Goal: Task Accomplishment & Management: Manage account settings

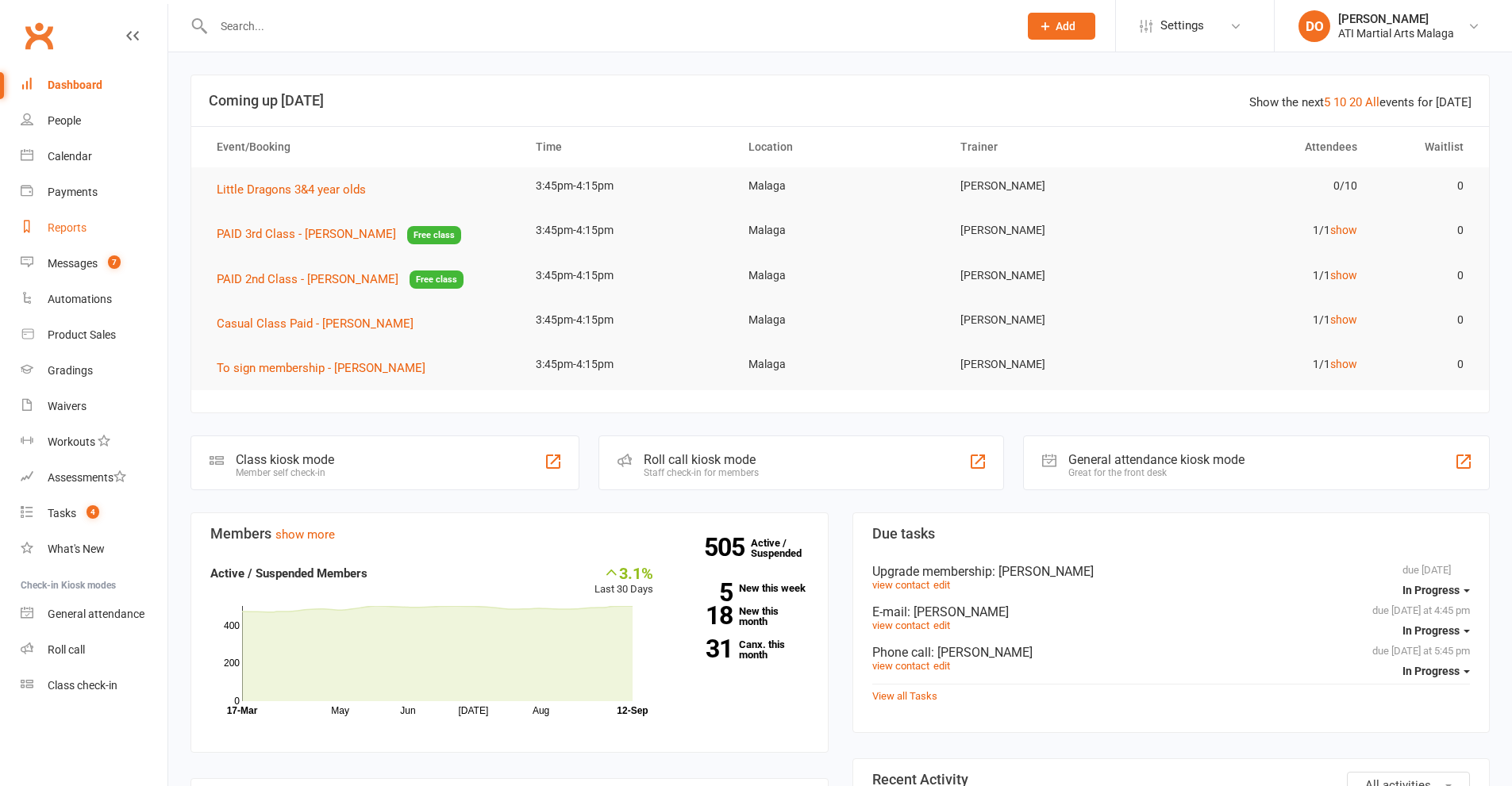
click at [73, 231] on div "Reports" at bounding box center [67, 227] width 39 height 13
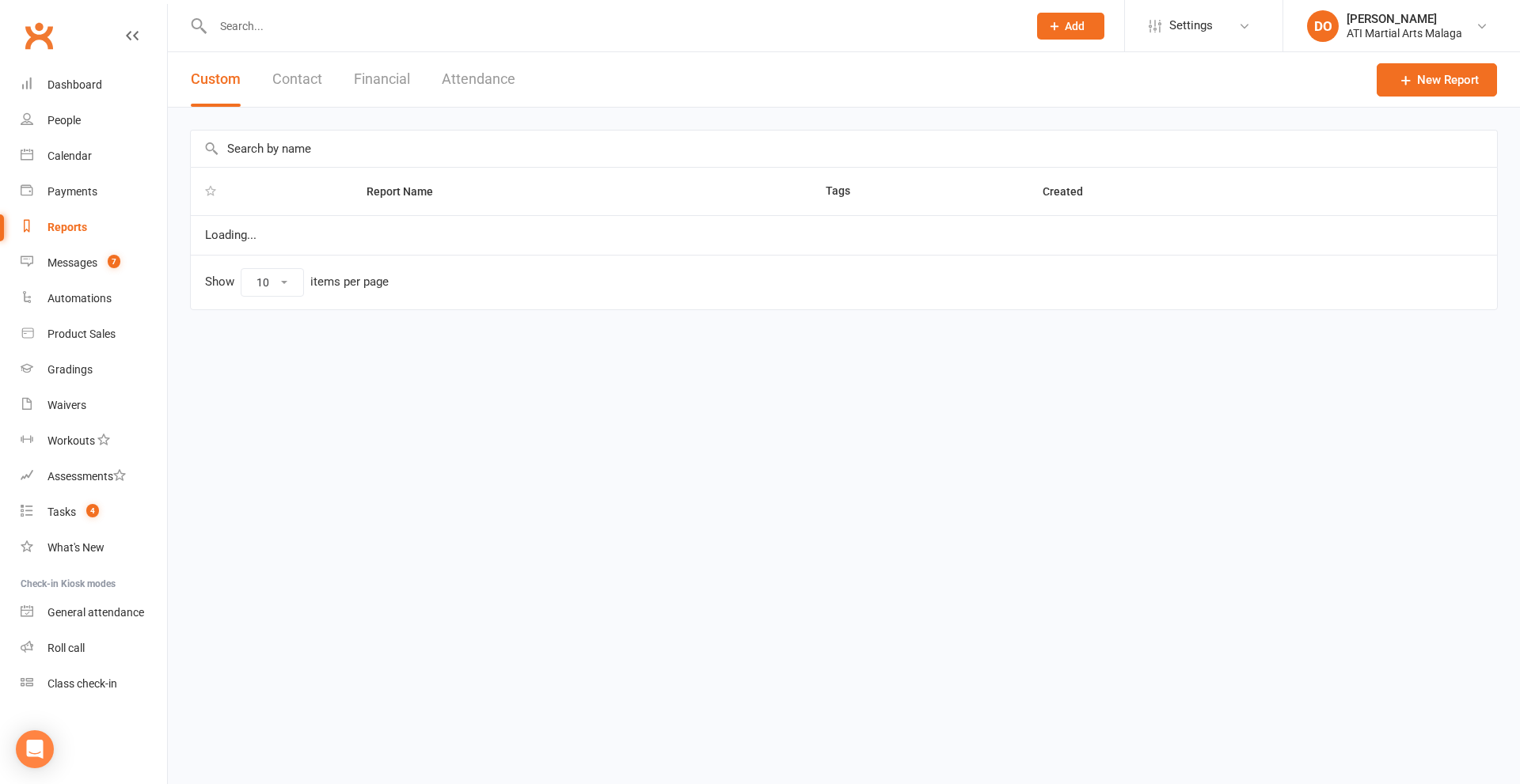
select select "100"
click at [383, 80] on button "Financial" at bounding box center [382, 79] width 56 height 55
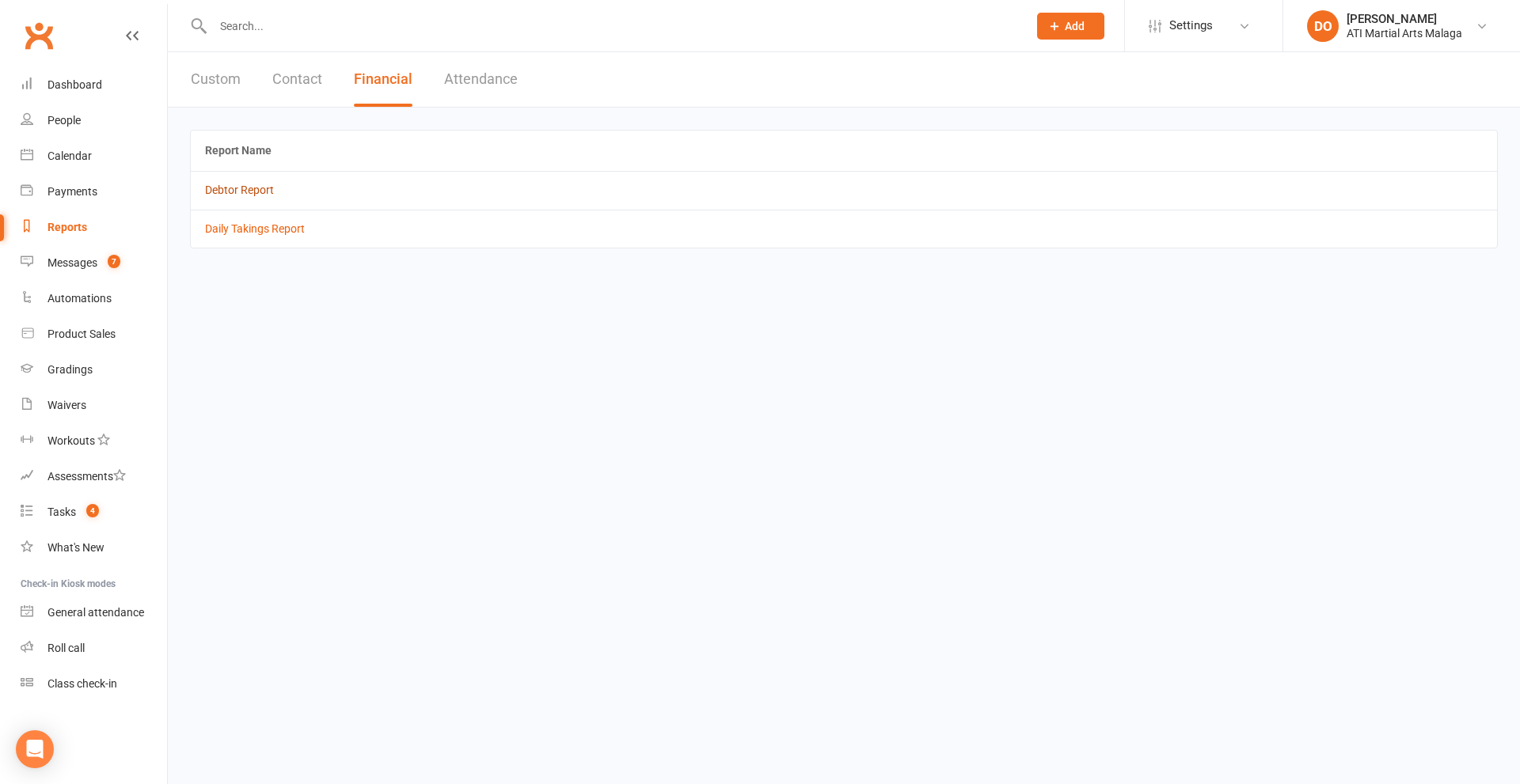
click at [240, 193] on link "Debtor Report" at bounding box center [239, 190] width 69 height 13
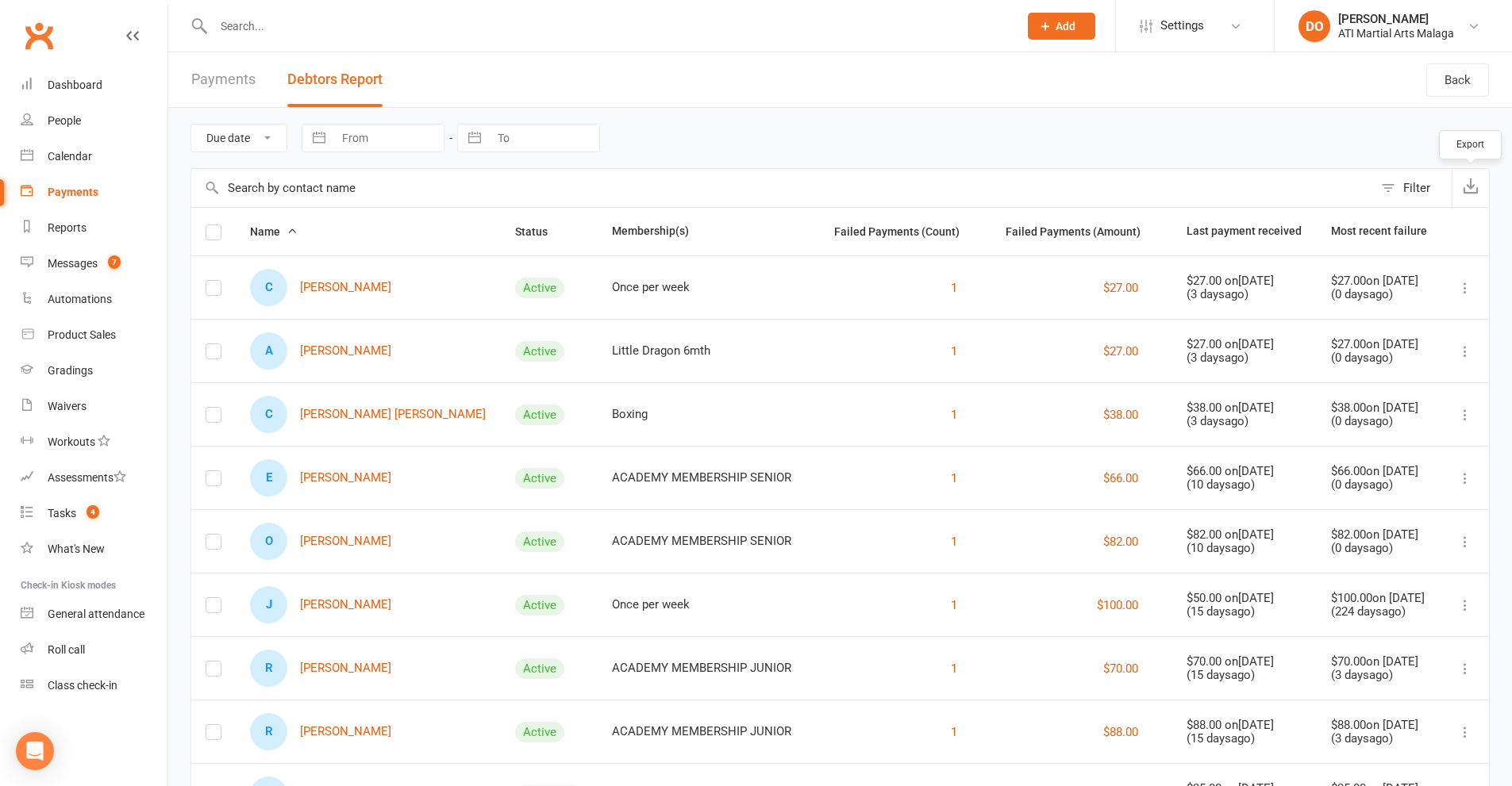
click at [1472, 189] on icon "button" at bounding box center [1470, 185] width 16 height 16
click at [525, 29] on input "text" at bounding box center [607, 26] width 798 height 22
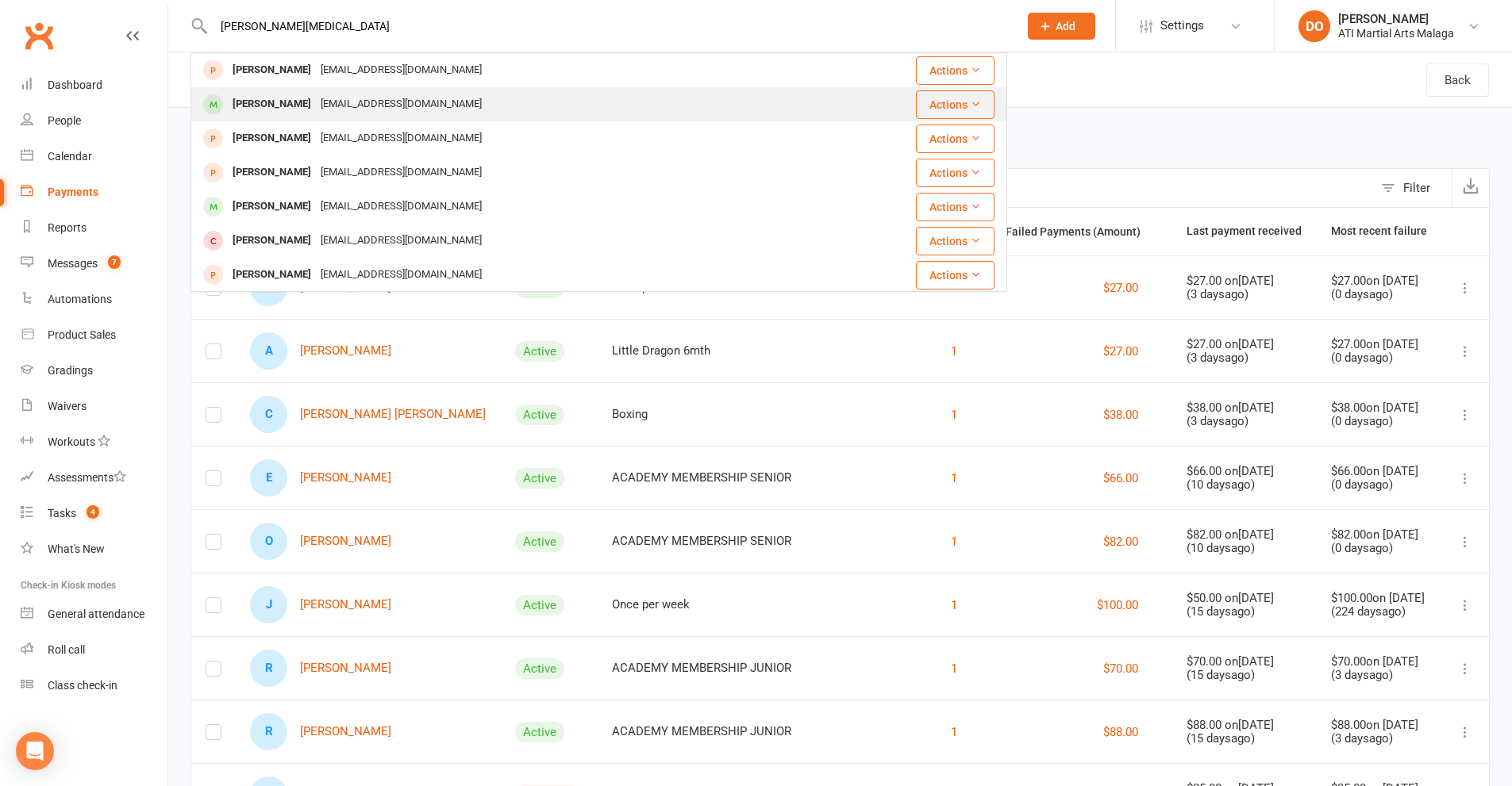
type input "[PERSON_NAME][MEDICAL_DATA]"
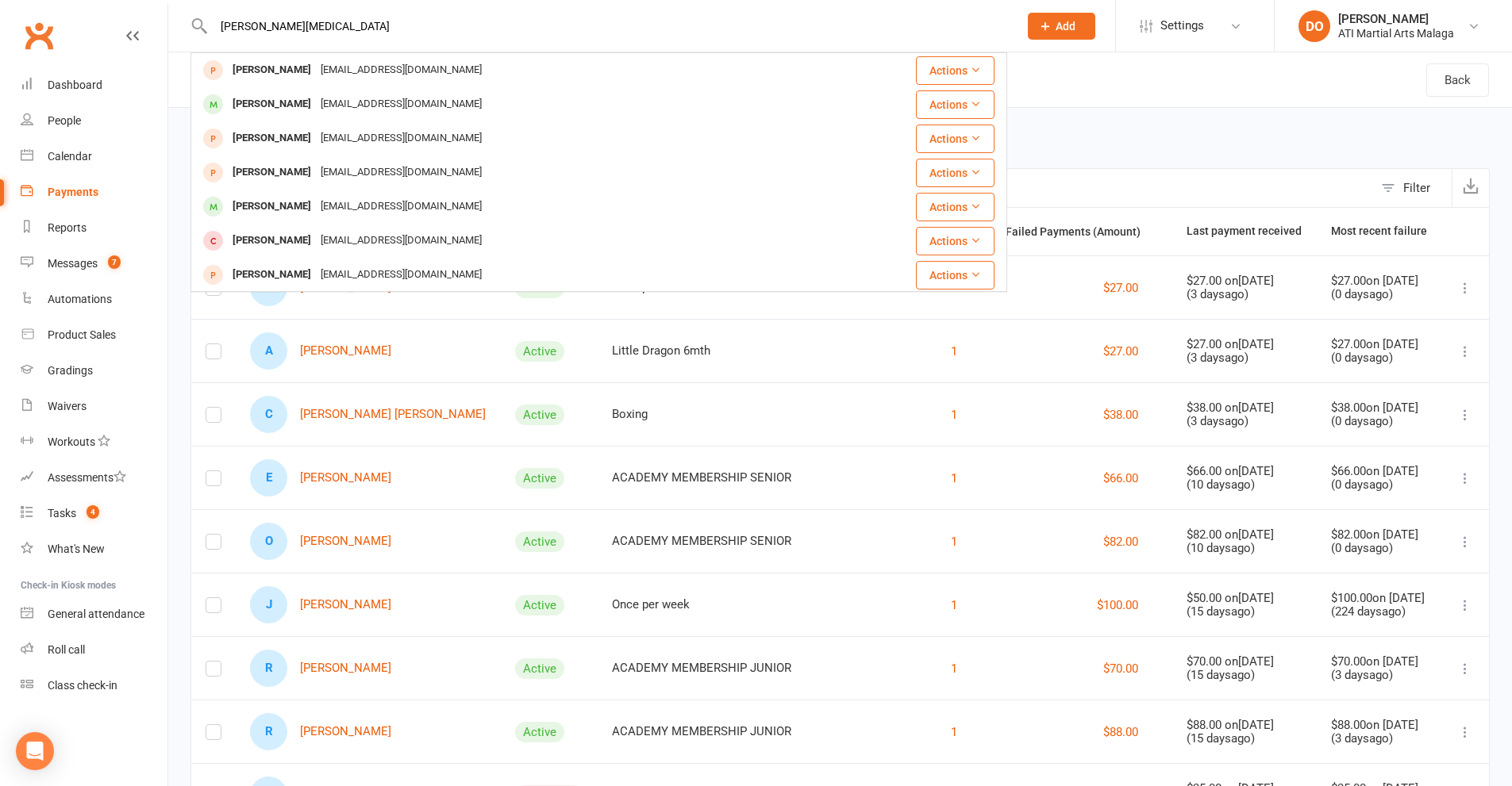
click at [316, 113] on div "[EMAIL_ADDRESS][DOMAIN_NAME]" at bounding box center [401, 103] width 171 height 23
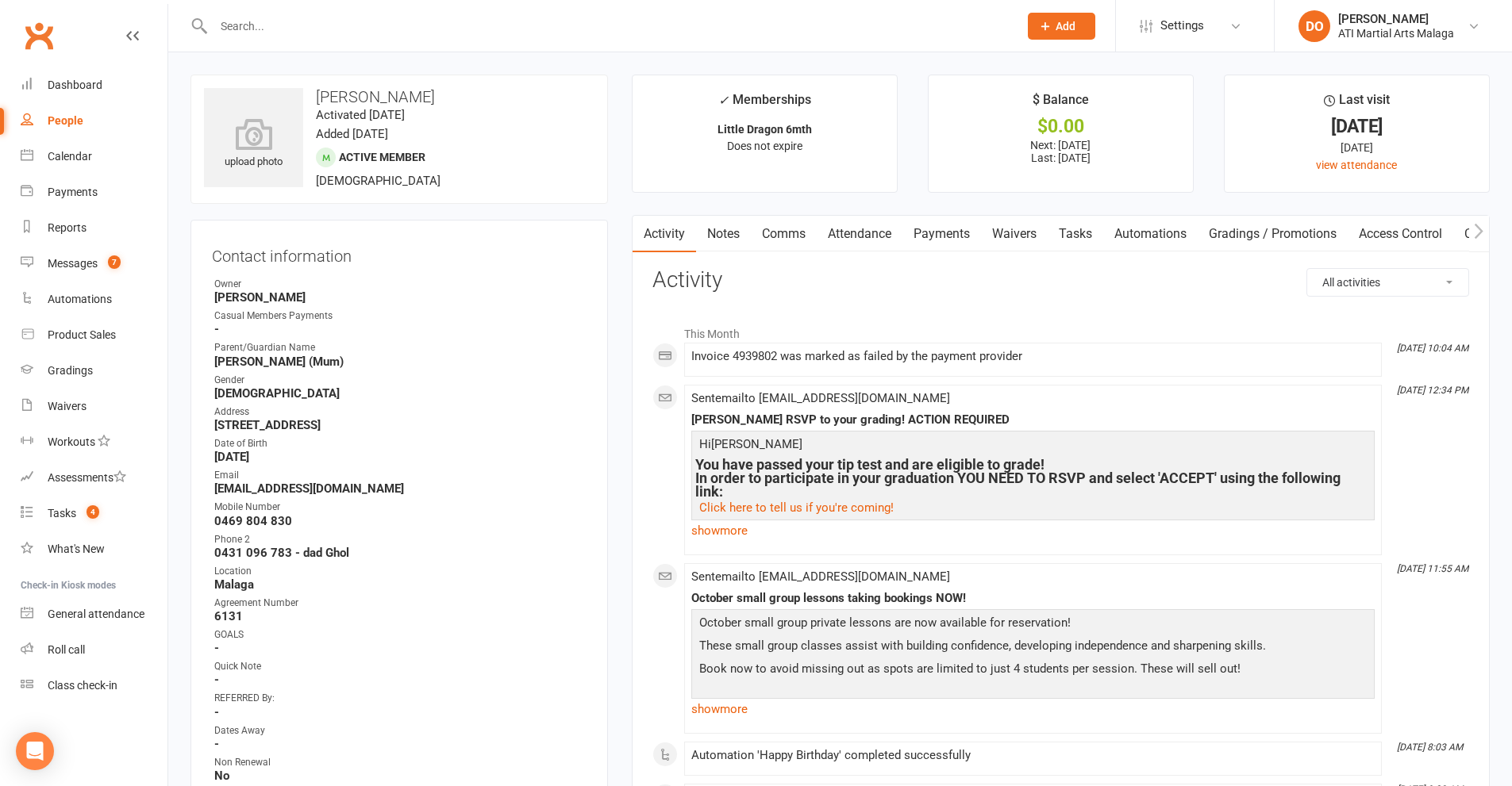
click at [946, 235] on link "Payments" at bounding box center [941, 234] width 78 height 36
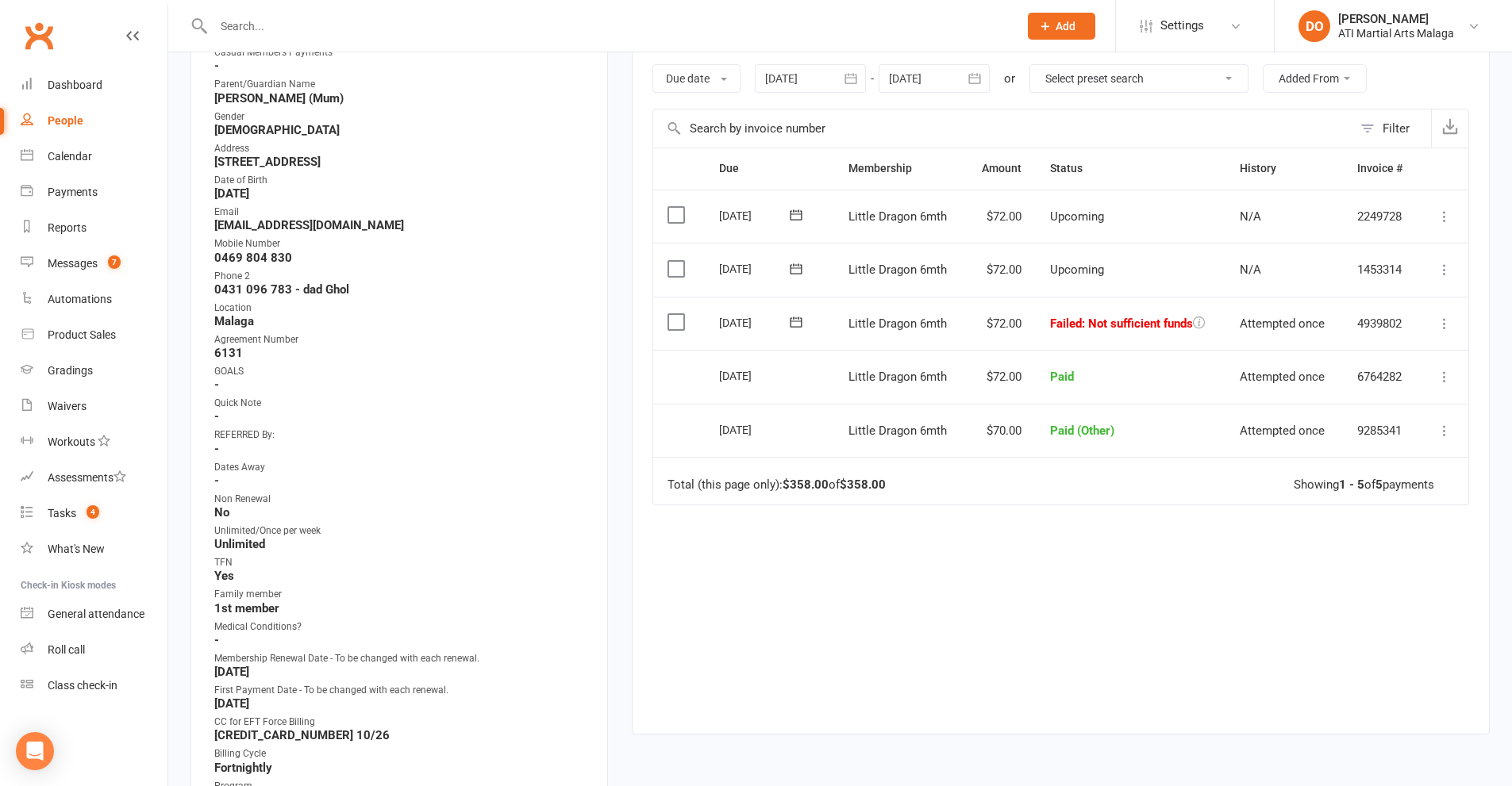
scroll to position [397, 0]
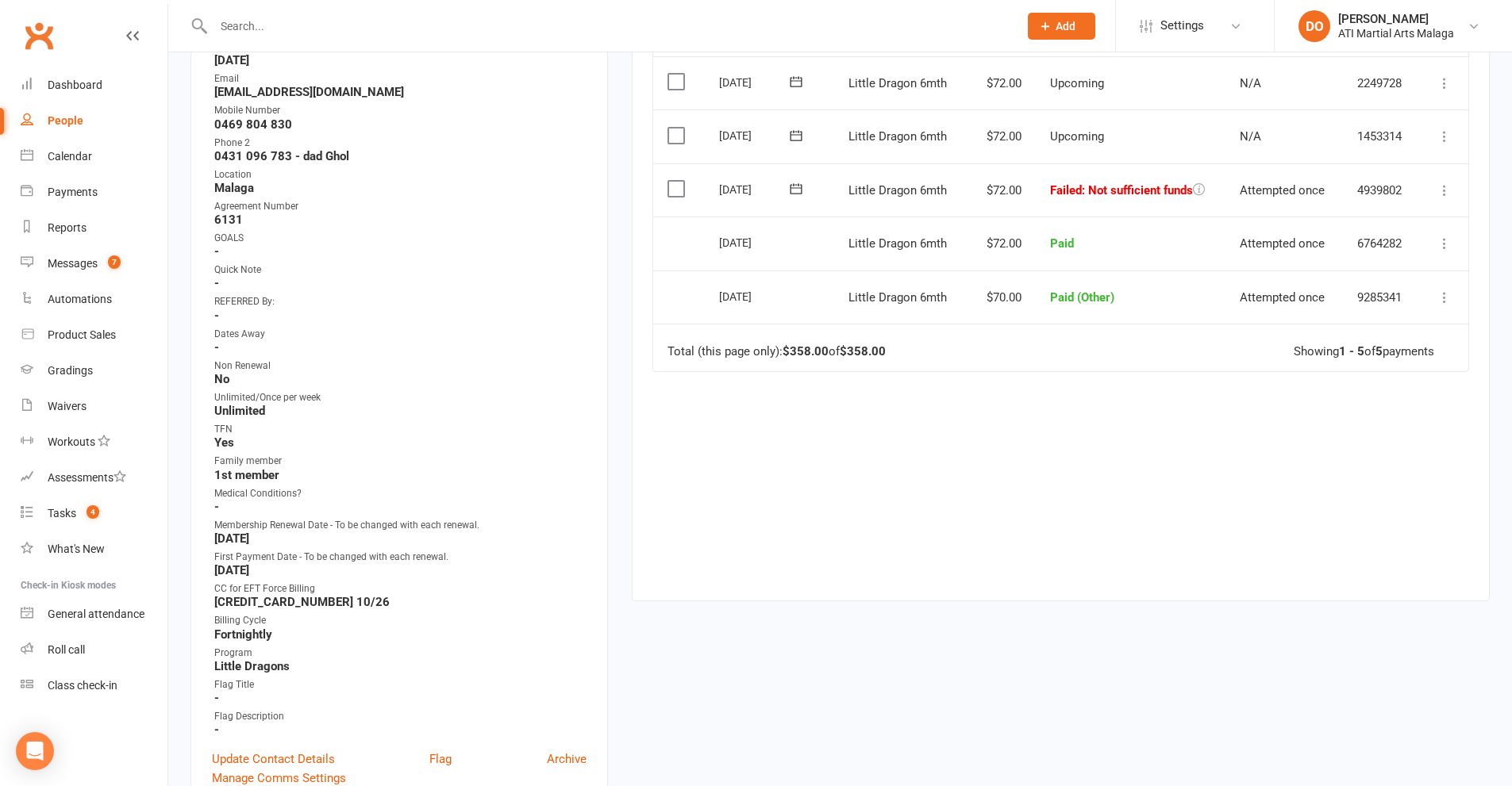
click at [735, 33] on input "text" at bounding box center [607, 26] width 798 height 22
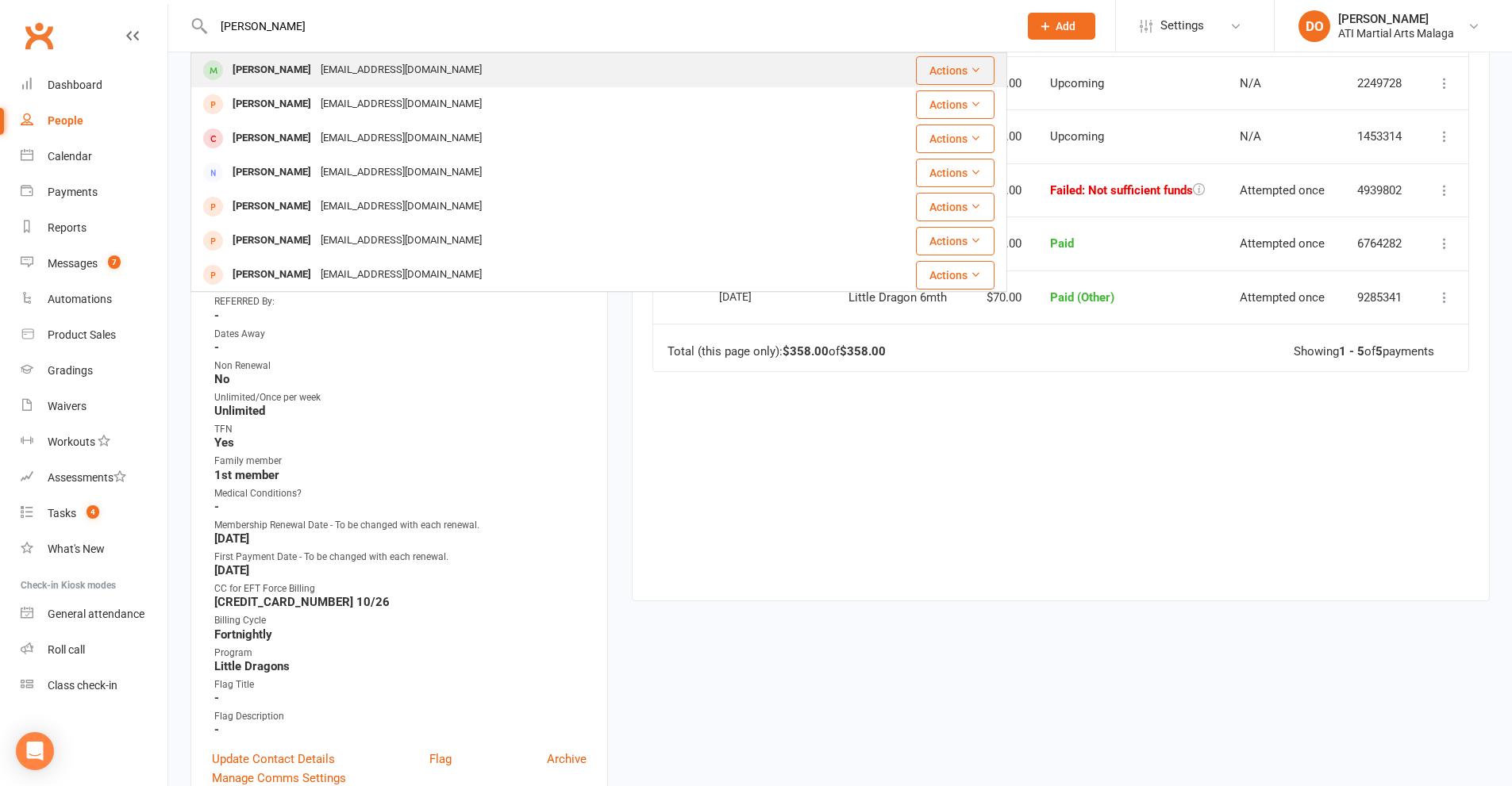
type input "[PERSON_NAME]"
click at [392, 62] on div "[EMAIL_ADDRESS][DOMAIN_NAME]" at bounding box center [401, 70] width 171 height 23
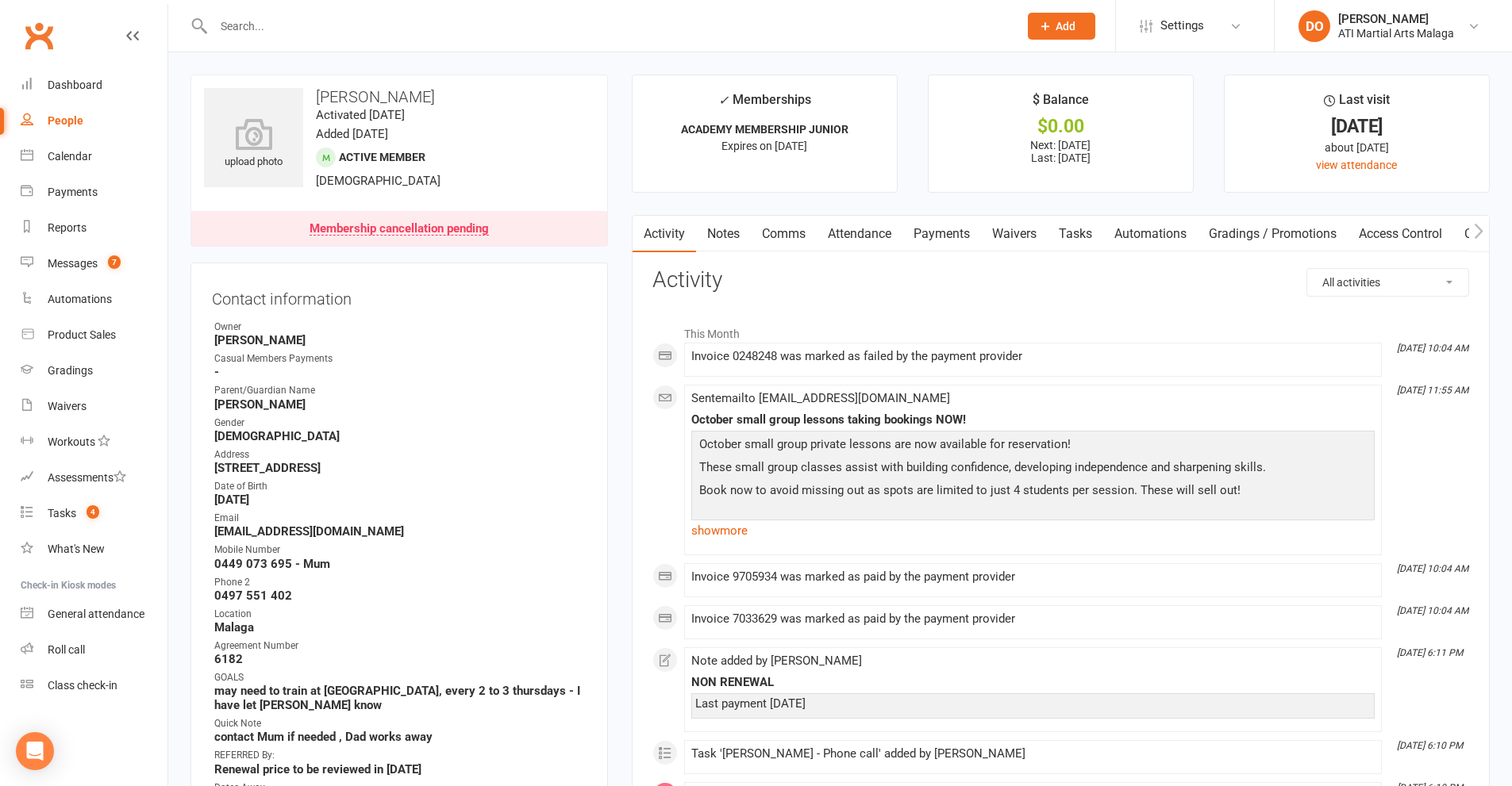
click at [952, 235] on link "Payments" at bounding box center [941, 234] width 78 height 36
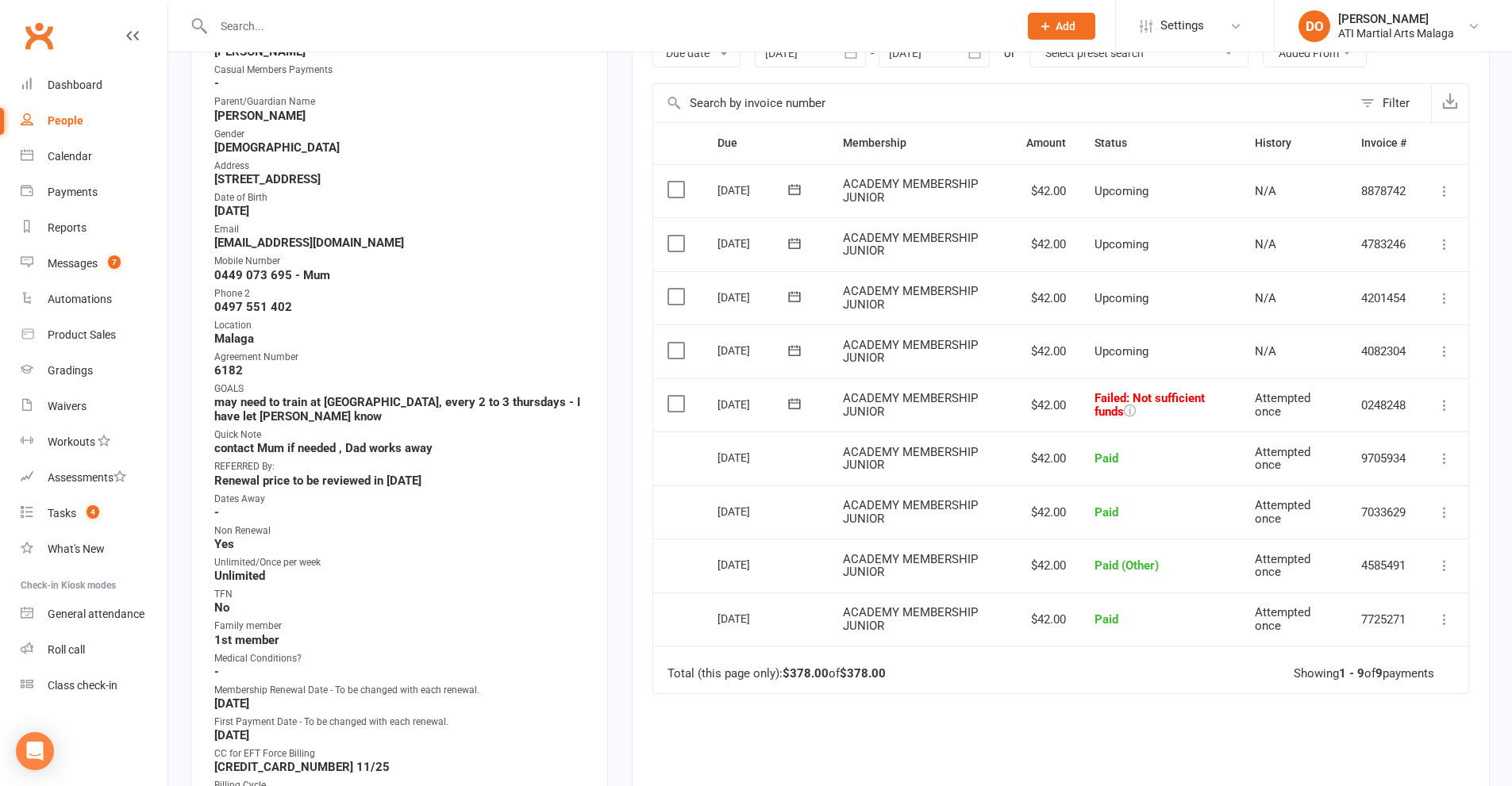
scroll to position [476, 0]
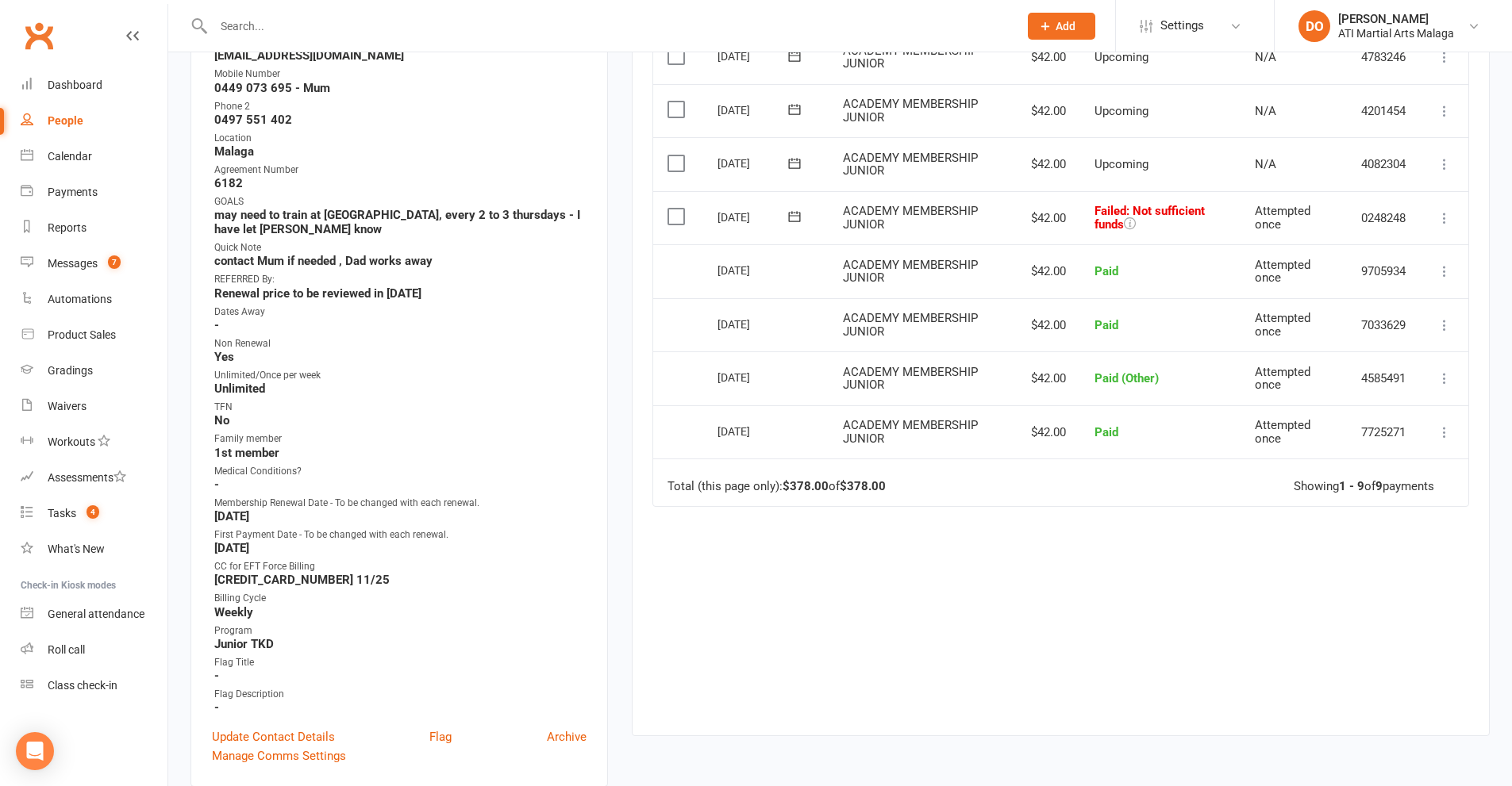
click at [819, 29] on input "text" at bounding box center [607, 26] width 798 height 22
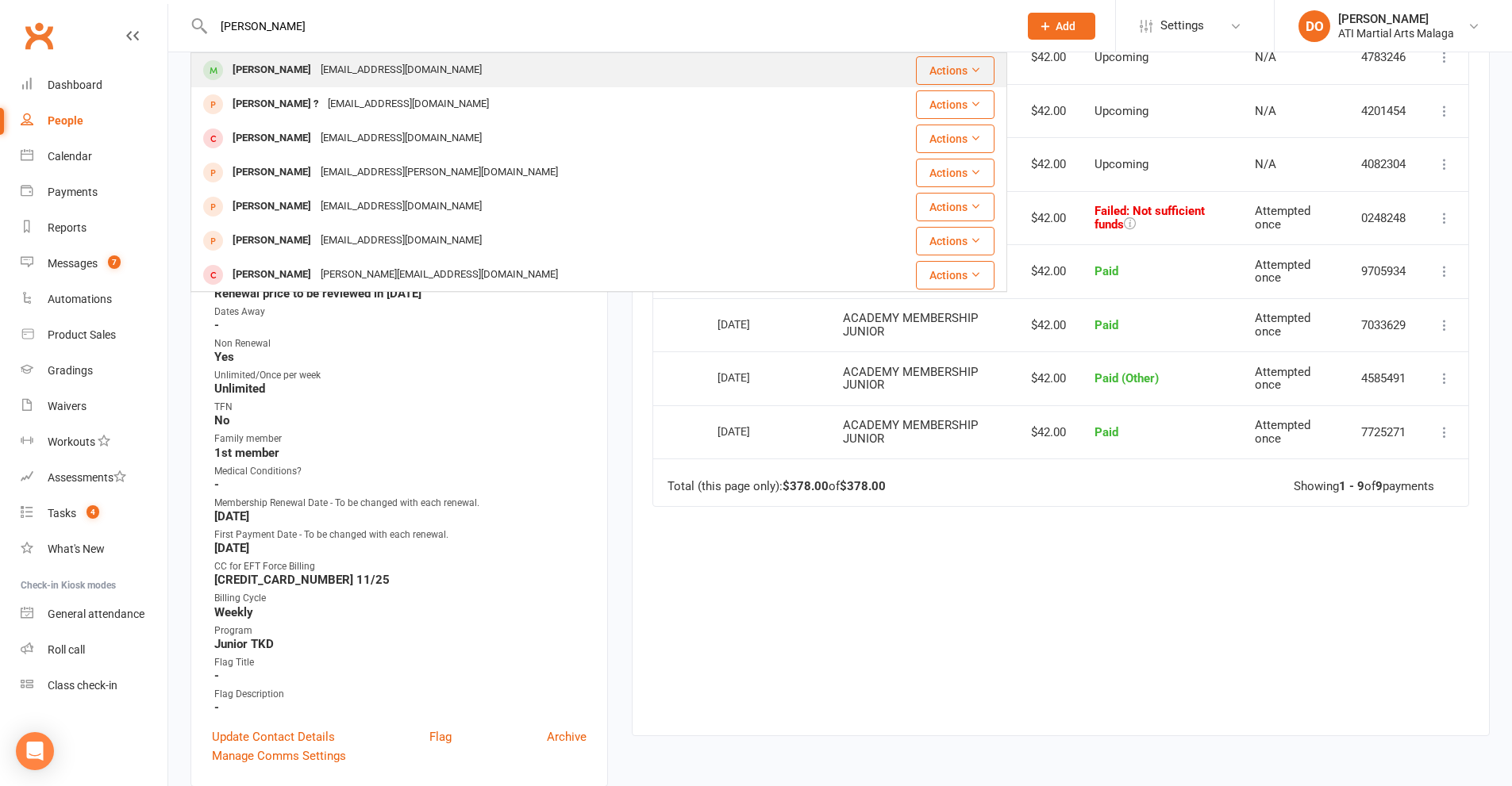
type input "[PERSON_NAME]"
click at [319, 67] on div "[EMAIL_ADDRESS][DOMAIN_NAME]" at bounding box center [401, 70] width 171 height 23
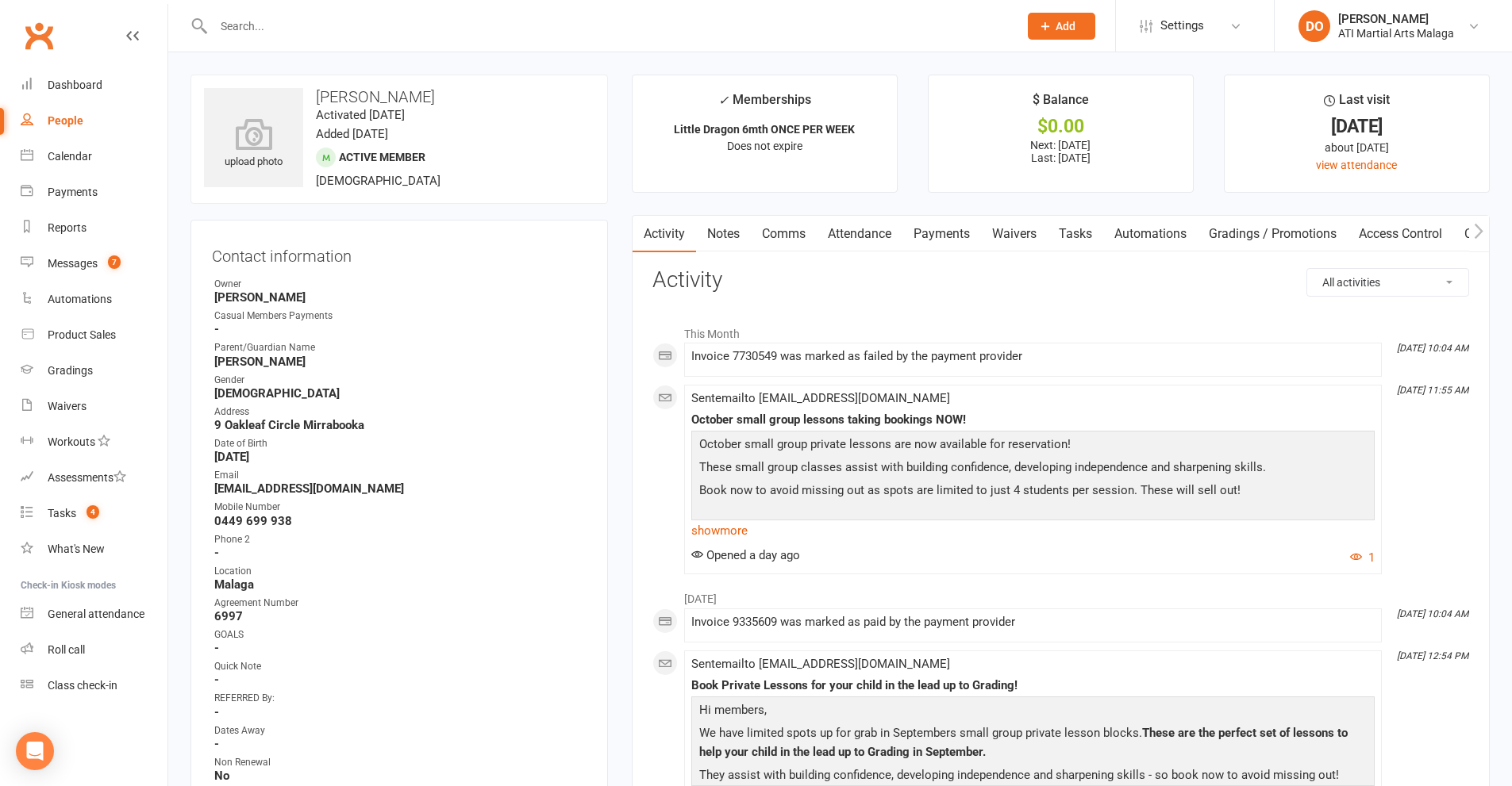
click at [940, 229] on link "Payments" at bounding box center [941, 234] width 78 height 36
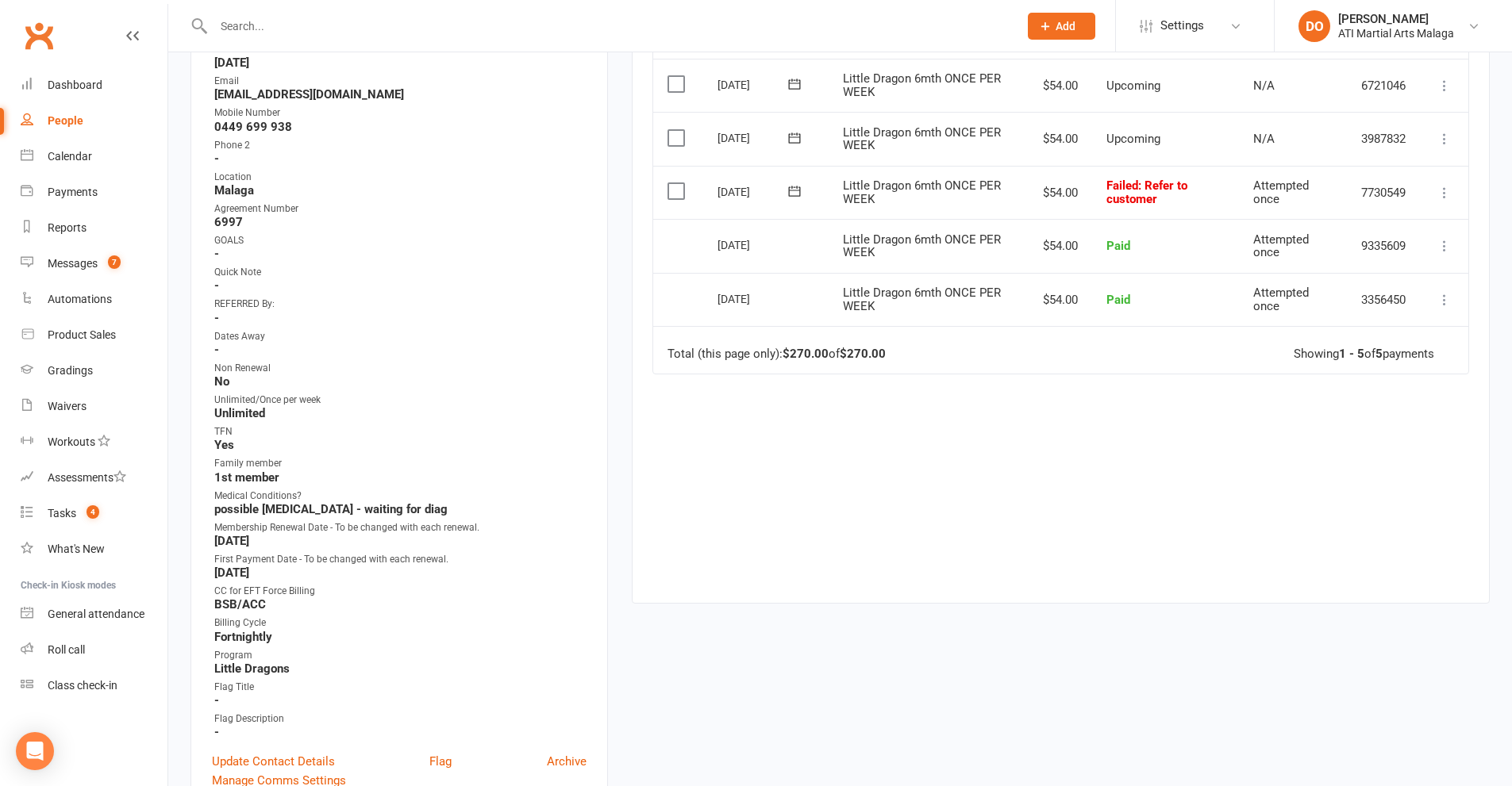
scroll to position [397, 0]
click at [827, 26] on input "text" at bounding box center [607, 26] width 798 height 22
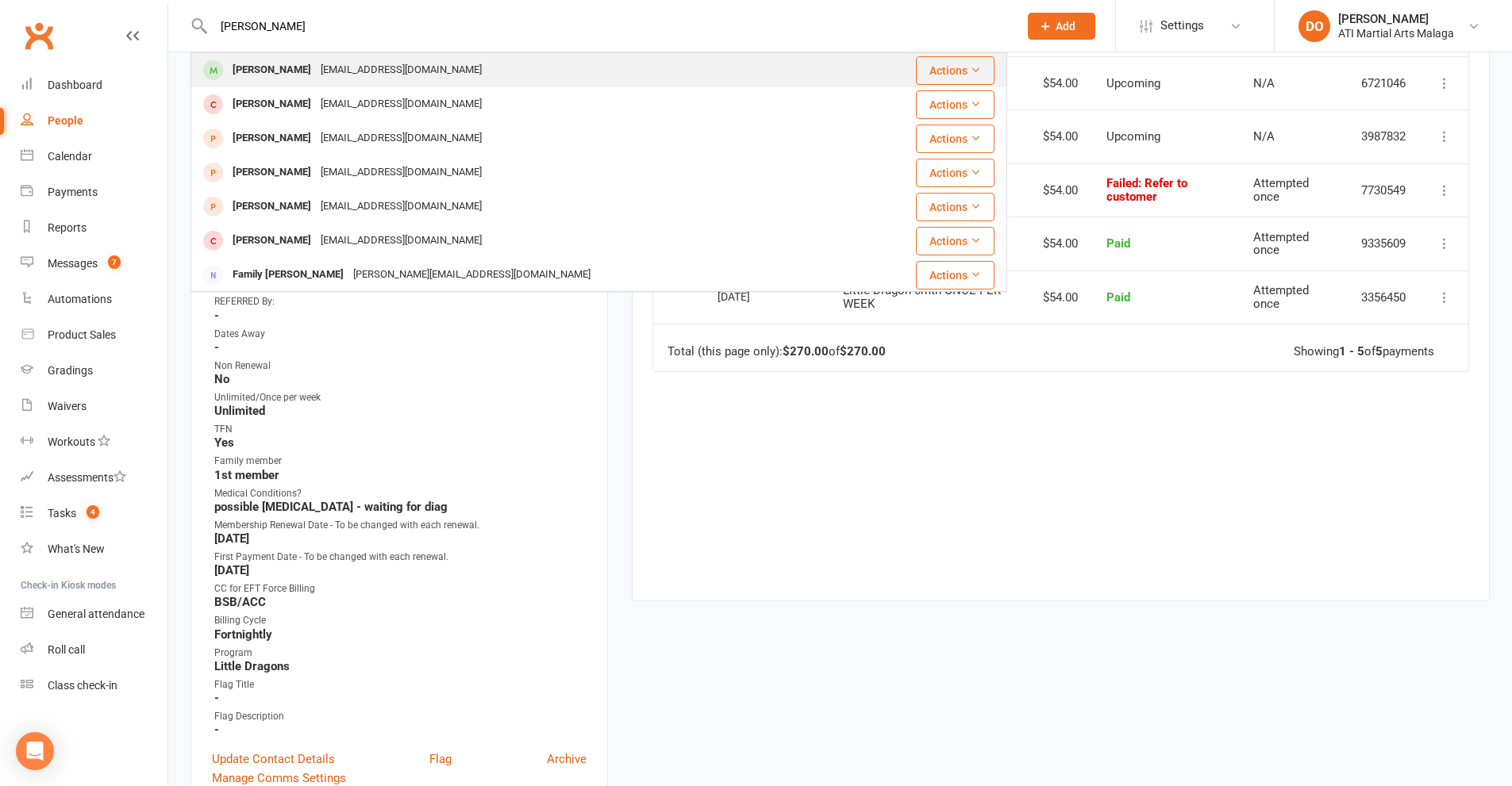
type input "[PERSON_NAME]"
click at [316, 81] on div "[EMAIL_ADDRESS][DOMAIN_NAME]" at bounding box center [401, 70] width 171 height 23
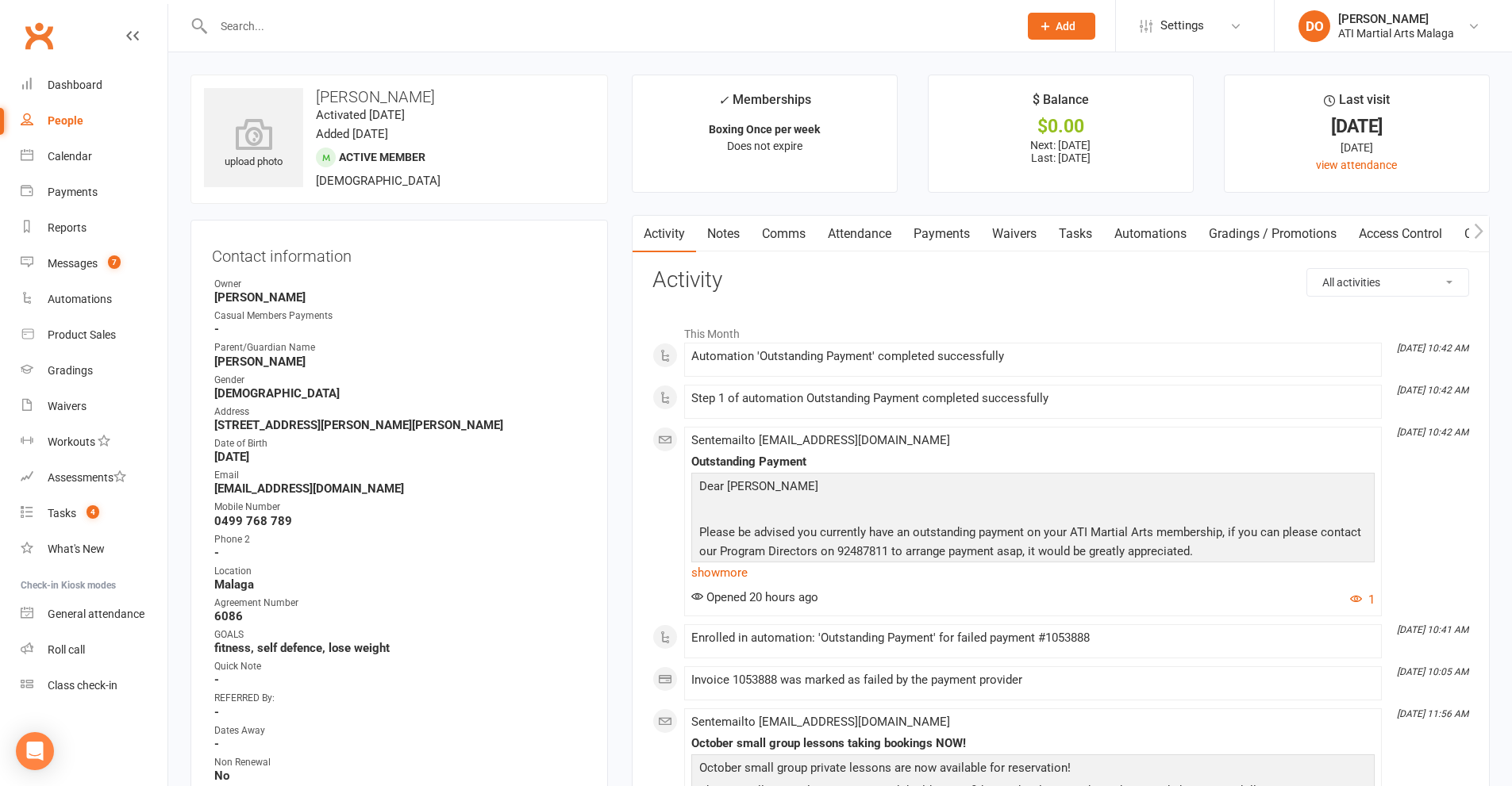
click at [938, 247] on link "Payments" at bounding box center [941, 234] width 78 height 36
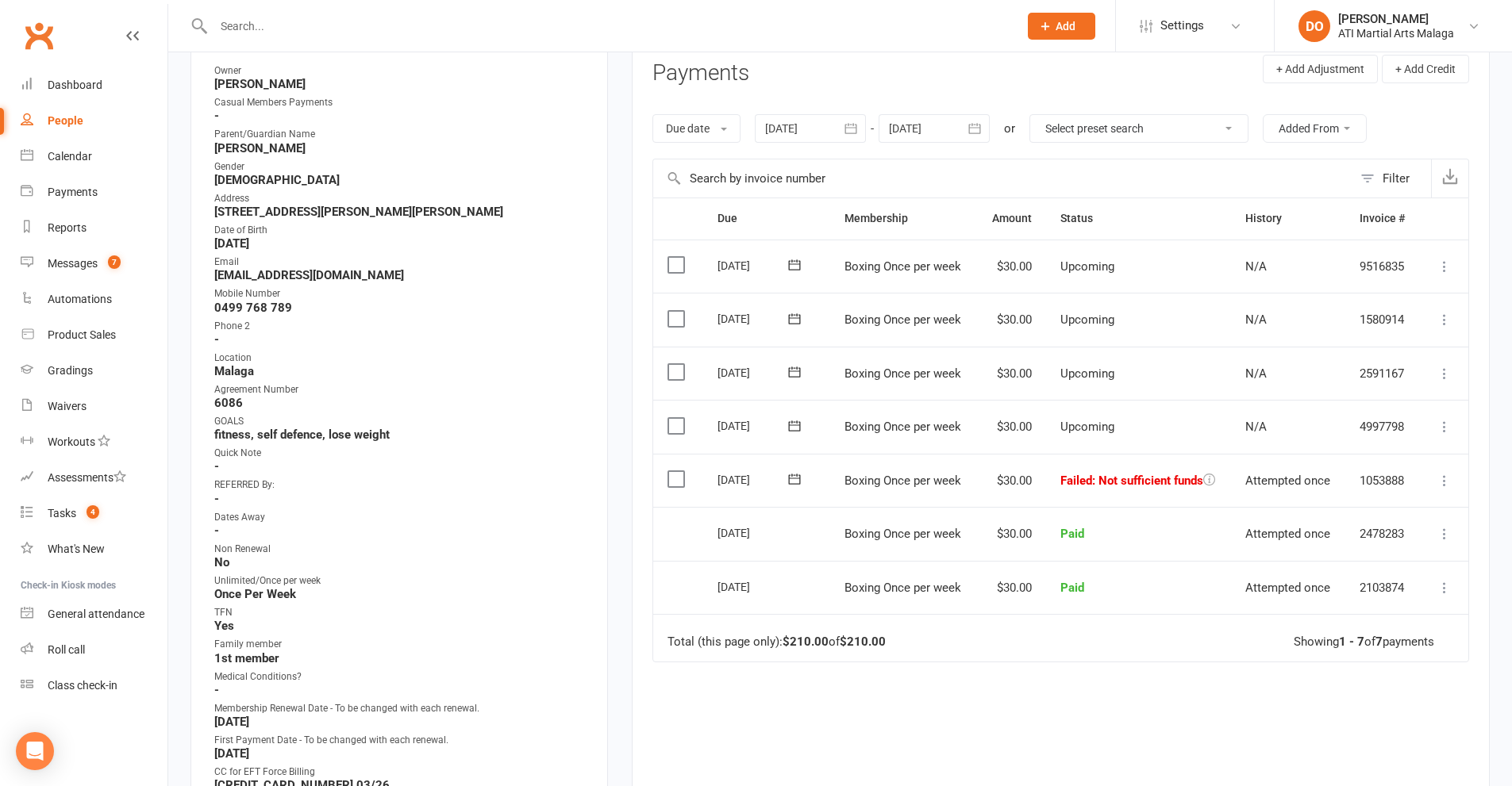
scroll to position [397, 0]
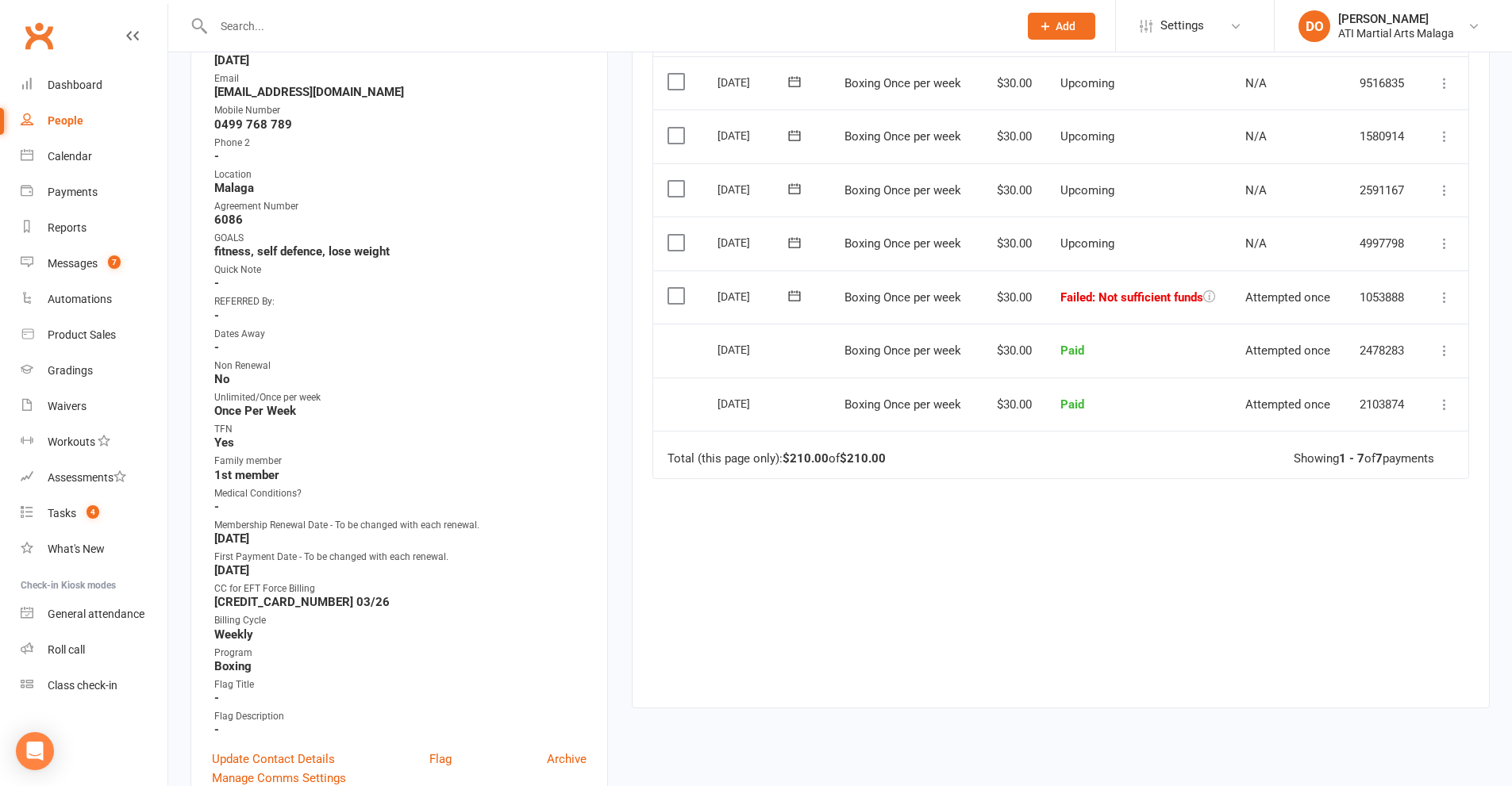
click at [851, 34] on input "text" at bounding box center [607, 26] width 798 height 22
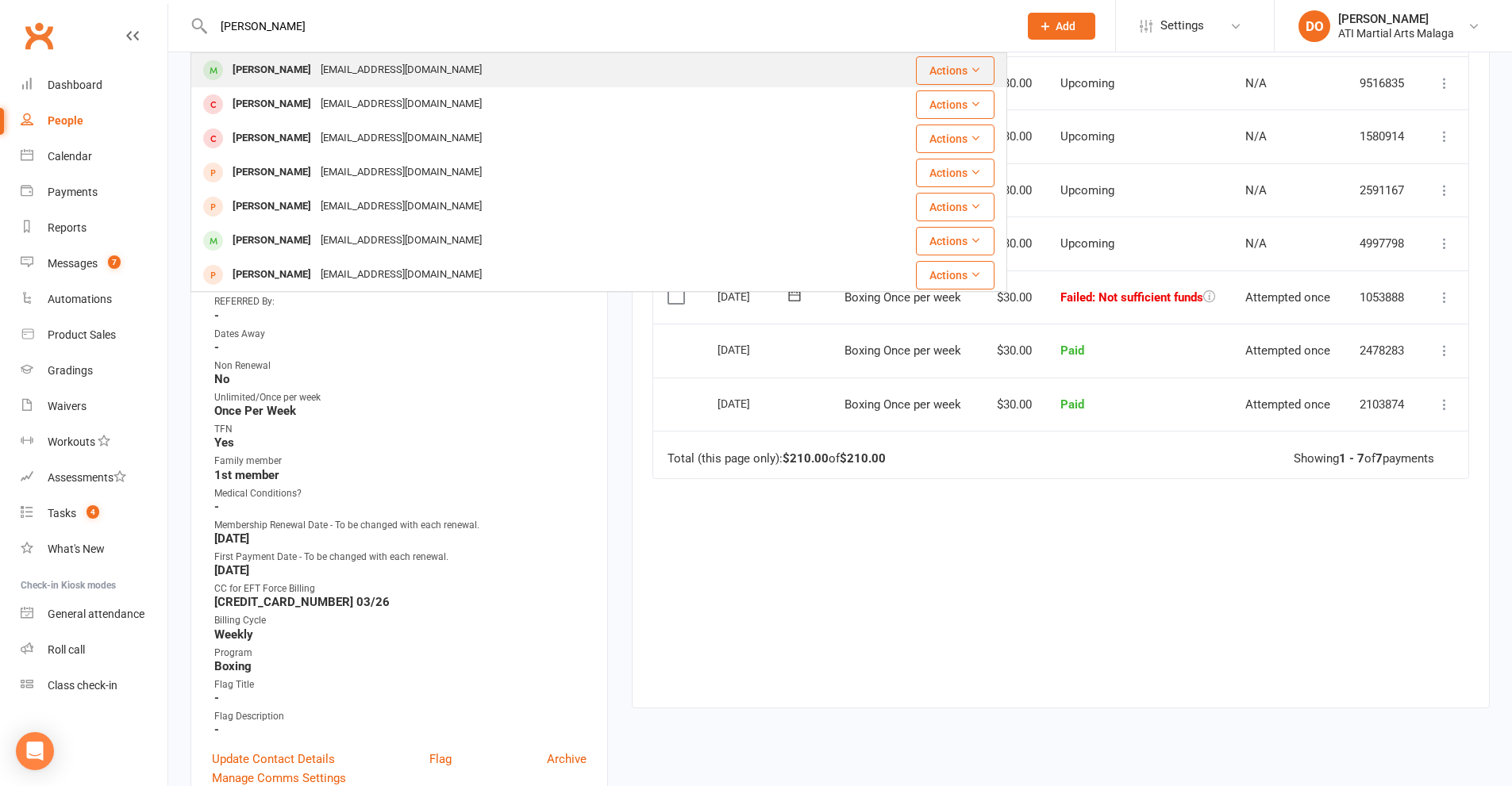
type input "[PERSON_NAME]"
click at [347, 71] on div "[EMAIL_ADDRESS][DOMAIN_NAME]" at bounding box center [401, 70] width 171 height 23
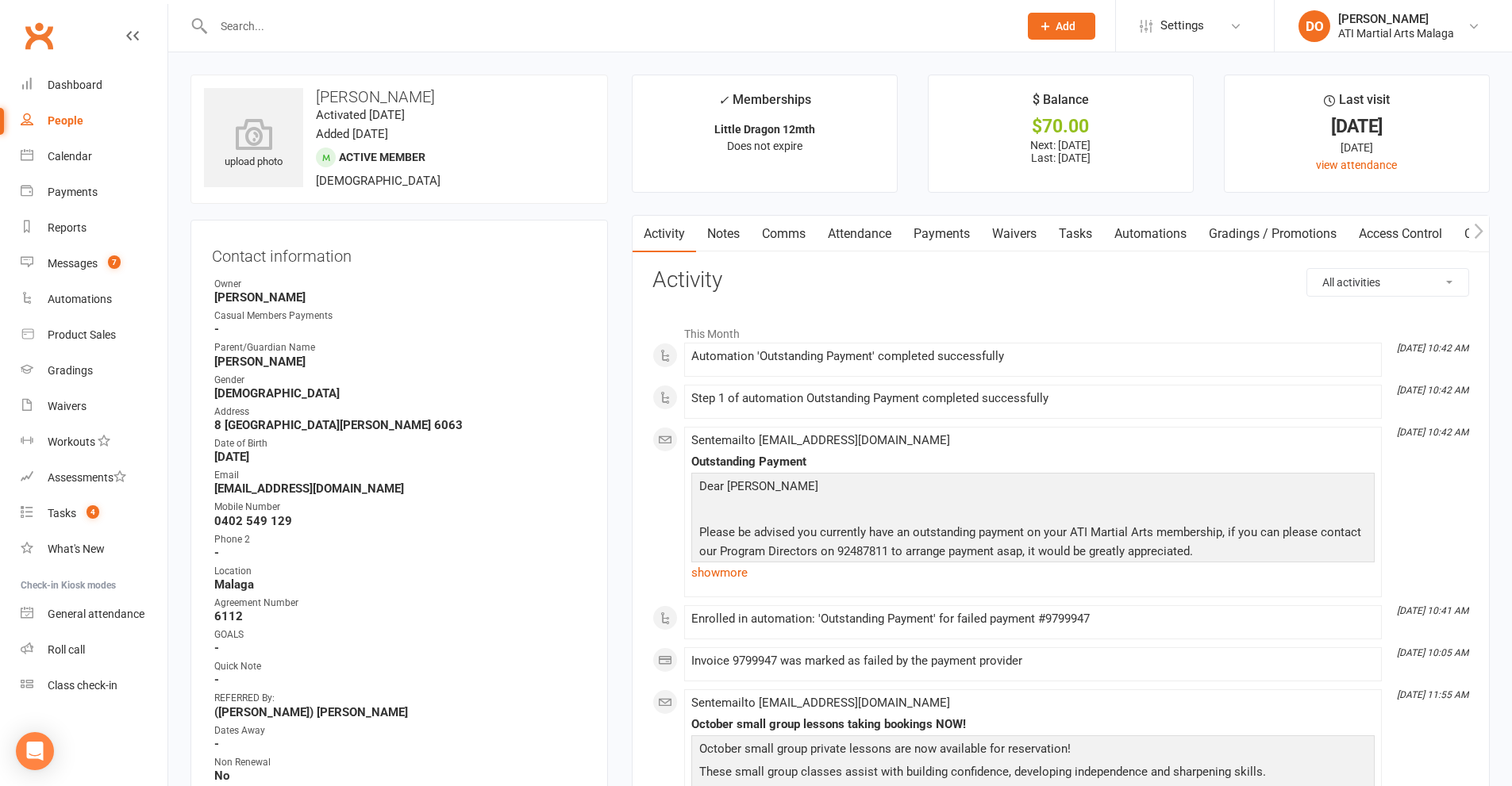
click at [949, 236] on link "Payments" at bounding box center [941, 234] width 78 height 36
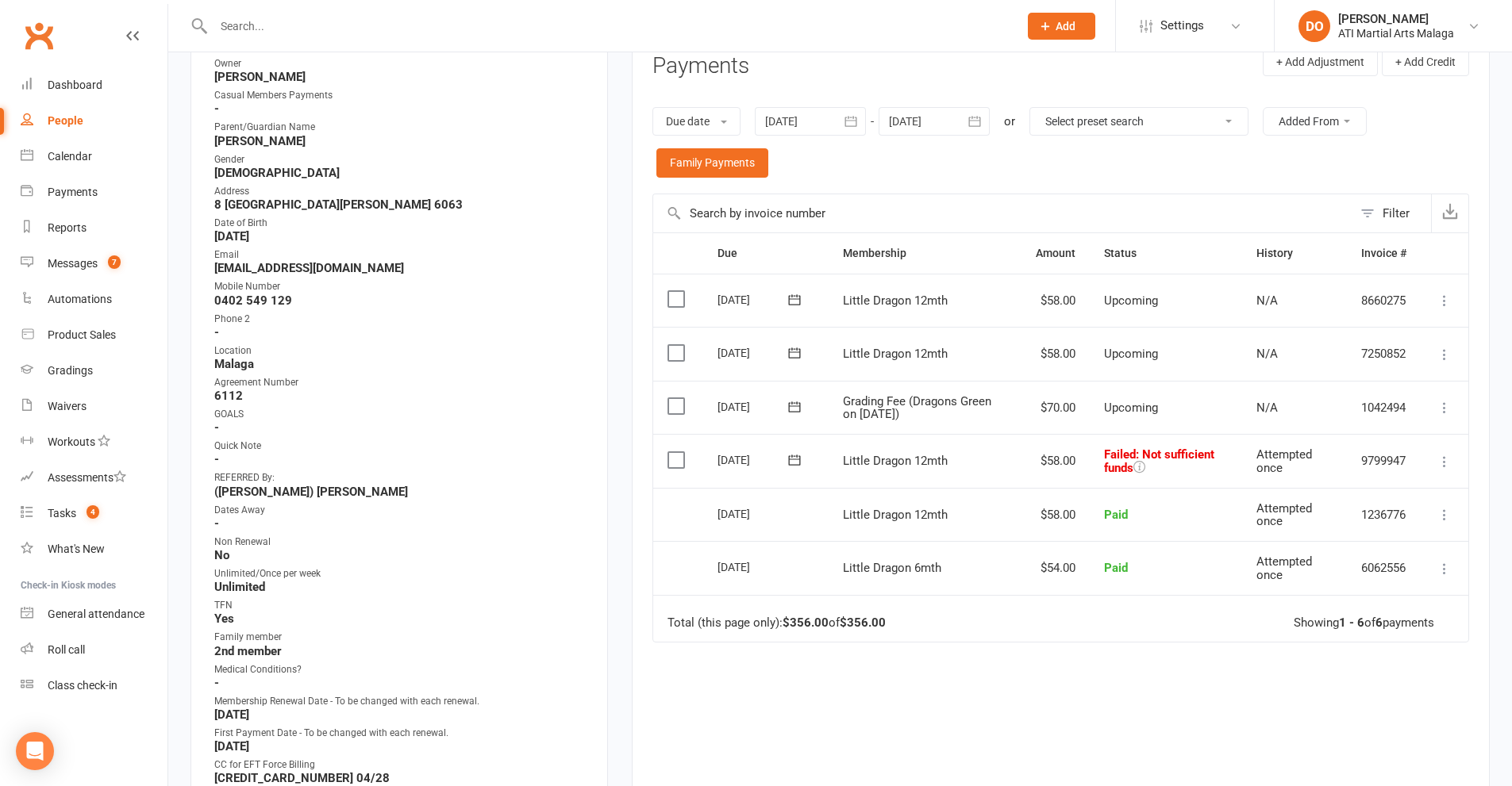
scroll to position [397, 0]
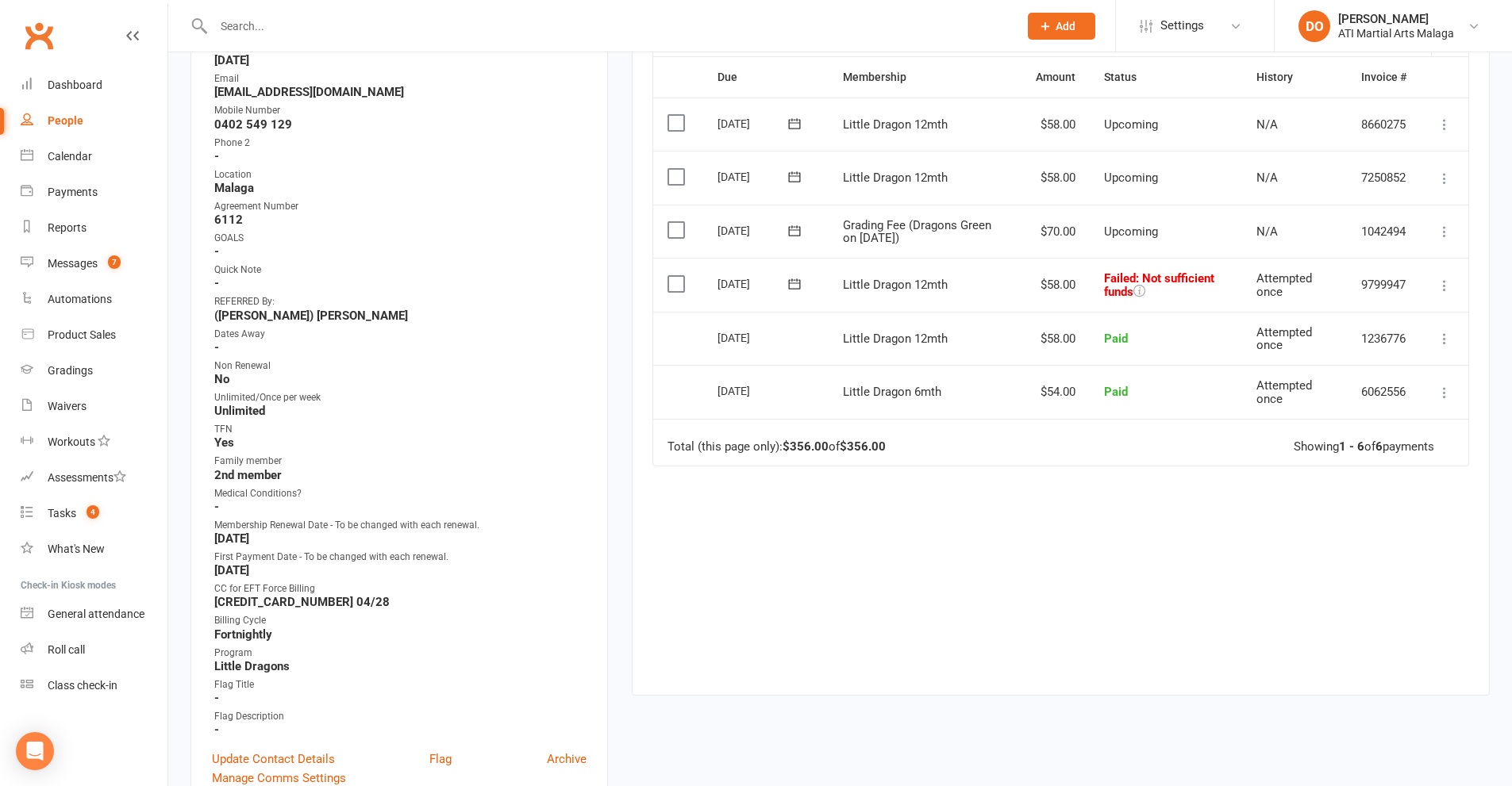
click at [715, 23] on input "text" at bounding box center [607, 26] width 798 height 22
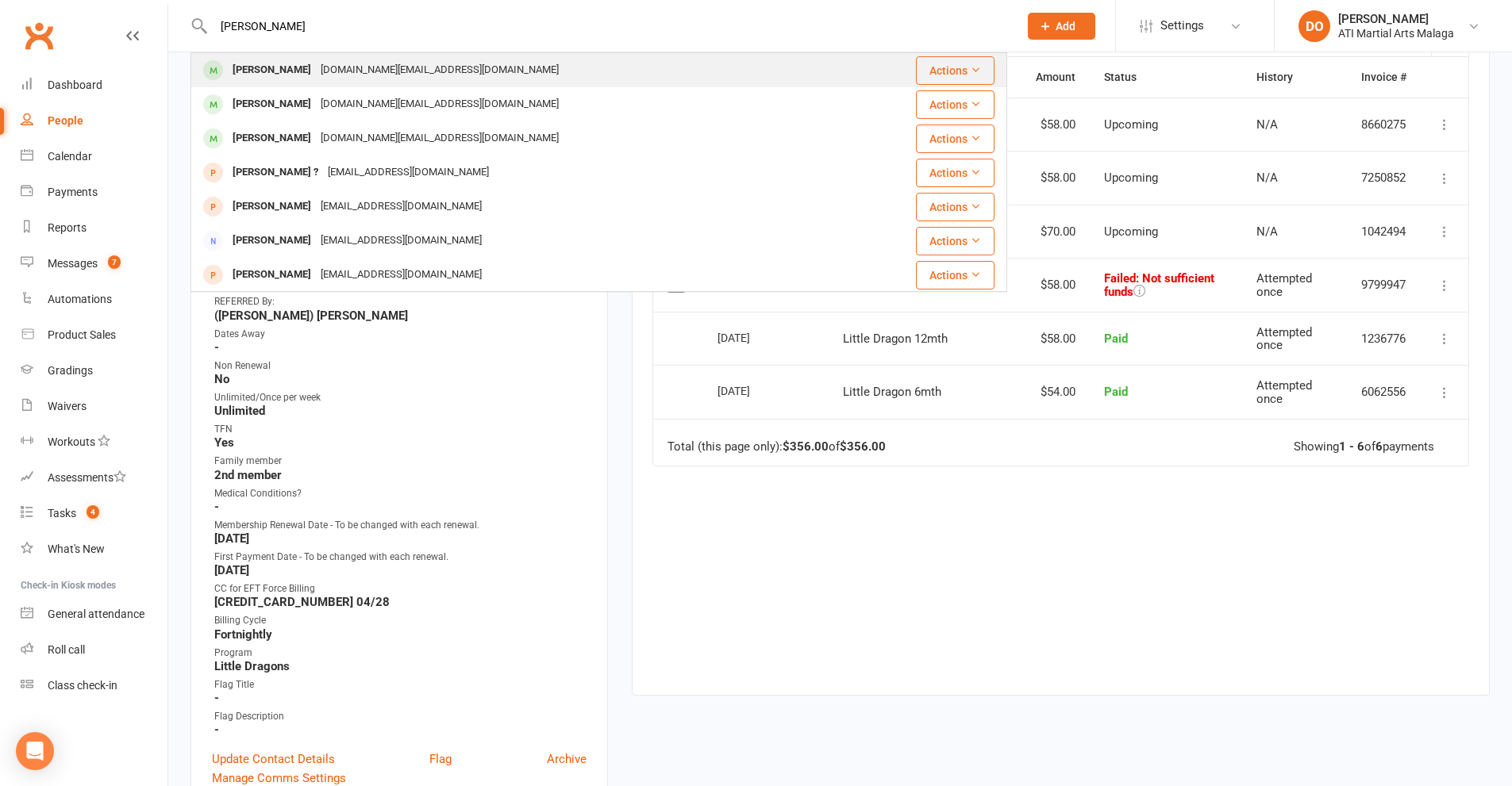
type input "[PERSON_NAME]"
click at [375, 74] on div "[DOMAIN_NAME][EMAIL_ADDRESS][DOMAIN_NAME]" at bounding box center [440, 70] width 247 height 23
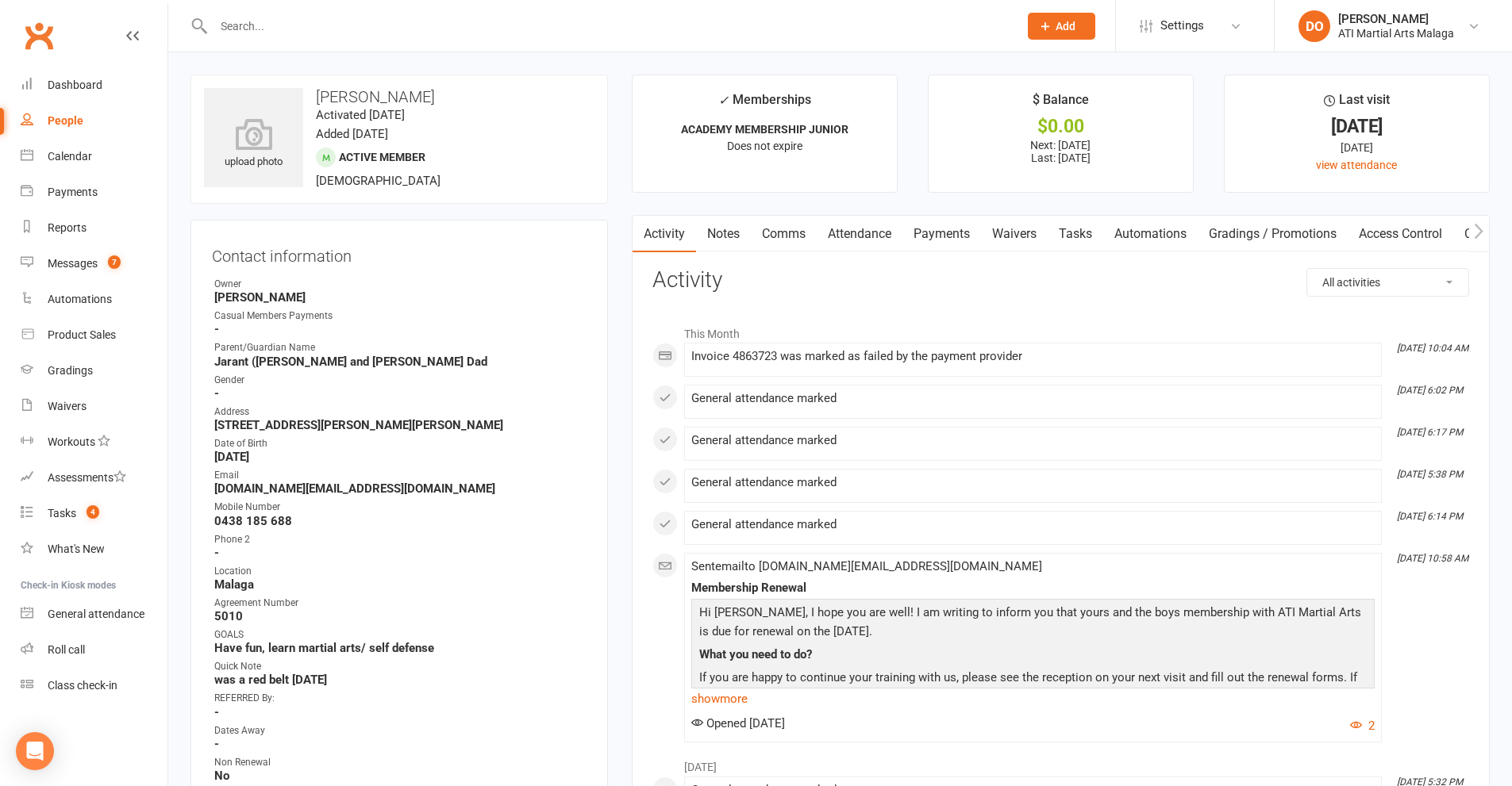
click at [954, 239] on link "Payments" at bounding box center [941, 234] width 78 height 36
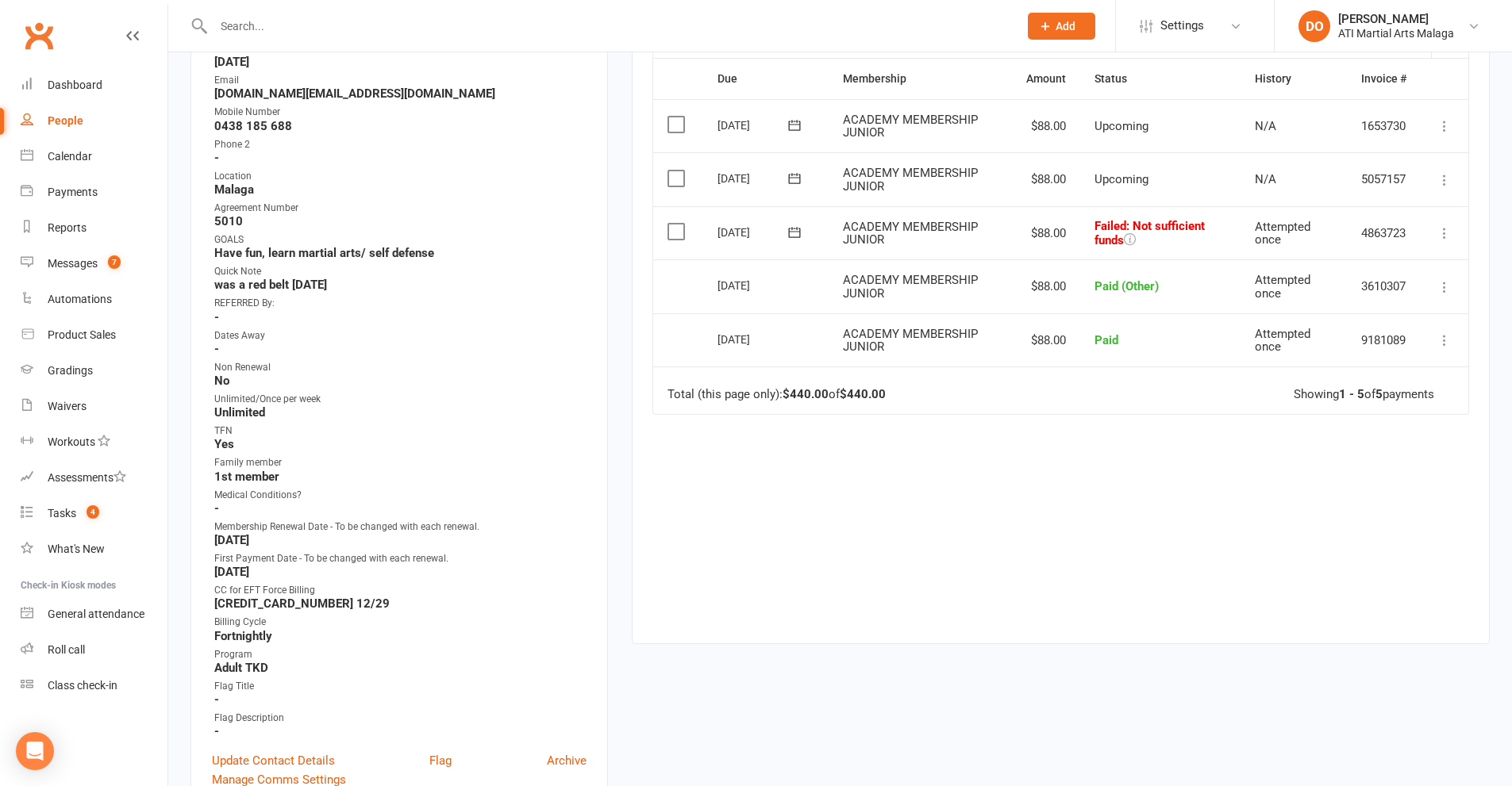
scroll to position [397, 0]
click at [855, 31] on input "text" at bounding box center [607, 26] width 798 height 22
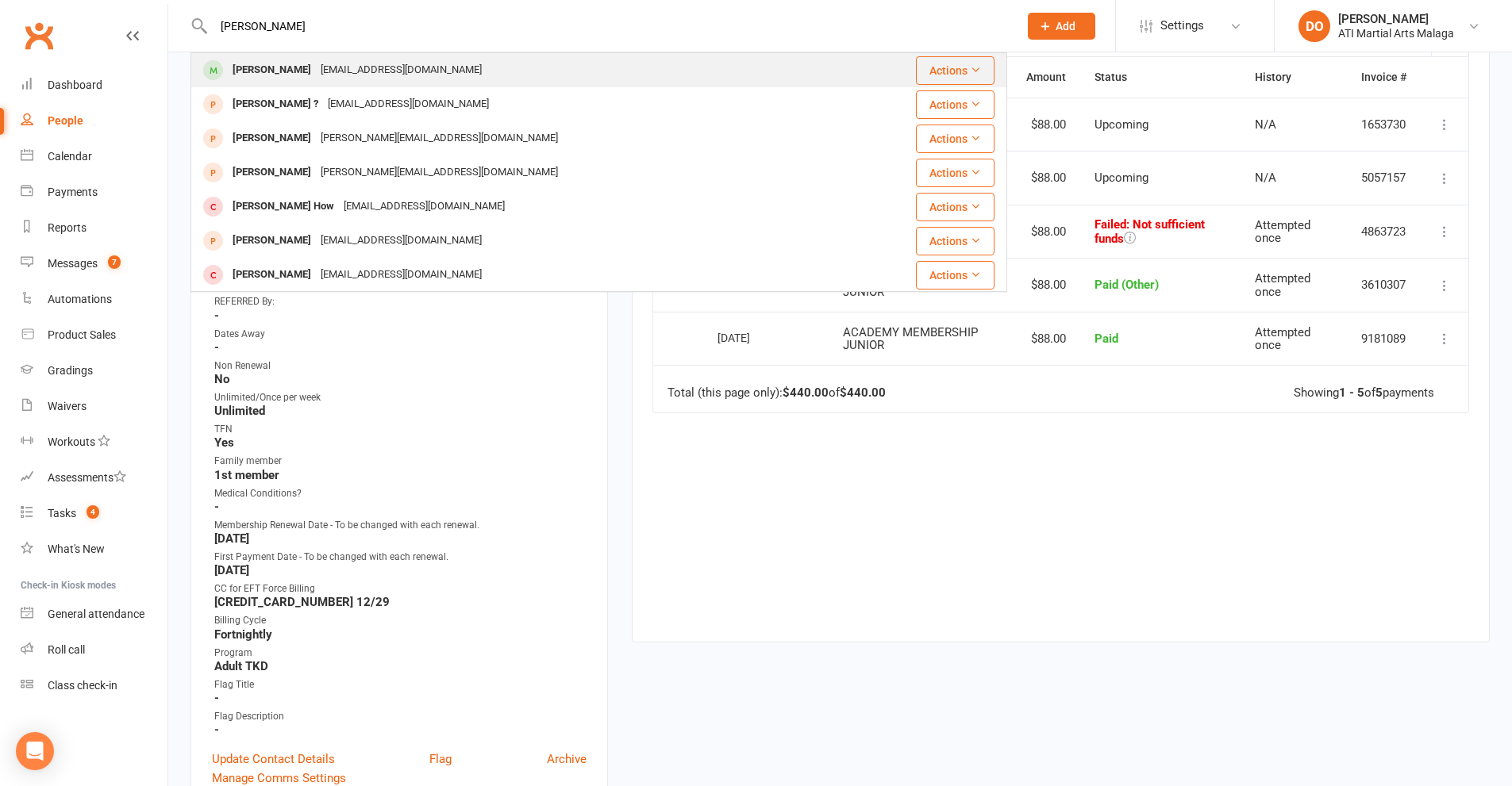
type input "[PERSON_NAME]"
click at [496, 62] on div "[PERSON_NAME] [EMAIL_ADDRESS][DOMAIN_NAME]" at bounding box center [530, 70] width 677 height 33
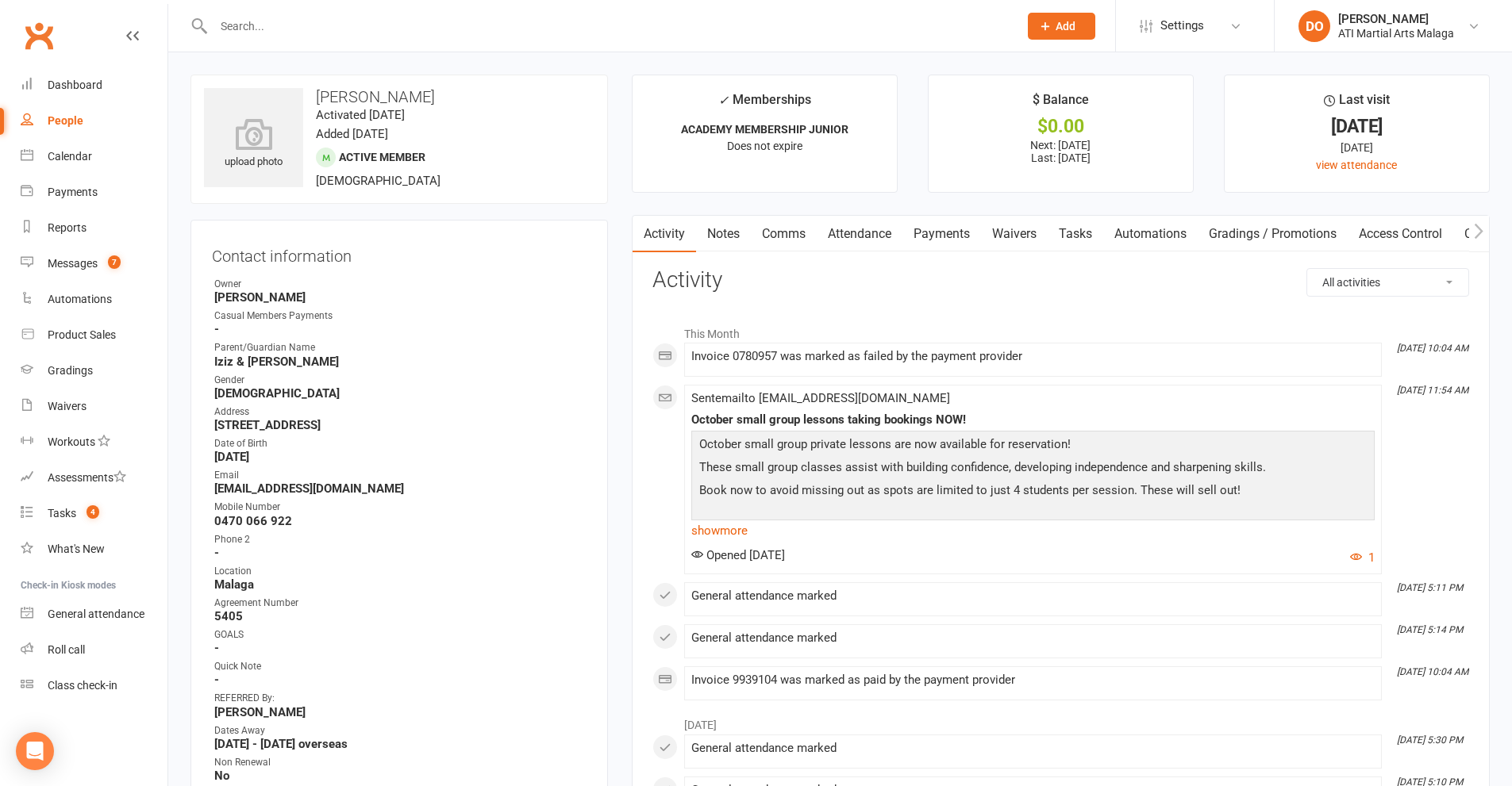
click at [954, 233] on link "Payments" at bounding box center [941, 234] width 78 height 36
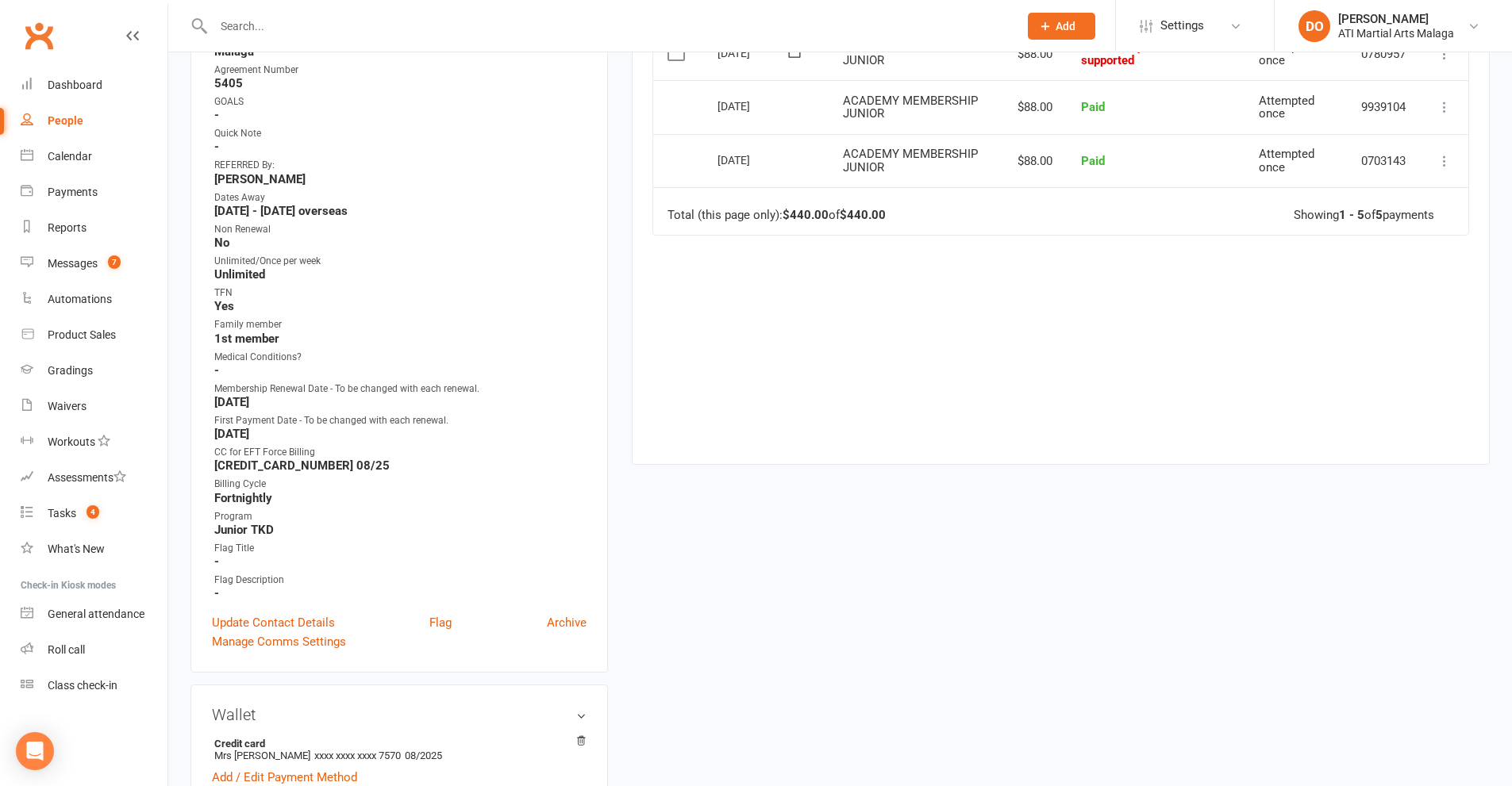
scroll to position [556, 0]
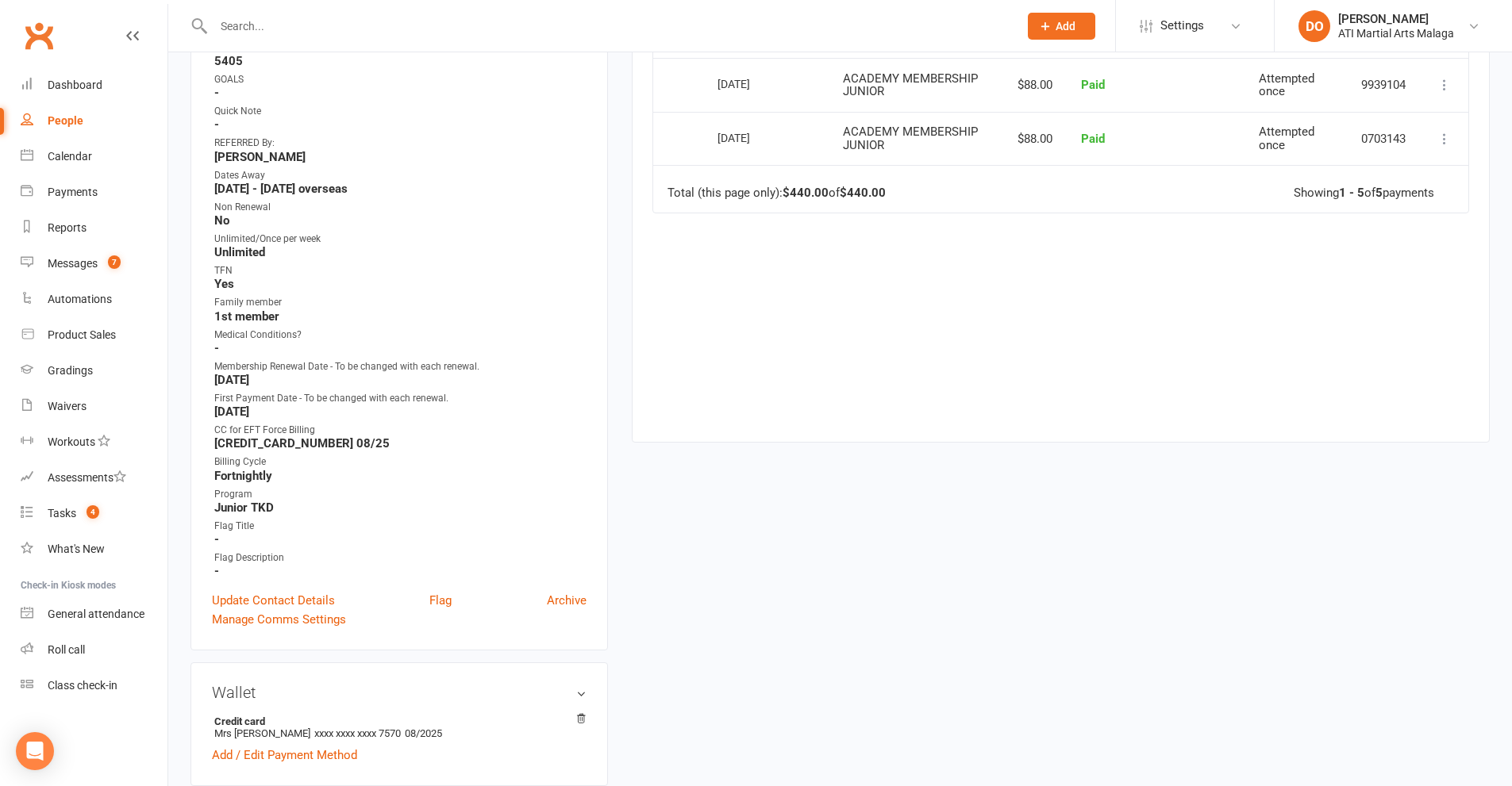
click at [802, 28] on input "text" at bounding box center [607, 26] width 798 height 22
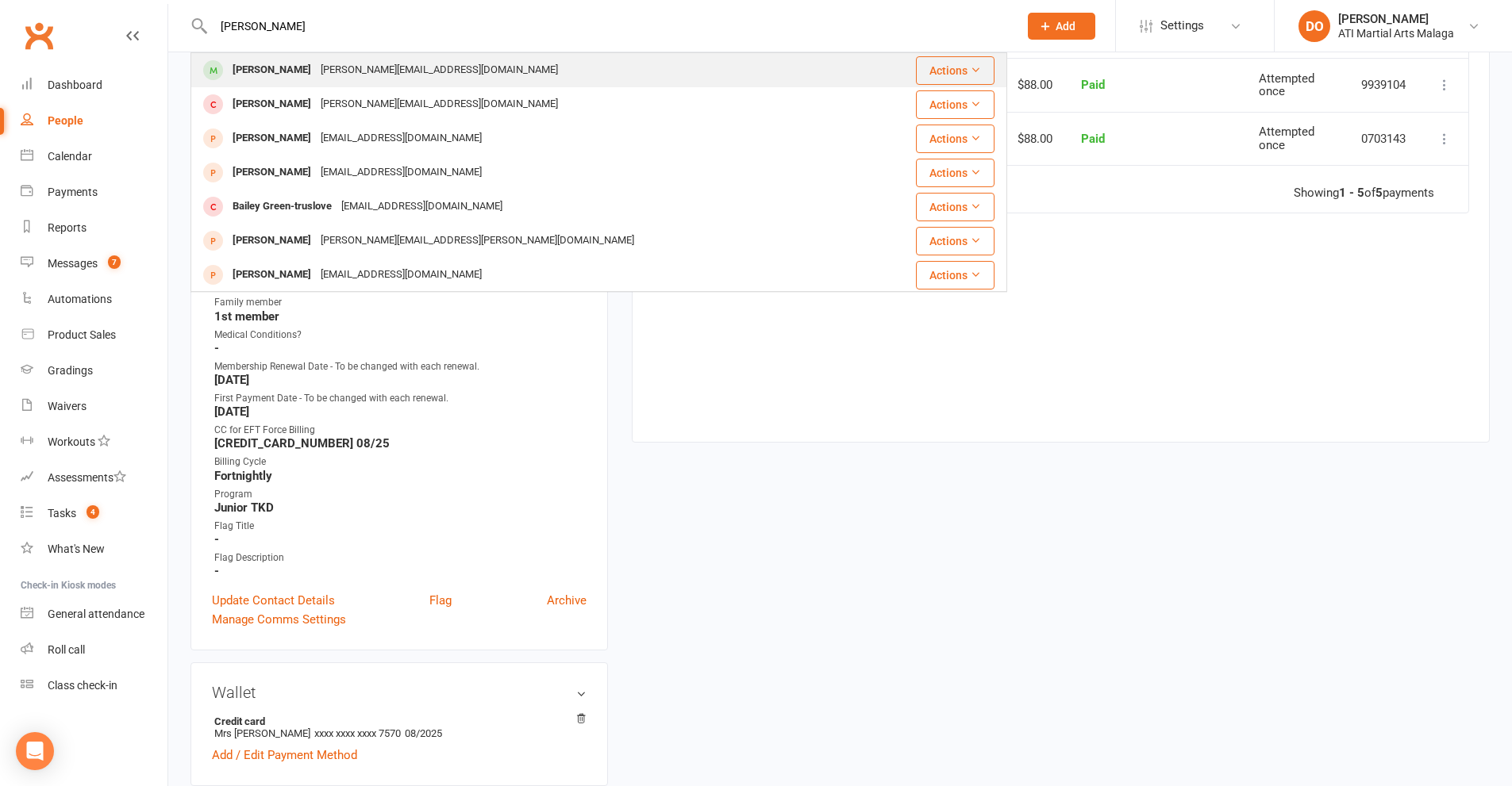
type input "[PERSON_NAME]"
click at [509, 79] on div "Kailey Gresswell [EMAIL_ADDRESS][DOMAIN_NAME]" at bounding box center [539, 70] width 695 height 33
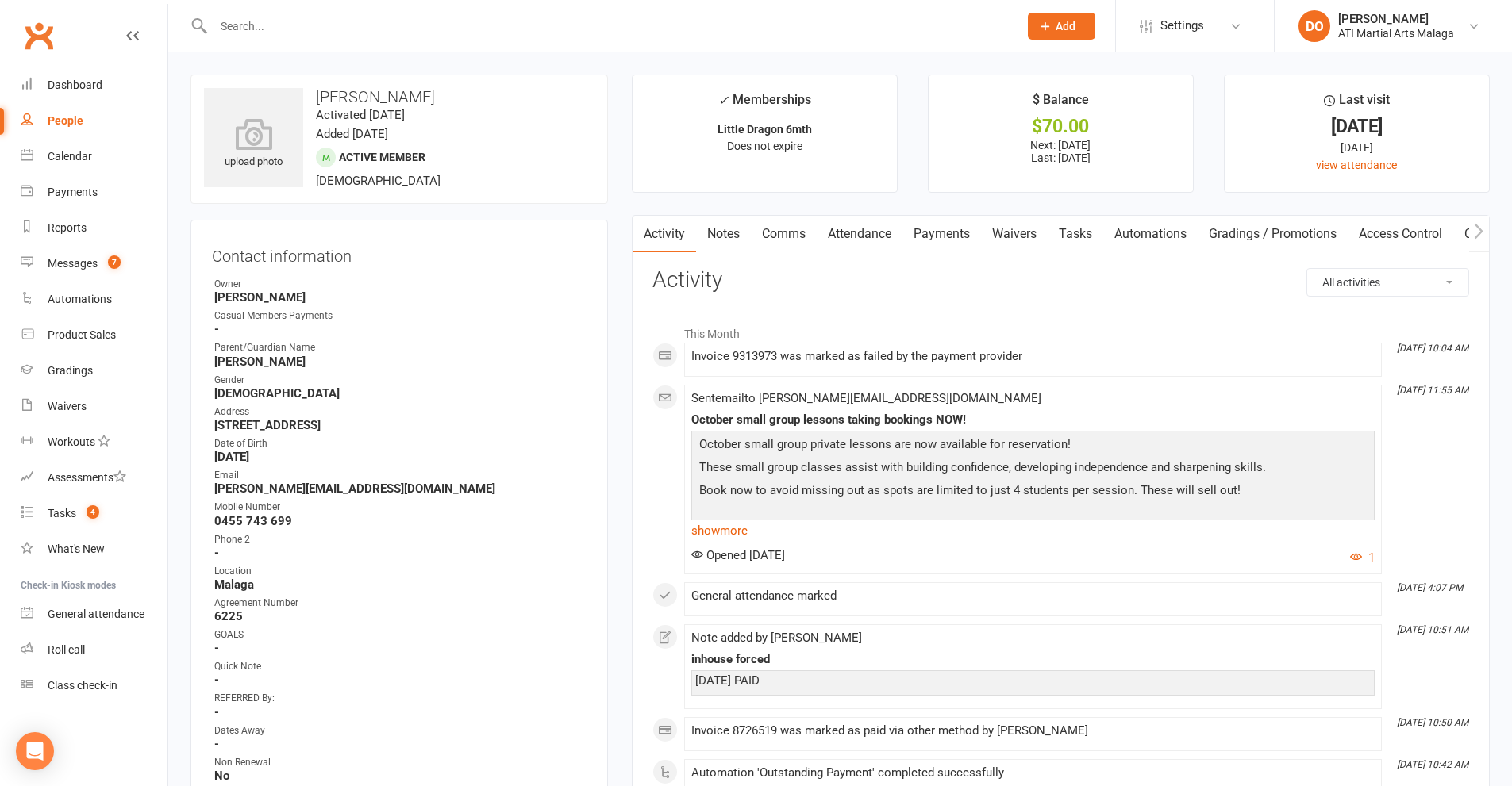
click at [954, 237] on link "Payments" at bounding box center [941, 234] width 78 height 36
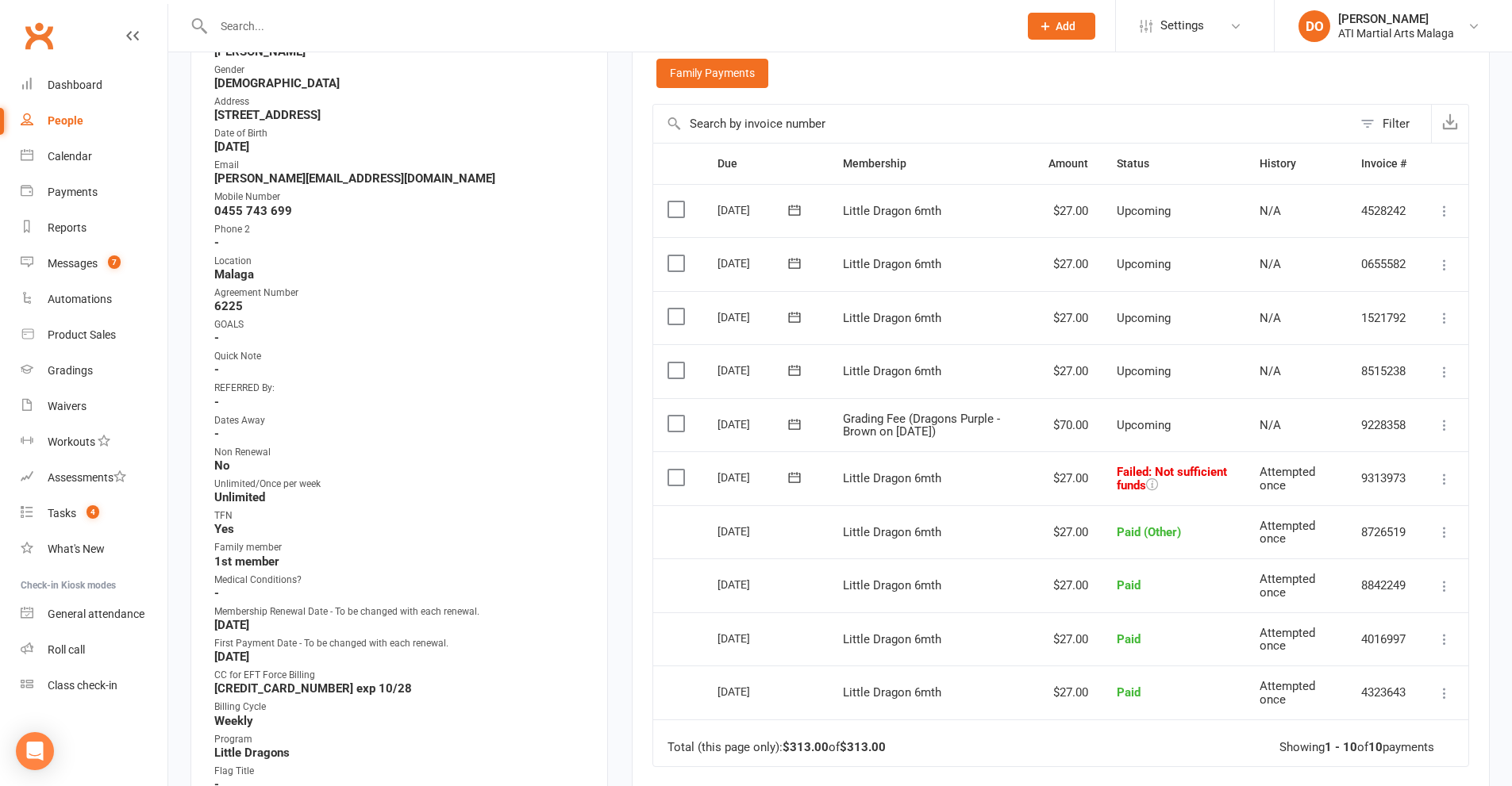
scroll to position [397, 0]
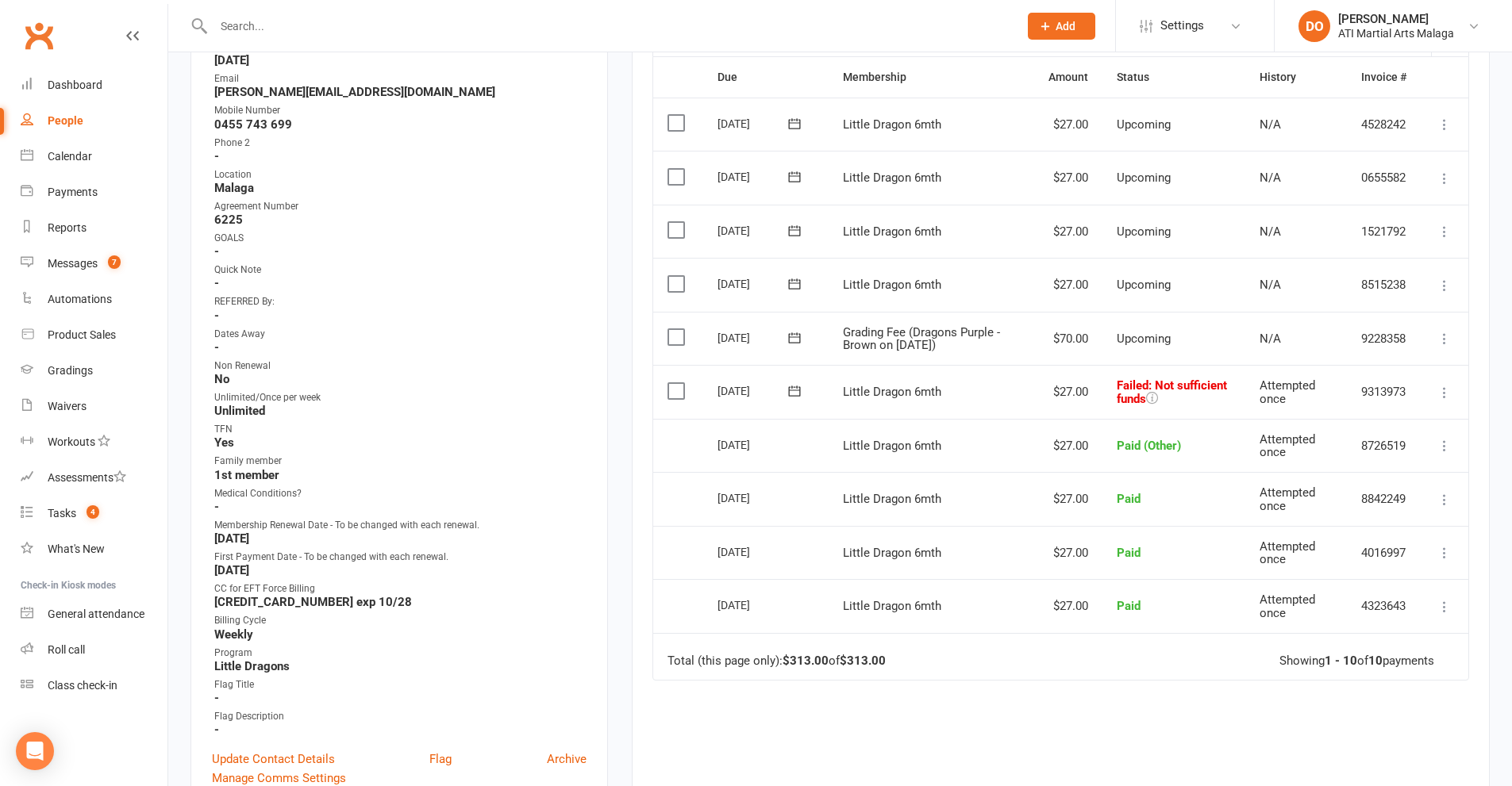
click at [791, 29] on input "text" at bounding box center [607, 26] width 798 height 22
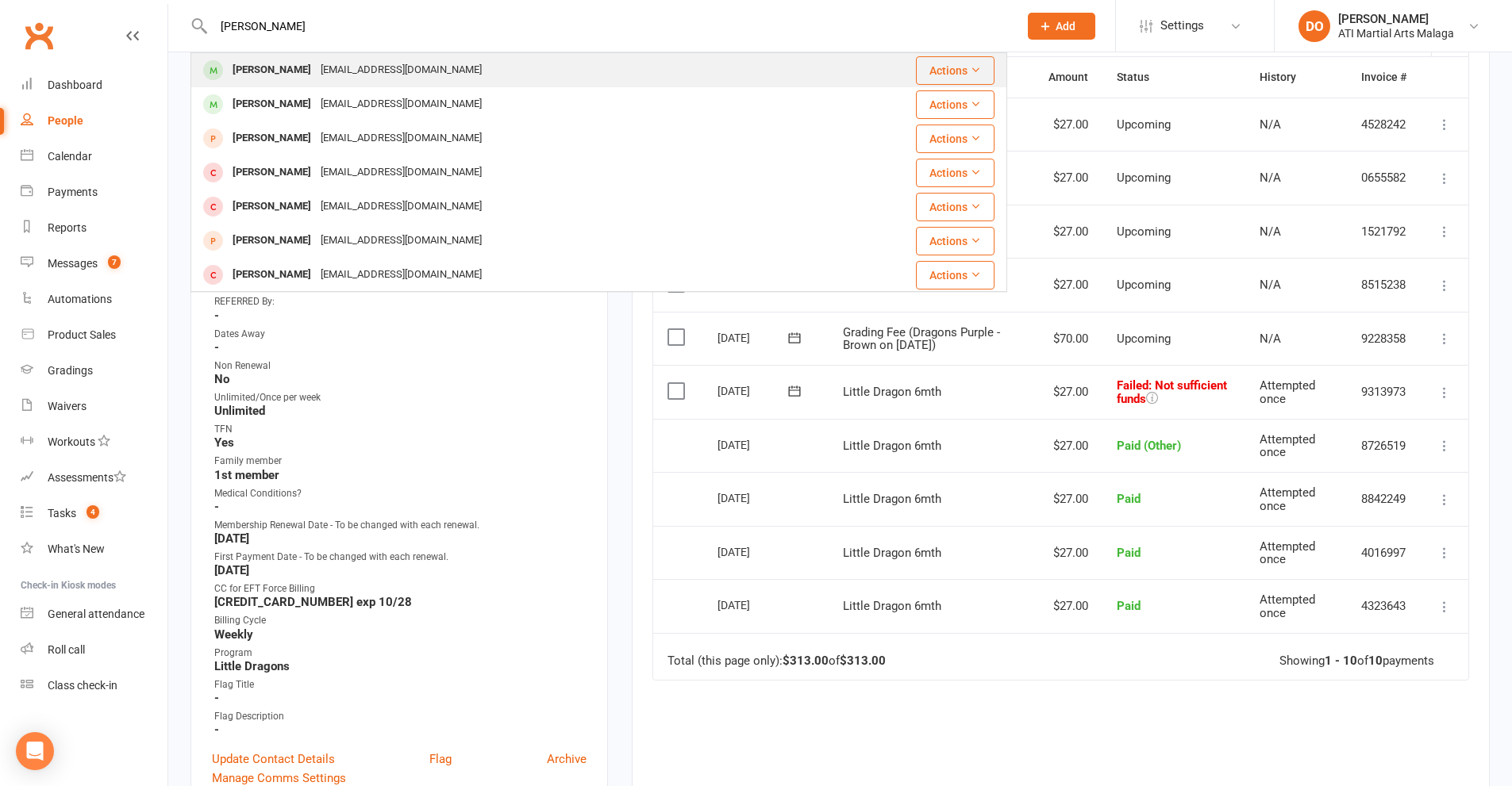
type input "[PERSON_NAME]"
click at [541, 73] on div "[PERSON_NAME] [EMAIL_ADDRESS][DOMAIN_NAME]" at bounding box center [504, 70] width 625 height 33
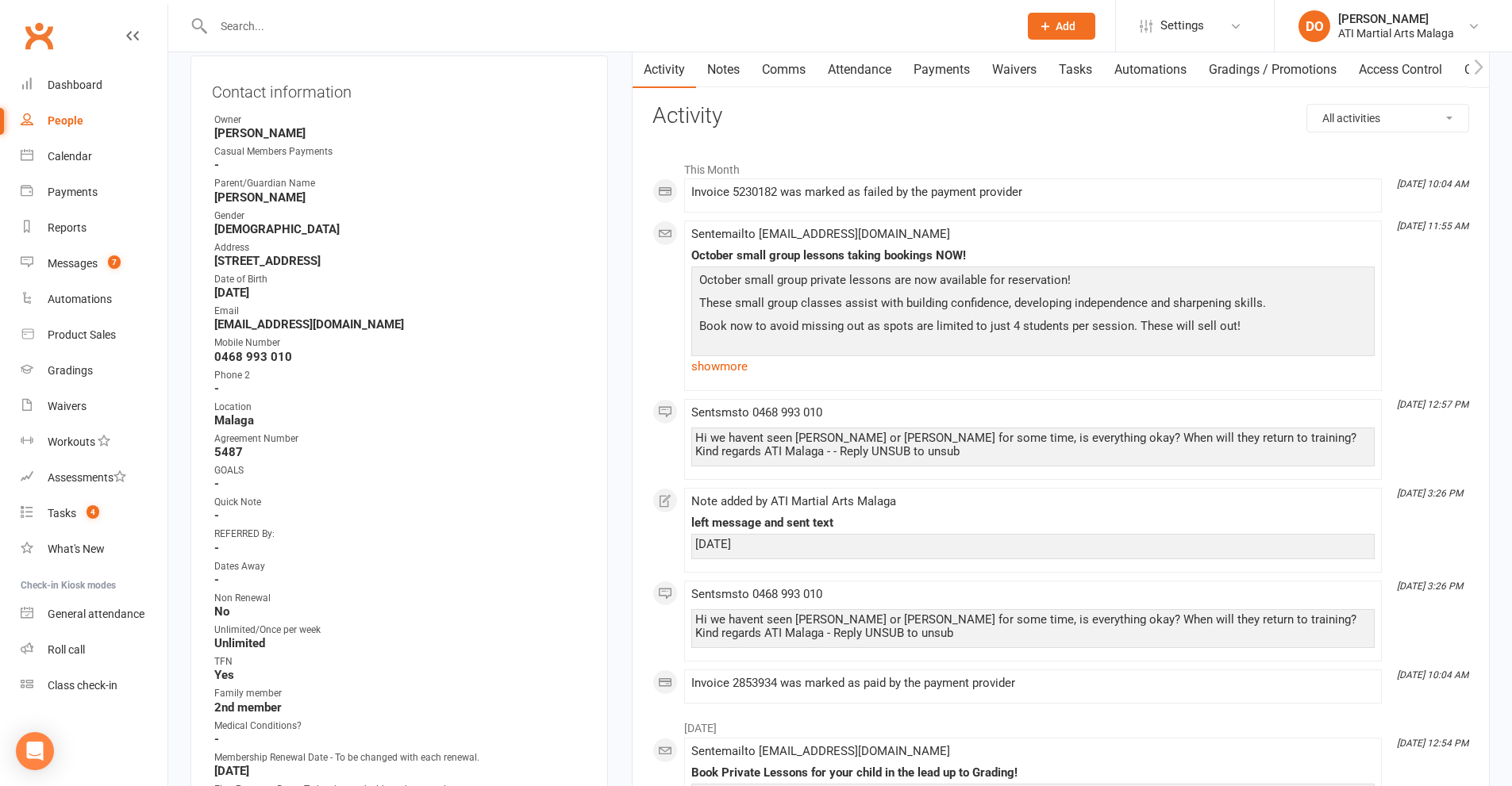
scroll to position [79, 0]
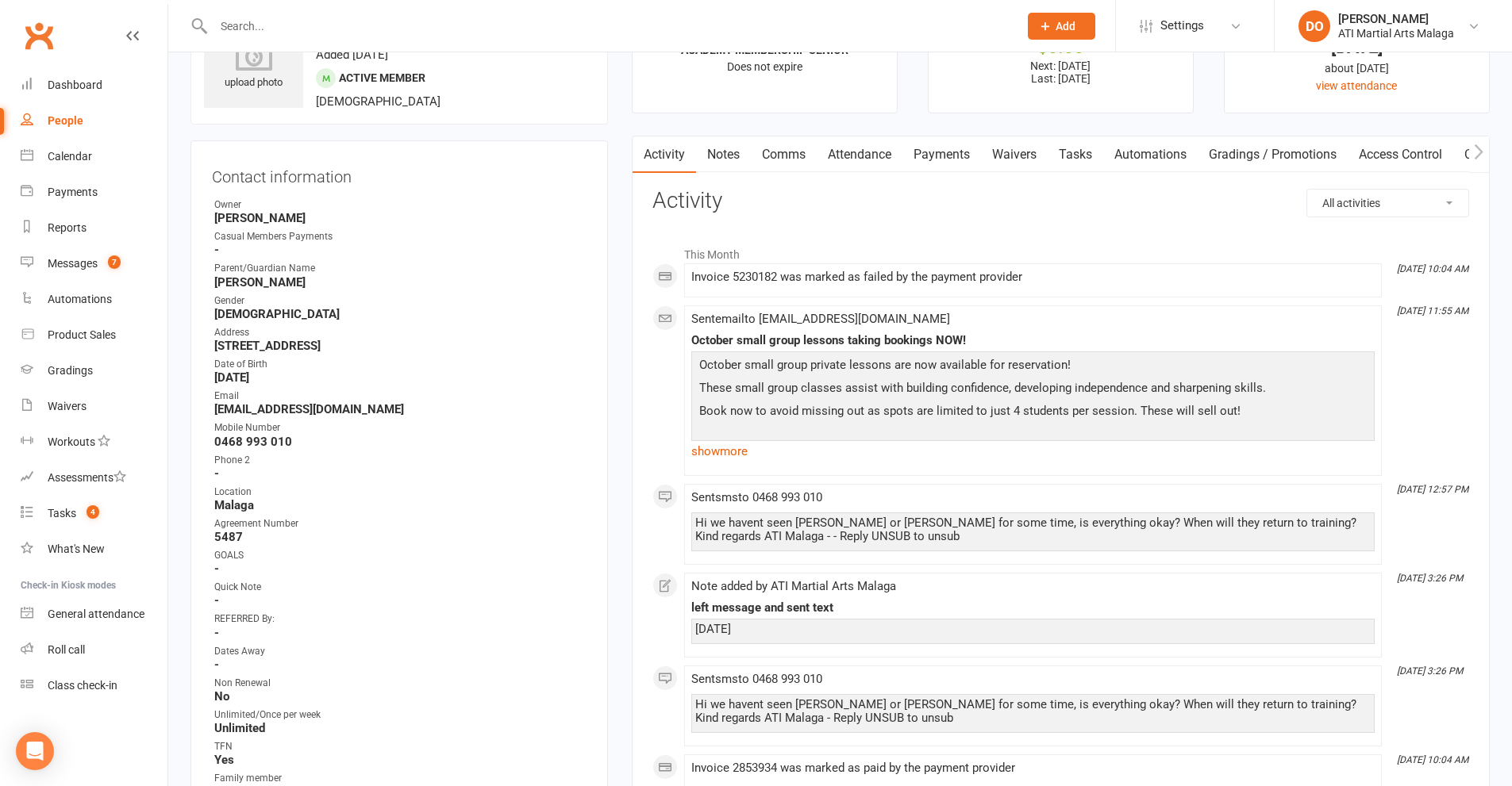
click at [953, 161] on link "Payments" at bounding box center [941, 154] width 78 height 36
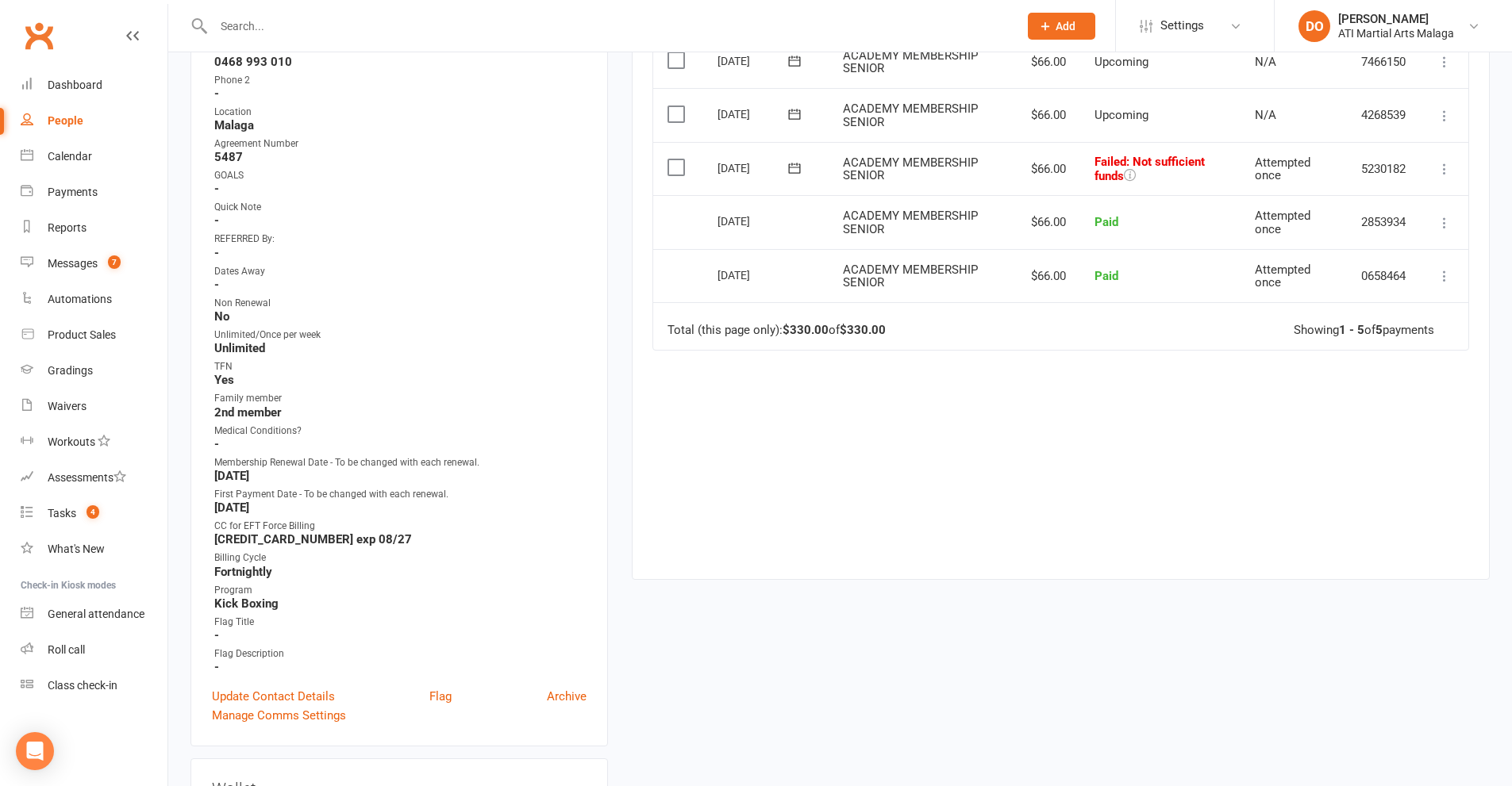
scroll to position [714, 0]
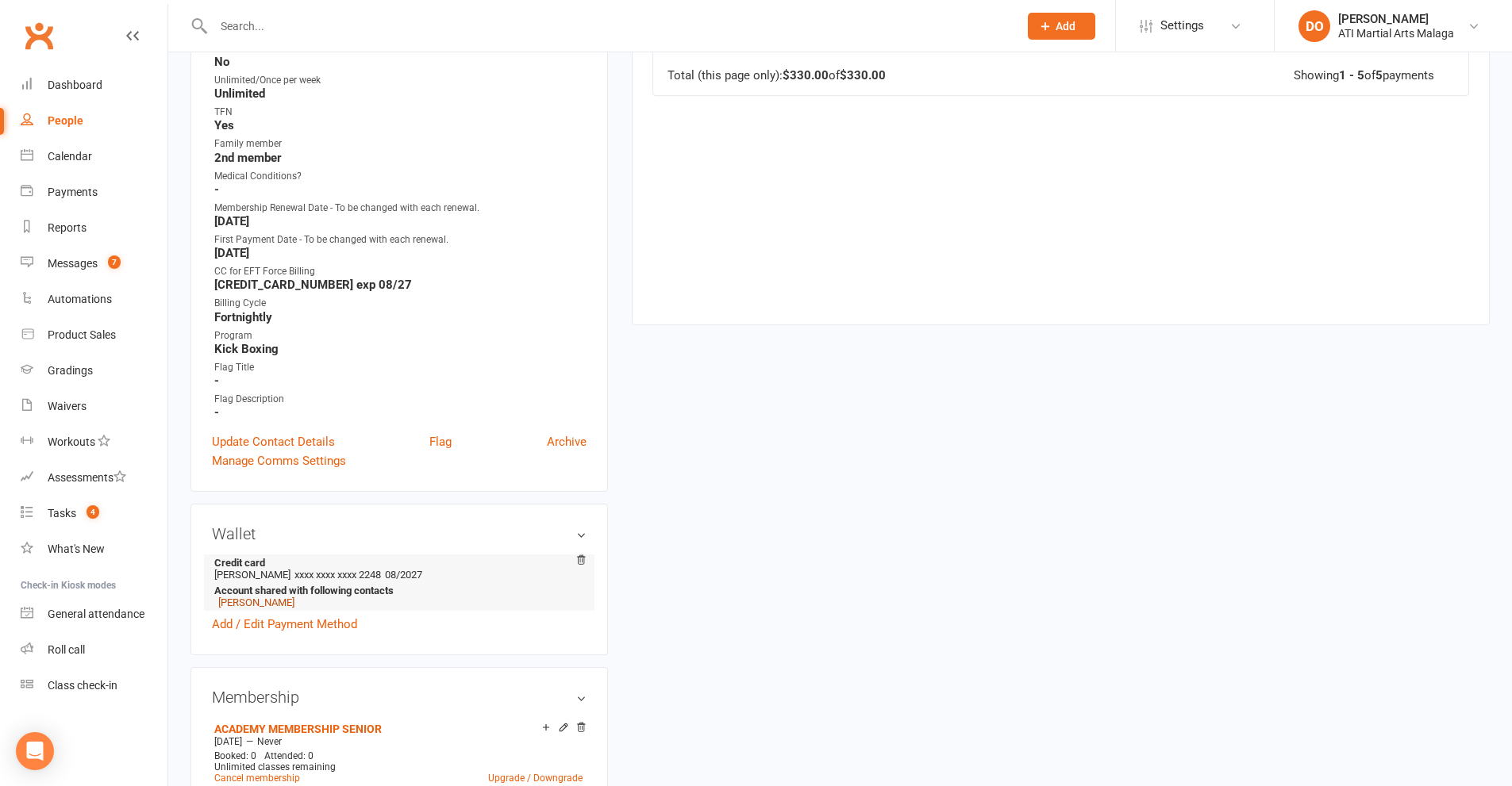
click at [257, 602] on link "[PERSON_NAME]" at bounding box center [256, 603] width 77 height 12
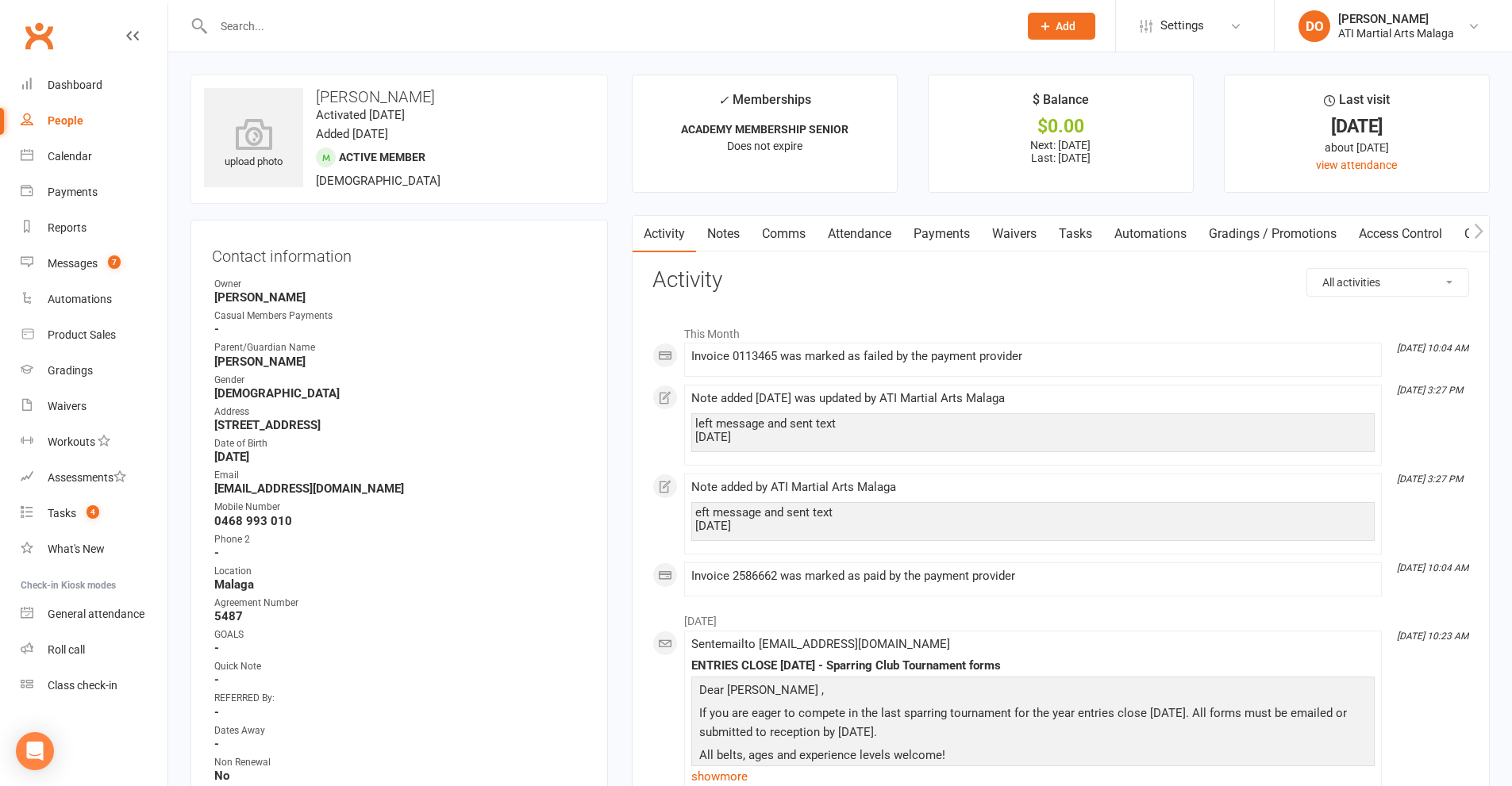
click at [957, 235] on link "Payments" at bounding box center [941, 234] width 78 height 36
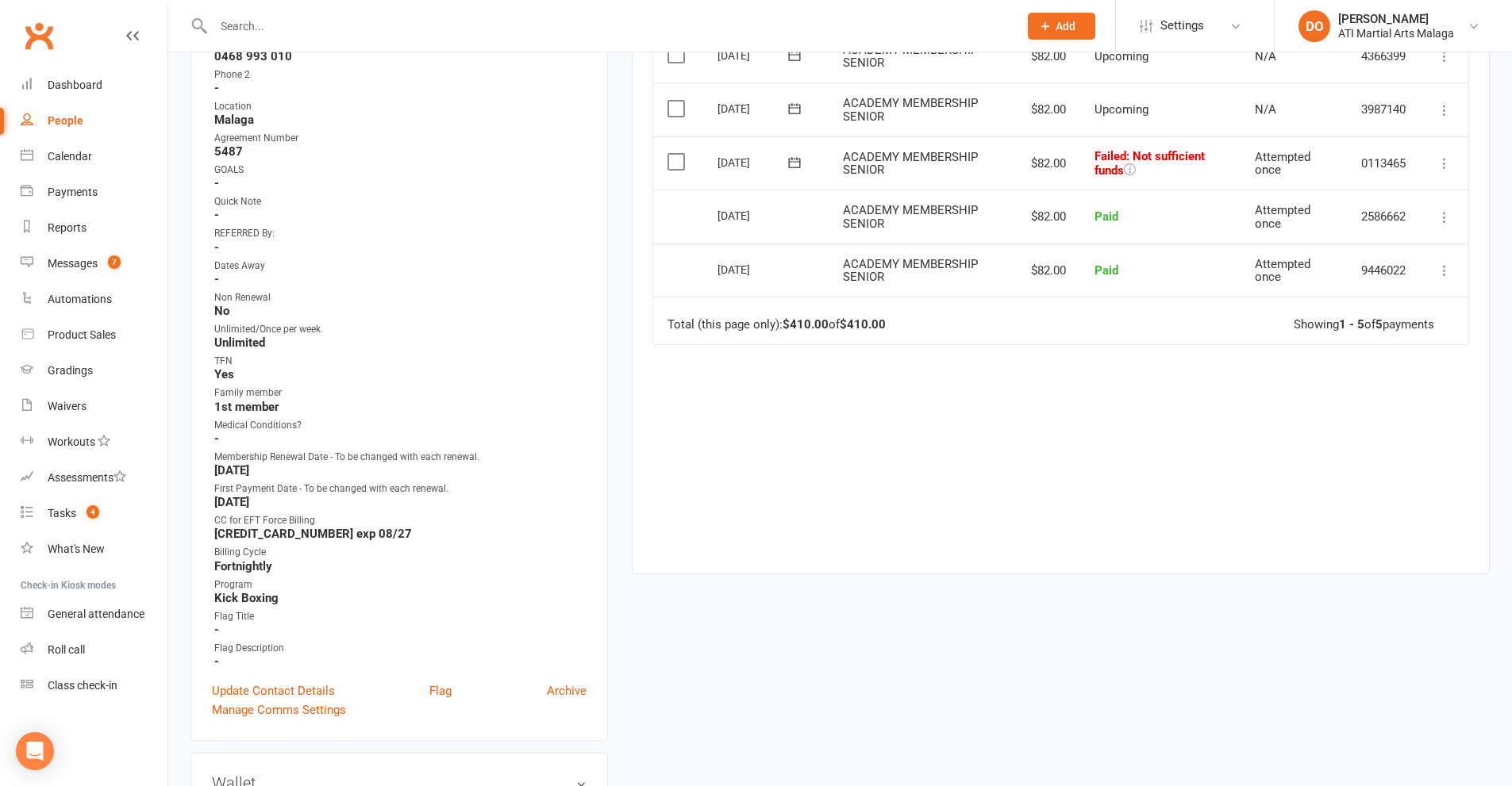
scroll to position [476, 0]
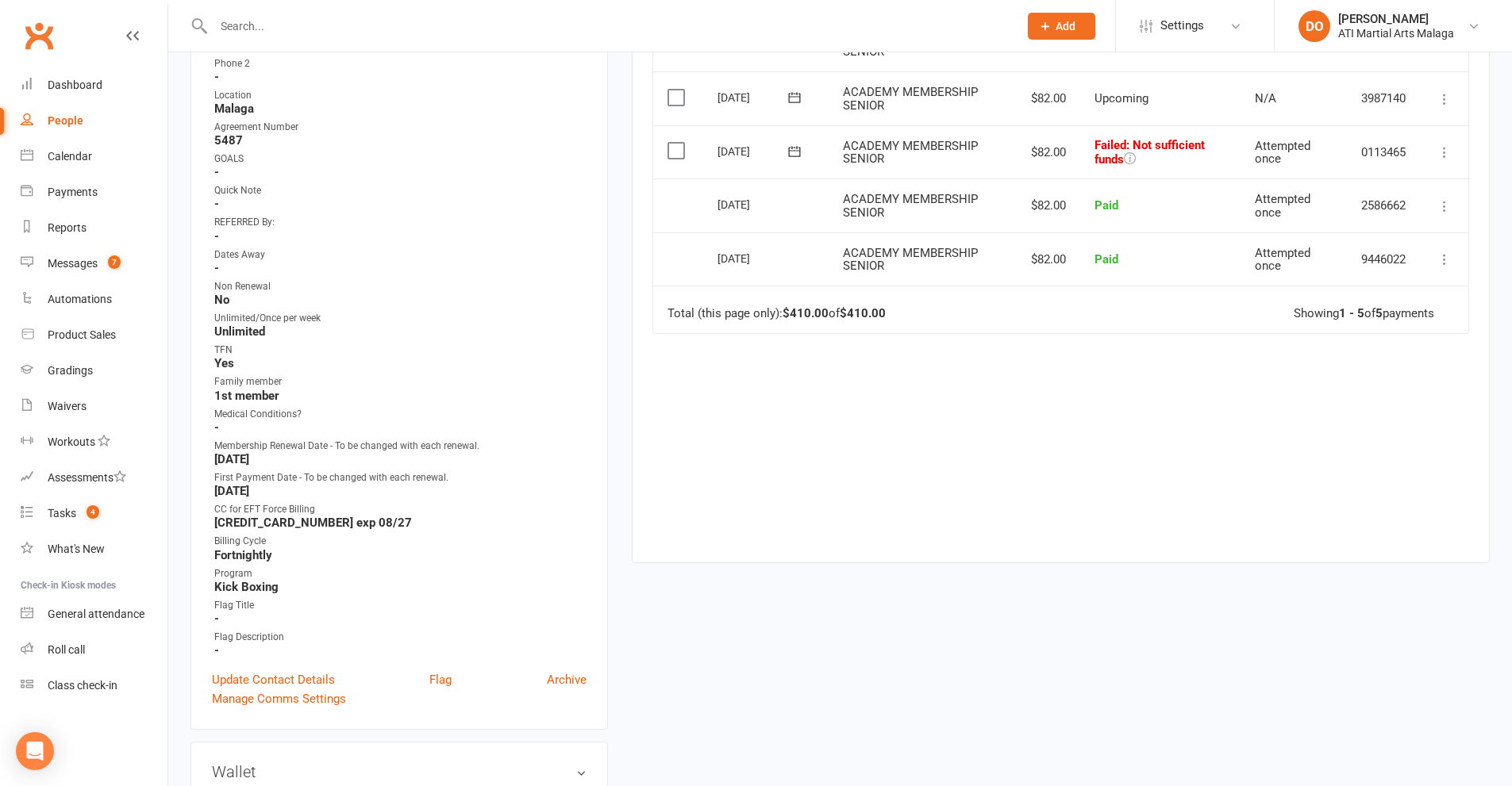
click at [704, 30] on input "text" at bounding box center [607, 26] width 798 height 22
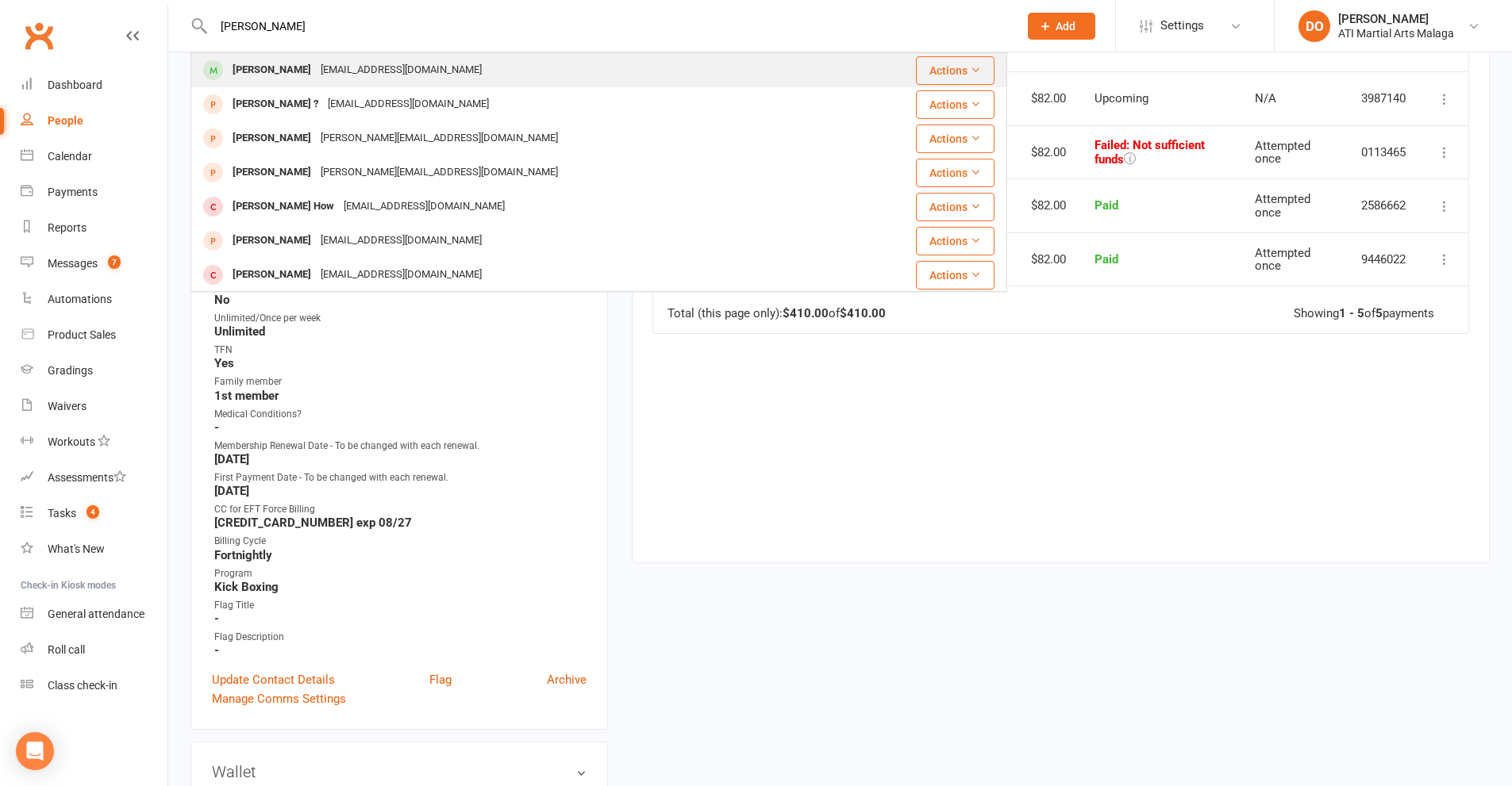
type input "[PERSON_NAME]"
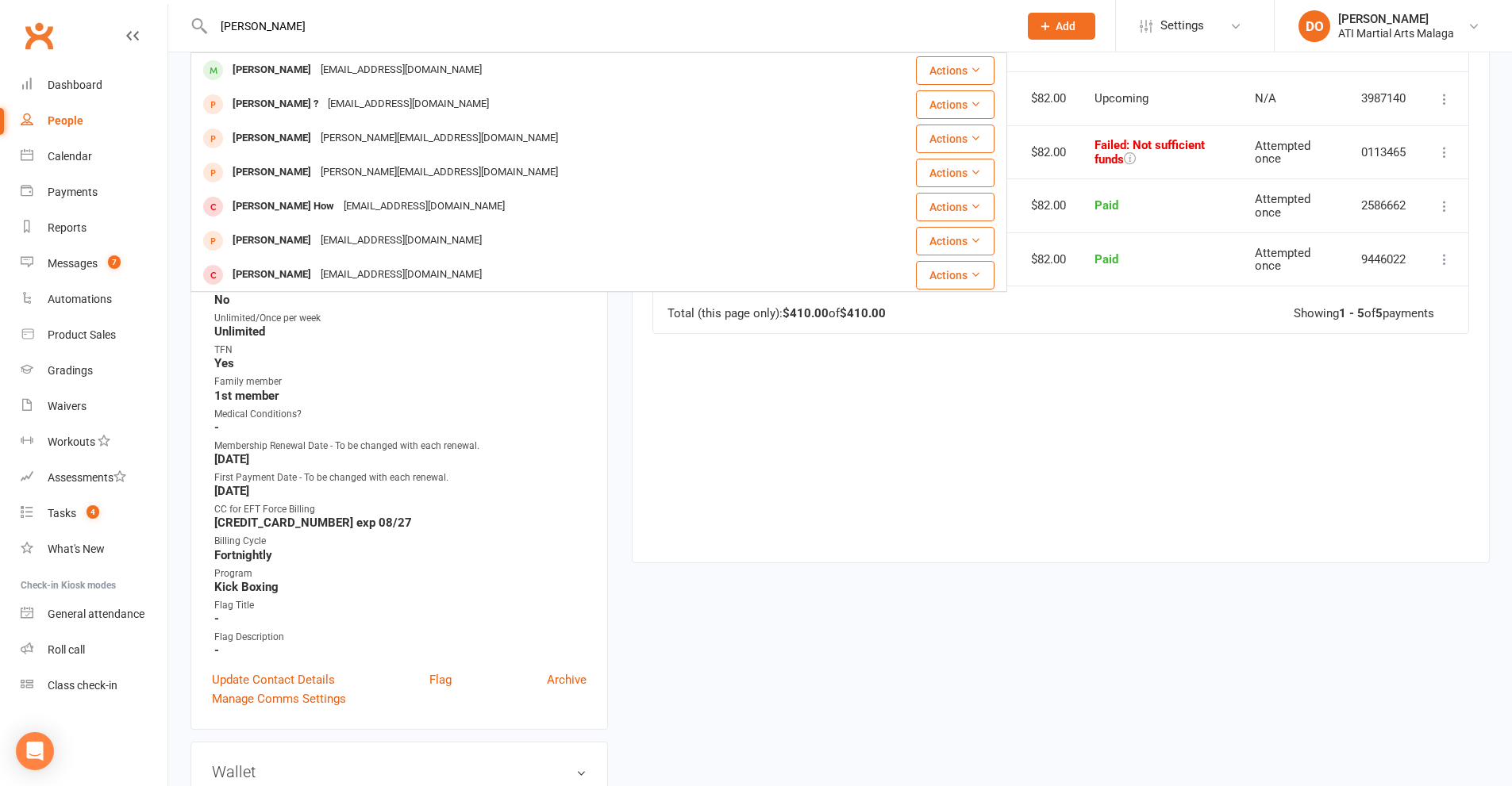
click at [399, 74] on div "[EMAIL_ADDRESS][DOMAIN_NAME]" at bounding box center [401, 70] width 171 height 23
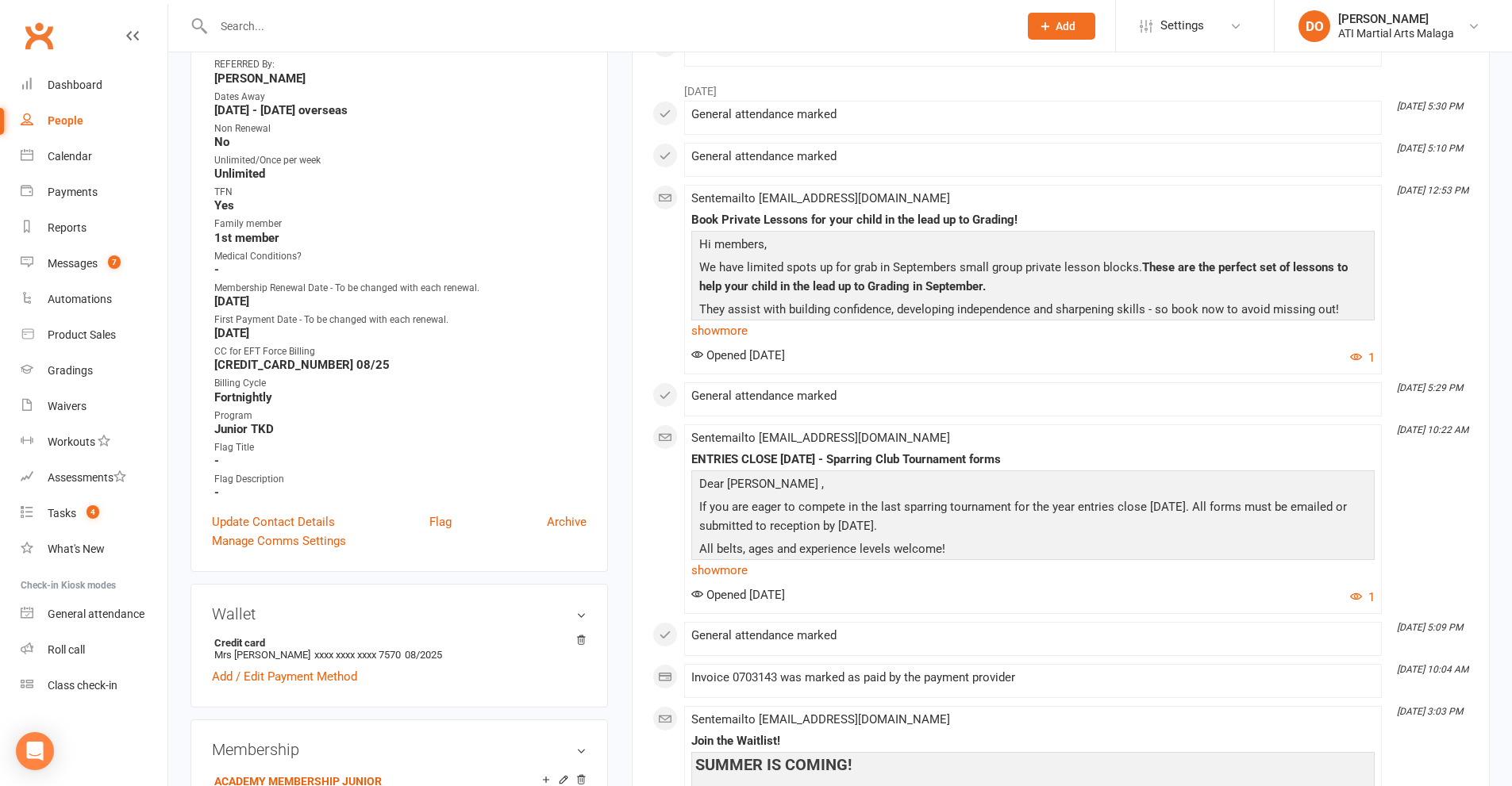
scroll to position [635, 0]
click at [645, 24] on input "text" at bounding box center [607, 26] width 798 height 22
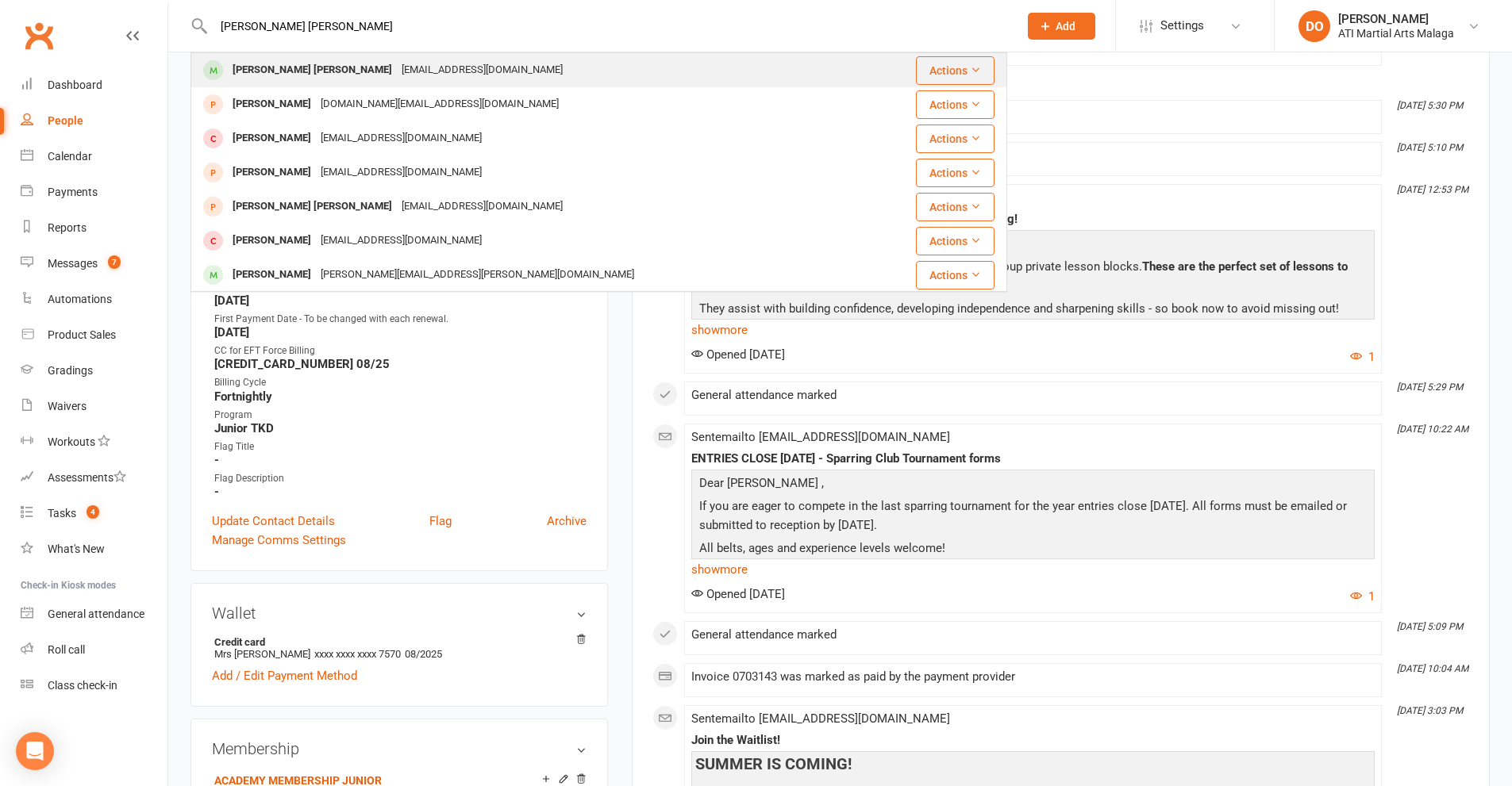
type input "[PERSON_NAME] [PERSON_NAME]"
click at [438, 80] on div "[EMAIL_ADDRESS][DOMAIN_NAME]" at bounding box center [482, 70] width 171 height 23
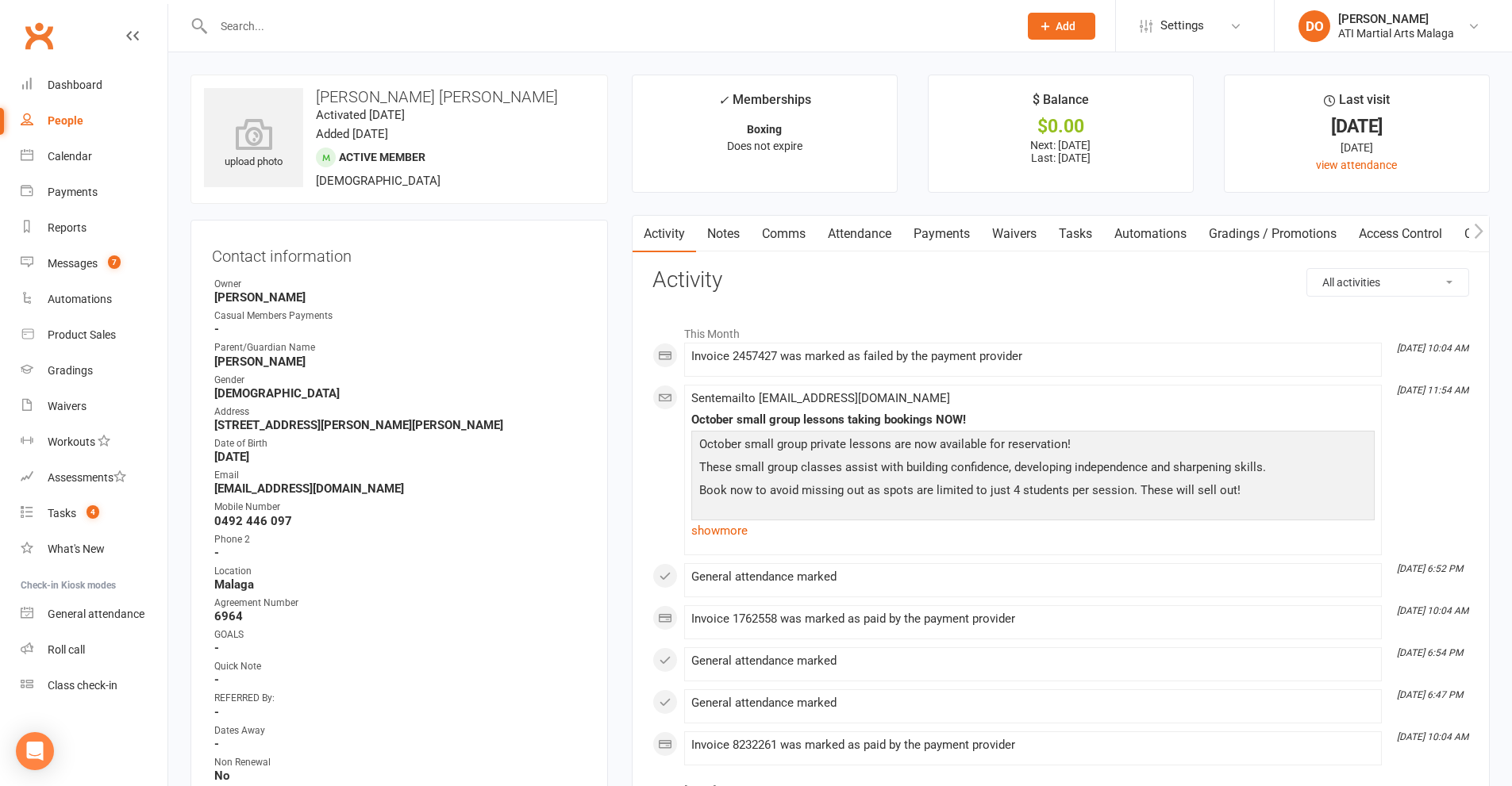
click at [942, 245] on link "Payments" at bounding box center [941, 234] width 78 height 36
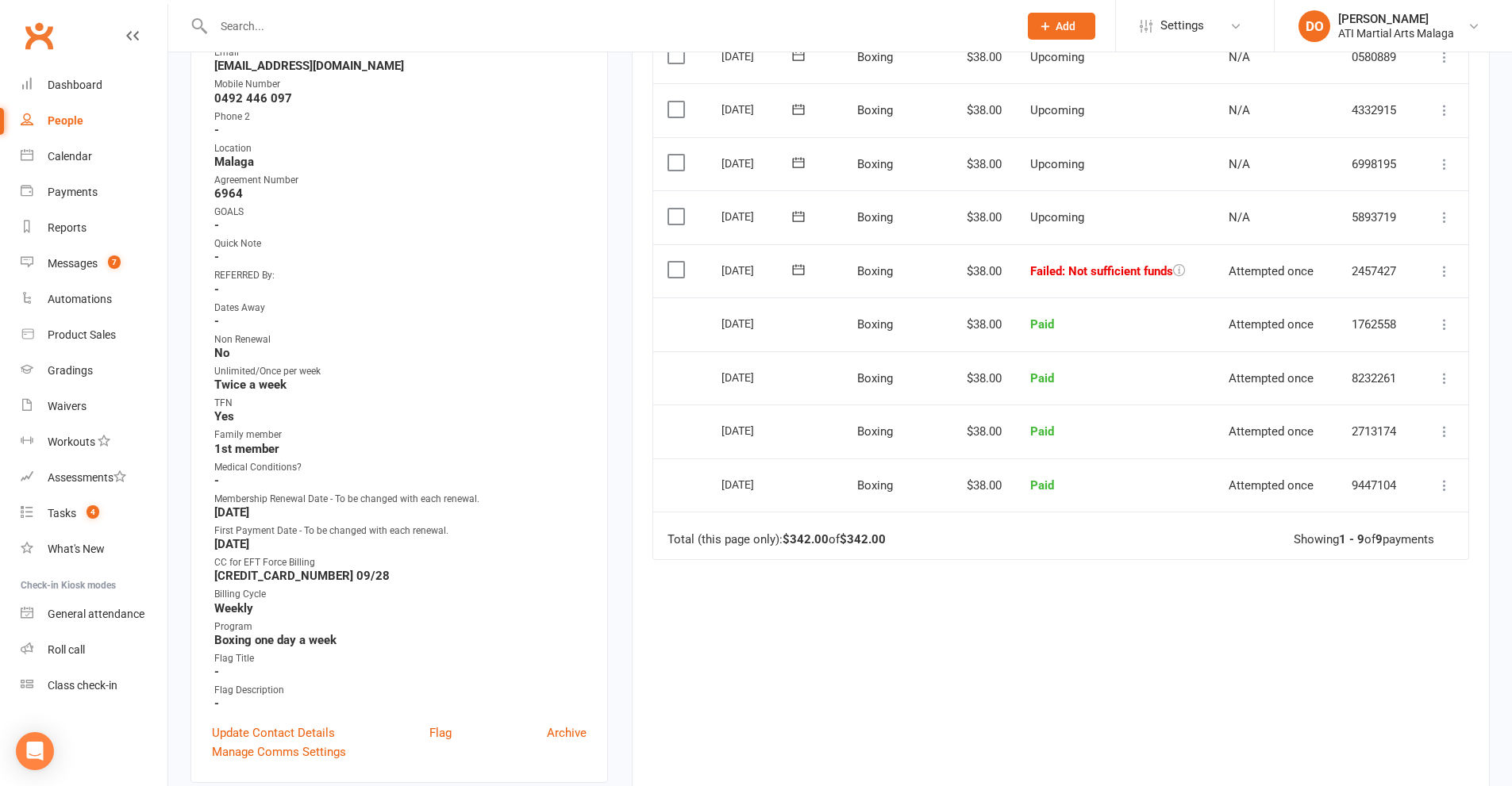
scroll to position [476, 0]
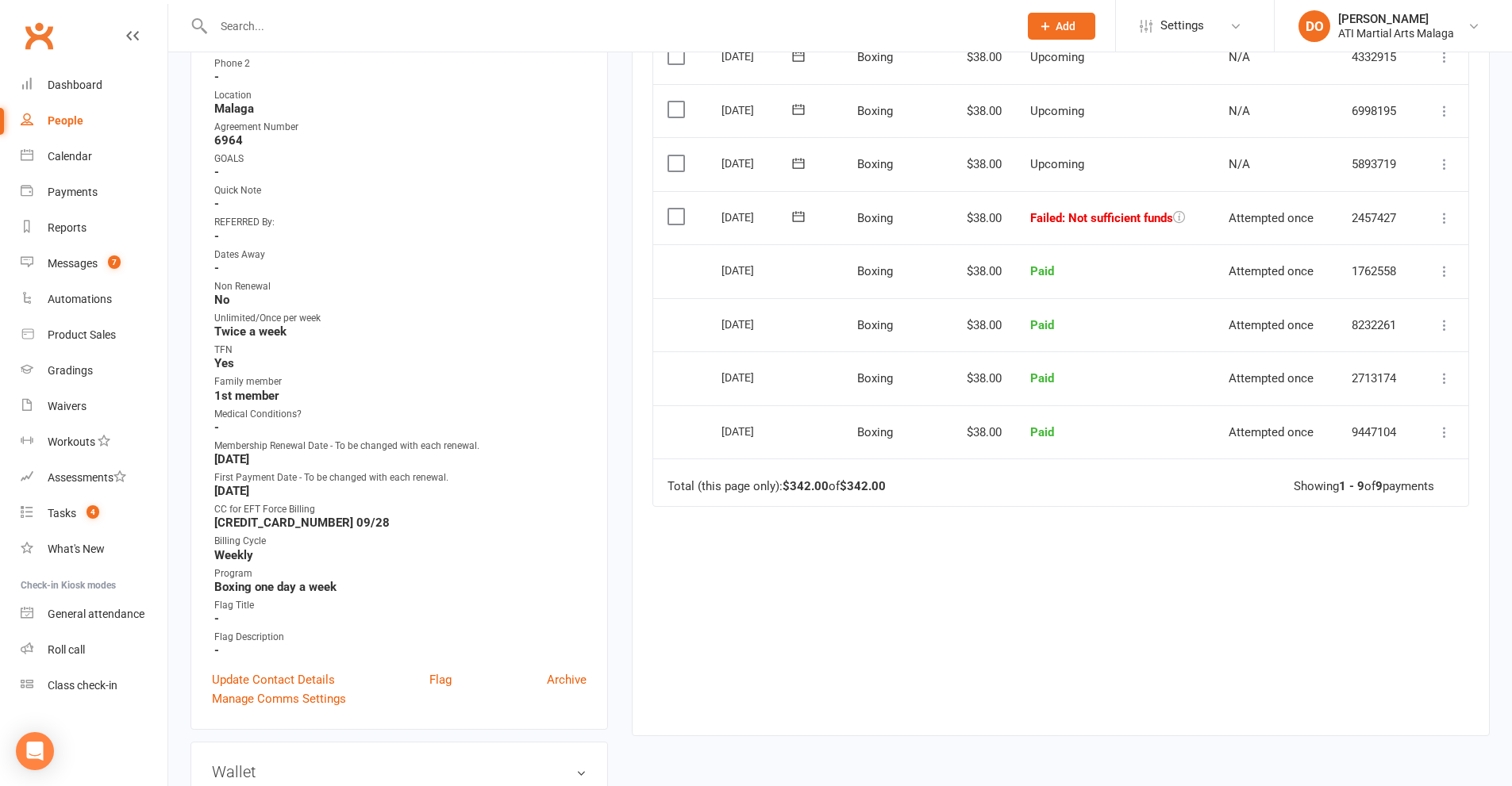
click at [899, 33] on input "text" at bounding box center [607, 26] width 798 height 22
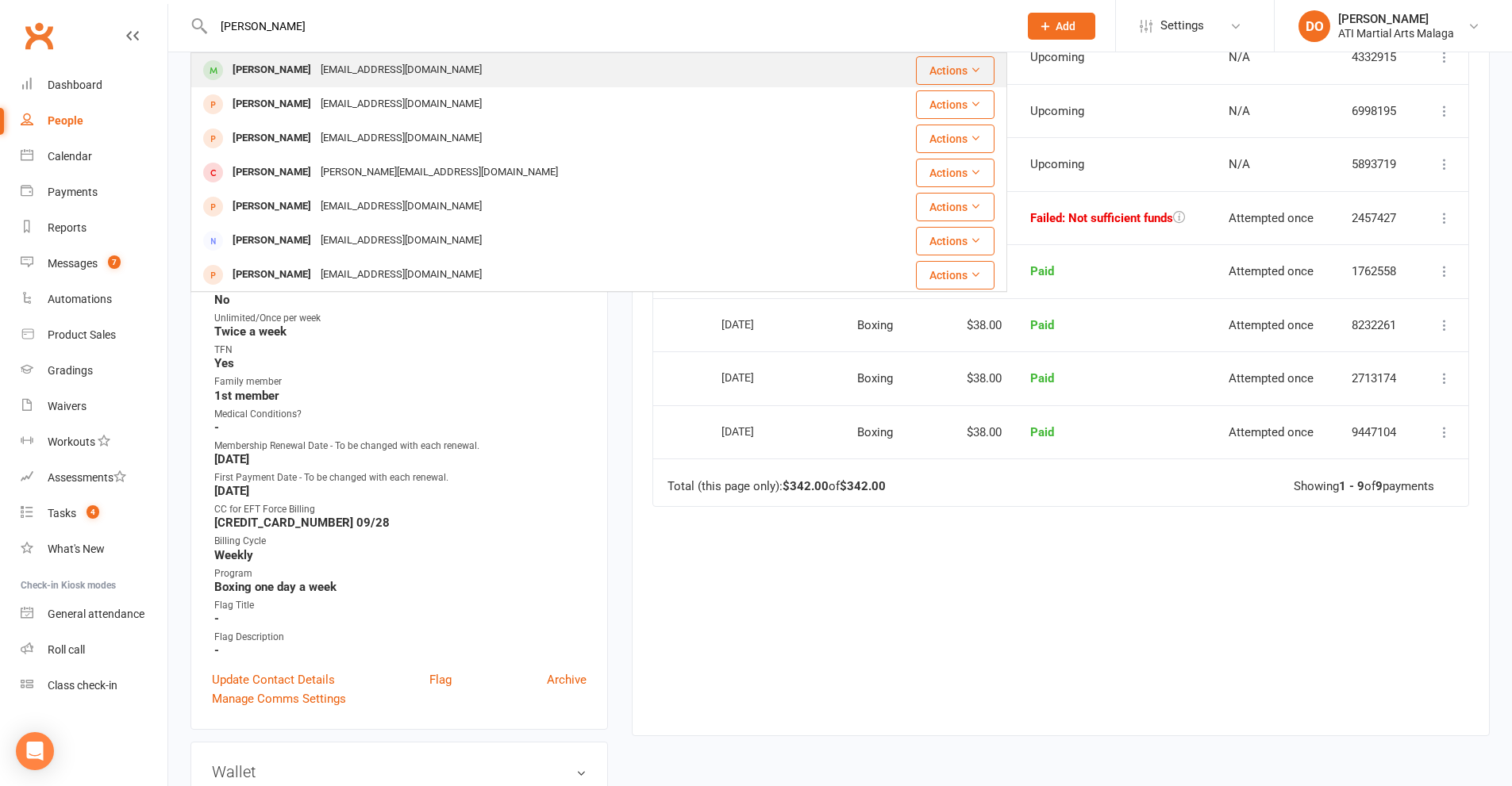
type input "[PERSON_NAME]"
click at [477, 80] on div "[PERSON_NAME] [EMAIL_ADDRESS][DOMAIN_NAME]" at bounding box center [530, 70] width 677 height 33
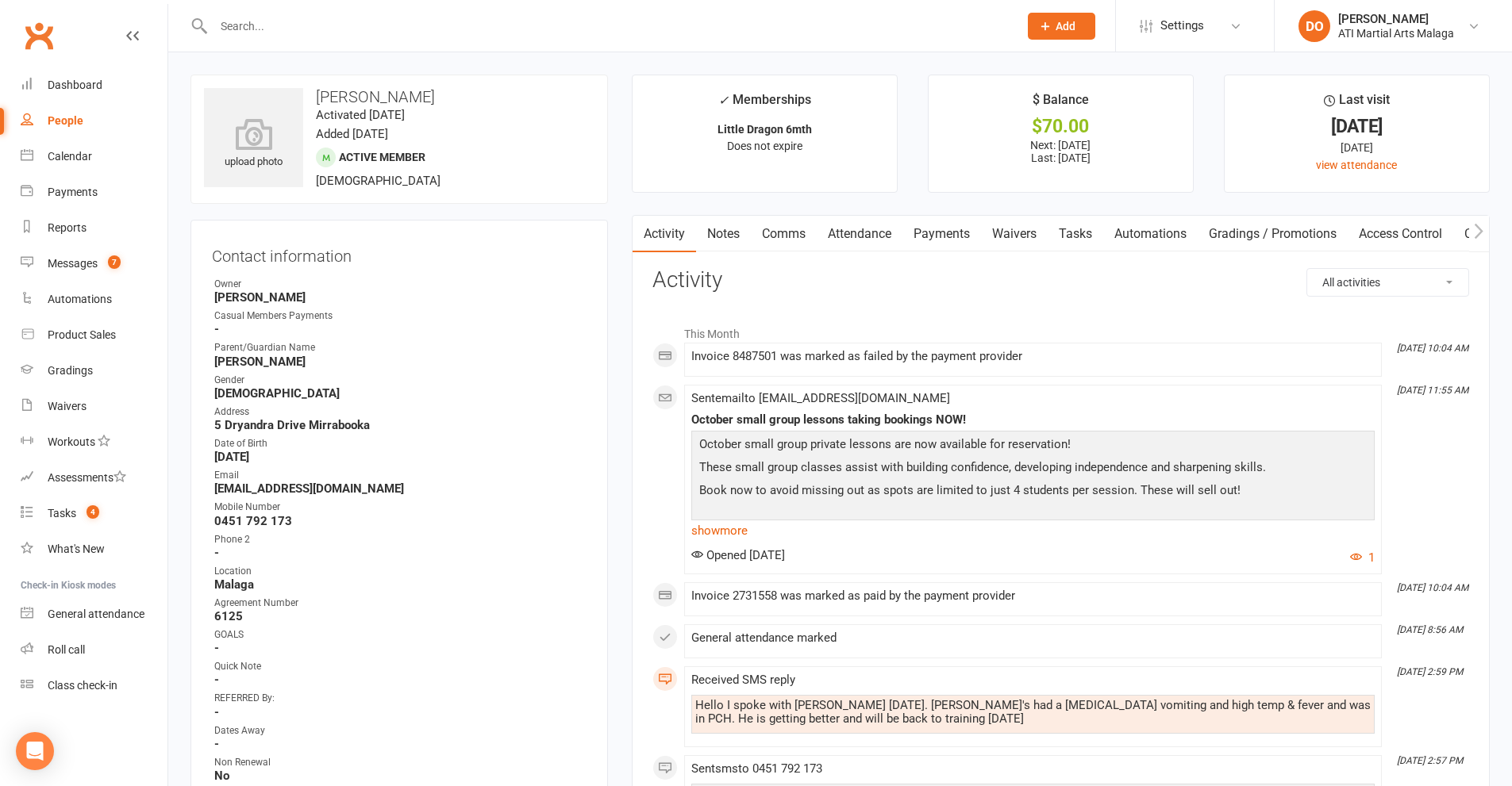
drag, startPoint x: 930, startPoint y: 237, endPoint x: 935, endPoint y: 247, distance: 11.2
click at [932, 237] on link "Payments" at bounding box center [941, 234] width 78 height 36
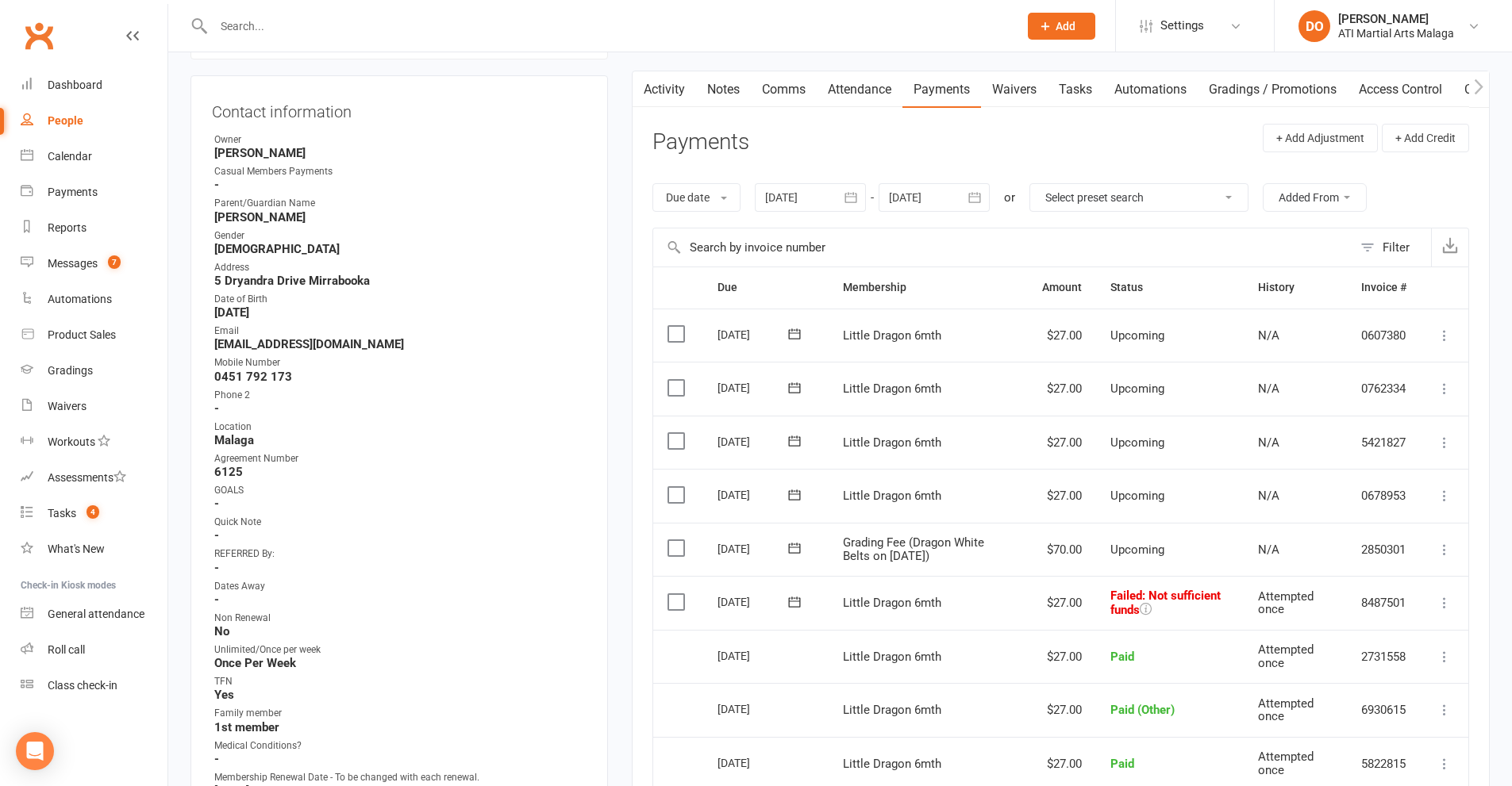
scroll to position [397, 0]
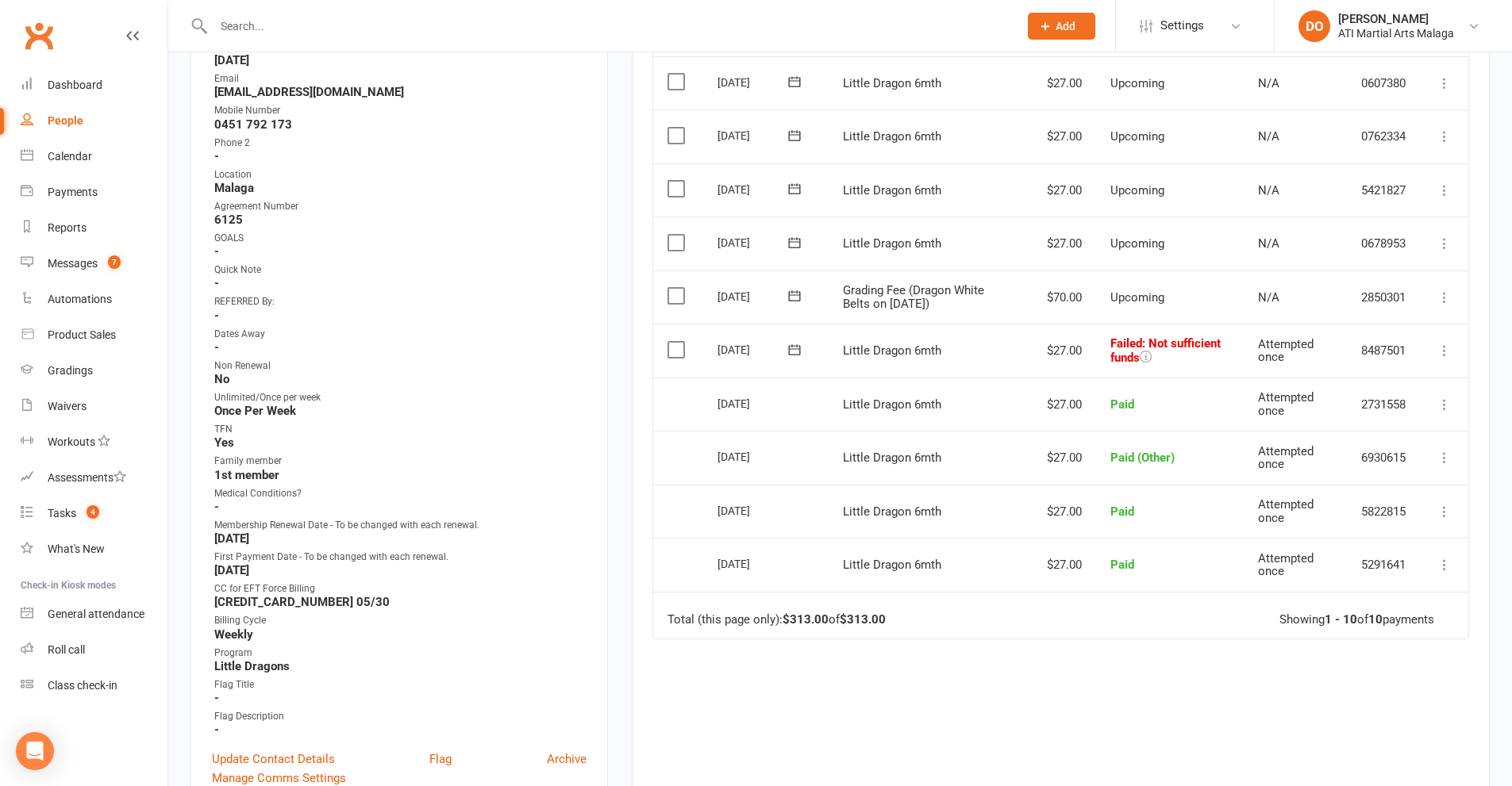
click at [870, 36] on input "text" at bounding box center [607, 26] width 798 height 22
click at [867, 30] on input "text" at bounding box center [607, 26] width 798 height 22
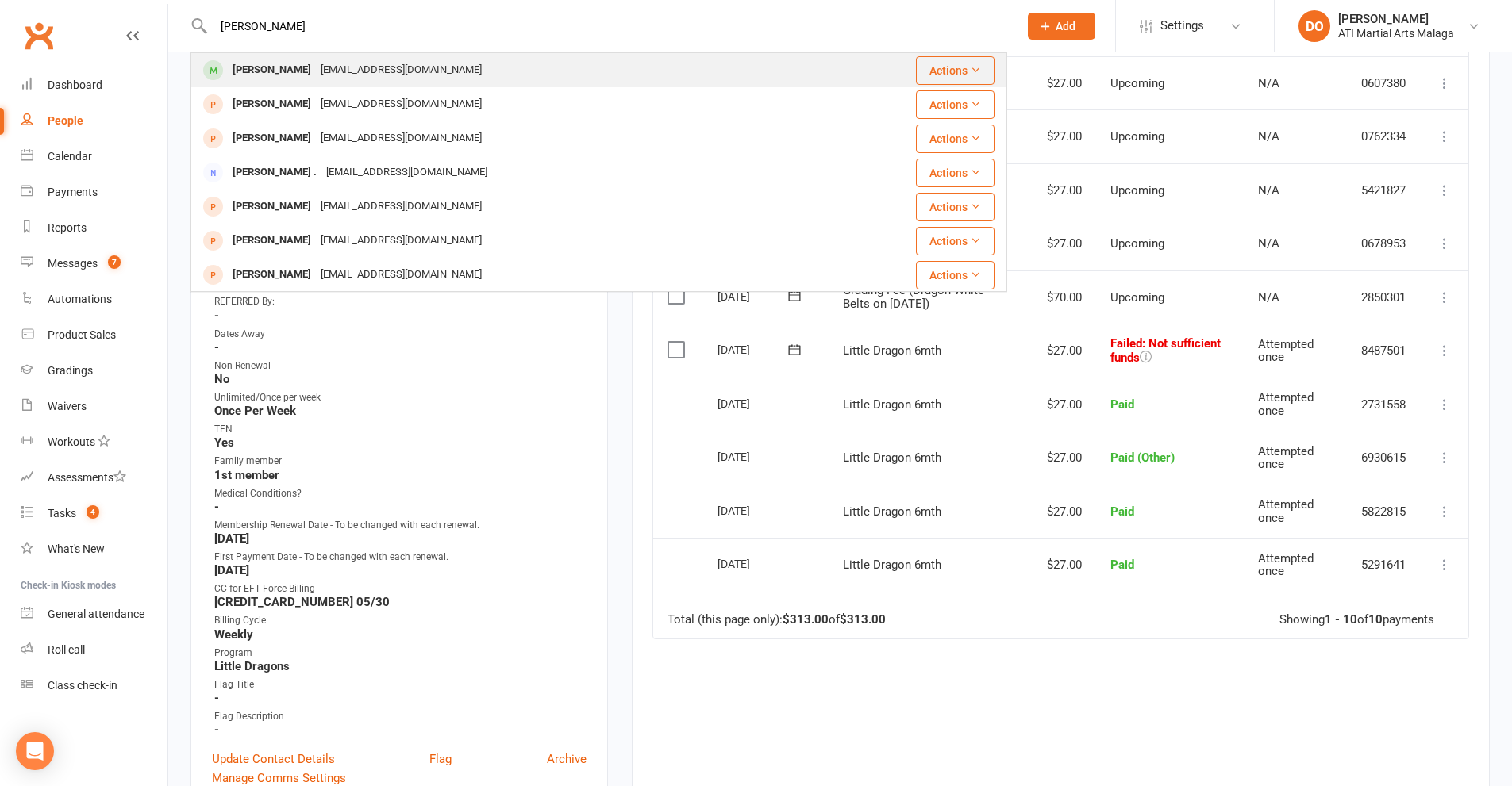
type input "[PERSON_NAME]"
click at [520, 77] on div "[PERSON_NAME] [EMAIL_ADDRESS][DOMAIN_NAME]" at bounding box center [533, 70] width 683 height 33
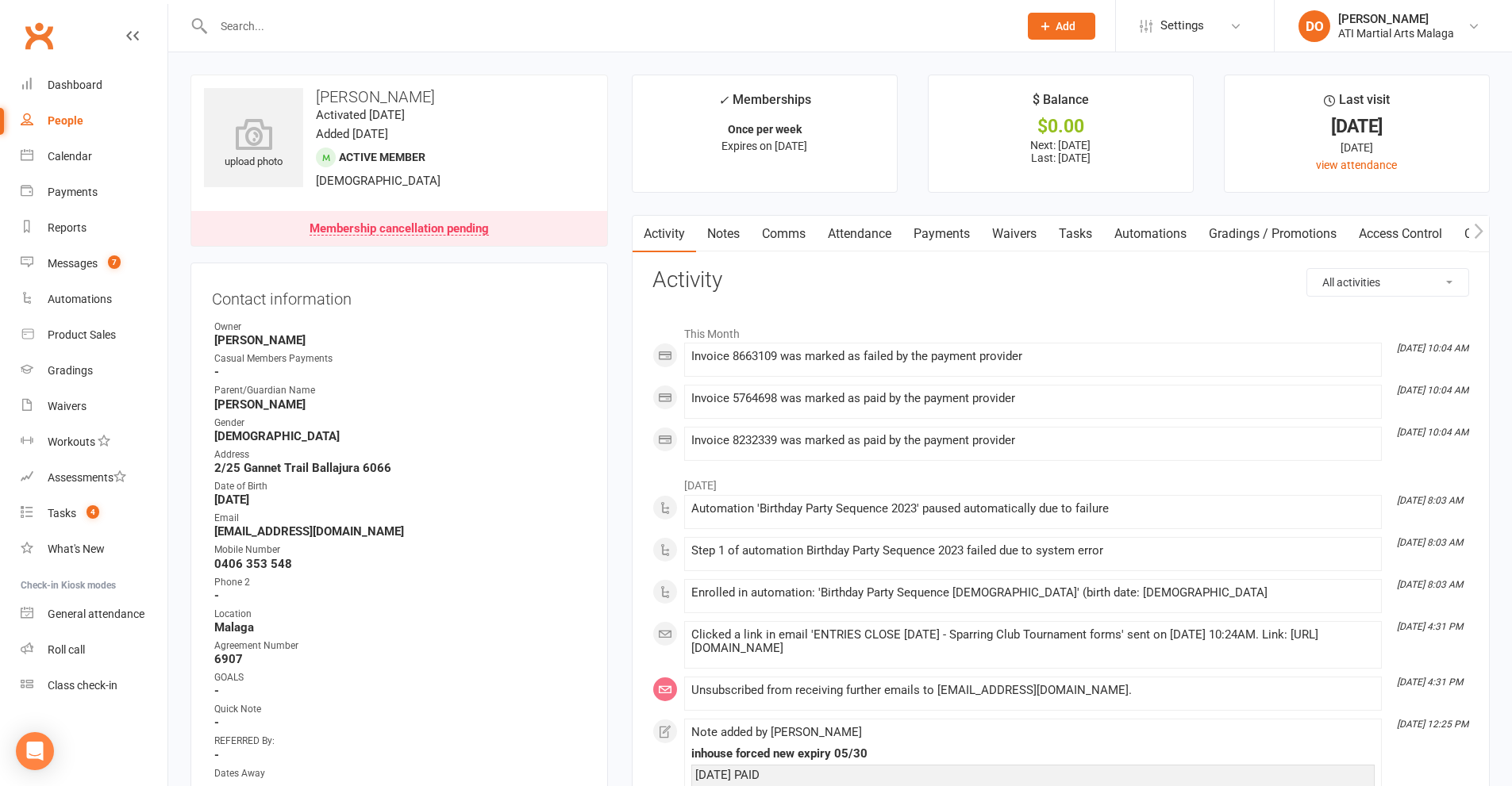
click at [930, 224] on link "Payments" at bounding box center [941, 234] width 78 height 36
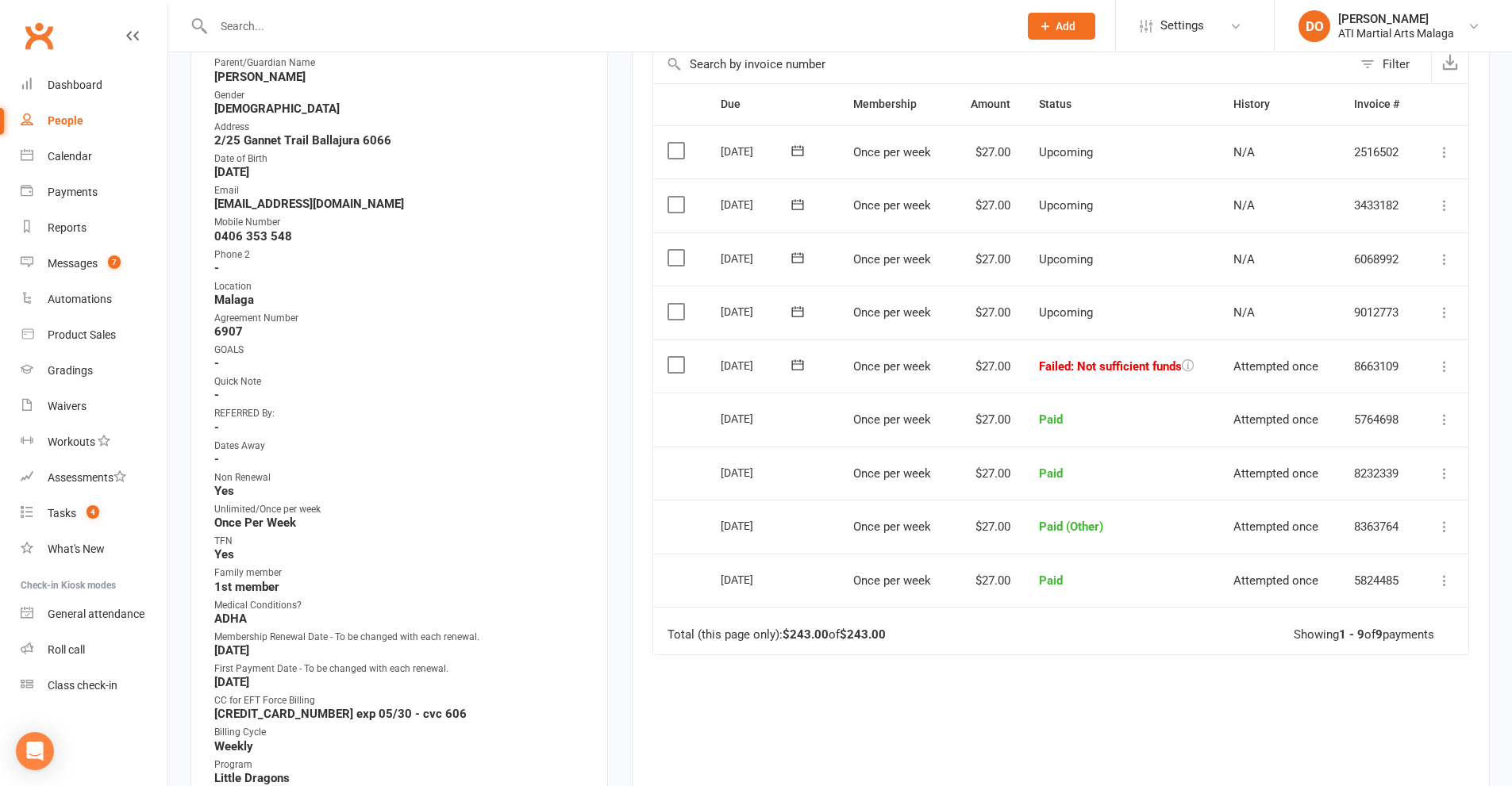
scroll to position [317, 0]
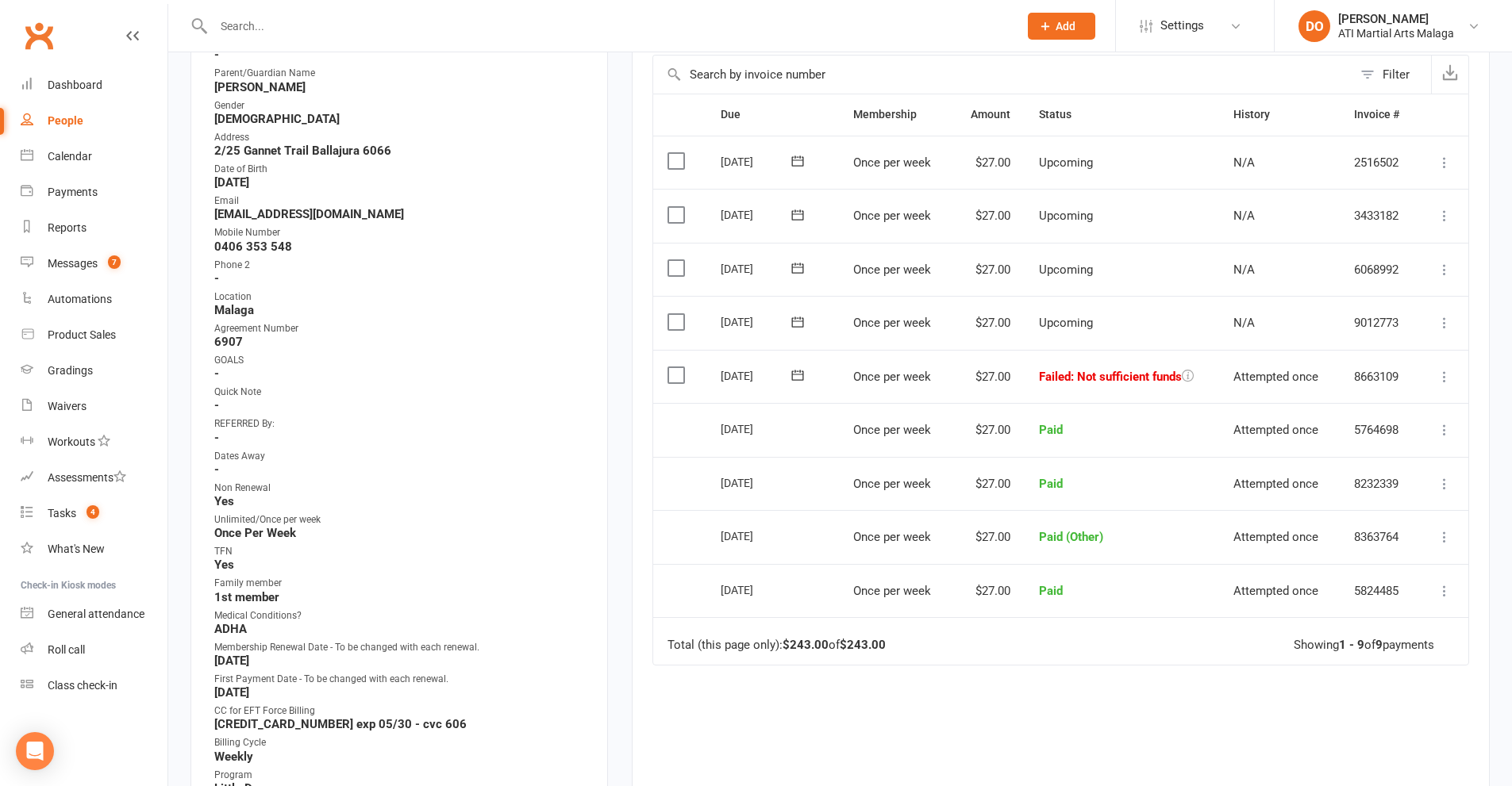
click at [684, 376] on label at bounding box center [678, 375] width 21 height 16
click at [678, 367] on input "checkbox" at bounding box center [673, 367] width 10 height 0
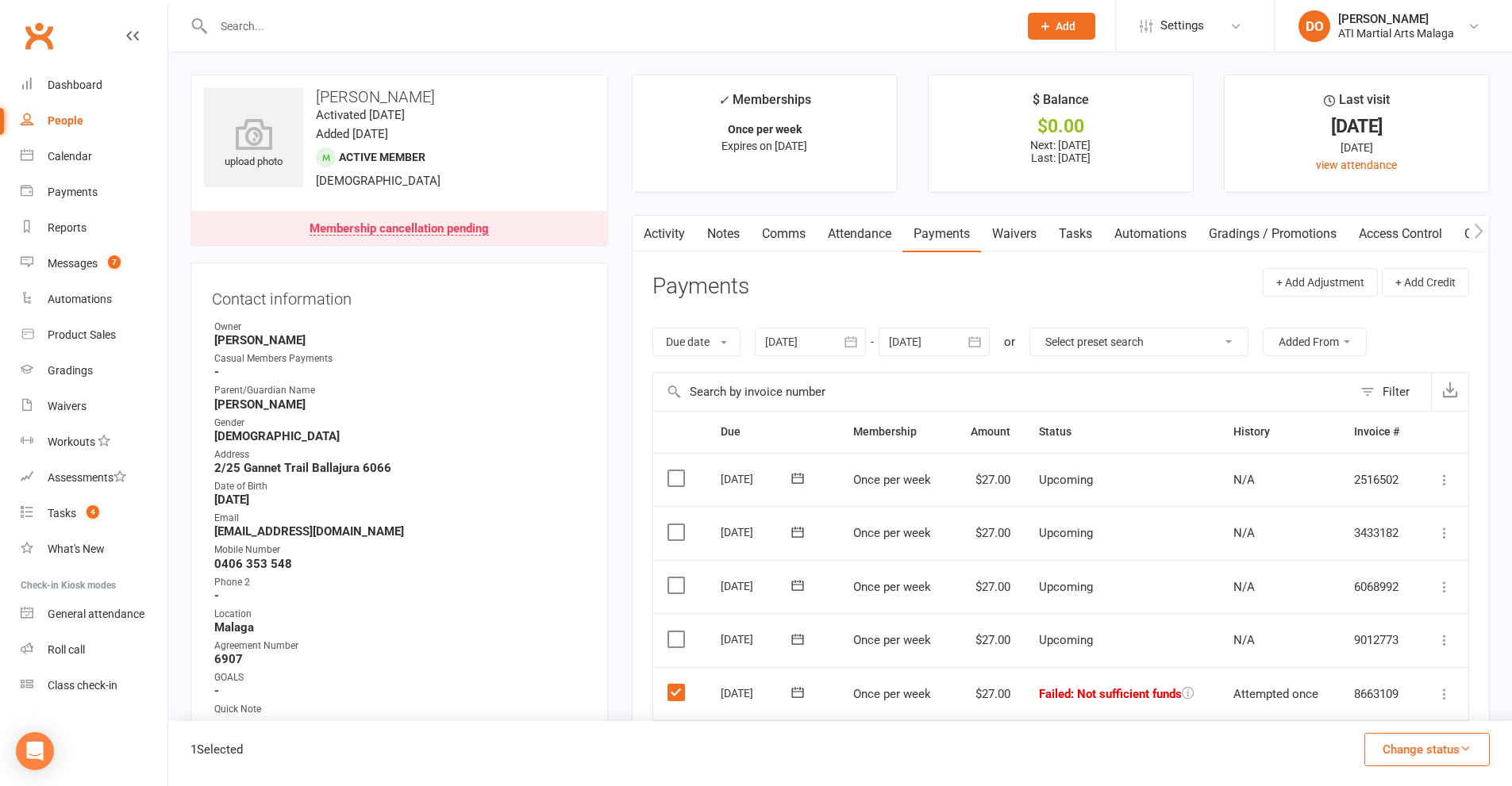
click at [556, 36] on input "text" at bounding box center [607, 26] width 798 height 22
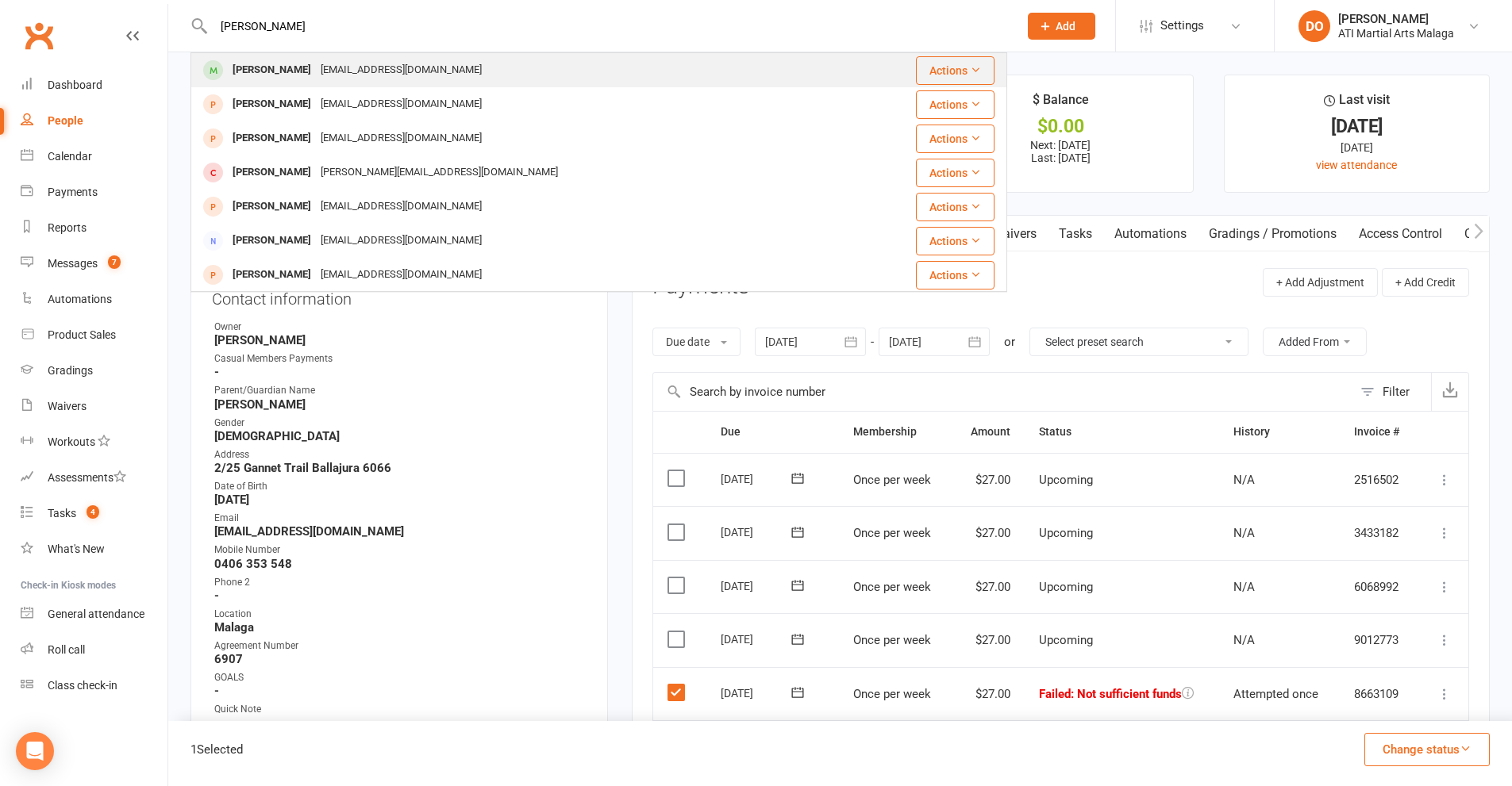
type input "[PERSON_NAME]"
click at [525, 69] on div "[PERSON_NAME] [EMAIL_ADDRESS][DOMAIN_NAME]" at bounding box center [530, 70] width 677 height 33
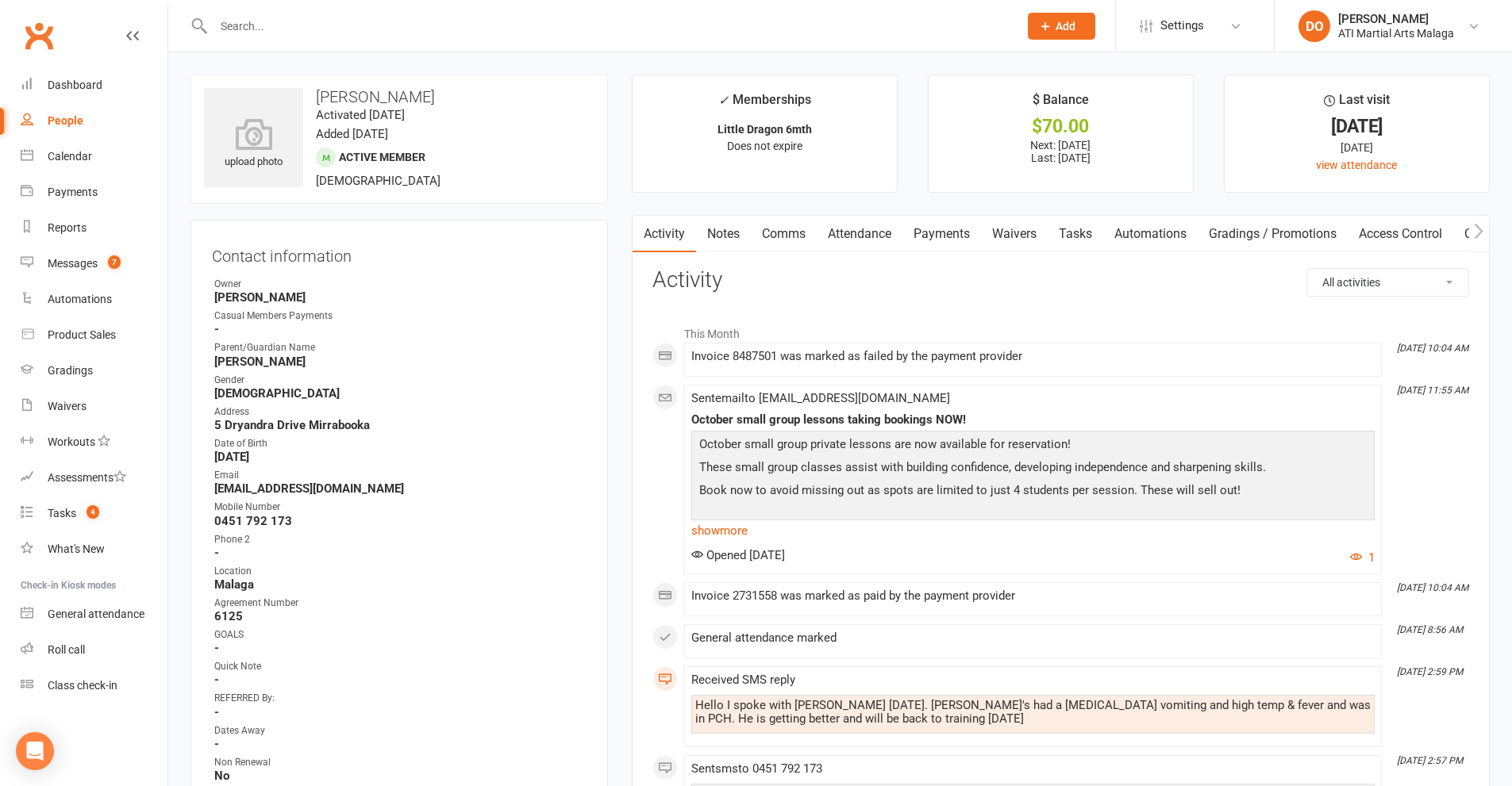
click at [939, 240] on link "Payments" at bounding box center [941, 234] width 78 height 36
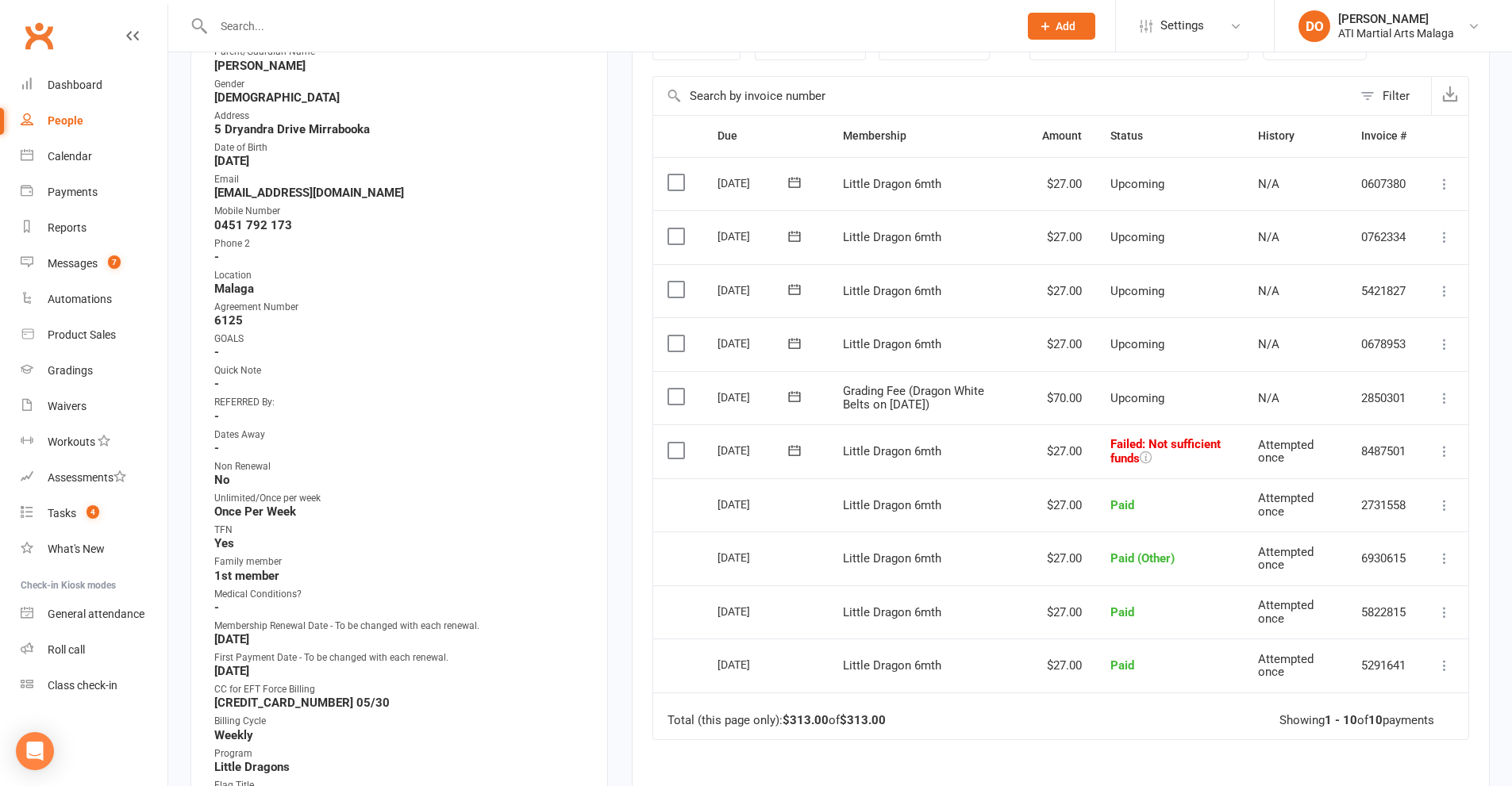
scroll to position [317, 0]
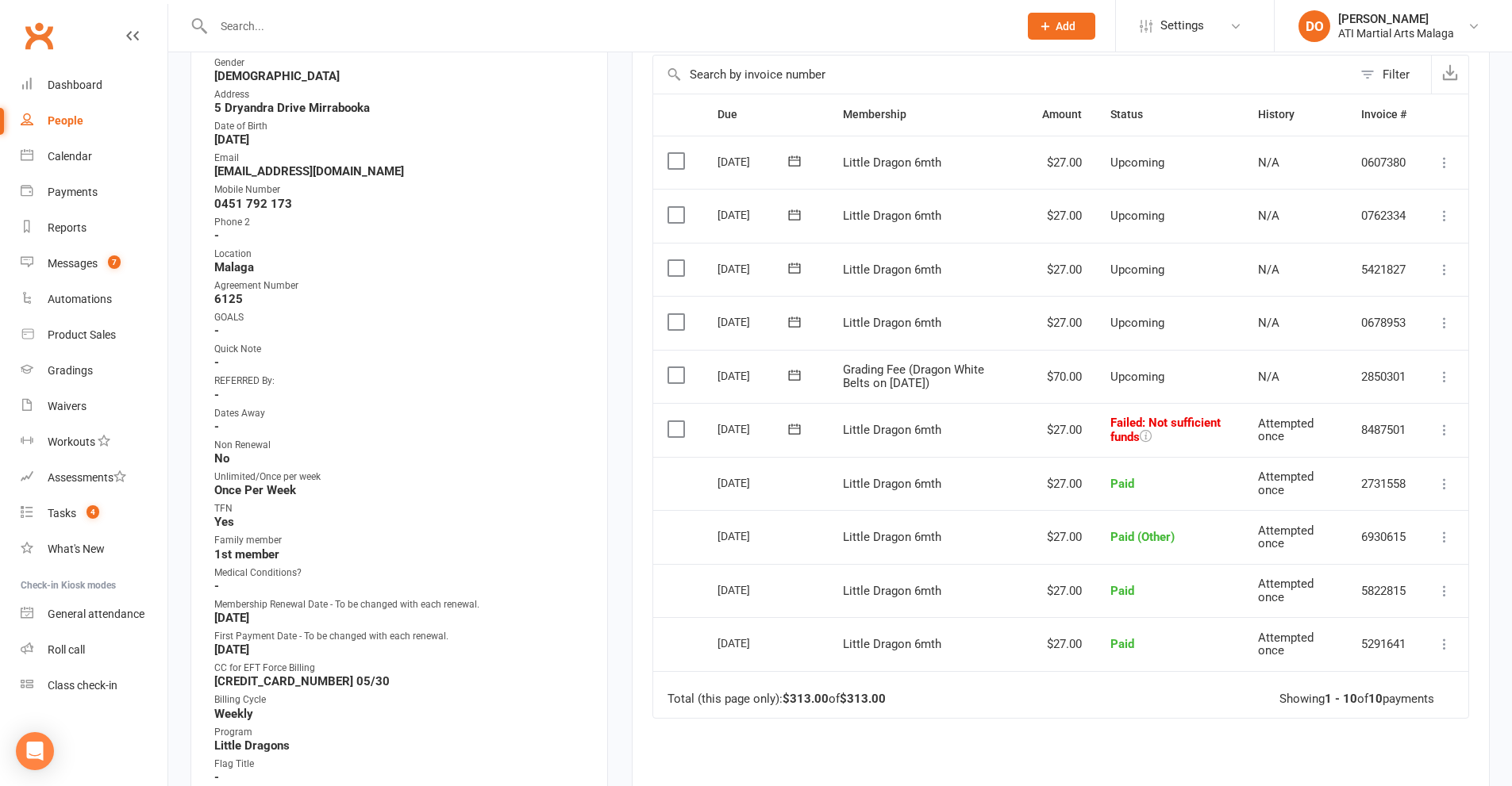
click at [676, 430] on label at bounding box center [678, 429] width 21 height 16
click at [676, 421] on input "checkbox" at bounding box center [673, 421] width 10 height 0
click at [1396, 757] on button "Change status" at bounding box center [1426, 750] width 125 height 34
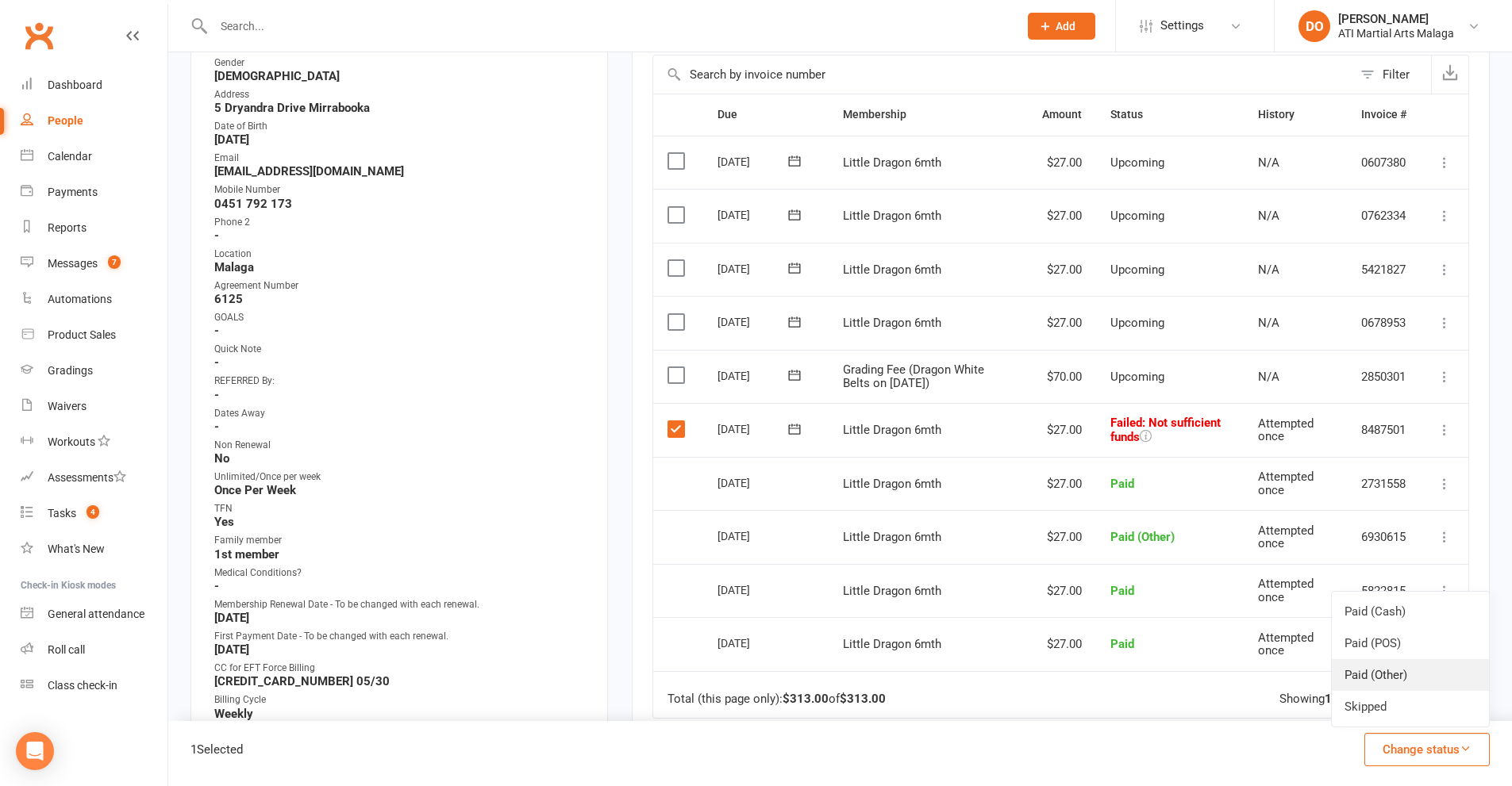
click at [1388, 679] on link "Paid (Other)" at bounding box center [1410, 675] width 157 height 32
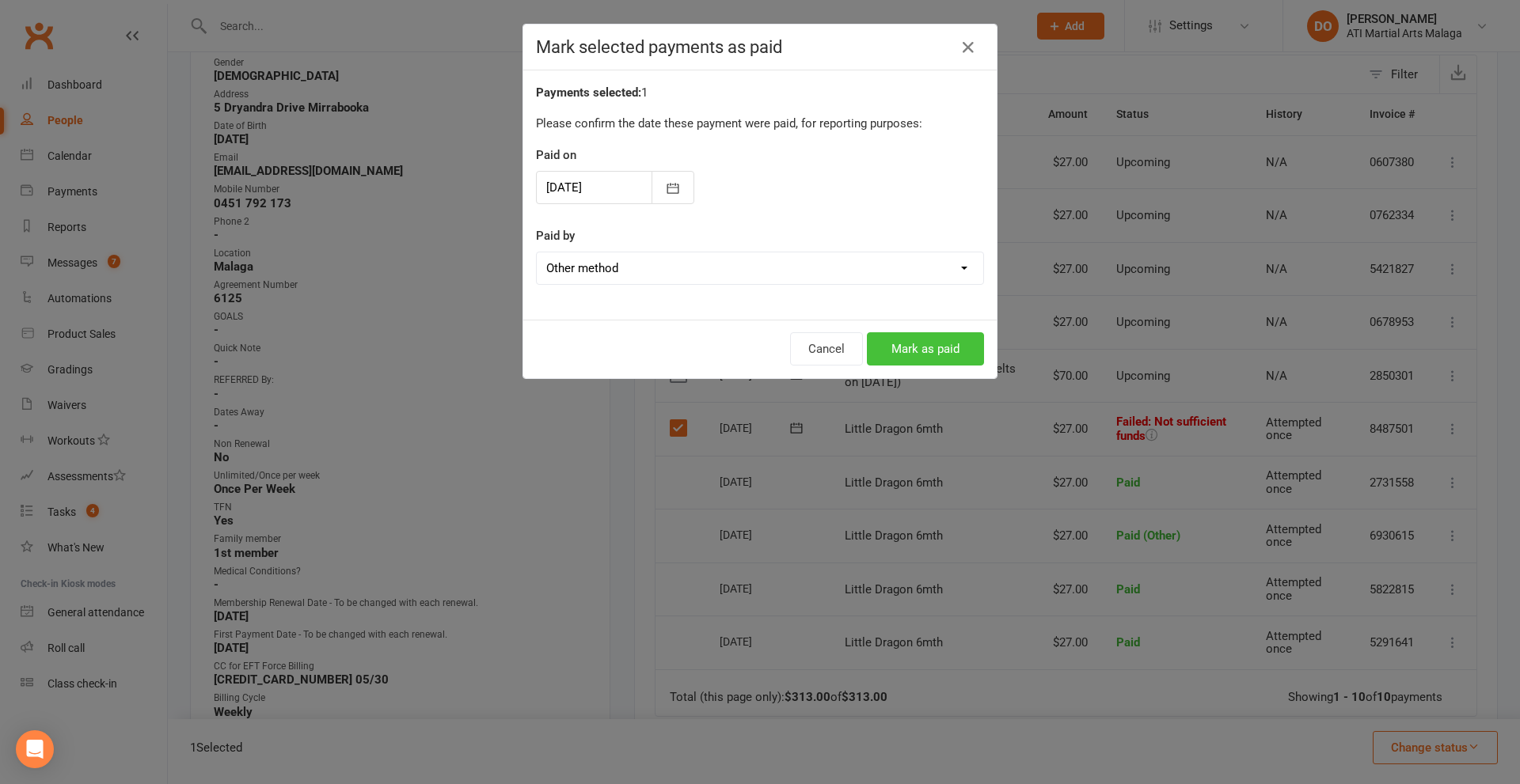
click at [944, 358] on button "Mark as paid" at bounding box center [925, 349] width 117 height 34
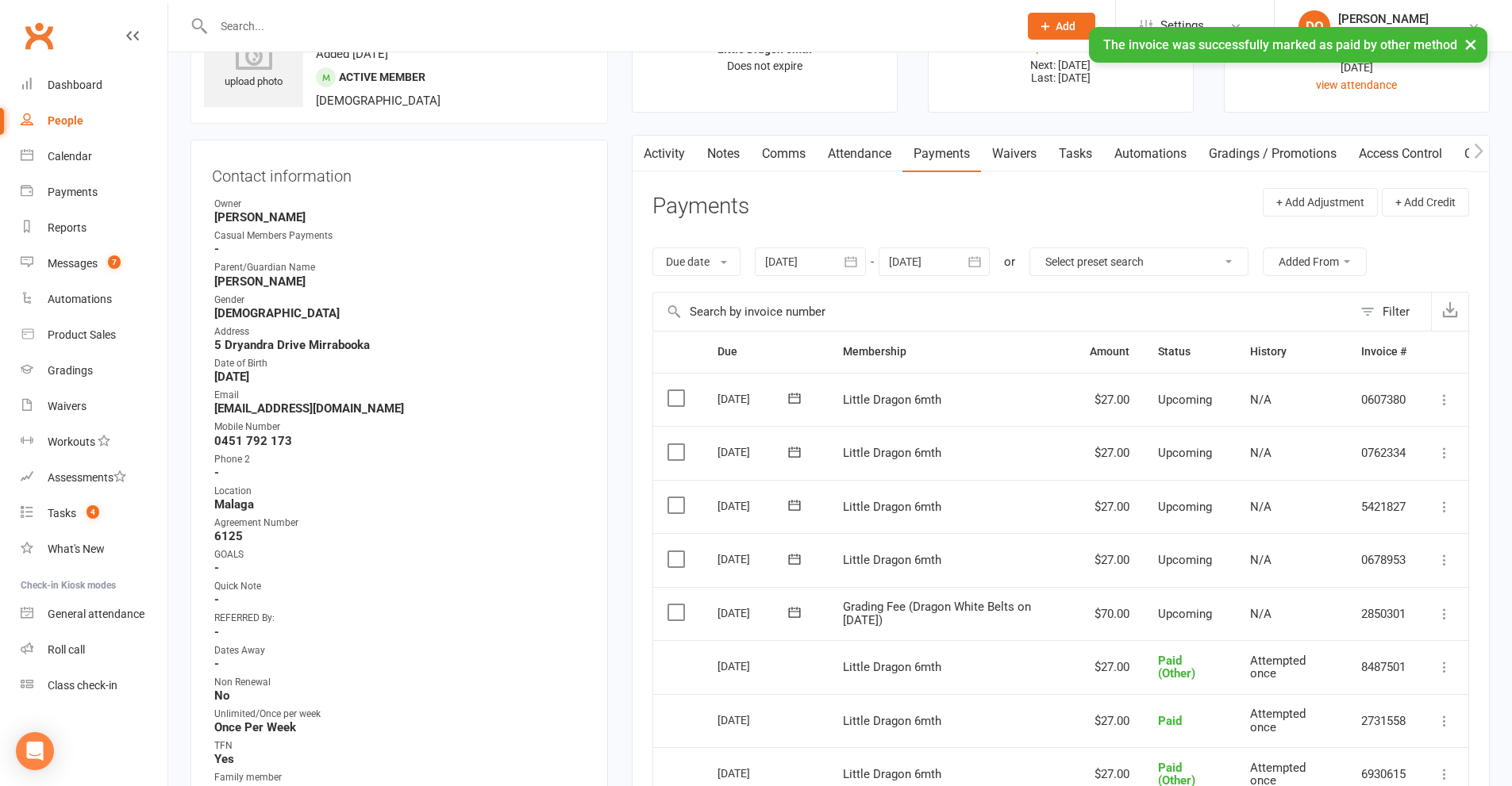
scroll to position [0, 0]
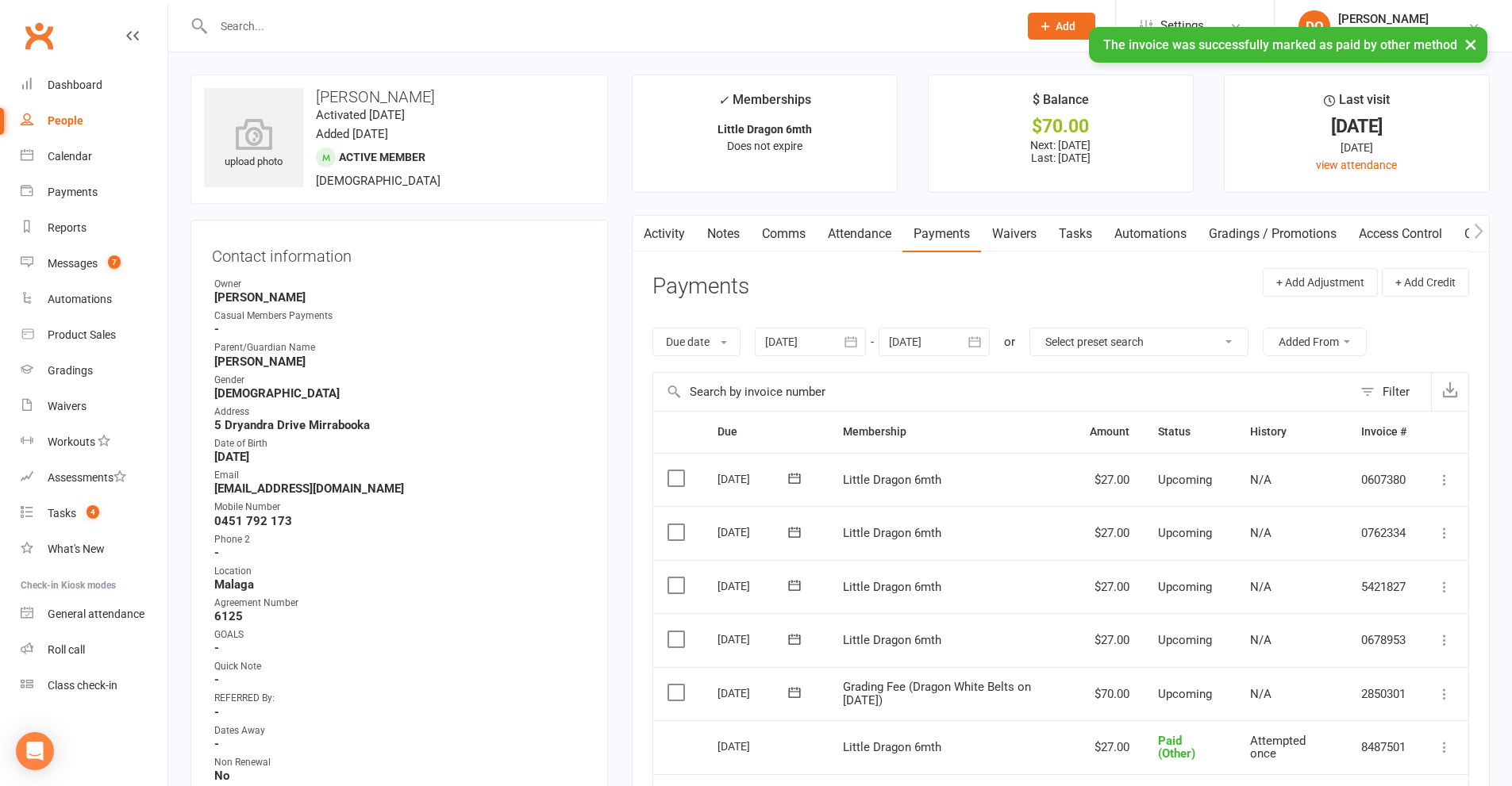
click at [723, 233] on link "Notes" at bounding box center [723, 234] width 55 height 36
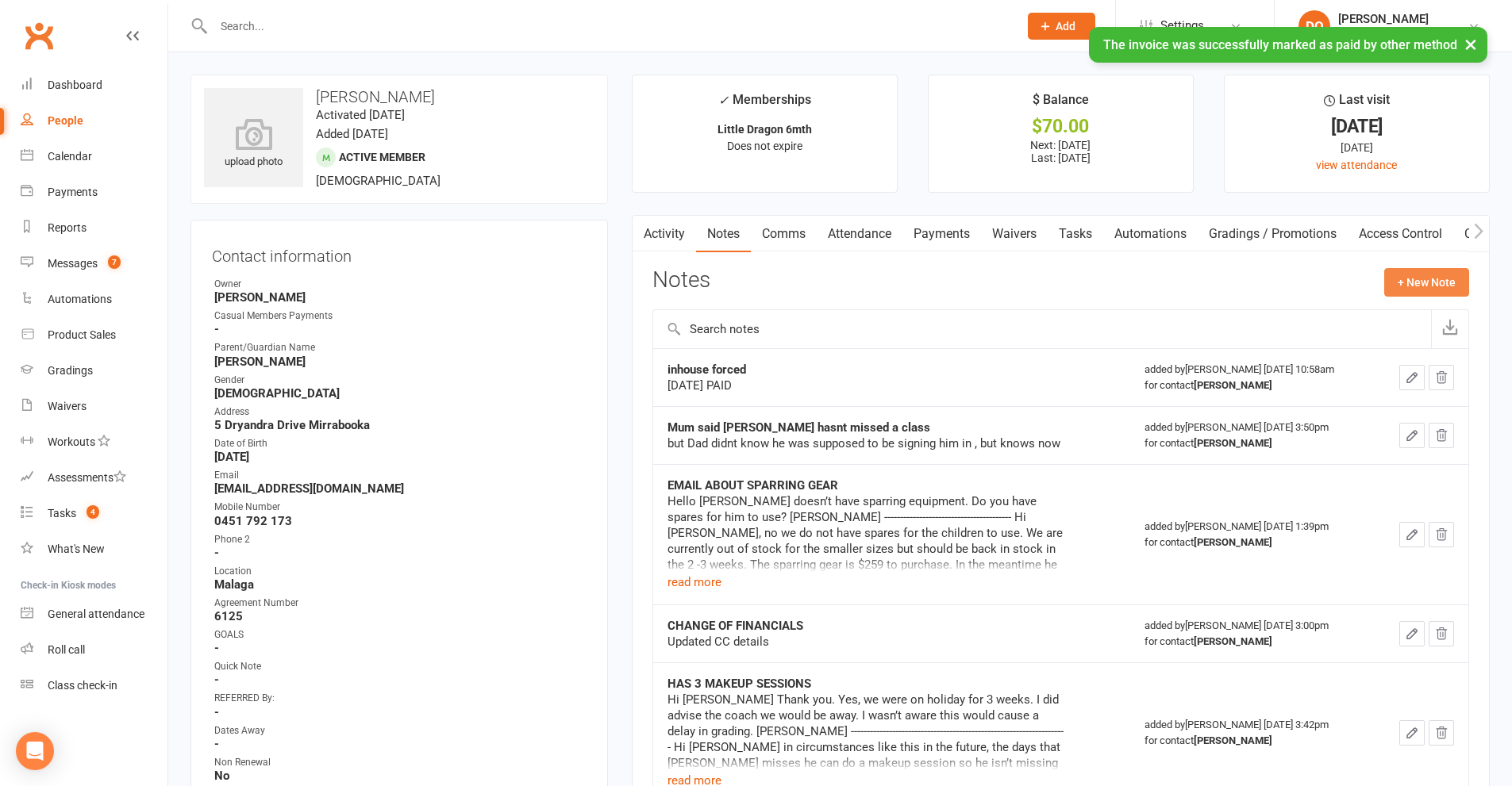
click at [1420, 289] on button "+ New Note" at bounding box center [1426, 282] width 85 height 29
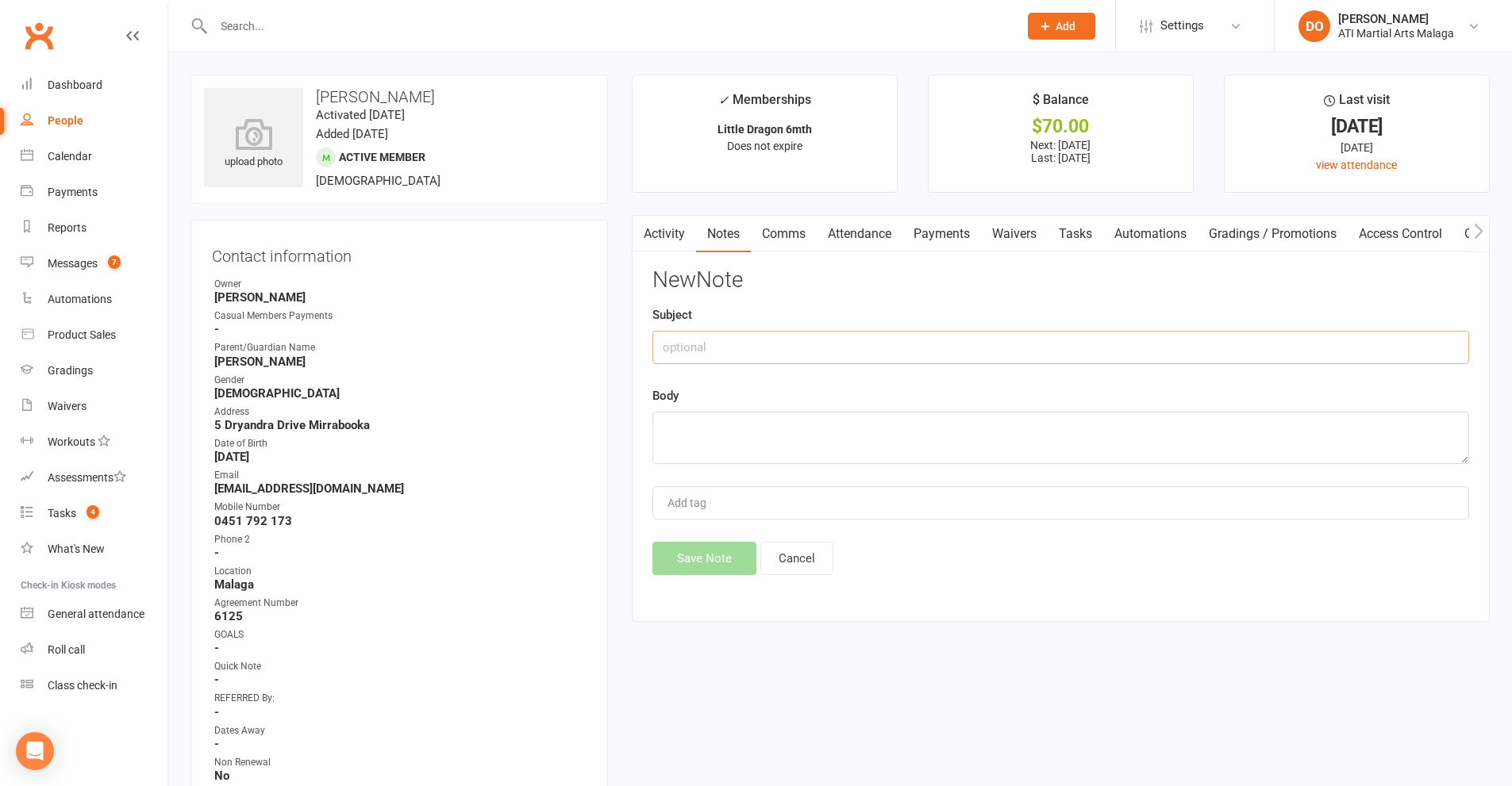
click at [1025, 343] on input "text" at bounding box center [1060, 348] width 817 height 34
type input "inhouse forced"
click at [1014, 430] on textarea at bounding box center [1060, 438] width 817 height 52
type textarea "[DATE] PAID"
click at [706, 556] on button "Save Note" at bounding box center [705, 559] width 104 height 34
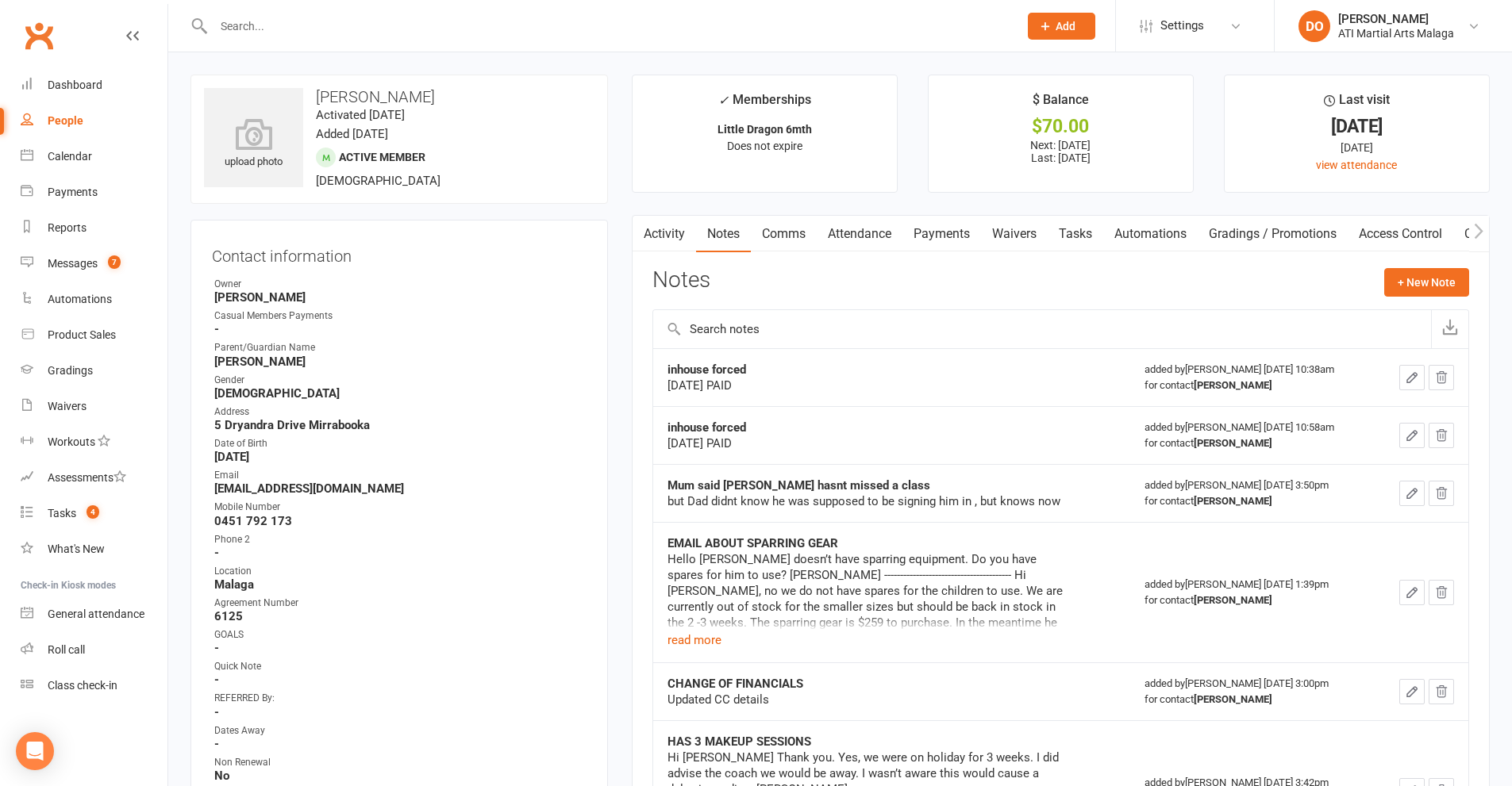
click at [444, 29] on input "text" at bounding box center [607, 26] width 798 height 22
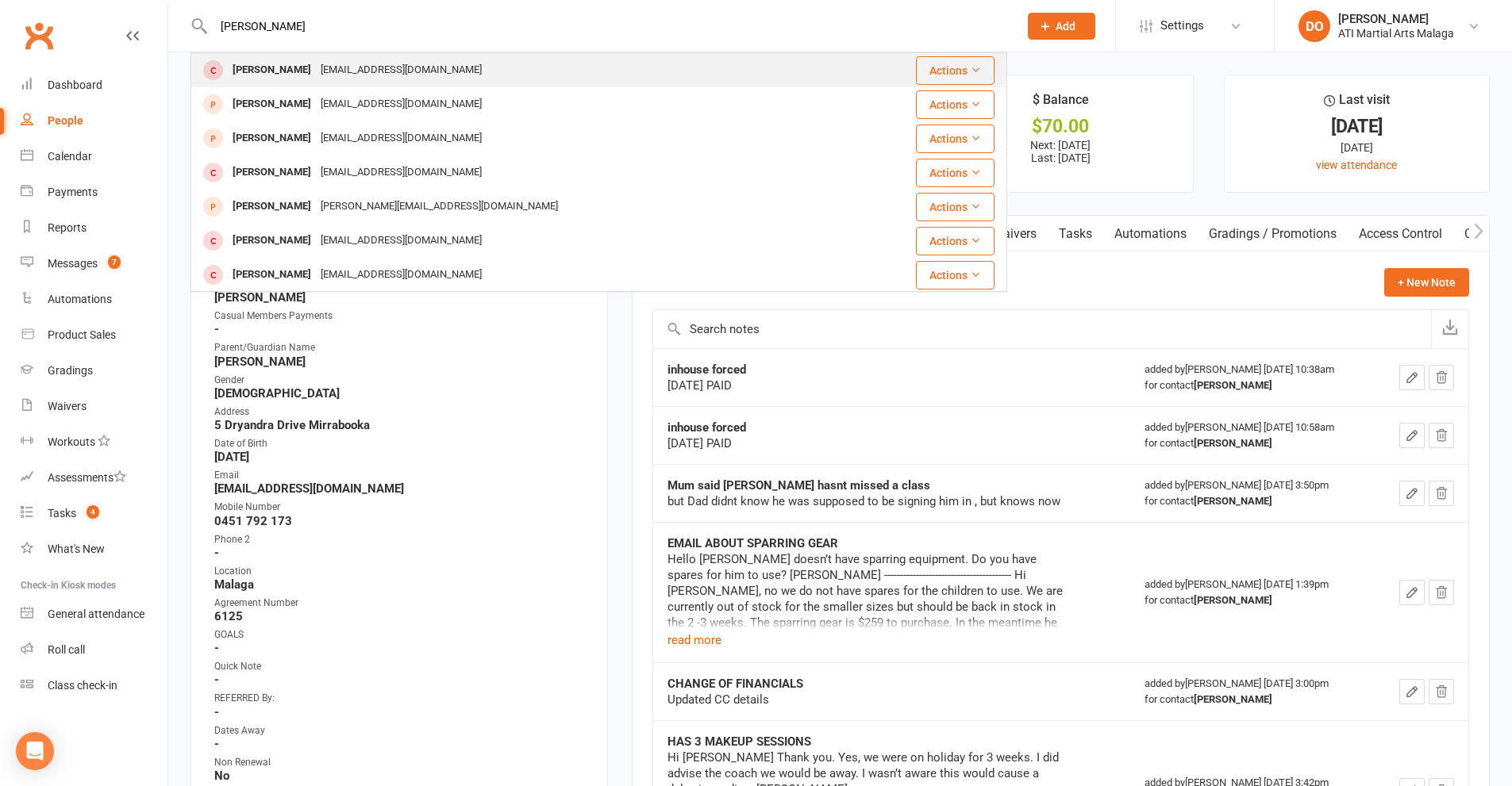
type input "[PERSON_NAME]"
click at [326, 75] on div "[EMAIL_ADDRESS][DOMAIN_NAME]" at bounding box center [401, 70] width 171 height 23
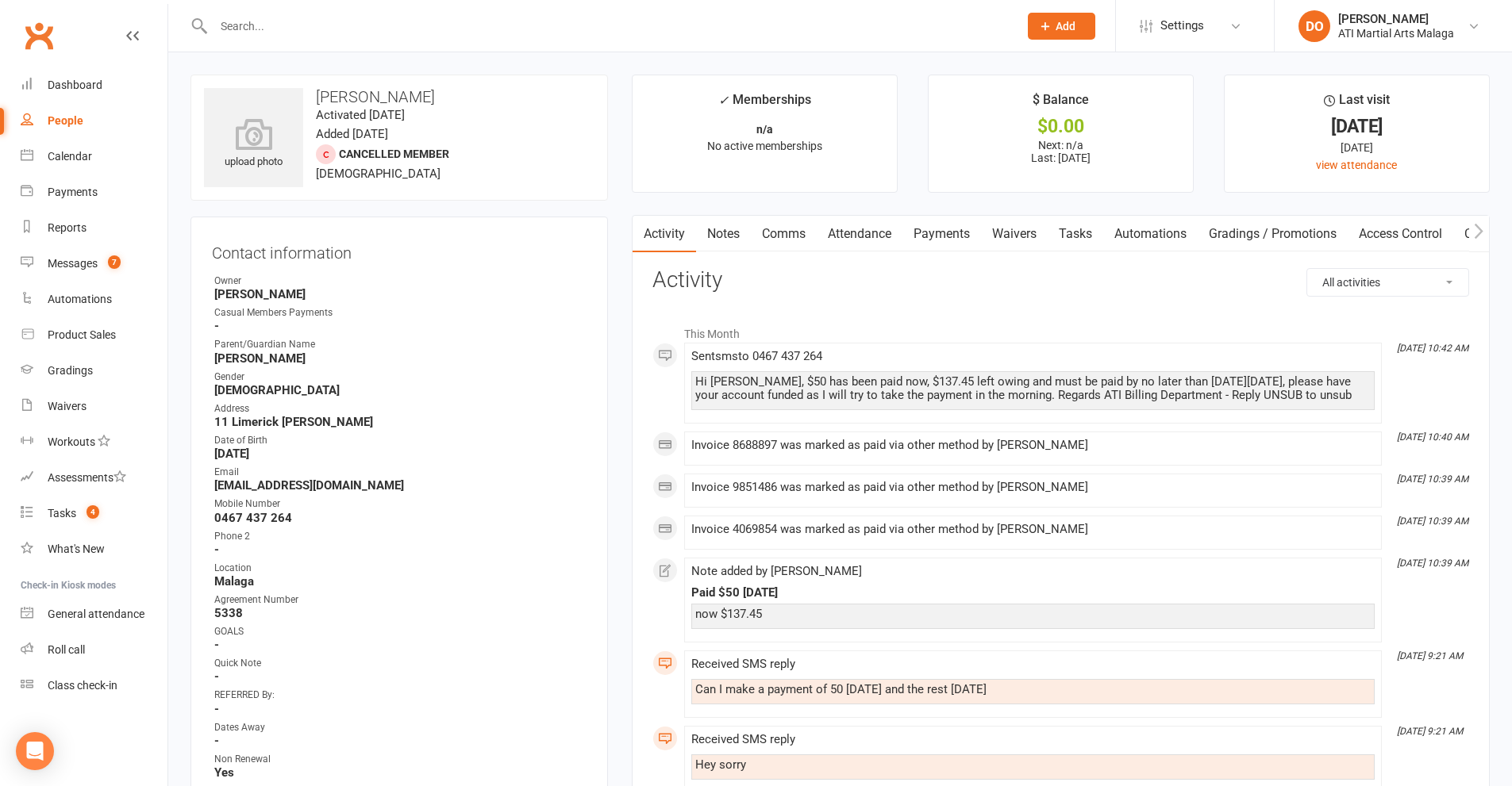
click at [793, 231] on link "Comms" at bounding box center [784, 234] width 66 height 36
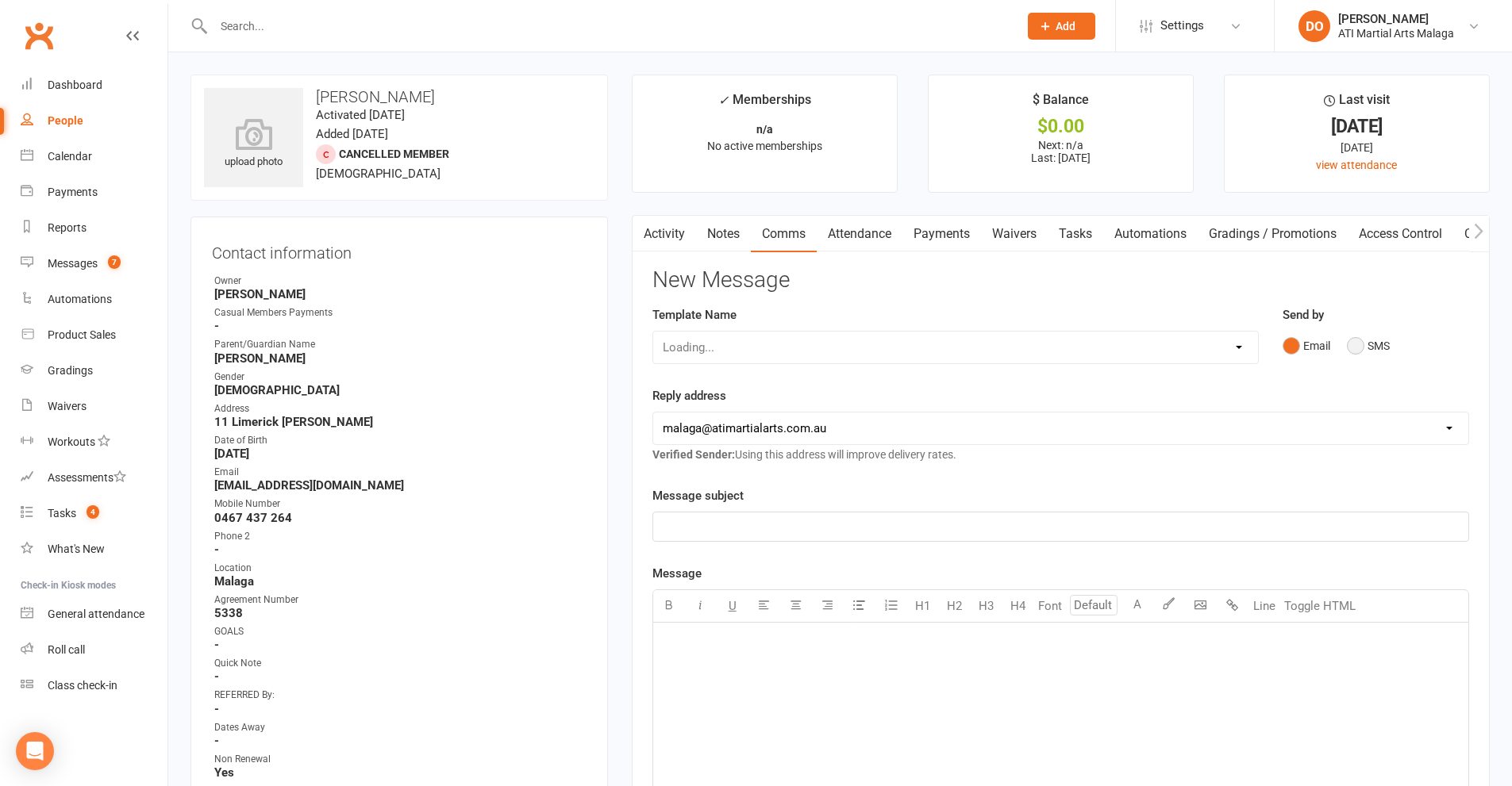
click at [1356, 349] on button "SMS" at bounding box center [1368, 346] width 43 height 30
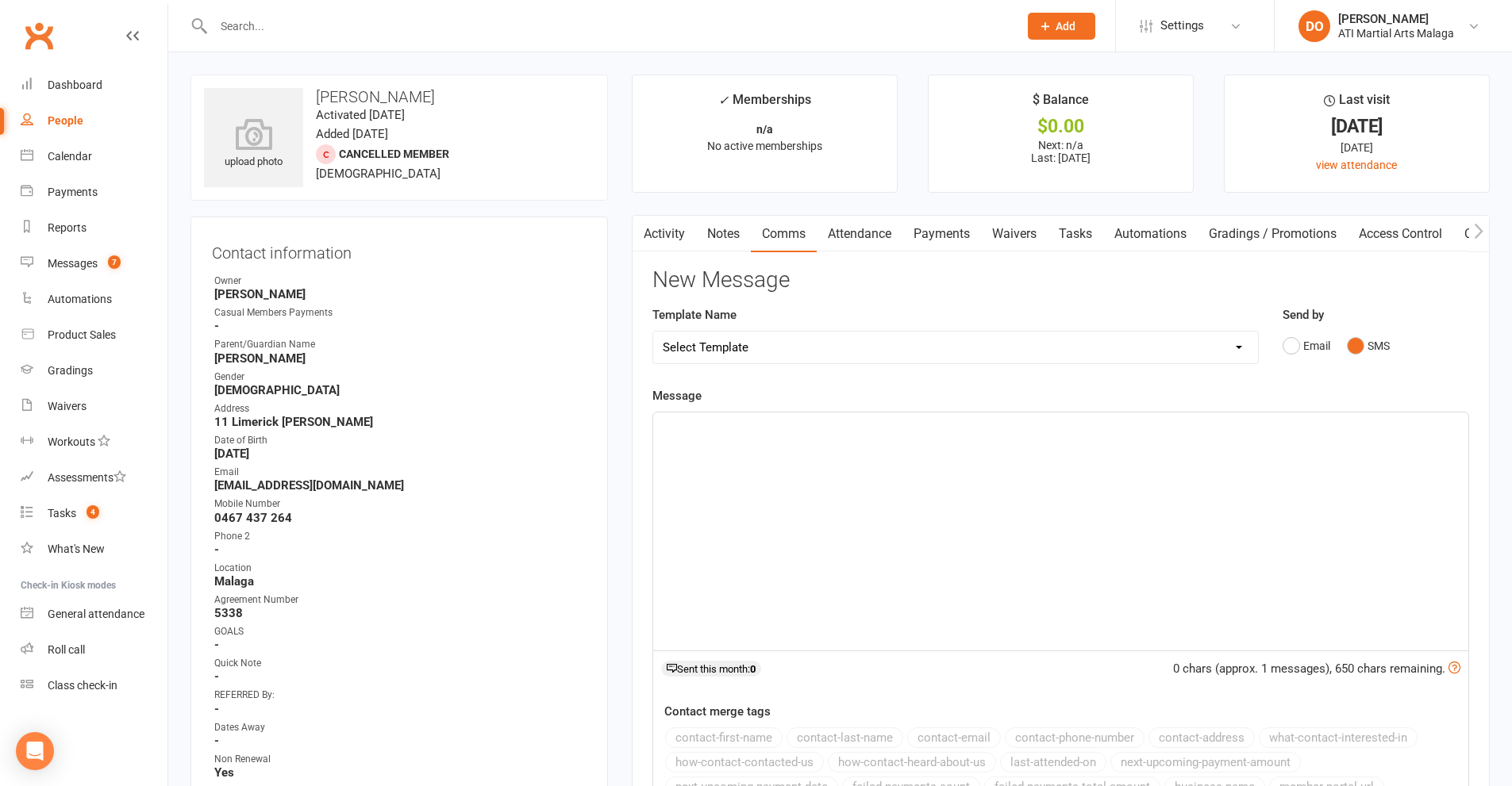
click at [1172, 457] on div "﻿" at bounding box center [1060, 531] width 815 height 238
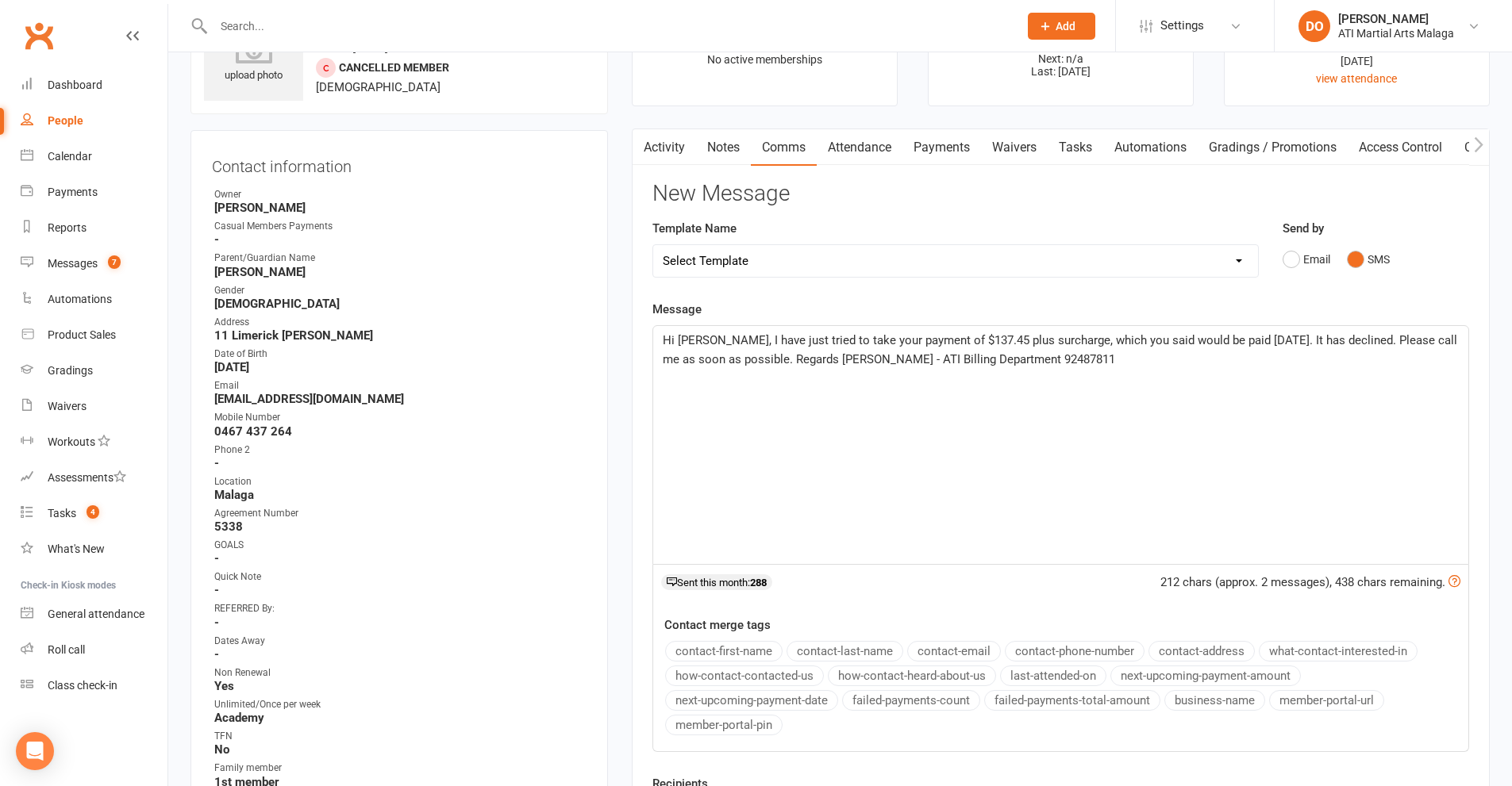
scroll to position [317, 0]
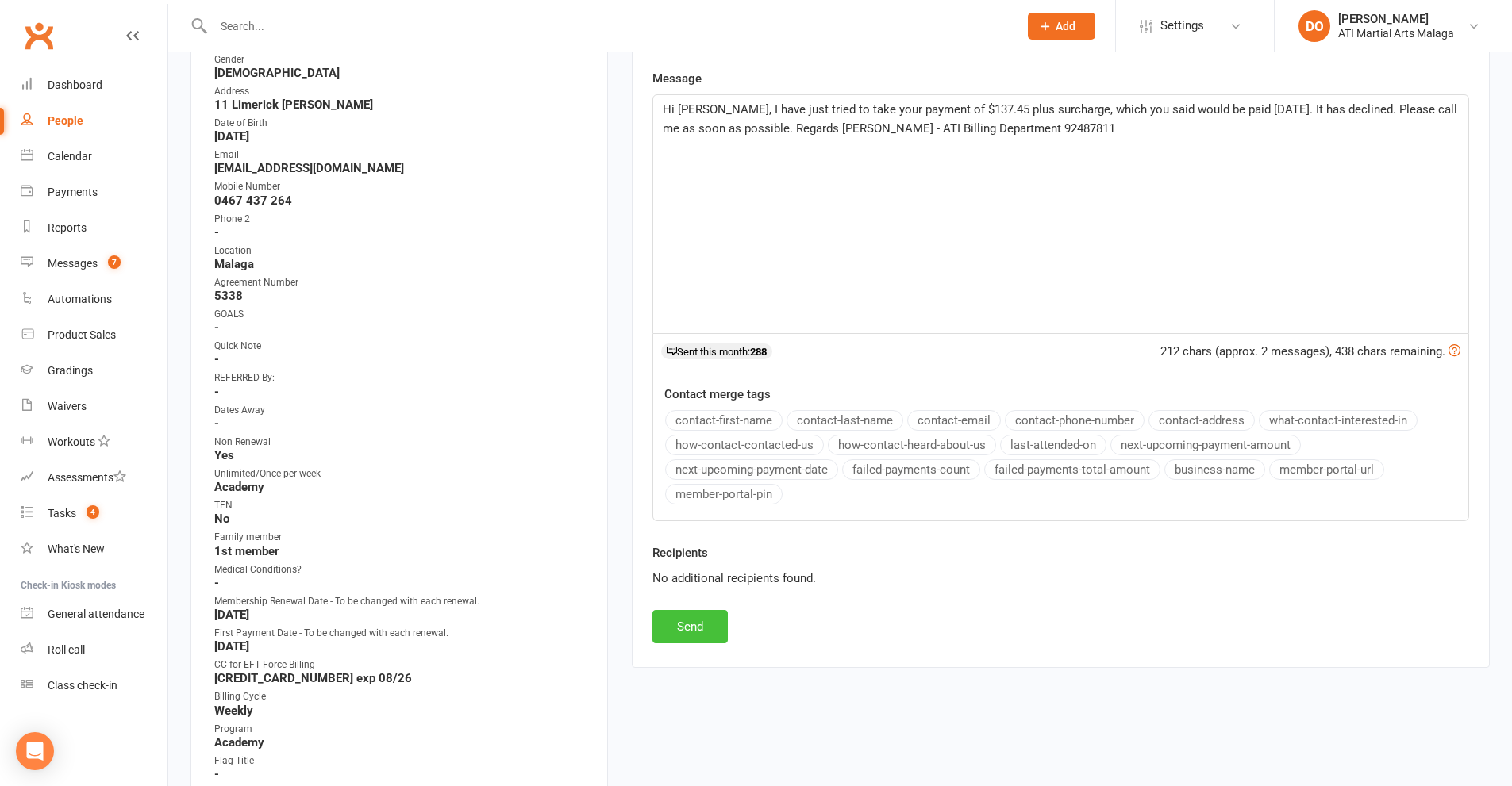
click at [702, 618] on button "Send" at bounding box center [690, 627] width 76 height 34
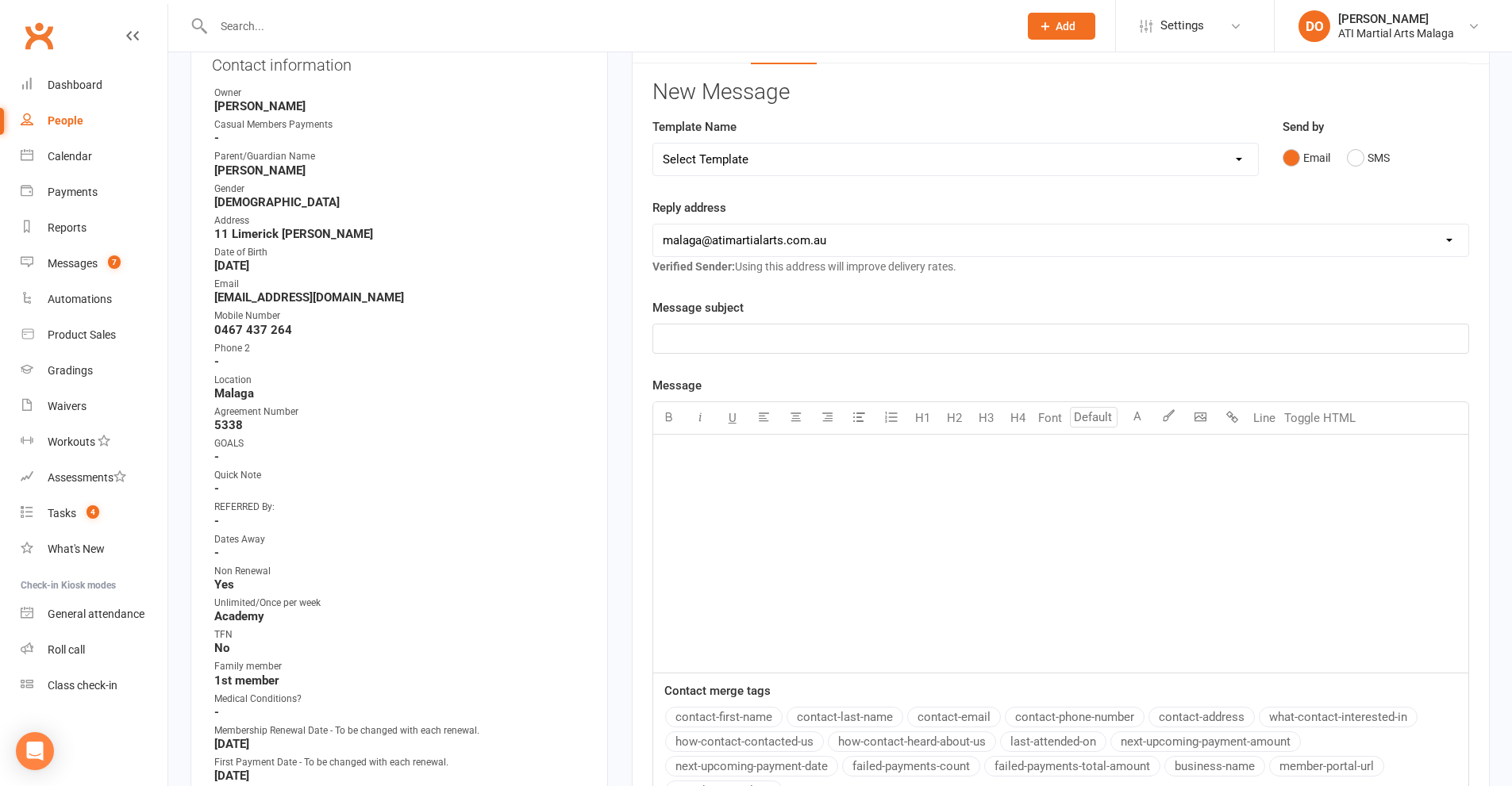
scroll to position [0, 0]
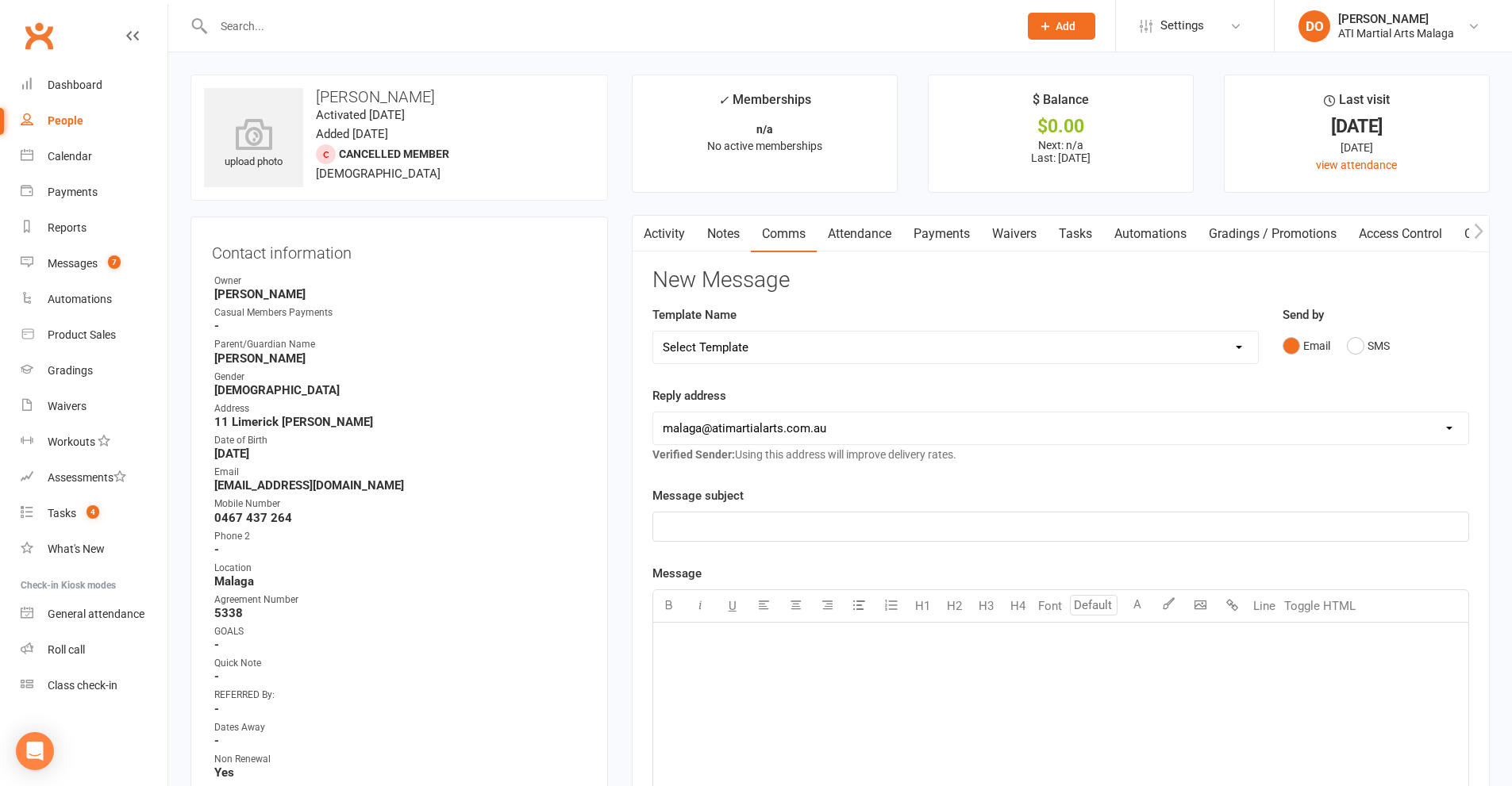
click at [758, 24] on input "text" at bounding box center [607, 26] width 798 height 22
click at [728, 26] on input "text" at bounding box center [607, 26] width 798 height 22
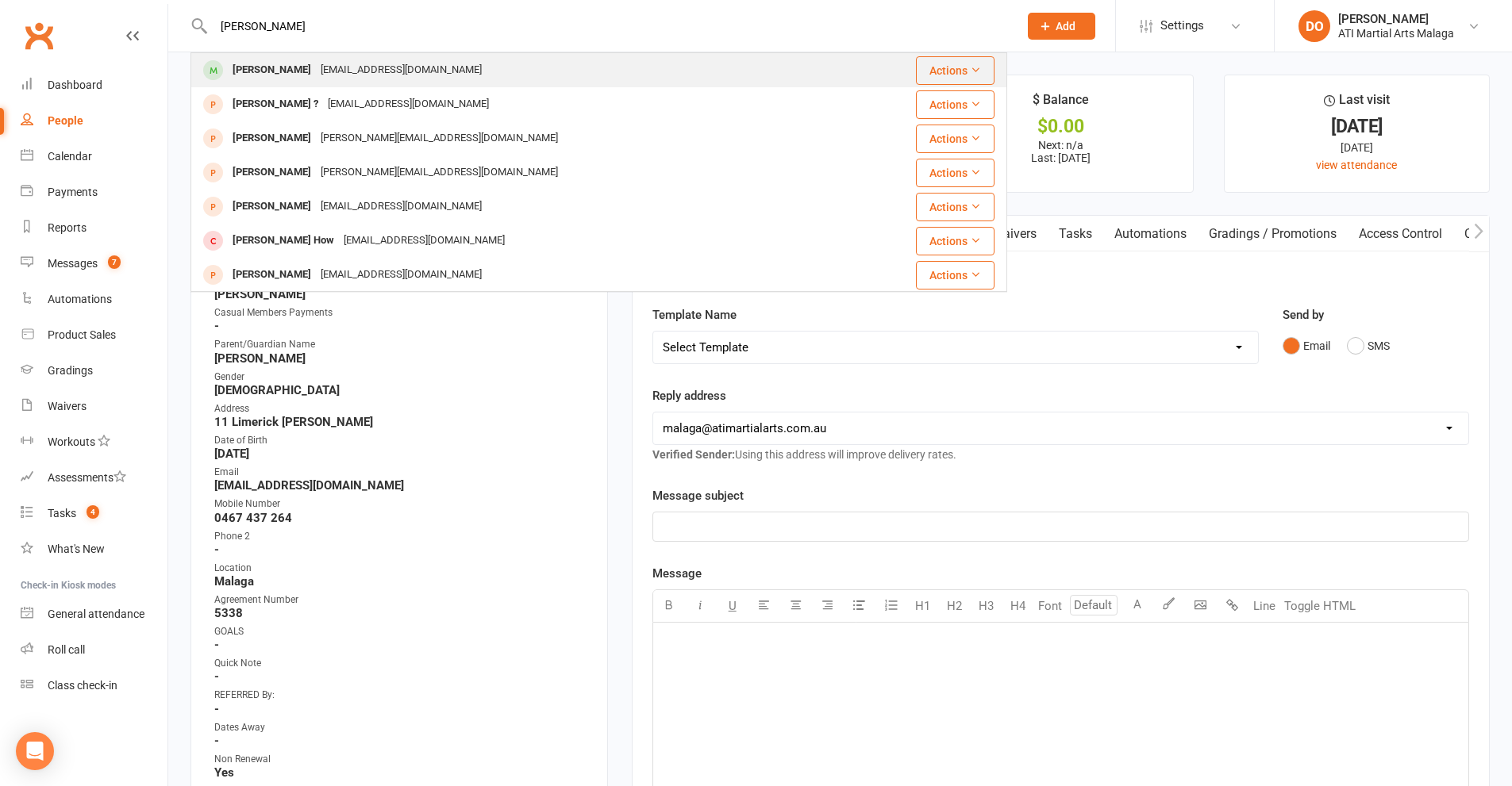
type input "[PERSON_NAME]"
click at [412, 61] on div "[EMAIL_ADDRESS][DOMAIN_NAME]" at bounding box center [401, 70] width 171 height 23
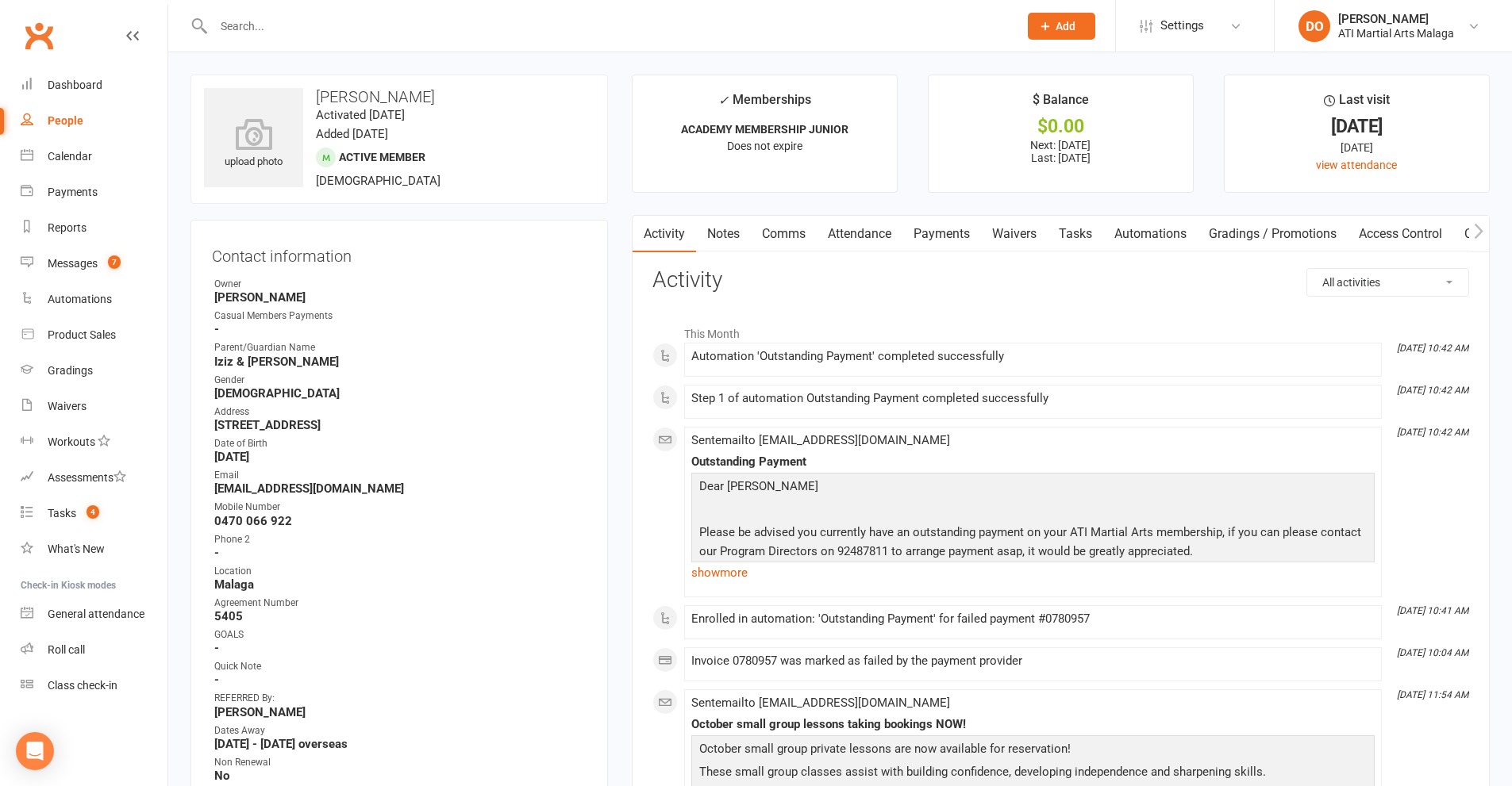
click at [797, 233] on link "Comms" at bounding box center [784, 234] width 66 height 36
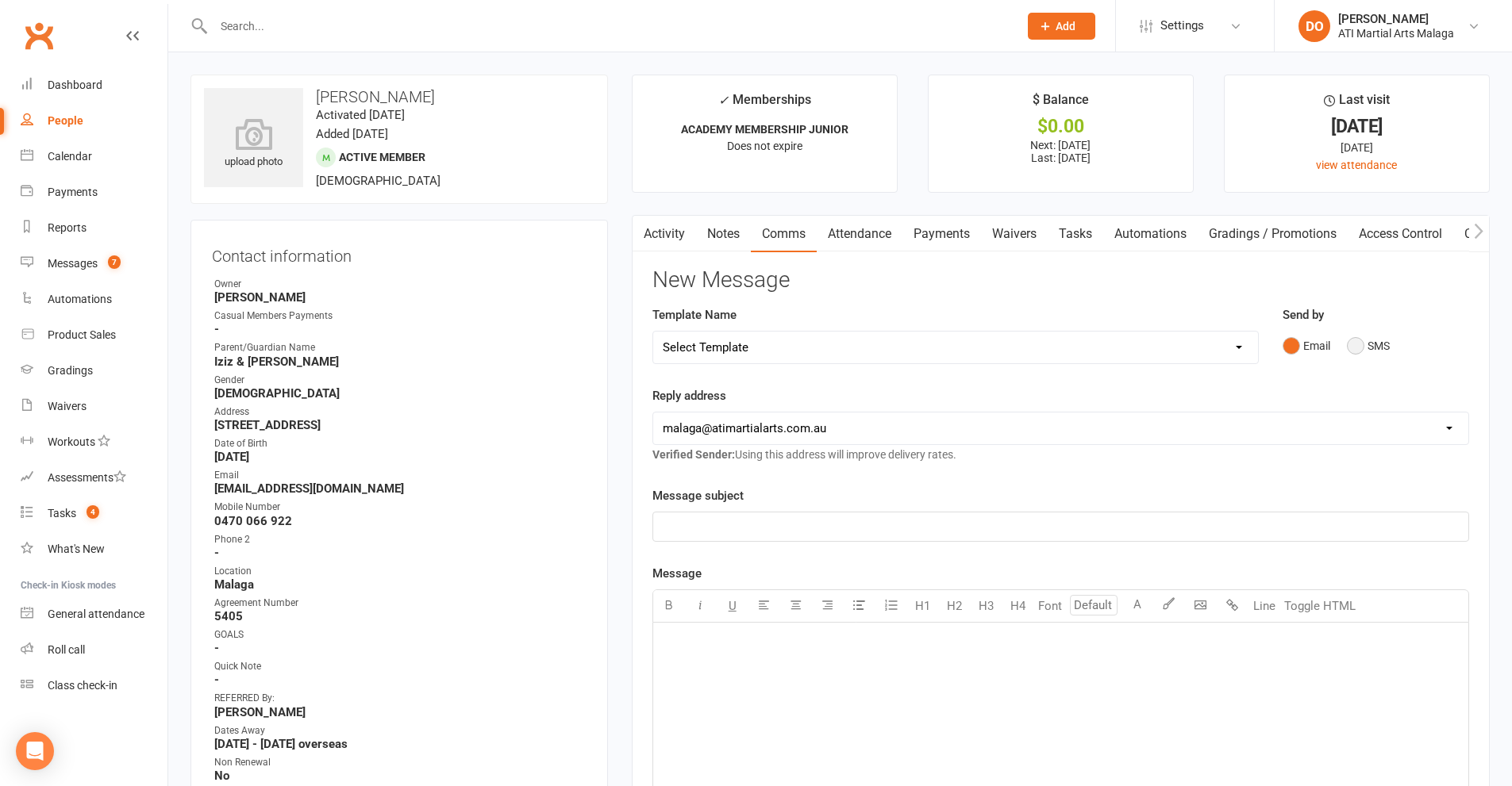
click at [1349, 345] on button "SMS" at bounding box center [1368, 346] width 43 height 30
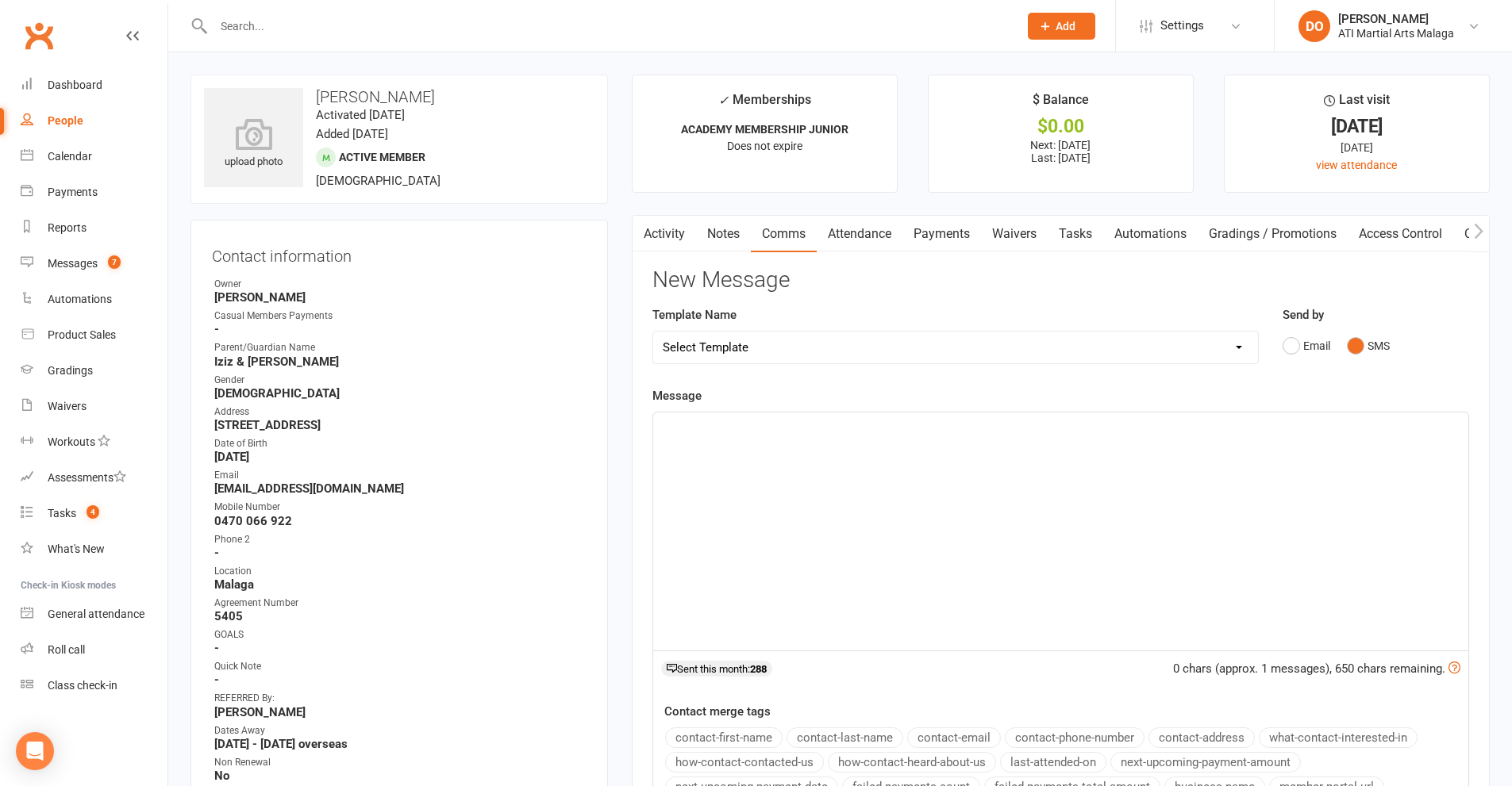
click at [1041, 447] on div "﻿" at bounding box center [1060, 531] width 815 height 238
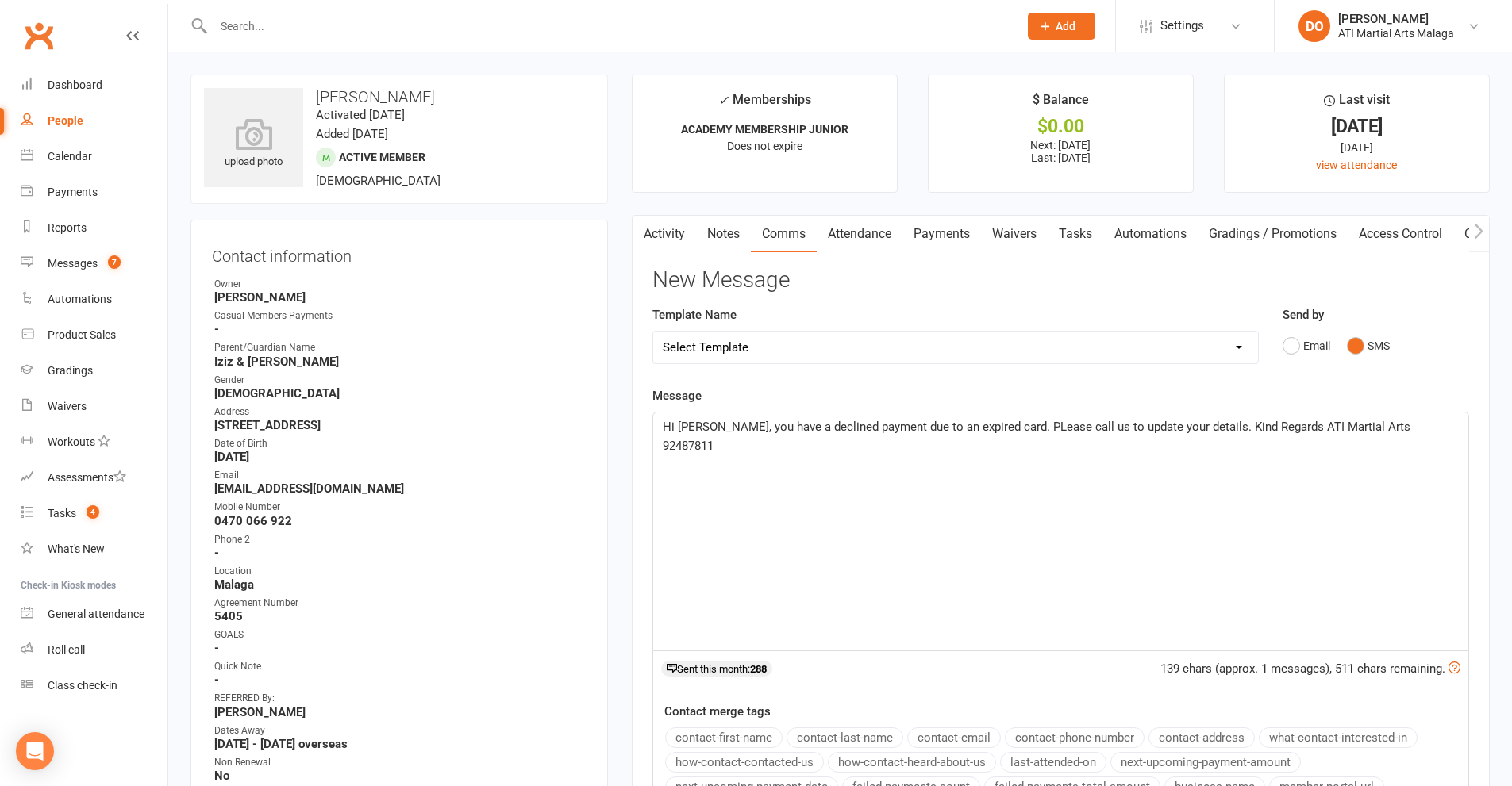
click at [1005, 428] on span "Hi [PERSON_NAME], you have a declined payment due to an expired card. PLease ca…" at bounding box center [1038, 436] width 751 height 34
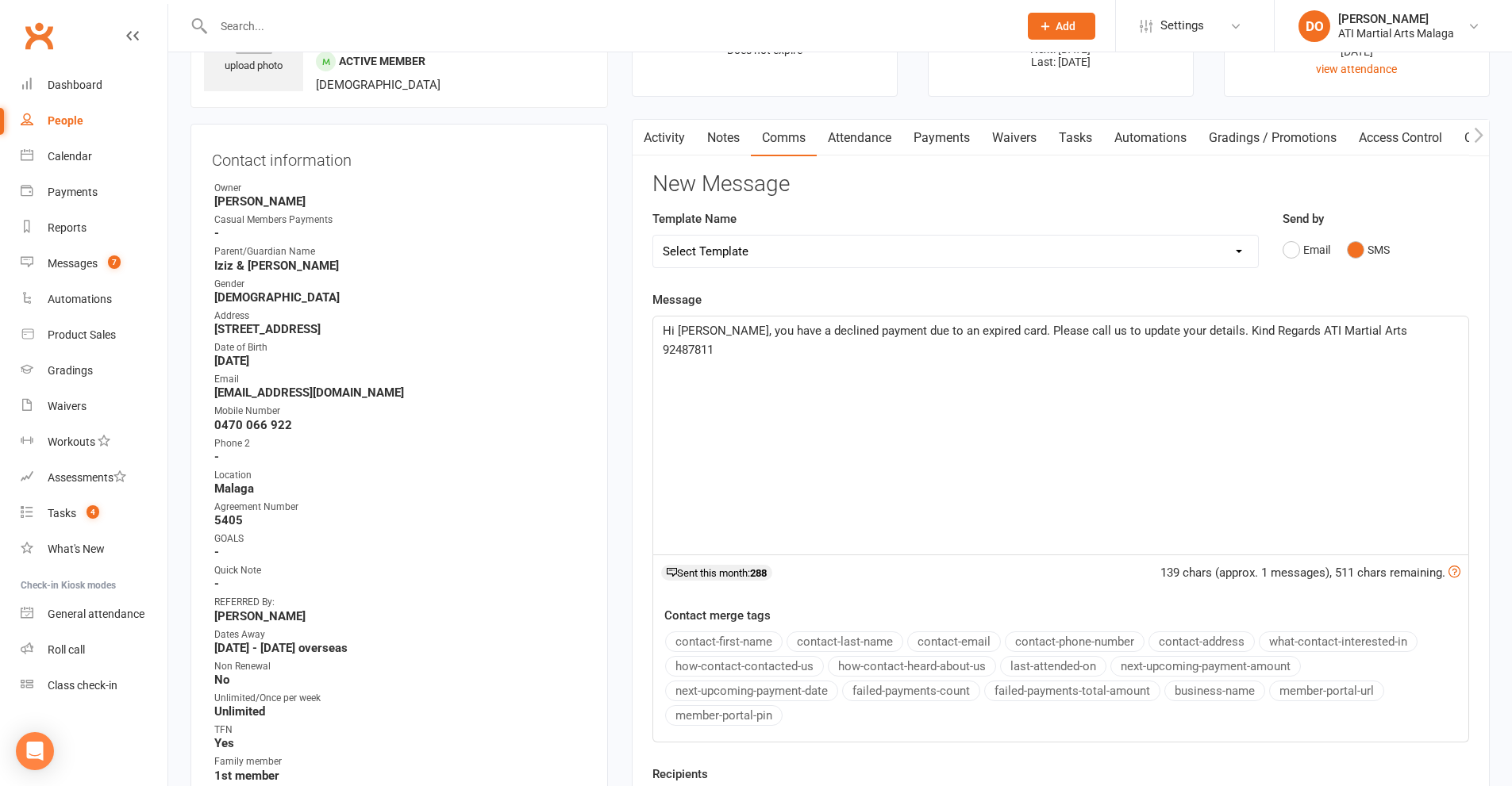
scroll to position [238, 0]
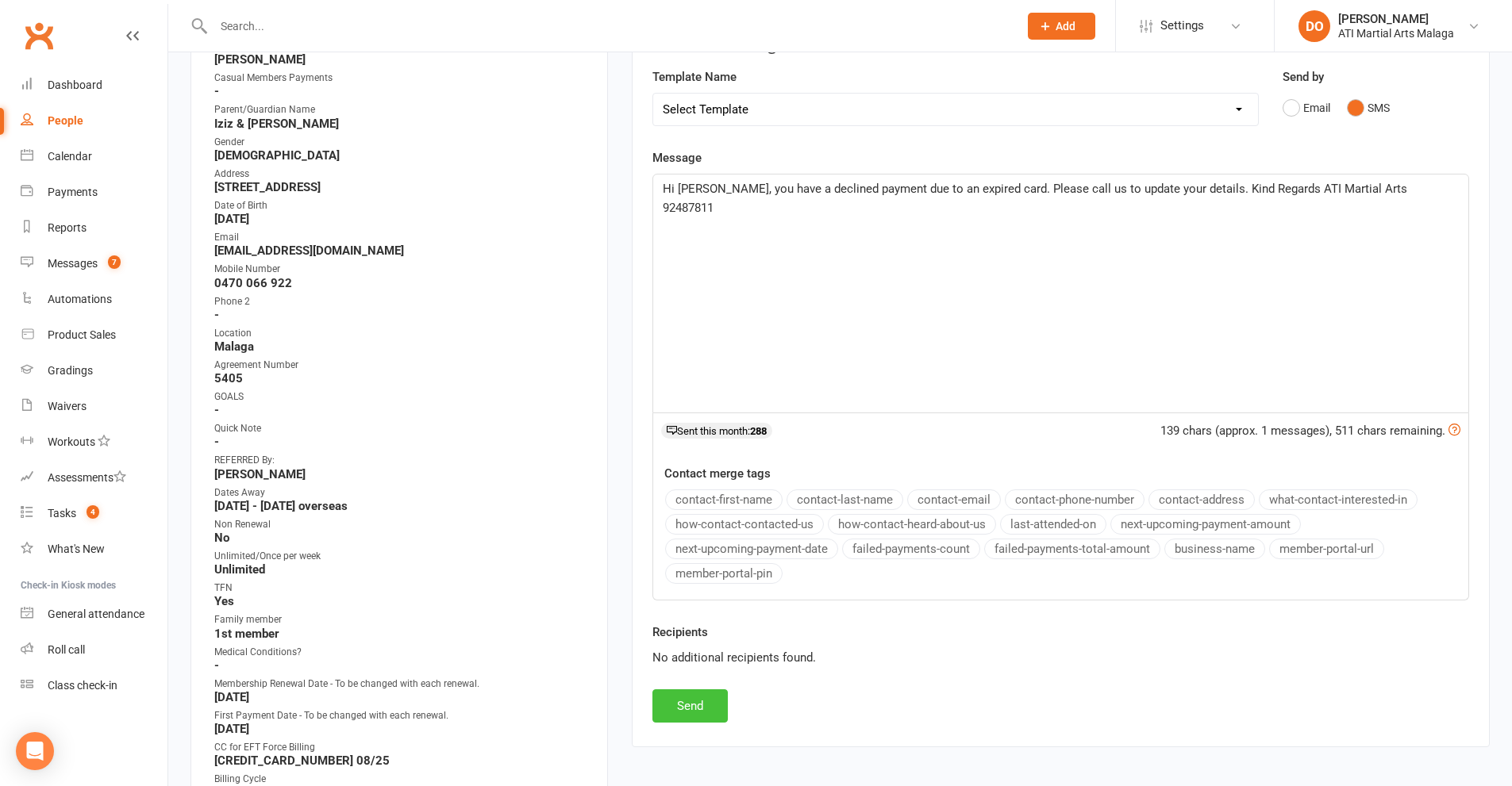
click at [703, 712] on button "Send" at bounding box center [690, 706] width 76 height 34
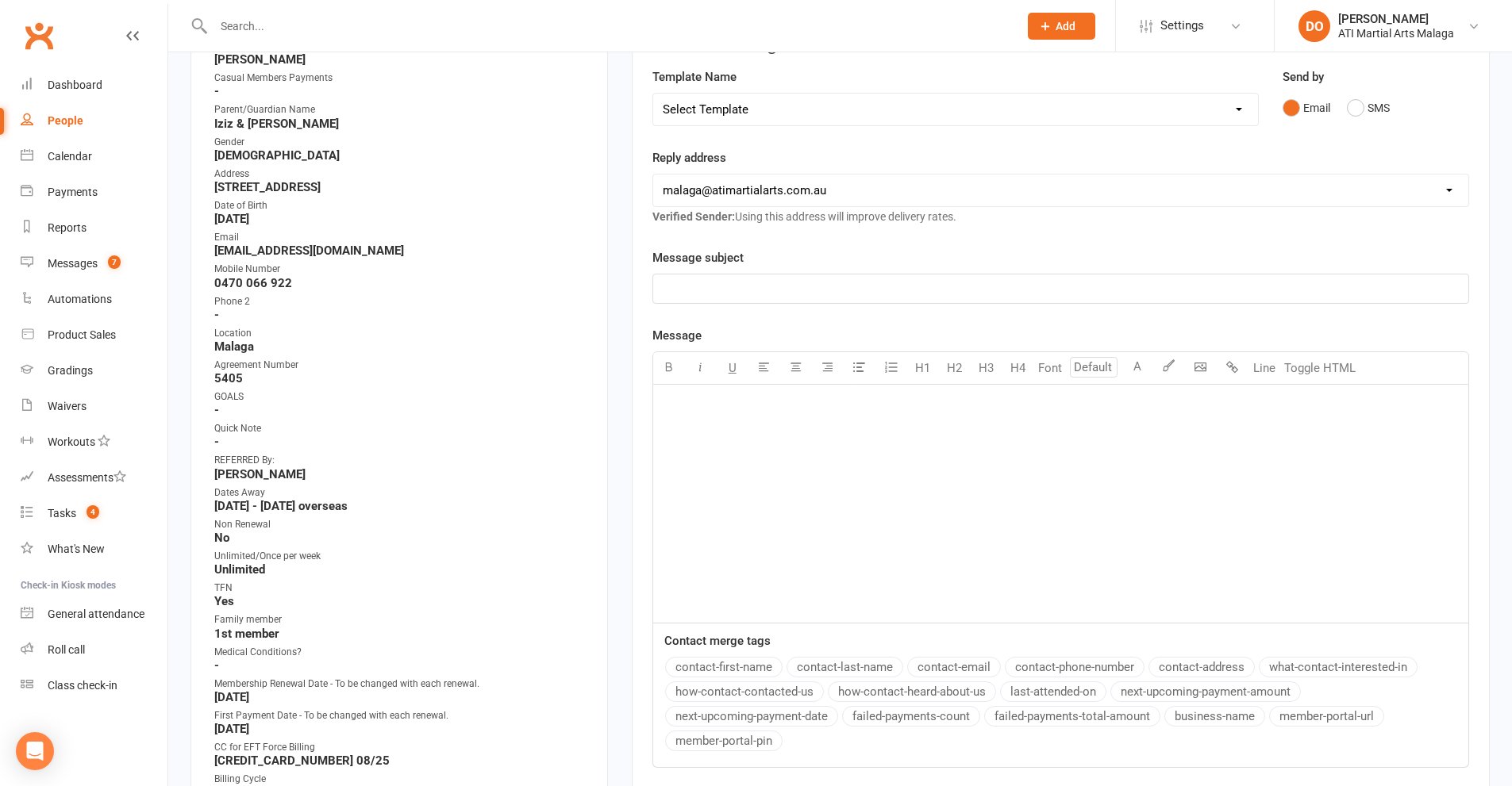
click at [373, 28] on input "text" at bounding box center [607, 26] width 798 height 22
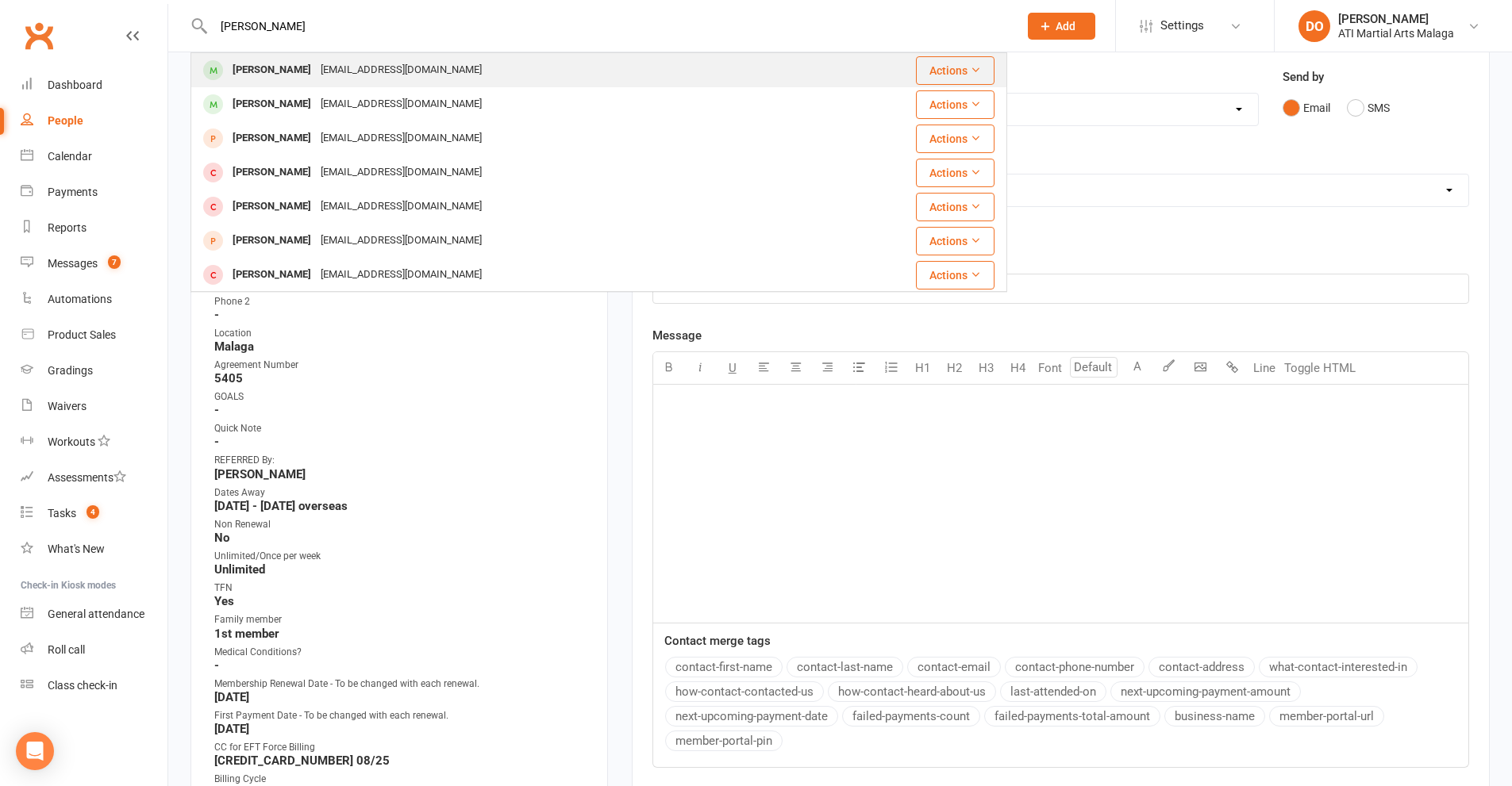
type input "[PERSON_NAME]"
click at [316, 80] on div "[EMAIL_ADDRESS][DOMAIN_NAME]" at bounding box center [401, 70] width 171 height 23
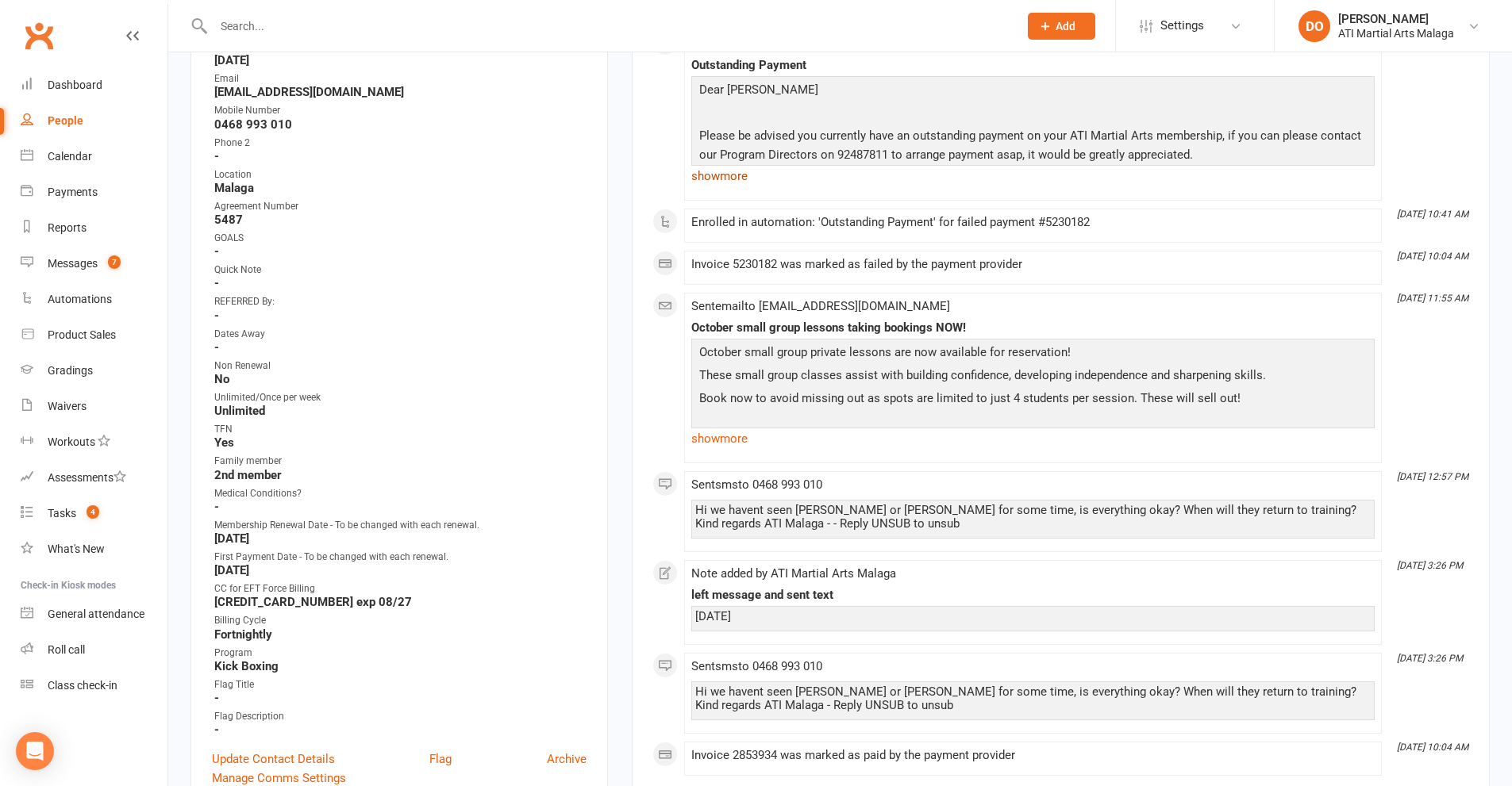
scroll to position [79, 0]
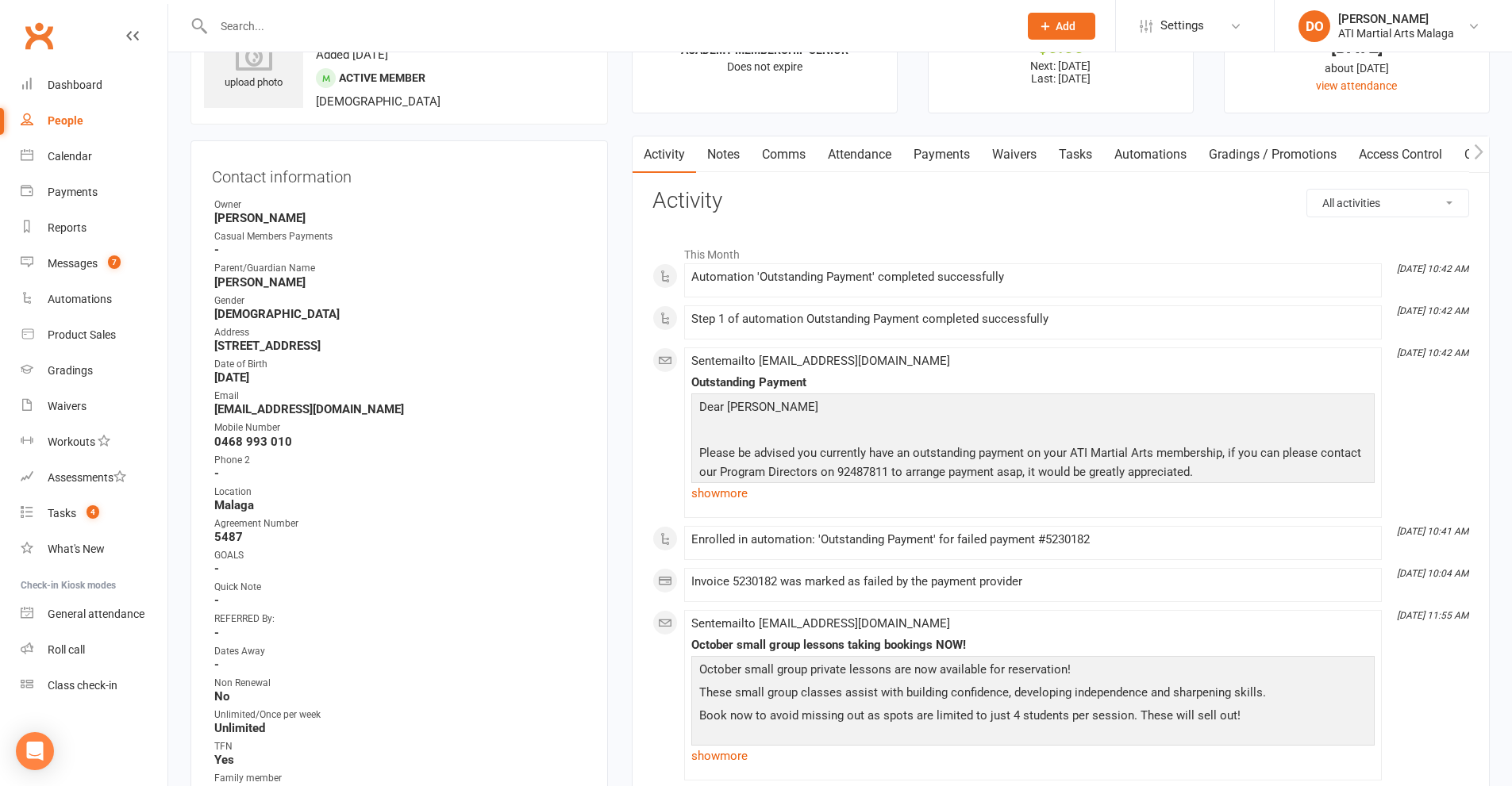
click at [775, 156] on link "Comms" at bounding box center [784, 154] width 66 height 36
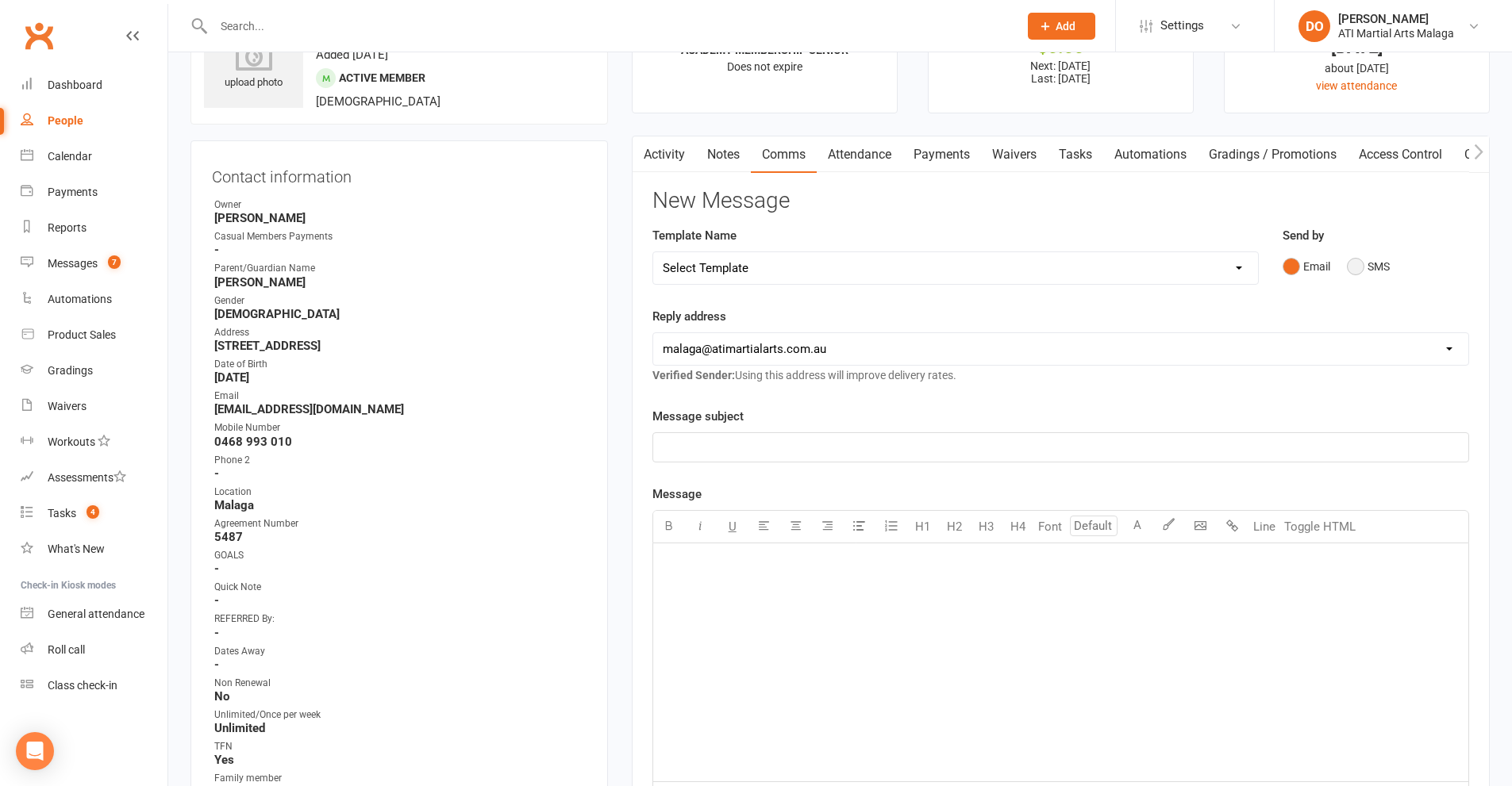
click at [1357, 272] on button "SMS" at bounding box center [1368, 266] width 43 height 30
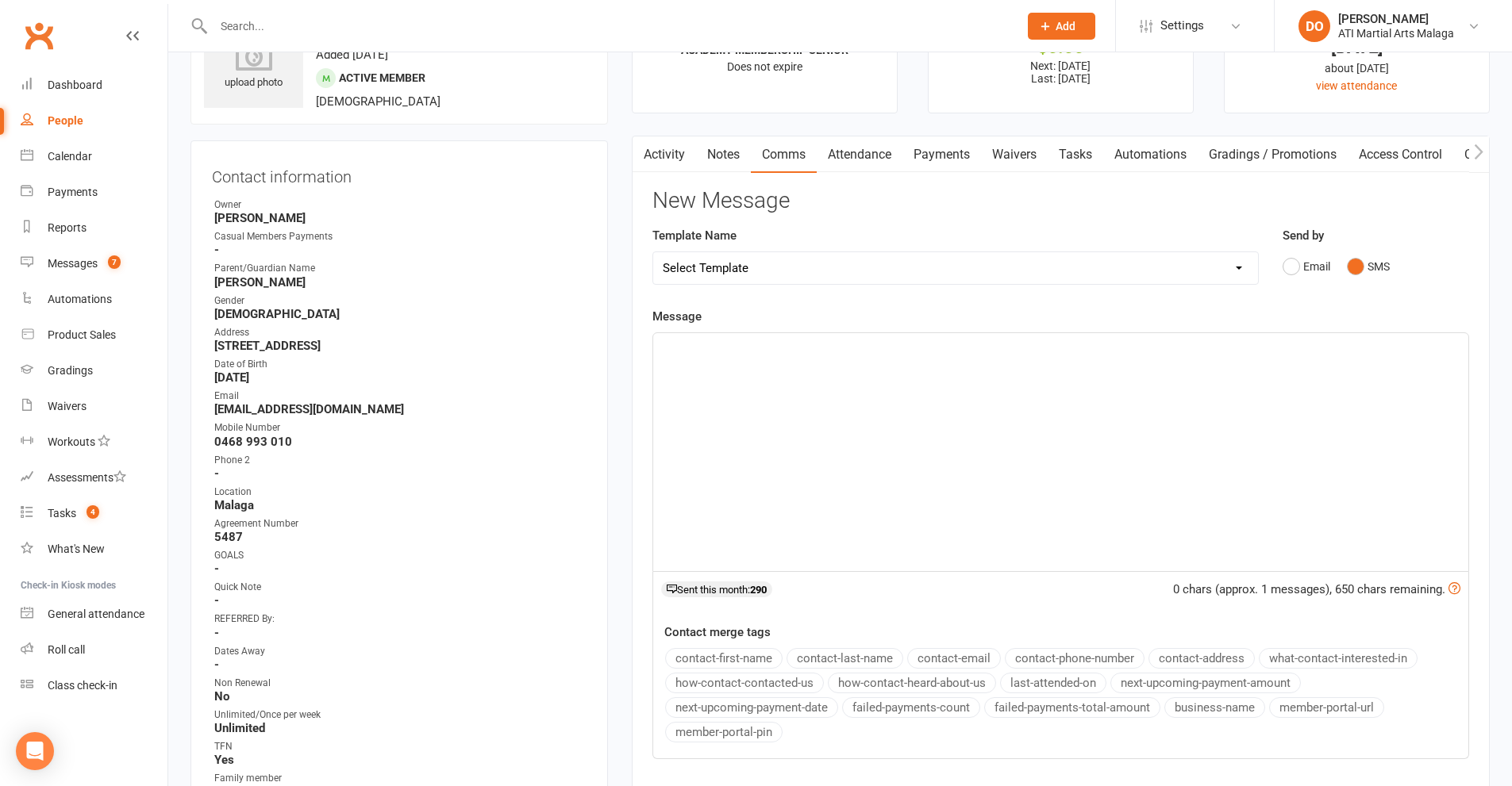
click at [1139, 433] on div "﻿" at bounding box center [1060, 451] width 815 height 238
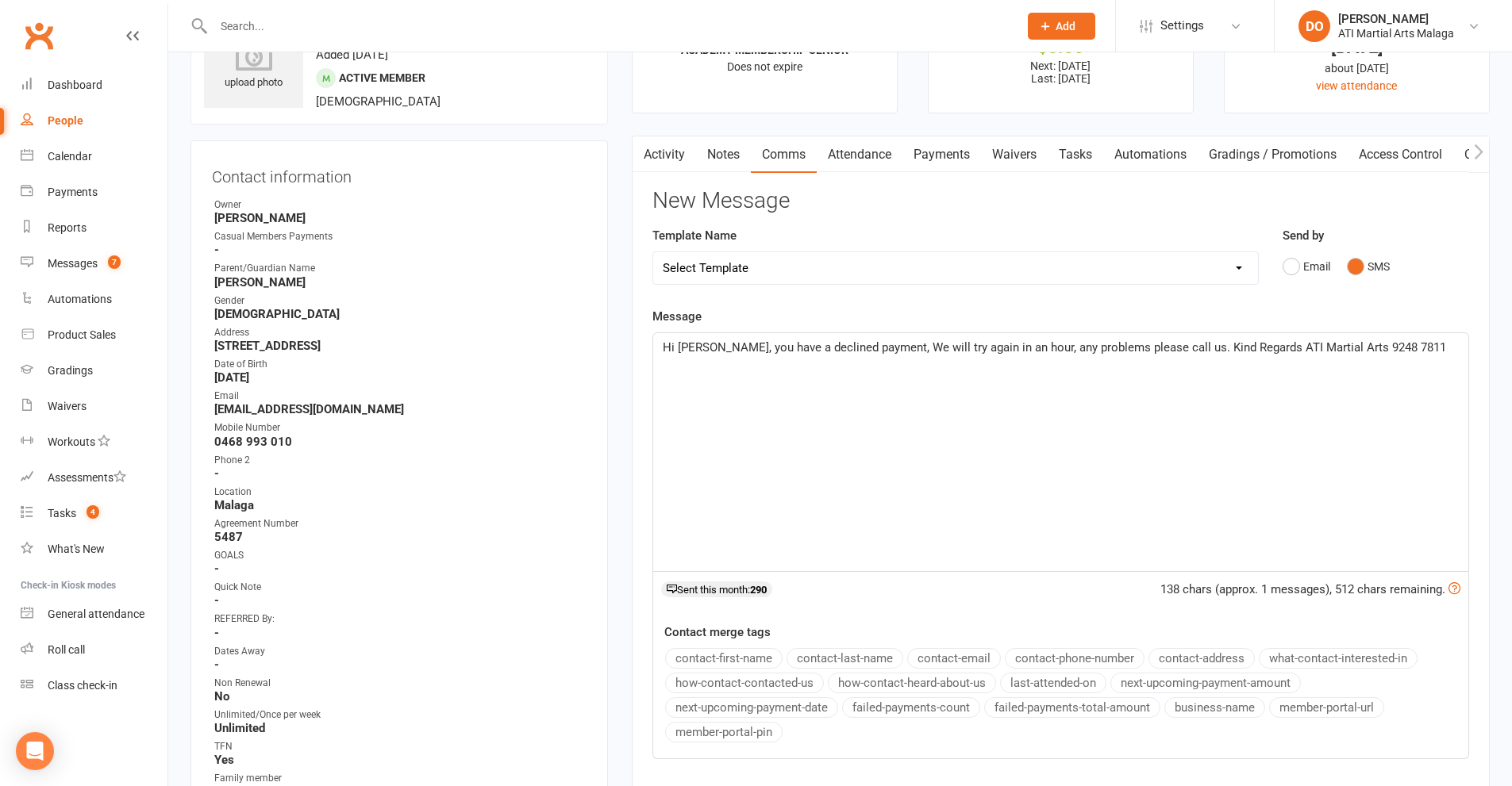
click at [868, 347] on span "Hi [PERSON_NAME], you have a declined payment, We will try again in an hour, an…" at bounding box center [1054, 347] width 783 height 14
click at [867, 349] on span "Hi [PERSON_NAME], you have a declined payment, We will try again in an hour, an…" at bounding box center [1054, 347] width 783 height 14
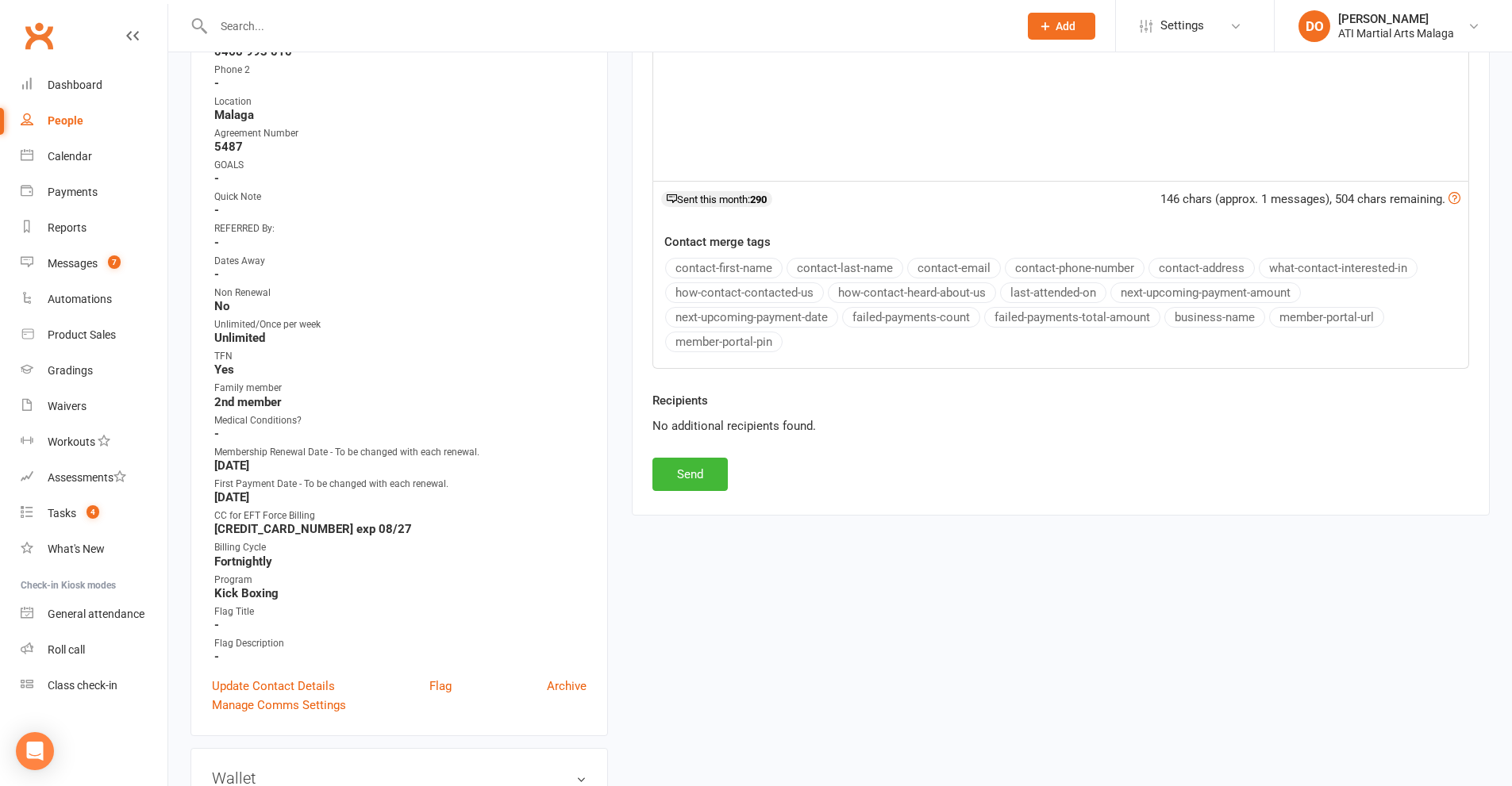
scroll to position [476, 0]
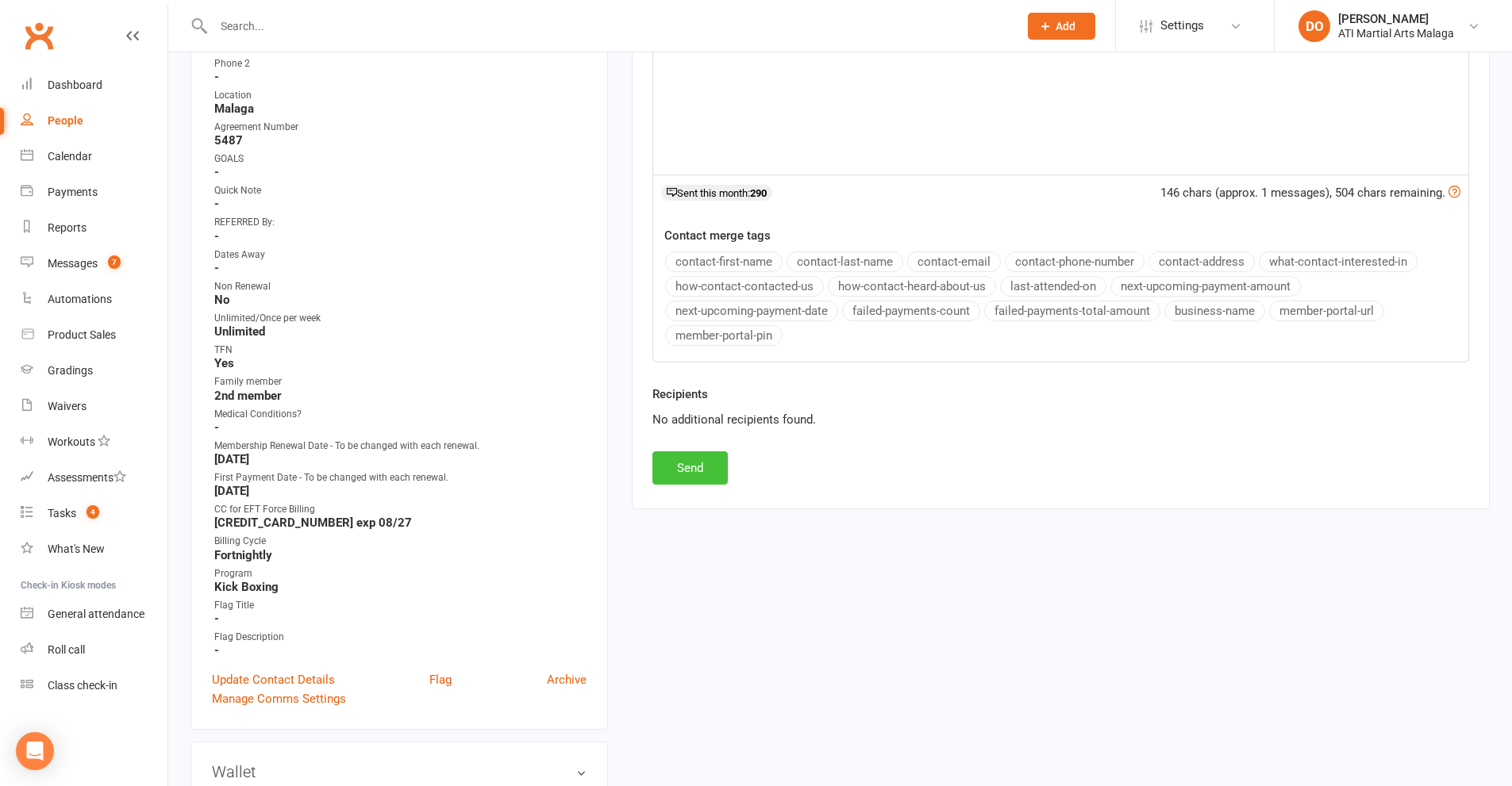
click at [713, 460] on button "Send" at bounding box center [690, 468] width 76 height 34
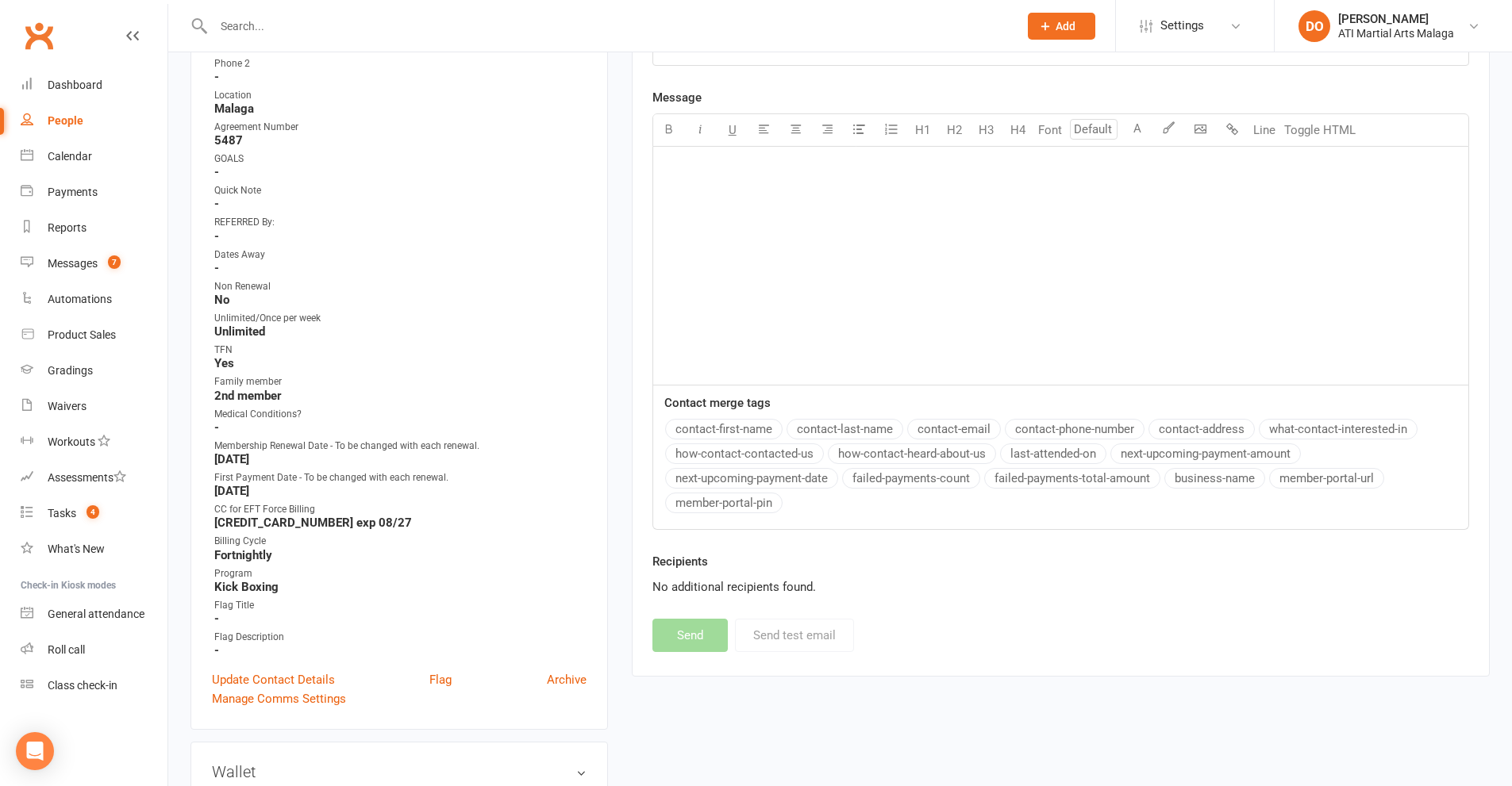
click at [472, 25] on input "text" at bounding box center [607, 26] width 798 height 22
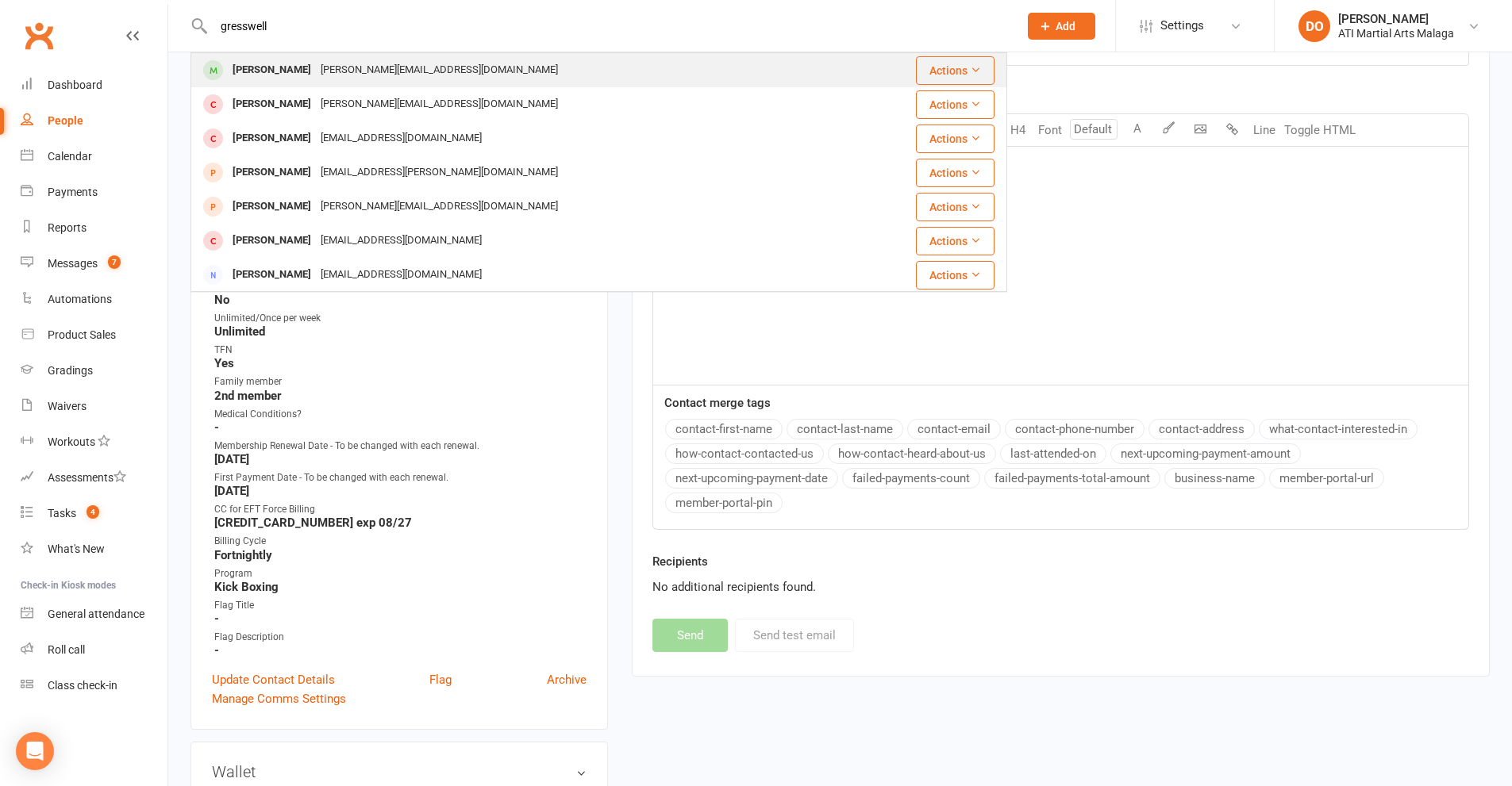
type input "gresswell"
click at [372, 76] on div "[PERSON_NAME][EMAIL_ADDRESS][DOMAIN_NAME]" at bounding box center [440, 70] width 247 height 23
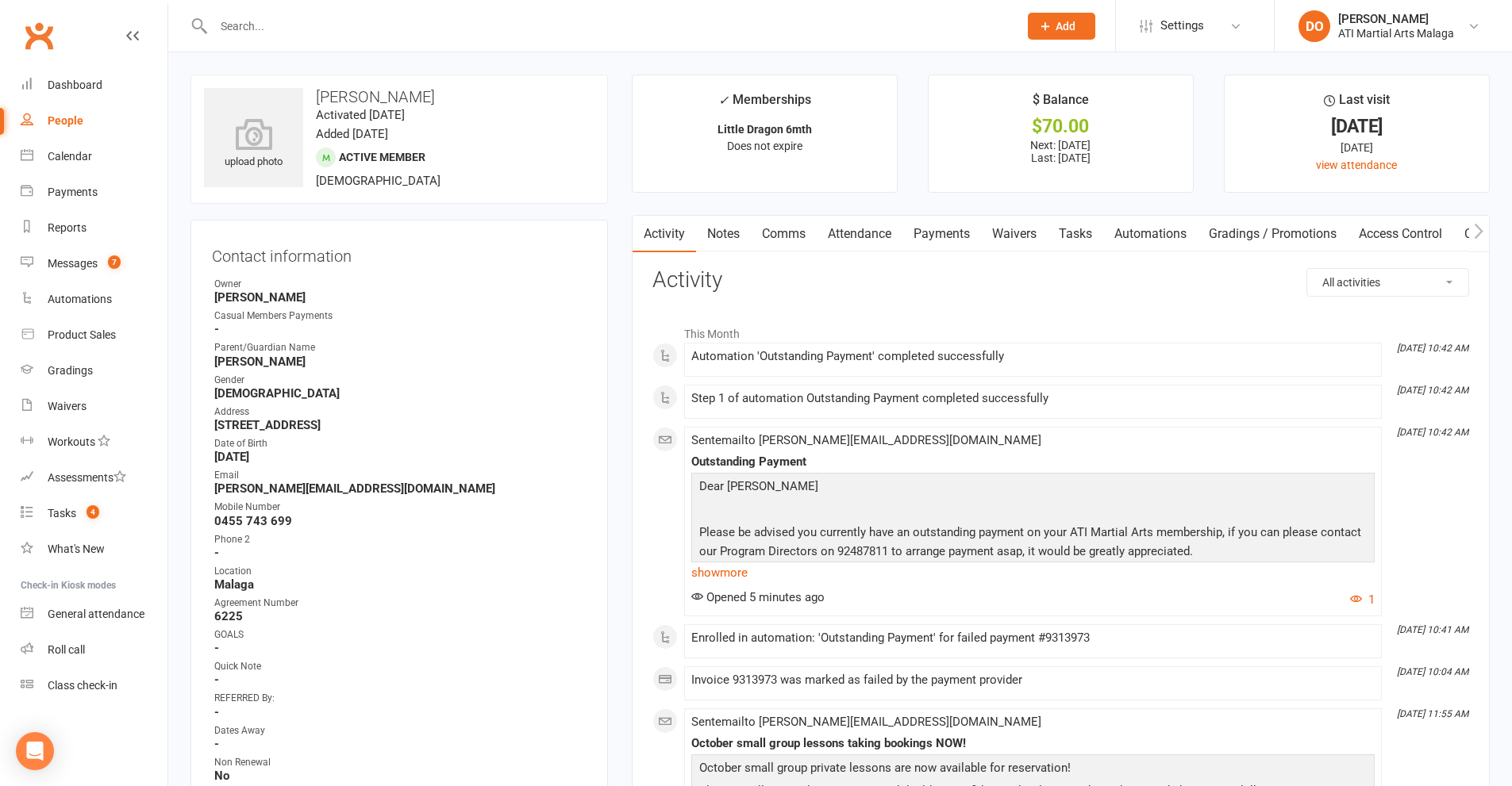
click at [952, 239] on link "Payments" at bounding box center [941, 234] width 78 height 36
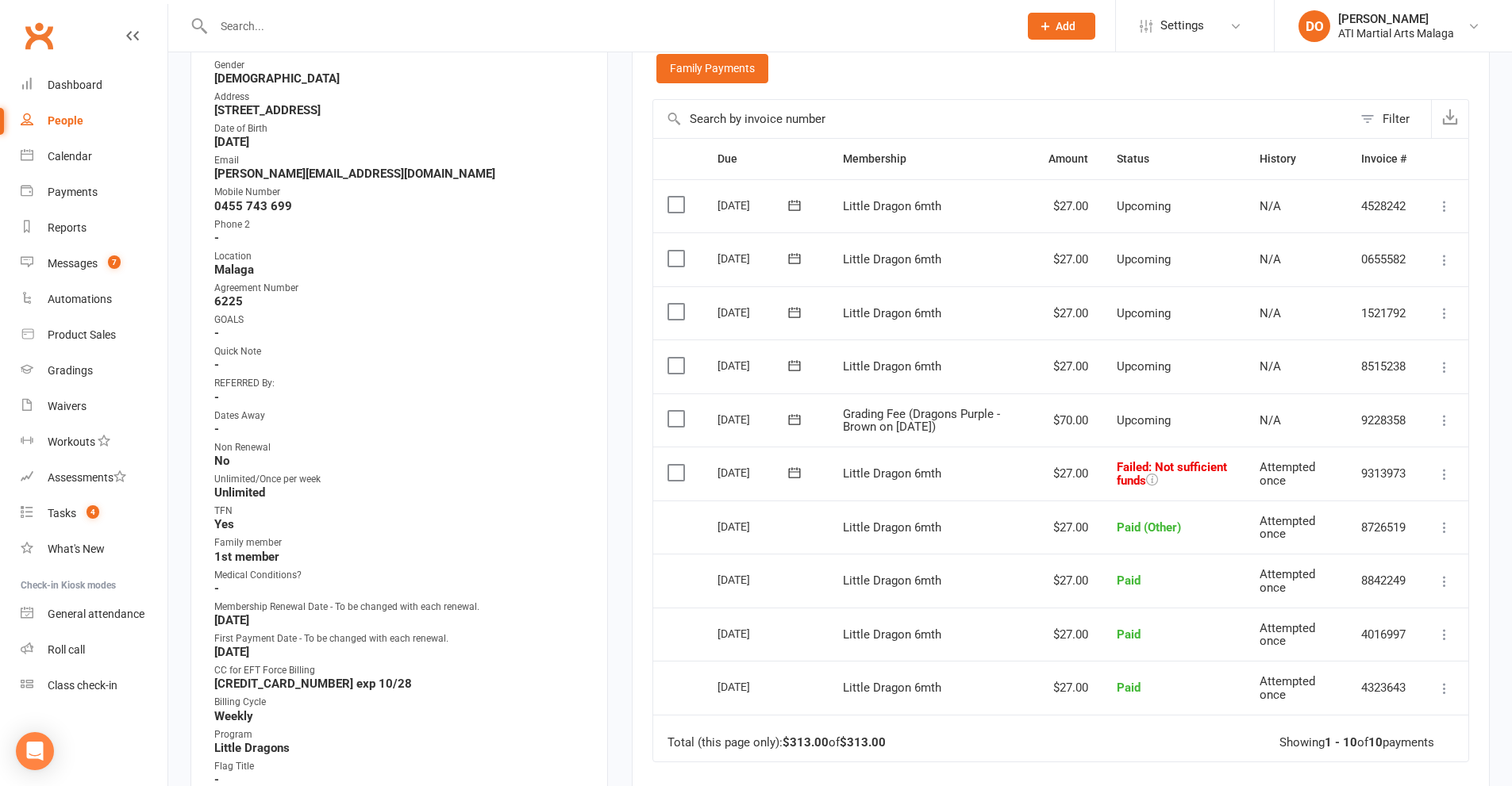
scroll to position [317, 0]
click at [674, 471] on label at bounding box center [678, 470] width 21 height 16
click at [674, 462] on input "checkbox" at bounding box center [673, 462] width 10 height 0
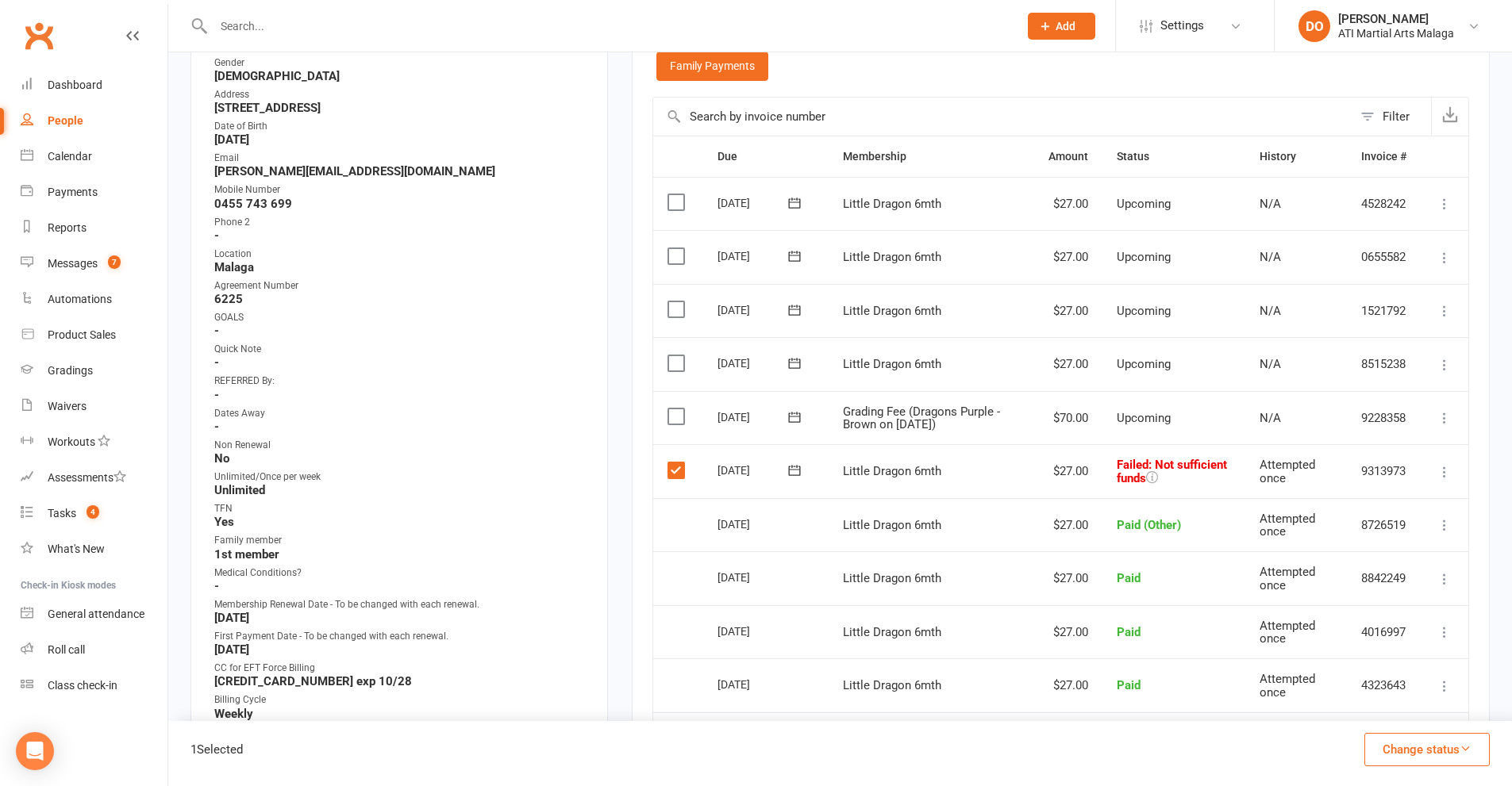
click at [1445, 752] on button "Change status" at bounding box center [1426, 750] width 125 height 34
click at [1405, 679] on link "Paid (Other)" at bounding box center [1410, 675] width 157 height 32
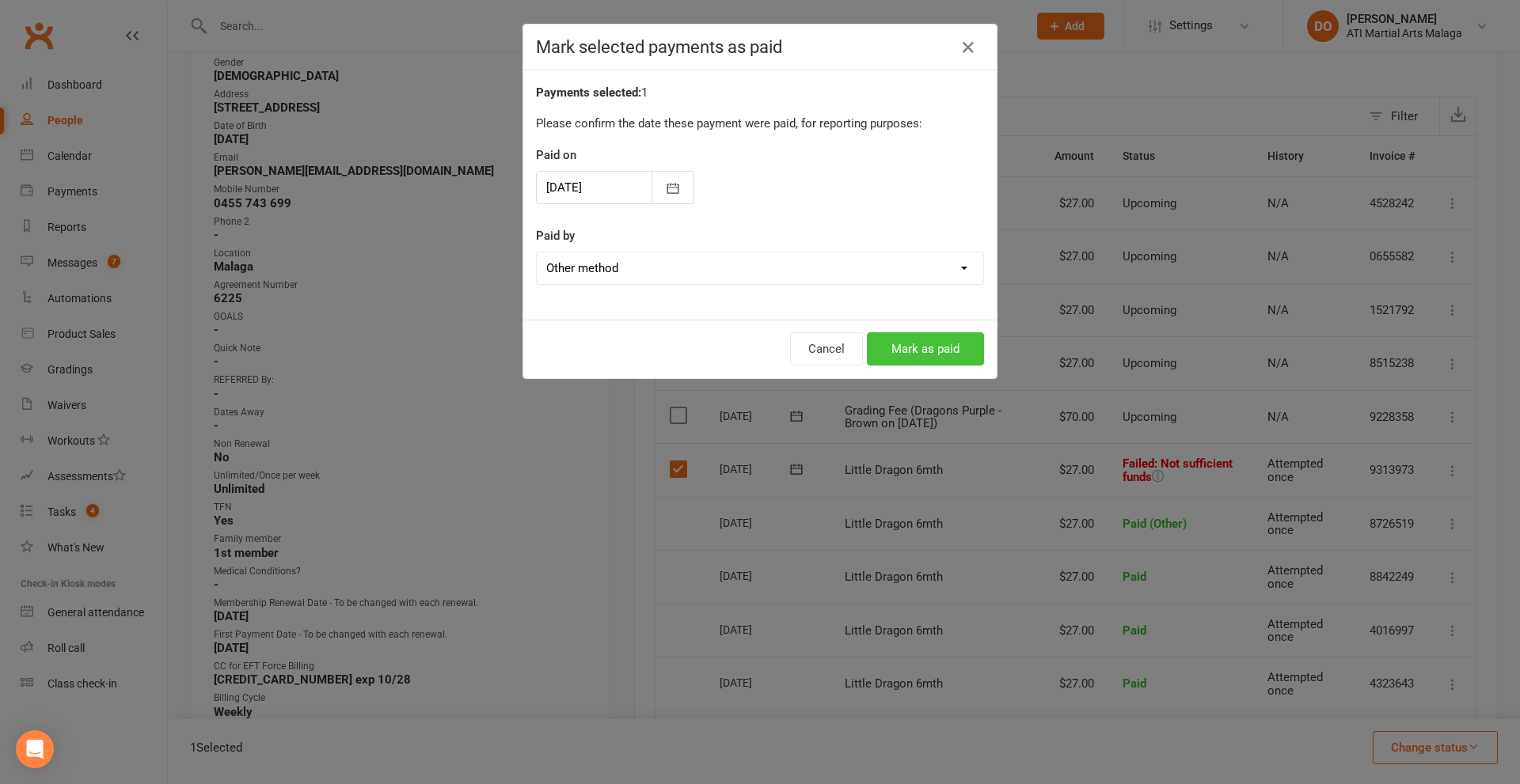
click at [956, 351] on button "Mark as paid" at bounding box center [925, 349] width 117 height 34
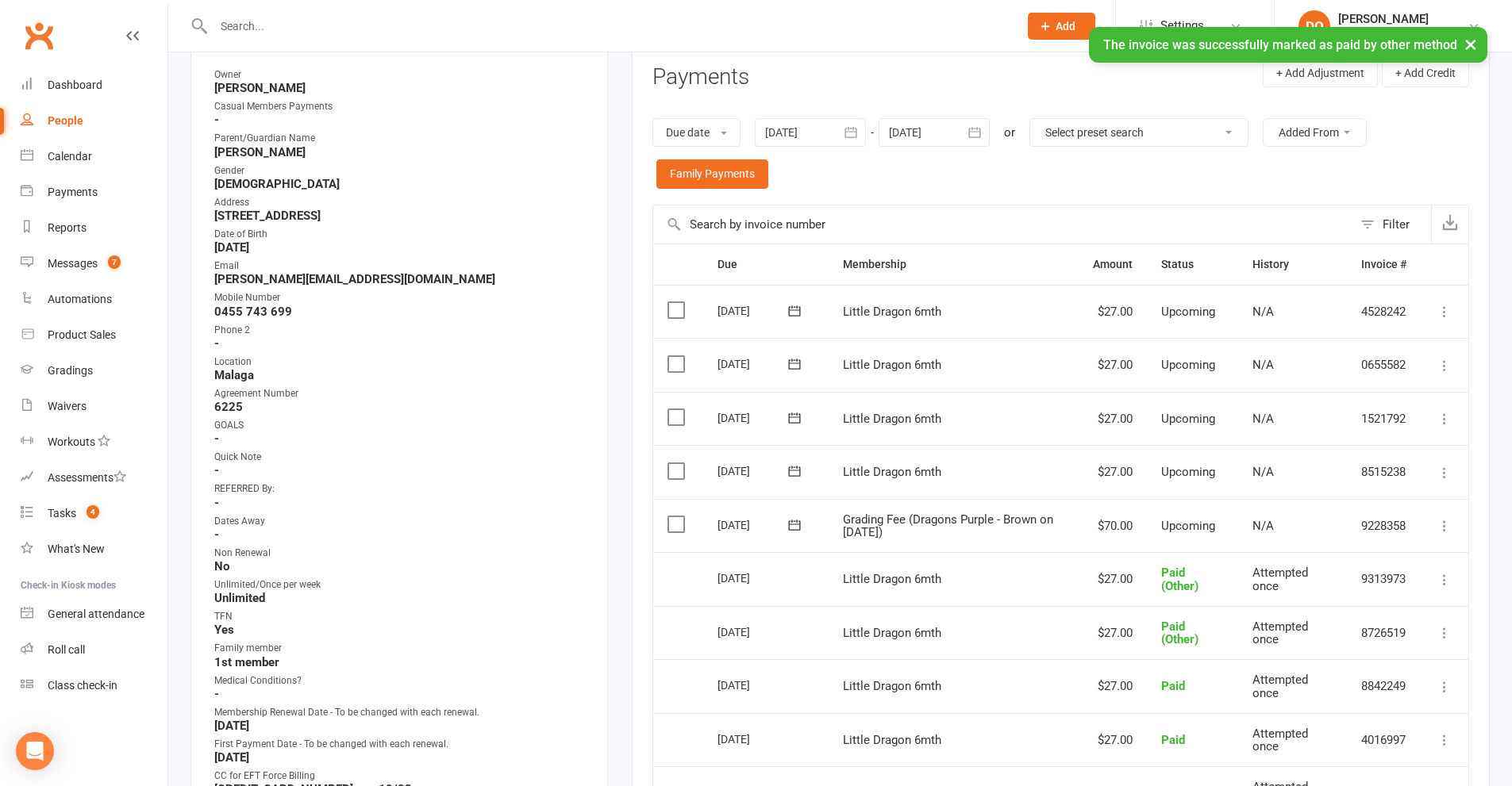
scroll to position [0, 0]
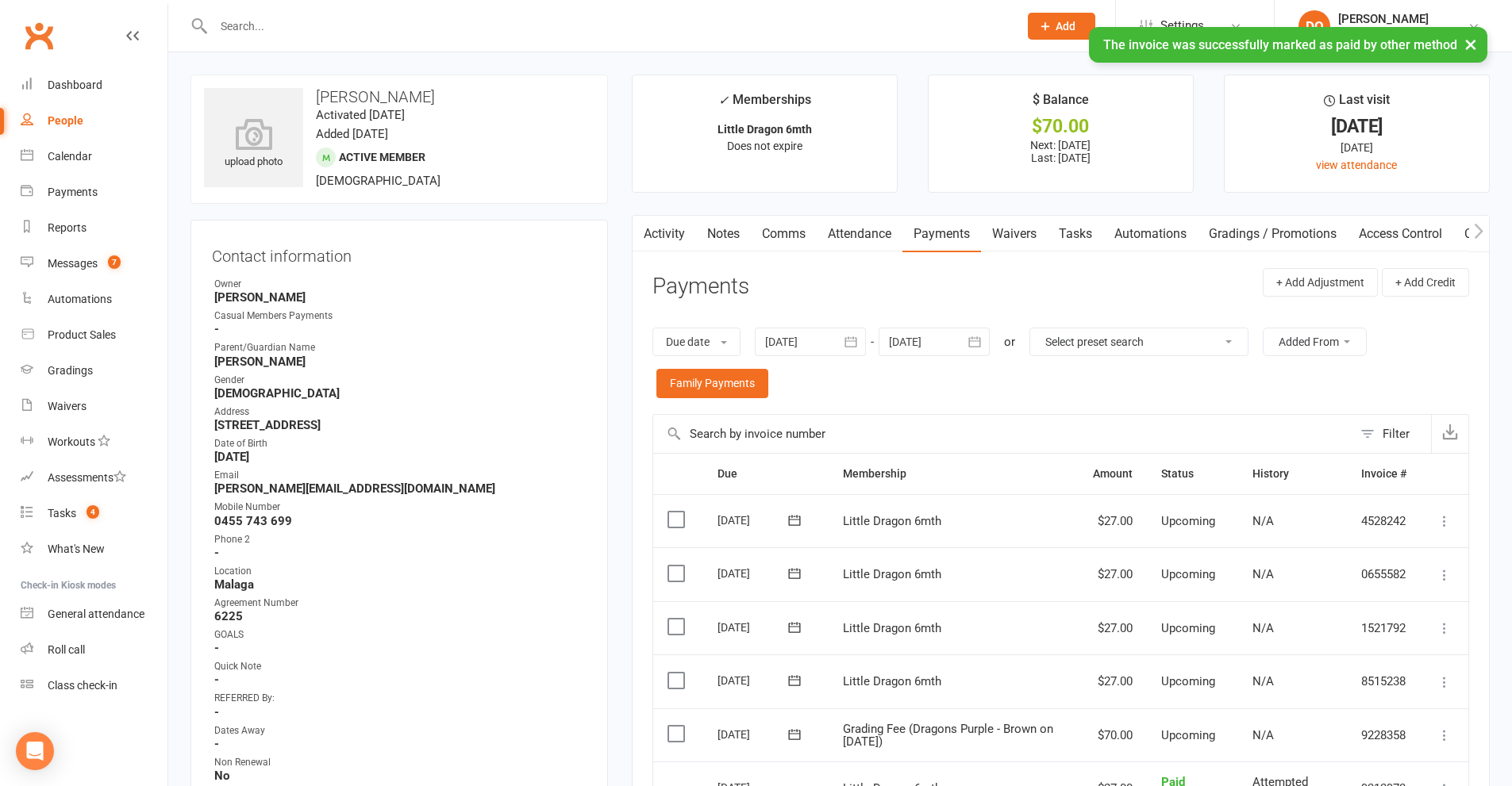
click at [718, 241] on link "Notes" at bounding box center [723, 234] width 55 height 36
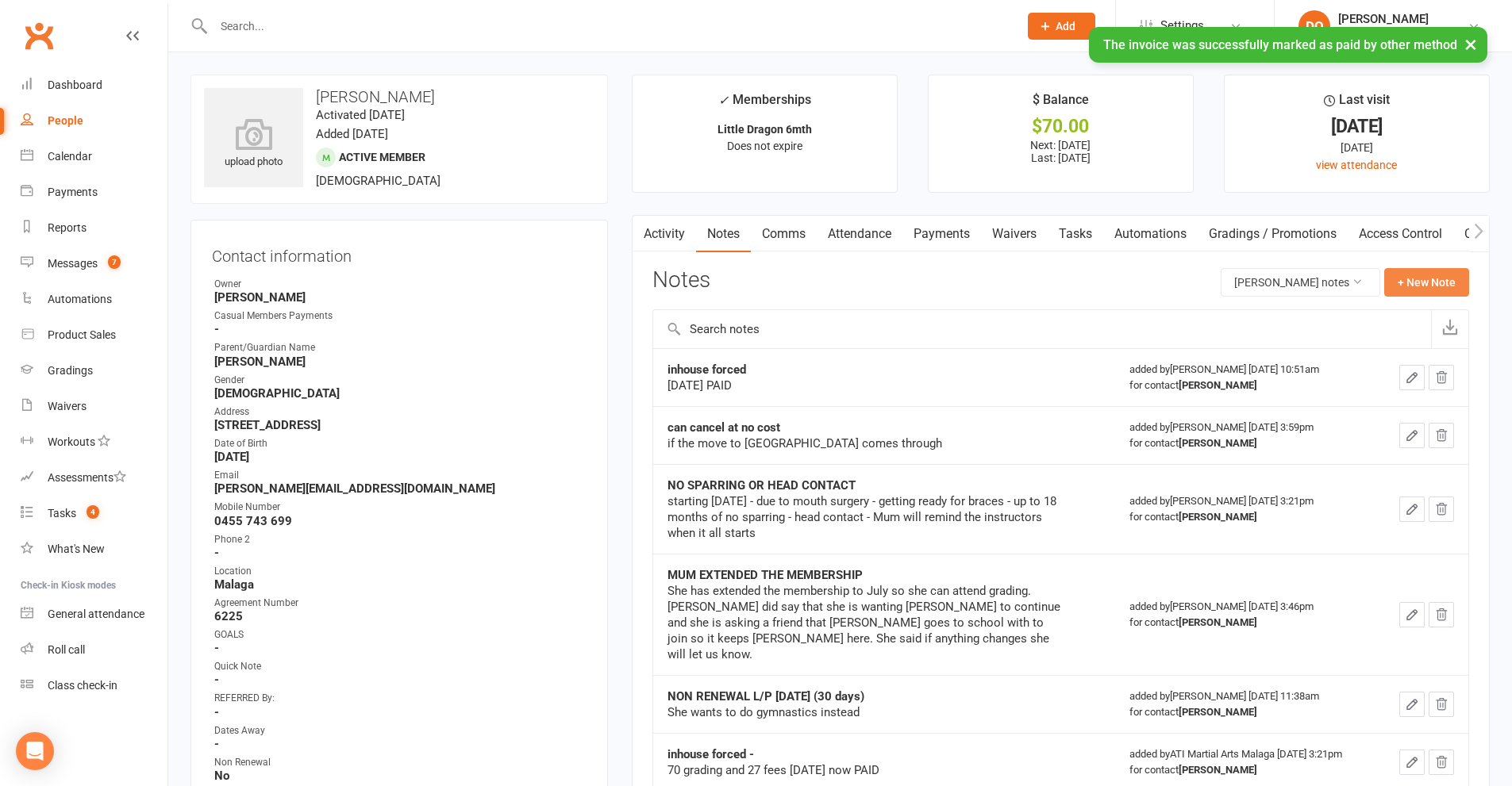
click at [1446, 275] on button "+ New Note" at bounding box center [1426, 282] width 85 height 29
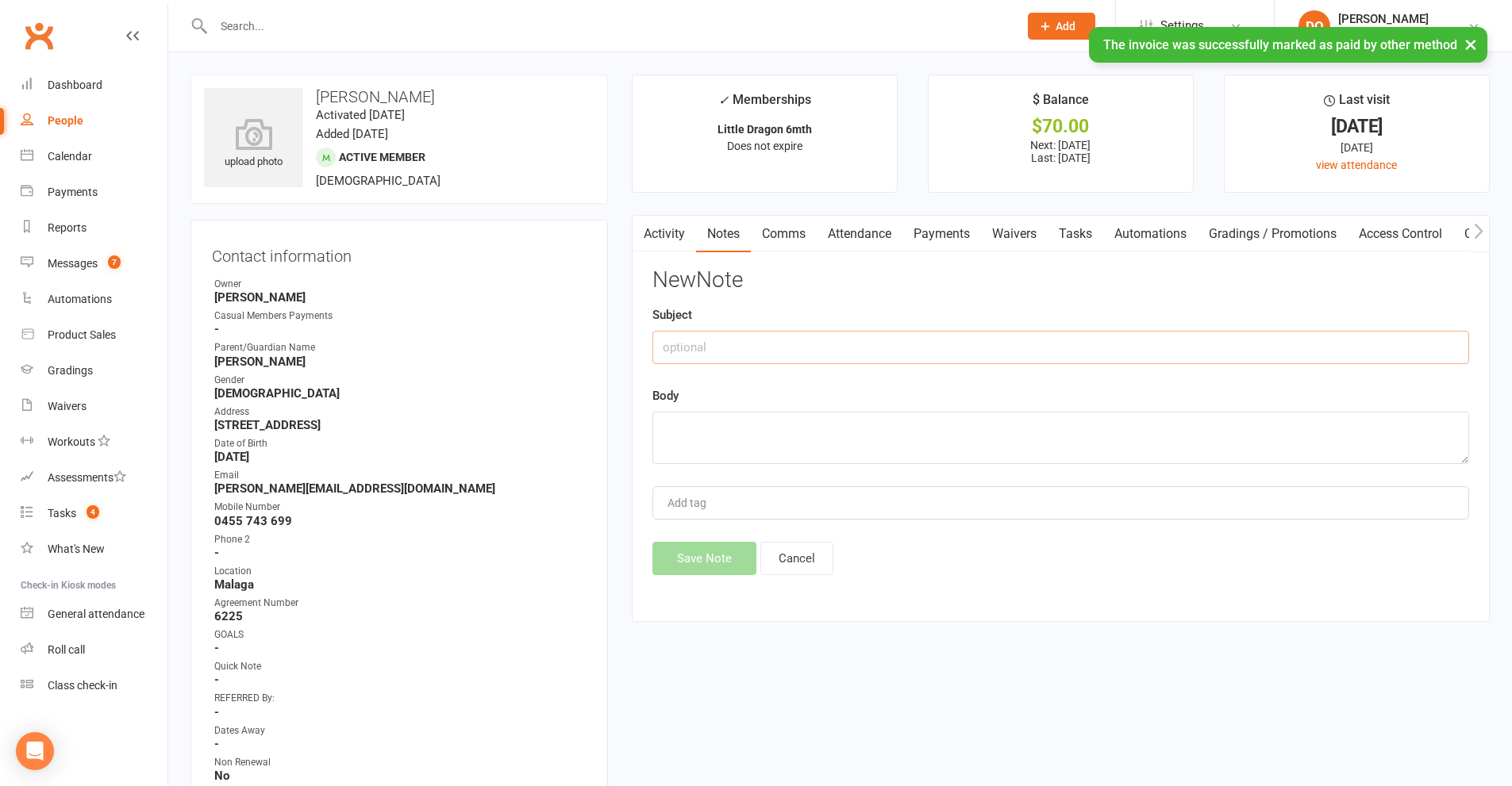
click at [938, 339] on input "text" at bounding box center [1060, 348] width 817 height 34
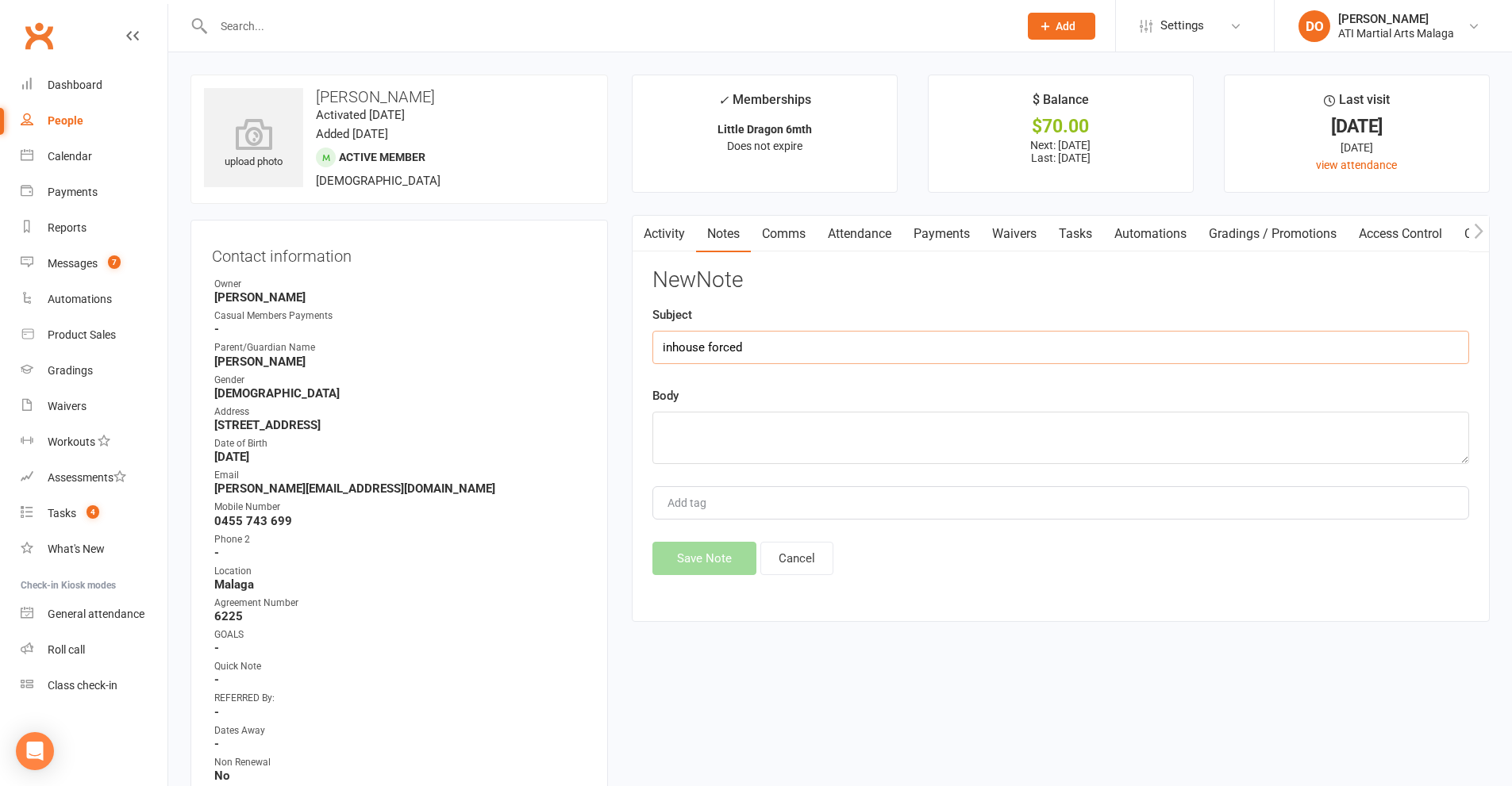
type input "inhouse forced"
click at [886, 458] on textarea at bounding box center [1060, 438] width 817 height 52
type textarea "[DATE] PAID"
click at [740, 566] on button "Save Note" at bounding box center [705, 559] width 104 height 34
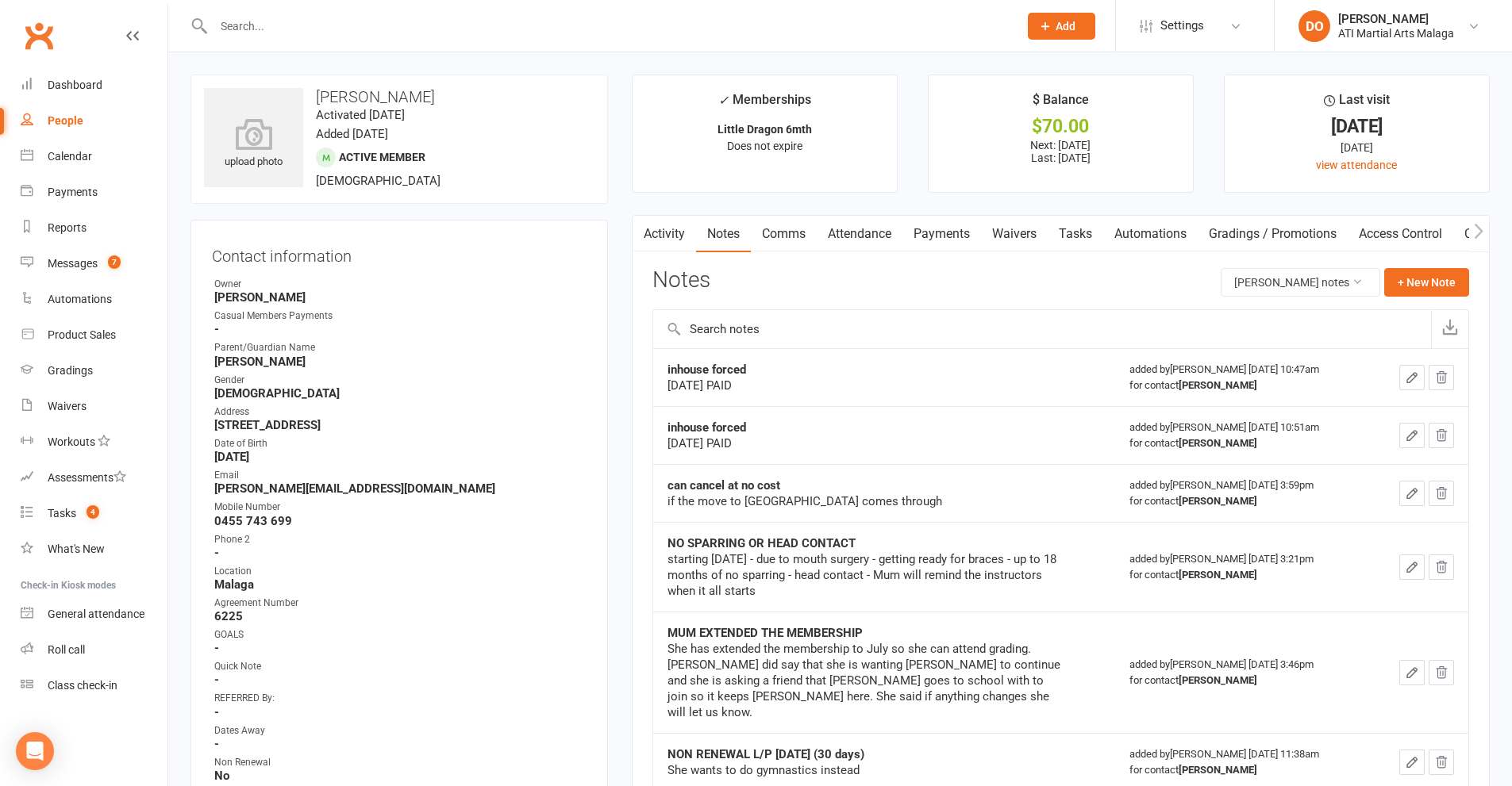
click at [483, 24] on input "text" at bounding box center [607, 26] width 798 height 22
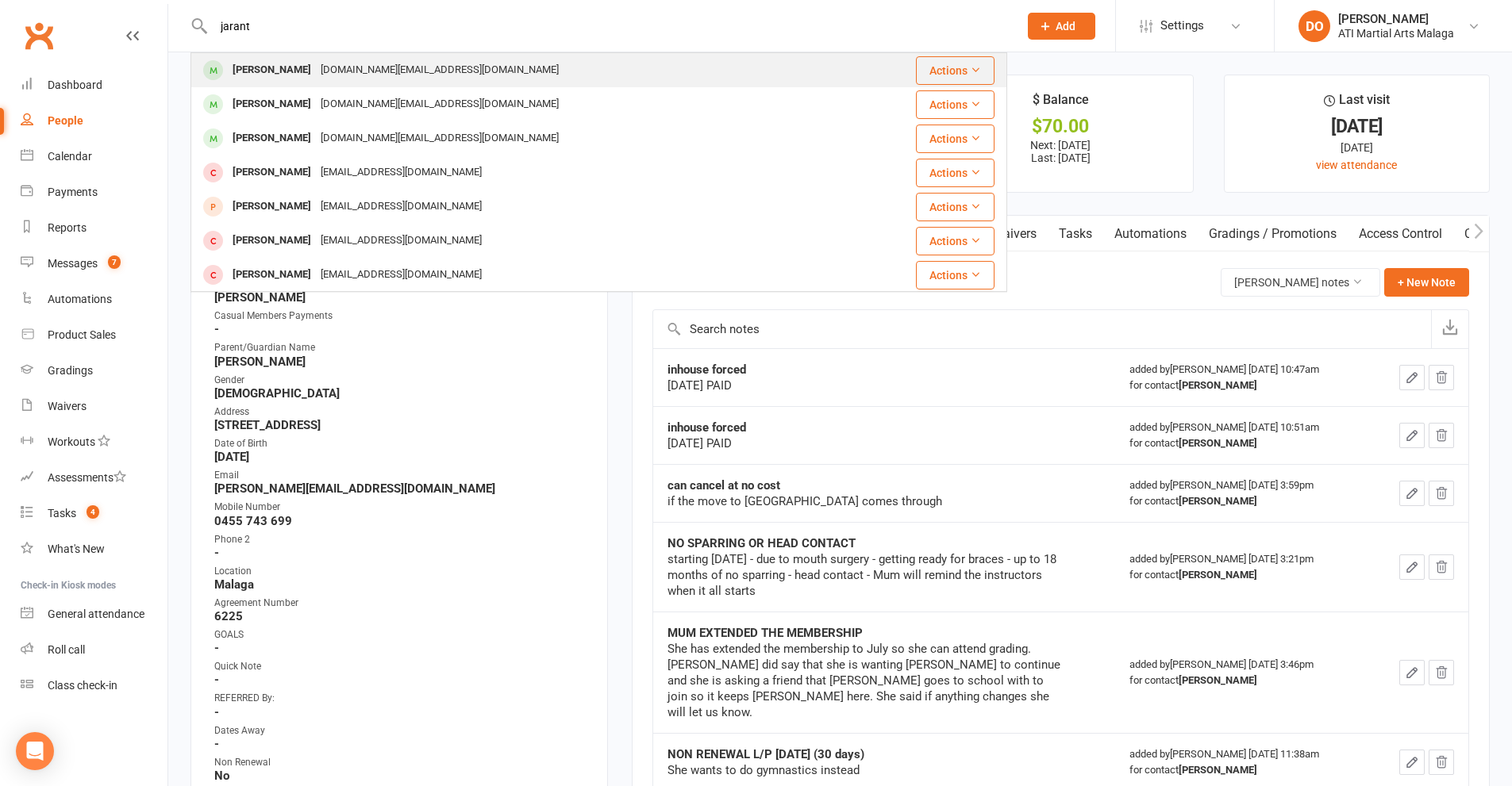
type input "jarant"
click at [413, 67] on div "[DOMAIN_NAME][EMAIL_ADDRESS][DOMAIN_NAME]" at bounding box center [440, 70] width 247 height 23
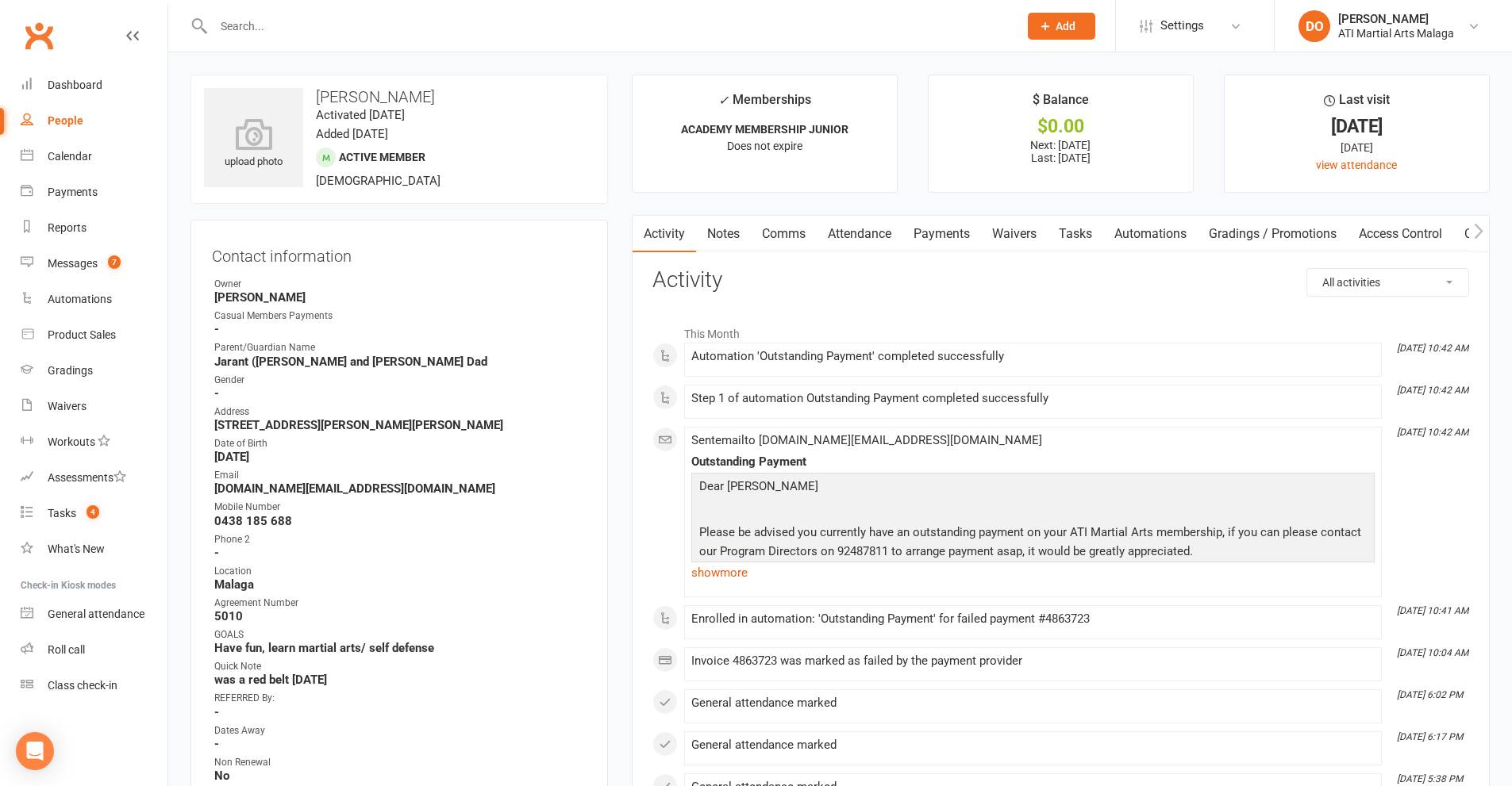
click at [801, 235] on link "Comms" at bounding box center [784, 234] width 66 height 36
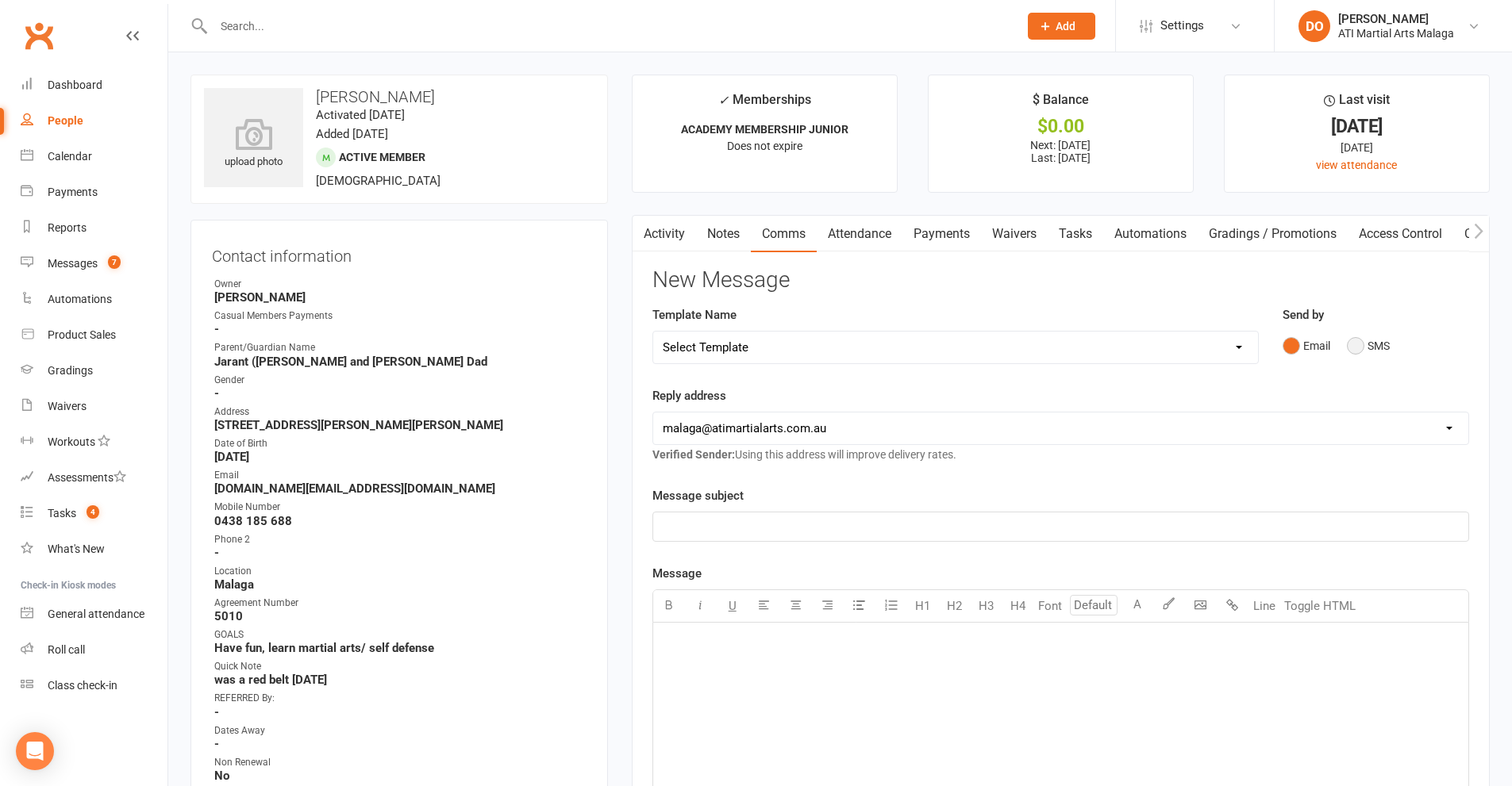
click at [1353, 347] on button "SMS" at bounding box center [1368, 346] width 43 height 30
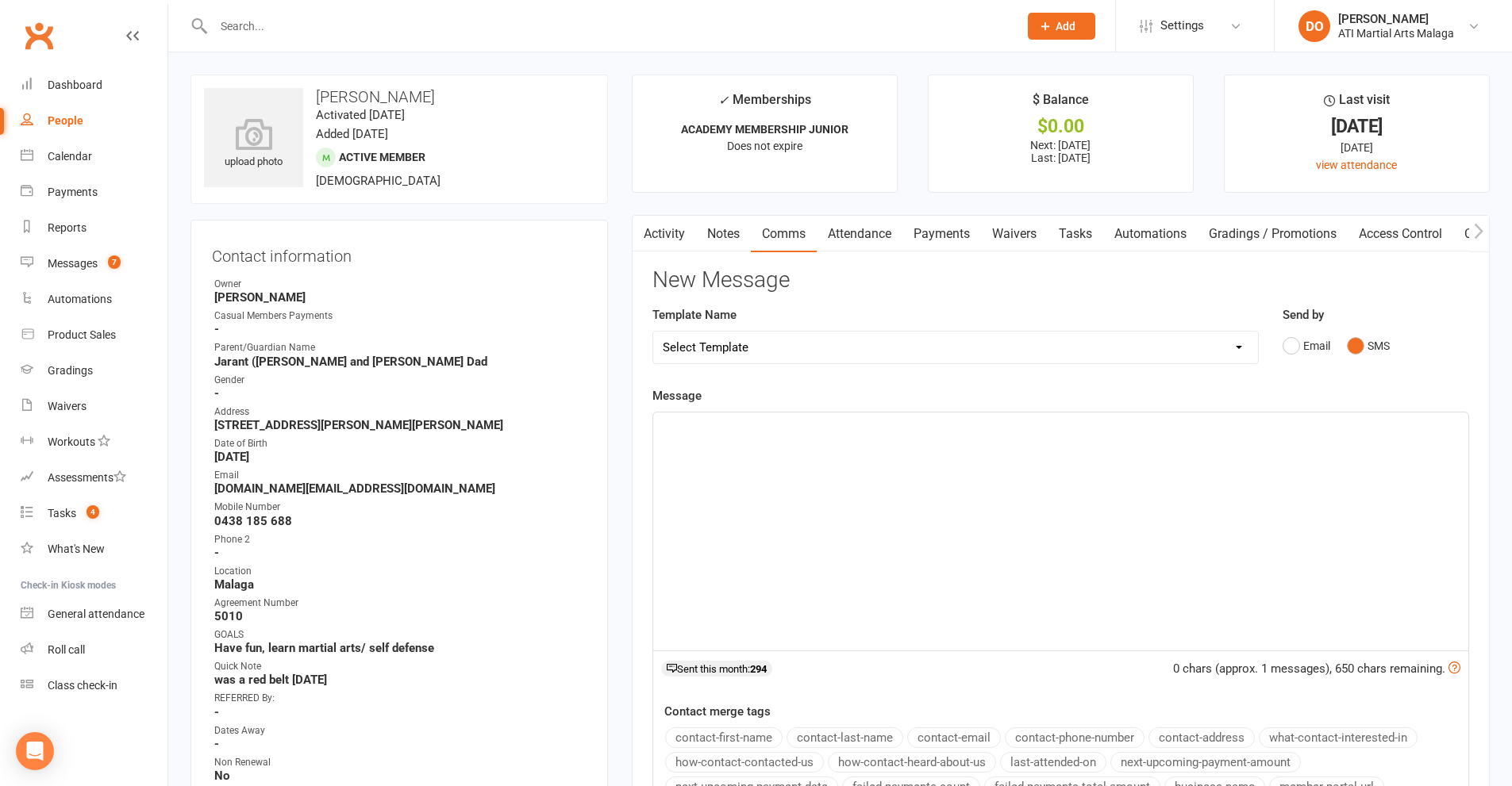
click at [1167, 523] on div "﻿" at bounding box center [1060, 531] width 815 height 238
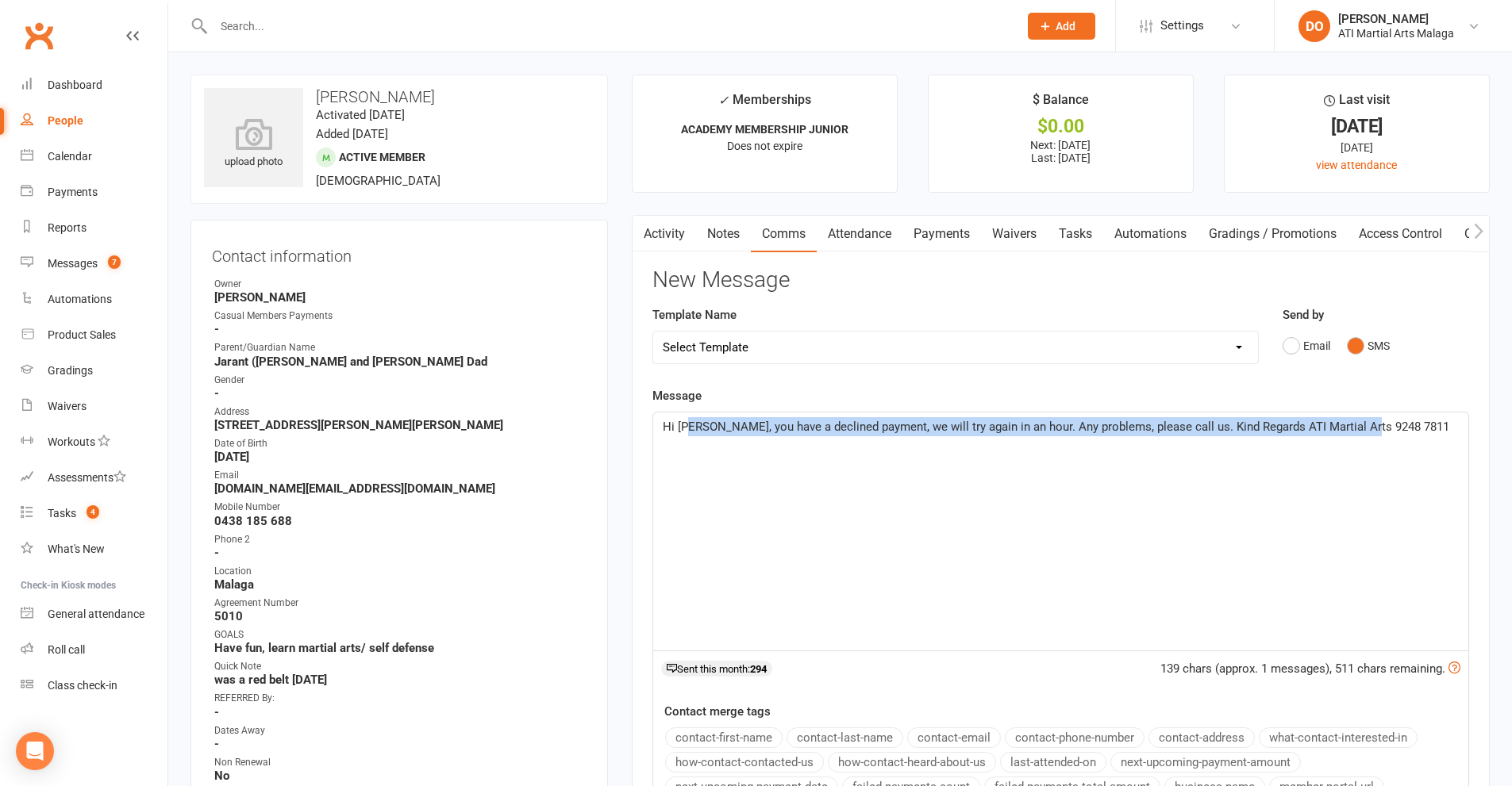
drag, startPoint x: 1361, startPoint y: 514, endPoint x: 689, endPoint y: 467, distance: 673.6
click at [689, 467] on div "Hi [PERSON_NAME], you have a declined payment, we will try again in an hour. An…" at bounding box center [1060, 531] width 815 height 238
drag, startPoint x: 1413, startPoint y: 429, endPoint x: 612, endPoint y: 450, distance: 801.3
copy span "Hi [PERSON_NAME], you have a declined payment, we will try again in an hour. An…"
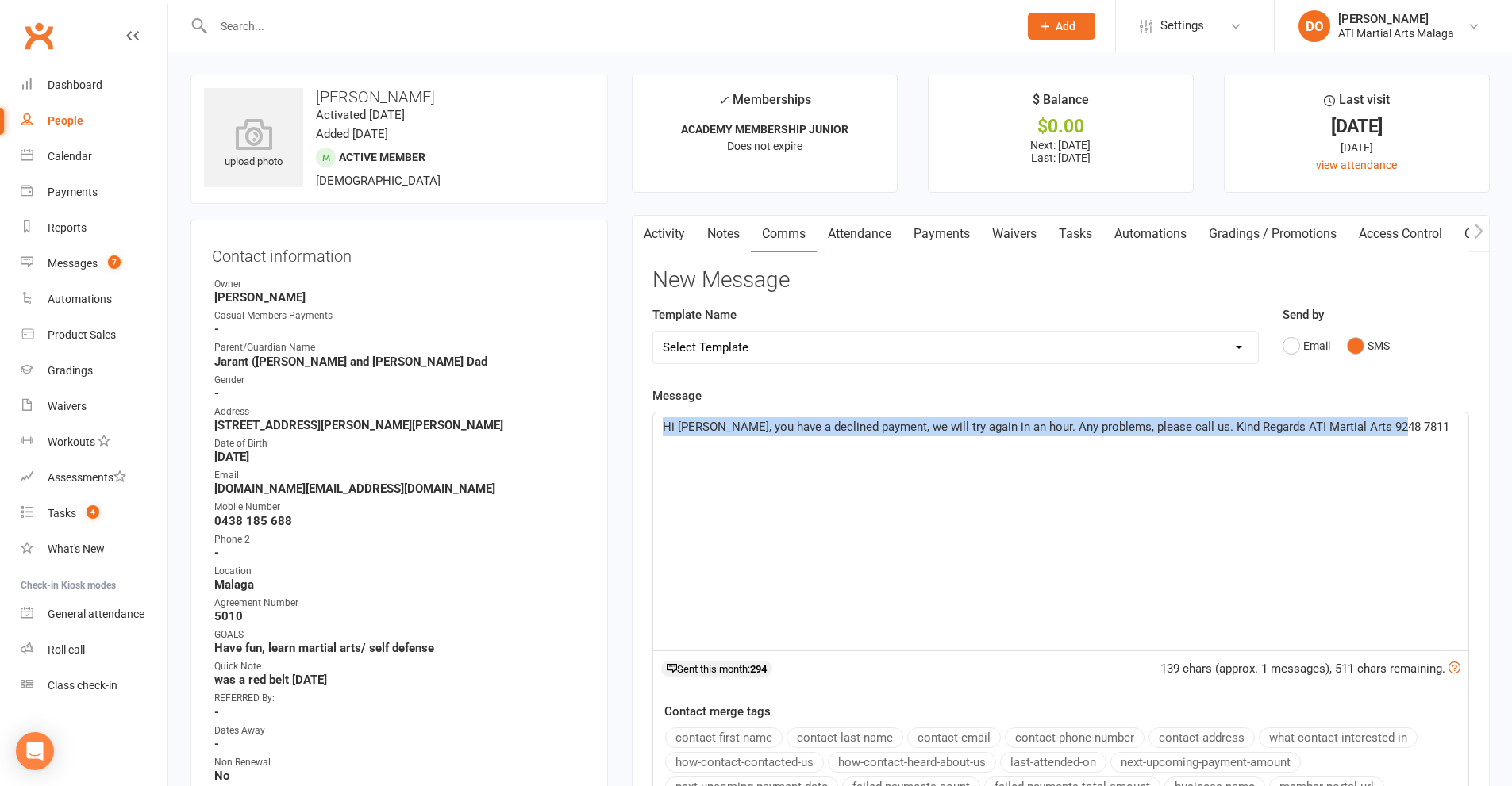
scroll to position [397, 0]
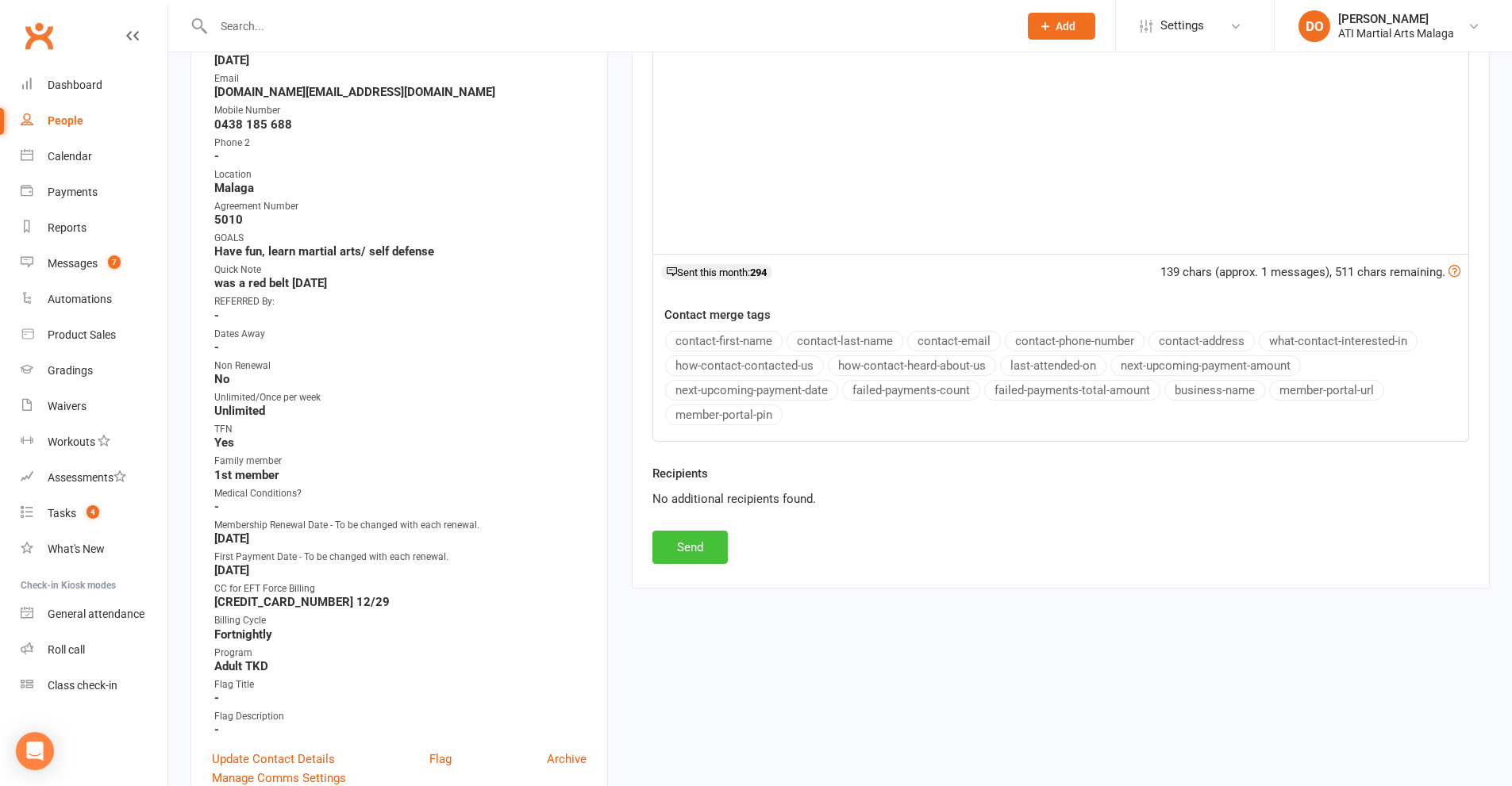
click at [695, 547] on button "Send" at bounding box center [690, 547] width 76 height 34
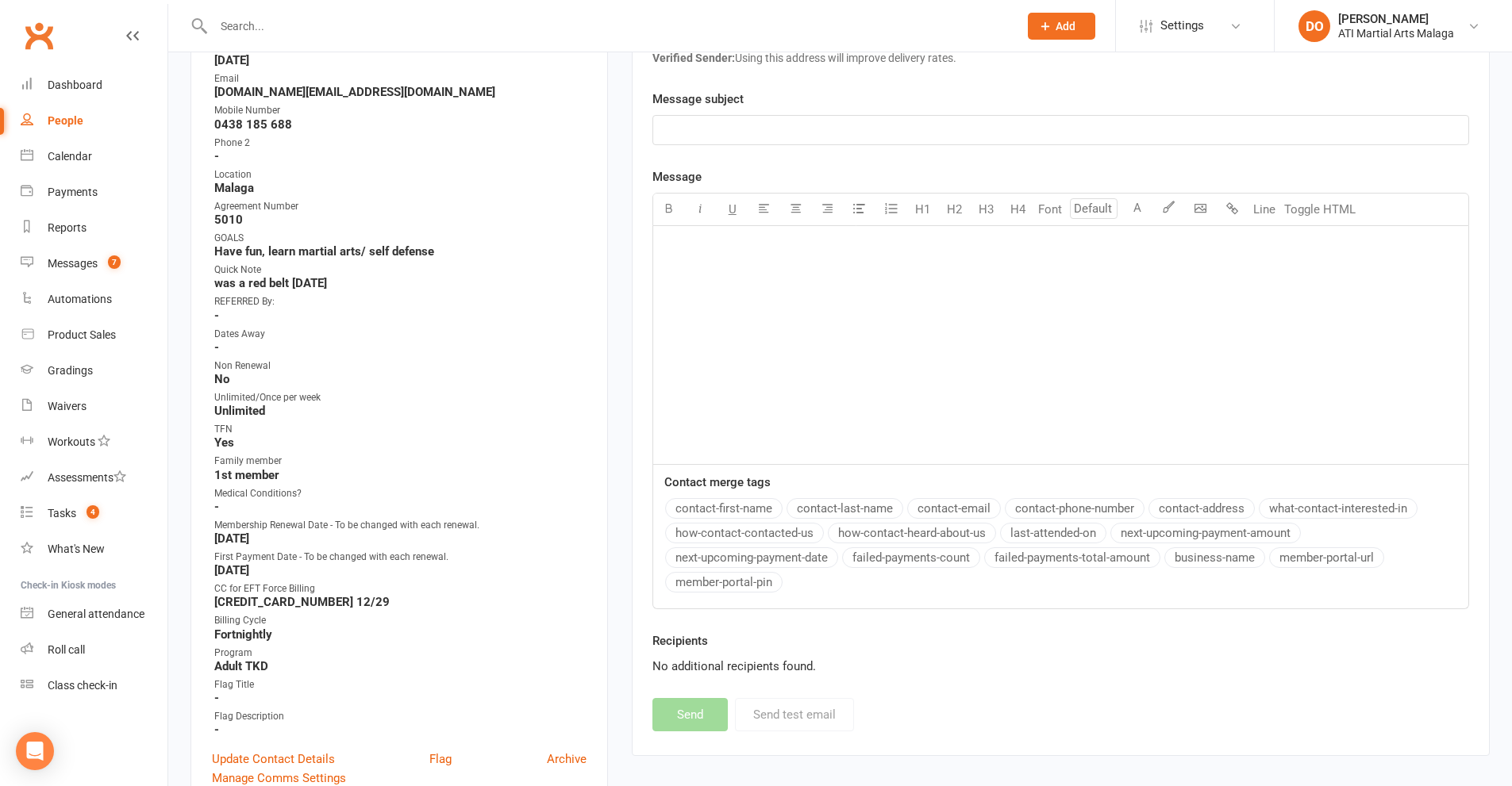
click at [564, 24] on input "text" at bounding box center [607, 26] width 798 height 22
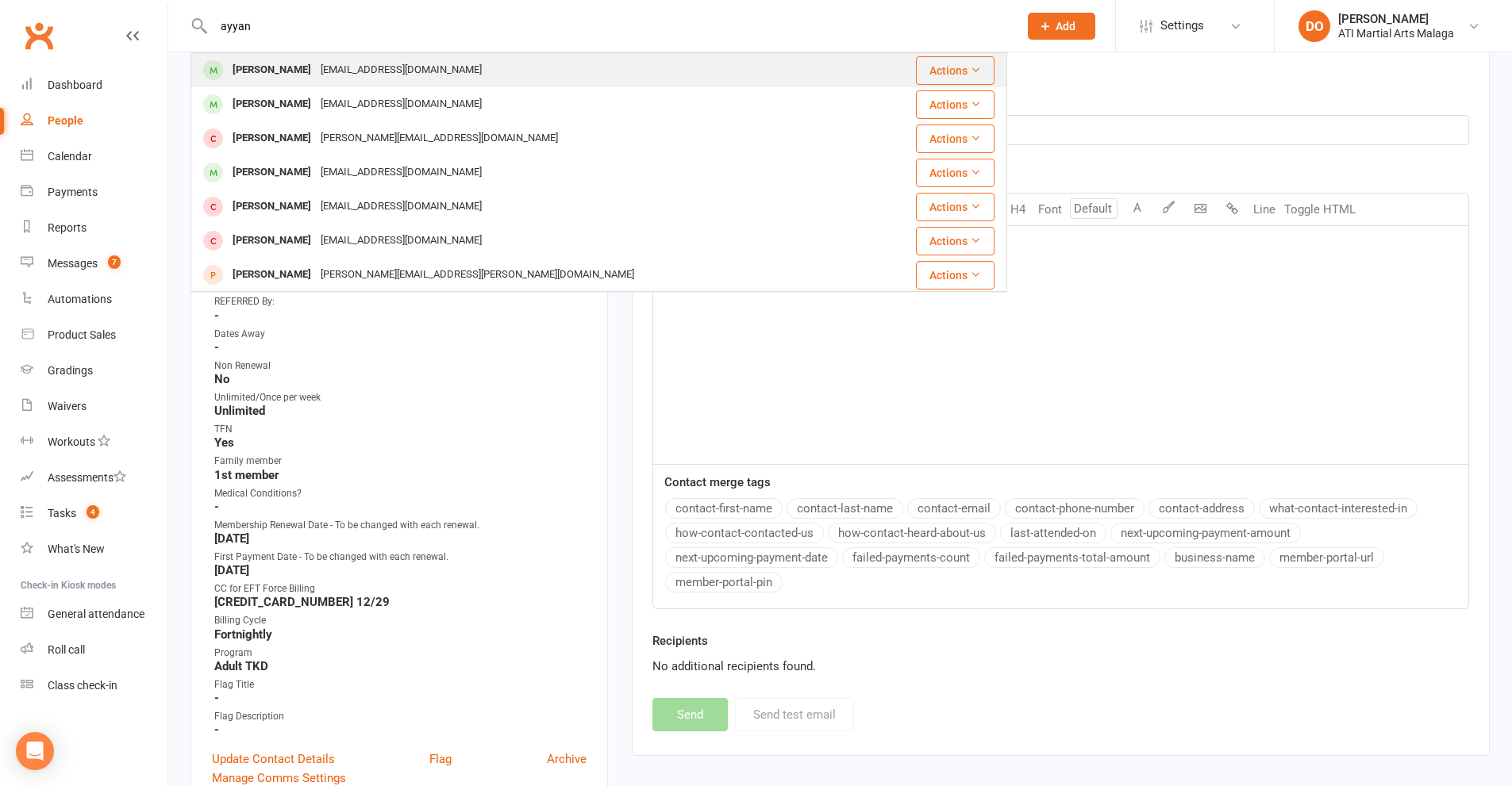
type input "ayyan"
click at [444, 74] on div "[EMAIL_ADDRESS][DOMAIN_NAME]" at bounding box center [401, 70] width 171 height 23
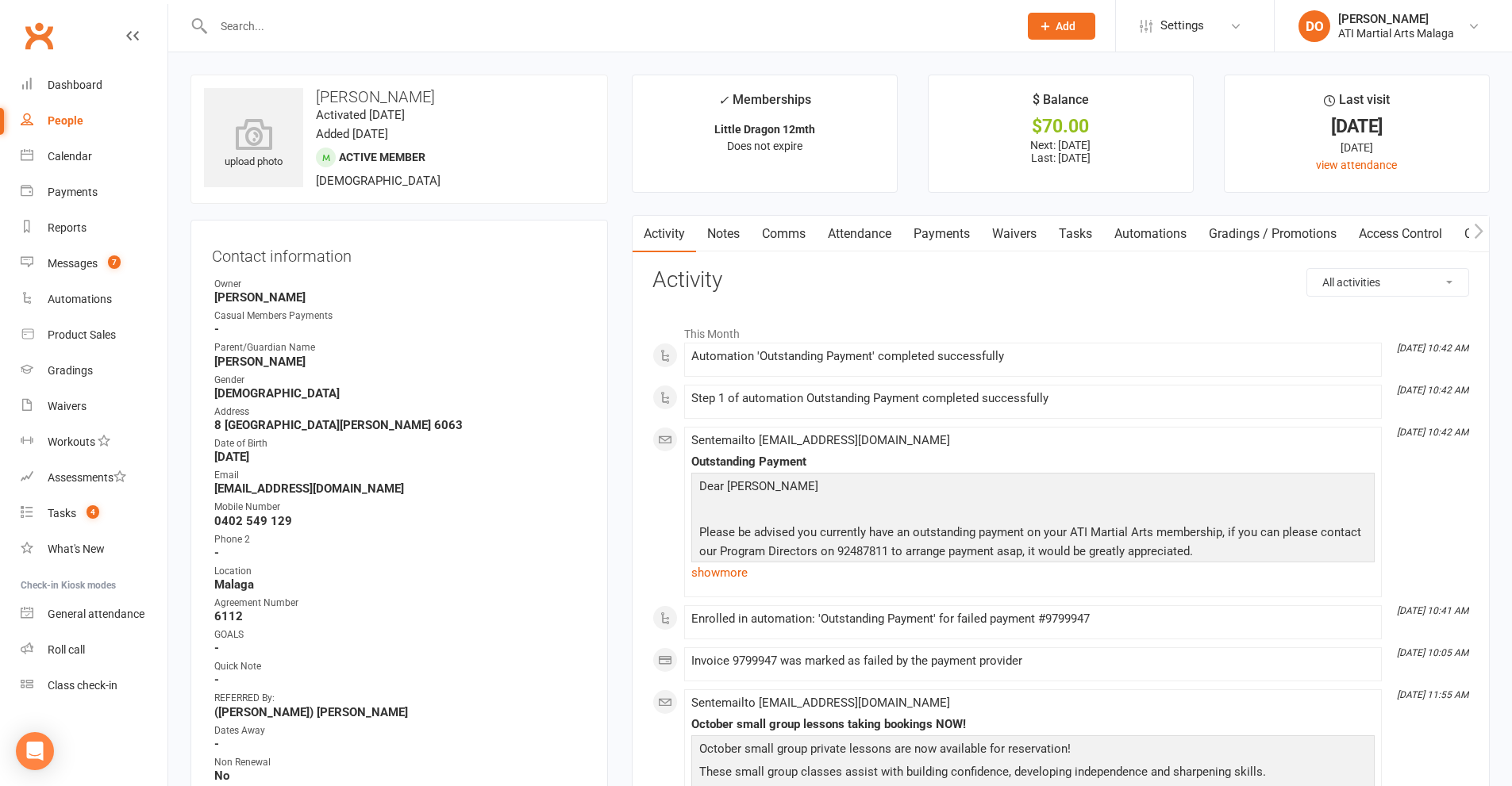
click at [933, 226] on link "Payments" at bounding box center [941, 234] width 78 height 36
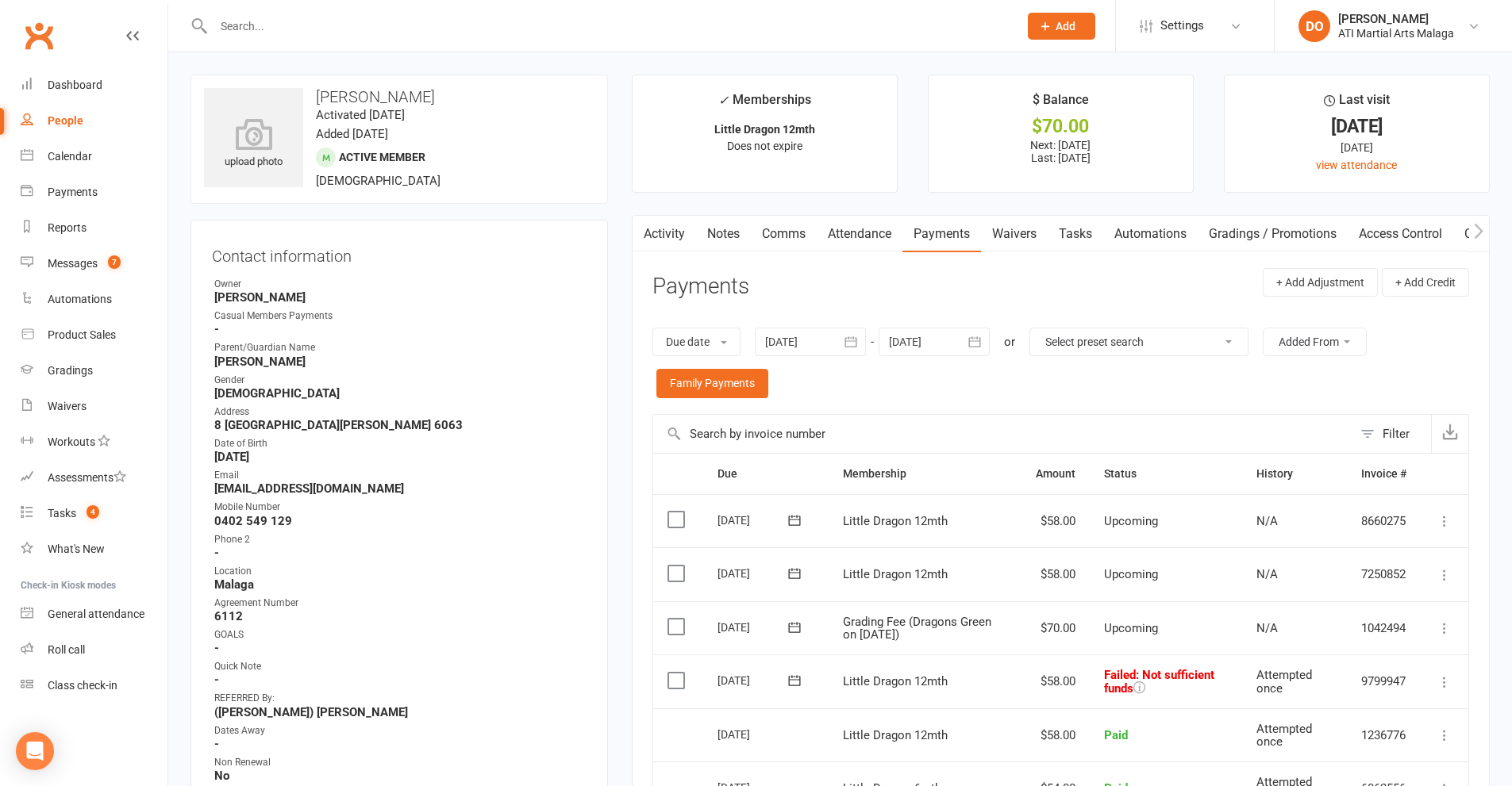
click at [675, 685] on label at bounding box center [678, 680] width 21 height 16
click at [675, 673] on input "checkbox" at bounding box center [673, 673] width 10 height 0
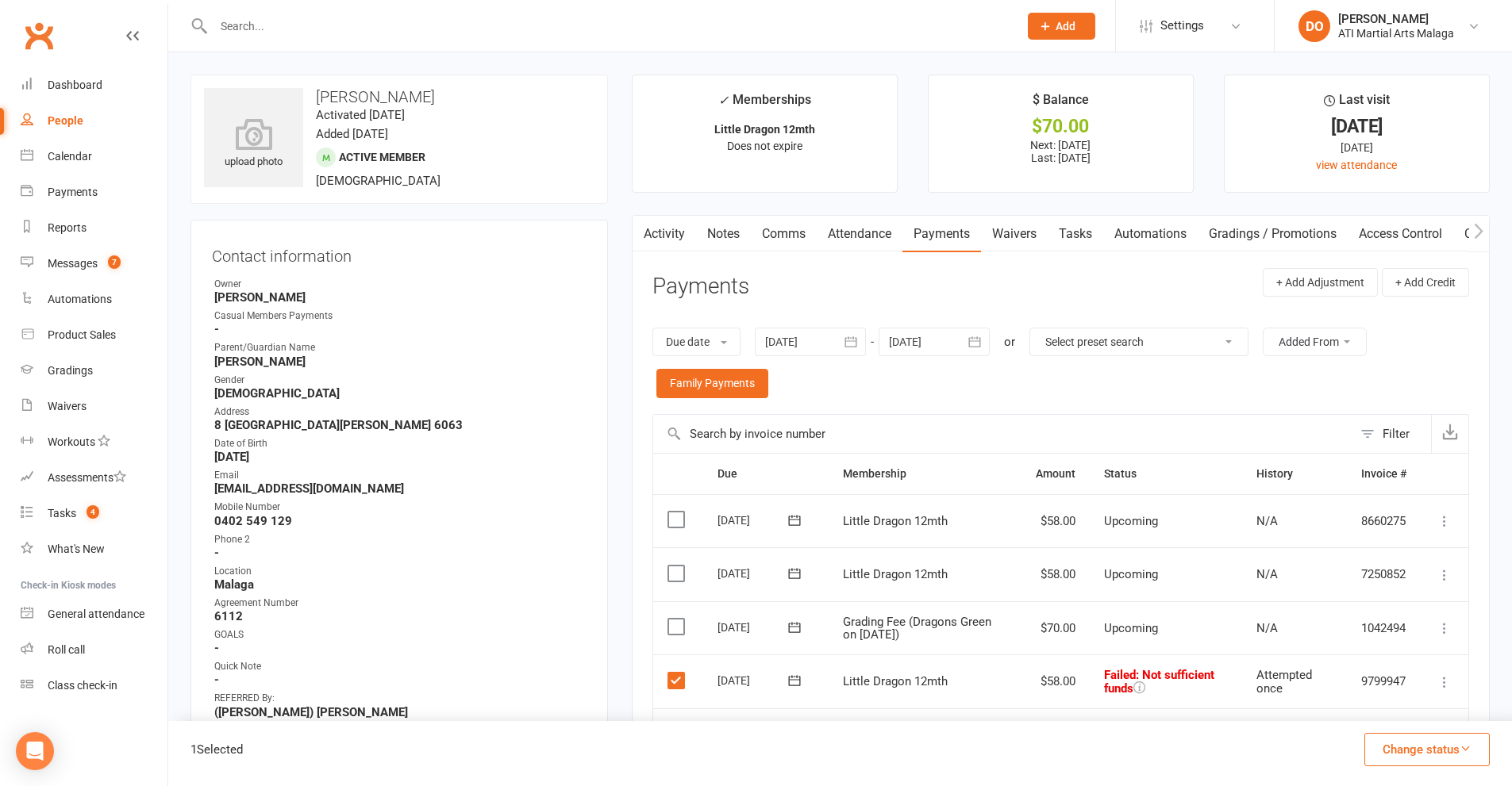
click at [1445, 760] on button "Change status" at bounding box center [1426, 750] width 125 height 34
click at [1404, 670] on link "Paid (Other)" at bounding box center [1410, 675] width 157 height 32
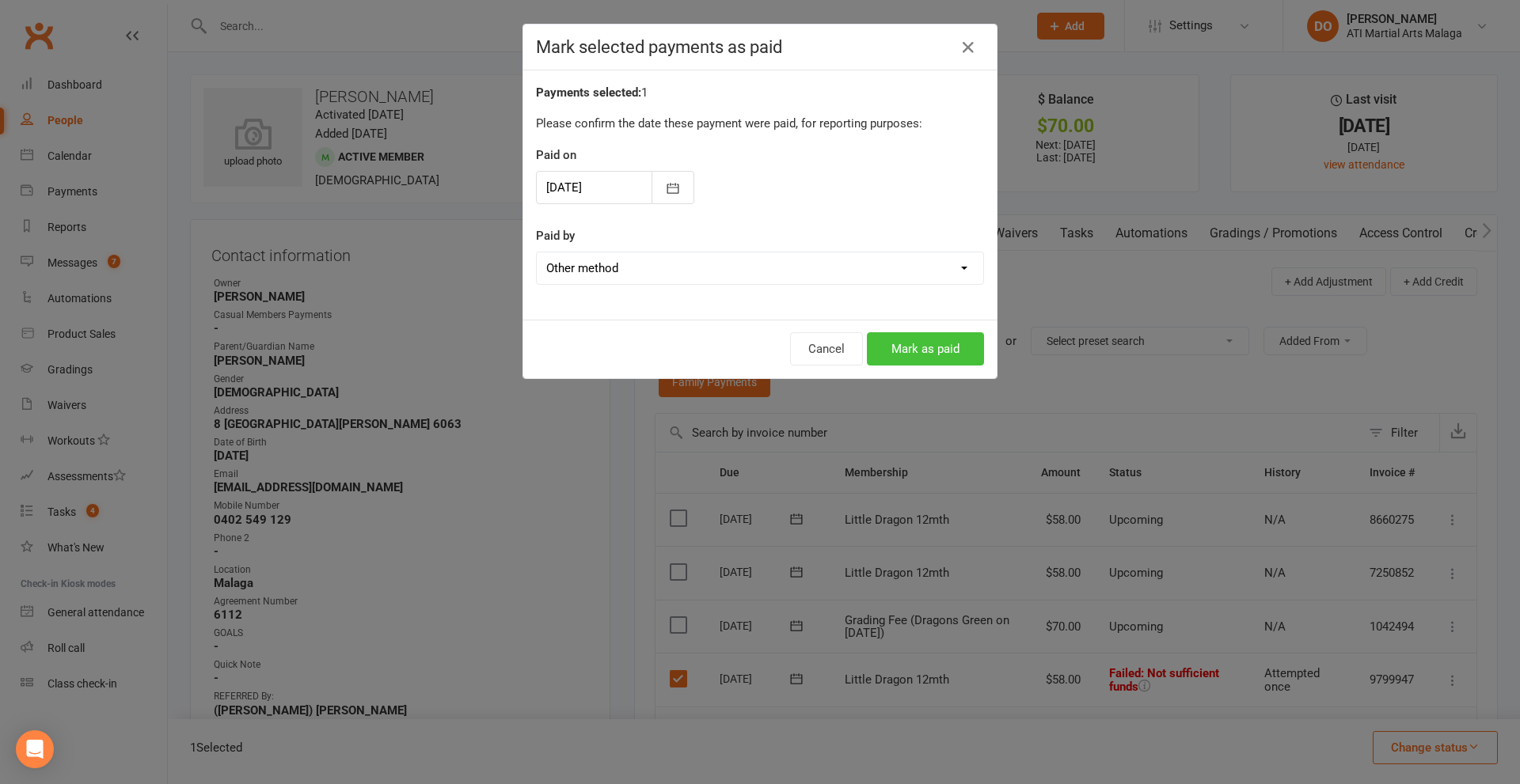
click at [947, 344] on button "Mark as paid" at bounding box center [925, 349] width 117 height 34
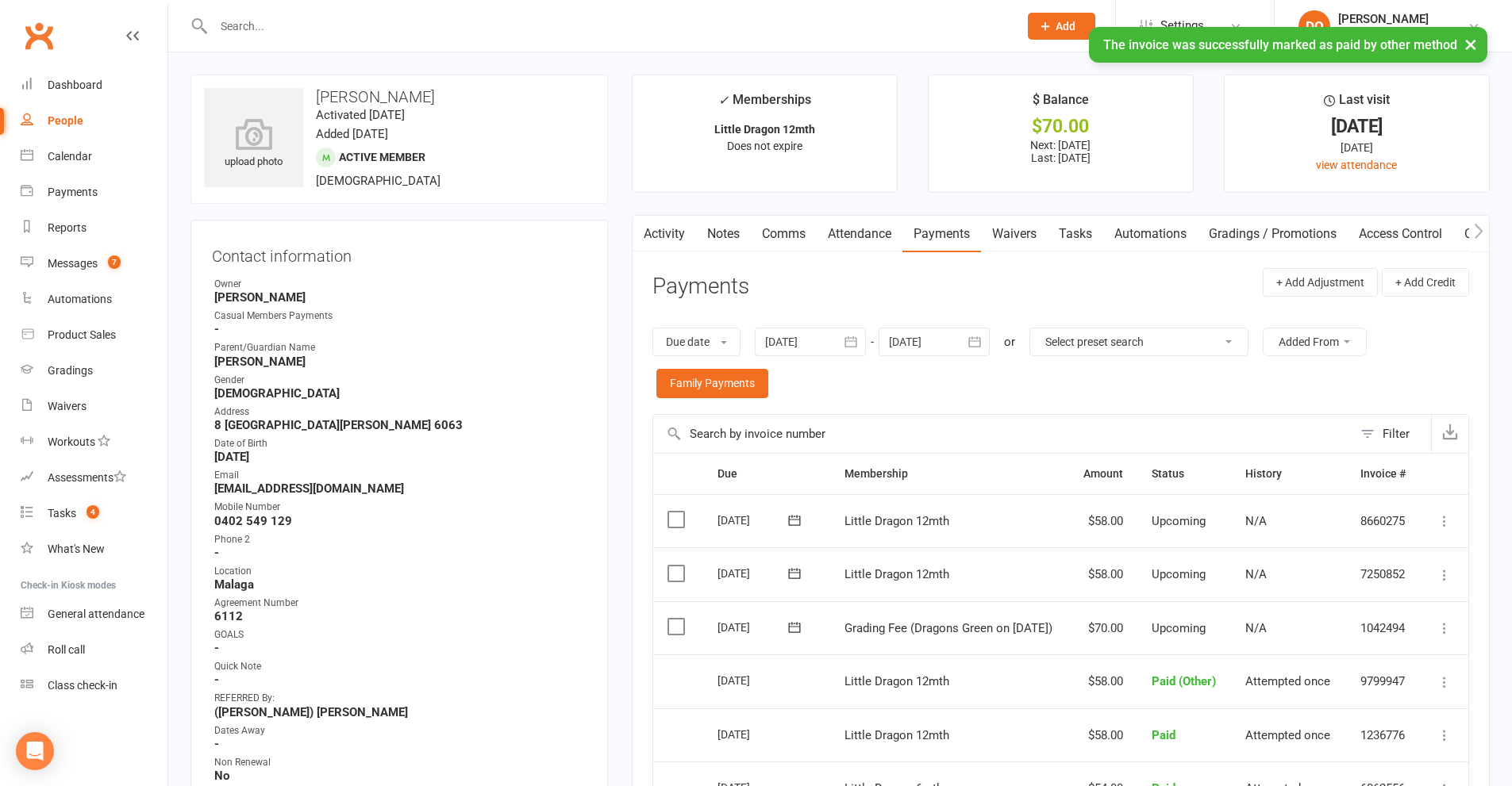
click at [738, 235] on link "Notes" at bounding box center [723, 234] width 55 height 36
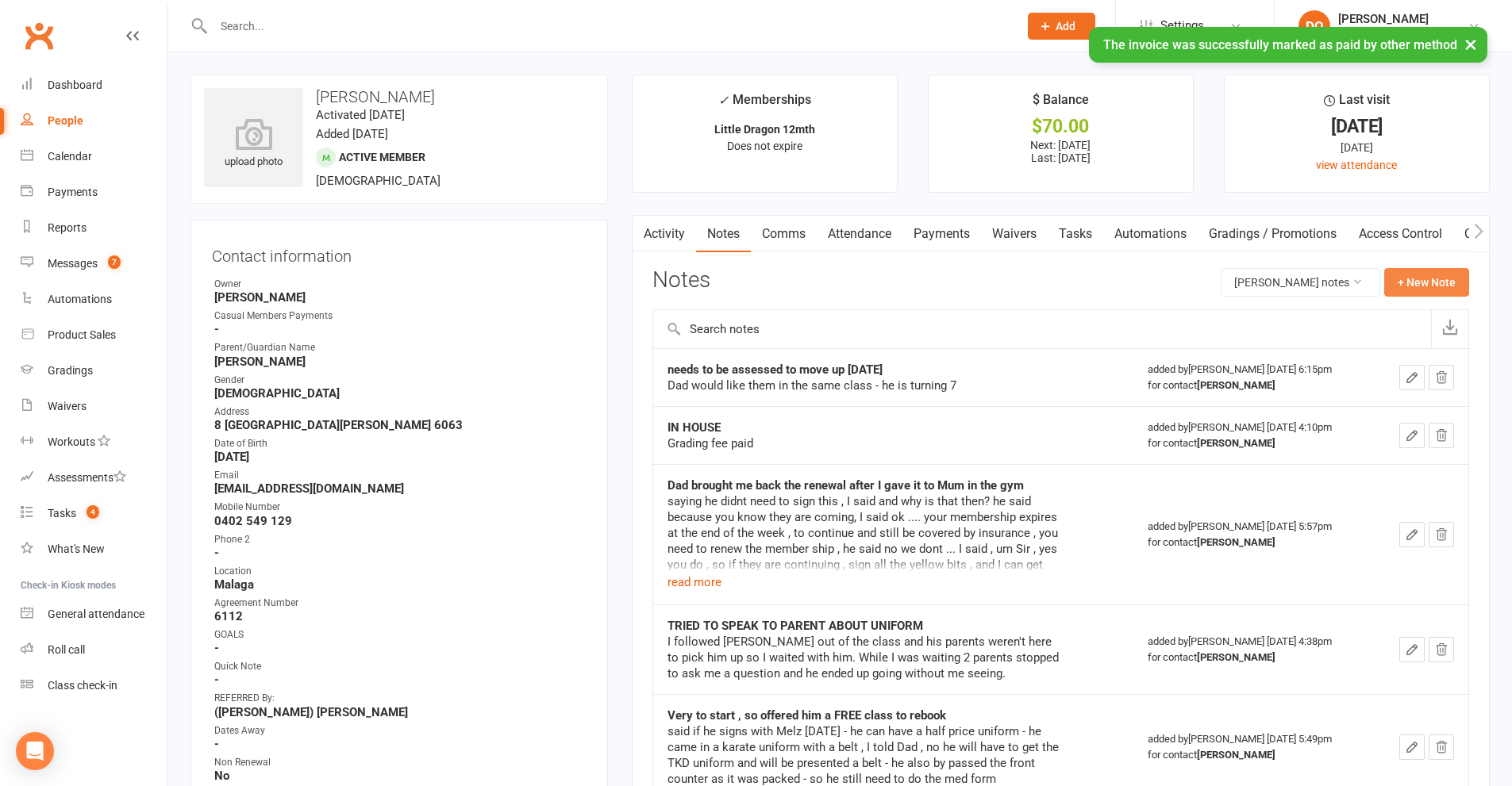
click at [1426, 279] on button "+ New Note" at bounding box center [1426, 282] width 85 height 29
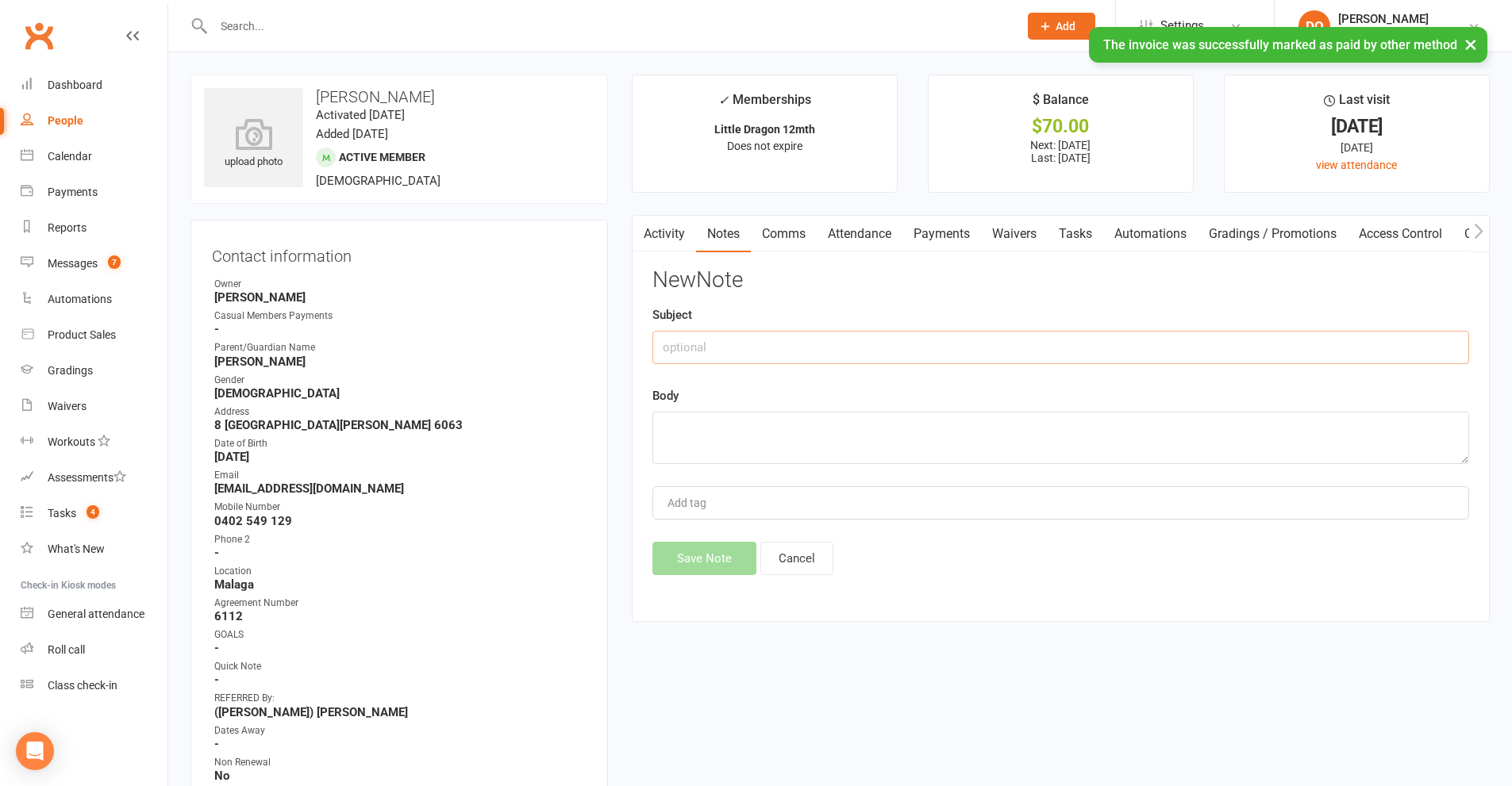
click at [861, 347] on input "text" at bounding box center [1060, 348] width 817 height 34
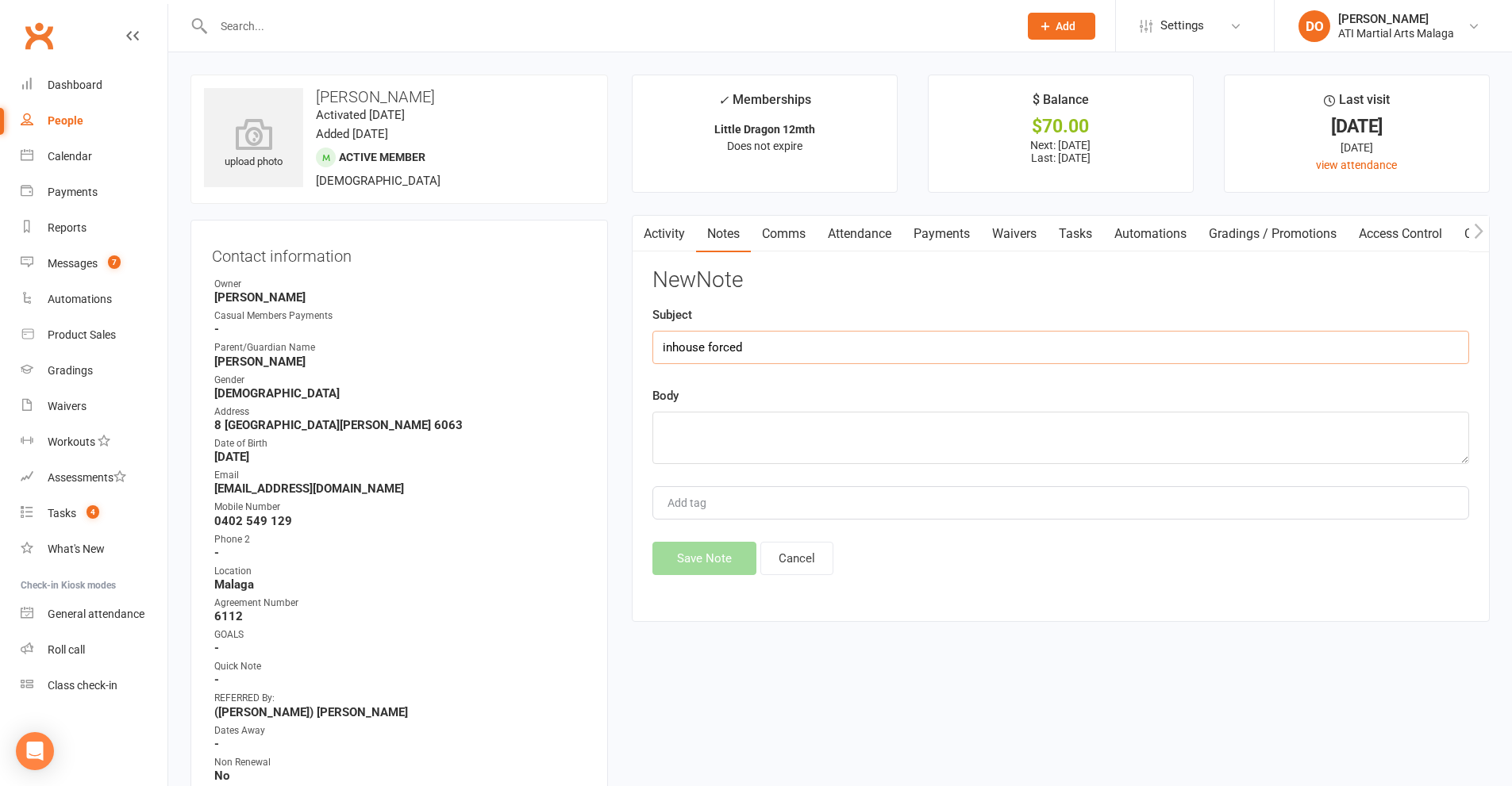
type input "inhouse forced"
click at [843, 444] on textarea at bounding box center [1060, 438] width 817 height 52
type textarea "[DATE] PAID"
click at [732, 567] on button "Save Note" at bounding box center [705, 559] width 104 height 34
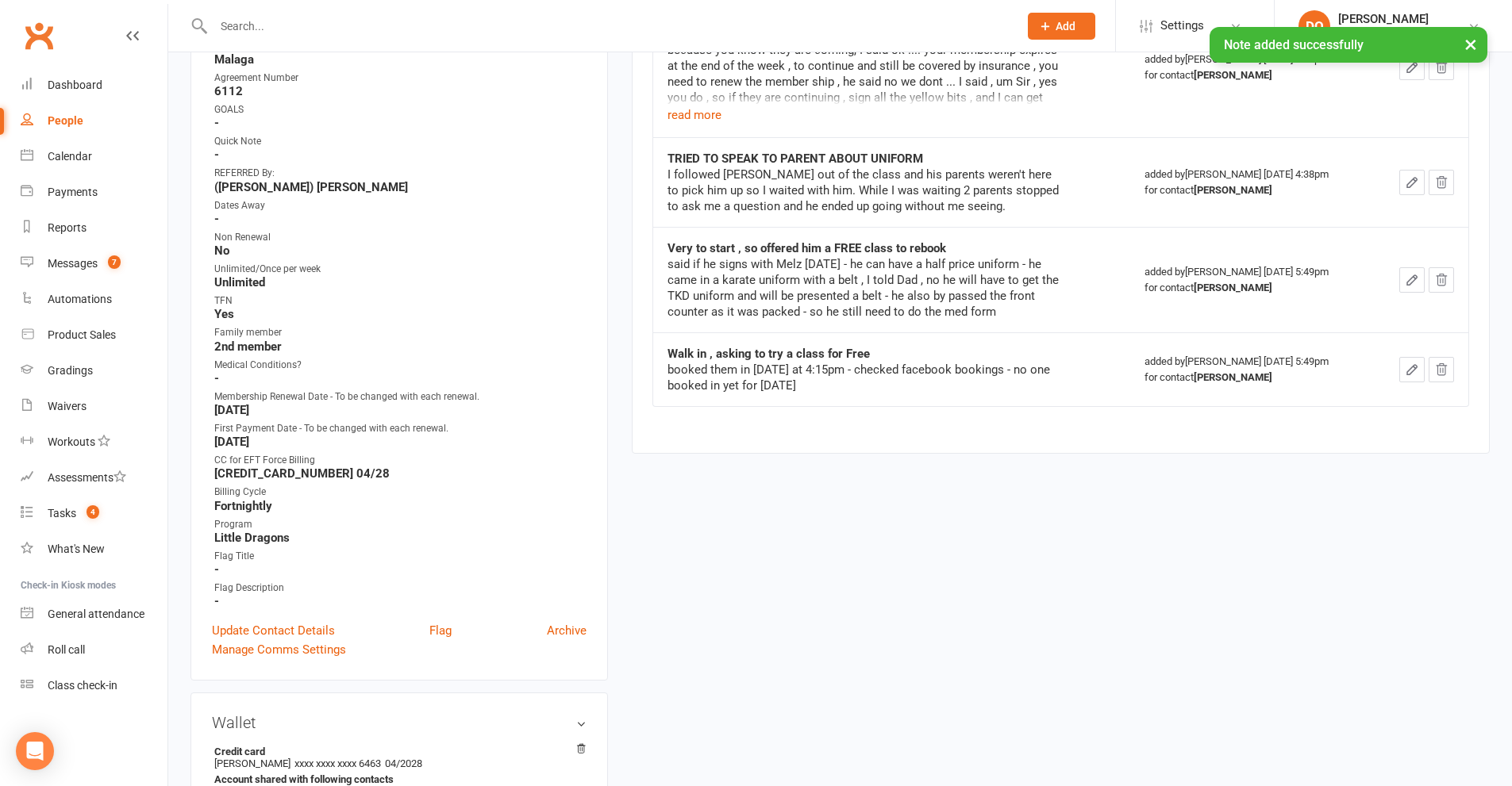
scroll to position [714, 0]
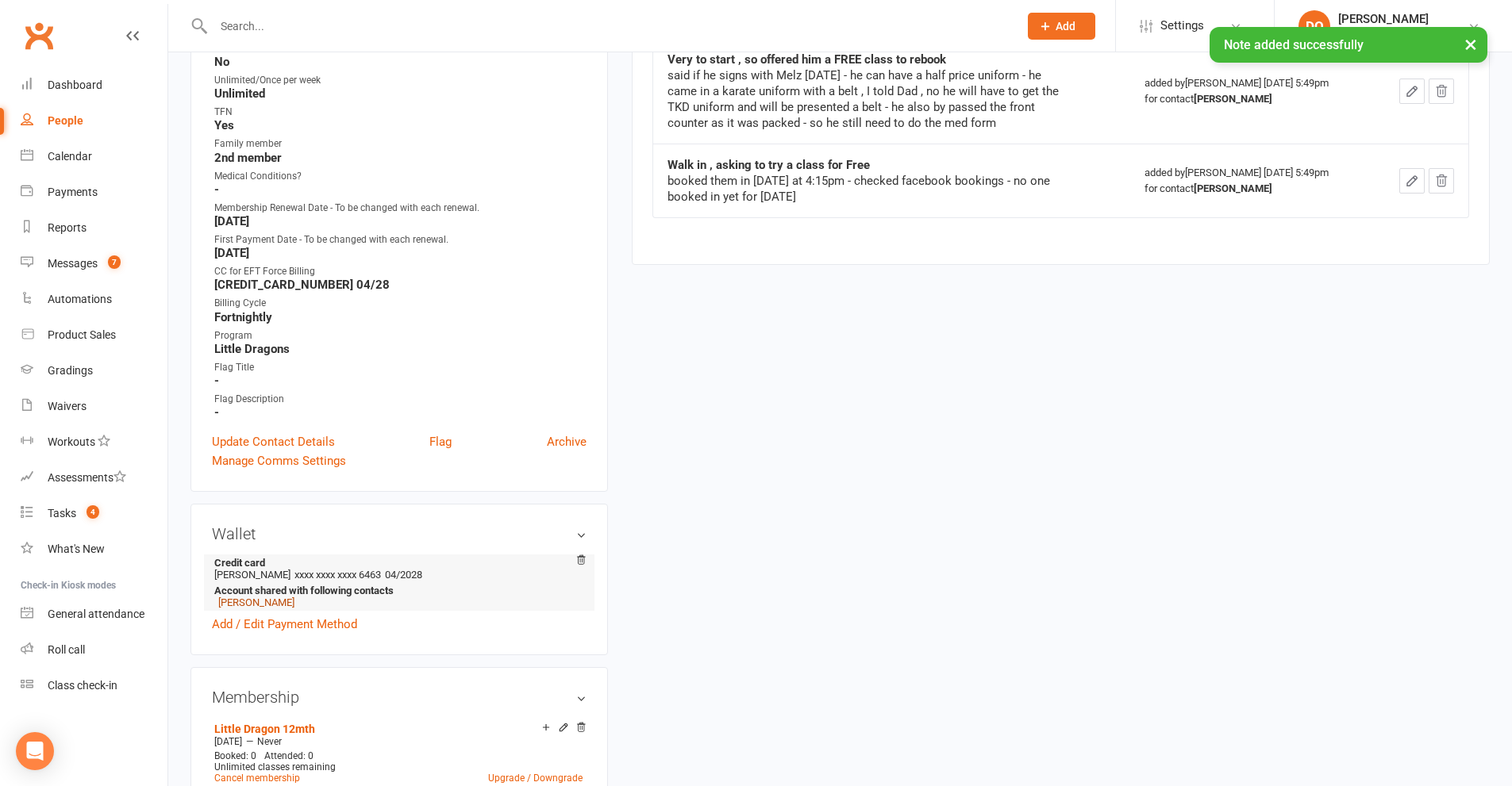
click at [267, 603] on link "[PERSON_NAME]" at bounding box center [256, 603] width 77 height 12
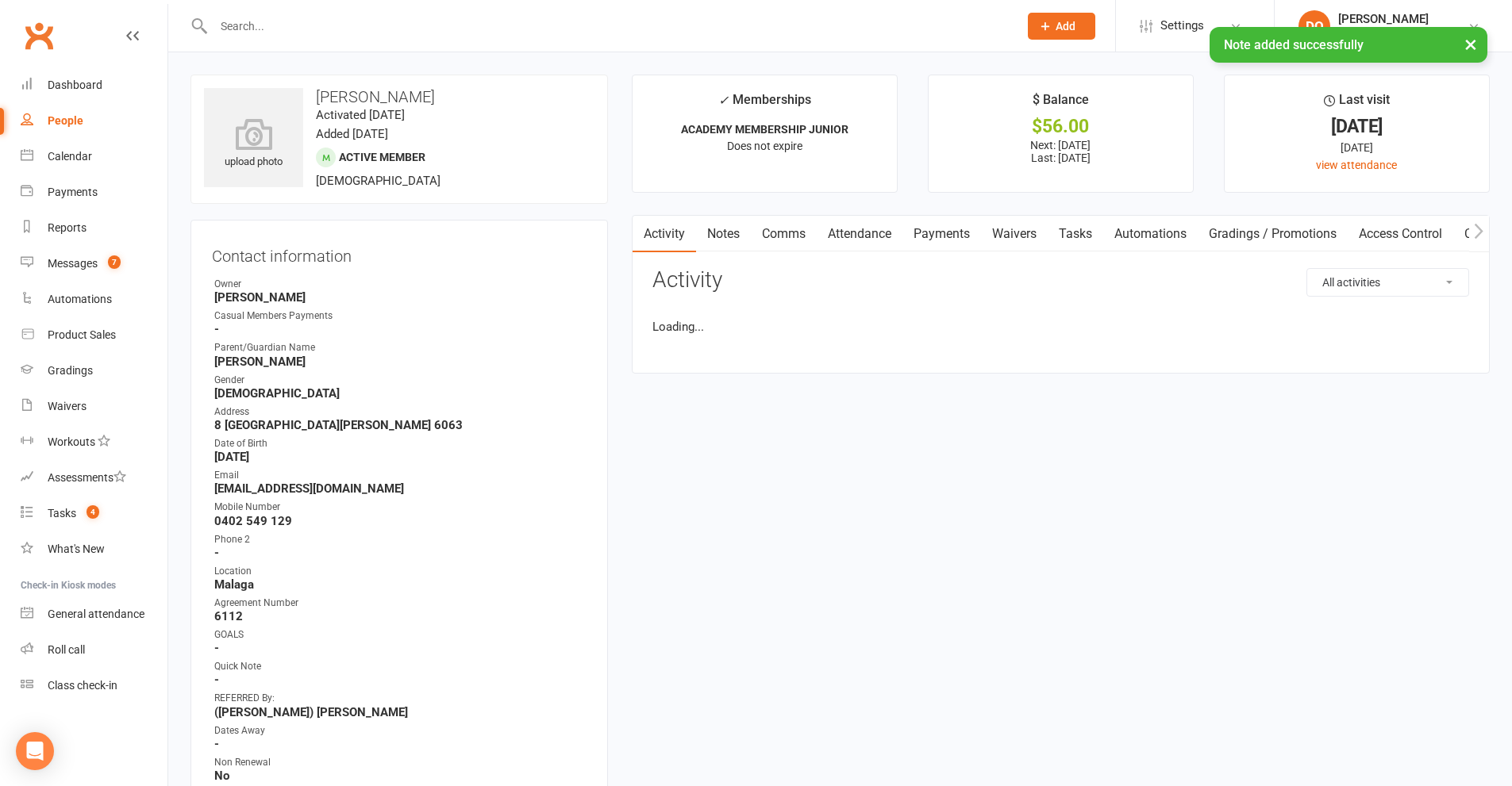
click at [952, 243] on link "Payments" at bounding box center [941, 234] width 78 height 36
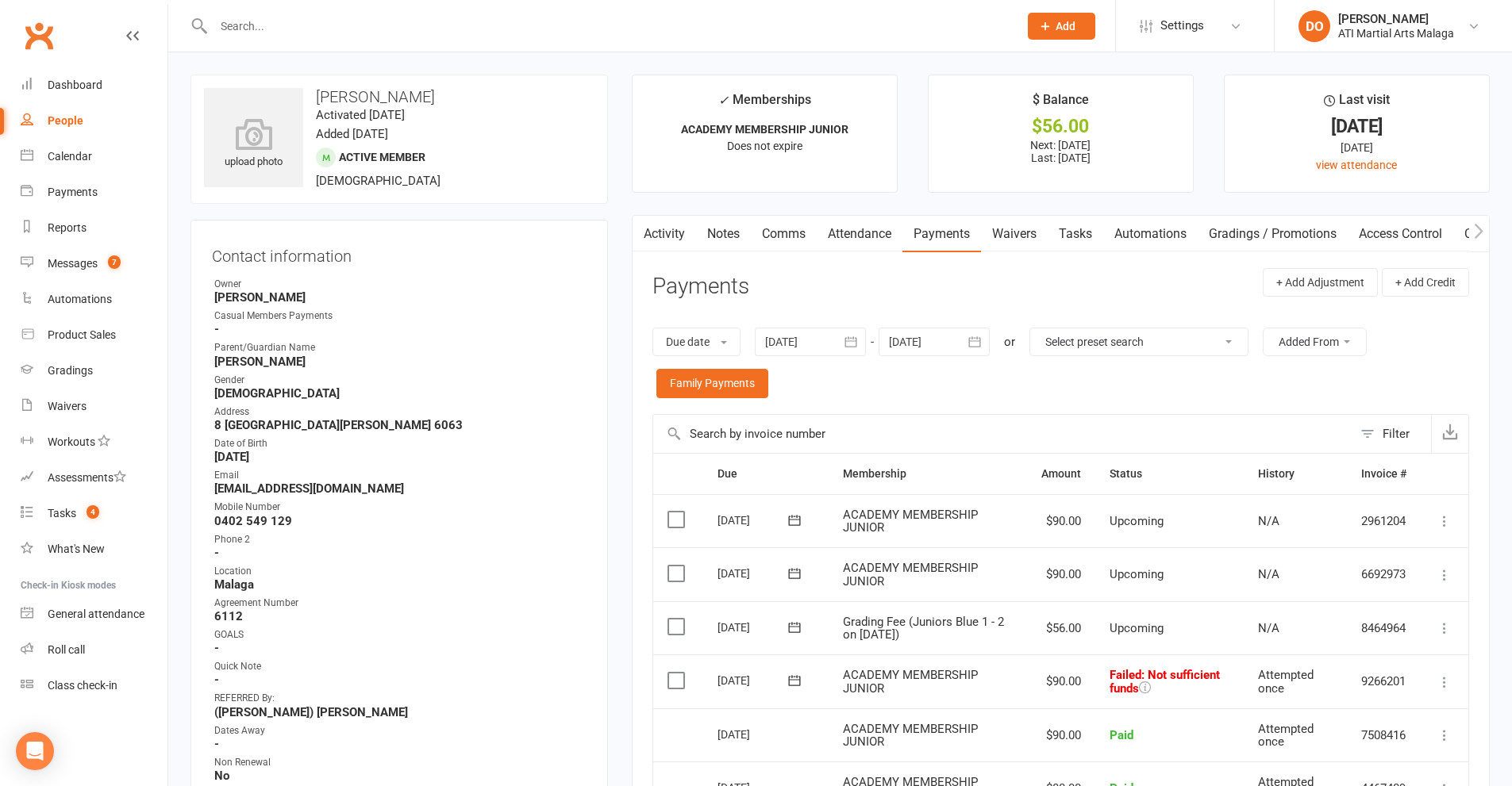
click at [678, 683] on label at bounding box center [678, 680] width 21 height 16
click at [678, 673] on input "checkbox" at bounding box center [673, 673] width 10 height 0
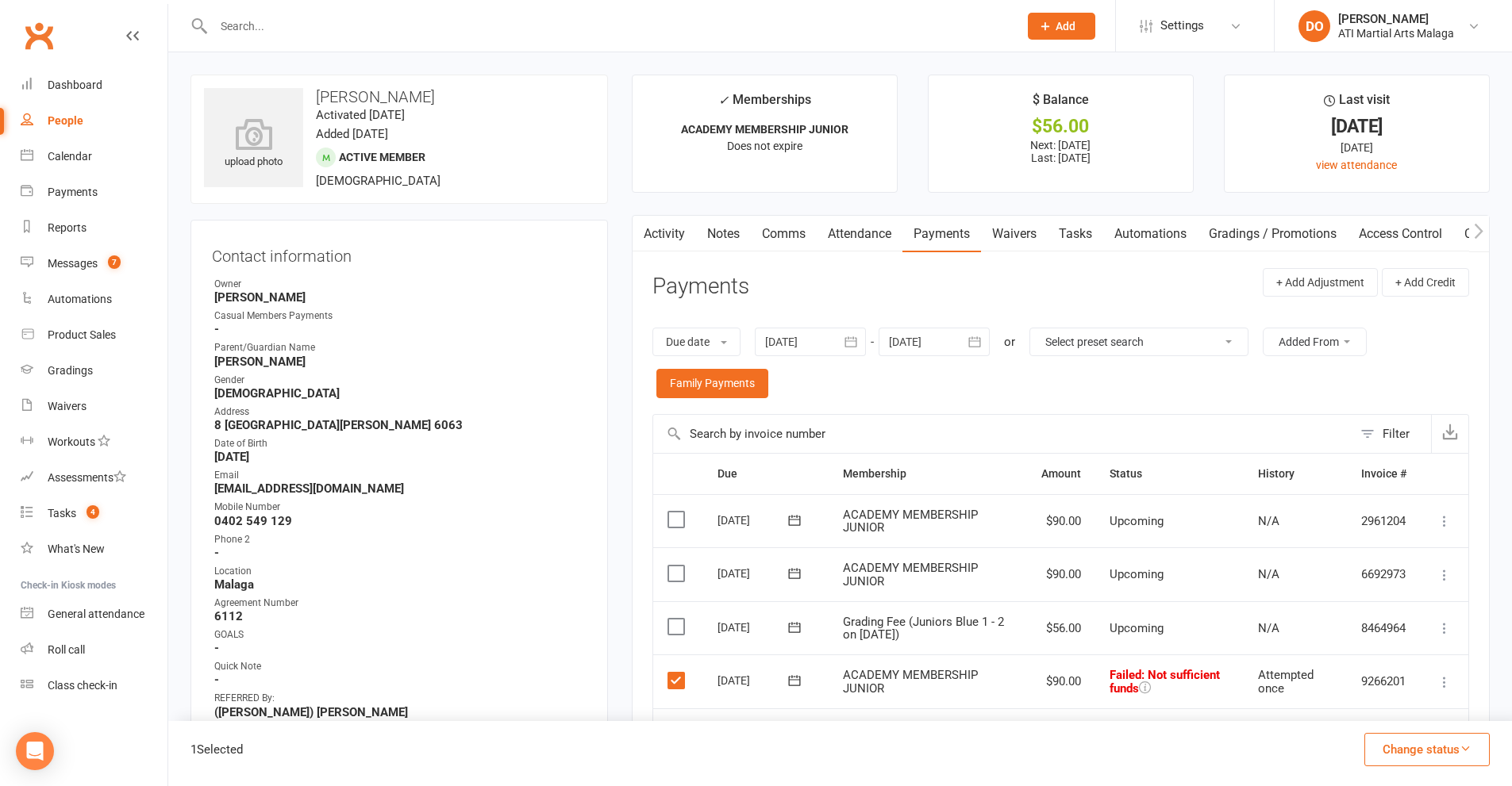
click at [1396, 752] on button "Change status" at bounding box center [1426, 750] width 125 height 34
click at [1404, 671] on link "Paid (Other)" at bounding box center [1410, 675] width 157 height 32
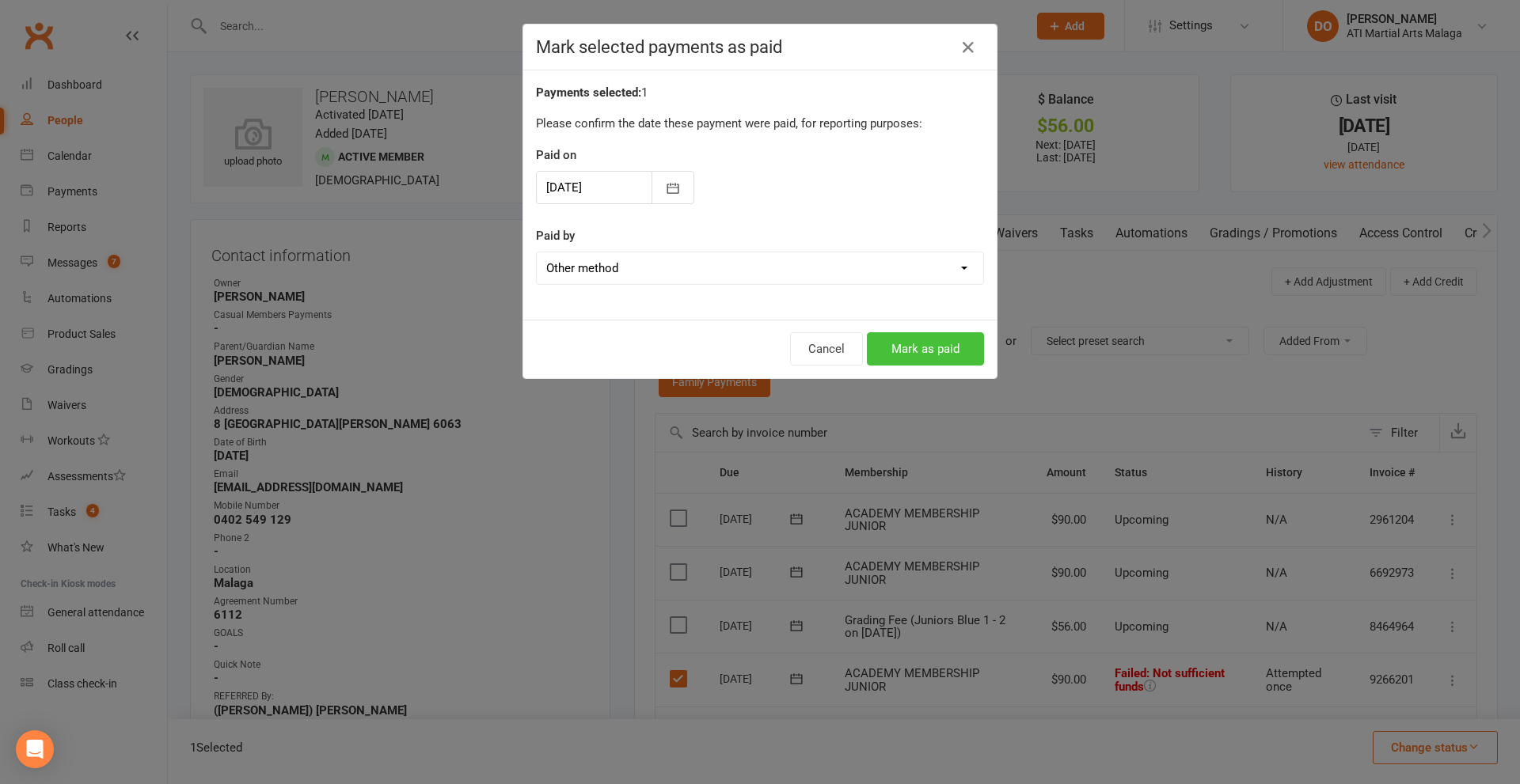
click at [914, 344] on button "Mark as paid" at bounding box center [925, 349] width 117 height 34
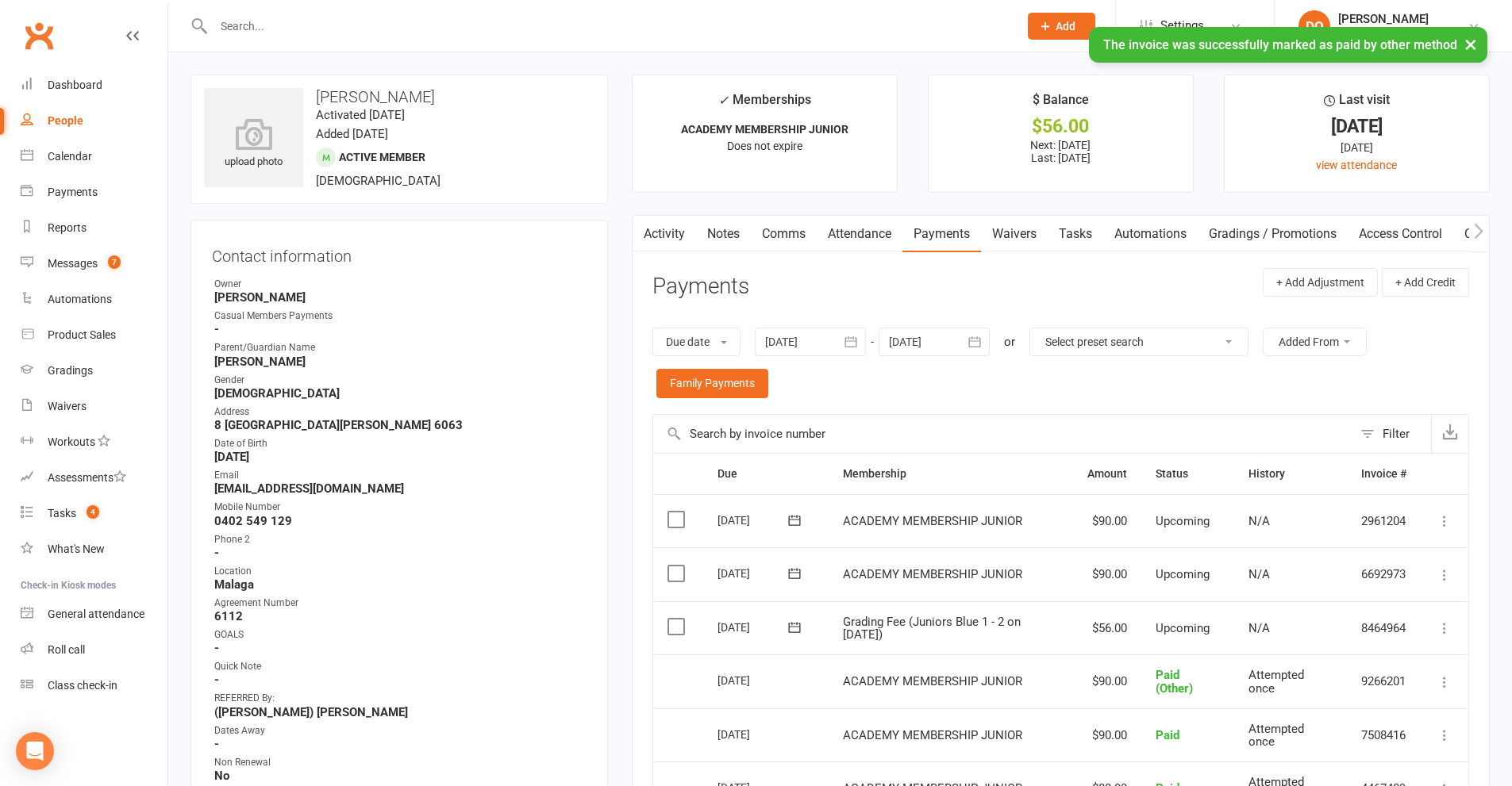
click at [731, 244] on link "Notes" at bounding box center [723, 234] width 55 height 36
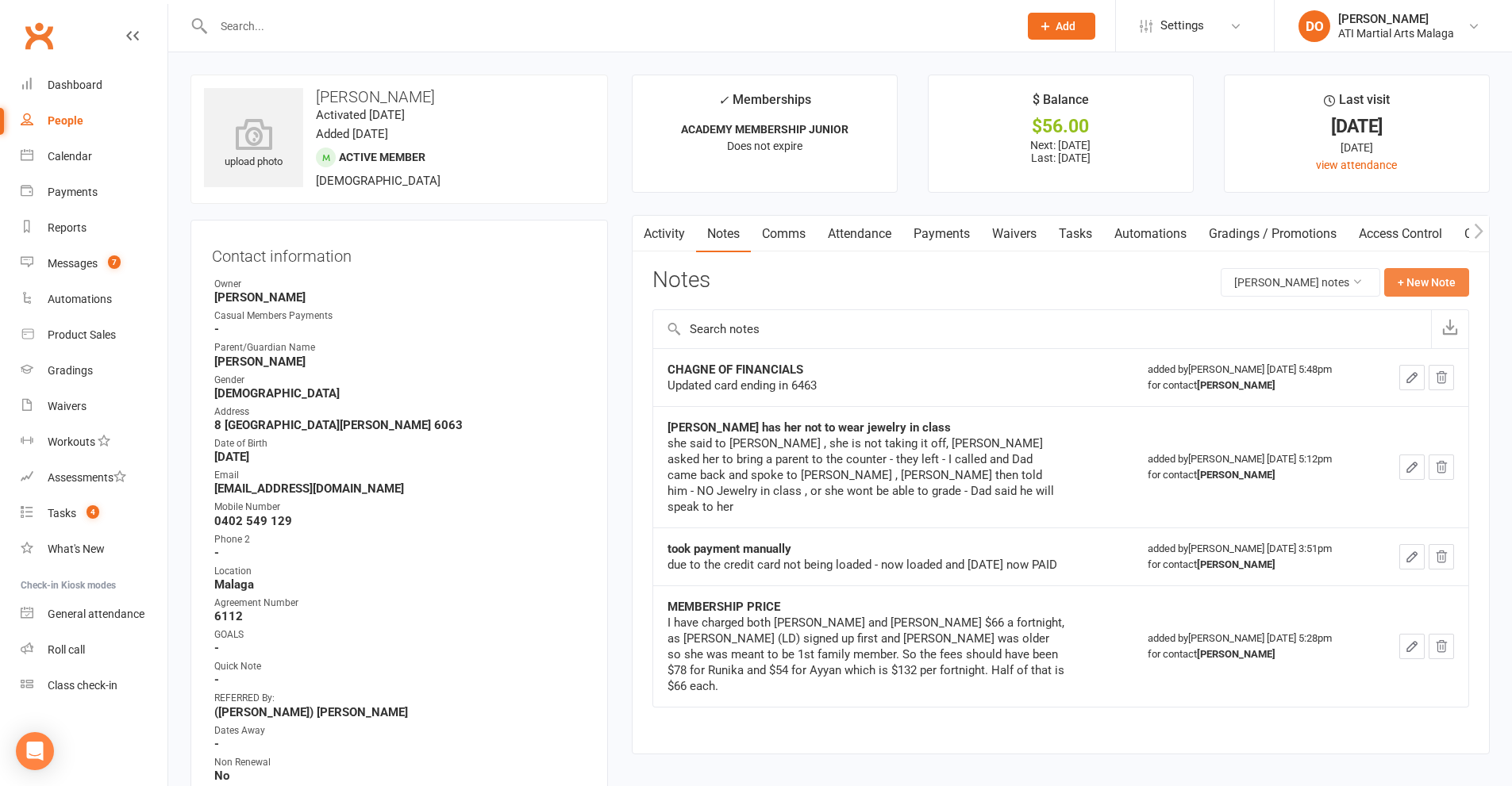
click at [1410, 288] on button "+ New Note" at bounding box center [1426, 282] width 85 height 29
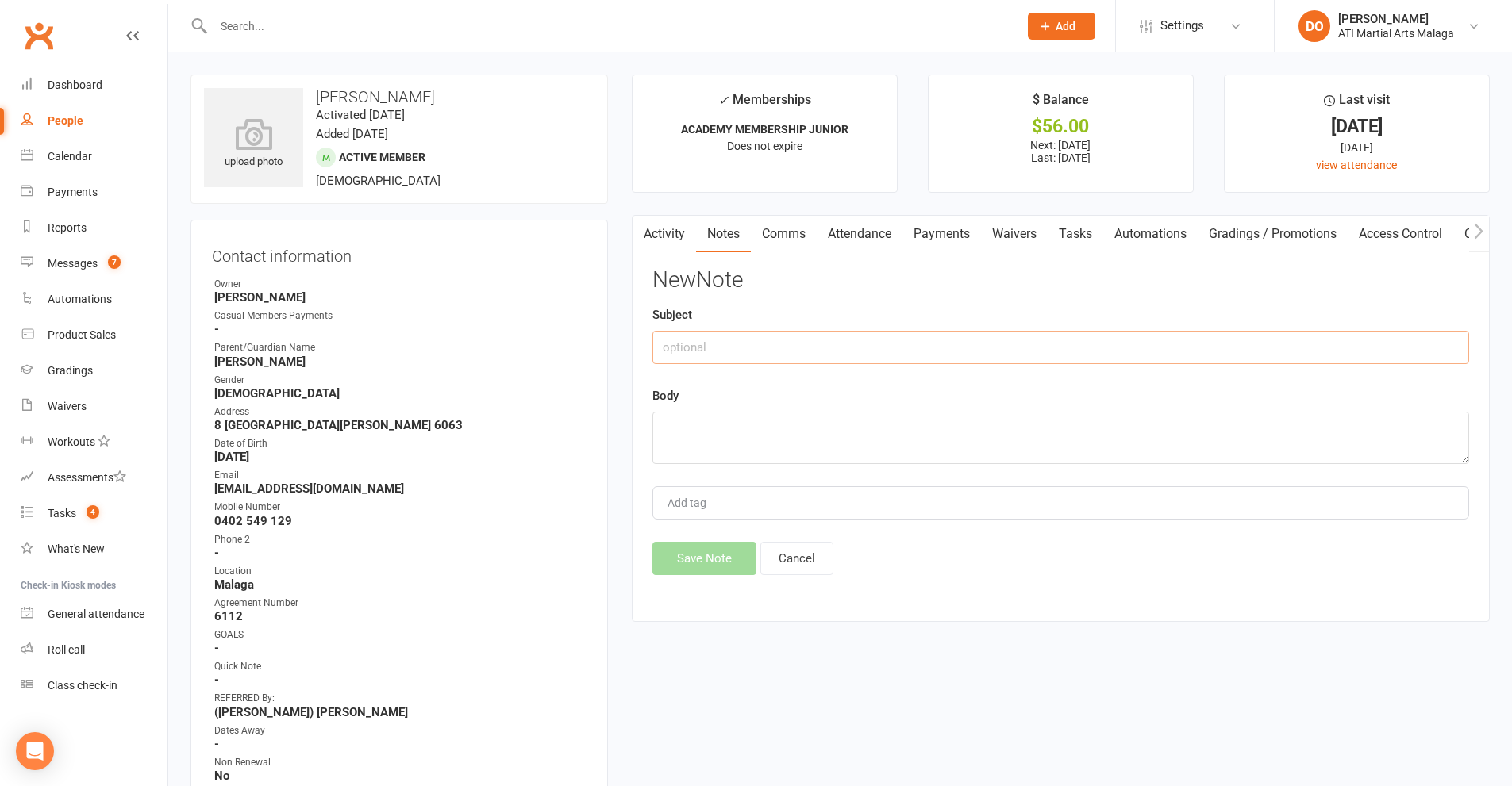
click at [986, 358] on input "text" at bounding box center [1060, 348] width 817 height 34
type input "inhouse forced"
click at [1118, 438] on textarea at bounding box center [1060, 438] width 817 height 52
type textarea "[DATE] PAID"
click at [718, 558] on button "Save Note" at bounding box center [705, 559] width 104 height 34
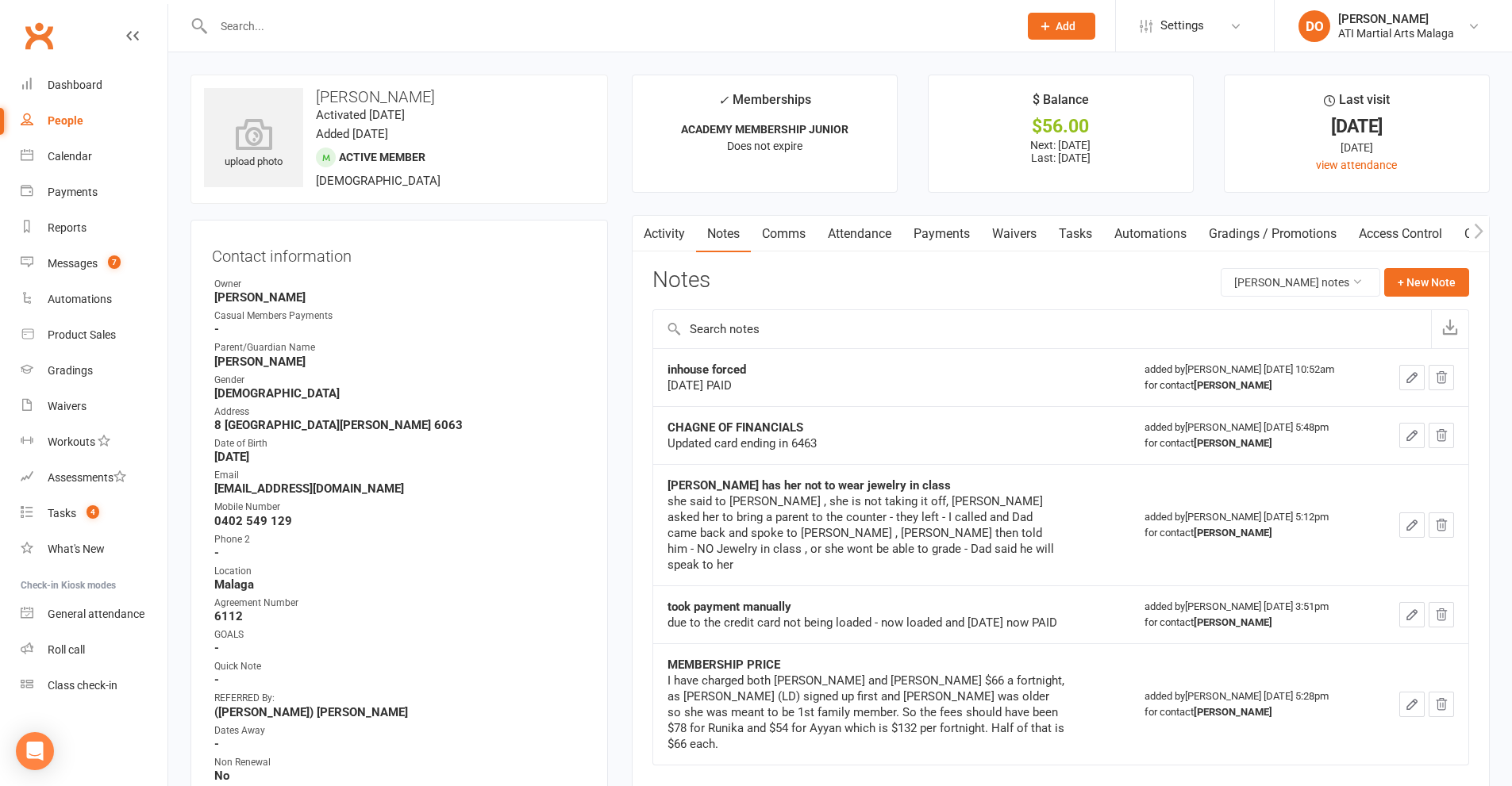
drag, startPoint x: 611, startPoint y: 23, endPoint x: 632, endPoint y: 34, distance: 23.7
click at [611, 22] on input "text" at bounding box center [607, 26] width 798 height 22
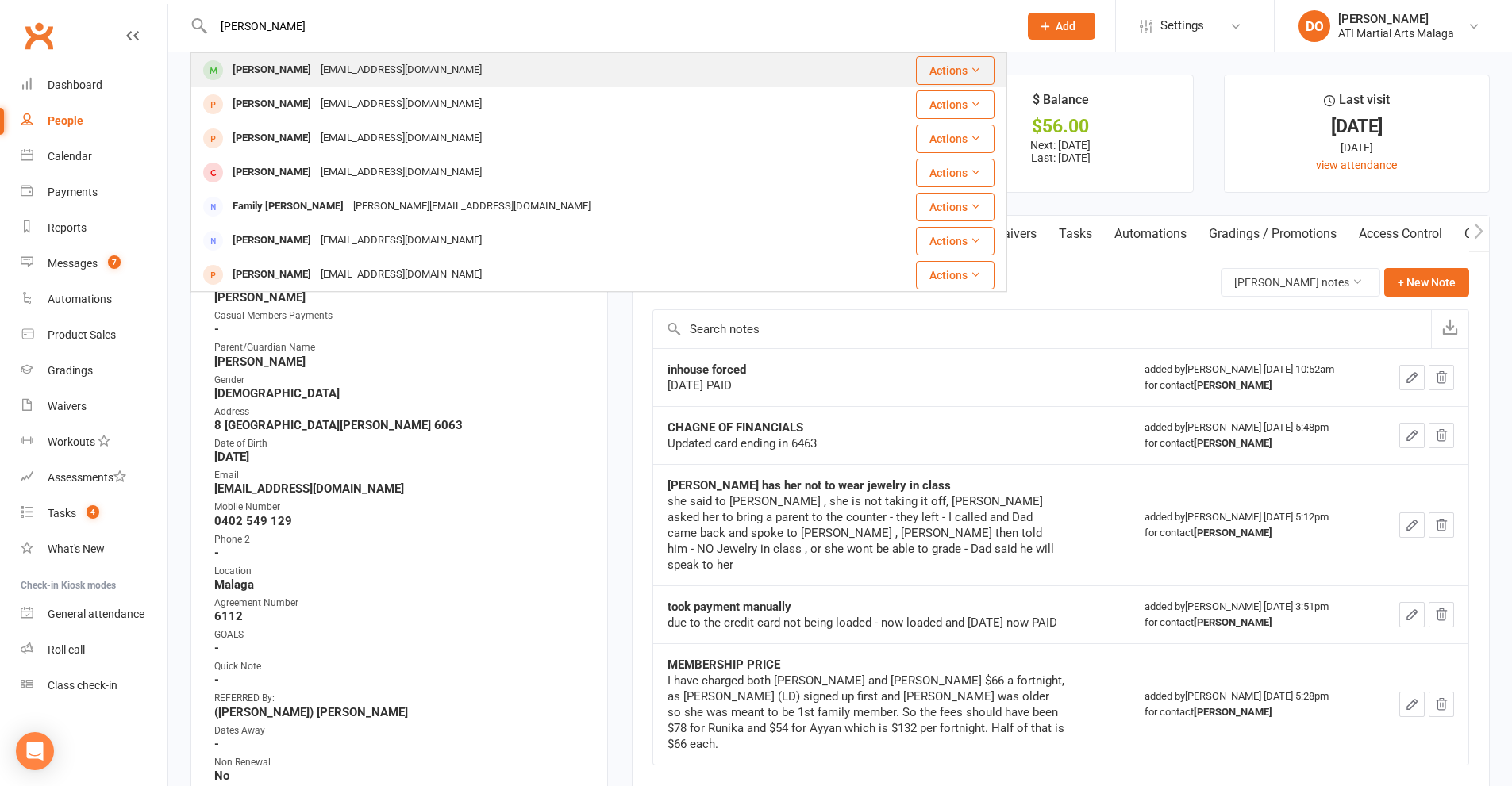
type input "[PERSON_NAME]"
click at [371, 74] on div "[EMAIL_ADDRESS][DOMAIN_NAME]" at bounding box center [401, 70] width 171 height 23
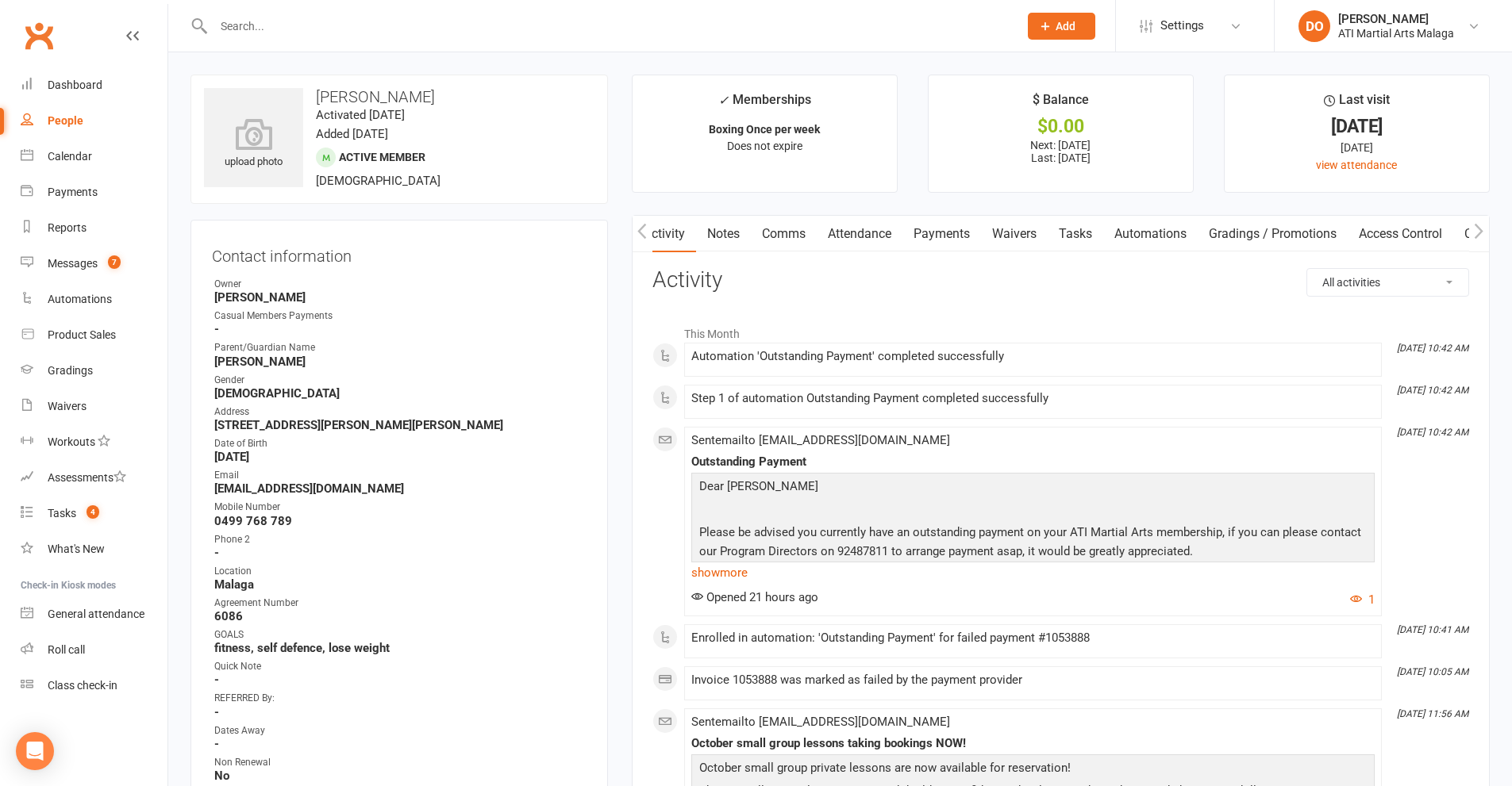
click at [922, 238] on link "Payments" at bounding box center [941, 234] width 78 height 36
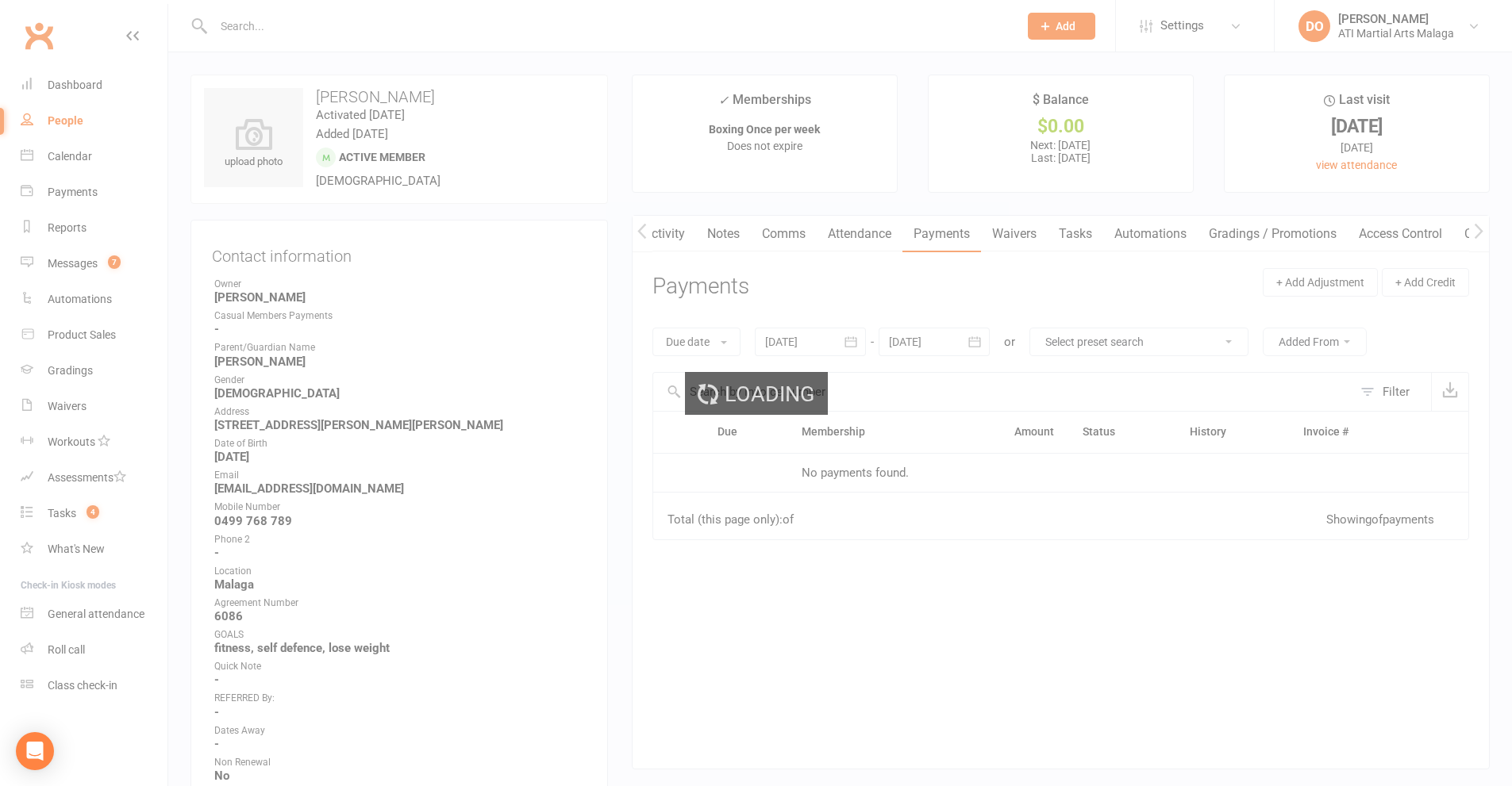
scroll to position [0, 1]
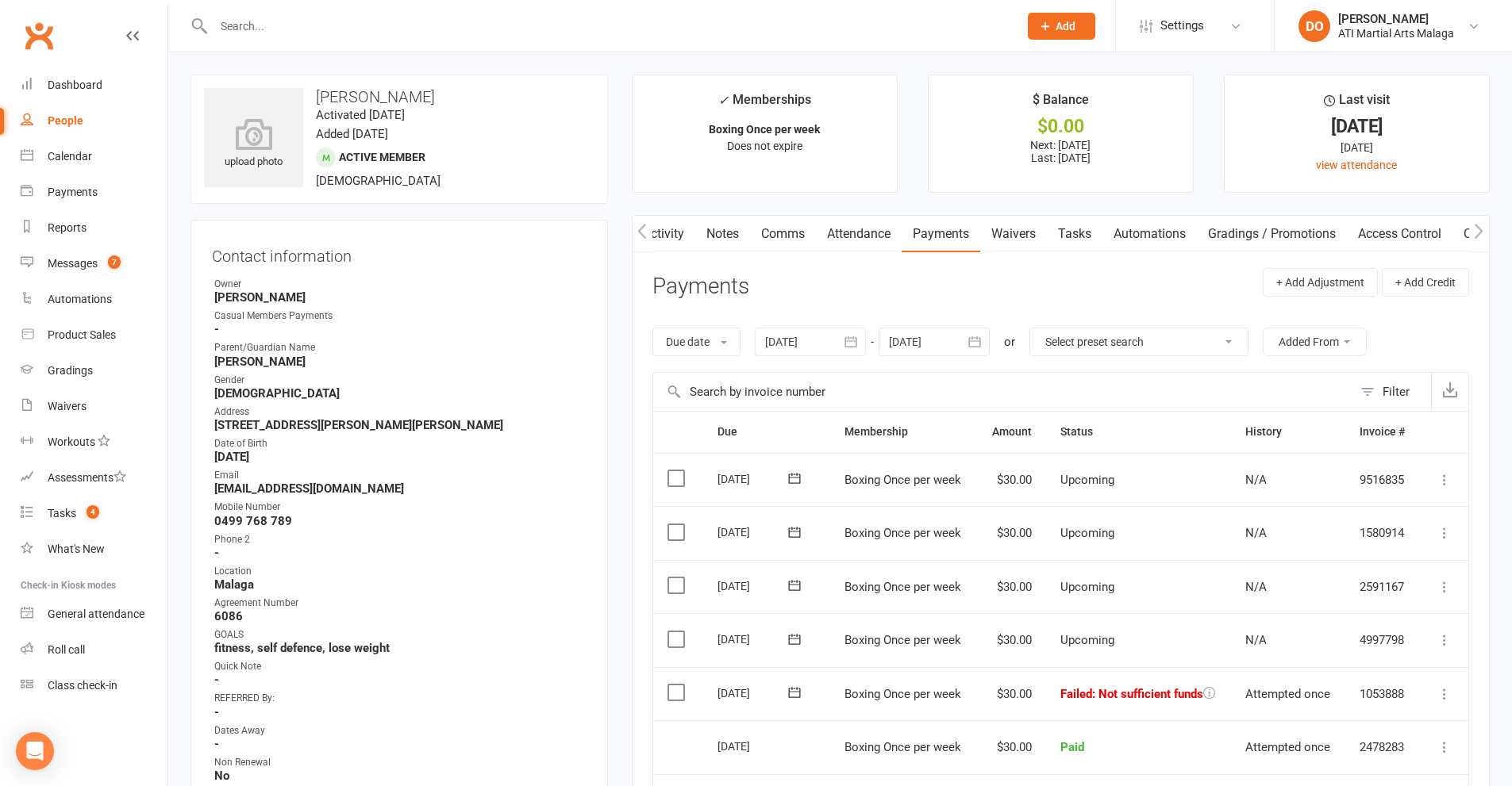
click at [670, 694] on label at bounding box center [678, 692] width 21 height 16
click at [670, 684] on input "checkbox" at bounding box center [673, 684] width 10 height 0
click at [1399, 761] on button "Change status" at bounding box center [1426, 750] width 125 height 34
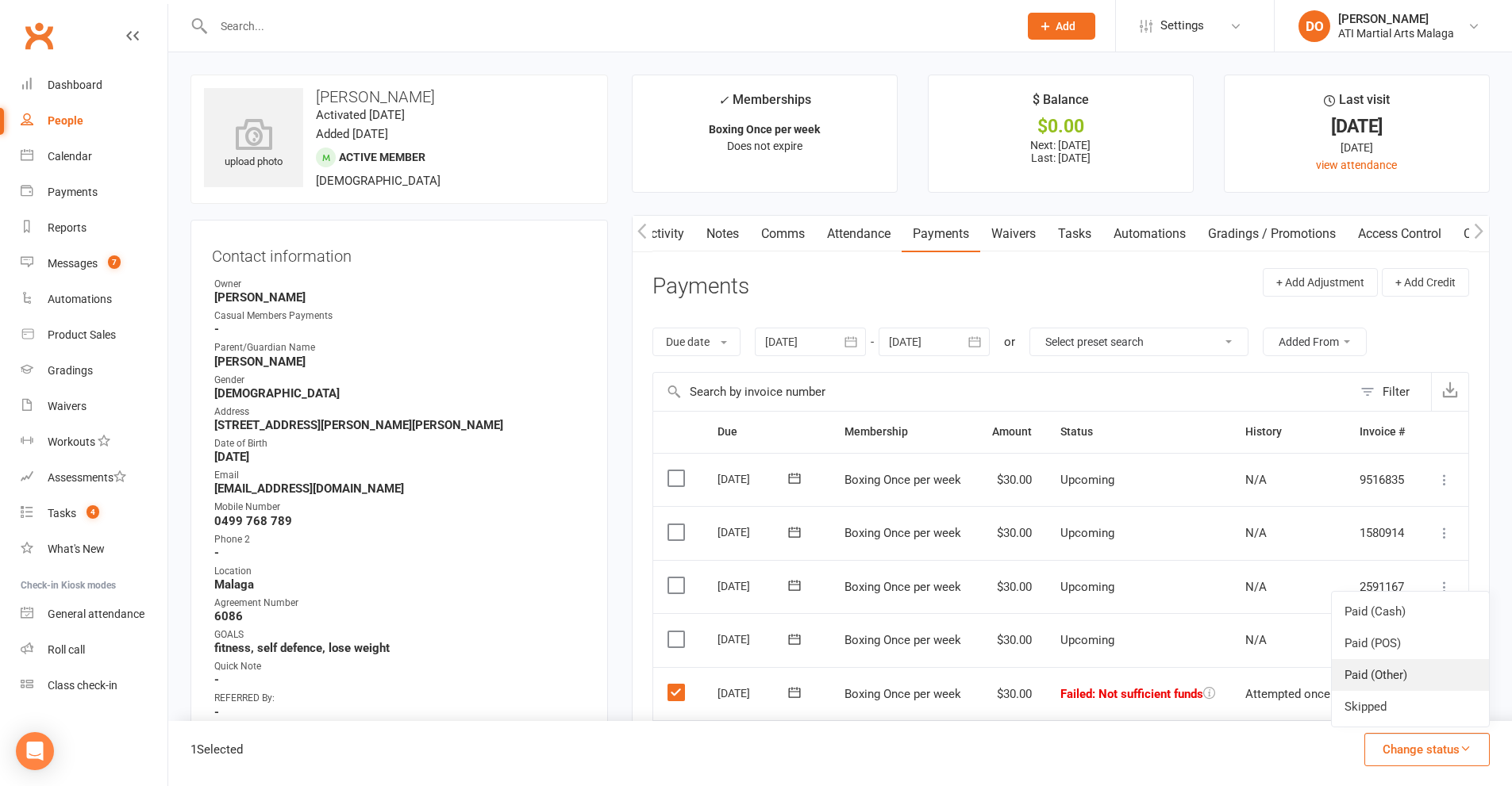
click at [1389, 687] on link "Paid (Other)" at bounding box center [1410, 675] width 157 height 32
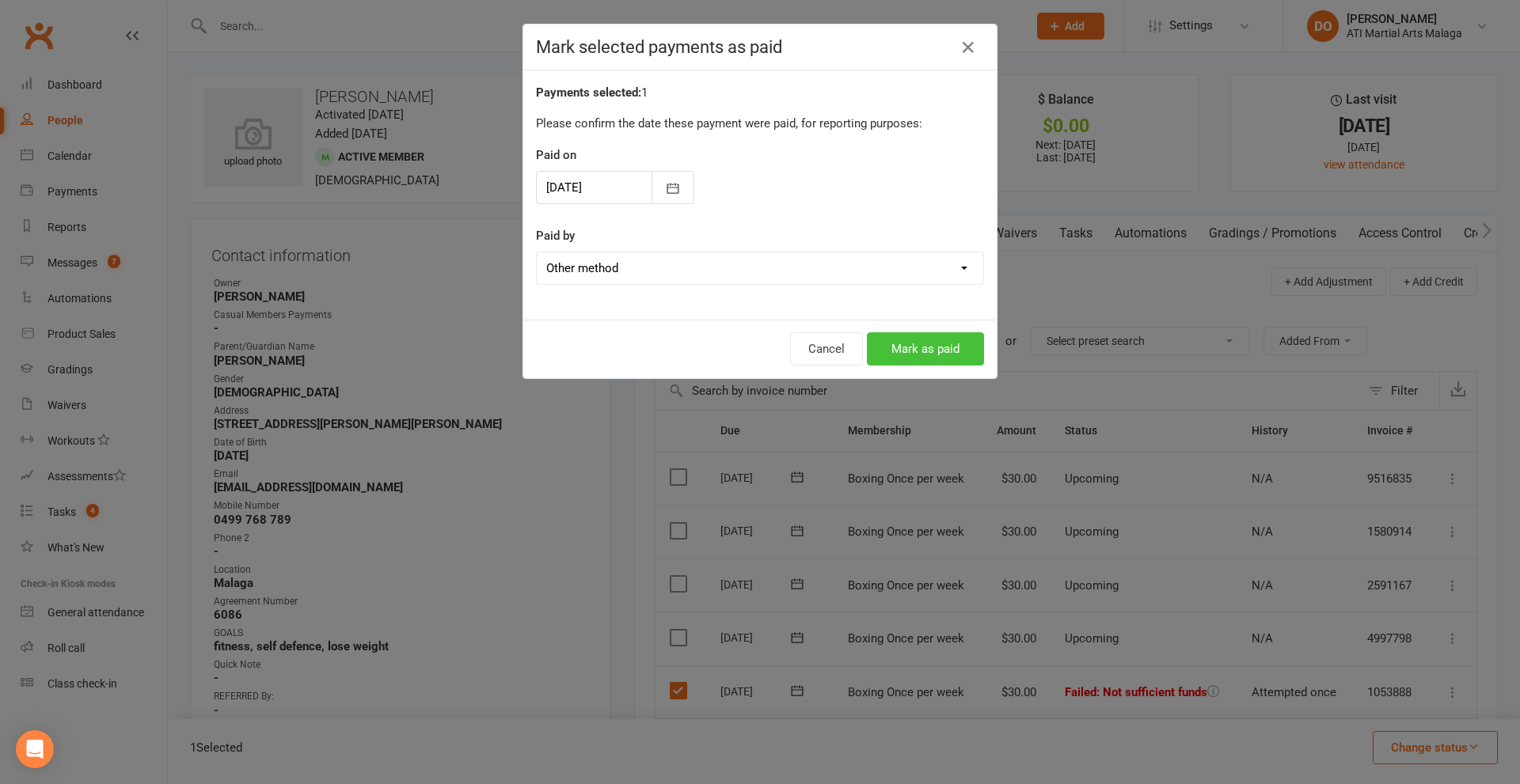
click at [900, 351] on button "Mark as paid" at bounding box center [925, 349] width 117 height 34
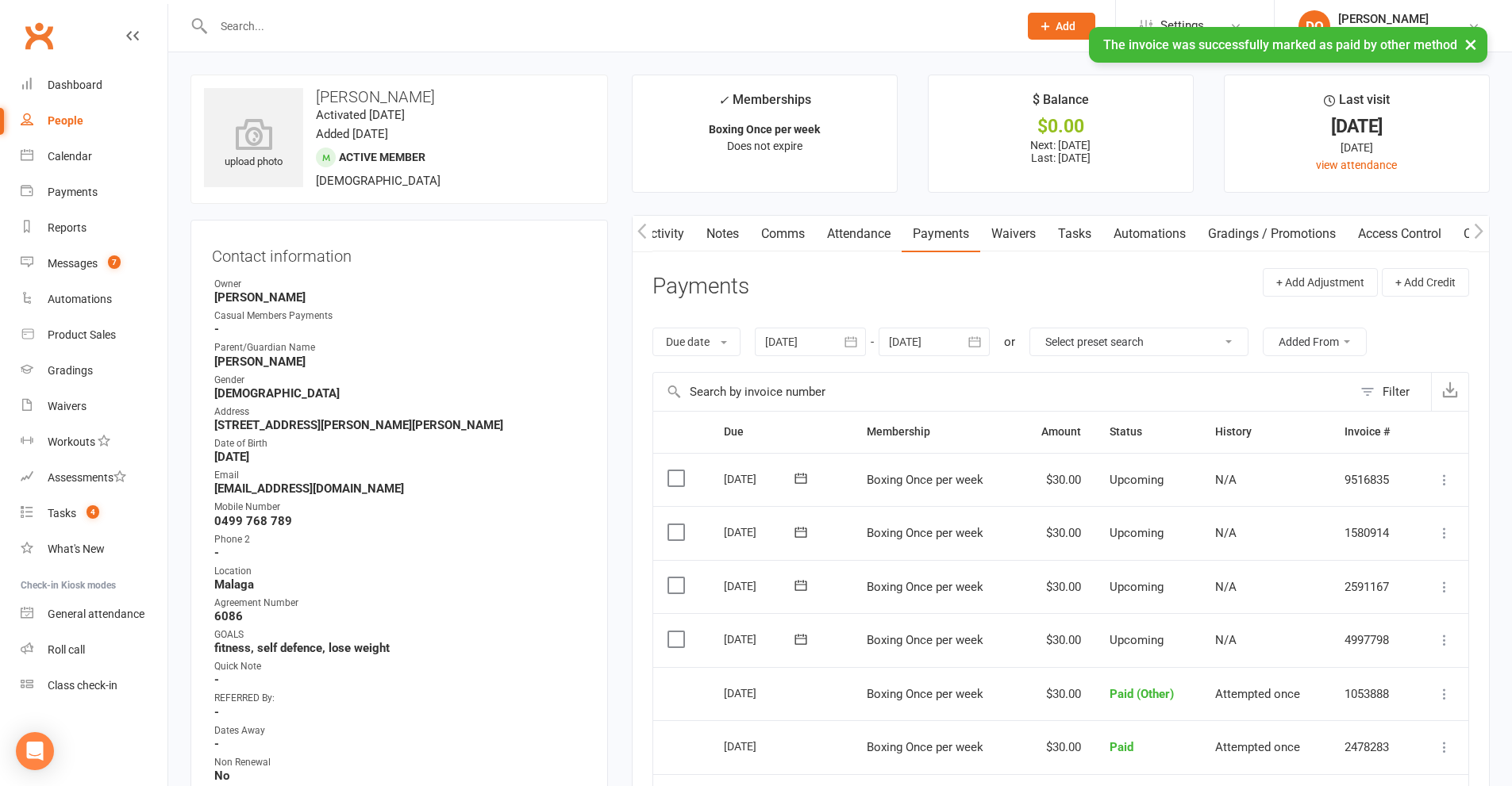
click at [716, 238] on link "Notes" at bounding box center [722, 234] width 55 height 36
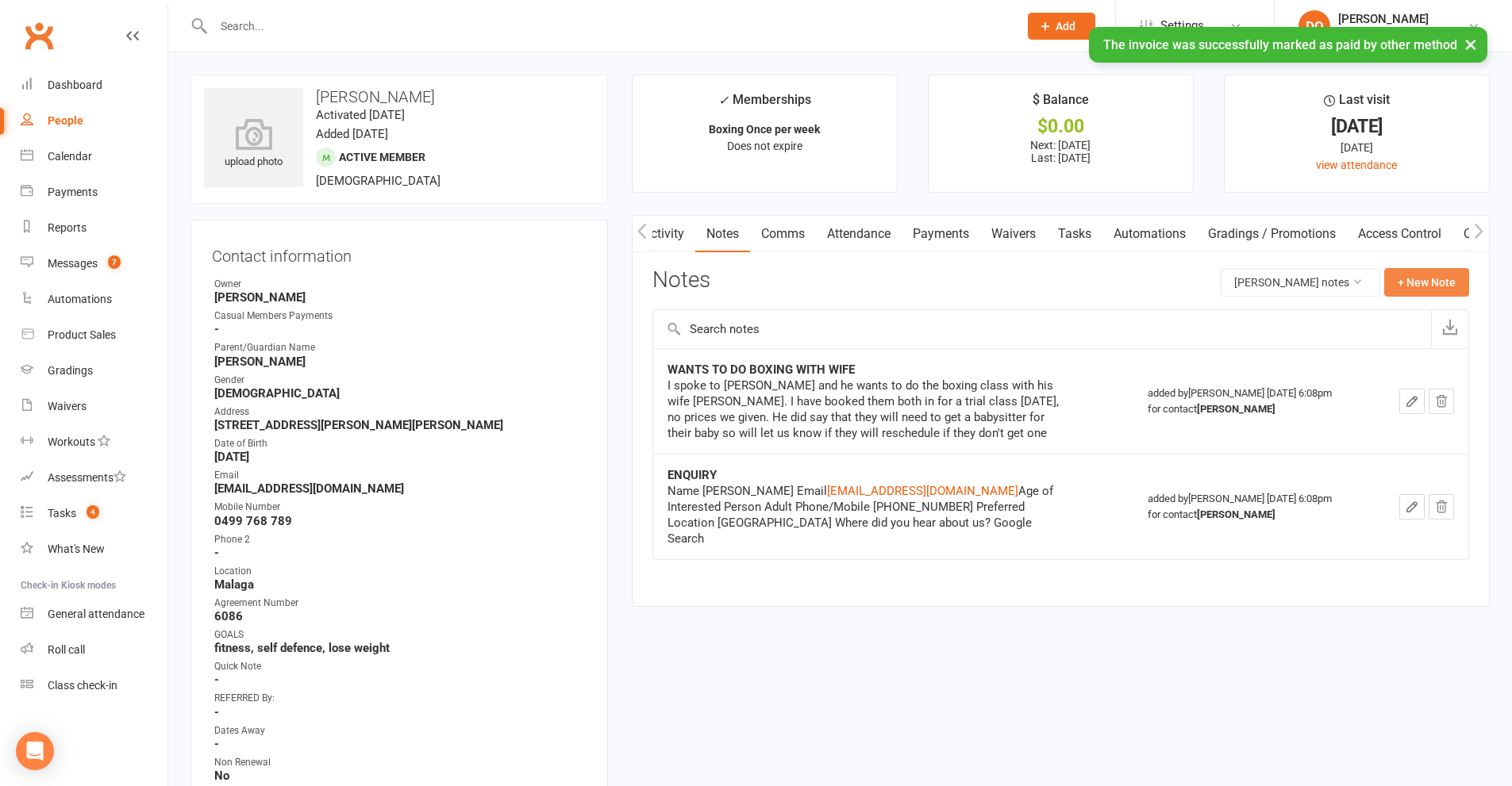
click at [1410, 285] on button "+ New Note" at bounding box center [1426, 282] width 85 height 29
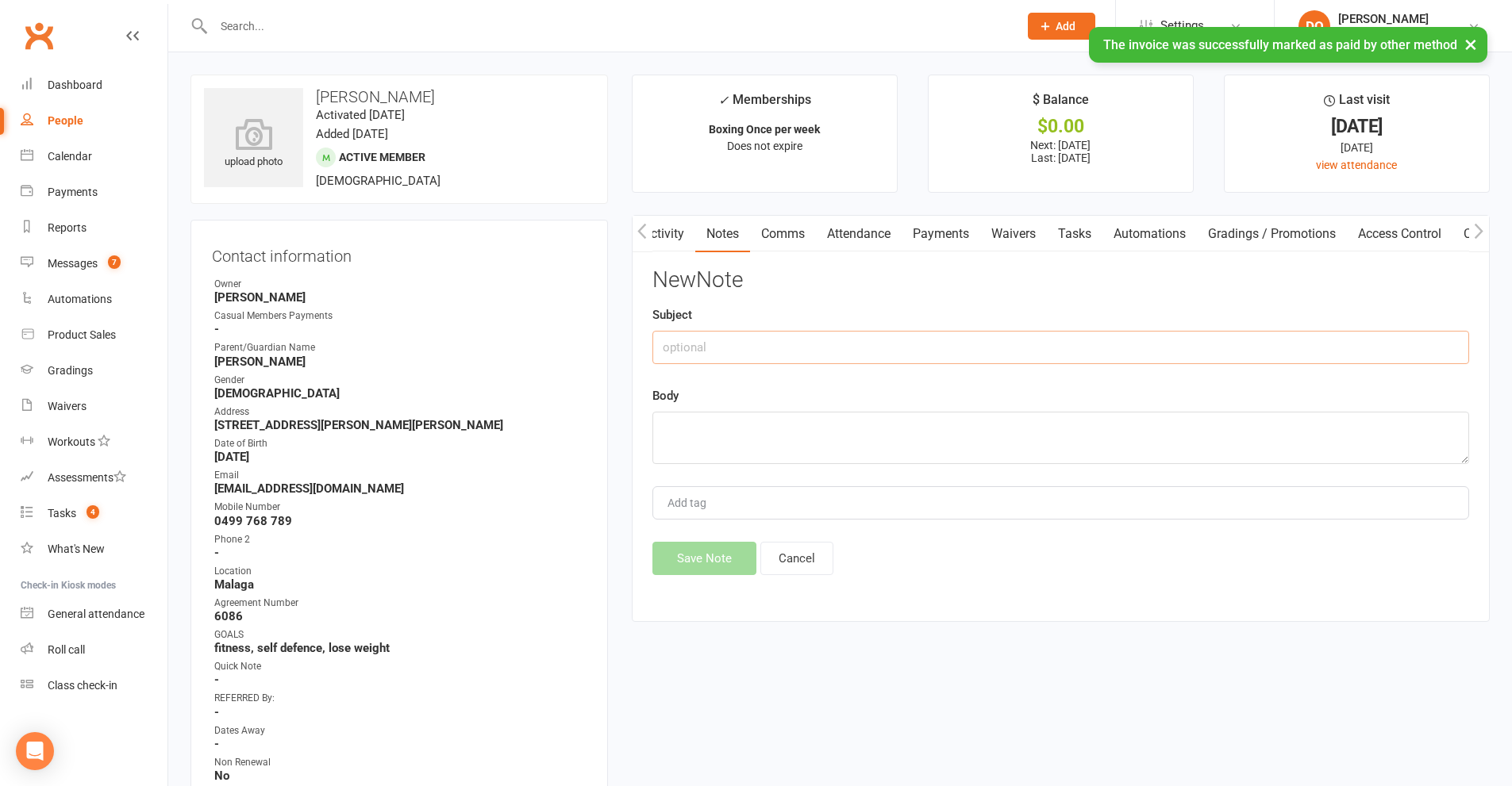
click at [813, 343] on input "text" at bounding box center [1060, 348] width 817 height 34
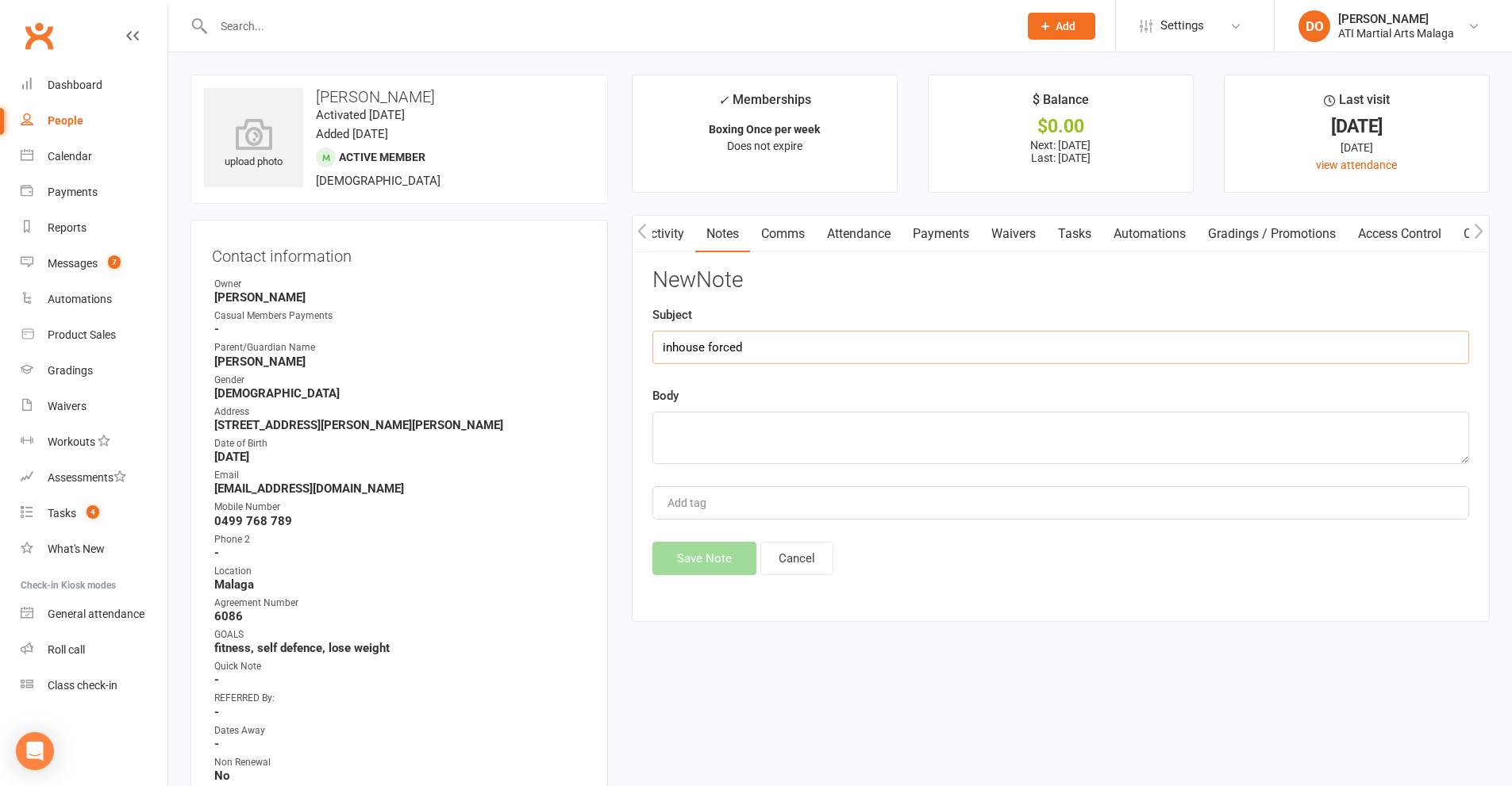
type input "inhouse forced"
click at [842, 436] on textarea at bounding box center [1060, 438] width 817 height 52
type textarea "[DATE] PAID"
click at [722, 569] on button "Save Note" at bounding box center [705, 559] width 104 height 34
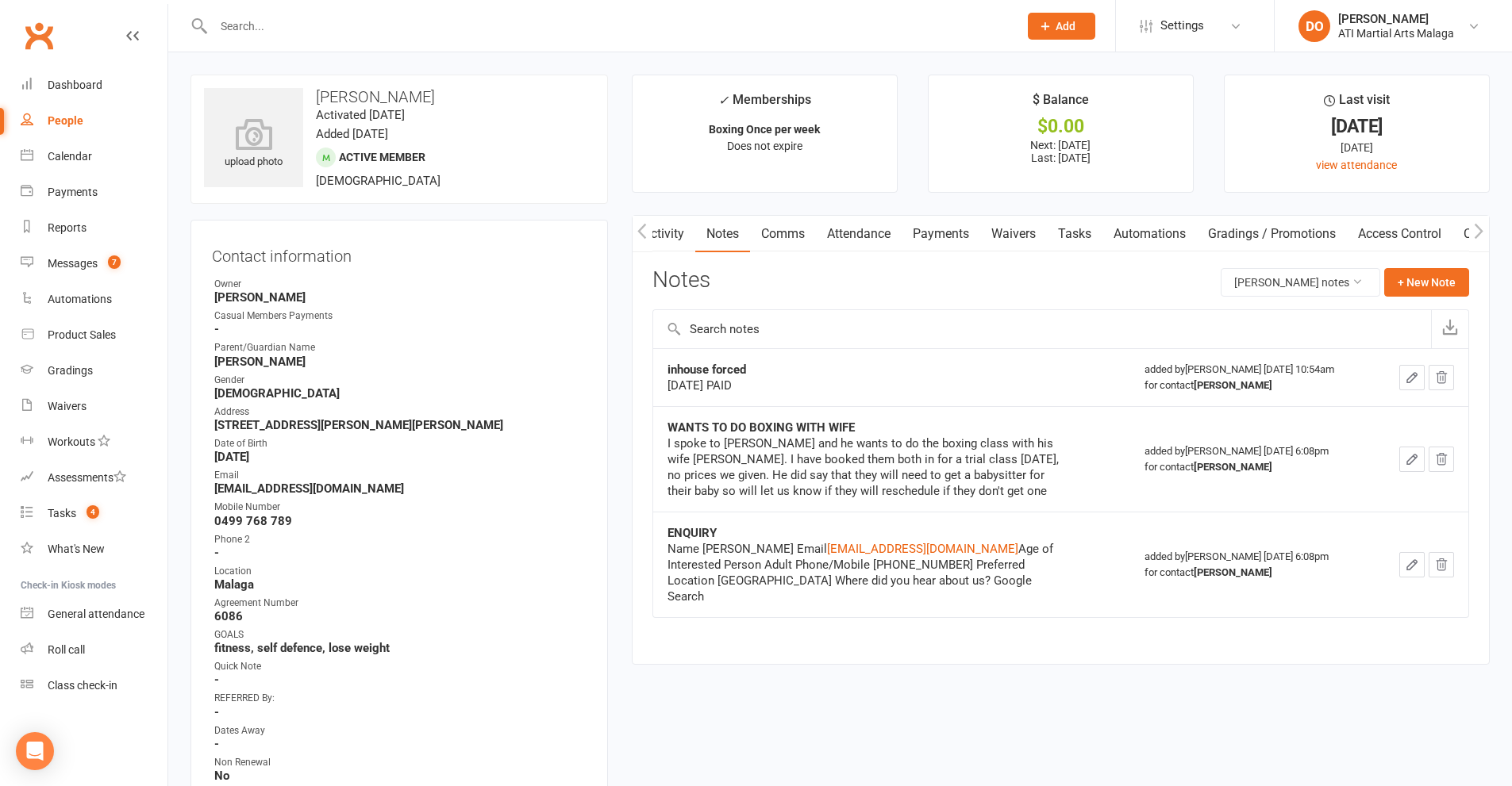
click at [927, 240] on link "Payments" at bounding box center [940, 234] width 78 height 36
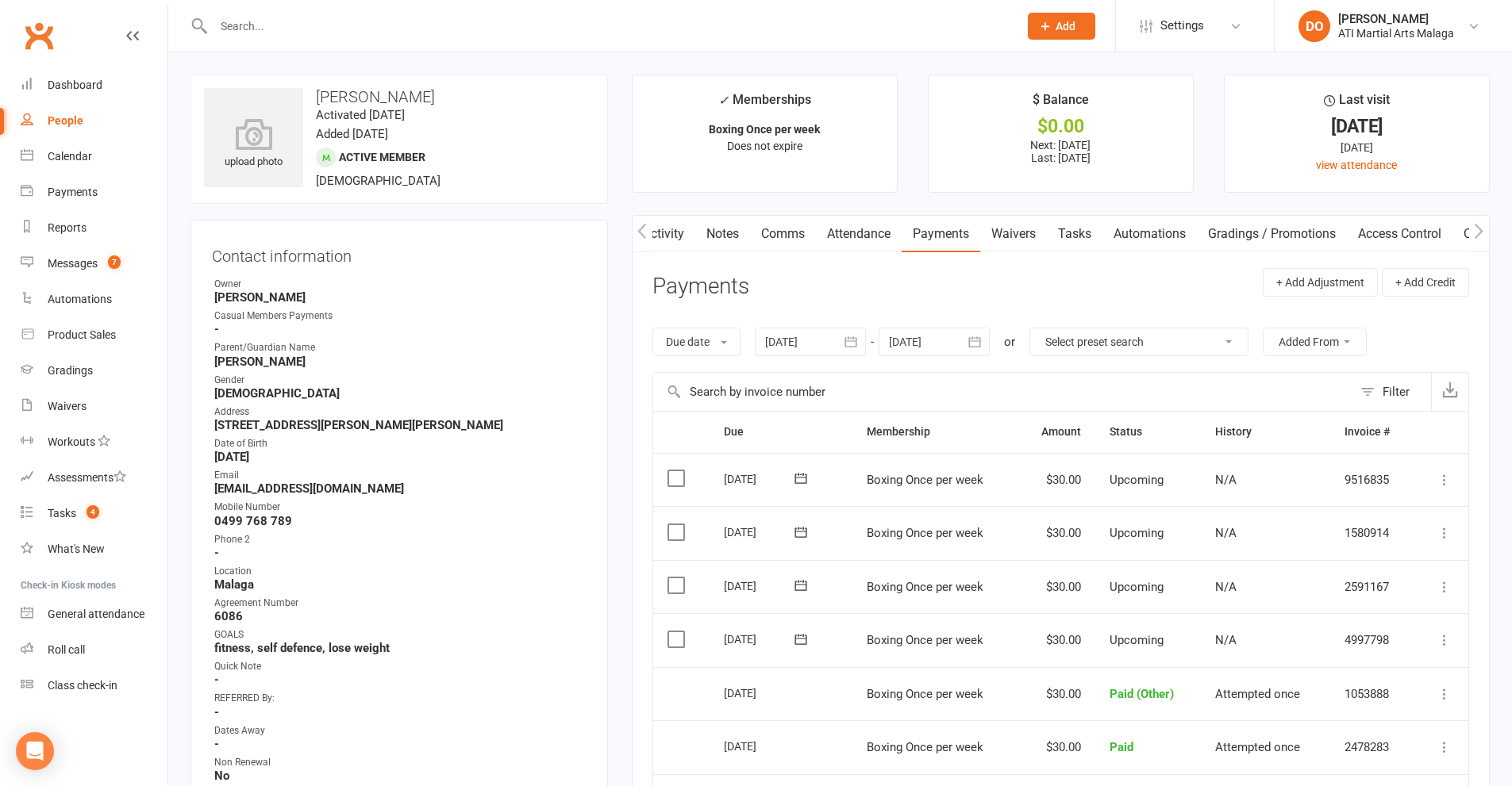
click at [690, 23] on input "text" at bounding box center [607, 26] width 798 height 22
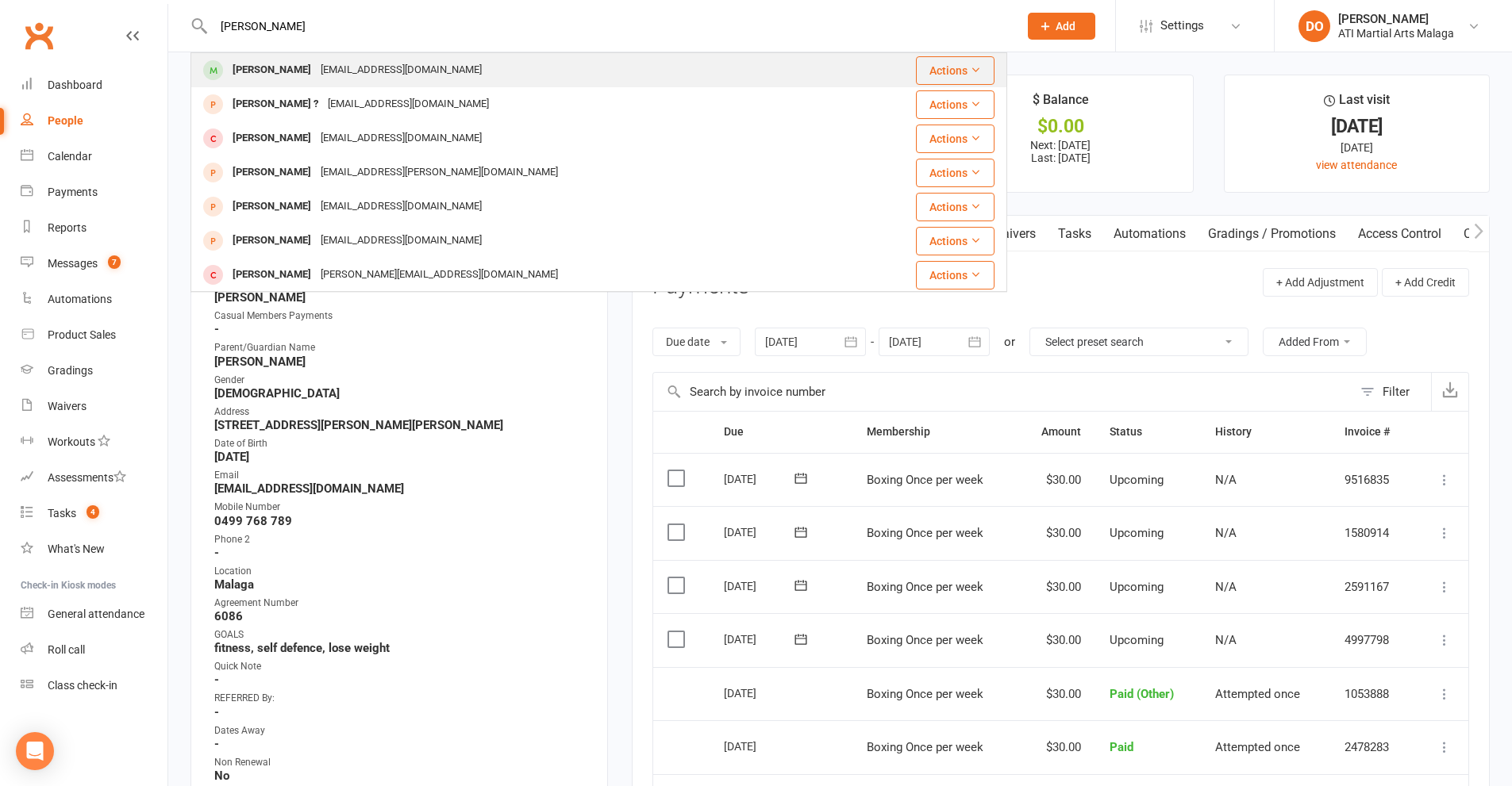
type input "[PERSON_NAME]"
click at [410, 78] on div "[EMAIL_ADDRESS][DOMAIN_NAME]" at bounding box center [401, 70] width 171 height 23
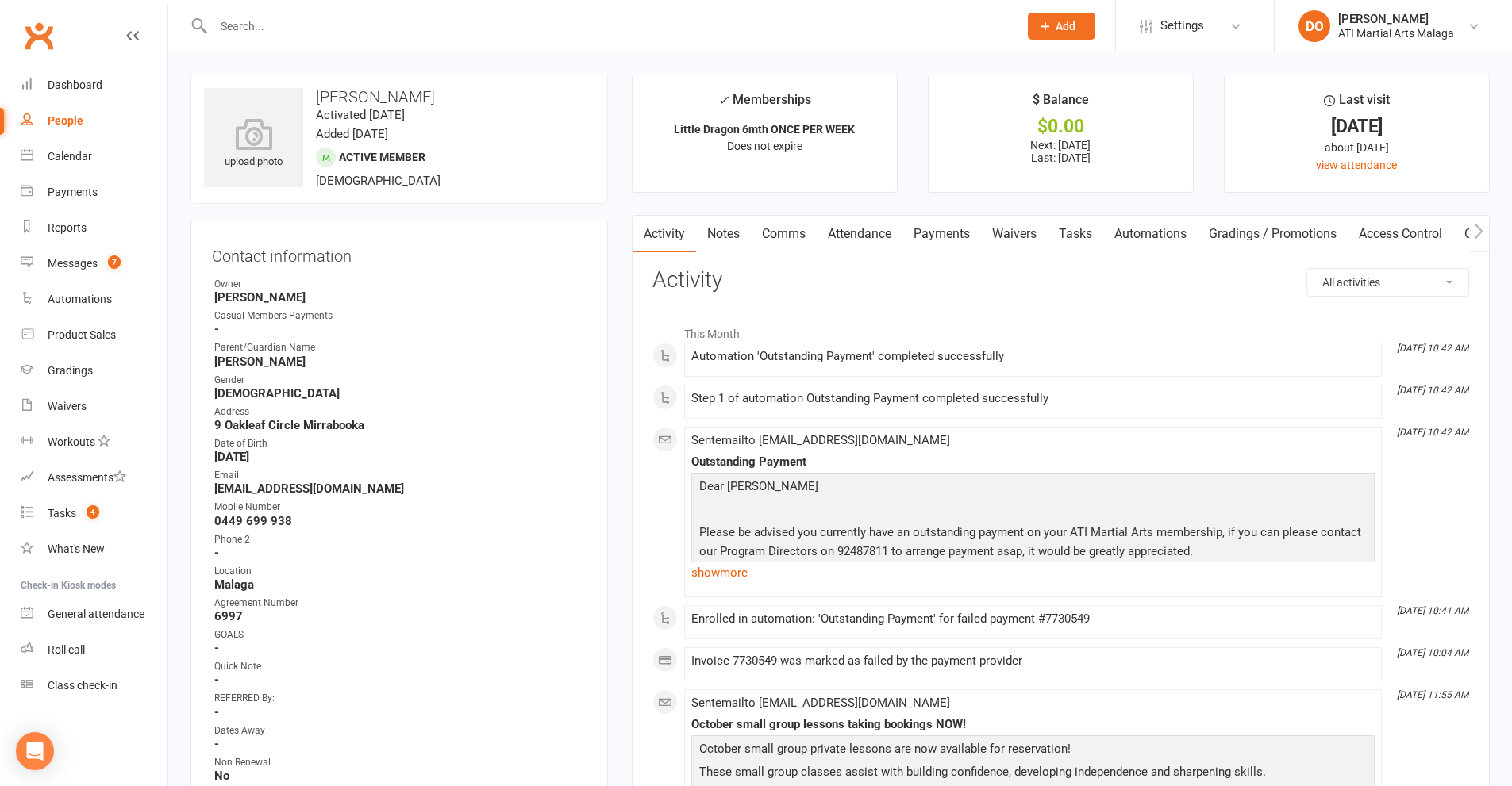
click at [796, 233] on link "Comms" at bounding box center [784, 234] width 66 height 36
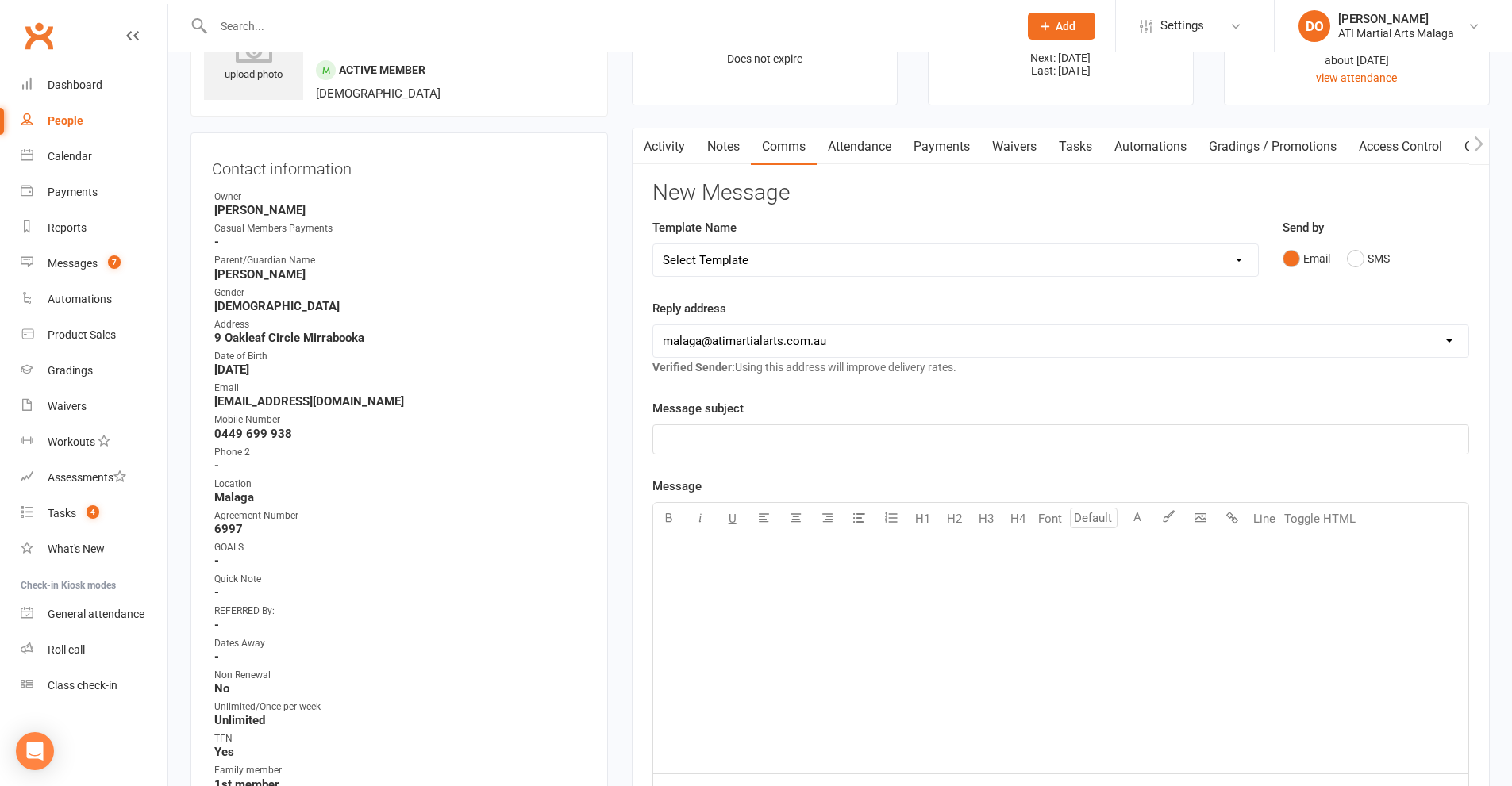
scroll to position [79, 0]
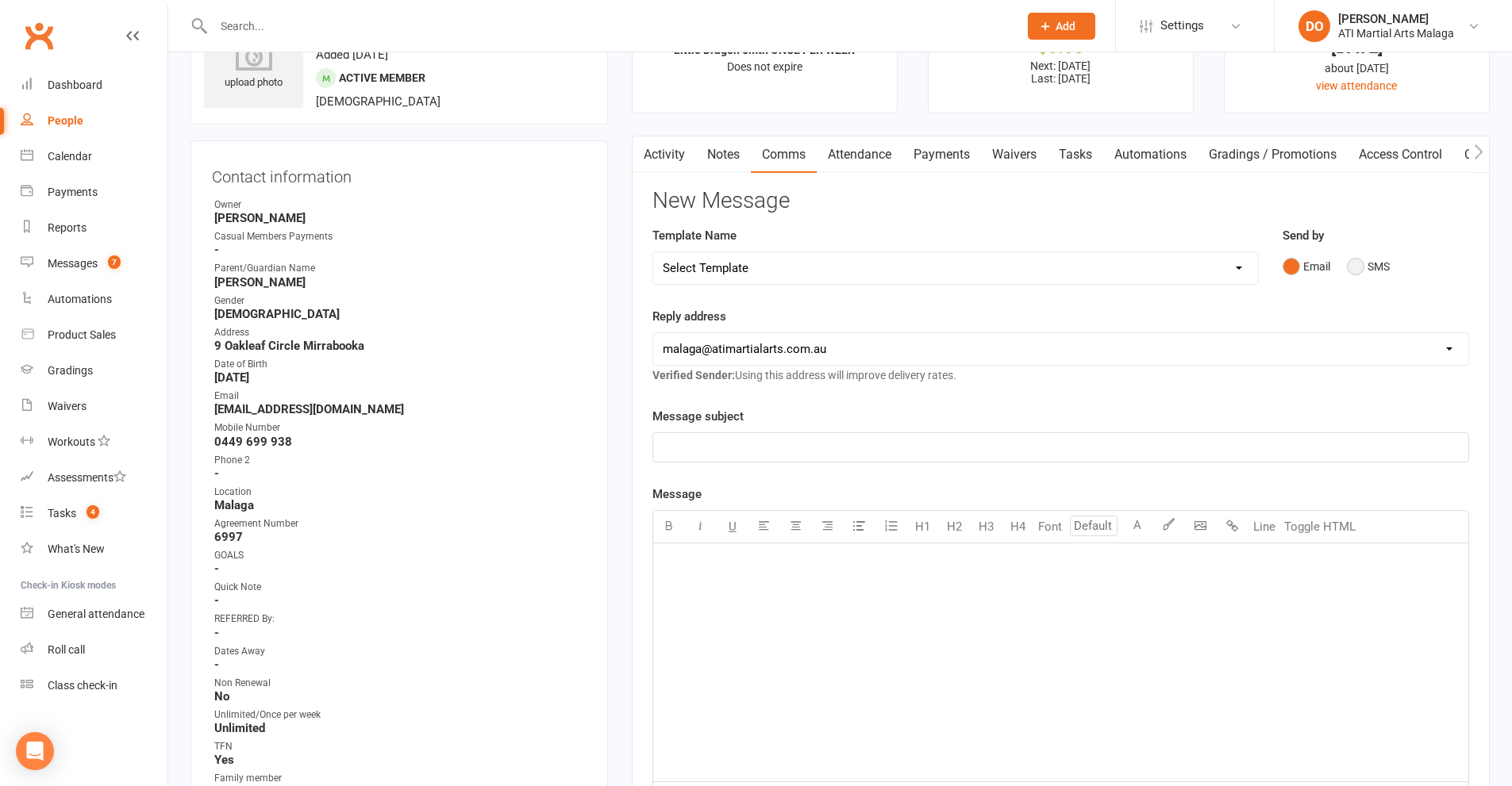
click at [1356, 266] on button "SMS" at bounding box center [1368, 266] width 43 height 30
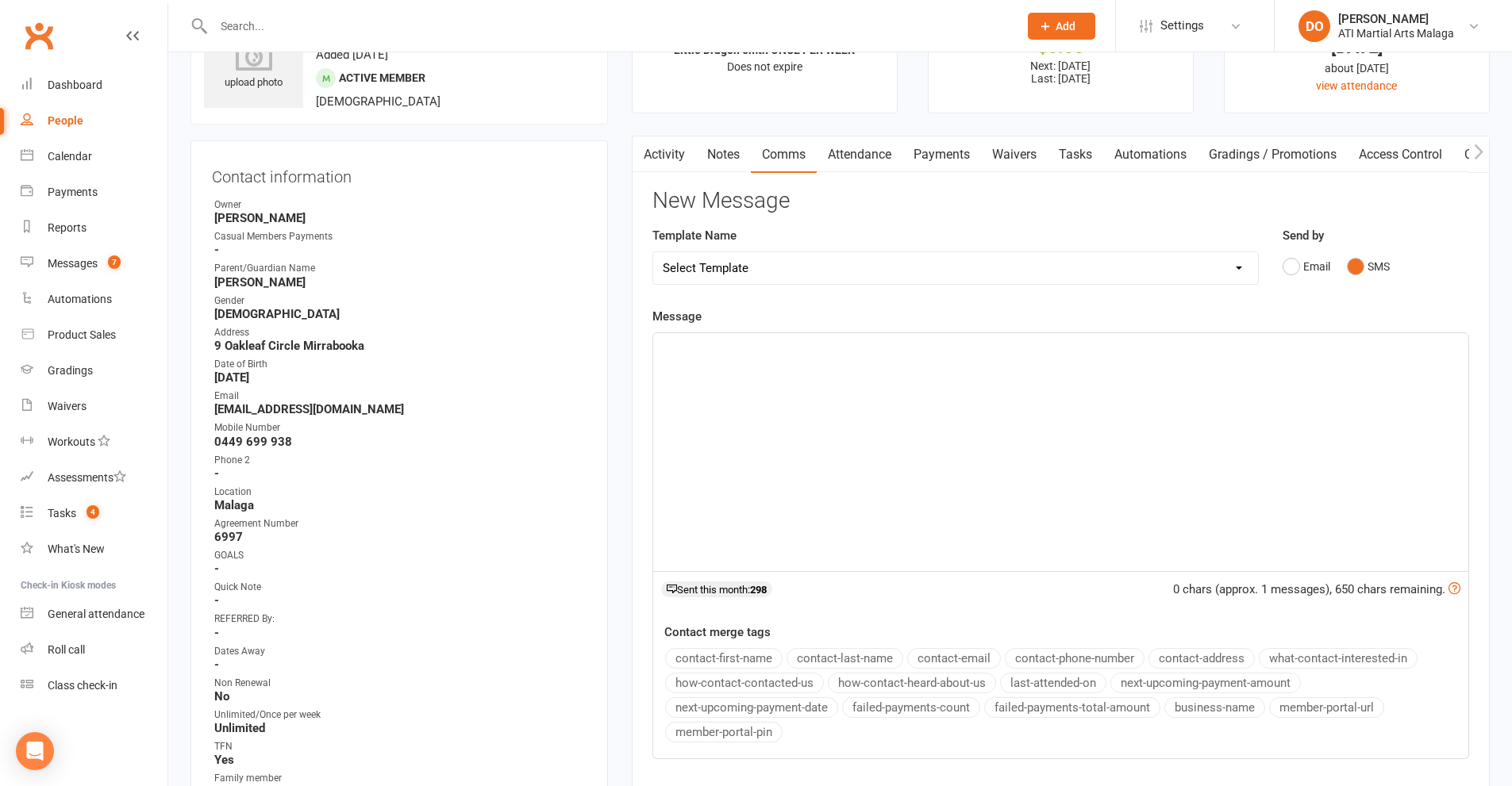
click at [872, 458] on div "﻿" at bounding box center [1060, 451] width 815 height 238
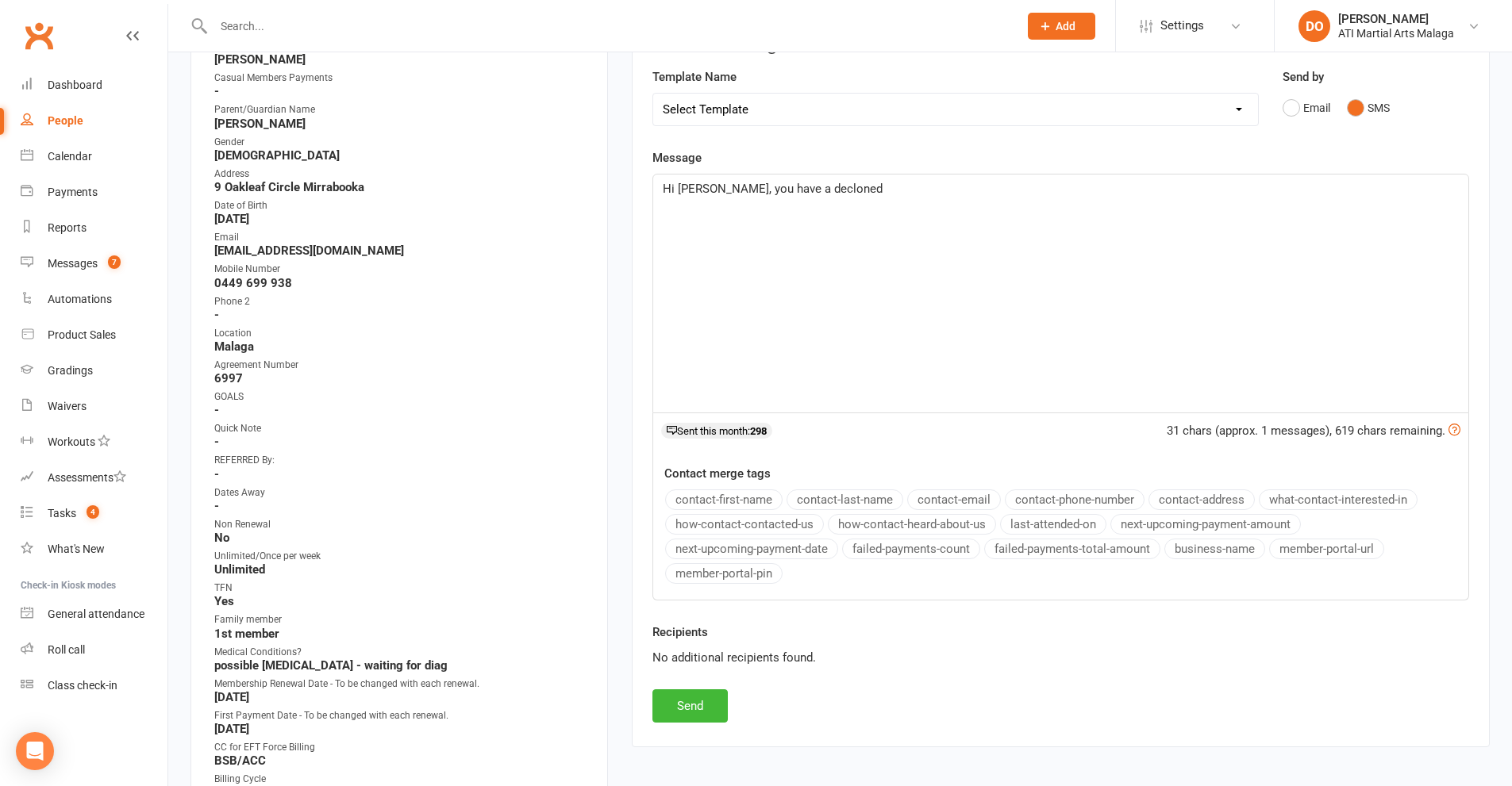
scroll to position [159, 0]
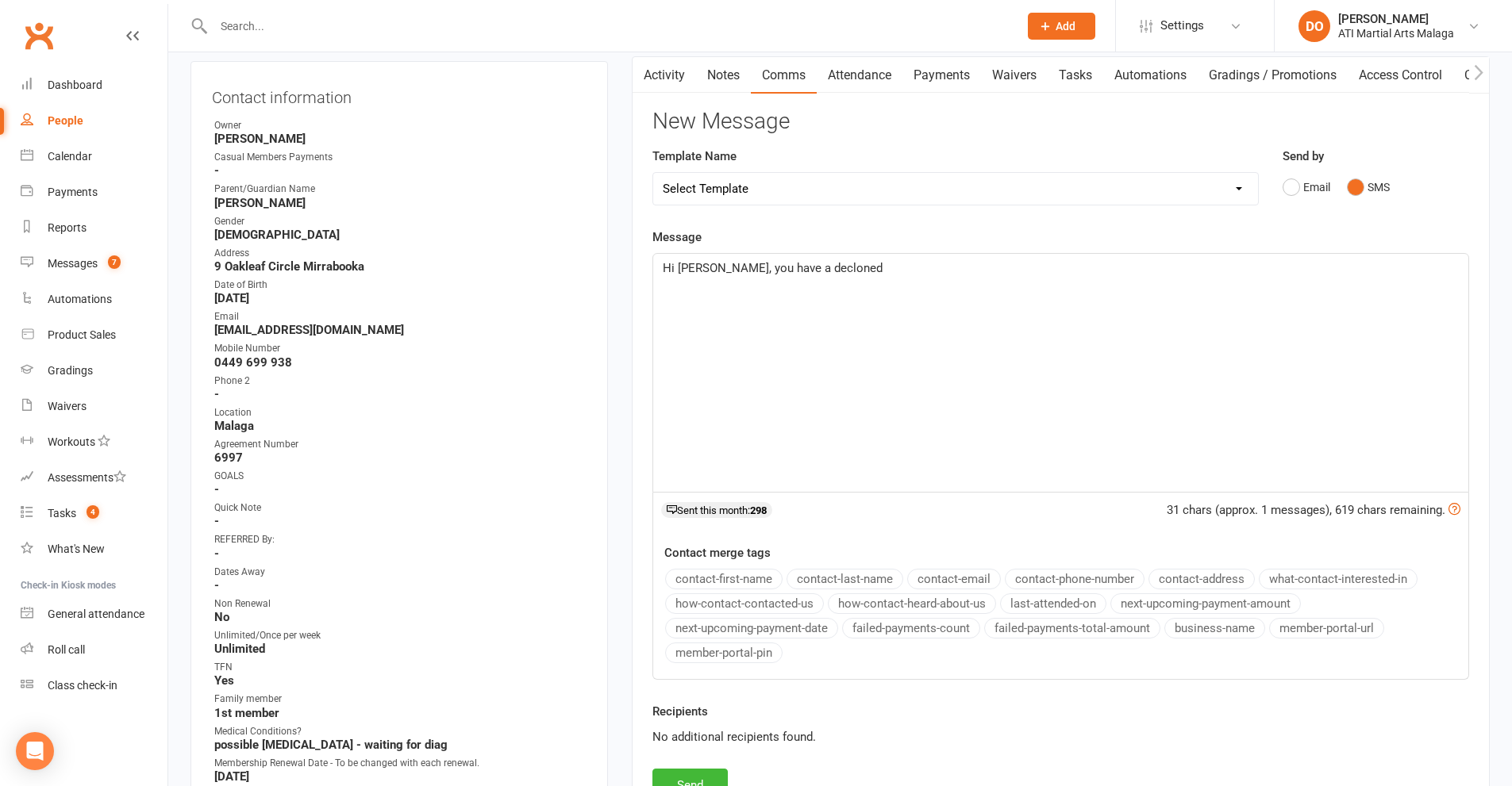
click at [820, 273] on span "Hi [PERSON_NAME], you have a decloned" at bounding box center [772, 267] width 219 height 14
click at [990, 283] on div "Hi [PERSON_NAME], you have a declined" at bounding box center [1060, 372] width 815 height 238
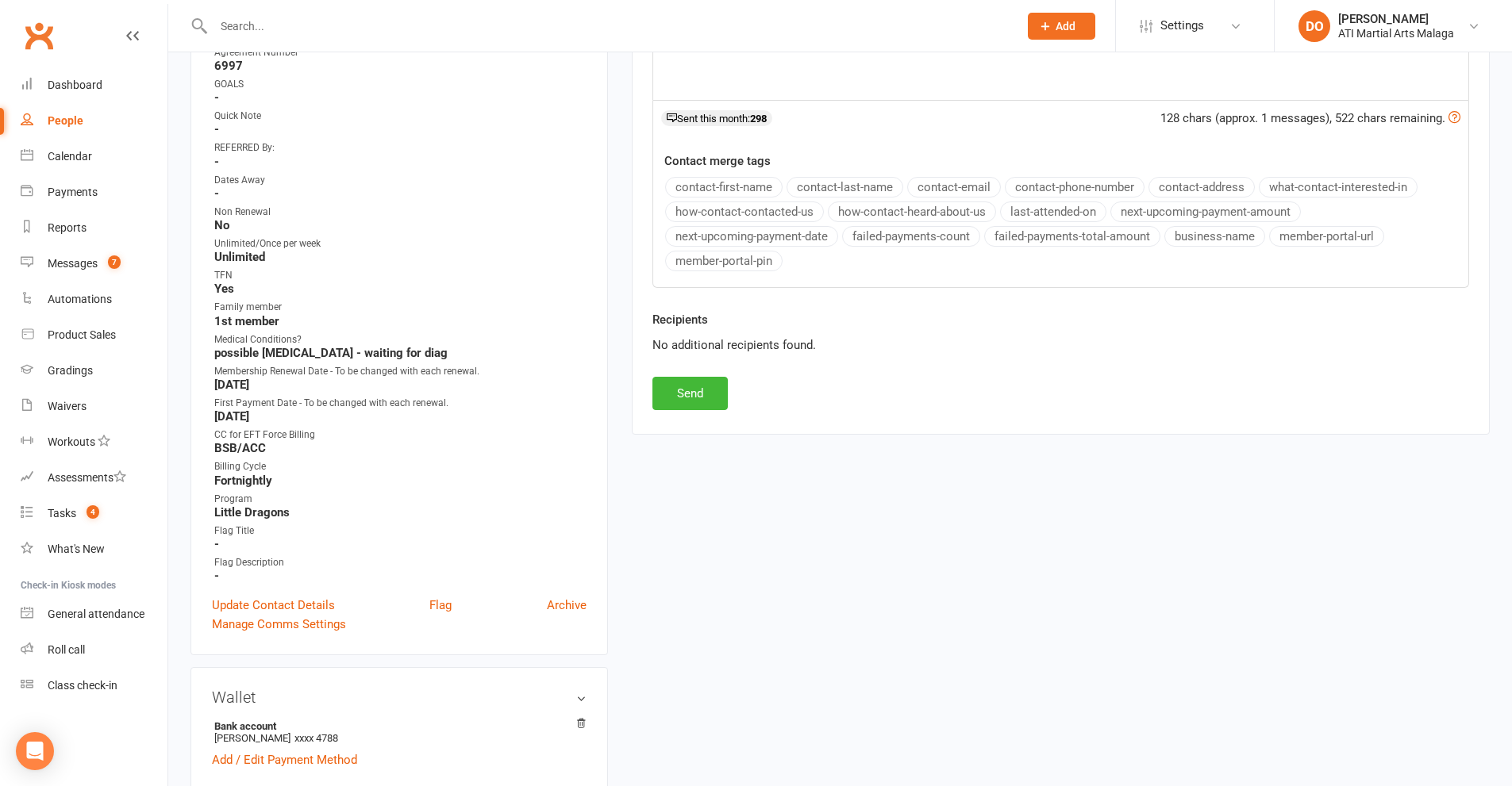
scroll to position [556, 0]
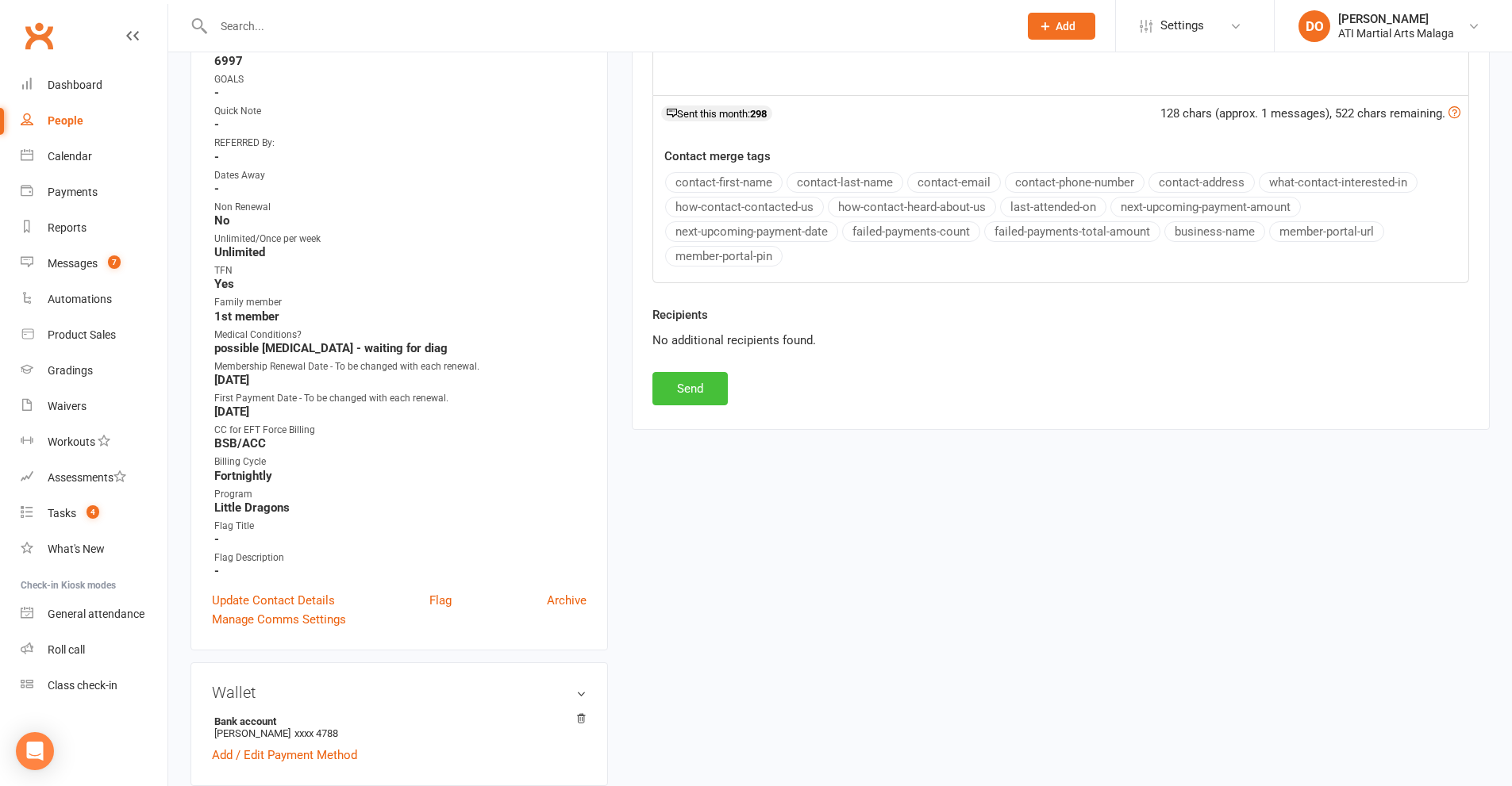
click at [700, 390] on button "Send" at bounding box center [690, 389] width 76 height 34
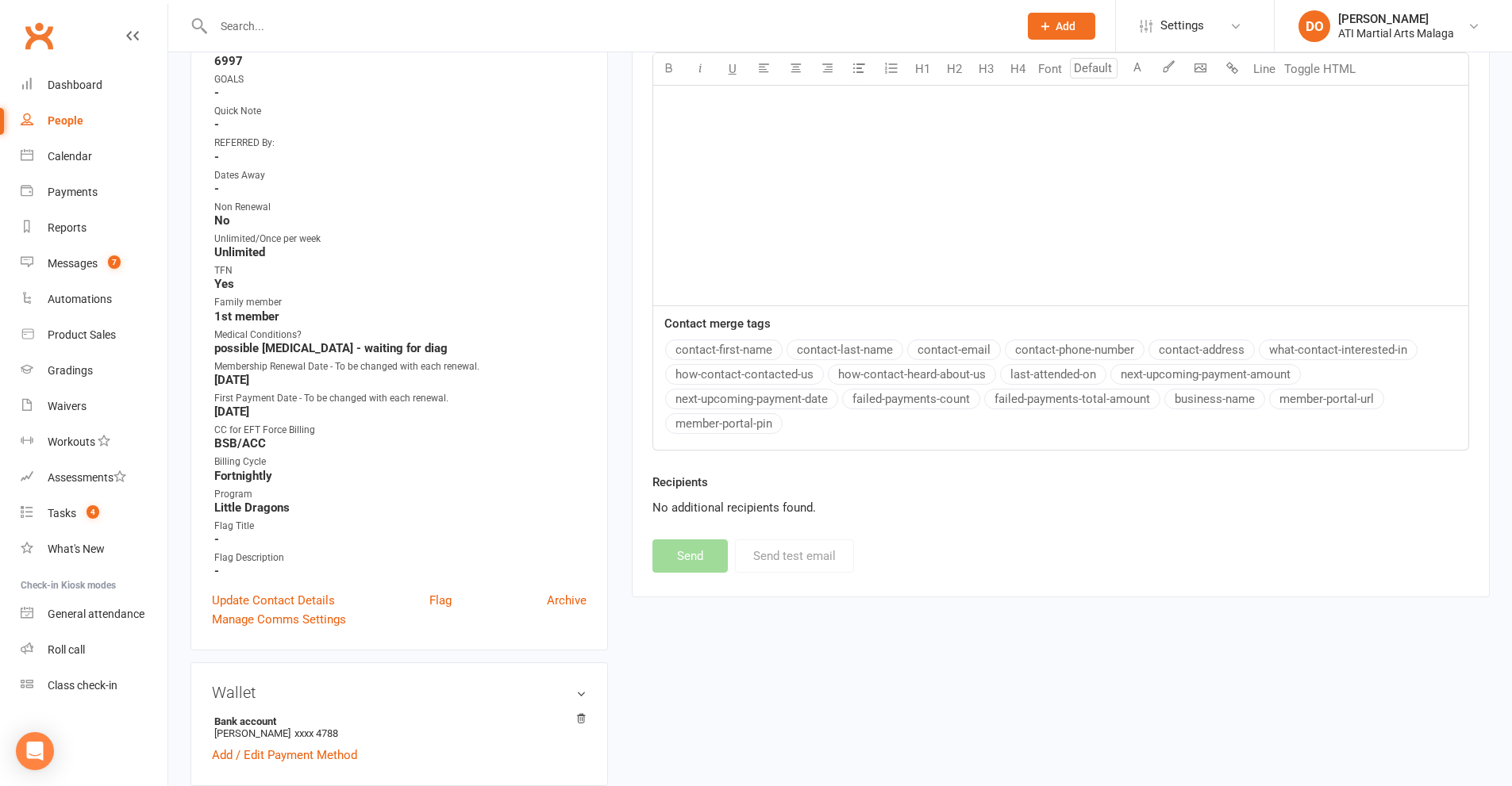
click at [680, 27] on input "text" at bounding box center [607, 26] width 798 height 22
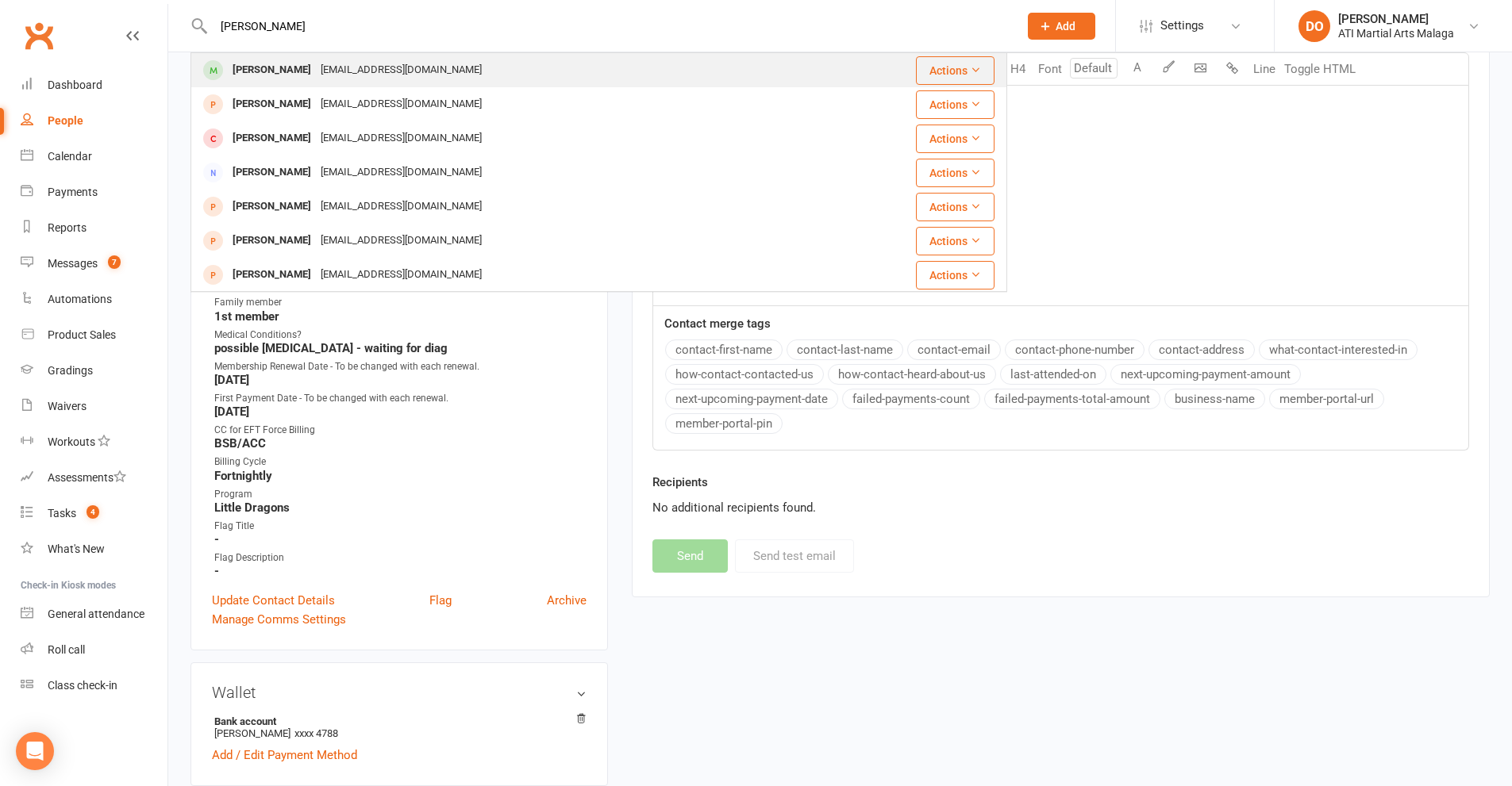
type input "[PERSON_NAME]"
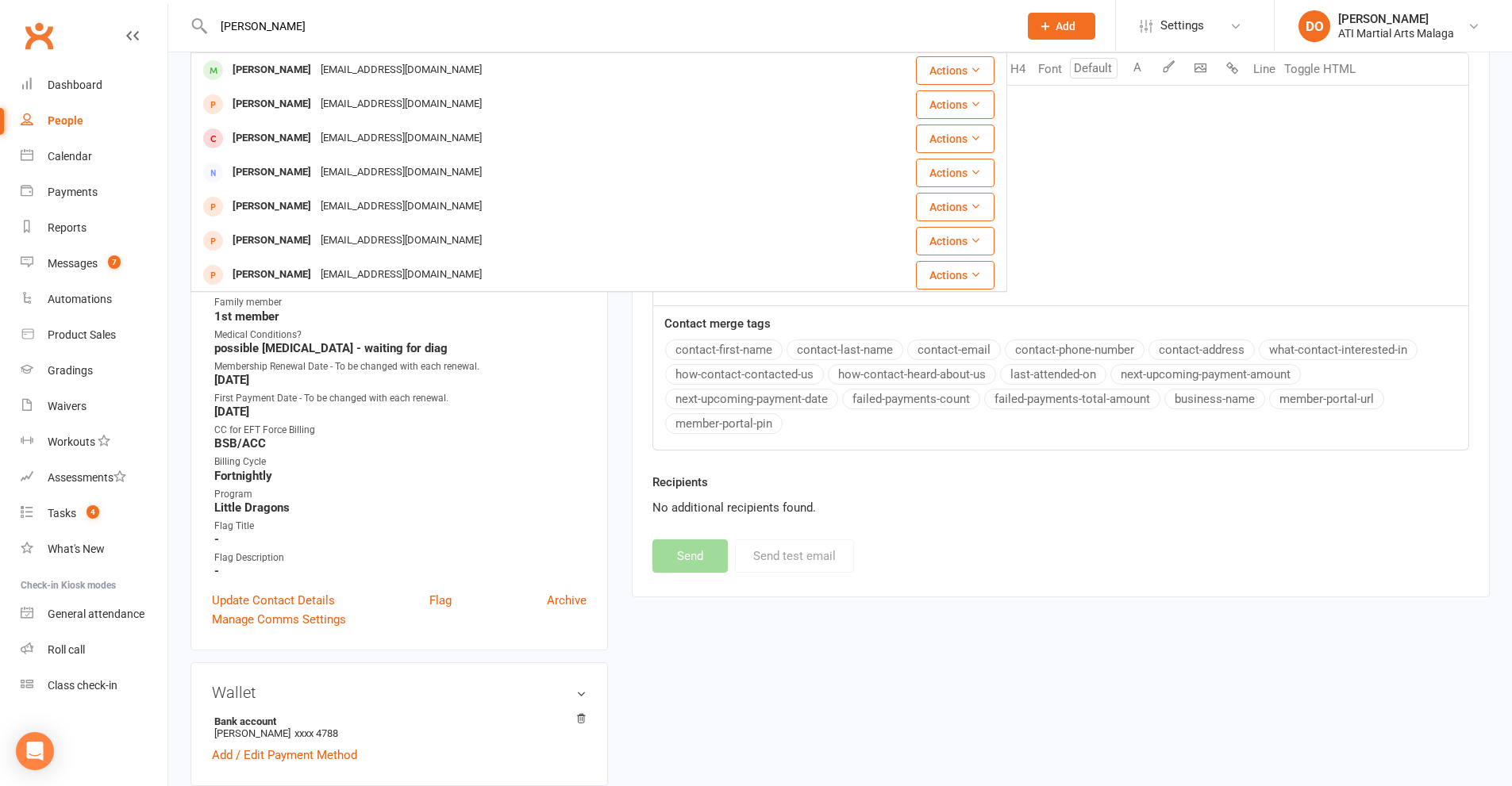
click at [374, 79] on div "[EMAIL_ADDRESS][DOMAIN_NAME]" at bounding box center [401, 70] width 171 height 23
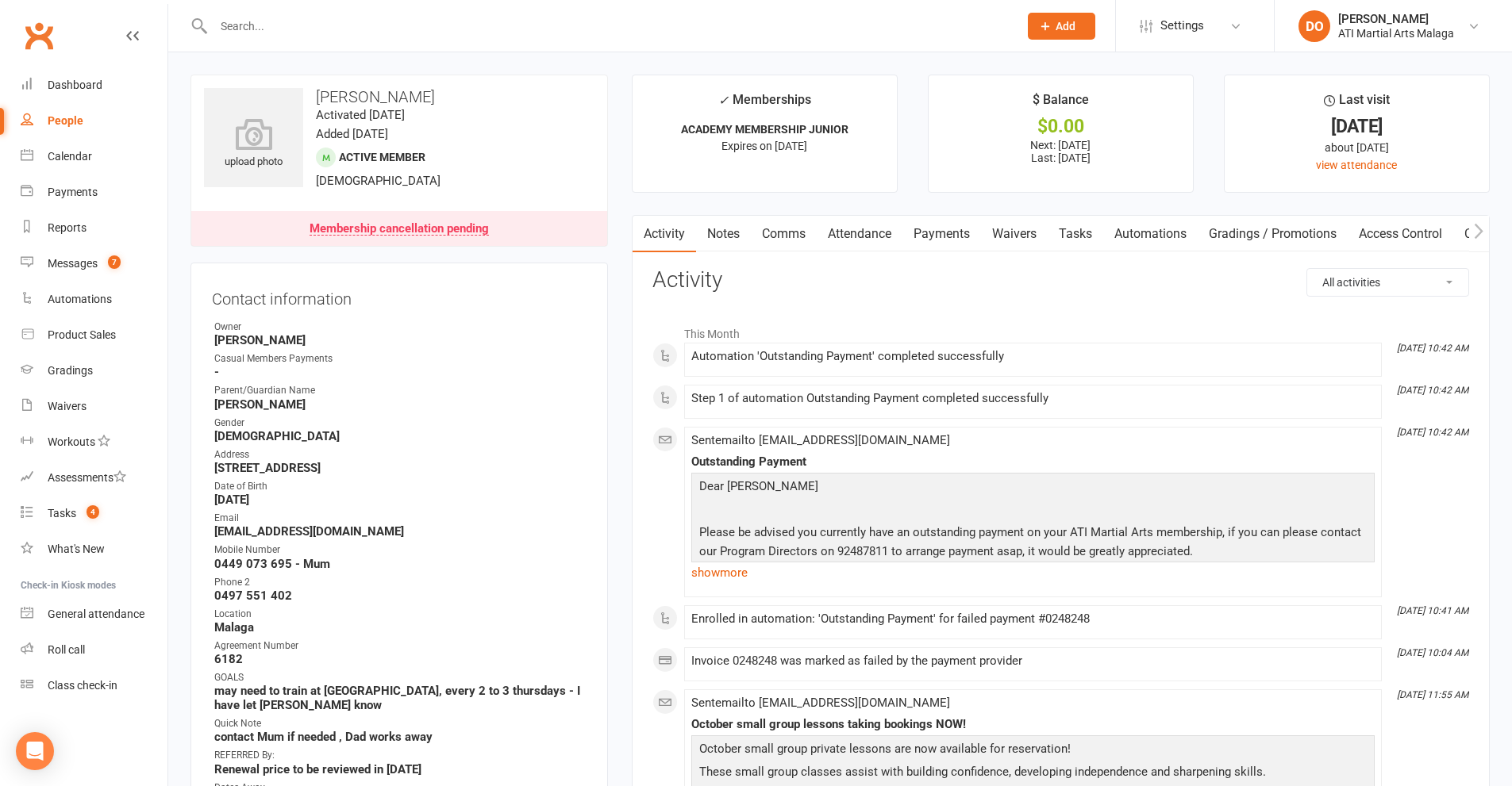
click at [789, 236] on link "Comms" at bounding box center [784, 234] width 66 height 36
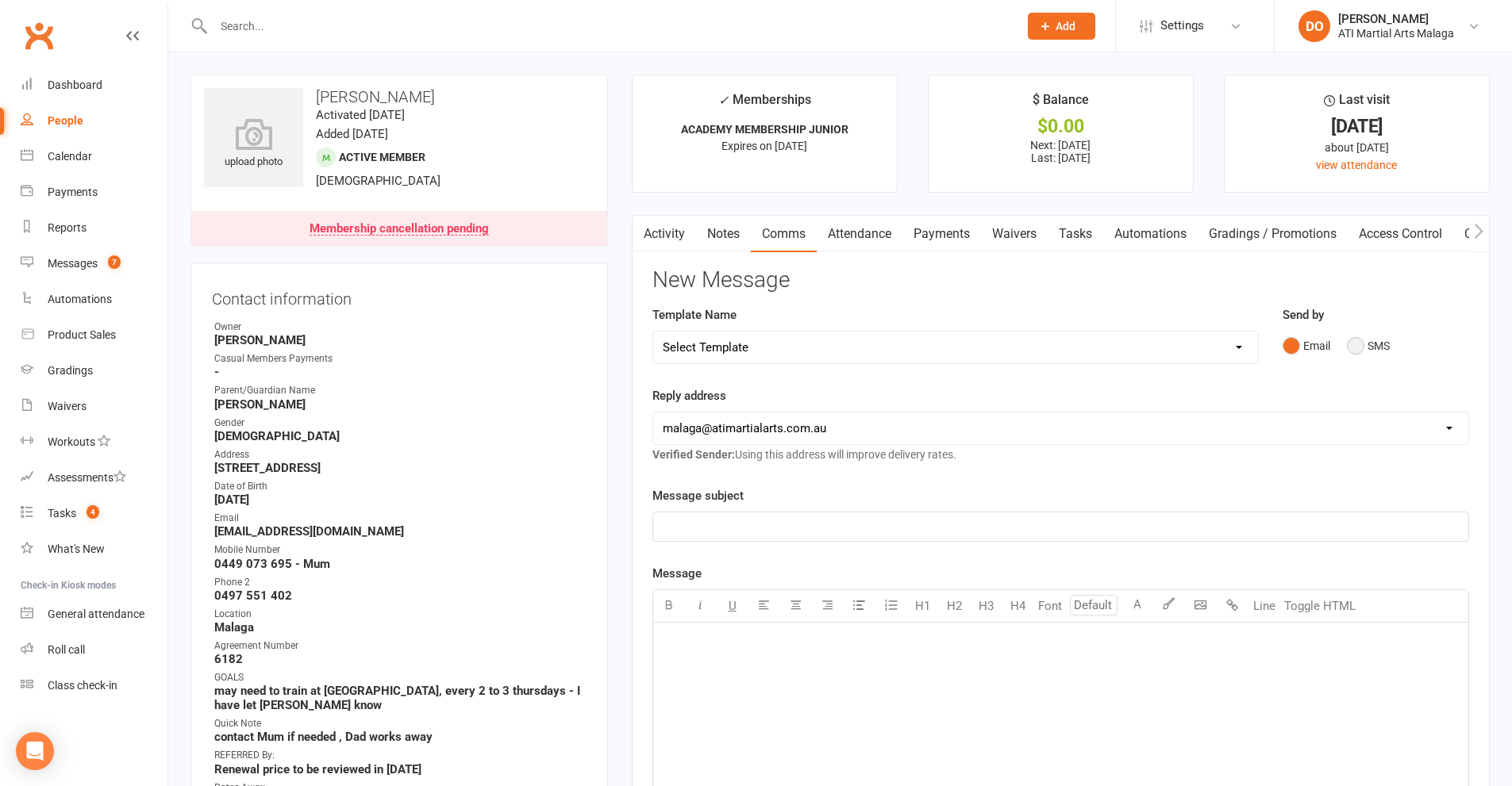
click at [1358, 348] on button "SMS" at bounding box center [1368, 346] width 43 height 30
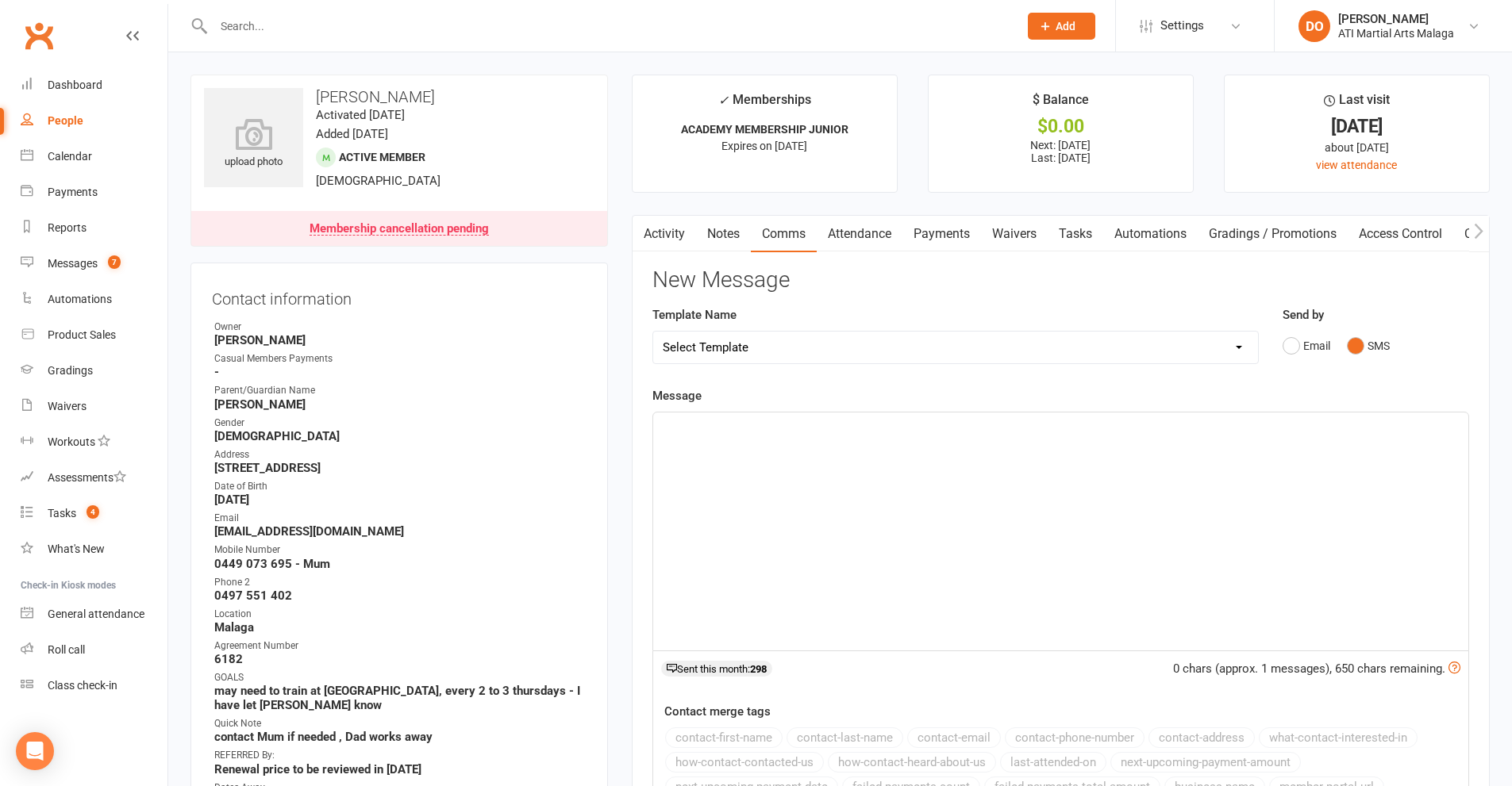
click at [1012, 469] on div "﻿" at bounding box center [1060, 531] width 815 height 238
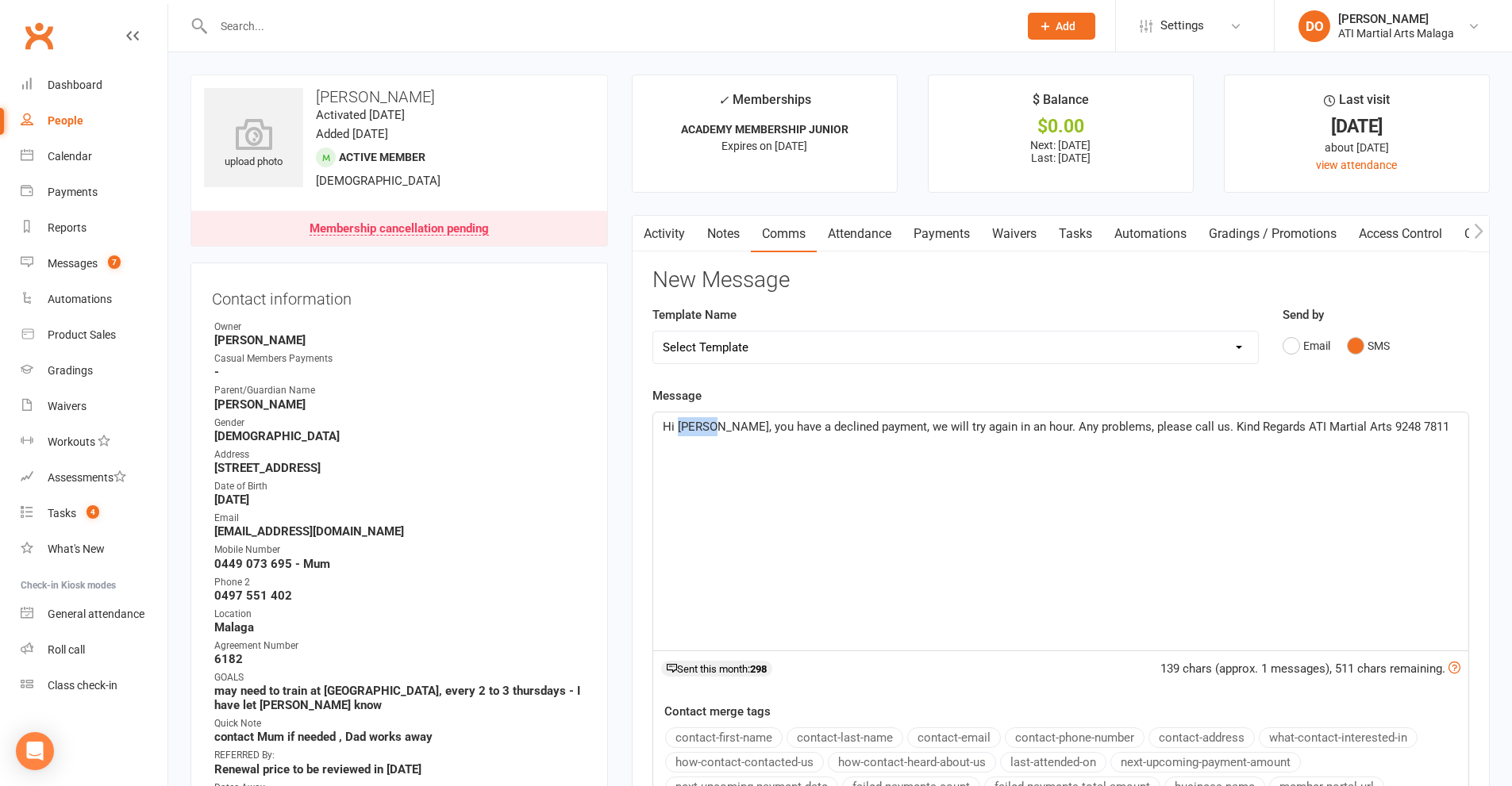
drag, startPoint x: 710, startPoint y: 429, endPoint x: 677, endPoint y: 426, distance: 33.1
click at [677, 426] on span "Hi [PERSON_NAME], you have a declined payment, we will try again in an hour. An…" at bounding box center [1055, 426] width 786 height 14
click at [877, 511] on div "Hi [PERSON_NAME], you have a declined payment, we will try again in an hour. An…" at bounding box center [1060, 531] width 815 height 238
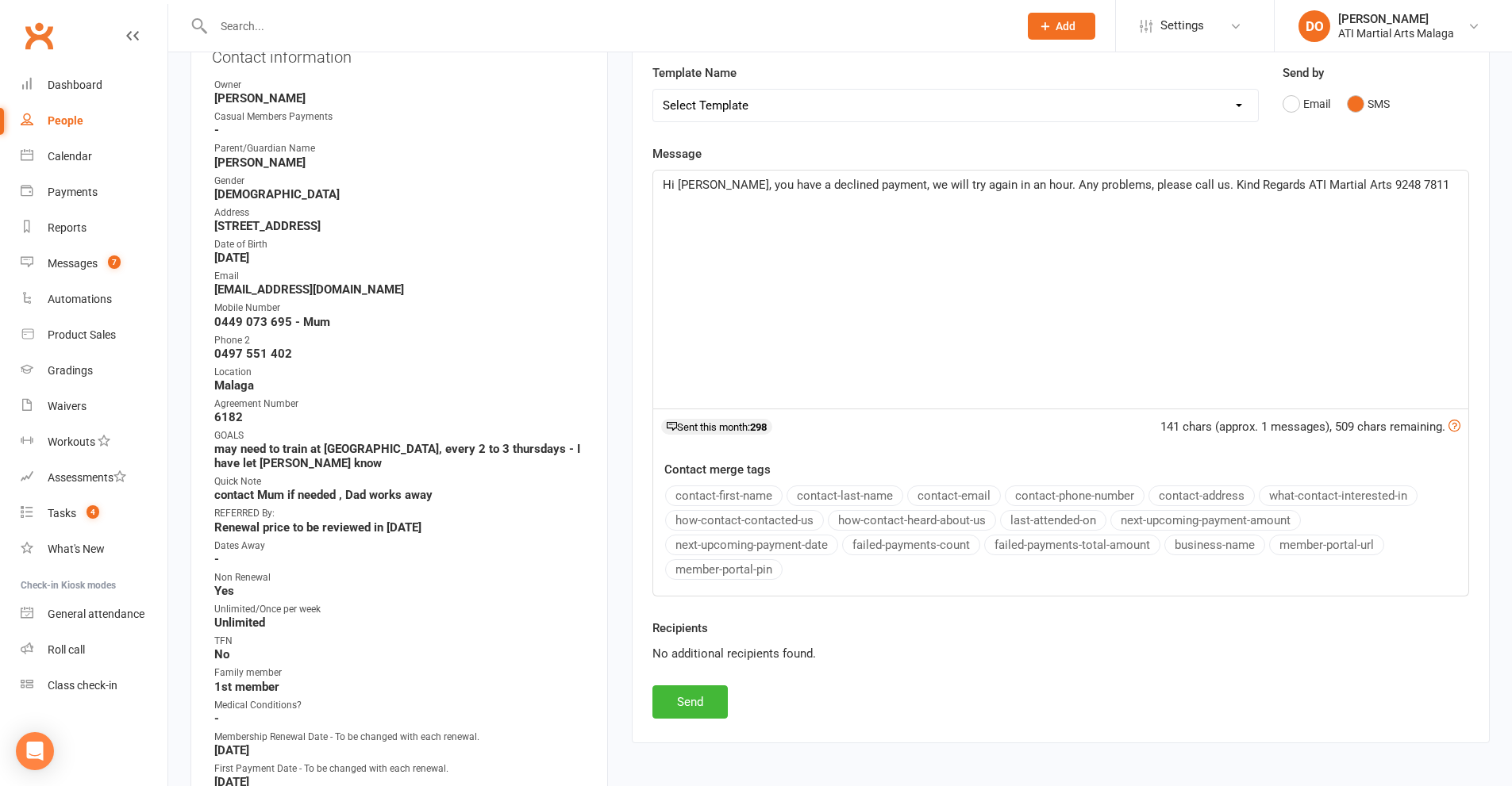
scroll to position [317, 0]
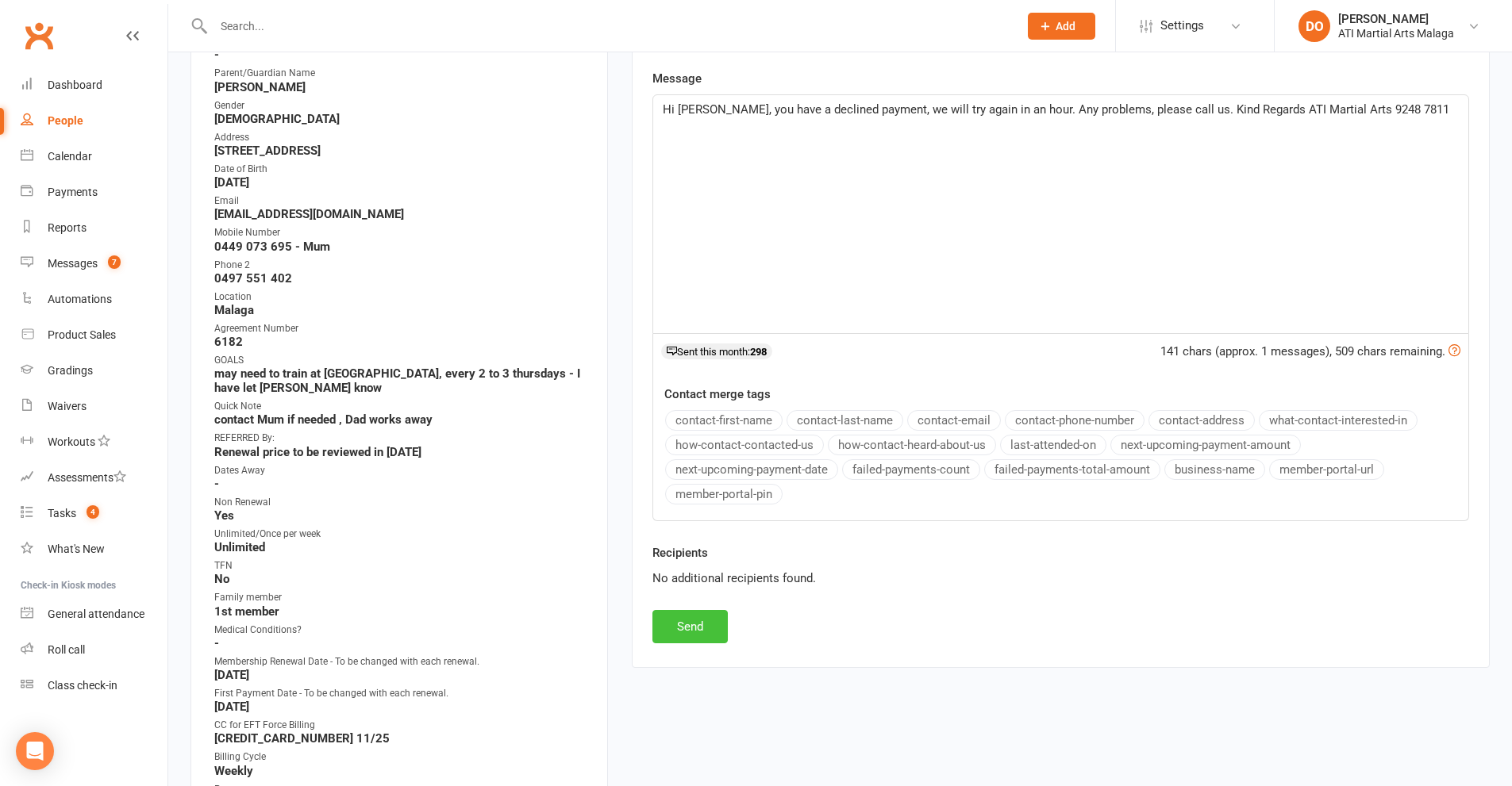
click at [703, 620] on button "Send" at bounding box center [690, 627] width 76 height 34
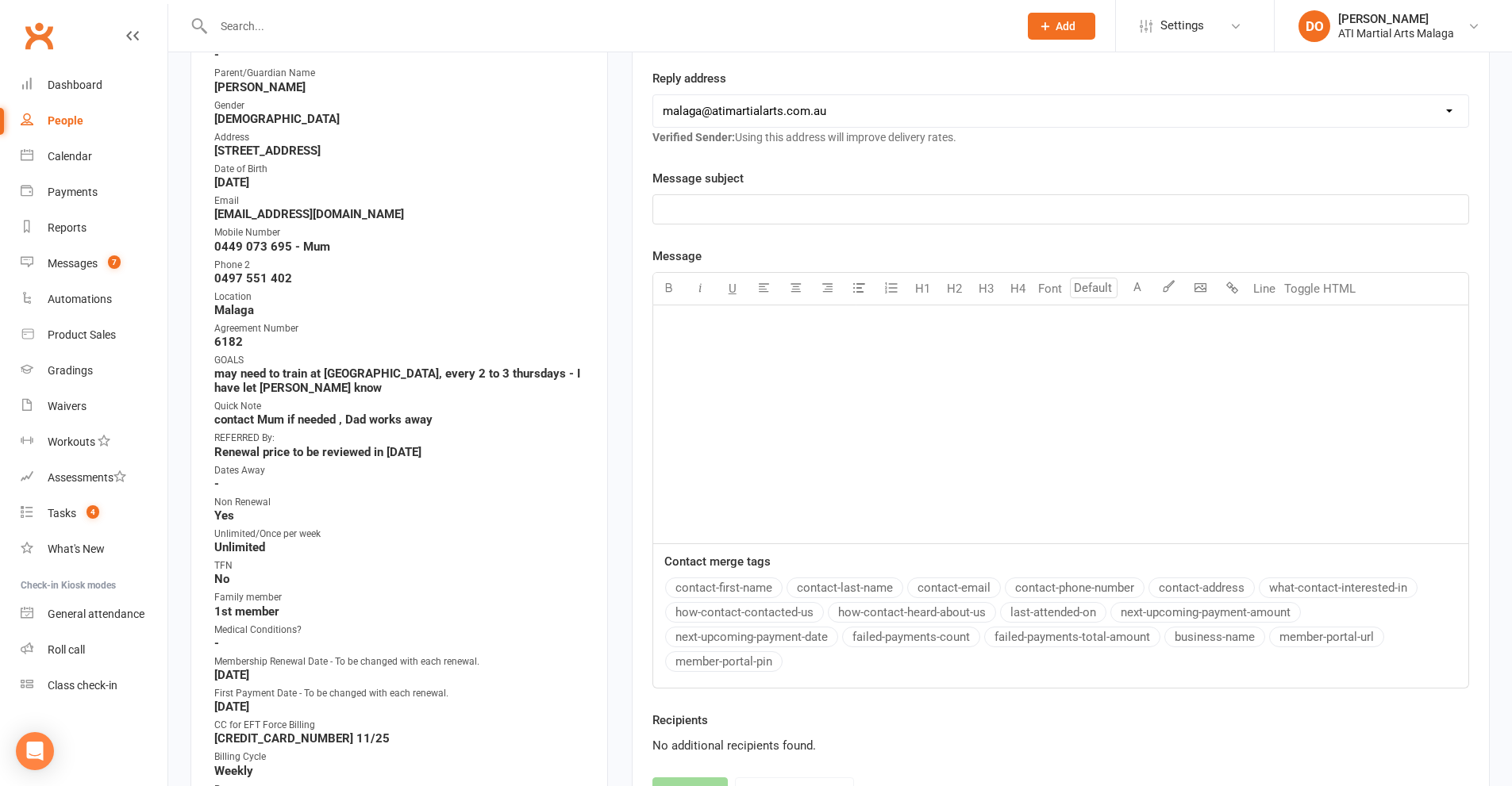
click at [870, 15] on input "text" at bounding box center [607, 26] width 798 height 22
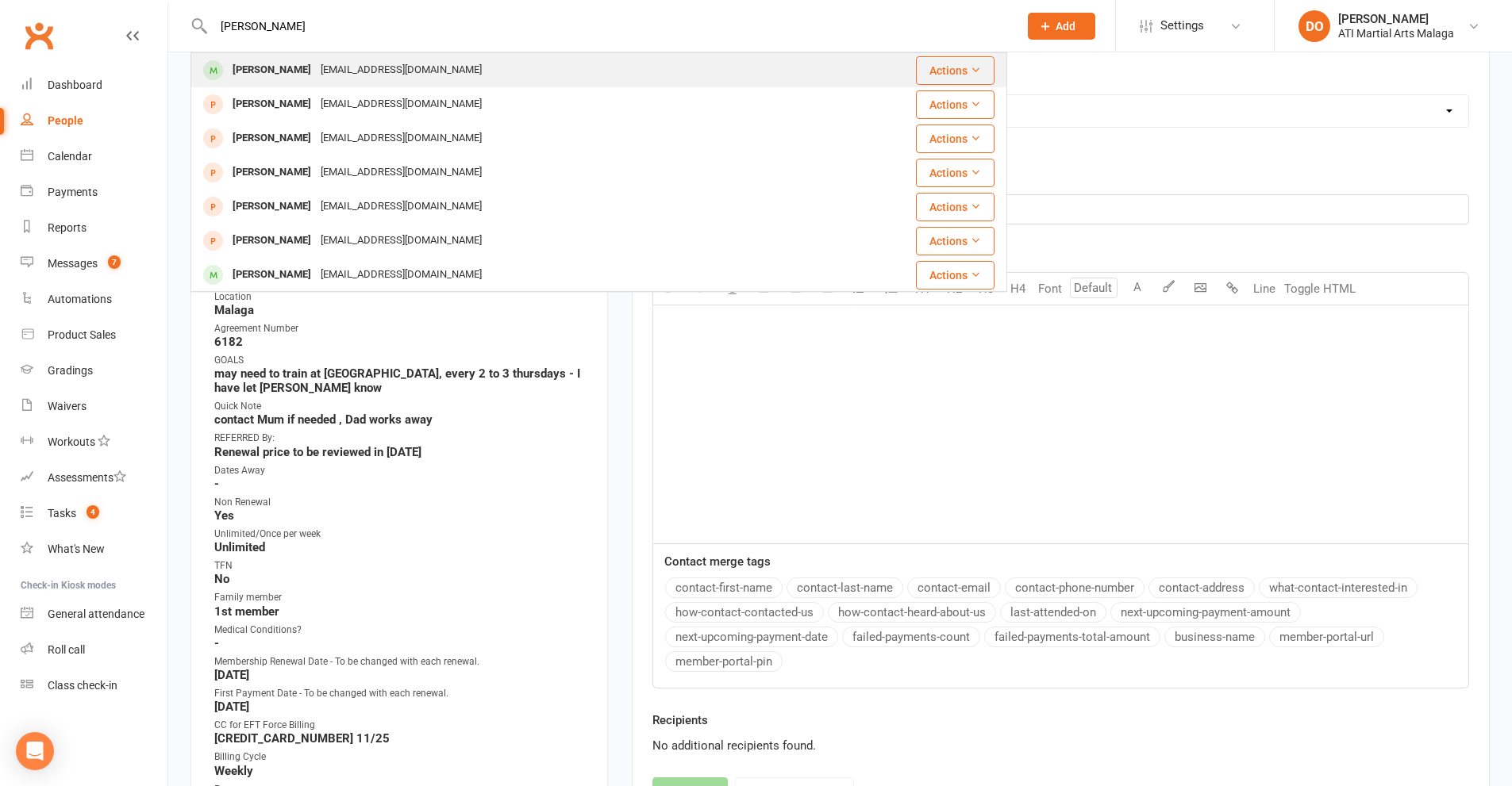
type input "[PERSON_NAME]"
click at [531, 67] on div "[PERSON_NAME] [EMAIL_ADDRESS][DOMAIN_NAME]" at bounding box center [530, 70] width 677 height 33
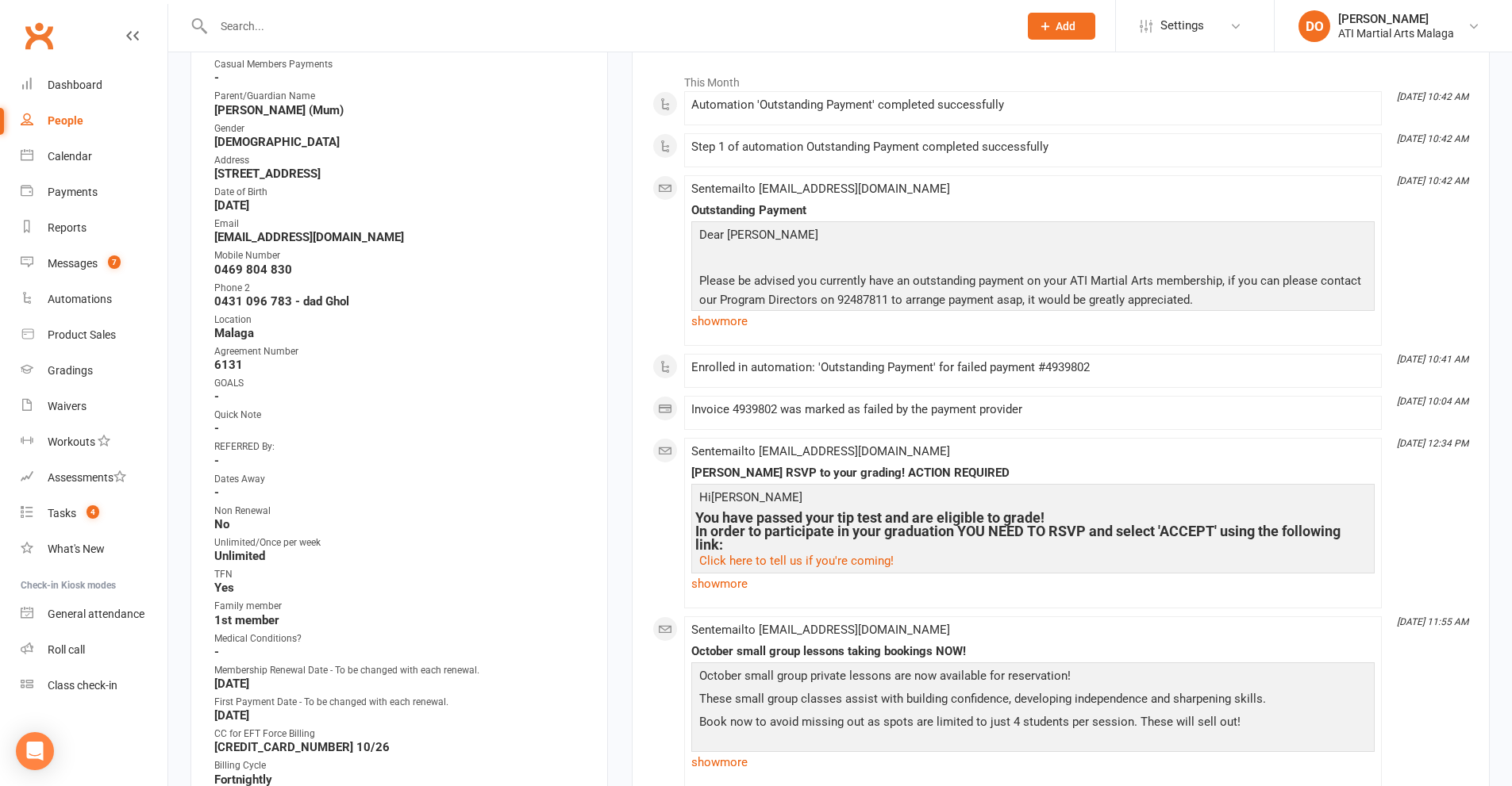
scroll to position [159, 0]
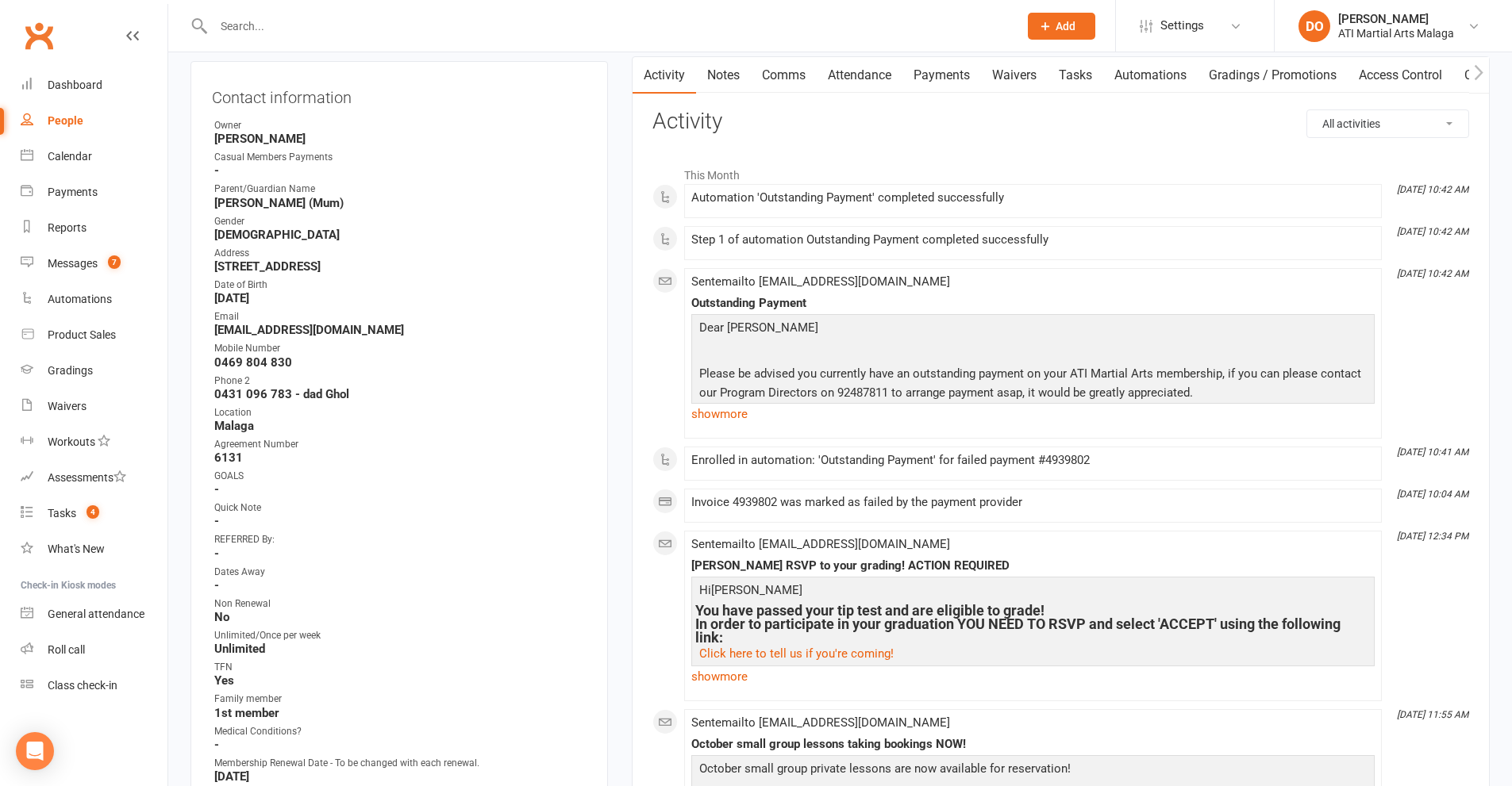
click at [933, 81] on link "Payments" at bounding box center [941, 75] width 78 height 36
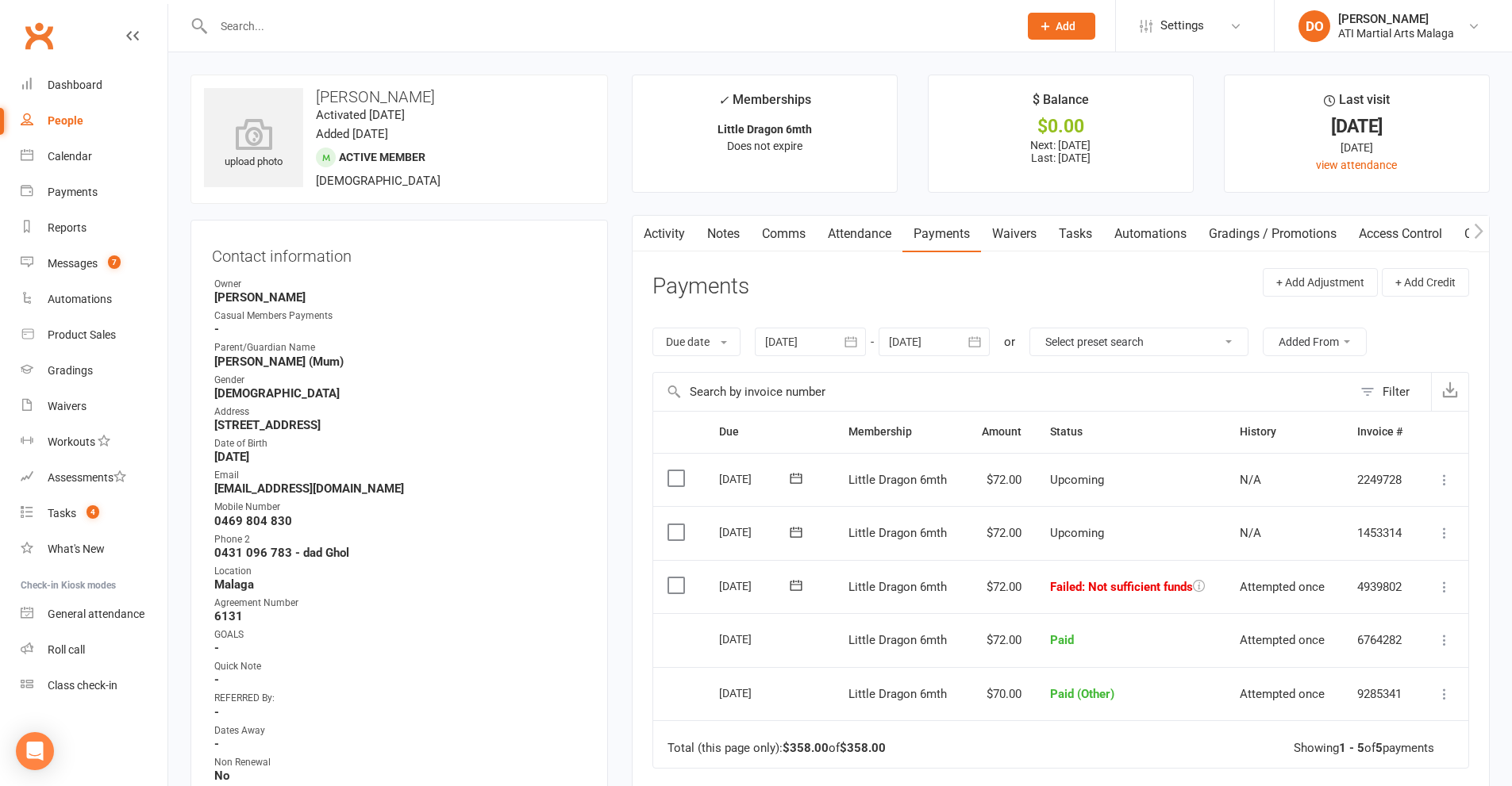
click at [682, 590] on label at bounding box center [678, 585] width 21 height 16
click at [678, 578] on input "checkbox" at bounding box center [673, 578] width 10 height 0
click at [1414, 754] on button "Change status" at bounding box center [1426, 750] width 125 height 34
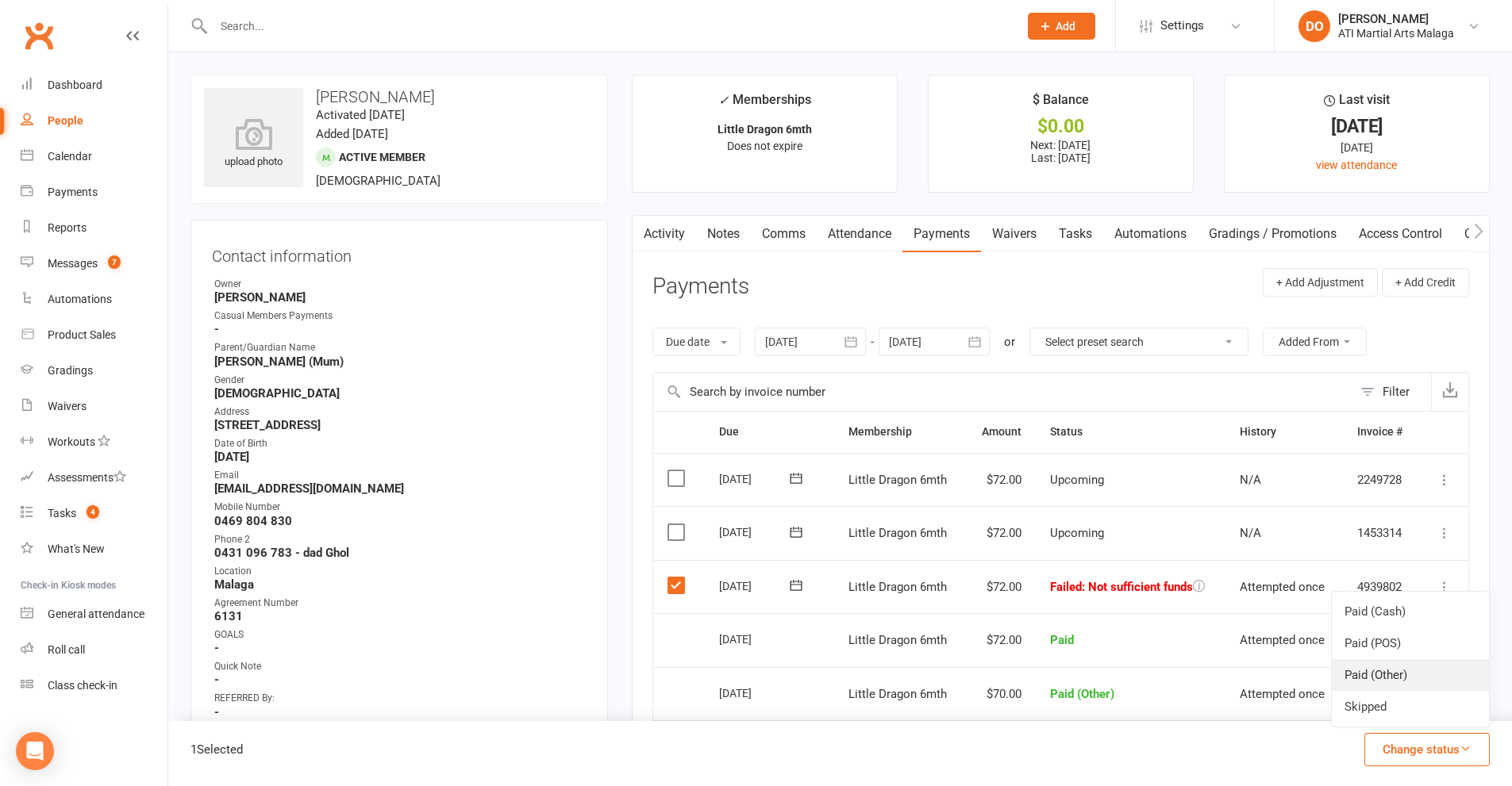
click at [1388, 678] on link "Paid (Other)" at bounding box center [1410, 675] width 157 height 32
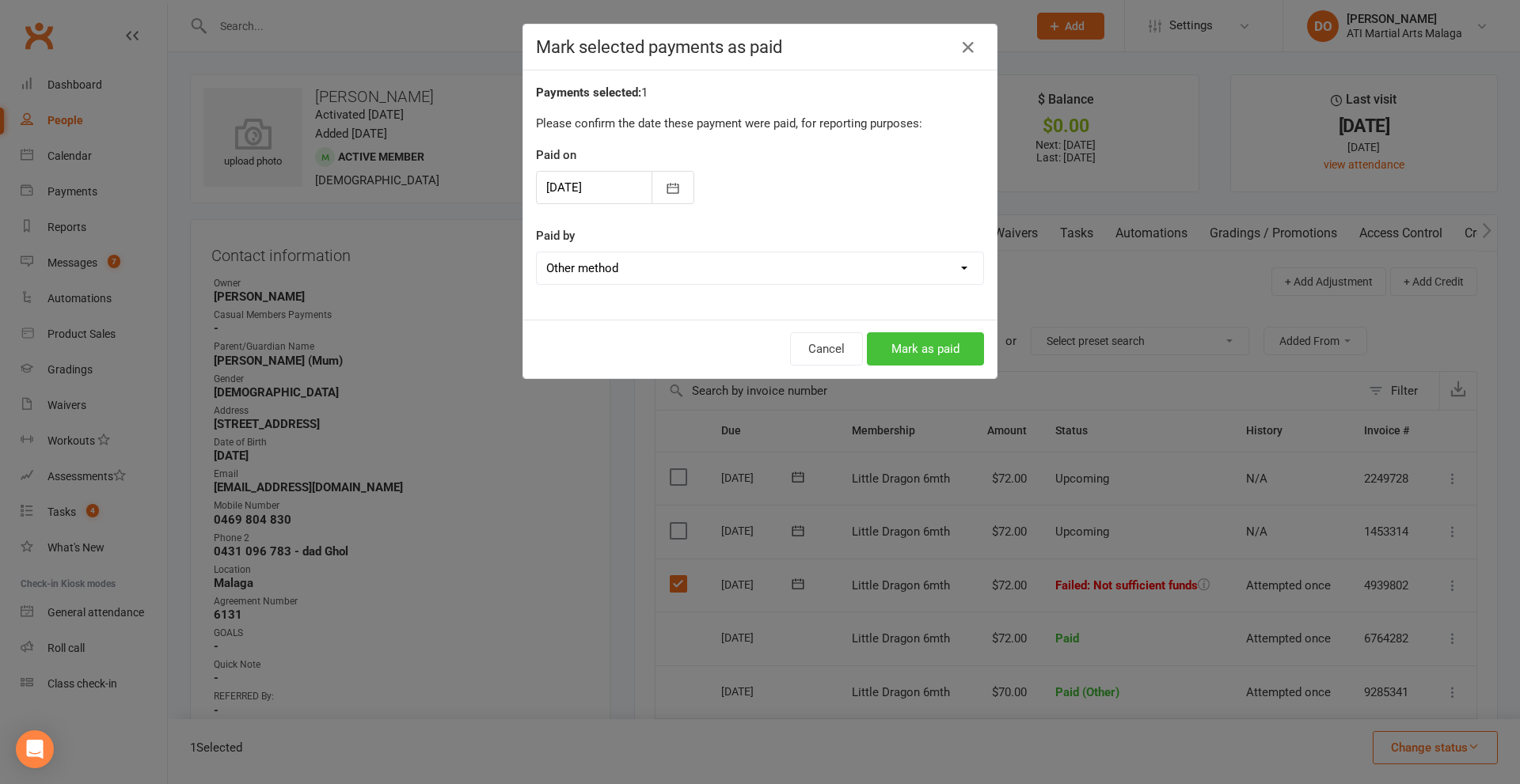
click at [952, 364] on button "Mark as paid" at bounding box center [925, 349] width 117 height 34
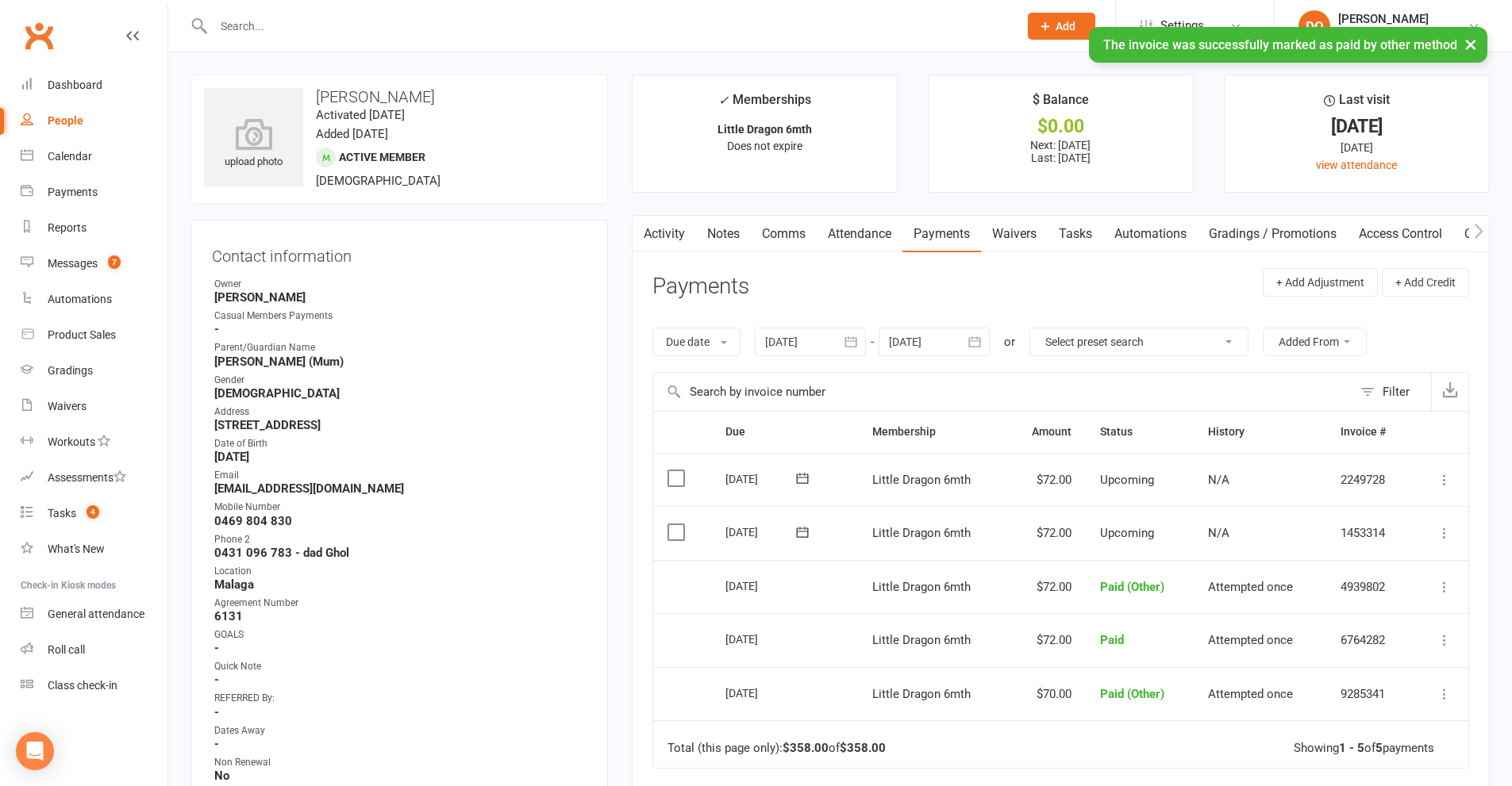
click at [727, 229] on link "Notes" at bounding box center [723, 234] width 55 height 36
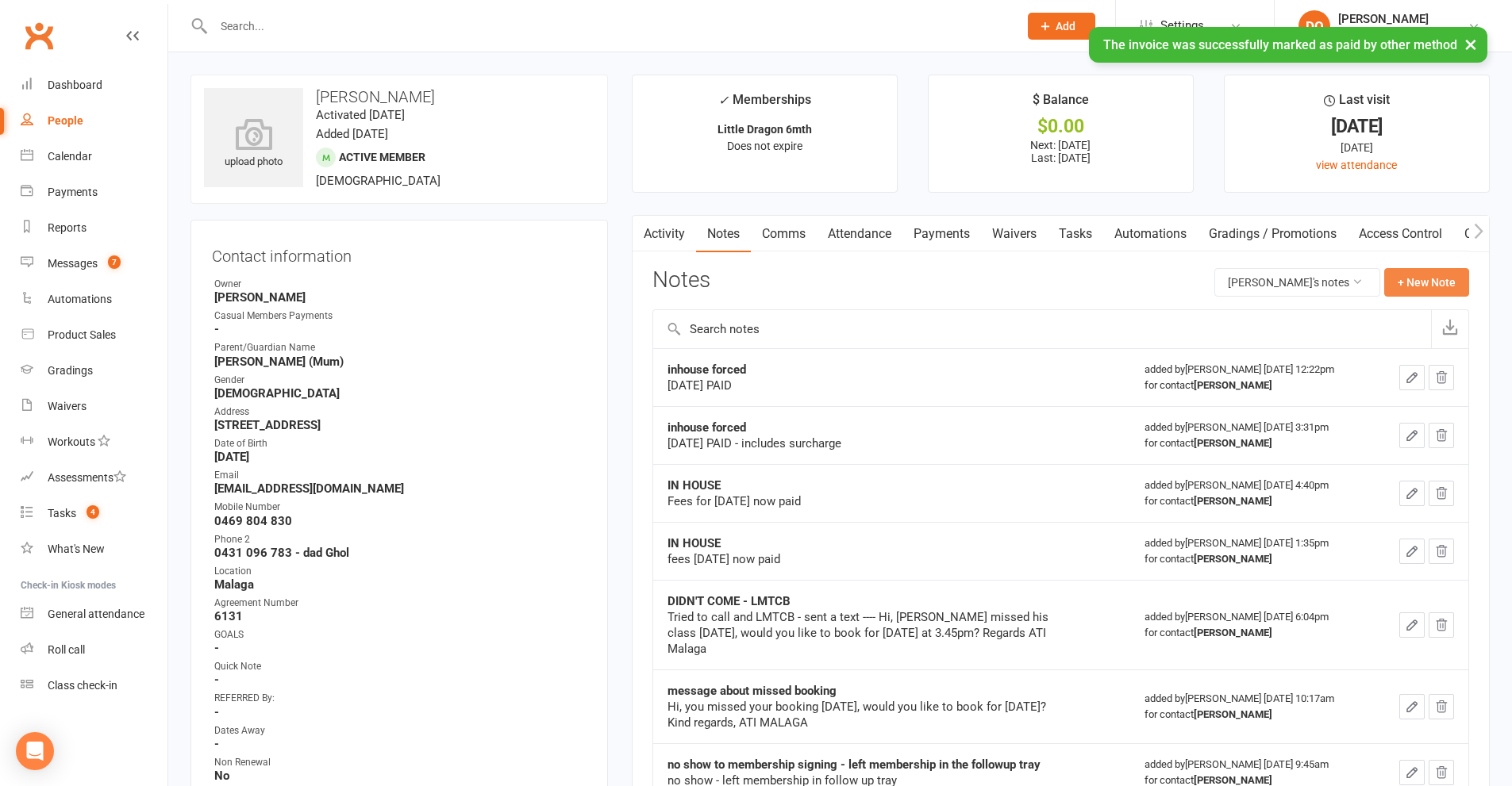
click at [1446, 281] on button "+ New Note" at bounding box center [1426, 282] width 85 height 29
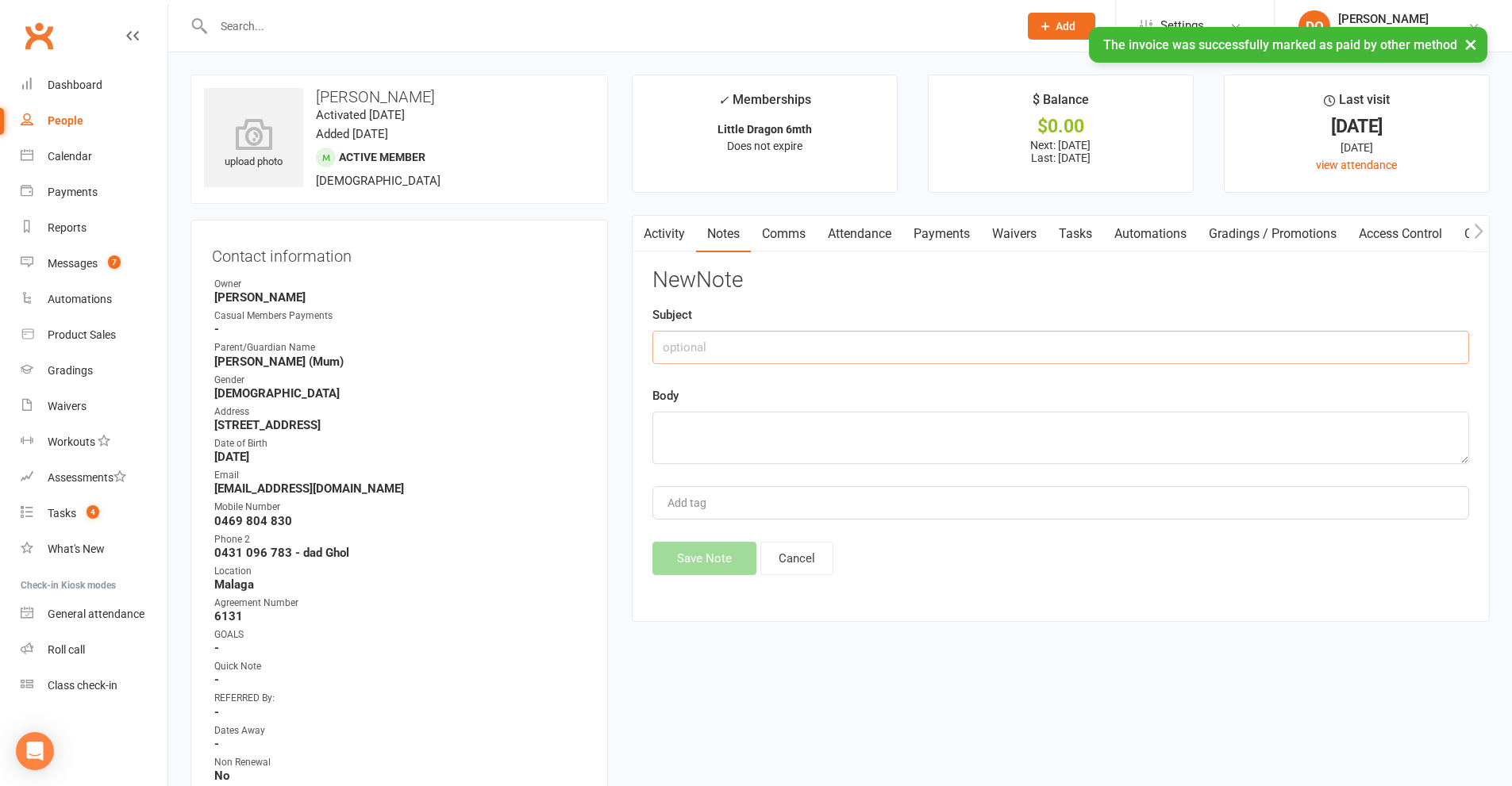
drag, startPoint x: 854, startPoint y: 351, endPoint x: 868, endPoint y: 348, distance: 14.3
click at [854, 350] on input "text" at bounding box center [1060, 348] width 817 height 34
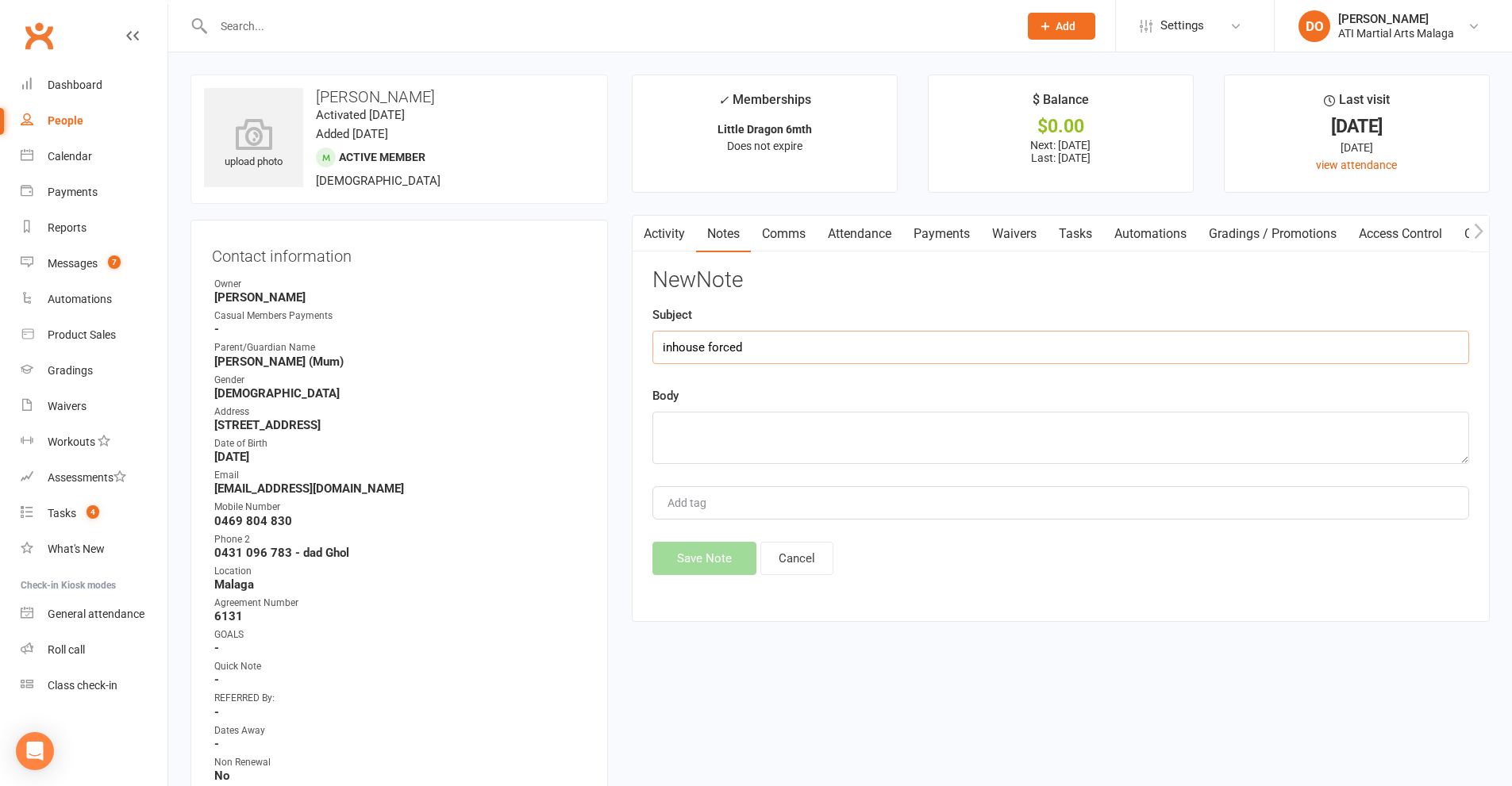
type input "inhouse forced"
click at [920, 475] on div "New Note Subject inhouse forced Body Add tag Save Note Cancel" at bounding box center [1060, 421] width 817 height 307
click at [891, 426] on textarea at bounding box center [1060, 438] width 817 height 52
type textarea "[DATE] PAID"
click at [728, 557] on button "Save Note" at bounding box center [705, 559] width 104 height 34
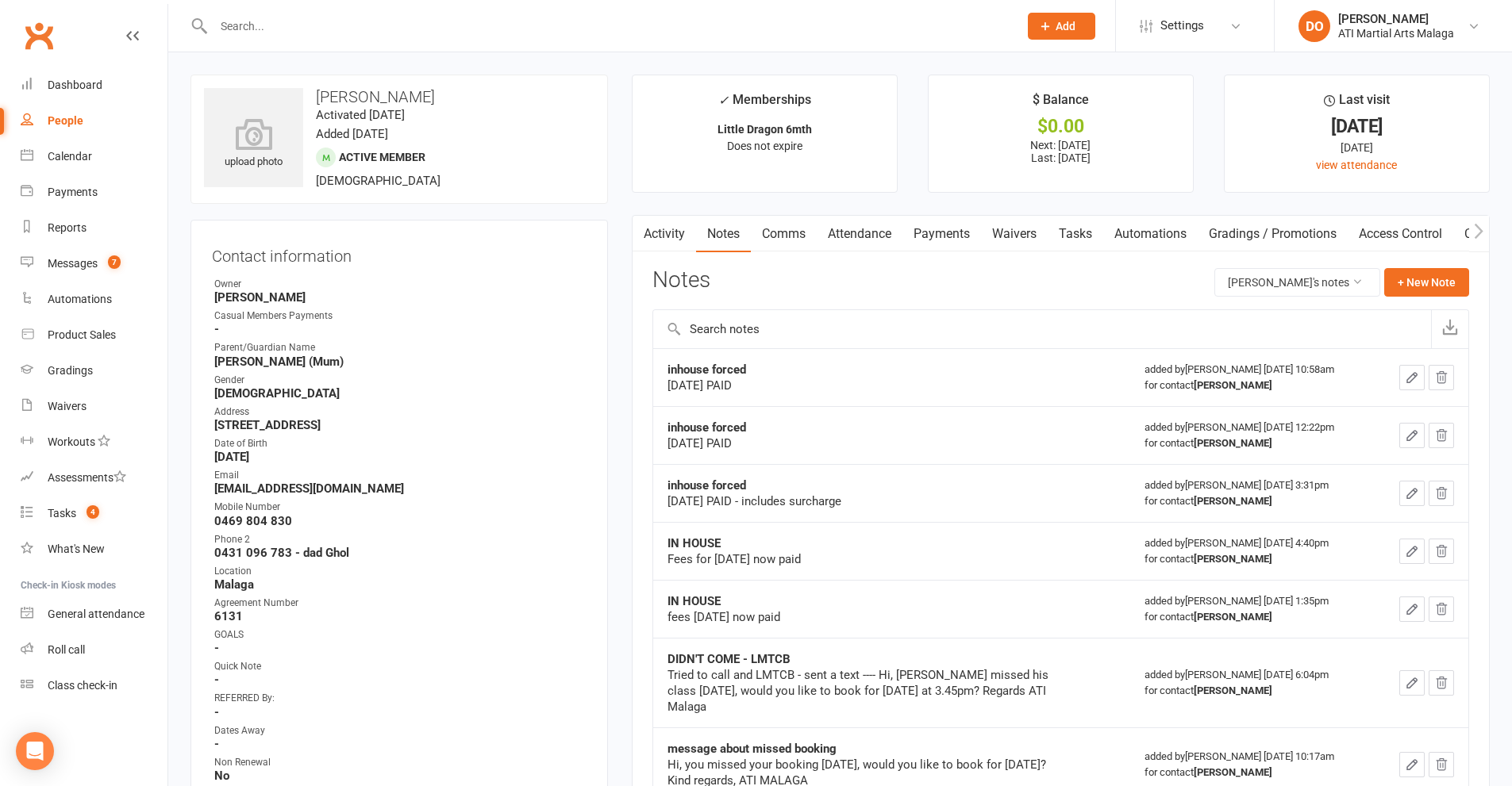
click at [591, 17] on input "text" at bounding box center [607, 26] width 798 height 22
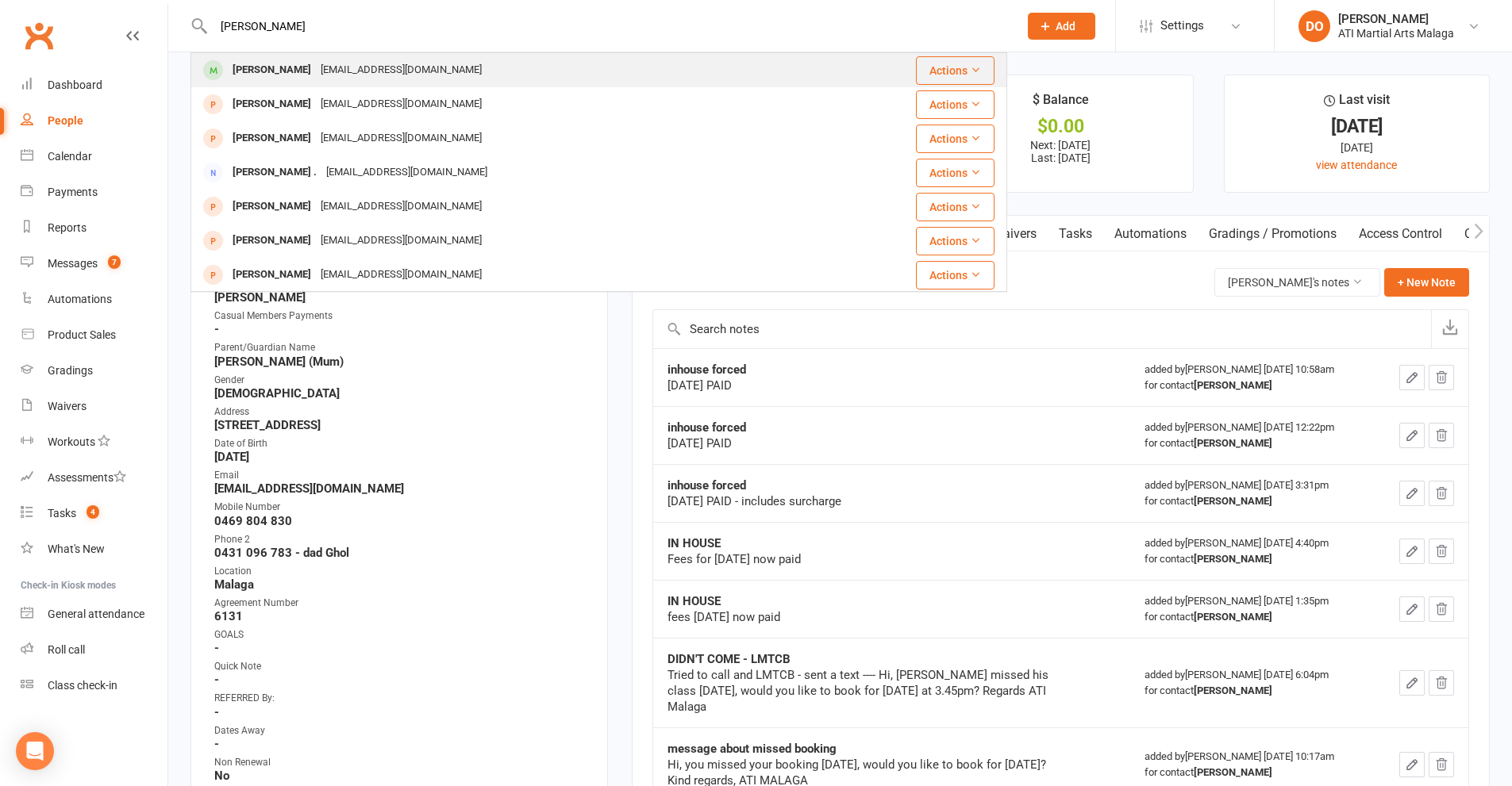
type input "[PERSON_NAME]"
click at [334, 66] on div "[EMAIL_ADDRESS][DOMAIN_NAME]" at bounding box center [401, 70] width 171 height 23
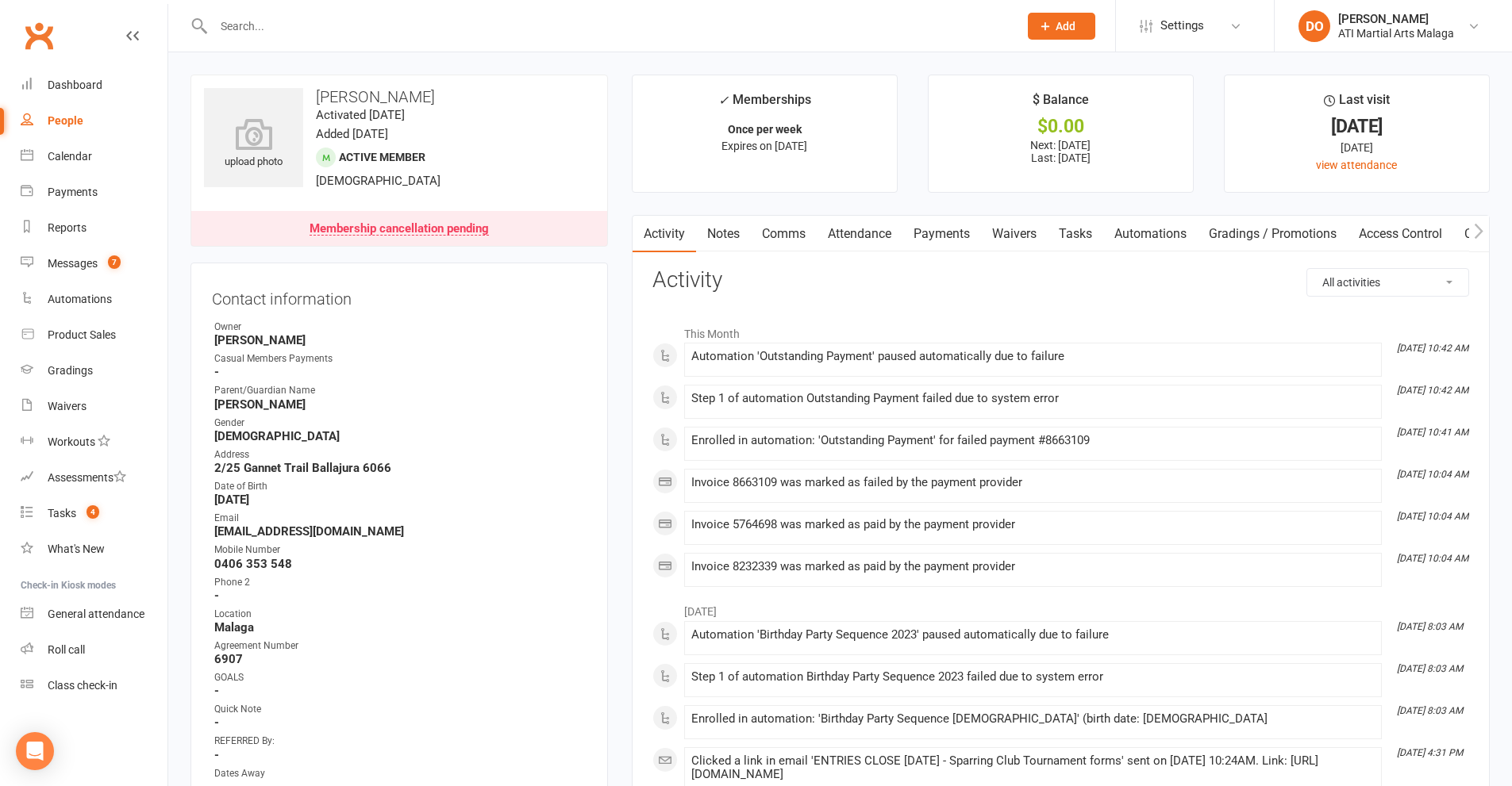
click at [944, 230] on link "Payments" at bounding box center [941, 234] width 78 height 36
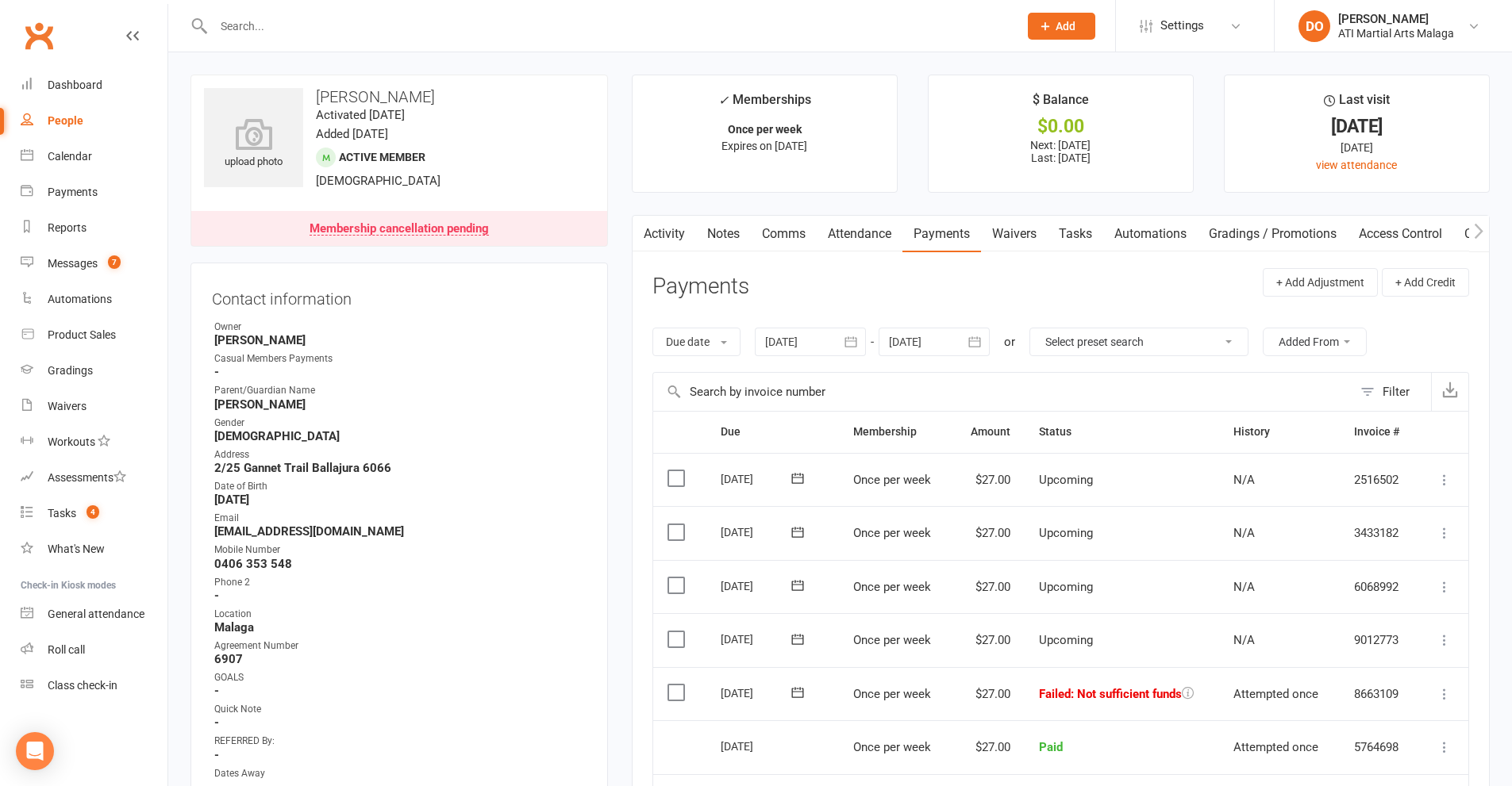
click at [780, 232] on link "Comms" at bounding box center [784, 234] width 66 height 36
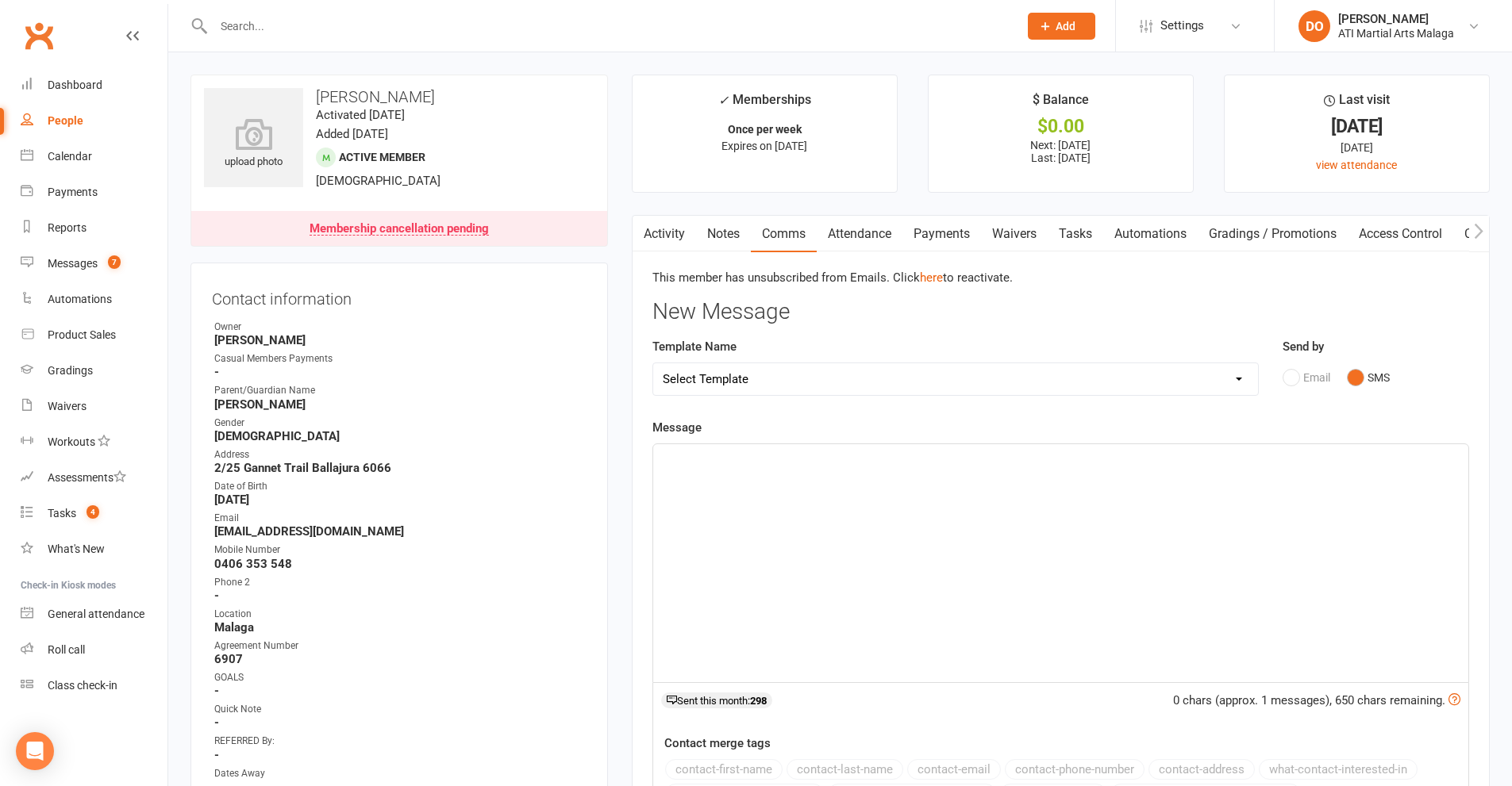
click at [942, 517] on div "﻿" at bounding box center [1060, 562] width 815 height 238
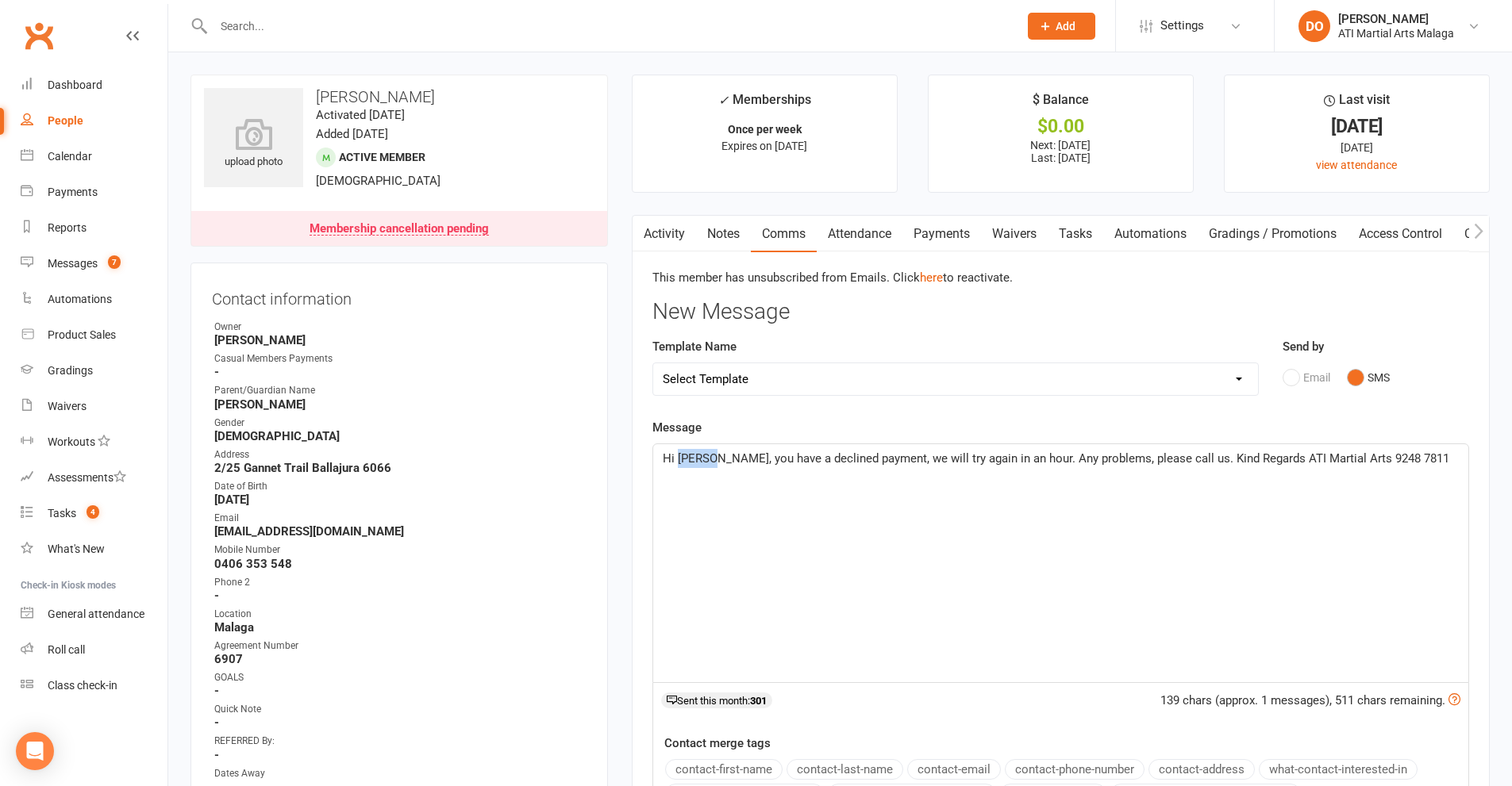
drag, startPoint x: 679, startPoint y: 455, endPoint x: 711, endPoint y: 464, distance: 33.2
click at [711, 464] on span "Hi [PERSON_NAME], you have a declined payment, we will try again in an hour. An…" at bounding box center [1055, 458] width 786 height 14
click at [864, 541] on div "Hi [PERSON_NAME], you have a declined payment, we will try again in an hour. An…" at bounding box center [1060, 562] width 815 height 238
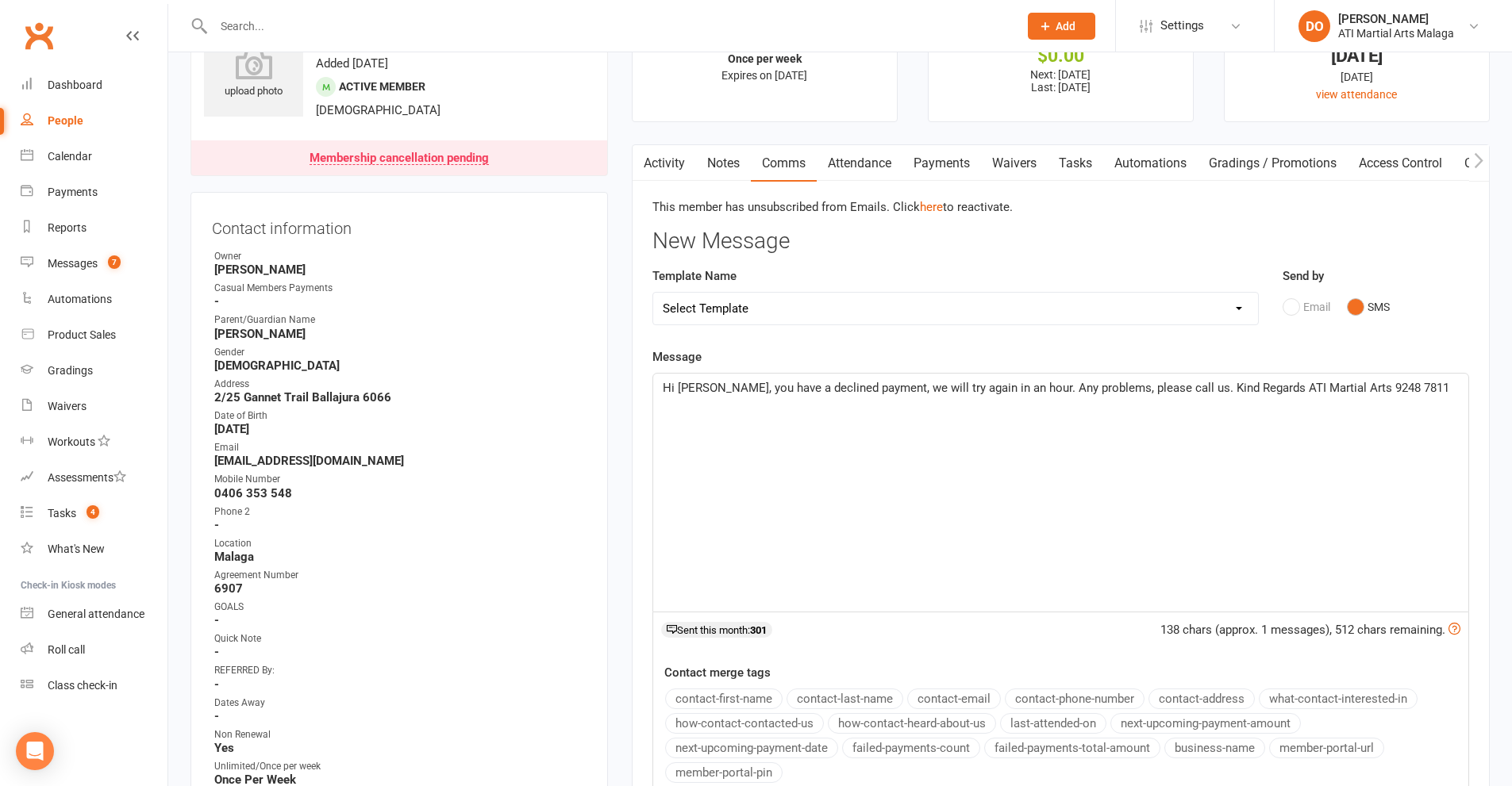
scroll to position [238, 0]
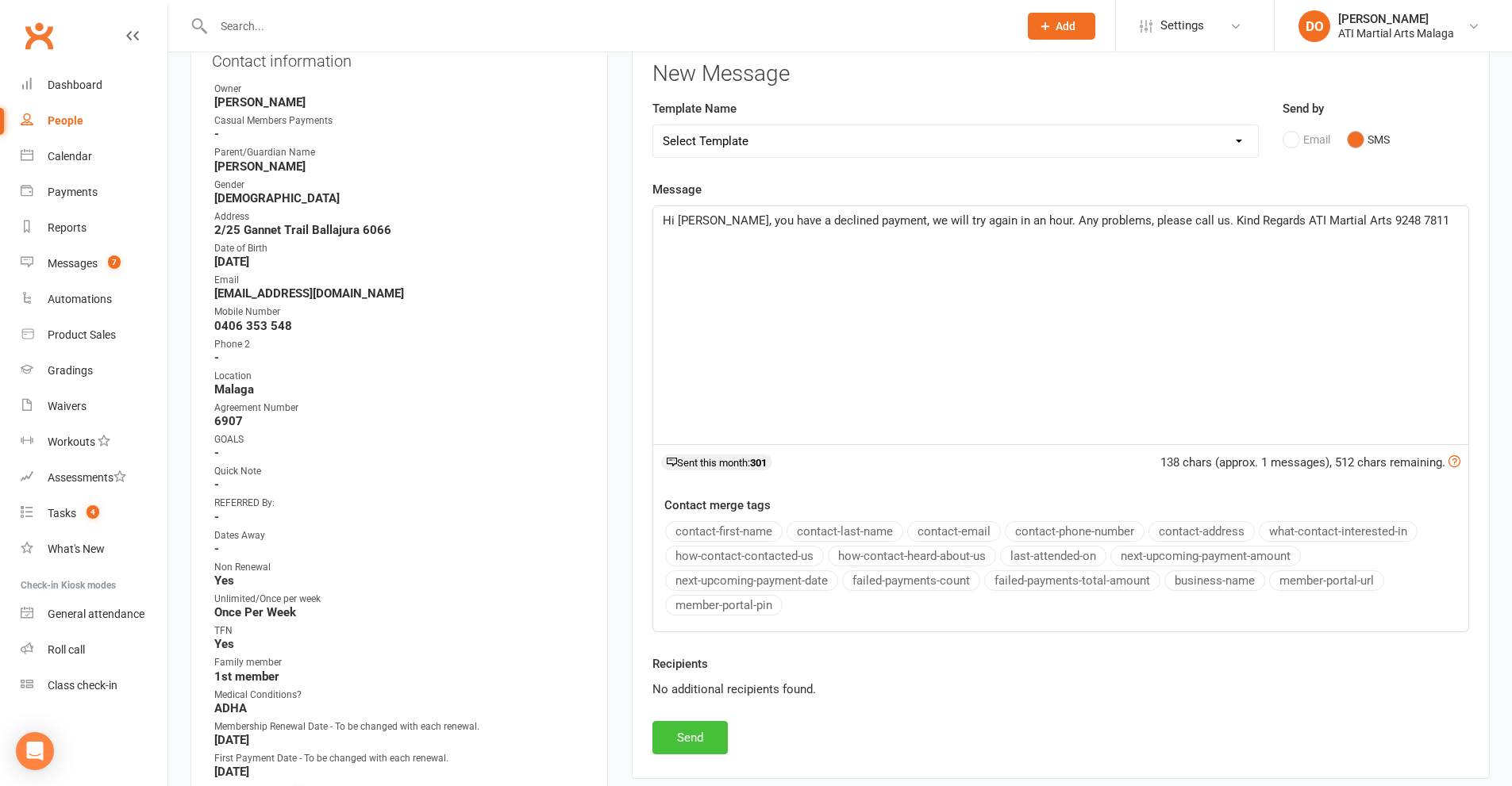
click at [708, 738] on button "Send" at bounding box center [690, 738] width 76 height 34
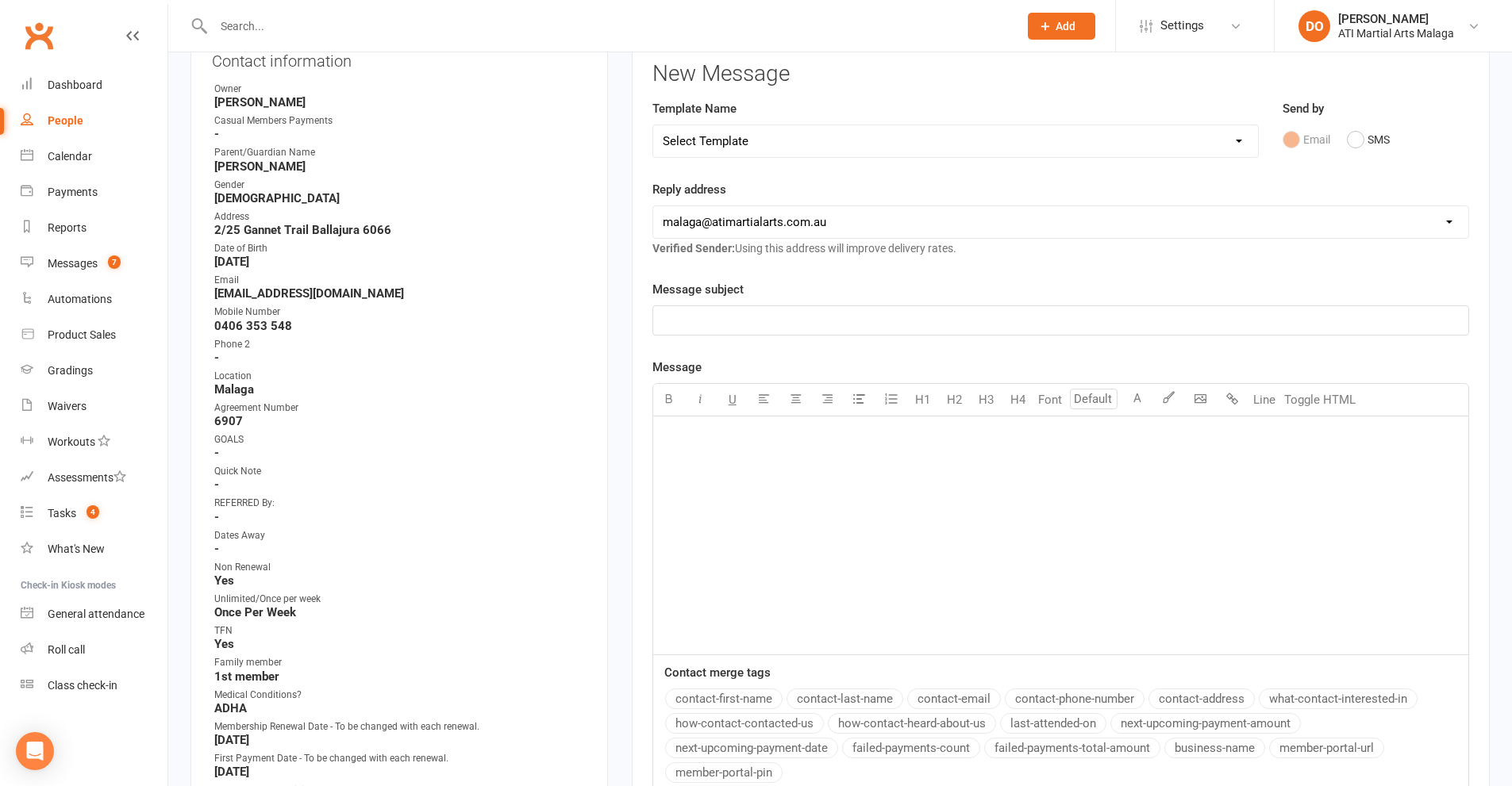
click at [685, 26] on input "text" at bounding box center [607, 26] width 798 height 22
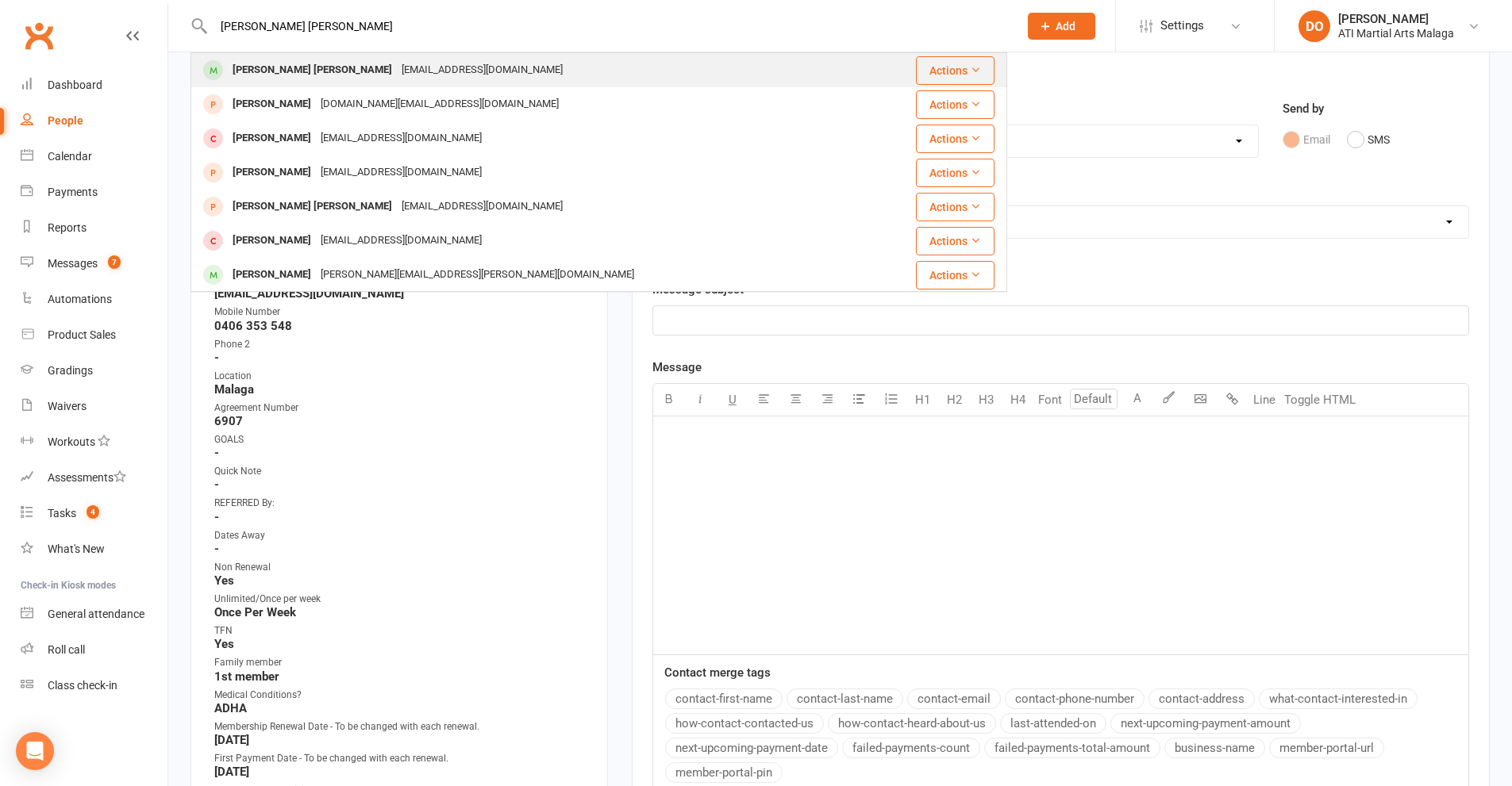
type input "[PERSON_NAME] [PERSON_NAME]"
click at [397, 70] on div "[EMAIL_ADDRESS][DOMAIN_NAME]" at bounding box center [482, 70] width 171 height 23
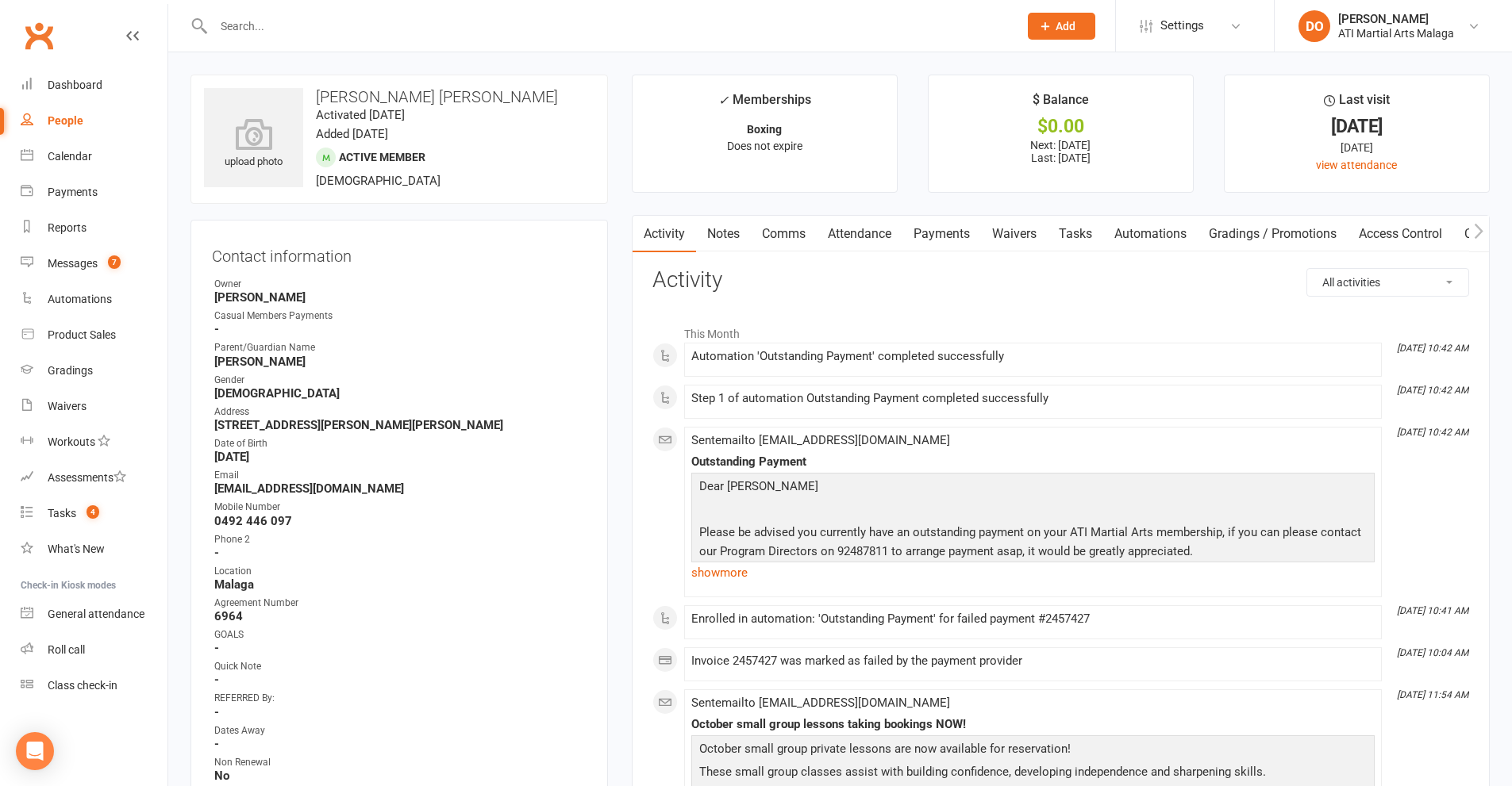
click at [789, 234] on link "Comms" at bounding box center [784, 234] width 66 height 36
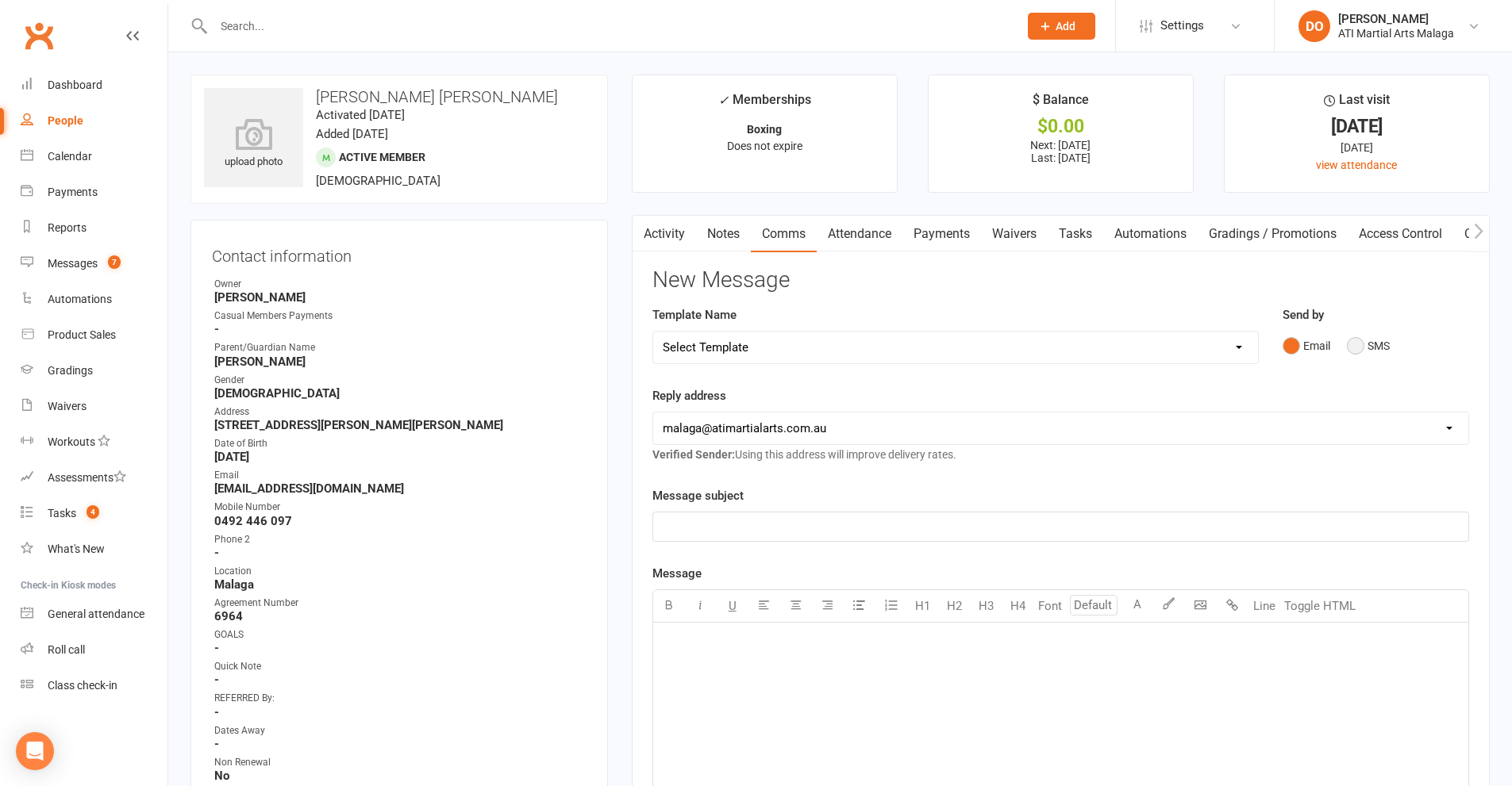
click at [1355, 351] on button "SMS" at bounding box center [1368, 346] width 43 height 30
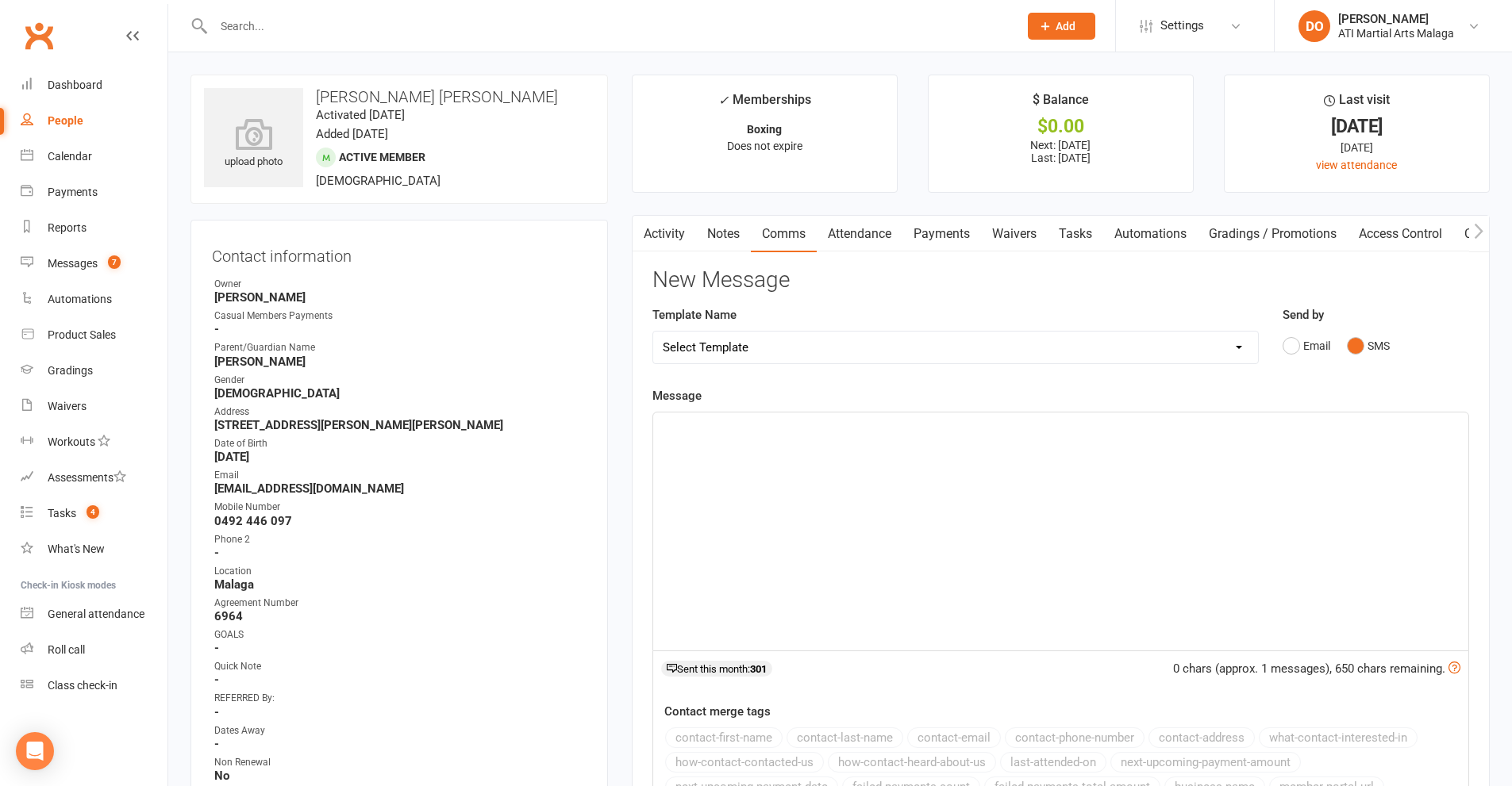
click at [937, 519] on div "﻿" at bounding box center [1060, 531] width 815 height 238
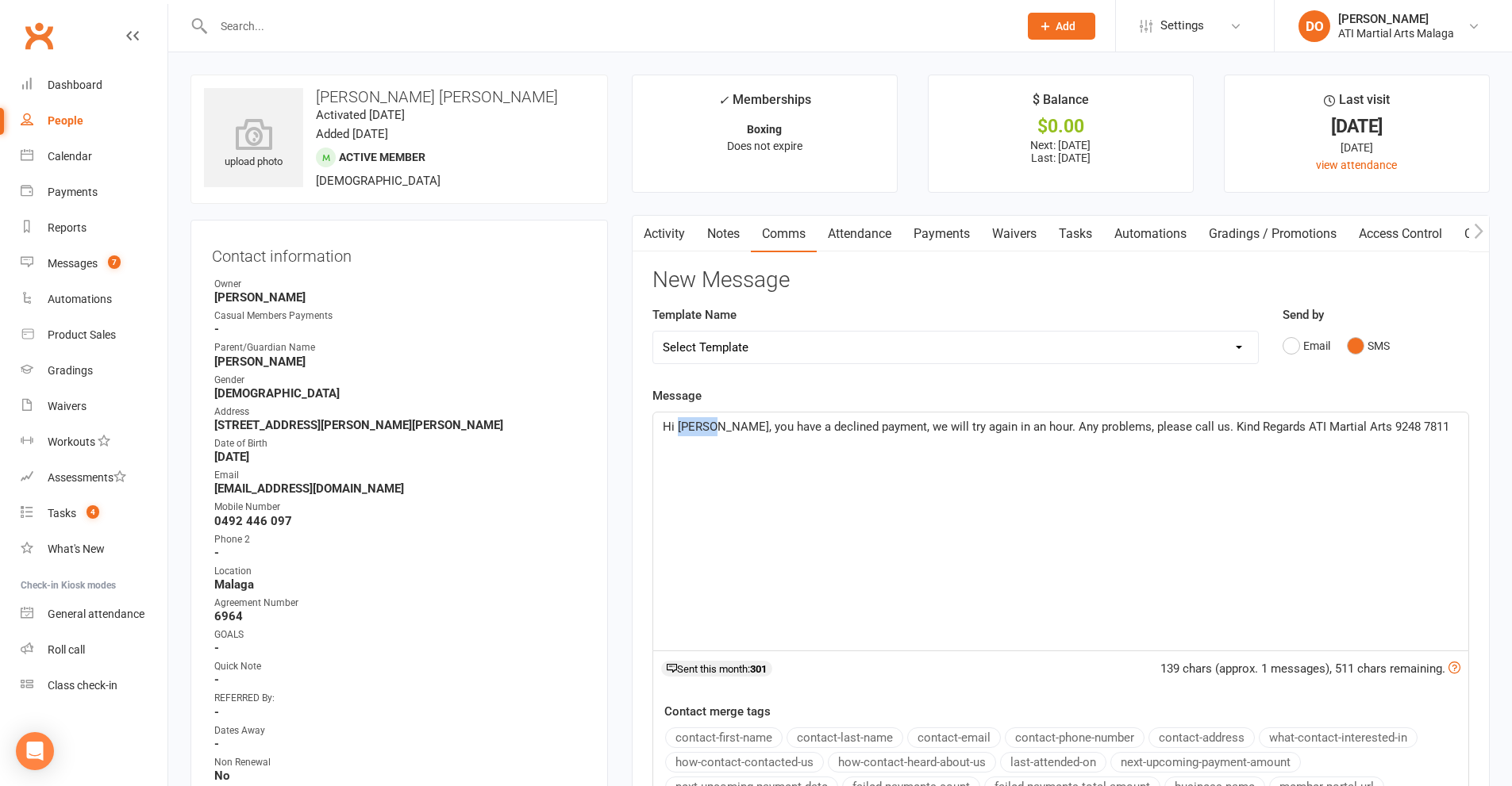
drag, startPoint x: 679, startPoint y: 430, endPoint x: 711, endPoint y: 436, distance: 32.6
click at [711, 436] on div "Hi [PERSON_NAME], you have a declined payment, we will try again in an hour. An…" at bounding box center [1060, 531] width 815 height 238
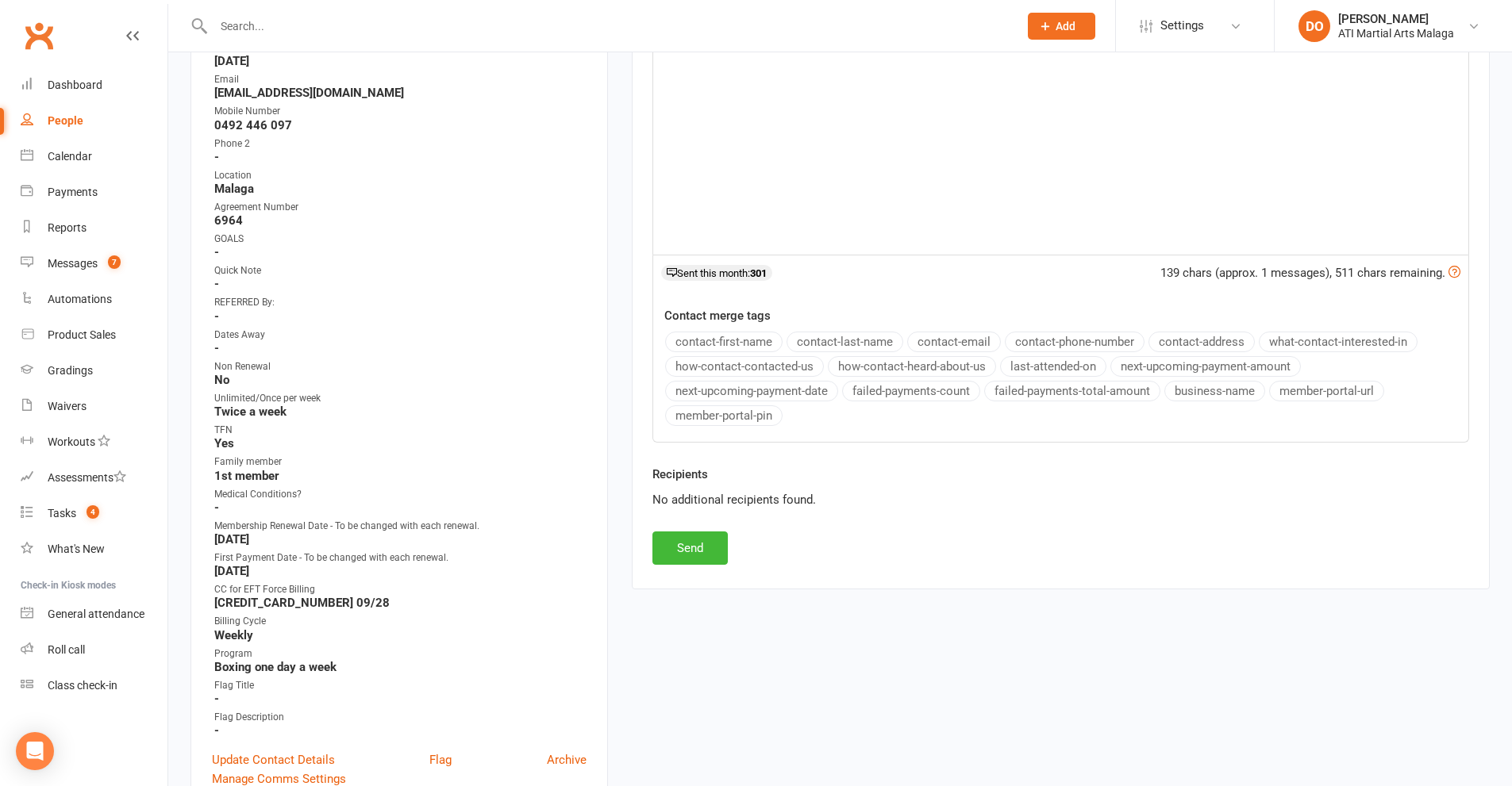
scroll to position [397, 0]
click at [654, 555] on button "Send" at bounding box center [690, 547] width 76 height 34
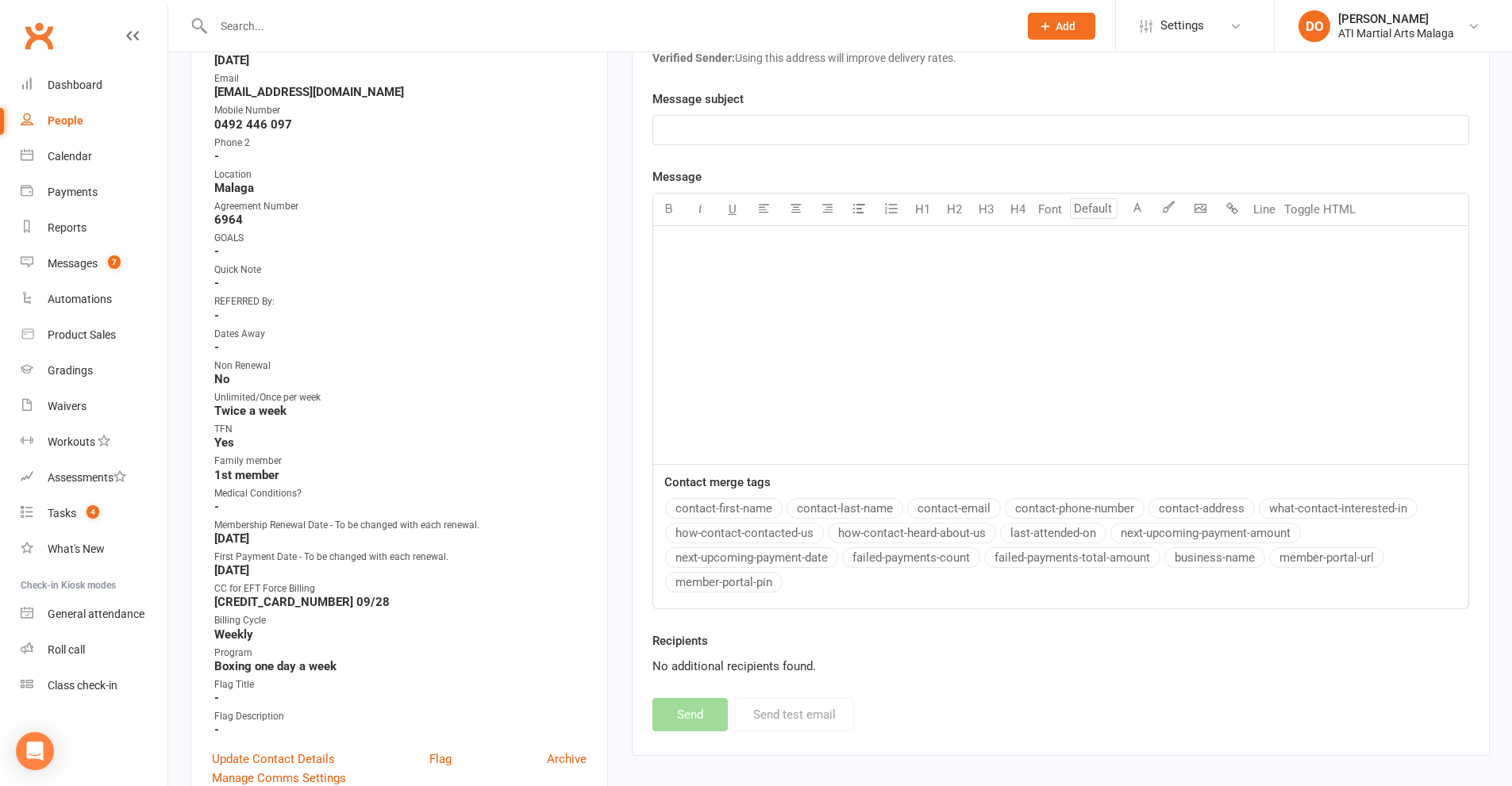
click at [453, 34] on input "text" at bounding box center [607, 26] width 798 height 22
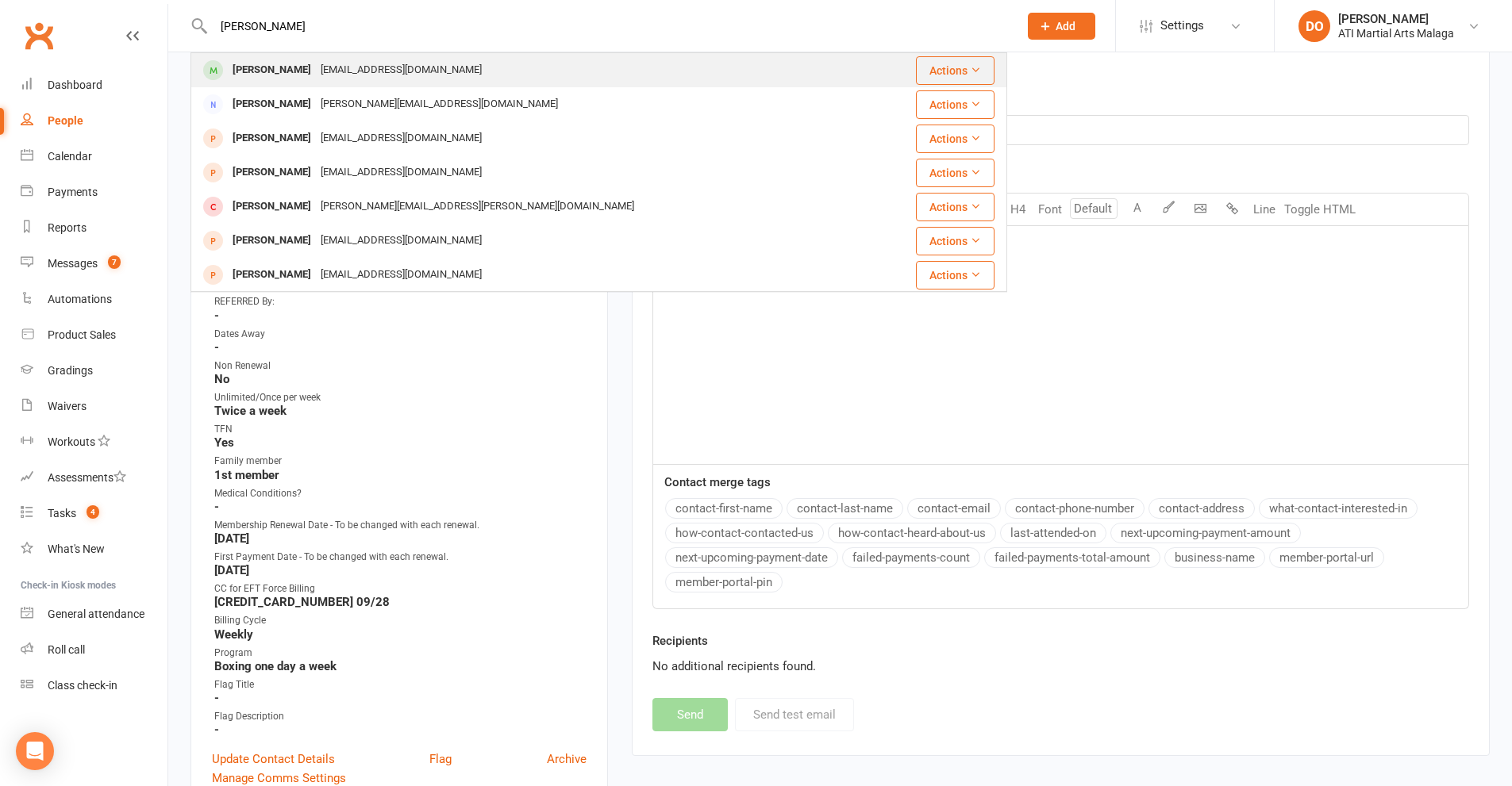
type input "[PERSON_NAME]"
click at [436, 77] on div "[EMAIL_ADDRESS][DOMAIN_NAME]" at bounding box center [401, 70] width 171 height 23
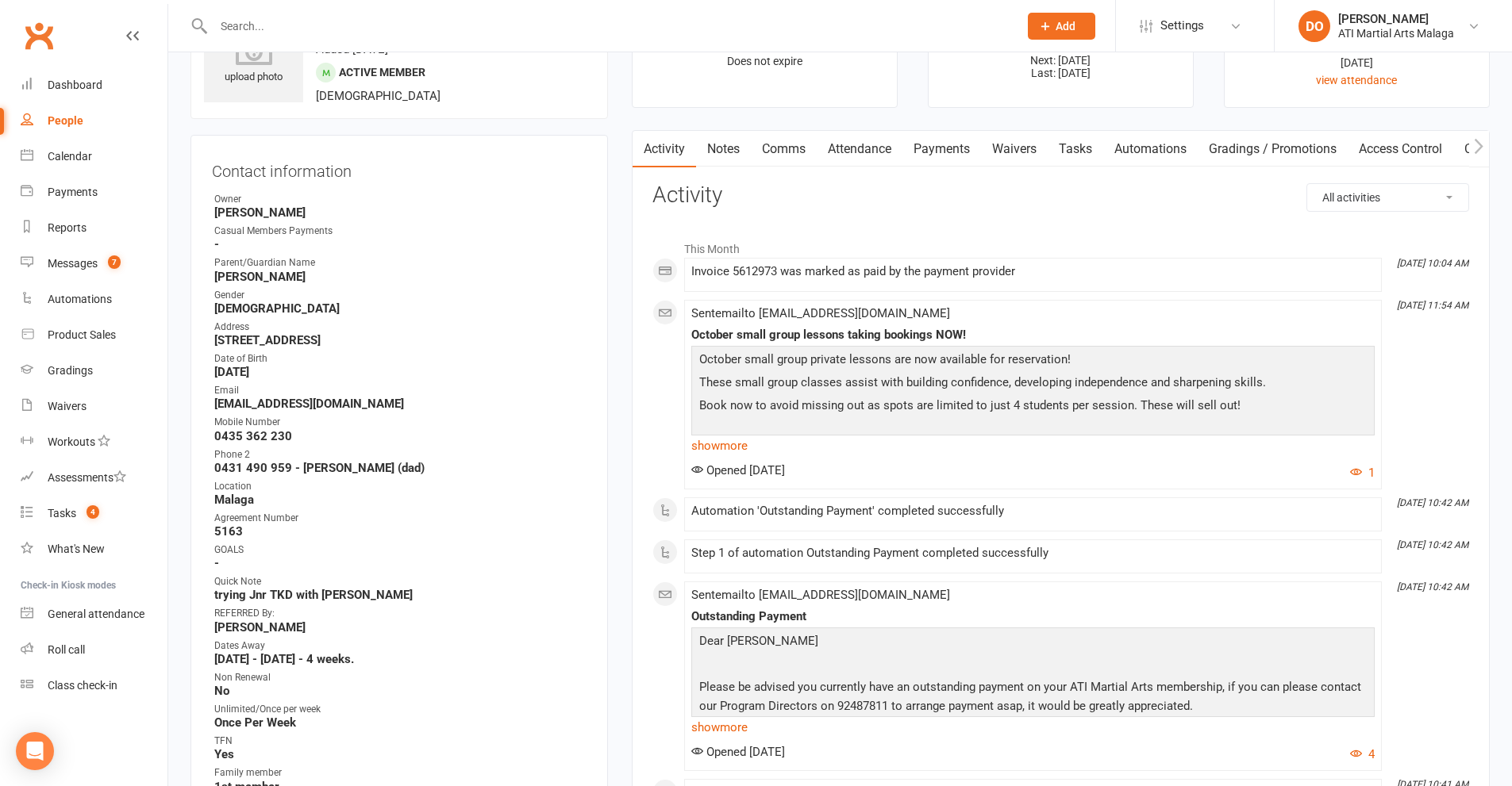
scroll to position [79, 0]
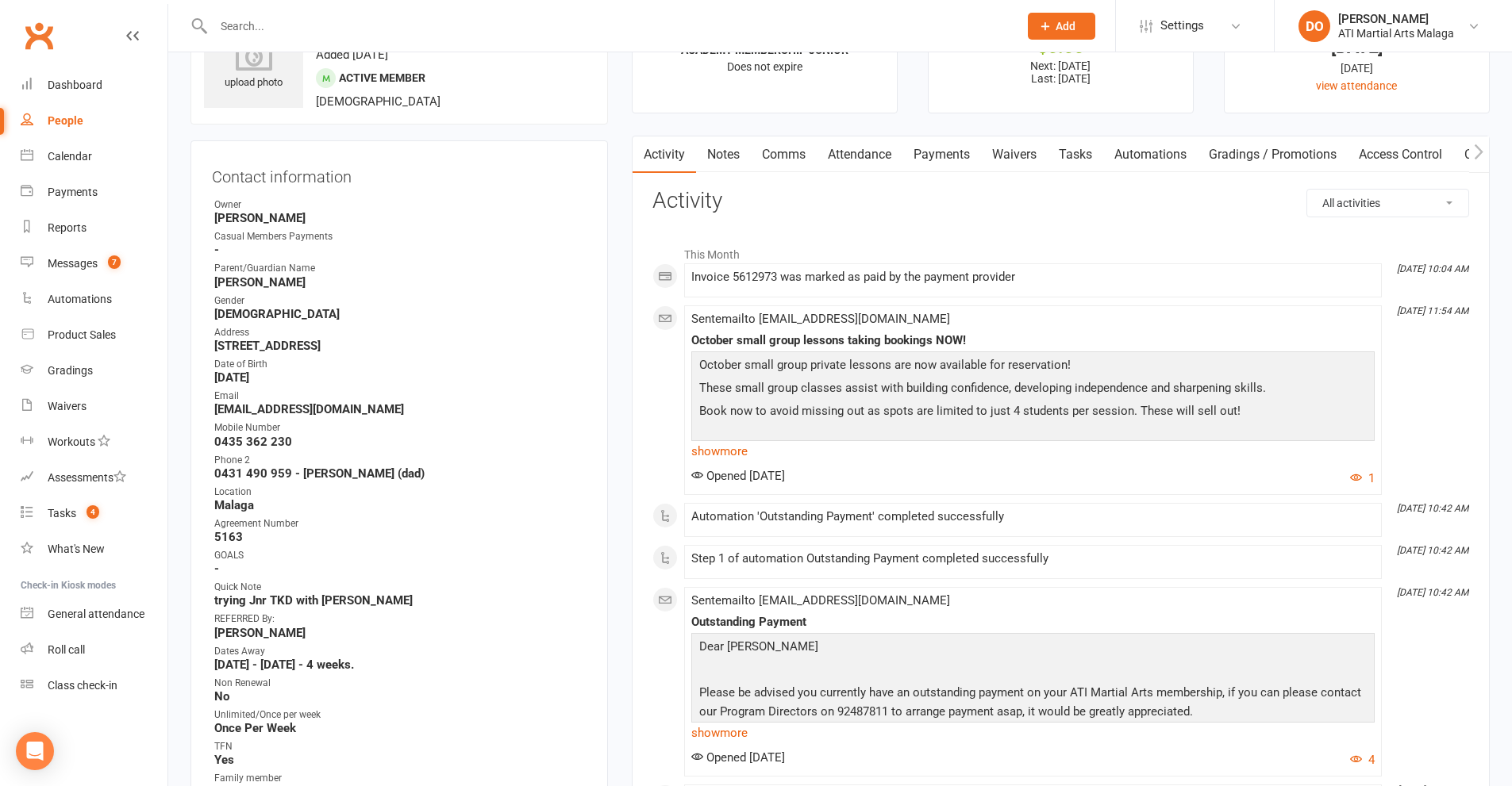
click at [957, 151] on link "Payments" at bounding box center [941, 154] width 78 height 36
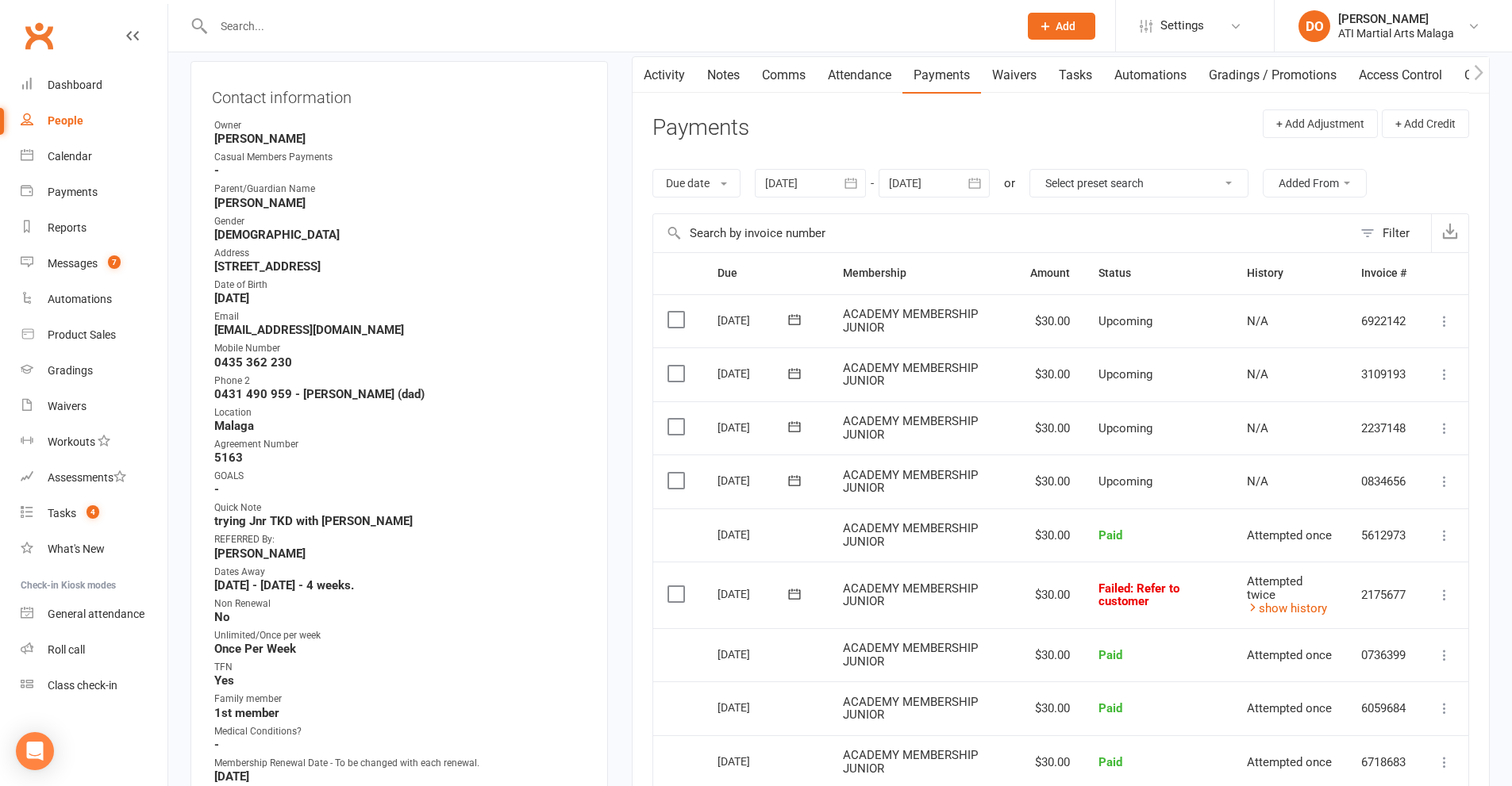
scroll to position [238, 0]
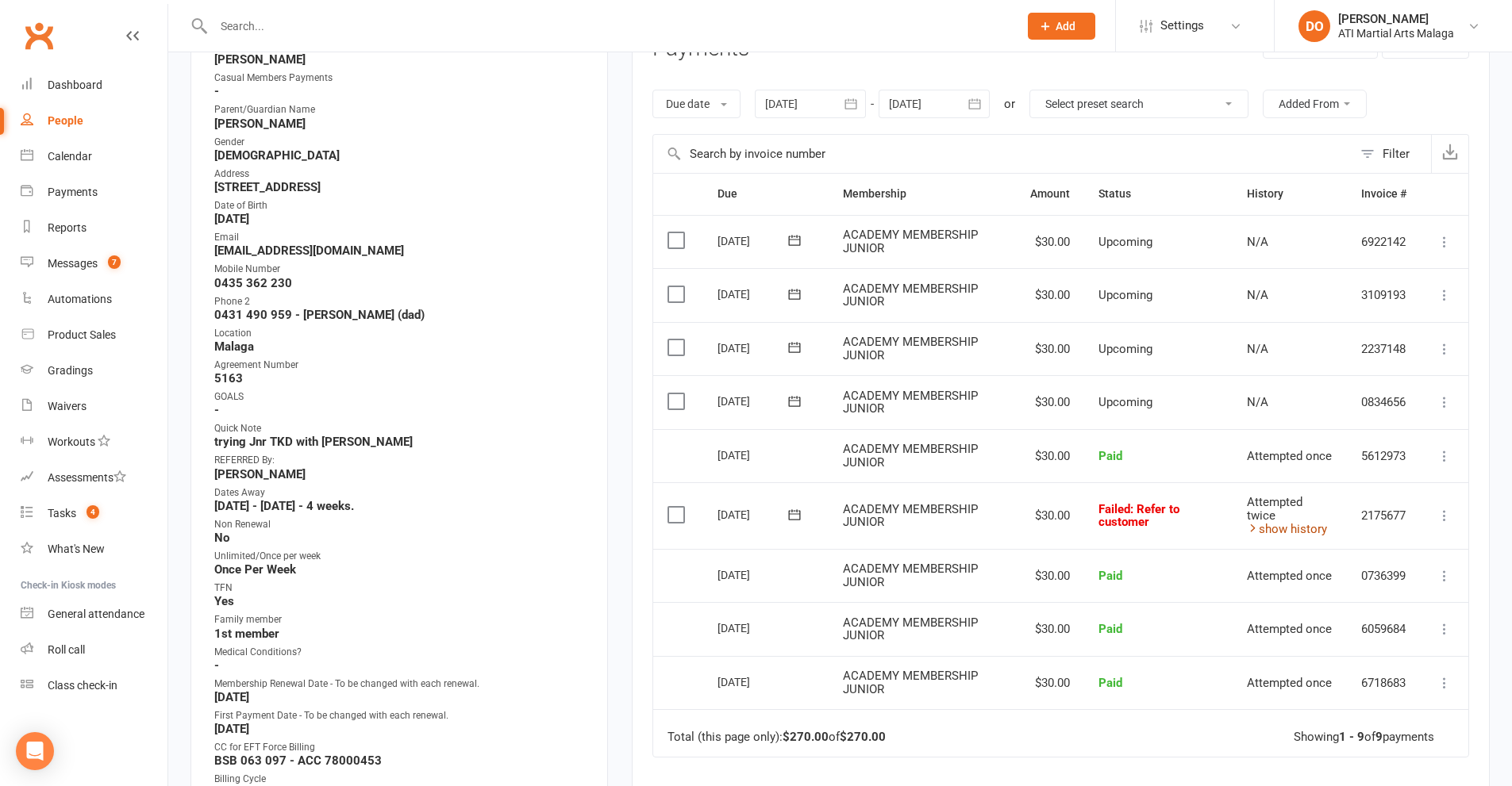
click at [1271, 531] on link "show history" at bounding box center [1287, 529] width 80 height 14
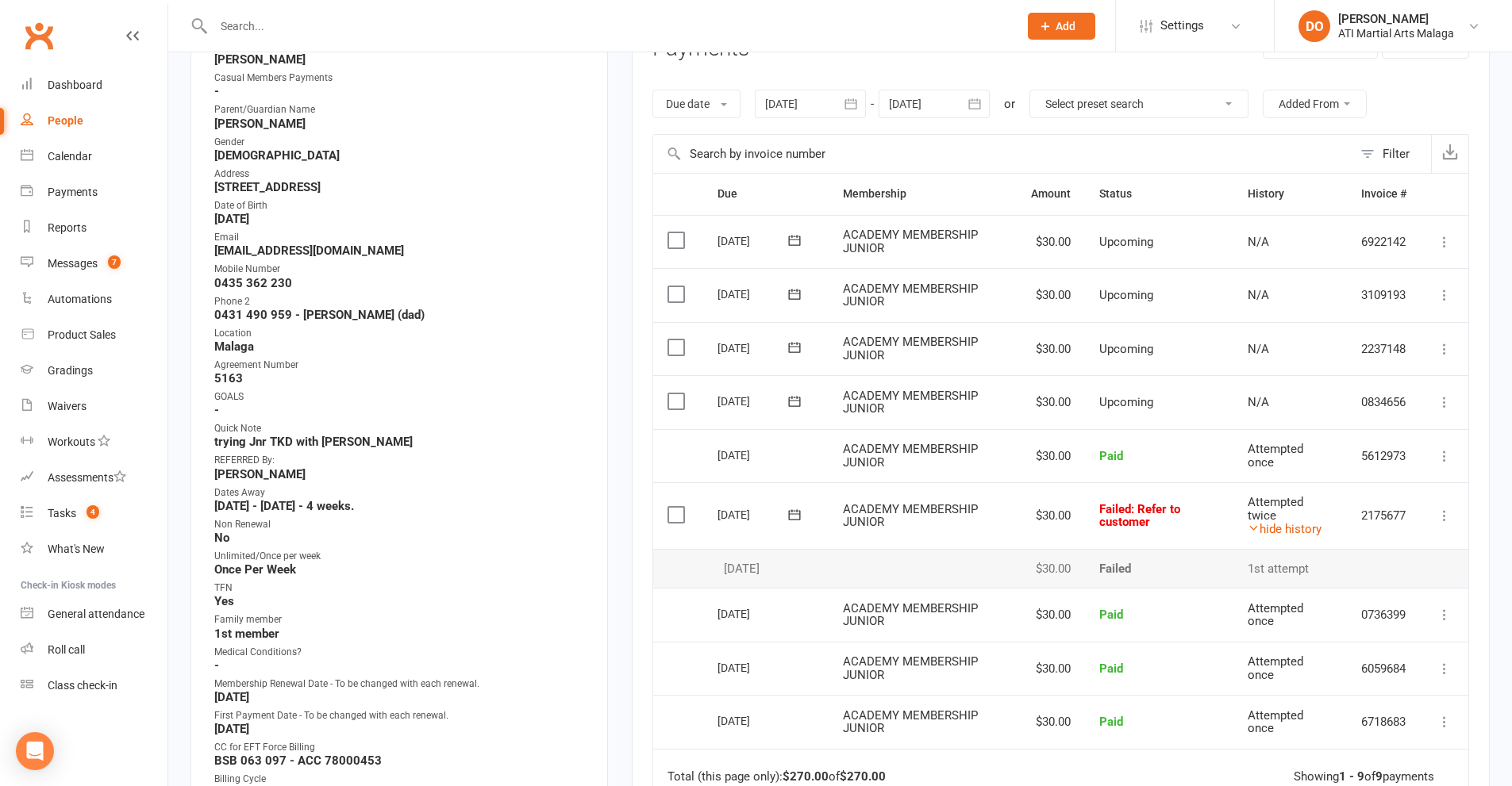
click at [791, 513] on icon at bounding box center [794, 514] width 16 height 16
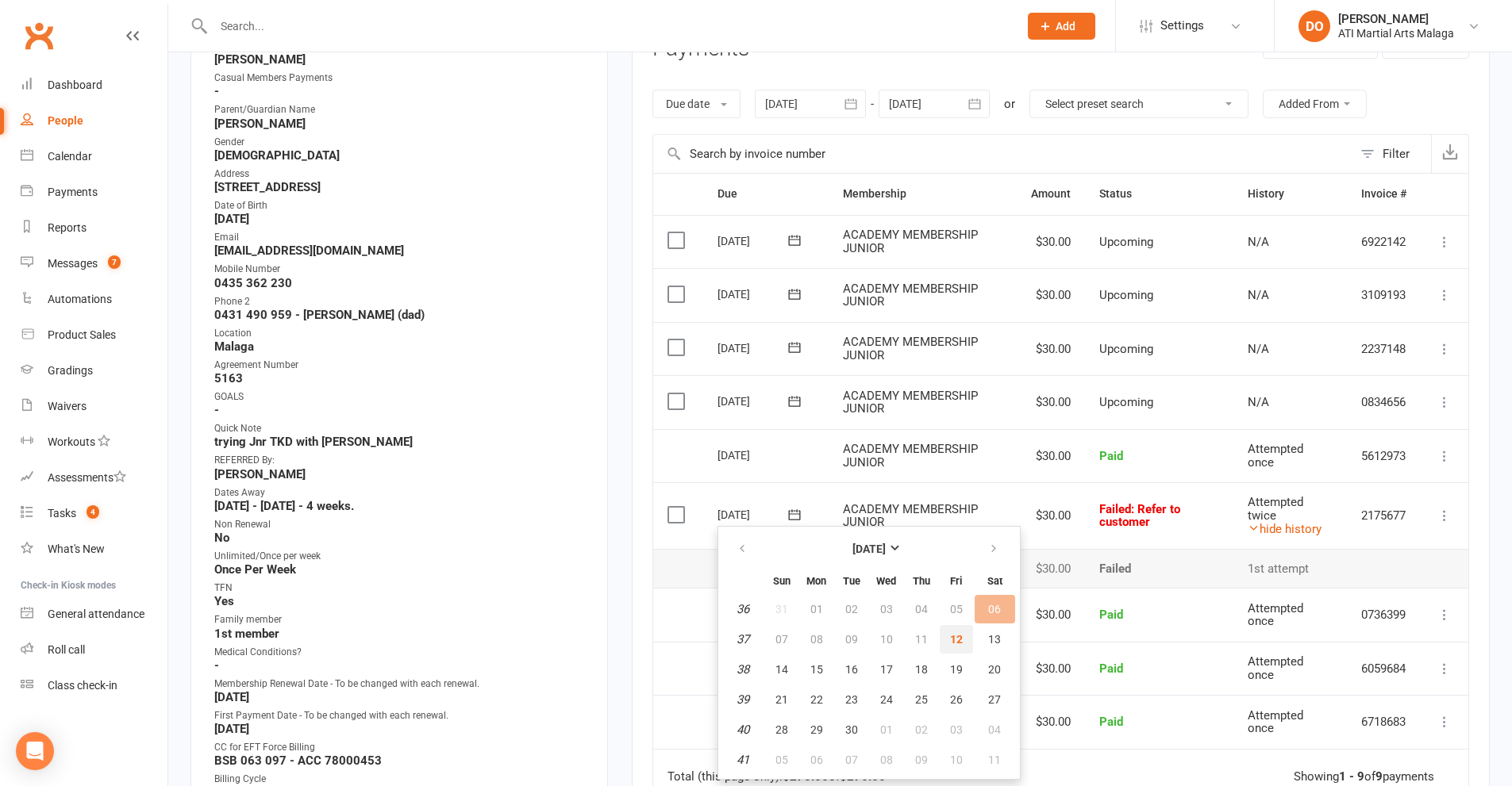
click at [950, 641] on span "12" at bounding box center [956, 639] width 13 height 13
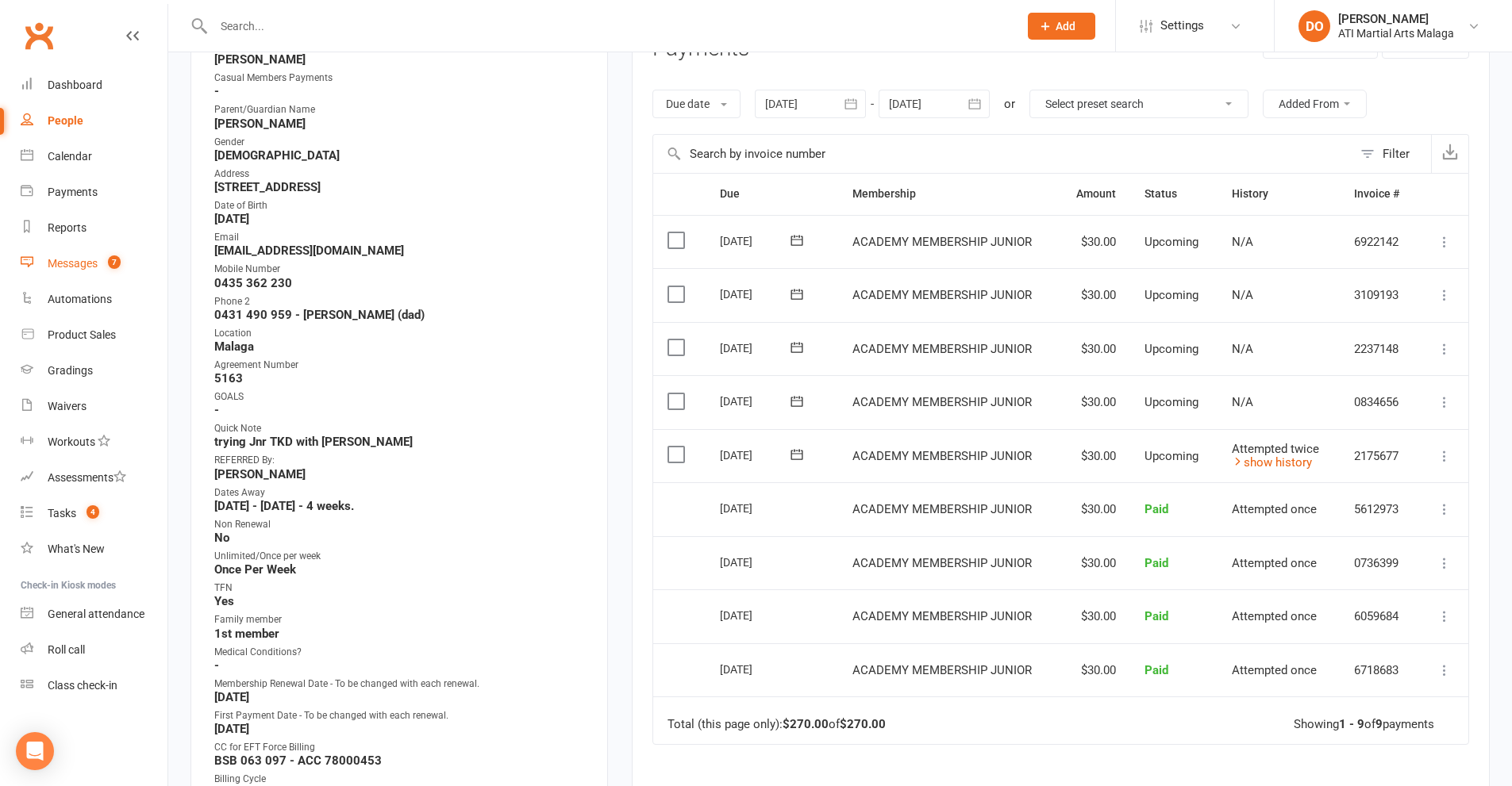
click at [83, 256] on link "Messages 7" at bounding box center [94, 264] width 147 height 35
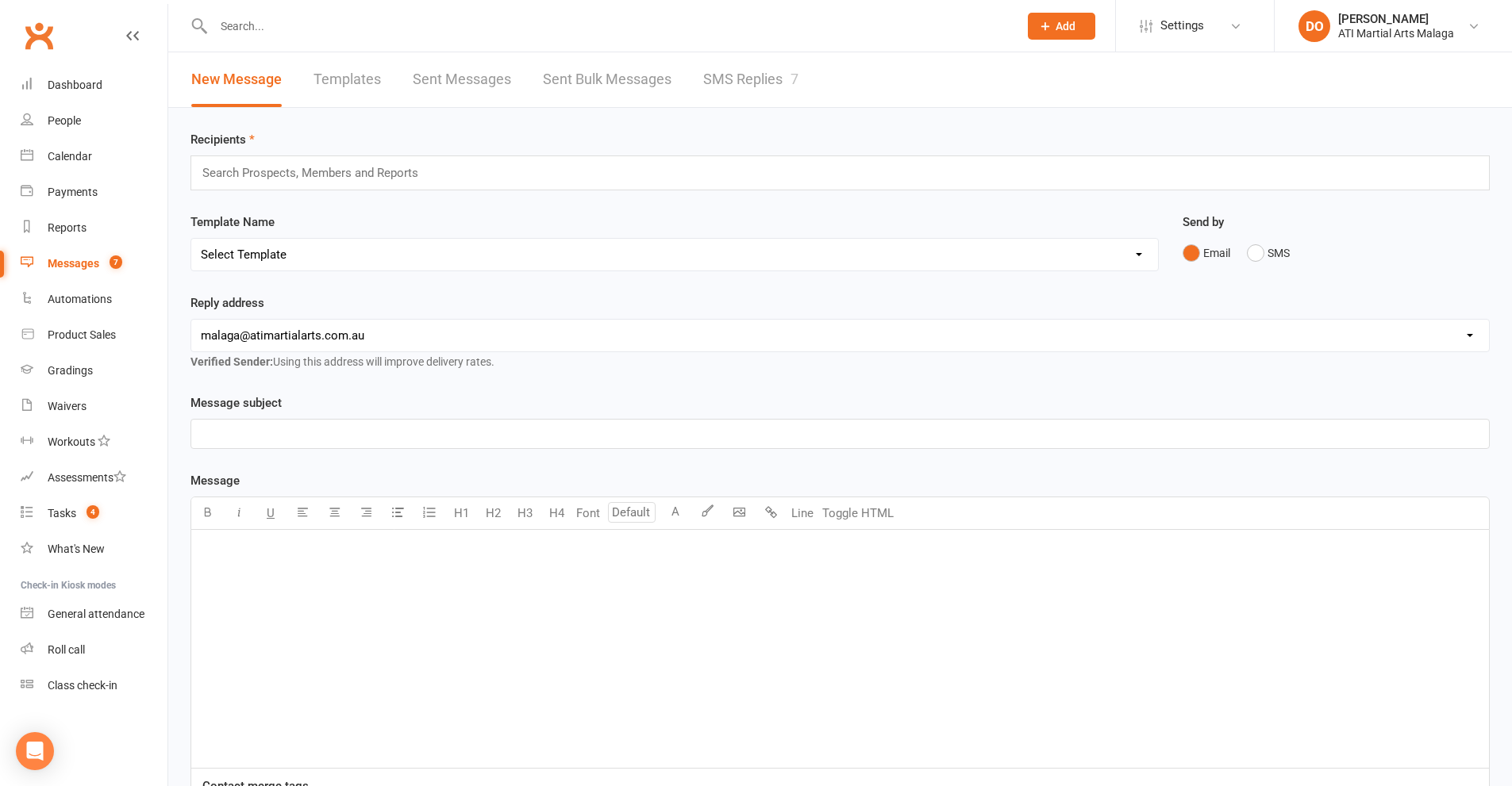
click at [737, 88] on link "SMS Replies 7" at bounding box center [750, 79] width 95 height 55
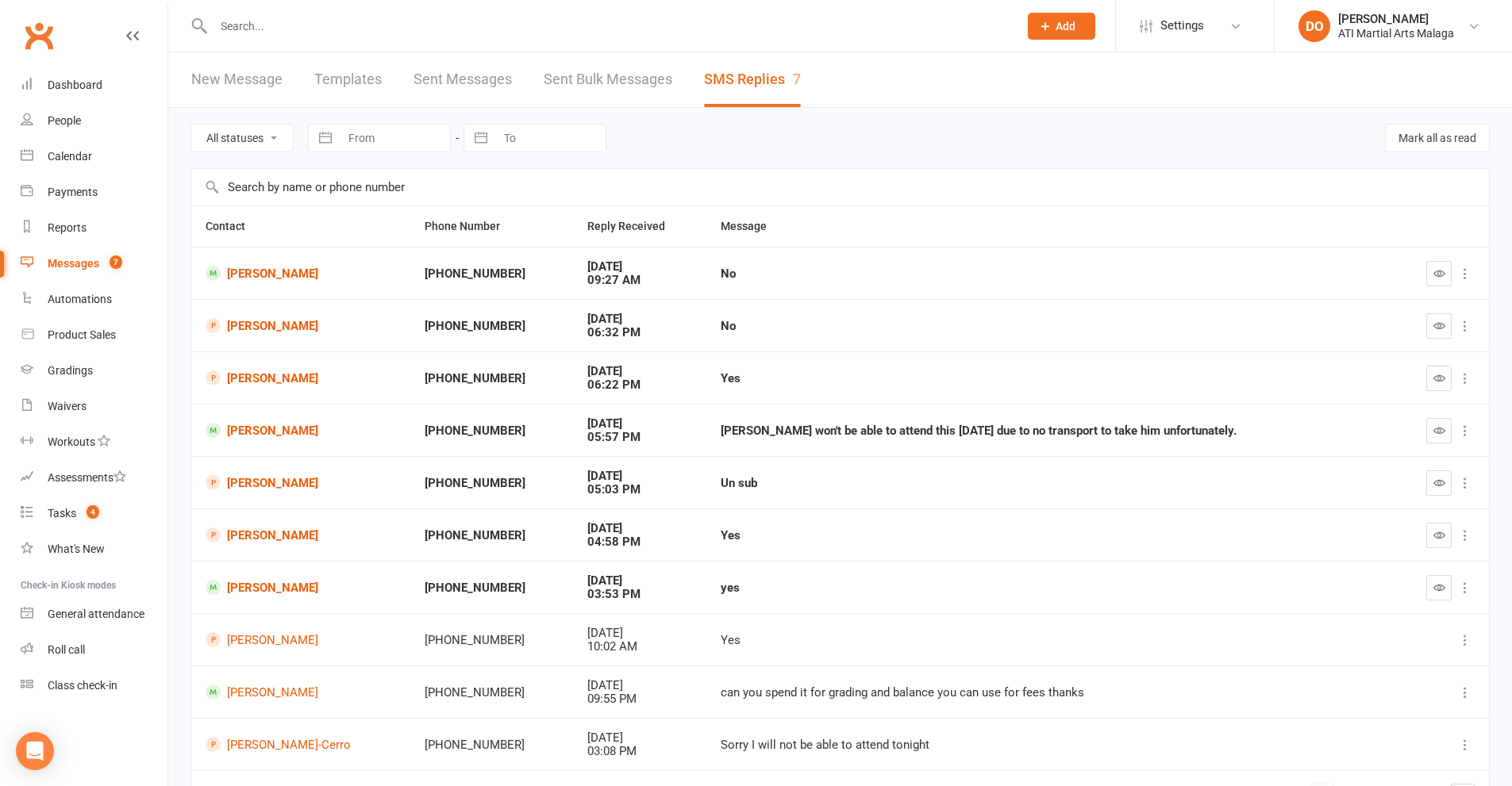
click at [723, 28] on input "text" at bounding box center [607, 26] width 798 height 22
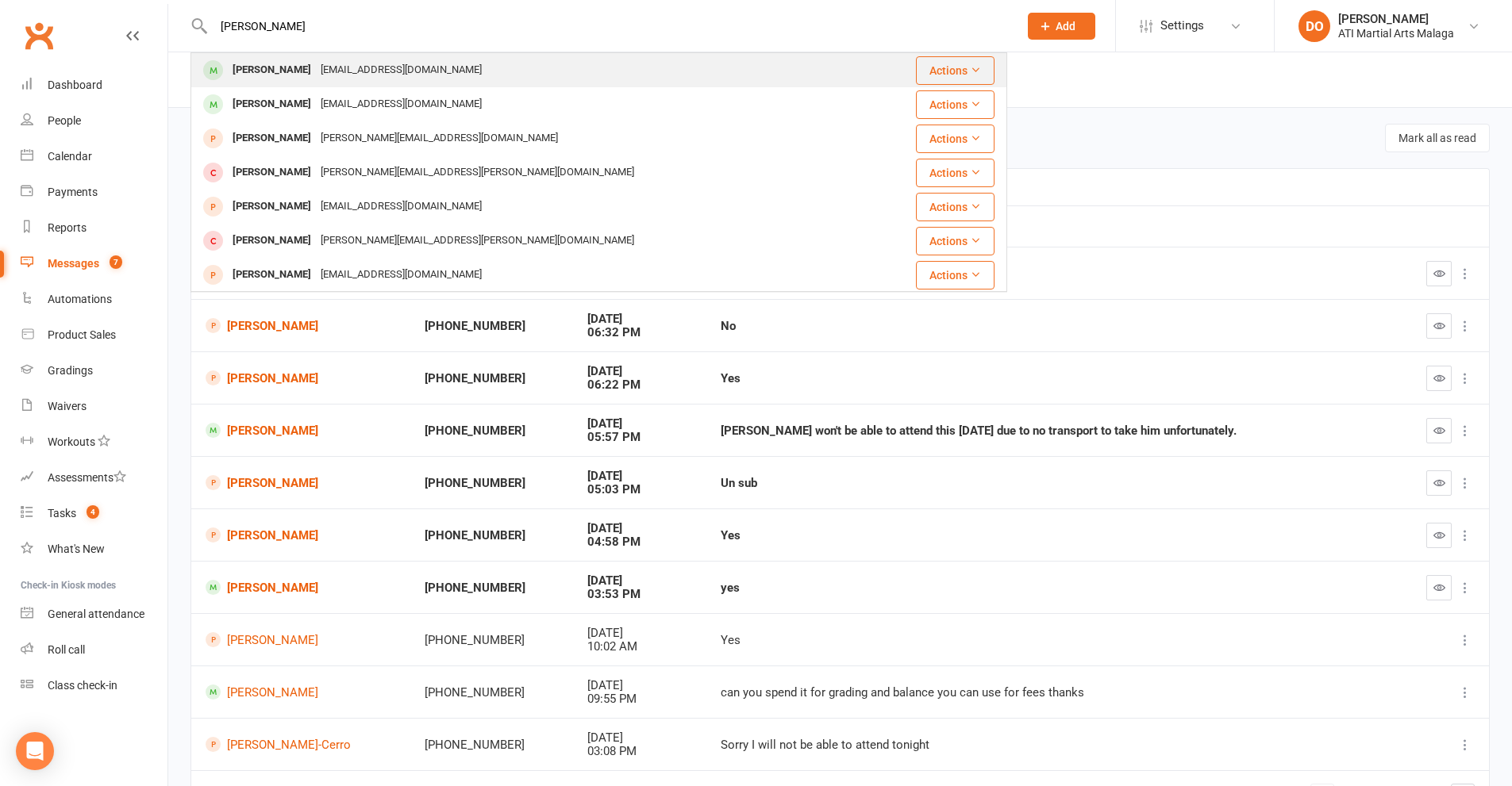
type input "[PERSON_NAME]"
click at [424, 62] on div "[EMAIL_ADDRESS][DOMAIN_NAME]" at bounding box center [401, 70] width 171 height 23
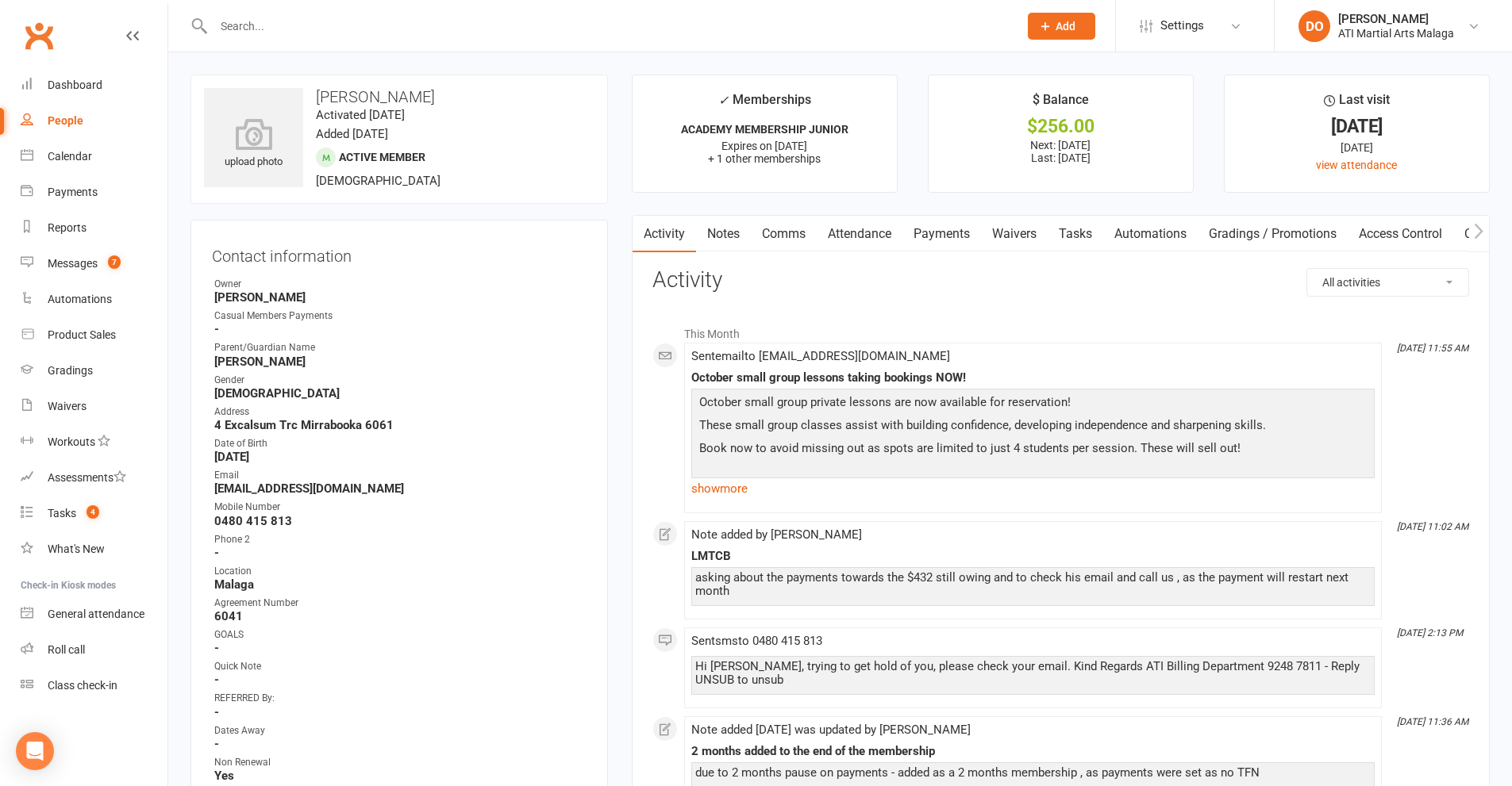
click at [729, 233] on link "Notes" at bounding box center [723, 234] width 55 height 36
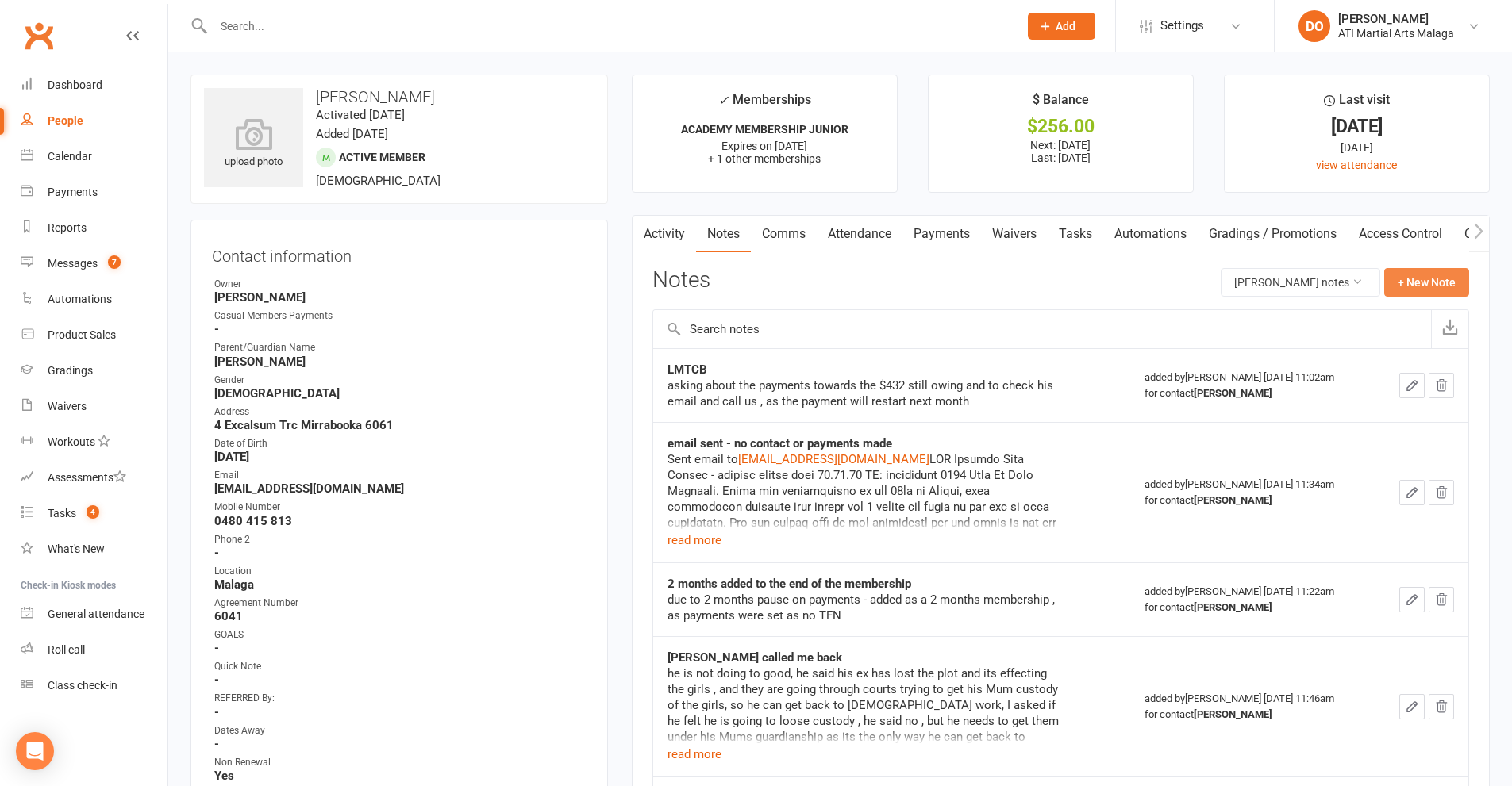
click at [1410, 282] on button "+ New Note" at bounding box center [1426, 282] width 85 height 29
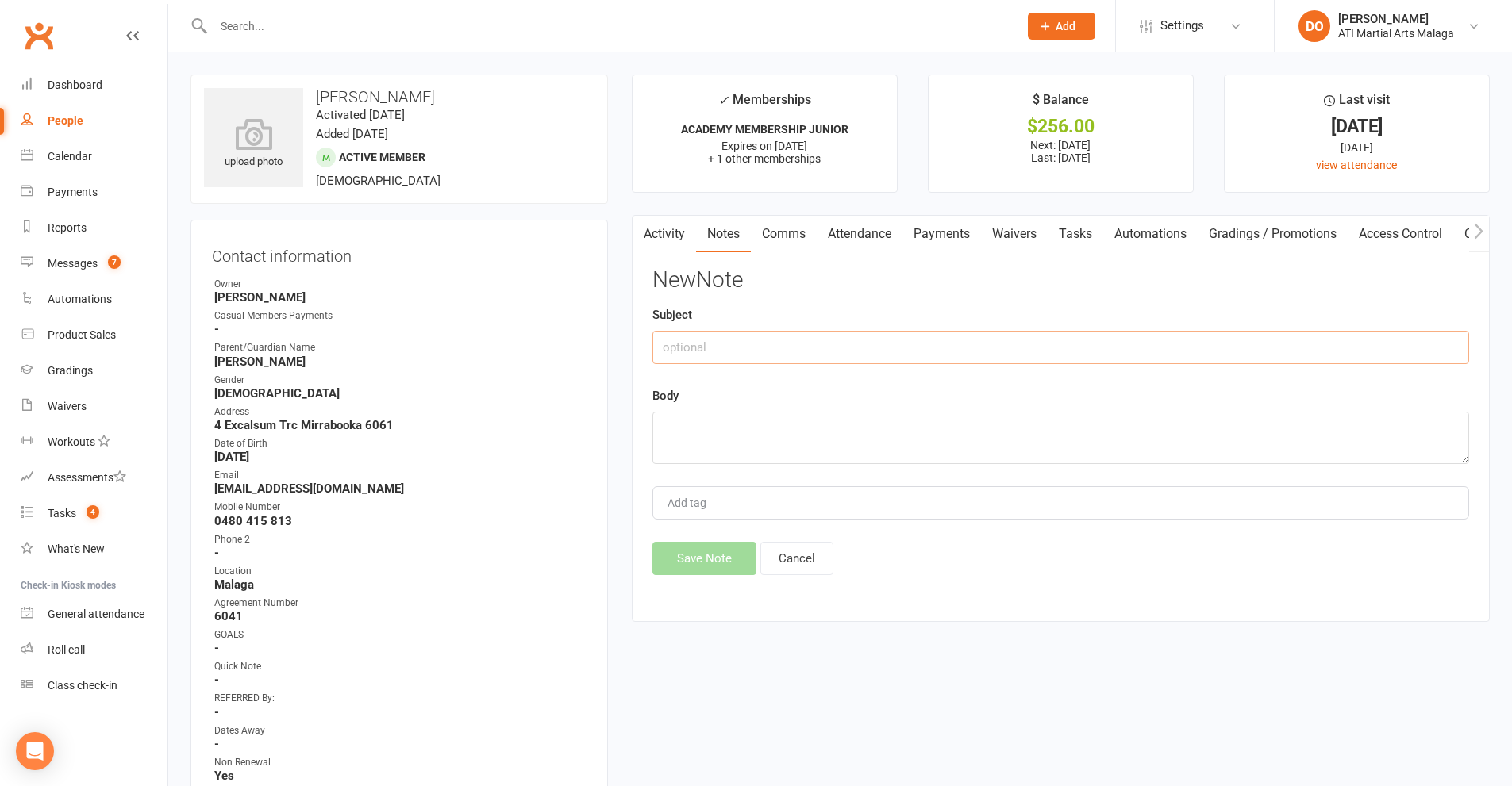
click at [876, 343] on input "text" at bounding box center [1060, 348] width 817 height 34
type input "hmmm may have blocked our number"
click at [831, 433] on textarea at bounding box center [1060, 438] width 817 height 52
type textarea "o"
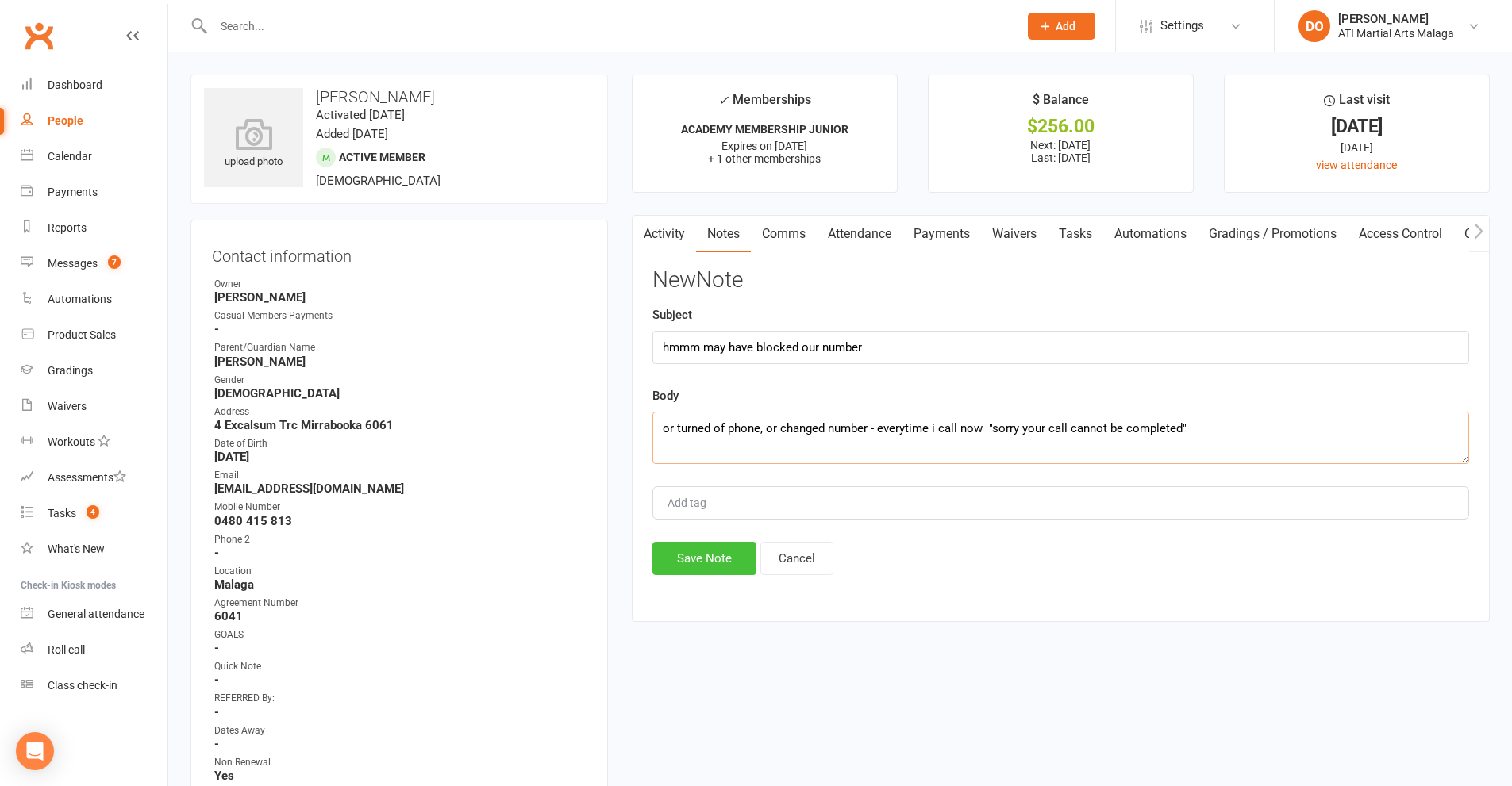
type textarea "or turned of phone, or changed number - everytime i call now "sorry your call c…"
click at [737, 556] on button "Save Note" at bounding box center [705, 559] width 104 height 34
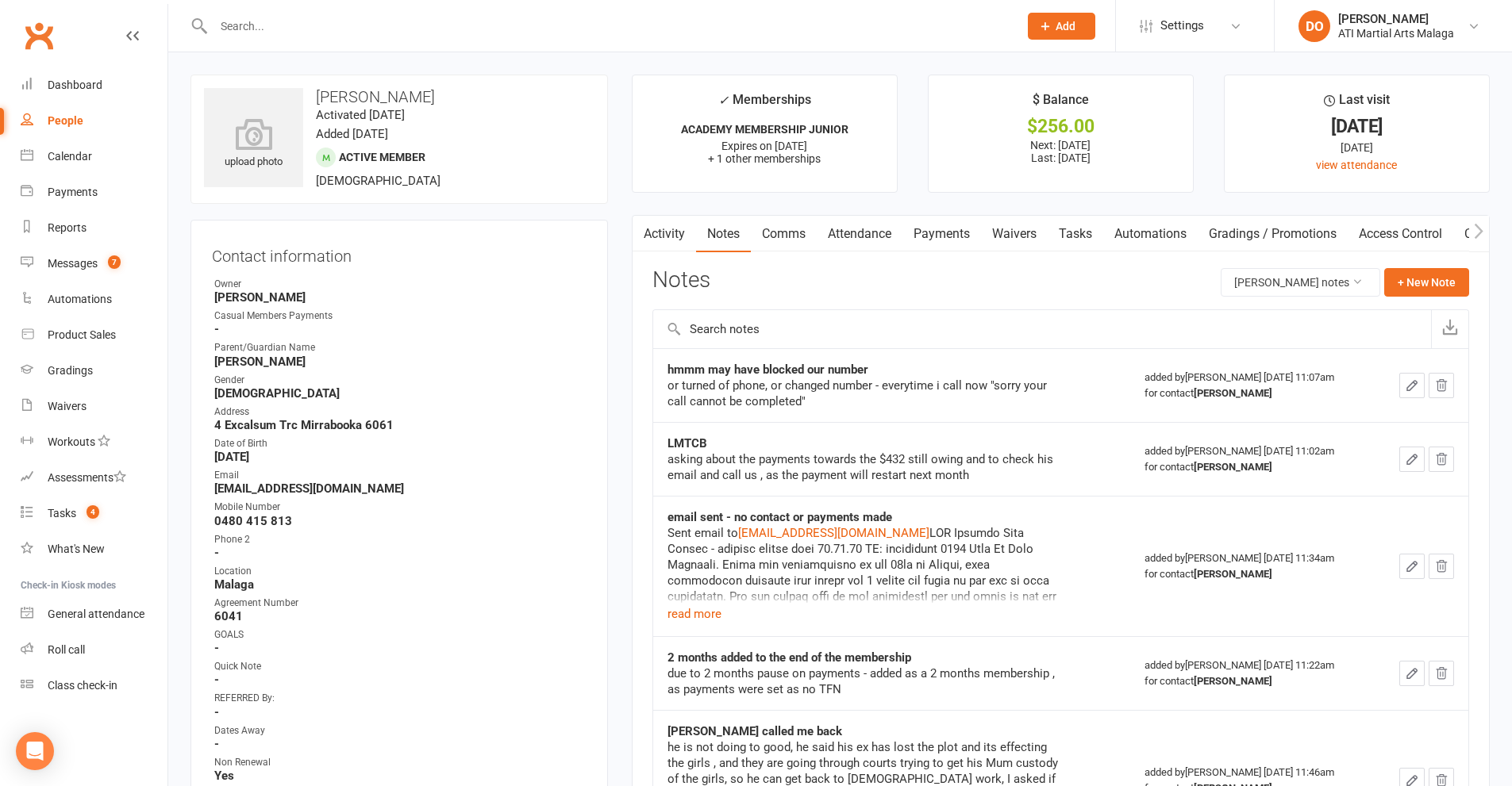
click at [1422, 382] on button "button" at bounding box center [1412, 386] width 25 height 25
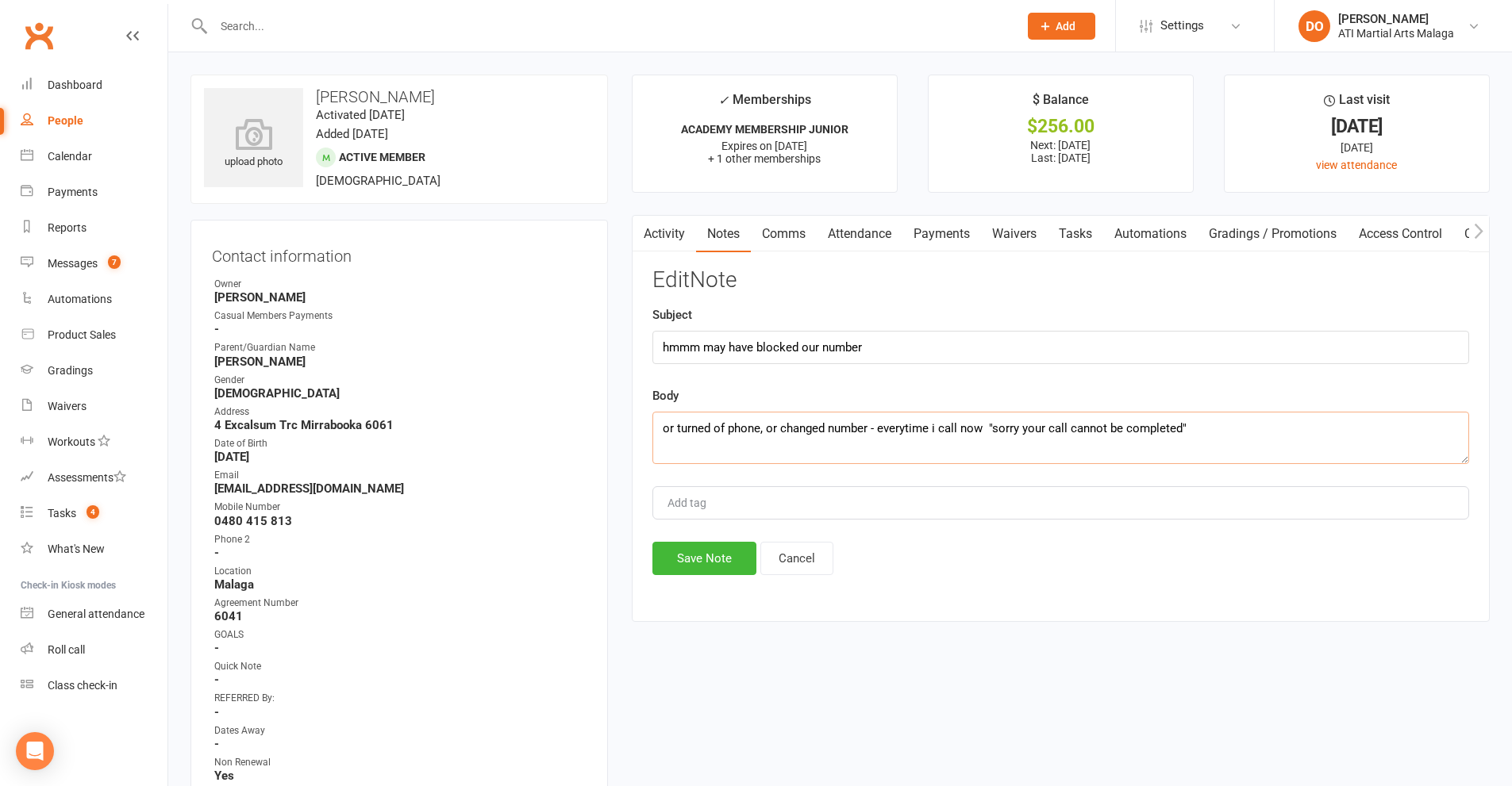
click at [1234, 435] on textarea "or turned of phone, or changed number - everytime i call now "sorry your call c…" at bounding box center [1060, 438] width 817 height 52
type textarea "or turned of phone, or changed number - everytime i call now "sorry your call c…"
click at [734, 562] on button "Save Note" at bounding box center [705, 559] width 104 height 34
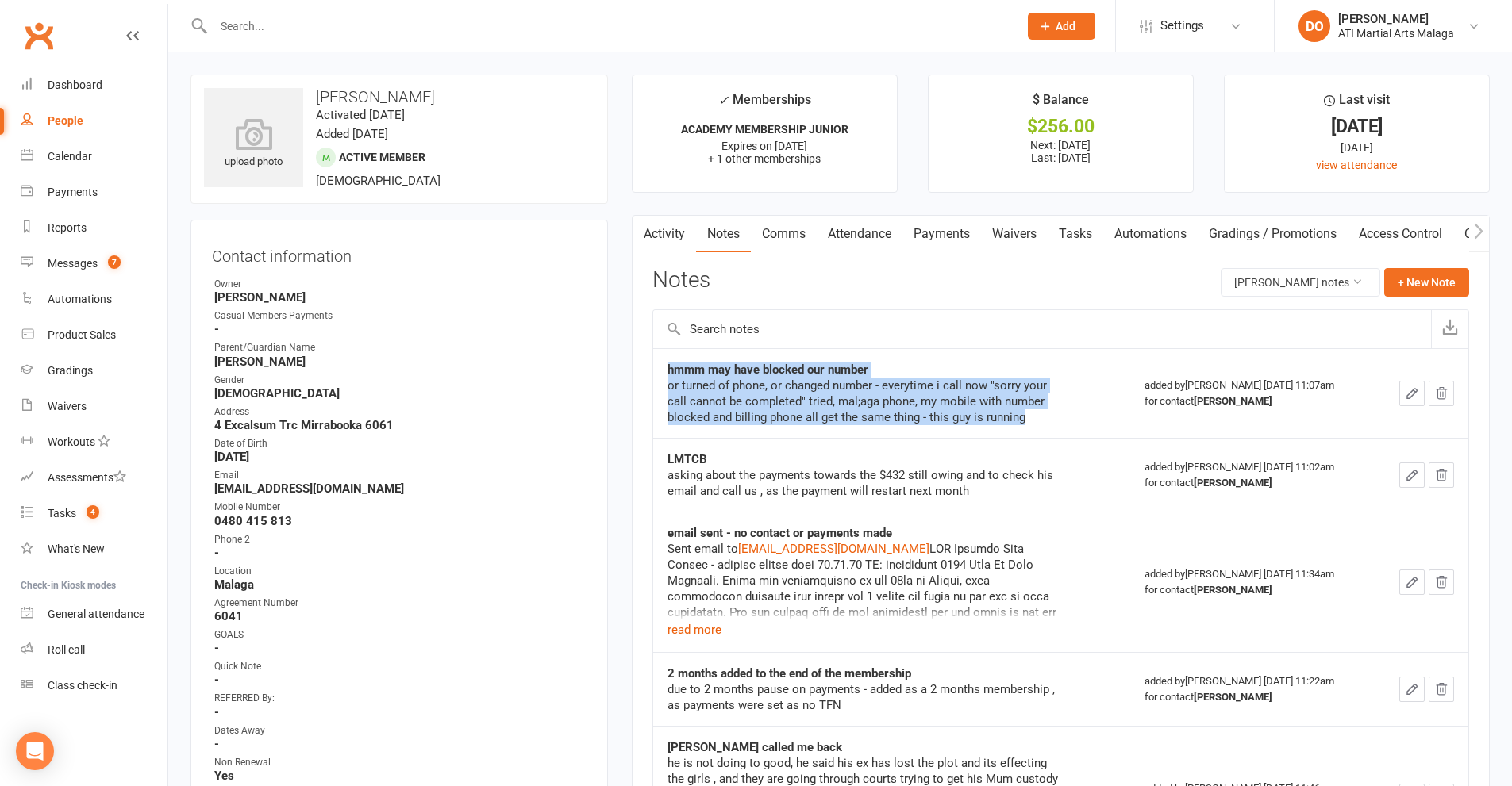
drag, startPoint x: 1049, startPoint y: 419, endPoint x: 652, endPoint y: 367, distance: 400.4
copy tbody "hmmm may have blocked our number or turned of phone, or changed number - everyt…"
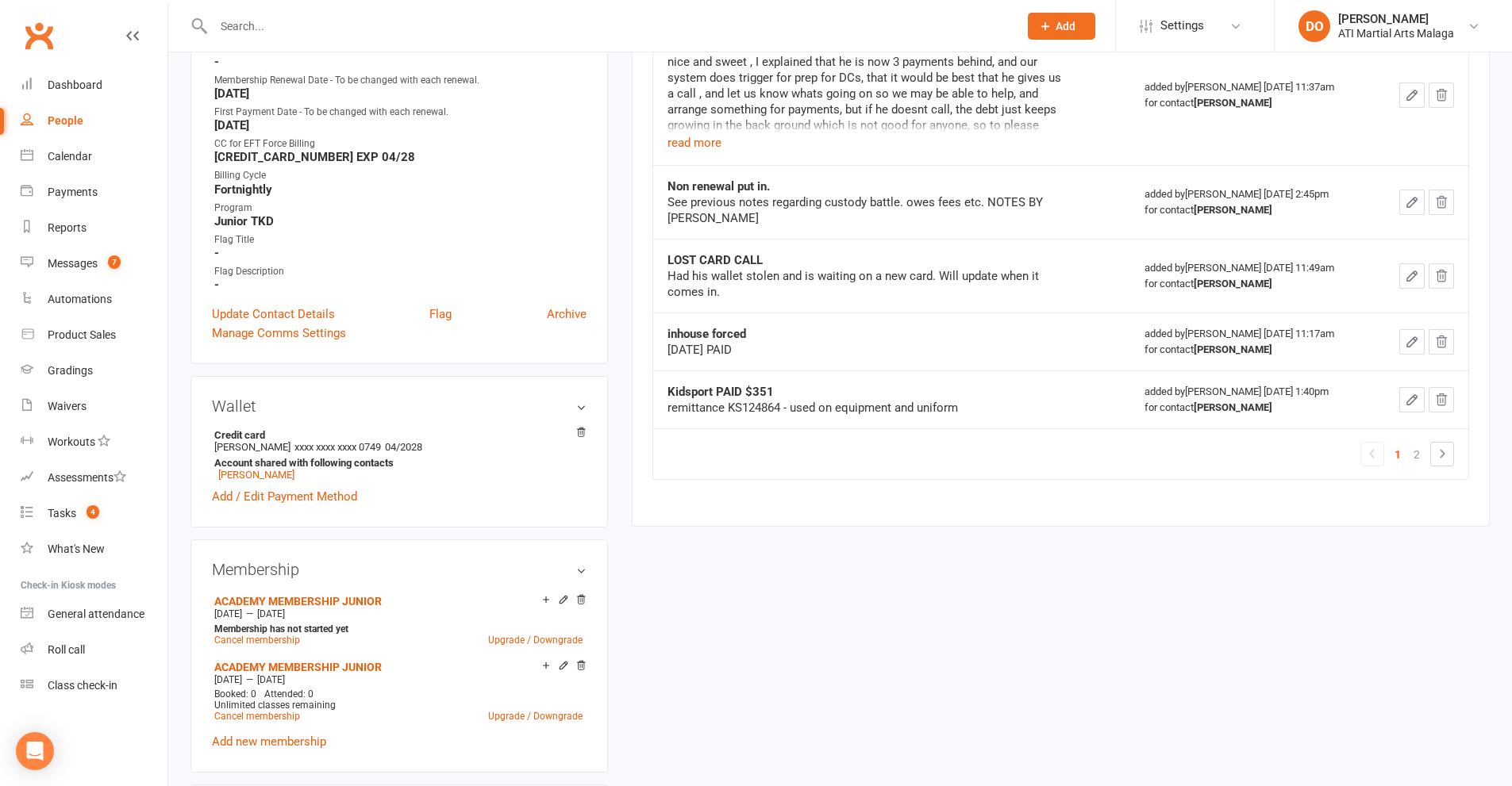
scroll to position [873, 0]
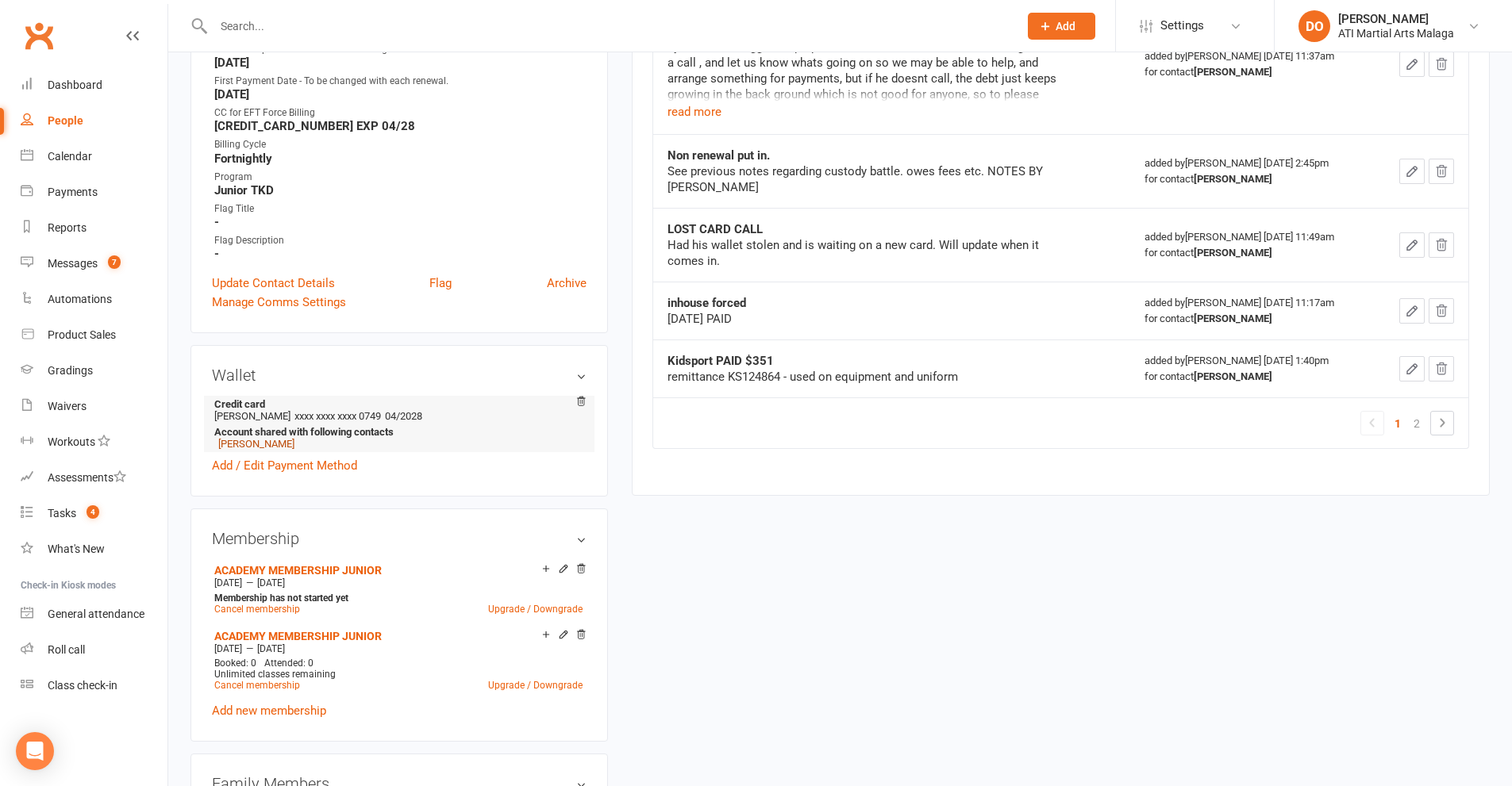
click at [278, 445] on link "[PERSON_NAME]" at bounding box center [256, 444] width 77 height 12
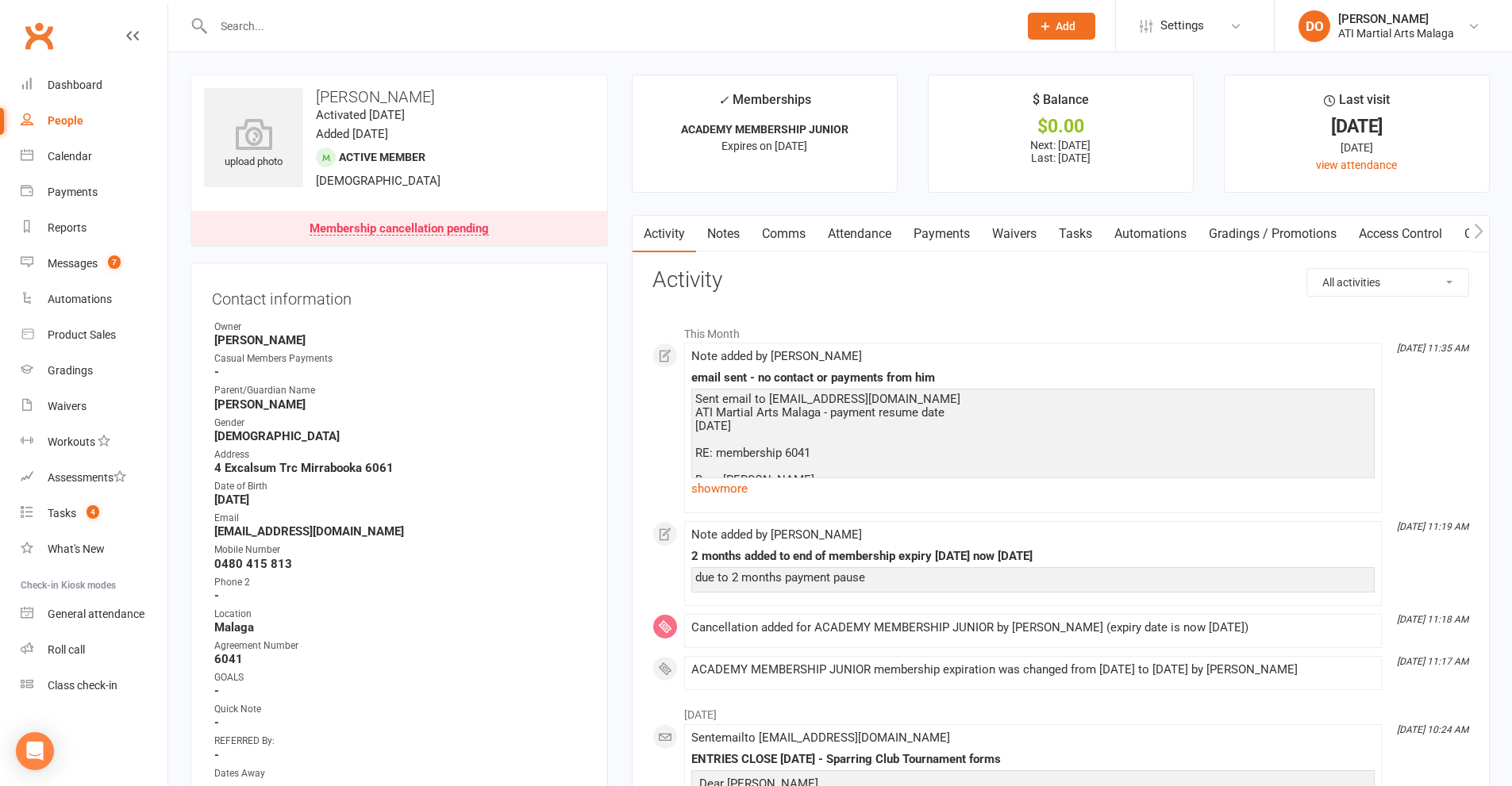
click at [728, 236] on link "Notes" at bounding box center [723, 234] width 55 height 36
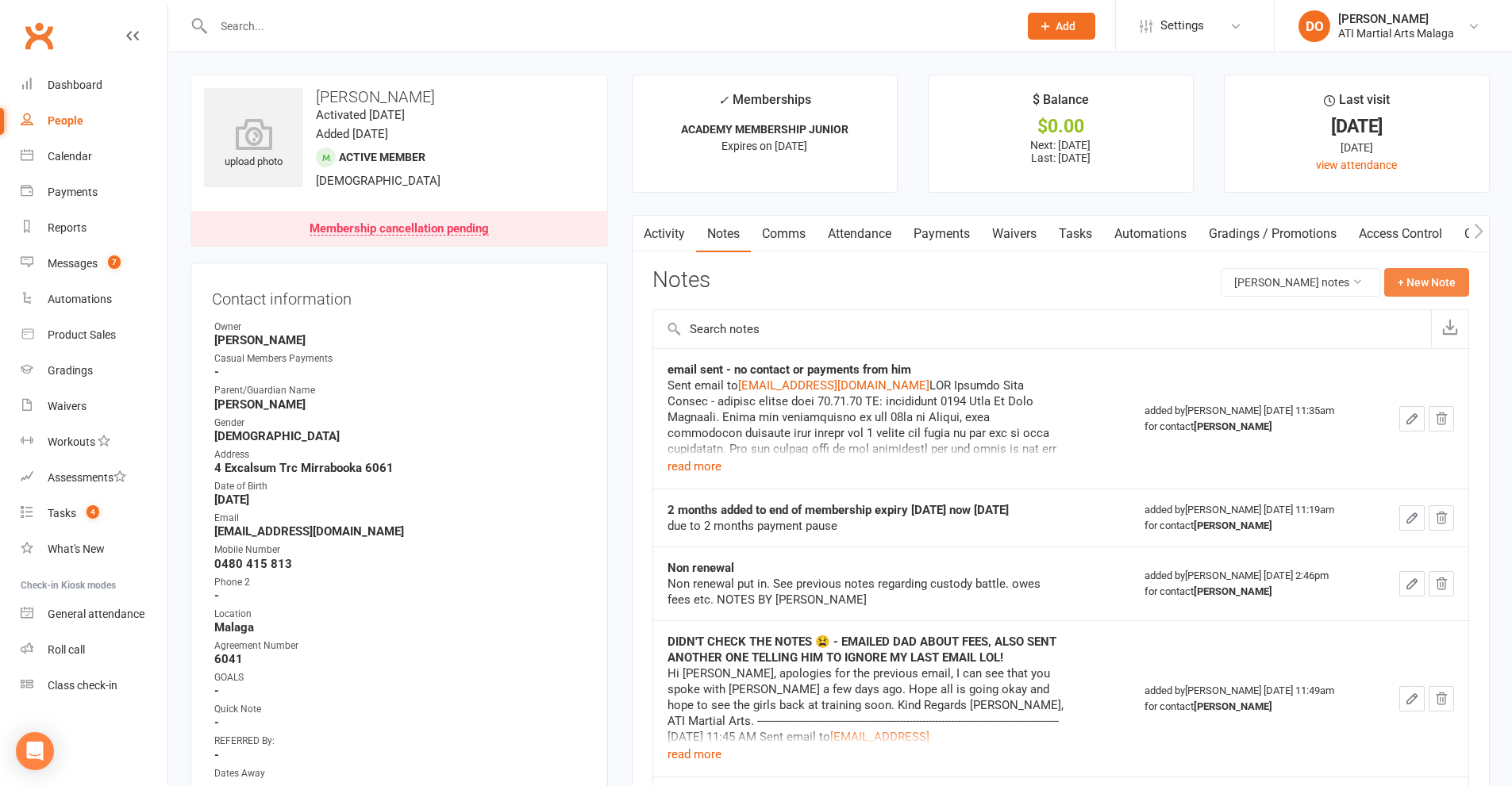
click at [1398, 288] on button "+ New Note" at bounding box center [1426, 282] width 85 height 29
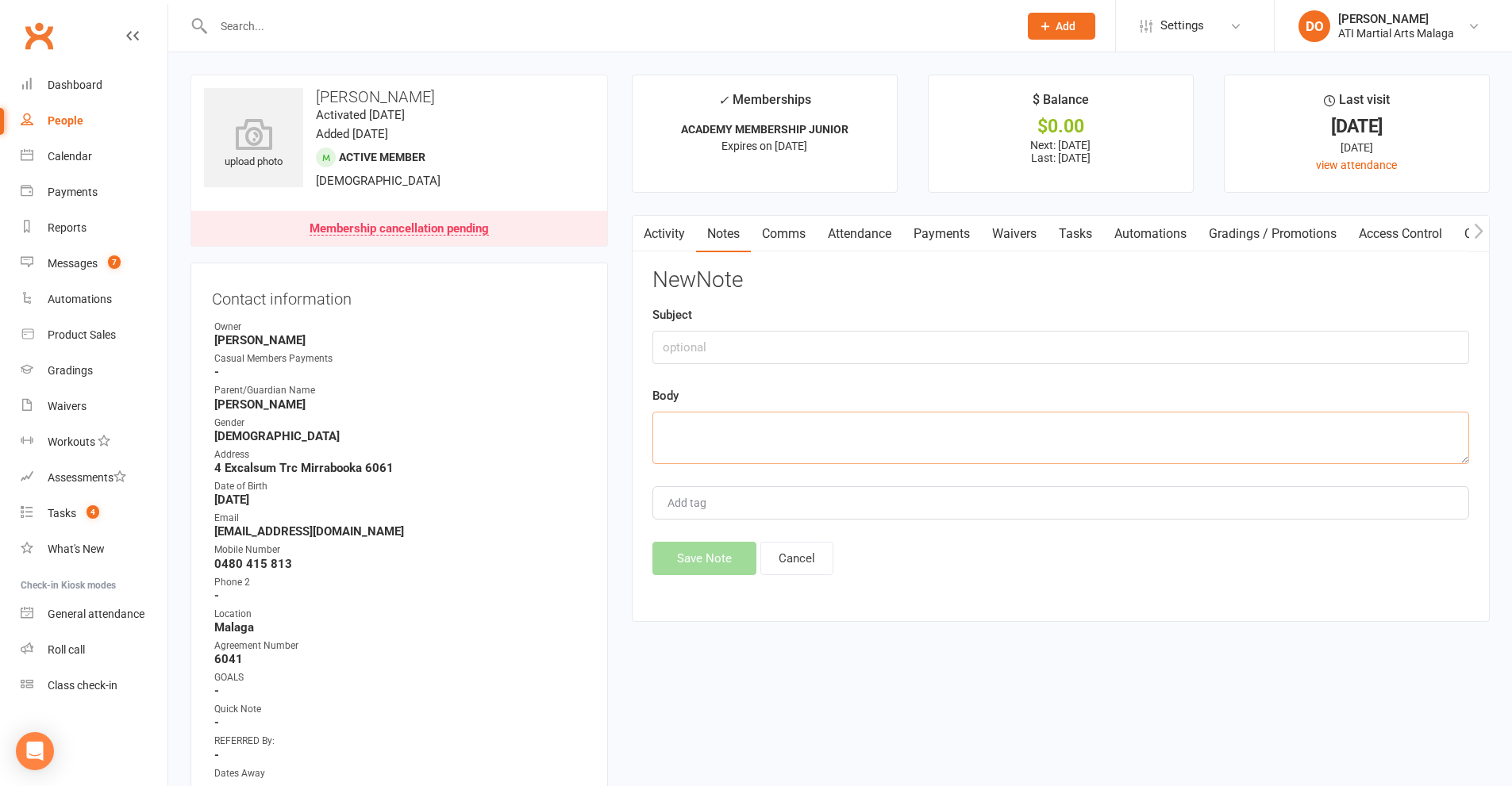
click at [805, 430] on textarea at bounding box center [1060, 438] width 817 height 52
paste textarea "hmmm may have blocked our number or turned of phone, or changed number - everyt…"
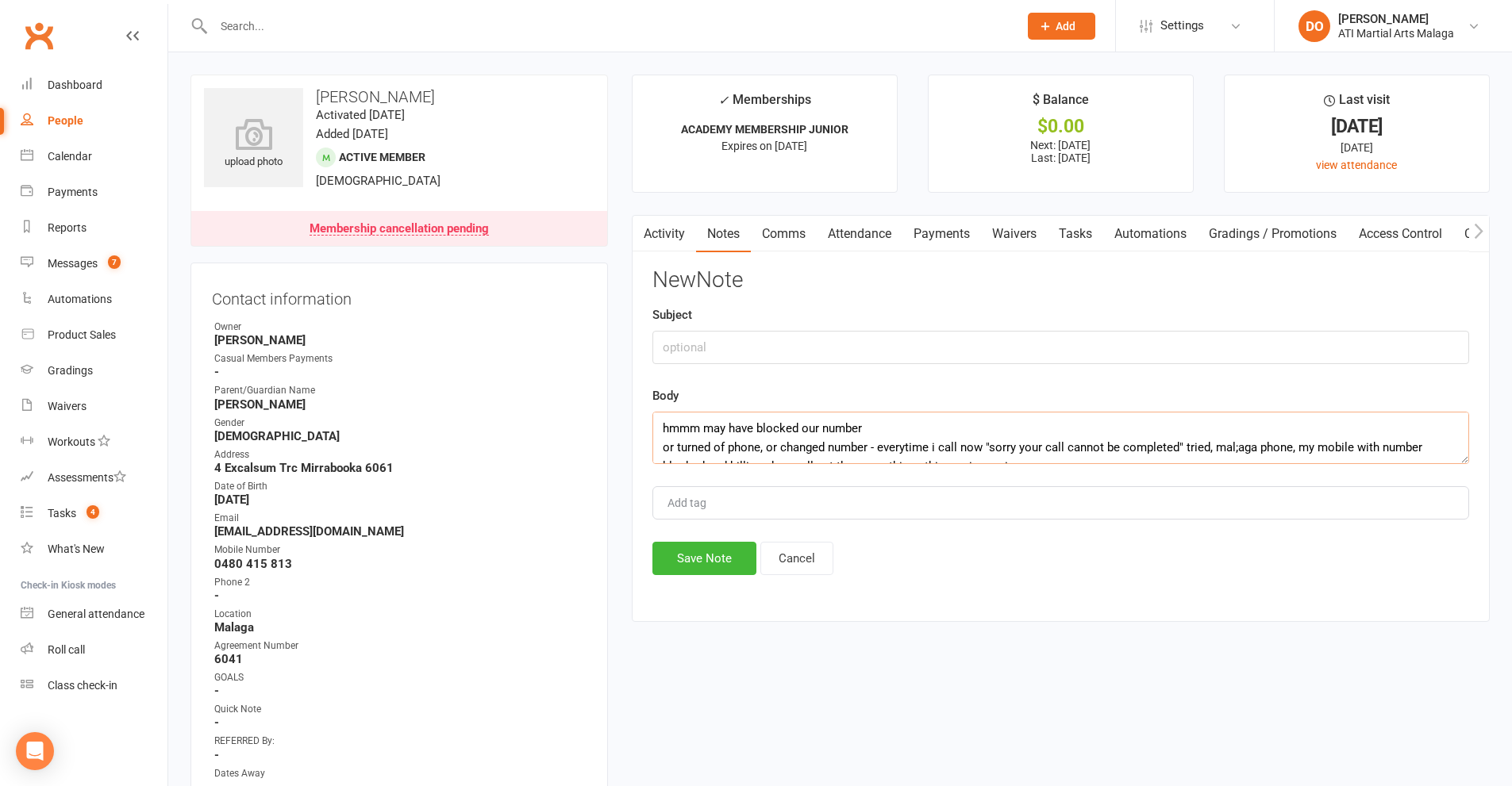
drag, startPoint x: 894, startPoint y: 417, endPoint x: 627, endPoint y: 426, distance: 267.2
click at [627, 426] on main "✓ Memberships ACADEMY MEMBERSHIP JUNIOR Expires on [DATE] $ Balance $0.00 Next:…" at bounding box center [1060, 356] width 881 height 563
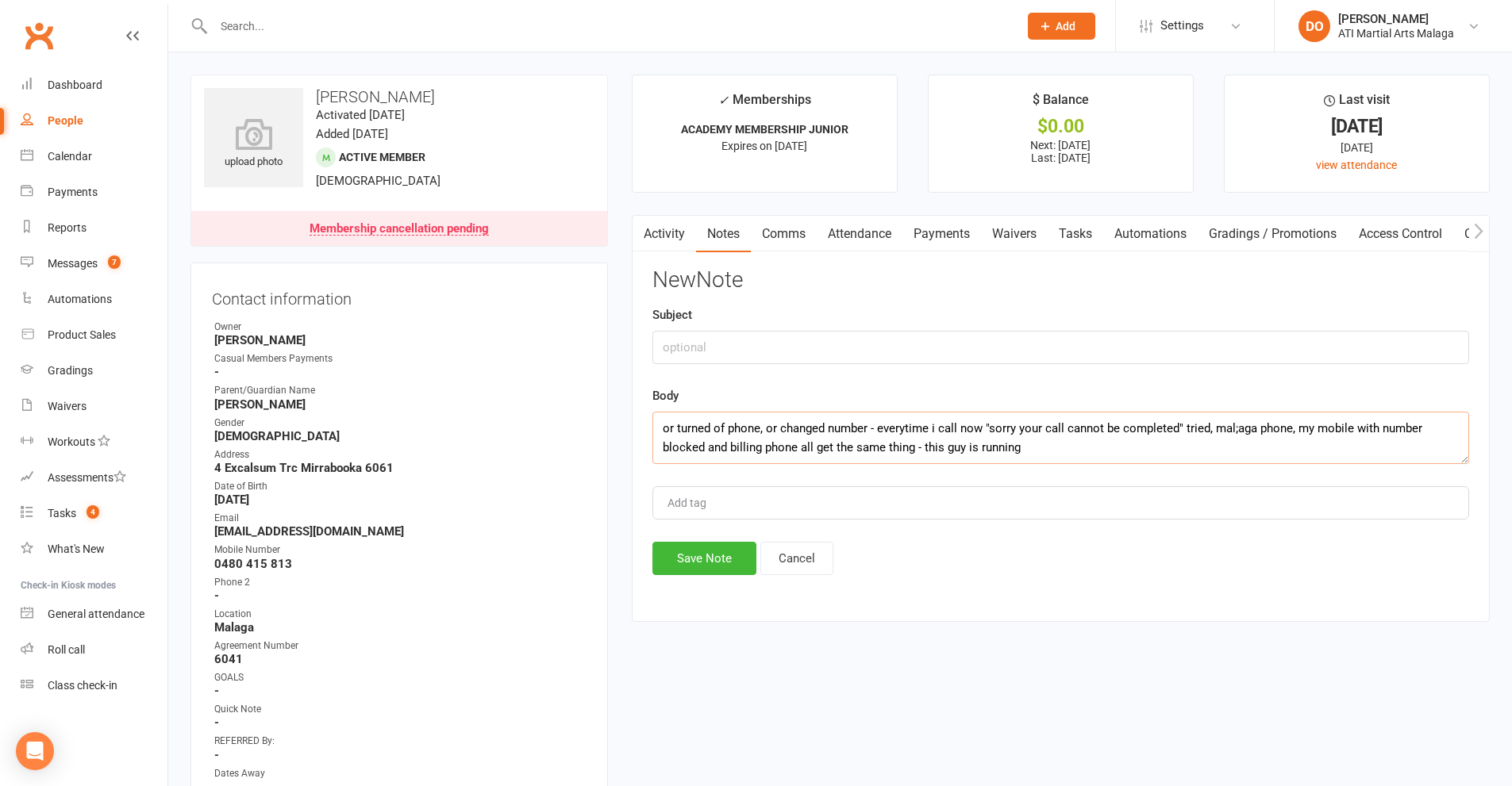
type textarea "or turned of phone, or changed number - everytime i call now "sorry your call c…"
click at [731, 351] on input "text" at bounding box center [1060, 348] width 817 height 34
paste input "hmmm may have blocked our number"
type input "hmmm may have blocked our number"
click at [909, 448] on textarea "or turned of phone, or changed number - everytime i call now "sorry your call c…" at bounding box center [1060, 438] width 817 height 52
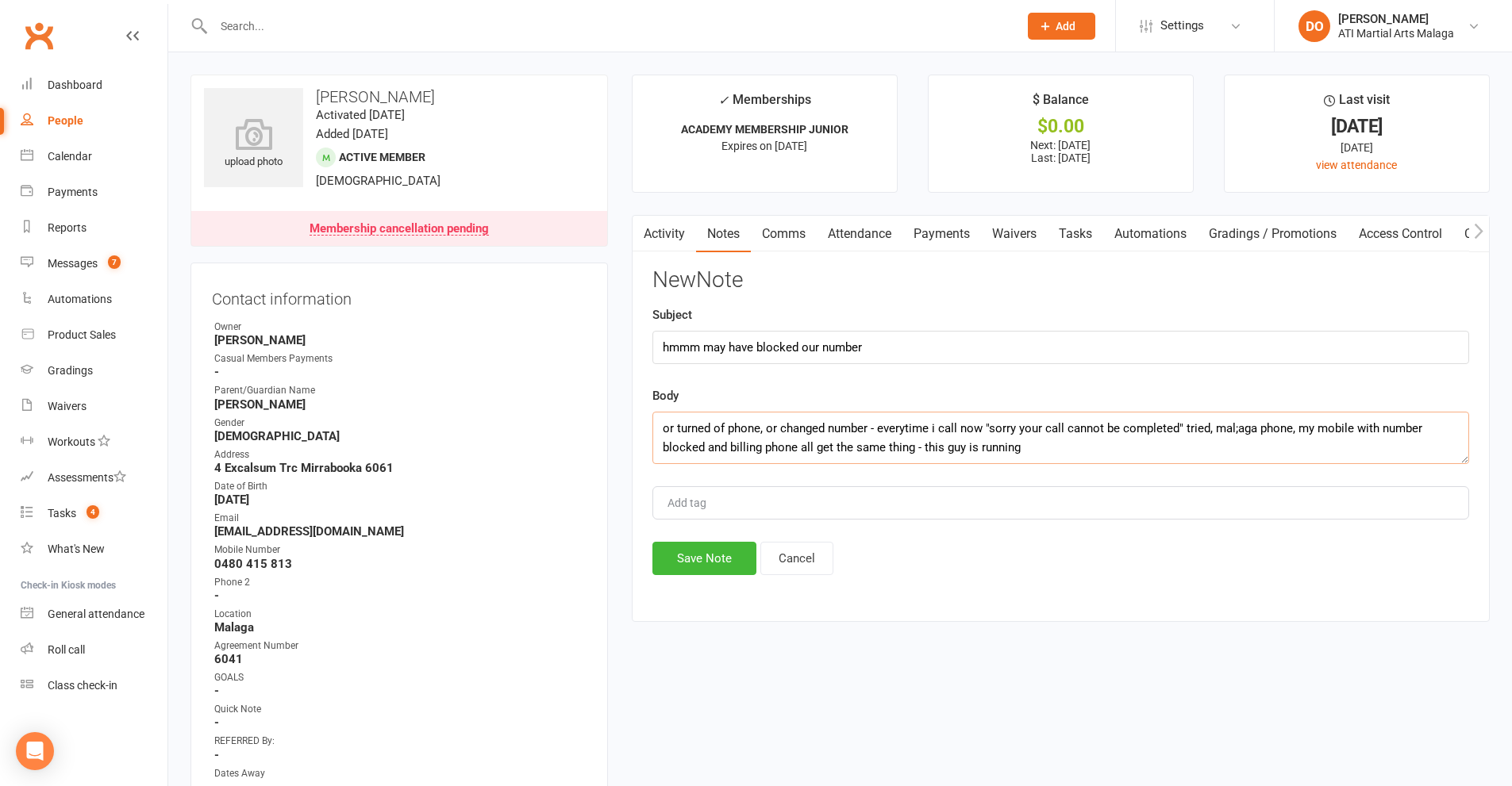
click at [904, 446] on textarea "or turned of phone, or changed number - everytime i call now "sorry your call c…" at bounding box center [1060, 438] width 817 height 52
type textarea "or turned of phone, or changed number - every time i call now "sorry your call …"
click at [730, 559] on button "Save Note" at bounding box center [705, 559] width 104 height 34
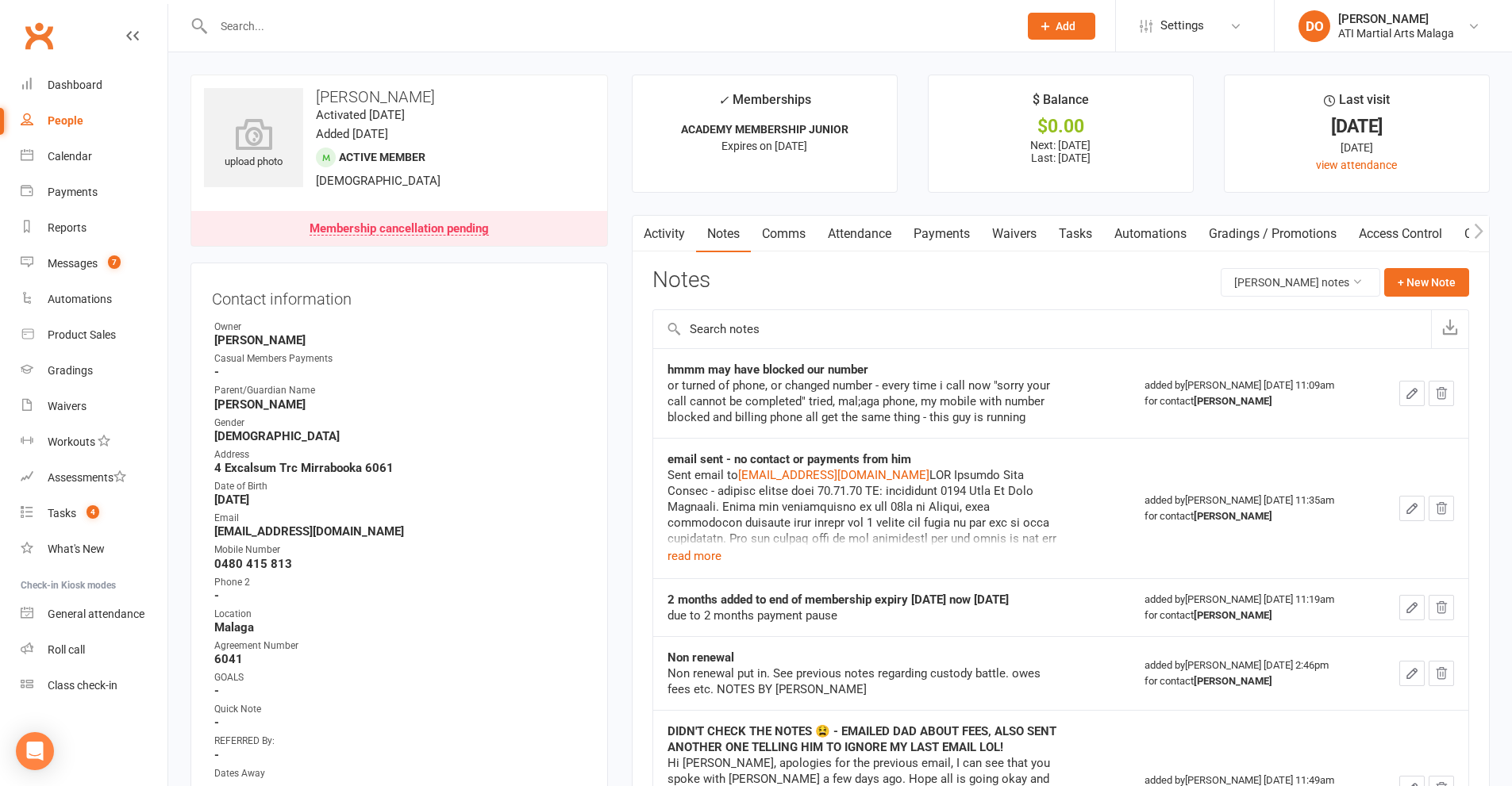
click at [844, 37] on div at bounding box center [598, 25] width 817 height 51
click at [839, 34] on input "text" at bounding box center [607, 26] width 798 height 22
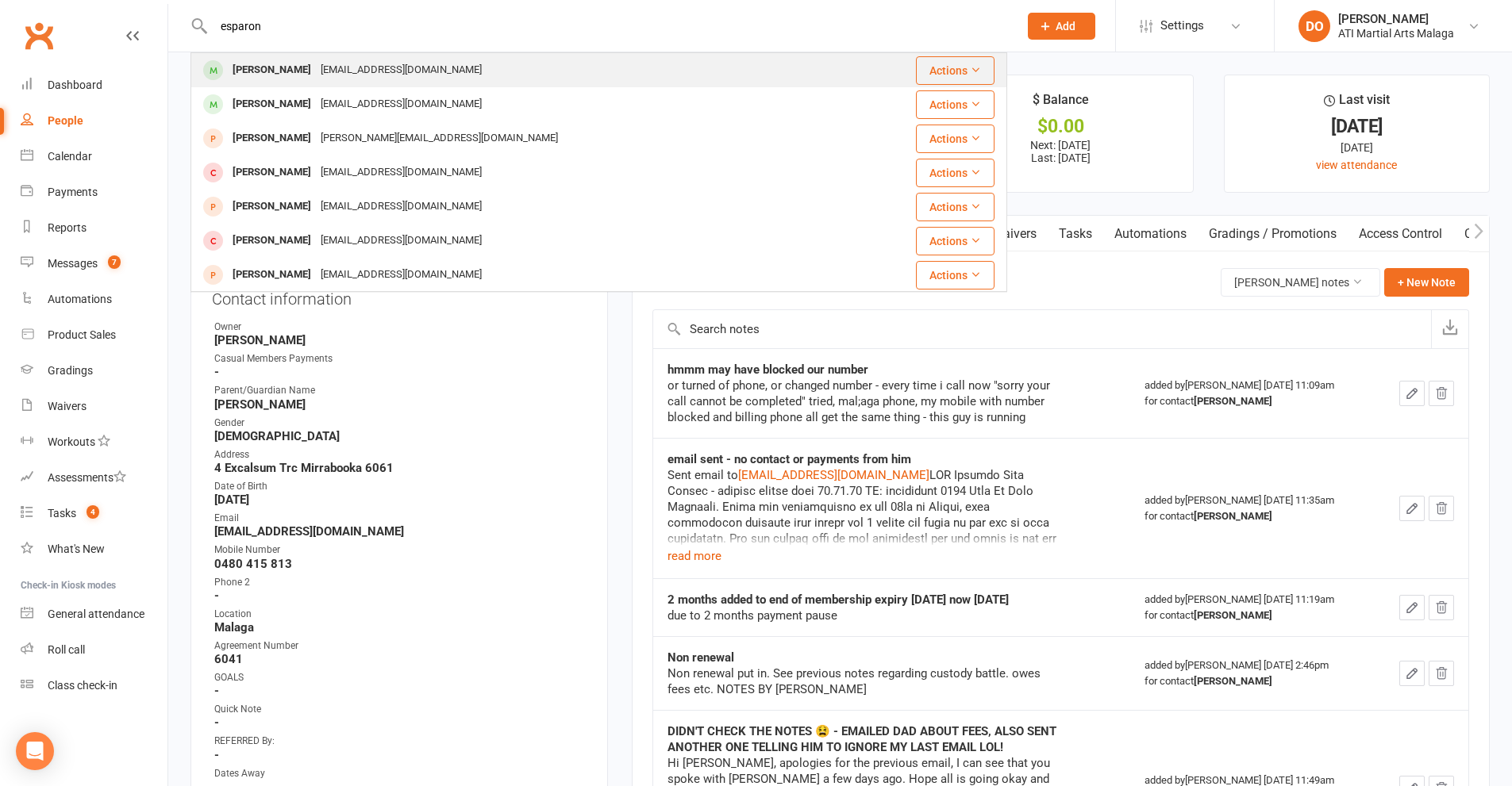
type input "esparon"
click at [370, 78] on div "[EMAIL_ADDRESS][DOMAIN_NAME]" at bounding box center [401, 70] width 171 height 23
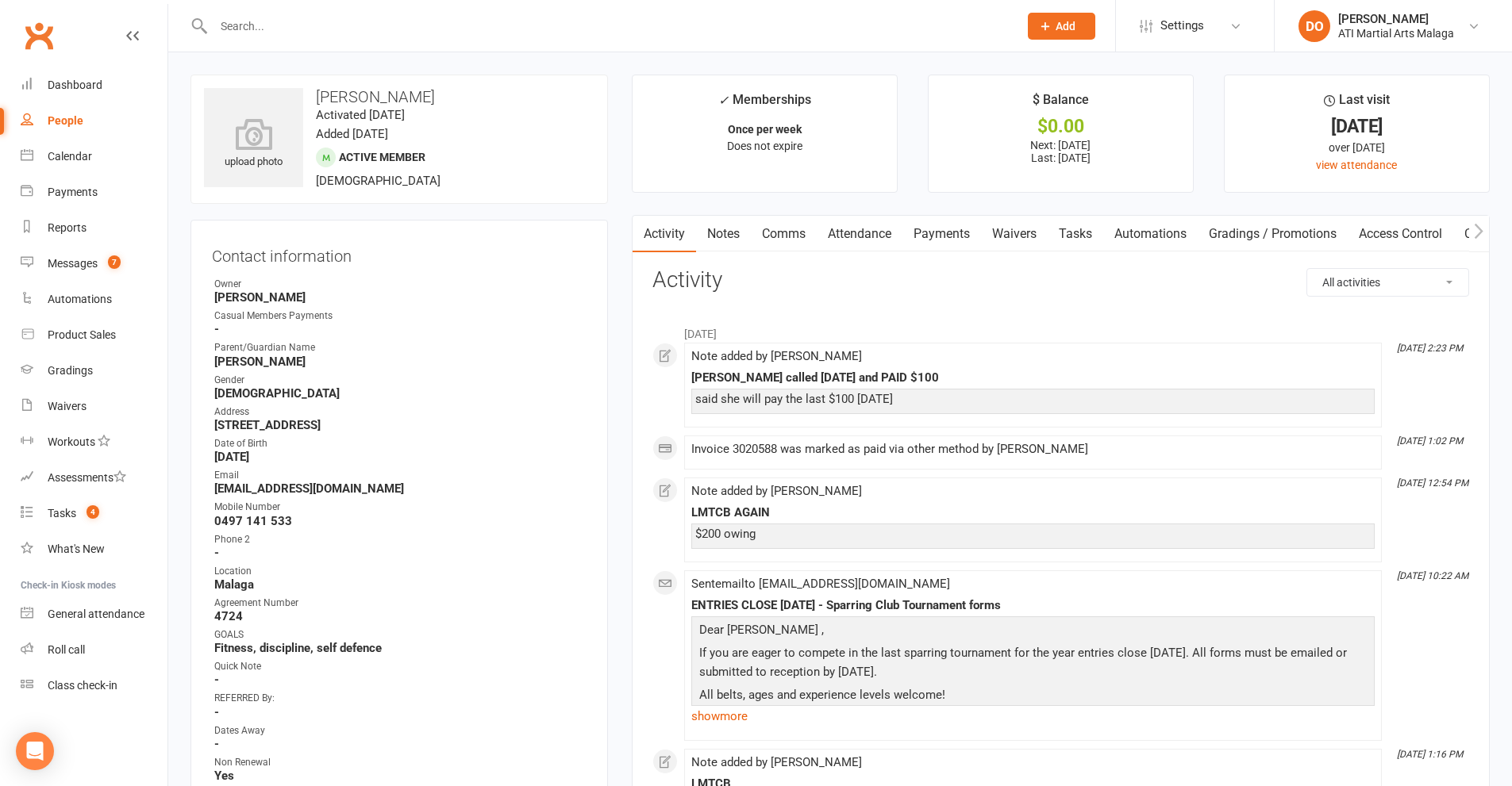
drag, startPoint x: 711, startPoint y: 238, endPoint x: 916, endPoint y: 266, distance: 206.9
click at [715, 241] on link "Notes" at bounding box center [723, 234] width 55 height 36
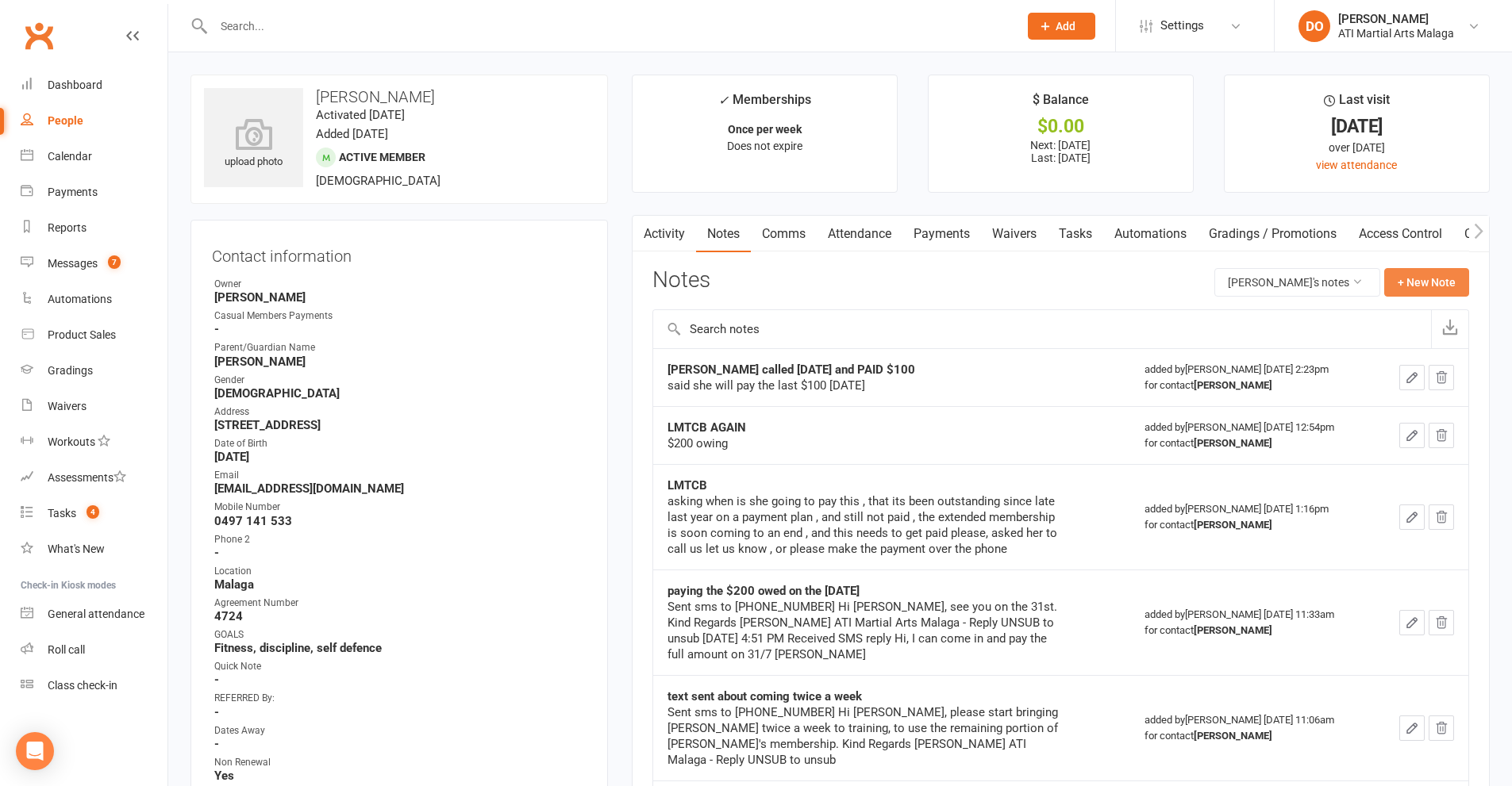
click at [1418, 284] on button "+ New Note" at bounding box center [1426, 282] width 85 height 29
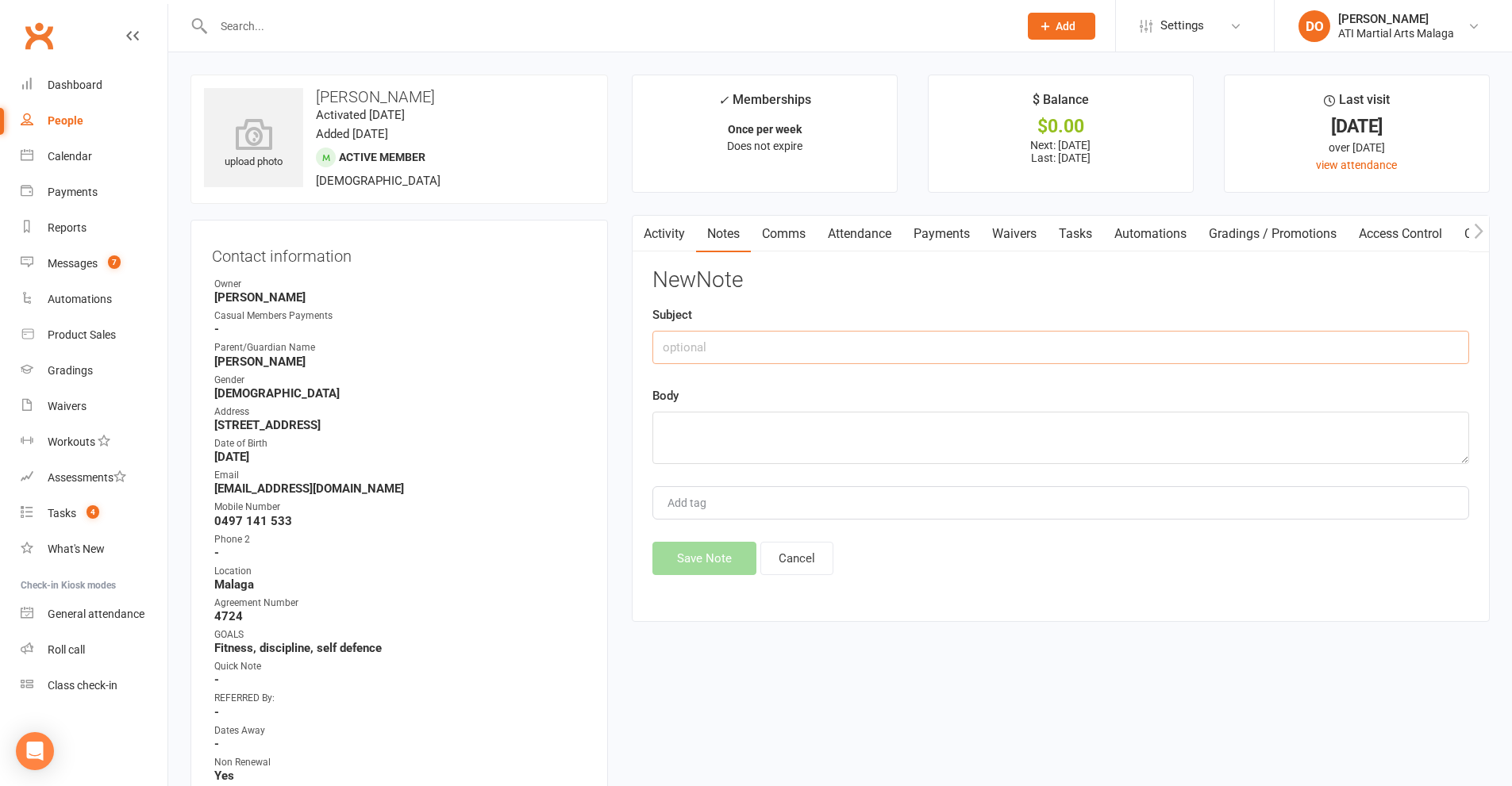
drag, startPoint x: 910, startPoint y: 342, endPoint x: 918, endPoint y: 348, distance: 10.0
click at [910, 344] on input "text" at bounding box center [1060, 348] width 817 height 34
type input "LMTCB"
click at [922, 450] on textarea at bounding box center [1060, 438] width 817 height 52
type textarea "about paying the last $100 [DATE] like she said she would"
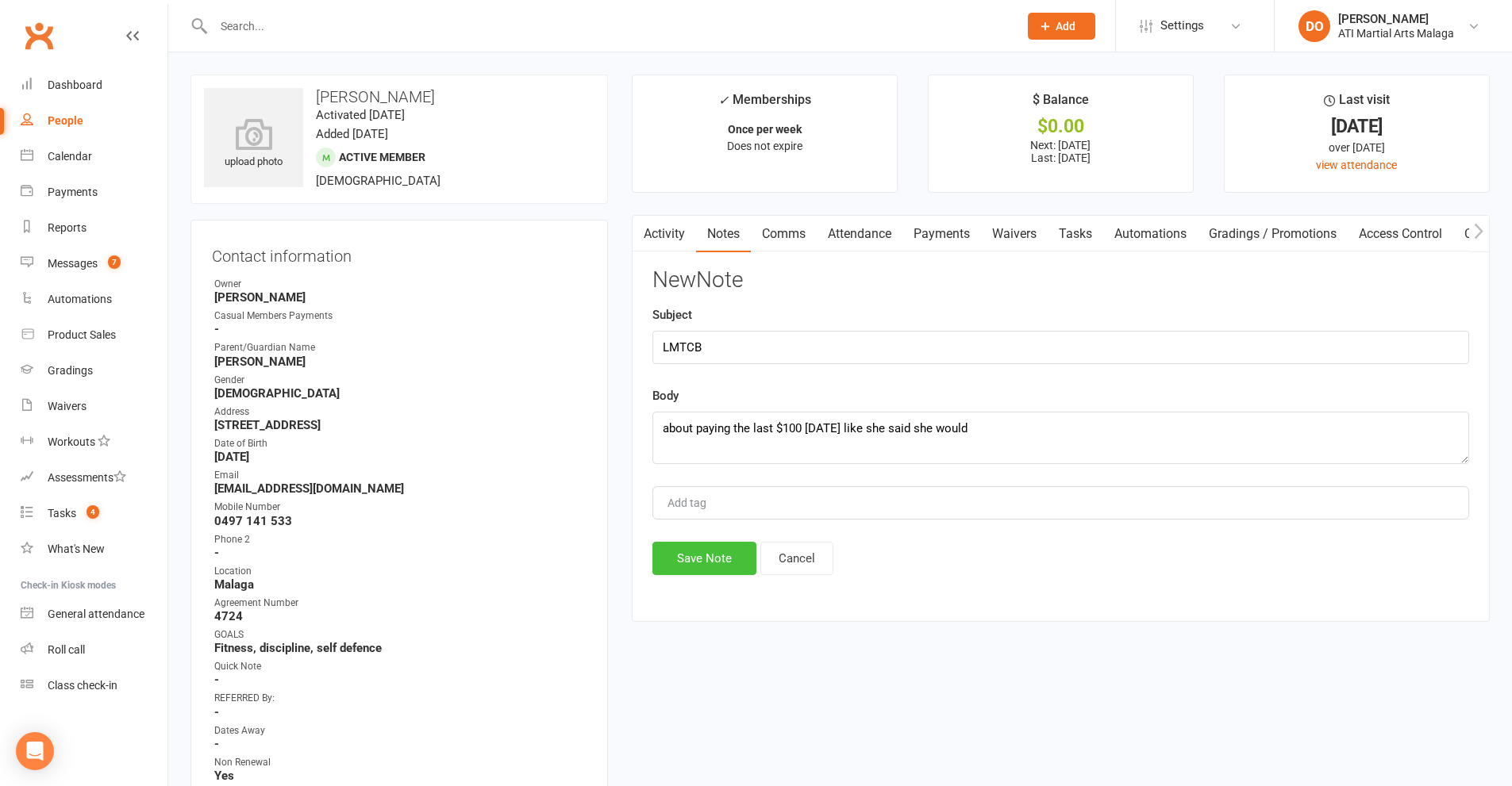
click at [718, 567] on button "Save Note" at bounding box center [705, 559] width 104 height 34
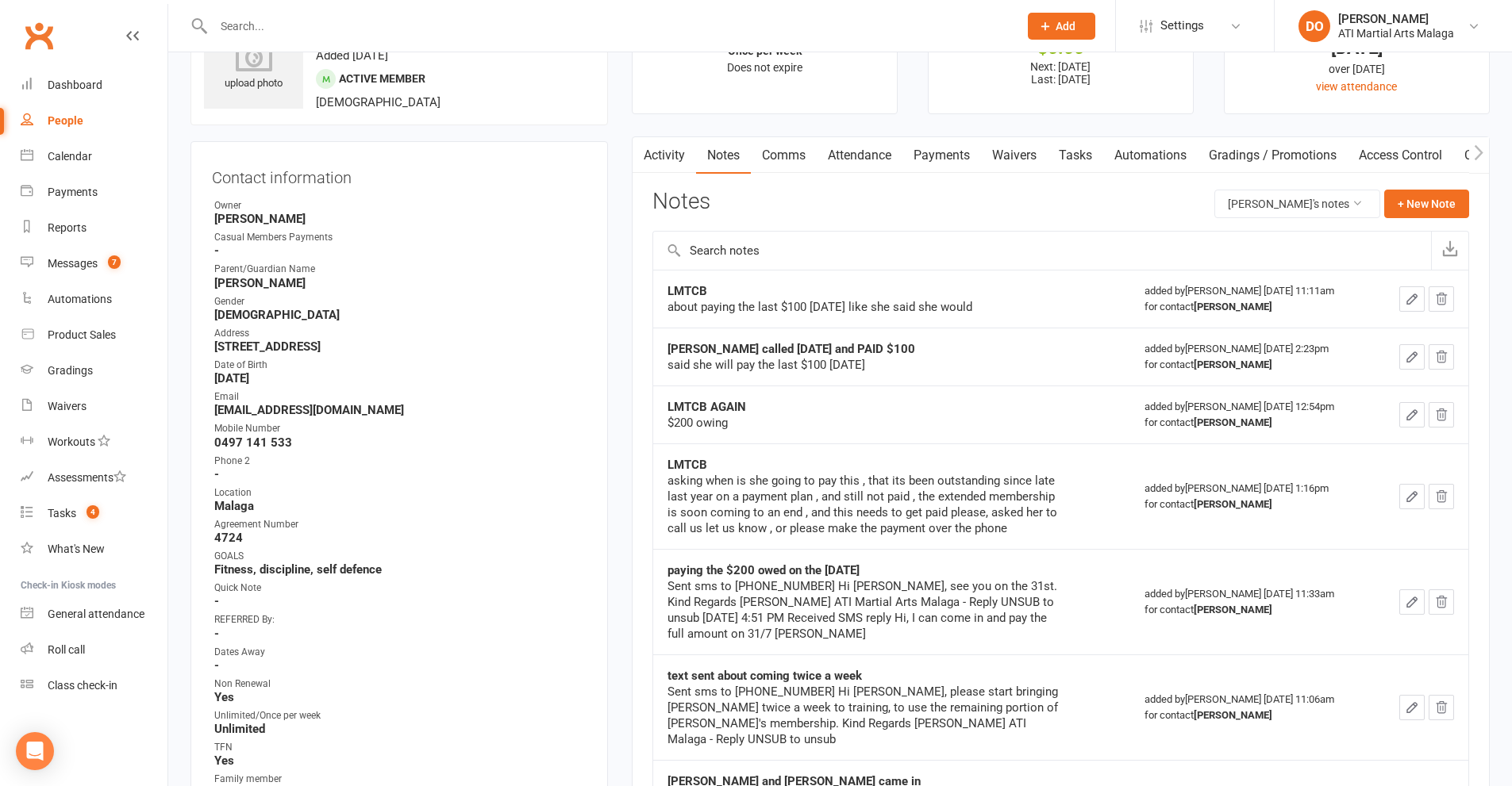
scroll to position [159, 0]
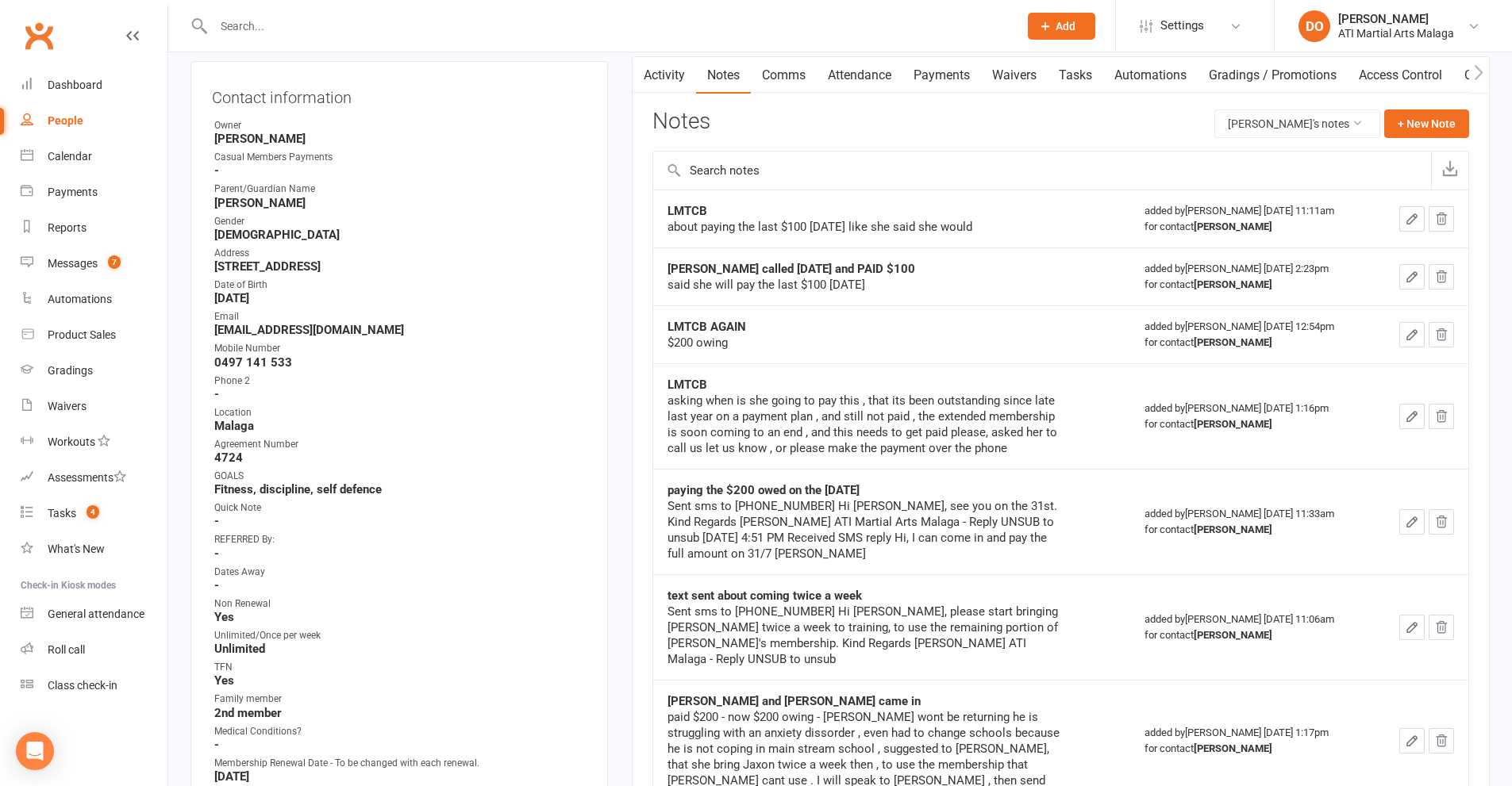
click at [588, 23] on input "text" at bounding box center [607, 26] width 798 height 22
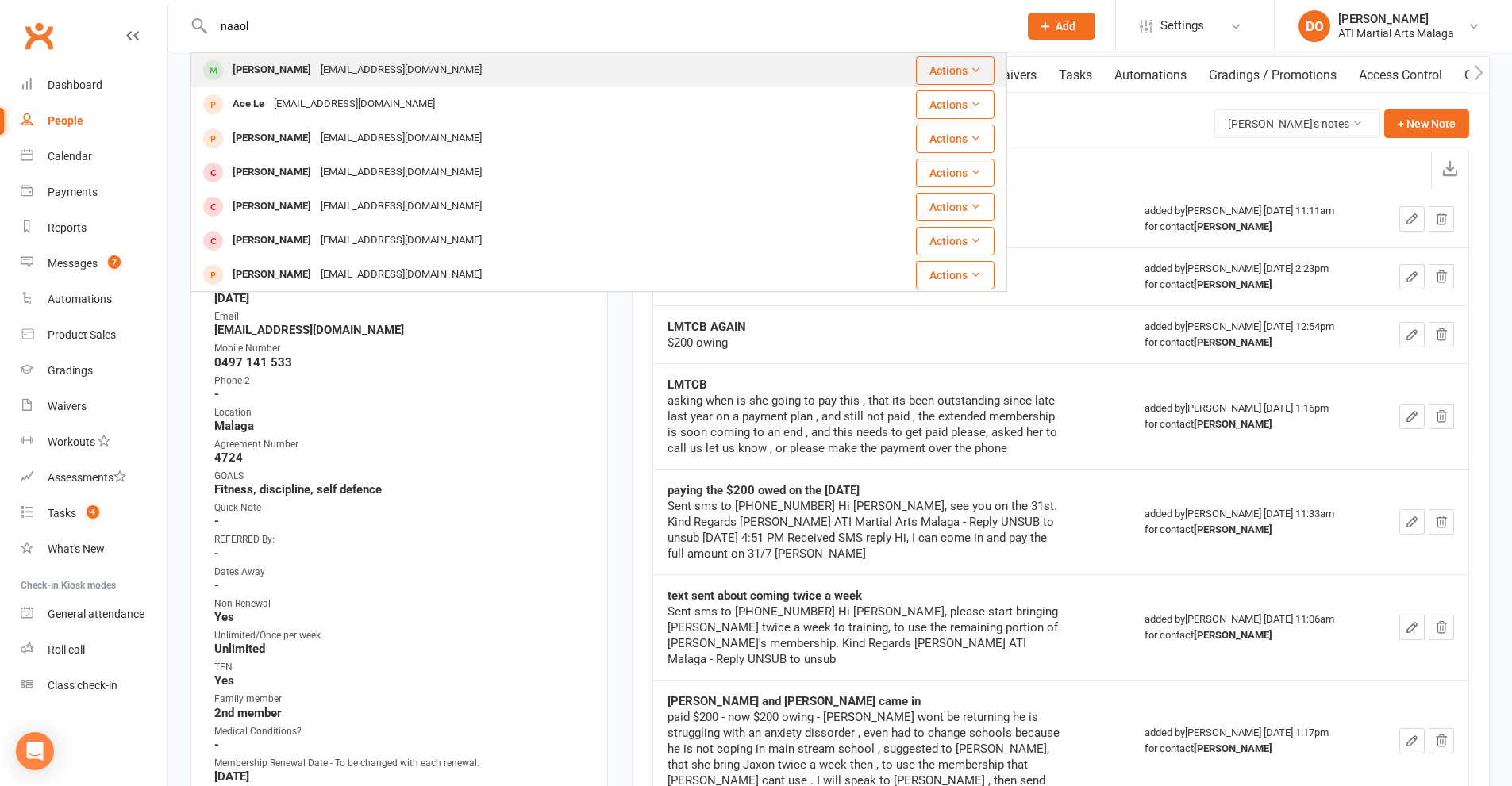
type input "naaol"
click at [438, 63] on div "Naaol [PERSON_NAME] [EMAIL_ADDRESS][DOMAIN_NAME]" at bounding box center [504, 70] width 625 height 33
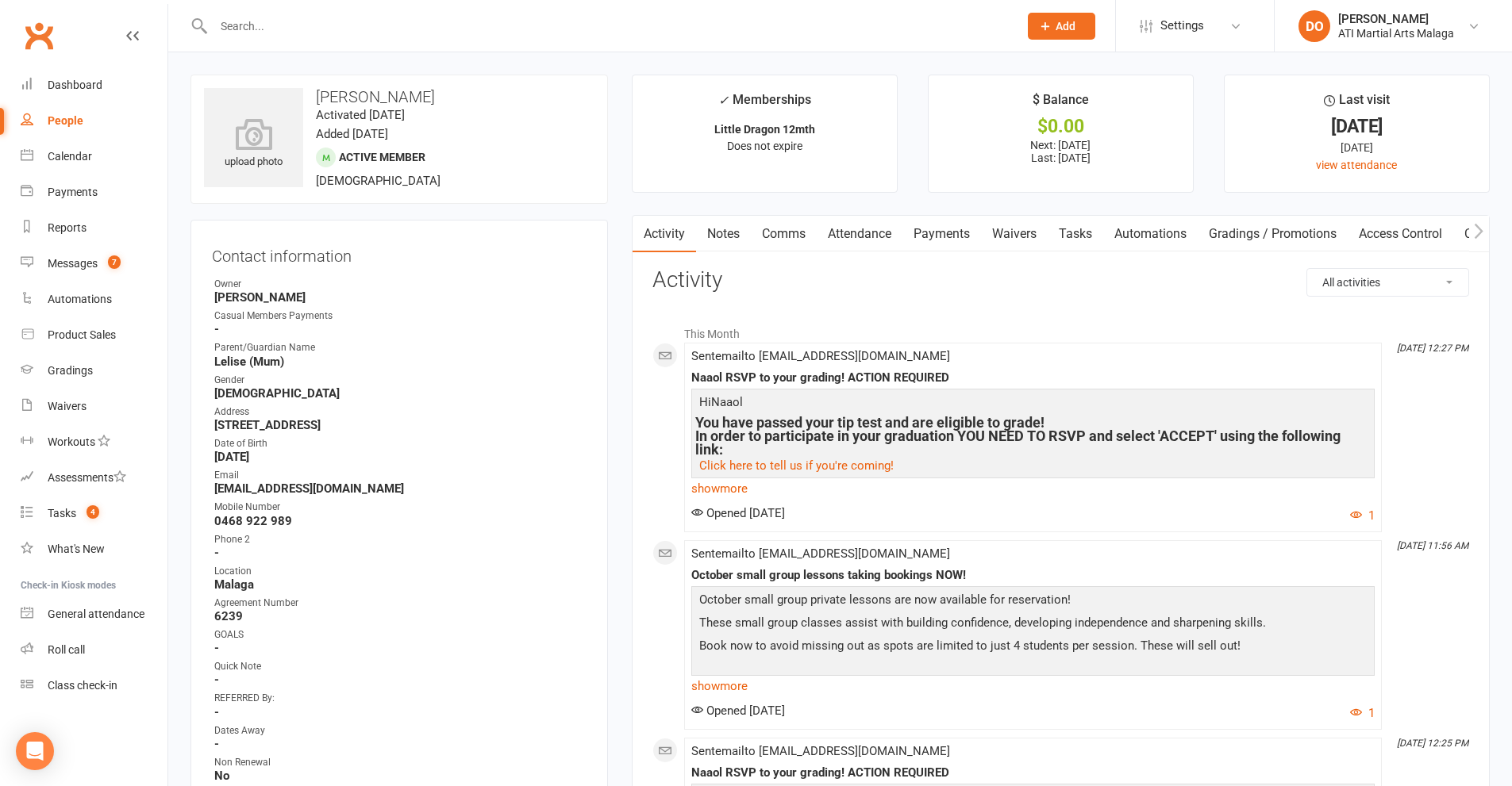
click at [785, 240] on link "Comms" at bounding box center [784, 234] width 66 height 36
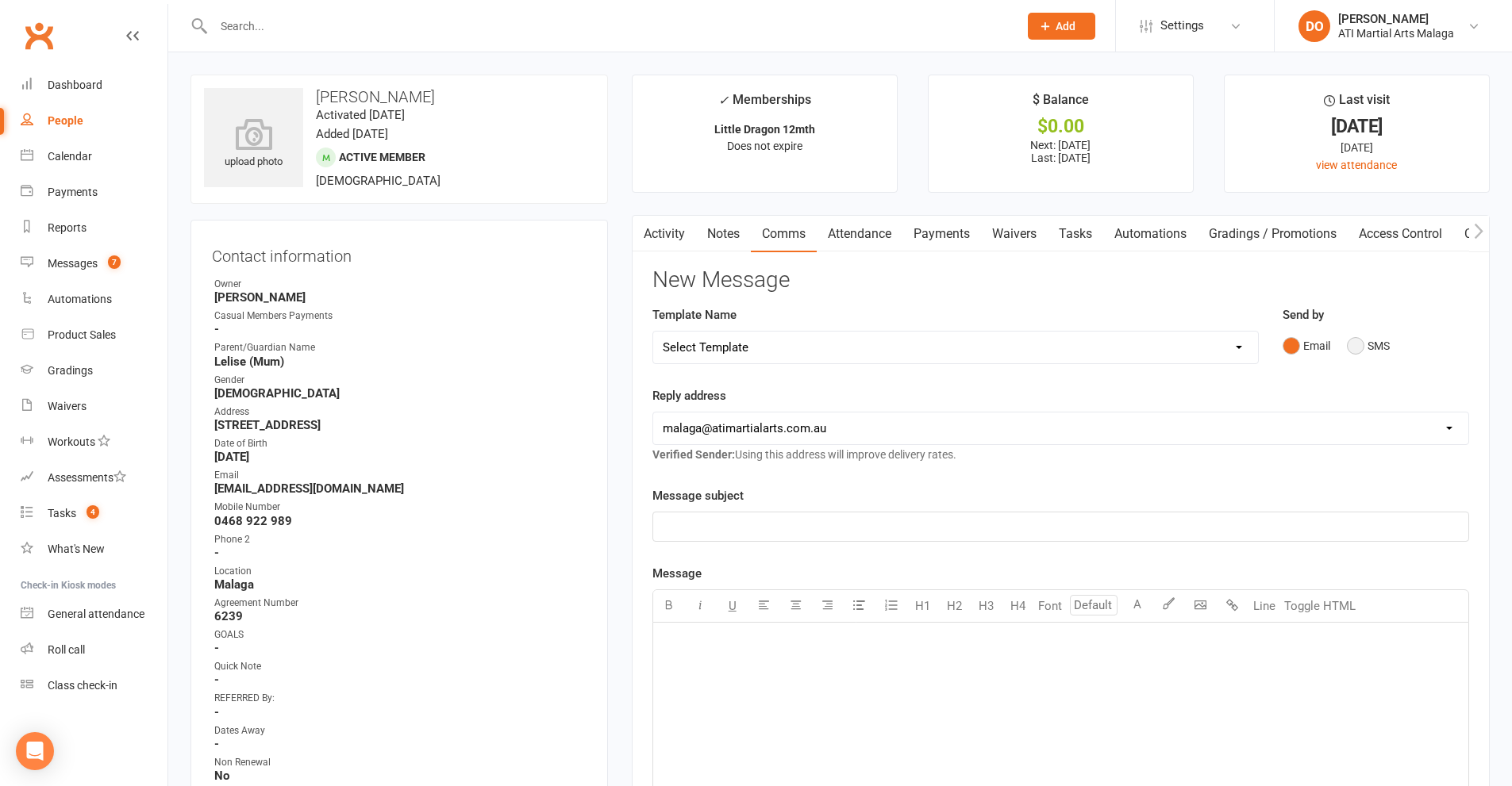
click at [1361, 346] on button "SMS" at bounding box center [1368, 346] width 43 height 30
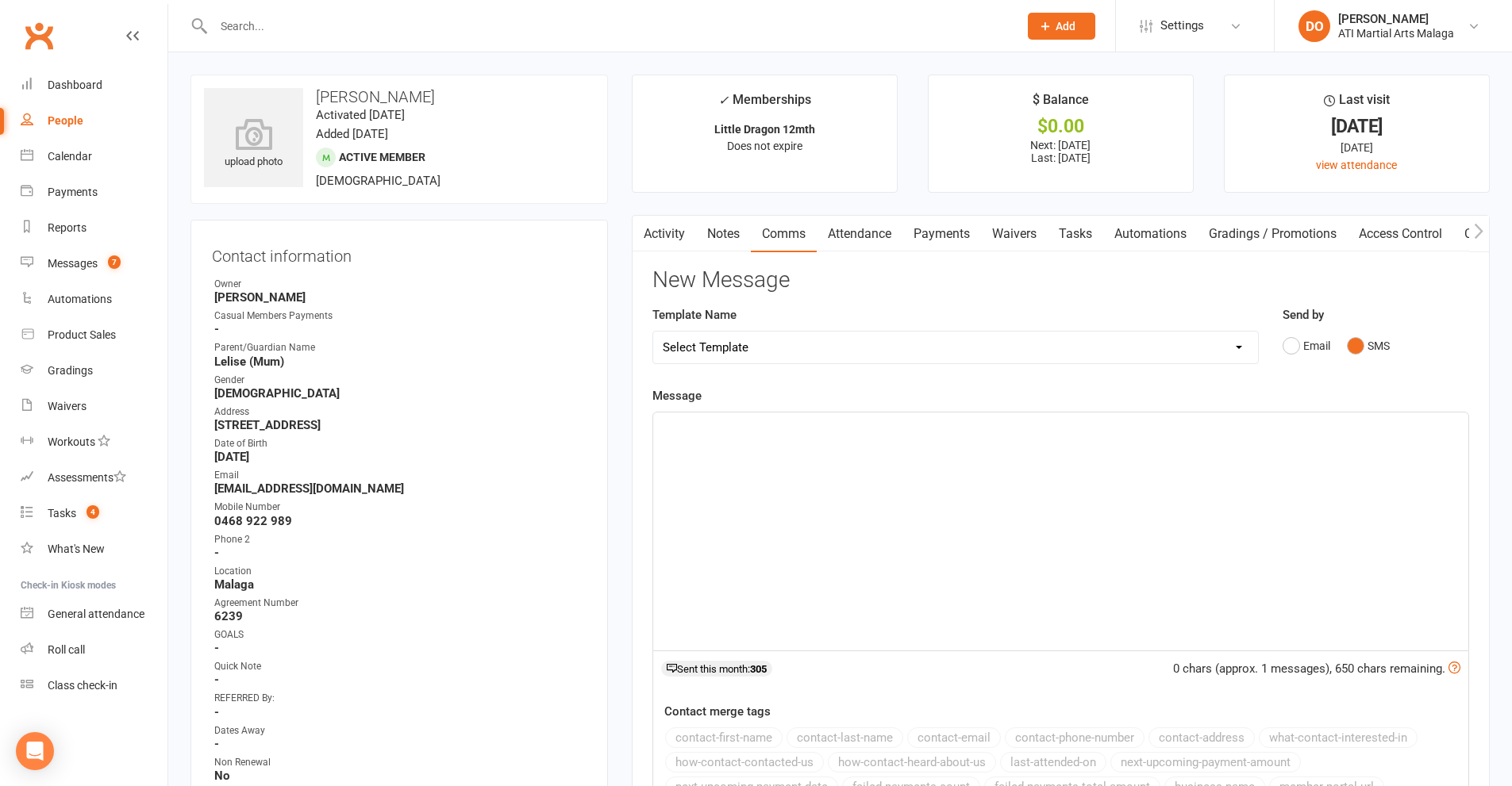
click at [1196, 464] on div "﻿" at bounding box center [1060, 531] width 815 height 238
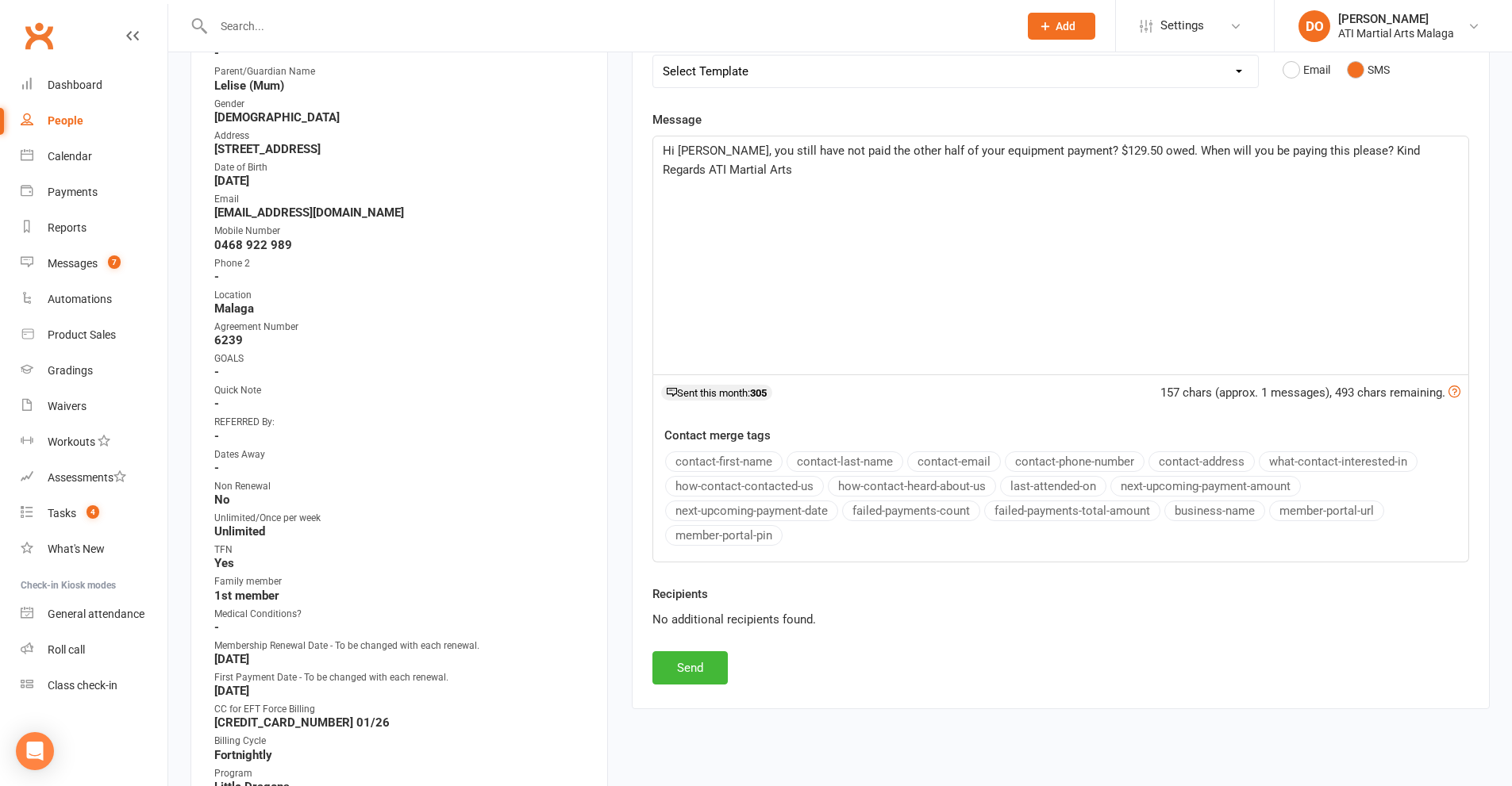
scroll to position [317, 0]
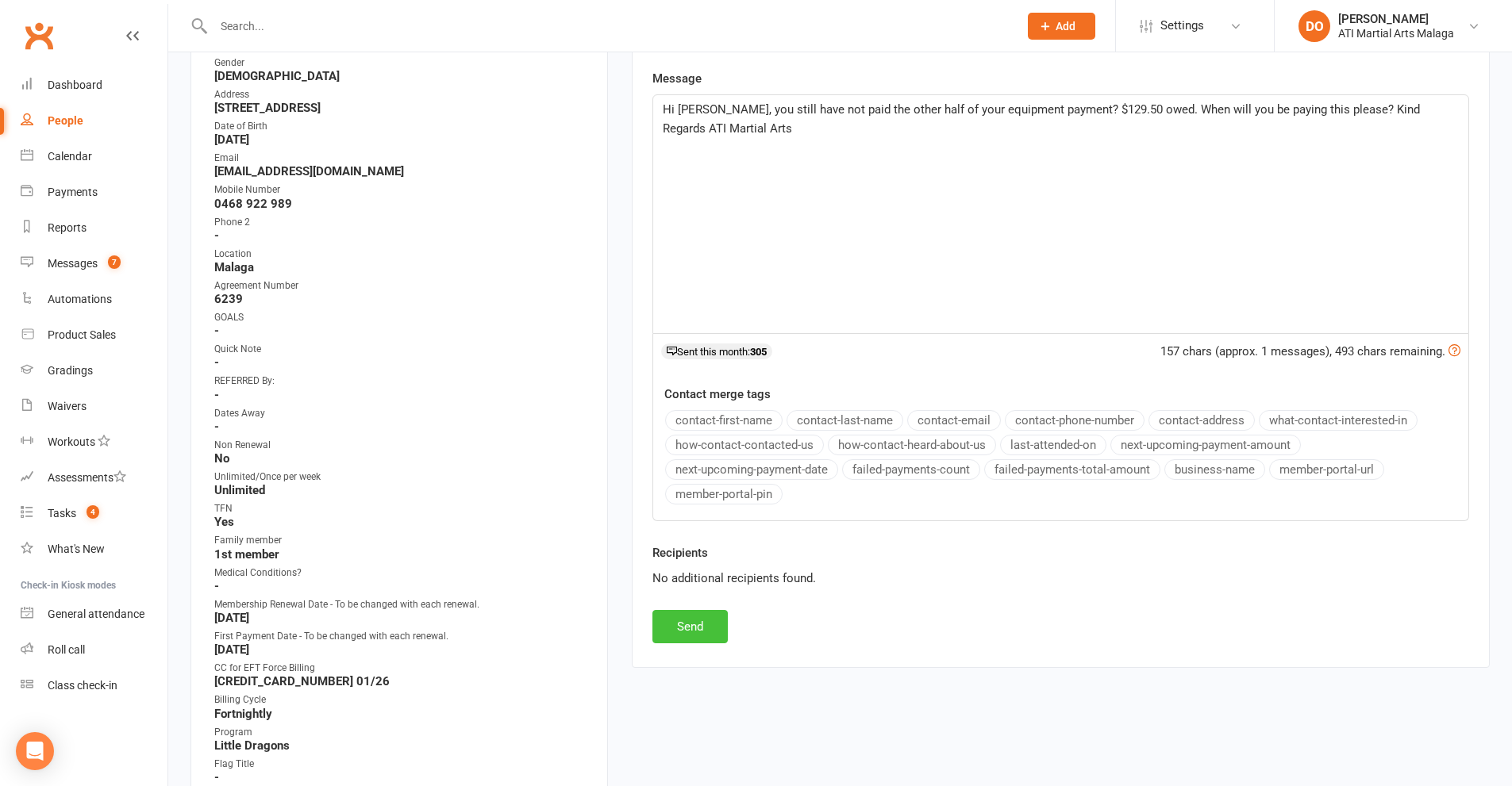
click at [708, 615] on button "Send" at bounding box center [690, 627] width 76 height 34
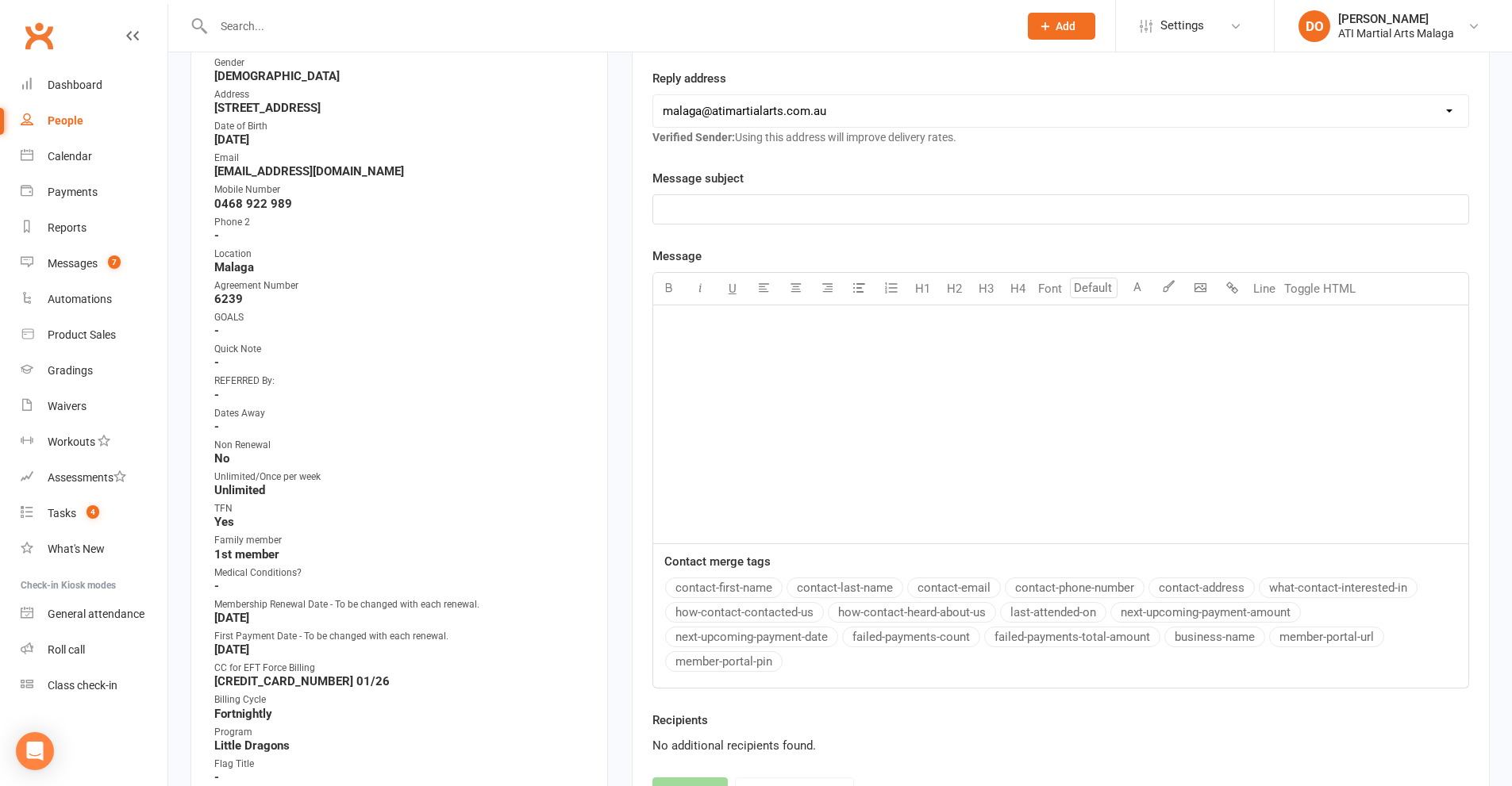
click at [247, 30] on input "text" at bounding box center [607, 26] width 798 height 22
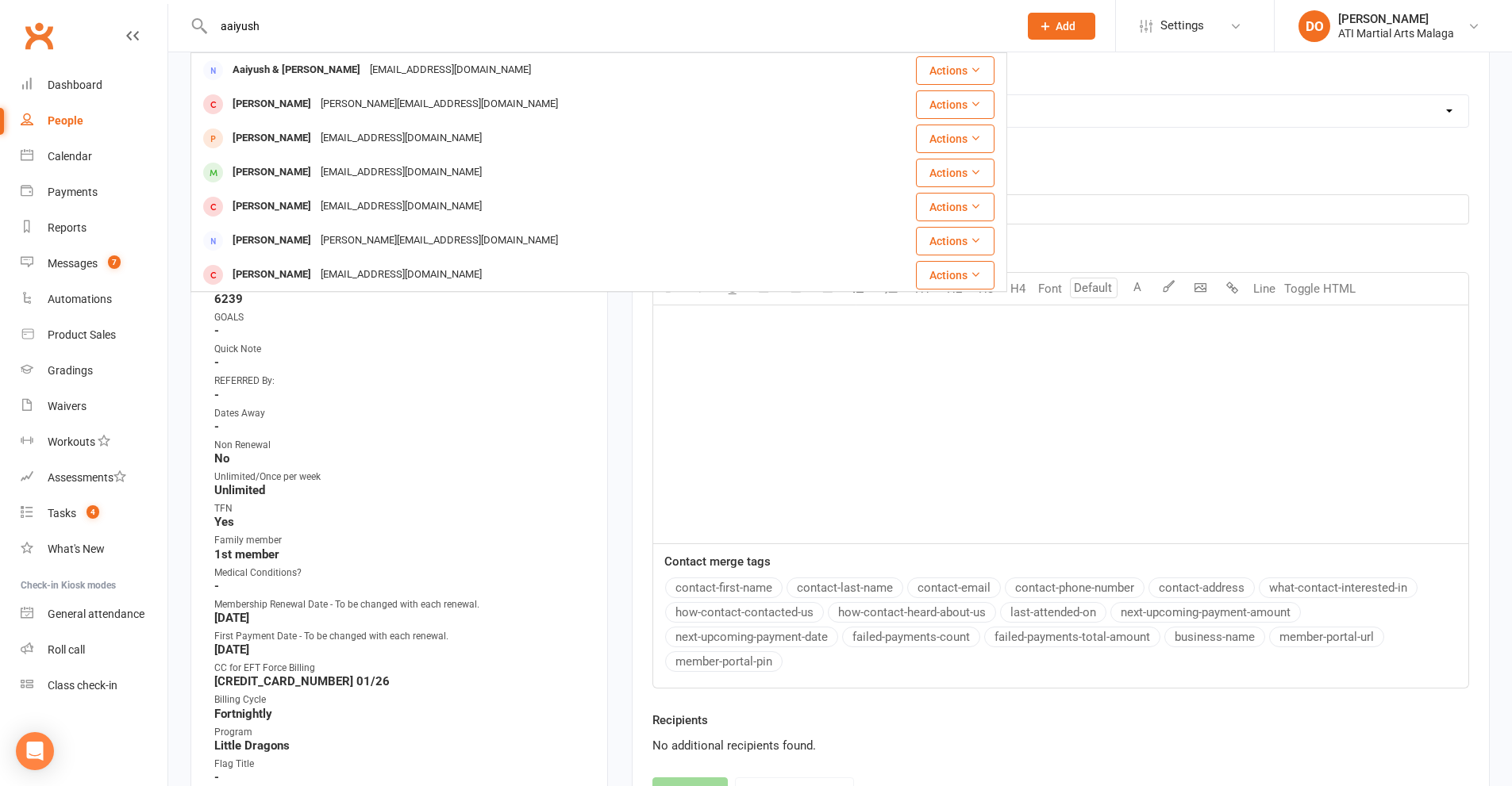
type input "aaiyush"
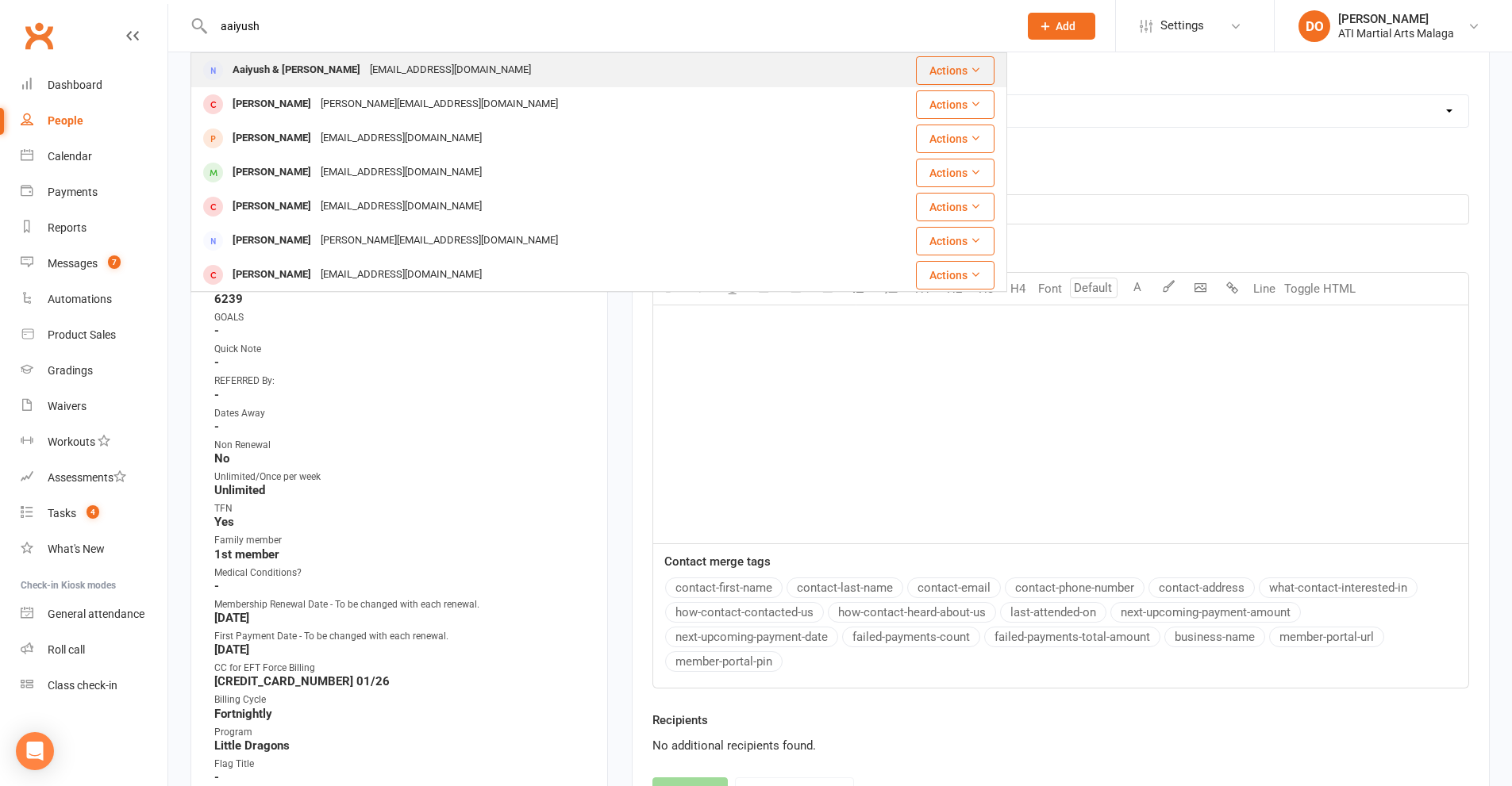
click at [301, 63] on div "Aaiyush & [PERSON_NAME]" at bounding box center [296, 70] width 137 height 23
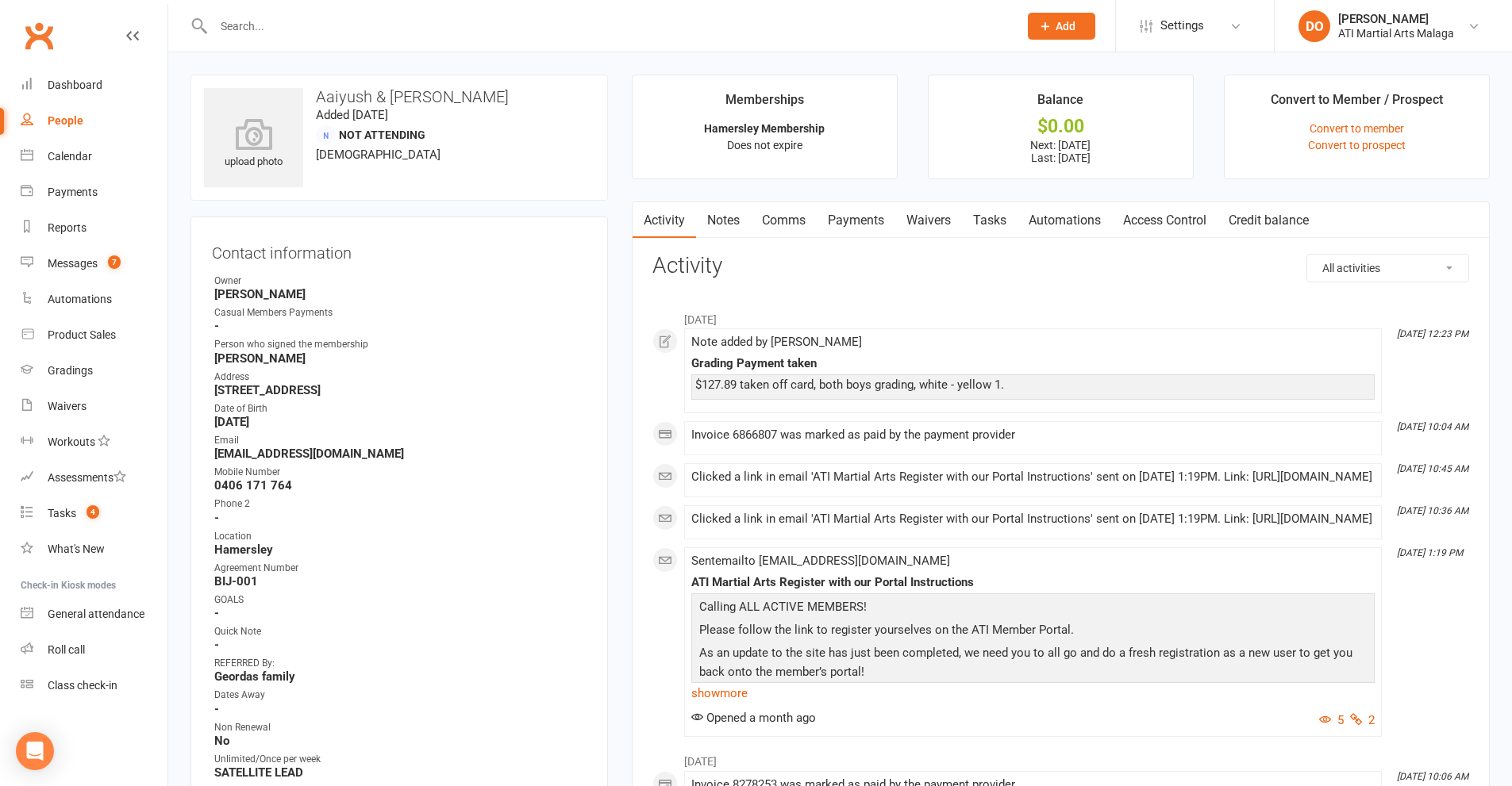
click at [361, 28] on input "text" at bounding box center [607, 26] width 798 height 22
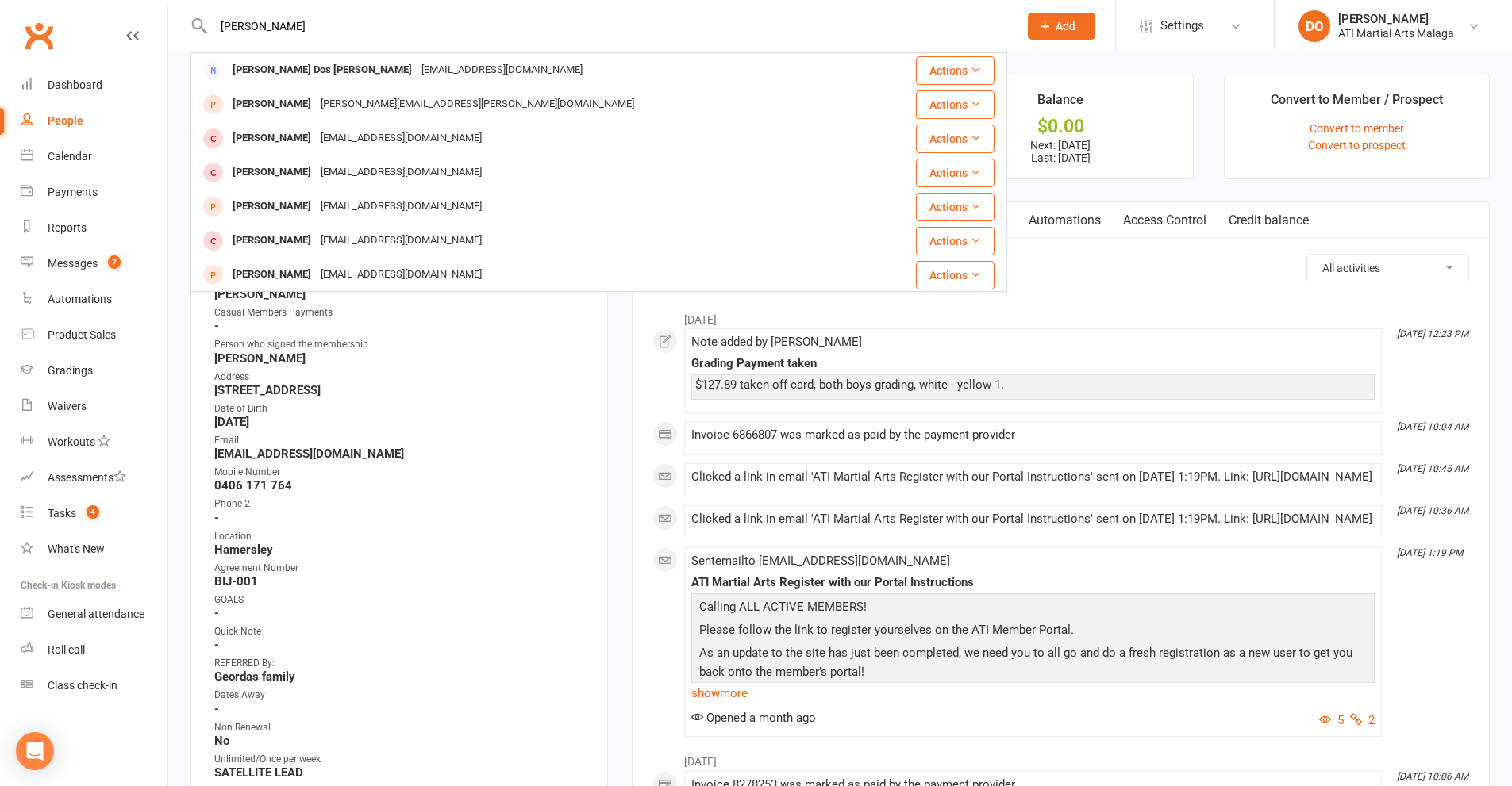
drag, startPoint x: 357, startPoint y: 14, endPoint x: 214, endPoint y: 26, distance: 143.5
click at [214, 26] on input "[PERSON_NAME]" at bounding box center [607, 26] width 798 height 22
type input "[PERSON_NAME]"
click at [1069, 28] on span "Add" at bounding box center [1065, 26] width 20 height 13
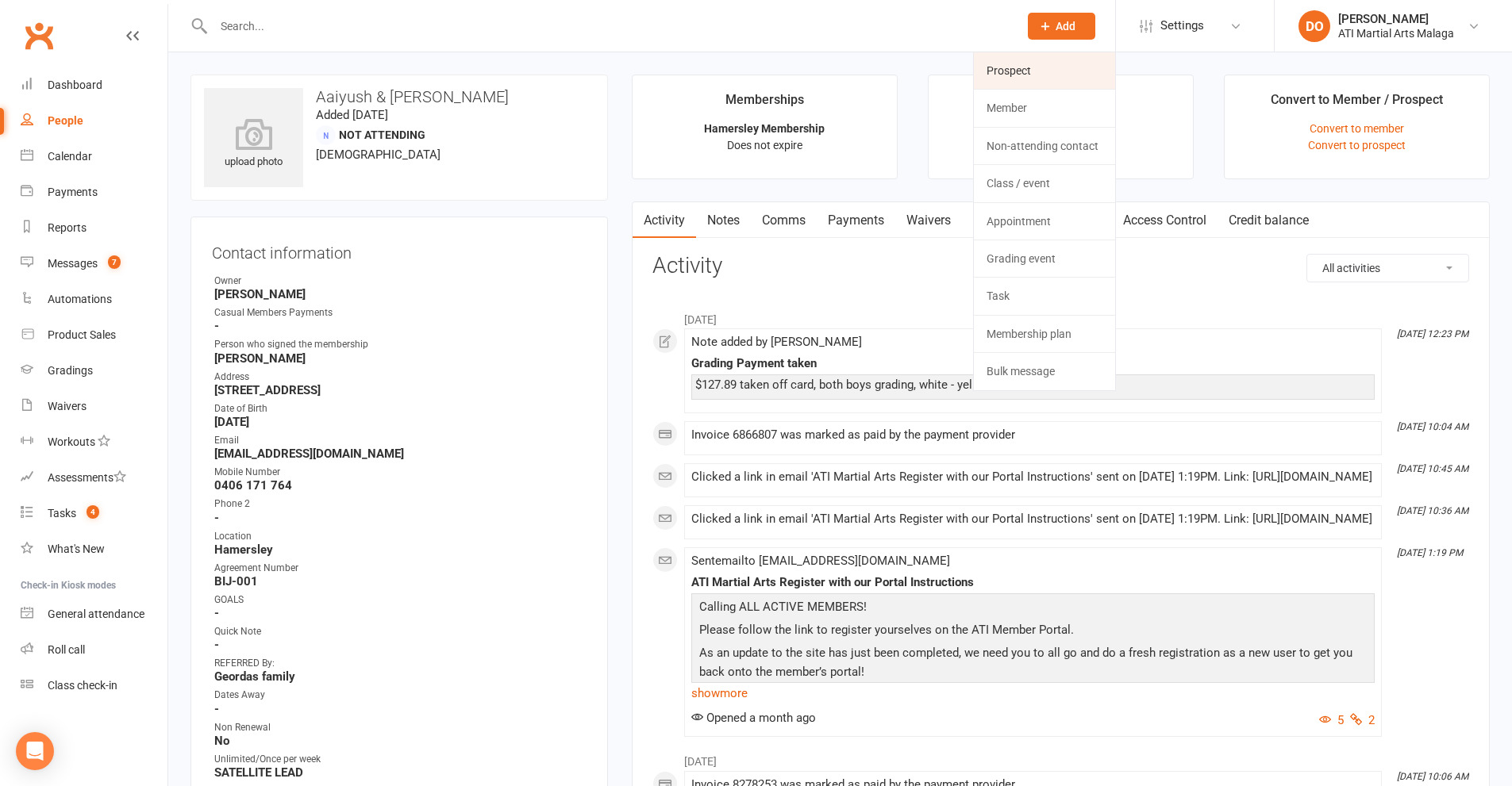
click at [1034, 81] on link "Prospect" at bounding box center [1044, 70] width 141 height 36
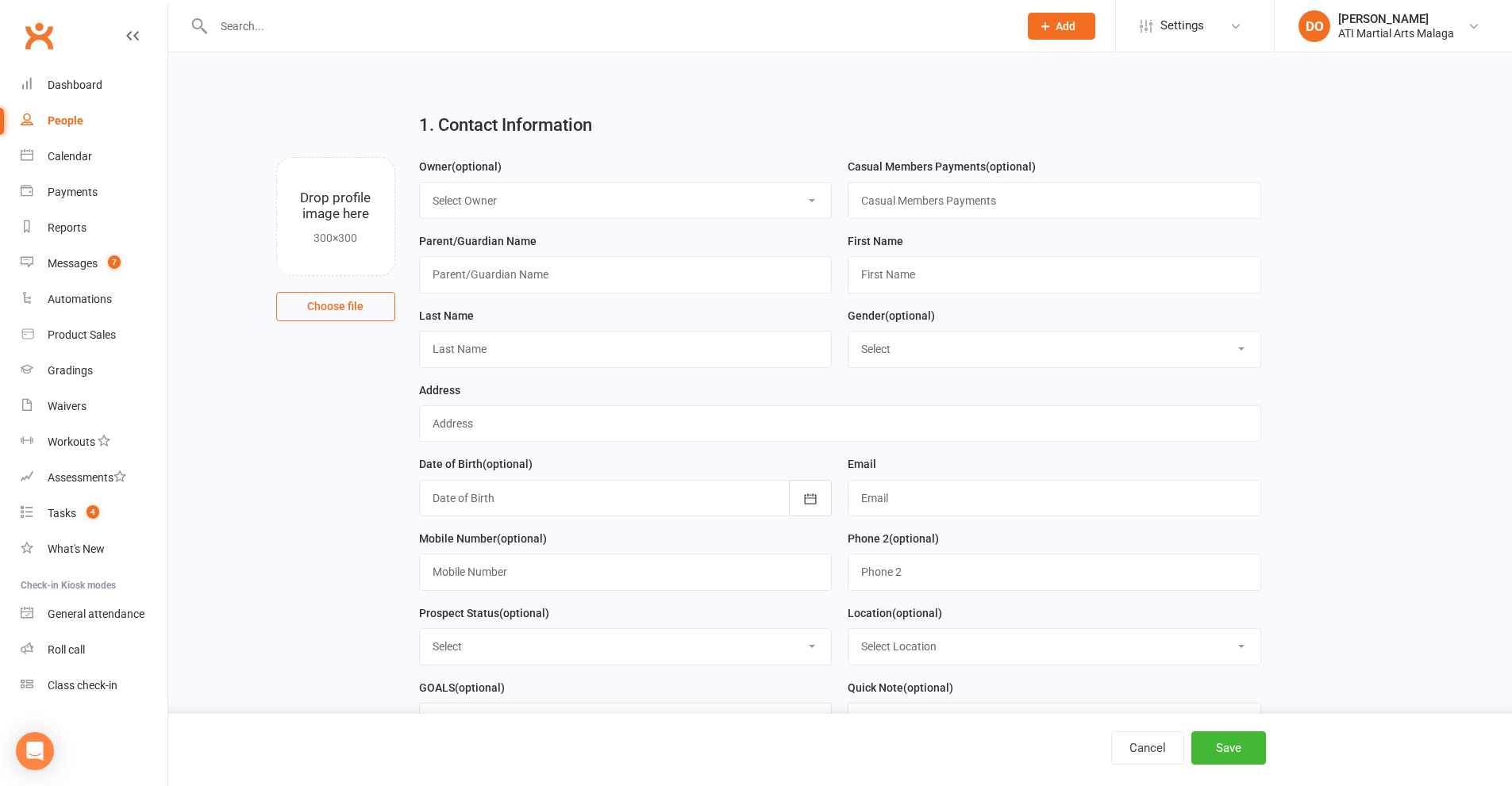
click at [542, 211] on select "Select Owner [PERSON_NAME] [PERSON_NAME] [PERSON_NAME] ATI Martial Arts Malaga …" at bounding box center [626, 201] width 412 height 35
select select "11"
click at [420, 183] on select "Select Owner [PERSON_NAME] [PERSON_NAME] [PERSON_NAME] ATI Martial Arts Malaga …" at bounding box center [626, 201] width 412 height 35
click at [603, 284] on input "text" at bounding box center [626, 274] width 414 height 36
type input "[PERSON_NAME]"
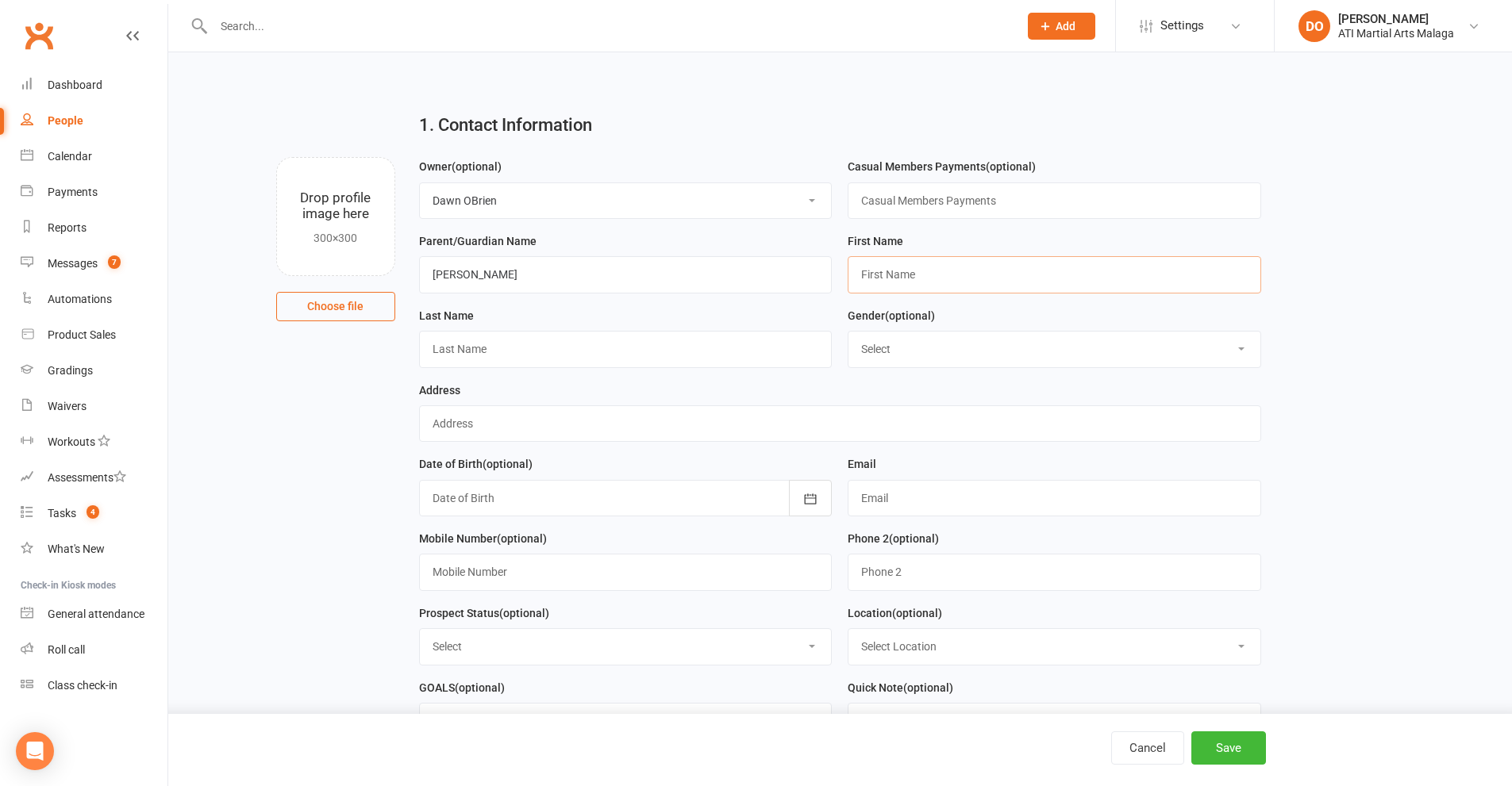
click at [881, 286] on input "text" at bounding box center [1055, 274] width 414 height 36
type input "[PERSON_NAME]"
click at [635, 360] on input "text" at bounding box center [626, 349] width 414 height 36
type input "Milic"
click at [974, 367] on select "Select [DEMOGRAPHIC_DATA] [DEMOGRAPHIC_DATA]" at bounding box center [1055, 349] width 412 height 35
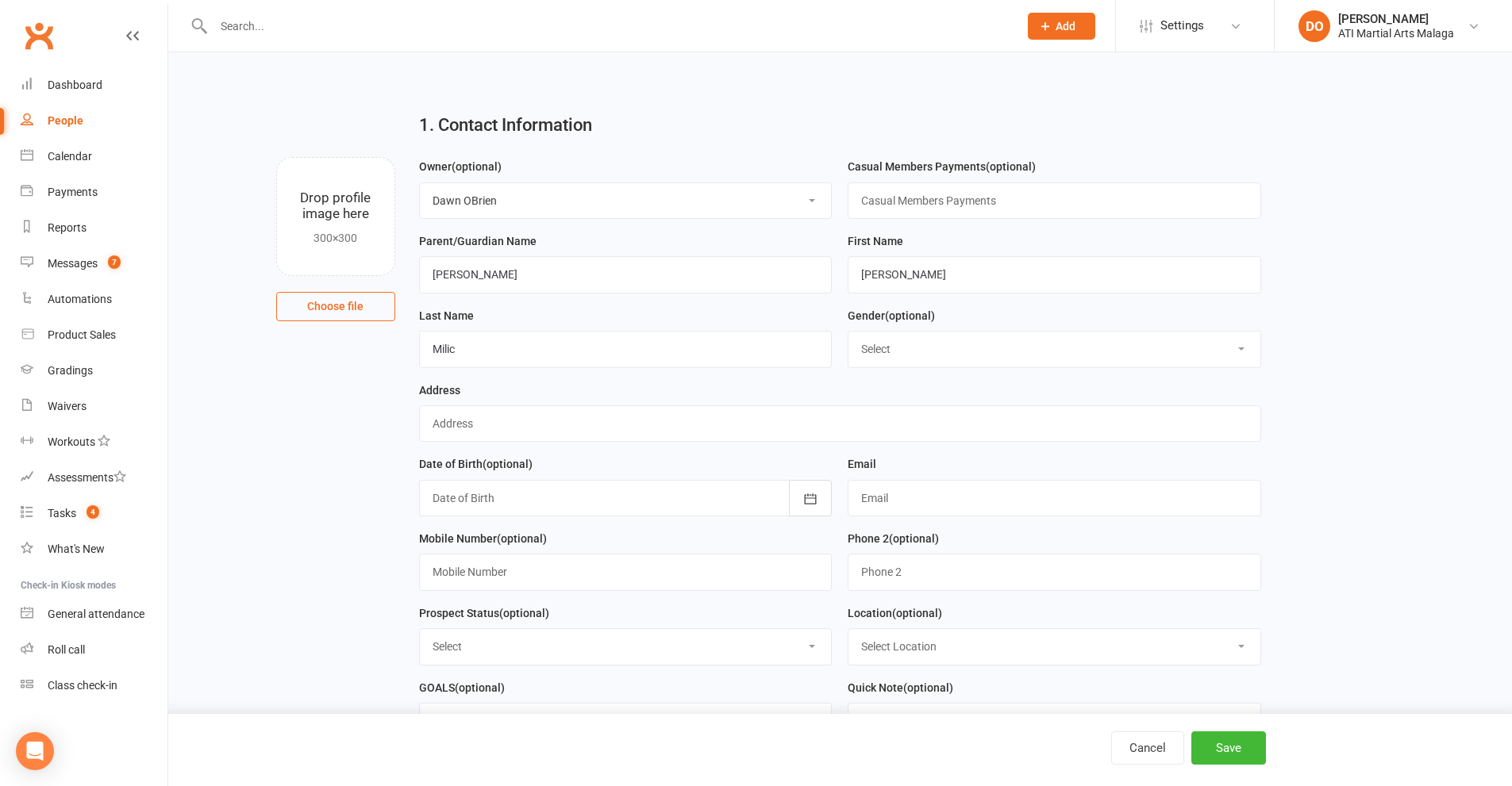
select select "[DEMOGRAPHIC_DATA]"
click at [849, 334] on select "Select [DEMOGRAPHIC_DATA] [DEMOGRAPHIC_DATA]" at bounding box center [1055, 349] width 412 height 35
click at [611, 433] on input "text" at bounding box center [839, 423] width 842 height 36
type input "?"
click at [752, 463] on div "Date of Birth (optional) [DATE] - [DATE] 2021 2022 2023 2024 2025 2026 2027 202…" at bounding box center [626, 486] width 414 height 62
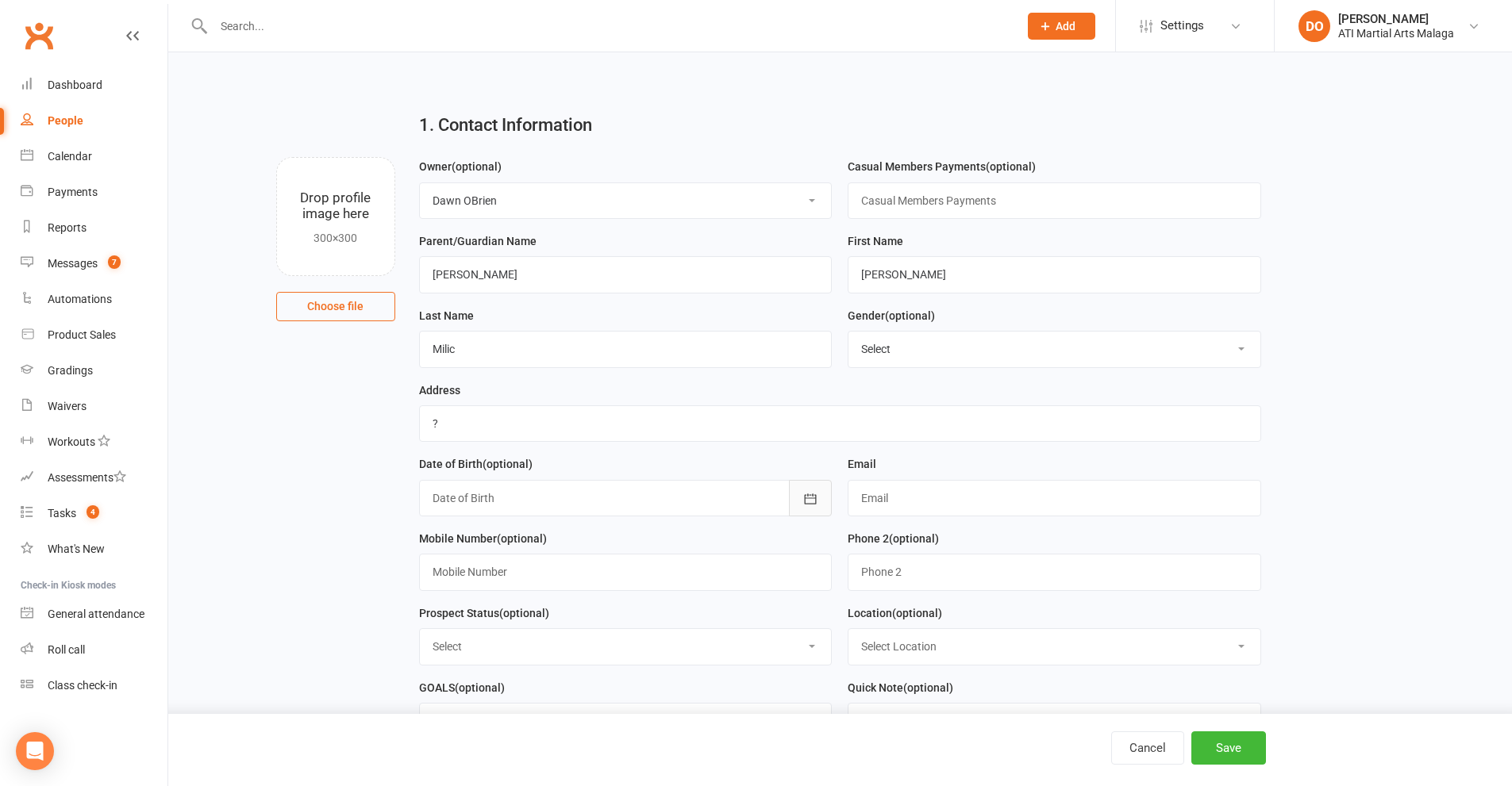
click at [802, 504] on icon "button" at bounding box center [810, 499] width 16 height 16
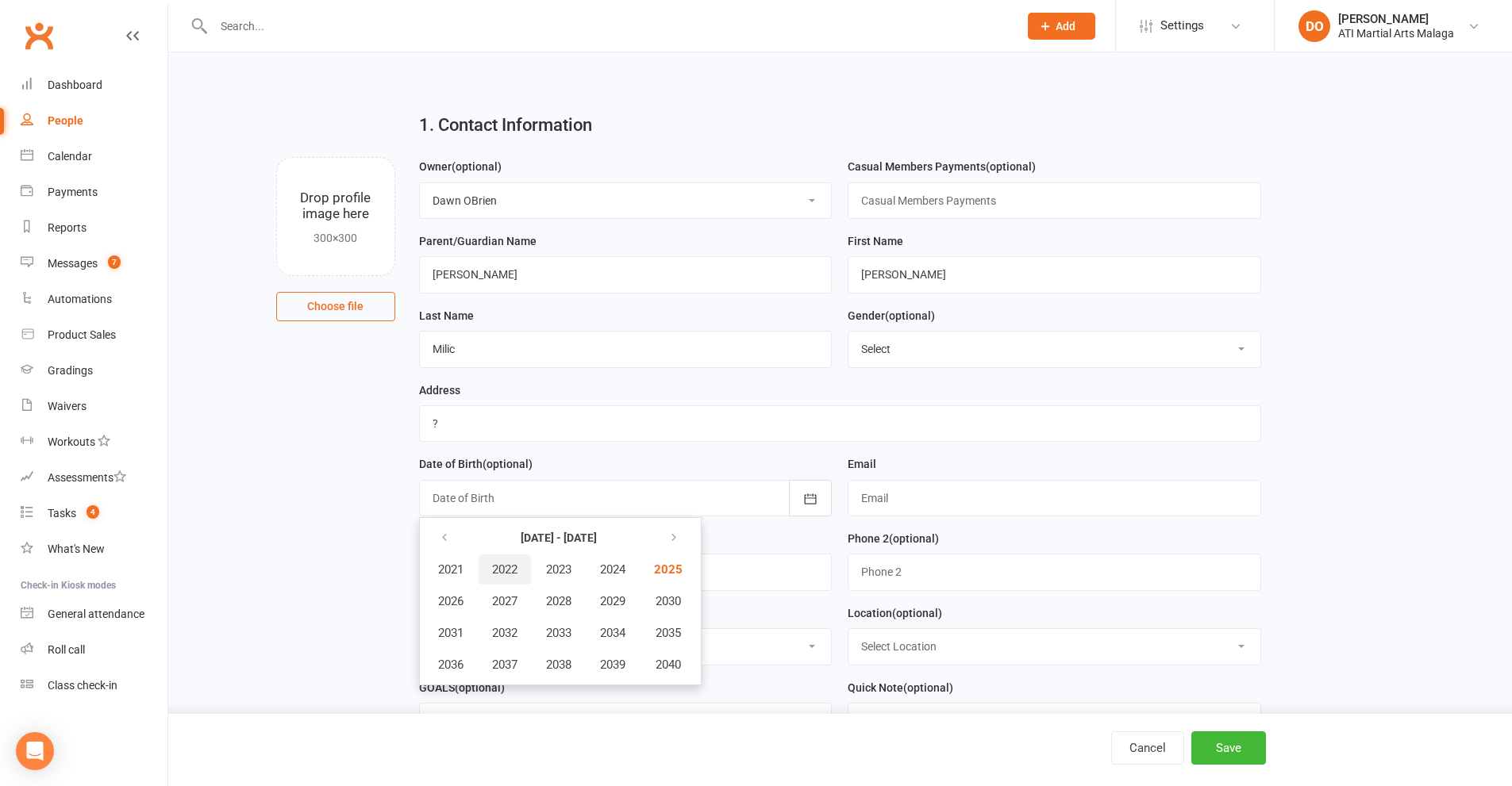
click at [517, 577] on span "2022" at bounding box center [505, 569] width 25 height 14
click at [471, 577] on span "January" at bounding box center [458, 569] width 41 height 14
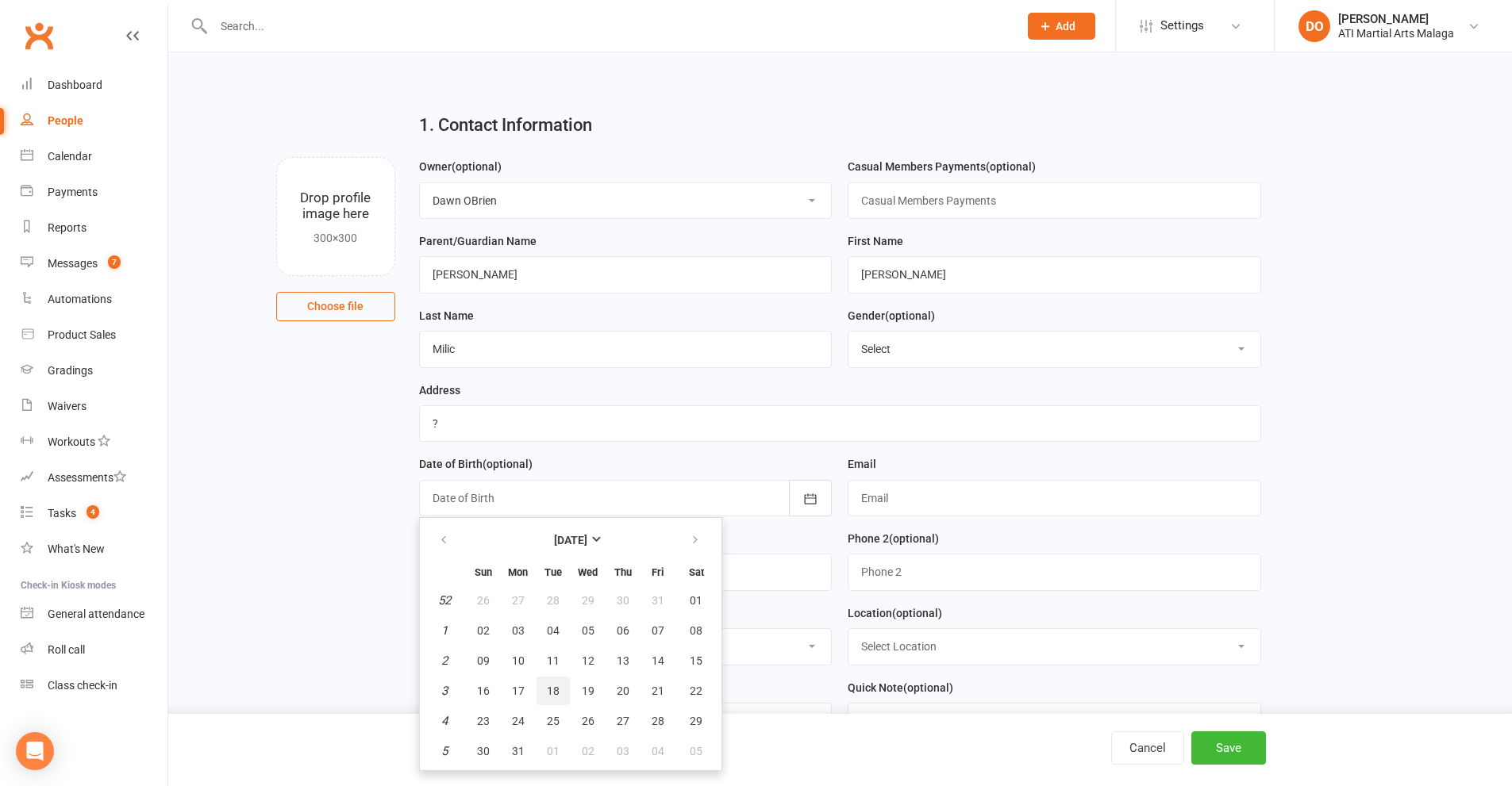
click at [551, 698] on span "18" at bounding box center [552, 690] width 13 height 13
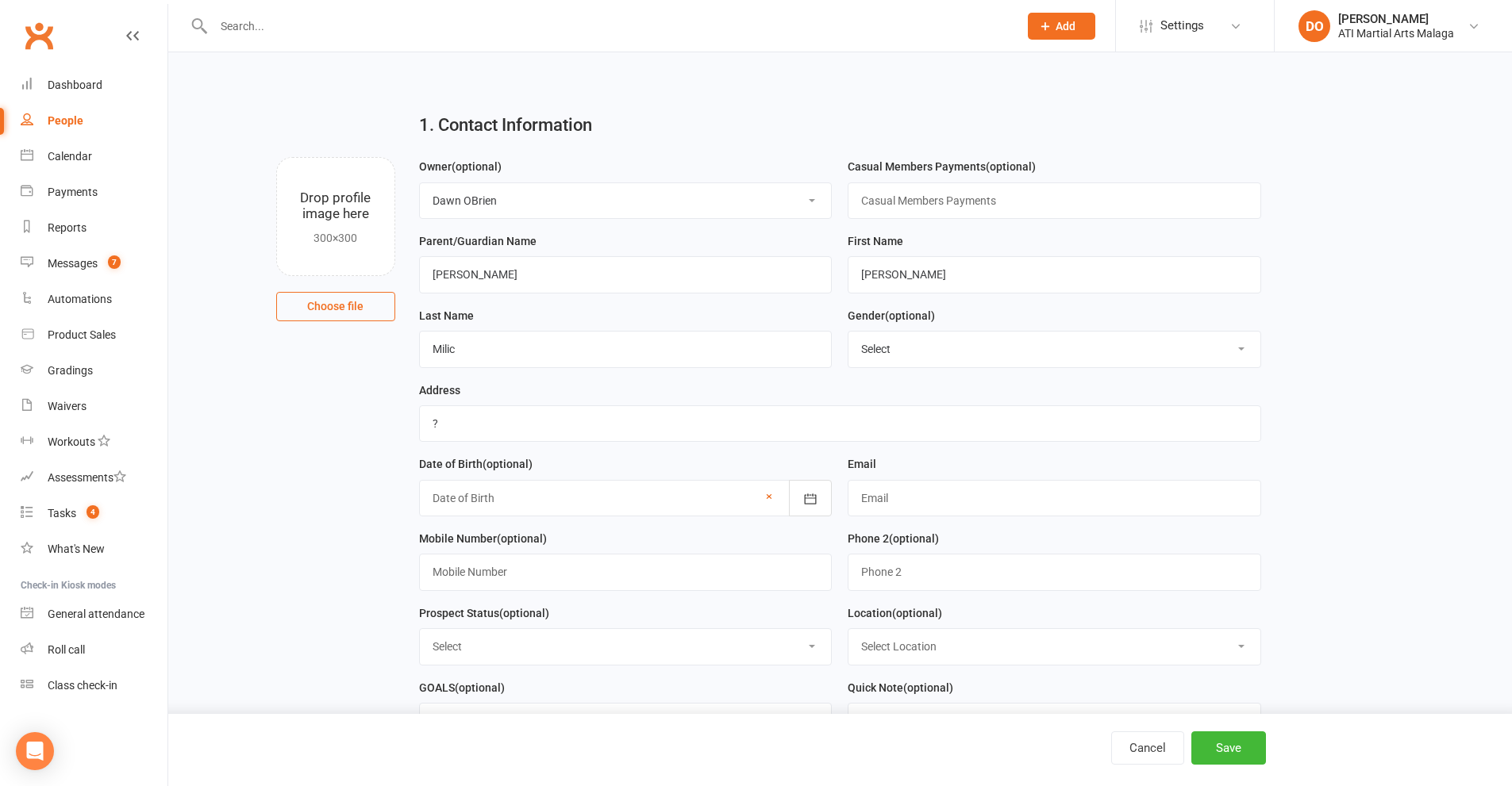
type input "[DATE]"
click at [901, 499] on input "text" at bounding box center [1055, 498] width 414 height 36
type input "[EMAIL_ADDRESS][DOMAIN_NAME]"
click at [616, 583] on input "text" at bounding box center [626, 572] width 414 height 36
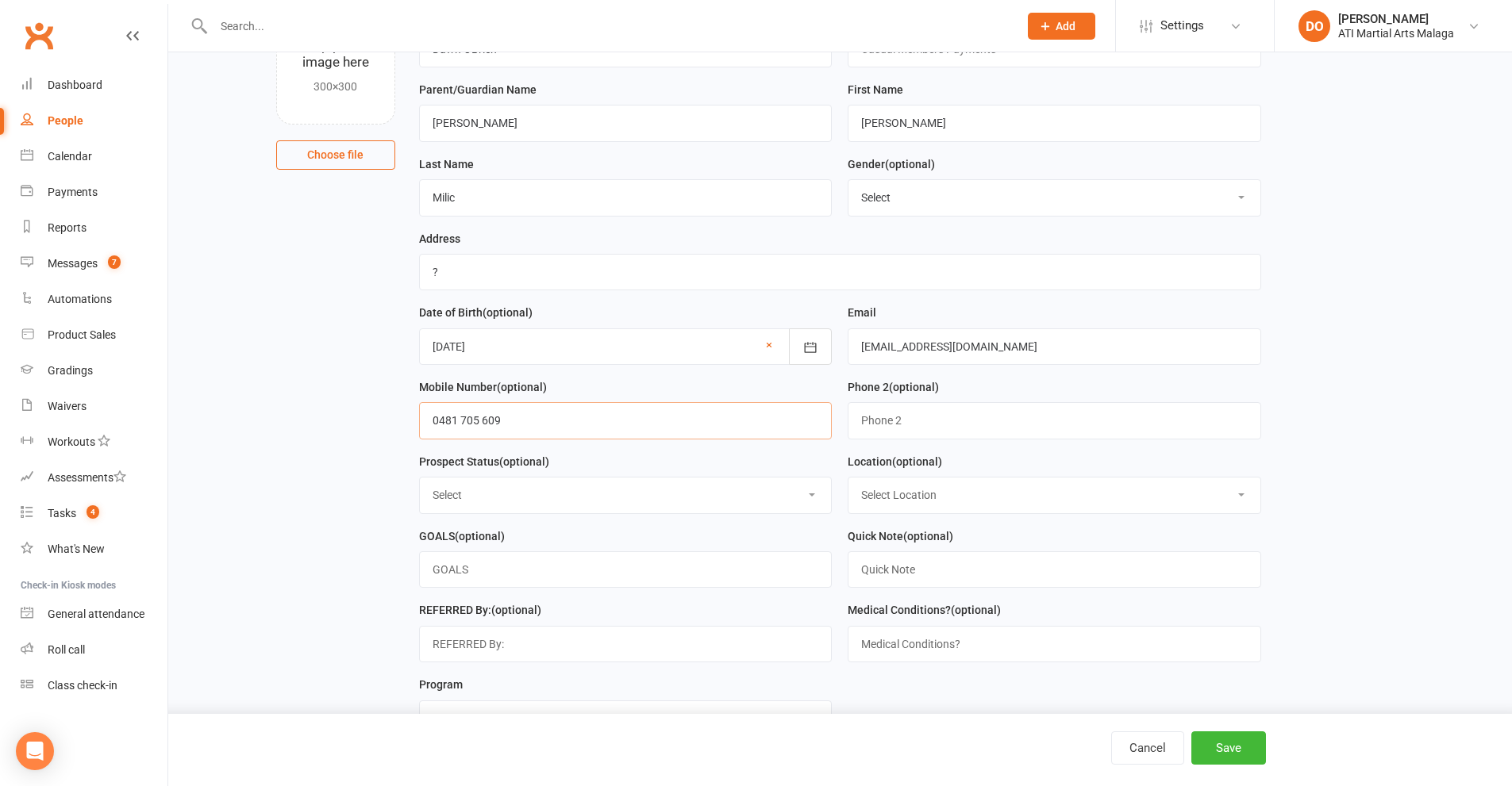
scroll to position [159, 0]
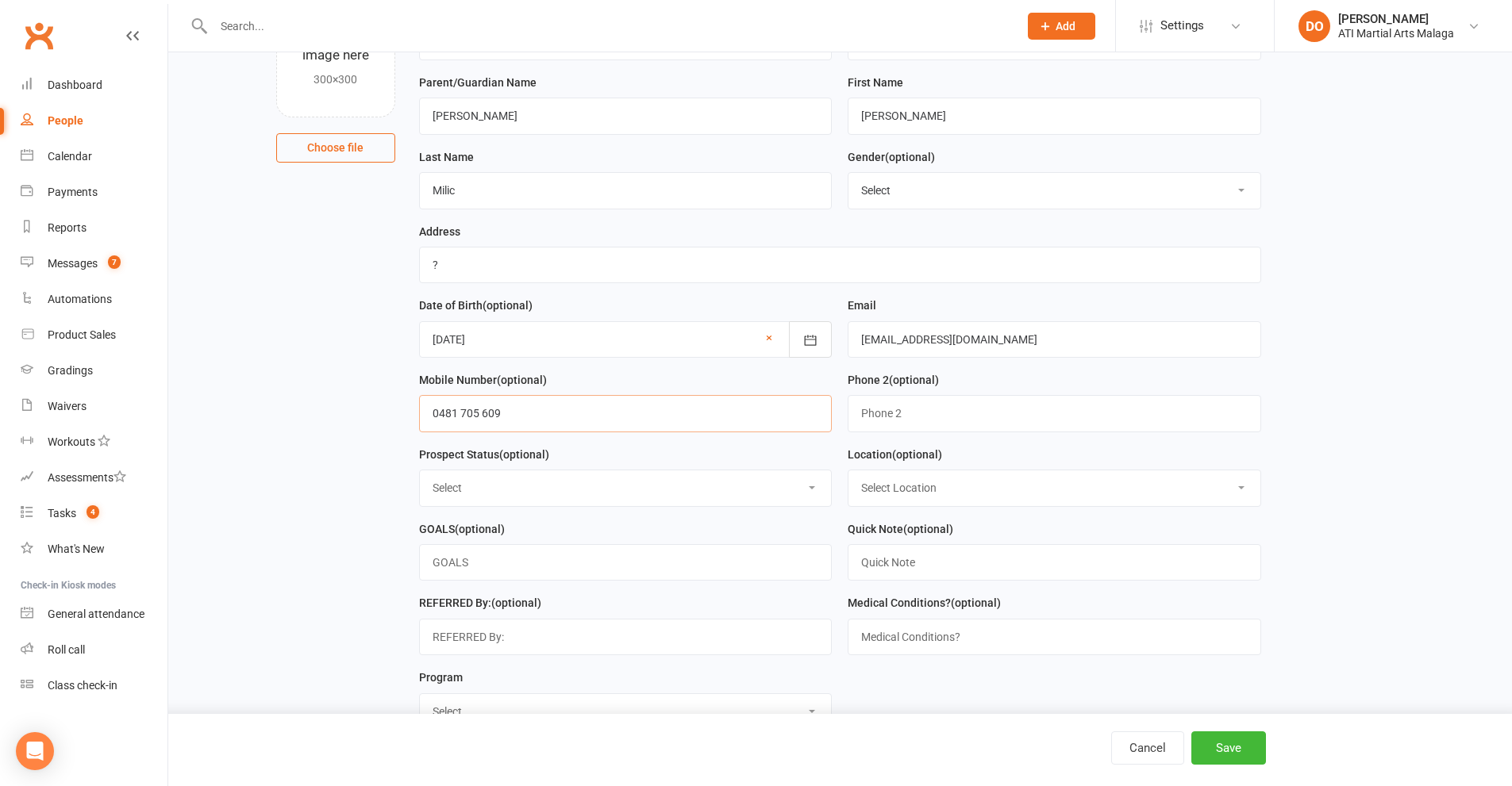
type input "0481 705 609"
click at [600, 492] on select "Select Initial Contact Follow-up Call Satellite Lead Birthday Lead Not Ready No…" at bounding box center [626, 488] width 412 height 35
select select "Initial Contact"
click at [420, 476] on select "Select Initial Contact Follow-up Call Satellite Lead Birthday Lead Not Ready No…" at bounding box center [626, 488] width 412 height 35
click at [965, 492] on select "Select Location [GEOGRAPHIC_DATA] [GEOGRAPHIC_DATA] [GEOGRAPHIC_DATA] Satellite…" at bounding box center [1055, 488] width 412 height 35
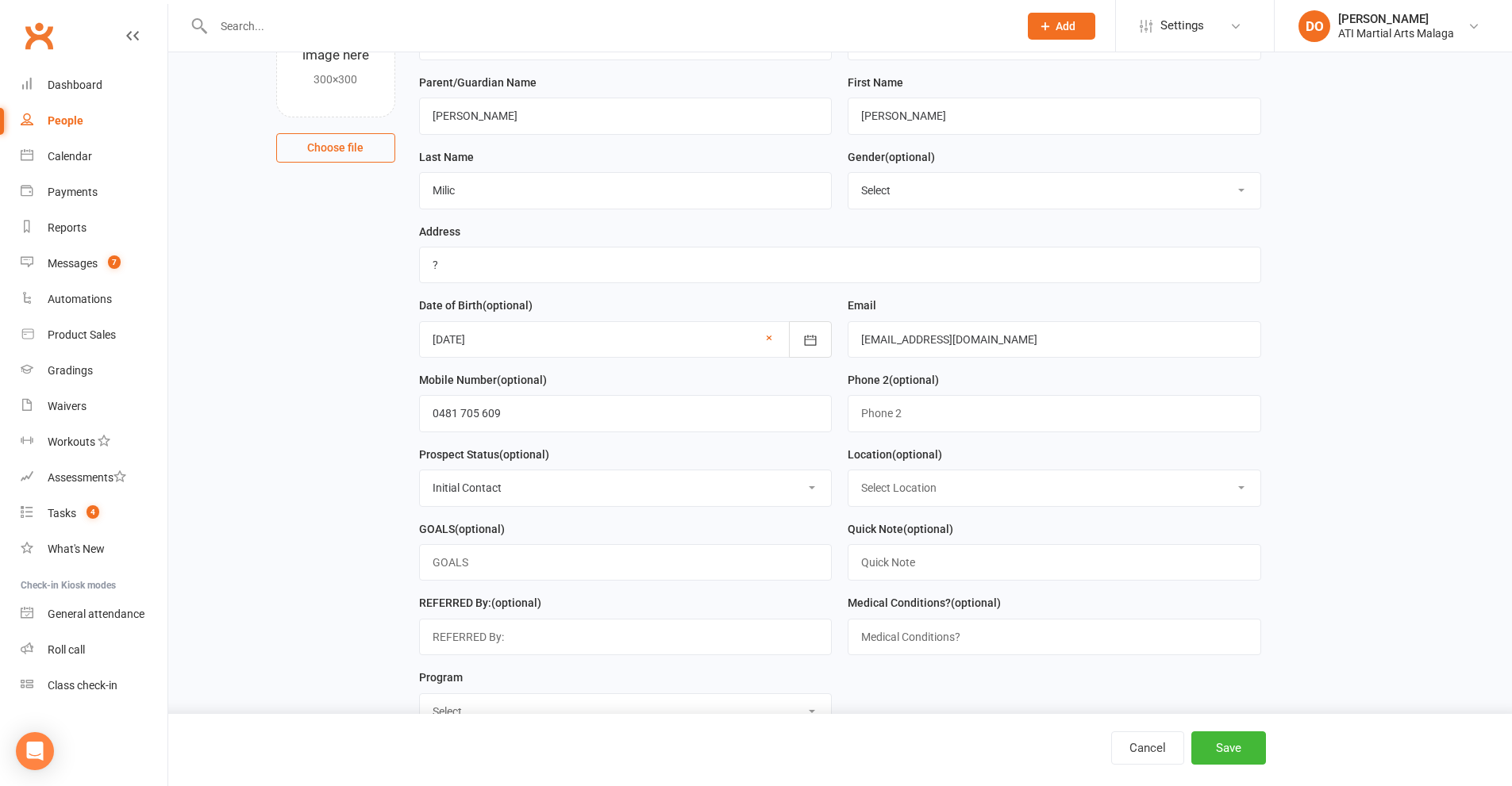
select select "1"
click at [849, 476] on select "Select Location [GEOGRAPHIC_DATA] [GEOGRAPHIC_DATA] [GEOGRAPHIC_DATA] Satellite…" at bounding box center [1055, 488] width 412 height 35
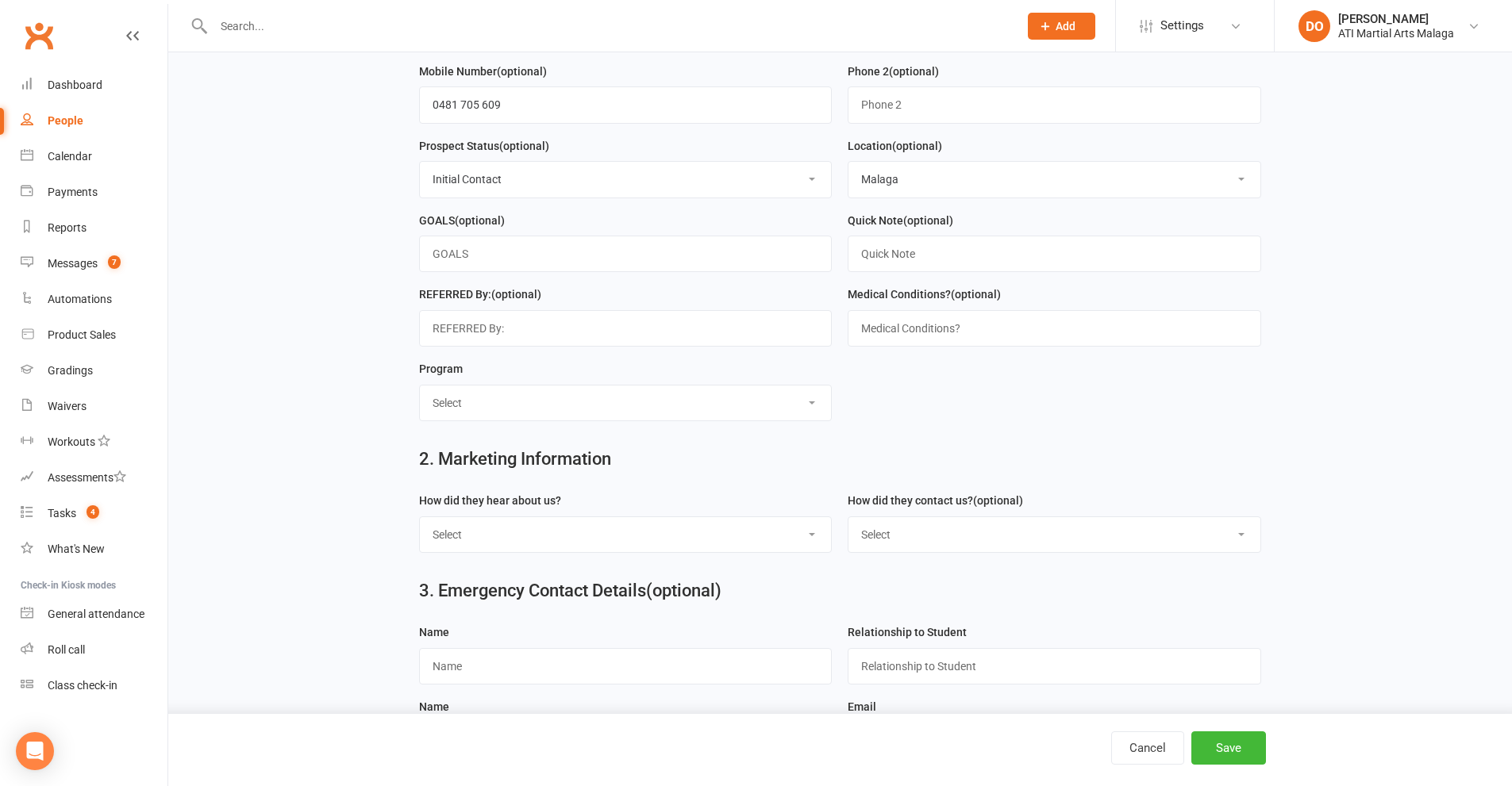
scroll to position [476, 0]
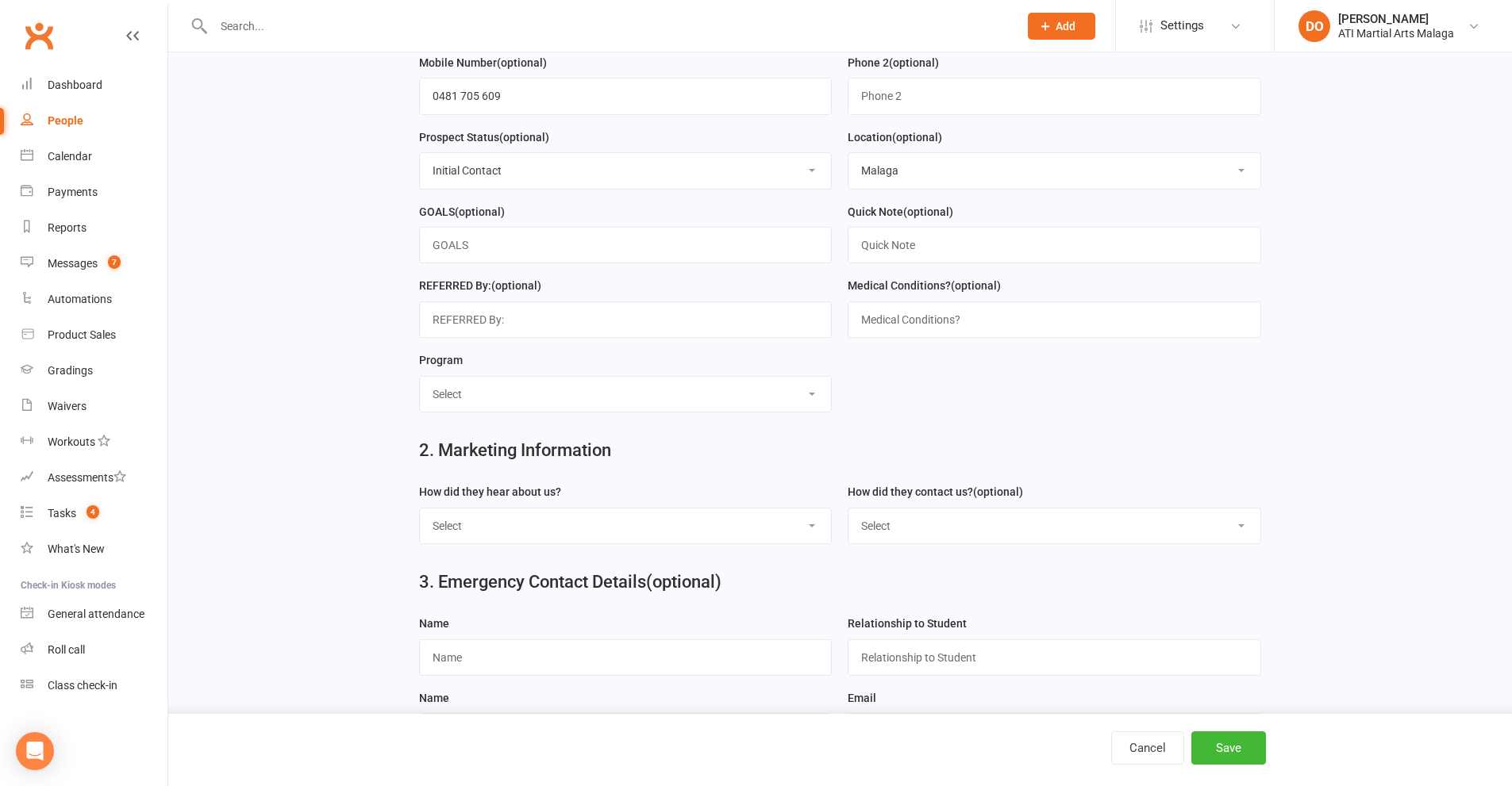
click at [679, 404] on select "Select Little Dragons Junior TKD Adult TKD Kick Boxing Women's Only Special Nee…" at bounding box center [626, 394] width 412 height 35
select select "Little Dragons"
click at [420, 384] on select "Select Little Dragons Junior TKD Adult TKD Kick Boxing Women's Only Special Nee…" at bounding box center [626, 394] width 412 height 35
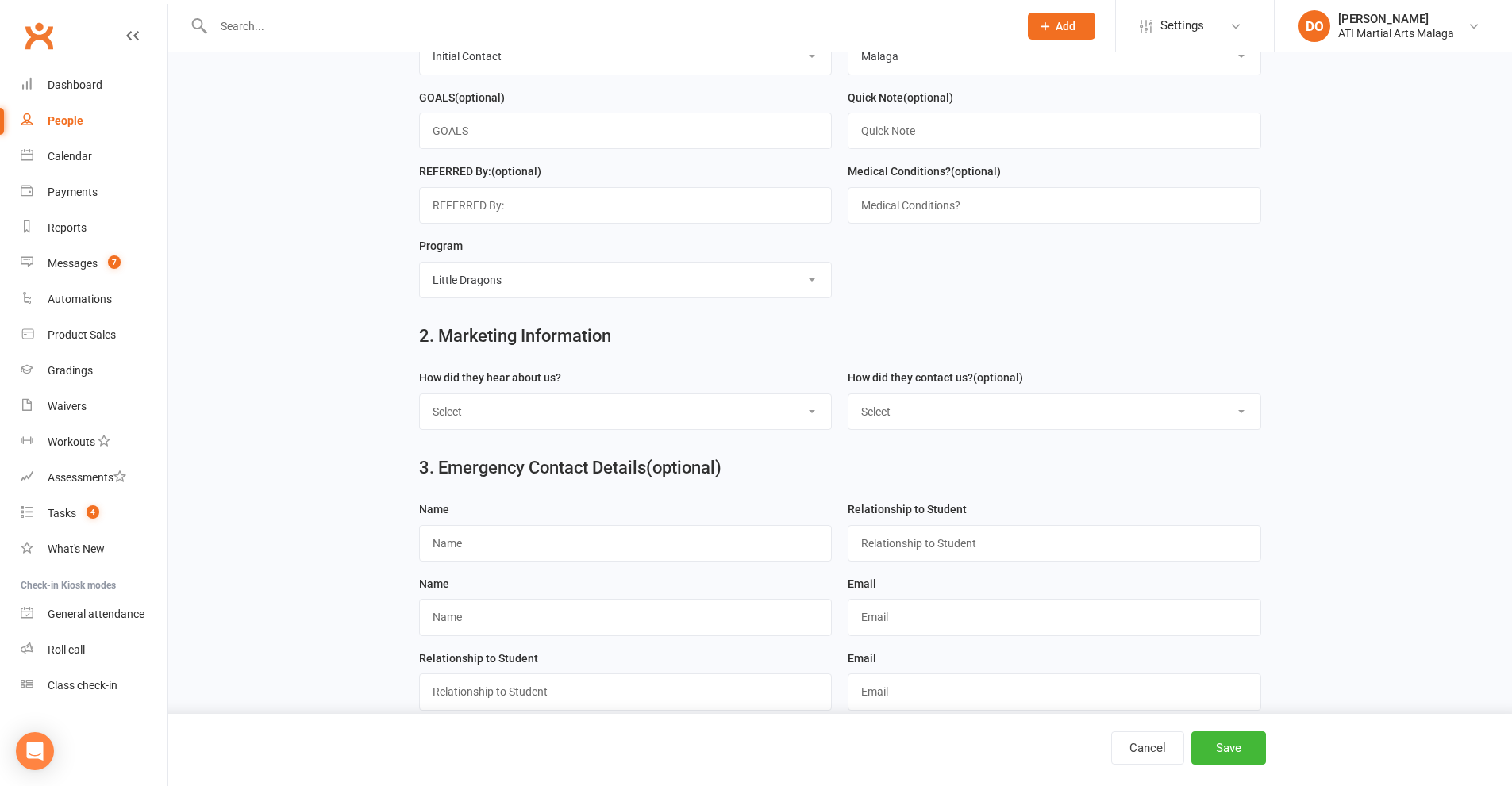
scroll to position [635, 0]
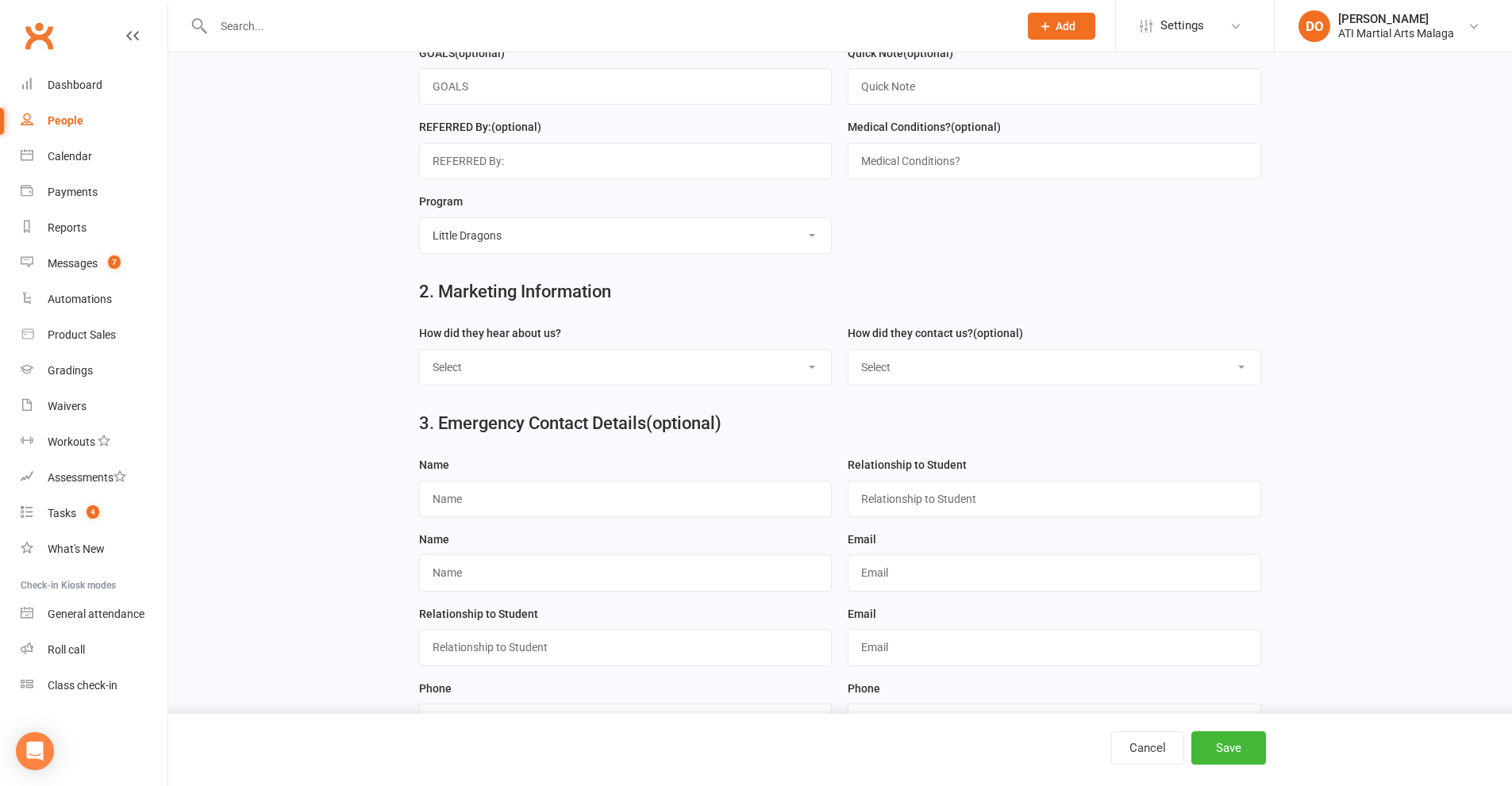
click at [646, 385] on select "Select Google Through A Friend Facebook Sms/Email Offer Flyer School Class Open…" at bounding box center [626, 367] width 412 height 35
select select "Google"
click at [420, 358] on select "Select Google Through A Friend Facebook Sms/Email Offer Flyer School Class Open…" at bounding box center [626, 367] width 412 height 35
click at [961, 385] on select "Select Phone Email In-Facility Facebook Referral QR code registration Live Book…" at bounding box center [1055, 367] width 412 height 35
select select "Phone"
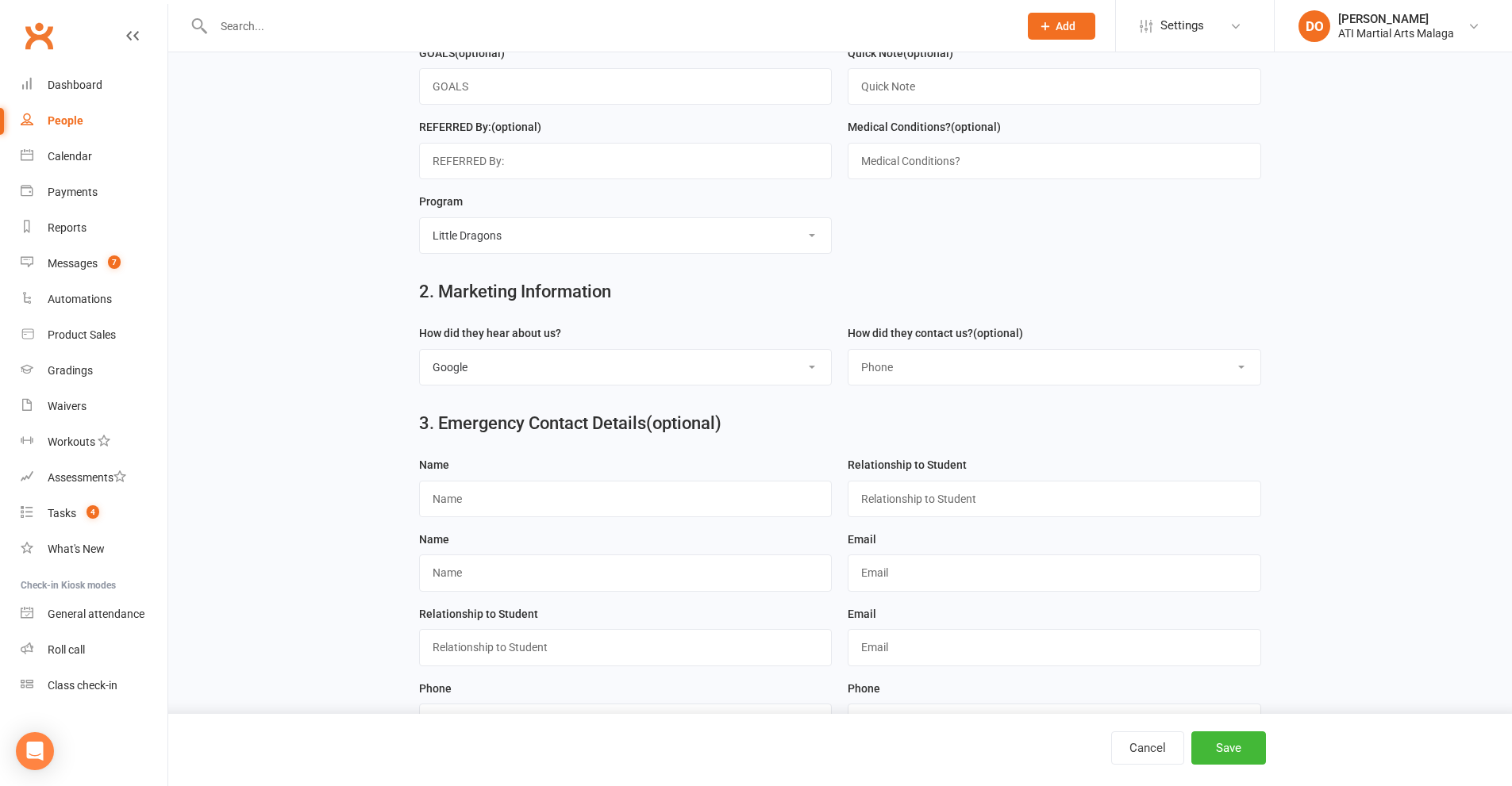
click at [849, 358] on select "Select Phone Email In-Facility Facebook Referral QR code registration Live Book…" at bounding box center [1055, 367] width 412 height 35
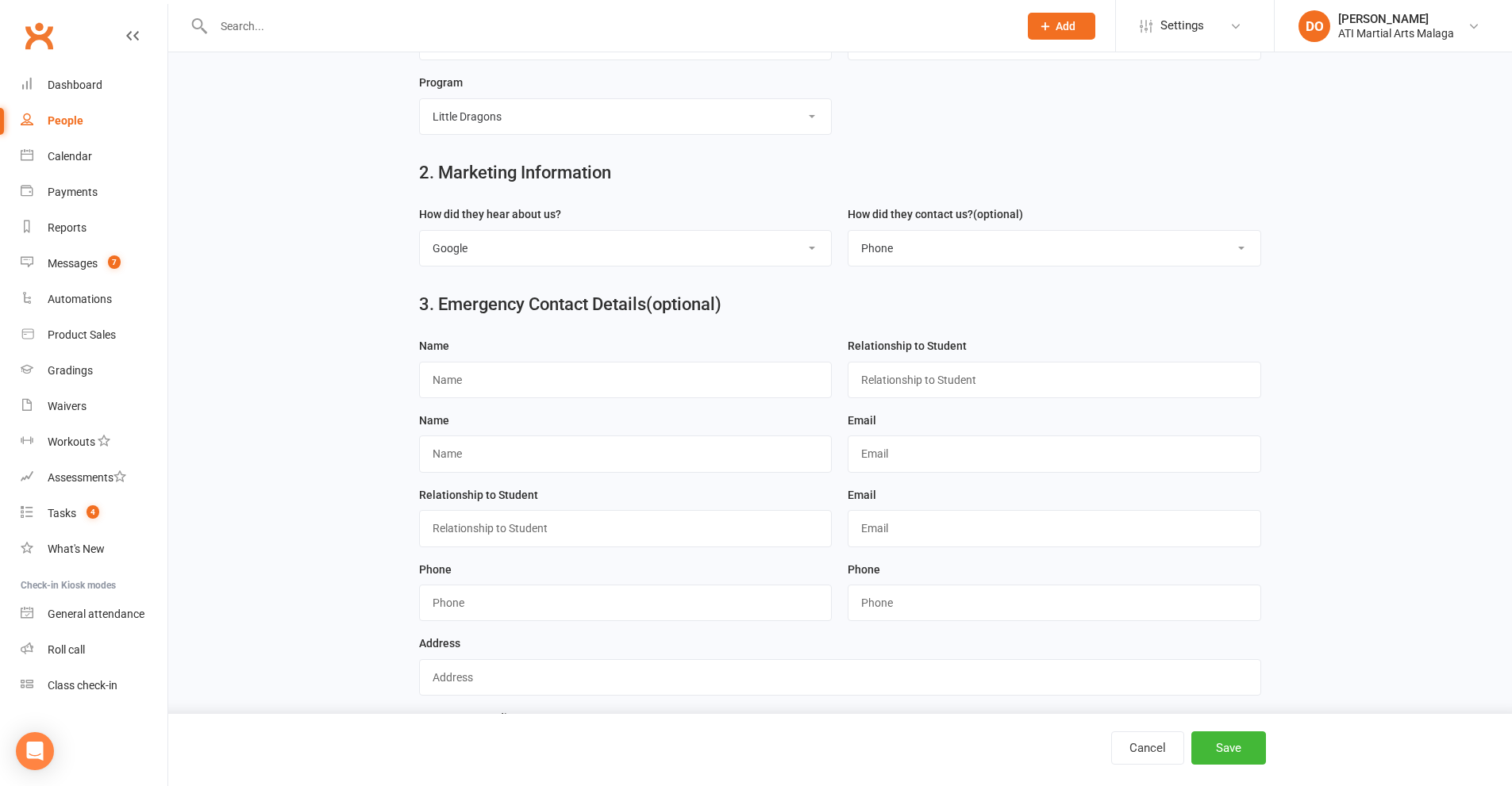
scroll to position [927, 0]
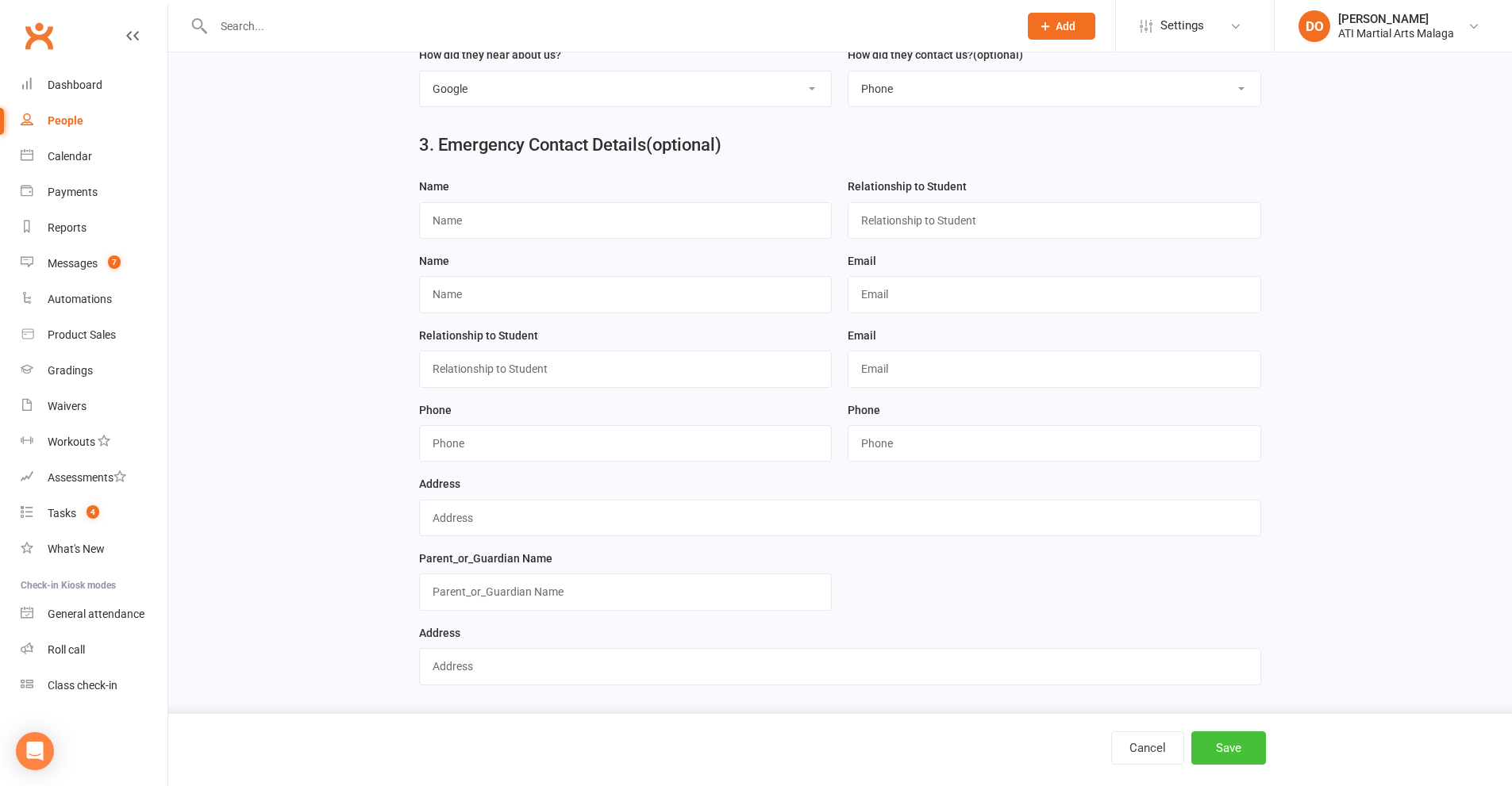
click at [1221, 757] on button "Save" at bounding box center [1229, 748] width 75 height 34
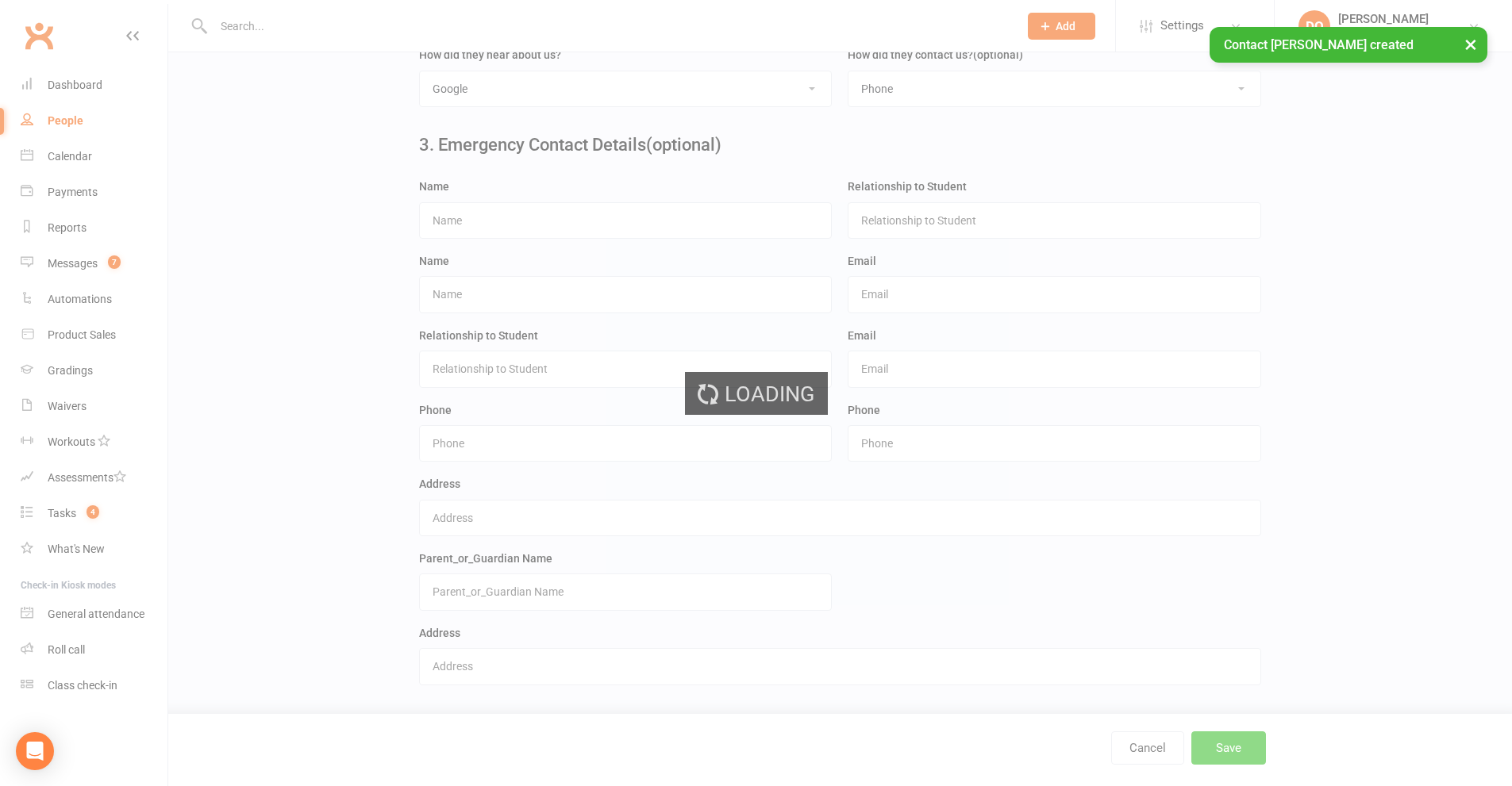
scroll to position [0, 0]
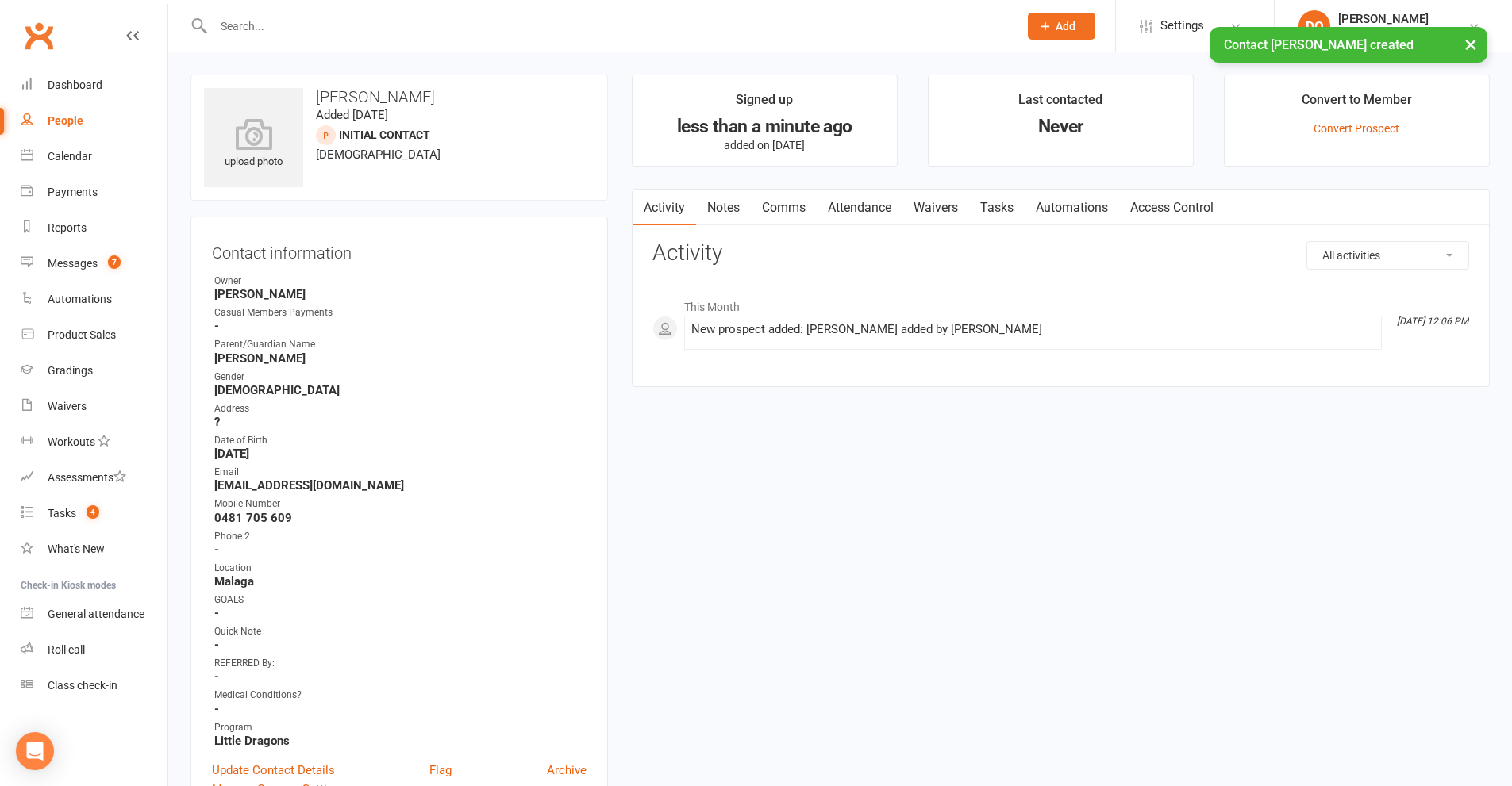
click at [874, 210] on link "Attendance" at bounding box center [859, 208] width 86 height 36
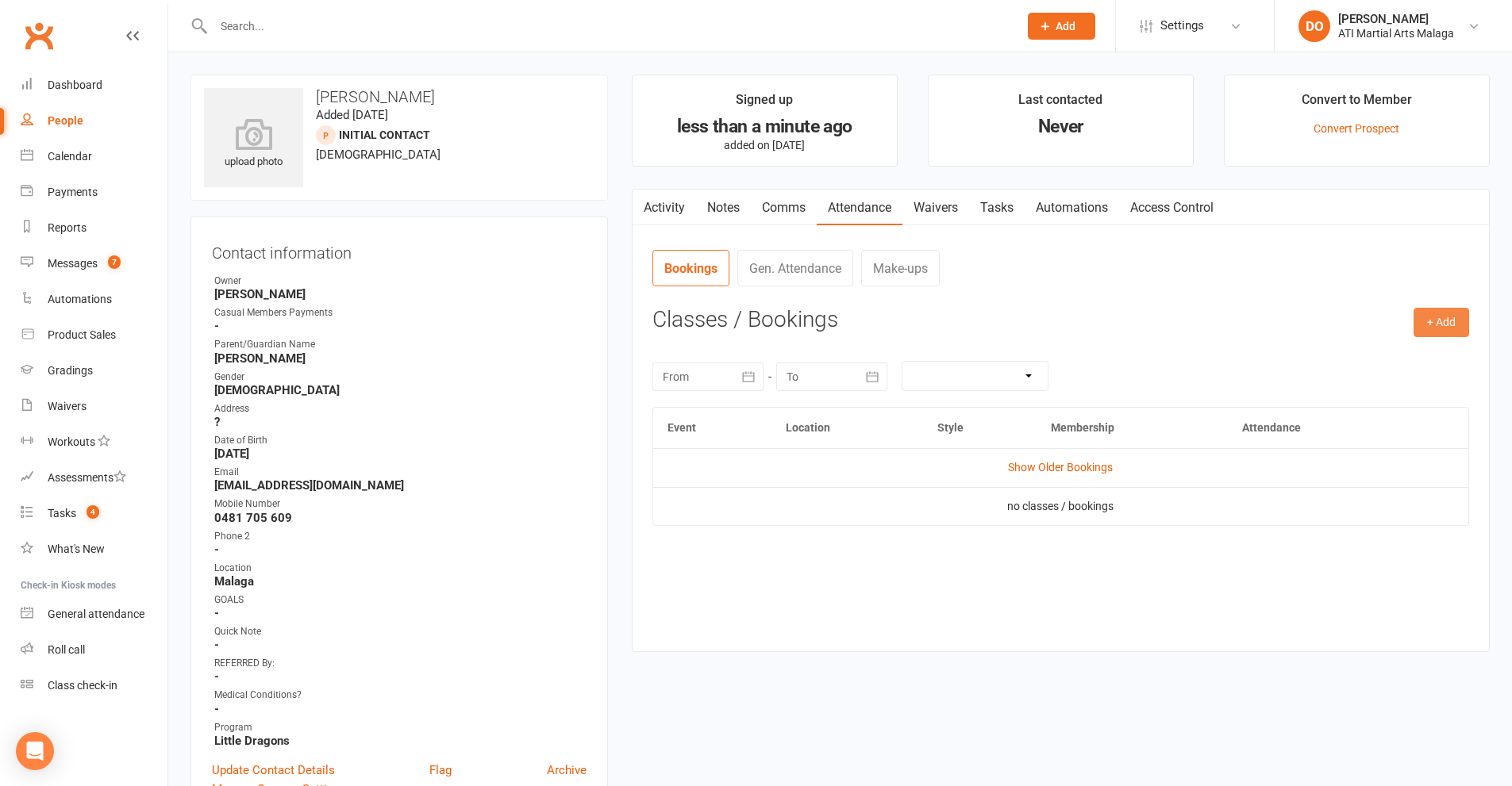
click at [1437, 329] on button "+ Add" at bounding box center [1441, 322] width 56 height 29
click at [1400, 391] on link "Add Appointment" at bounding box center [1389, 390] width 157 height 32
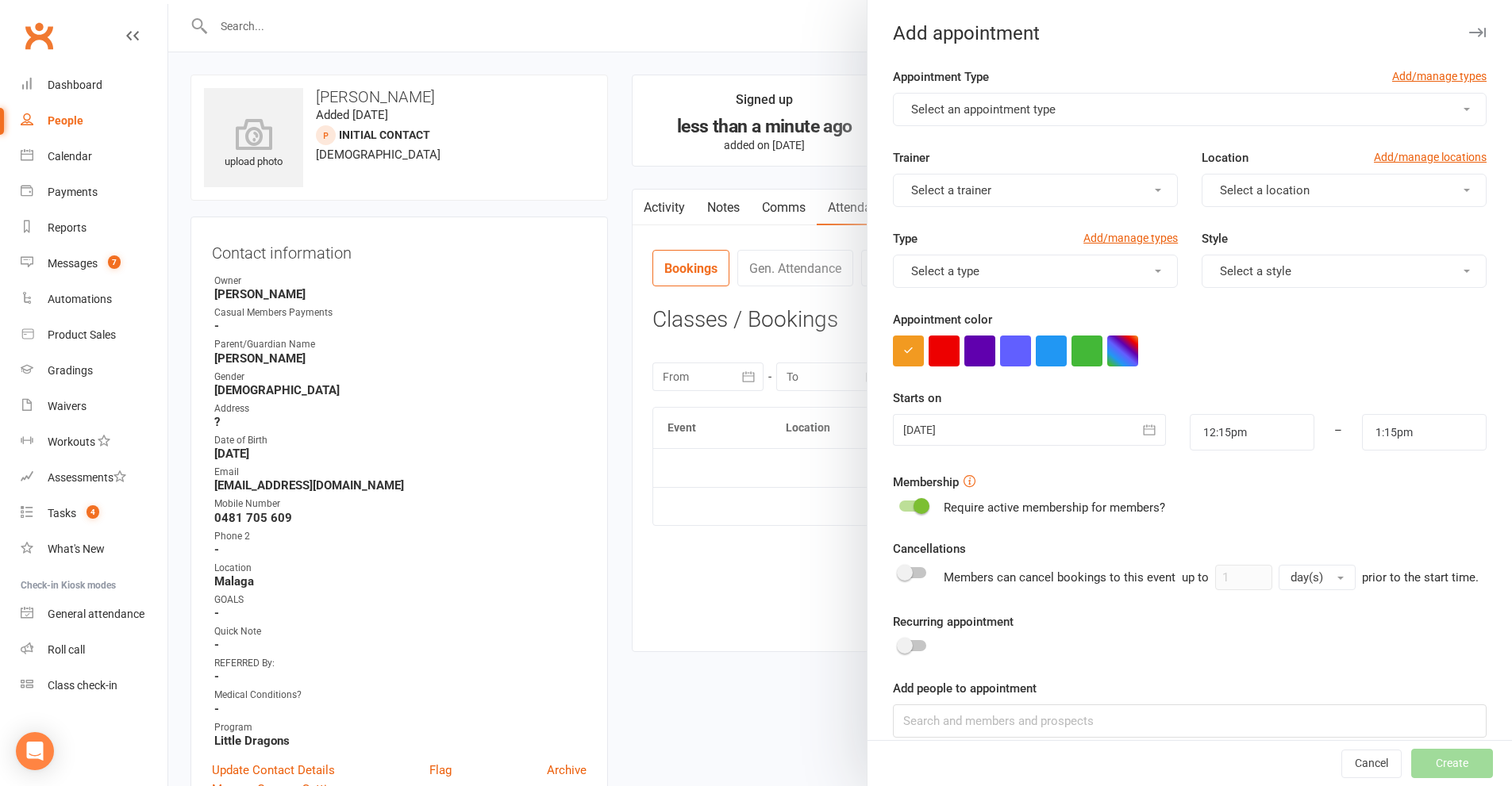
click at [1018, 116] on span "Select an appointment type" at bounding box center [983, 109] width 145 height 14
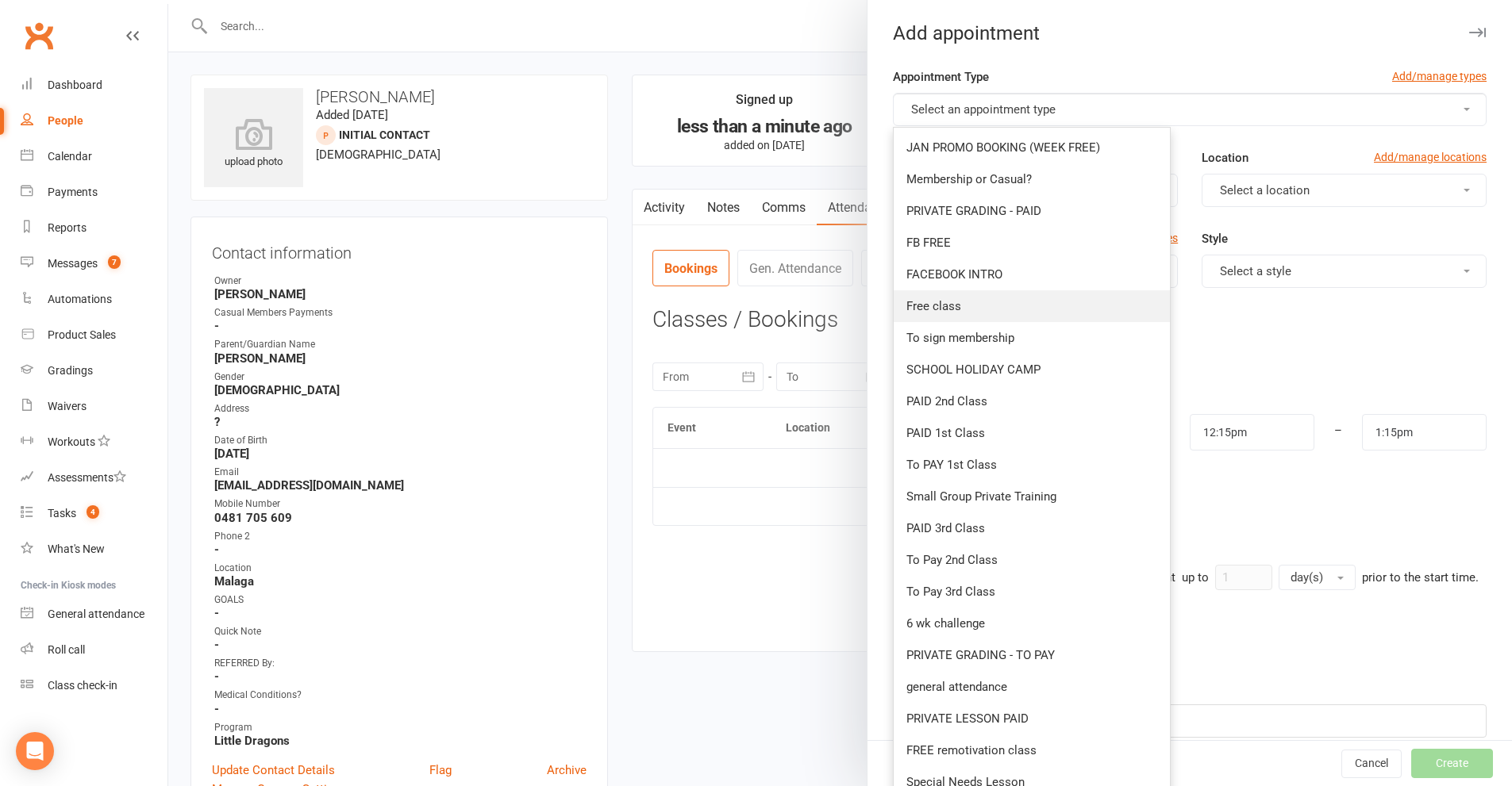
click at [945, 306] on span "Free class" at bounding box center [933, 306] width 55 height 14
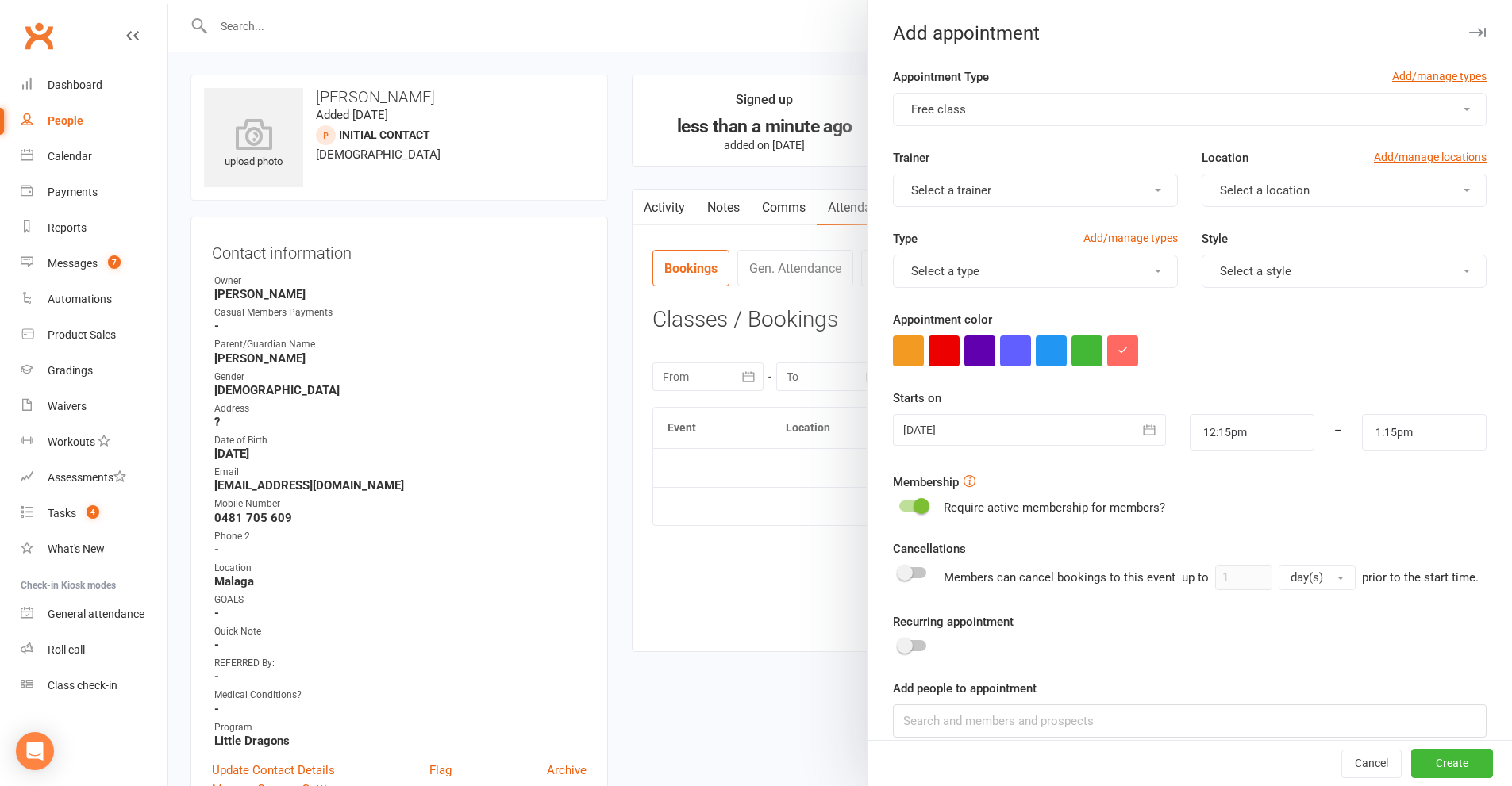
click at [1270, 193] on span "Select a location" at bounding box center [1265, 190] width 90 height 14
click at [1227, 264] on span "Malaga" at bounding box center [1234, 260] width 39 height 14
click at [1081, 187] on button "Select a trainer" at bounding box center [1035, 191] width 285 height 34
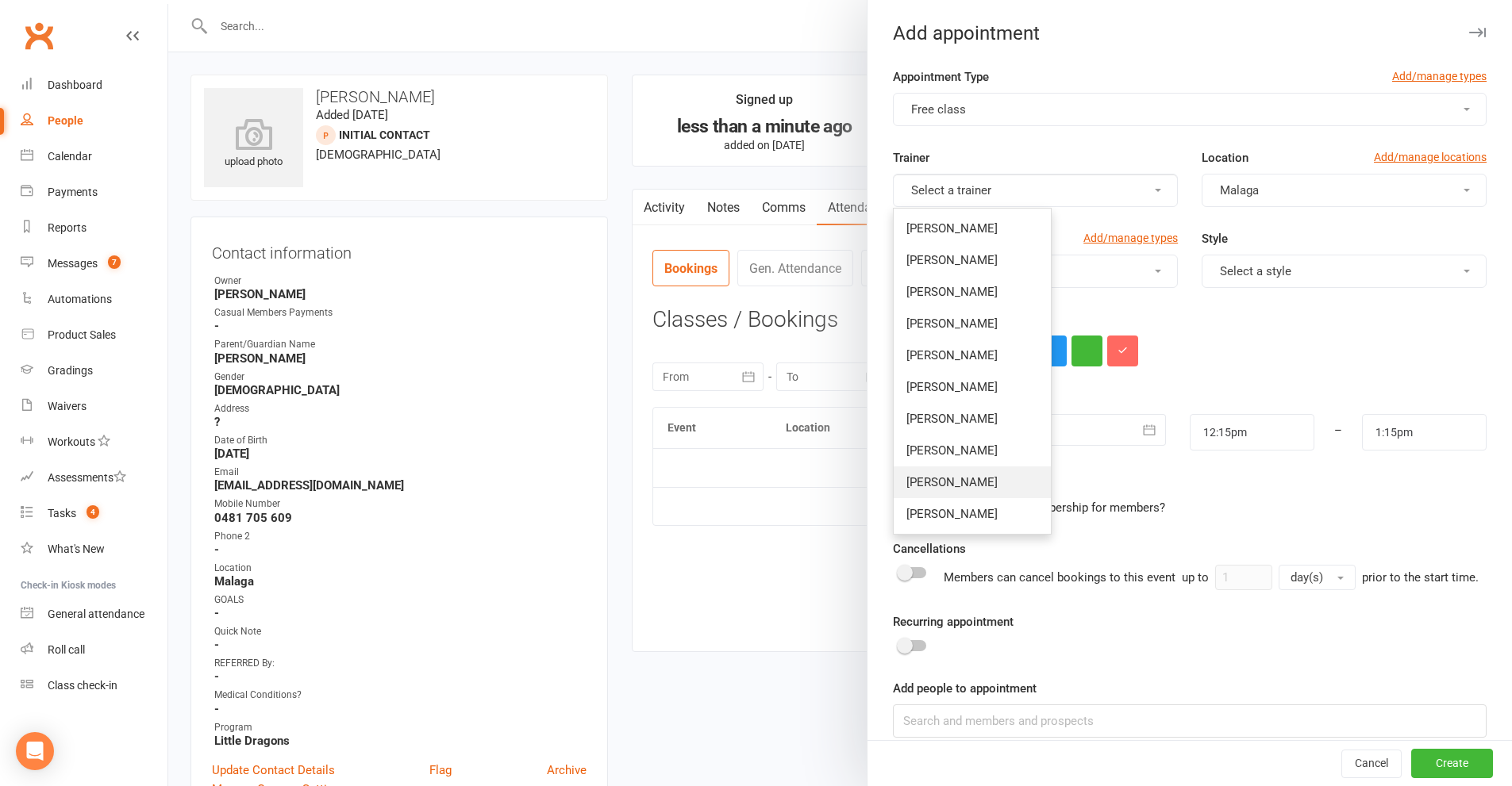
click at [947, 484] on span "[PERSON_NAME]" at bounding box center [952, 482] width 92 height 14
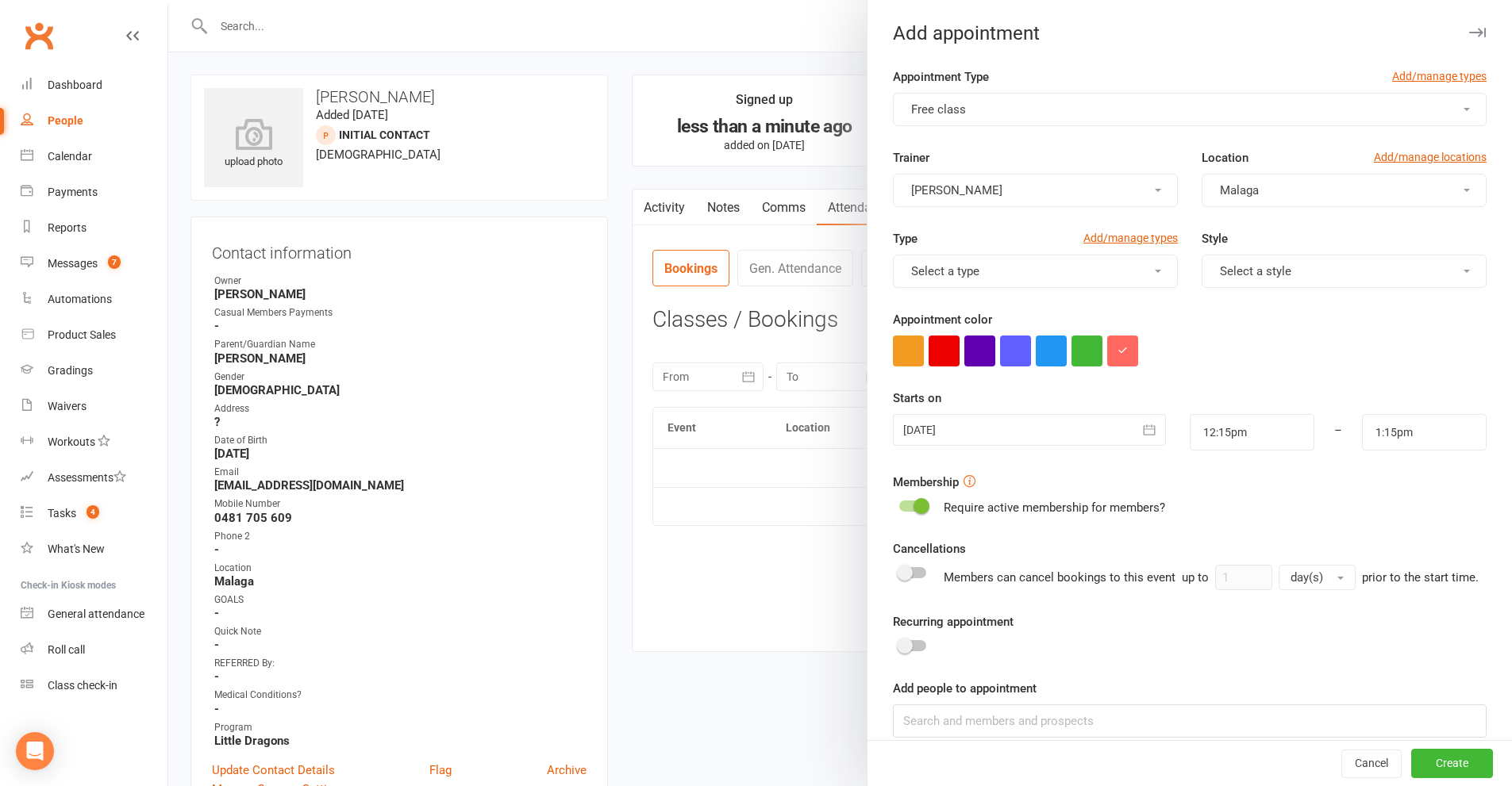
click at [1319, 273] on button "Select a style" at bounding box center [1344, 272] width 285 height 34
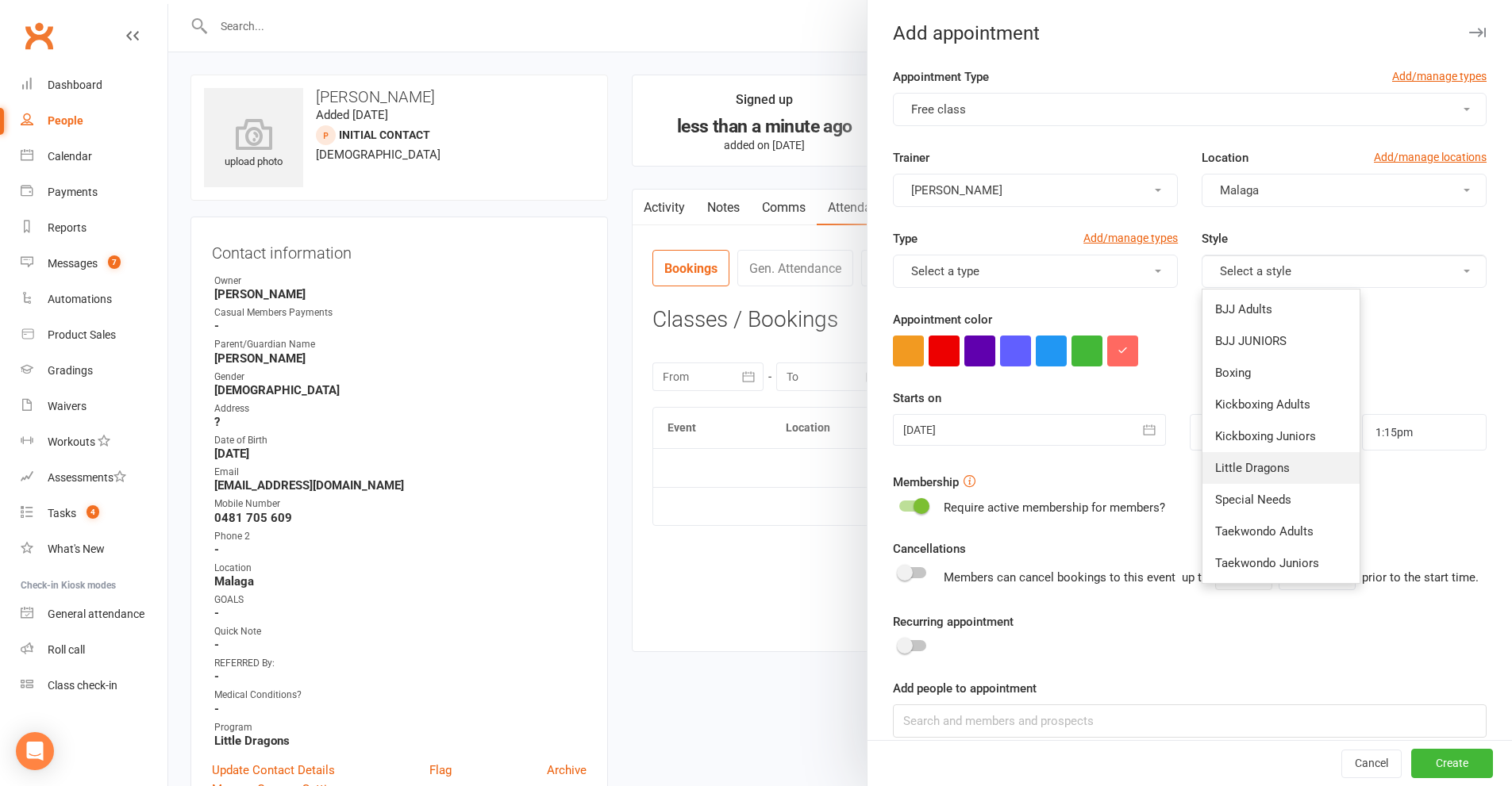
click at [1256, 467] on span "Little Dragons" at bounding box center [1252, 467] width 75 height 14
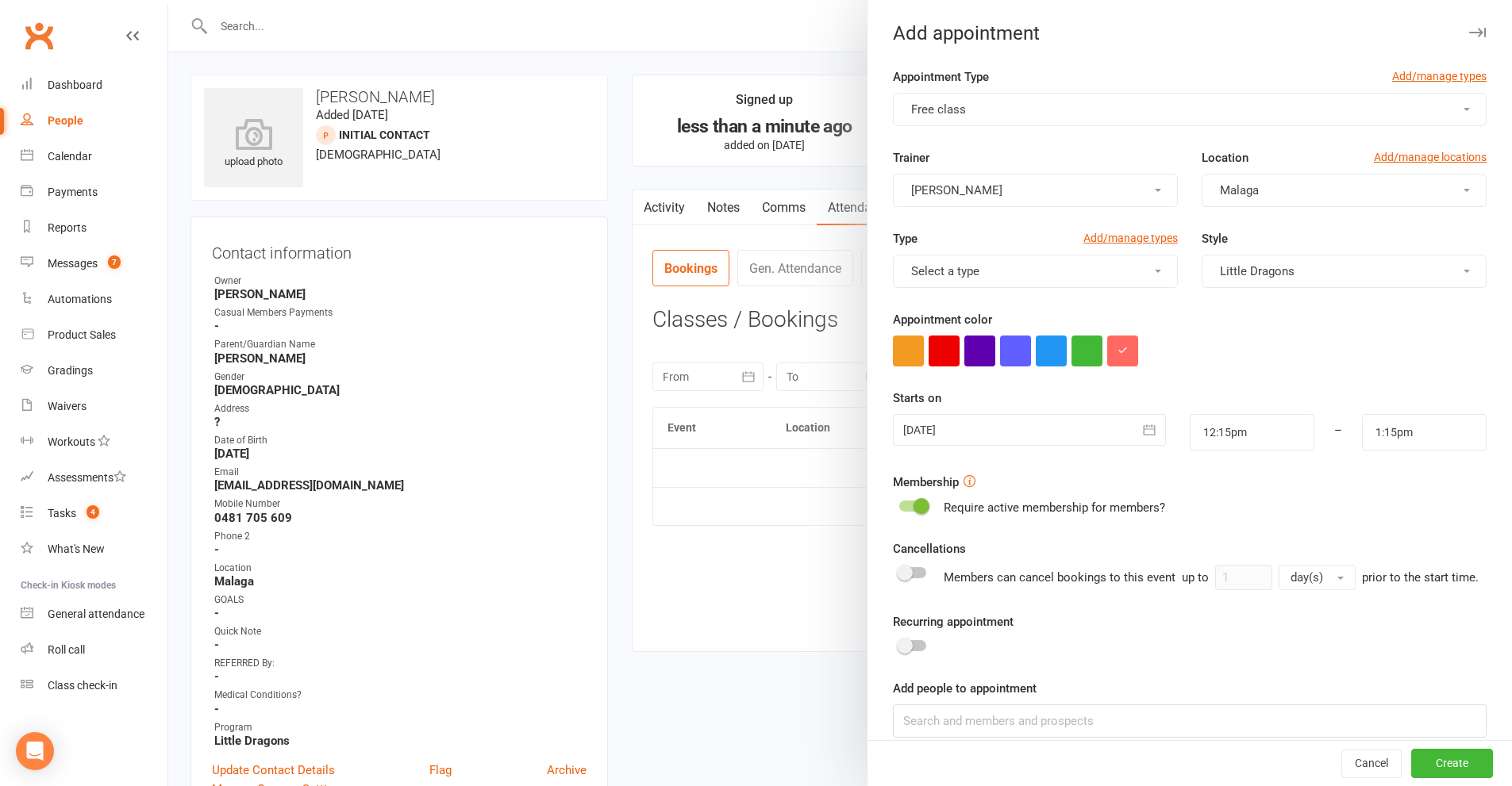
click at [1067, 271] on button "Select a type" at bounding box center [1035, 272] width 285 height 34
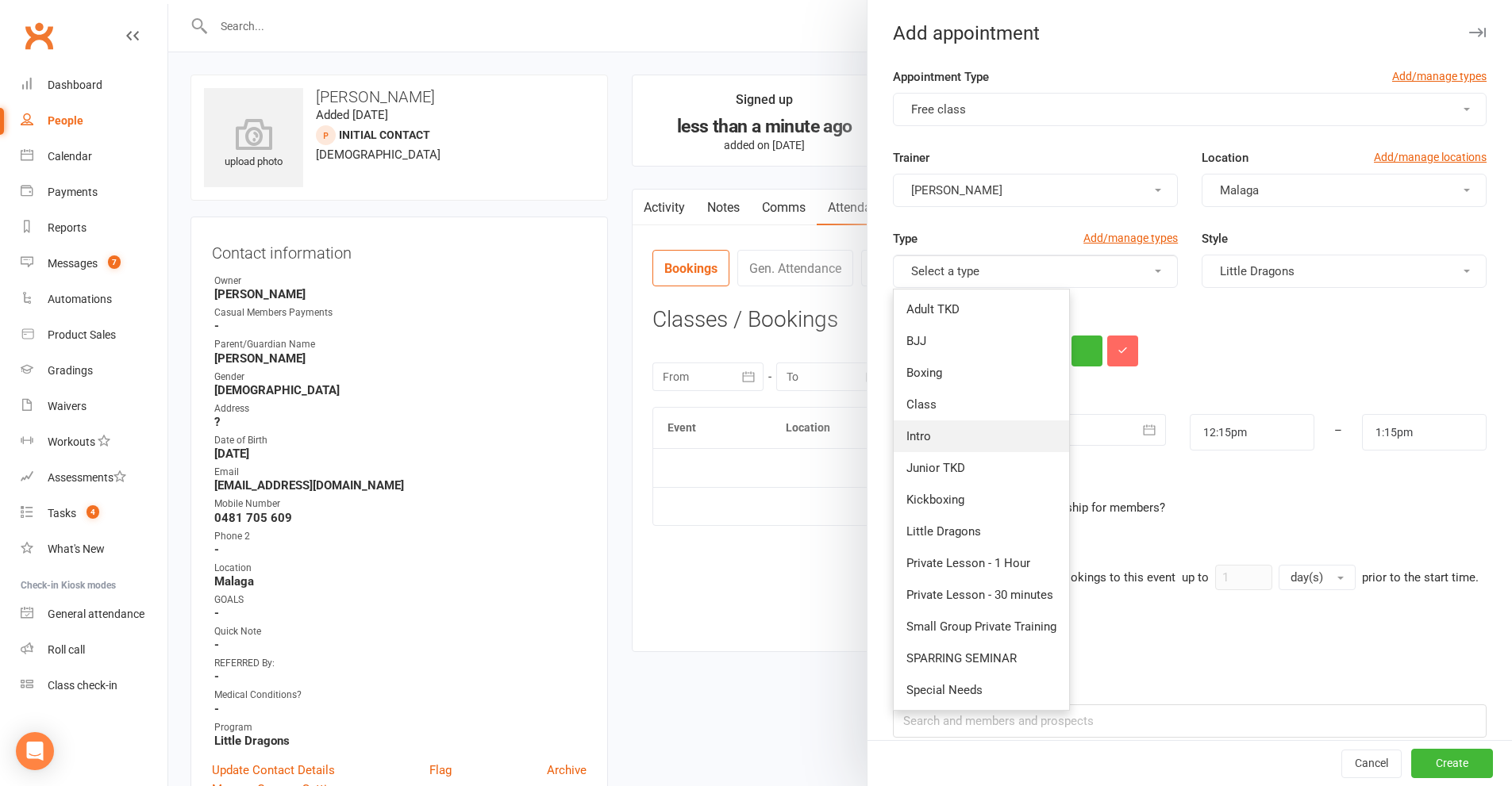
click at [943, 437] on link "Intro" at bounding box center [981, 436] width 176 height 32
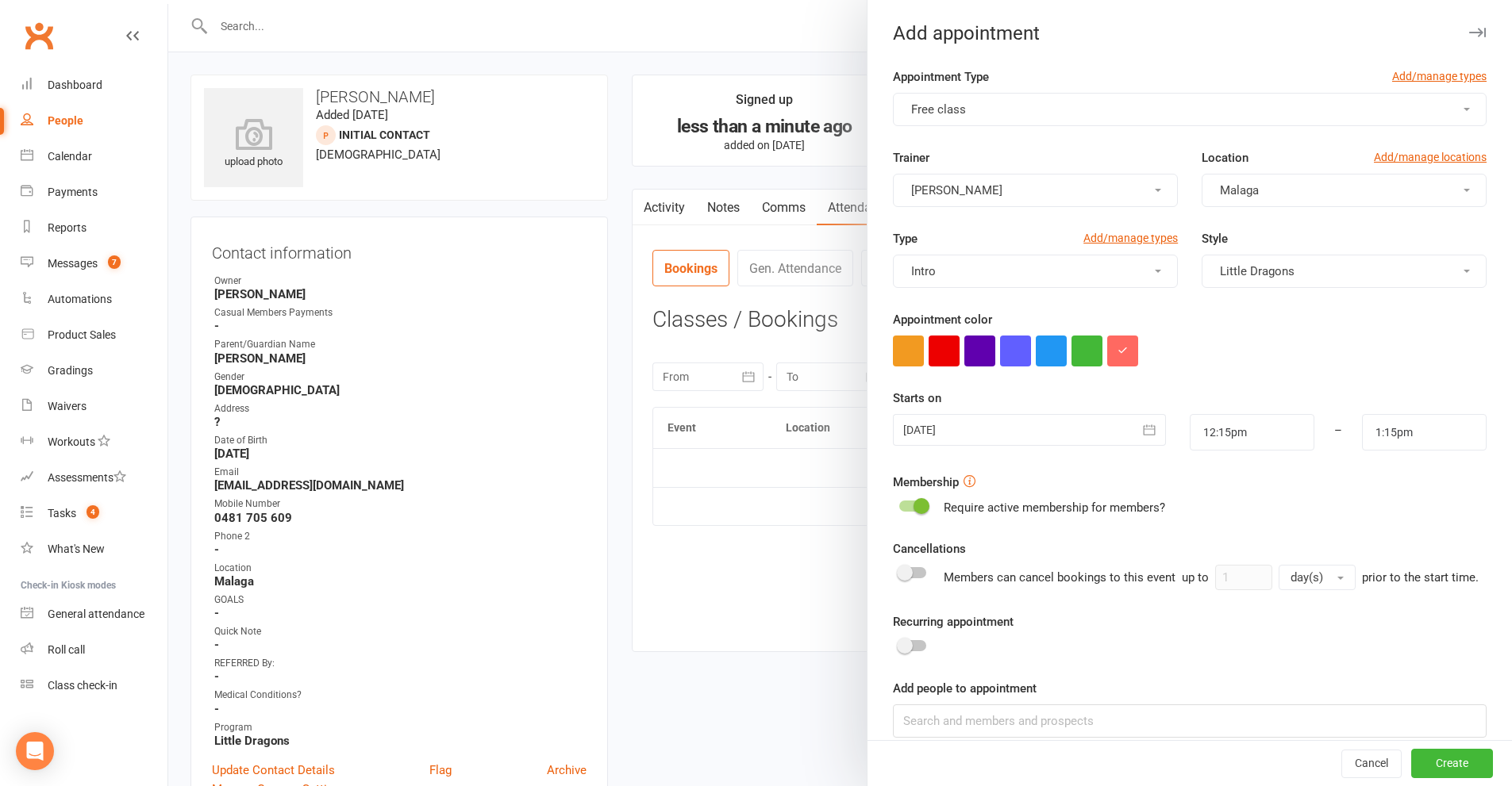
click at [1142, 438] on button "button" at bounding box center [1150, 430] width 32 height 32
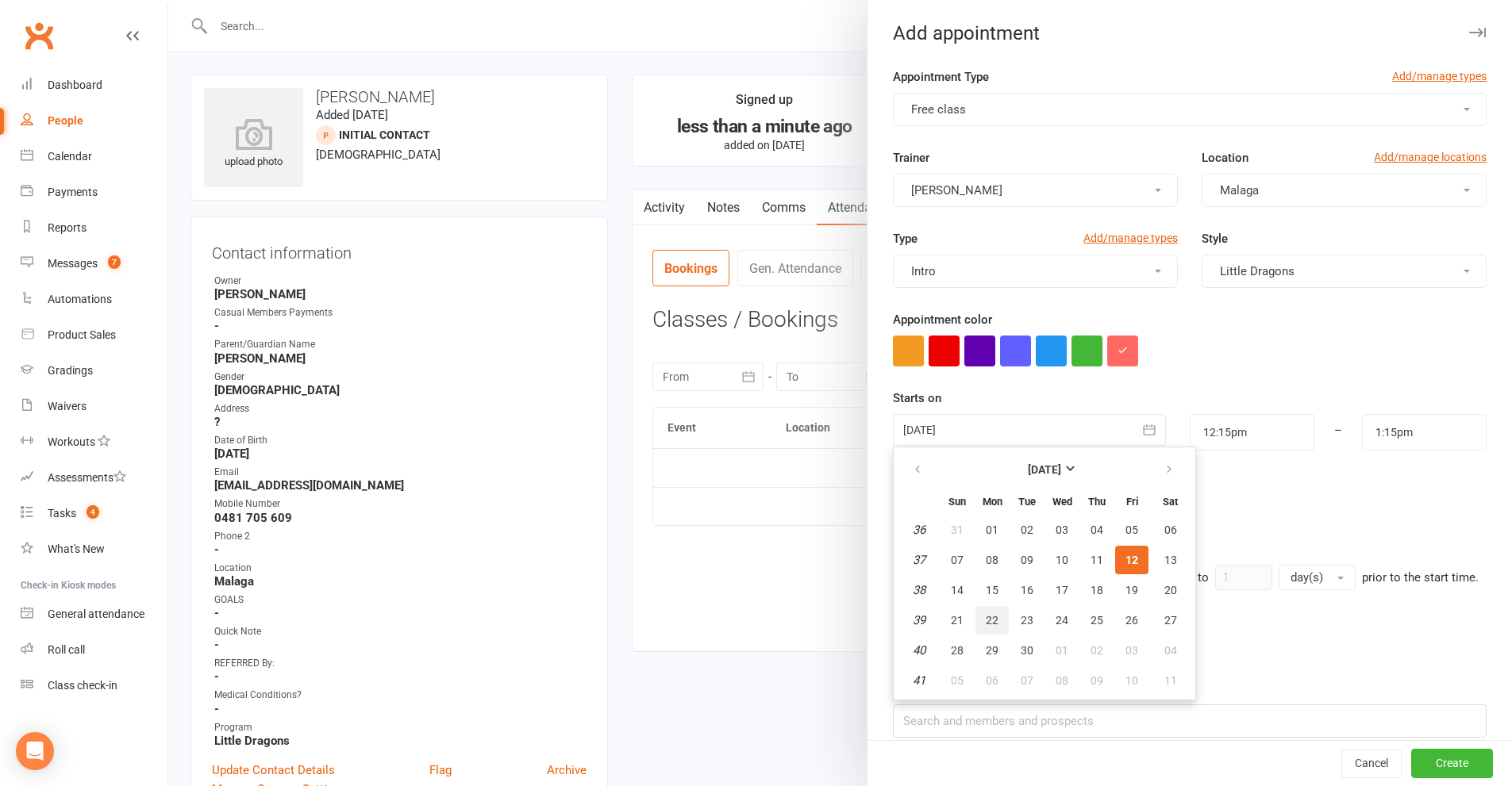
click at [986, 615] on span "22" at bounding box center [991, 620] width 13 height 13
type input "[DATE]"
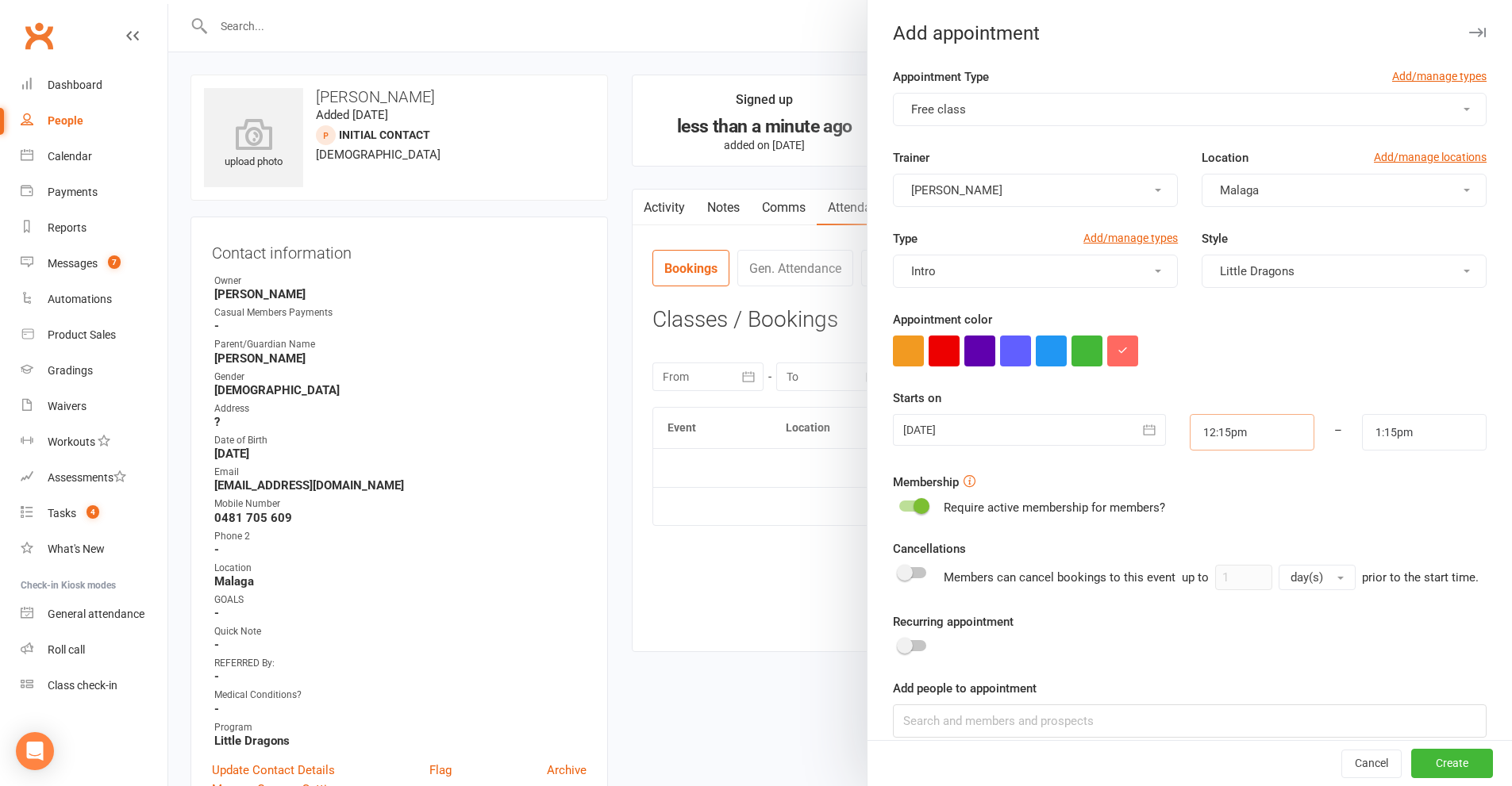
click at [1250, 434] on input "12:15pm" at bounding box center [1252, 432] width 124 height 36
type input "3:30pm"
click at [1226, 488] on li "3:30pm" at bounding box center [1229, 479] width 77 height 24
click at [1421, 436] on input "4:30pm" at bounding box center [1424, 432] width 124 height 36
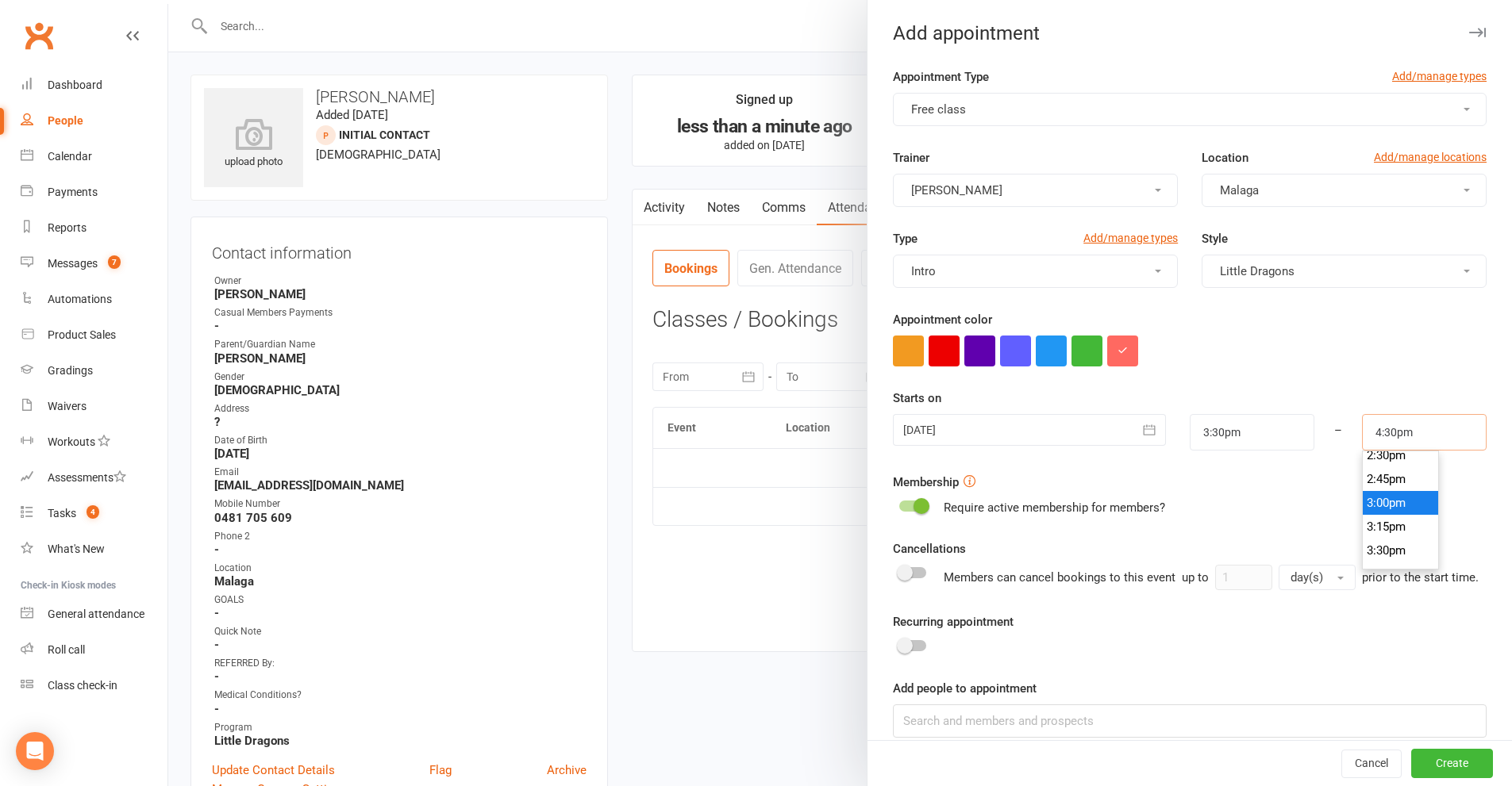
scroll to position [1468, 0]
type input "4:00pm"
click at [1388, 520] on li "4:00pm" at bounding box center [1400, 519] width 77 height 24
click at [1435, 766] on button "Create" at bounding box center [1451, 764] width 82 height 29
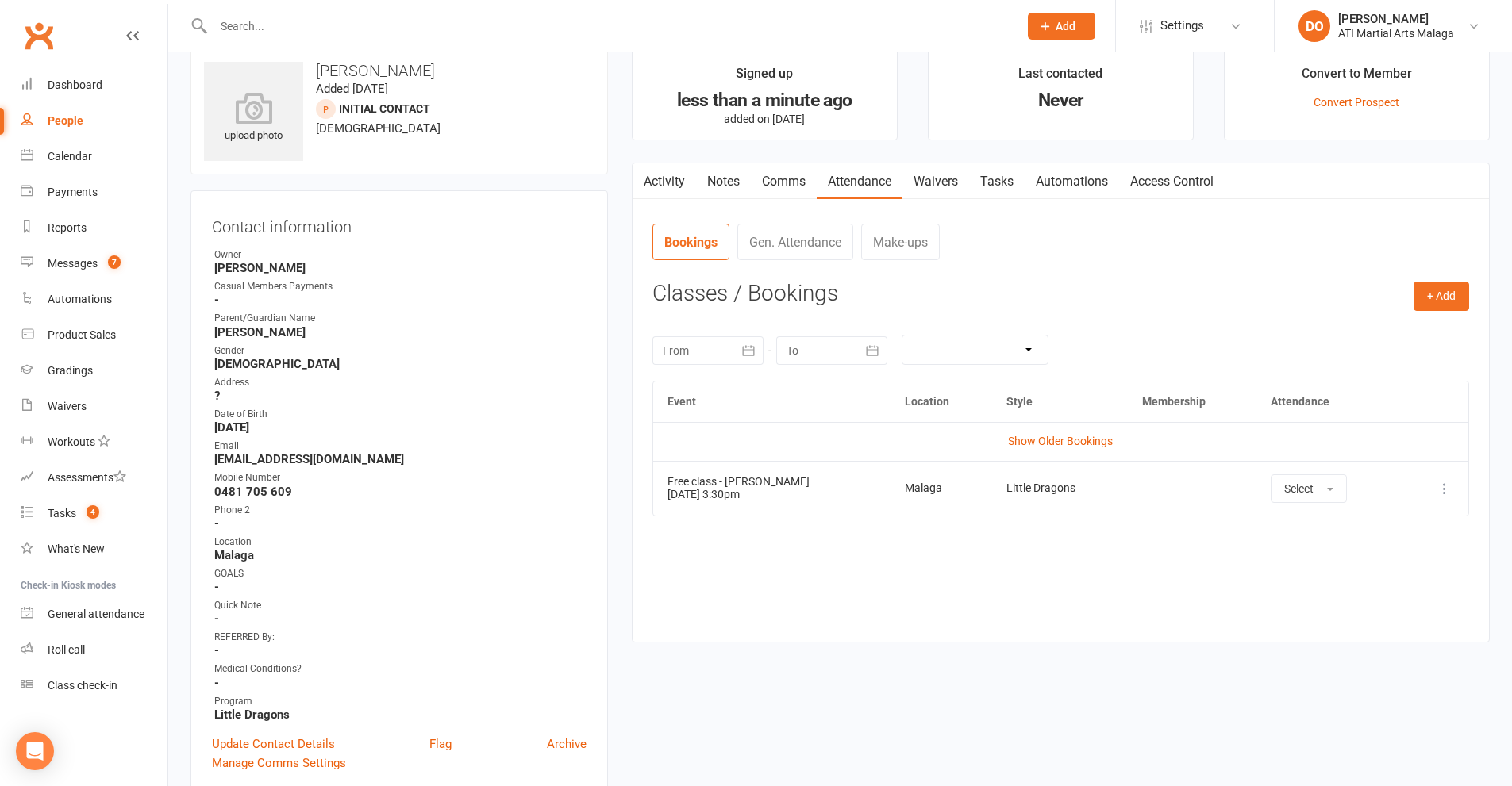
scroll to position [0, 0]
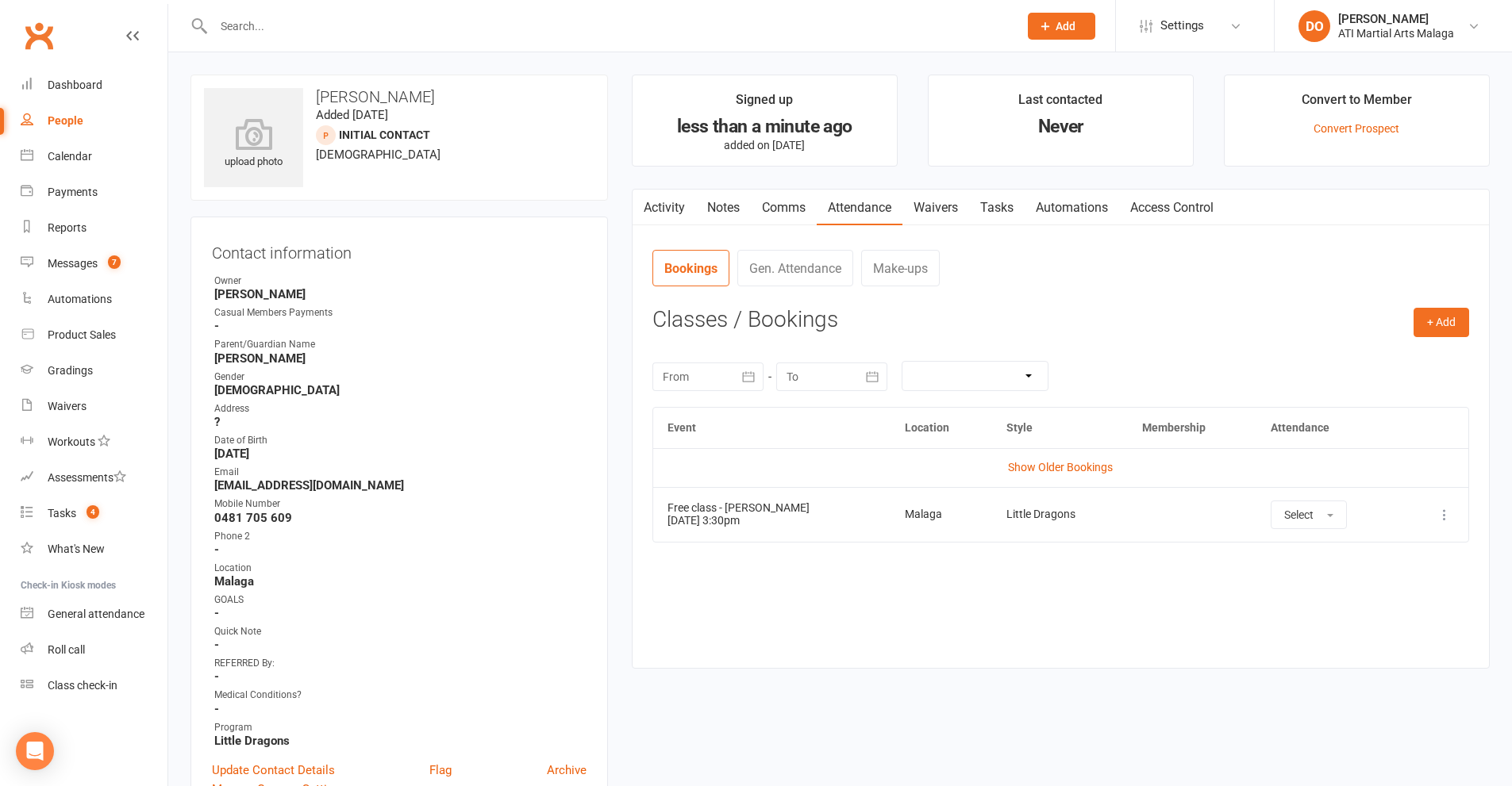
click at [777, 202] on link "Comms" at bounding box center [784, 208] width 66 height 36
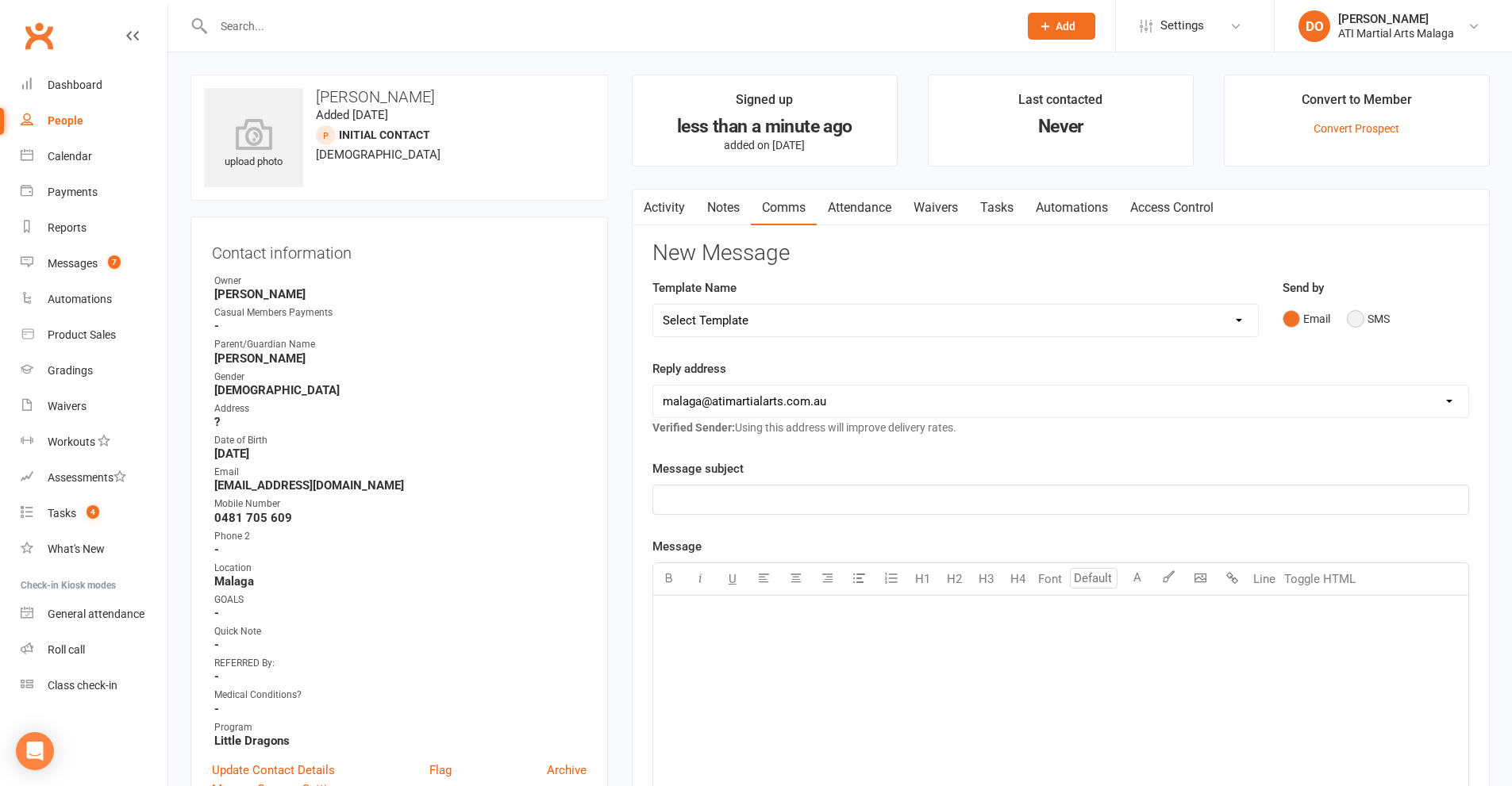
click at [1360, 316] on button "SMS" at bounding box center [1368, 319] width 43 height 30
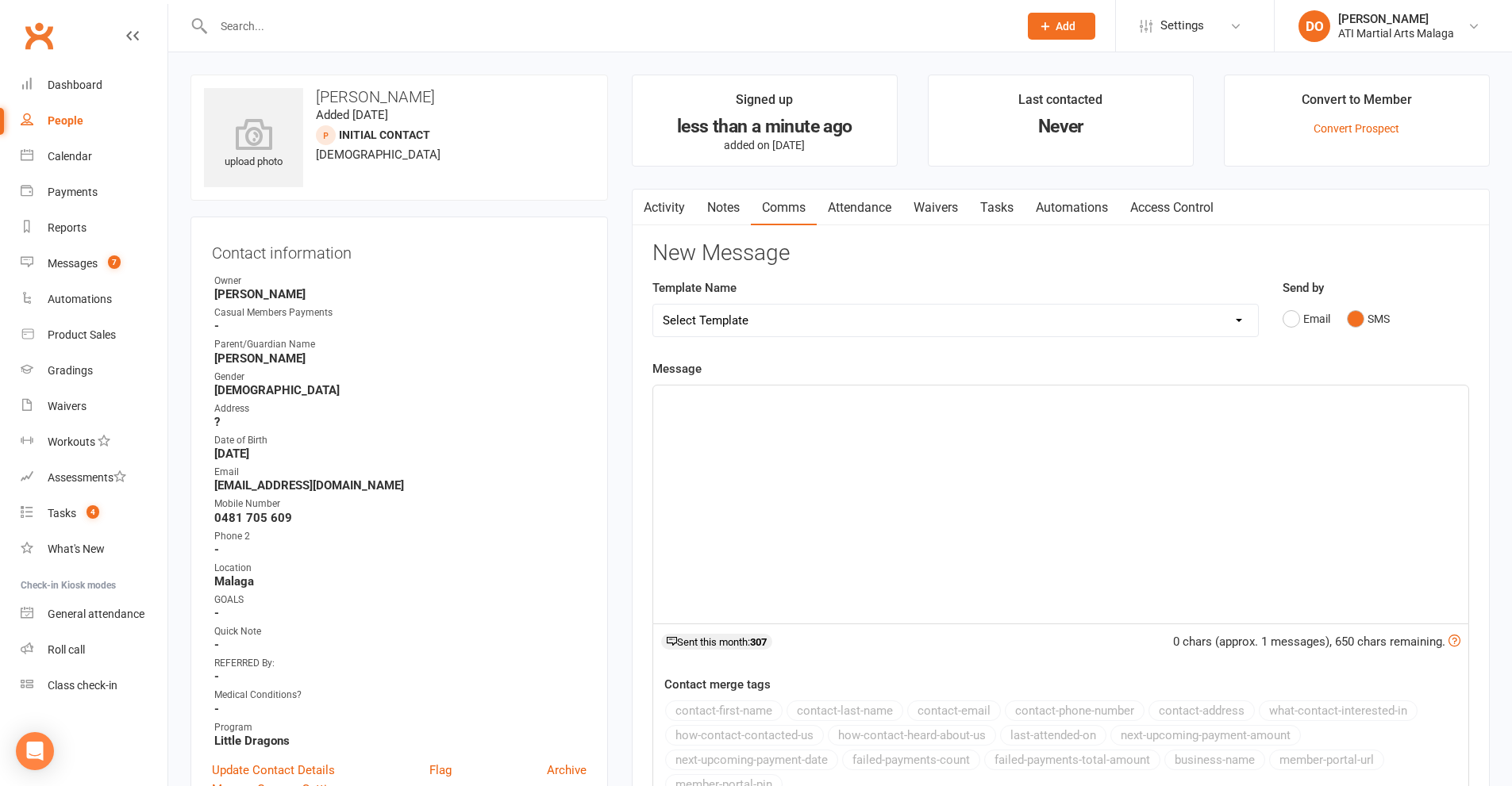
click at [868, 541] on div "﻿" at bounding box center [1060, 504] width 815 height 238
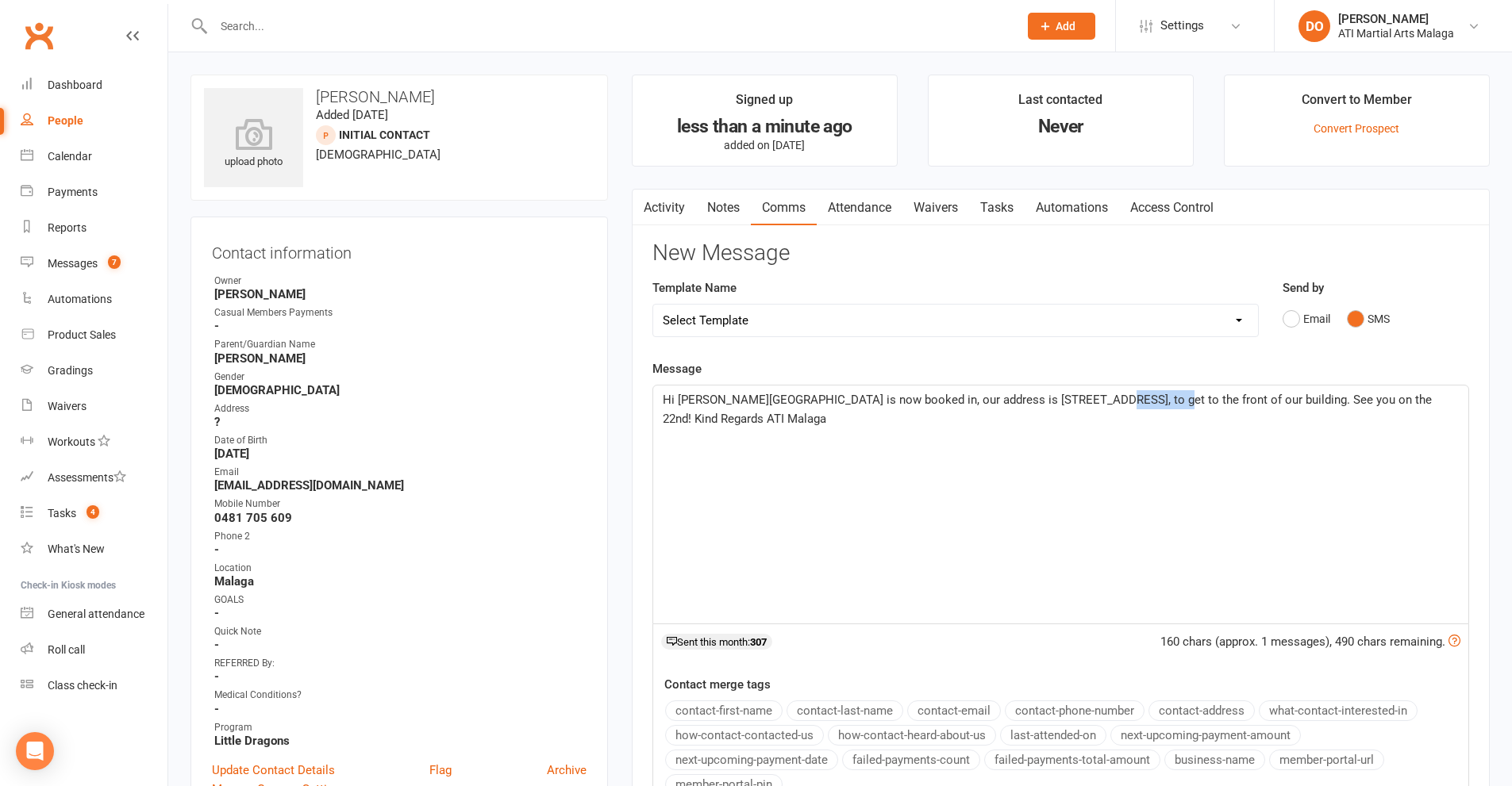
drag, startPoint x: 1118, startPoint y: 400, endPoint x: 1069, endPoint y: 402, distance: 49.0
click at [1069, 402] on span "Hi [PERSON_NAME][GEOGRAPHIC_DATA] is now booked in, our address is [STREET_ADDR…" at bounding box center [1049, 409] width 772 height 34
click at [1087, 441] on div "Hi [PERSON_NAME] is now booked in, our address is [STREET_ADDRESS], the front o…" at bounding box center [1060, 504] width 815 height 238
click at [1406, 402] on span "Hi [PERSON_NAME] is now booked in, our address is [STREET_ADDRESS], the front o…" at bounding box center [1049, 399] width 773 height 14
click at [883, 525] on div "Hi [PERSON_NAME] is now booked in, our address is [STREET_ADDRESS], the front o…" at bounding box center [1060, 504] width 815 height 238
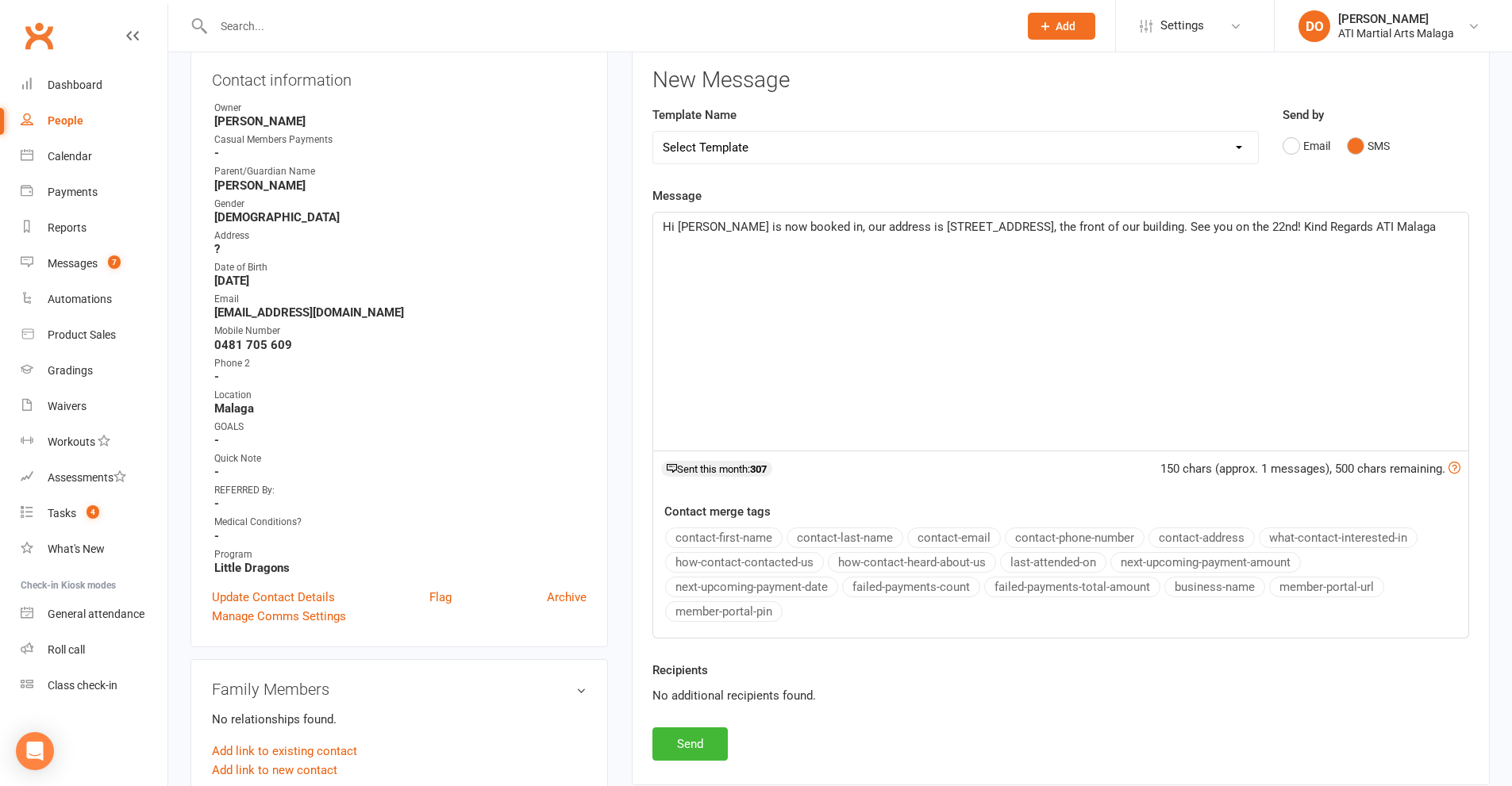
scroll to position [317, 0]
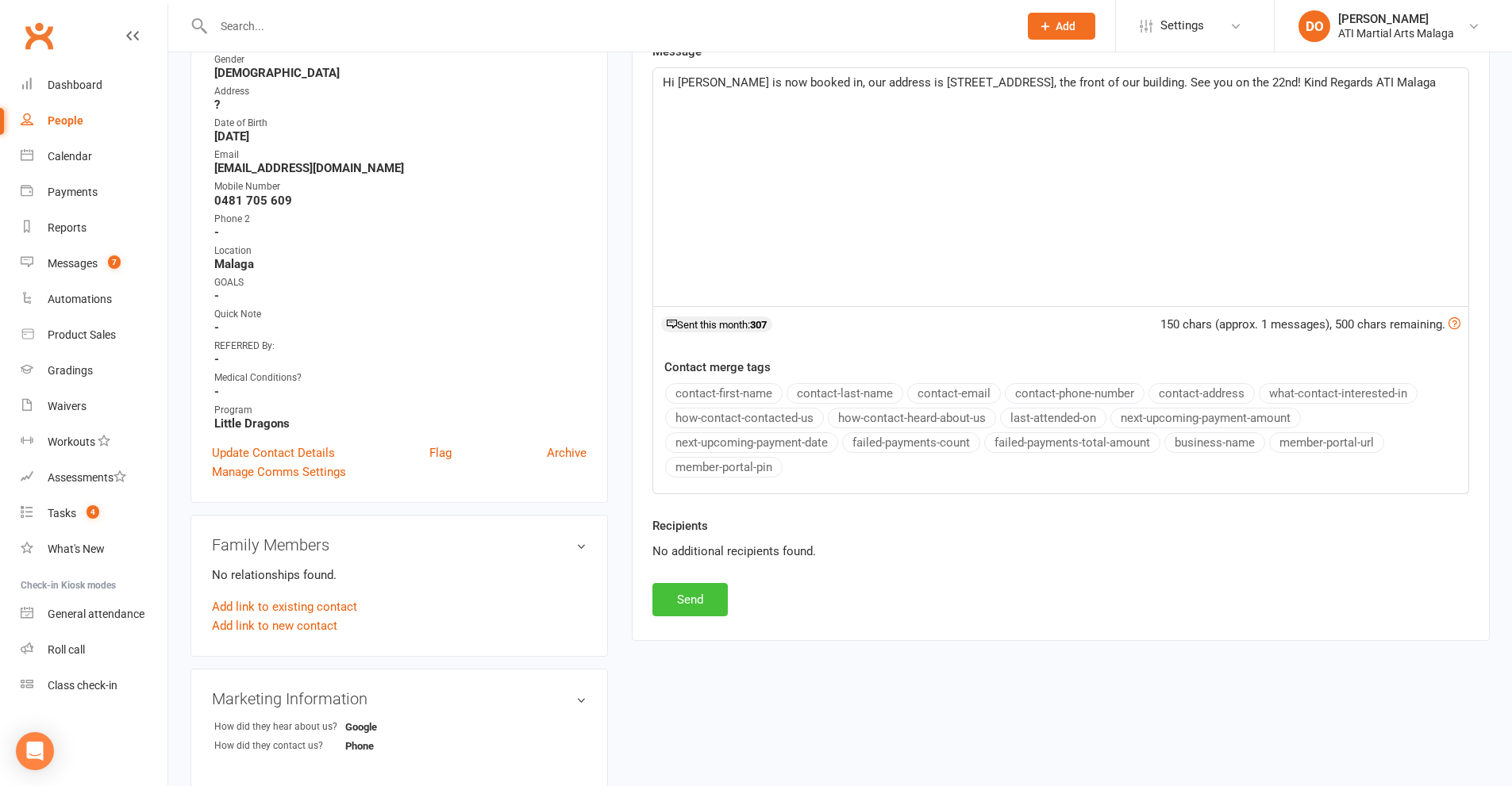
click at [695, 598] on button "Send" at bounding box center [690, 600] width 76 height 34
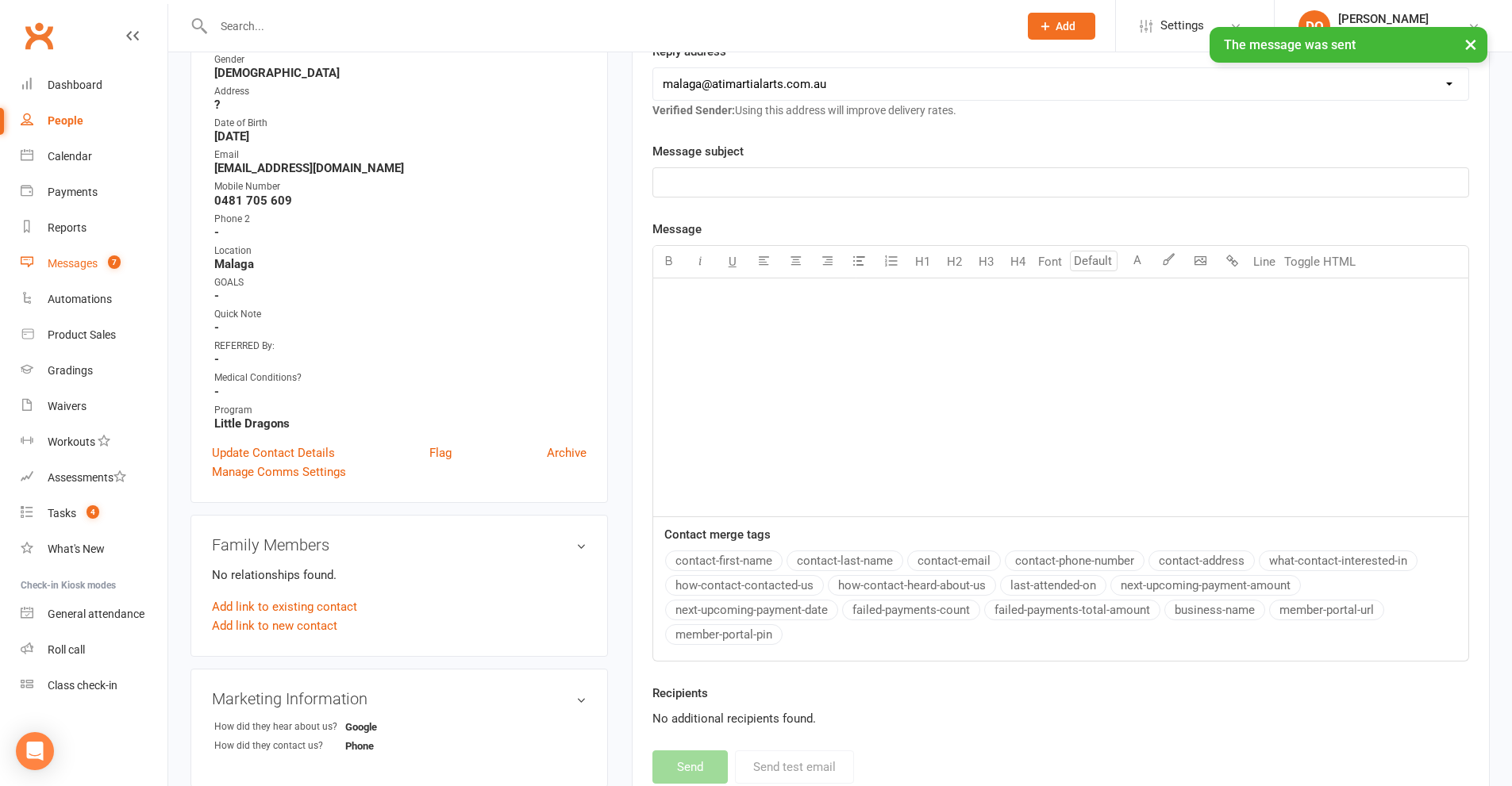
click at [88, 261] on div "Messages" at bounding box center [72, 263] width 50 height 13
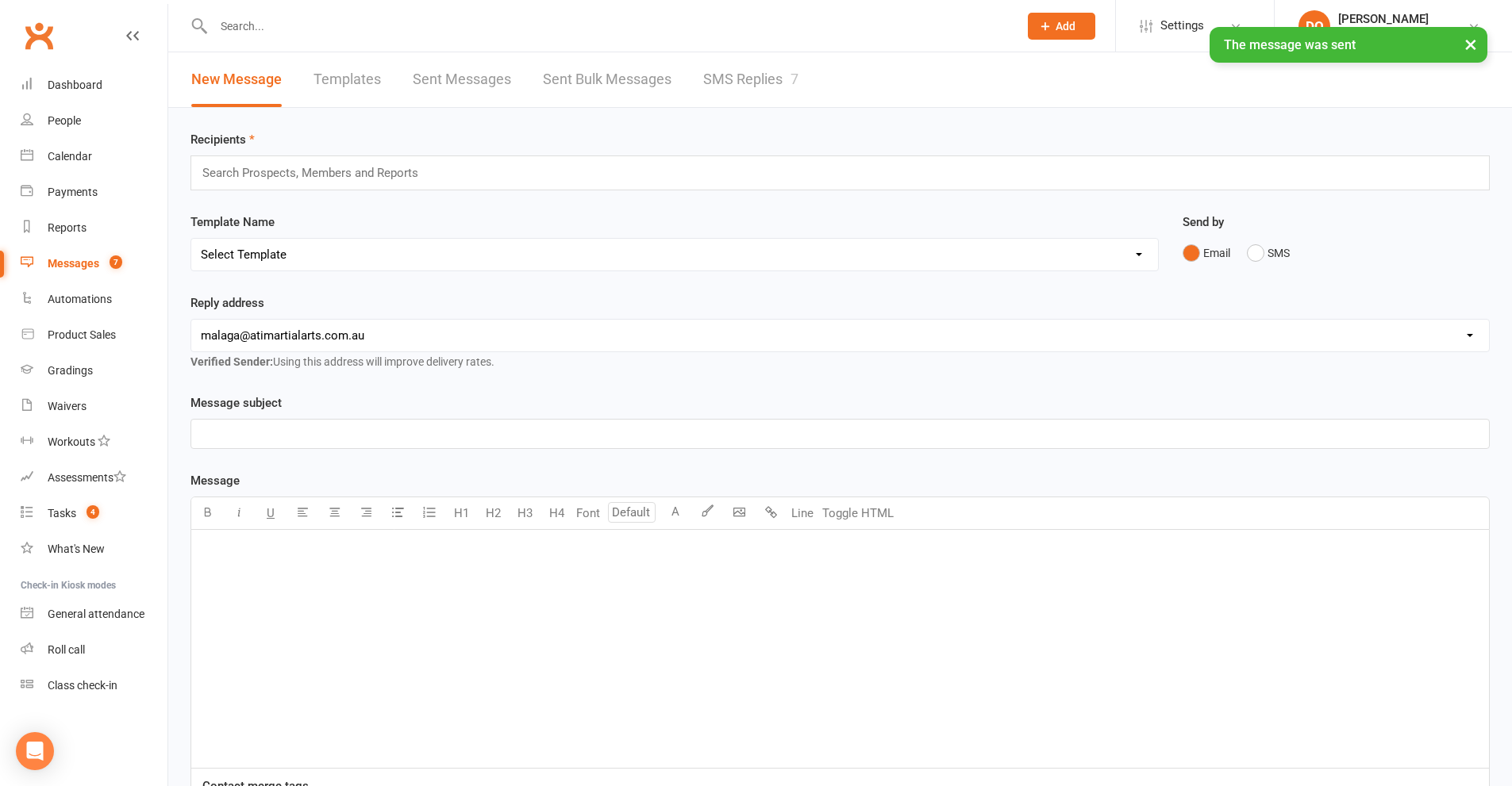
click at [706, 76] on link "SMS Replies 7" at bounding box center [750, 79] width 95 height 55
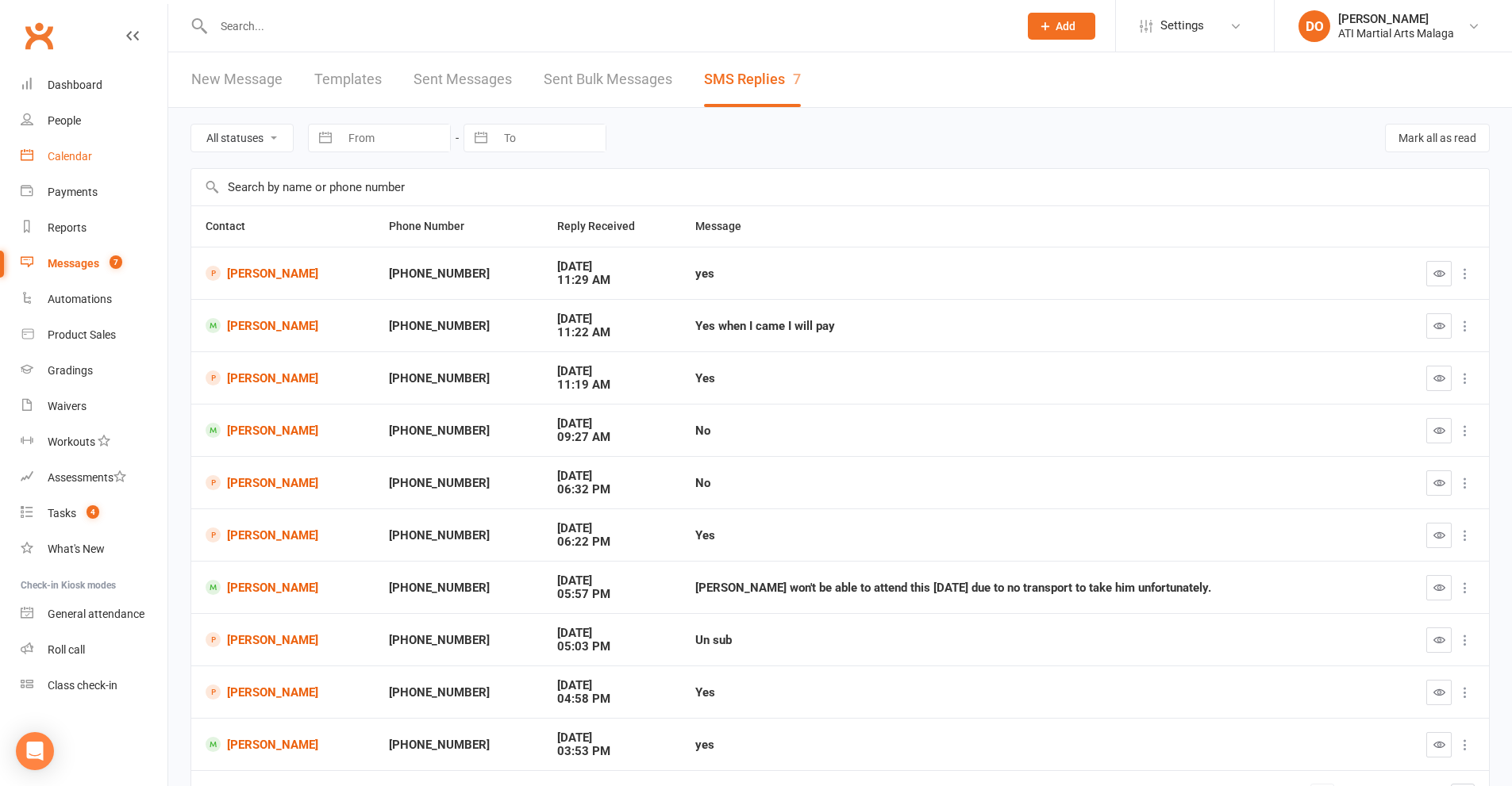
click at [86, 160] on div "Calendar" at bounding box center [70, 156] width 45 height 13
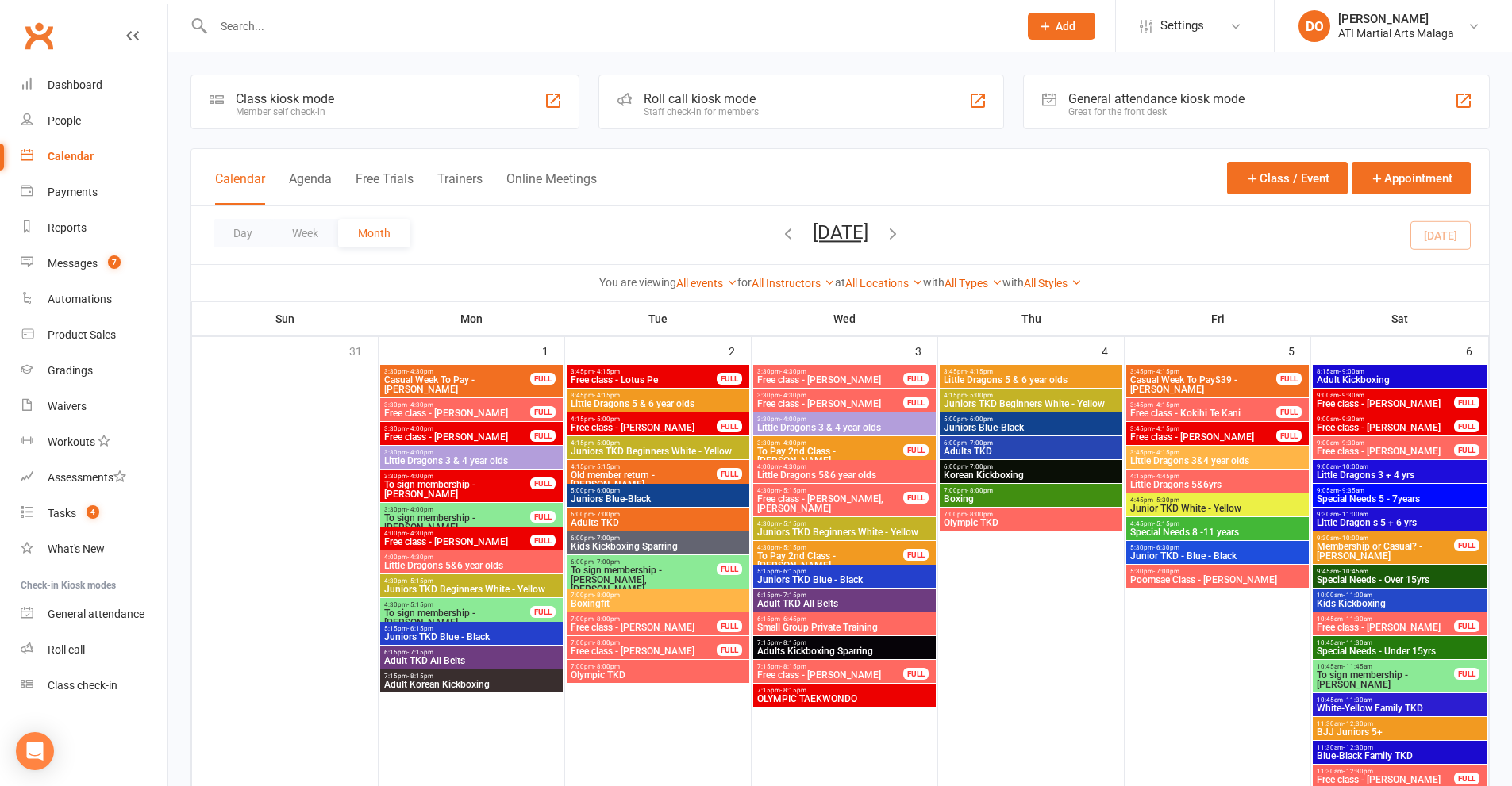
click at [309, 175] on button "Agenda" at bounding box center [310, 188] width 43 height 34
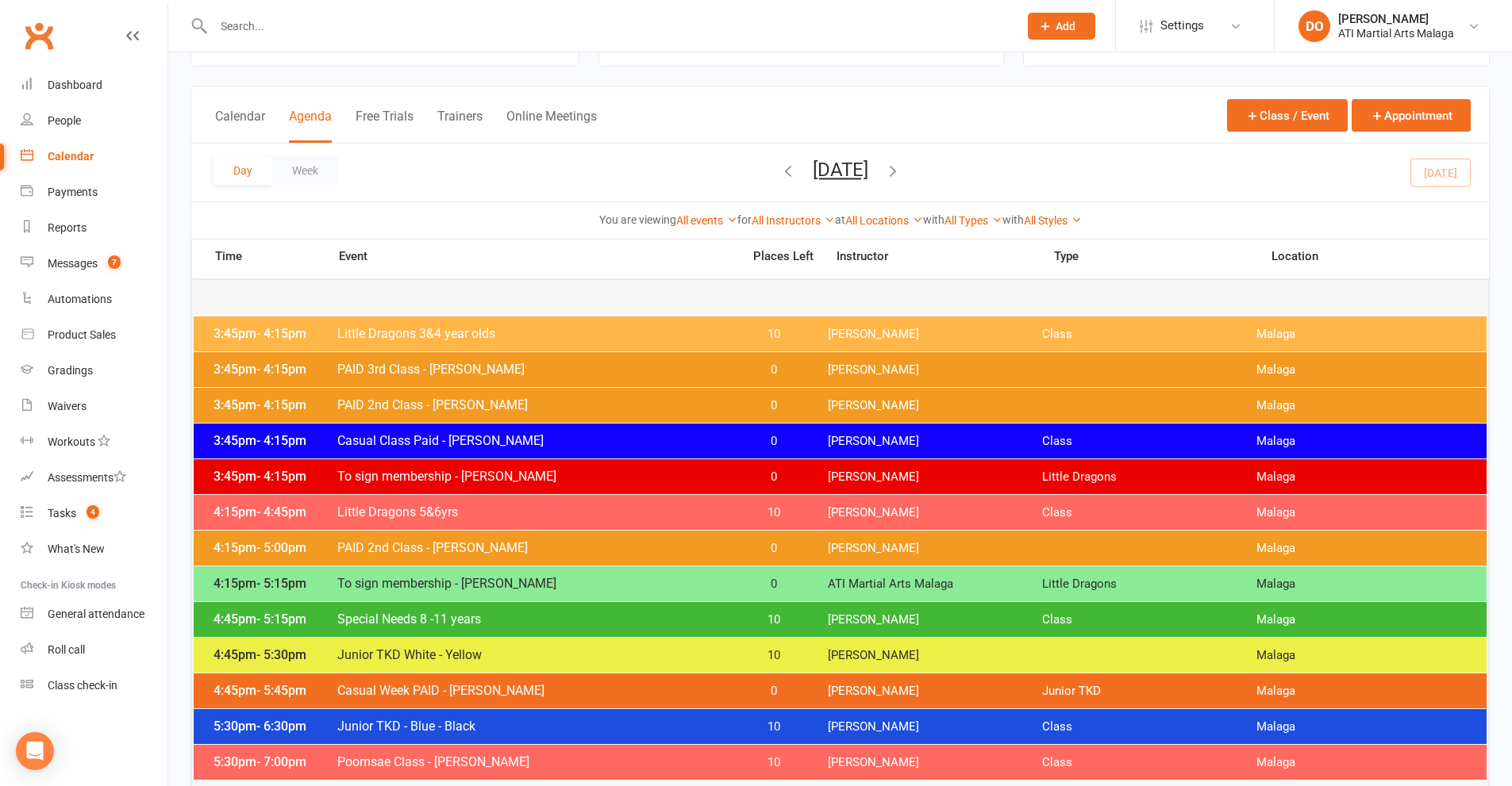
scroll to position [79, 0]
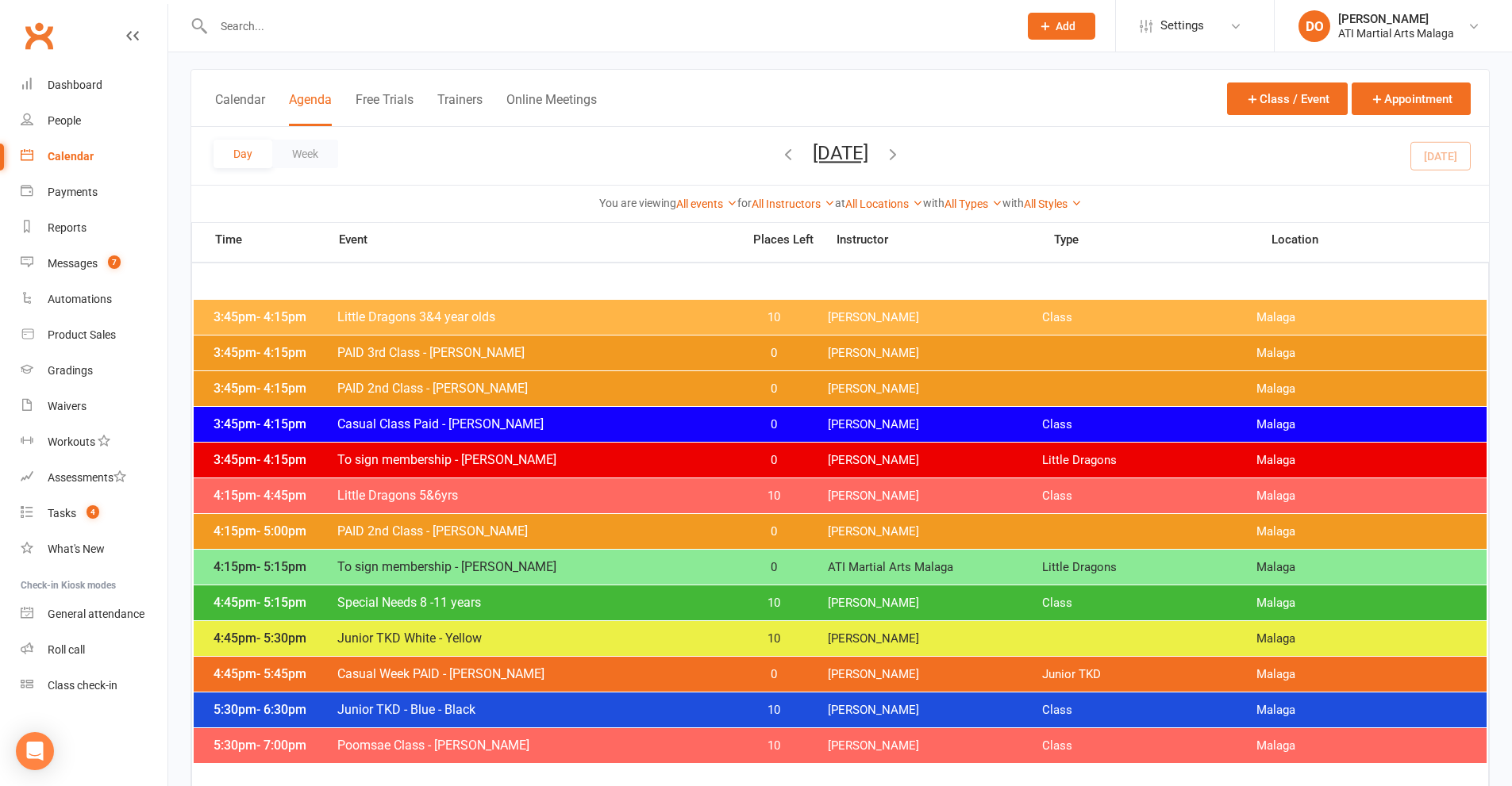
click at [901, 157] on icon "button" at bounding box center [892, 154] width 18 height 18
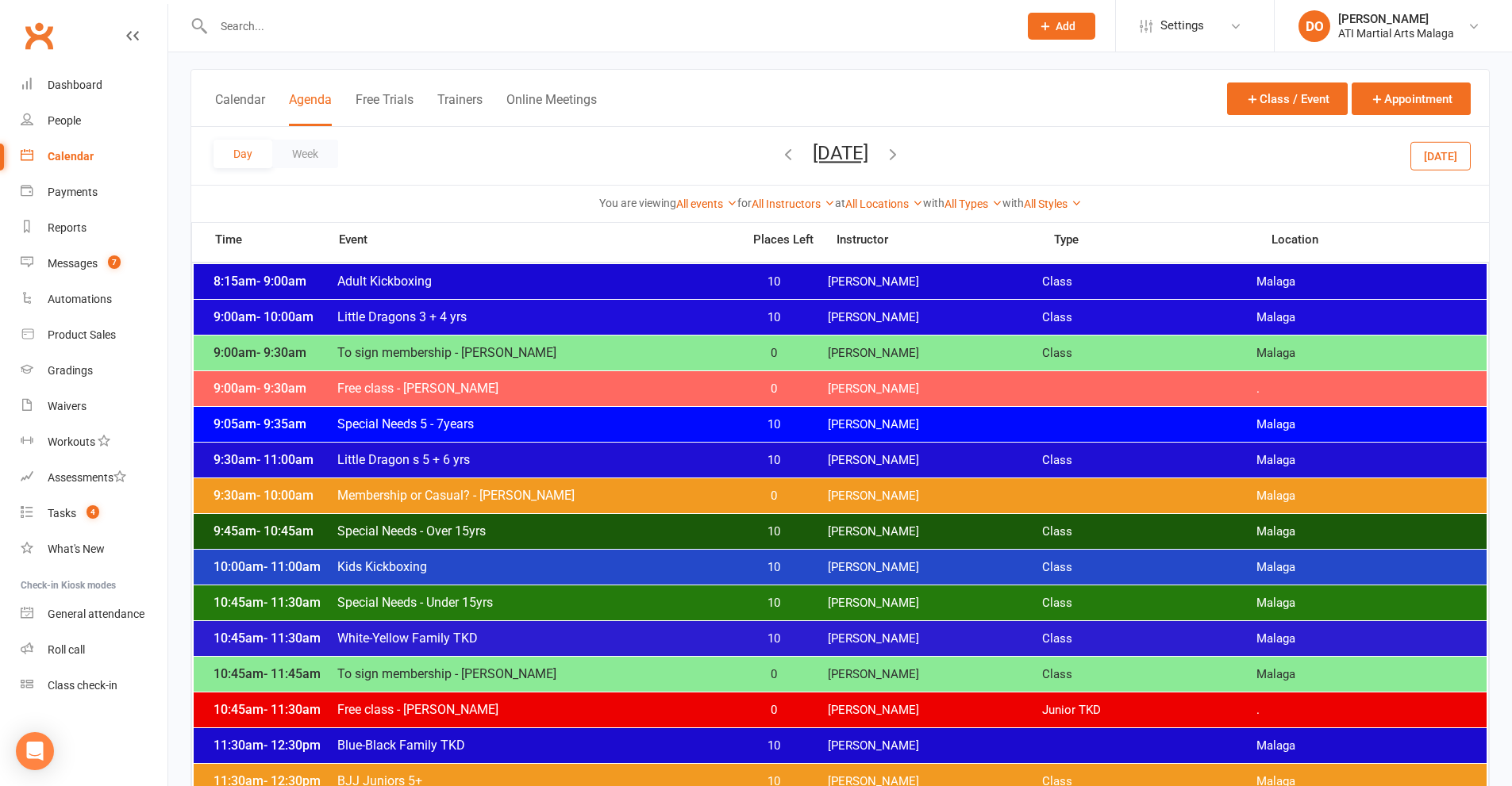
click at [780, 152] on icon "button" at bounding box center [788, 154] width 18 height 18
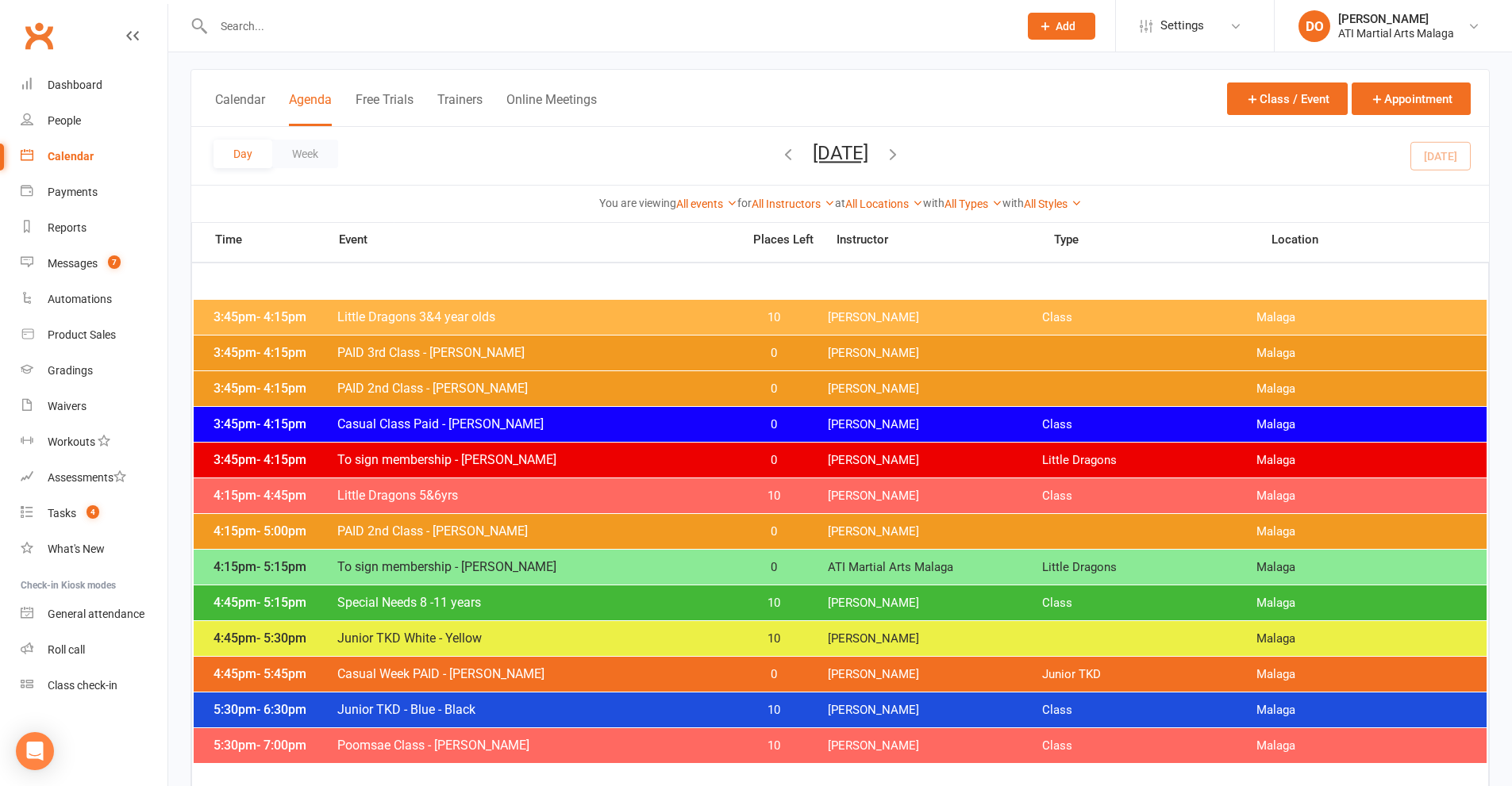
click at [494, 18] on input "text" at bounding box center [607, 26] width 798 height 22
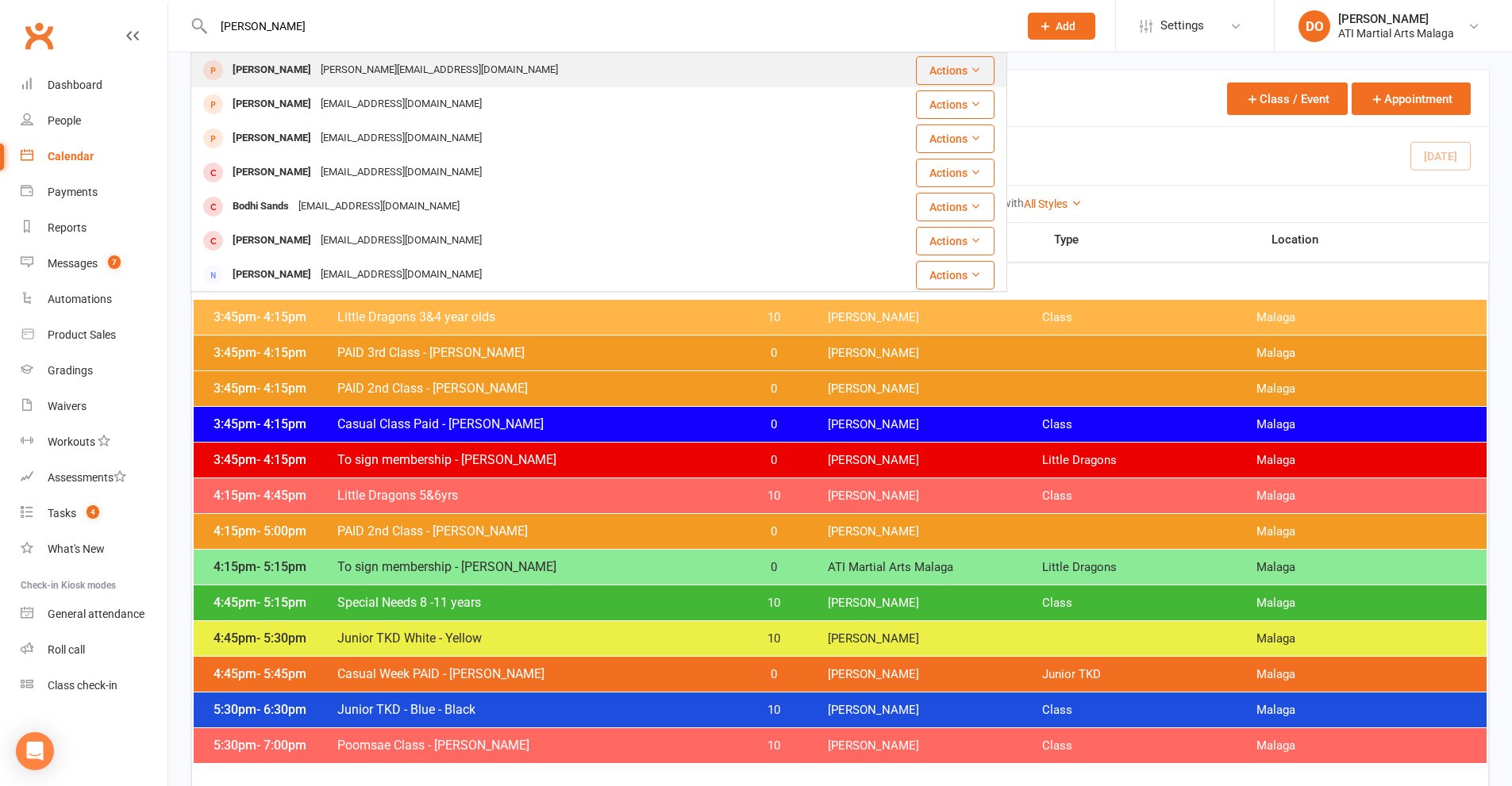
type input "[PERSON_NAME]"
click at [348, 74] on div "[PERSON_NAME][EMAIL_ADDRESS][DOMAIN_NAME]" at bounding box center [440, 70] width 247 height 23
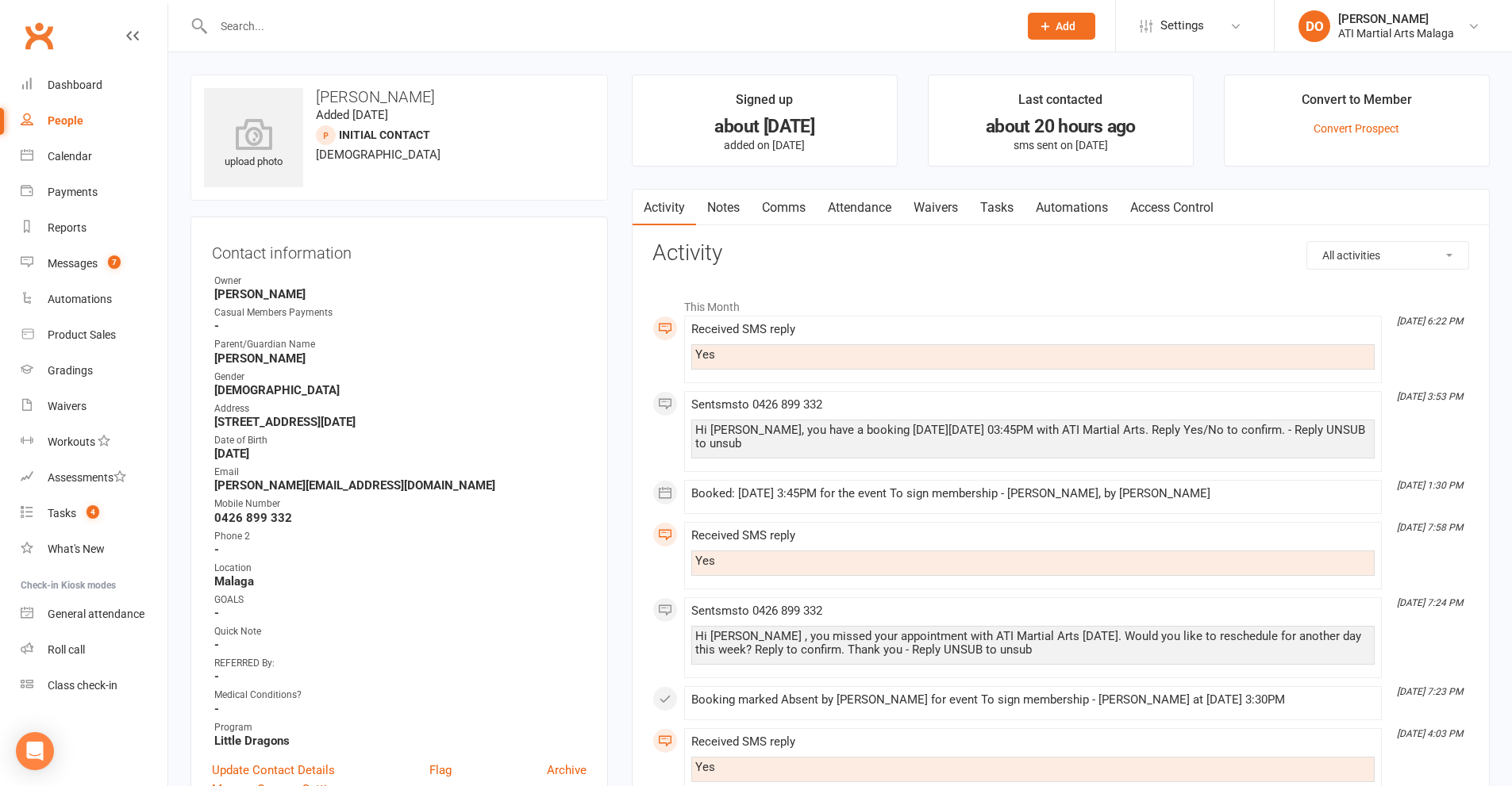
click at [692, 17] on input "text" at bounding box center [607, 26] width 798 height 22
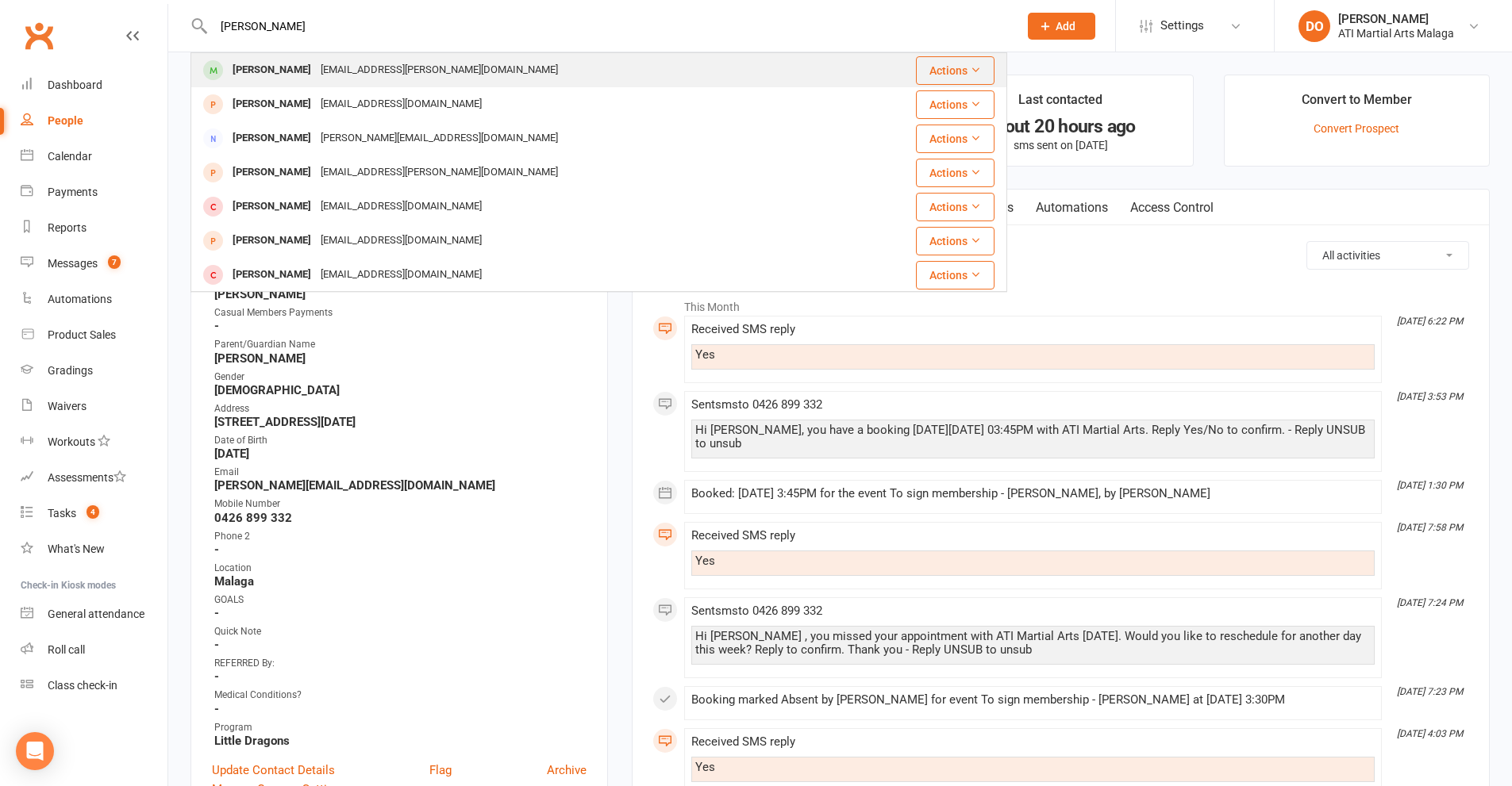
type input "[PERSON_NAME]"
click at [402, 69] on div "[EMAIL_ADDRESS][PERSON_NAME][DOMAIN_NAME]" at bounding box center [440, 70] width 247 height 23
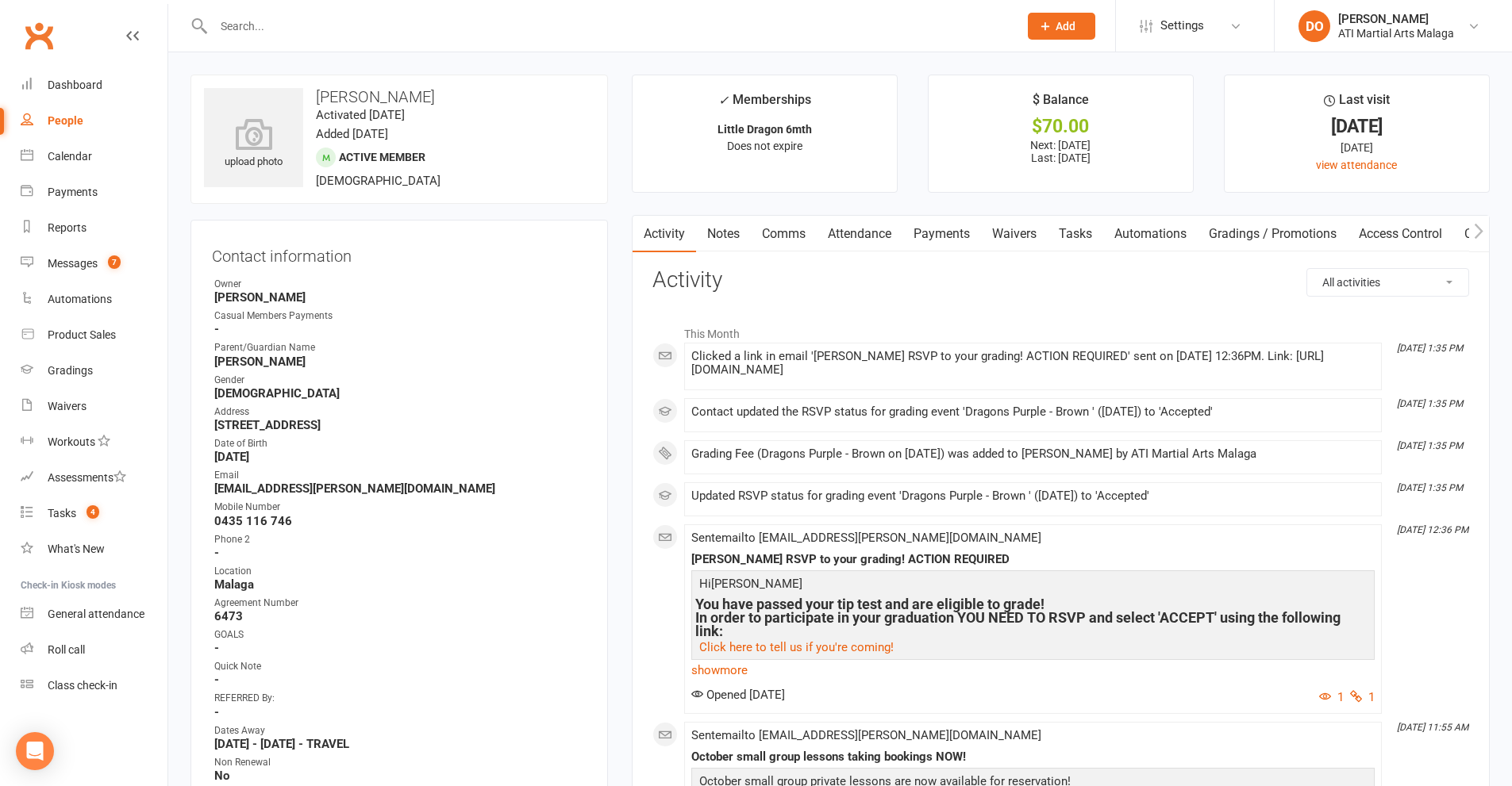
click at [948, 235] on link "Payments" at bounding box center [941, 234] width 78 height 36
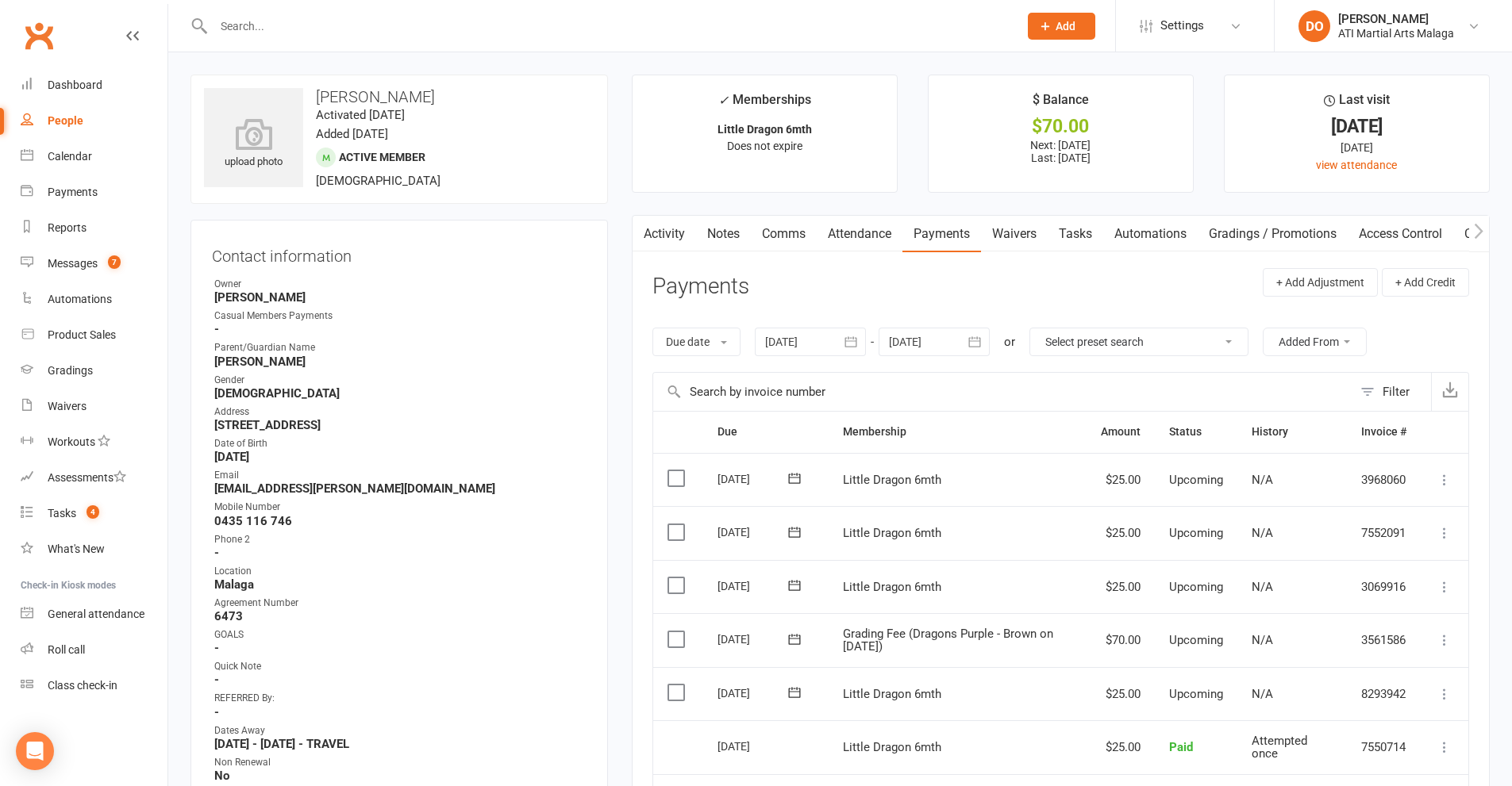
click at [732, 235] on link "Notes" at bounding box center [723, 234] width 55 height 36
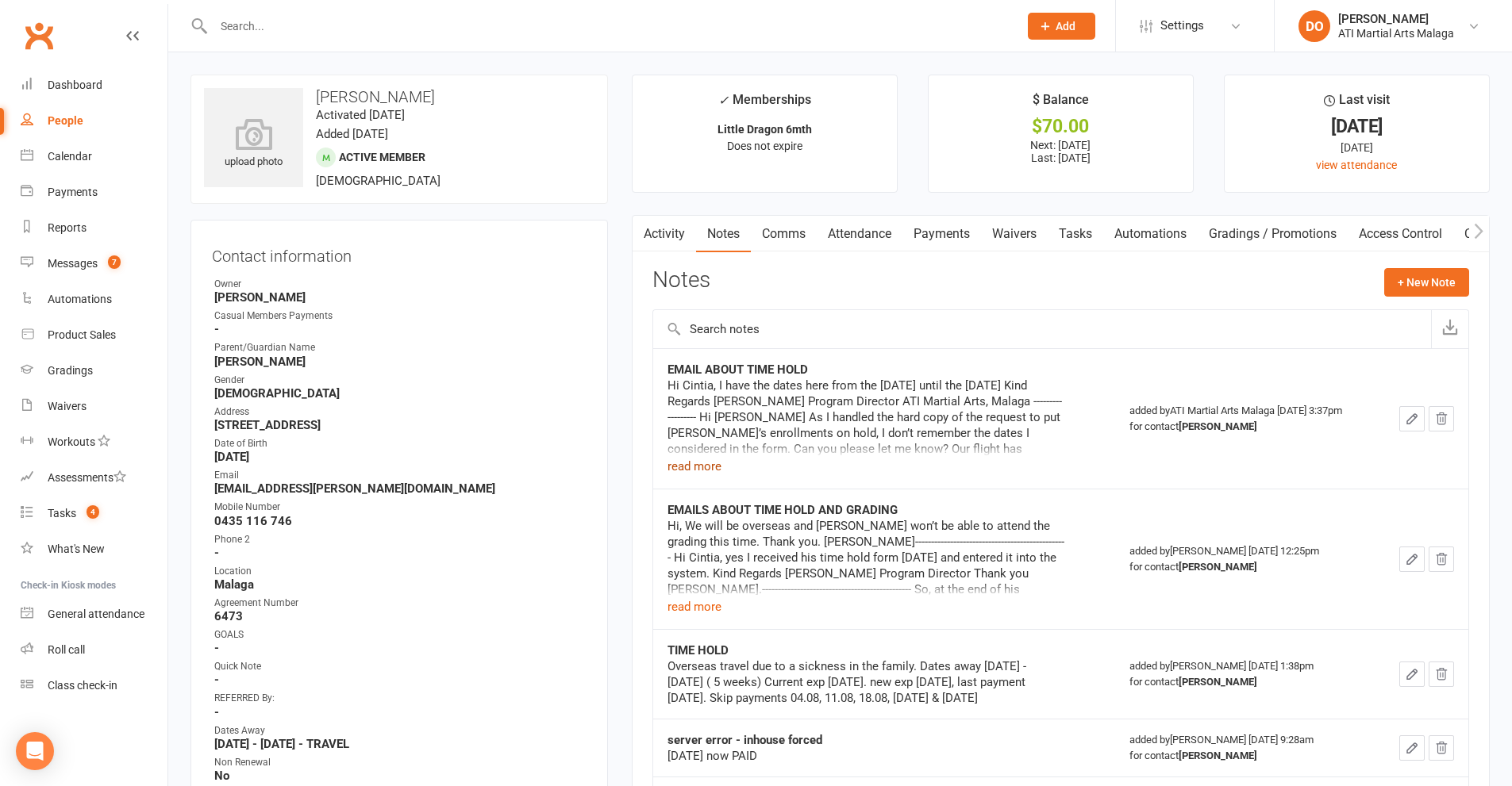
click at [712, 472] on button "read more" at bounding box center [695, 467] width 54 height 19
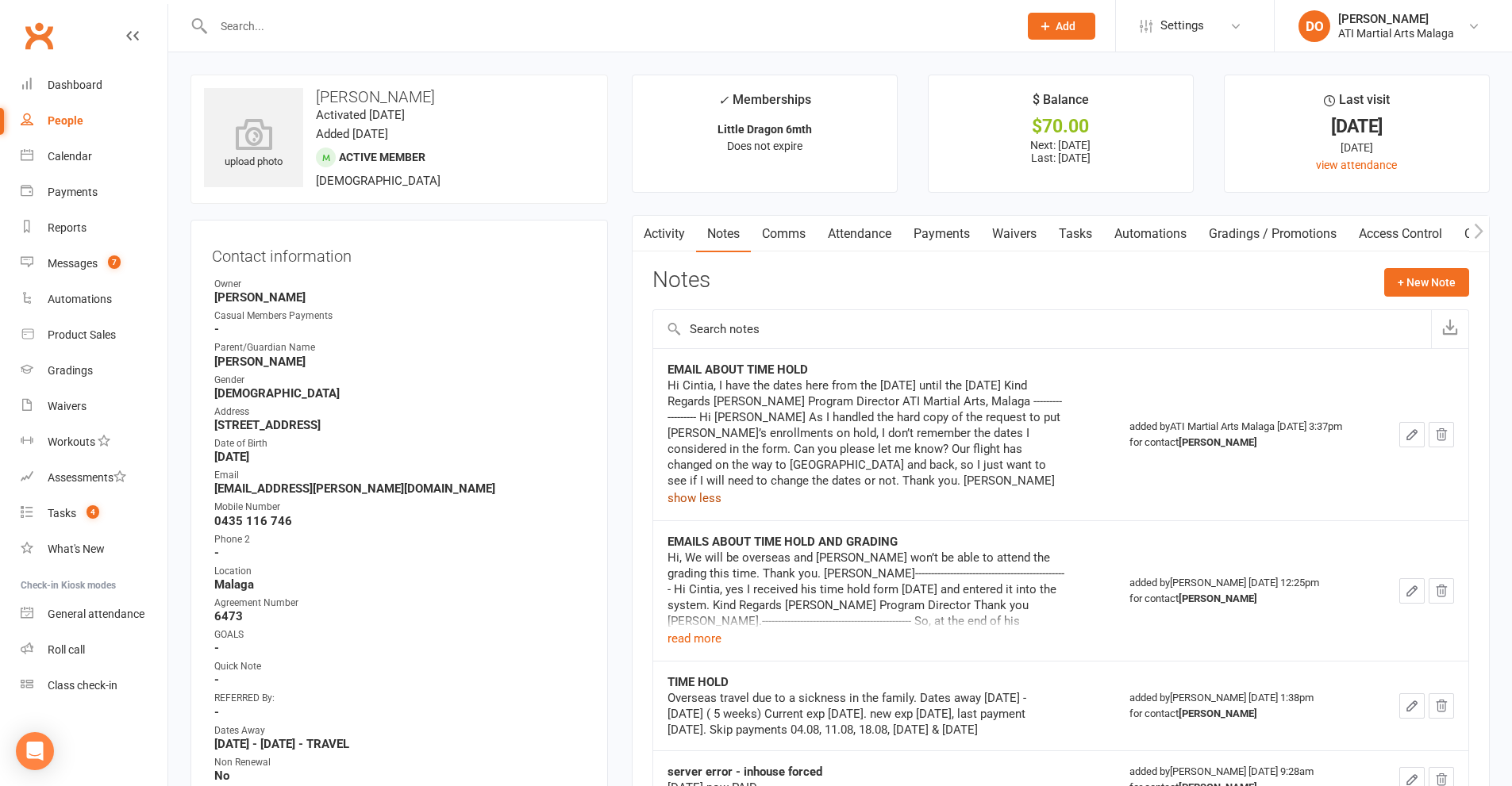
click at [944, 240] on link "Payments" at bounding box center [941, 234] width 78 height 36
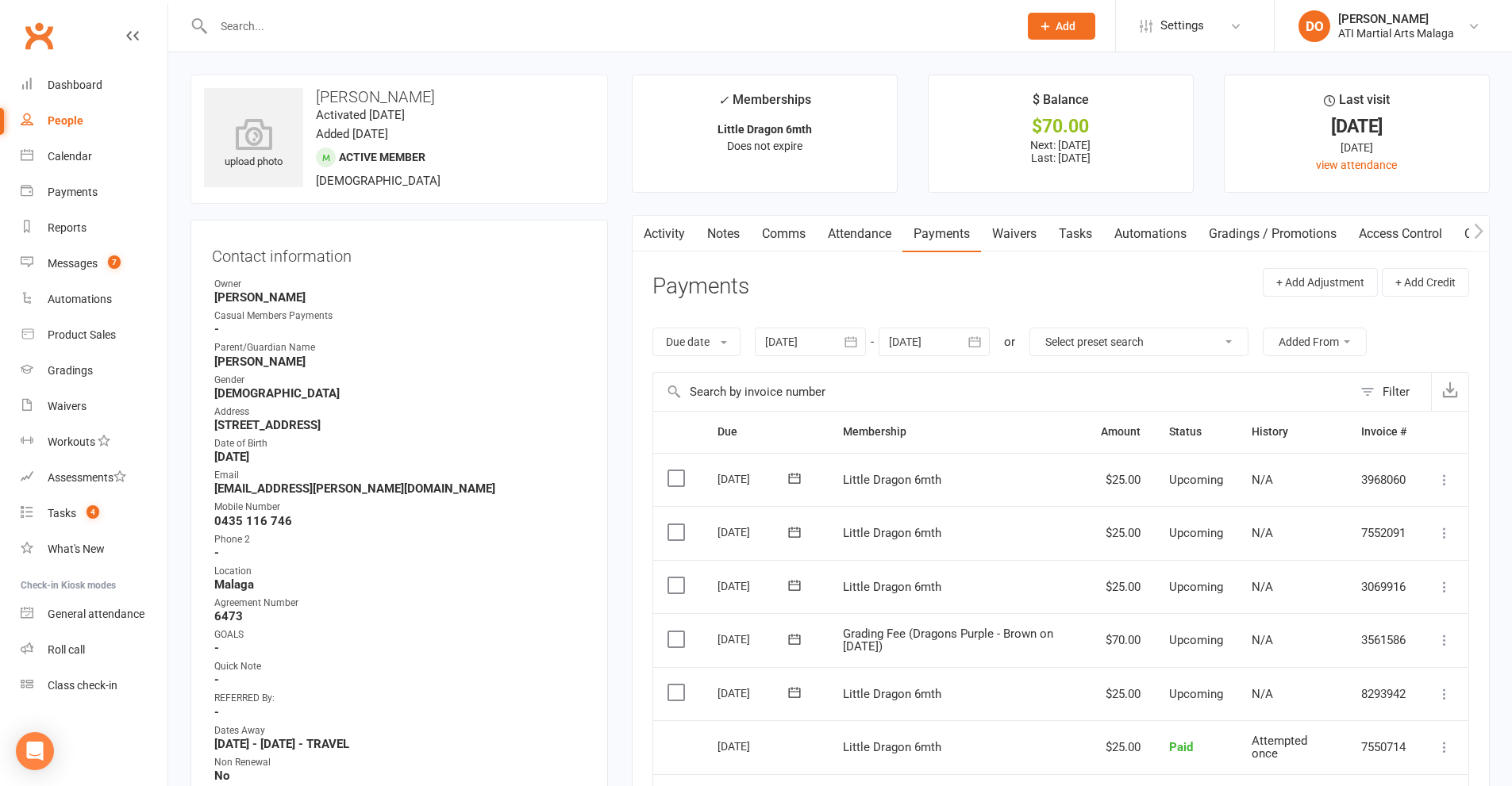
click at [862, 12] on div at bounding box center [598, 25] width 817 height 51
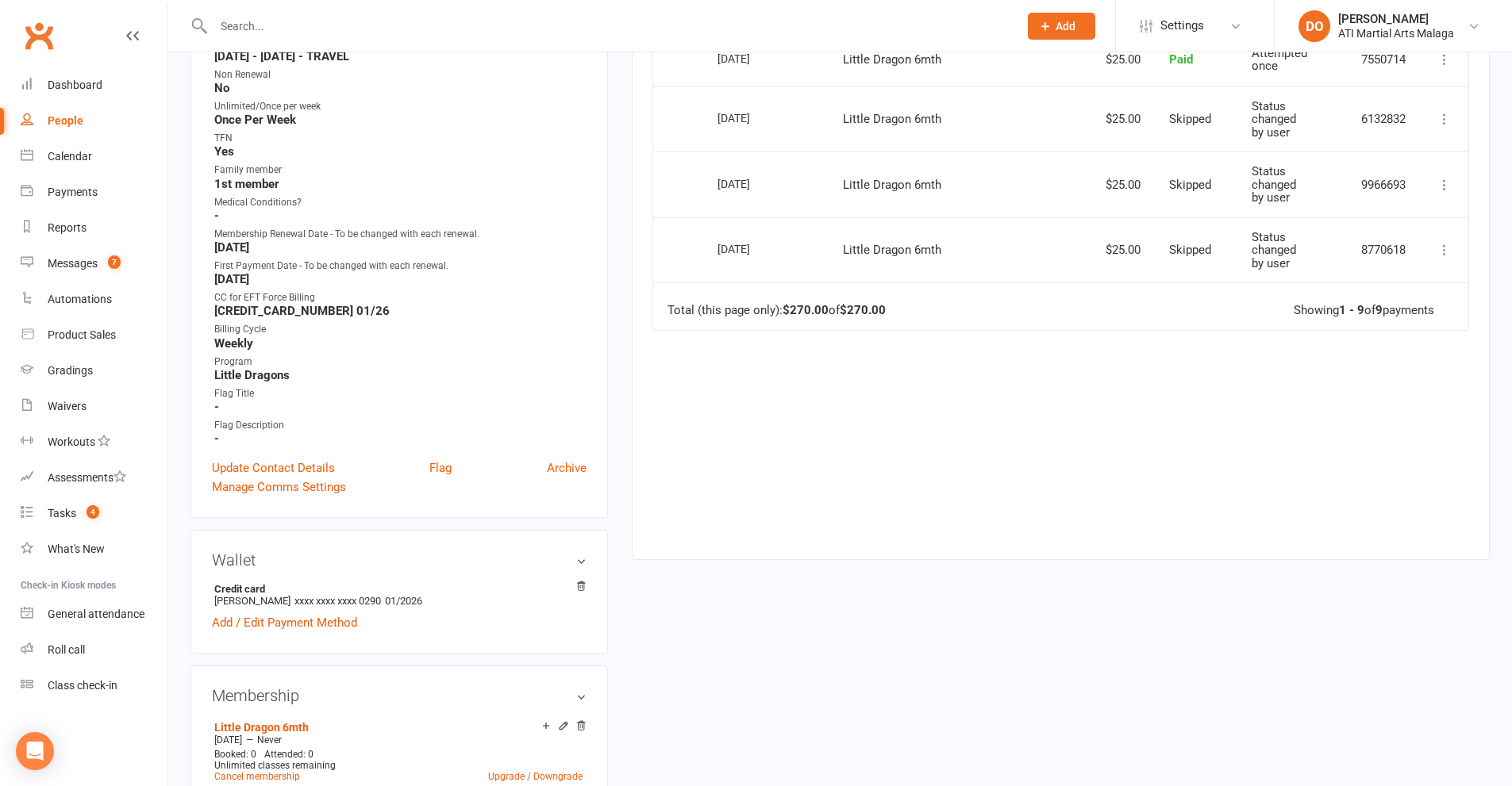
click at [599, 35] on input "text" at bounding box center [607, 26] width 798 height 22
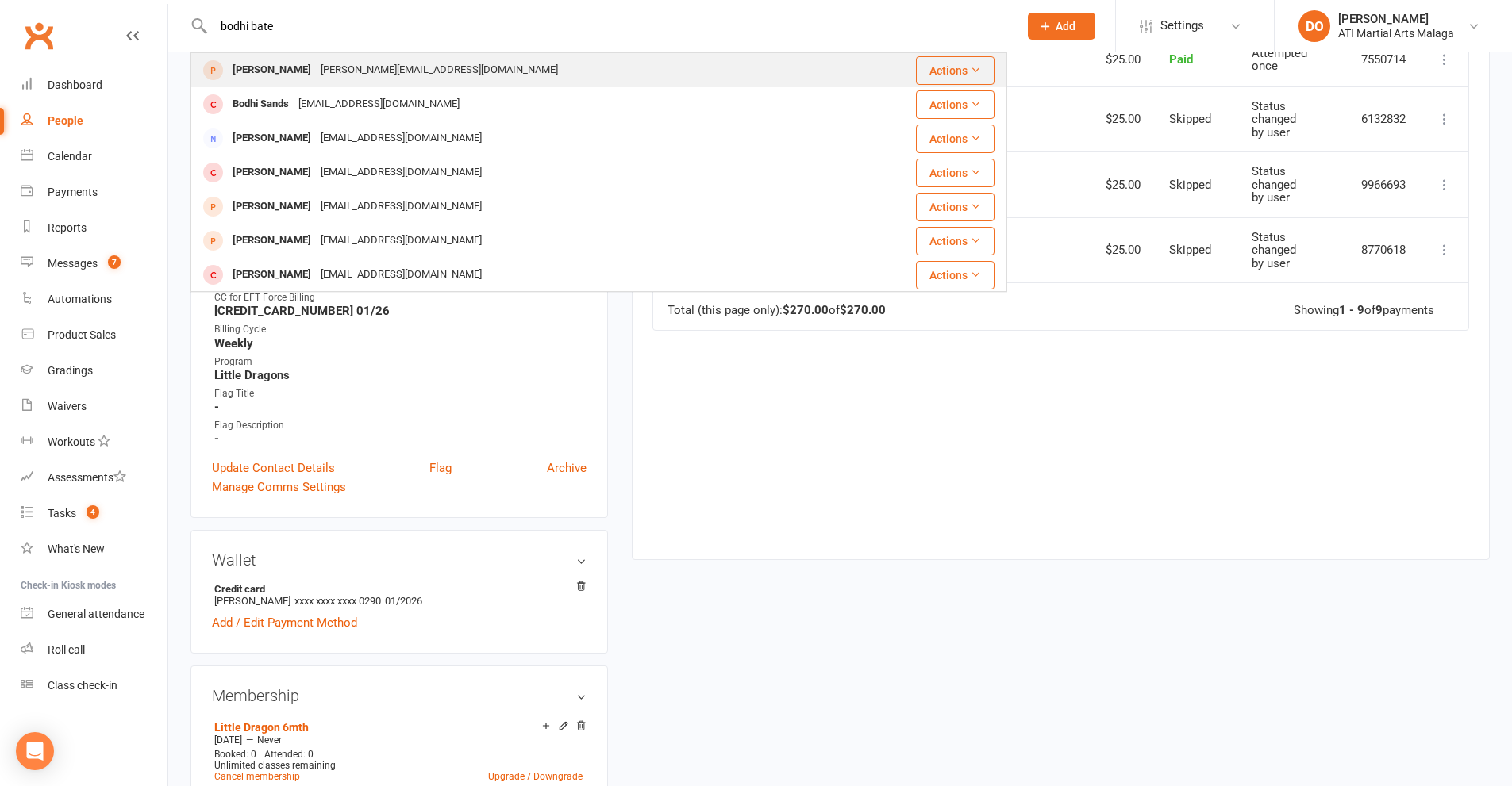
type input "bodhi bate"
click at [402, 81] on div "[PERSON_NAME][EMAIL_ADDRESS][DOMAIN_NAME]" at bounding box center [440, 70] width 247 height 23
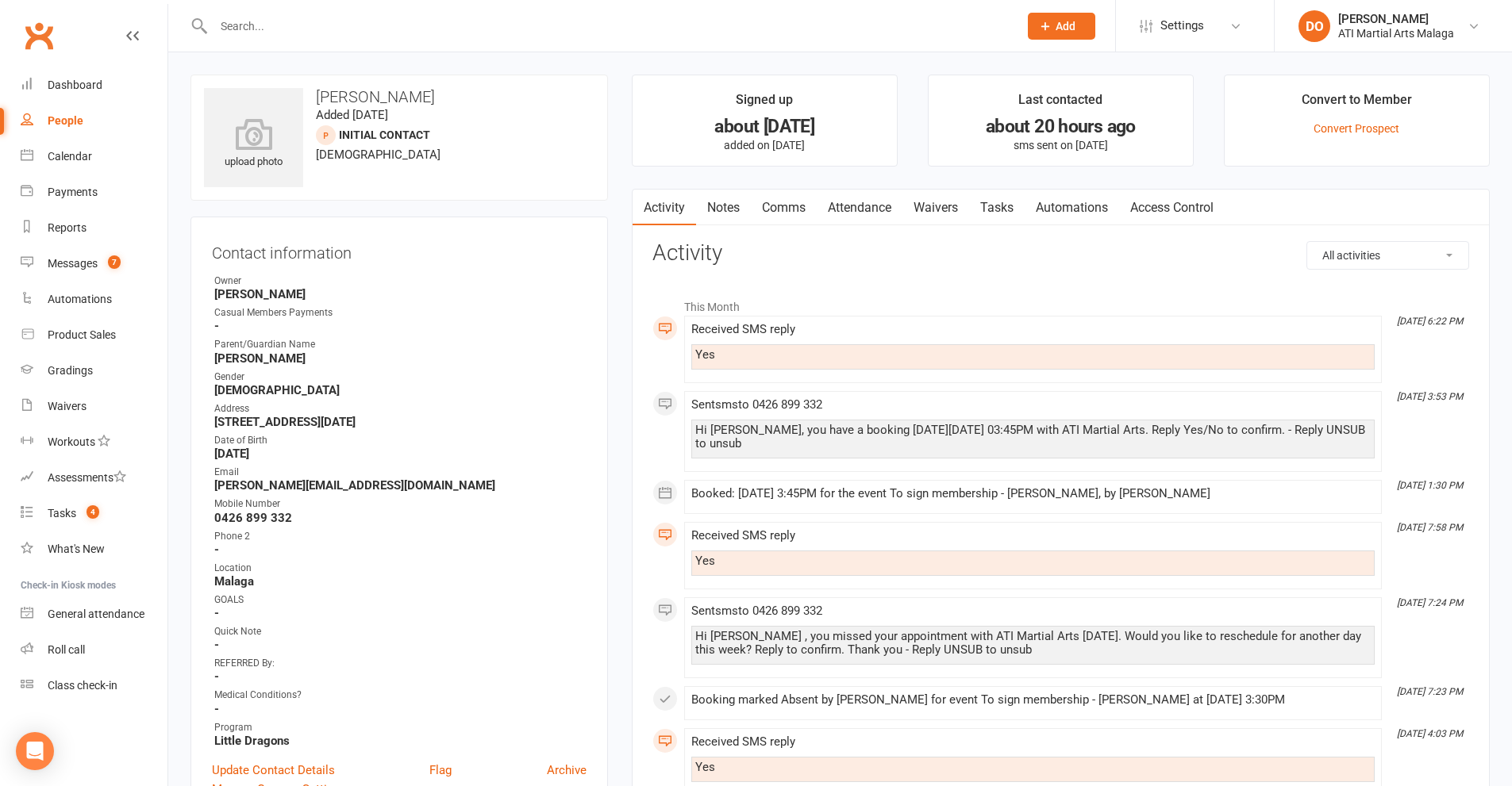
click at [891, 212] on link "Attendance" at bounding box center [859, 208] width 86 height 36
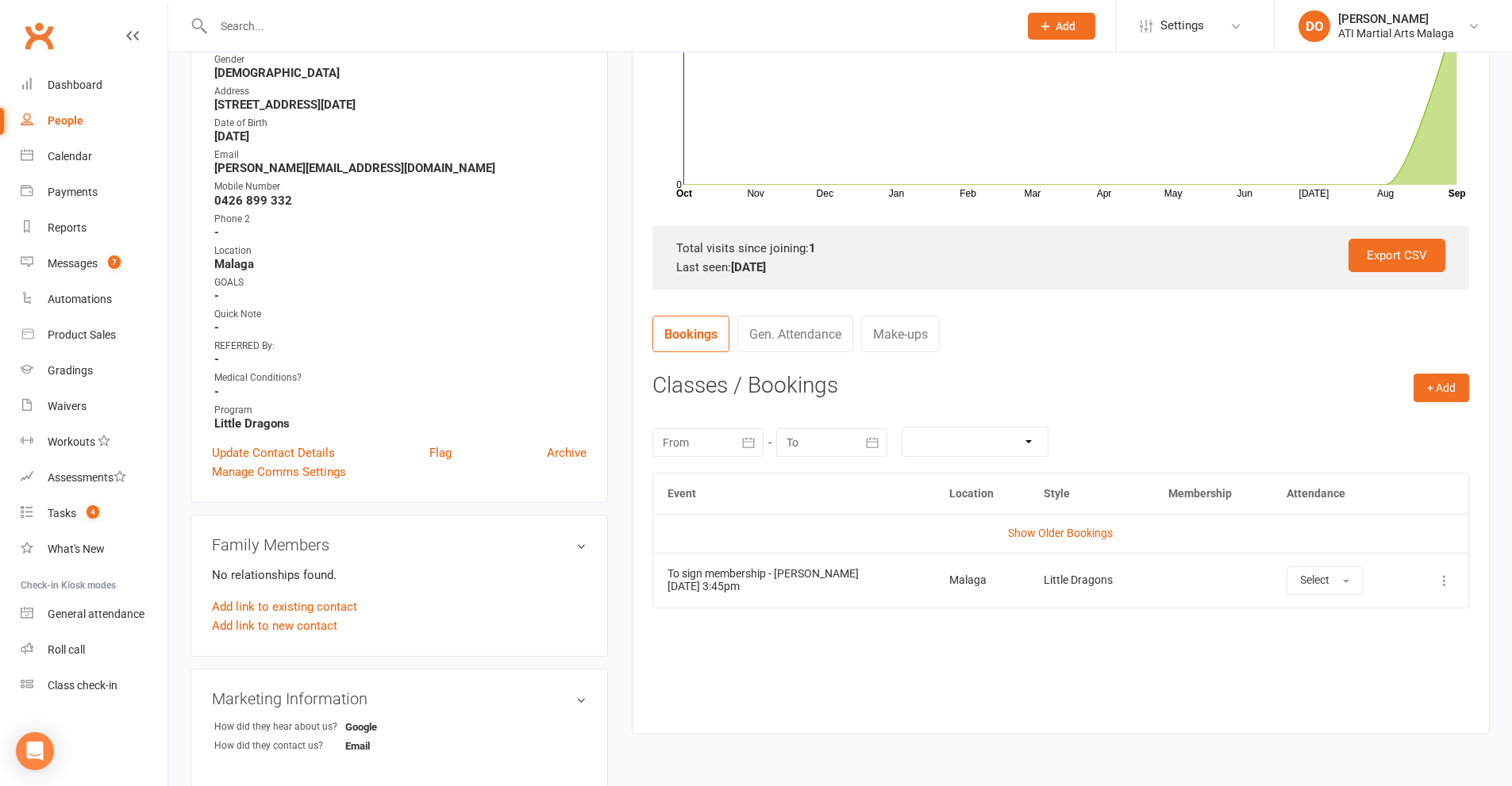
scroll to position [397, 0]
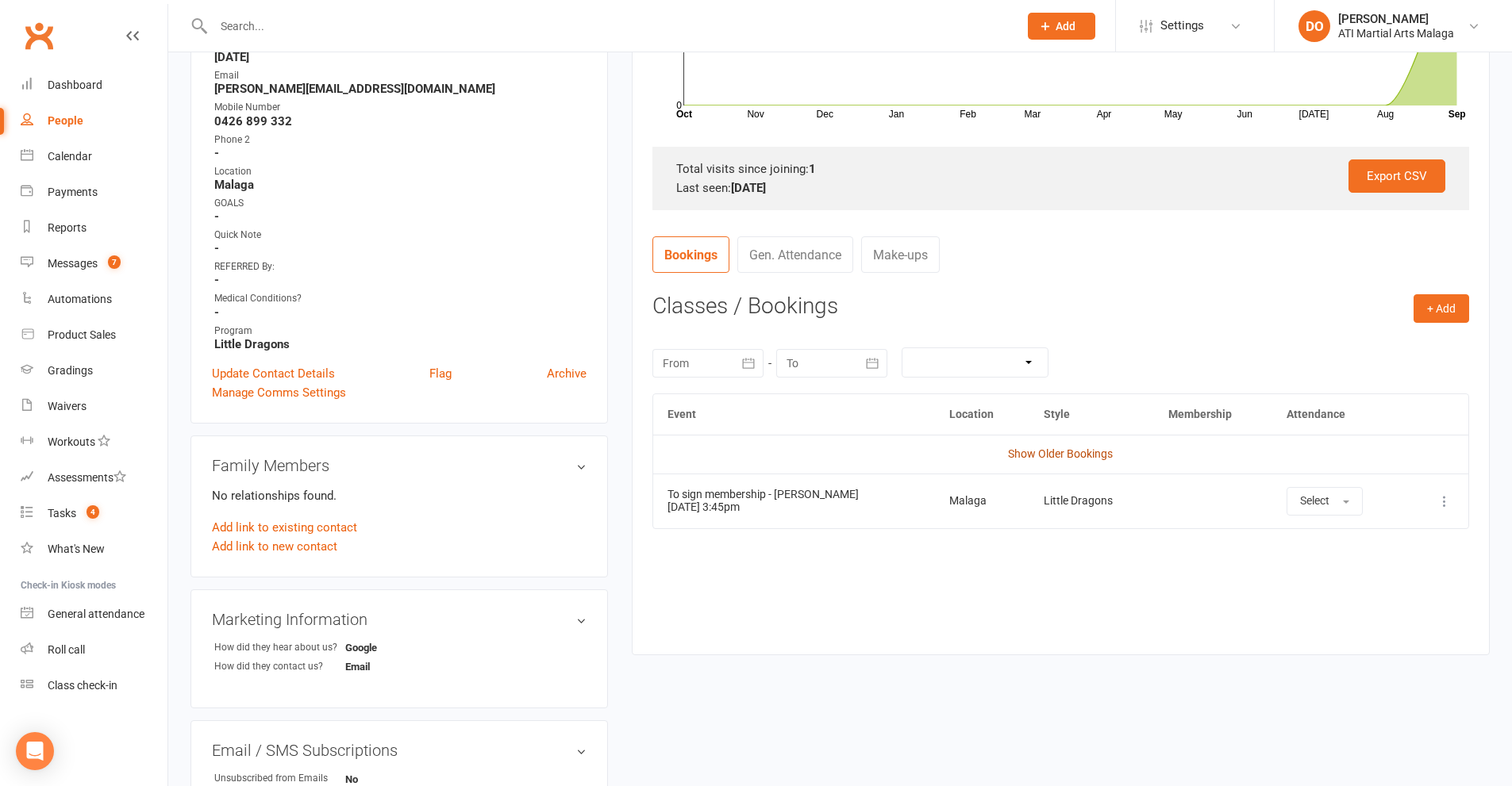
click at [1036, 453] on link "Show Older Bookings" at bounding box center [1060, 453] width 105 height 13
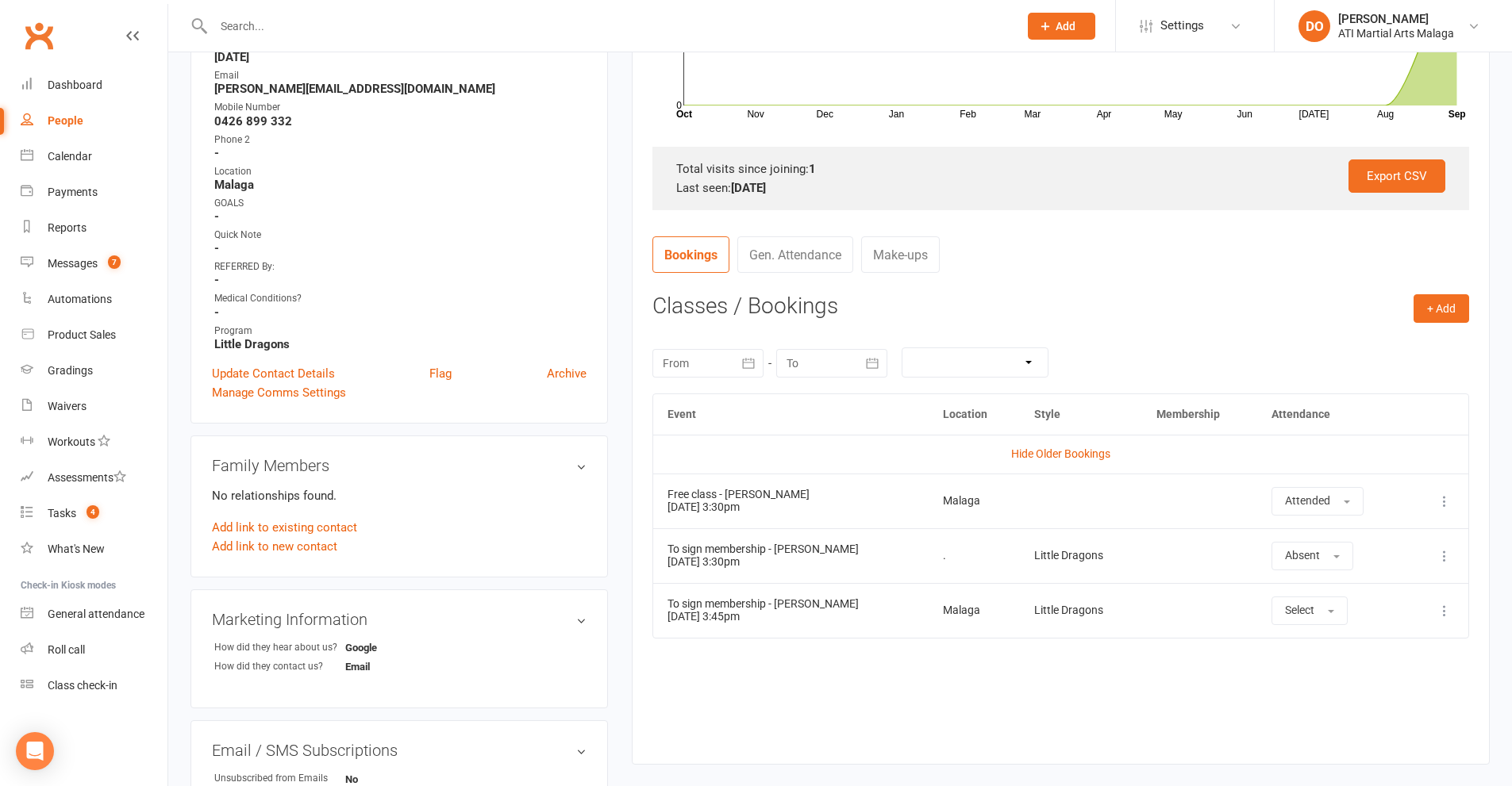
scroll to position [0, 0]
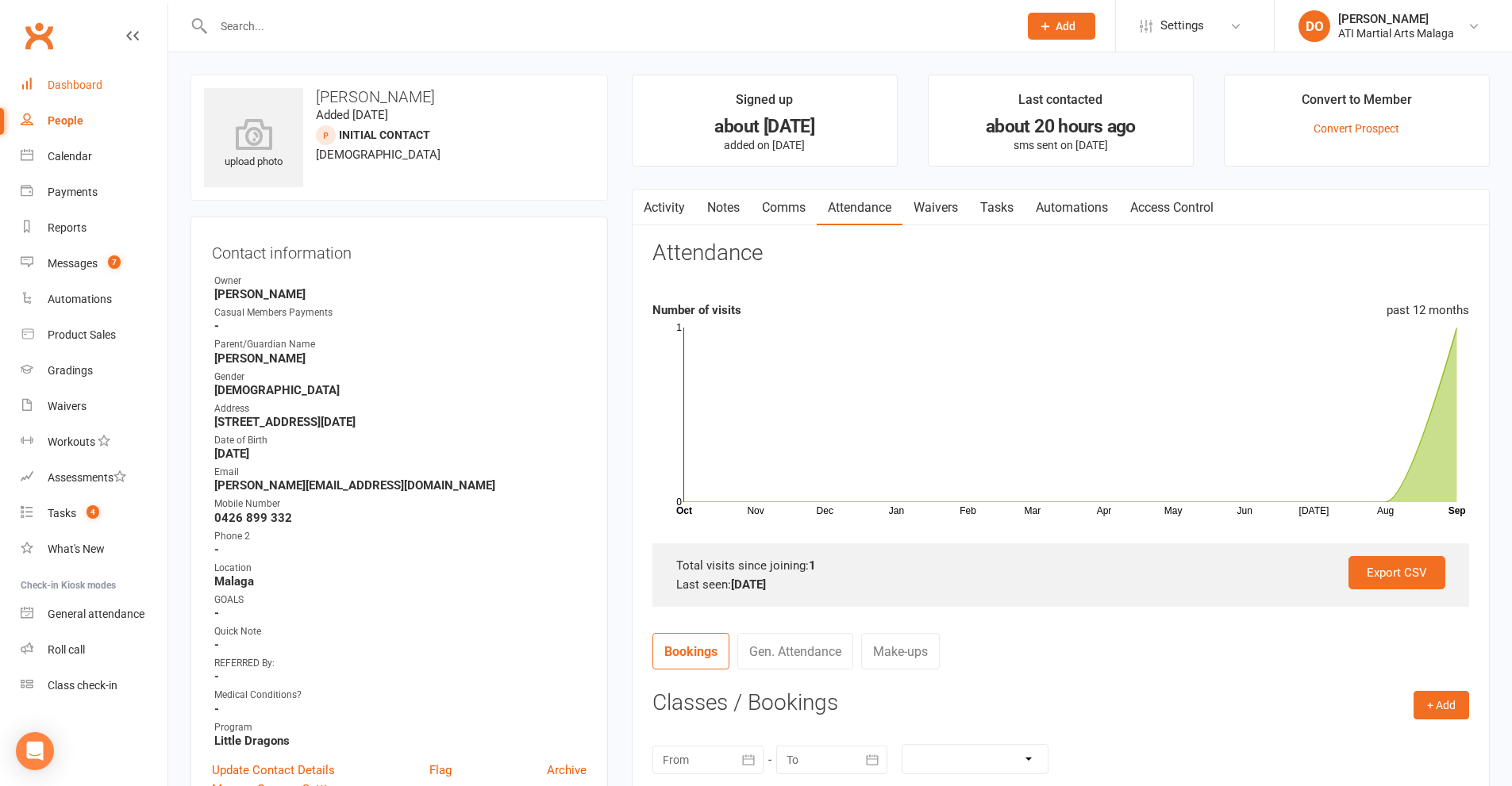
click at [68, 88] on div "Dashboard" at bounding box center [75, 84] width 55 height 13
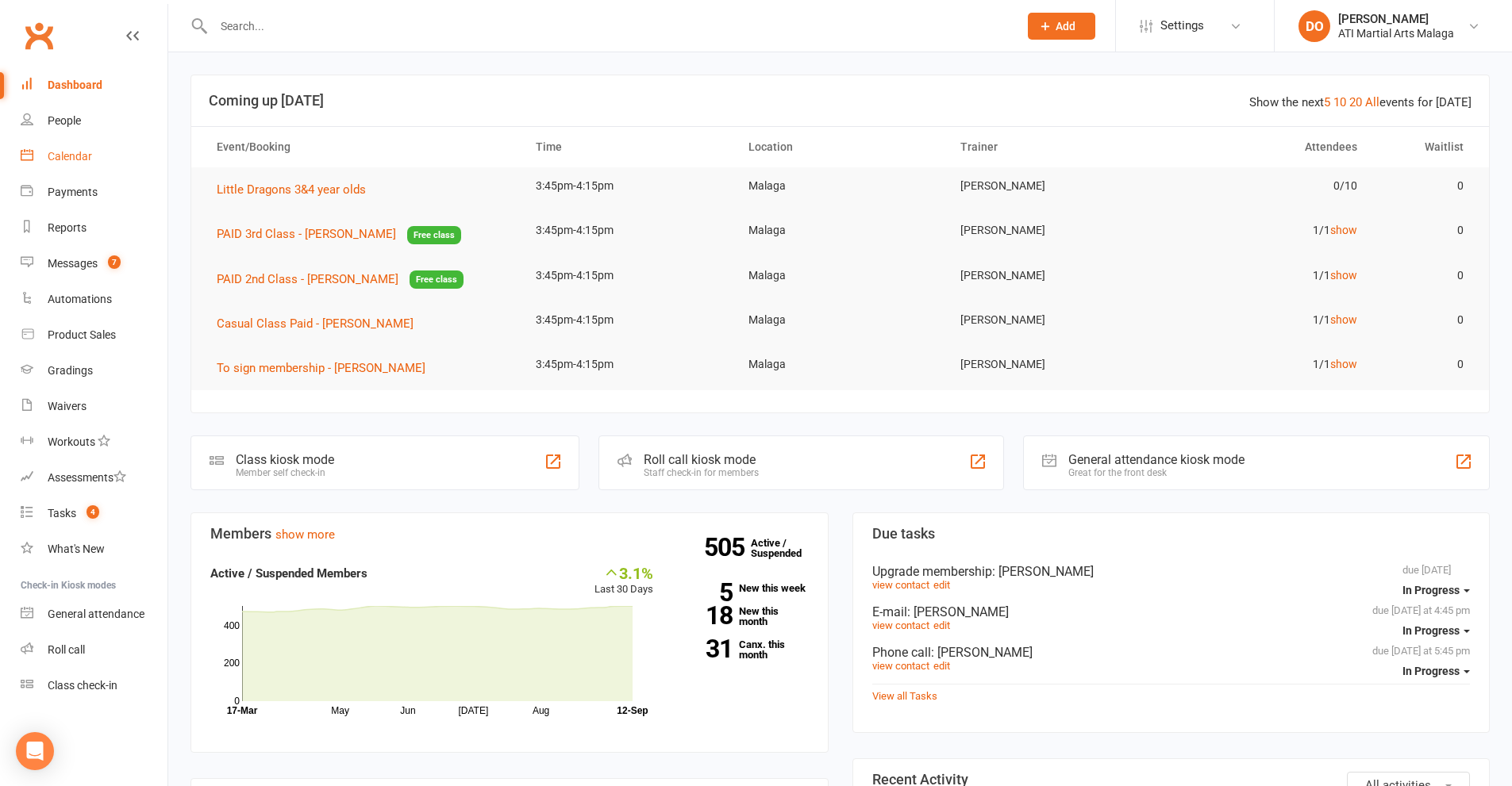
click at [56, 161] on div "Calendar" at bounding box center [70, 156] width 45 height 13
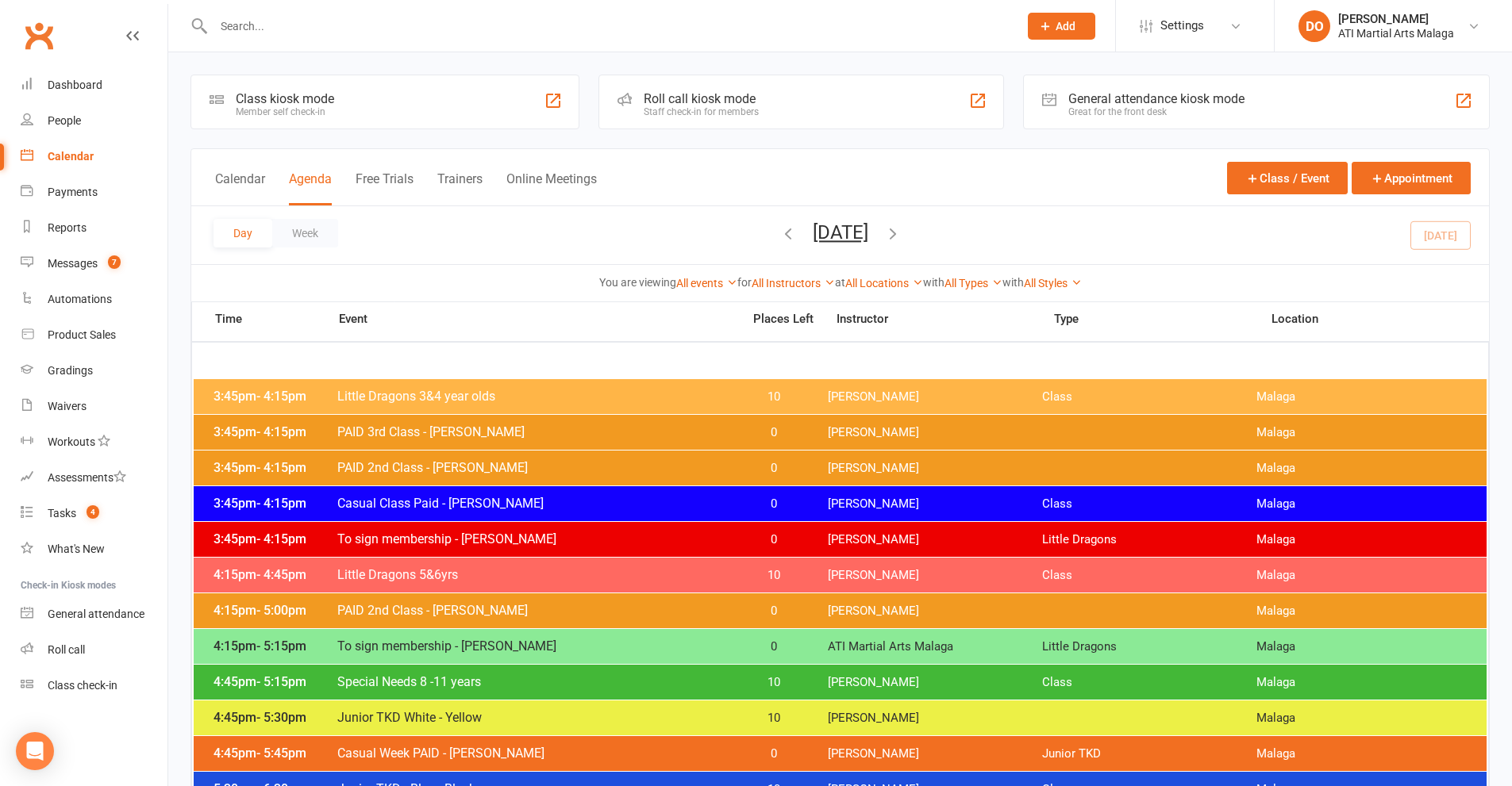
click at [667, 32] on input "text" at bounding box center [607, 26] width 798 height 22
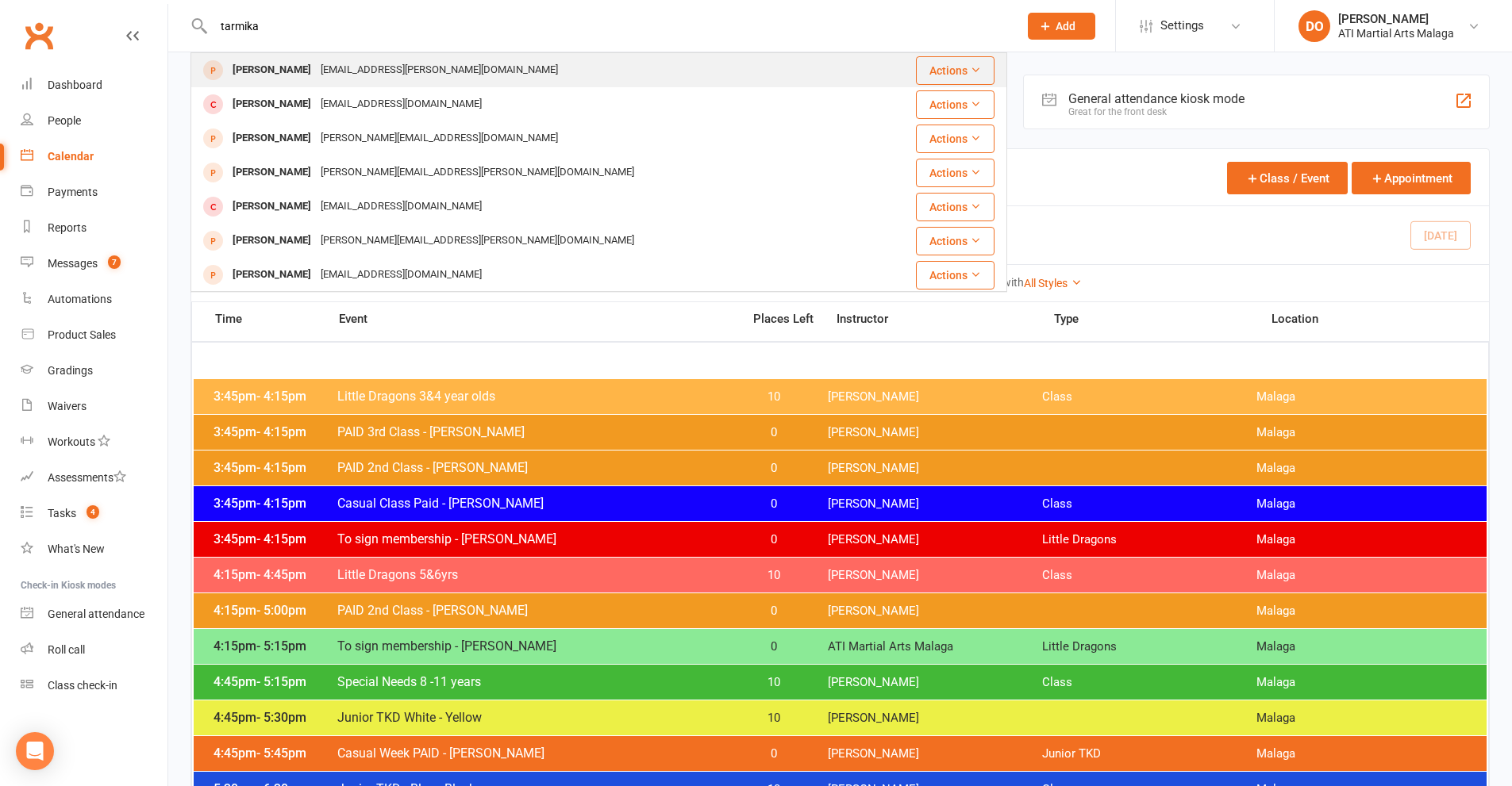
type input "tarmika"
click at [381, 80] on div "[EMAIL_ADDRESS][PERSON_NAME][DOMAIN_NAME]" at bounding box center [440, 70] width 247 height 23
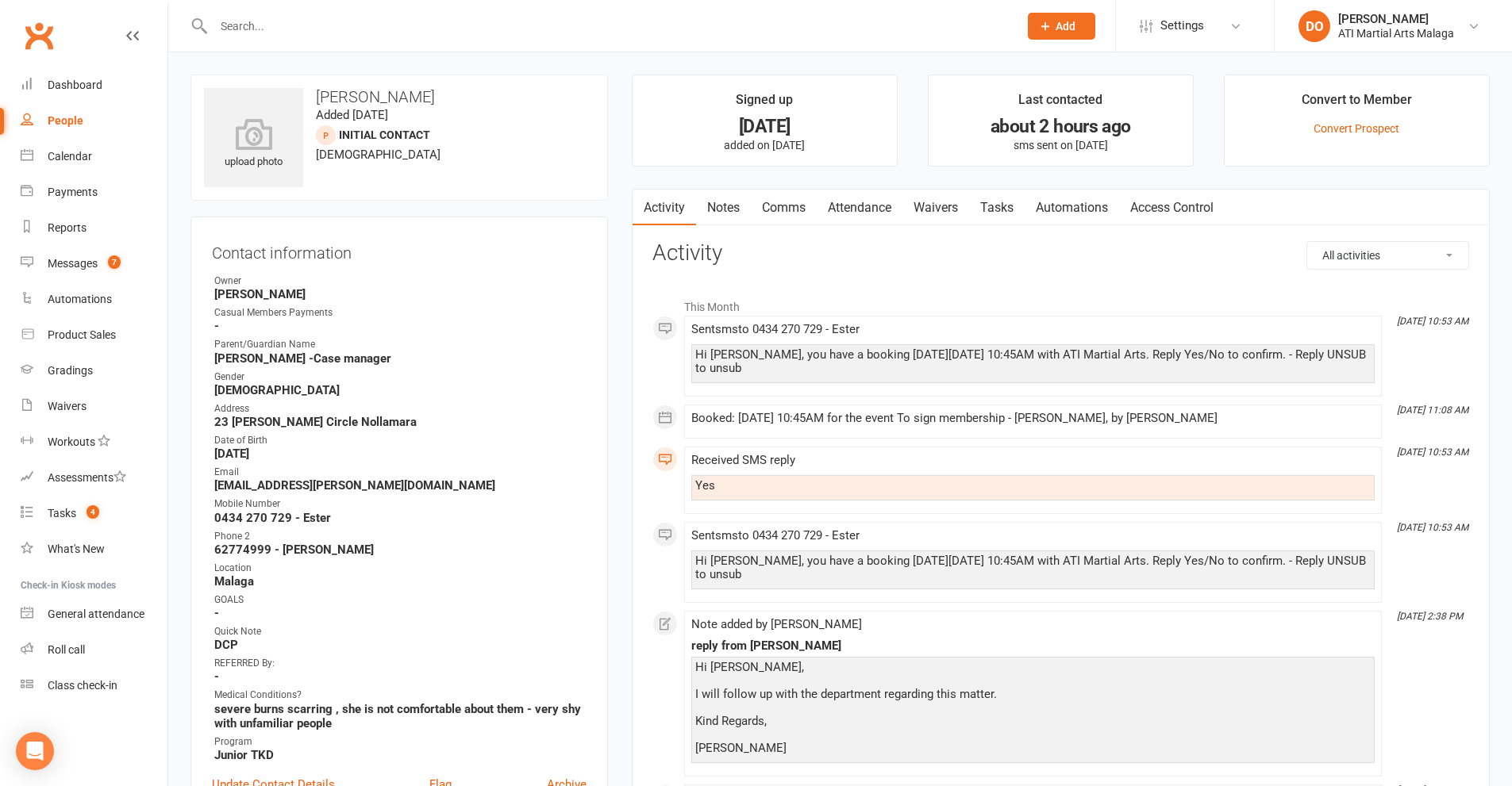
click at [738, 214] on link "Notes" at bounding box center [723, 208] width 55 height 36
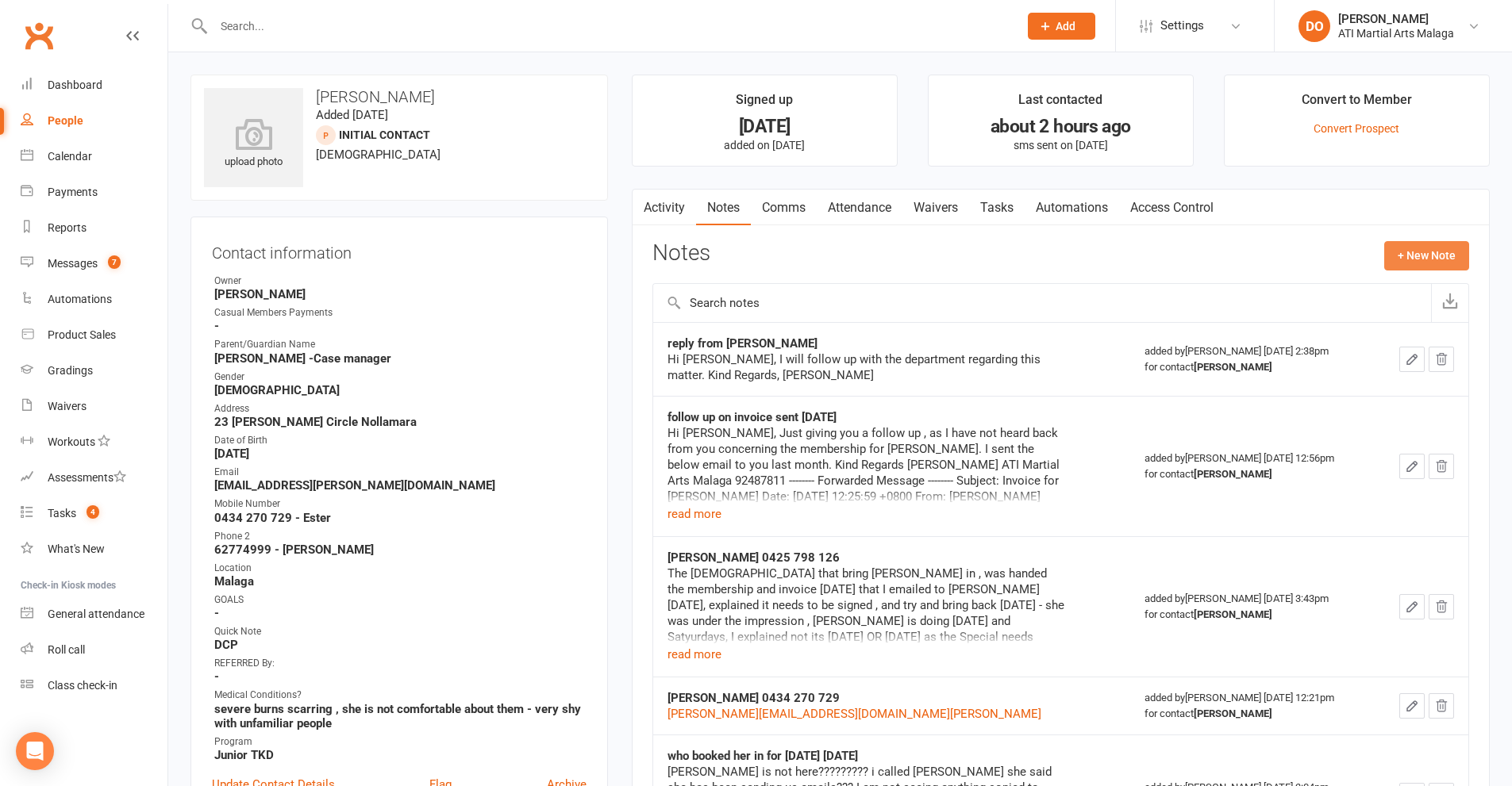
click at [1413, 261] on button "+ New Note" at bounding box center [1426, 256] width 85 height 29
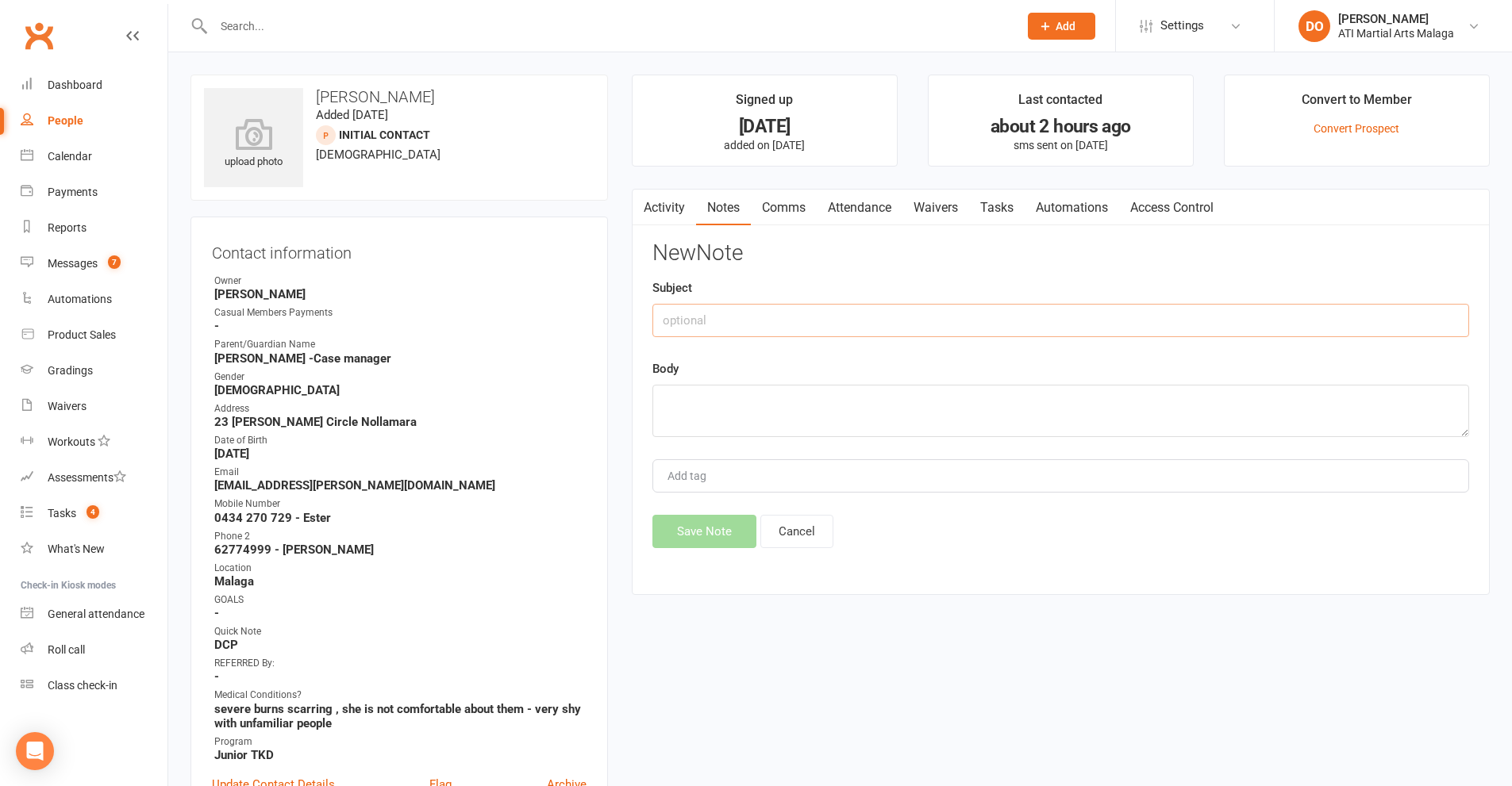
click at [880, 322] on input "text" at bounding box center [1060, 320] width 817 height 34
type input "Called and spoke to [PERSON_NAME] asking why this hasnt been paid"
click at [824, 411] on textarea at bounding box center [1060, 411] width 817 height 52
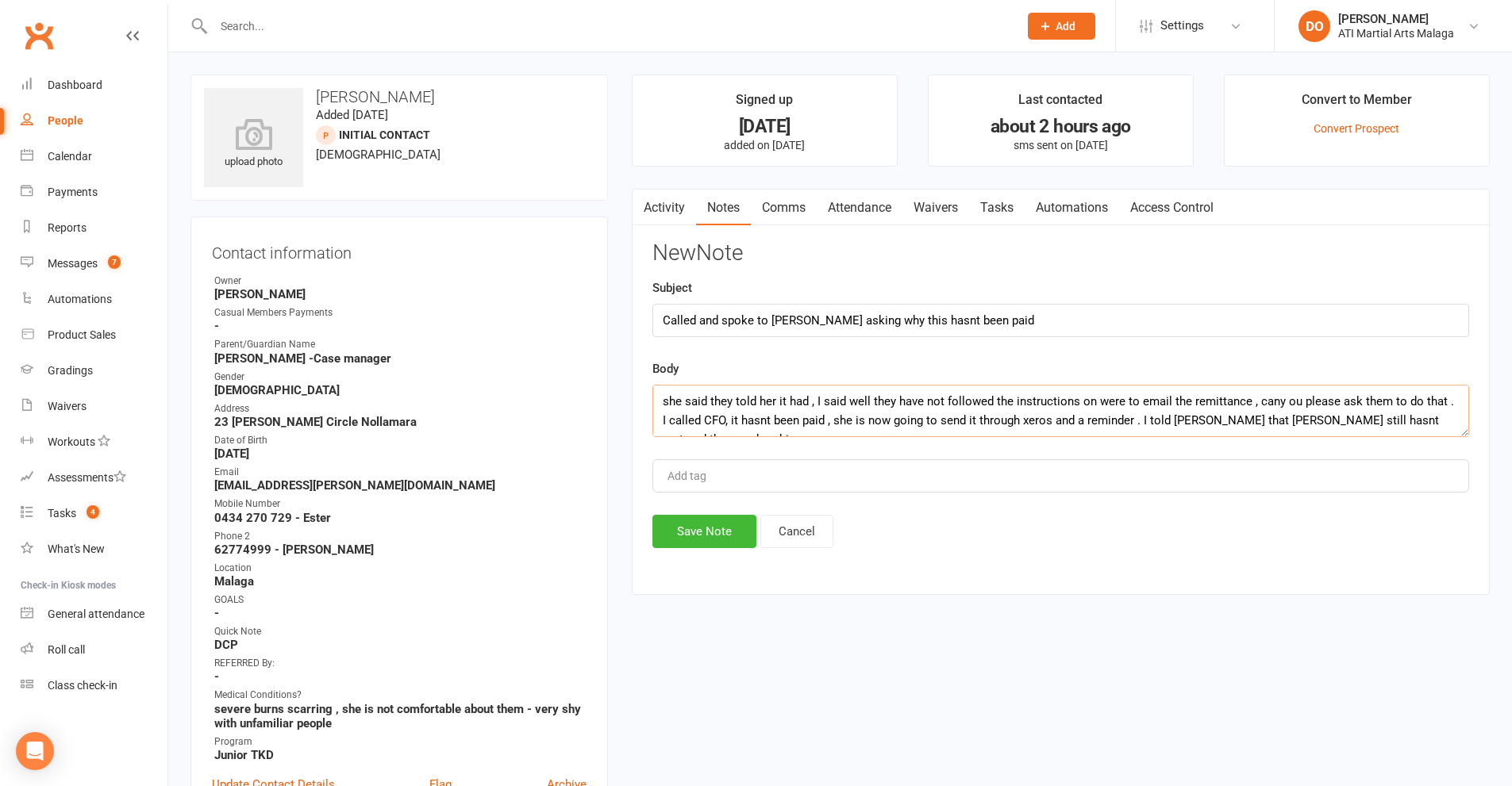
scroll to position [10, 0]
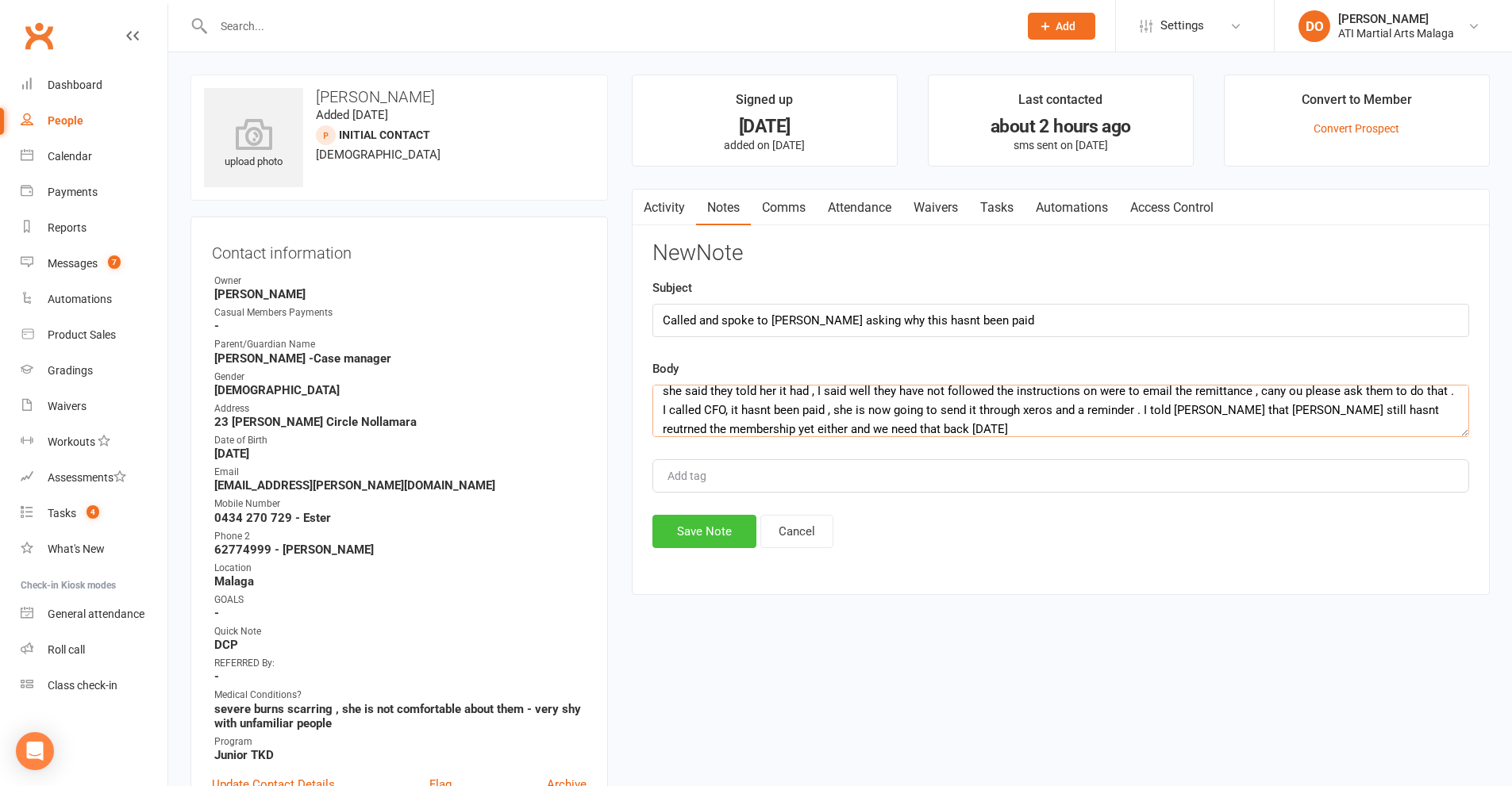
type textarea "she said they told her it had , I said well they have not followed the instruct…"
click at [735, 529] on button "Save Note" at bounding box center [705, 531] width 104 height 34
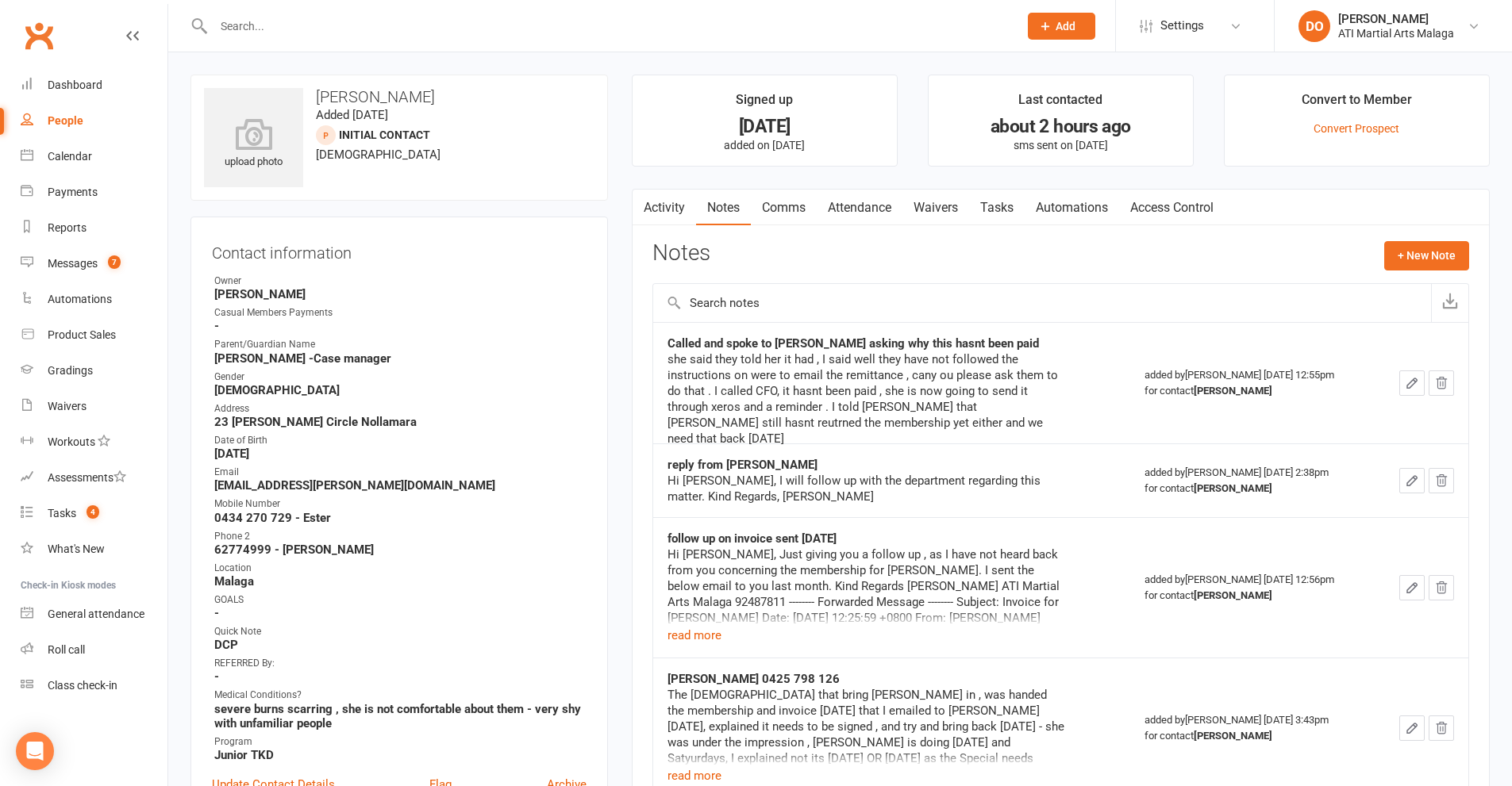
click at [308, 23] on input "text" at bounding box center [607, 26] width 798 height 22
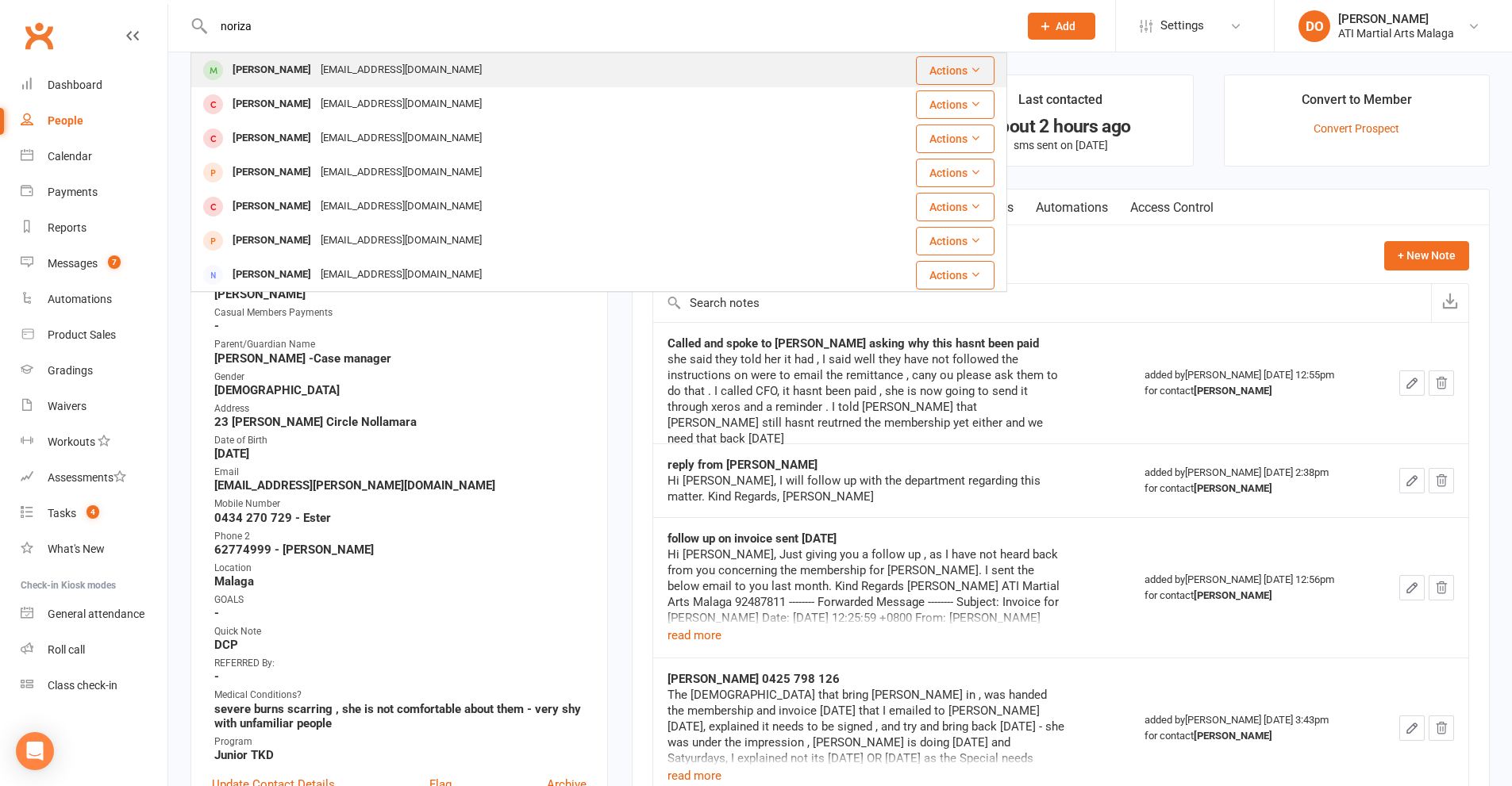
type input "noriza"
click at [316, 65] on div "[EMAIL_ADDRESS][DOMAIN_NAME]" at bounding box center [401, 70] width 171 height 23
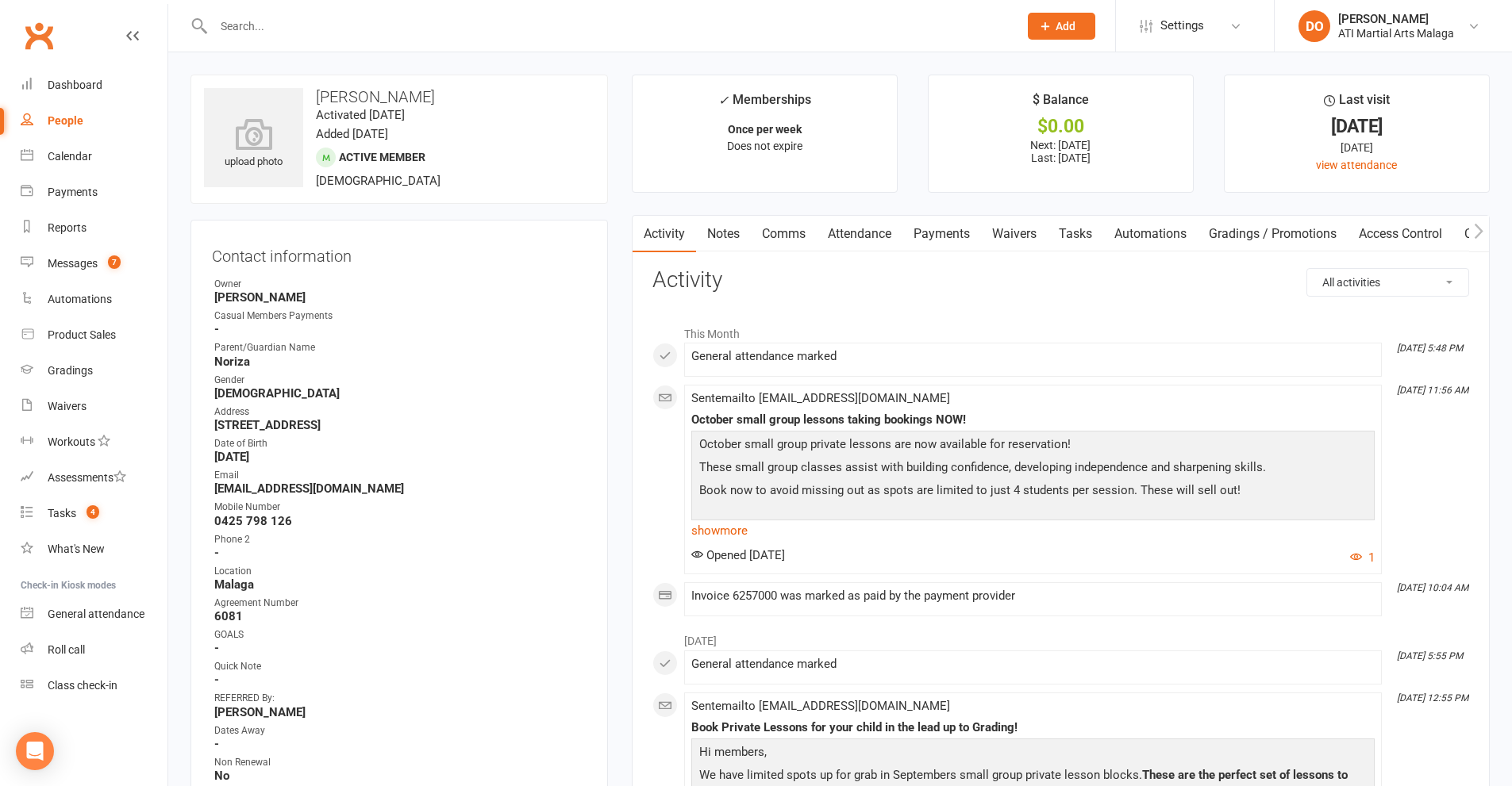
click at [743, 13] on div at bounding box center [598, 25] width 817 height 51
click at [743, 15] on input "text" at bounding box center [607, 26] width 798 height 22
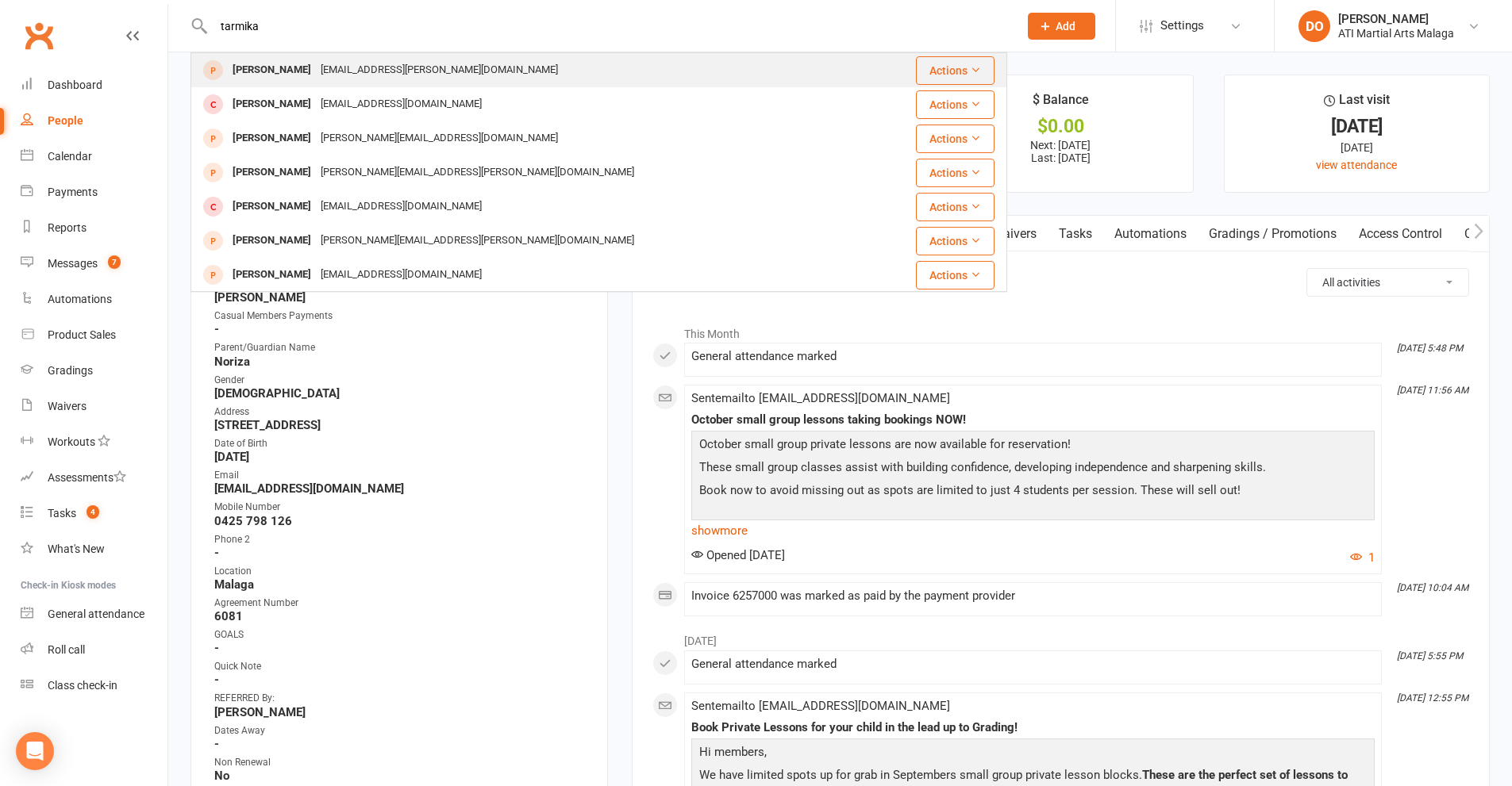
type input "tarmika"
click at [392, 76] on div "[EMAIL_ADDRESS][PERSON_NAME][DOMAIN_NAME]" at bounding box center [440, 70] width 247 height 23
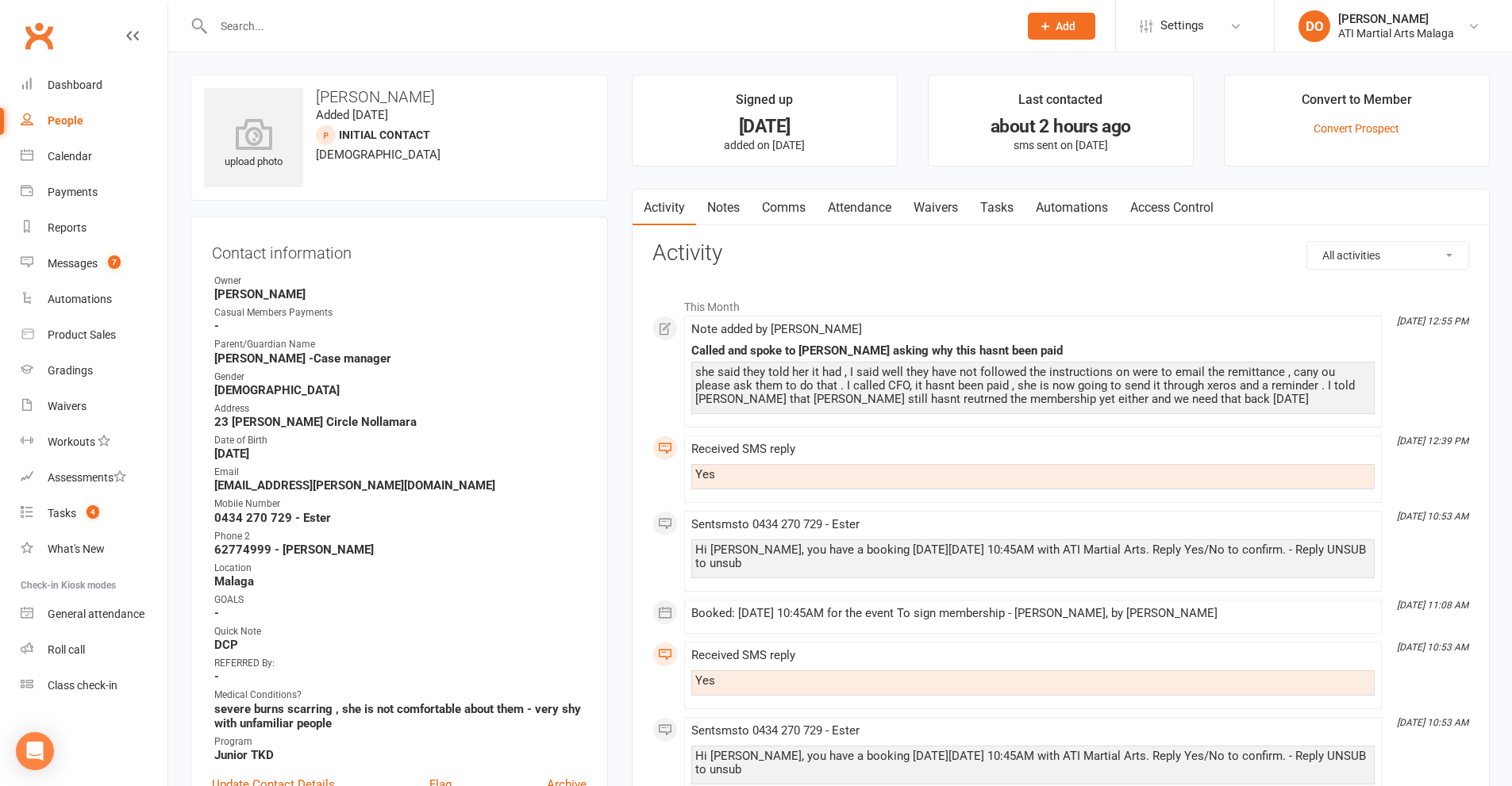
click at [732, 202] on link "Notes" at bounding box center [723, 208] width 55 height 36
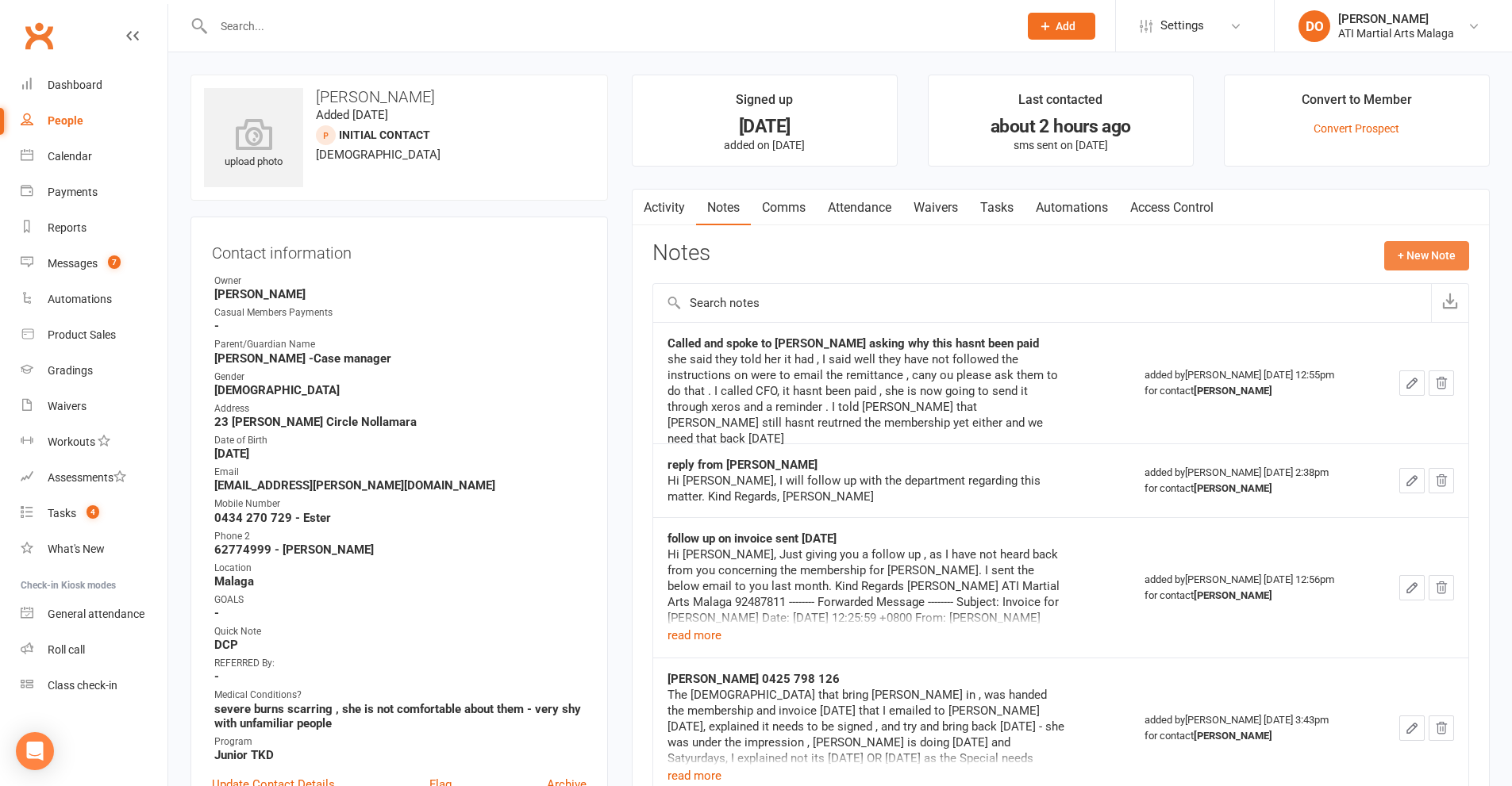
click at [1412, 261] on button "+ New Note" at bounding box center [1426, 256] width 85 height 29
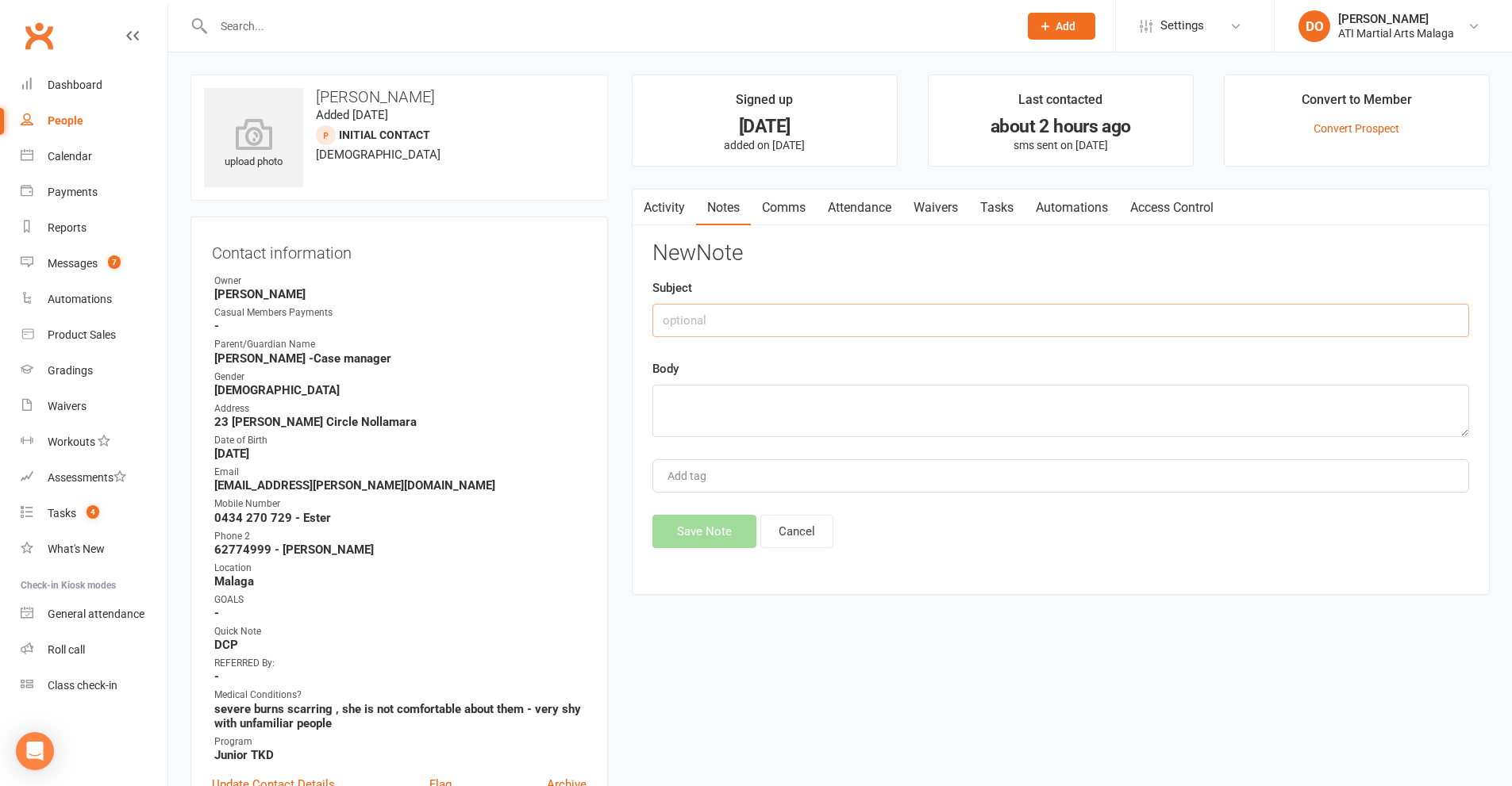
click at [912, 329] on input "text" at bounding box center [1060, 320] width 817 height 34
type input "Spoke to Noriza([PERSON_NAME]'s carer)"
click at [988, 419] on textarea at bounding box center [1060, 411] width 817 height 52
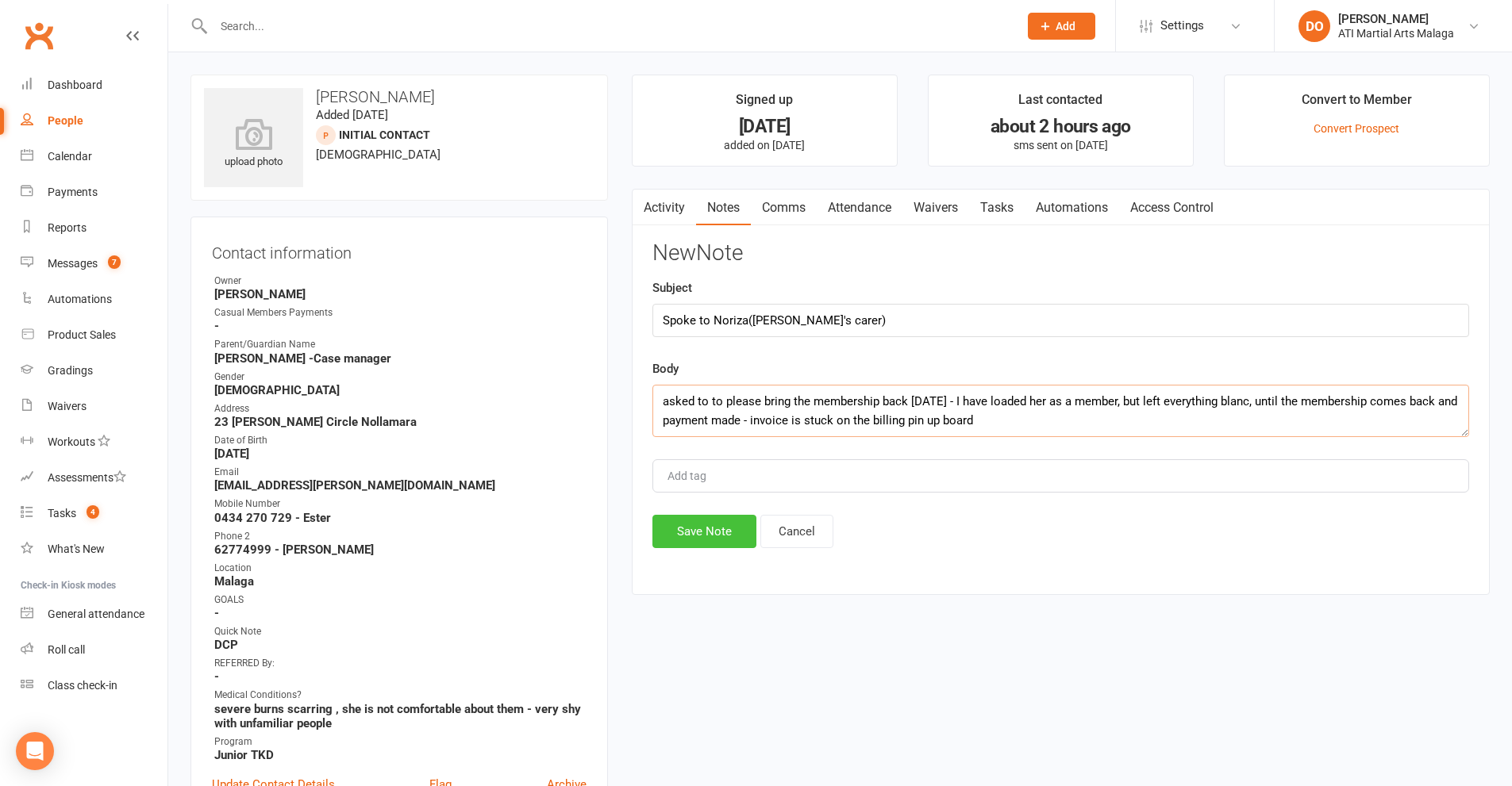
type textarea "asked to to please bring the membership back [DATE] - I have loaded her as a me…"
click at [714, 546] on button "Save Note" at bounding box center [705, 531] width 104 height 34
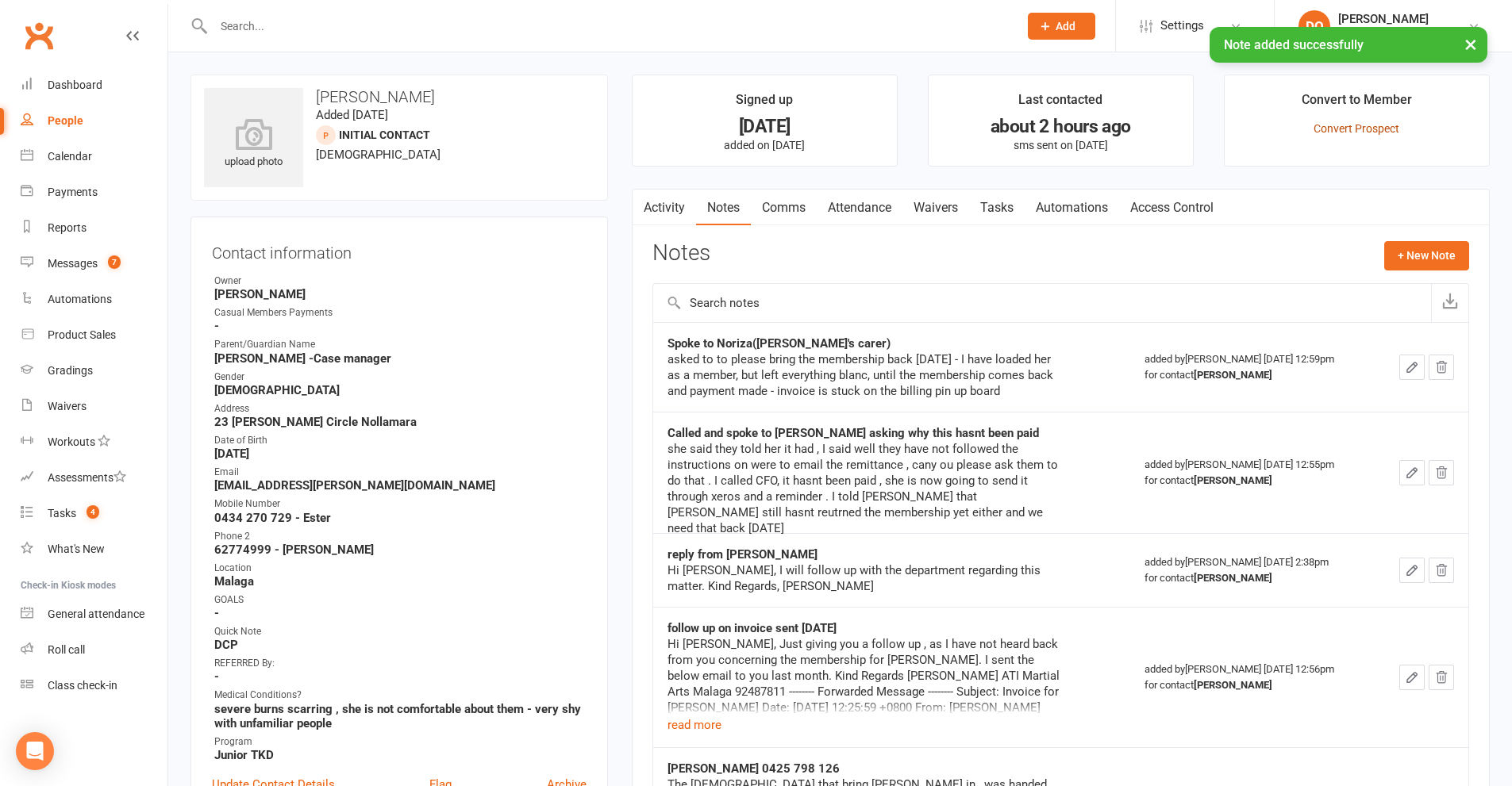
click at [1364, 130] on link "Convert Prospect" at bounding box center [1356, 128] width 86 height 13
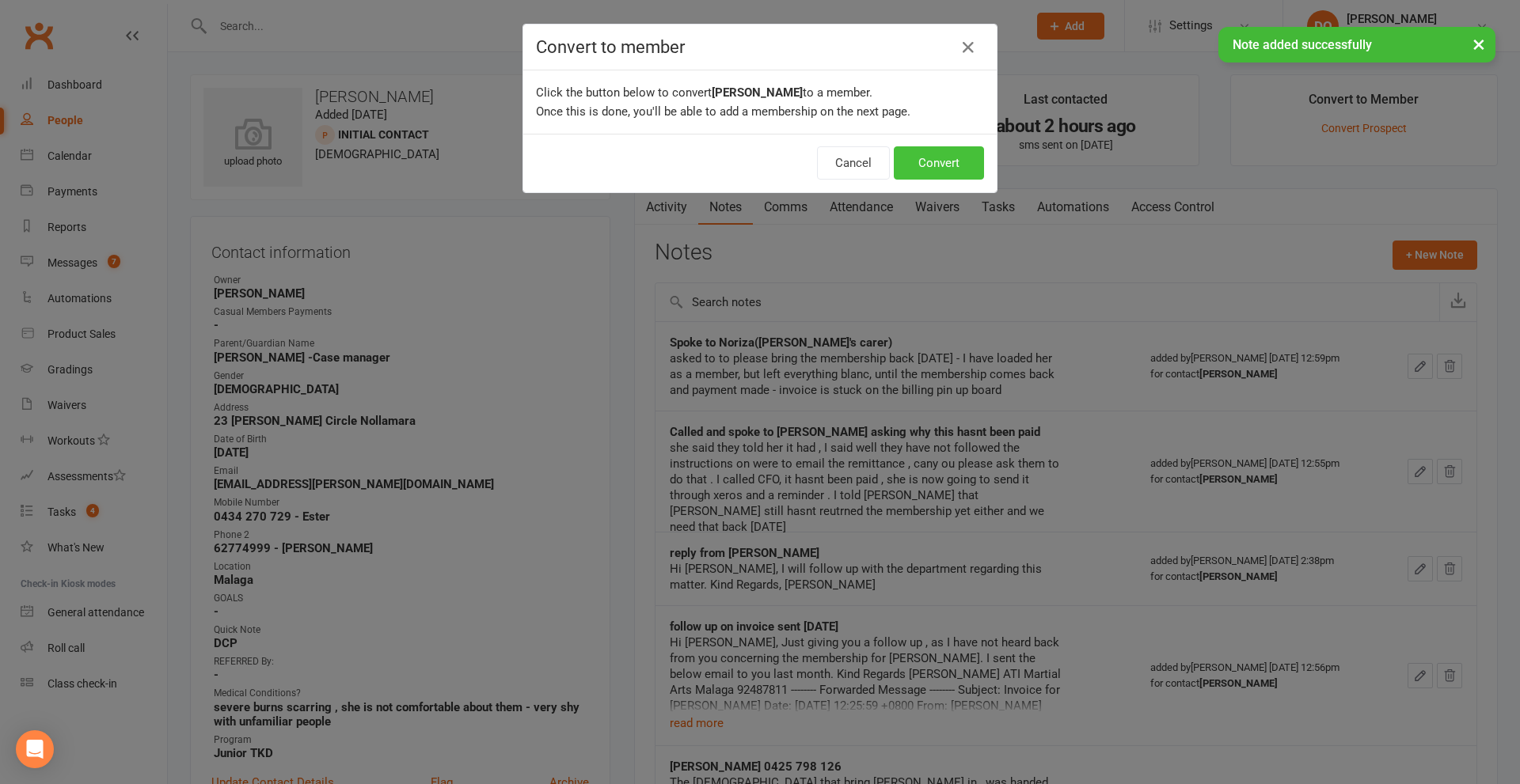
click at [932, 168] on button "Convert" at bounding box center [939, 164] width 91 height 34
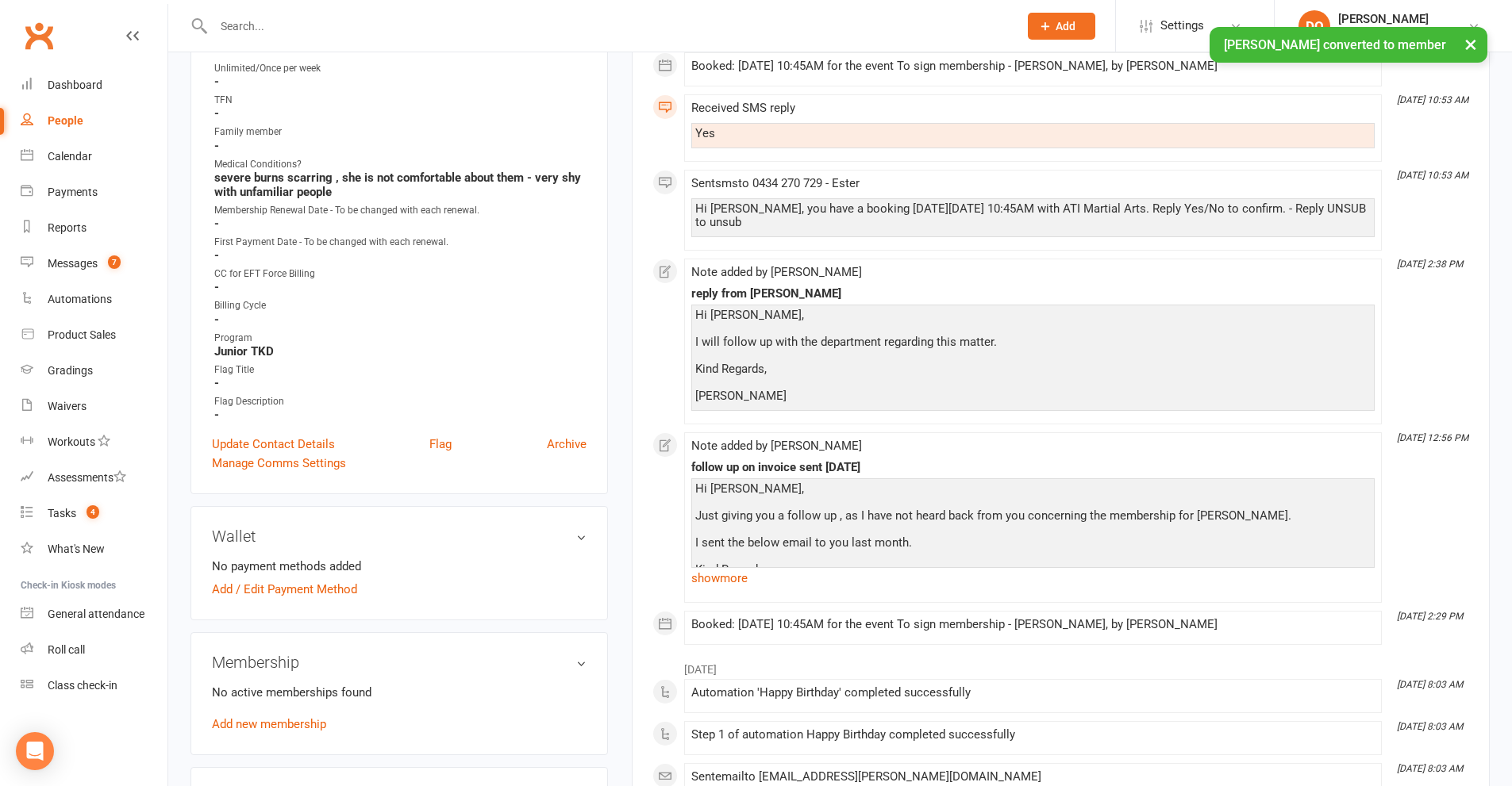
scroll to position [794, 0]
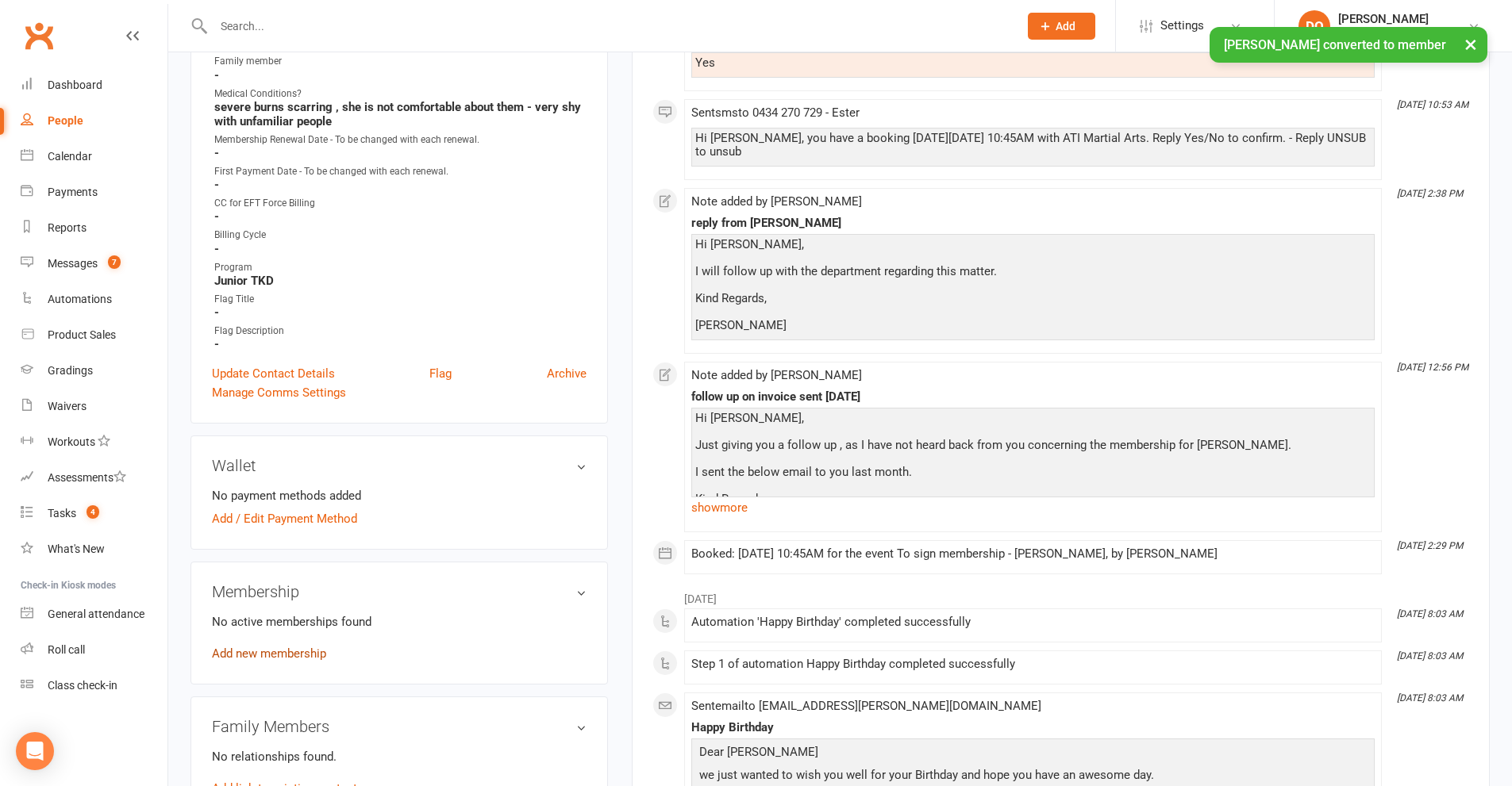
click at [294, 653] on link "Add new membership" at bounding box center [269, 653] width 114 height 14
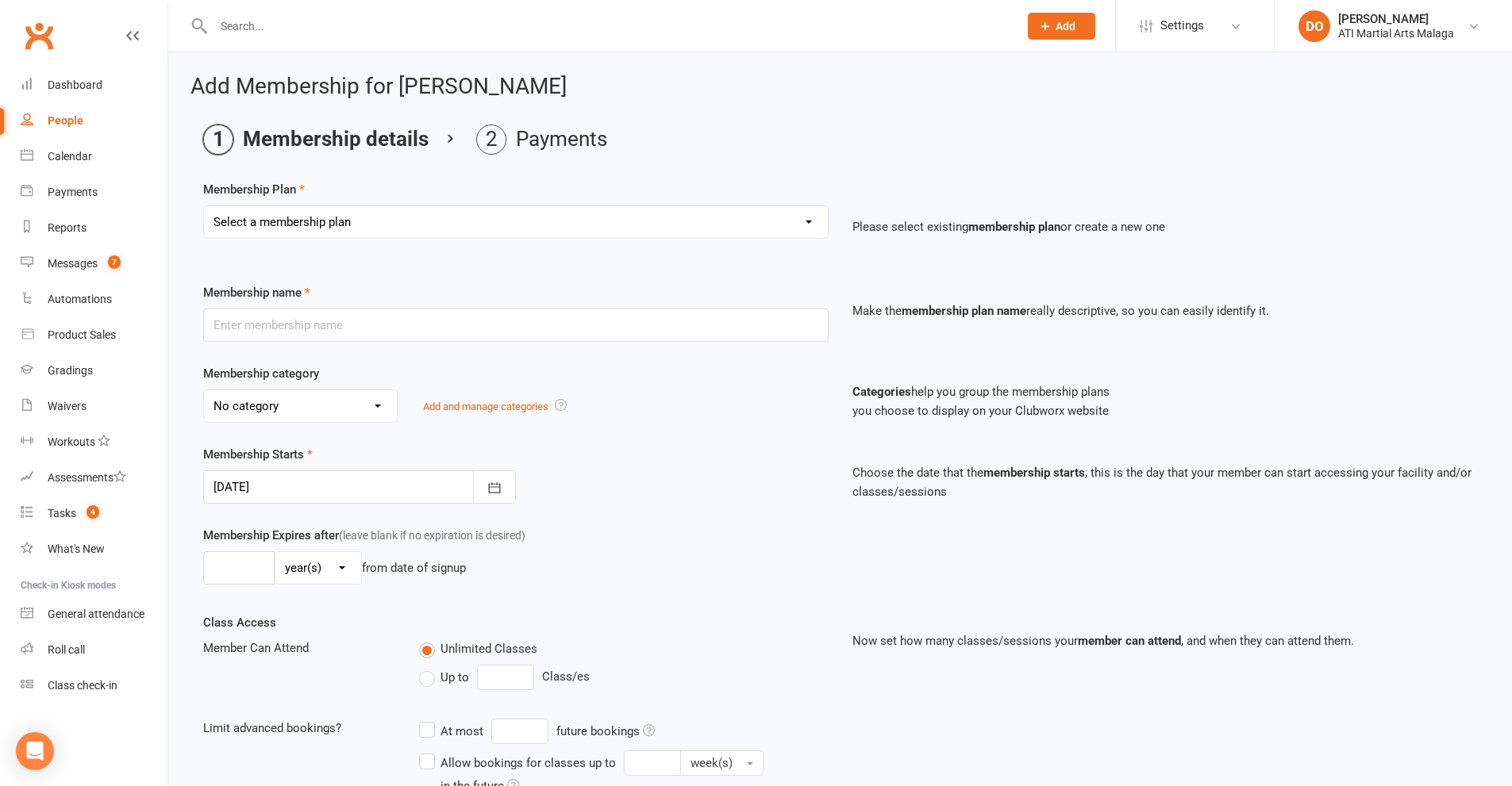
click at [381, 221] on select "Select a membership plan Create new Membership Plan Little Dragon 12mth Little …" at bounding box center [516, 222] width 624 height 32
select select "15"
click at [204, 206] on select "Select a membership plan Create new Membership Plan Little Dragon 12mth Little …" at bounding box center [516, 222] width 624 height 32
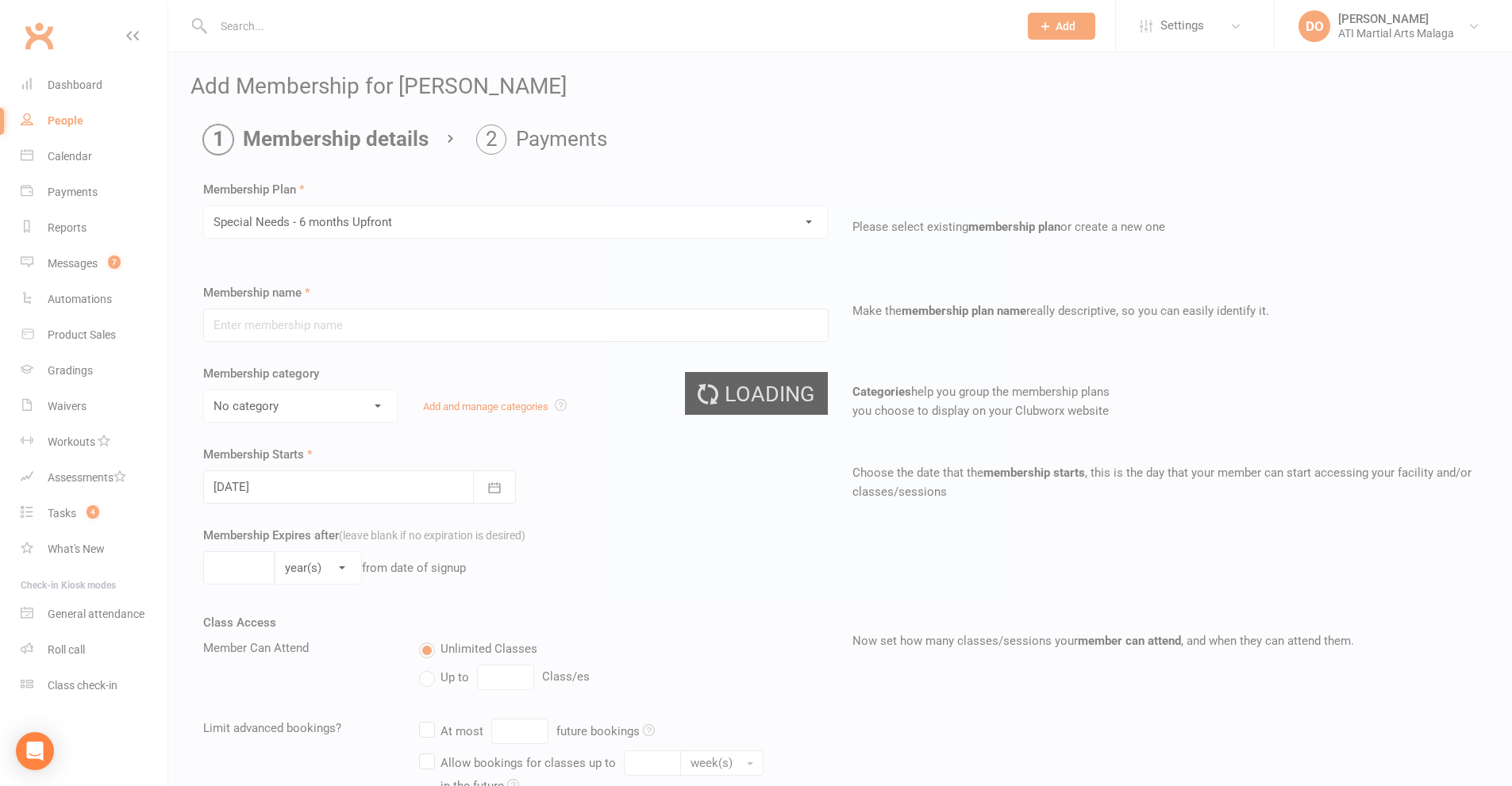
type input "Special Needs - 6 months Upfront"
select select "22"
type input "0"
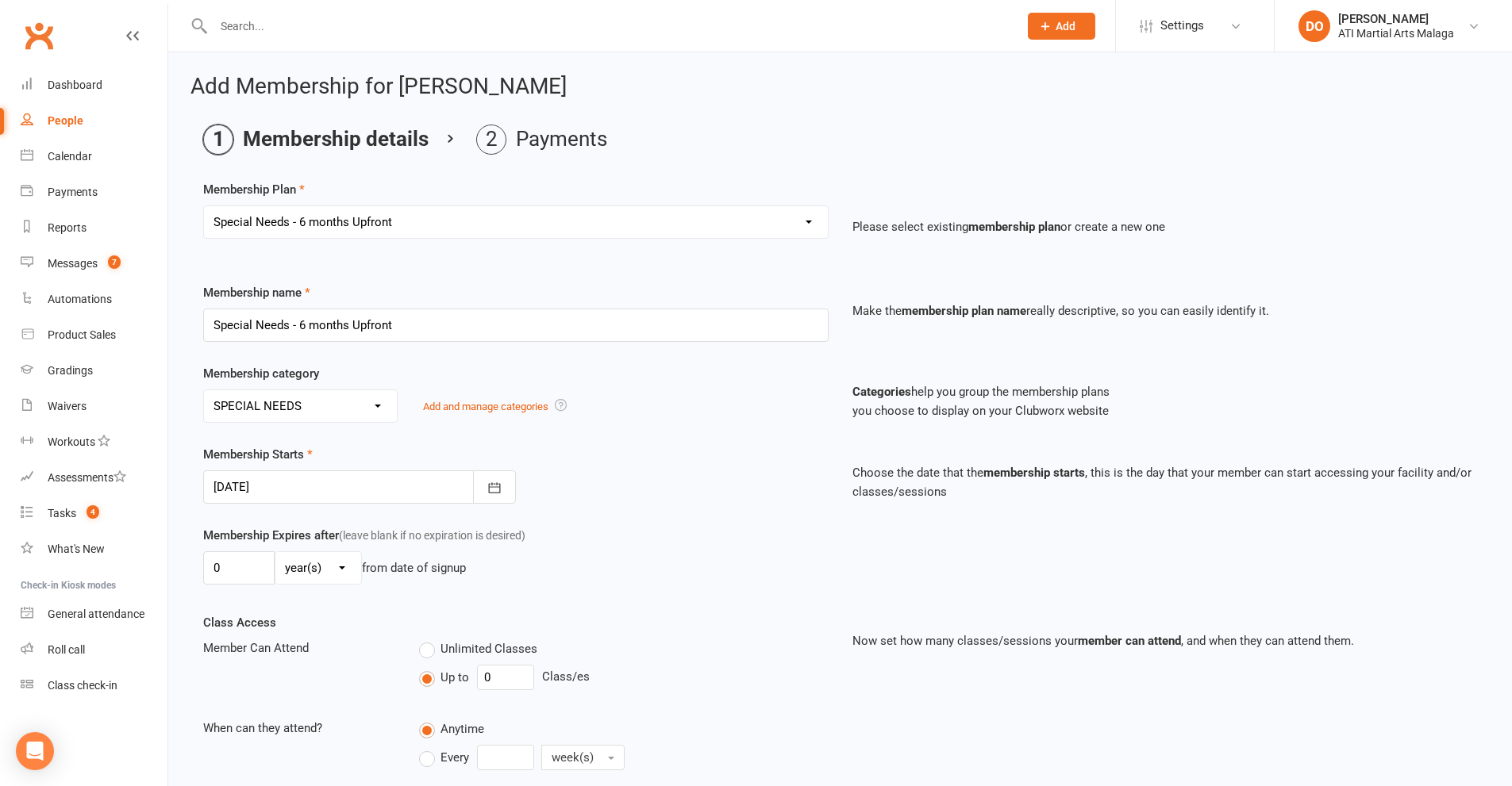
click at [352, 493] on div at bounding box center [360, 488] width 313 height 34
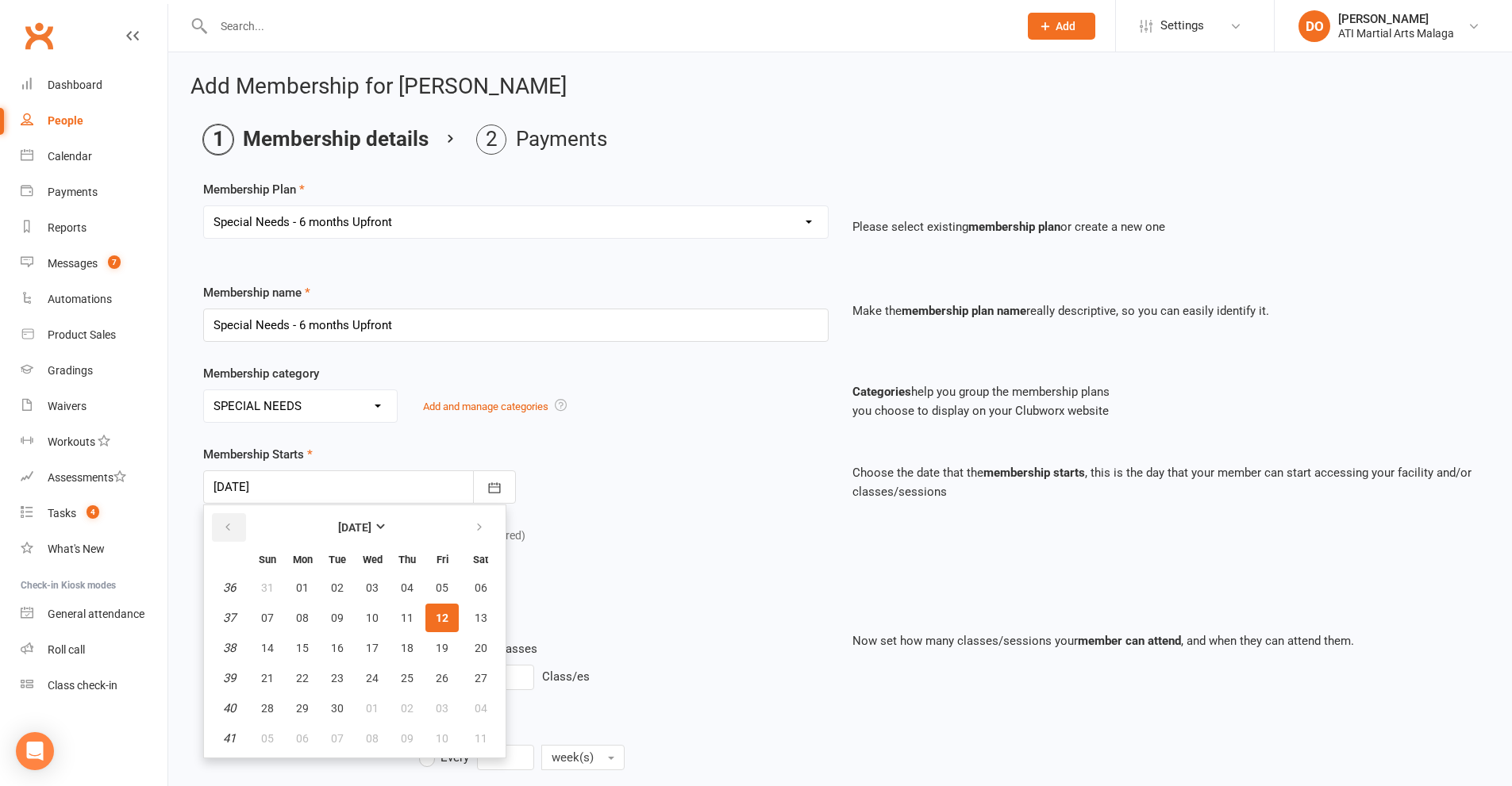
click at [239, 526] on button "button" at bounding box center [229, 528] width 34 height 29
click at [441, 683] on span "22" at bounding box center [441, 678] width 13 height 13
type input "[DATE]"
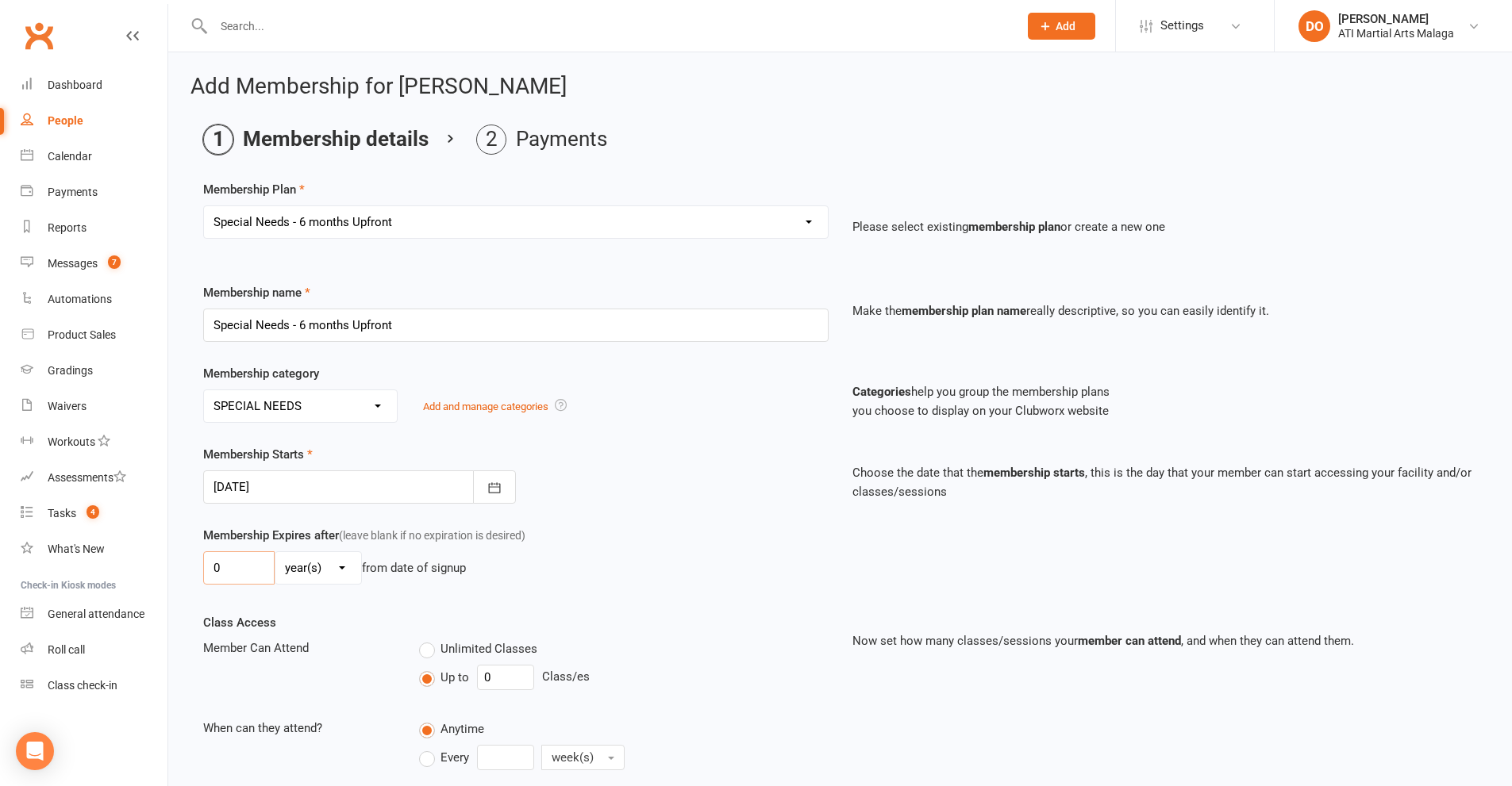
drag, startPoint x: 225, startPoint y: 573, endPoint x: 189, endPoint y: 570, distance: 36.1
click at [189, 570] on div "Add Membership for [PERSON_NAME] Membership details Payments Membership Plan Se…" at bounding box center [840, 525] width 1344 height 945
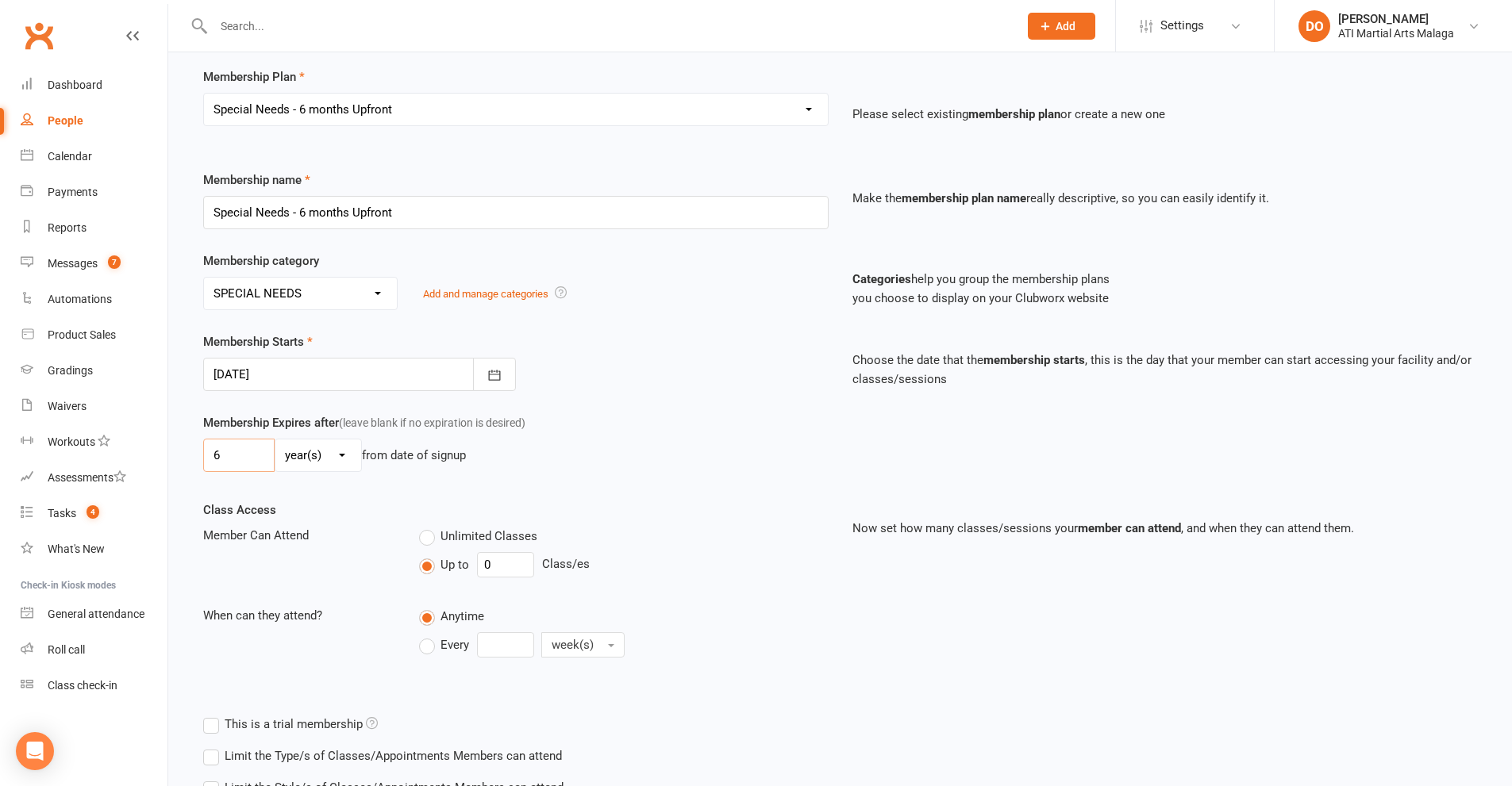
scroll to position [234, 0]
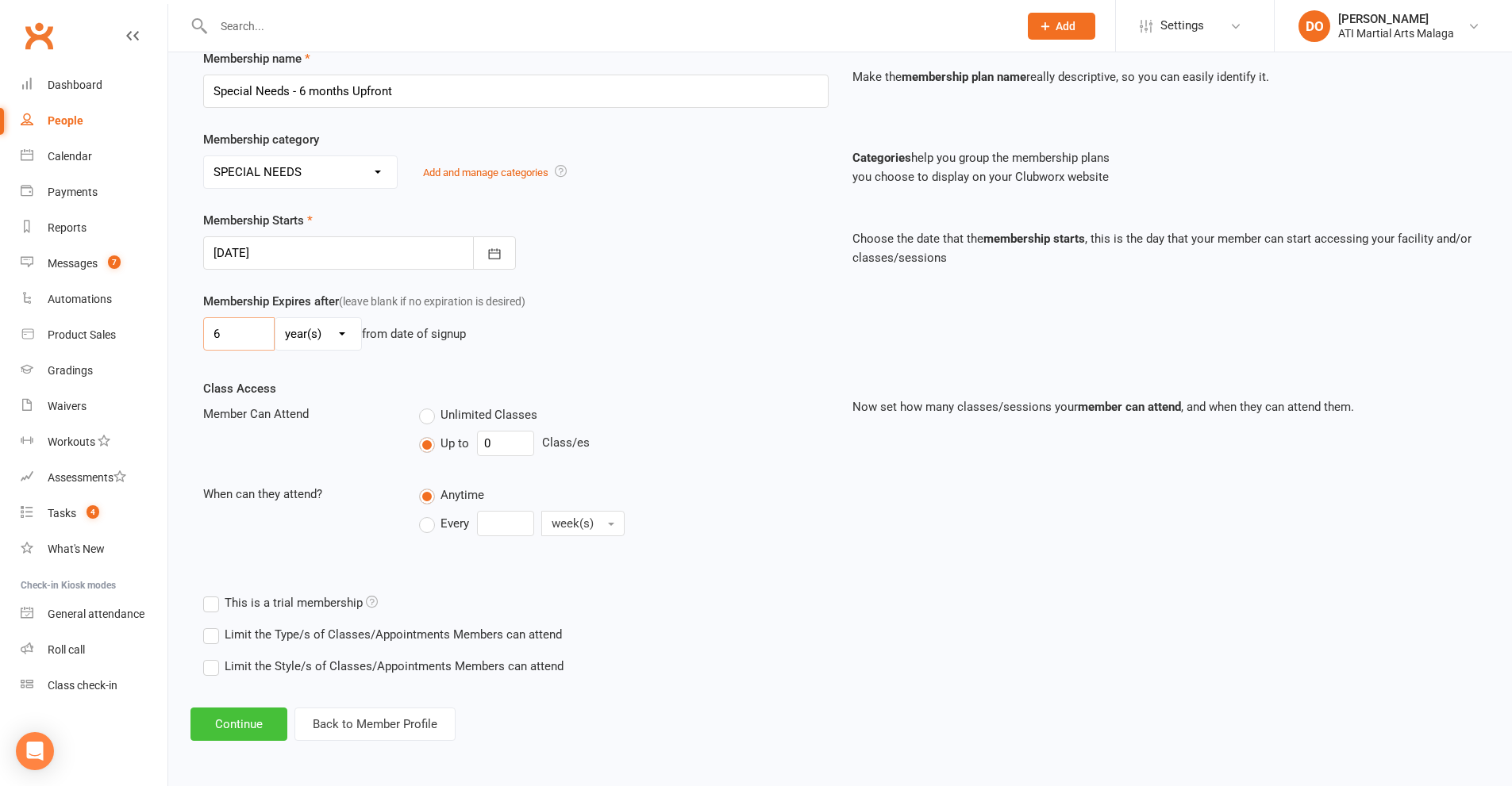
type input "6"
click at [250, 717] on button "Continue" at bounding box center [238, 725] width 97 height 34
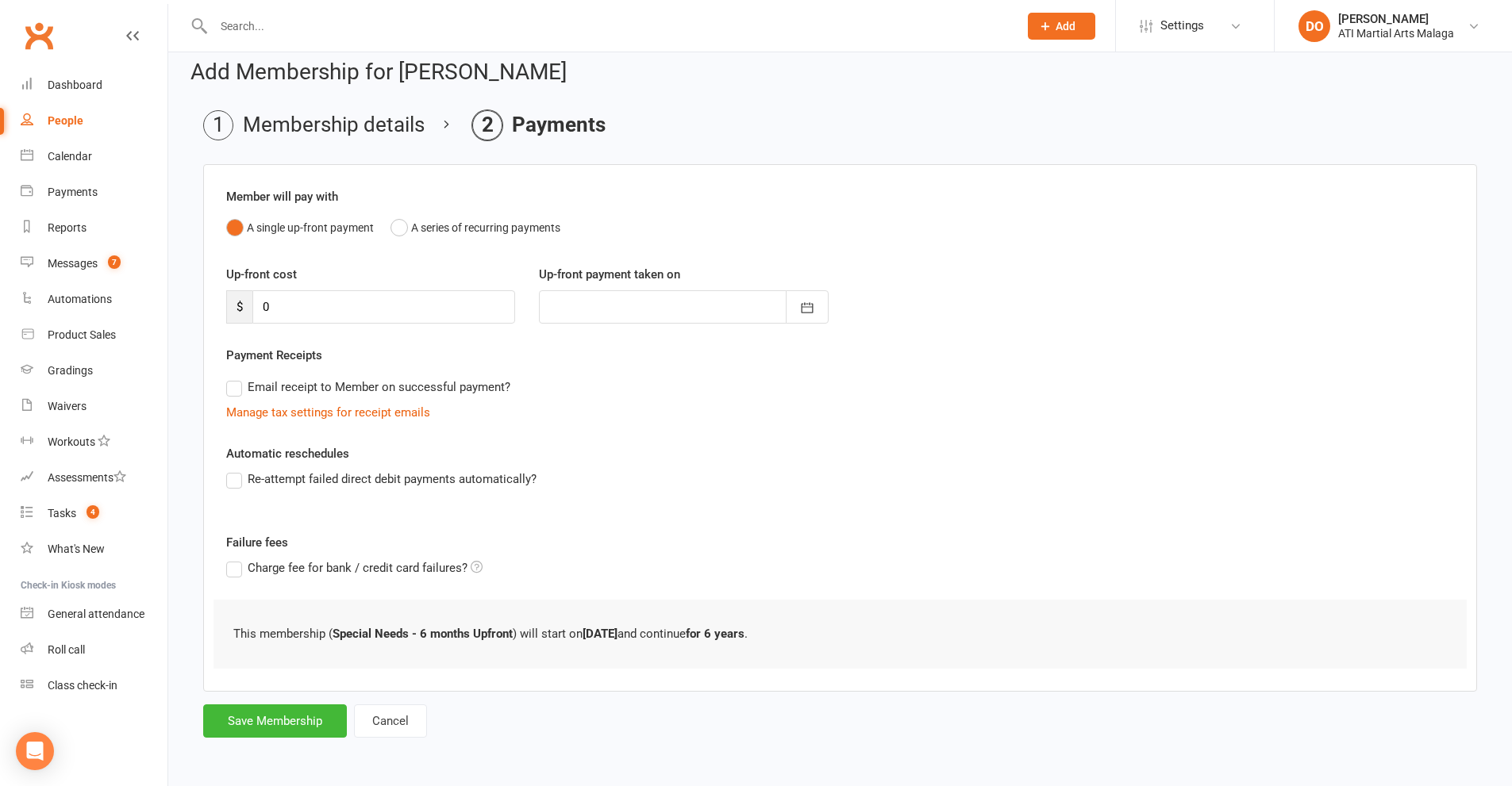
scroll to position [0, 0]
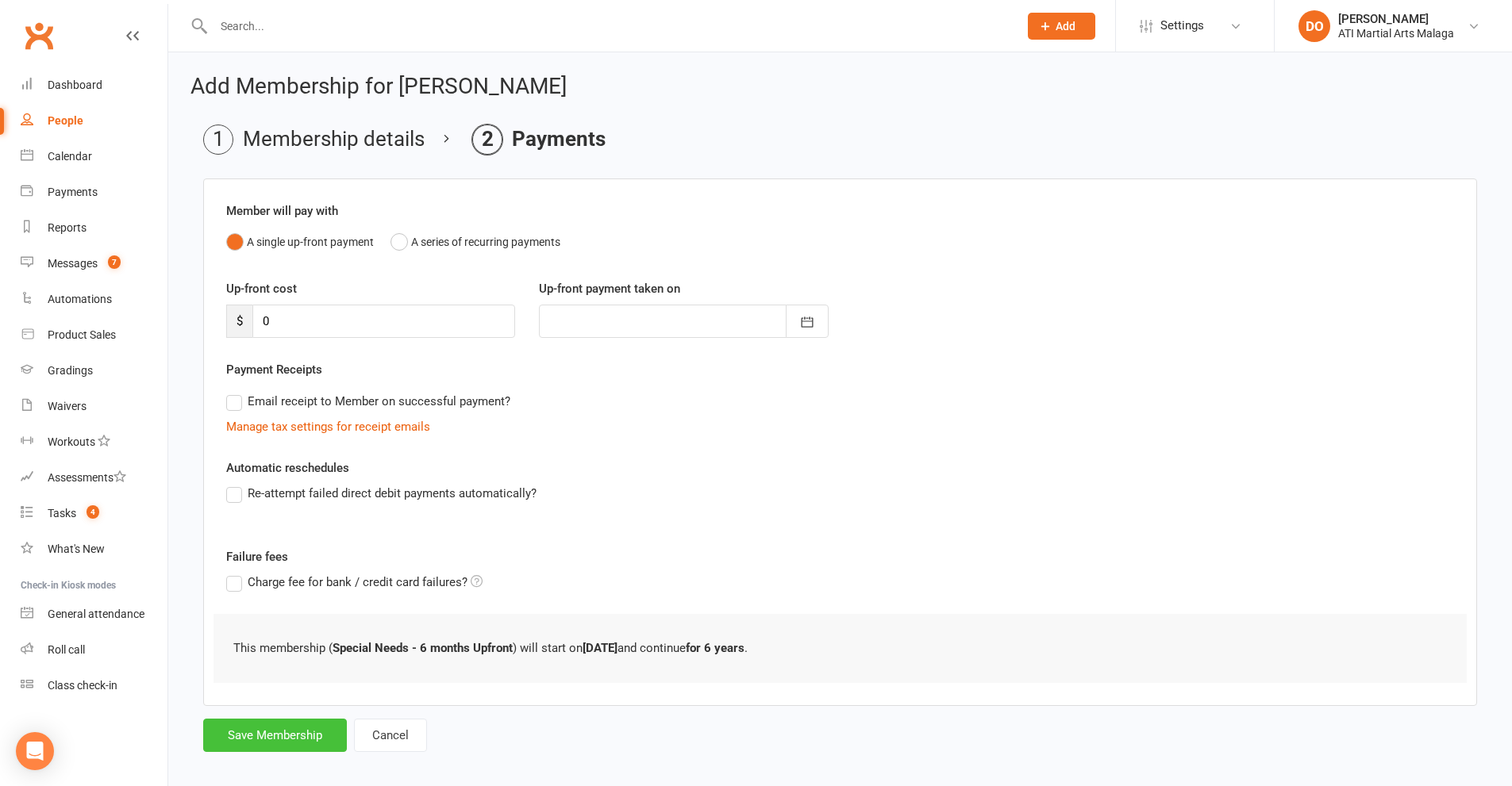
click at [283, 732] on button "Save Membership" at bounding box center [275, 736] width 144 height 34
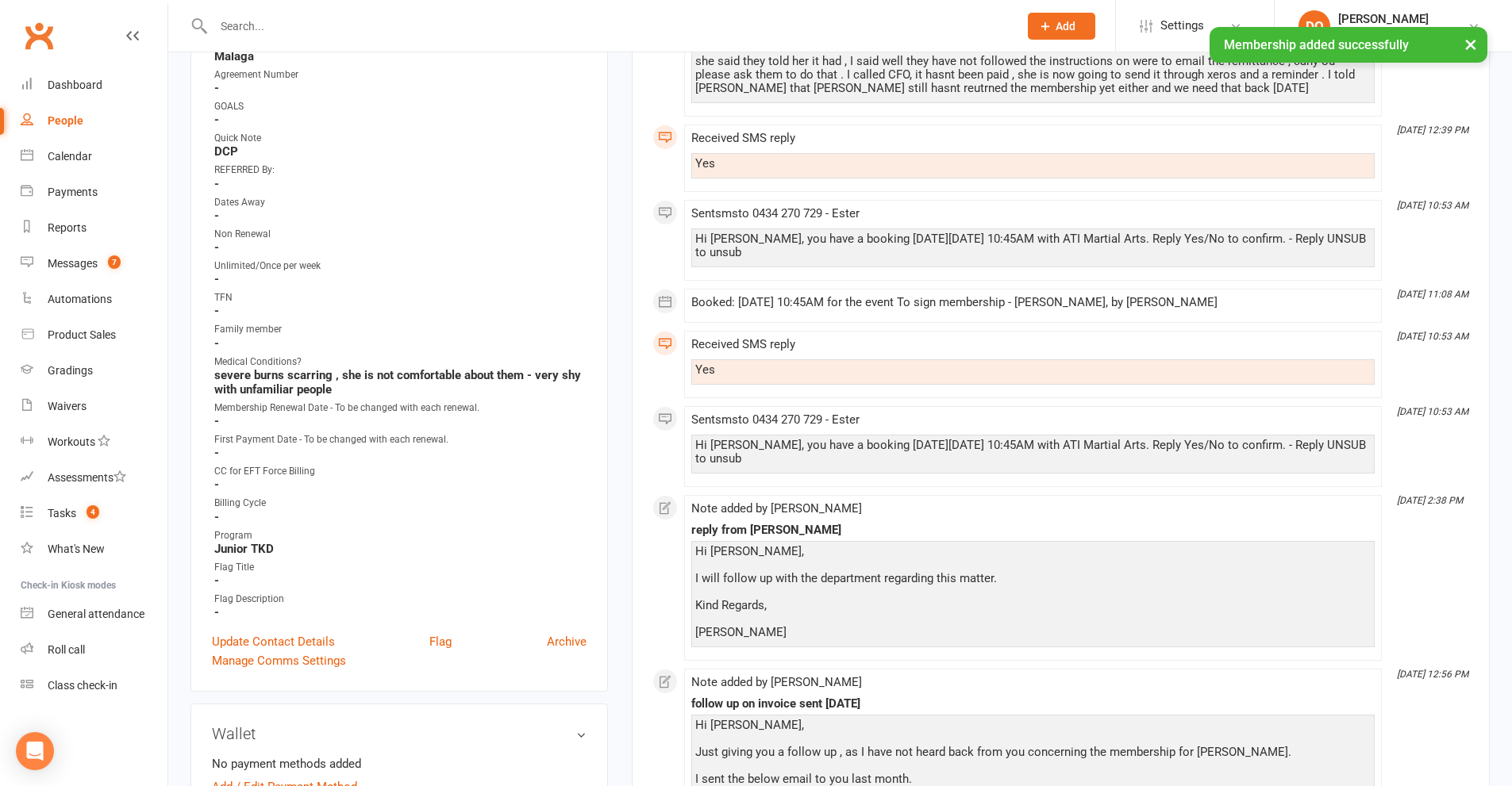
scroll to position [556, 0]
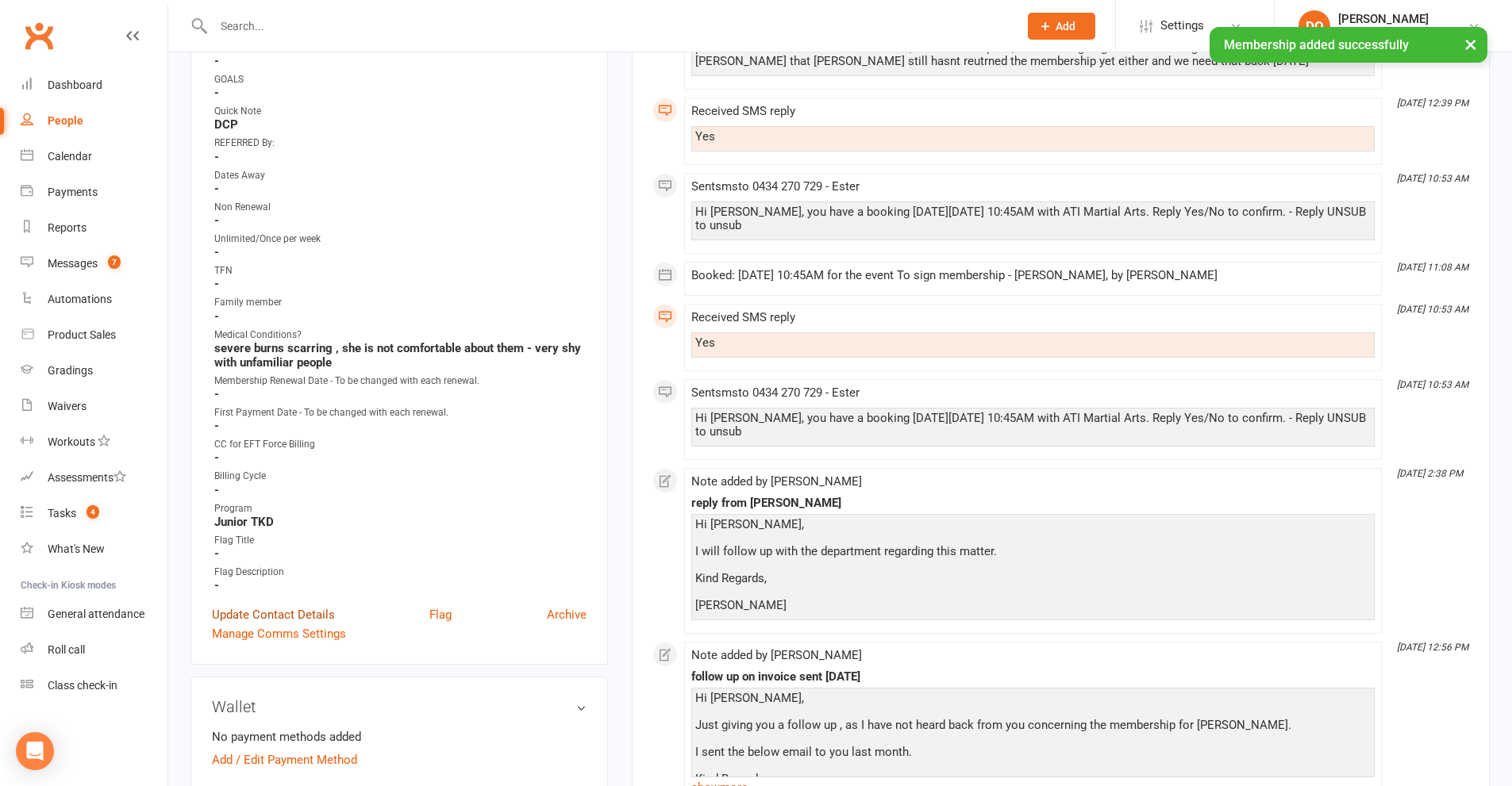
click at [275, 616] on link "Update Contact Details" at bounding box center [273, 615] width 123 height 19
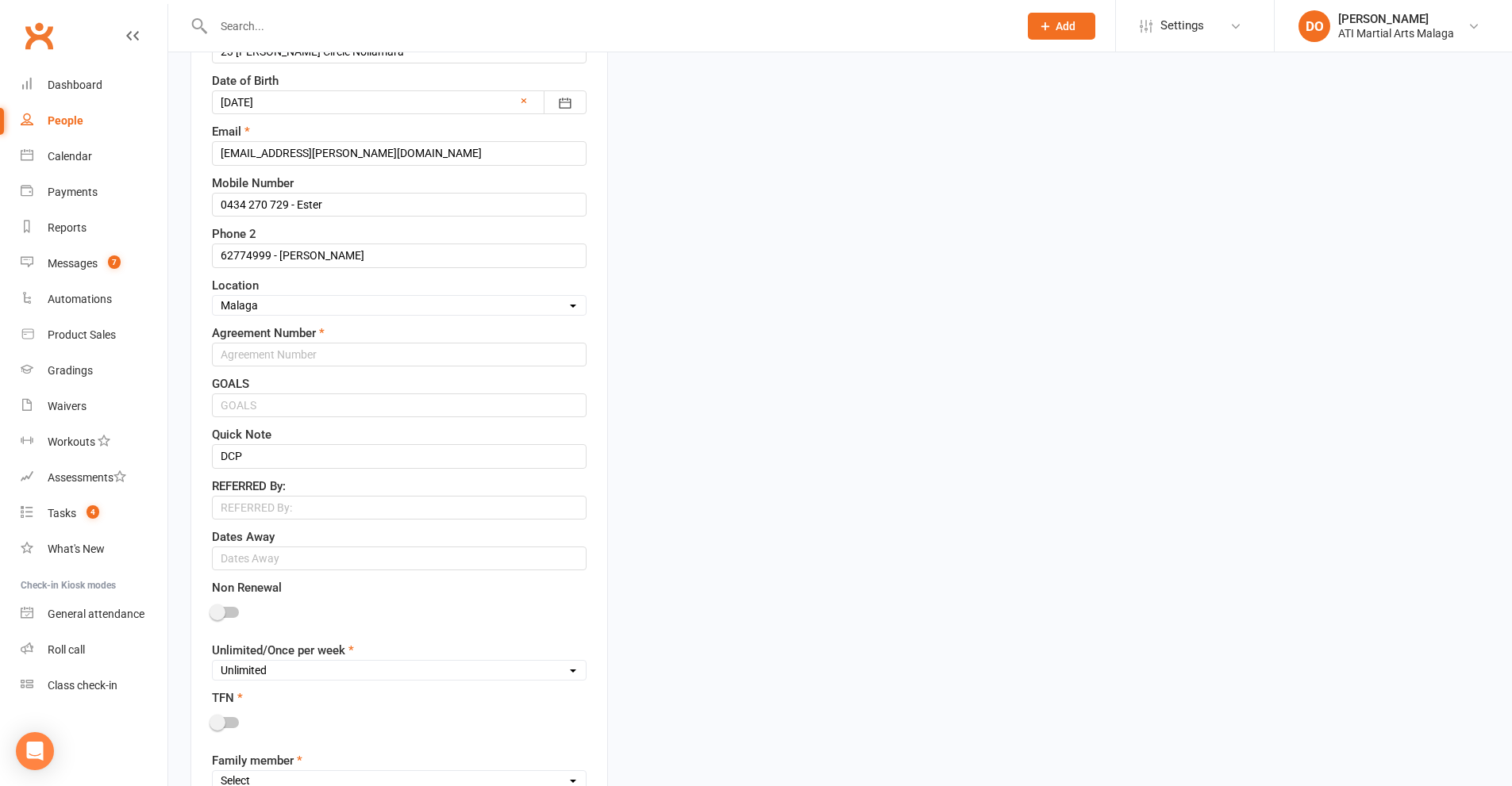
scroll to position [551, 0]
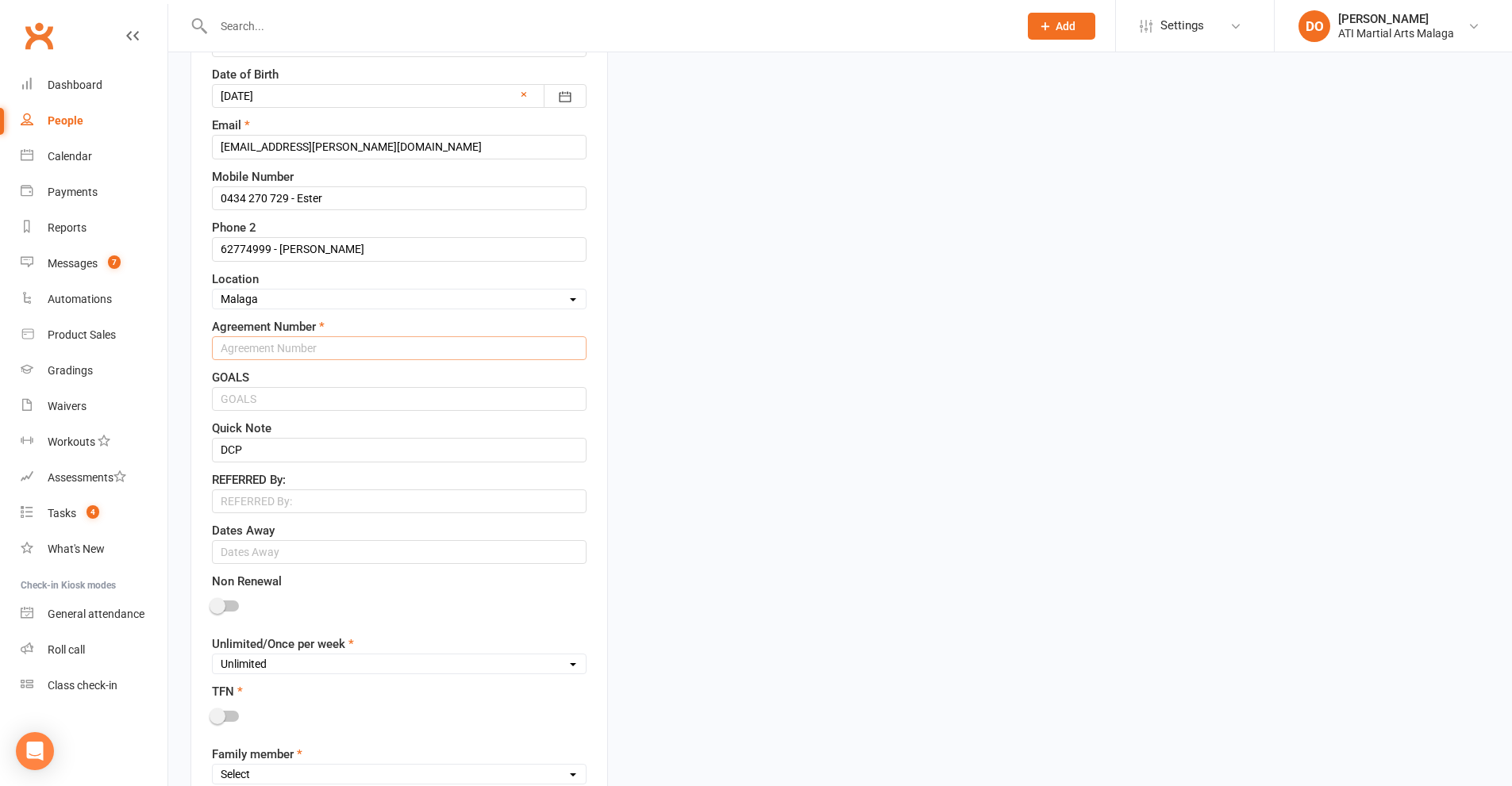
click at [444, 348] on input "text" at bounding box center [399, 348] width 374 height 24
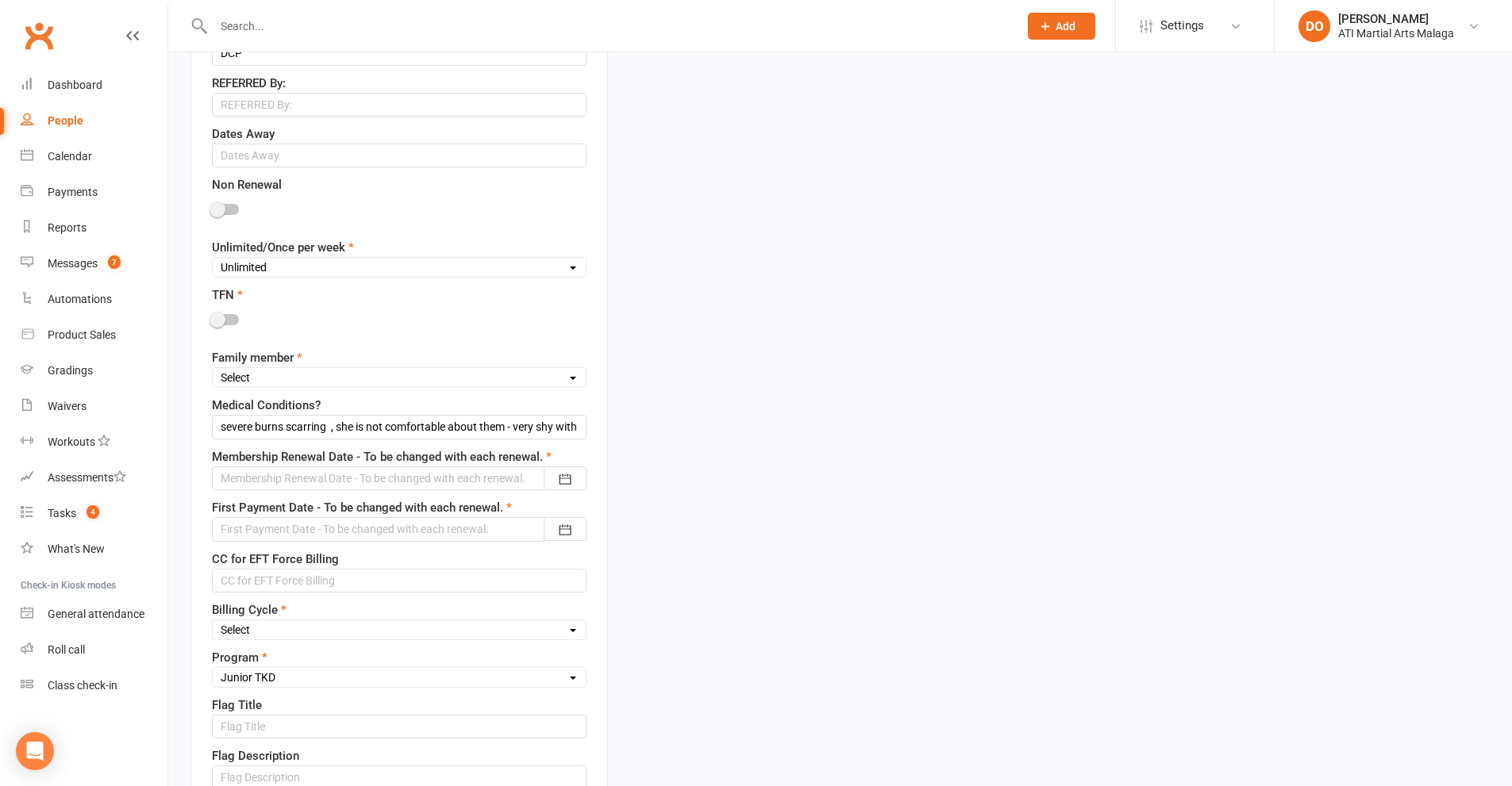
type input "6073"
click at [307, 382] on select "Select 1st member 2nd member 3rd member 4th member 5th member 6th member 7th me…" at bounding box center [399, 377] width 373 height 18
select select "1st member"
click at [213, 372] on select "Select 1st member 2nd member 3rd member 4th member 5th member 6th member 7th me…" at bounding box center [399, 377] width 373 height 18
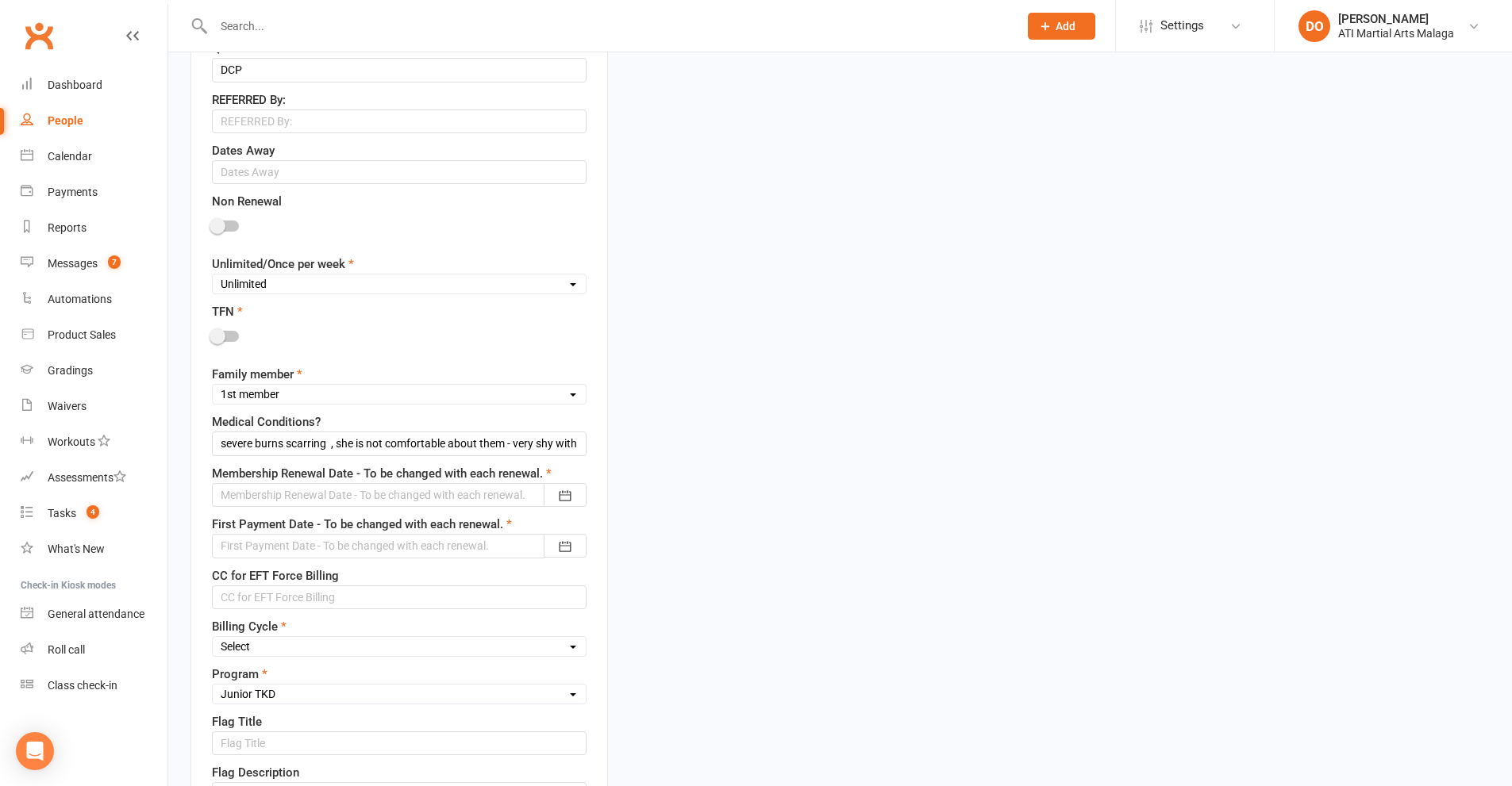
scroll to position [952, 0]
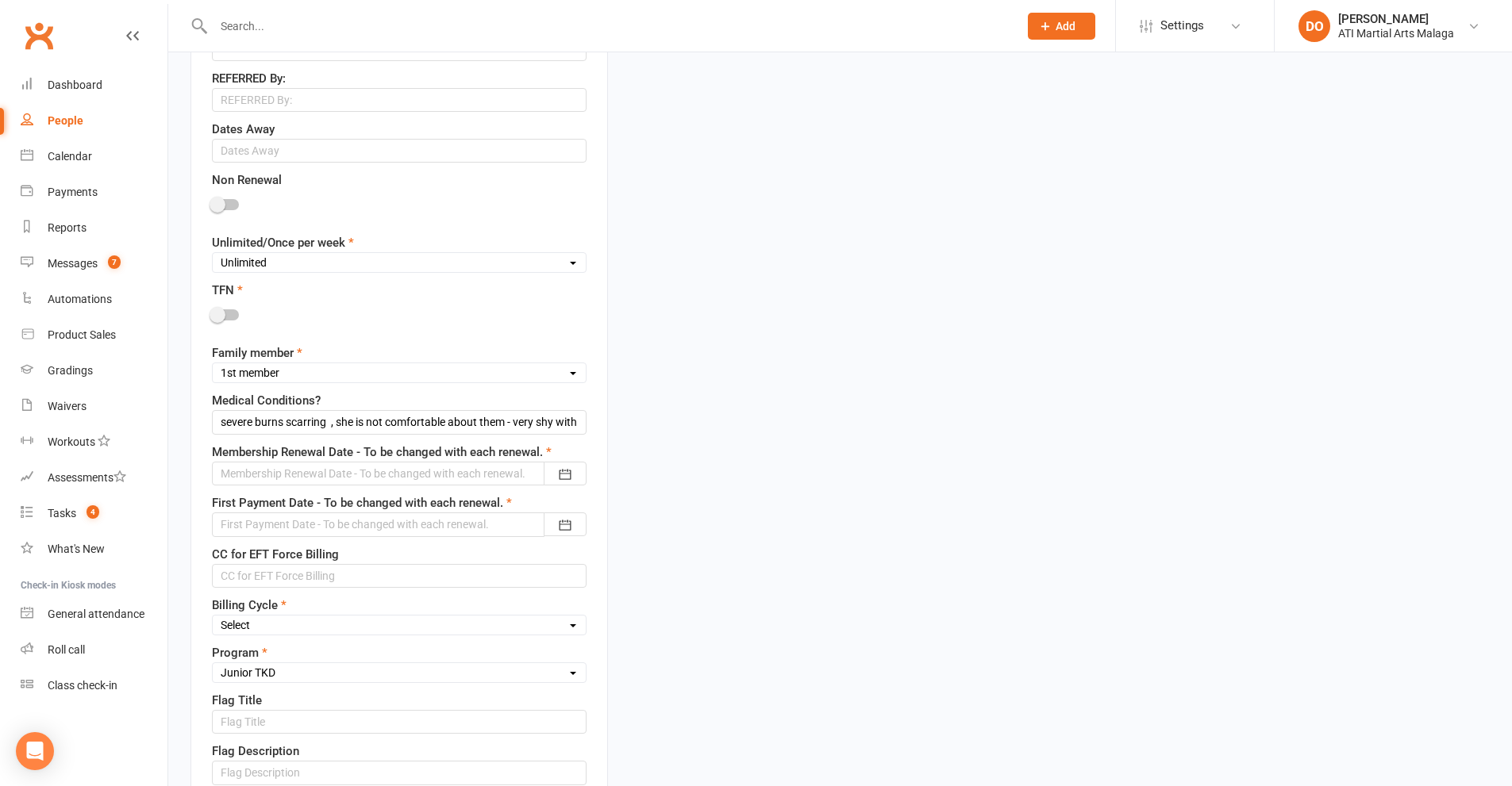
click at [460, 470] on div at bounding box center [399, 473] width 374 height 24
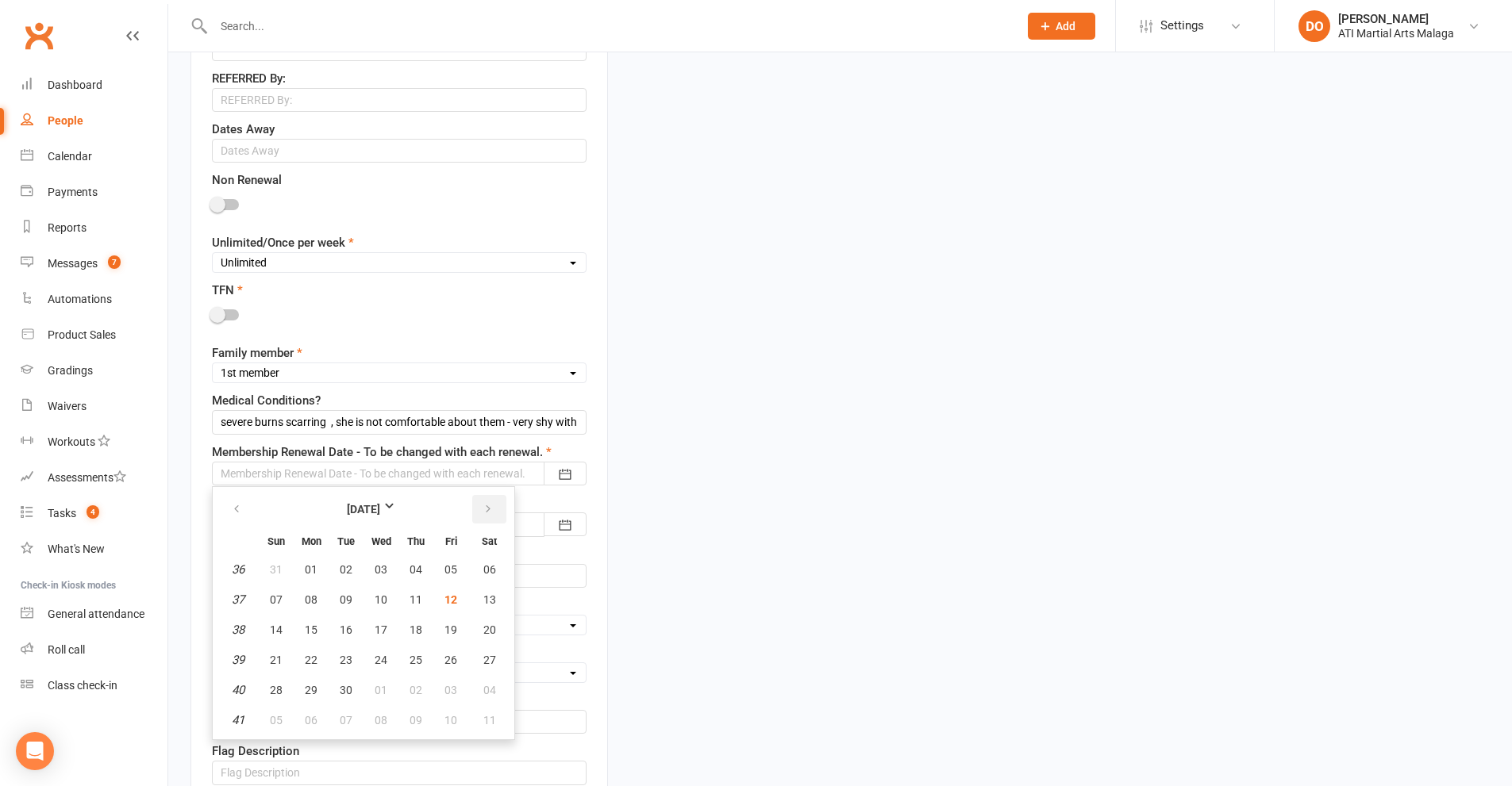
click at [483, 507] on icon "button" at bounding box center [488, 509] width 11 height 13
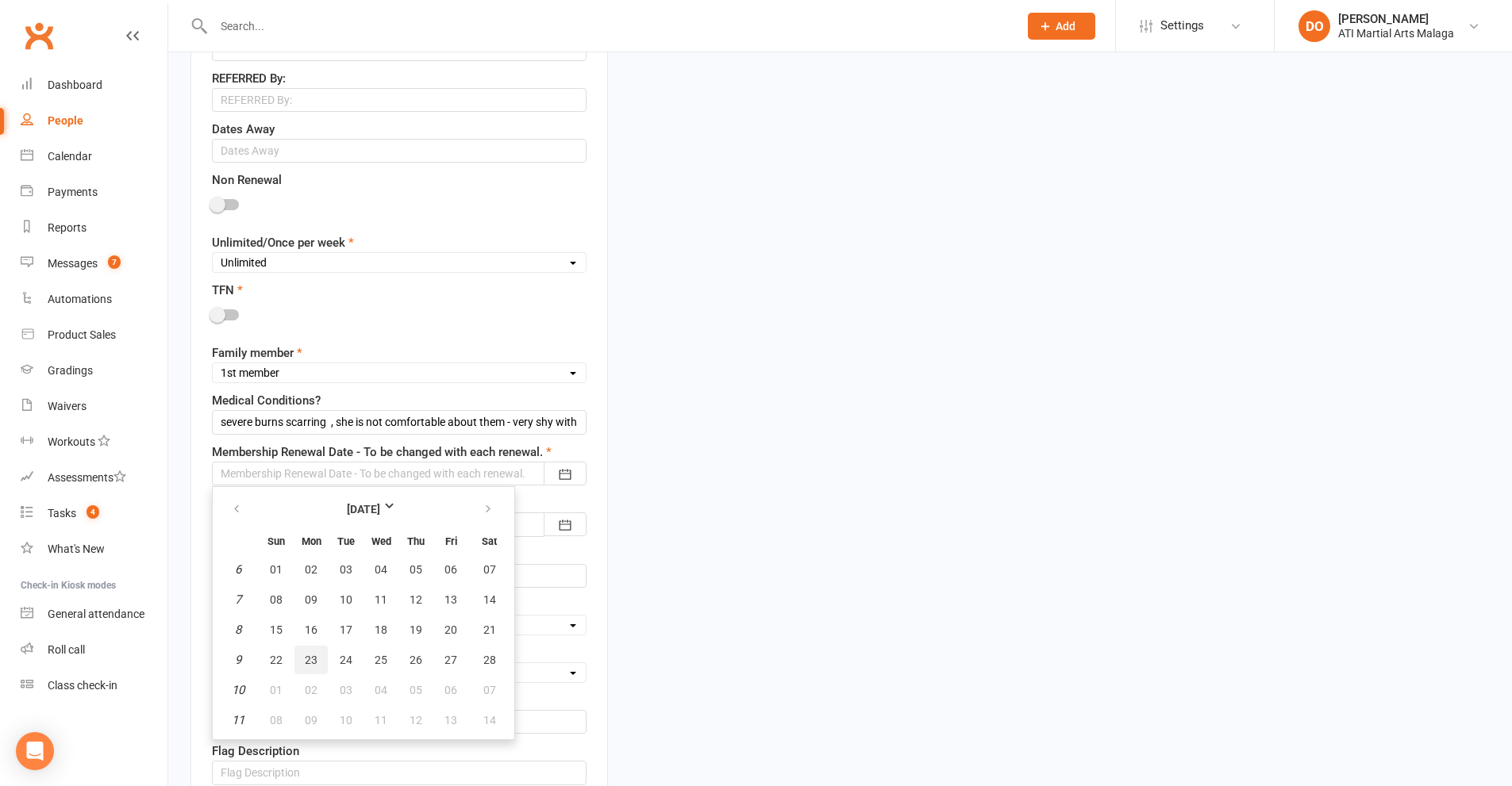
click at [306, 660] on span "23" at bounding box center [310, 660] width 13 height 13
type input "[DATE]"
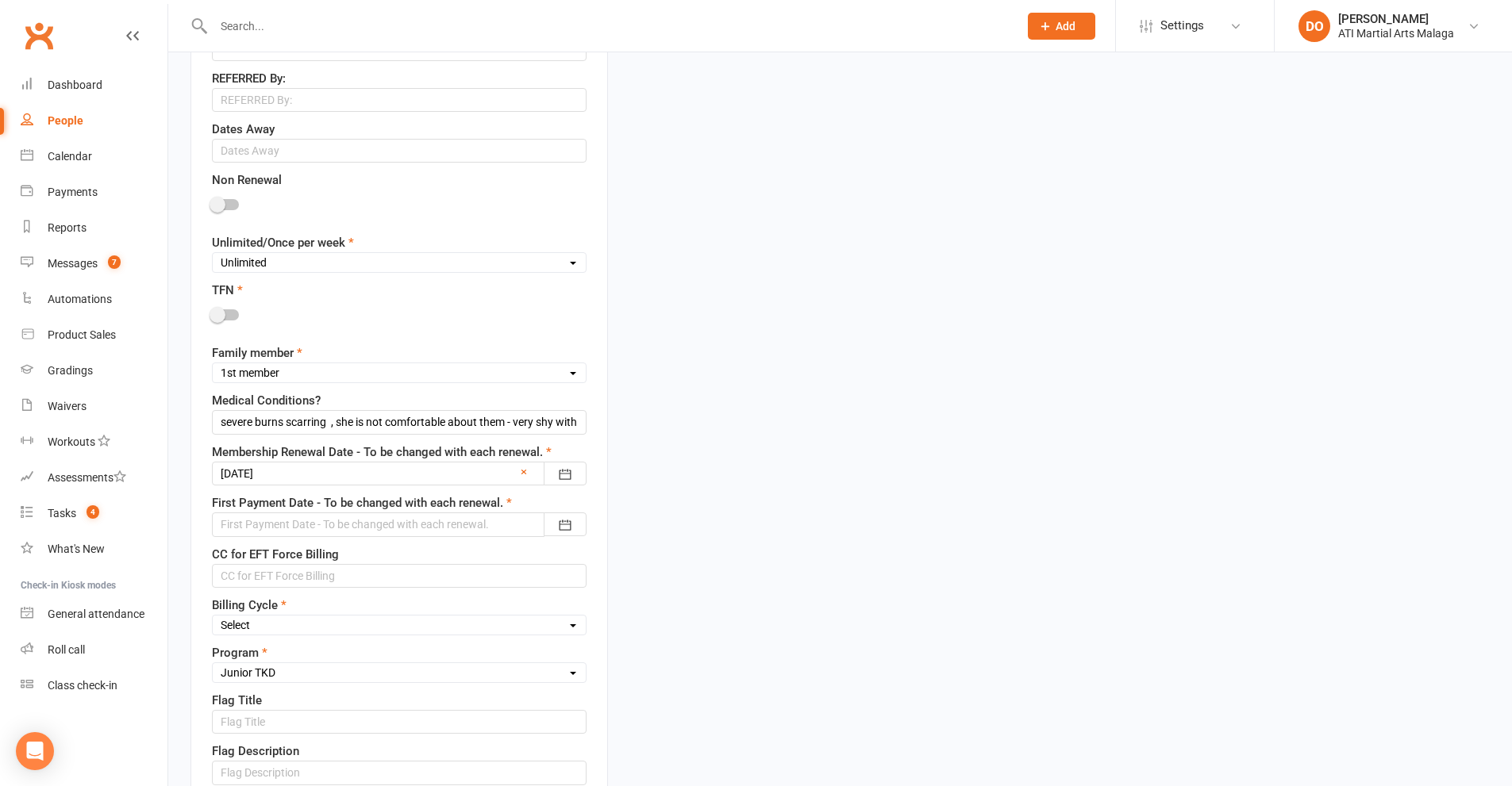
click at [484, 526] on div at bounding box center [399, 525] width 374 height 24
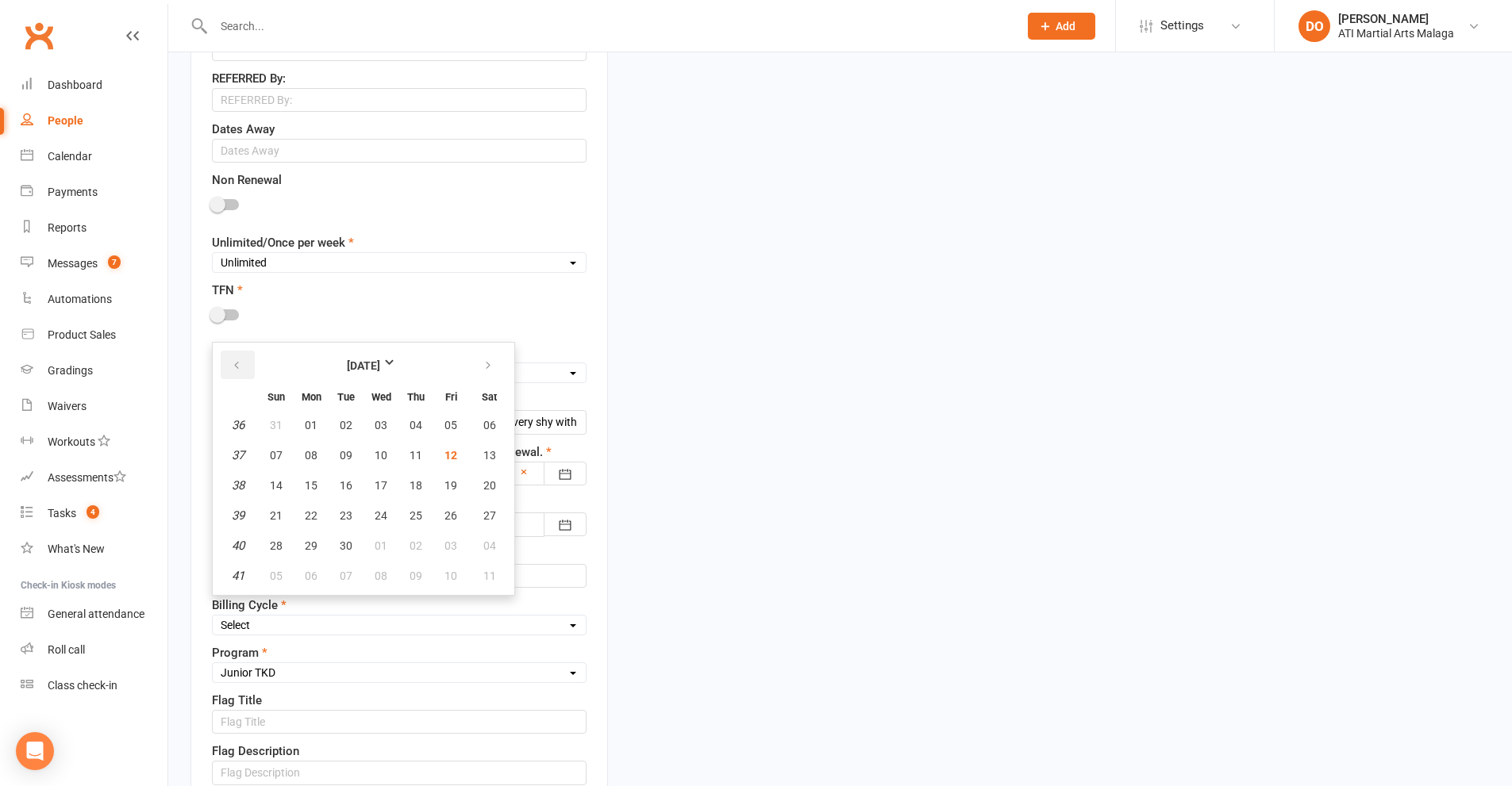
click at [247, 370] on button "button" at bounding box center [237, 365] width 34 height 29
click at [444, 519] on span "22" at bounding box center [450, 515] width 13 height 13
type input "[DATE]"
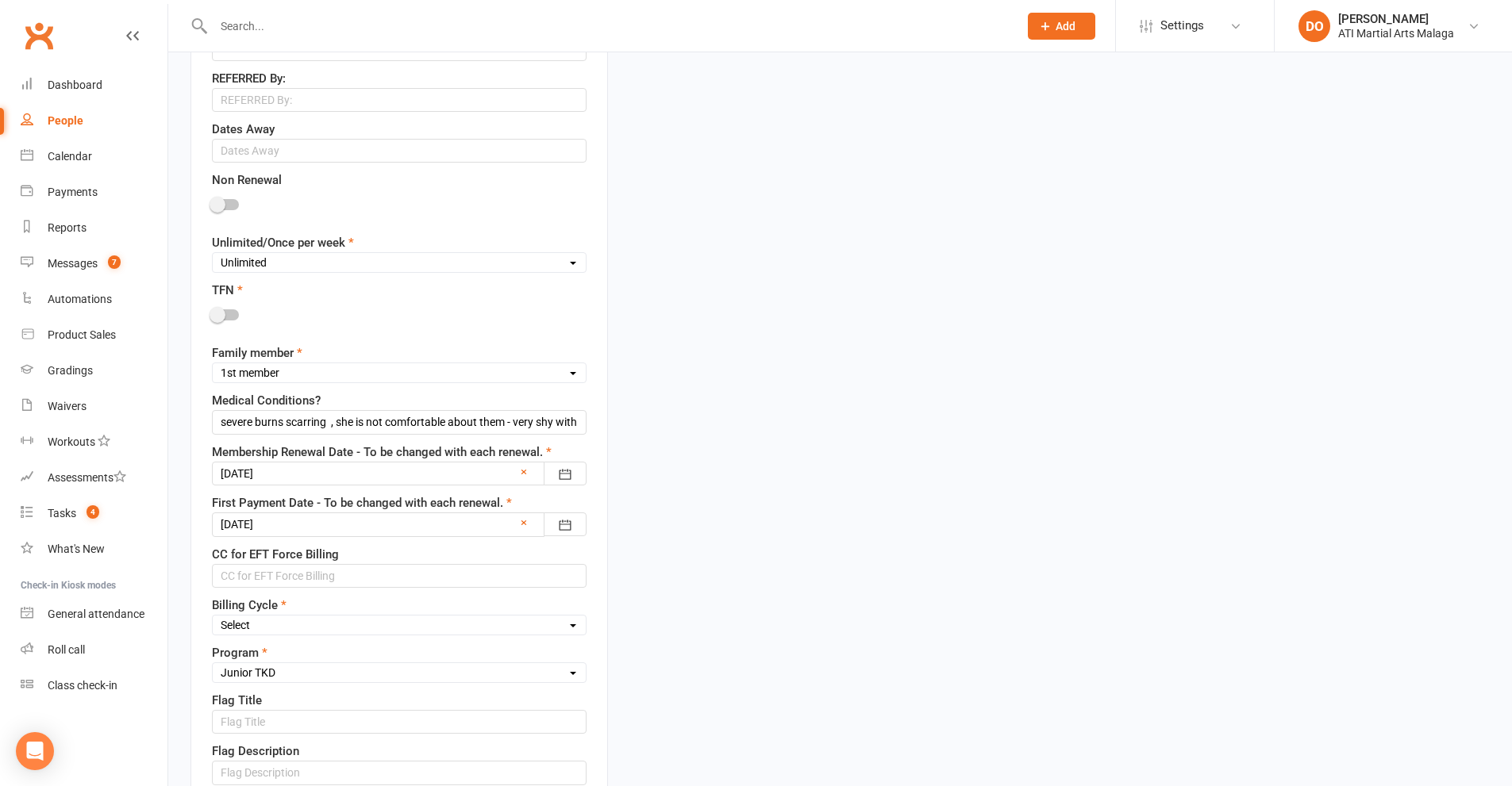
click at [340, 627] on select "Select Fortnightly Monthly Weekly Pay as you go Upfront LEAD ONLY Quarterly Ins…" at bounding box center [399, 625] width 373 height 18
select select "Upfront"
click at [213, 618] on select "Select Fortnightly Monthly Weekly Pay as you go Upfront LEAD ONLY Quarterly Ins…" at bounding box center [399, 625] width 373 height 18
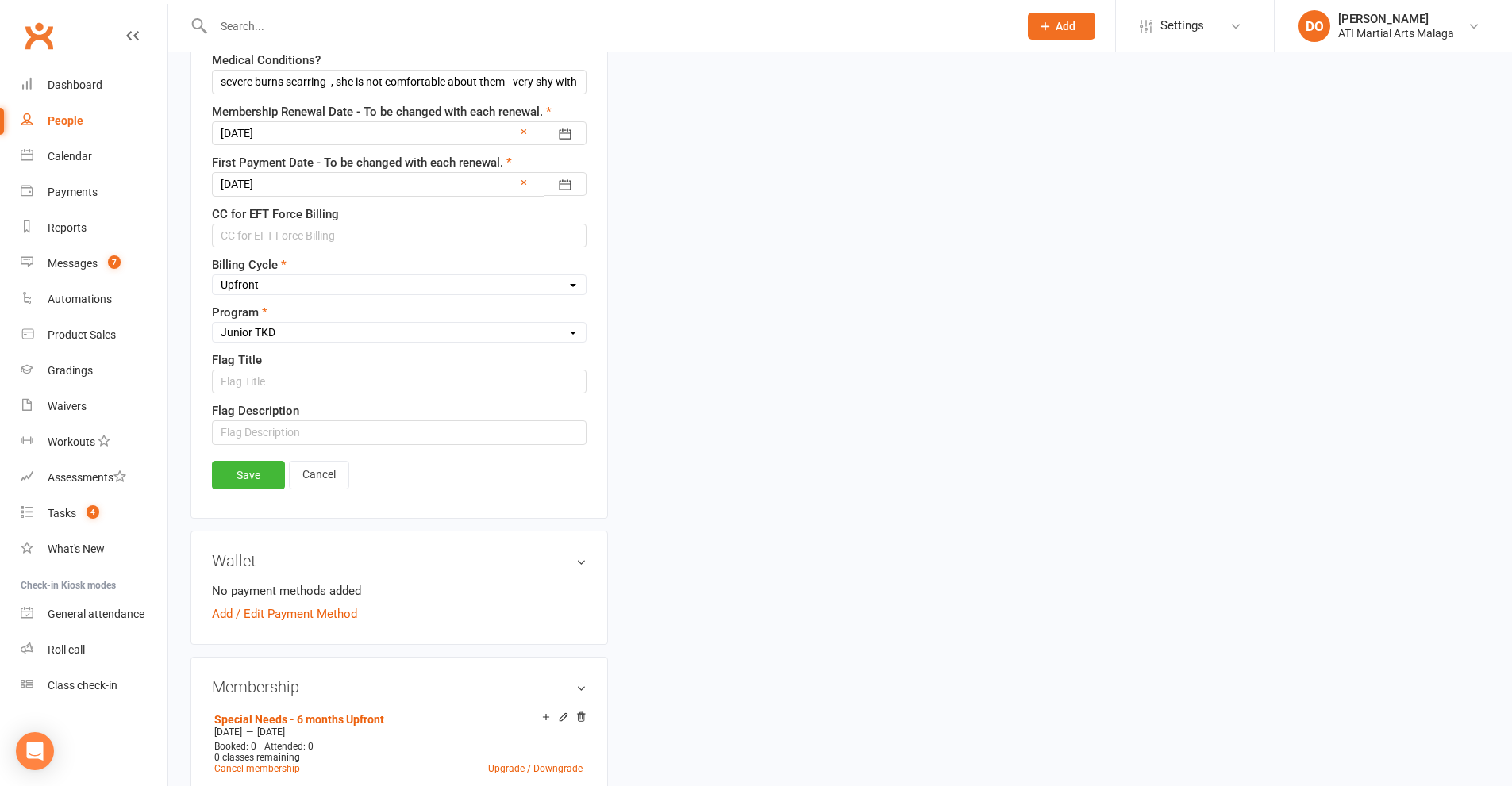
scroll to position [1348, 0]
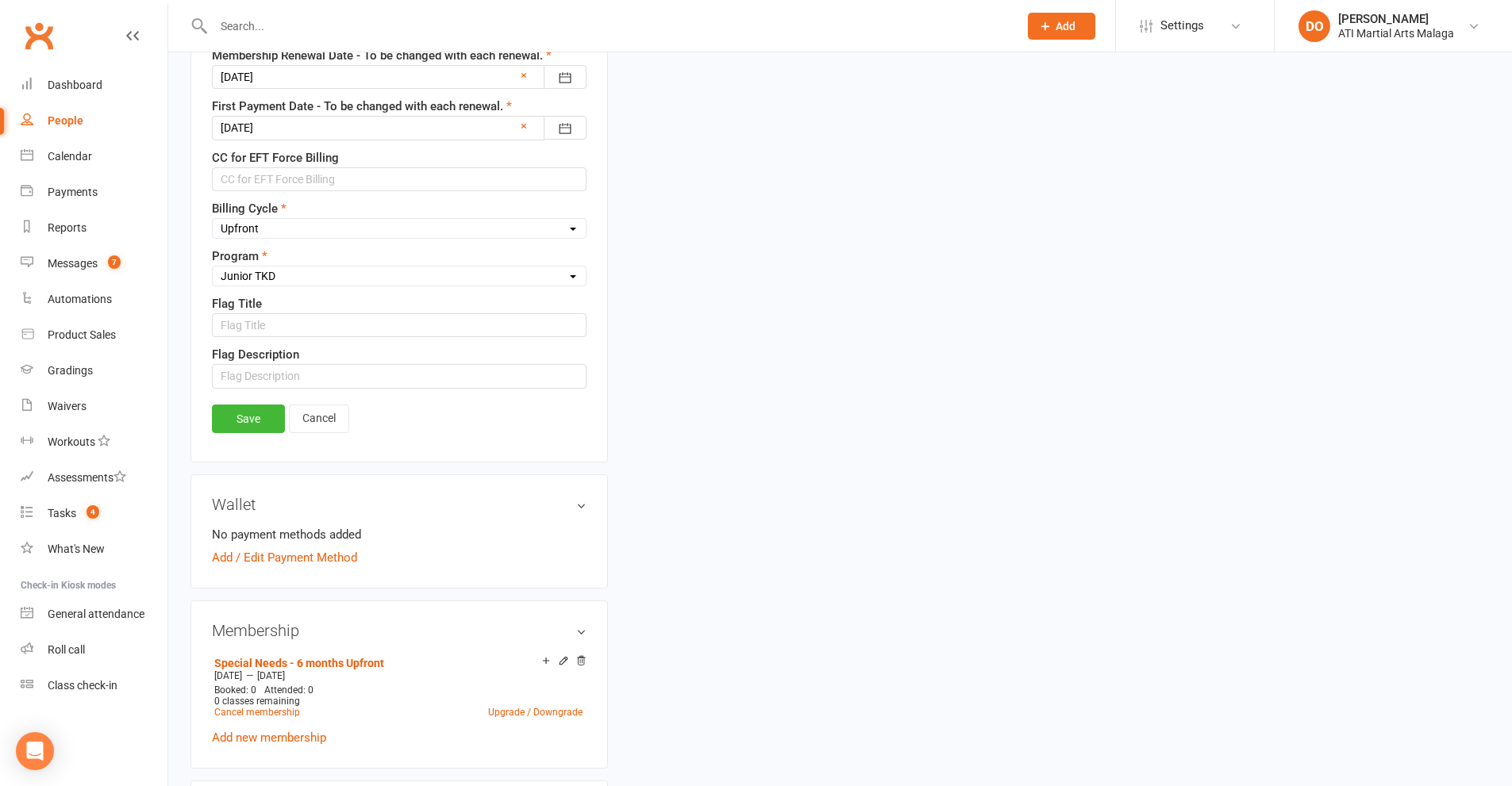
click at [270, 274] on select "Select Little Dragons Junior TKD Adult TKD Kick Boxing Women's Only Special Nee…" at bounding box center [399, 276] width 373 height 18
select select "Special Needs"
click at [213, 270] on select "Select Little Dragons Junior TKD Adult TKD Kick Boxing Women's Only Special Nee…" at bounding box center [399, 276] width 373 height 18
click at [251, 417] on link "Save" at bounding box center [248, 419] width 73 height 29
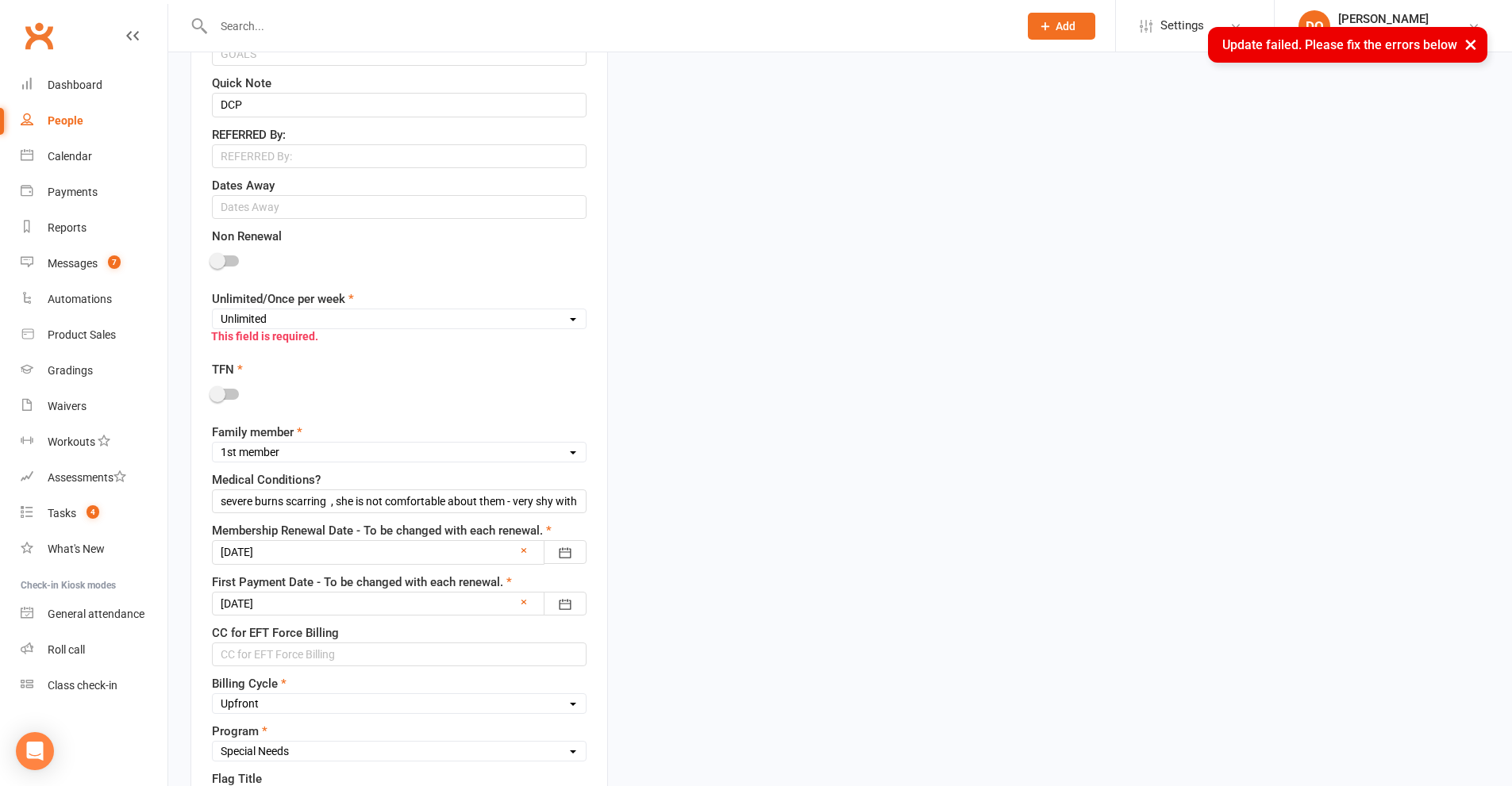
scroll to position [657, 0]
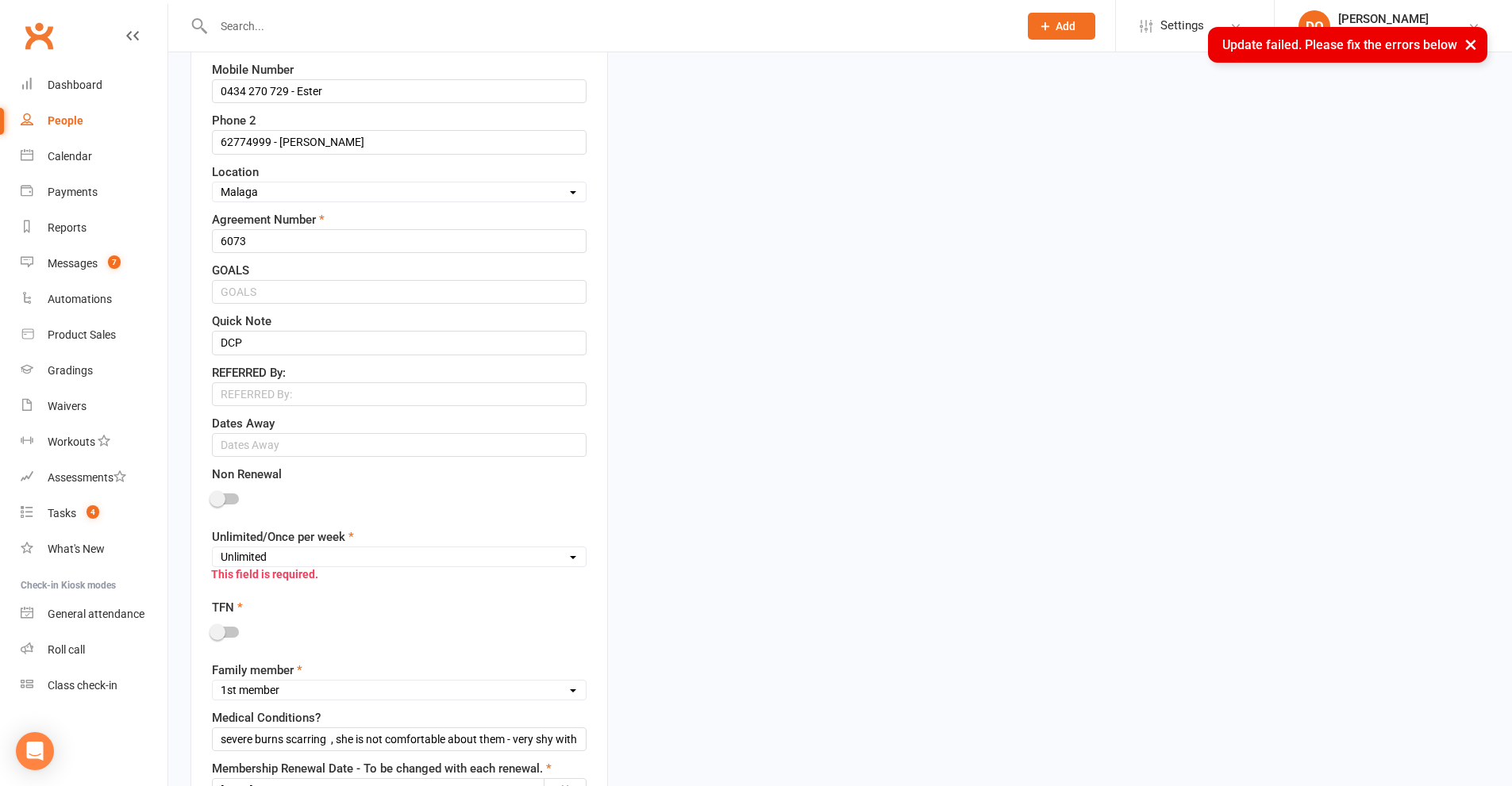
click at [363, 561] on div "This field is required." at bounding box center [391, 574] width 390 height 30
click at [348, 562] on div "This field is required." at bounding box center [391, 574] width 390 height 30
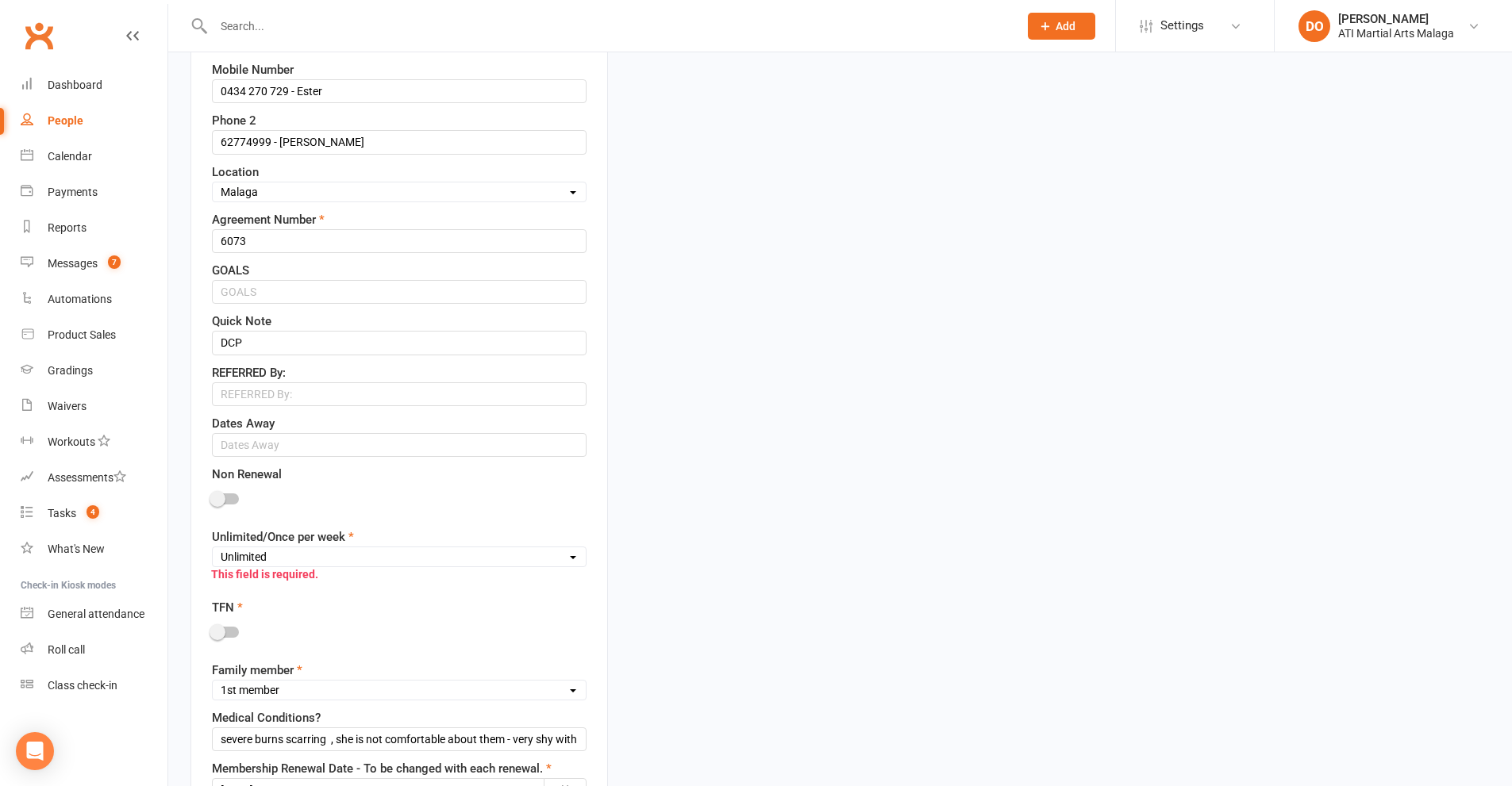
click at [256, 559] on select "Unlimited Once Per Week Limited - 3 days a week Academy Twice a week(Satellite …" at bounding box center [399, 557] width 373 height 18
select select "Once Per Week"
click at [213, 550] on select "Unlimited Once Per Week Limited - 3 days a week Academy Twice a week(Satellite …" at bounding box center [399, 557] width 373 height 18
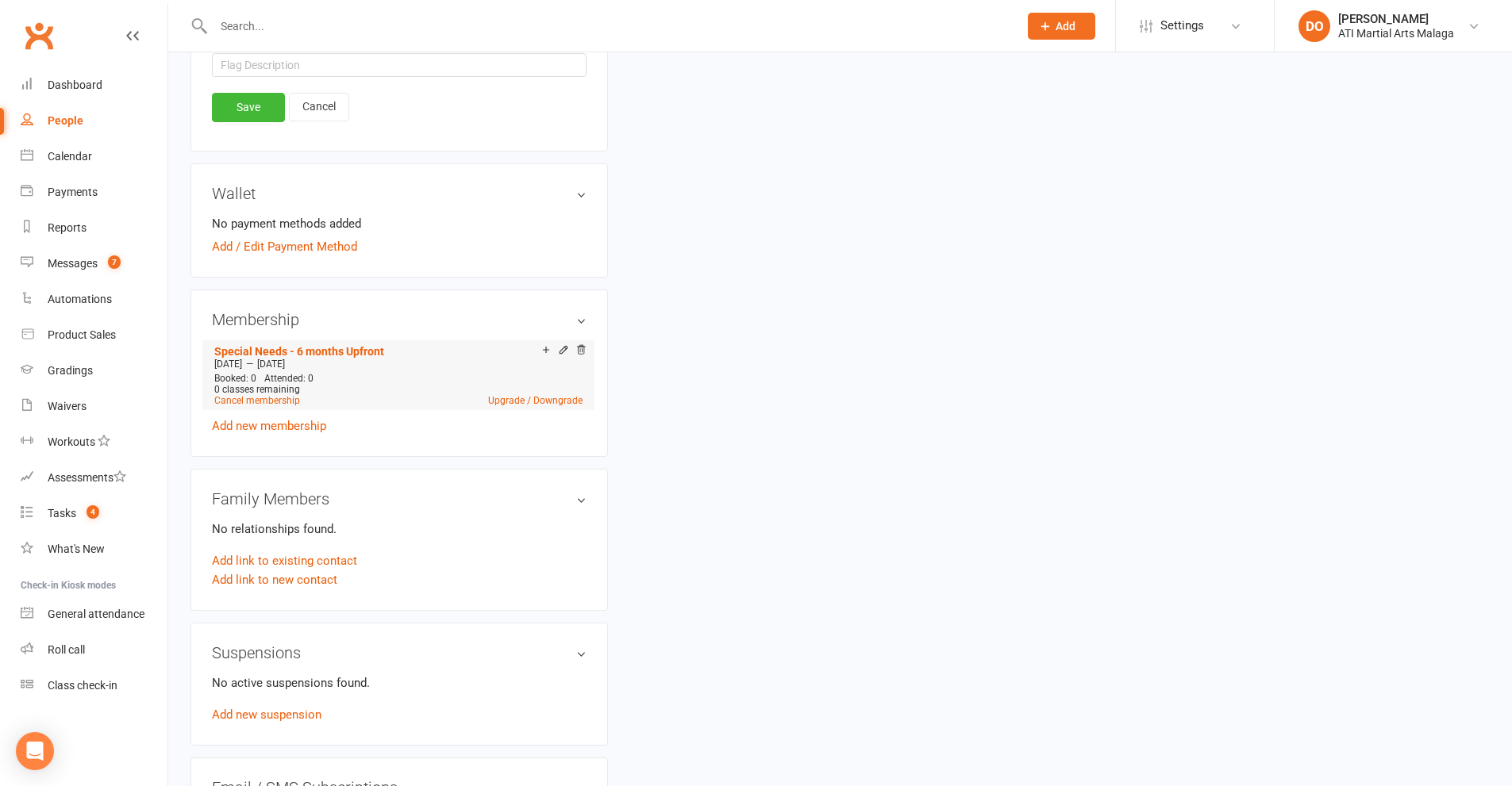
scroll to position [1689, 0]
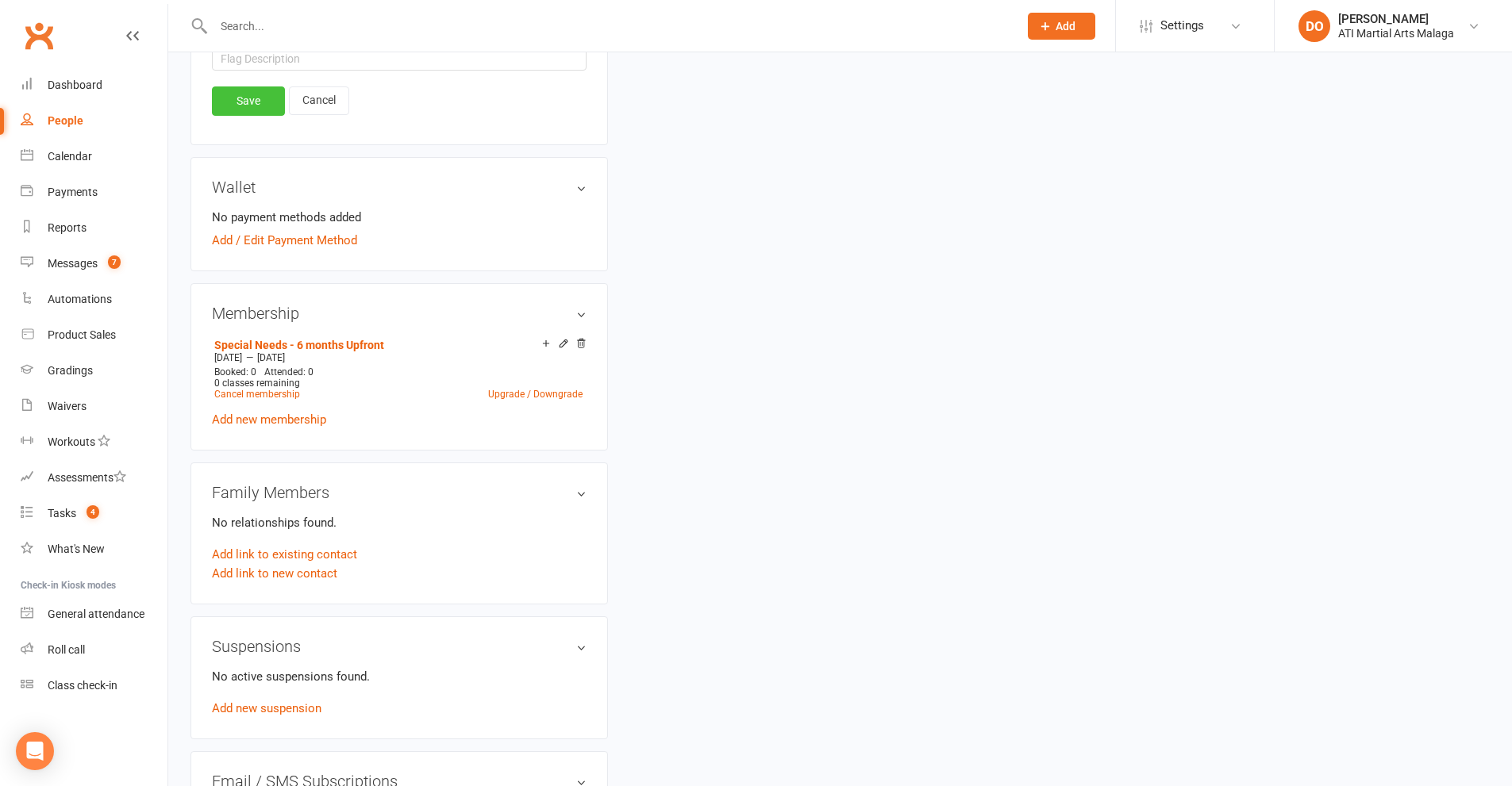
click at [246, 102] on link "Save" at bounding box center [248, 101] width 73 height 29
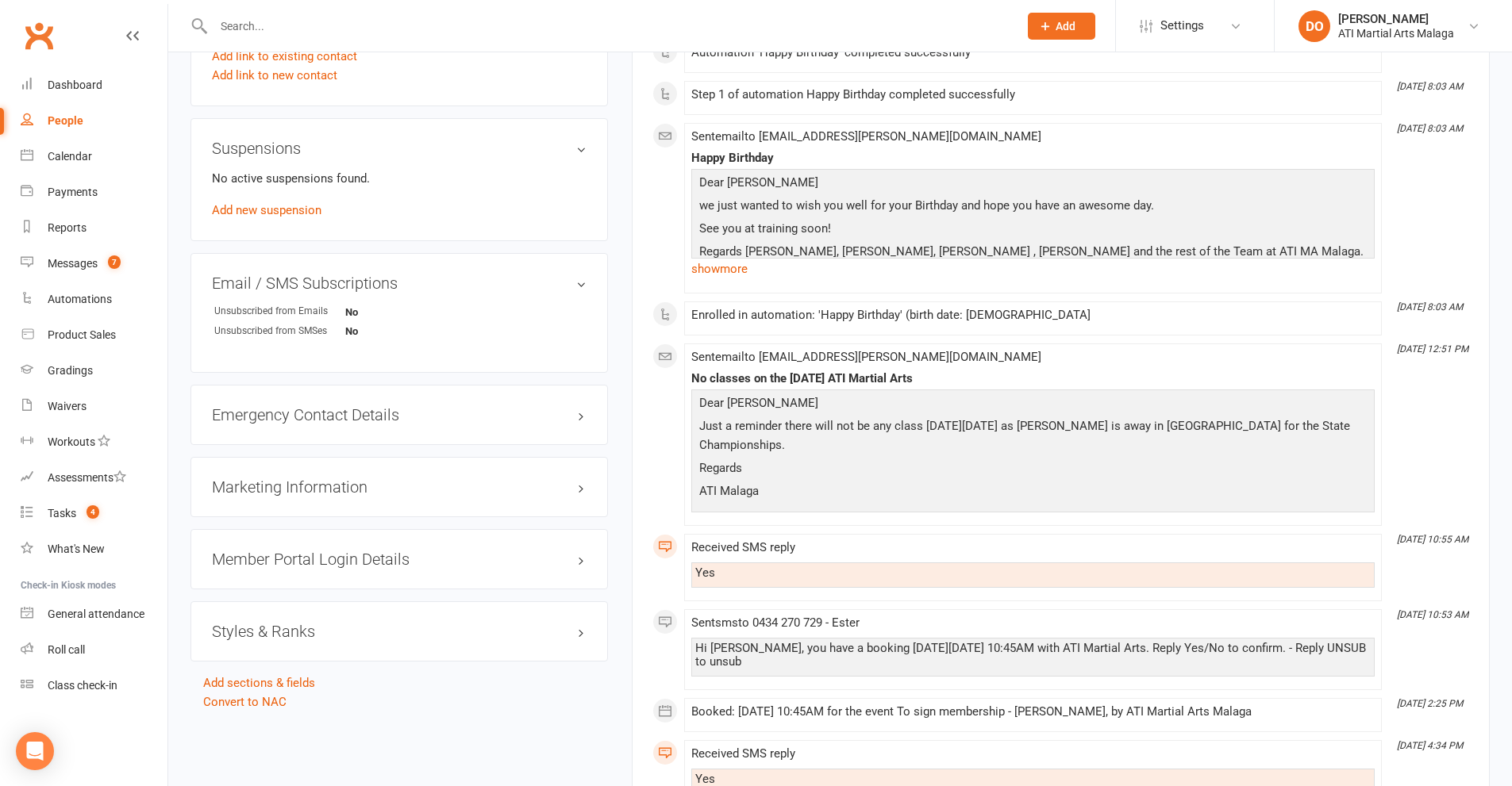
scroll to position [1586, 0]
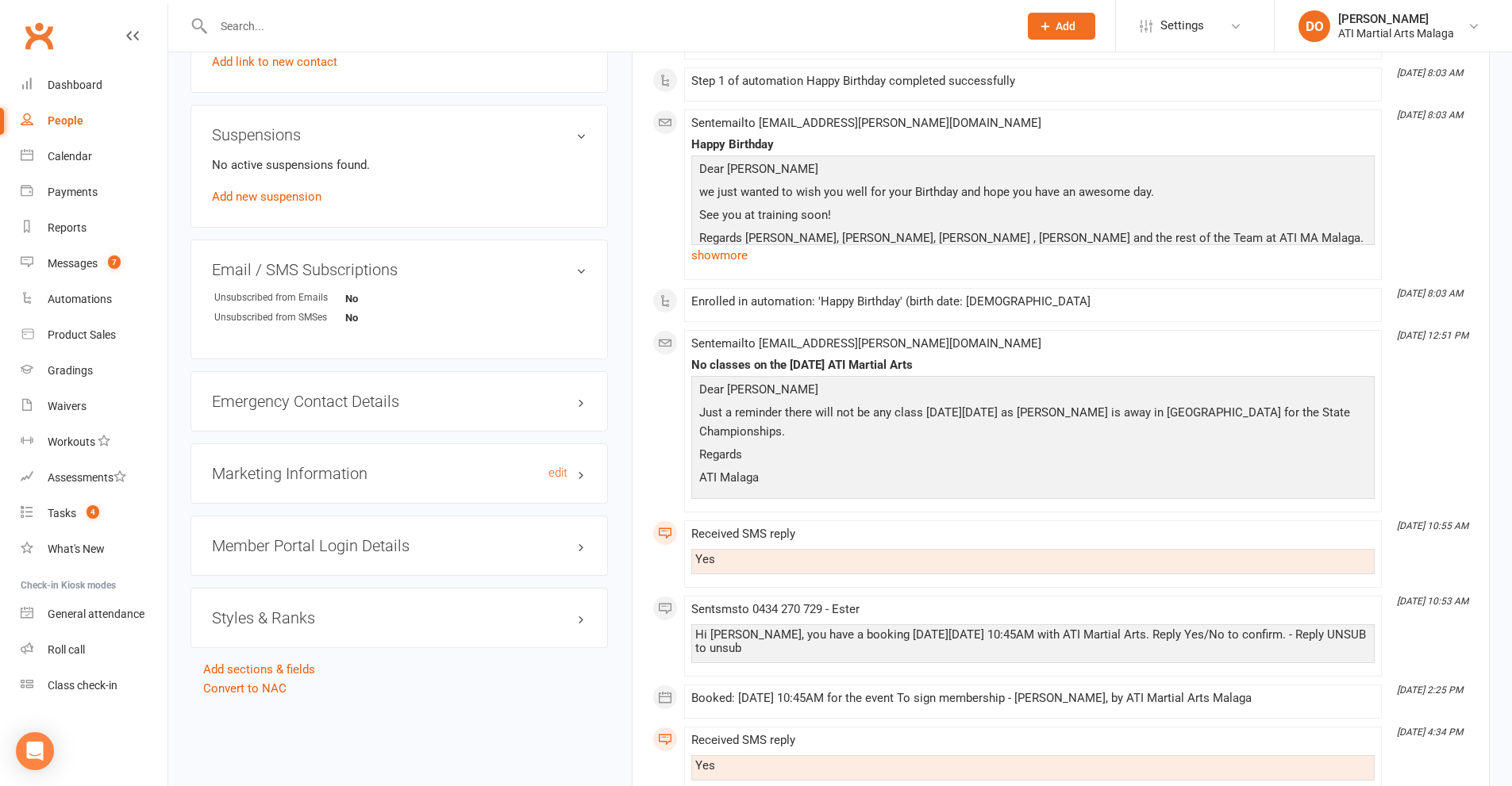
click at [582, 474] on h3 "Marketing Information edit" at bounding box center [399, 473] width 374 height 18
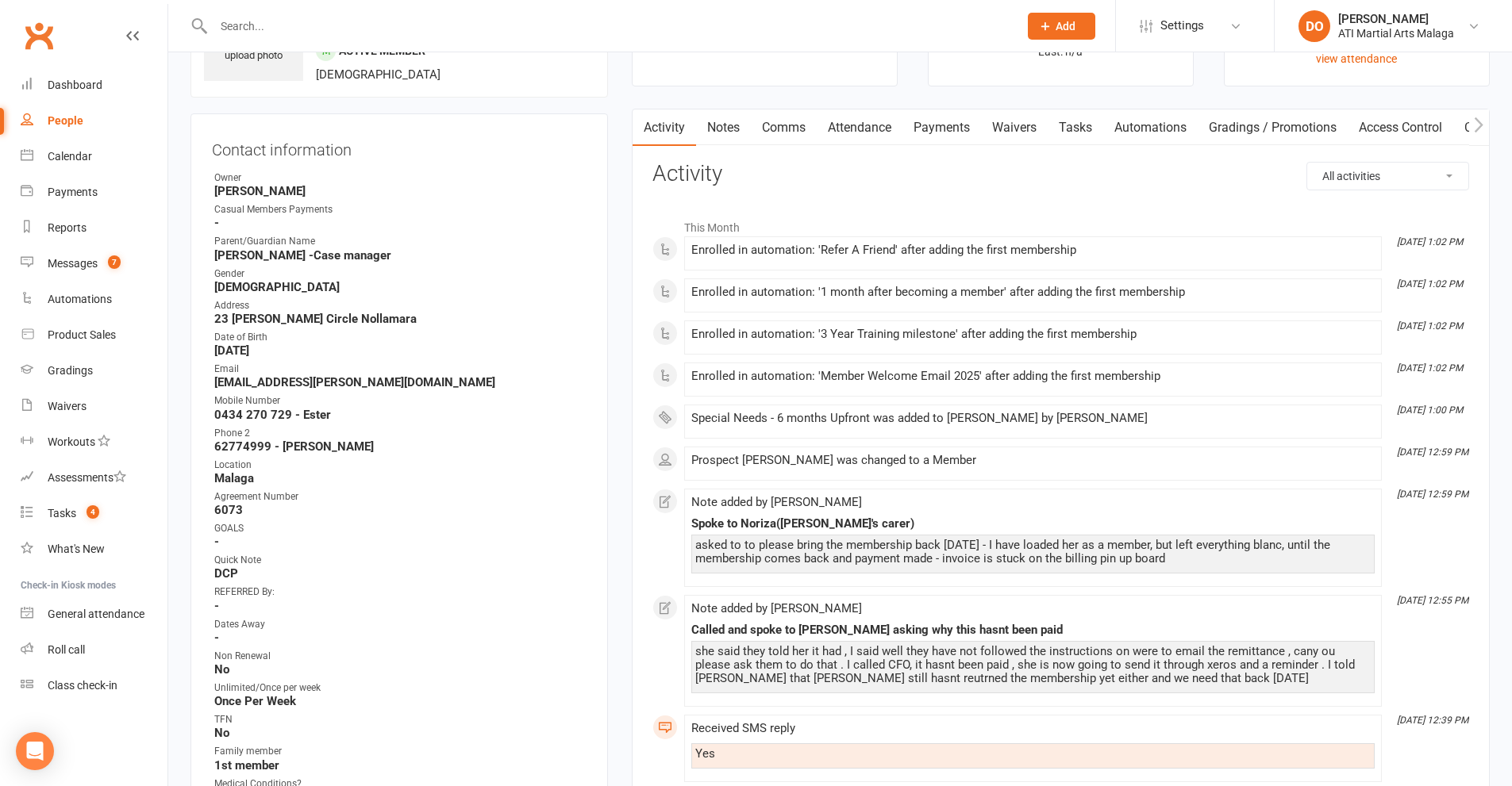
scroll to position [0, 0]
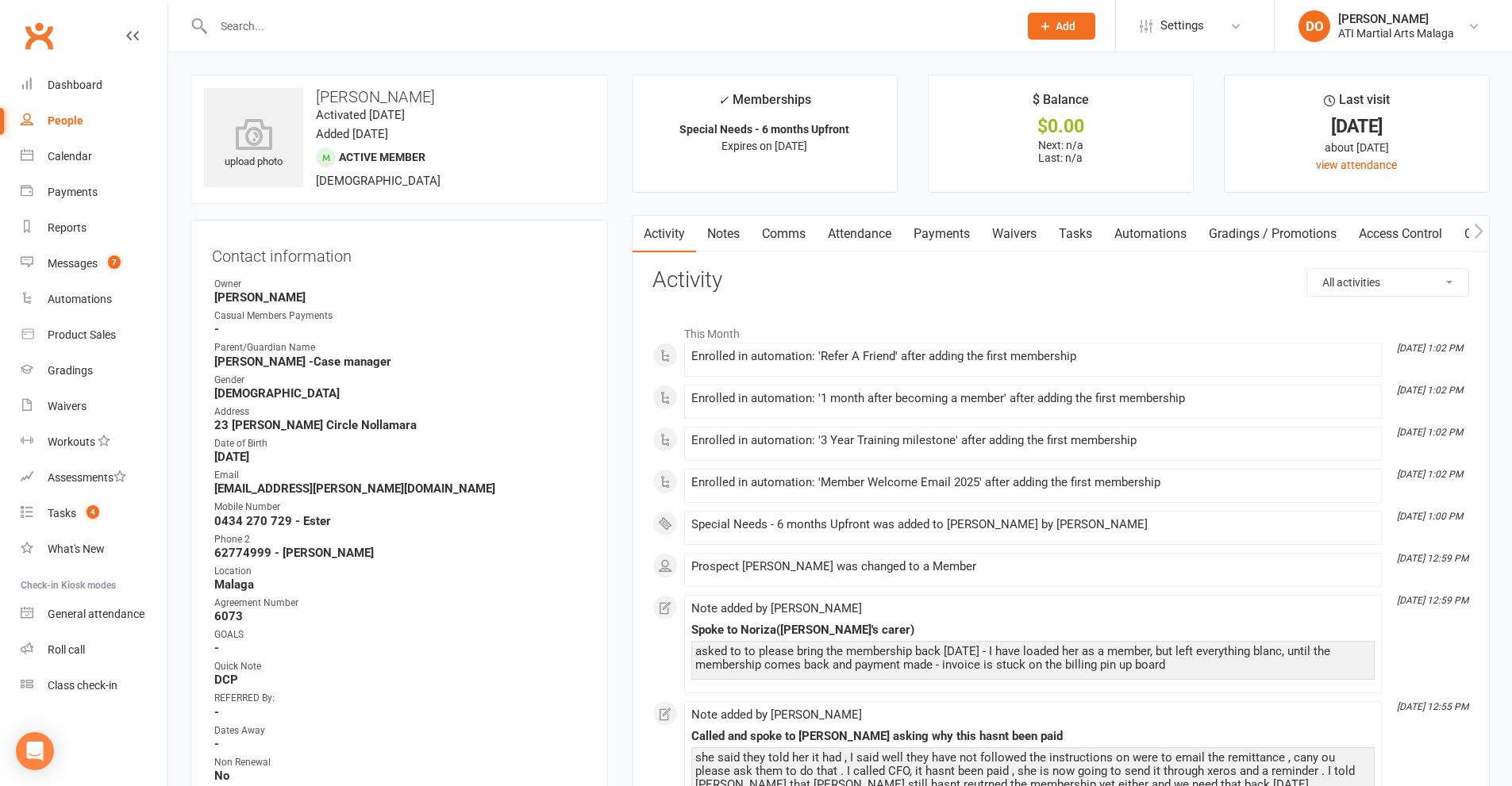
click at [741, 35] on input "text" at bounding box center [607, 26] width 798 height 22
click at [808, 27] on input "text" at bounding box center [607, 26] width 798 height 22
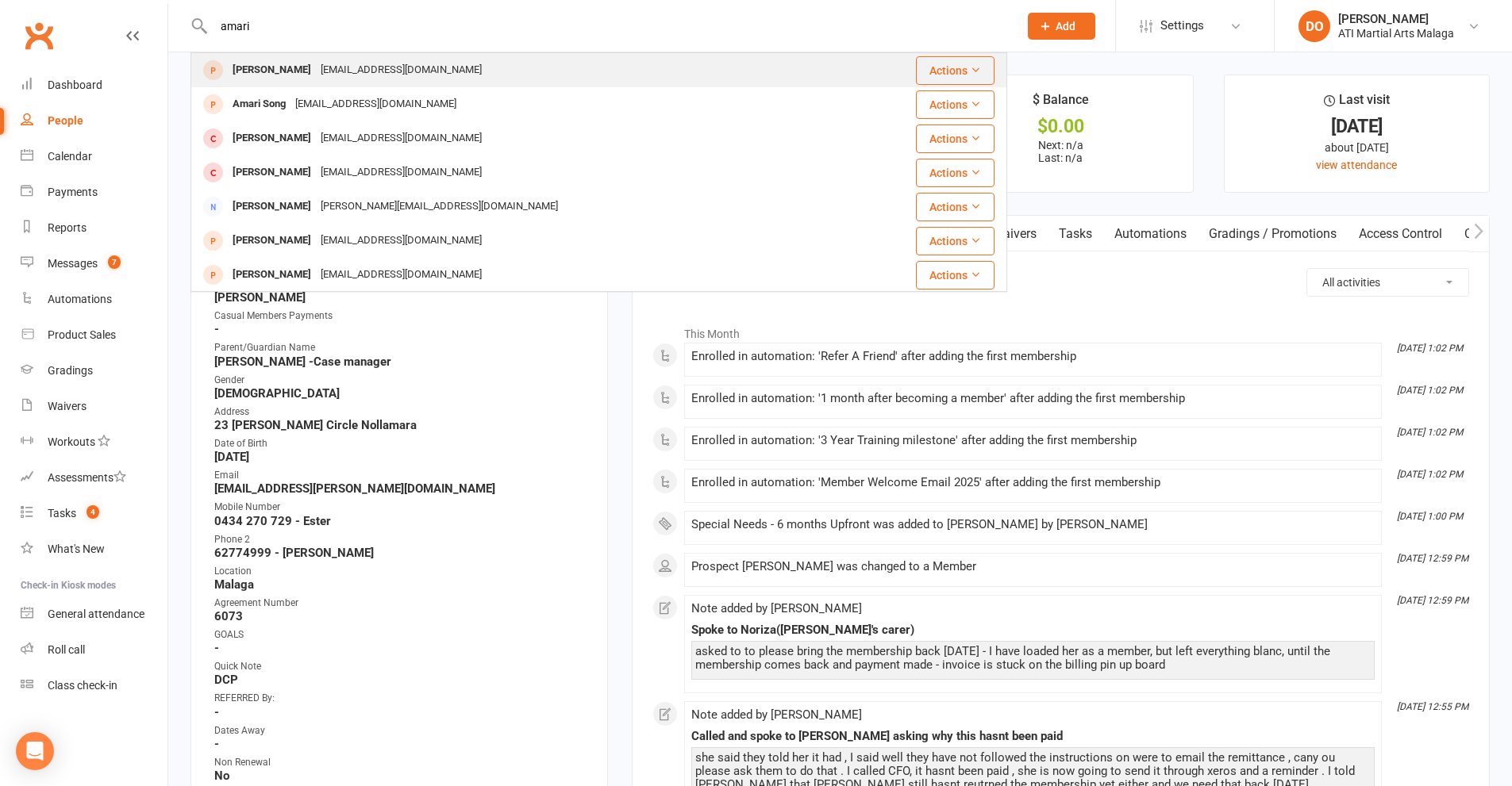
type input "amari"
click at [402, 62] on div "[PERSON_NAME] [EMAIL_ADDRESS][DOMAIN_NAME]" at bounding box center [530, 70] width 677 height 33
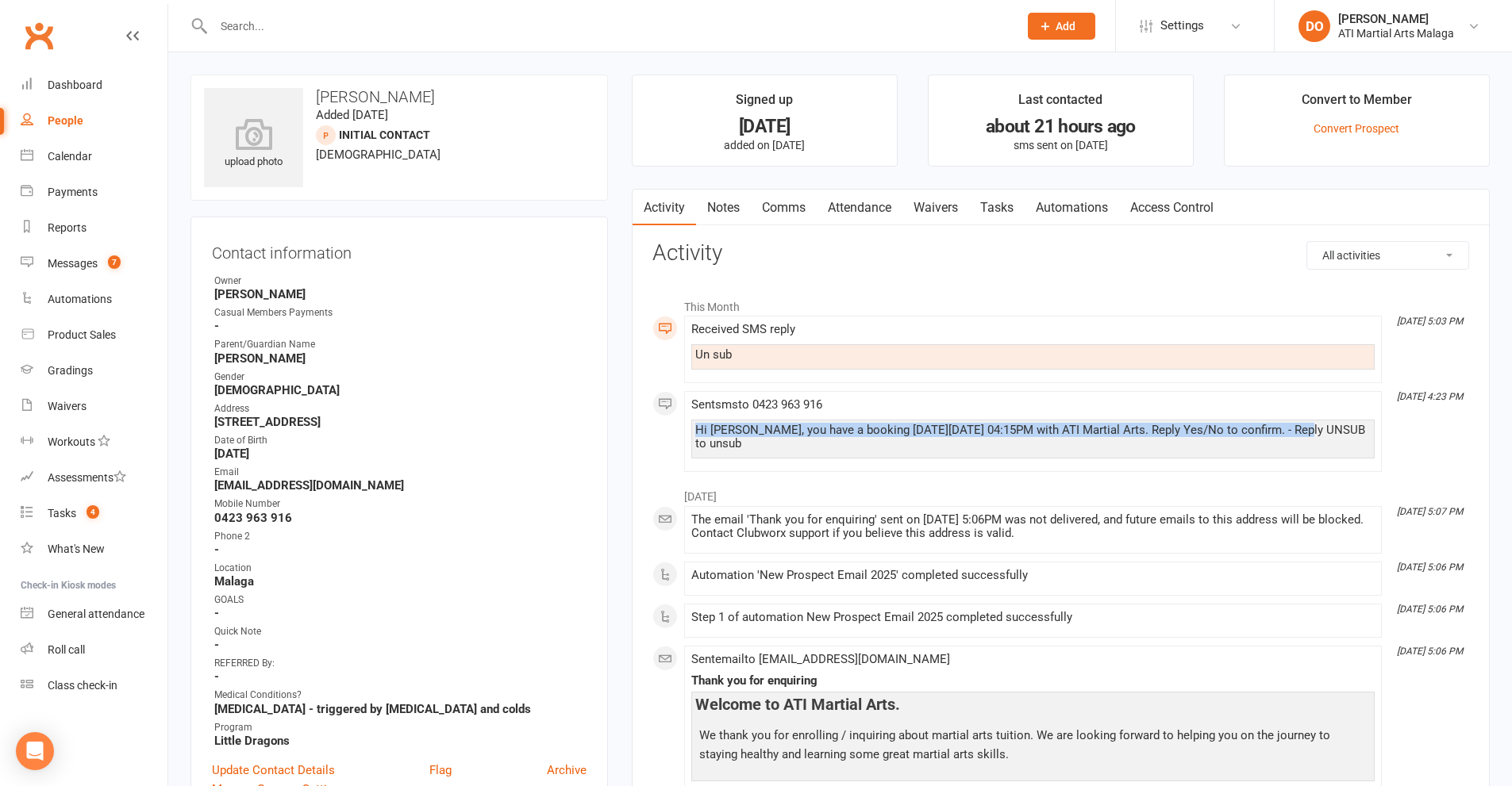
drag, startPoint x: 1289, startPoint y: 430, endPoint x: 685, endPoint y: 435, distance: 604.0
click at [685, 435] on li "[DATE] 4:23 PM Sent sms to [PHONE_NUMBER] Hi [PERSON_NAME], you have a booking …" at bounding box center [1034, 431] width 698 height 81
copy div "Hi [PERSON_NAME], you have a booking [DATE][DATE] 04:15PM with ATI Martial Arts…"
click at [781, 211] on link "Comms" at bounding box center [784, 208] width 66 height 36
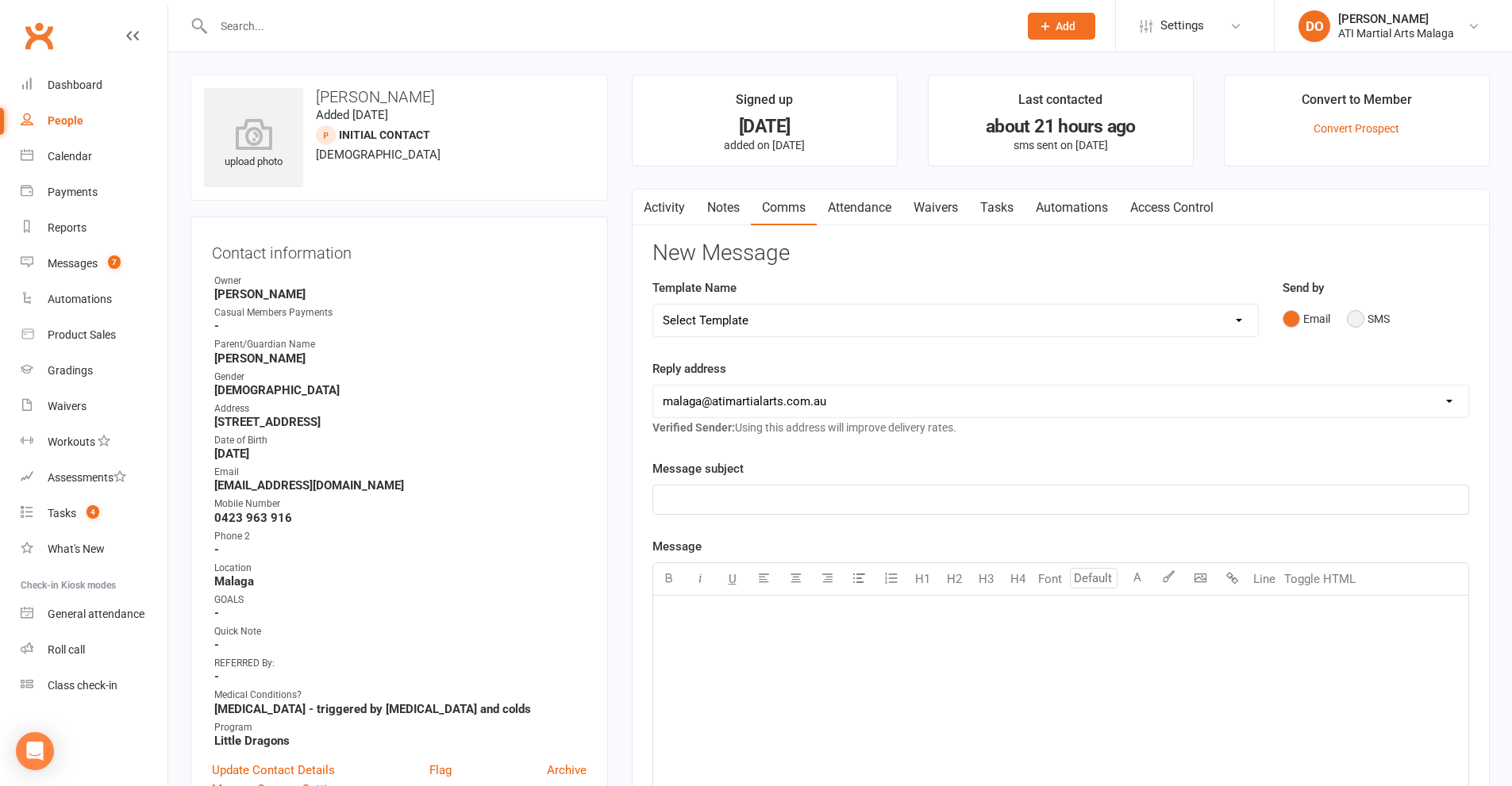
click at [1355, 321] on button "SMS" at bounding box center [1368, 319] width 43 height 30
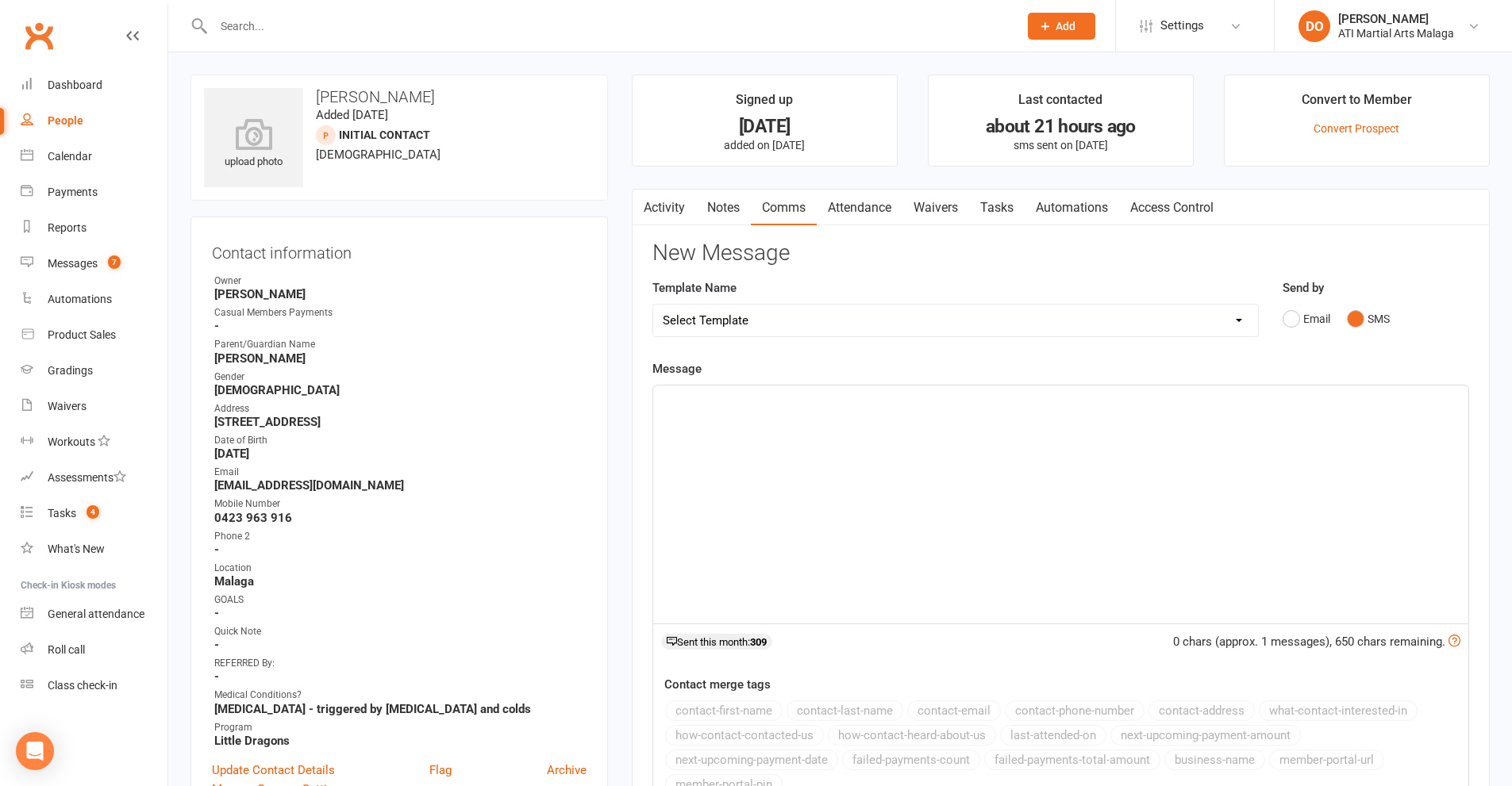
click at [896, 462] on div "﻿" at bounding box center [1060, 504] width 815 height 238
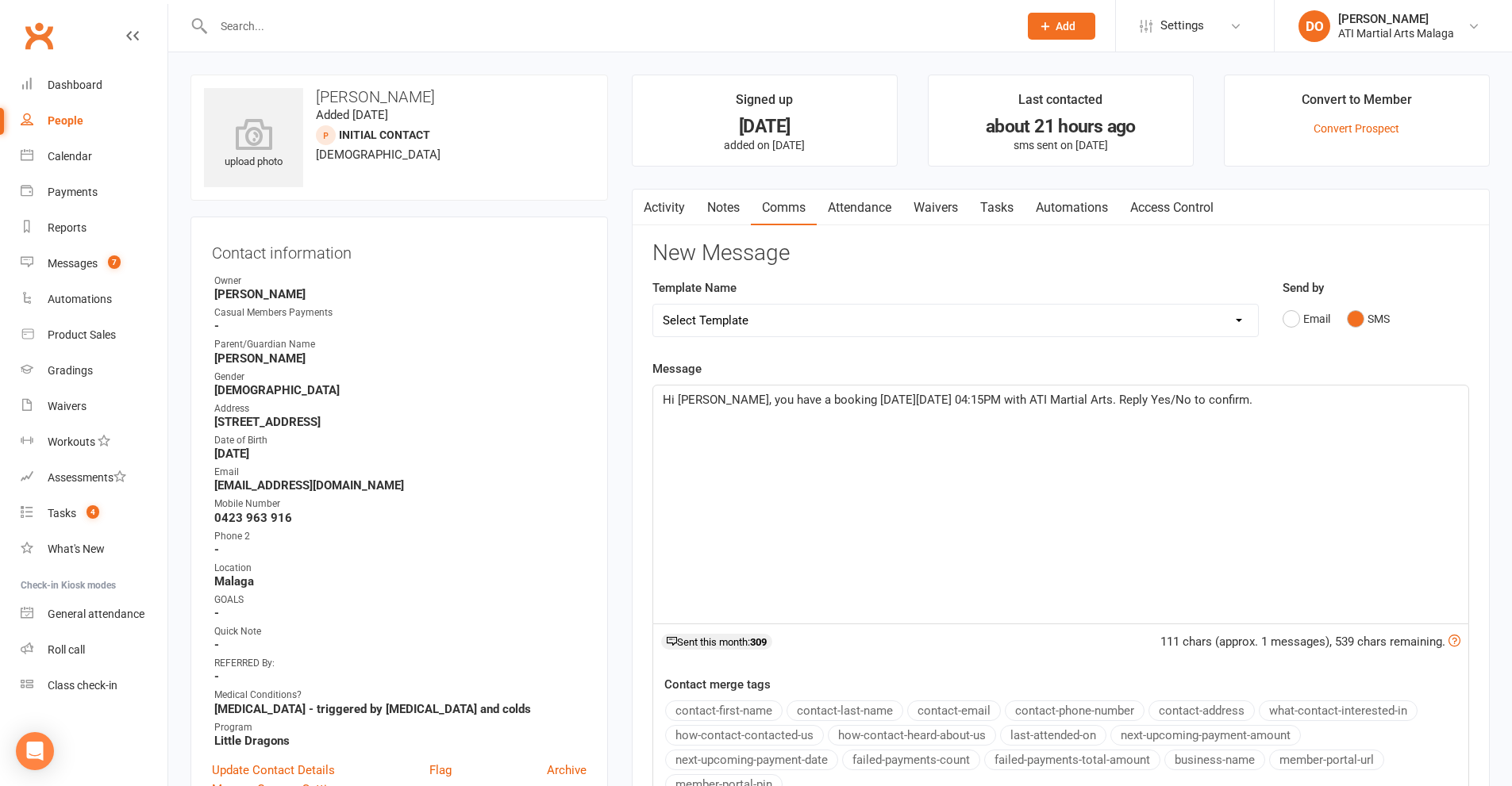
click at [907, 496] on div "Hi [PERSON_NAME], you have a booking [DATE][DATE] 04:15PM with ATI Martial Arts…" at bounding box center [1060, 504] width 815 height 238
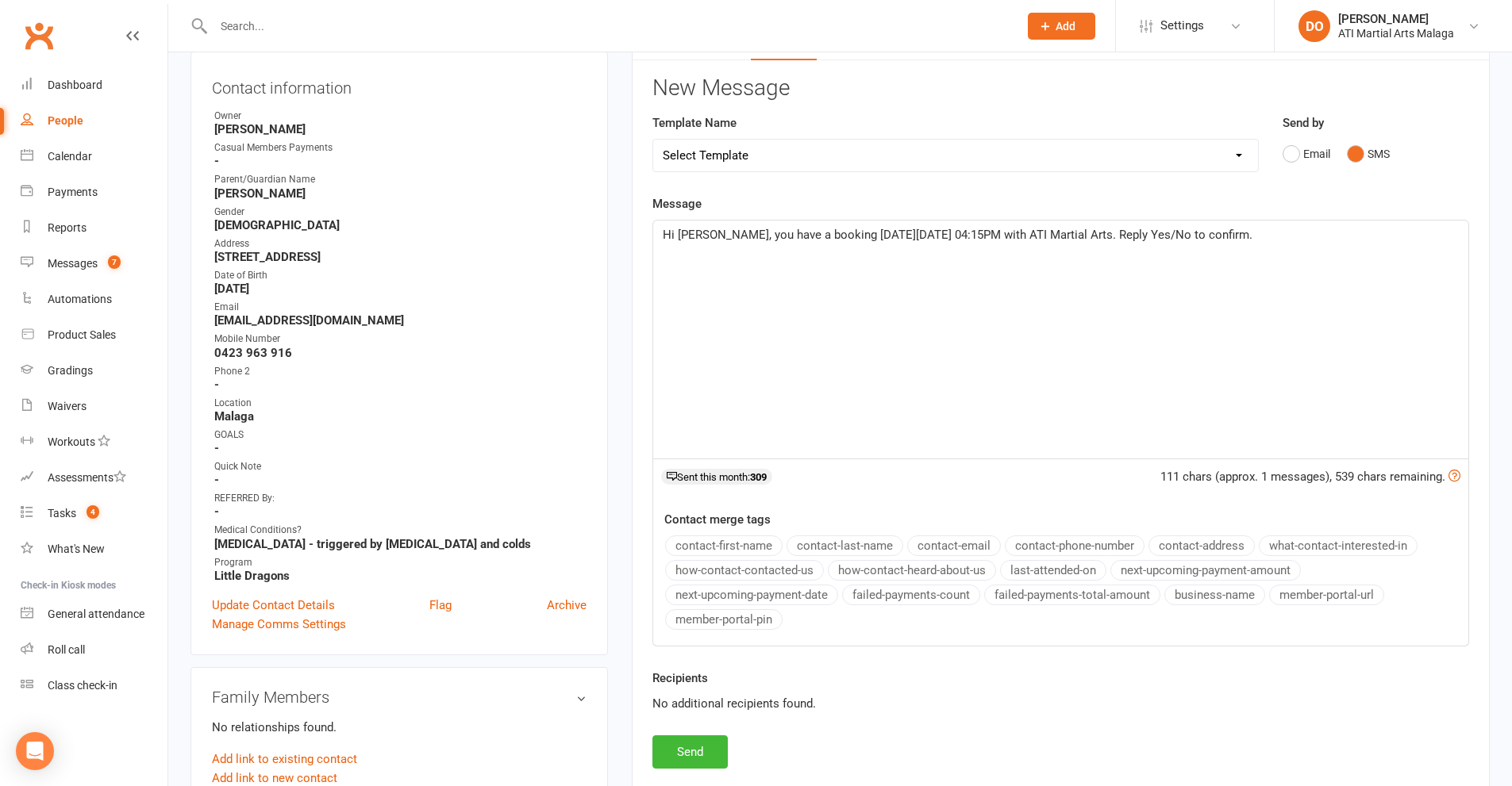
scroll to position [238, 0]
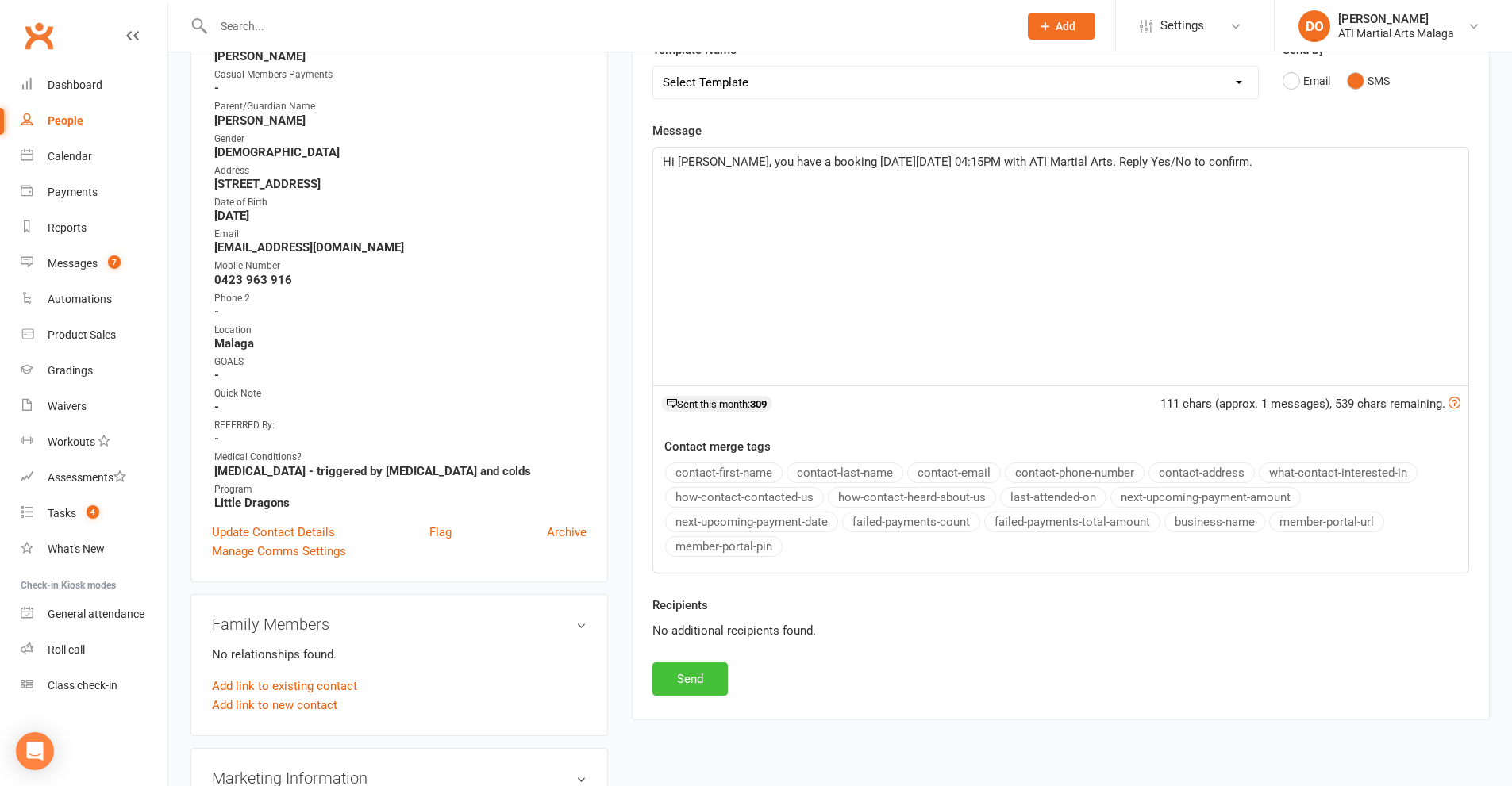
click at [704, 691] on button "Send" at bounding box center [690, 679] width 76 height 34
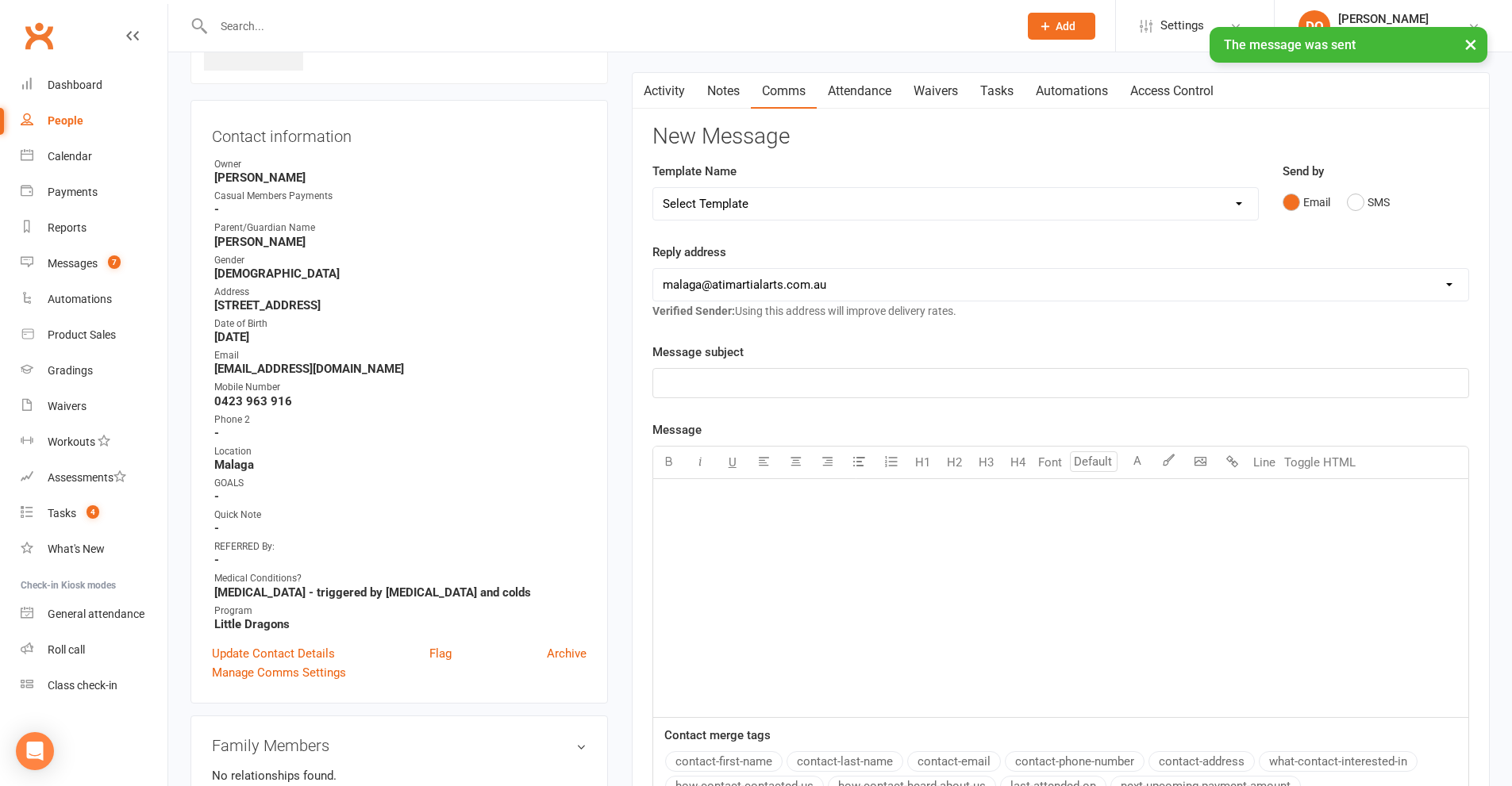
scroll to position [0, 0]
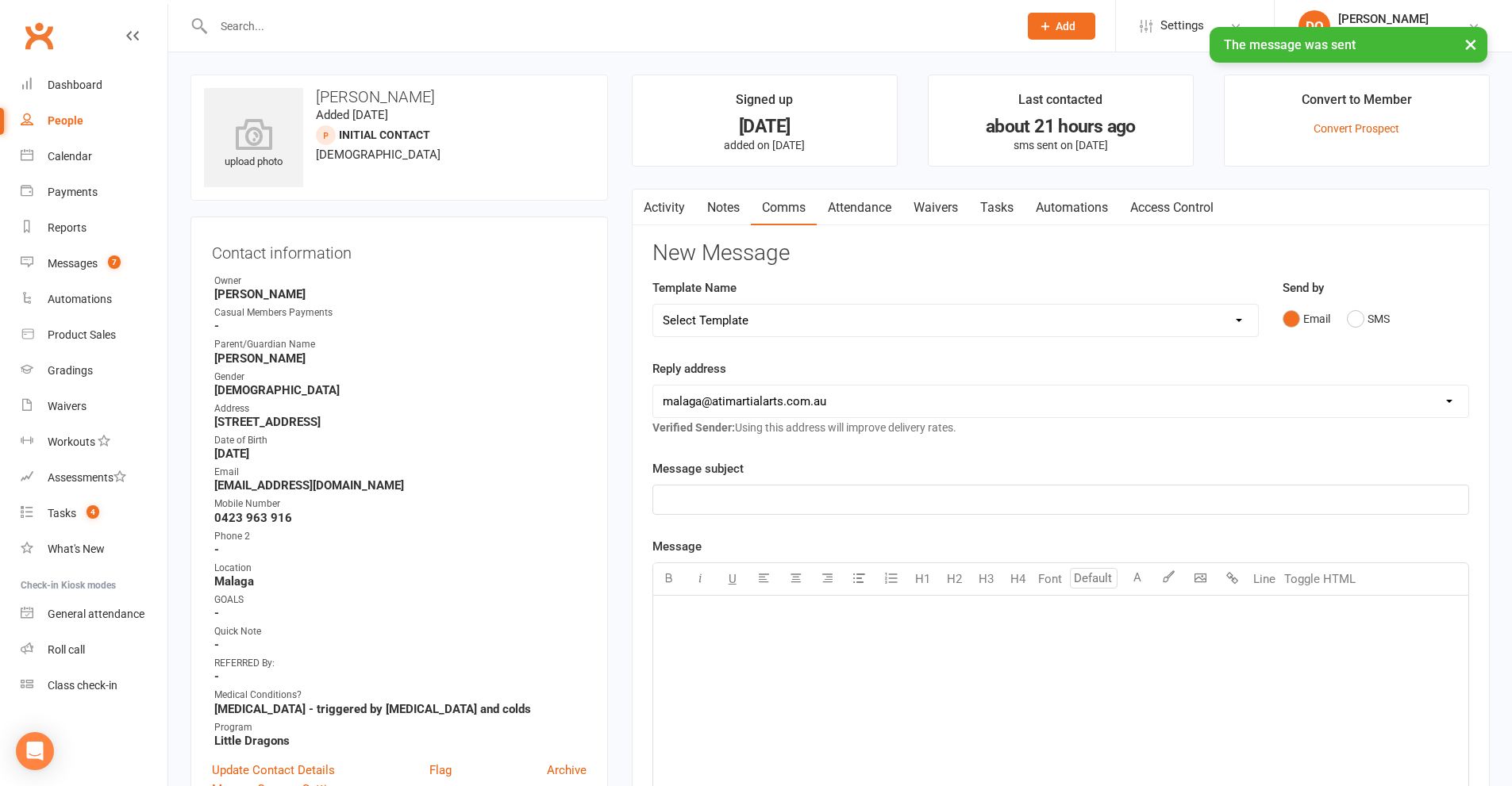
click at [660, 204] on link "Activity" at bounding box center [663, 208] width 63 height 36
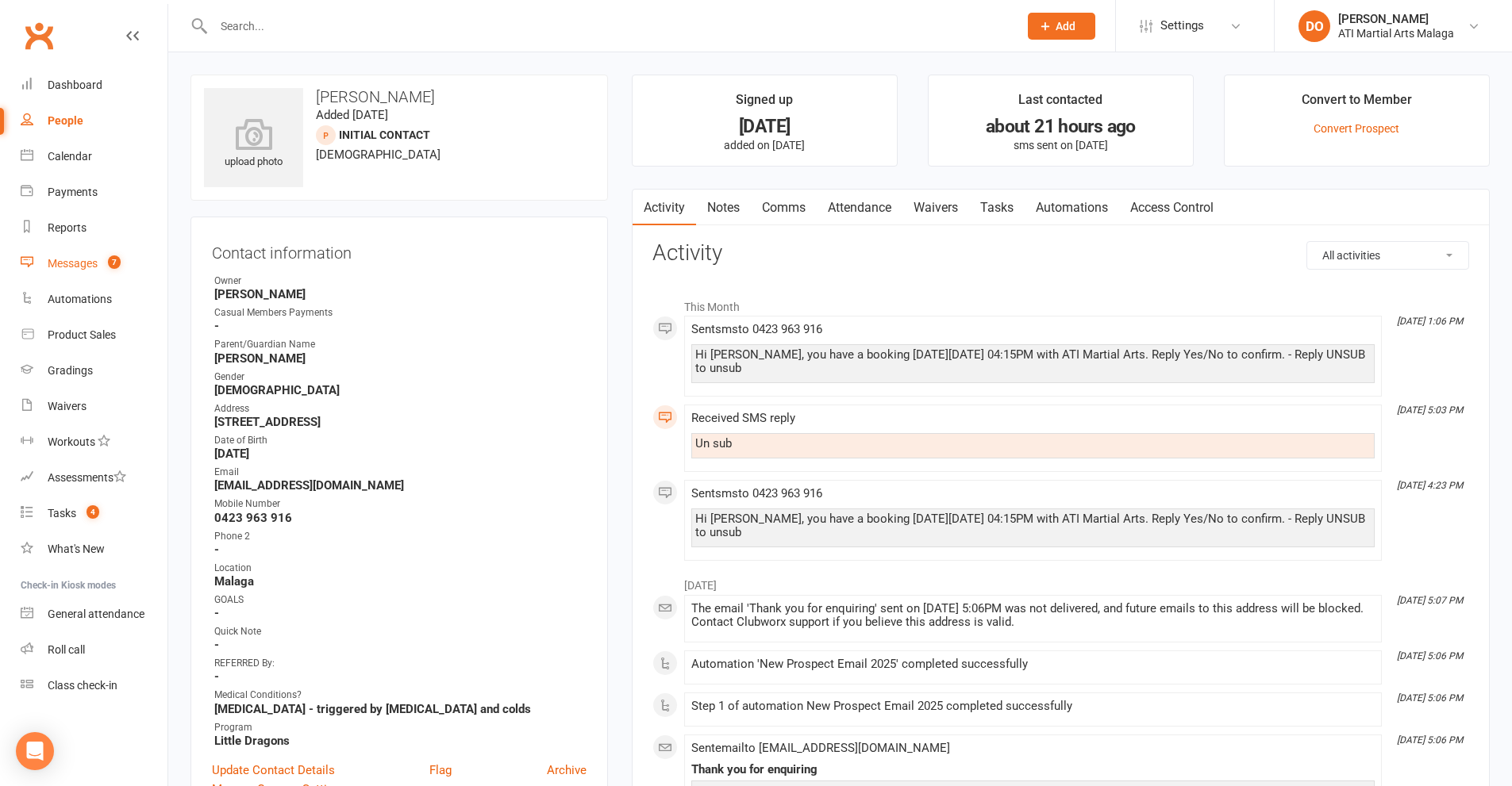
click at [83, 261] on div "Messages" at bounding box center [72, 263] width 50 height 13
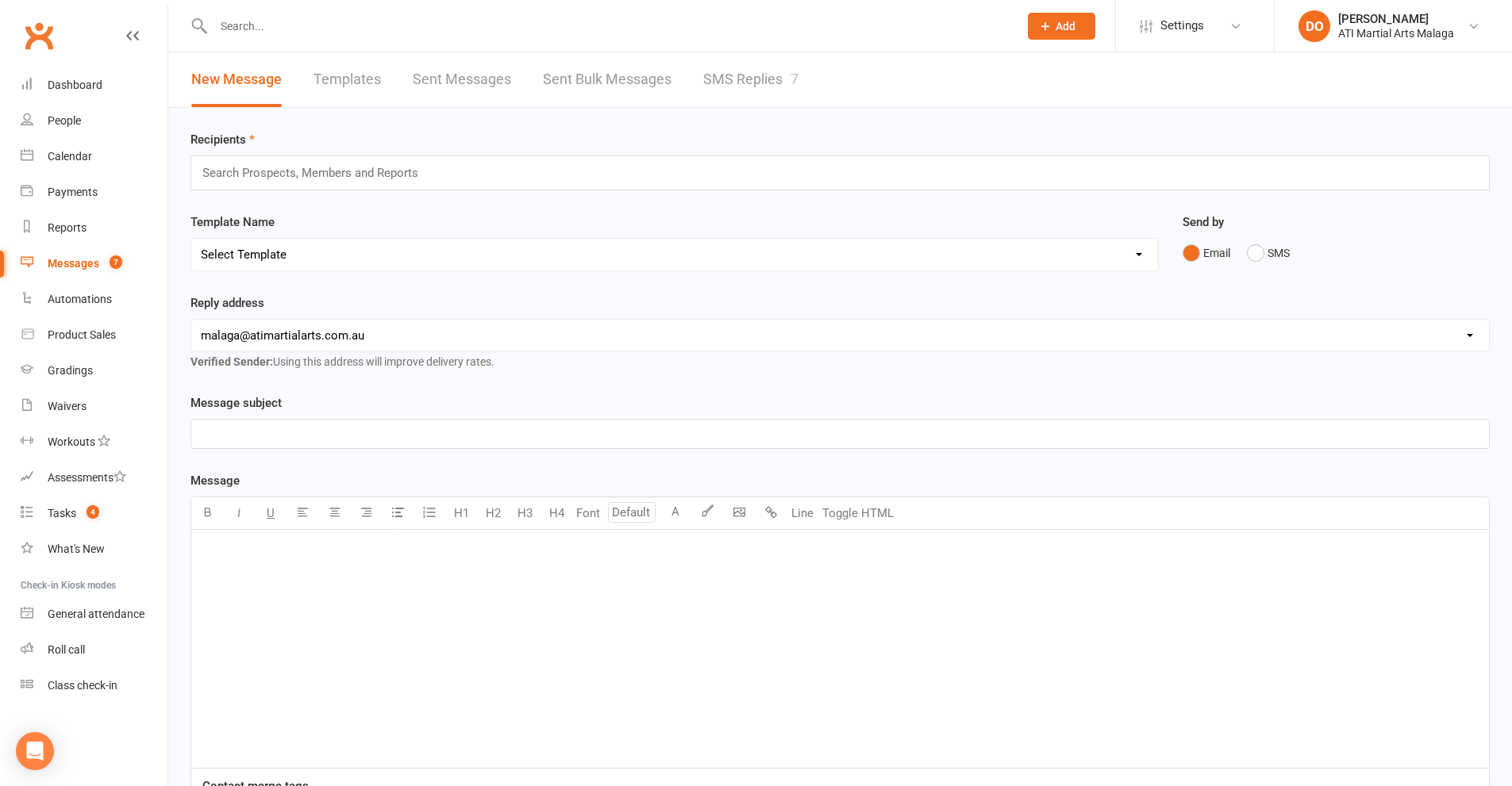
click at [750, 71] on link "SMS Replies 7" at bounding box center [750, 79] width 95 height 55
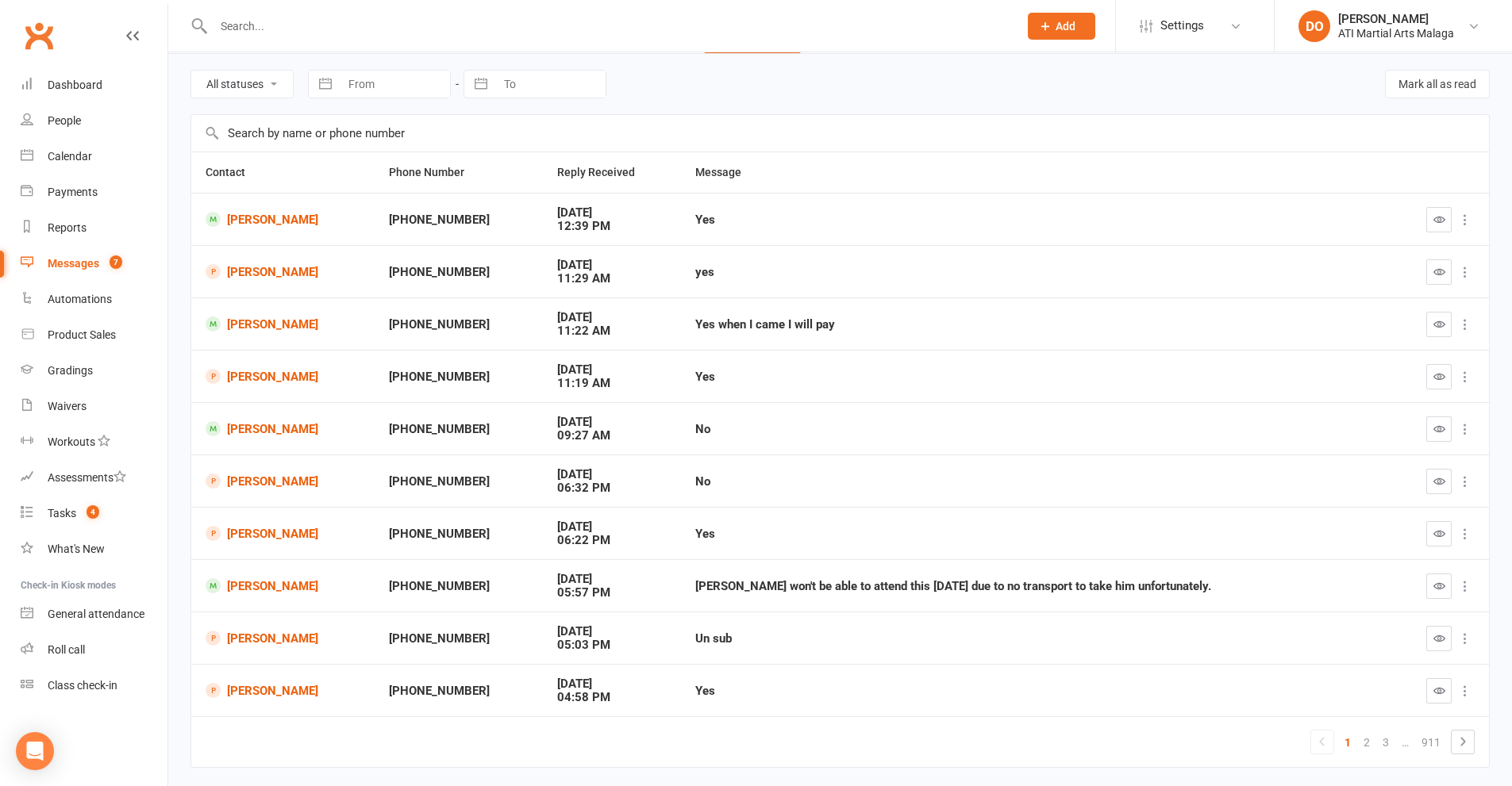
scroll to position [79, 0]
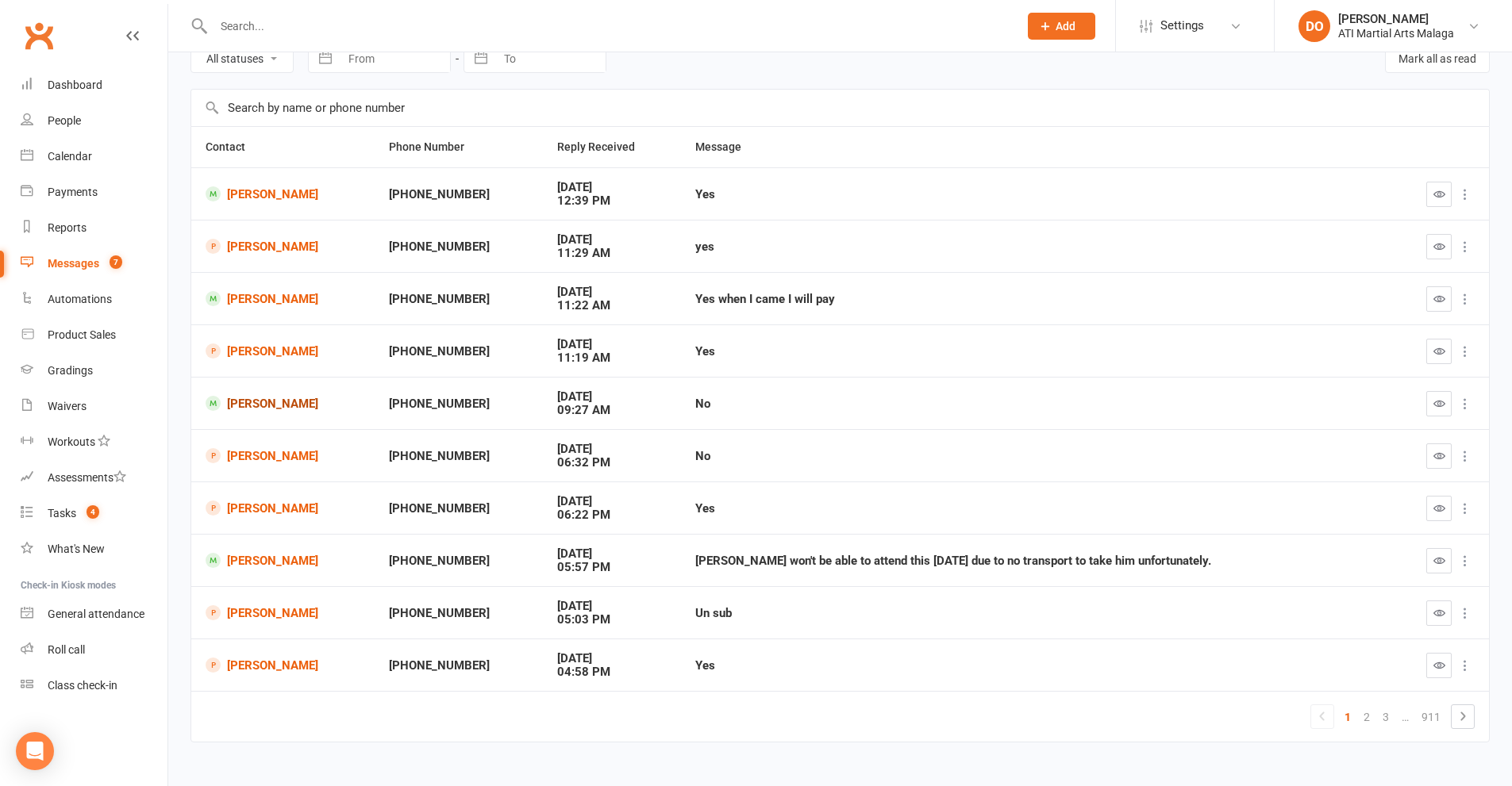
click at [272, 402] on link "[PERSON_NAME]" at bounding box center [283, 404] width 155 height 15
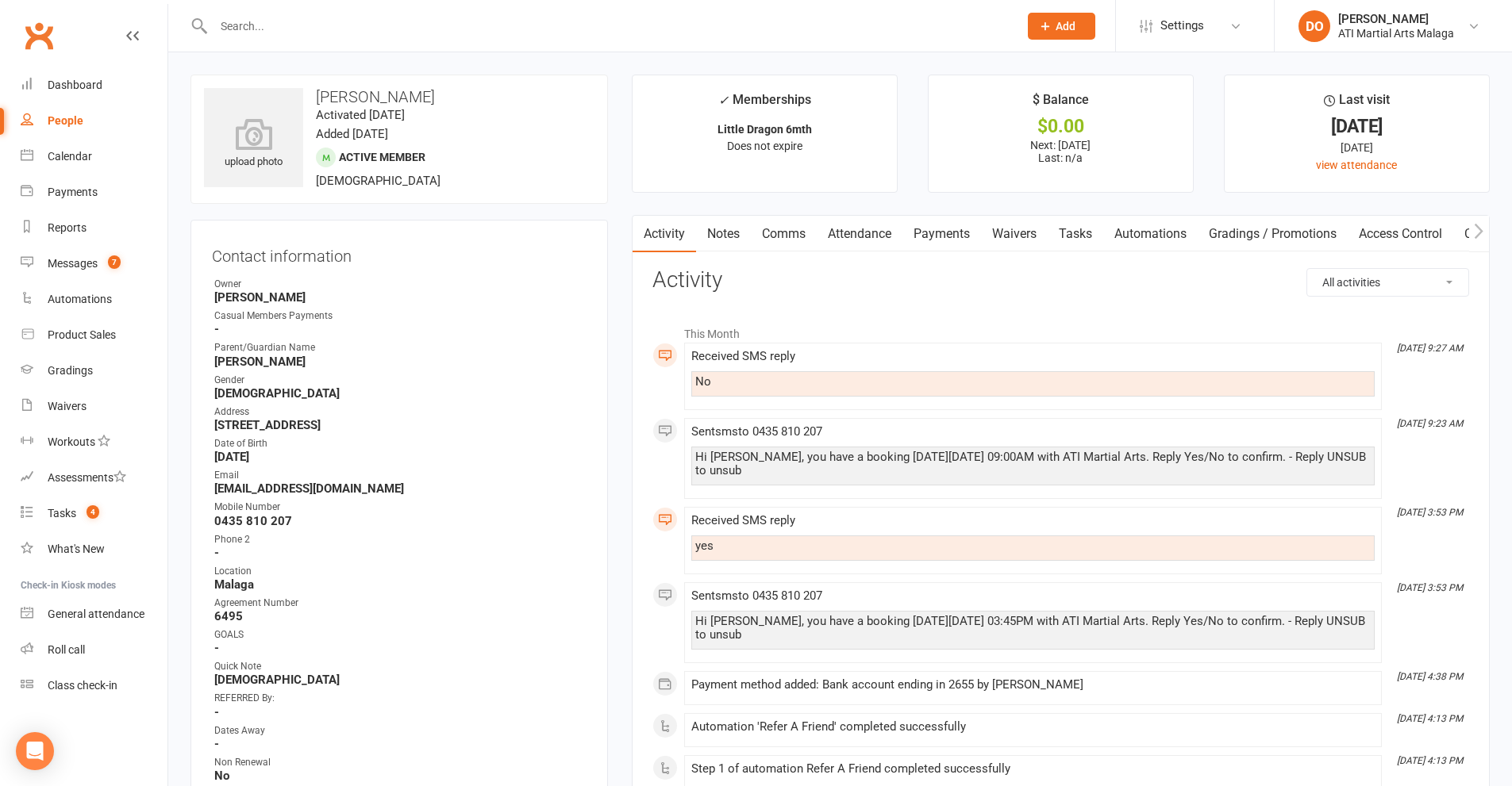
click at [585, 26] on input "text" at bounding box center [607, 26] width 798 height 22
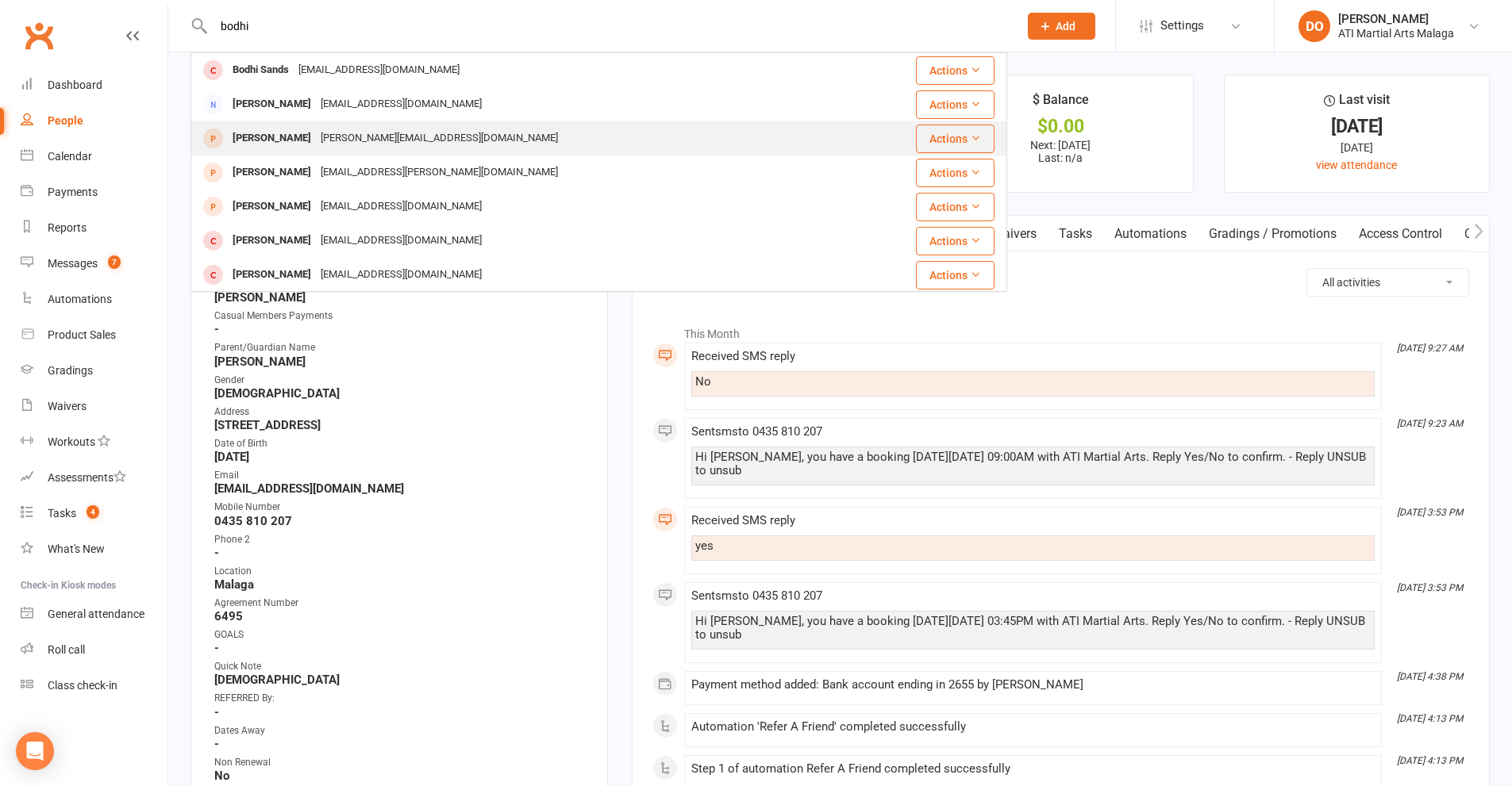
type input "bodhi"
click at [316, 135] on div "[PERSON_NAME][EMAIL_ADDRESS][DOMAIN_NAME]" at bounding box center [440, 138] width 247 height 23
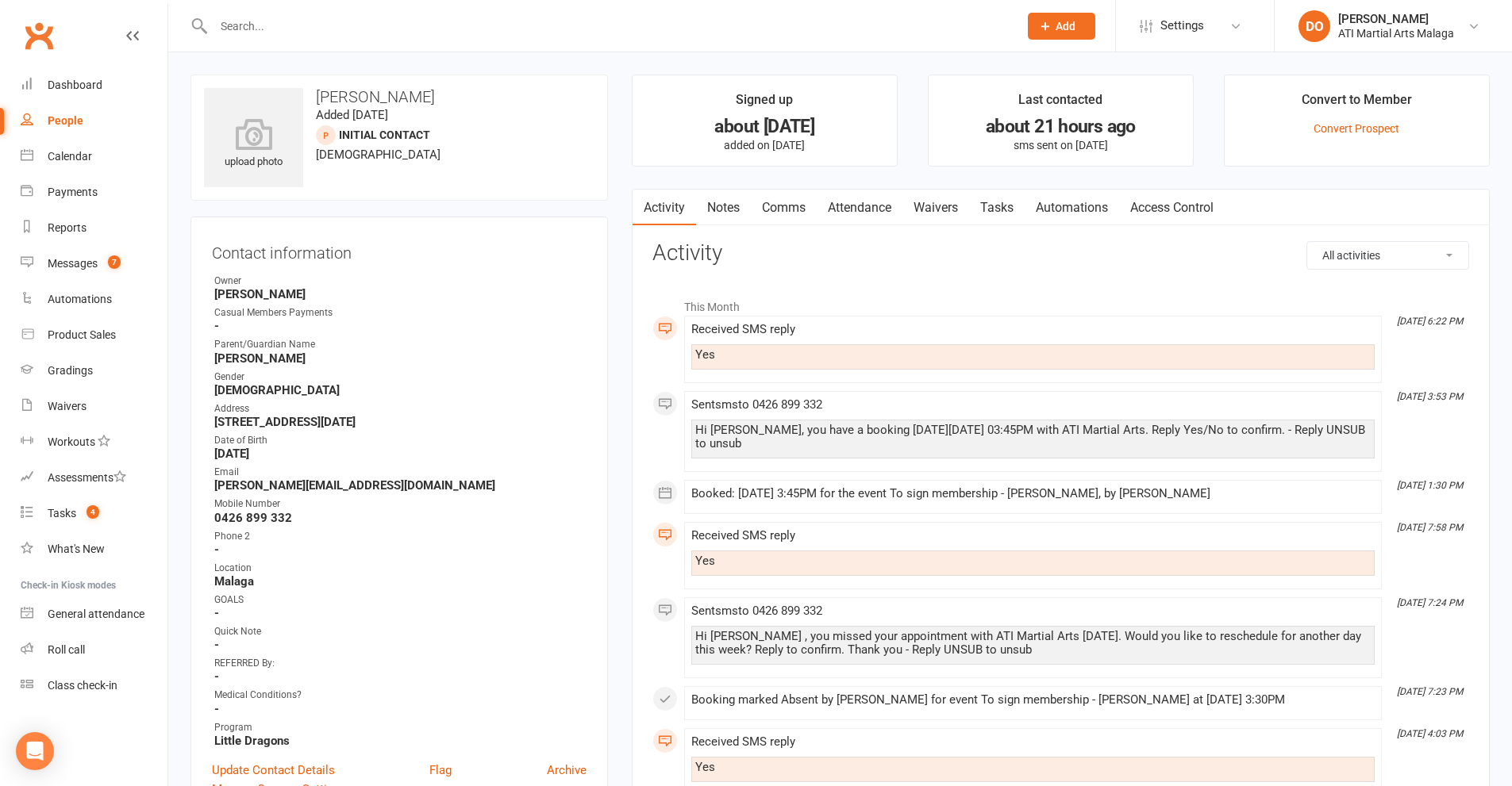
click at [664, 34] on input "text" at bounding box center [607, 26] width 798 height 22
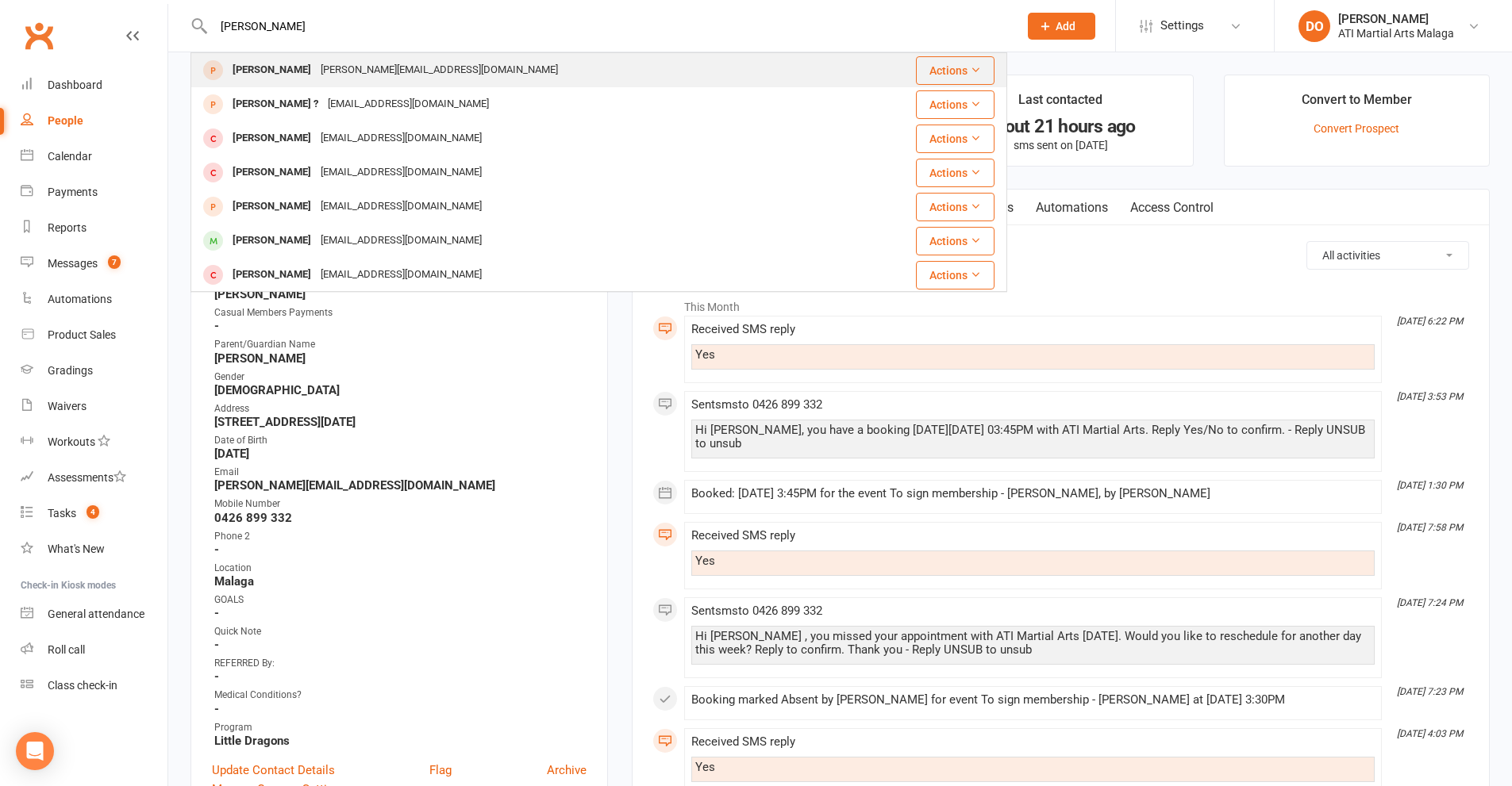
type input "[PERSON_NAME]"
click at [455, 78] on div "[PERSON_NAME] [PERSON_NAME][EMAIL_ADDRESS][DOMAIN_NAME]" at bounding box center [530, 70] width 677 height 33
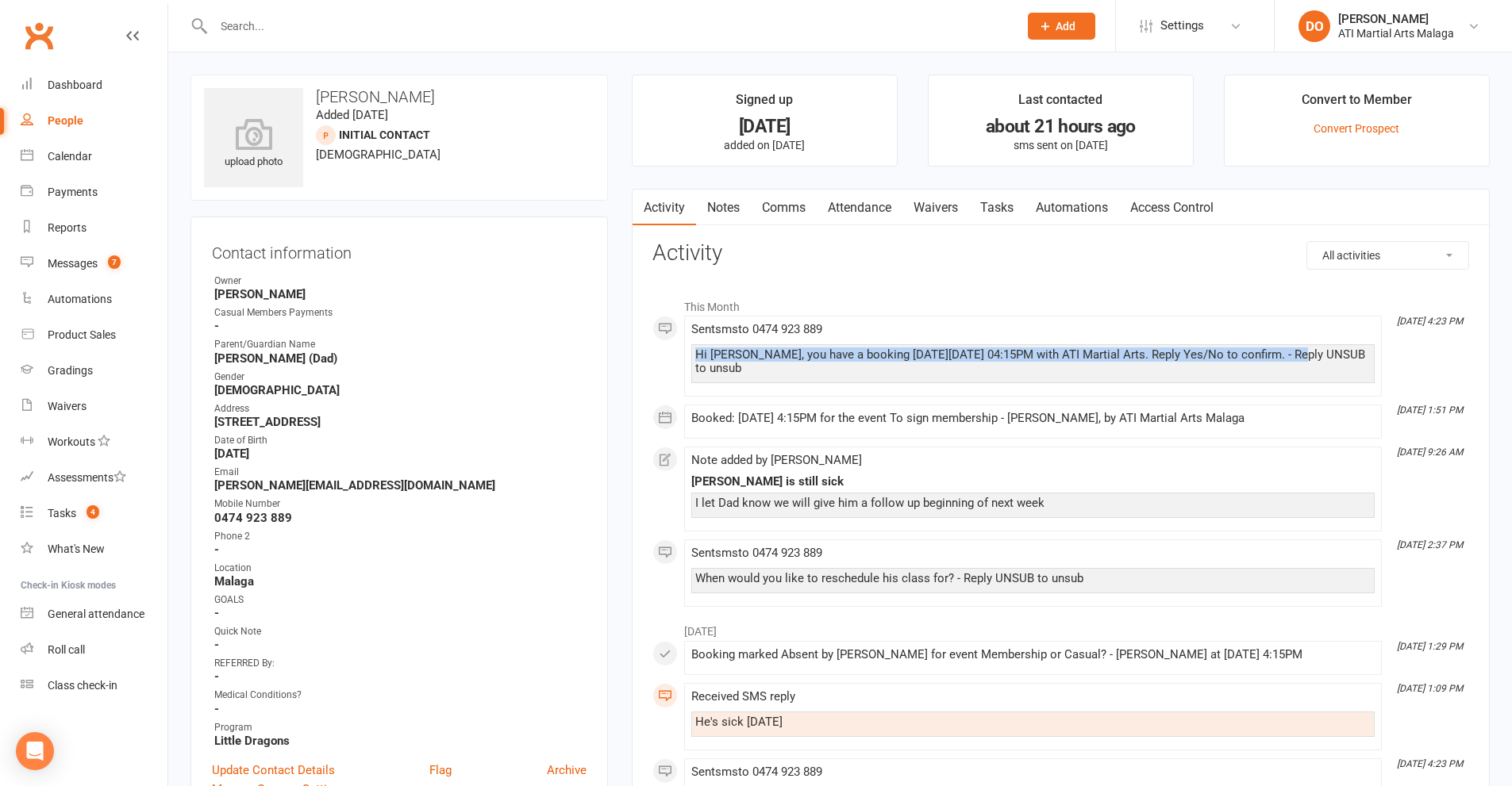
drag, startPoint x: 1285, startPoint y: 350, endPoint x: 688, endPoint y: 342, distance: 597.1
click at [688, 342] on li "[DATE] 4:23 PM Sent sms to [PHONE_NUMBER] Hi [PERSON_NAME], you have a booking …" at bounding box center [1034, 356] width 698 height 81
copy div "Hi [PERSON_NAME], you have a booking [DATE][DATE] 04:15PM with ATI Martial Arts…"
click at [768, 208] on link "Comms" at bounding box center [784, 208] width 66 height 36
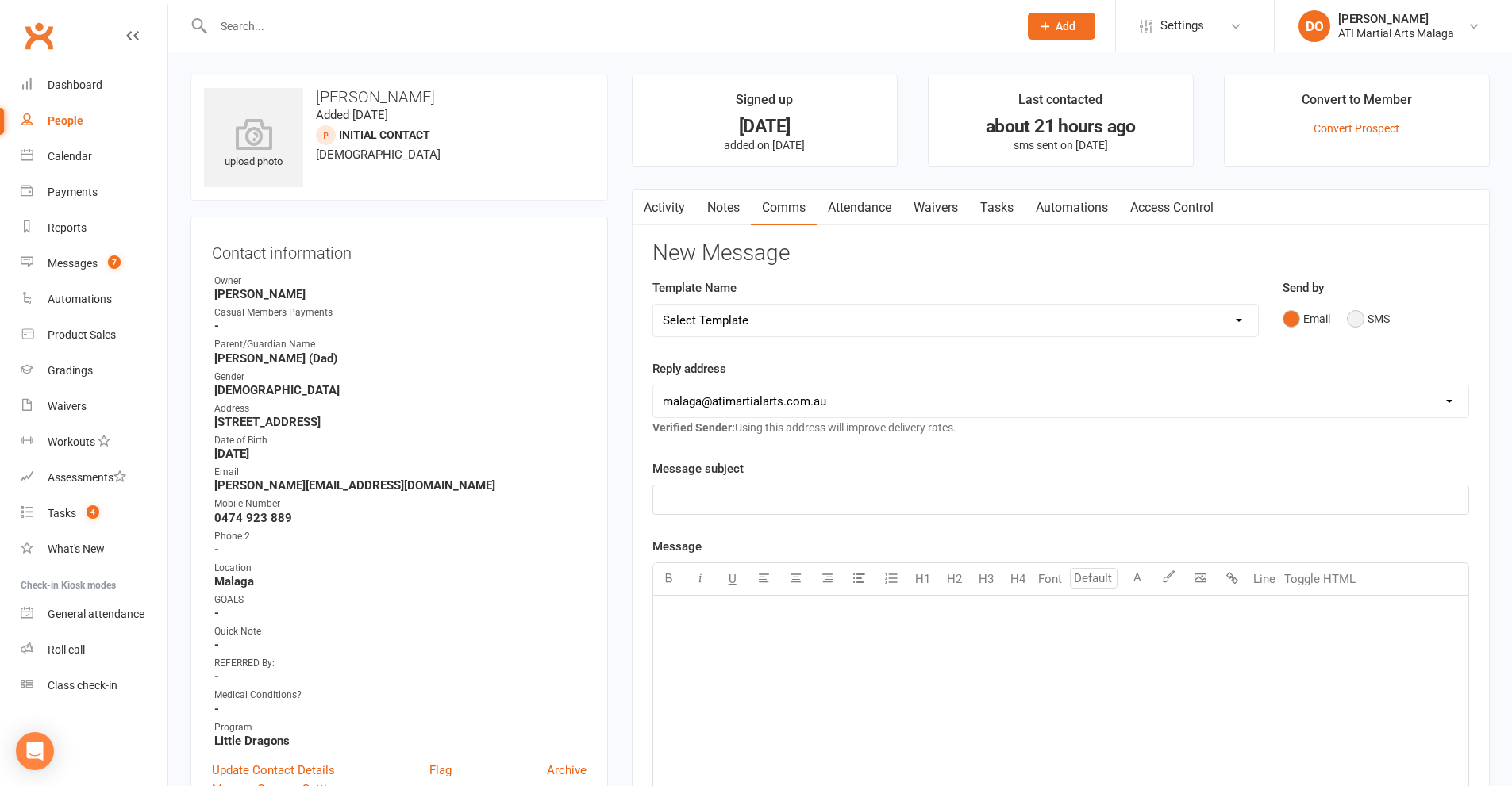
click at [1356, 323] on button "SMS" at bounding box center [1368, 319] width 43 height 30
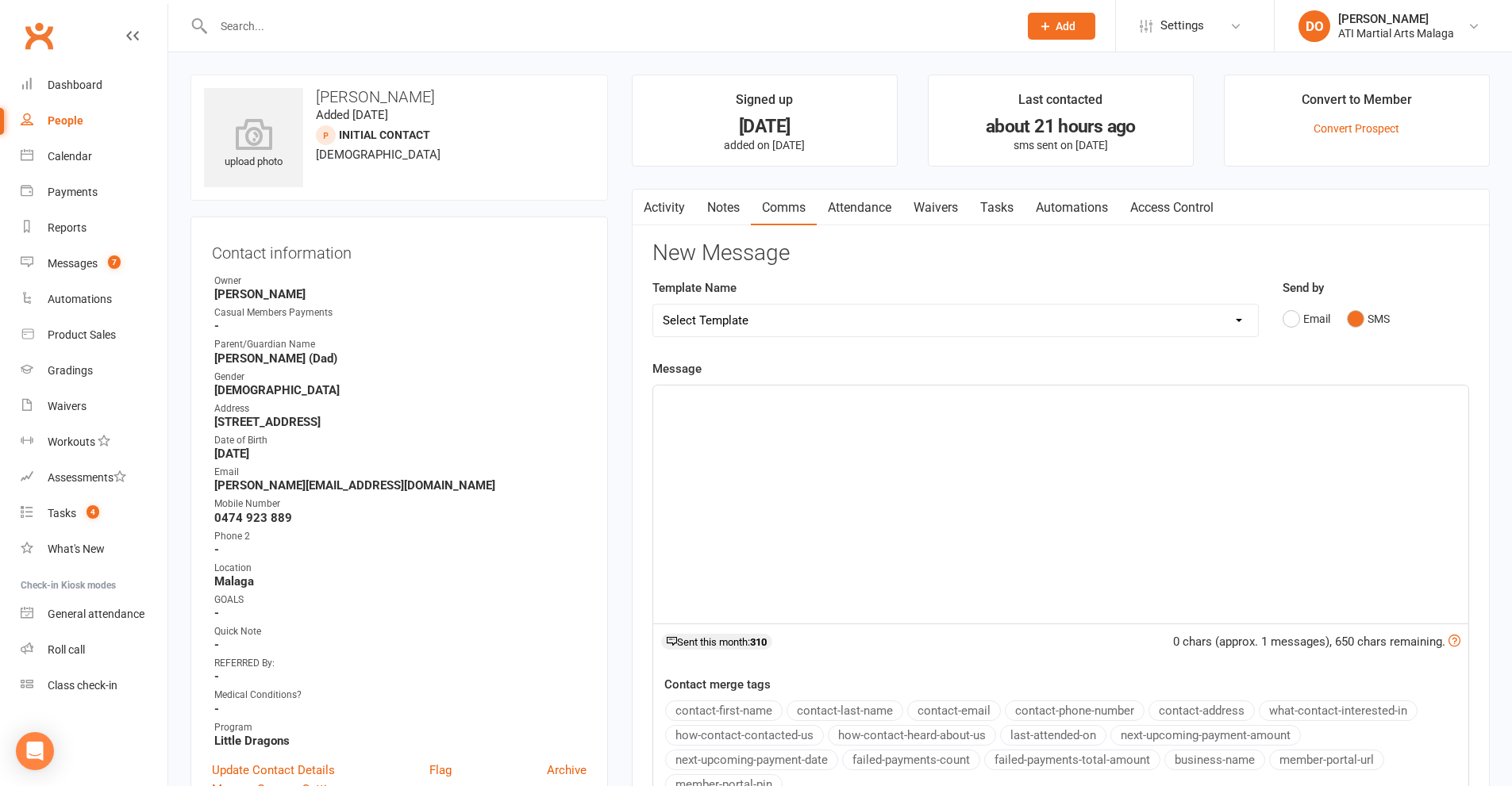
click at [923, 477] on div "﻿" at bounding box center [1060, 504] width 815 height 238
click at [888, 518] on div "Hi [PERSON_NAME], you have a booking [DATE][DATE] 04:15PM with ATI Martial Arts…" at bounding box center [1060, 504] width 815 height 238
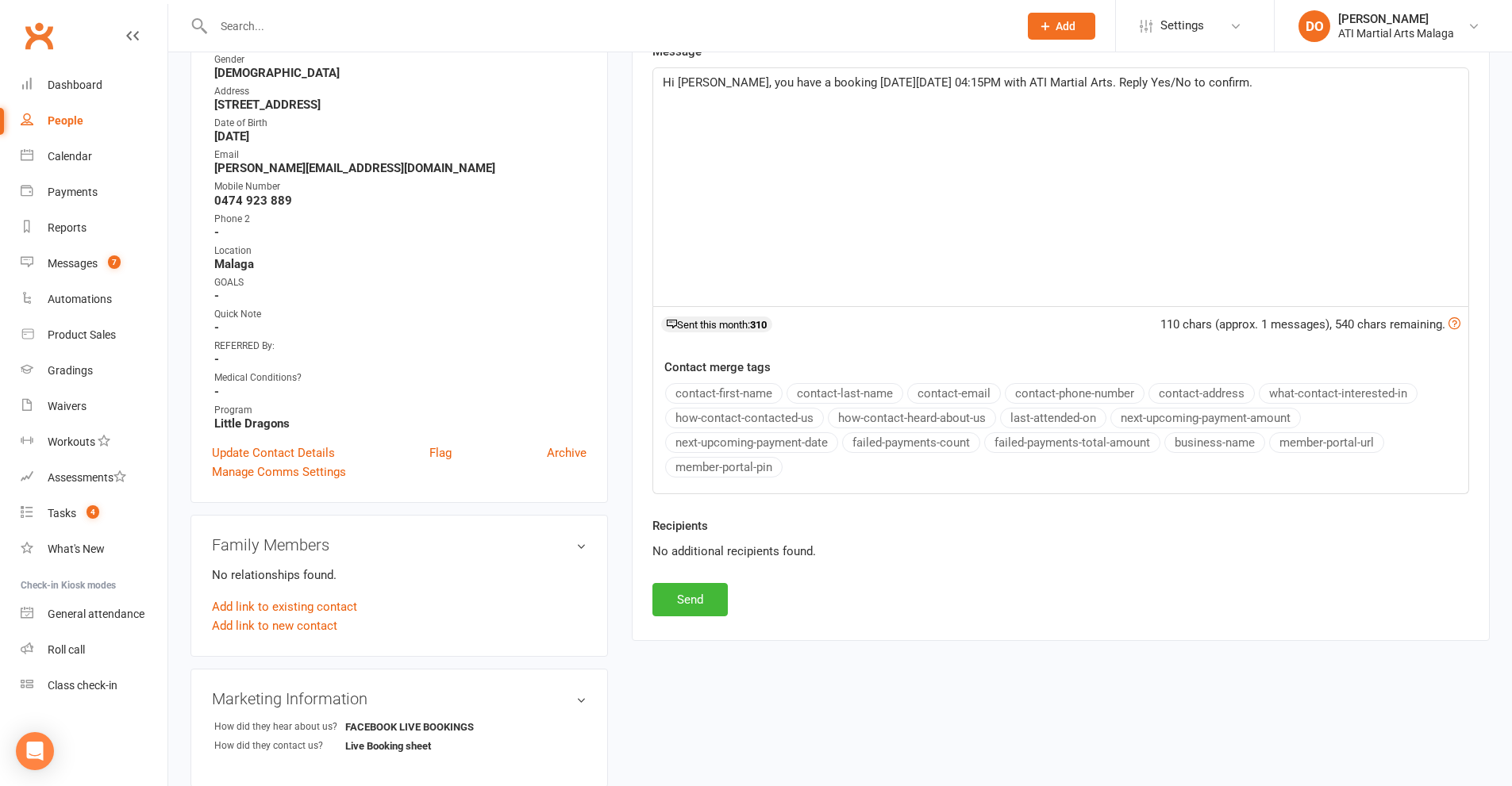
scroll to position [238, 0]
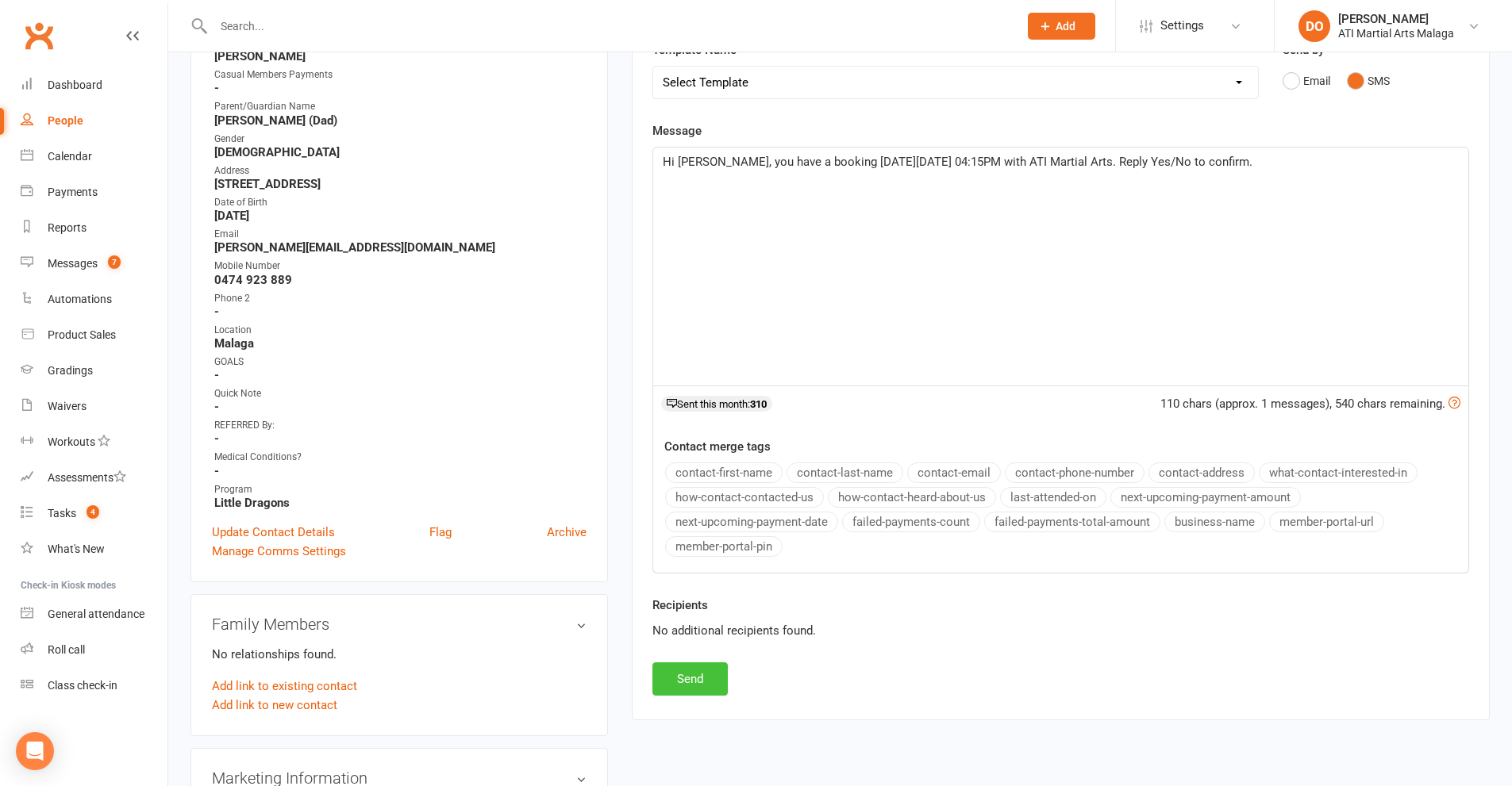
click at [697, 670] on button "Send" at bounding box center [690, 679] width 76 height 34
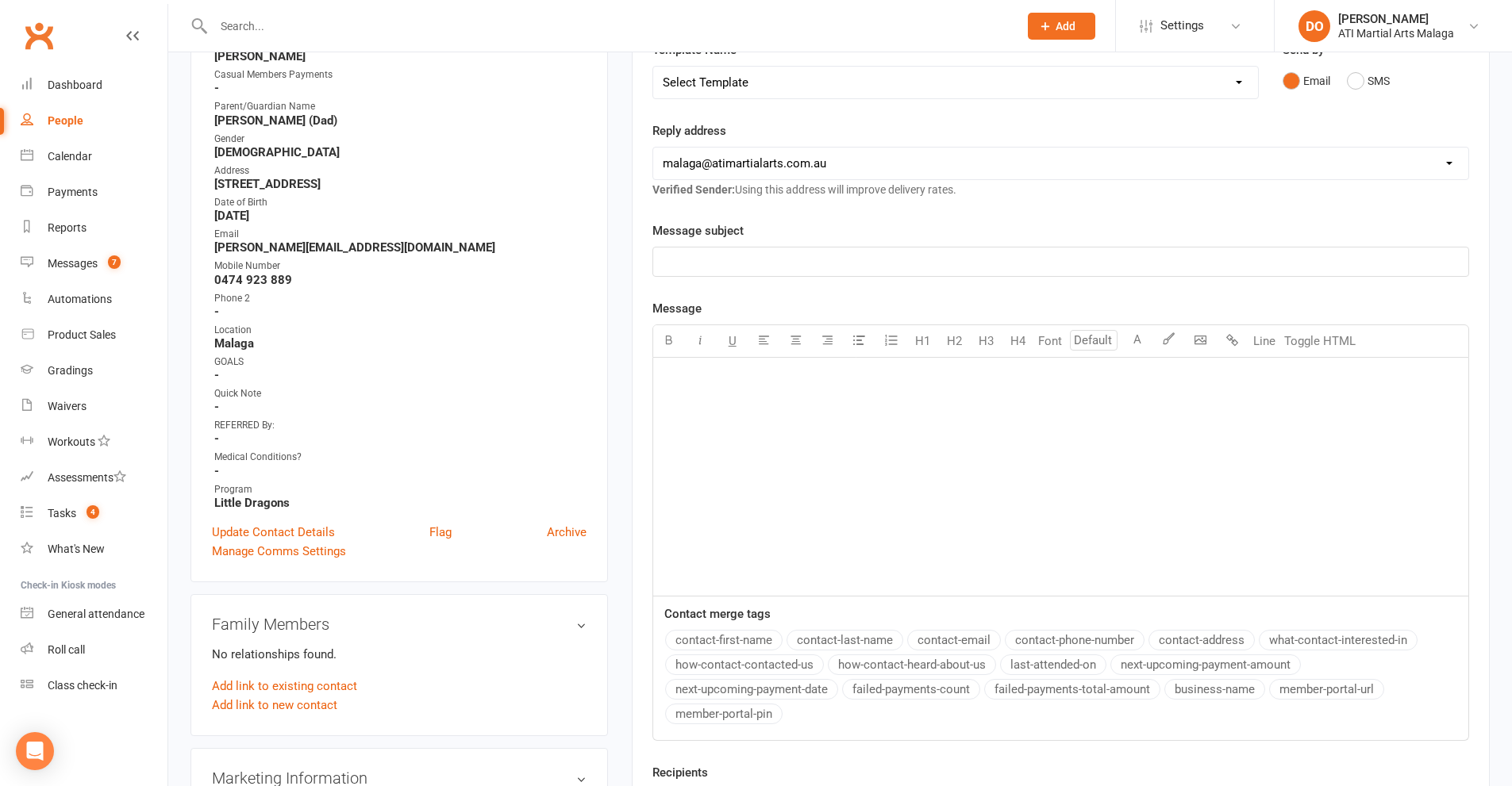
click at [627, 24] on input "text" at bounding box center [607, 26] width 798 height 22
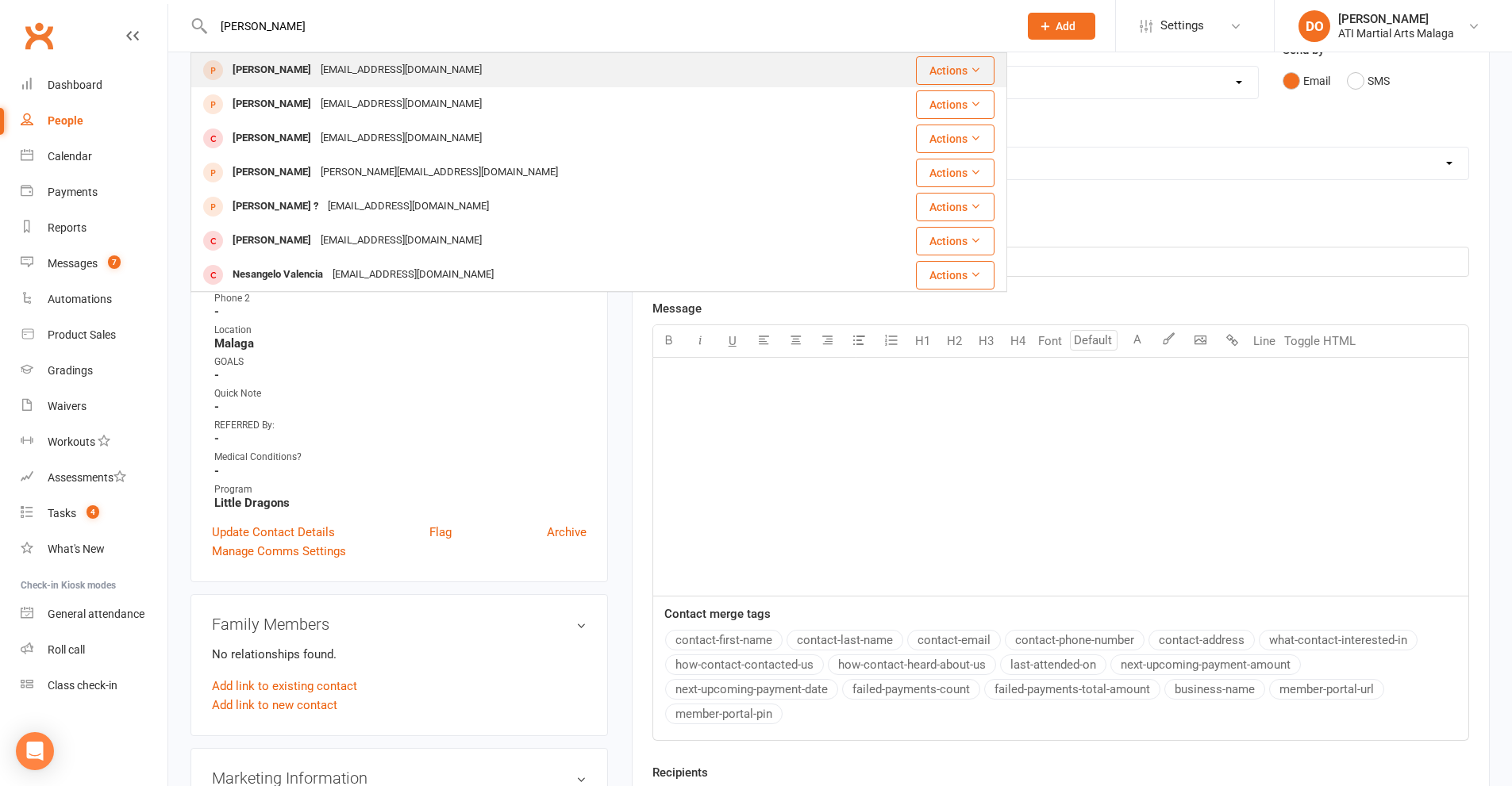
type input "[PERSON_NAME]"
click at [357, 66] on div "[EMAIL_ADDRESS][DOMAIN_NAME]" at bounding box center [401, 70] width 171 height 23
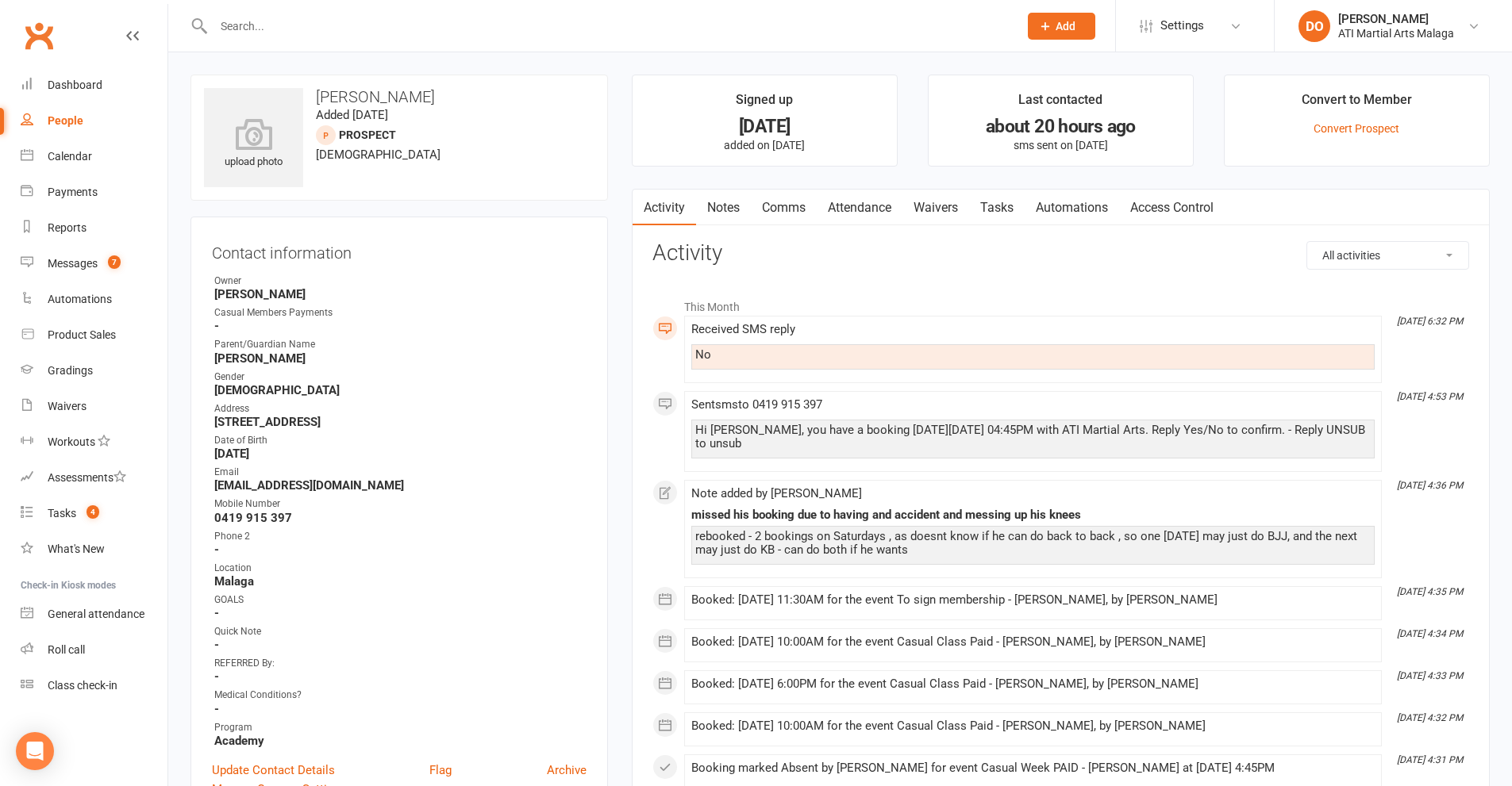
click at [706, 206] on link "Notes" at bounding box center [723, 208] width 55 height 36
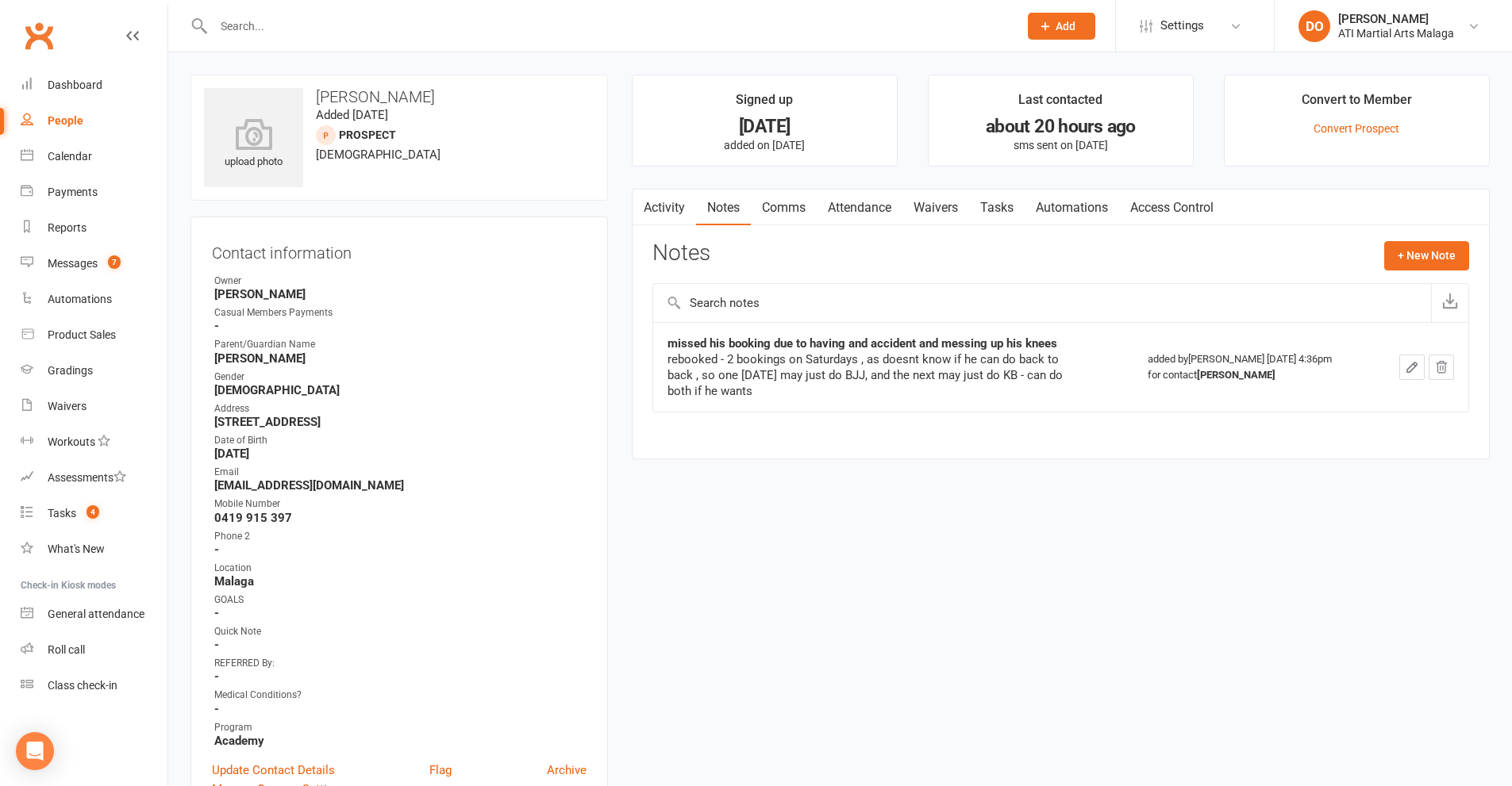
click at [790, 219] on link "Comms" at bounding box center [784, 208] width 66 height 36
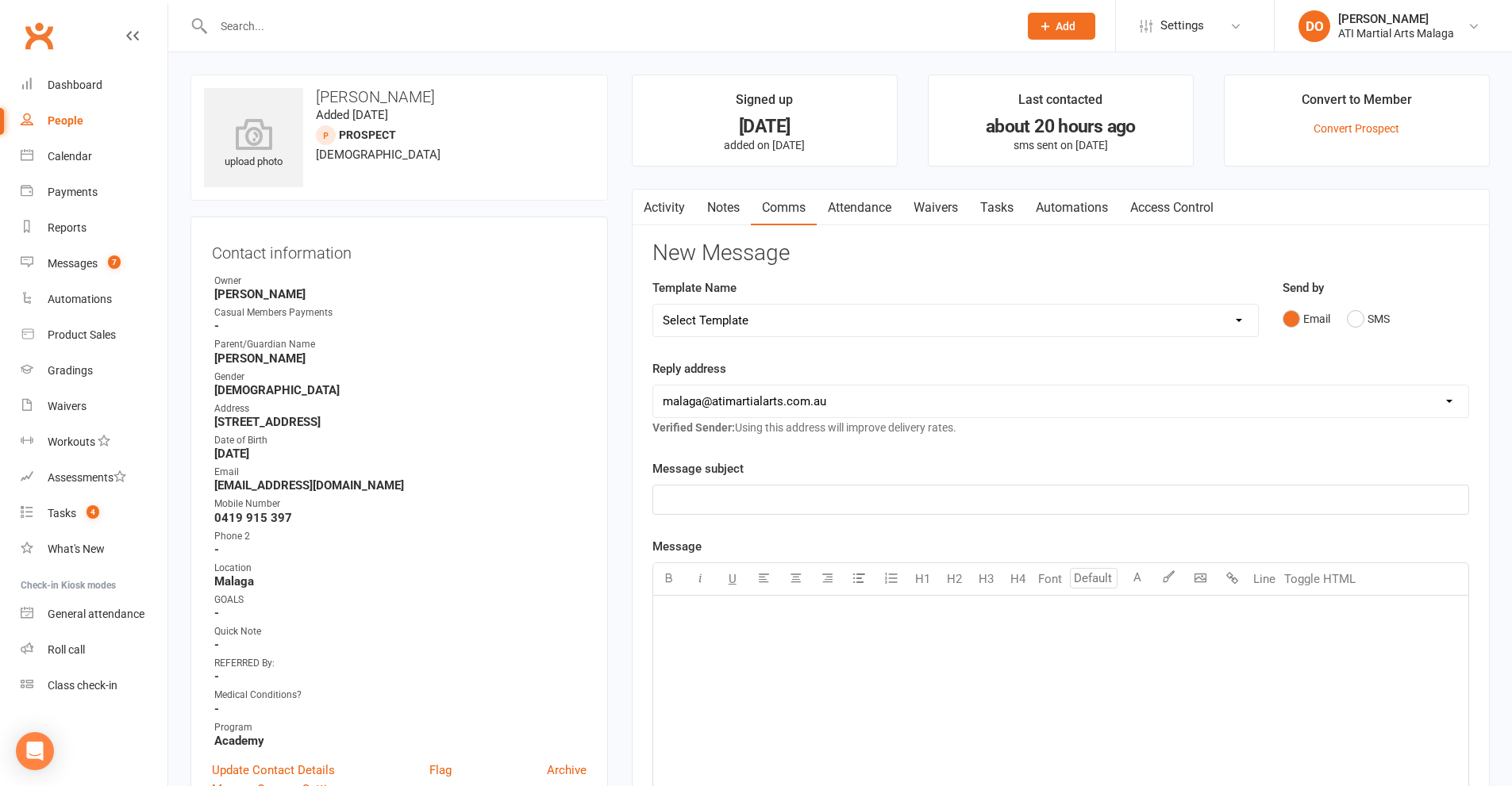
click at [863, 210] on link "Attendance" at bounding box center [859, 208] width 86 height 36
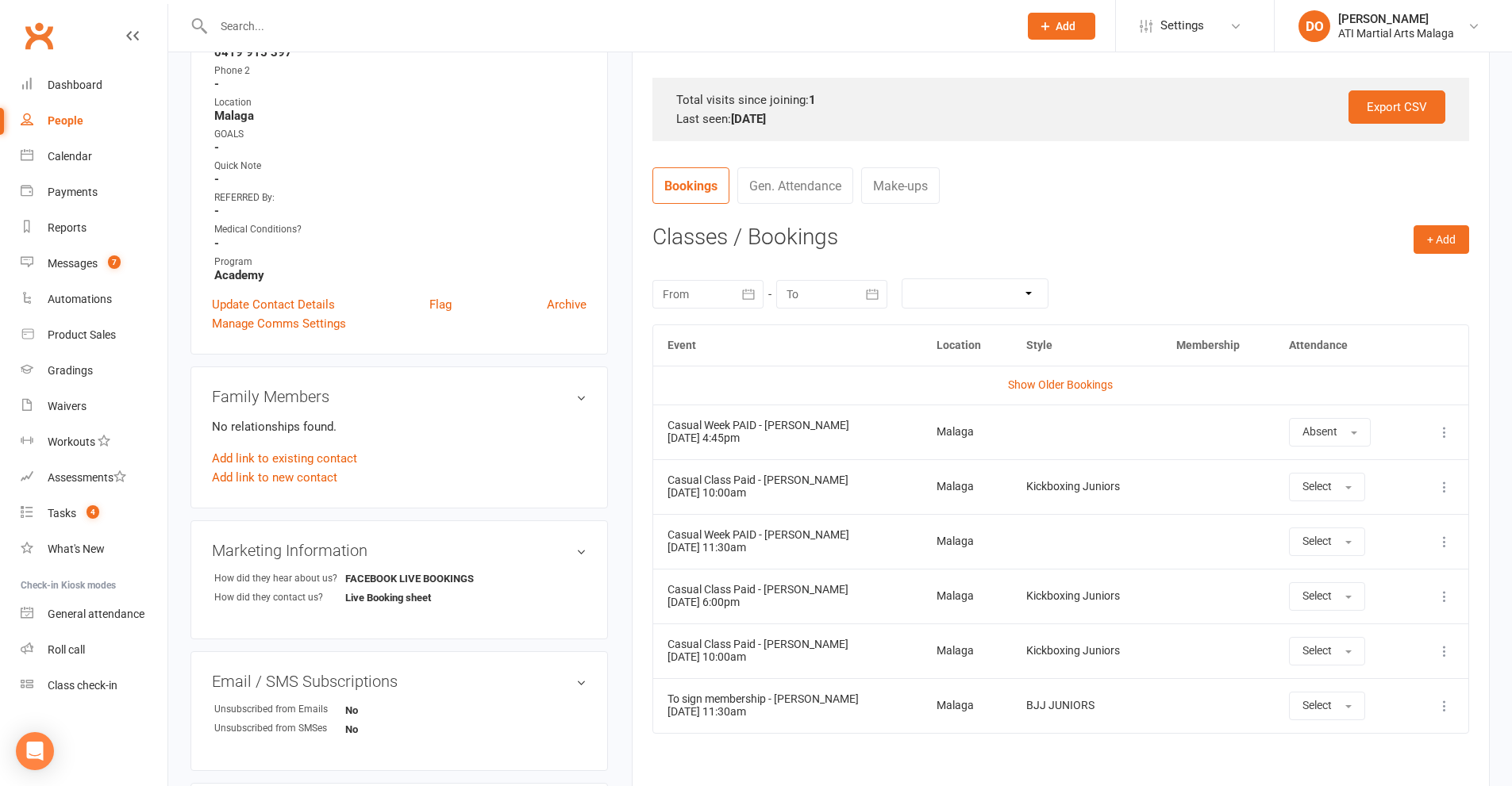
scroll to position [476, 0]
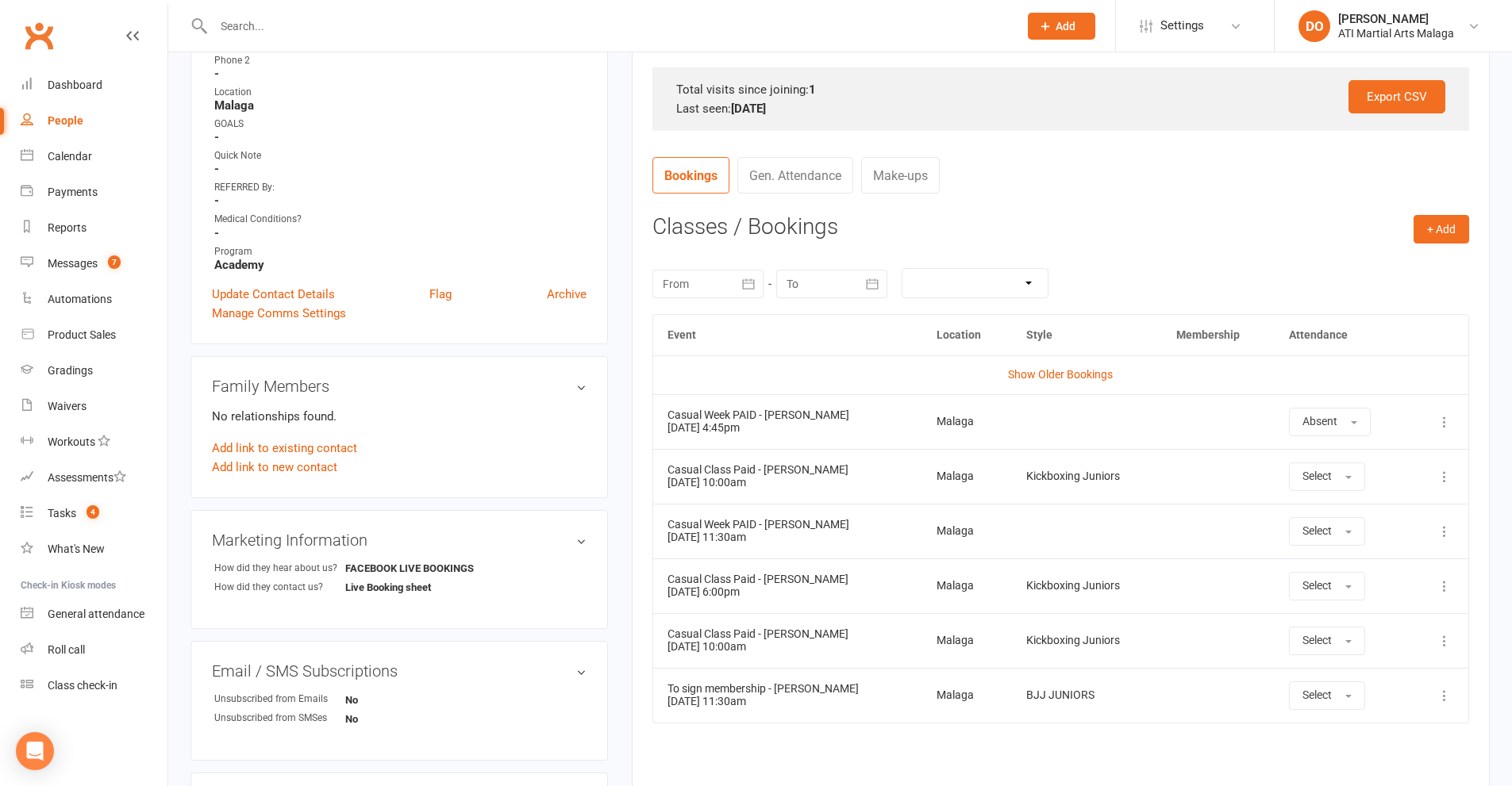
click at [1441, 534] on icon at bounding box center [1444, 531] width 16 height 16
click at [1359, 593] on link "View event" at bounding box center [1374, 594] width 157 height 32
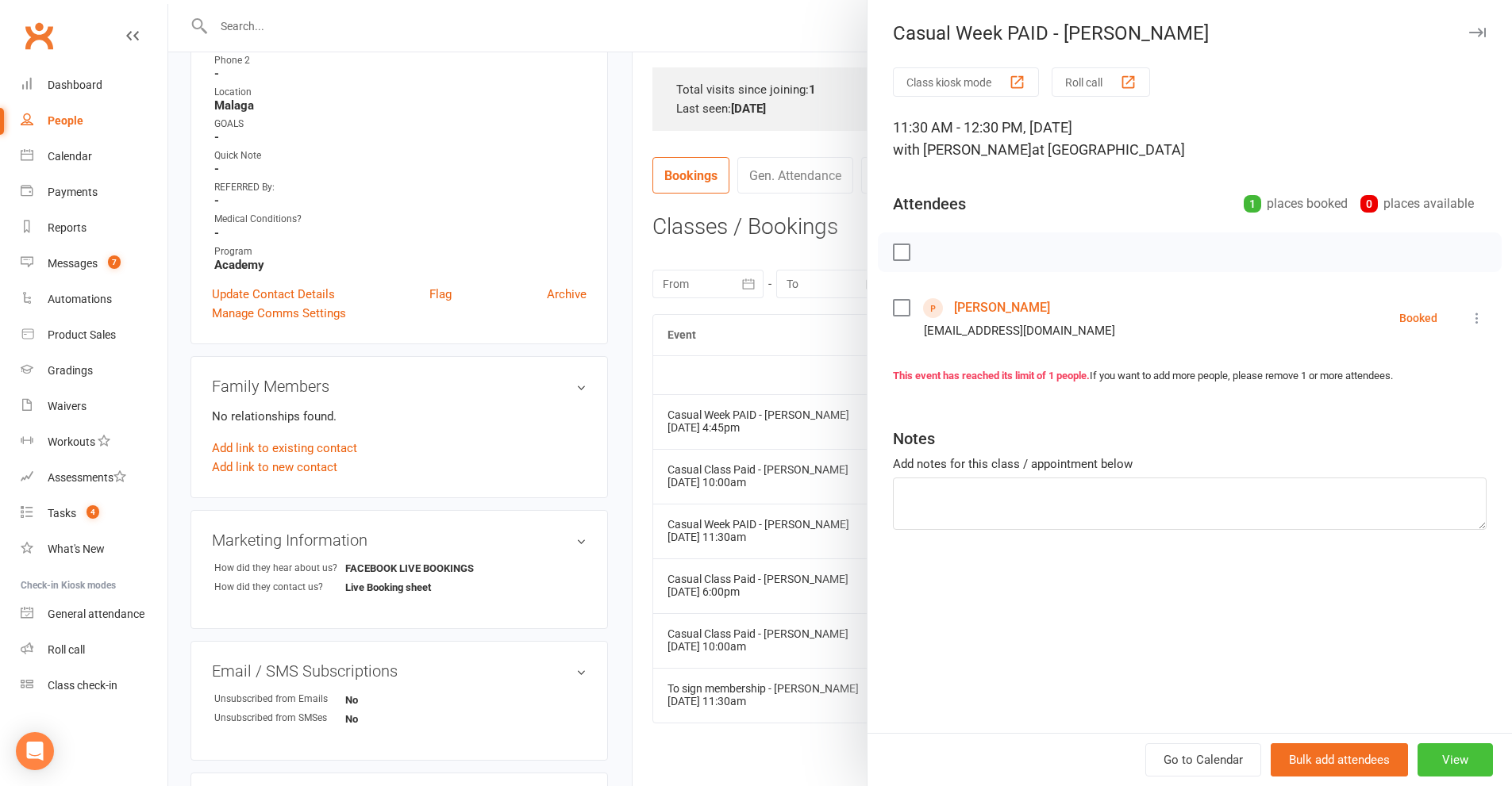
click at [1438, 756] on button "View" at bounding box center [1456, 760] width 76 height 34
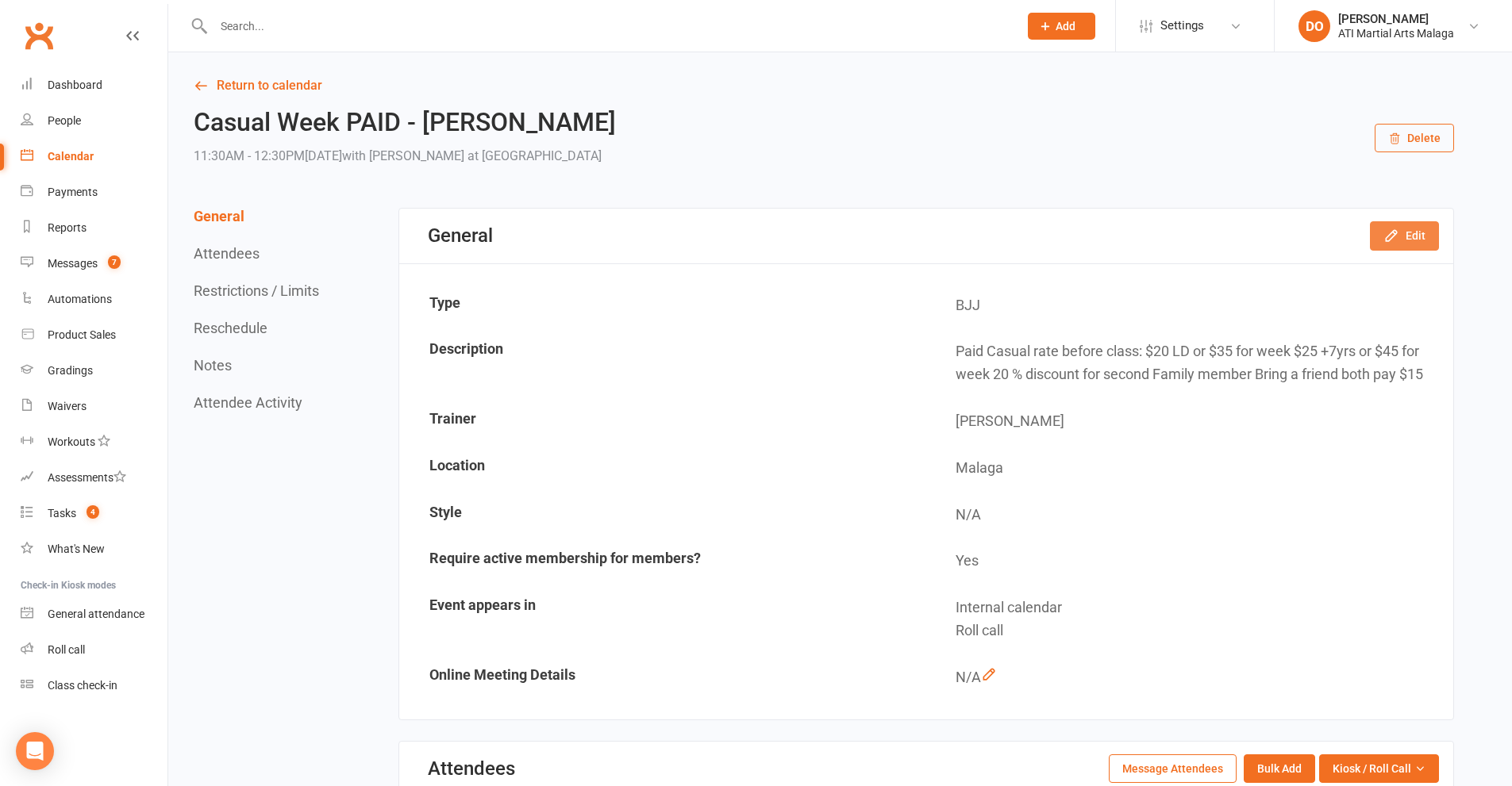
click at [1416, 233] on button "Edit" at bounding box center [1404, 235] width 69 height 29
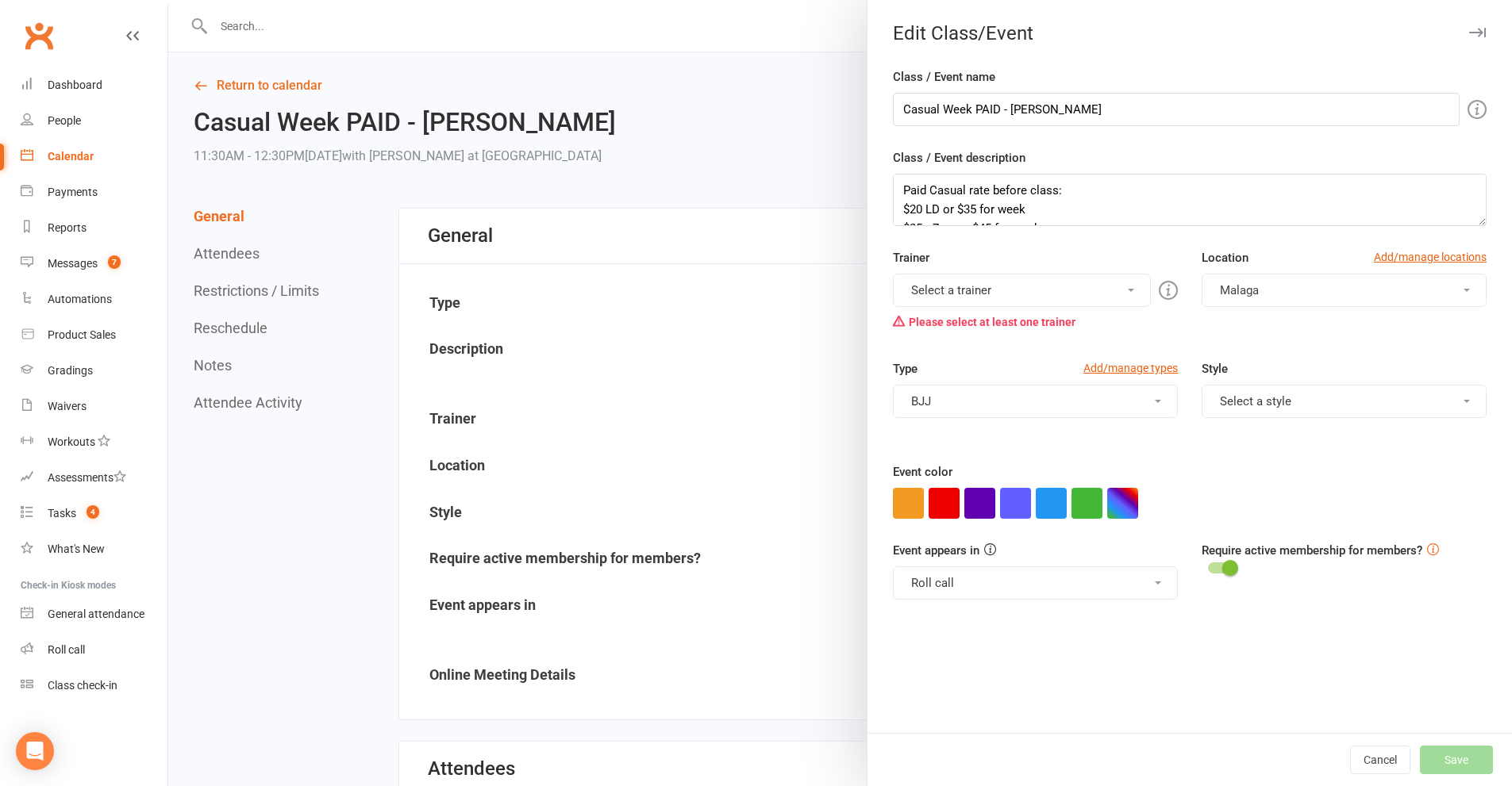
click at [1055, 287] on button "Select a trainer" at bounding box center [1022, 291] width 258 height 34
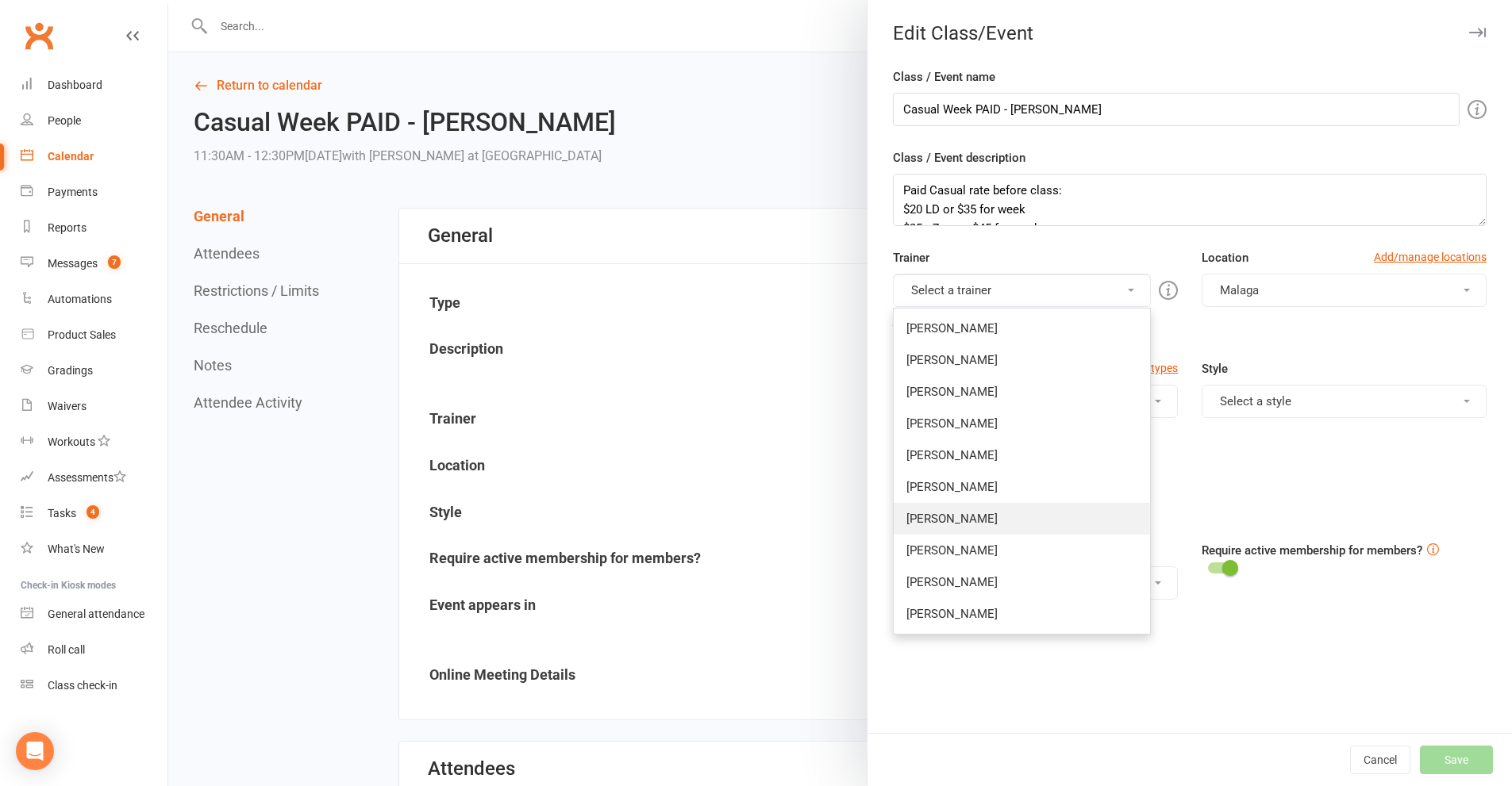
click at [954, 526] on link "[PERSON_NAME]" at bounding box center [1022, 519] width 256 height 32
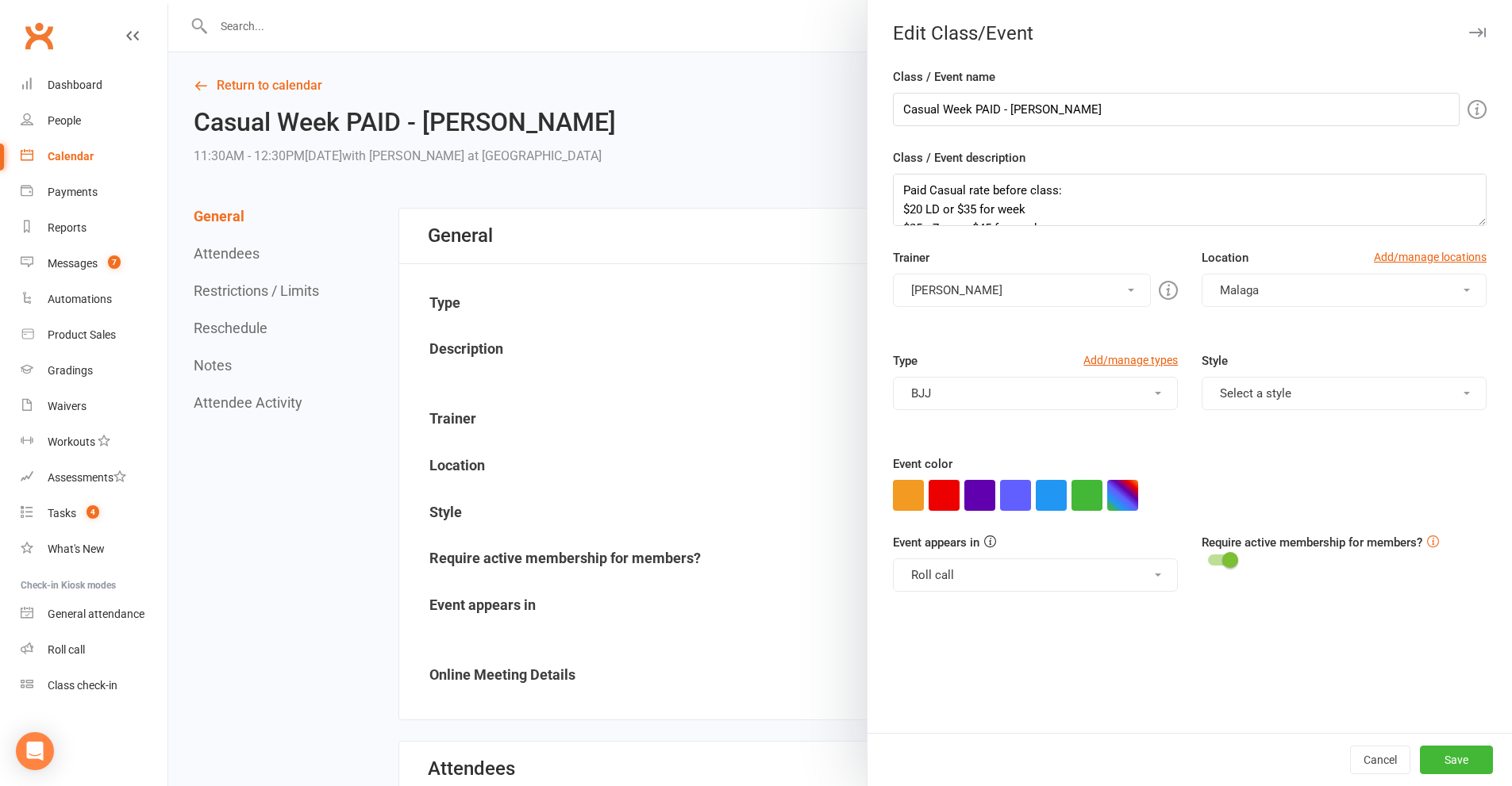
click at [1317, 393] on button "Select a style" at bounding box center [1344, 393] width 285 height 34
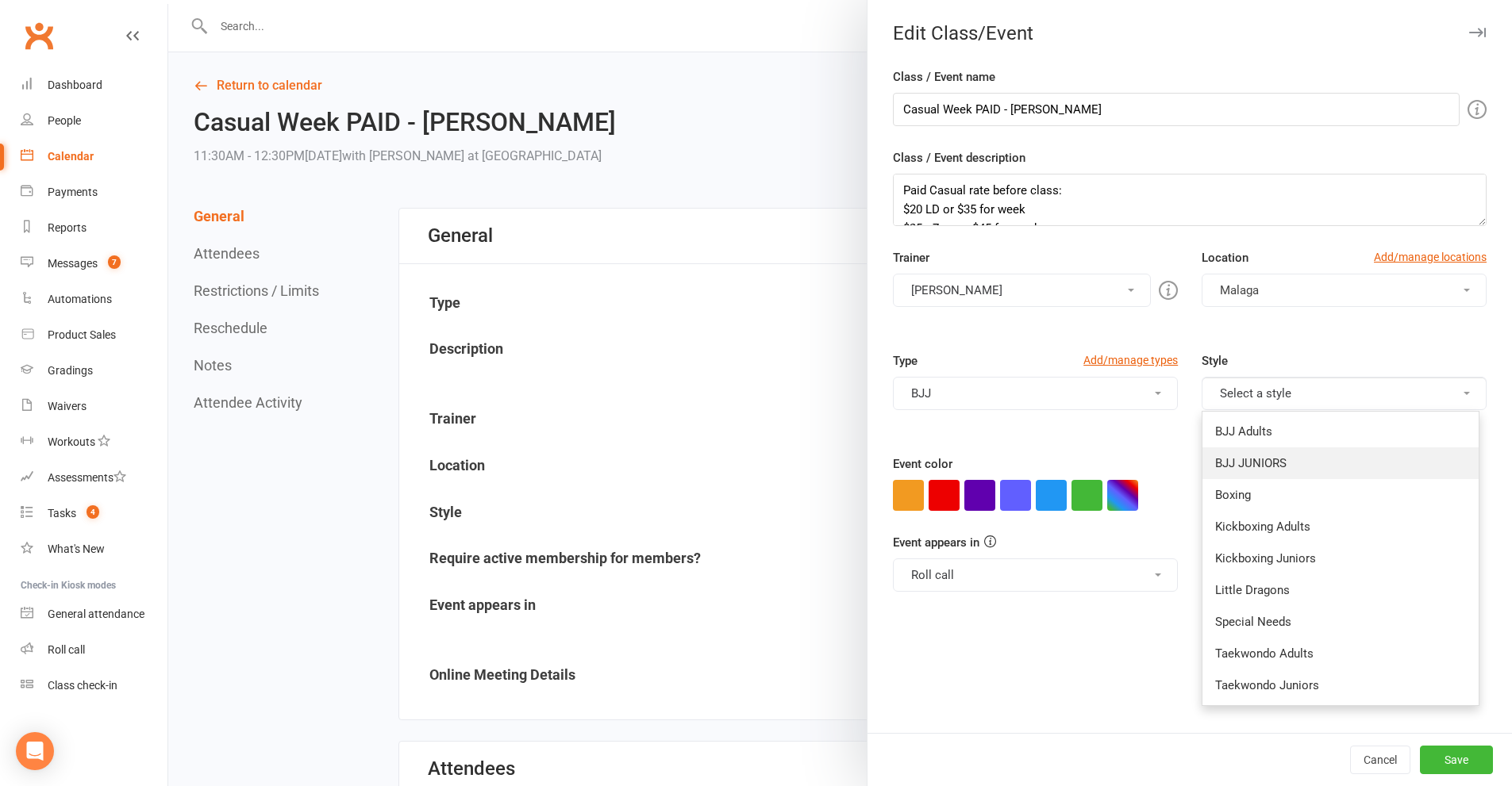
click at [1289, 456] on link "BJJ JUNIORS" at bounding box center [1340, 463] width 276 height 32
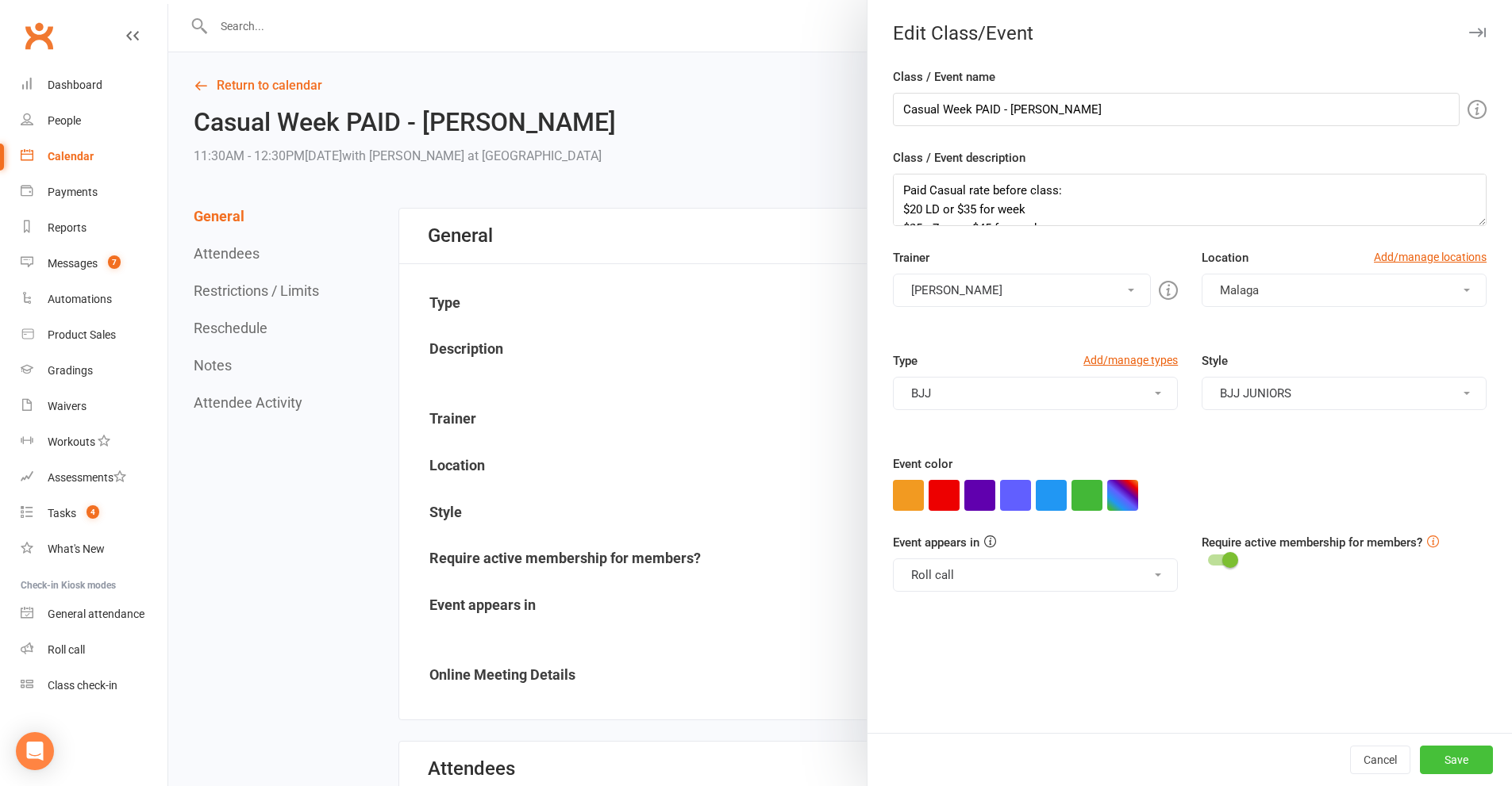
click at [1441, 757] on button "Save" at bounding box center [1456, 760] width 73 height 29
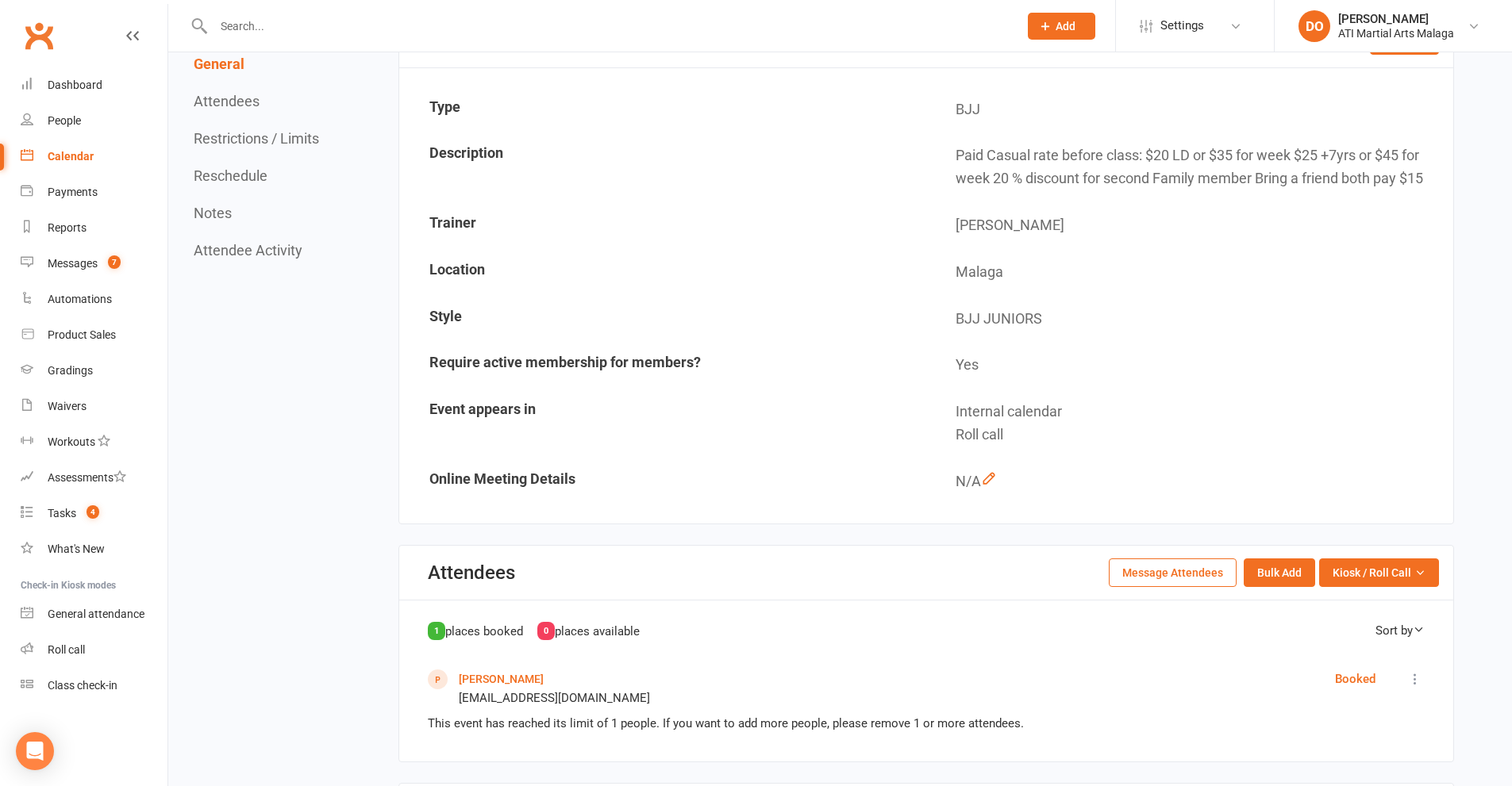
scroll to position [397, 0]
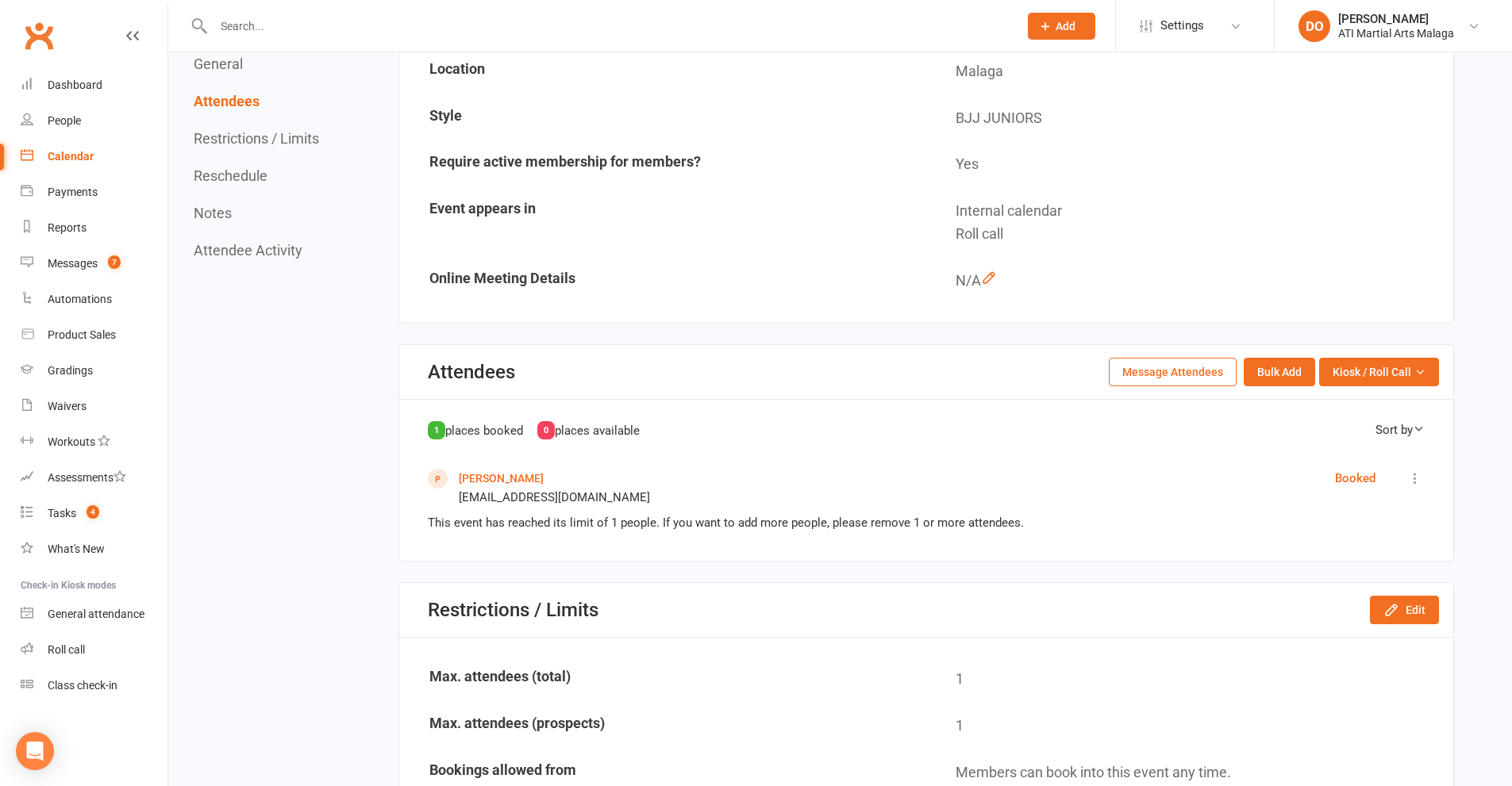
click at [489, 478] on link "[PERSON_NAME]" at bounding box center [500, 478] width 85 height 13
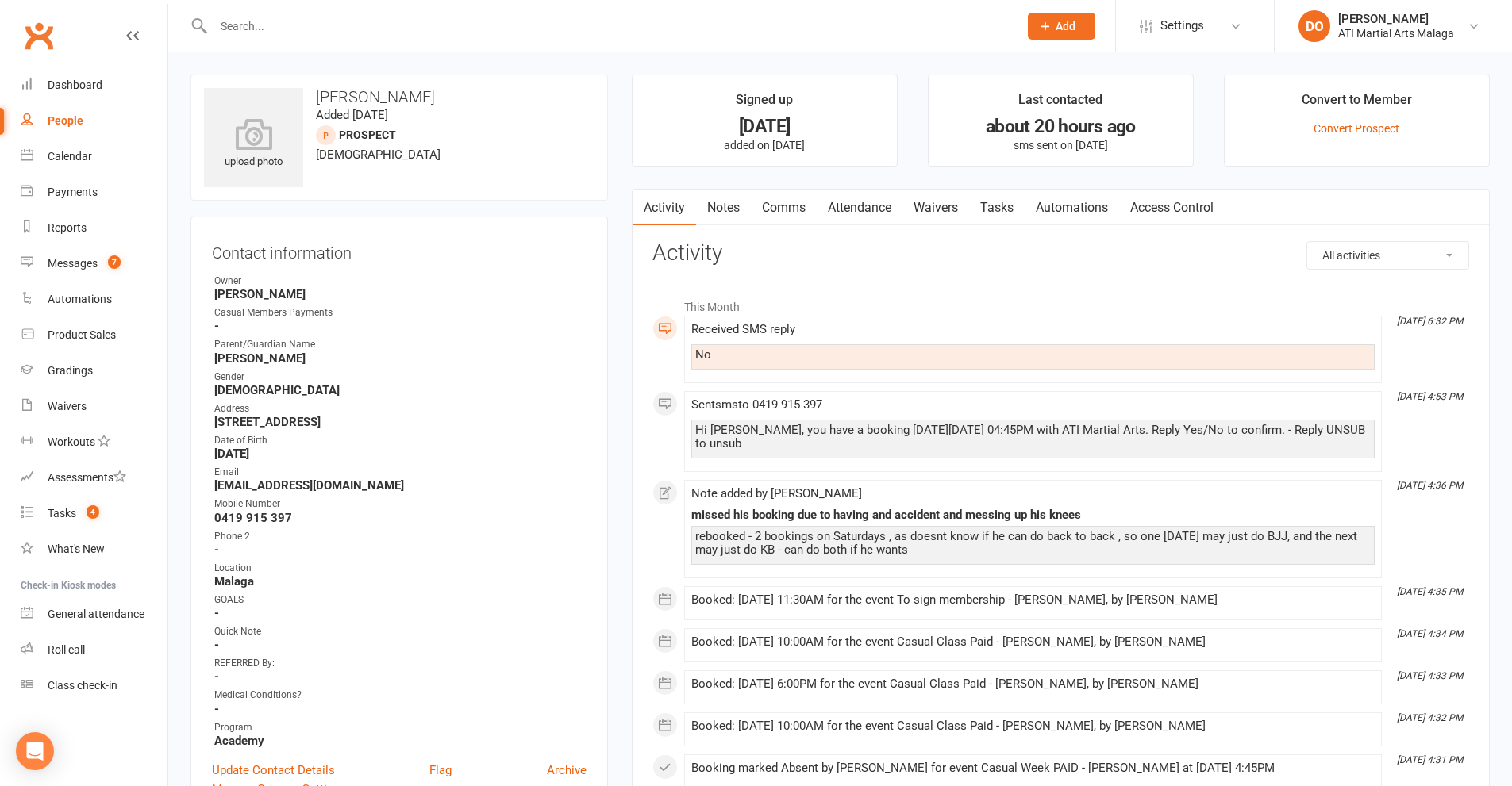
click at [861, 210] on link "Attendance" at bounding box center [859, 208] width 86 height 36
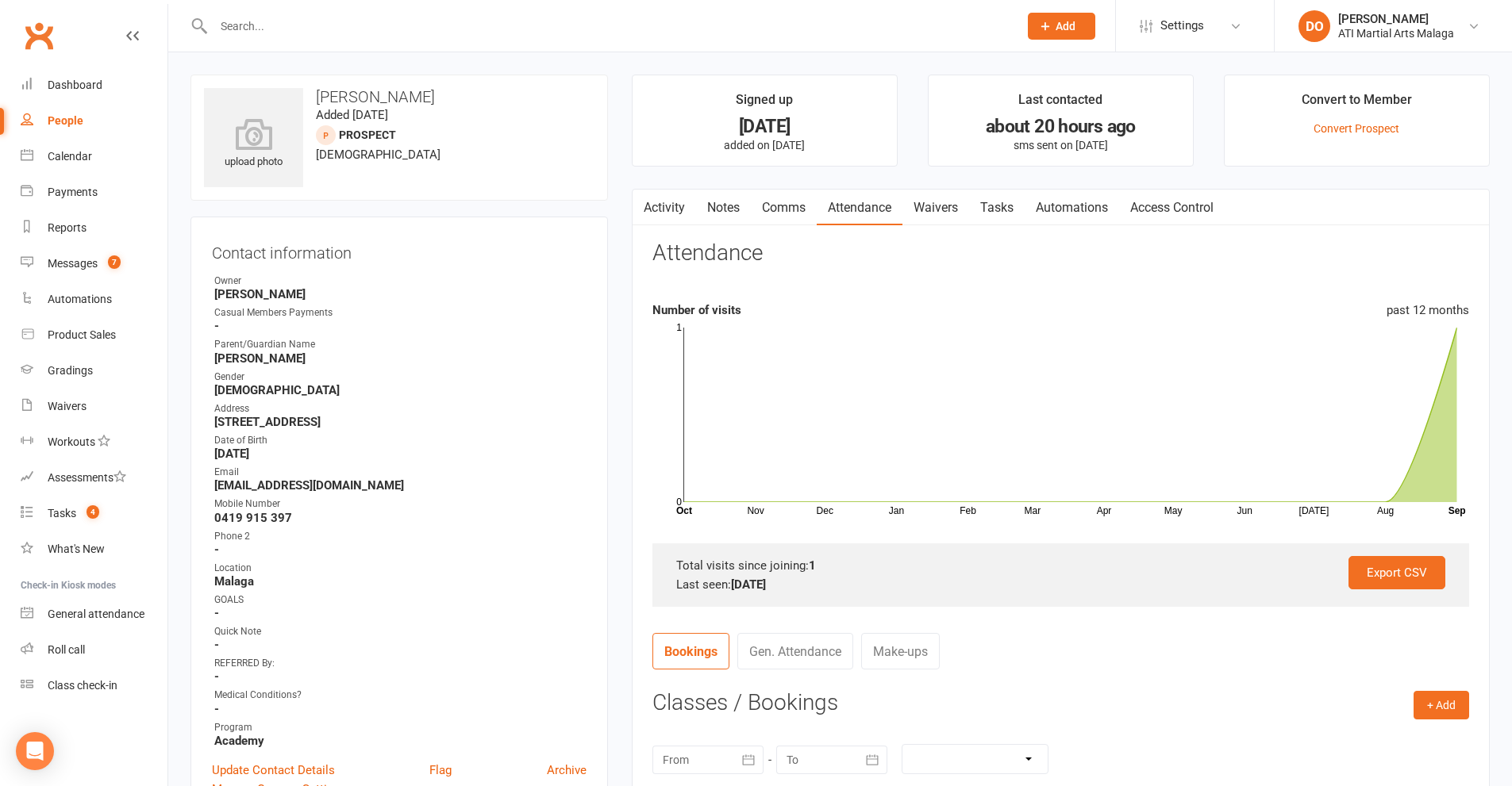
click at [792, 32] on input "text" at bounding box center [607, 26] width 798 height 22
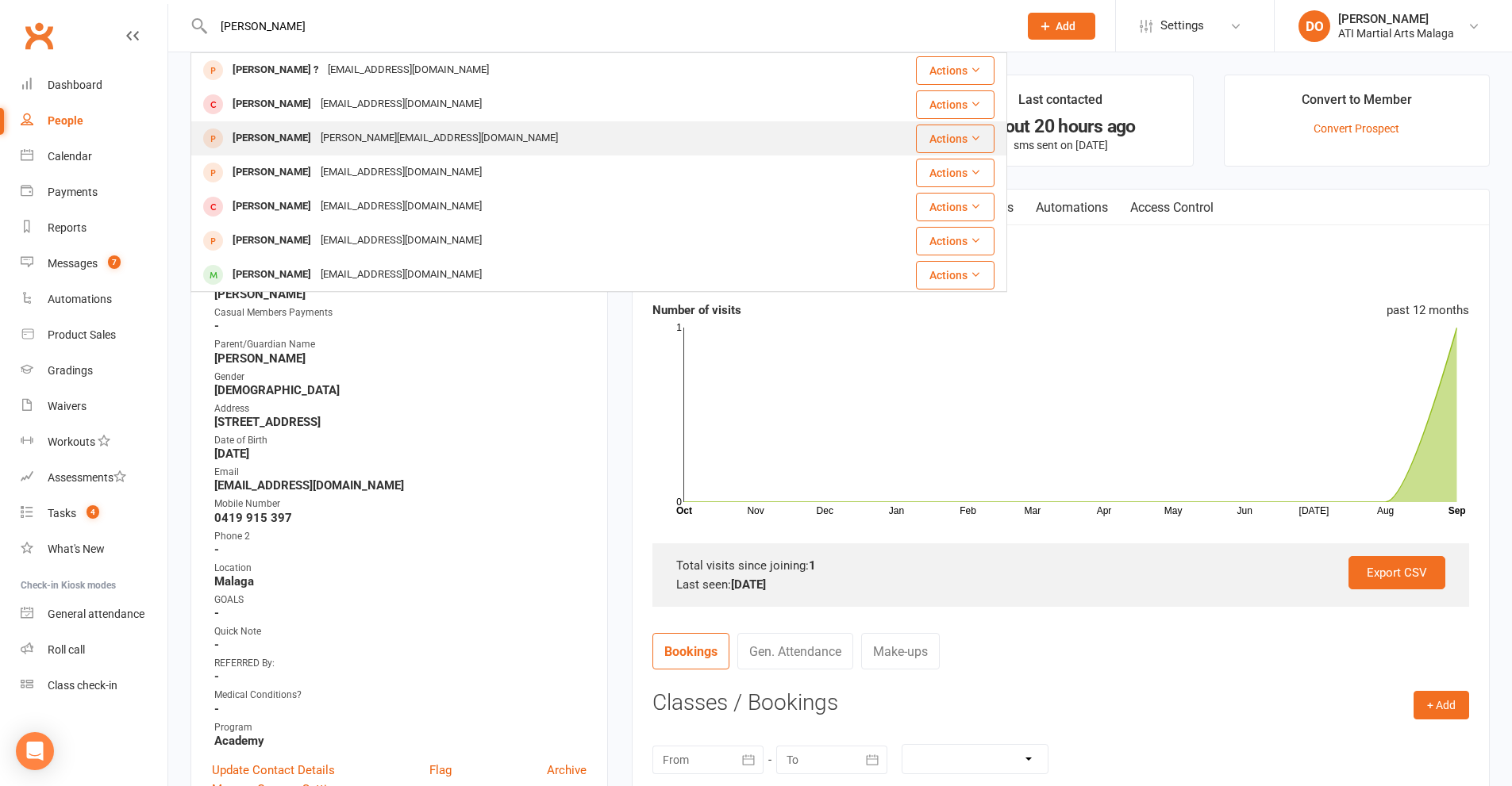
type input "[PERSON_NAME]"
click at [433, 147] on div "[PERSON_NAME][EMAIL_ADDRESS][DOMAIN_NAME]" at bounding box center [440, 138] width 247 height 23
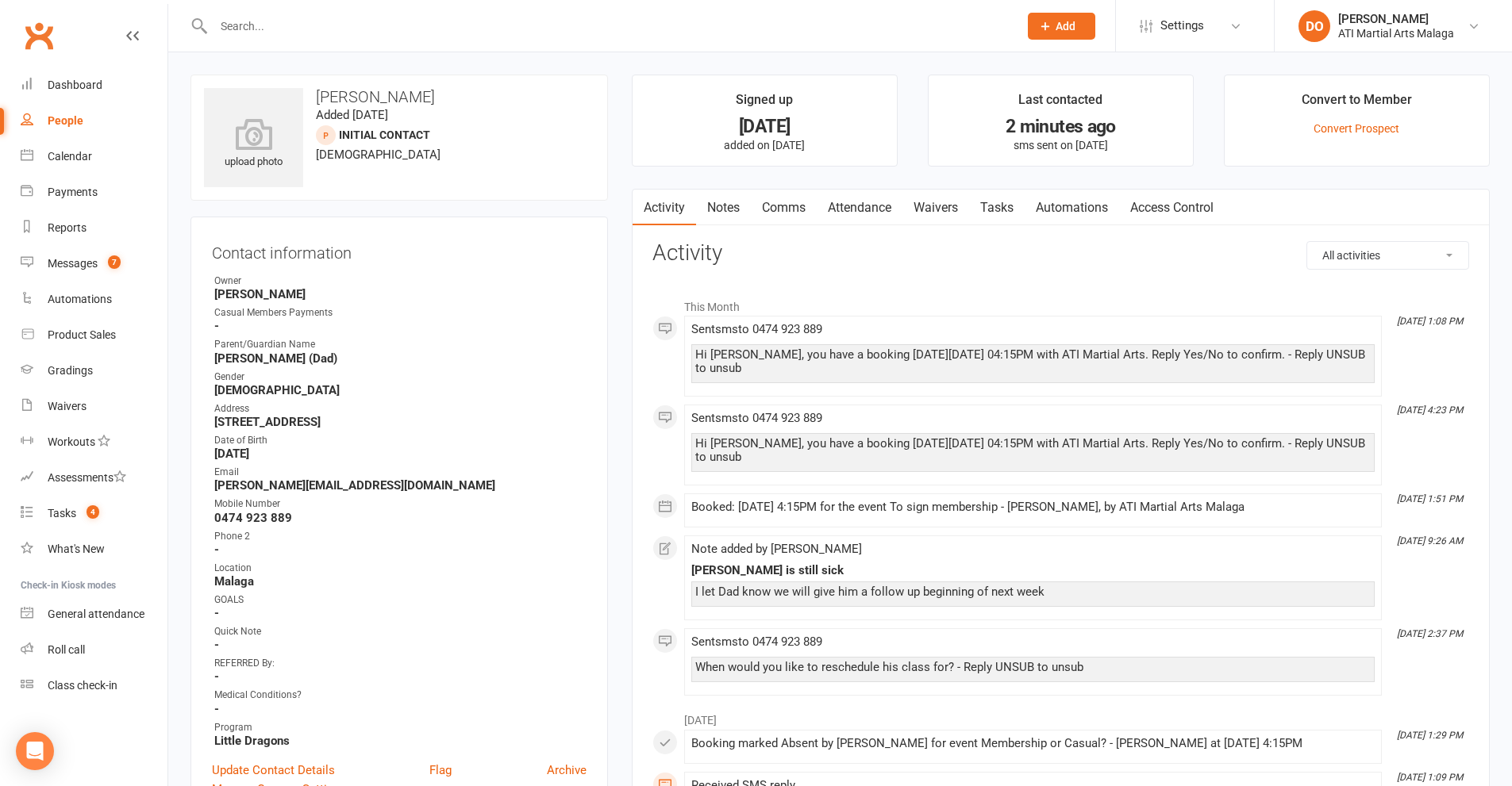
click at [729, 209] on link "Notes" at bounding box center [723, 208] width 55 height 36
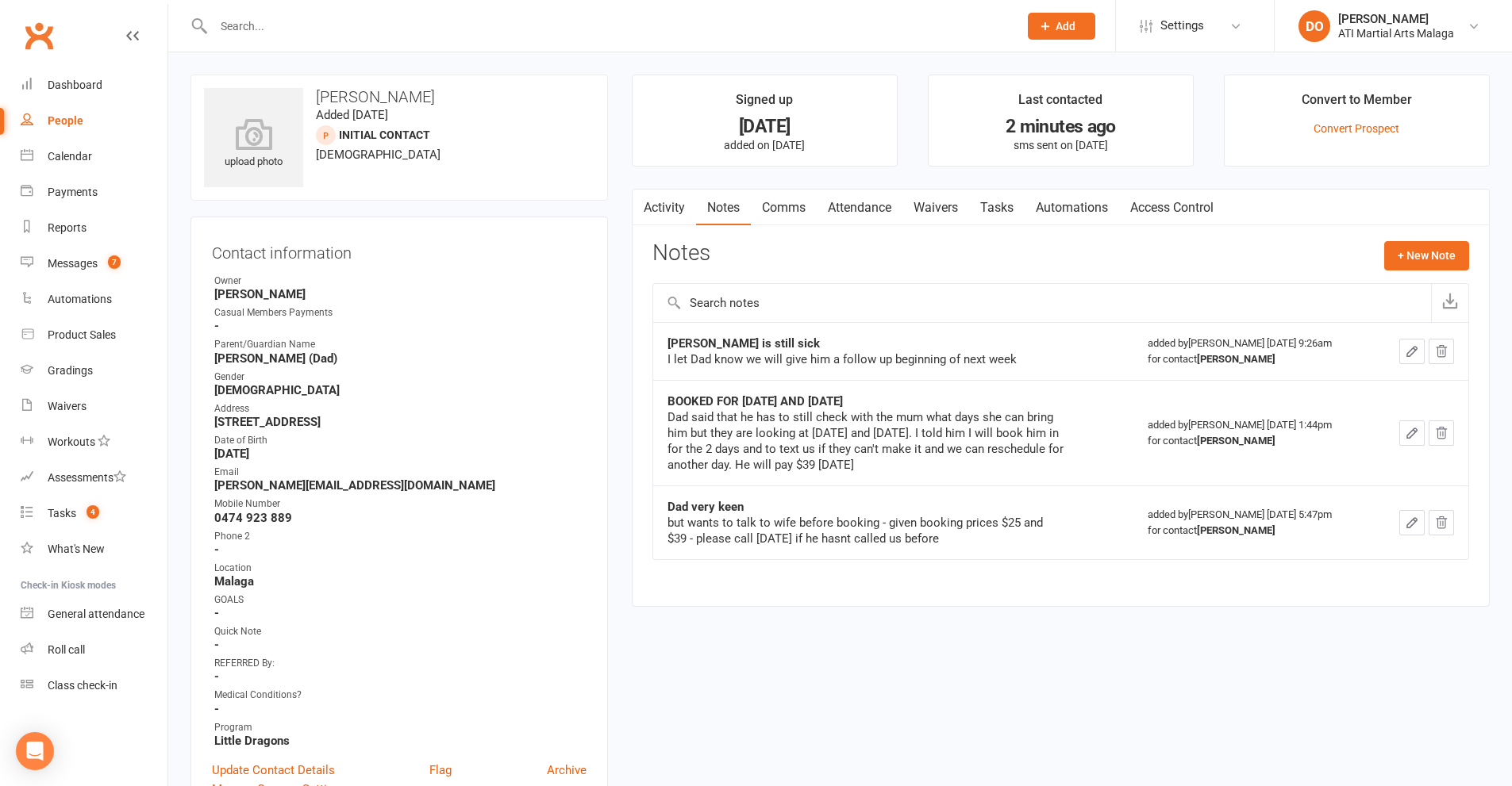
click at [657, 207] on link "Activity" at bounding box center [663, 208] width 63 height 36
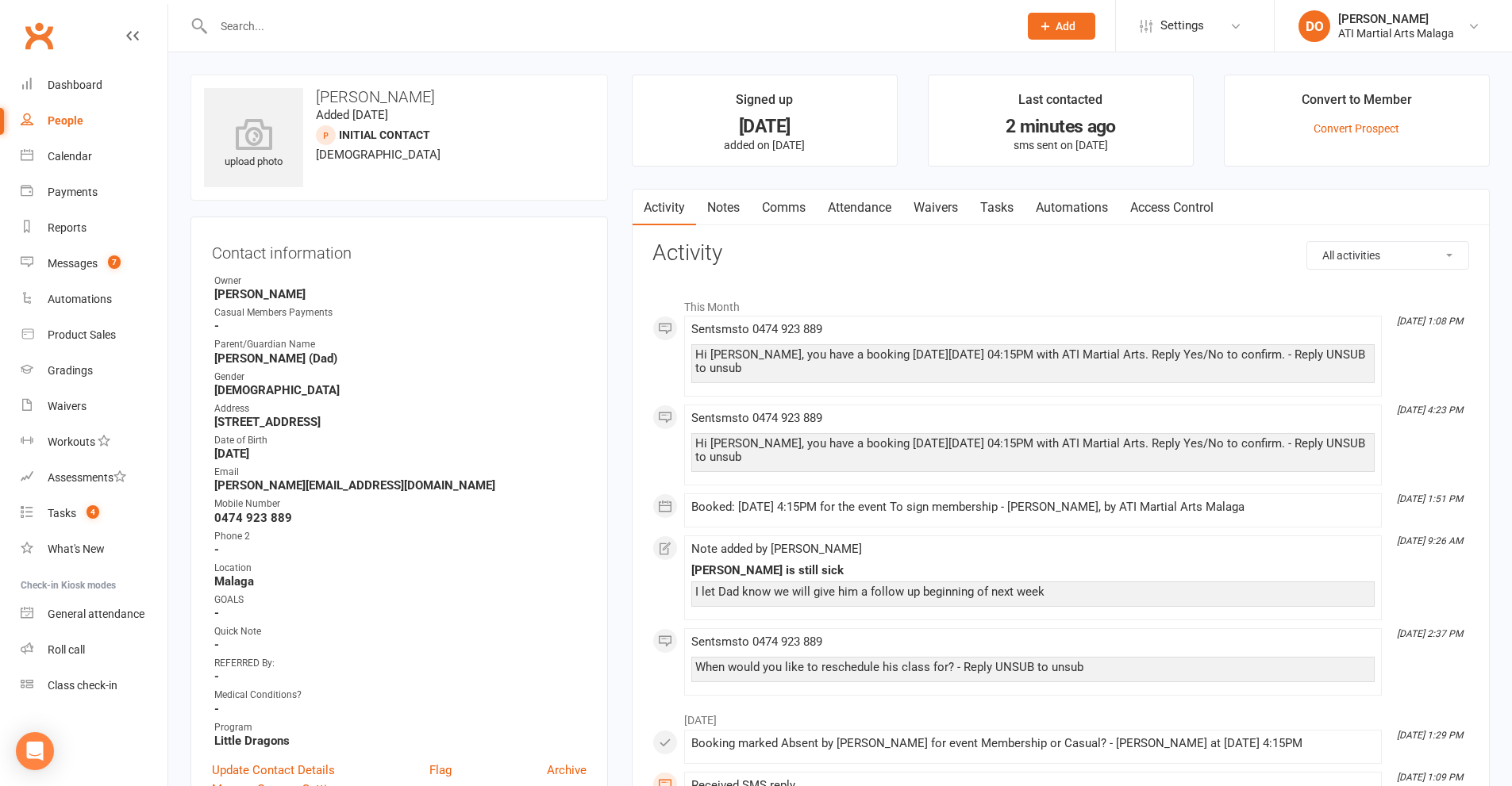
click at [873, 214] on link "Attendance" at bounding box center [859, 208] width 86 height 36
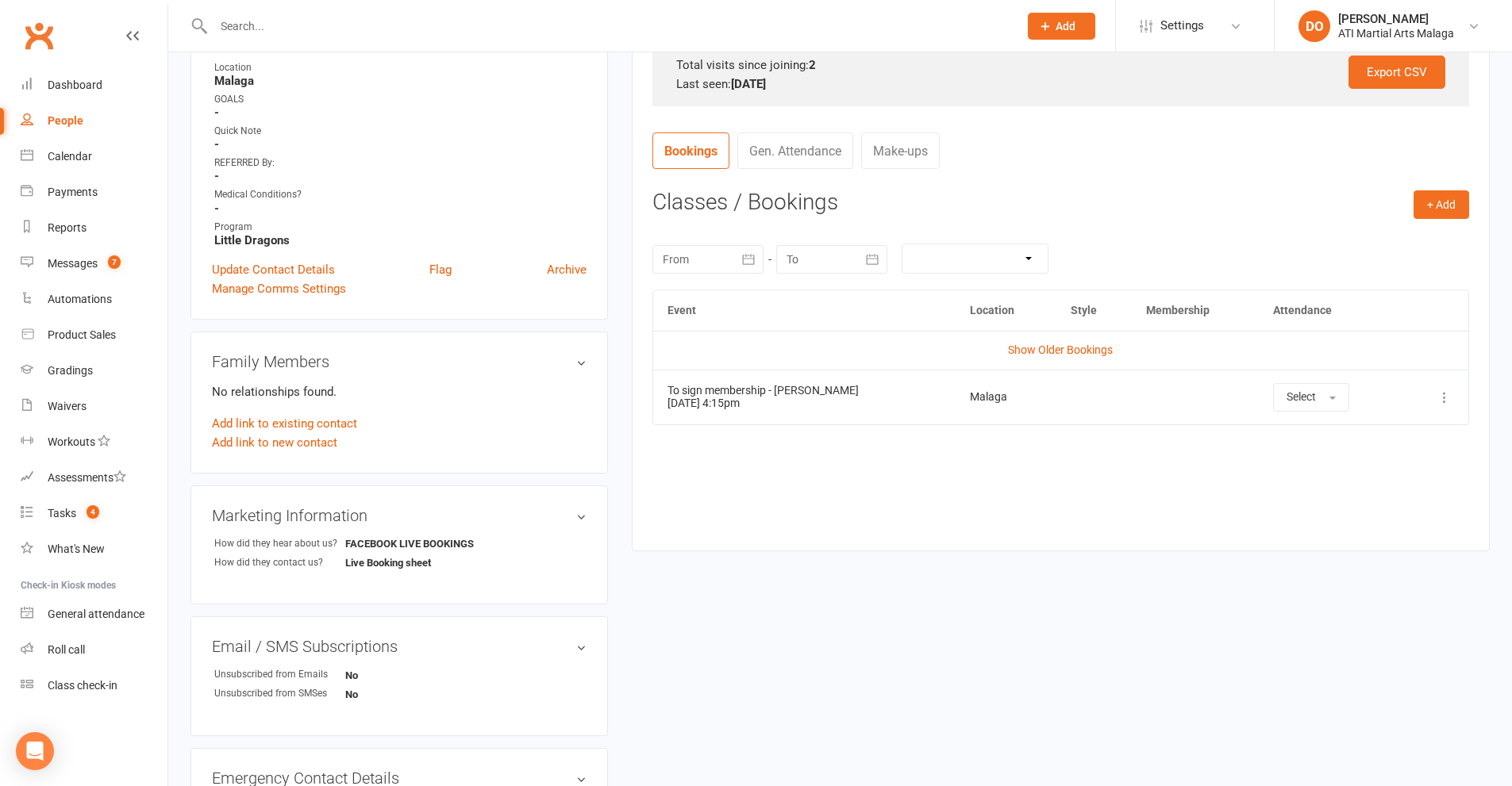
scroll to position [556, 0]
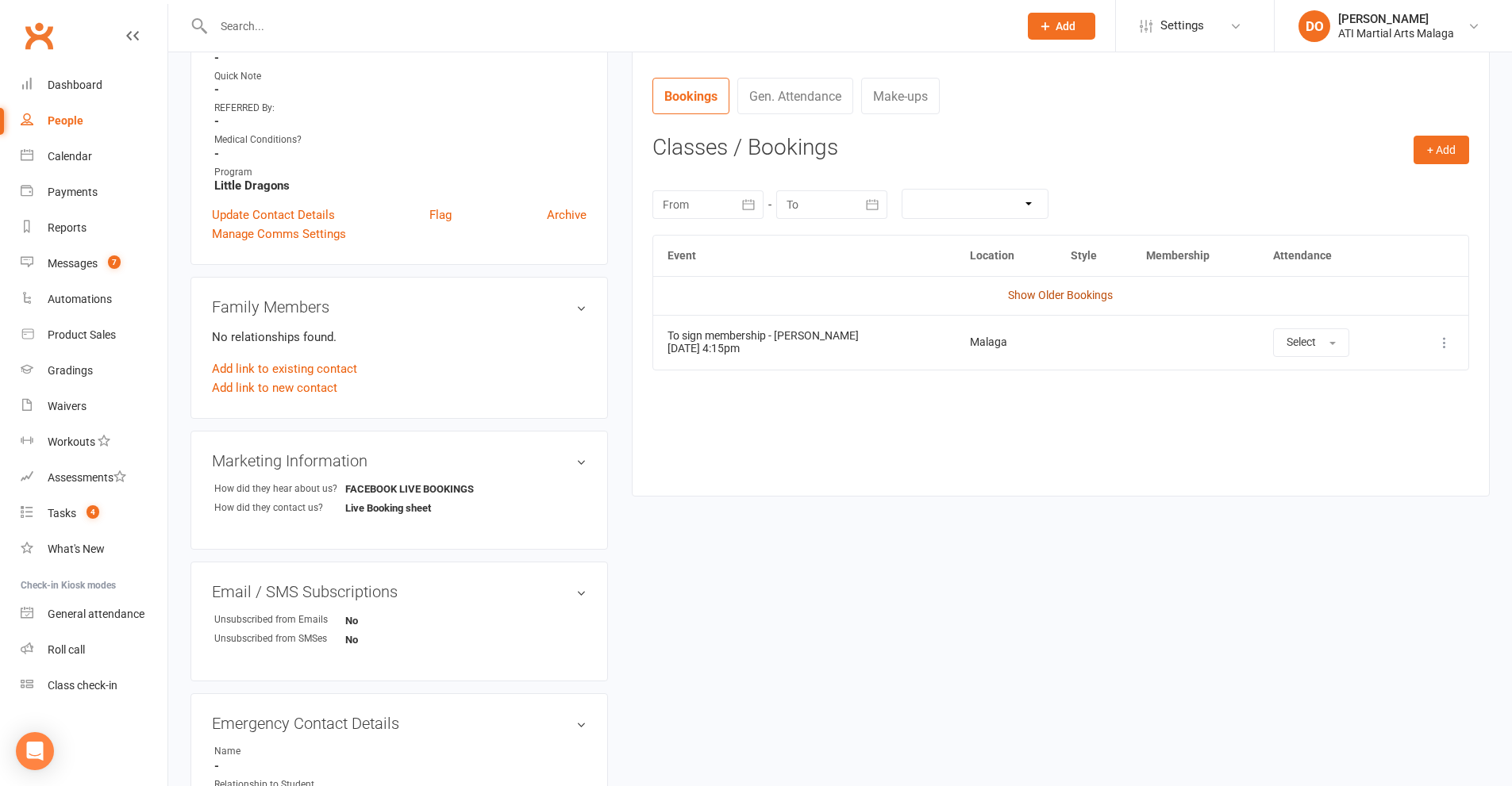
click at [1063, 300] on link "Show Older Bookings" at bounding box center [1060, 295] width 105 height 13
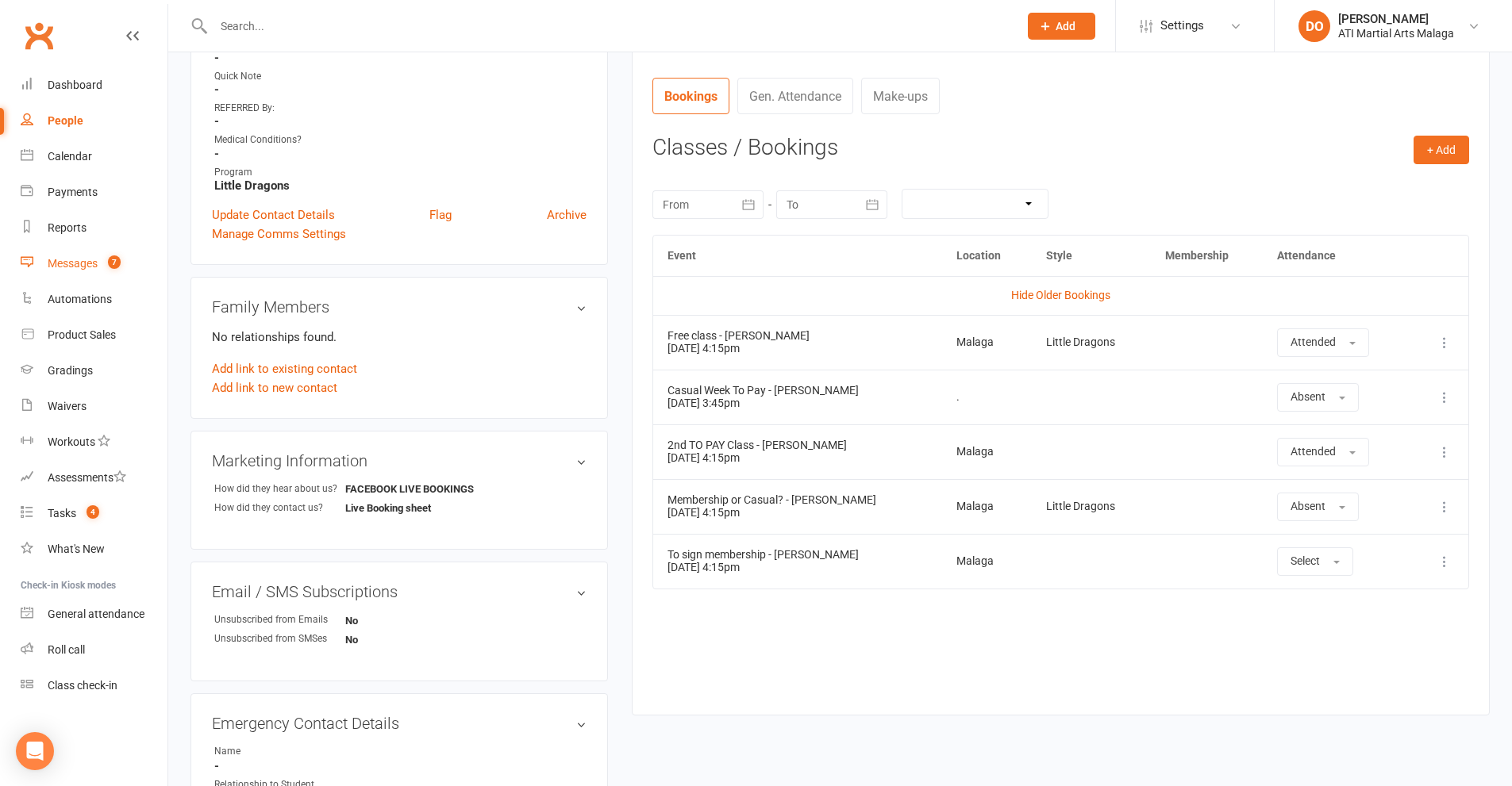
click at [59, 267] on div "Messages" at bounding box center [72, 263] width 50 height 13
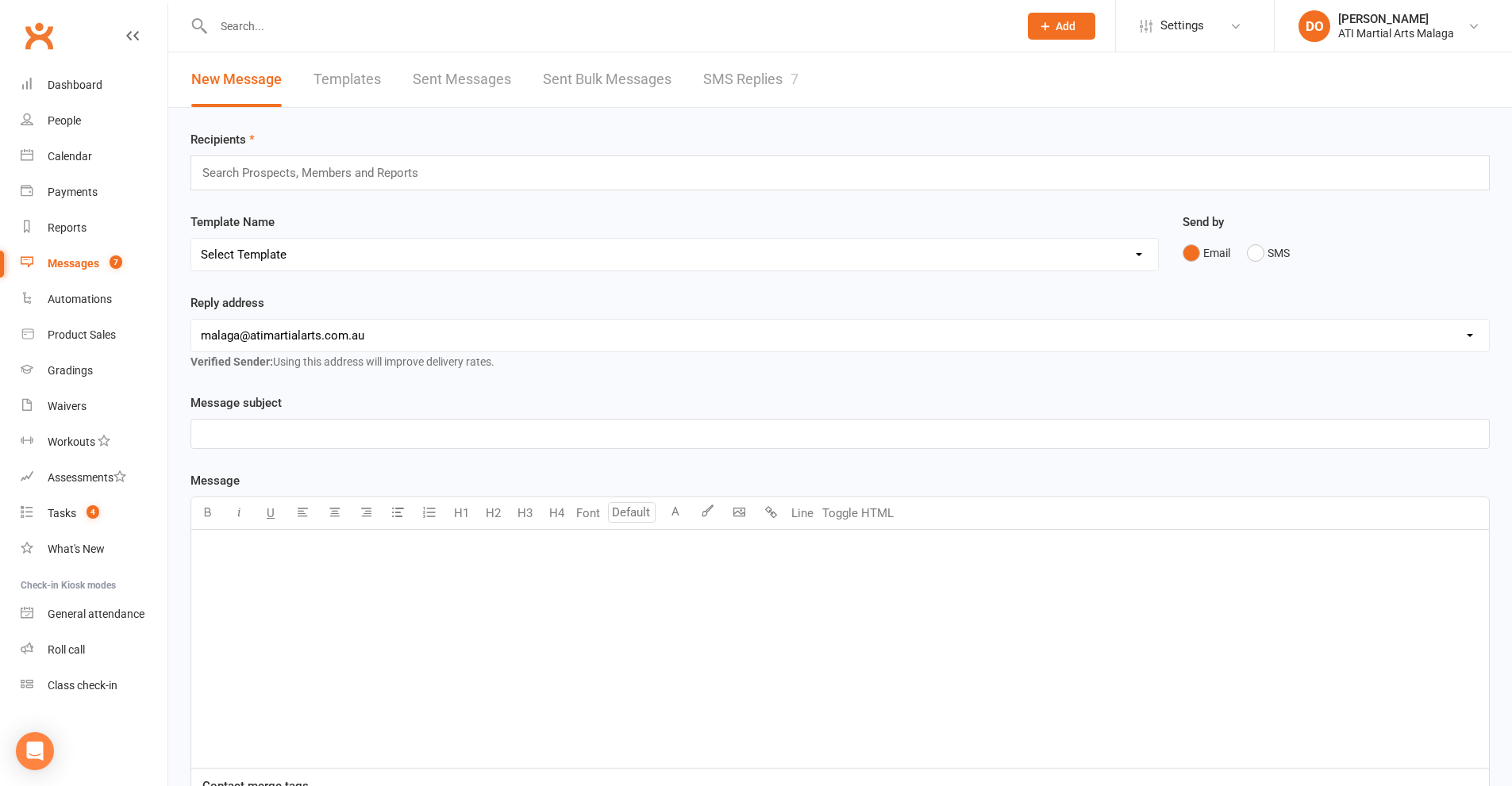
click at [759, 77] on link "SMS Replies 7" at bounding box center [750, 79] width 95 height 55
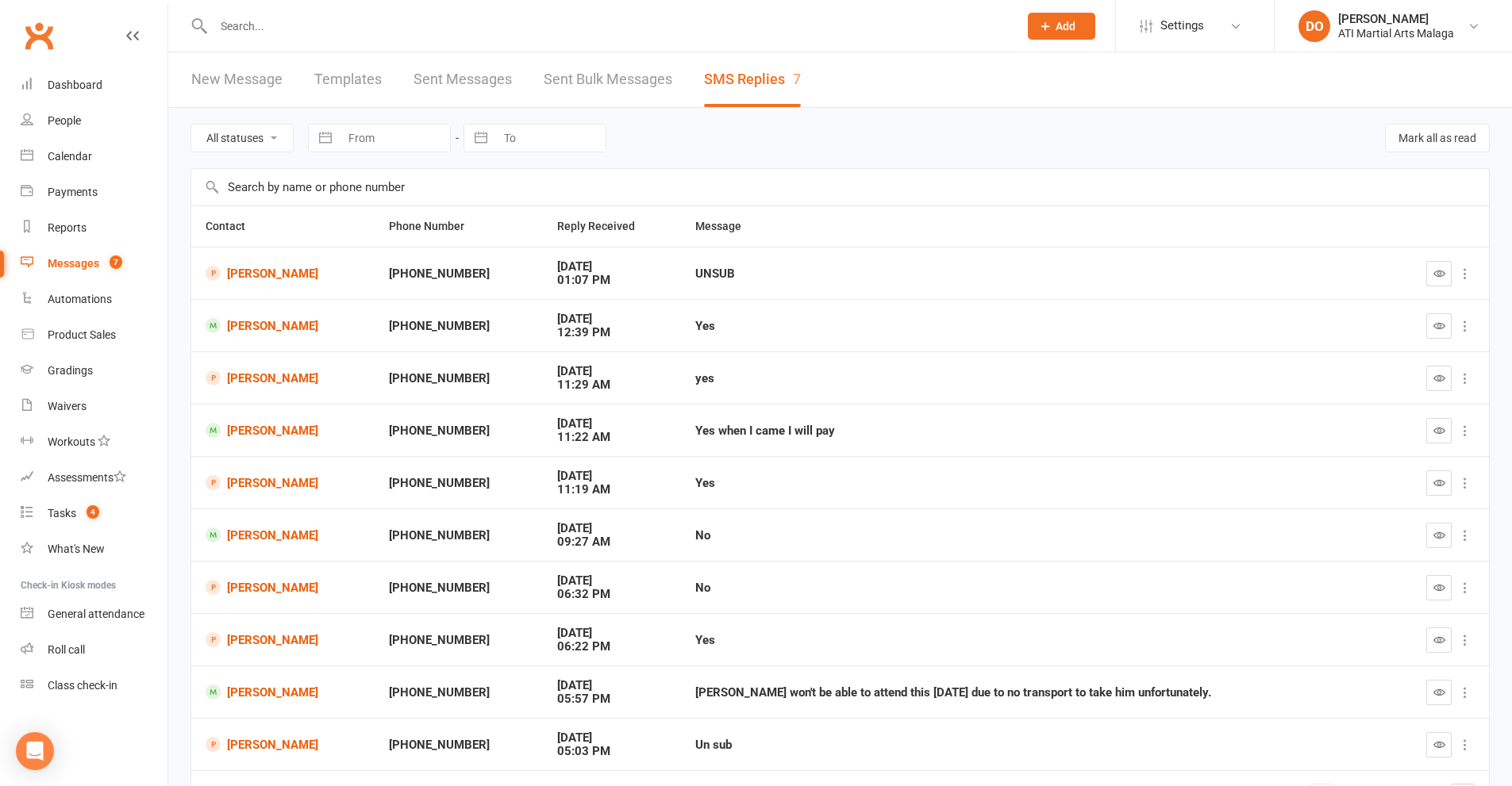
scroll to position [79, 0]
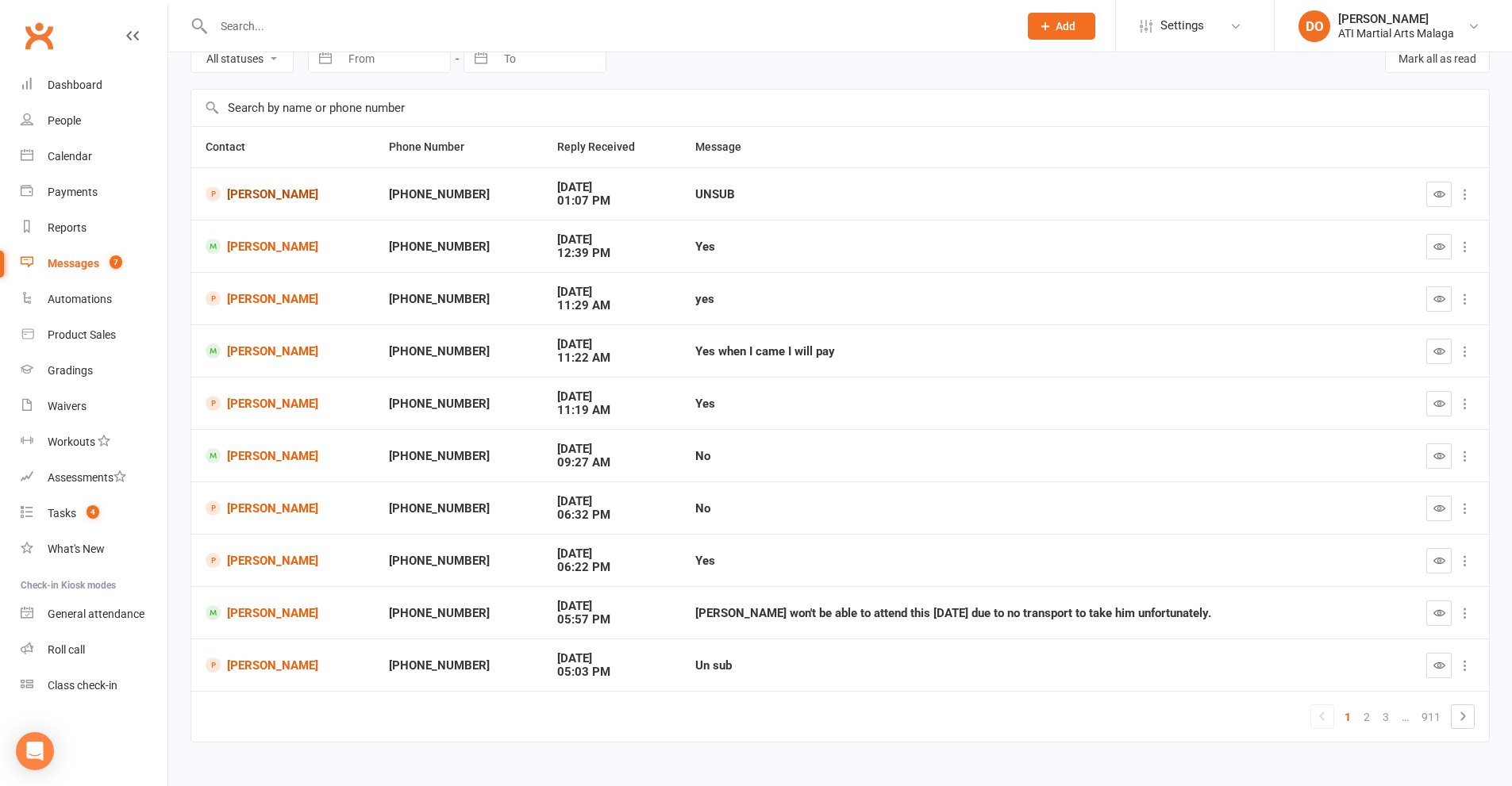
click at [280, 194] on link "[PERSON_NAME]" at bounding box center [283, 194] width 155 height 15
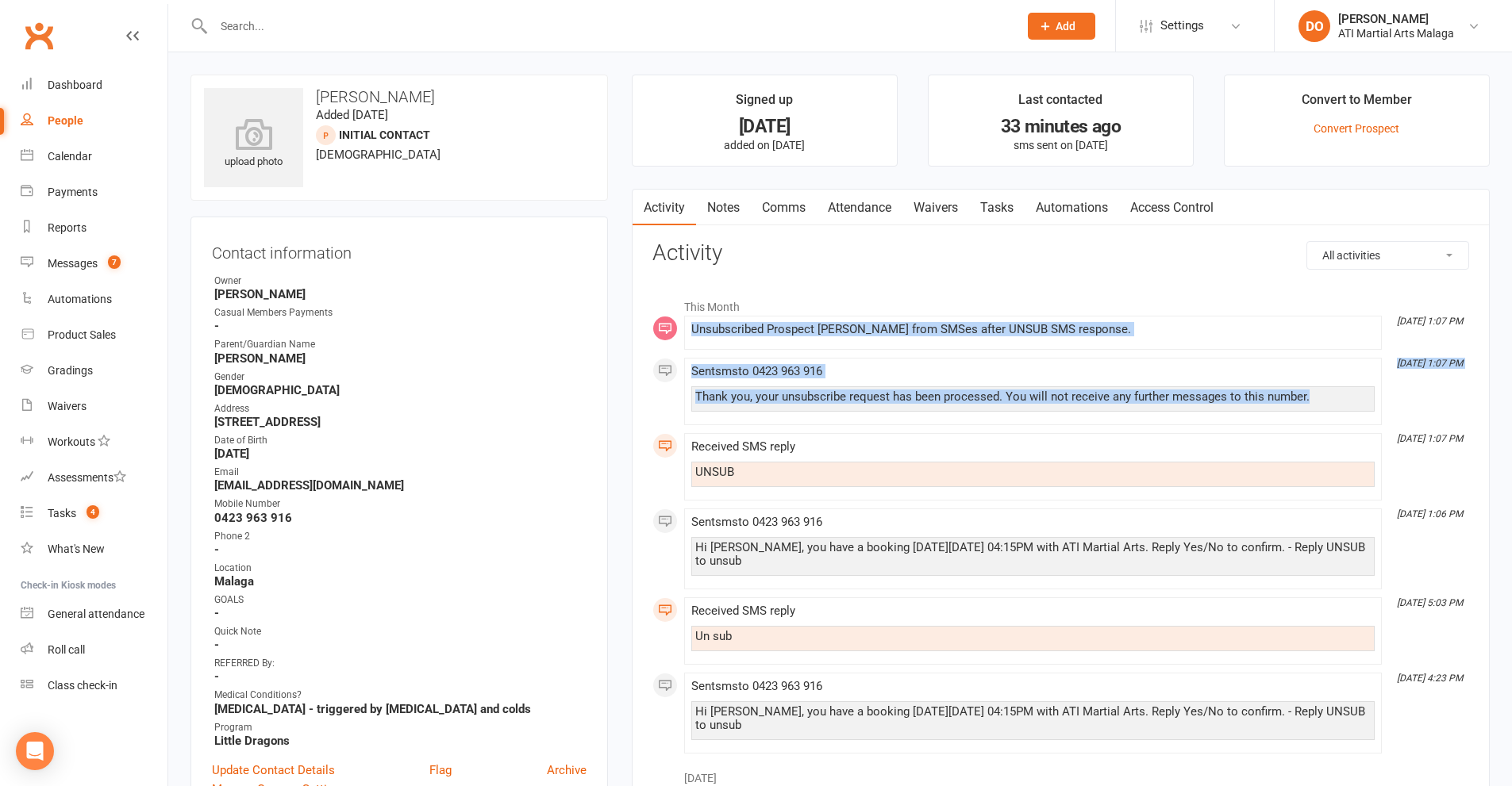
drag, startPoint x: 1319, startPoint y: 403, endPoint x: 690, endPoint y: 333, distance: 632.9
click at [690, 333] on div "This Month [DATE] 1:07 PM Unsubscribed Prospect [PERSON_NAME] from SMSes after …" at bounding box center [1060, 521] width 817 height 463
copy div "Unsubscribed Prospect [PERSON_NAME] from SMSes after UNSUB SMS response. [DATE]…"
click at [739, 207] on link "Notes" at bounding box center [723, 208] width 55 height 36
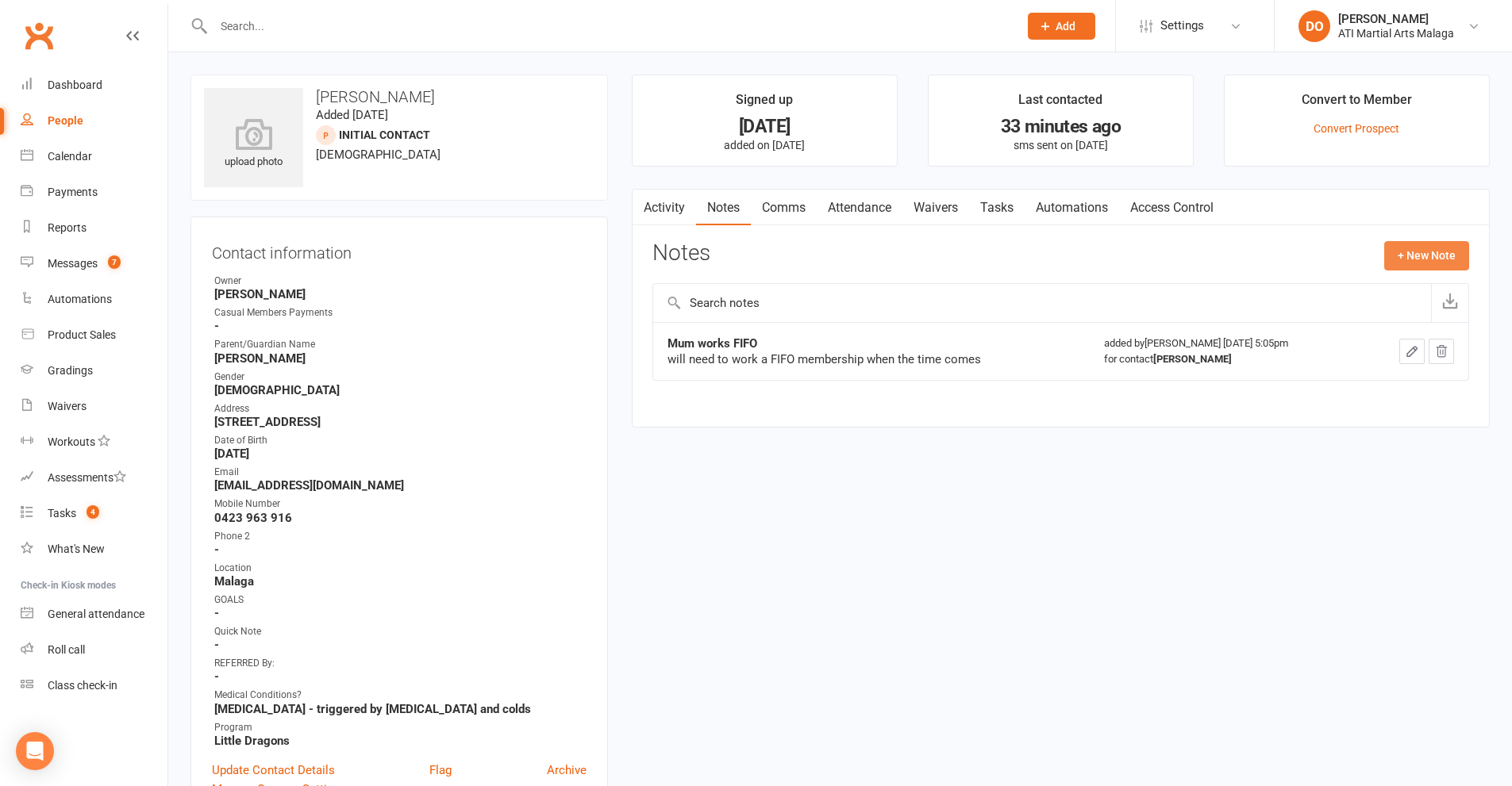
click at [1393, 258] on button "+ New Note" at bounding box center [1426, 256] width 85 height 29
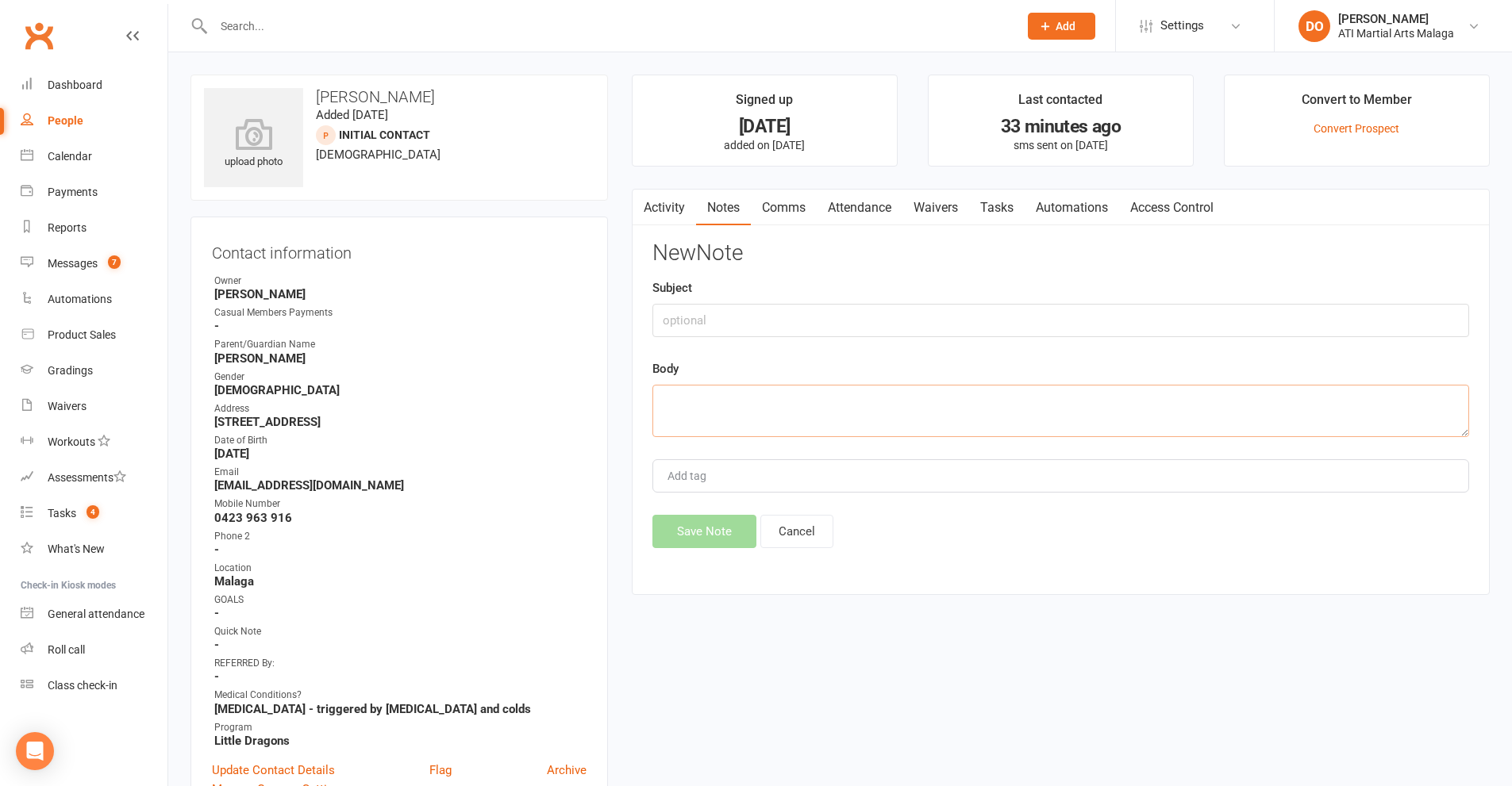
click at [877, 419] on textarea at bounding box center [1060, 411] width 817 height 52
paste textarea "Unsubscribed Prospect [PERSON_NAME] from SMSes after UNSUB SMS response. [DATE]…"
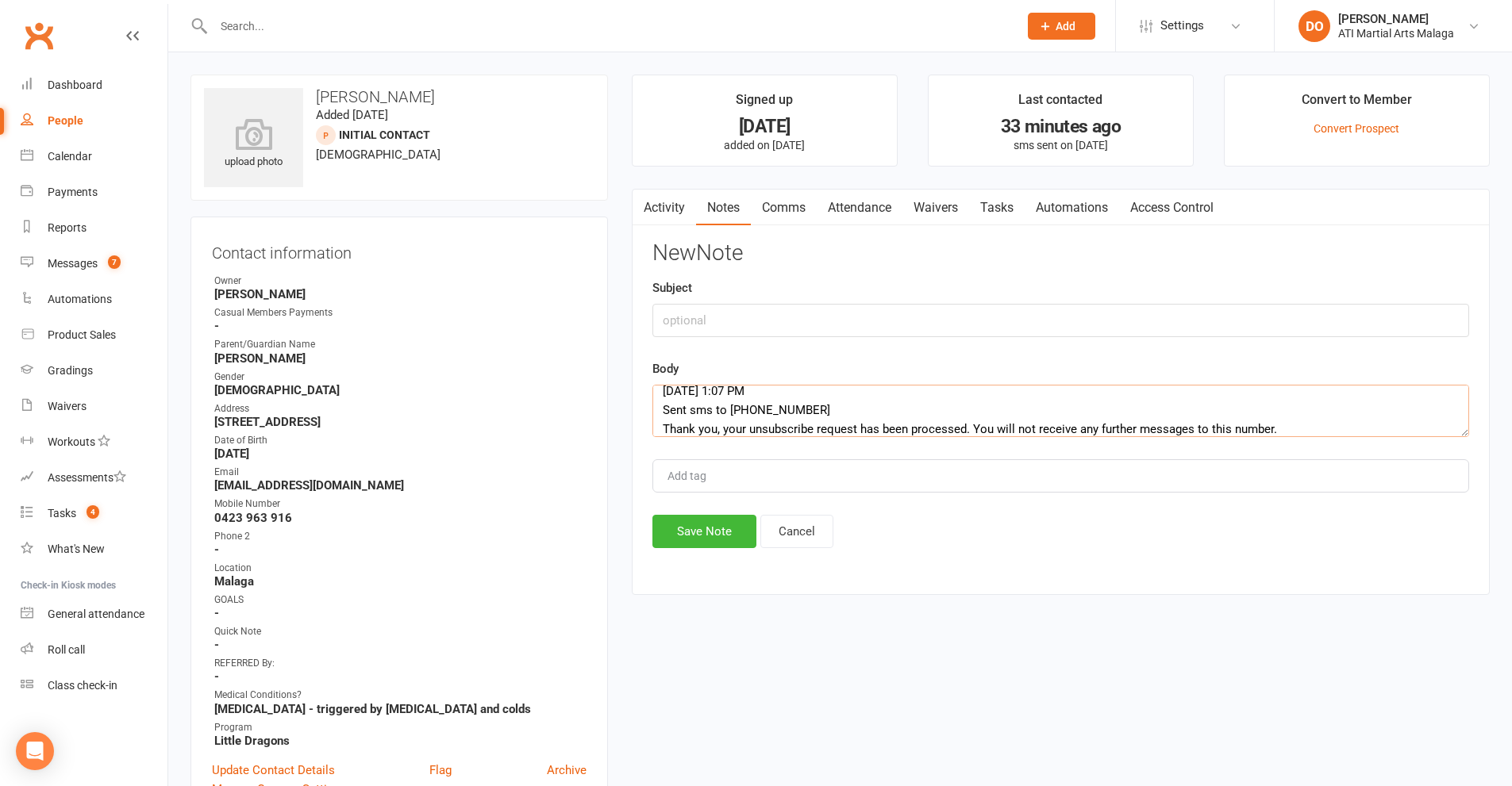
type textarea "Unsubscribed Prospect [PERSON_NAME] from SMSes after UNSUB SMS response. [DATE]…"
click at [817, 319] on input "text" at bounding box center [1060, 320] width 817 height 34
type input "unsubbed us - changed to NI"
click at [706, 529] on button "Save Note" at bounding box center [705, 531] width 104 height 34
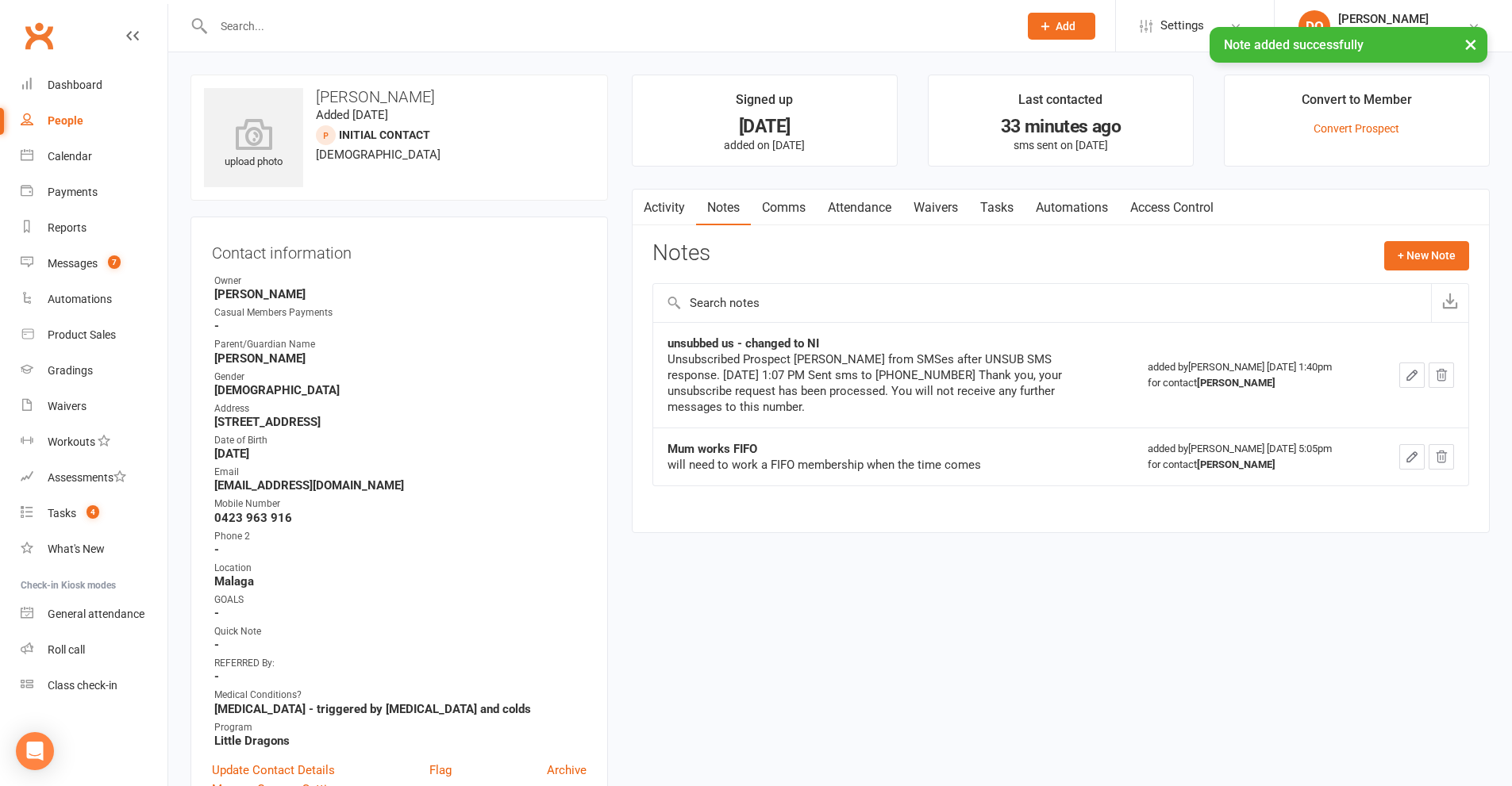
scroll to position [317, 0]
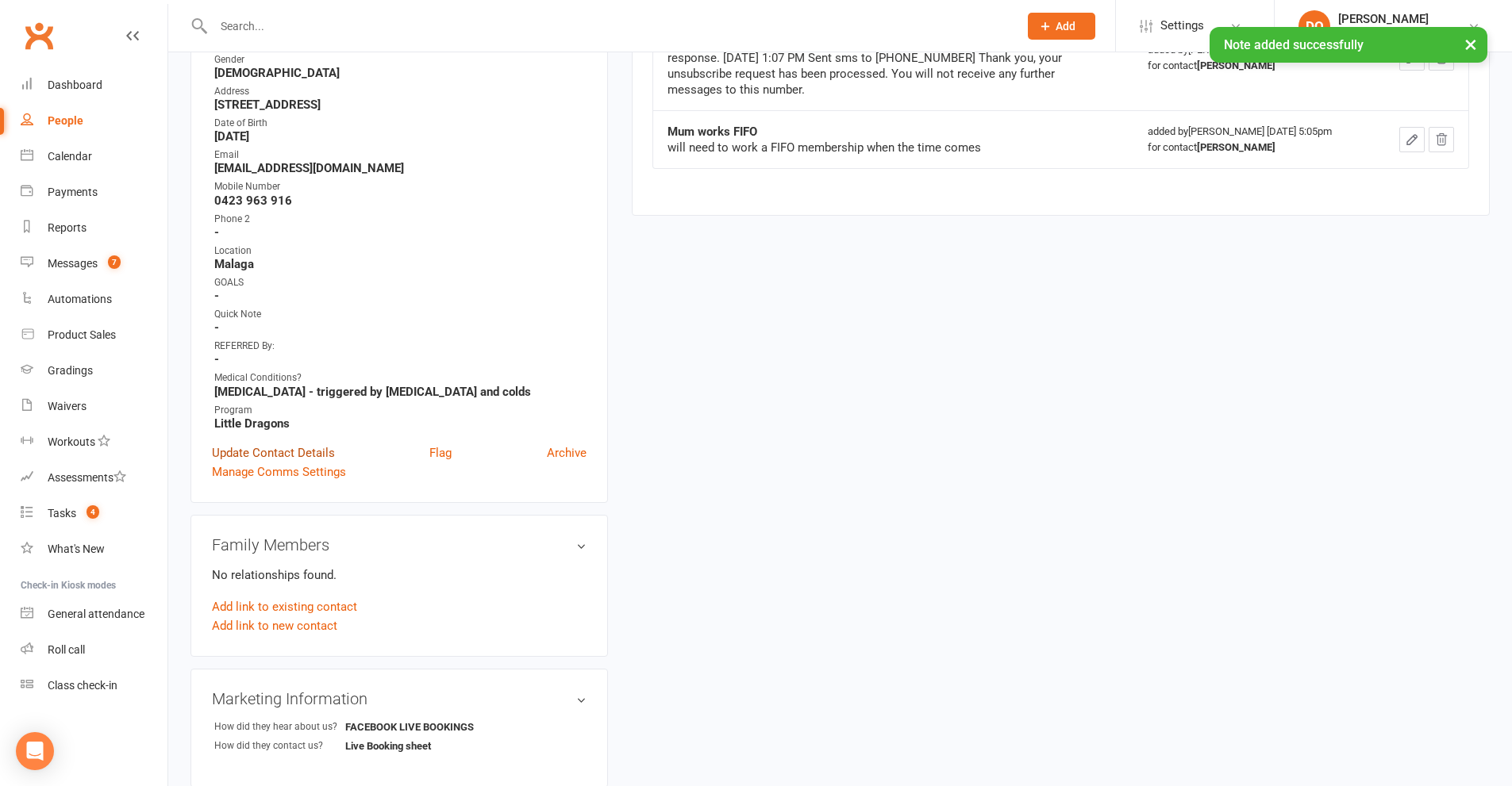
click at [303, 461] on link "Update Contact Details" at bounding box center [273, 453] width 123 height 19
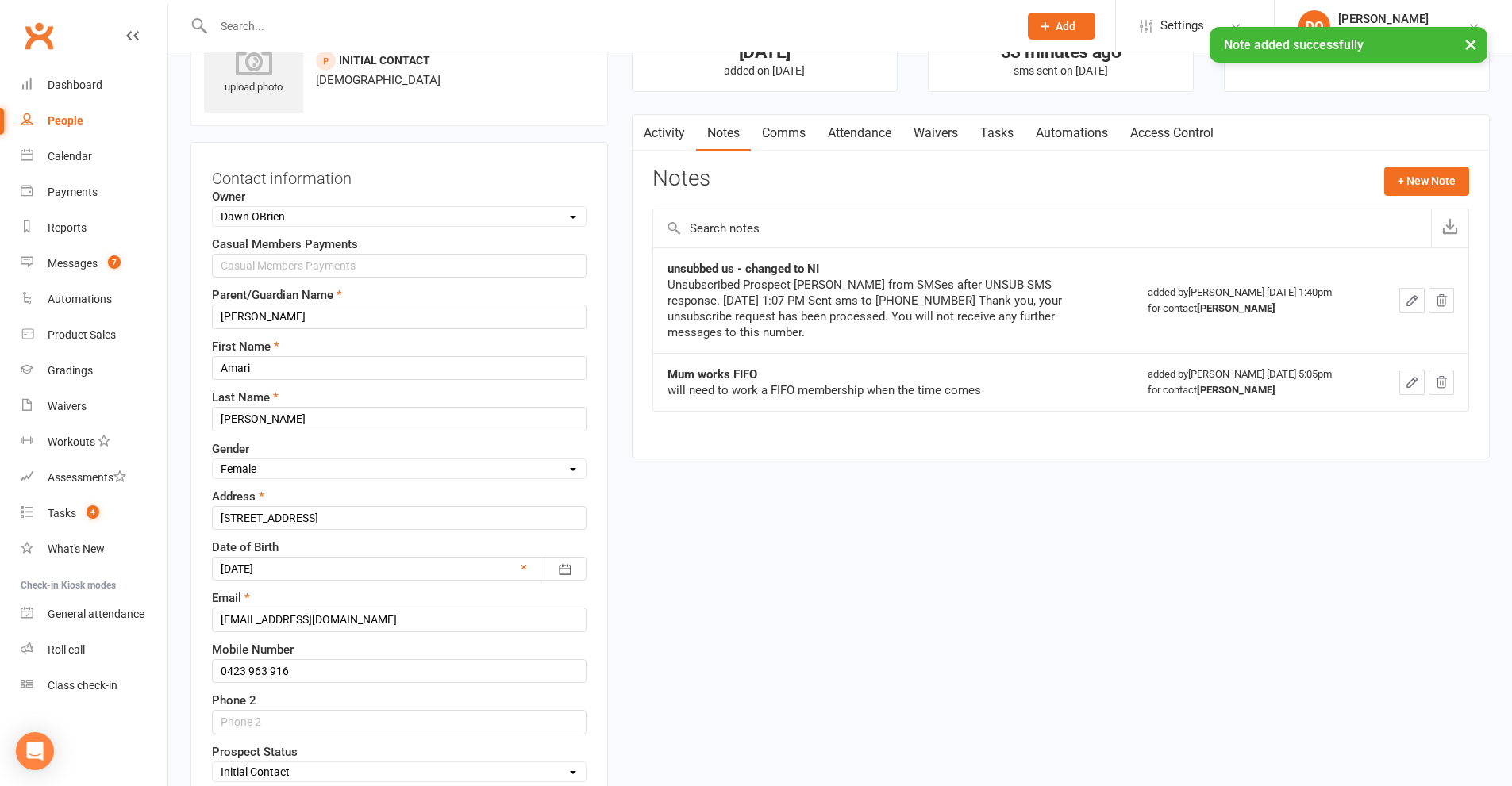
scroll to position [472, 0]
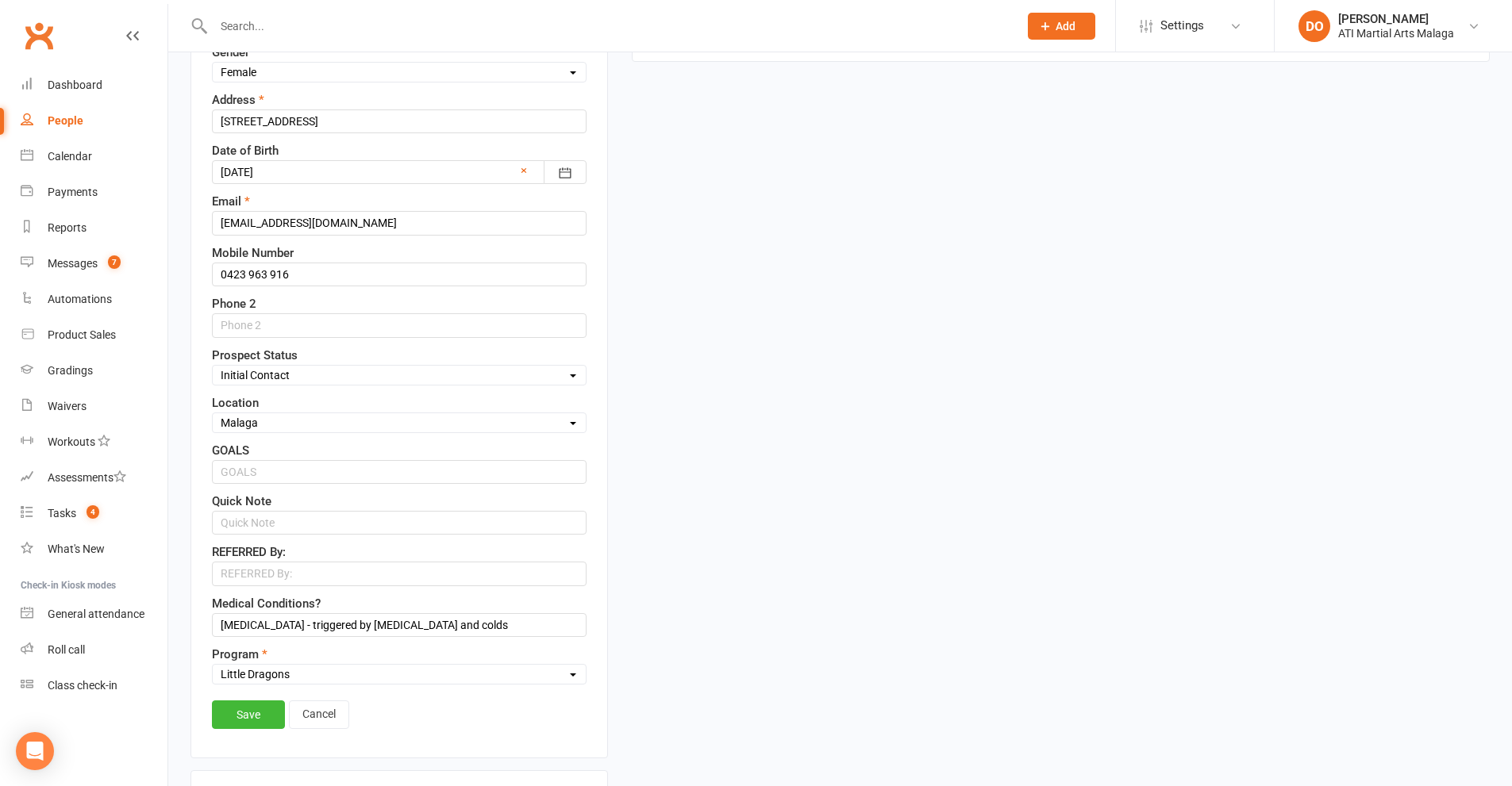
click at [275, 377] on select "Select Initial Contact Follow-up Call Satellite Lead Birthday Lead Not Ready No…" at bounding box center [399, 375] width 373 height 18
select select "Not interested"
click at [213, 367] on select "Select Initial Contact Follow-up Call Satellite Lead Birthday Lead Not Ready No…" at bounding box center [399, 375] width 373 height 18
click at [251, 721] on link "Save" at bounding box center [248, 715] width 73 height 29
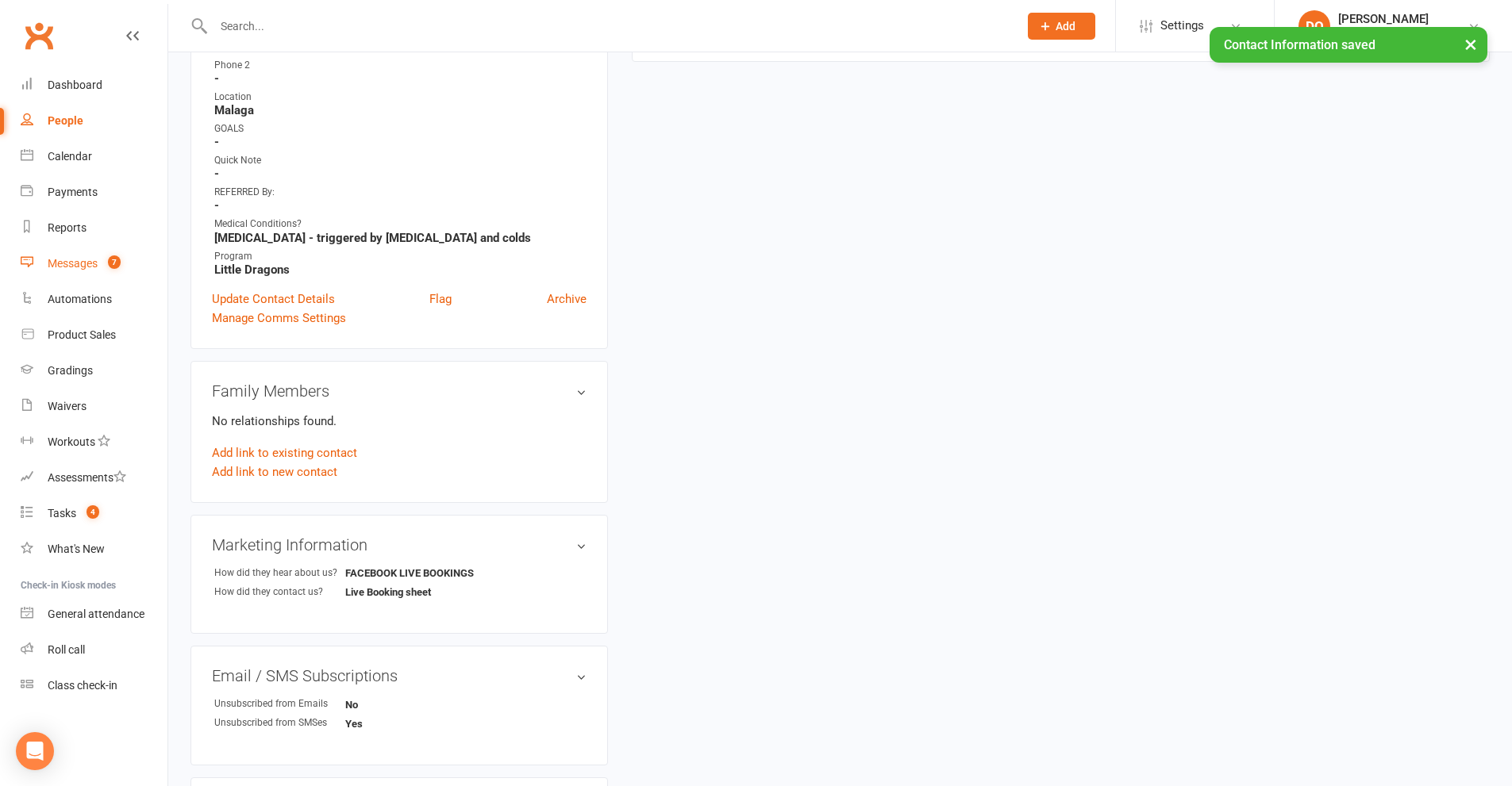
click at [76, 264] on div "Messages" at bounding box center [72, 263] width 50 height 13
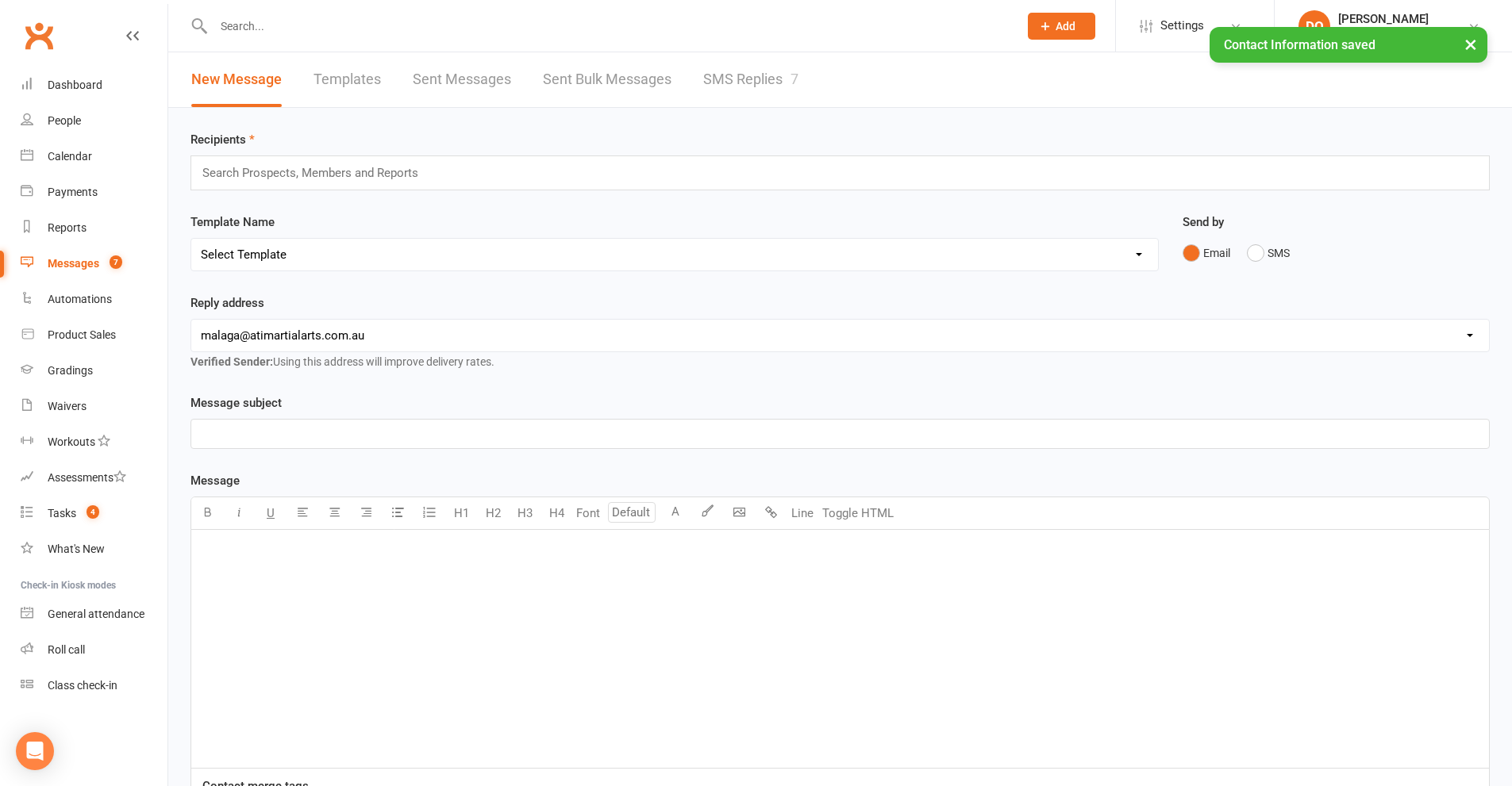
click at [754, 80] on link "SMS Replies 7" at bounding box center [750, 79] width 95 height 55
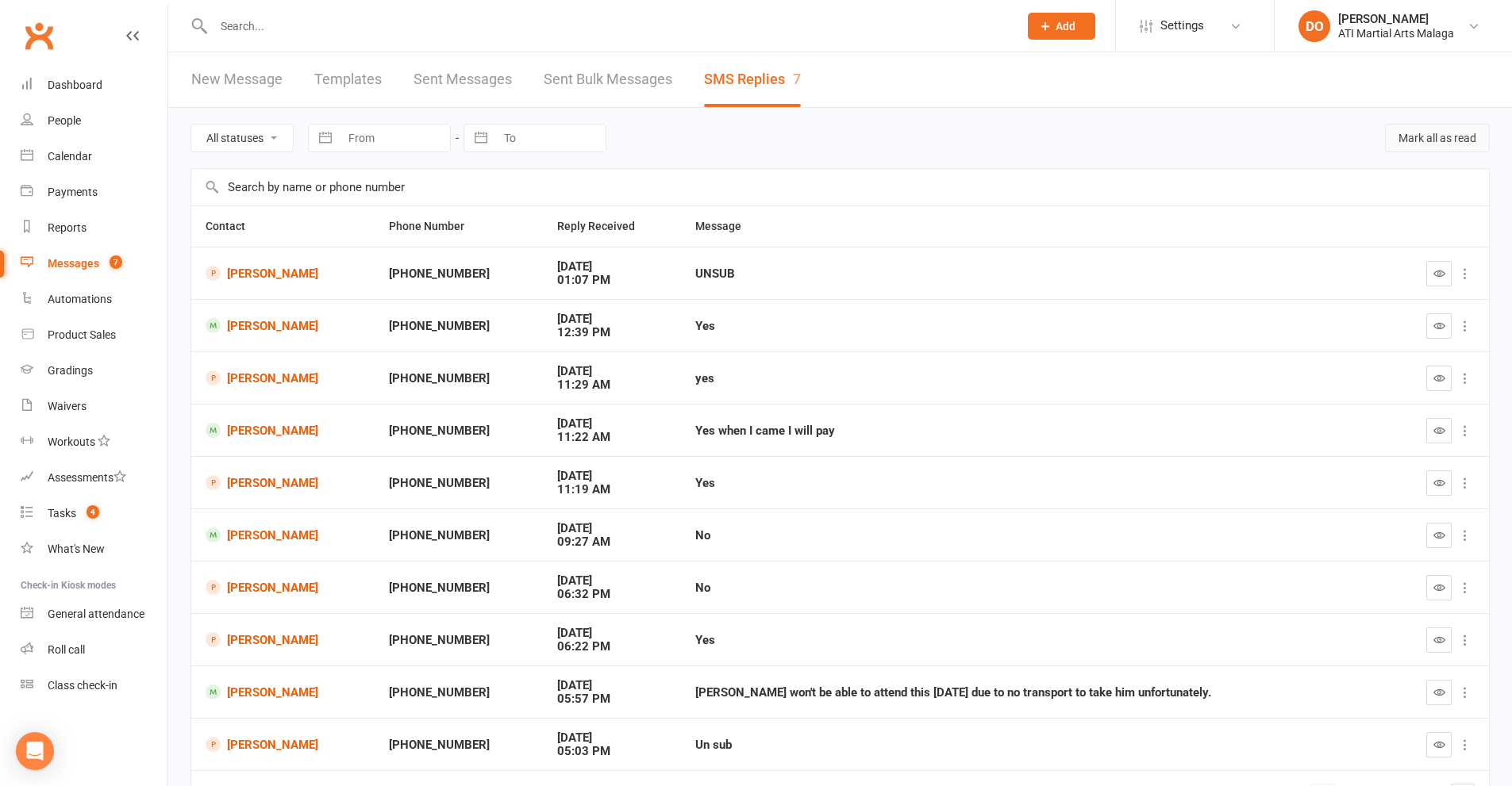
click at [1435, 140] on button "Mark all as read" at bounding box center [1437, 138] width 105 height 29
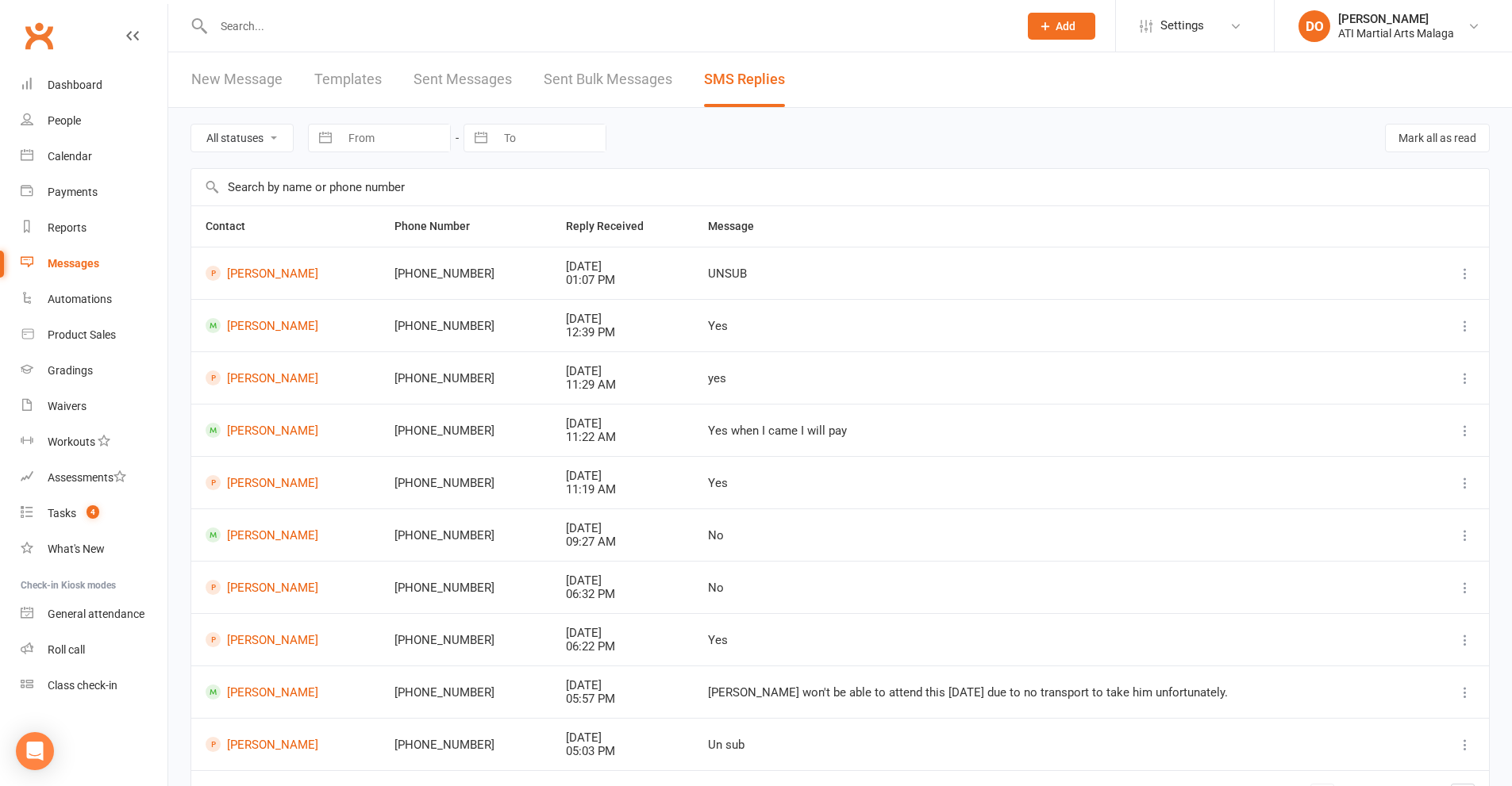
click at [697, 21] on input "text" at bounding box center [607, 26] width 798 height 22
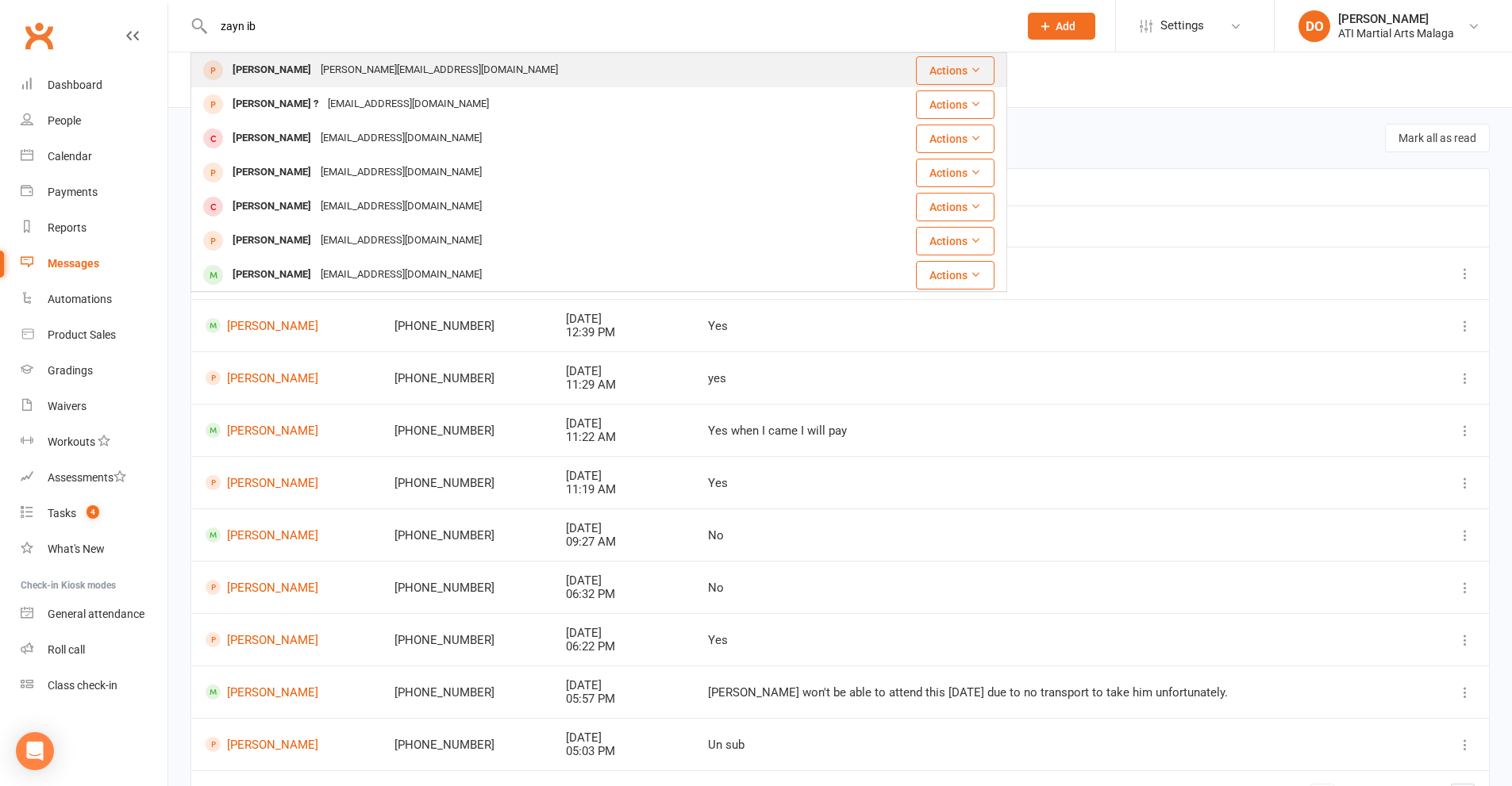
type input "zayn ib"
click at [537, 71] on div "[PERSON_NAME] [PERSON_NAME][EMAIL_ADDRESS][DOMAIN_NAME]" at bounding box center [519, 70] width 655 height 33
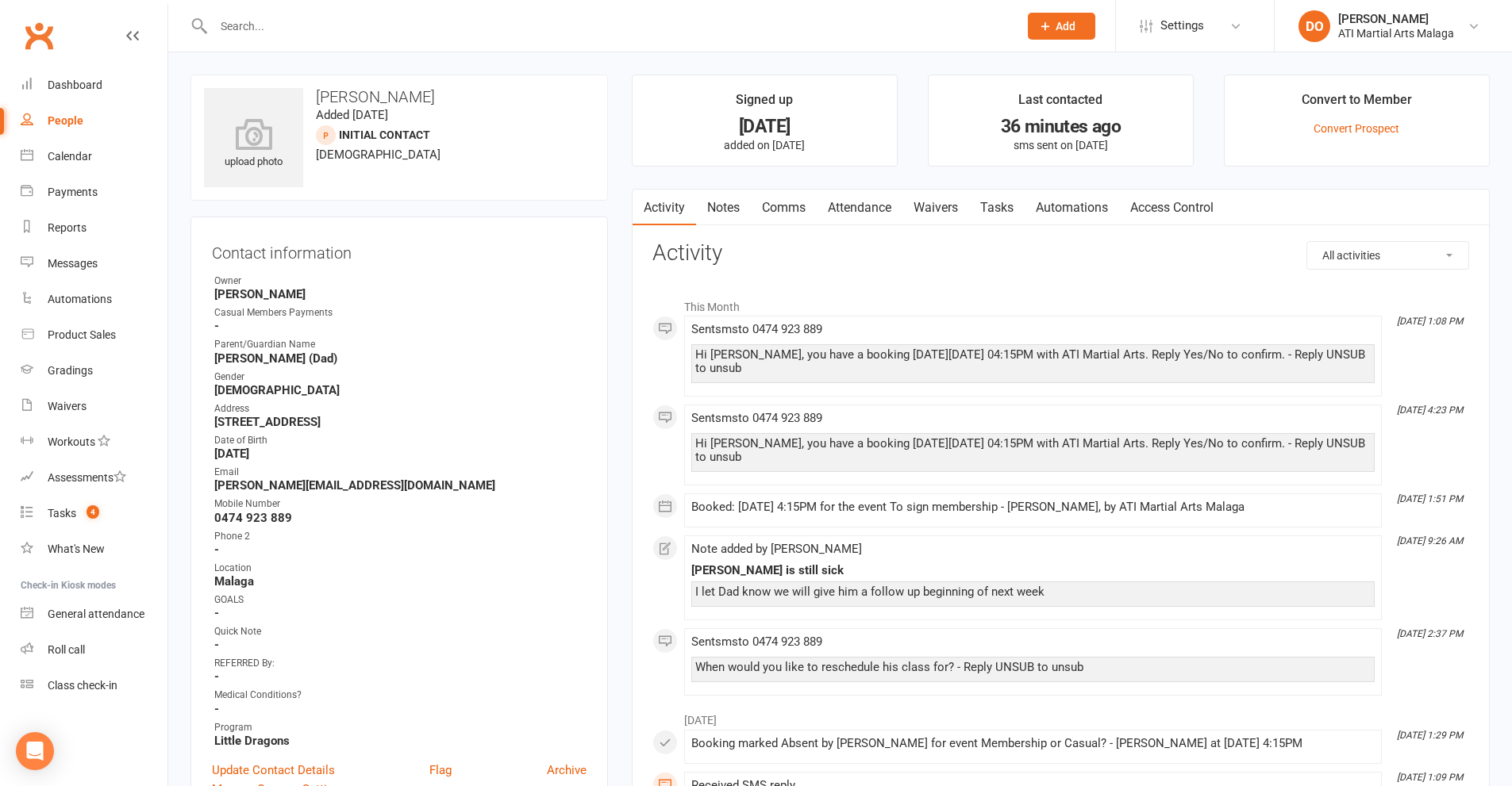
click at [444, 28] on input "text" at bounding box center [607, 26] width 798 height 22
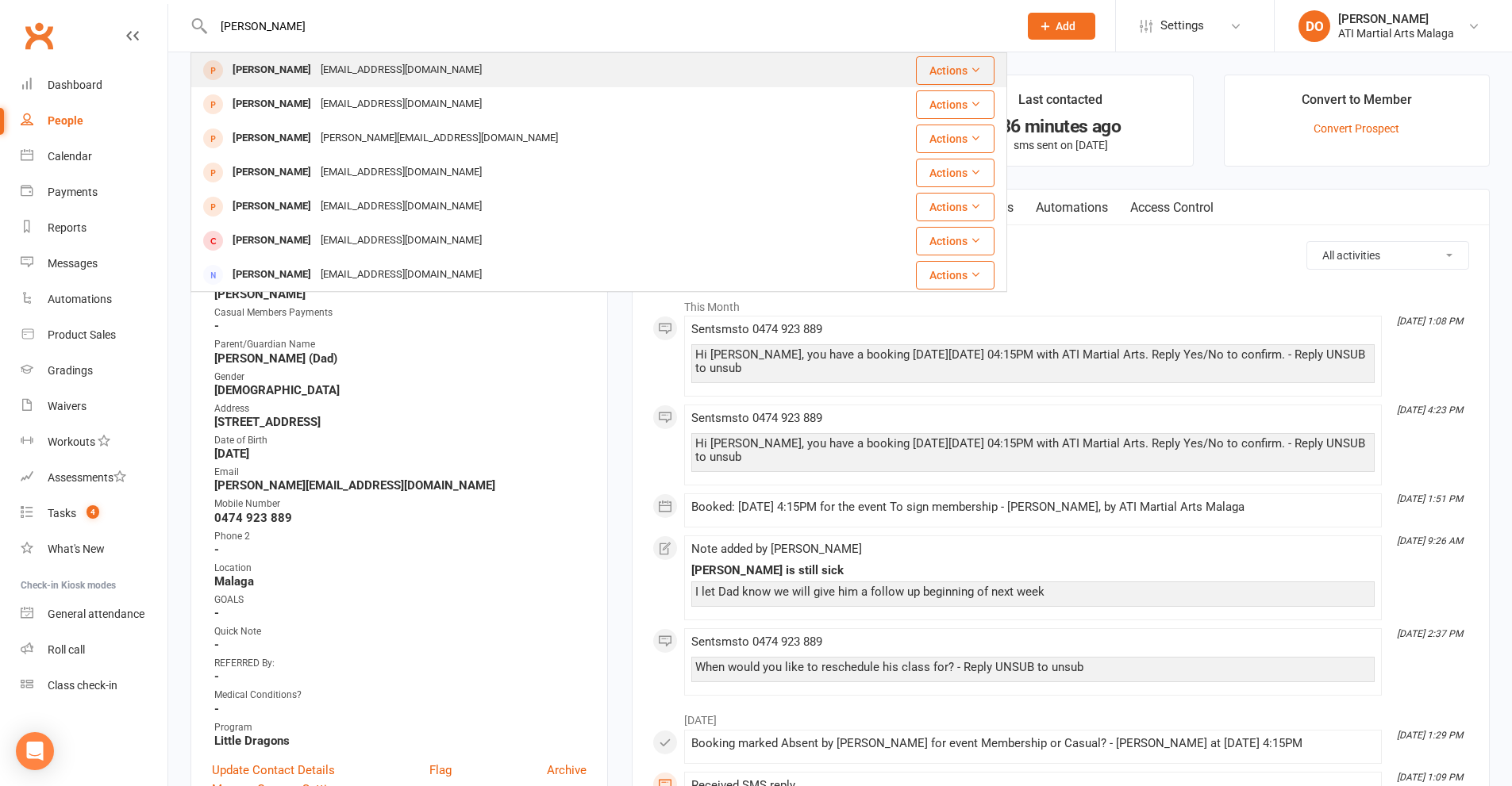
type input "[PERSON_NAME]"
click at [397, 71] on div "[EMAIL_ADDRESS][DOMAIN_NAME]" at bounding box center [401, 70] width 171 height 23
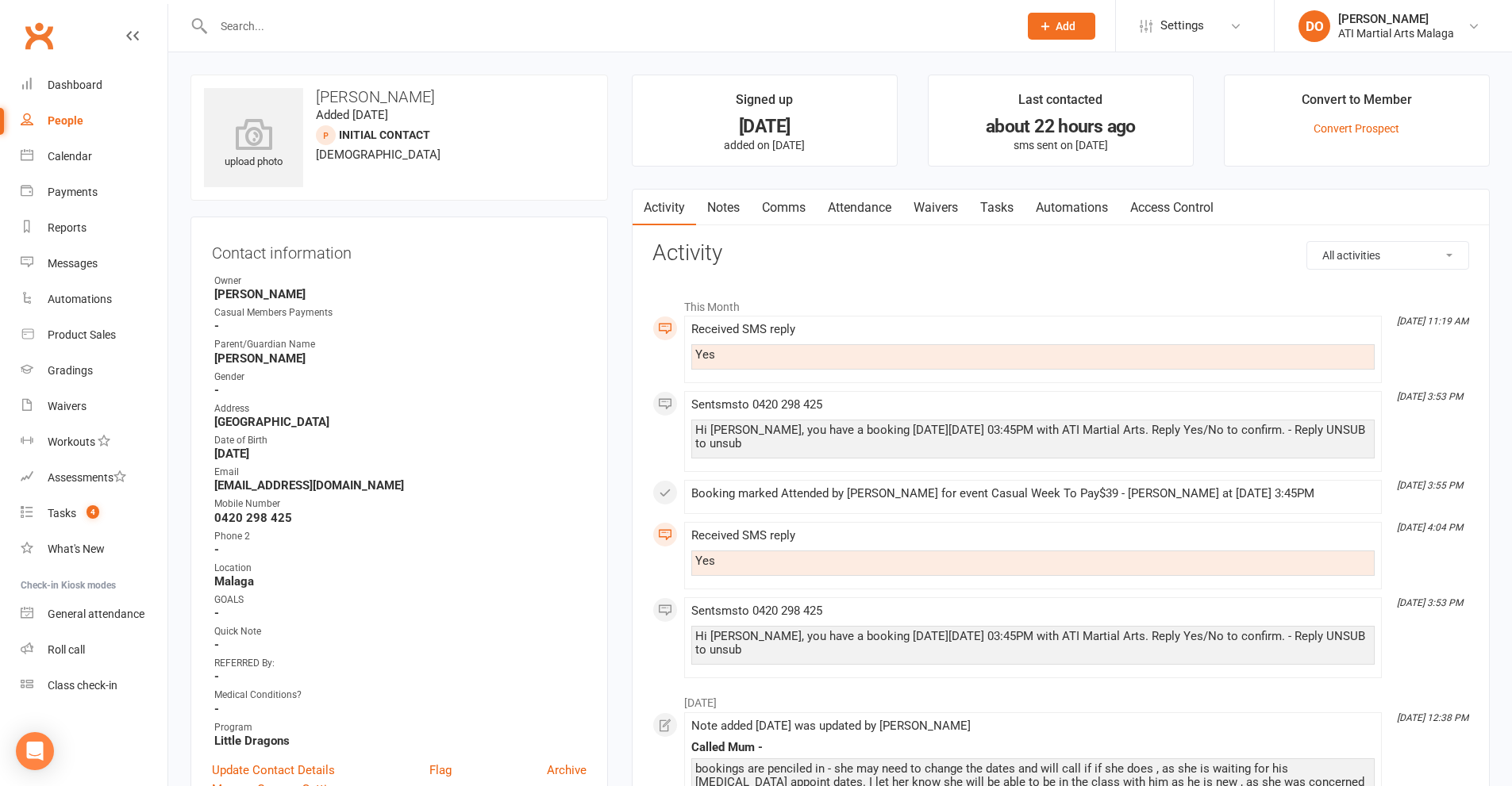
click at [721, 209] on link "Notes" at bounding box center [723, 208] width 55 height 36
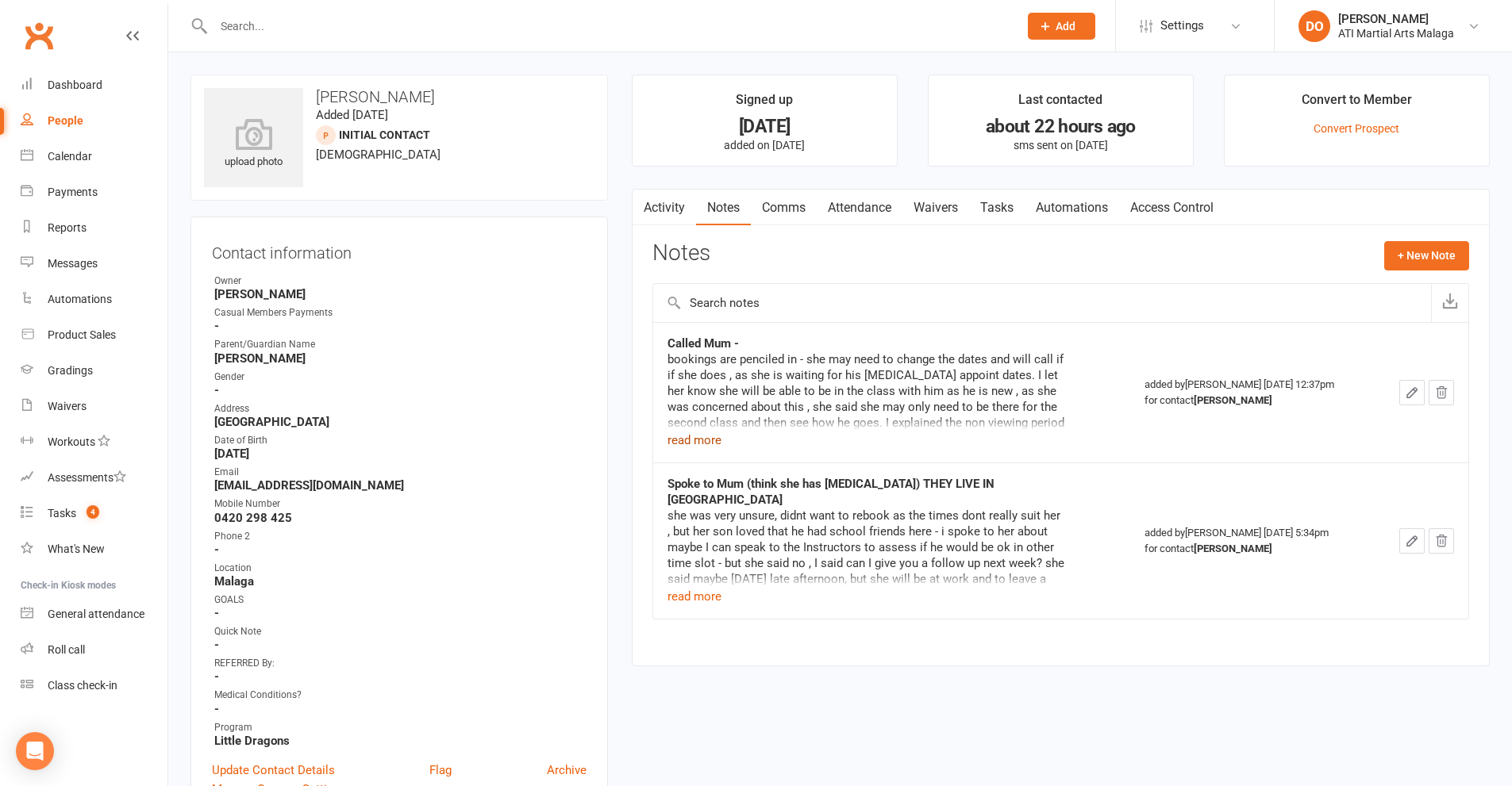
click at [700, 442] on button "read more" at bounding box center [695, 440] width 54 height 19
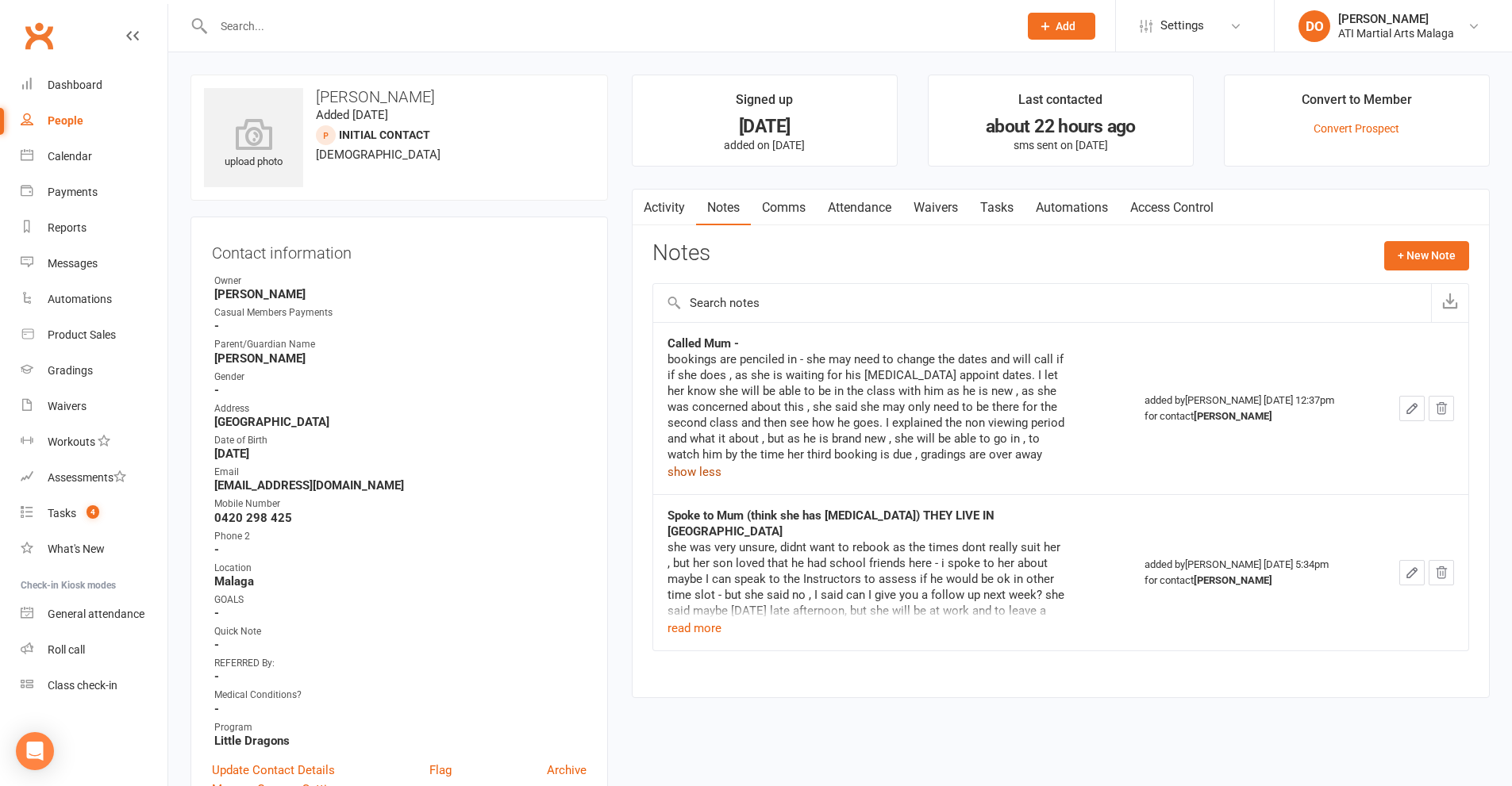
click at [685, 209] on link "Activity" at bounding box center [663, 208] width 63 height 36
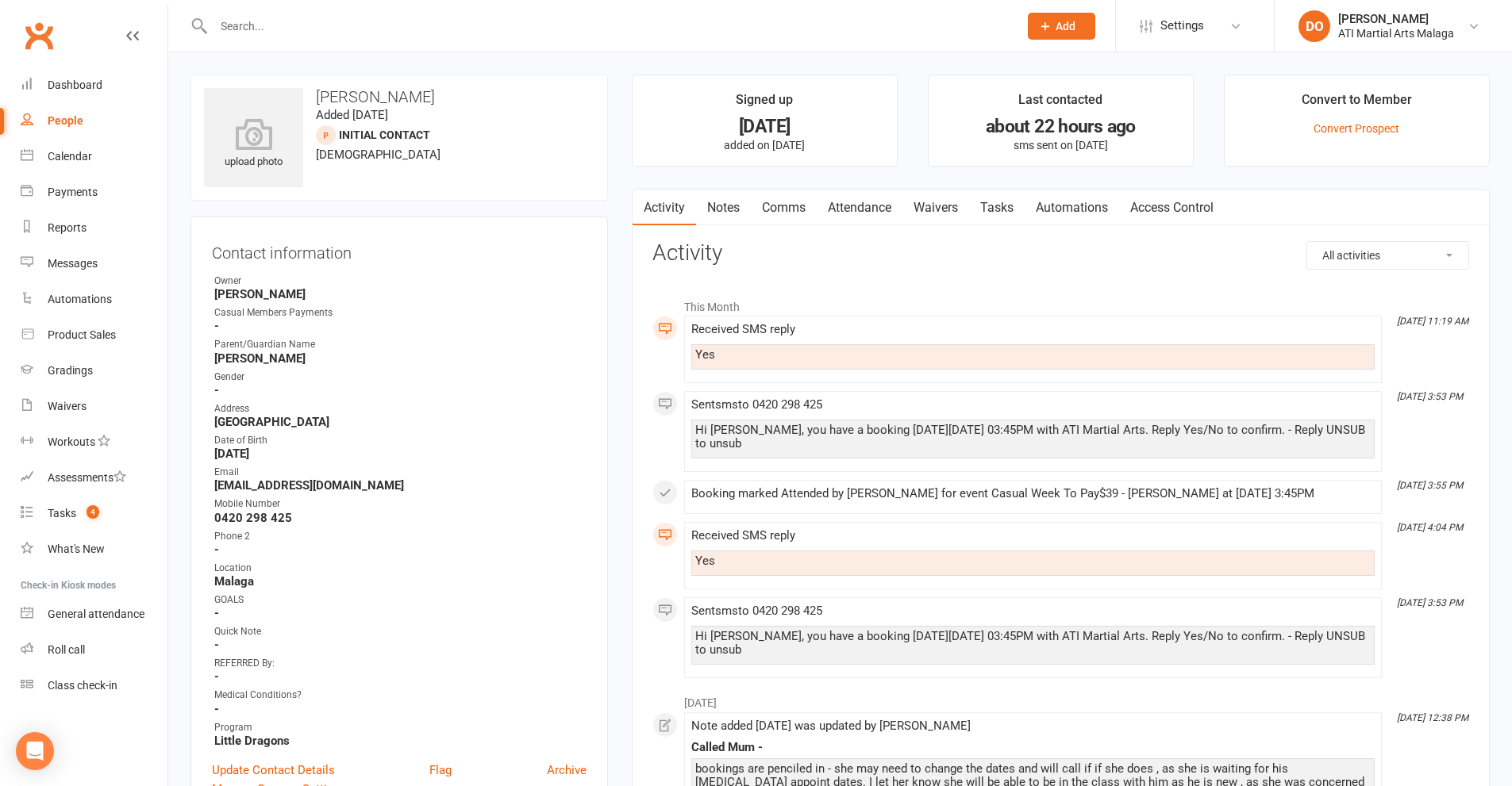
click at [861, 209] on link "Attendance" at bounding box center [859, 208] width 86 height 36
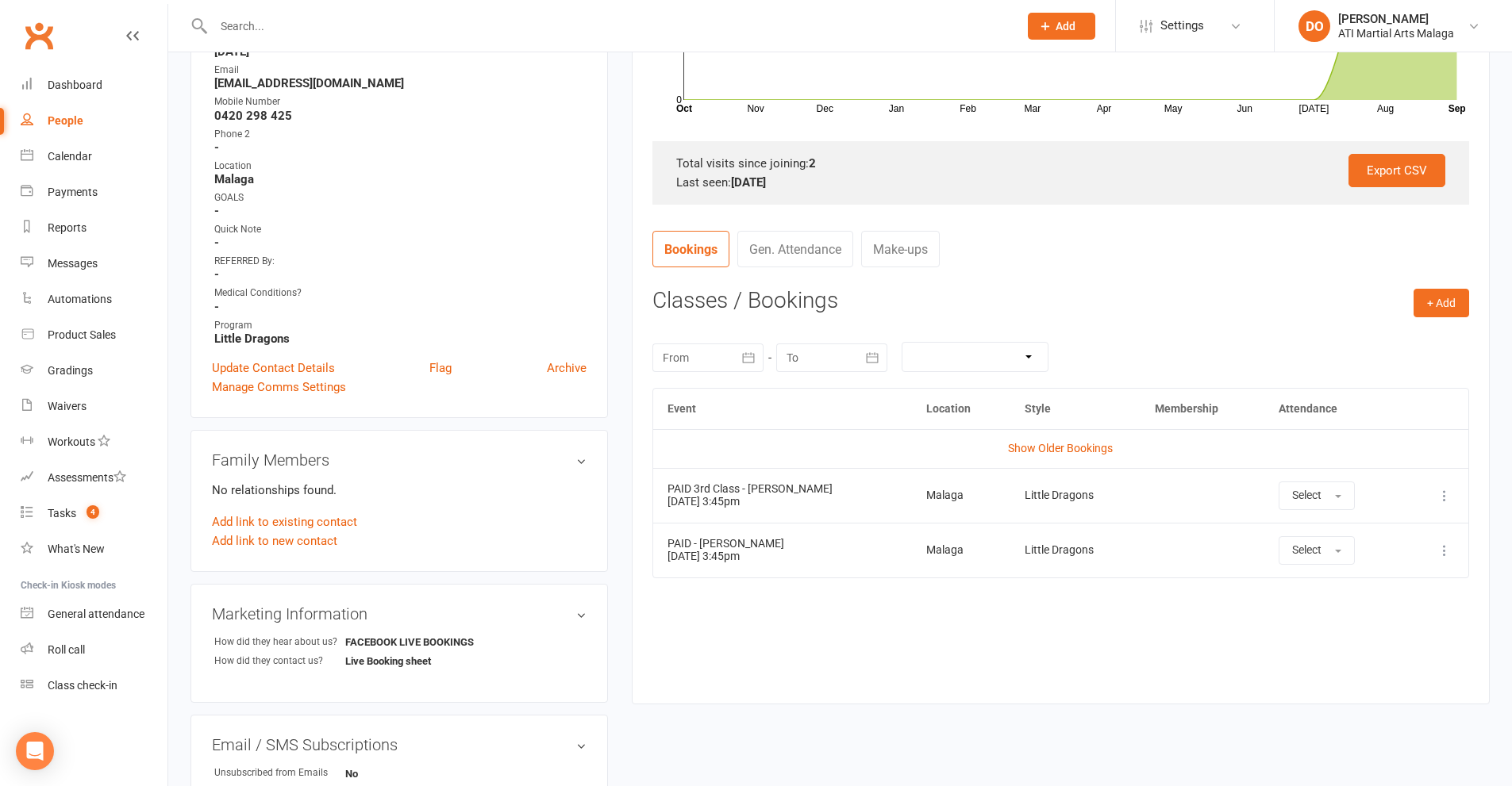
scroll to position [476, 0]
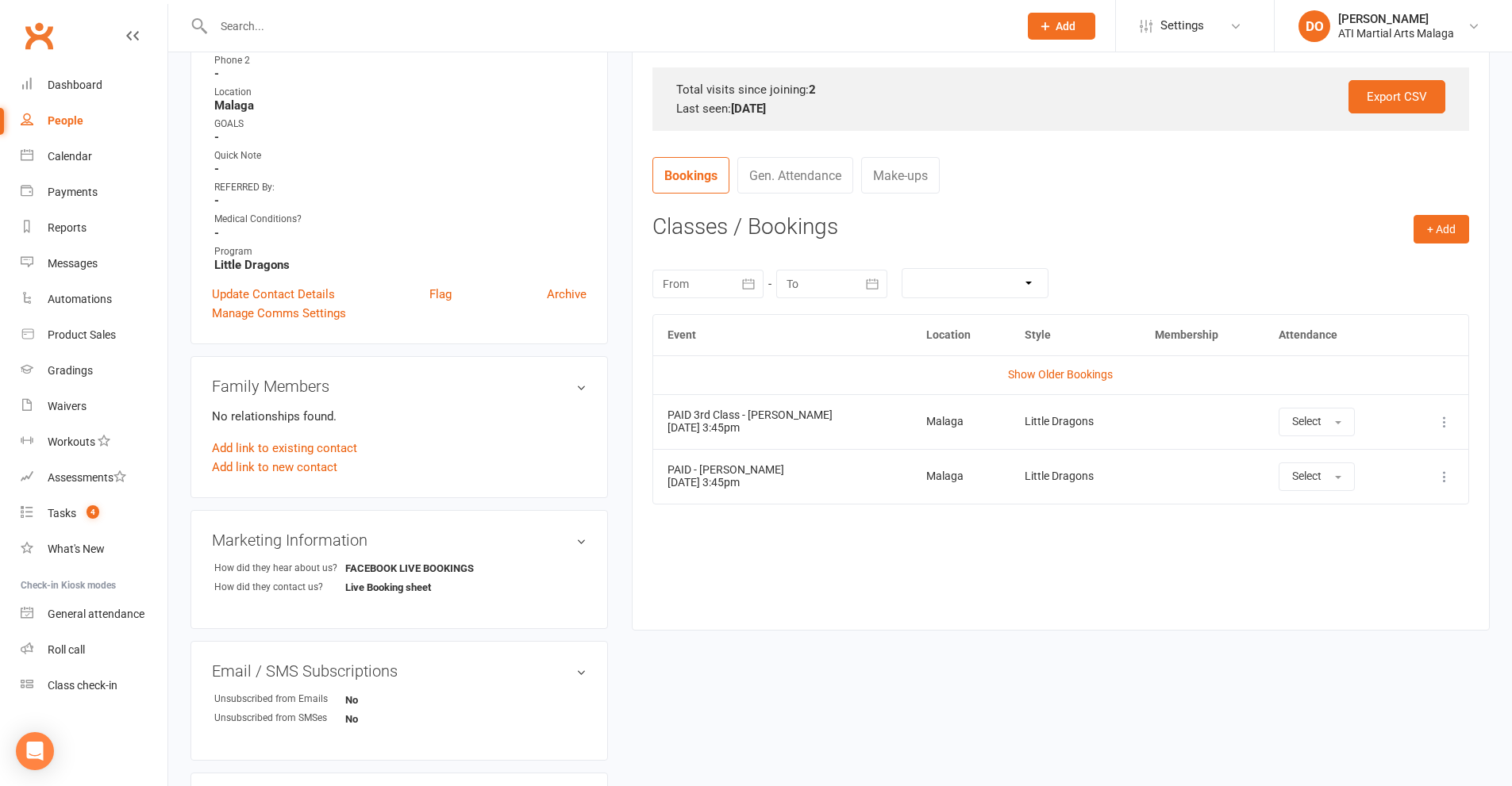
click at [396, 29] on input "text" at bounding box center [607, 26] width 798 height 22
click at [528, 36] on input "text" at bounding box center [607, 26] width 798 height 22
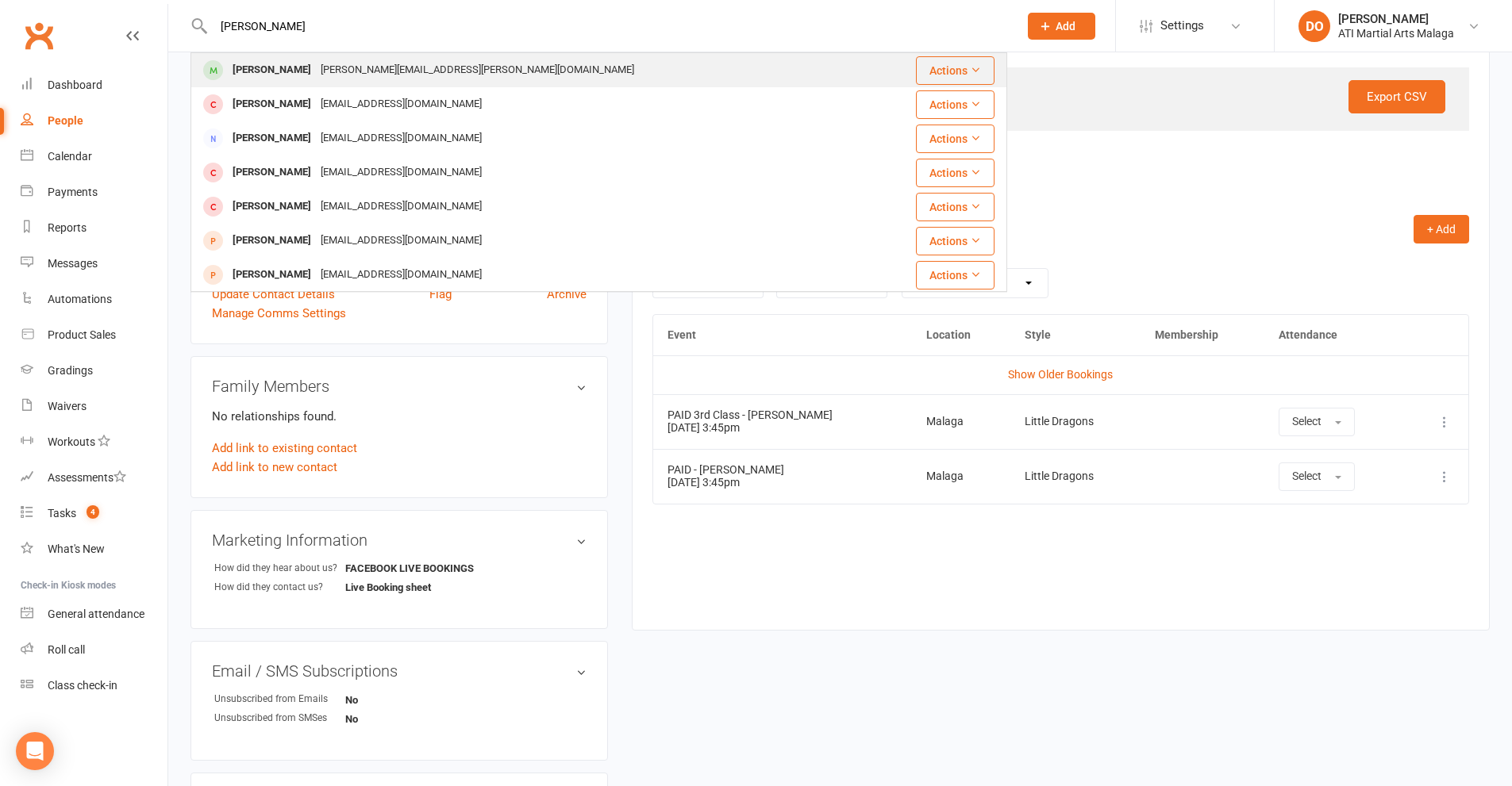
type input "[PERSON_NAME]"
click at [316, 82] on div "[PERSON_NAME][EMAIL_ADDRESS][PERSON_NAME][DOMAIN_NAME]" at bounding box center [478, 70] width 323 height 23
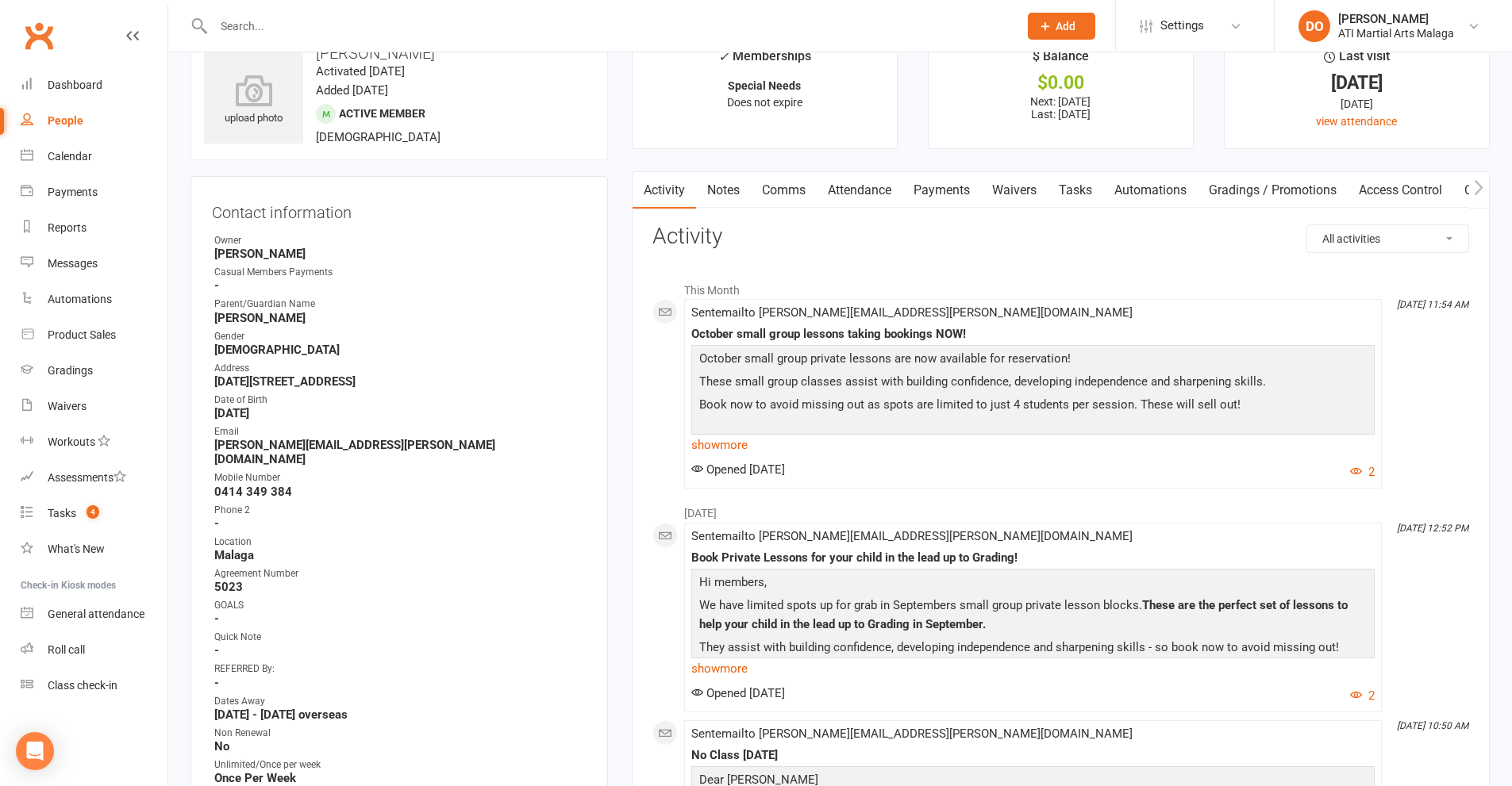
scroll to position [79, 0]
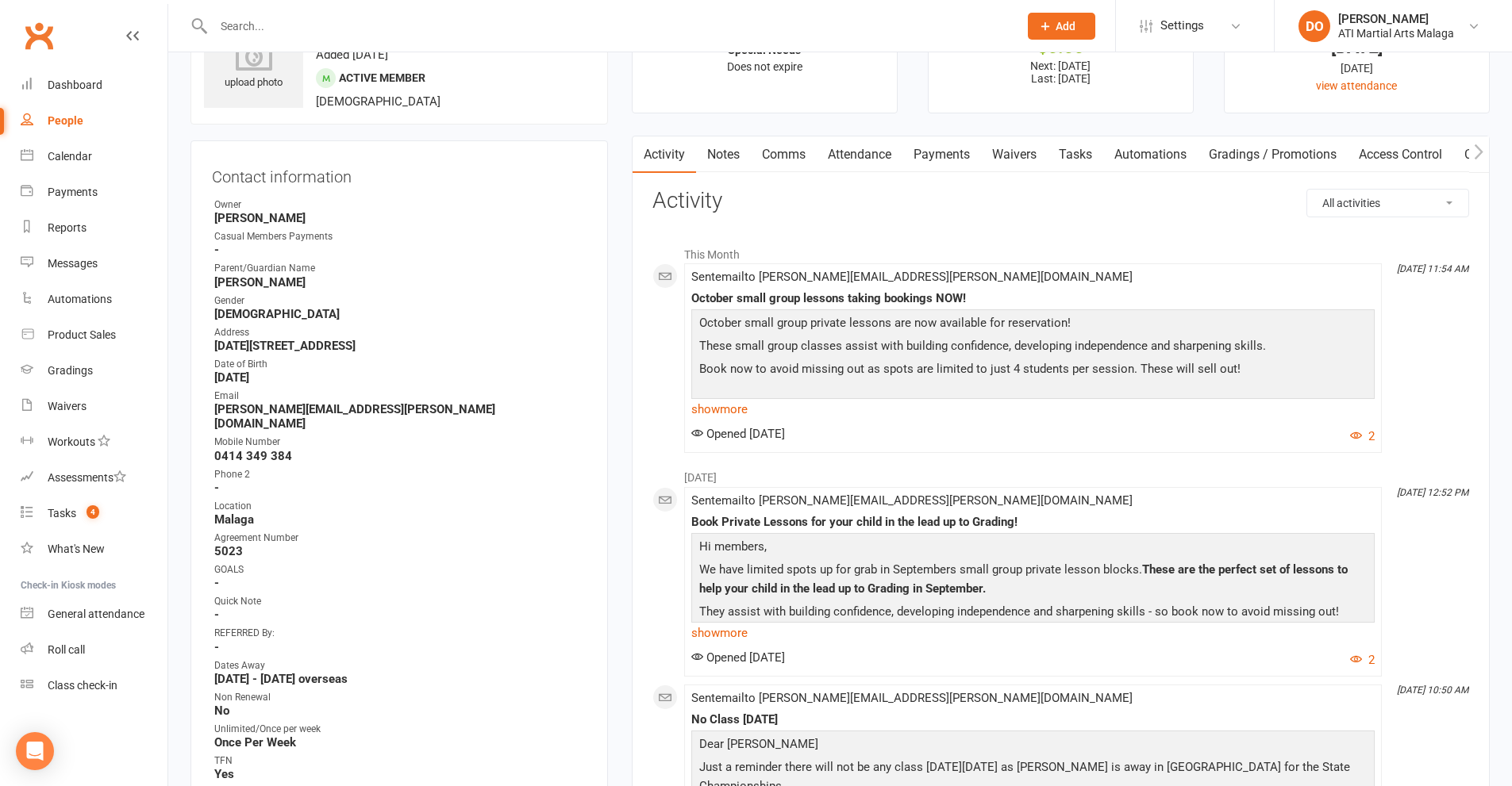
click at [719, 166] on link "Notes" at bounding box center [723, 154] width 55 height 36
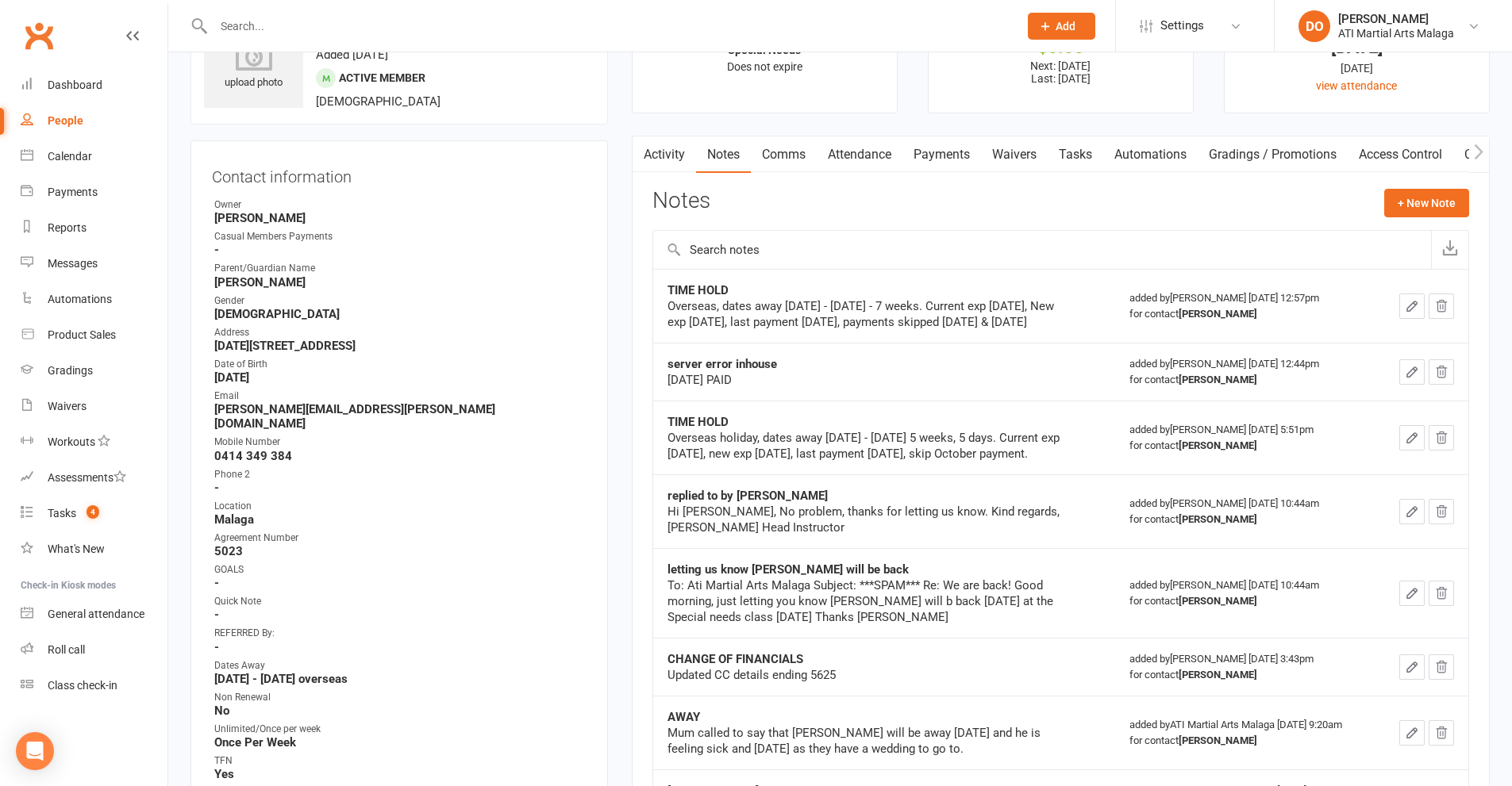
click at [592, 31] on input "text" at bounding box center [607, 26] width 798 height 22
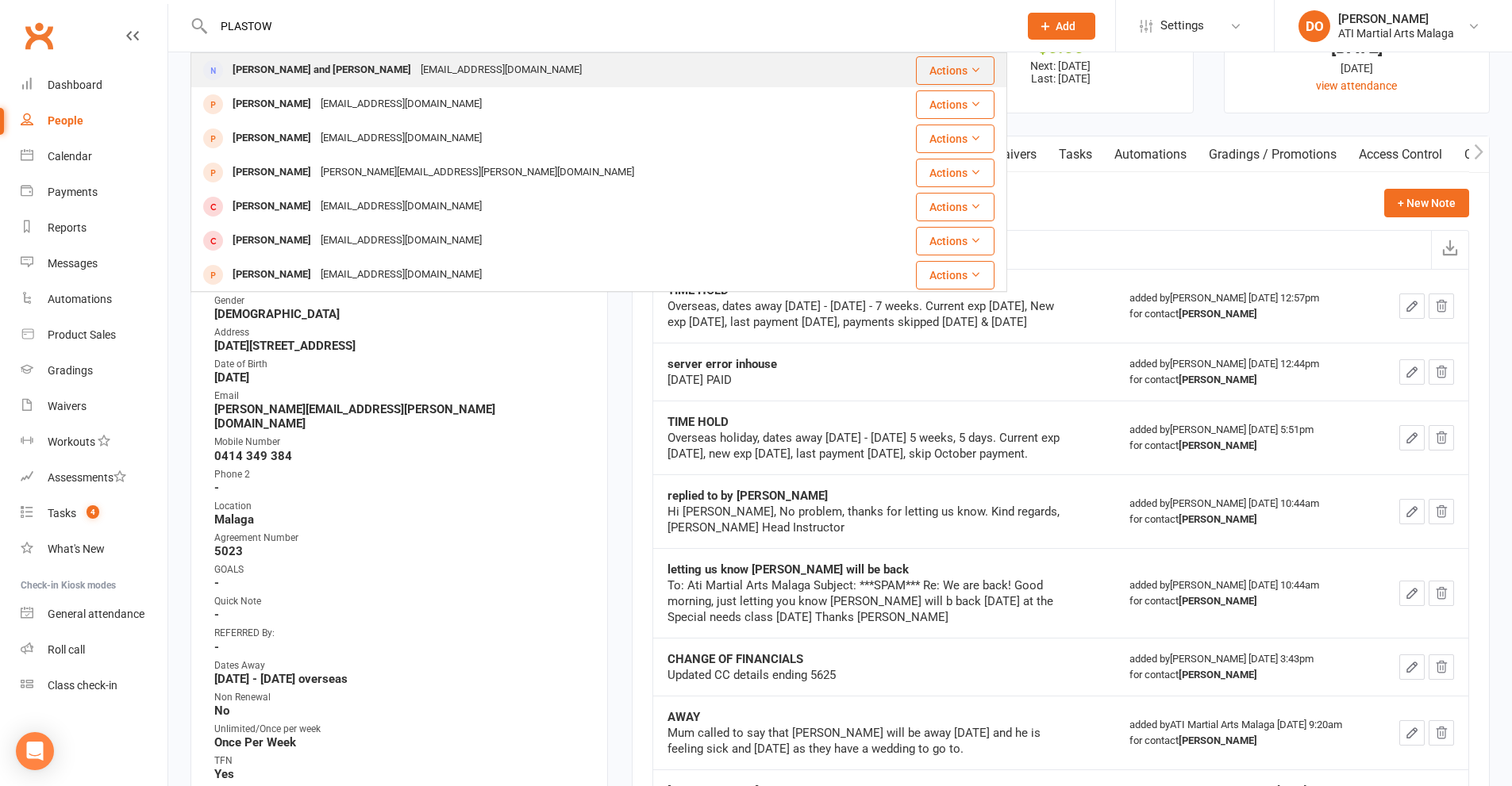
type input "PLASTOW"
click at [340, 63] on div "[PERSON_NAME] and [PERSON_NAME]" at bounding box center [322, 70] width 188 height 23
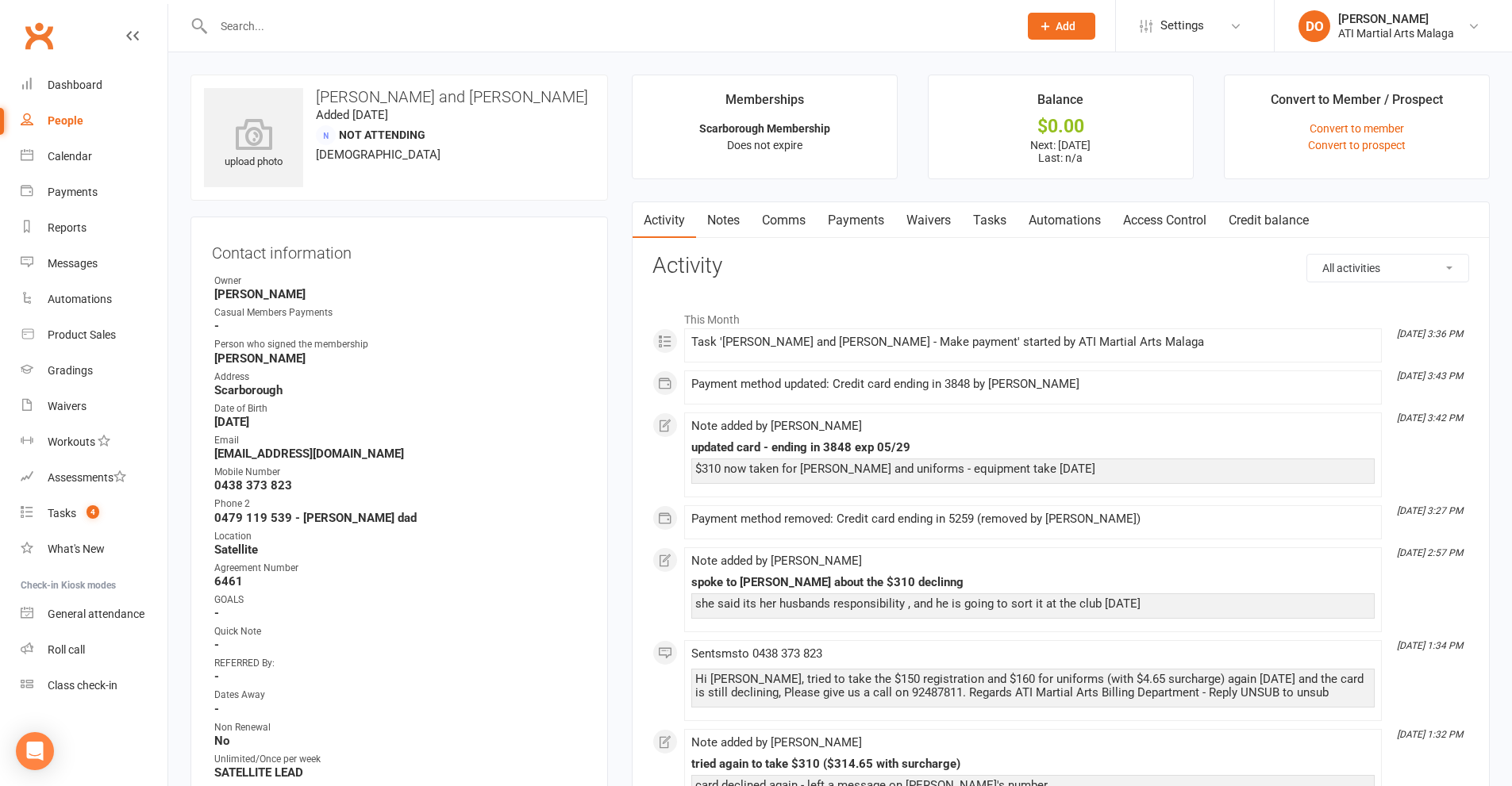
click at [705, 221] on link "Notes" at bounding box center [723, 220] width 55 height 36
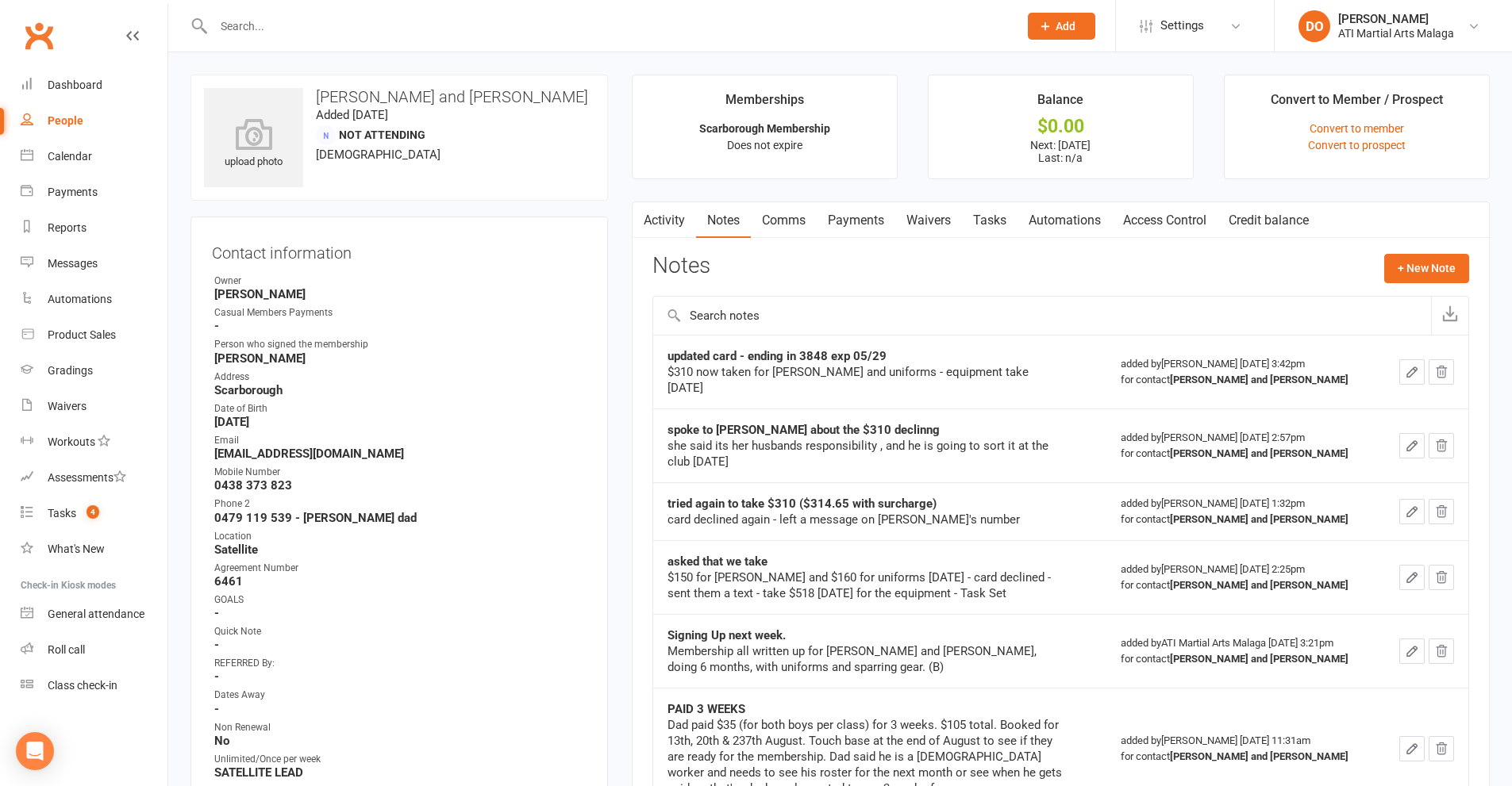
click at [786, 221] on link "Comms" at bounding box center [784, 220] width 66 height 36
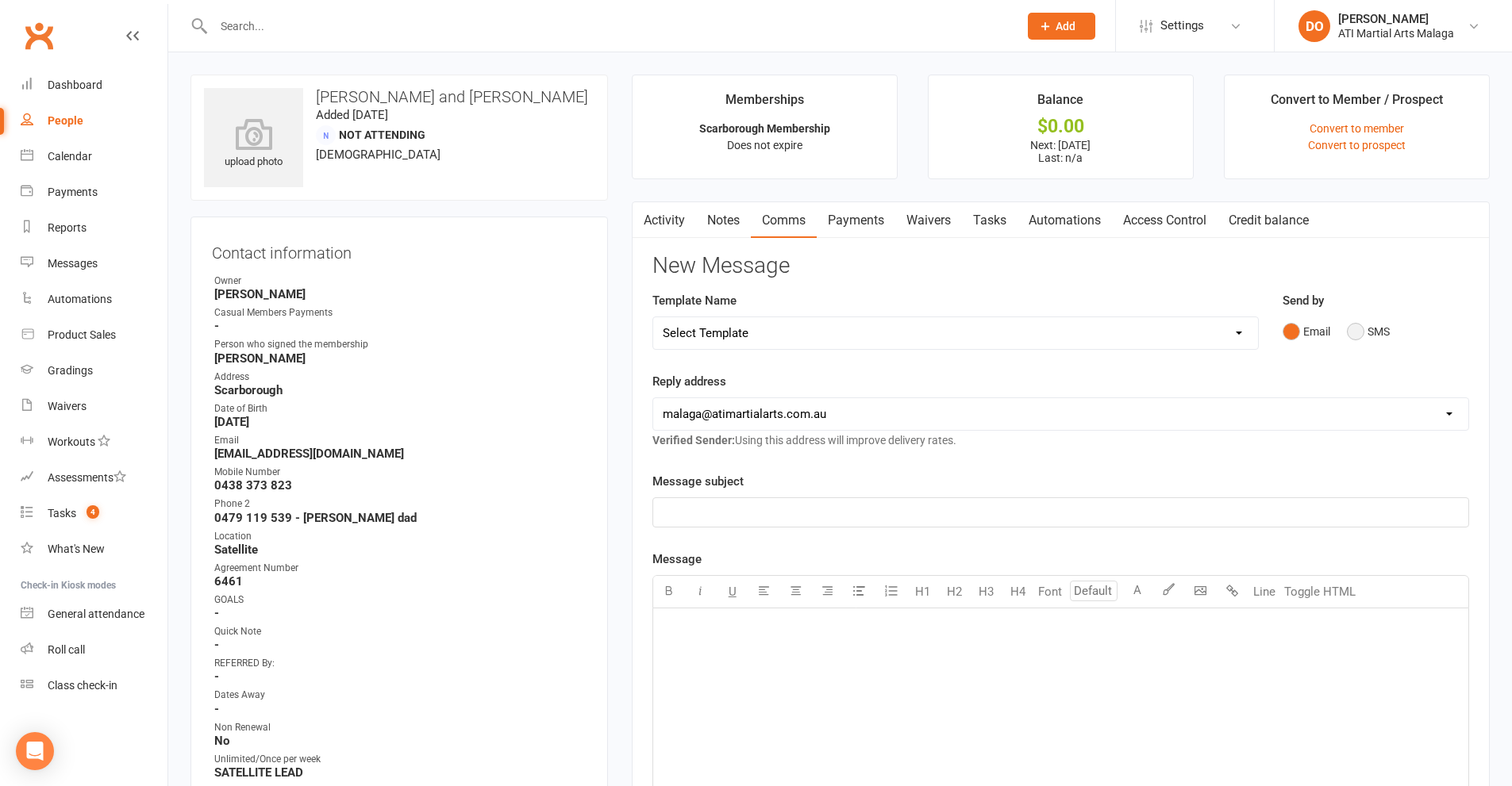
click at [1359, 332] on button "SMS" at bounding box center [1368, 332] width 43 height 30
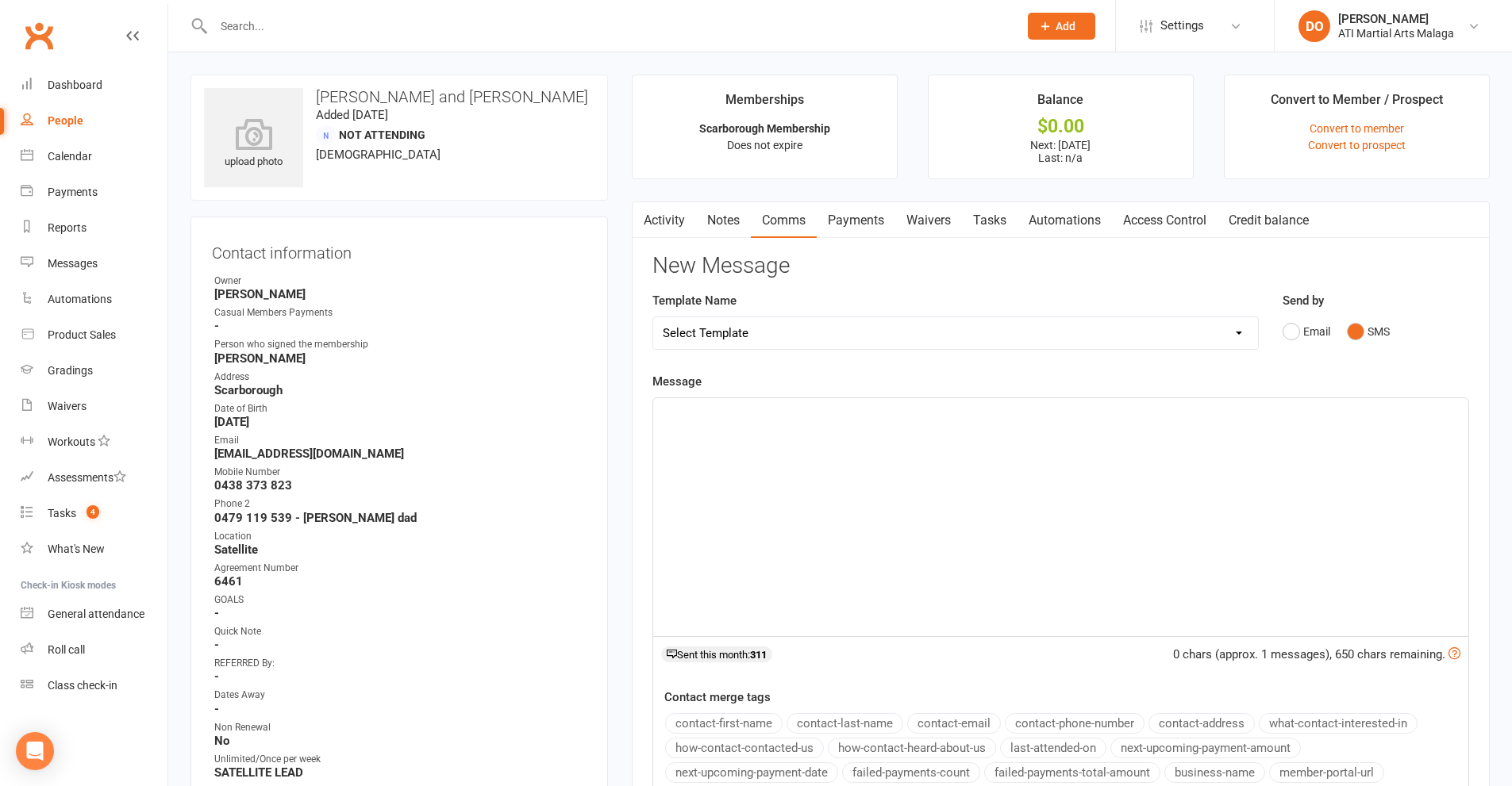
click at [1014, 524] on div "﻿" at bounding box center [1060, 517] width 815 height 238
click at [1060, 518] on div "﻿" at bounding box center [1060, 517] width 815 height 238
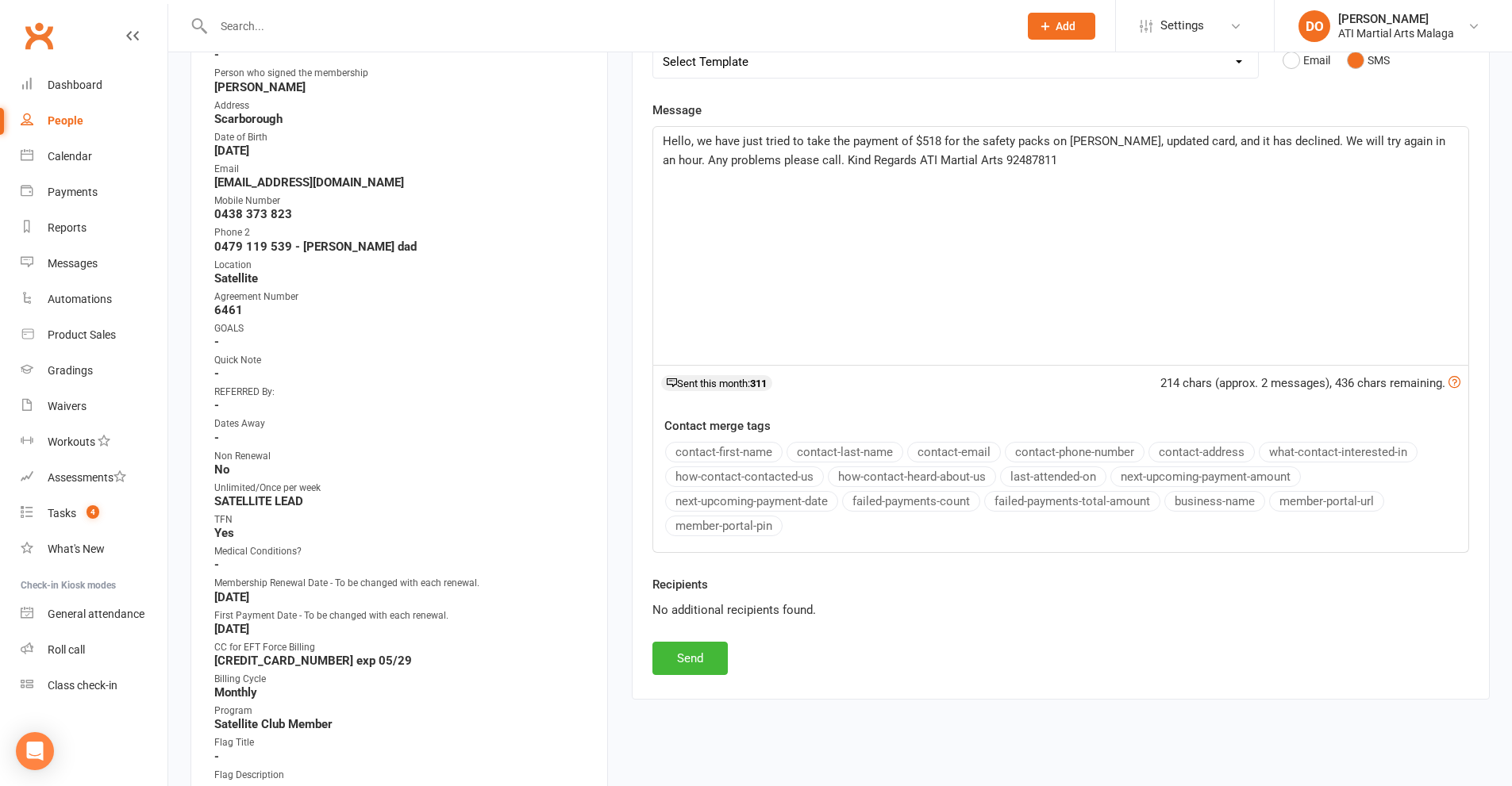
scroll to position [476, 0]
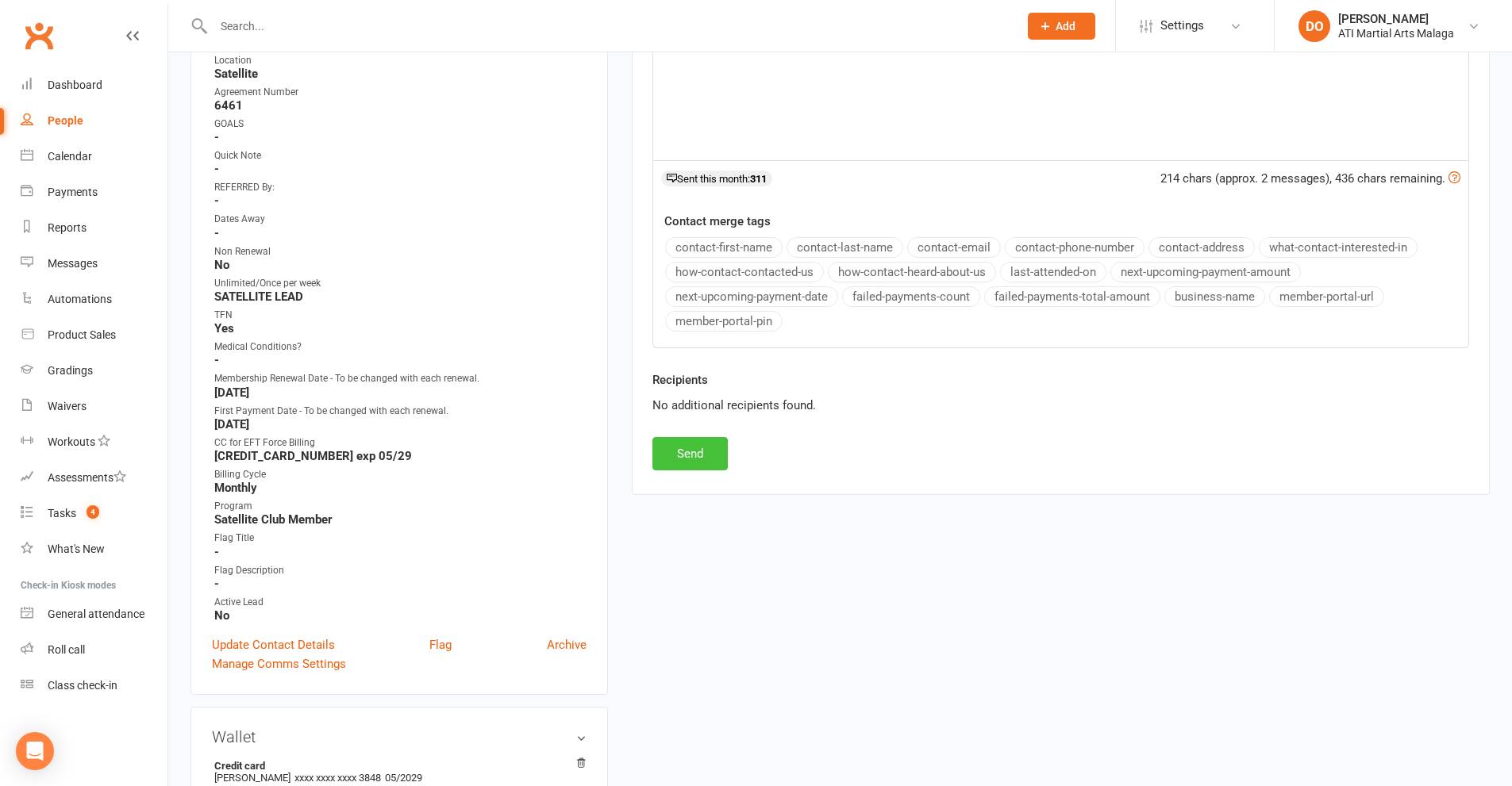
click at [669, 457] on button "Send" at bounding box center [690, 454] width 76 height 34
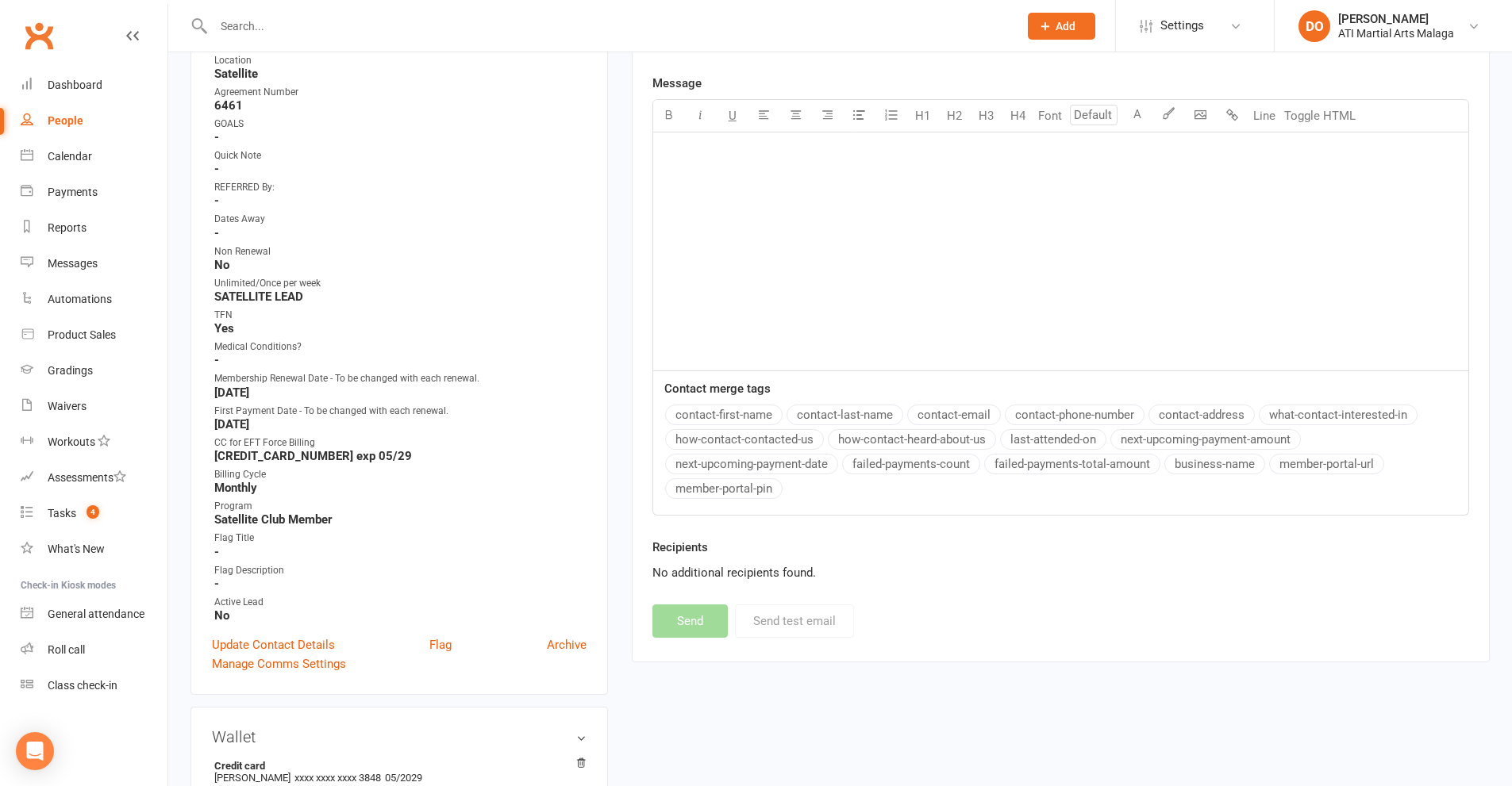
click at [431, 25] on input "text" at bounding box center [607, 26] width 798 height 22
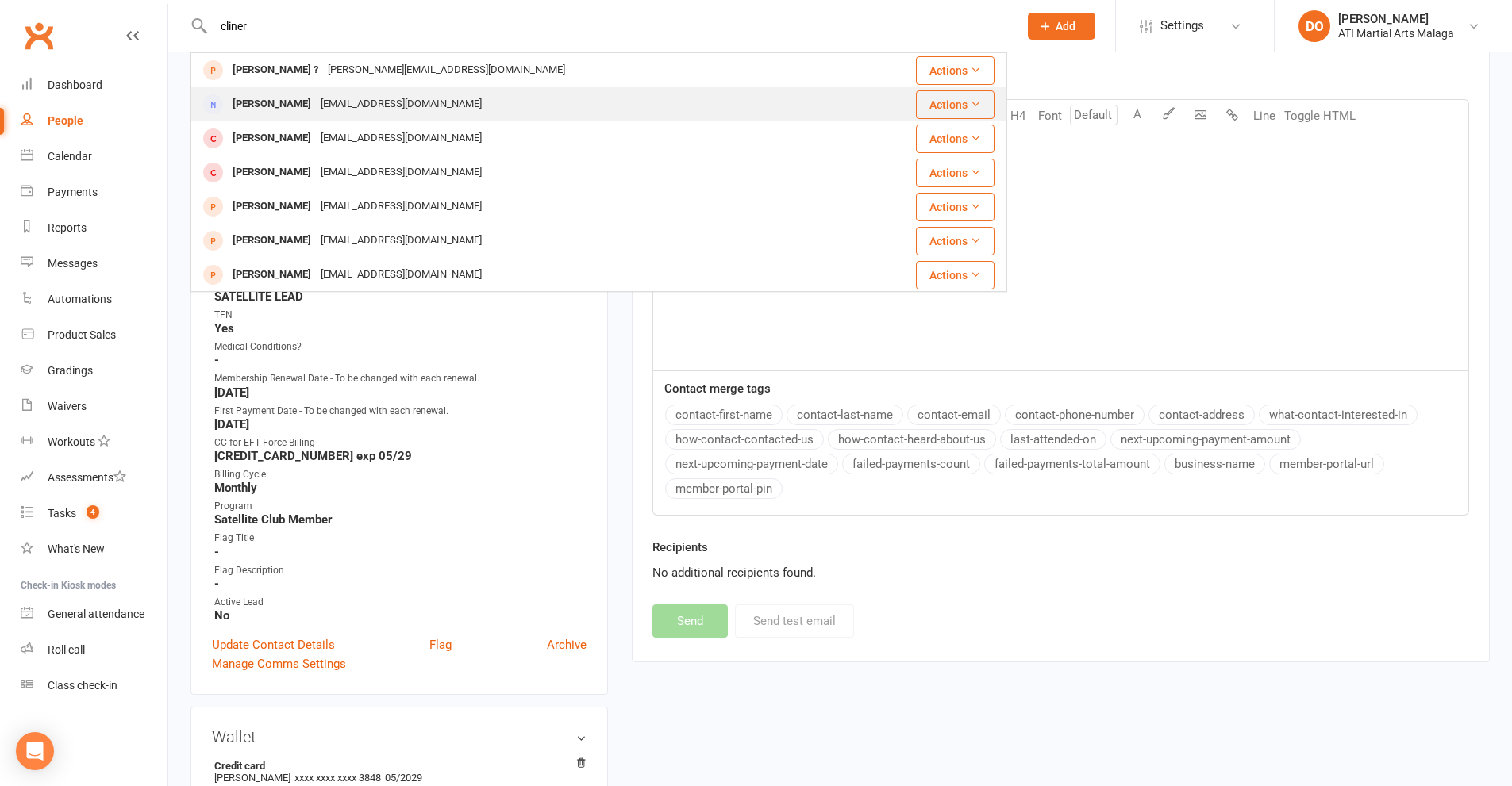
type input "cliner"
click at [270, 101] on div "[PERSON_NAME]" at bounding box center [272, 103] width 88 height 23
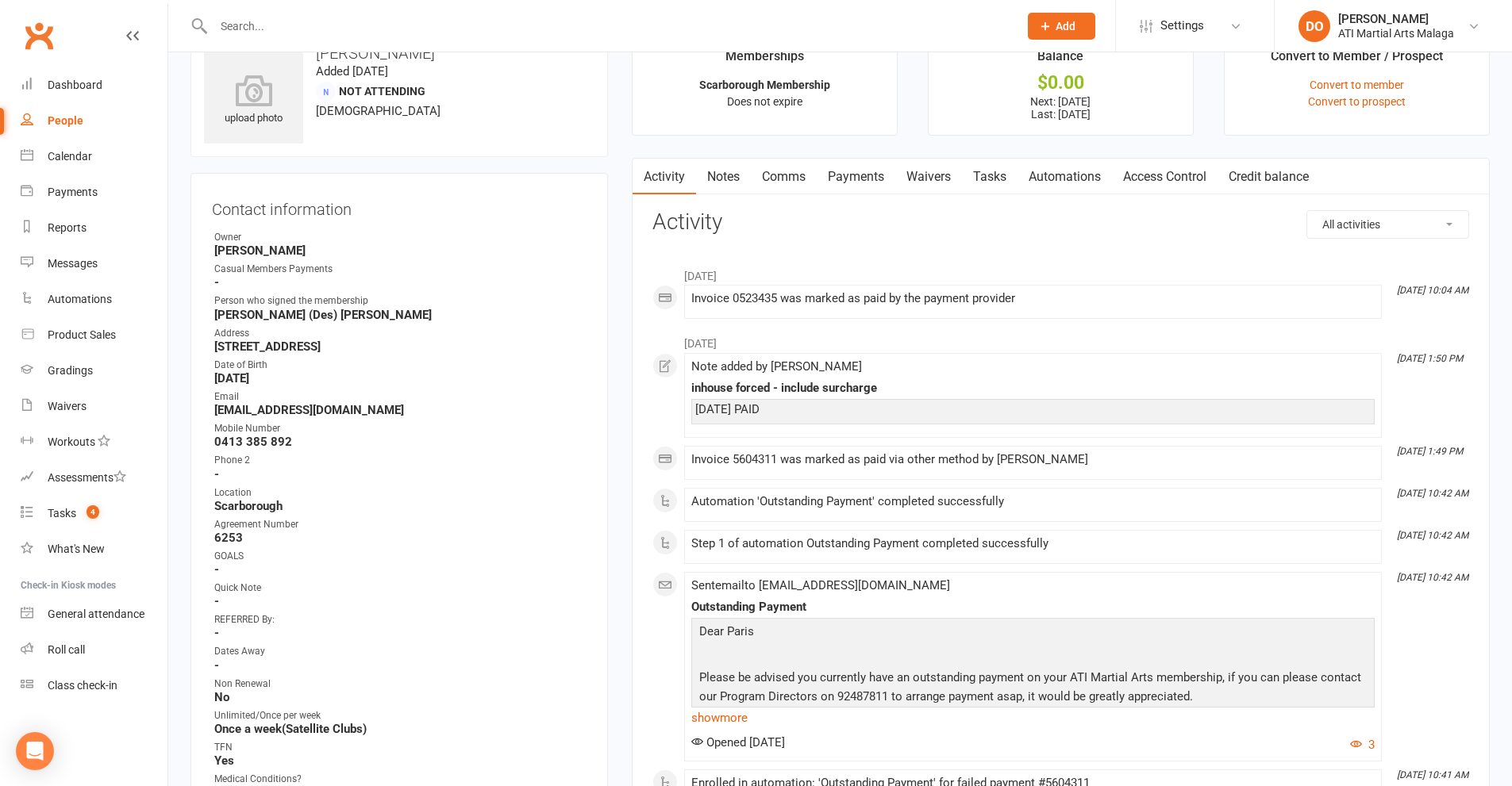
scroll to position [317, 0]
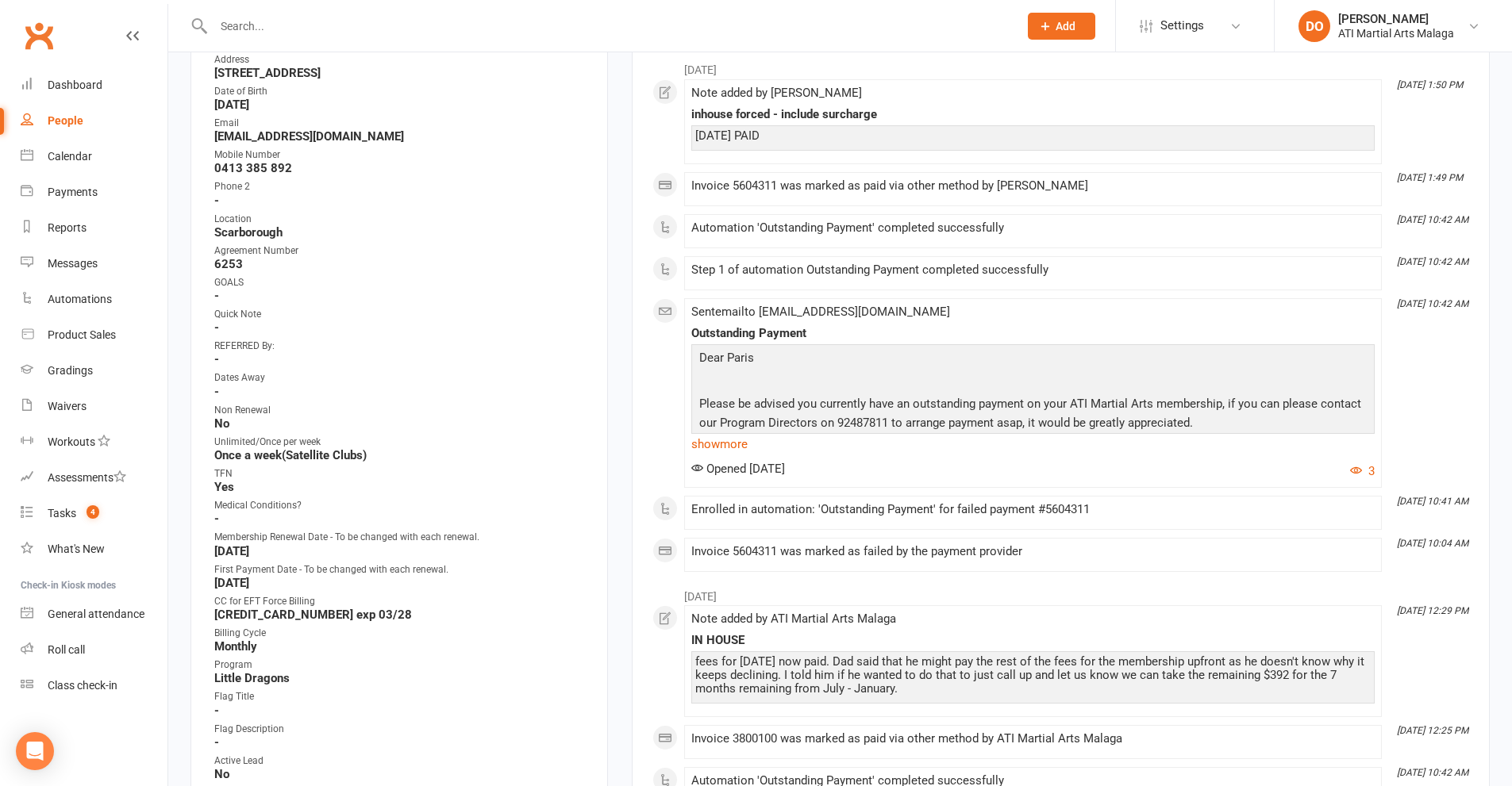
click at [751, 36] on input "text" at bounding box center [607, 26] width 798 height 22
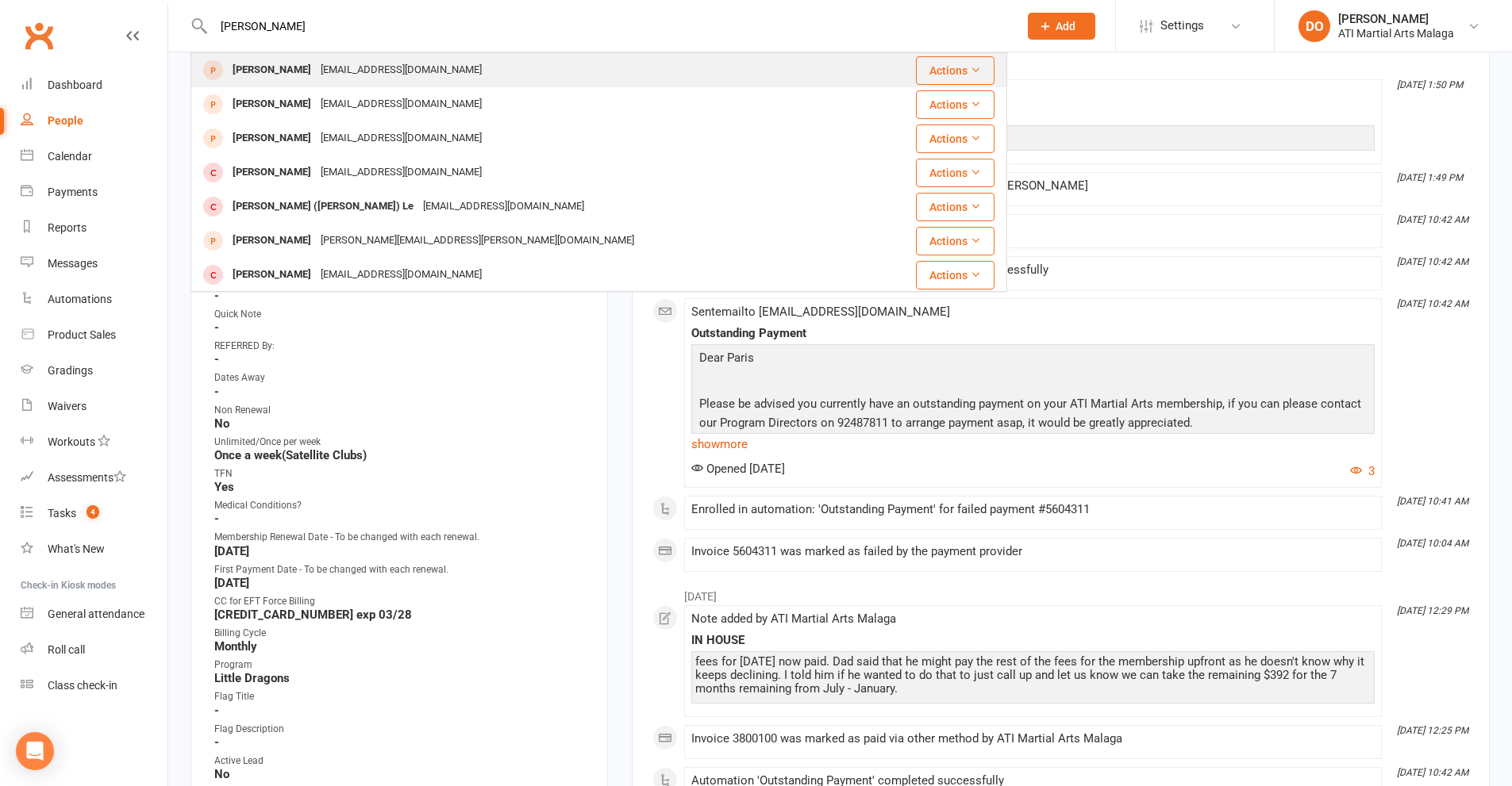
type input "[PERSON_NAME]"
click at [381, 76] on div "[EMAIL_ADDRESS][DOMAIN_NAME]" at bounding box center [401, 70] width 171 height 23
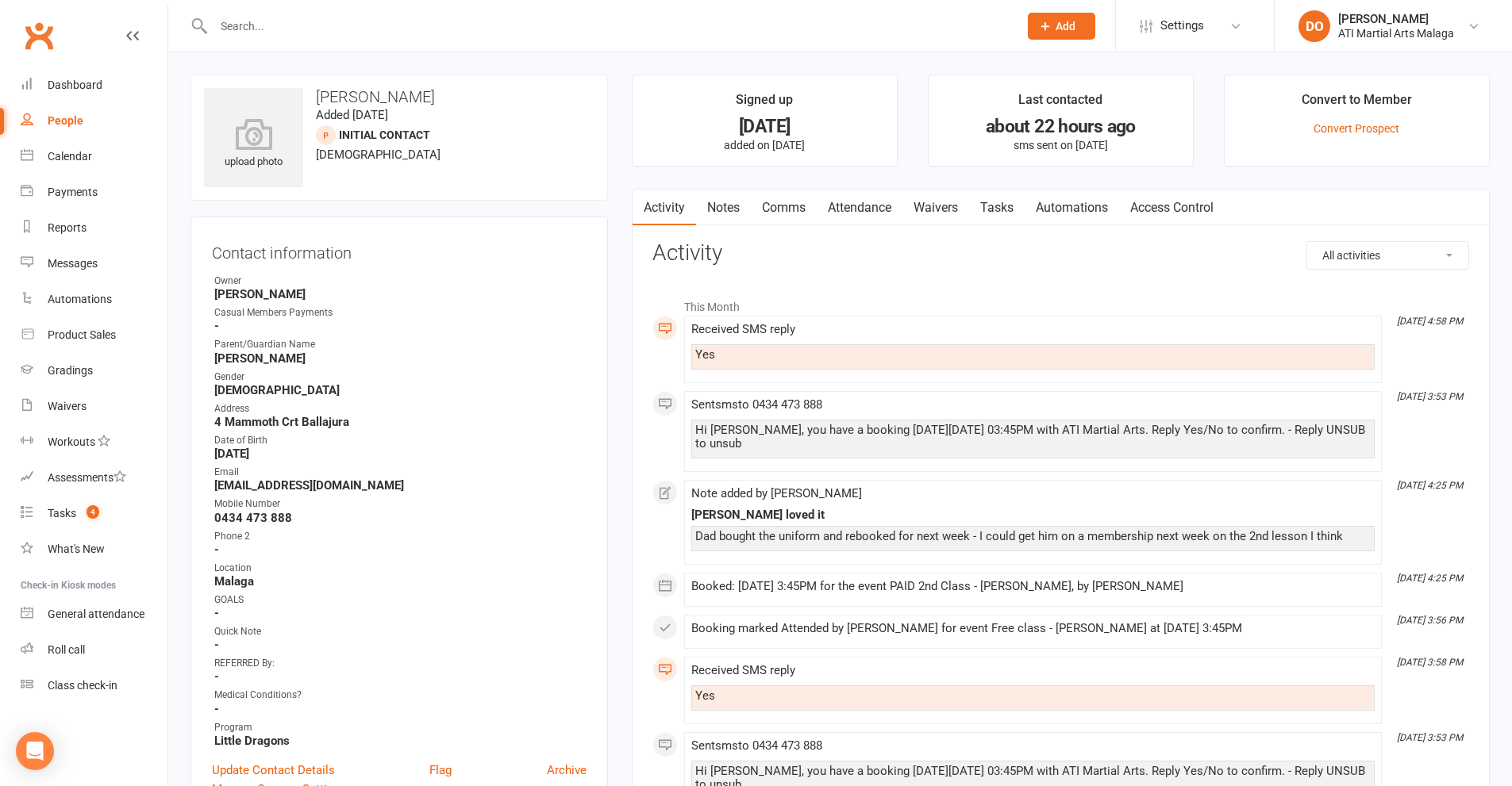
click at [864, 216] on link "Attendance" at bounding box center [859, 208] width 86 height 36
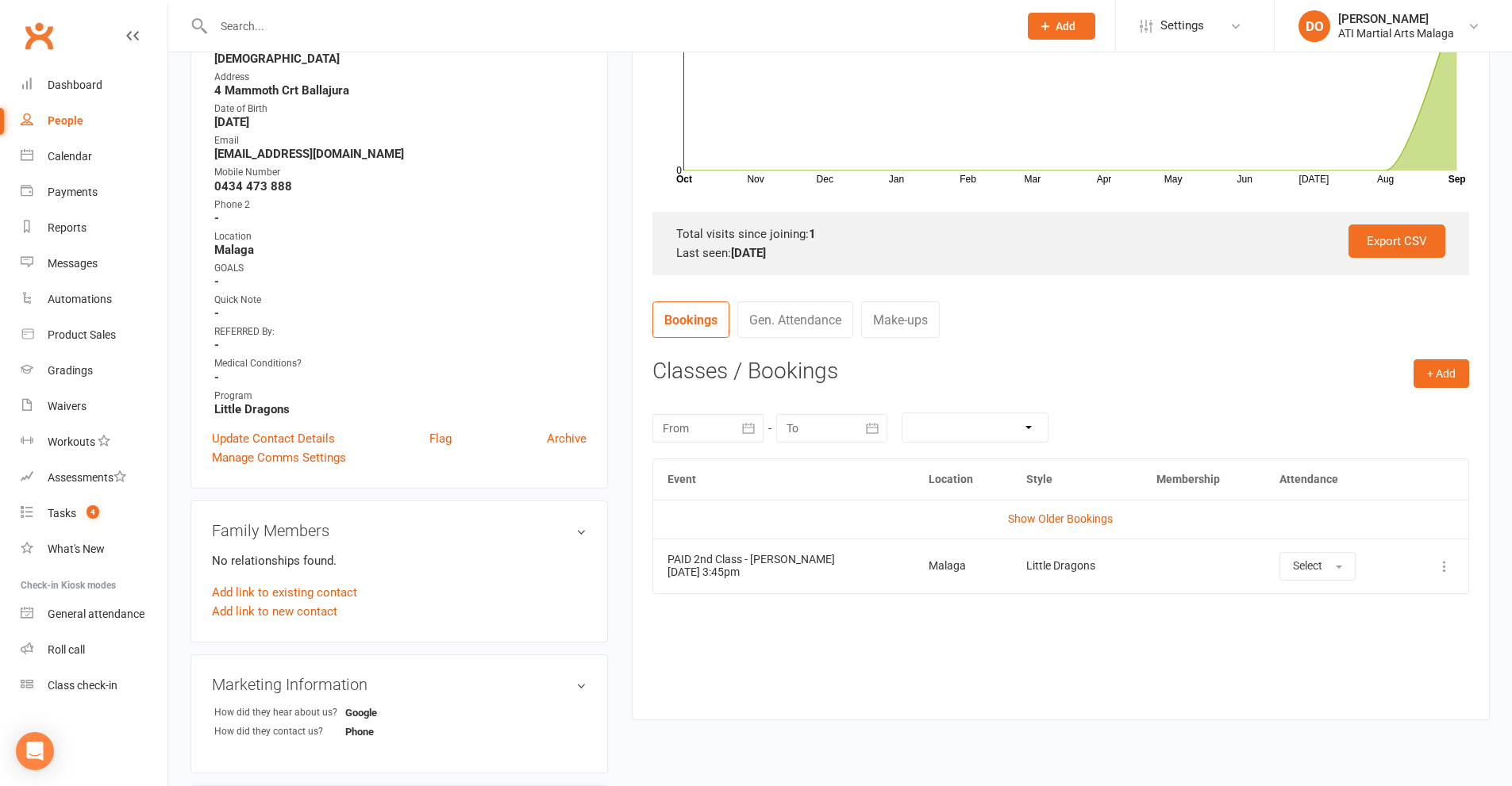
scroll to position [397, 0]
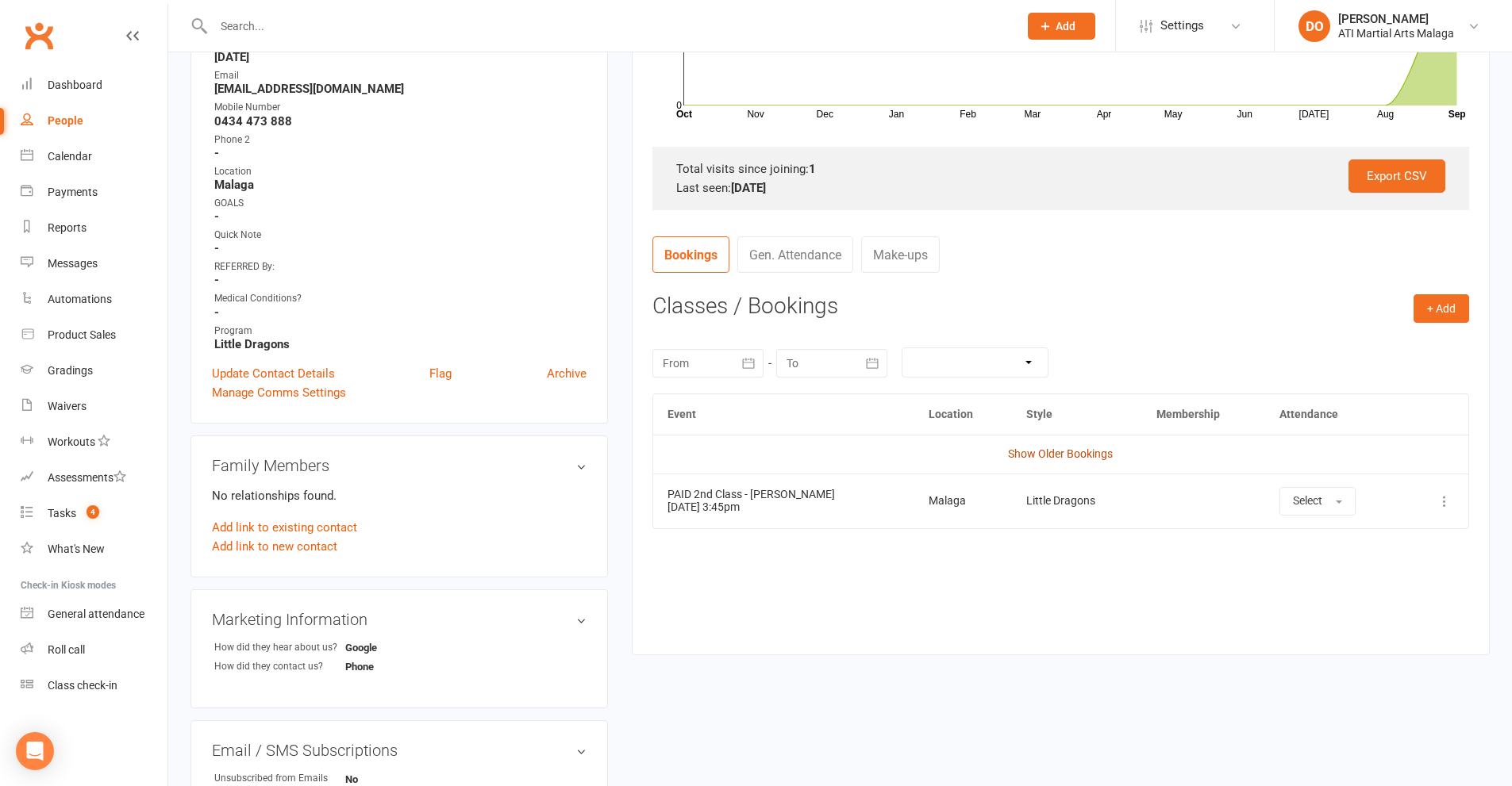
click at [1058, 455] on link "Show Older Bookings" at bounding box center [1060, 453] width 105 height 13
click at [402, 30] on input "text" at bounding box center [607, 26] width 798 height 22
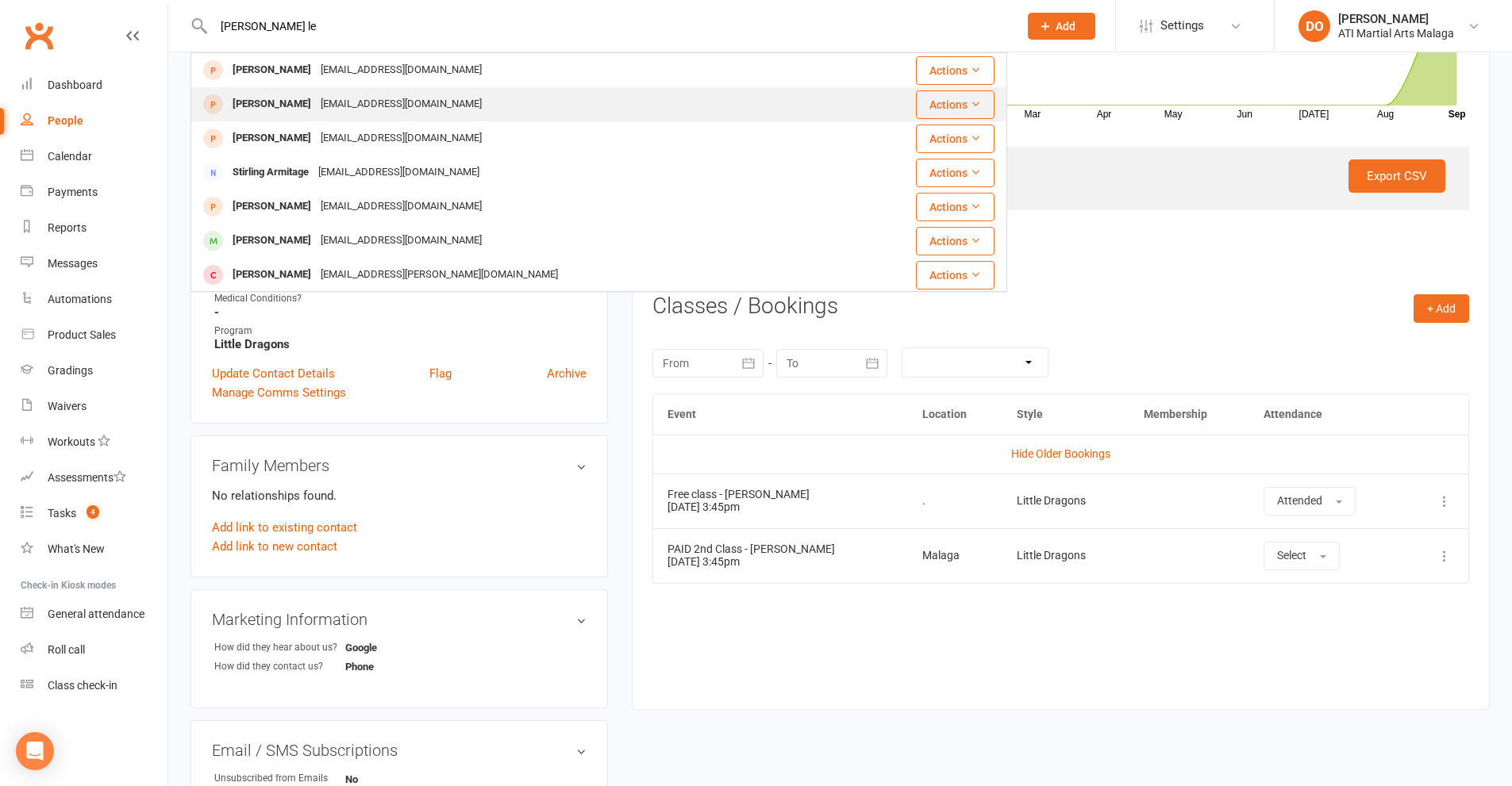
type input "[PERSON_NAME] le"
click at [316, 108] on div "[EMAIL_ADDRESS][DOMAIN_NAME]" at bounding box center [401, 103] width 171 height 23
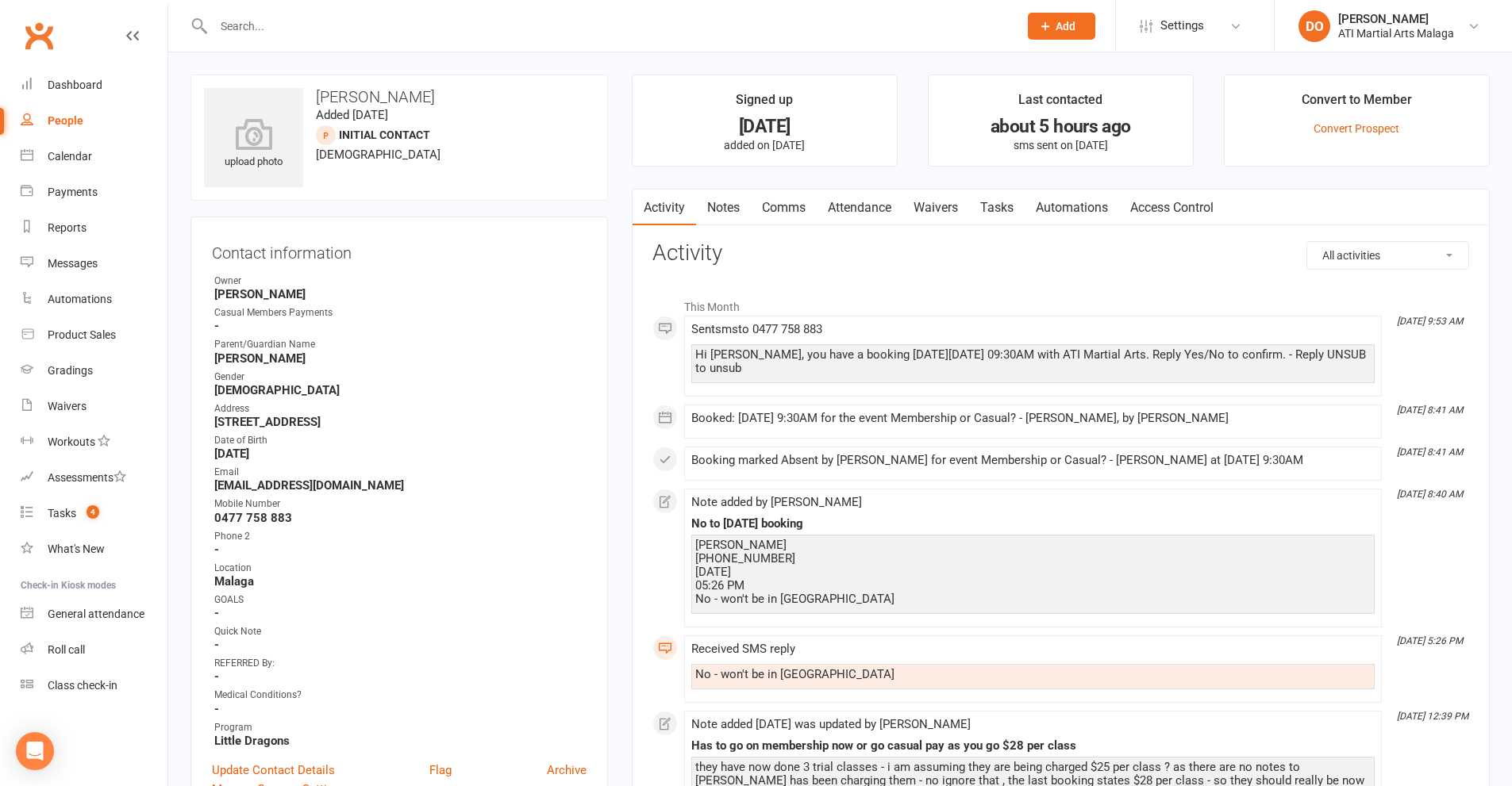
click at [552, 27] on input "text" at bounding box center [607, 26] width 798 height 22
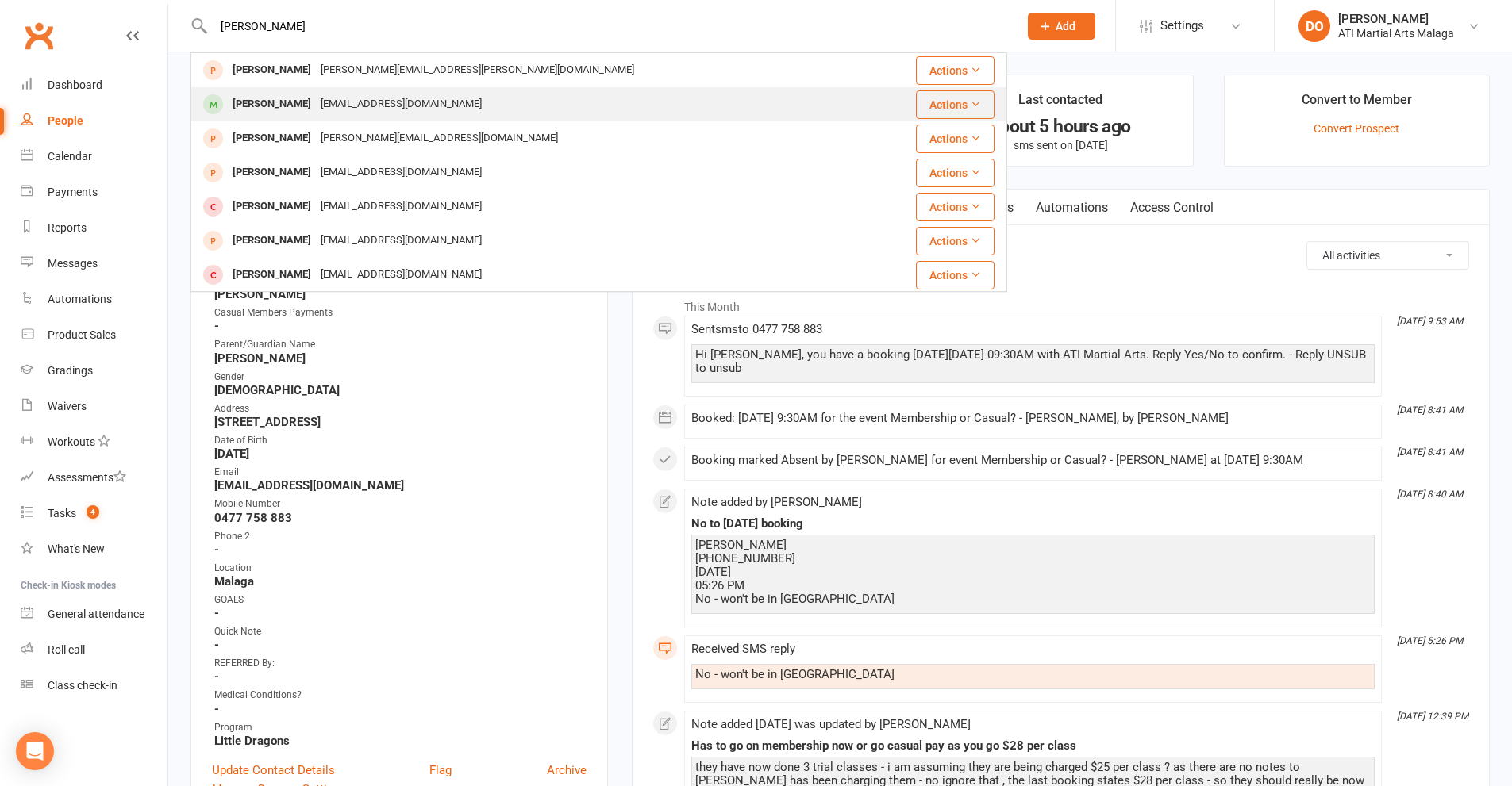
type input "[PERSON_NAME]"
click at [294, 98] on div "[PERSON_NAME]" at bounding box center [272, 103] width 88 height 23
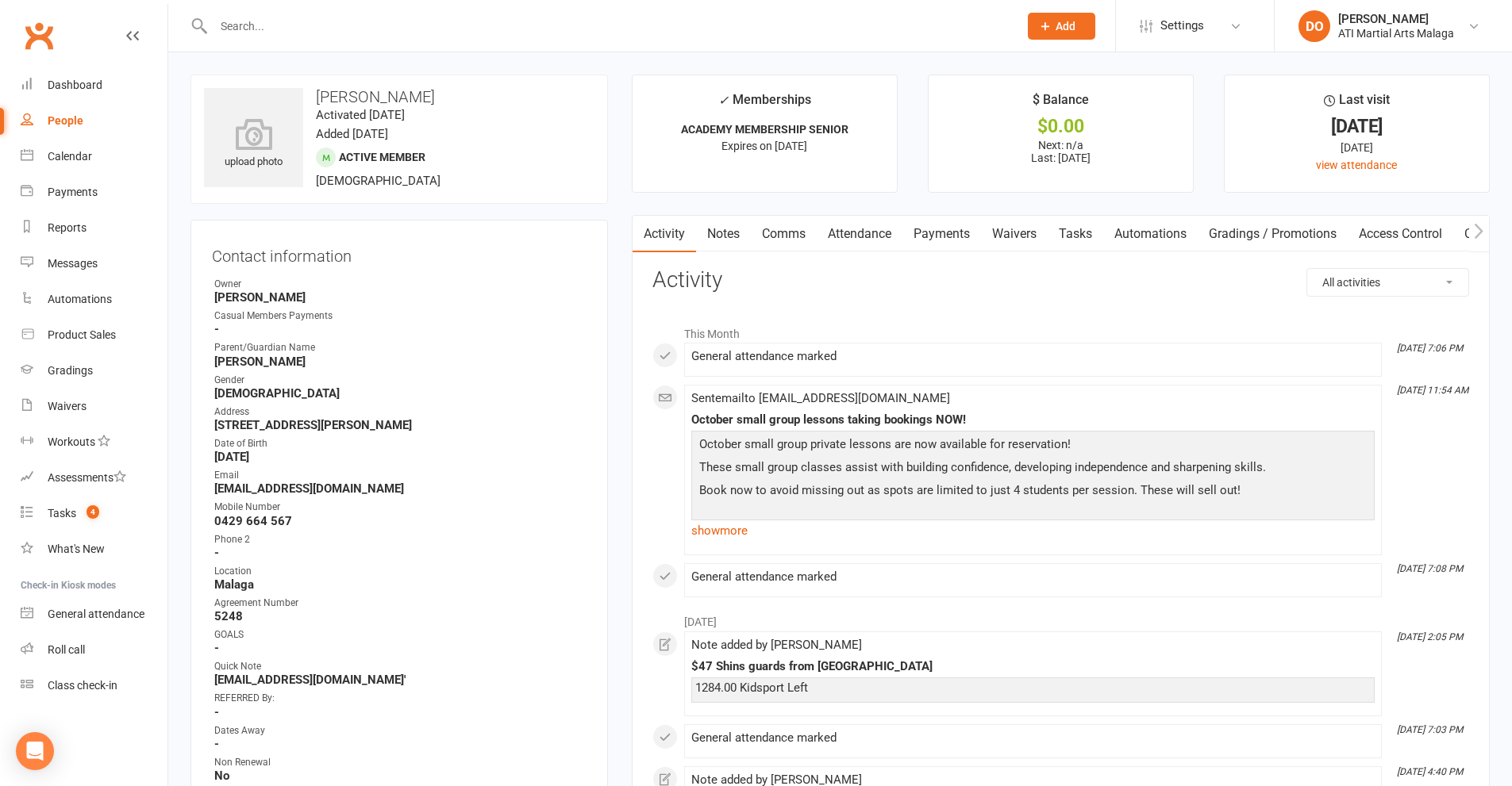
click at [722, 239] on link "Notes" at bounding box center [723, 234] width 55 height 36
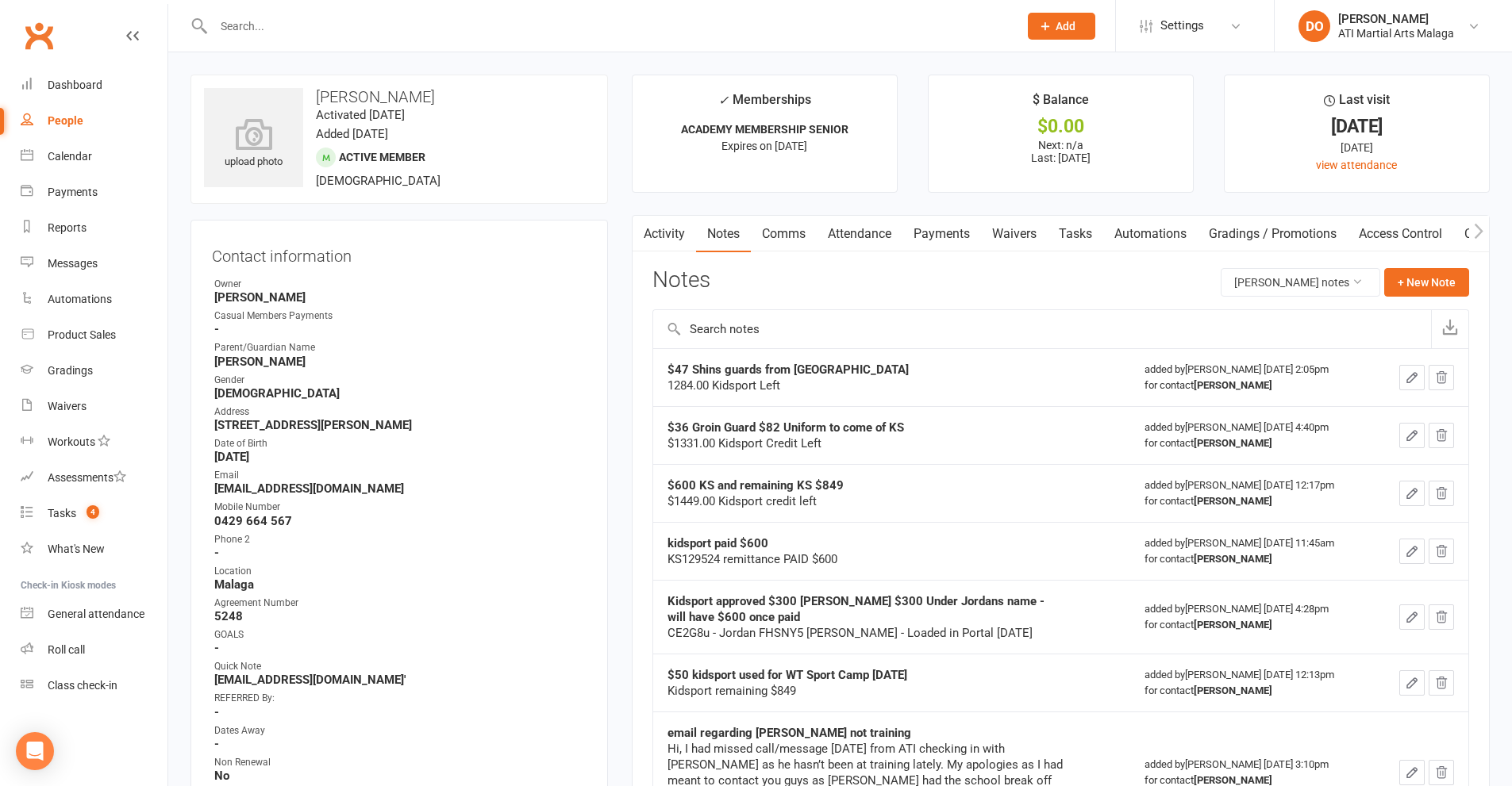
click at [468, 32] on input "text" at bounding box center [607, 26] width 798 height 22
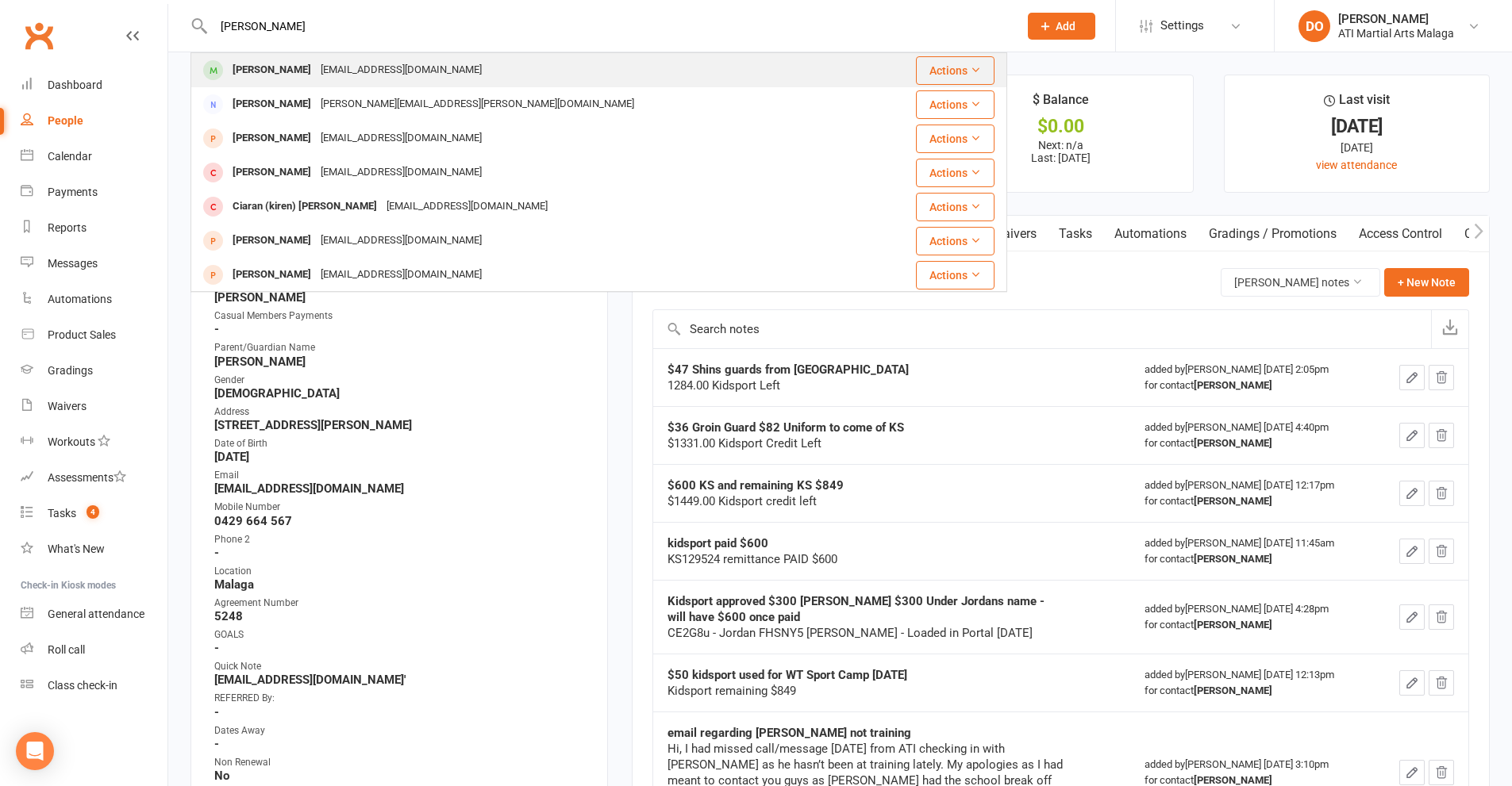
type input "[PERSON_NAME]"
click at [325, 79] on div "[EMAIL_ADDRESS][DOMAIN_NAME]" at bounding box center [401, 70] width 171 height 23
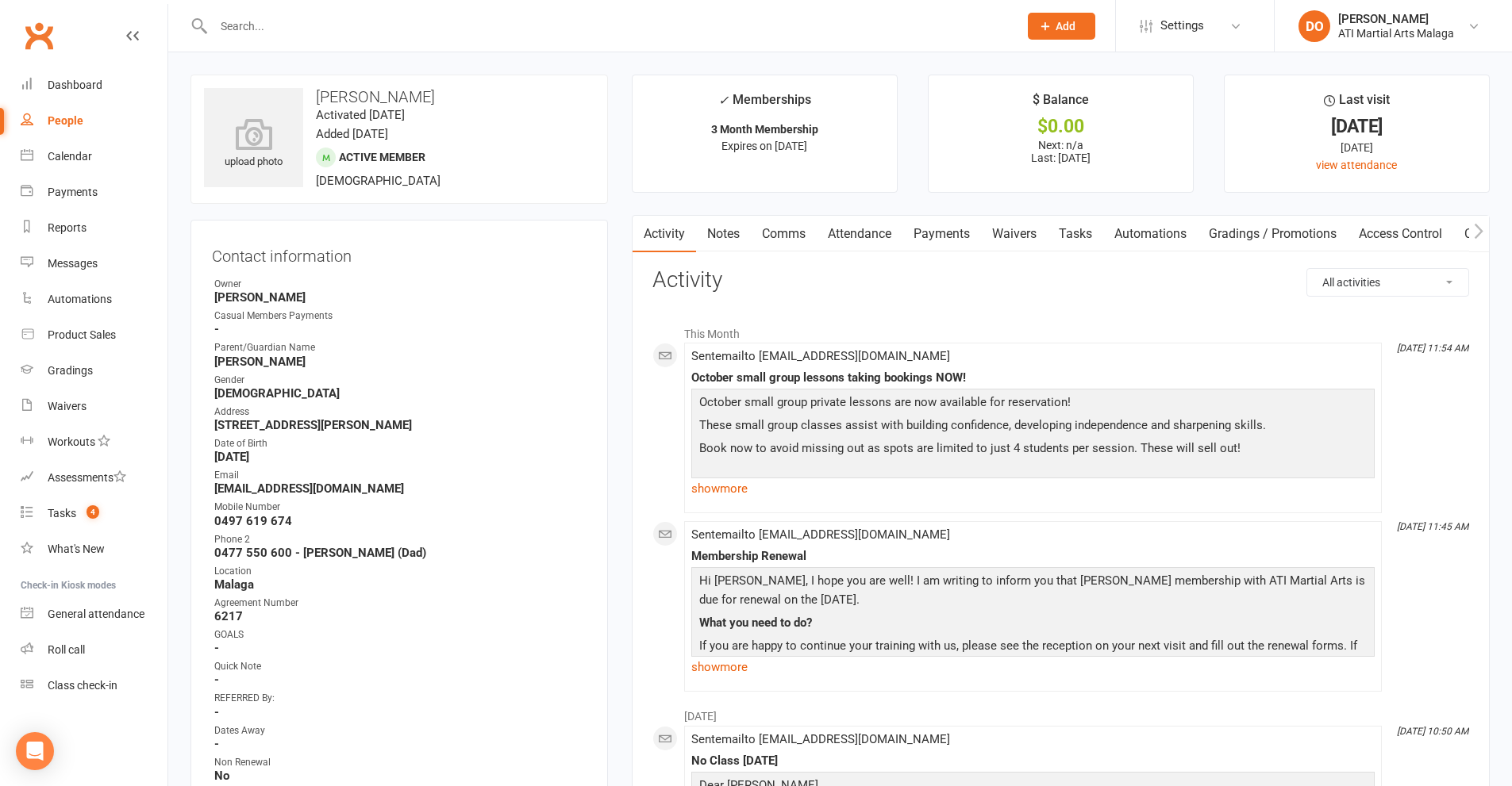
click at [738, 232] on link "Notes" at bounding box center [723, 234] width 55 height 36
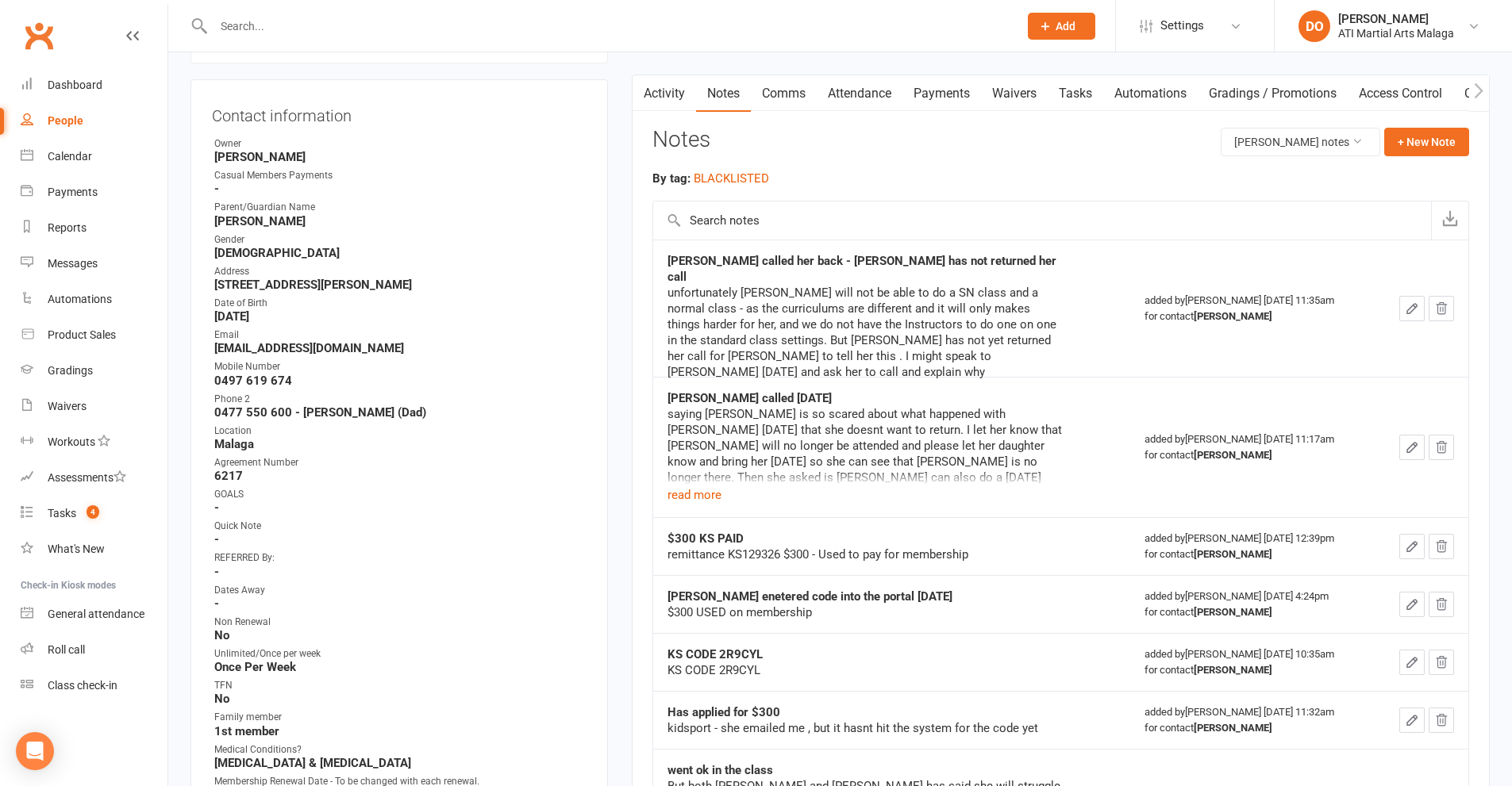
scroll to position [238, 0]
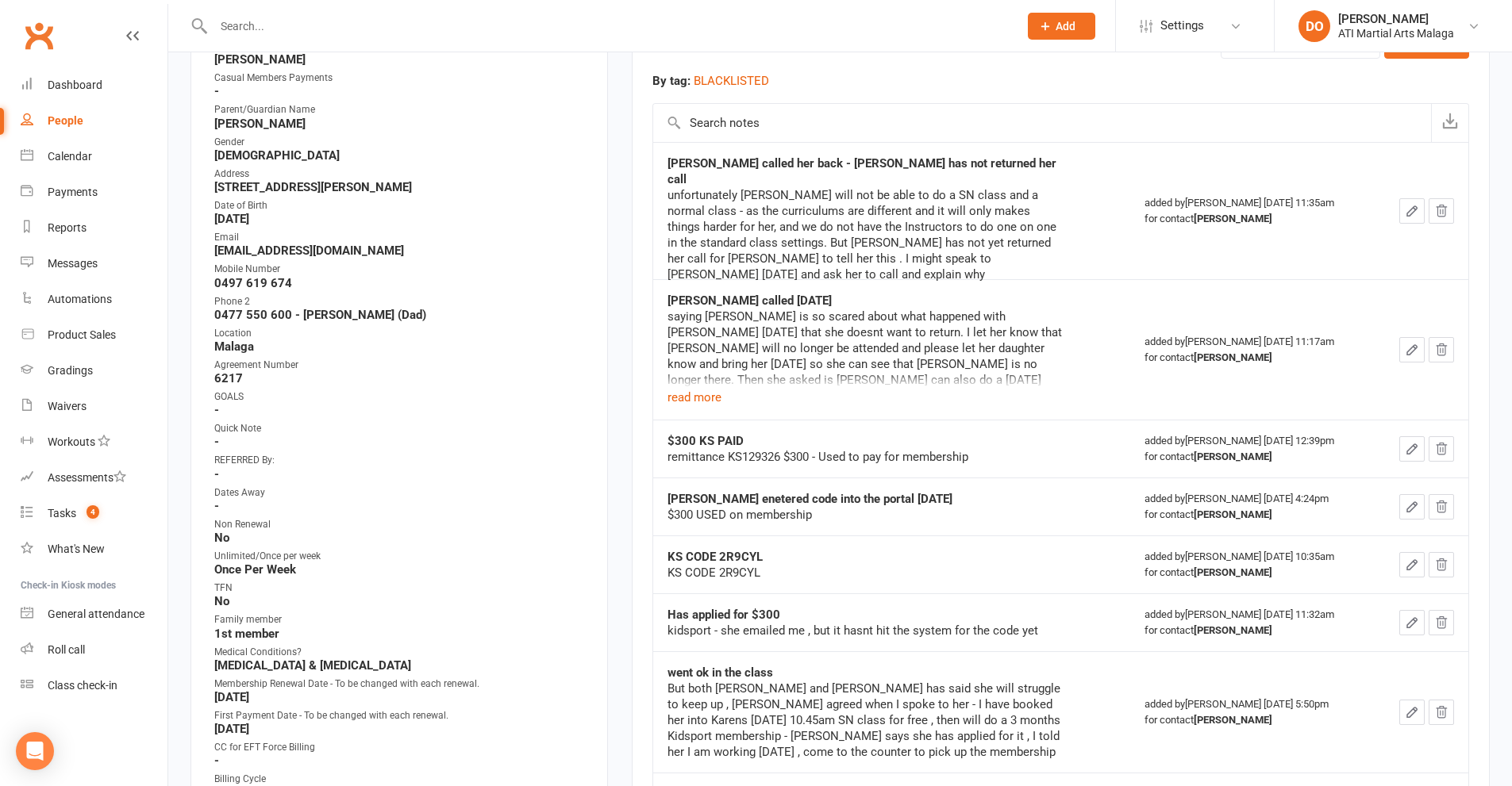
click at [317, 29] on input "text" at bounding box center [607, 26] width 798 height 22
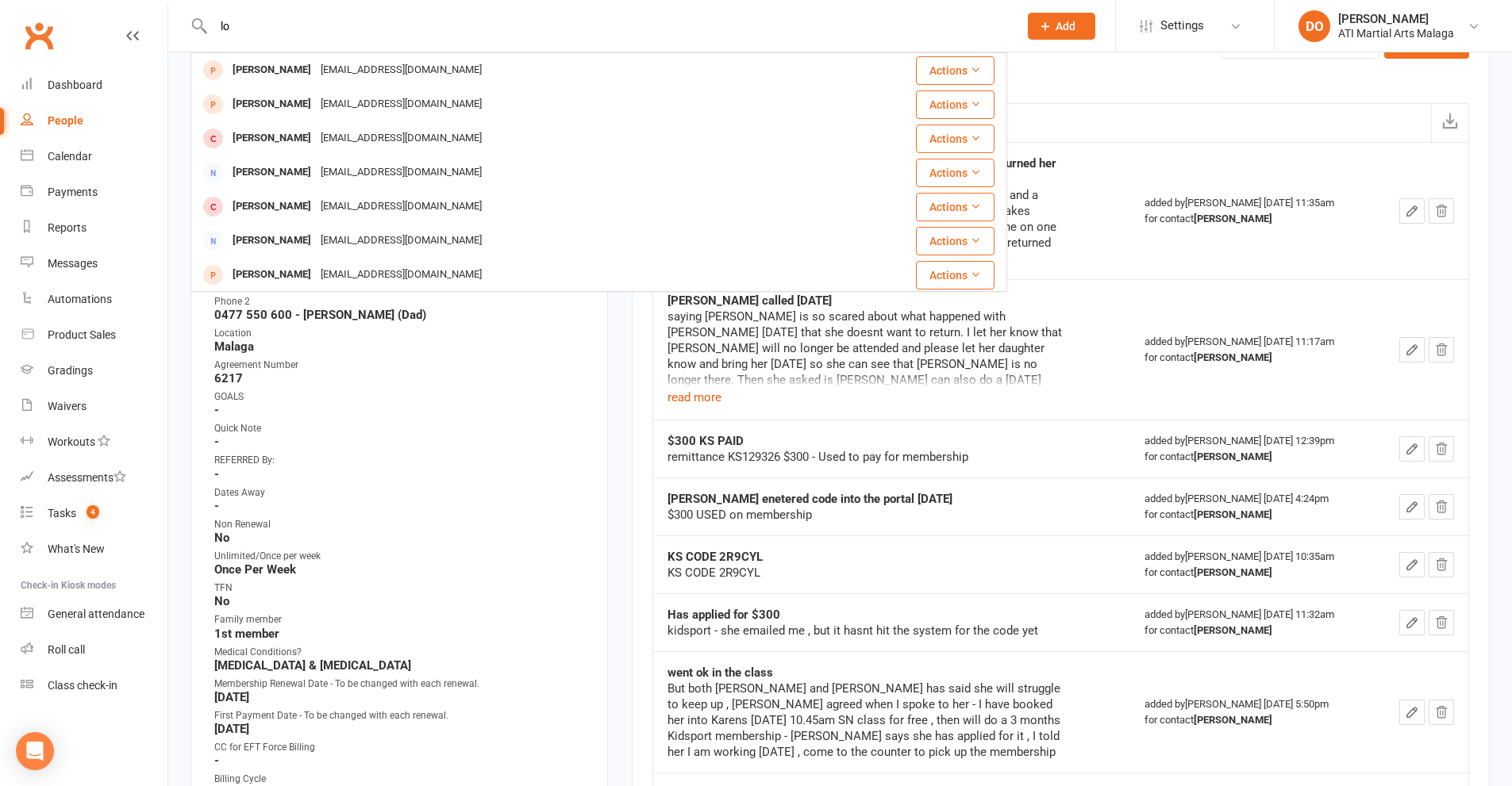
type input "l"
type input "lochog"
click at [91, 92] on link "Dashboard" at bounding box center [94, 85] width 147 height 35
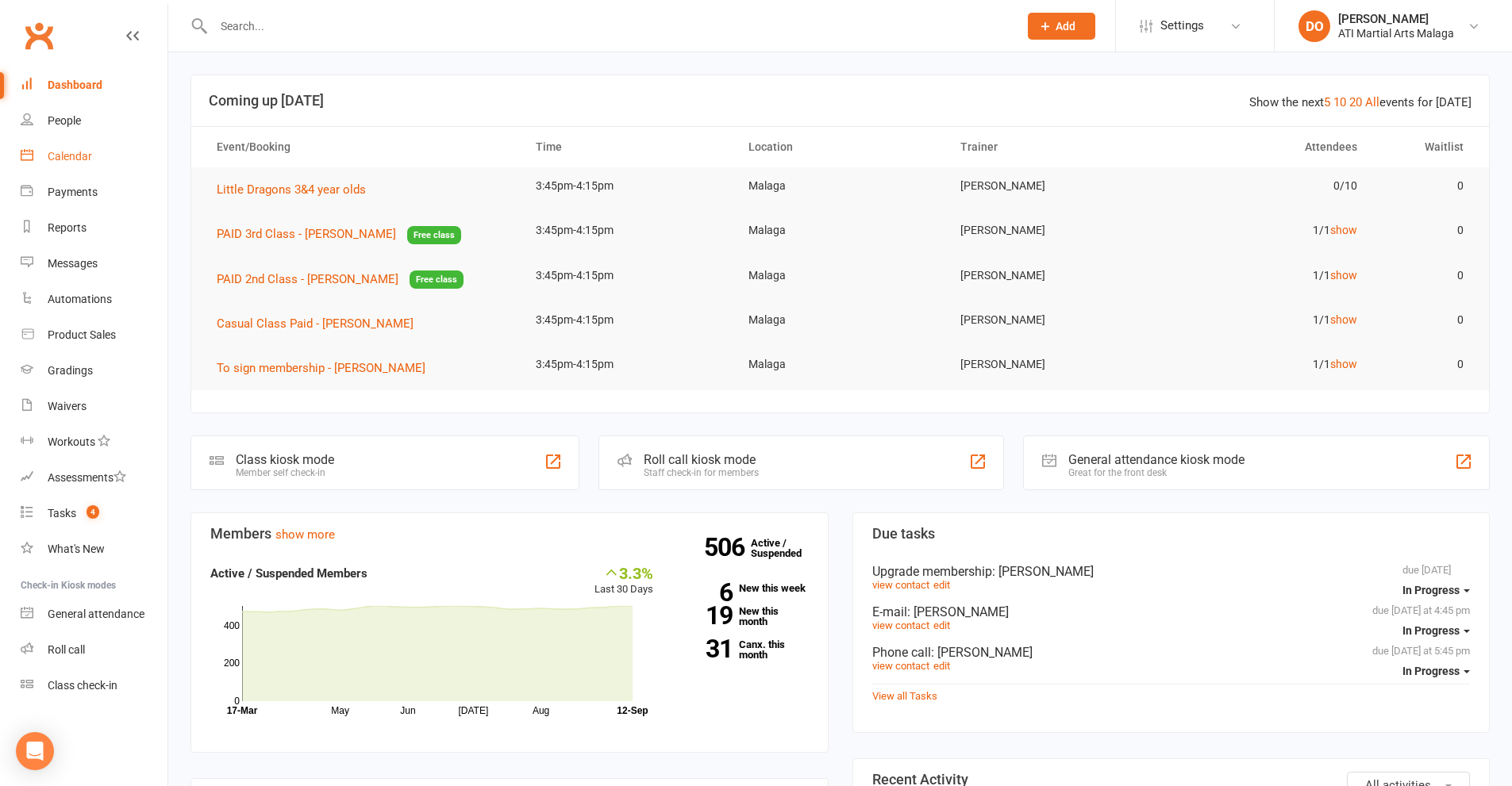
click at [71, 161] on div "Calendar" at bounding box center [70, 156] width 45 height 13
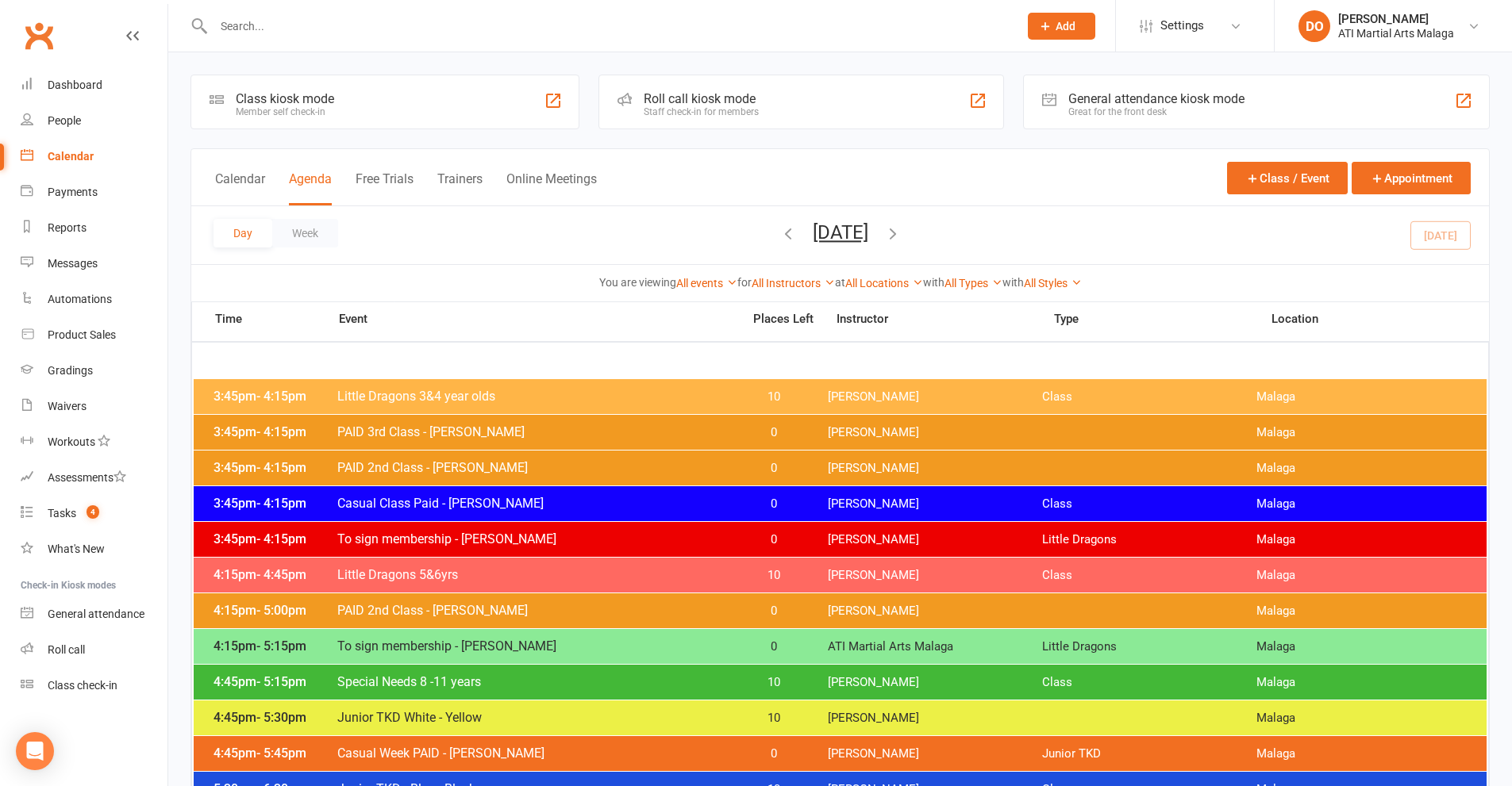
click at [389, 13] on div at bounding box center [598, 25] width 817 height 51
click at [365, 27] on input "text" at bounding box center [607, 26] width 798 height 22
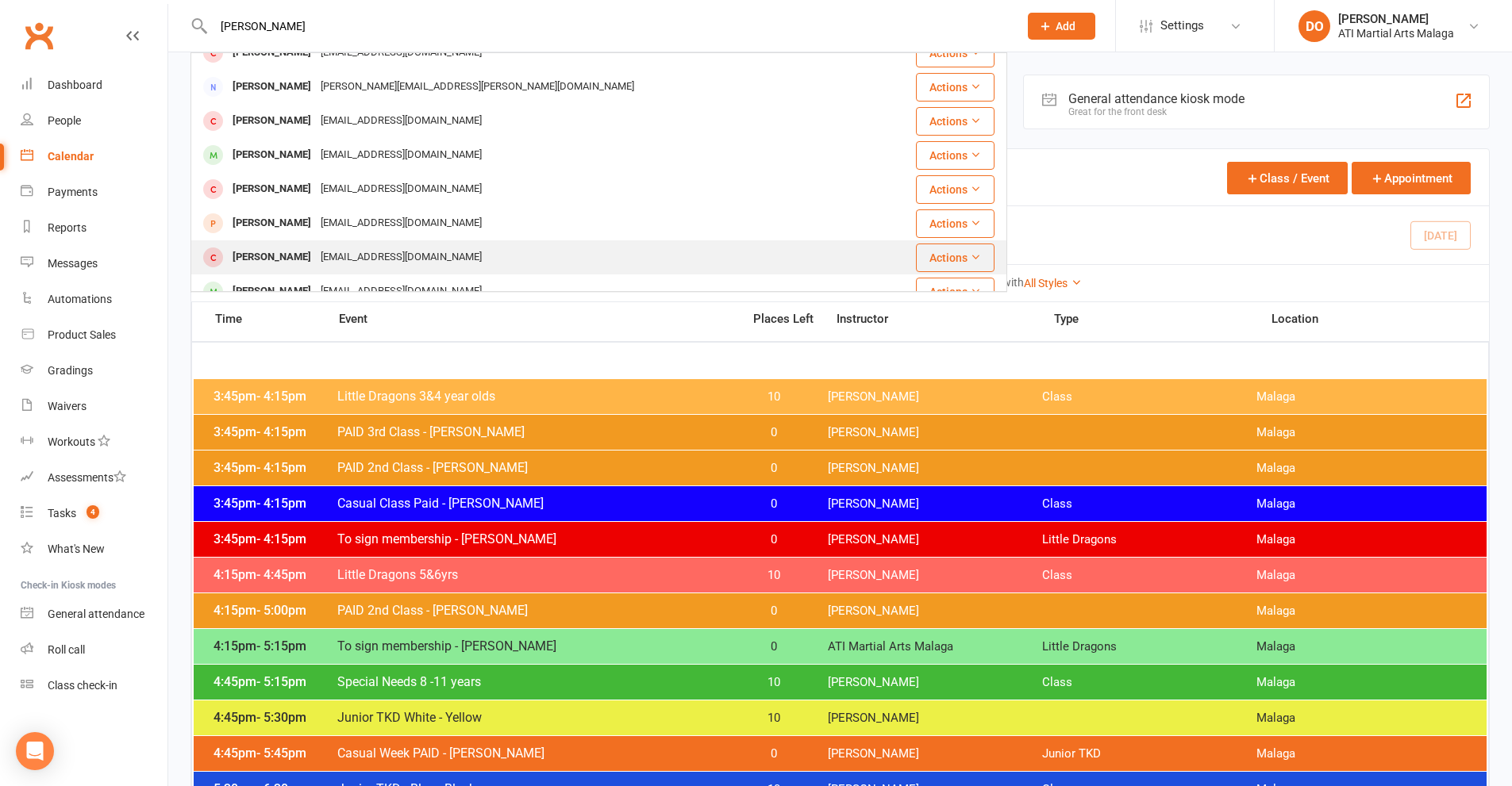
scroll to position [79, 0]
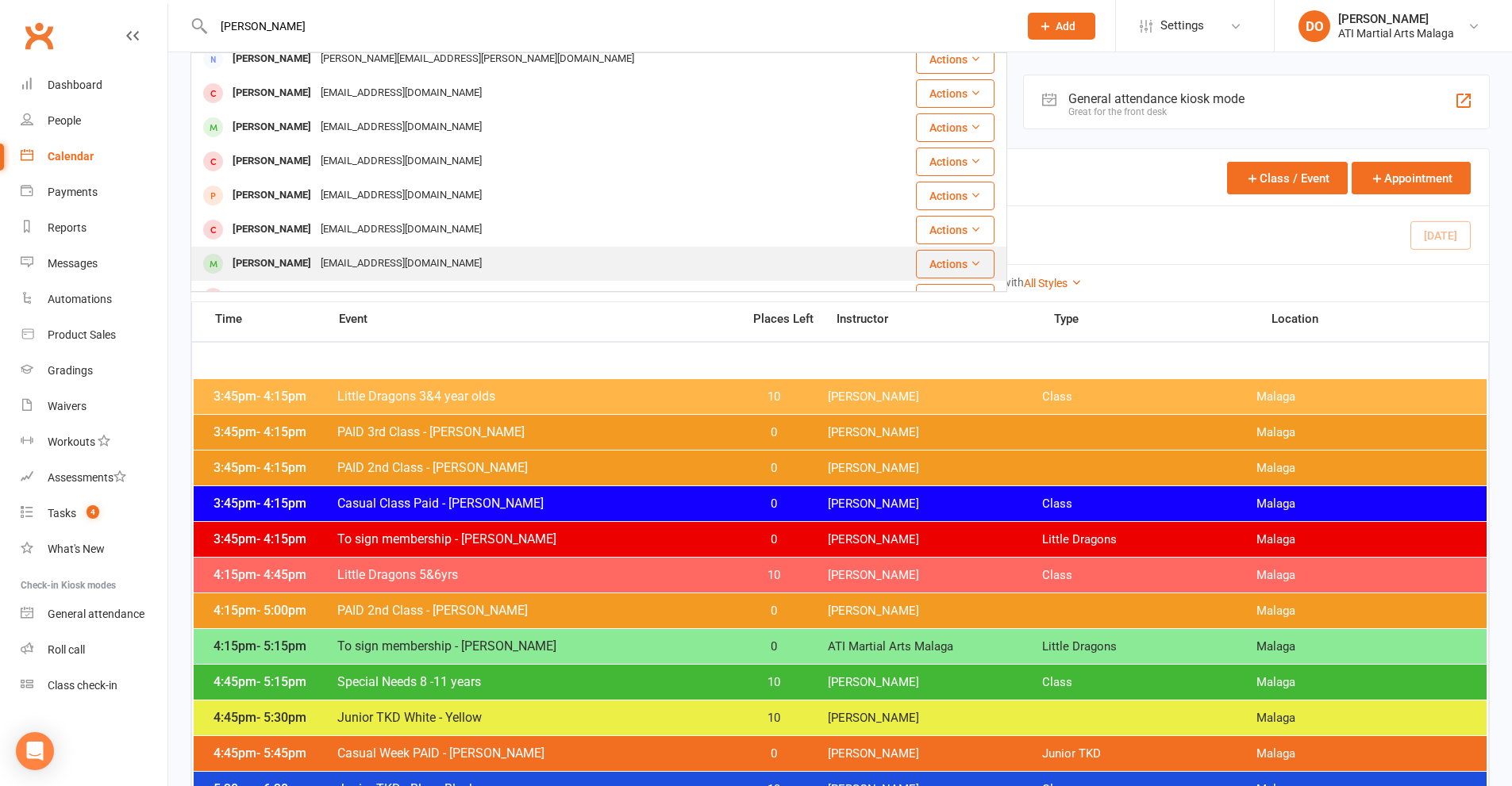
type input "[PERSON_NAME]"
click at [316, 264] on div "[EMAIL_ADDRESS][DOMAIN_NAME]" at bounding box center [401, 263] width 171 height 23
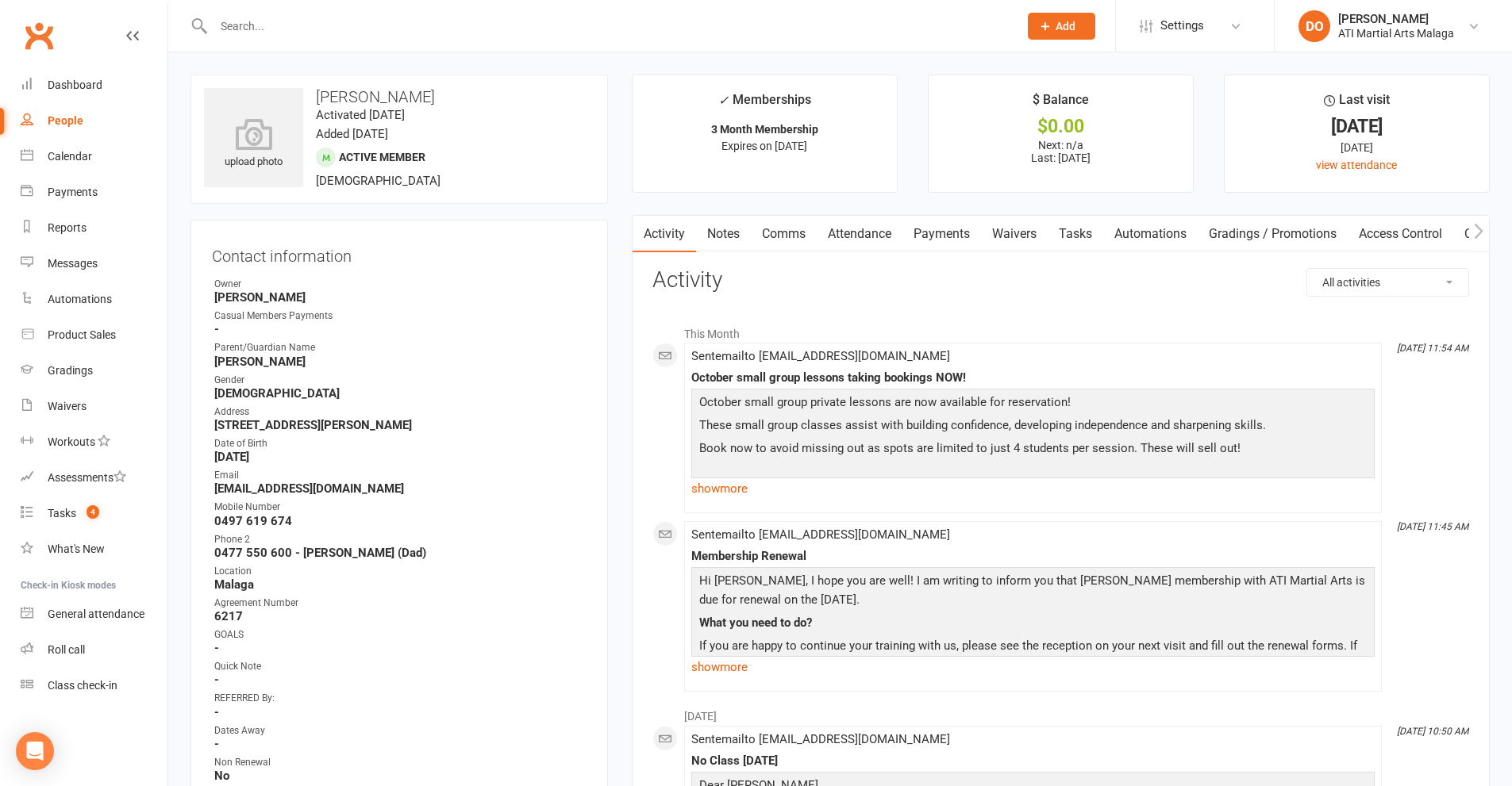
click at [1482, 233] on icon "button" at bounding box center [1478, 230] width 8 height 15
click at [1432, 230] on link "Credit balance" at bounding box center [1438, 234] width 103 height 36
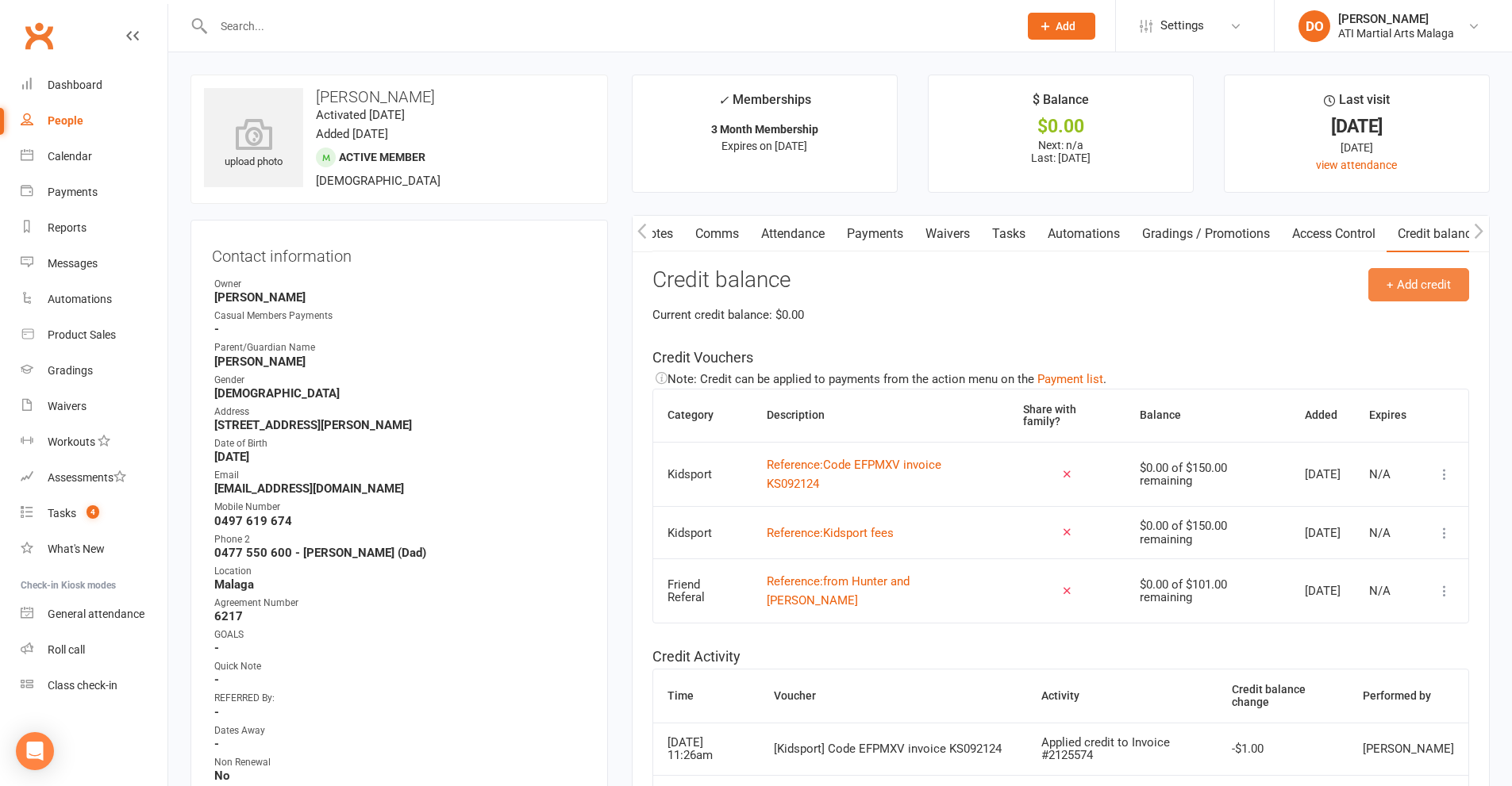
click at [1443, 289] on button "+ Add credit" at bounding box center [1419, 285] width 101 height 34
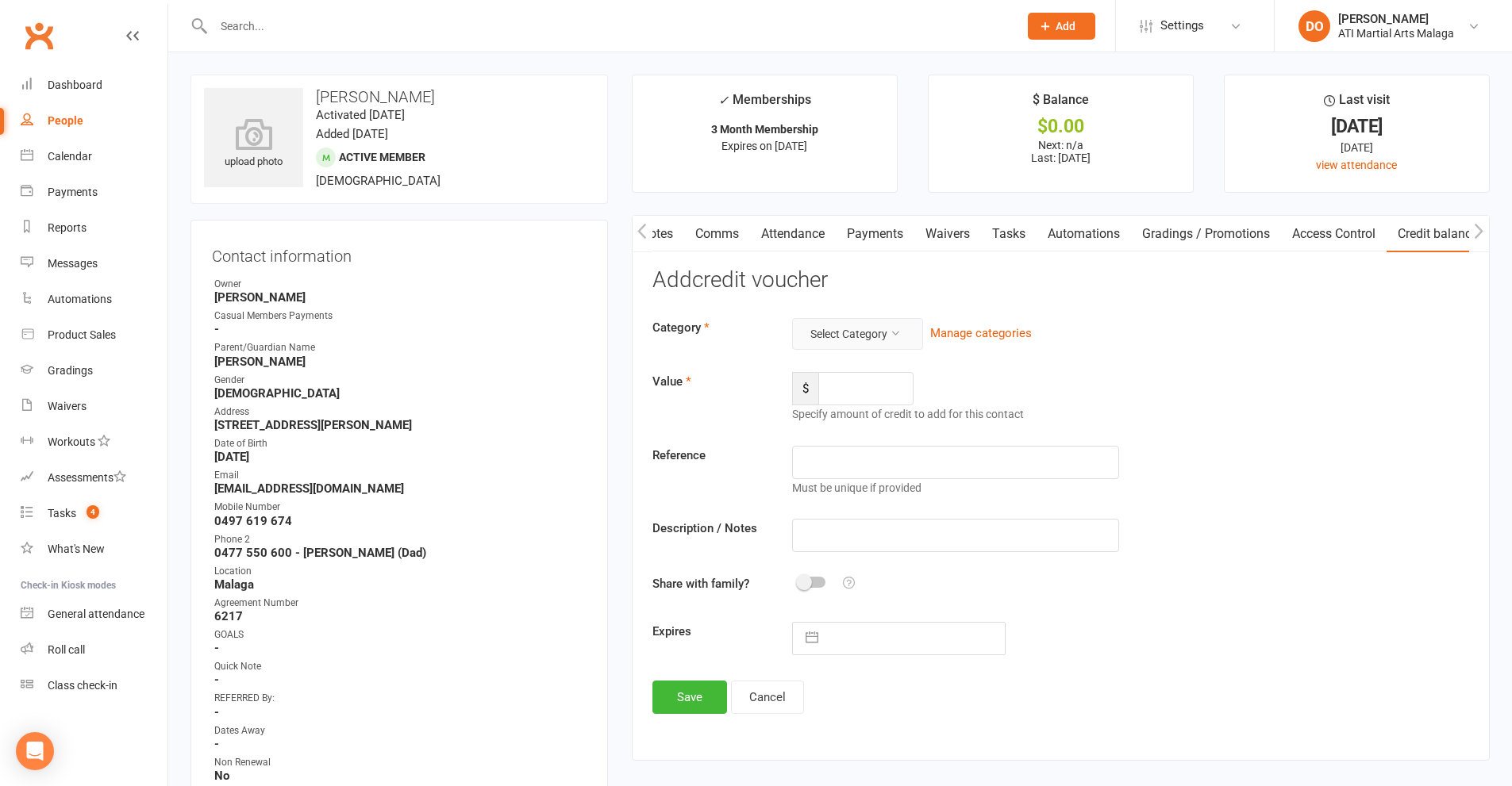
click at [881, 336] on button "Select Category" at bounding box center [858, 334] width 131 height 32
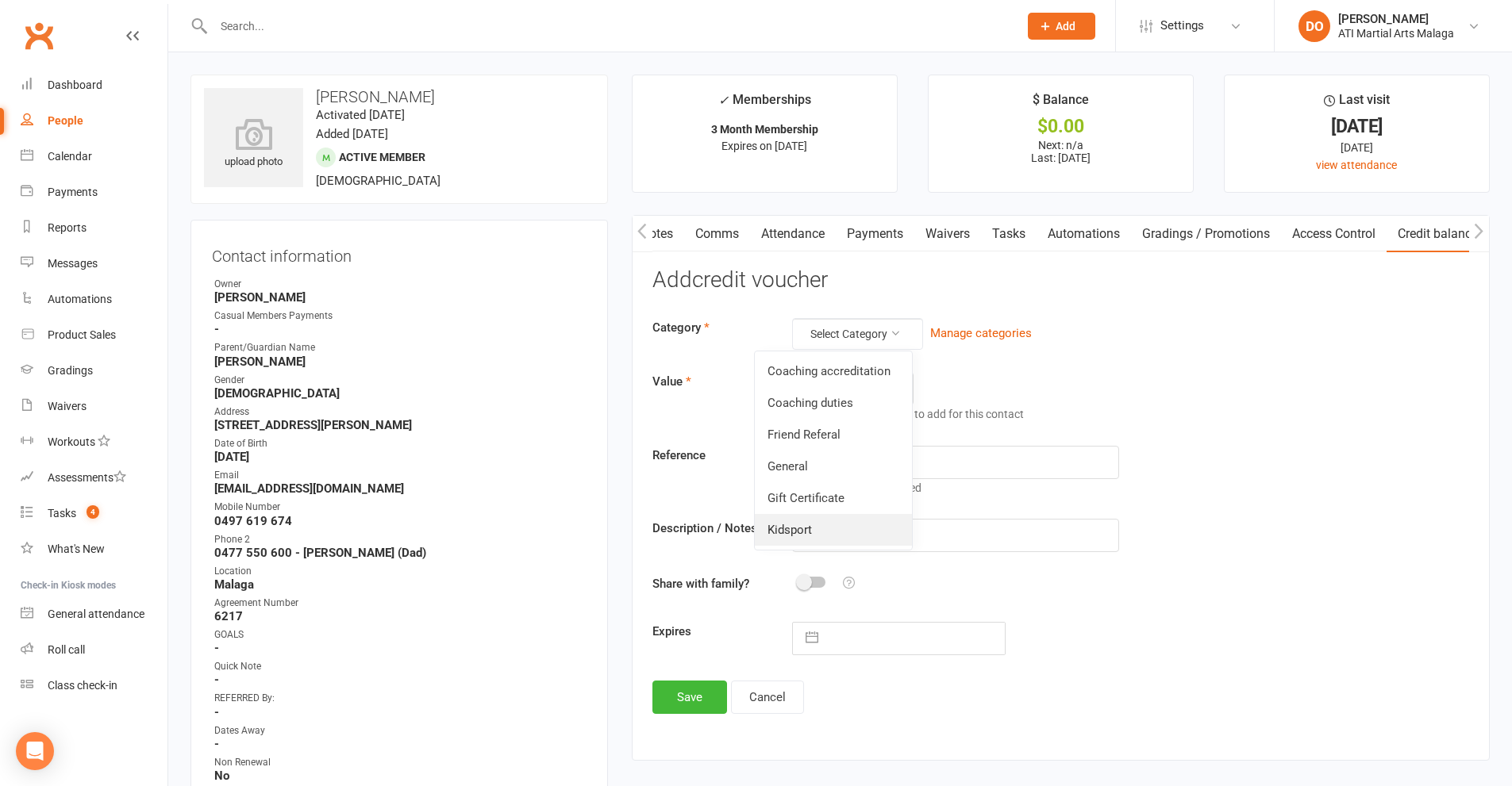
click at [799, 530] on link "Kidsport" at bounding box center [833, 530] width 157 height 32
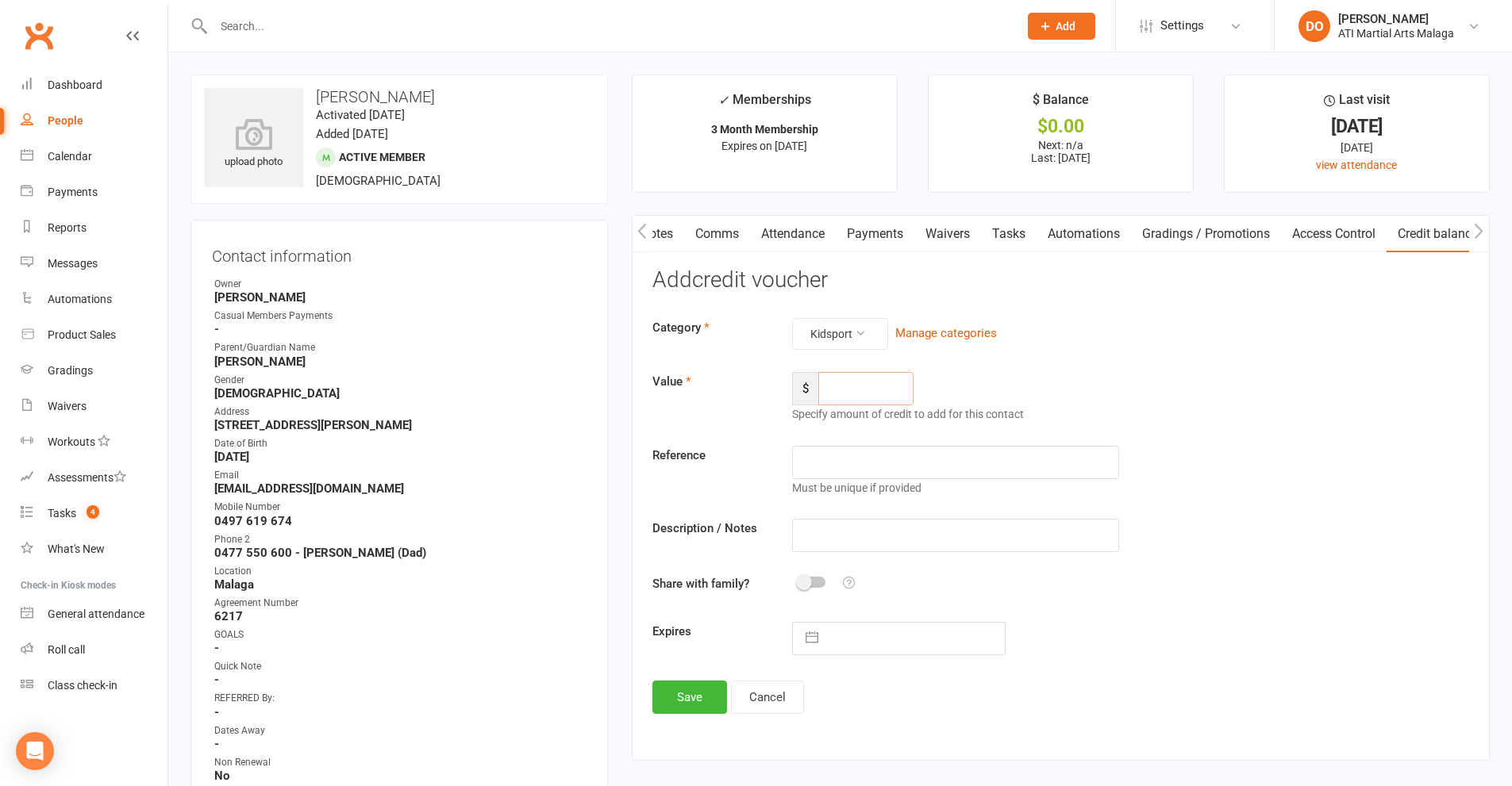
click at [859, 393] on input "number" at bounding box center [865, 389] width 95 height 34
type input "300"
click at [837, 452] on input "text" at bounding box center [955, 462] width 326 height 34
type input "from [PERSON_NAME] Cousin"
click at [700, 699] on button "Save" at bounding box center [690, 698] width 75 height 34
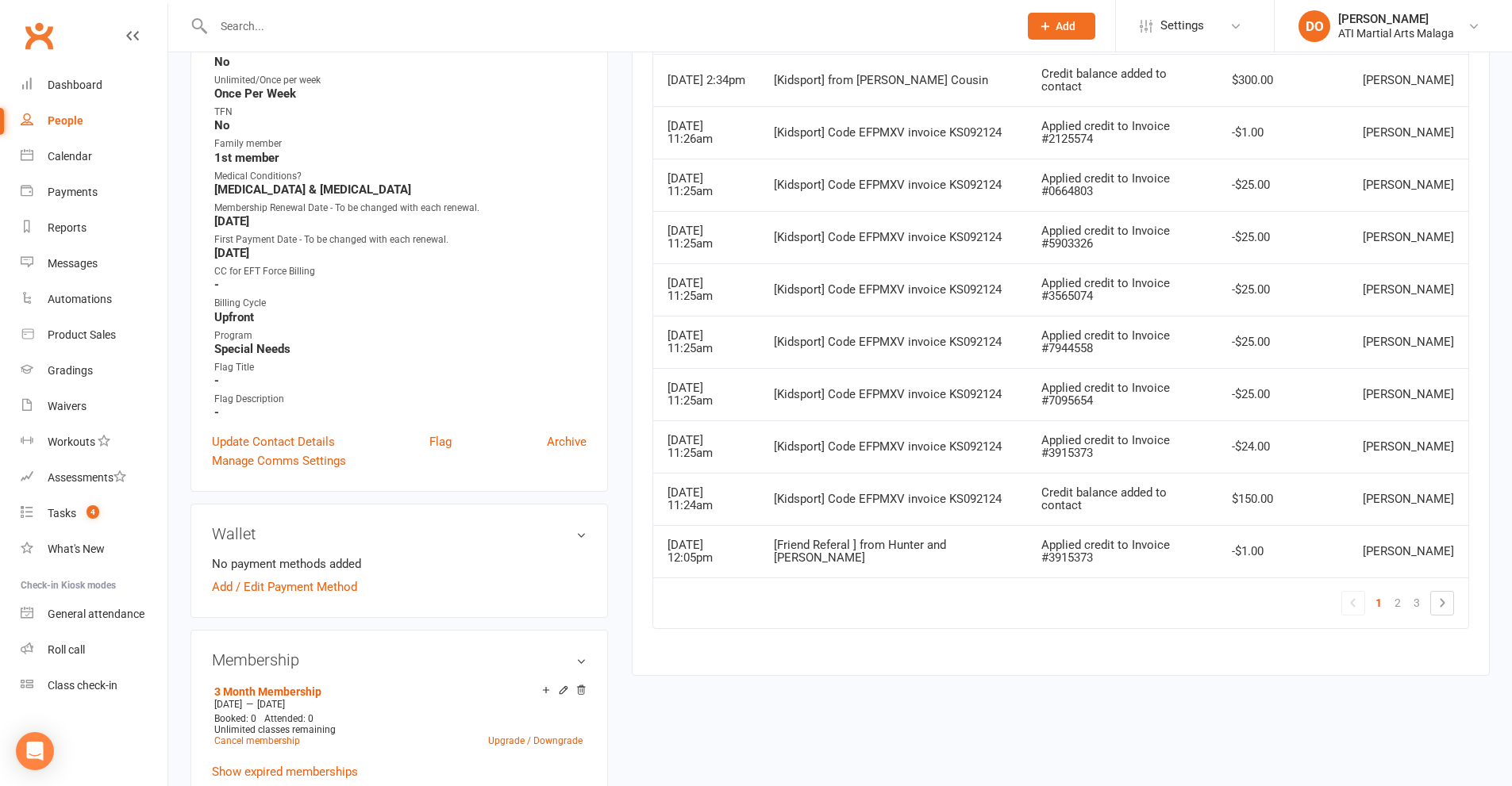
scroll to position [1031, 0]
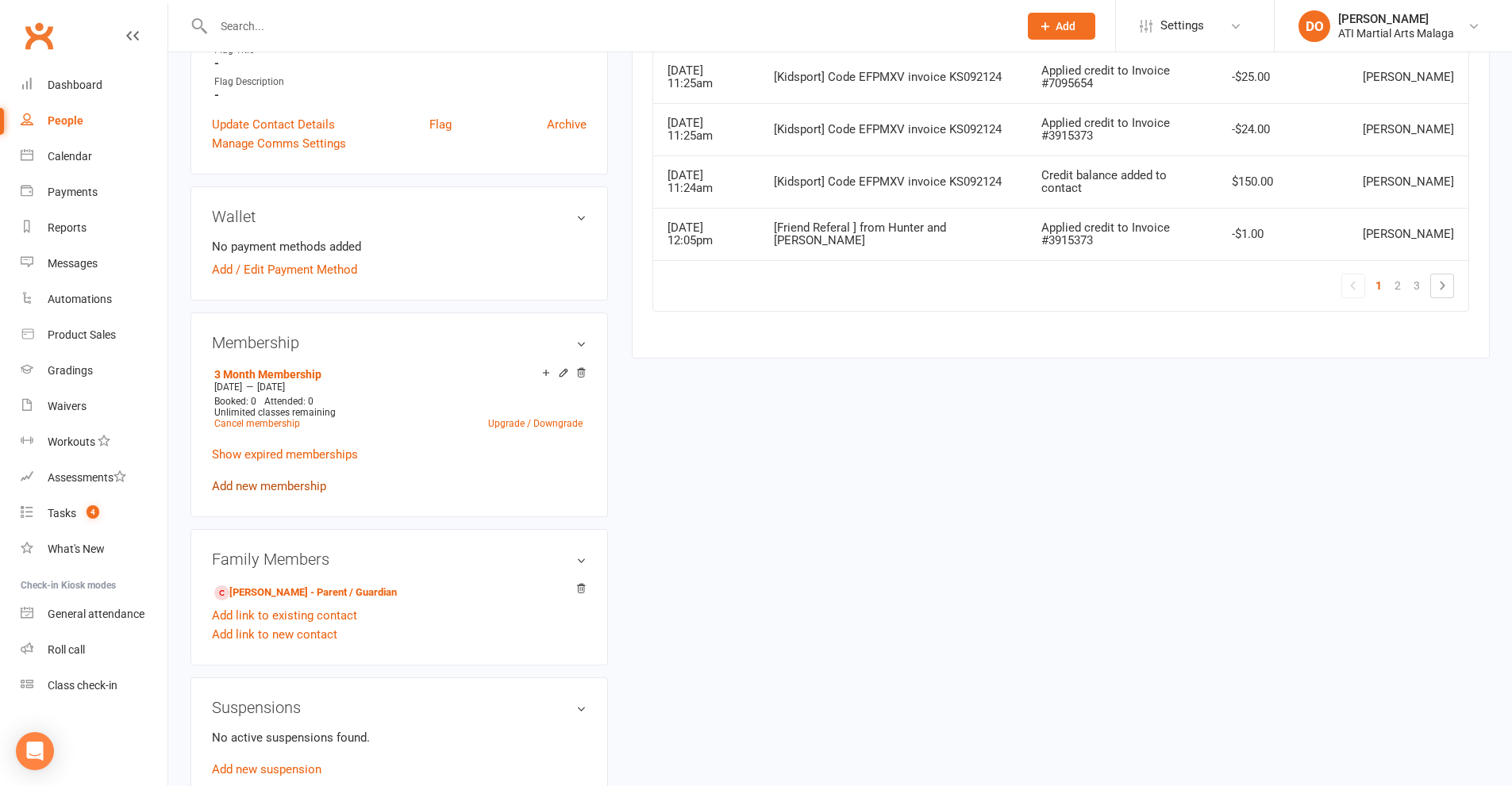
click at [267, 487] on link "Add new membership" at bounding box center [269, 486] width 114 height 14
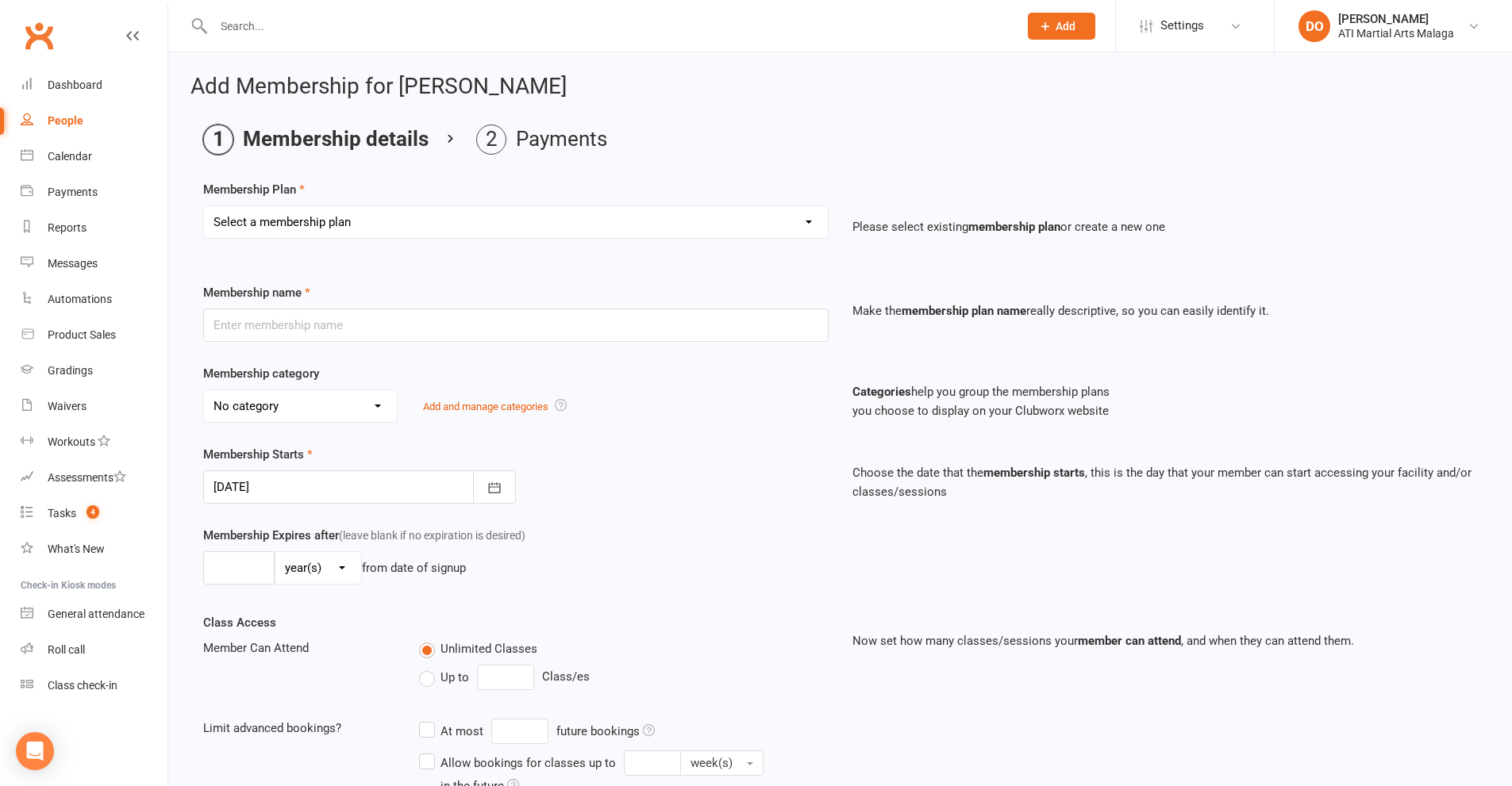
click at [420, 223] on select "Select a membership plan Create new Membership Plan Little Dragon 12mth Little …" at bounding box center [516, 222] width 624 height 32
select select "29"
click at [204, 206] on select "Select a membership plan Create new Membership Plan Little Dragon 12mth Little …" at bounding box center [516, 222] width 624 height 32
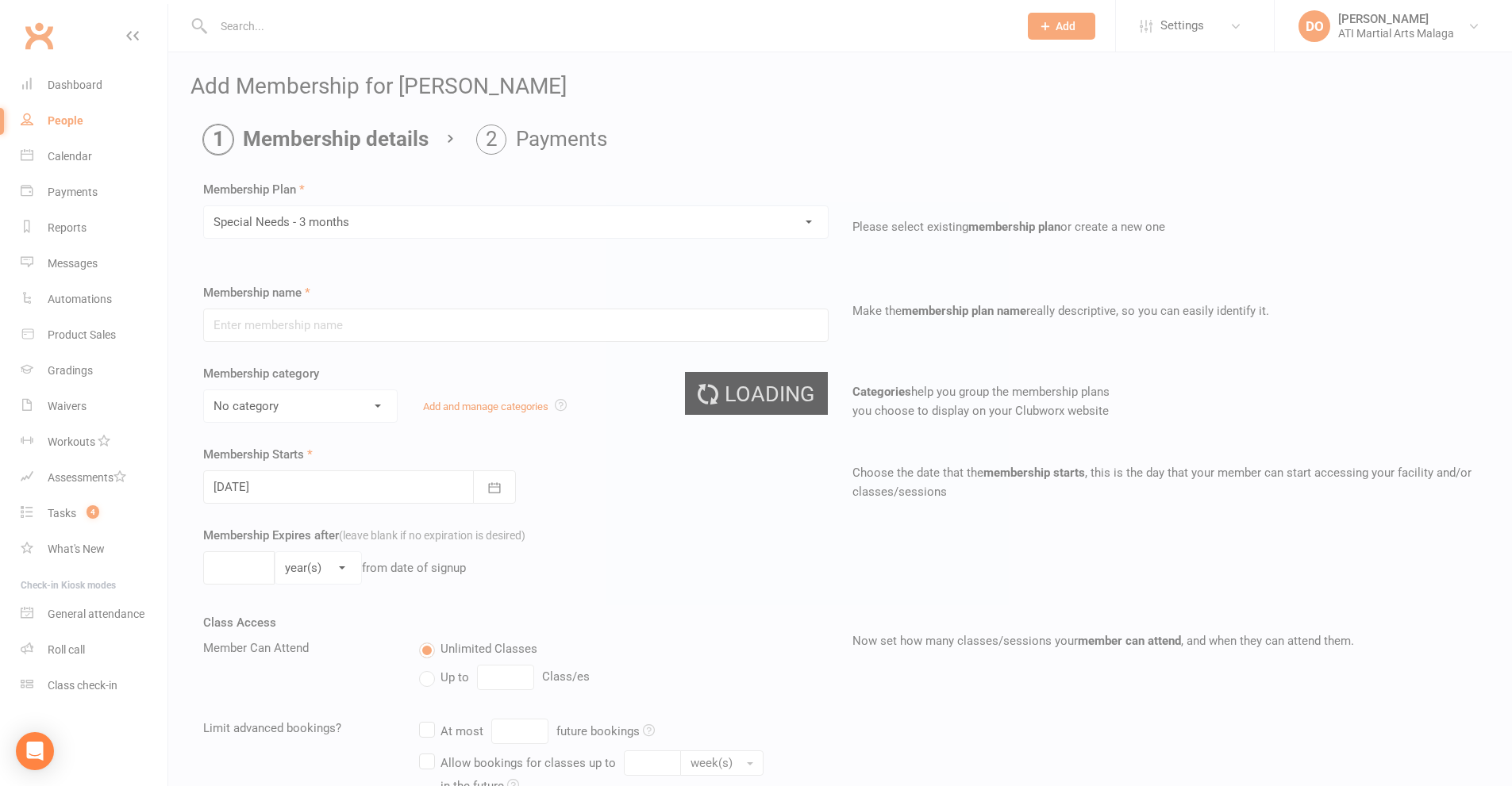
type input "Special Needs - 3 months"
select select "22"
type input "0"
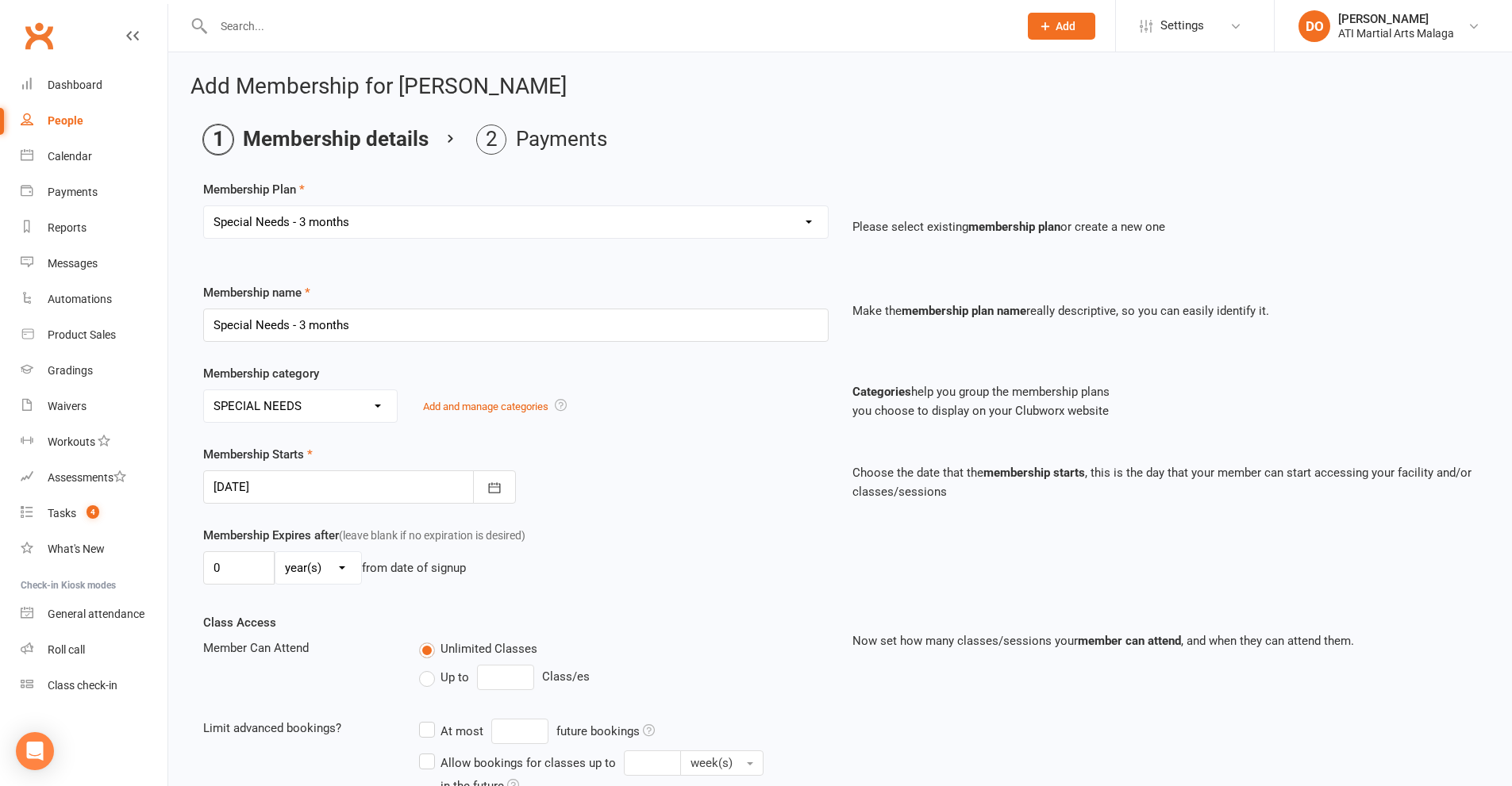
click at [295, 487] on div at bounding box center [360, 488] width 313 height 34
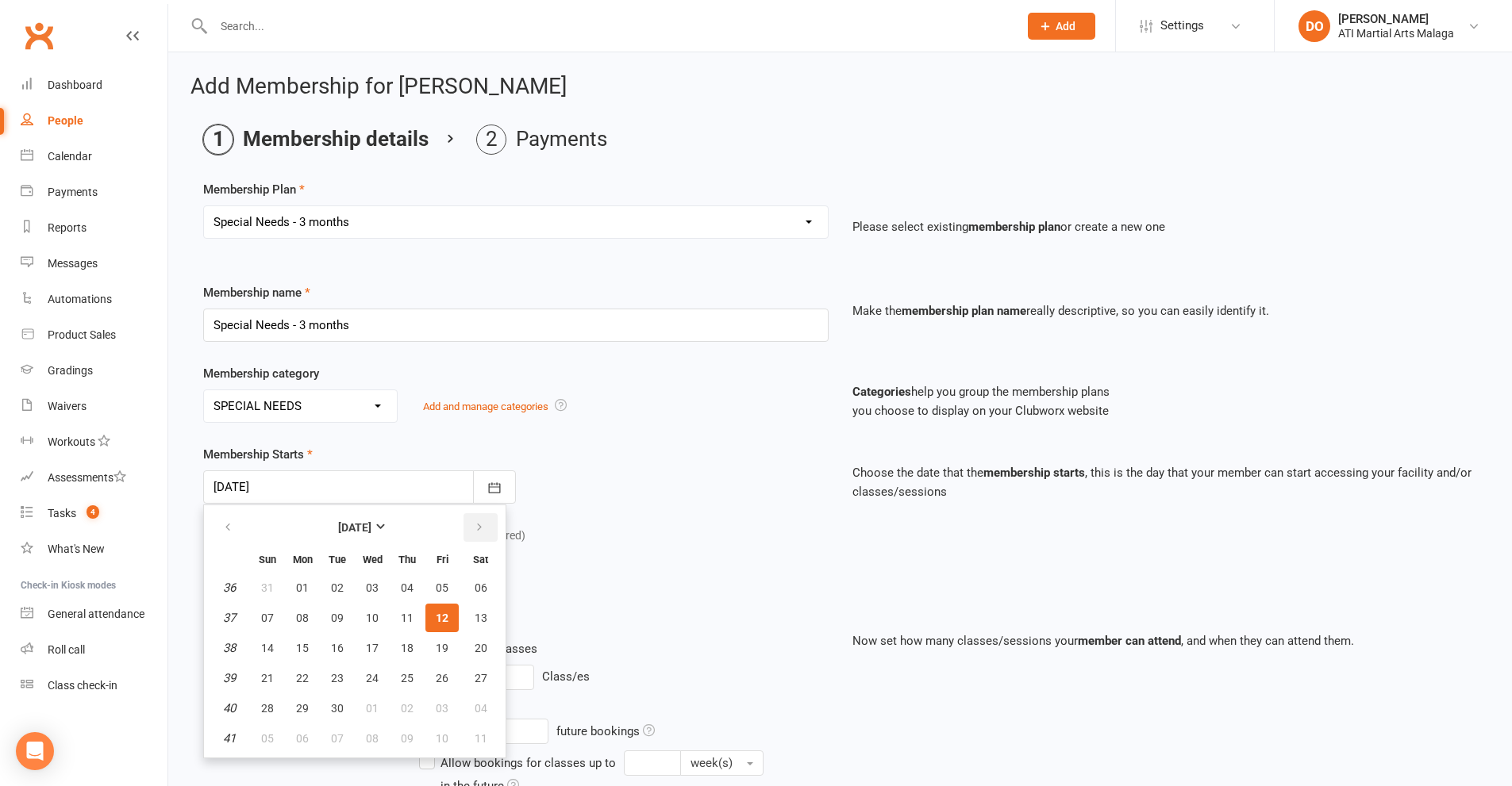
click at [486, 535] on button "button" at bounding box center [480, 528] width 34 height 29
click at [262, 681] on span "19" at bounding box center [267, 678] width 13 height 13
type input "[DATE]"
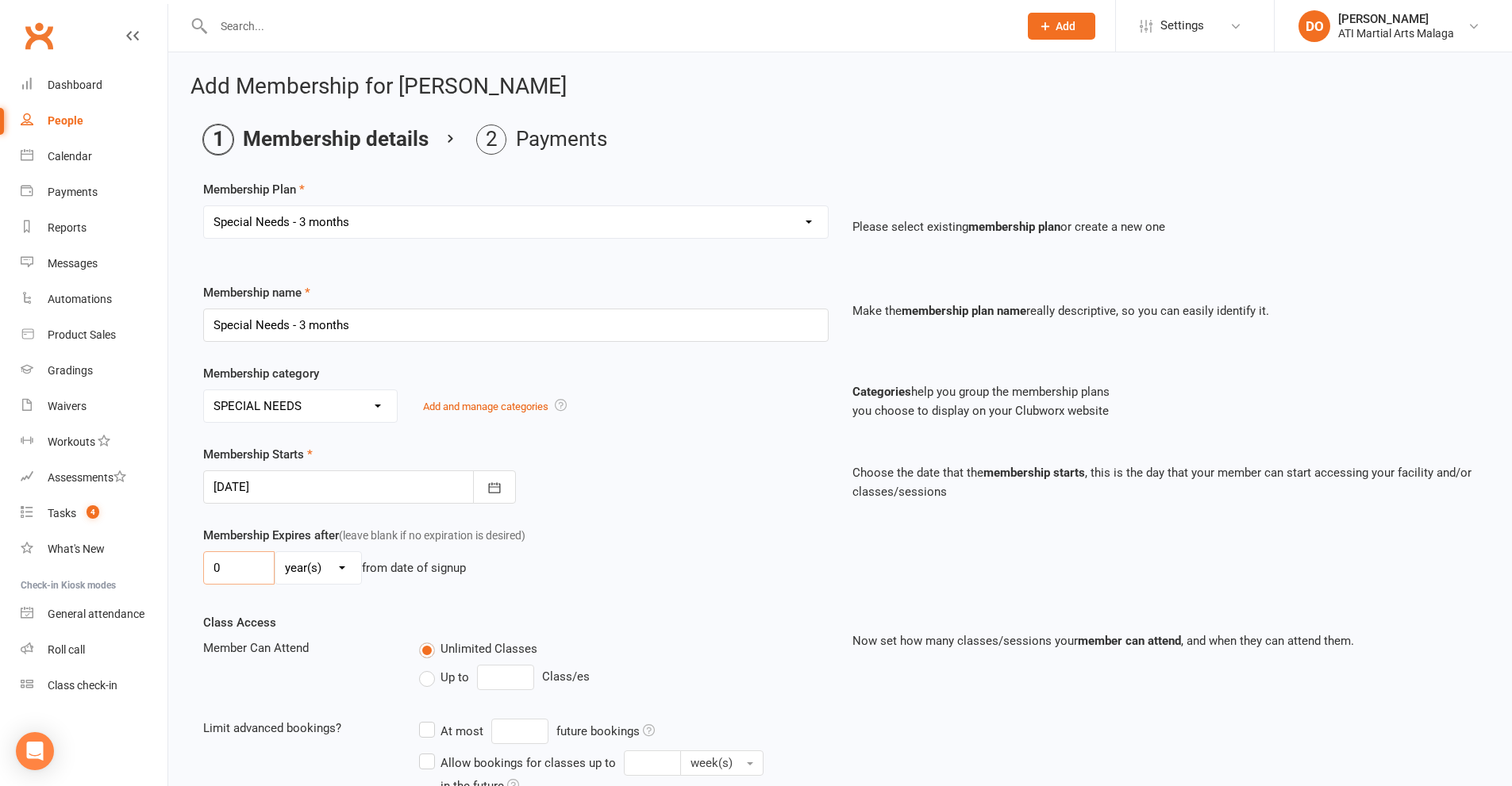
drag, startPoint x: 219, startPoint y: 579, endPoint x: 207, endPoint y: 578, distance: 12.0
click at [207, 578] on input "0" at bounding box center [239, 568] width 71 height 34
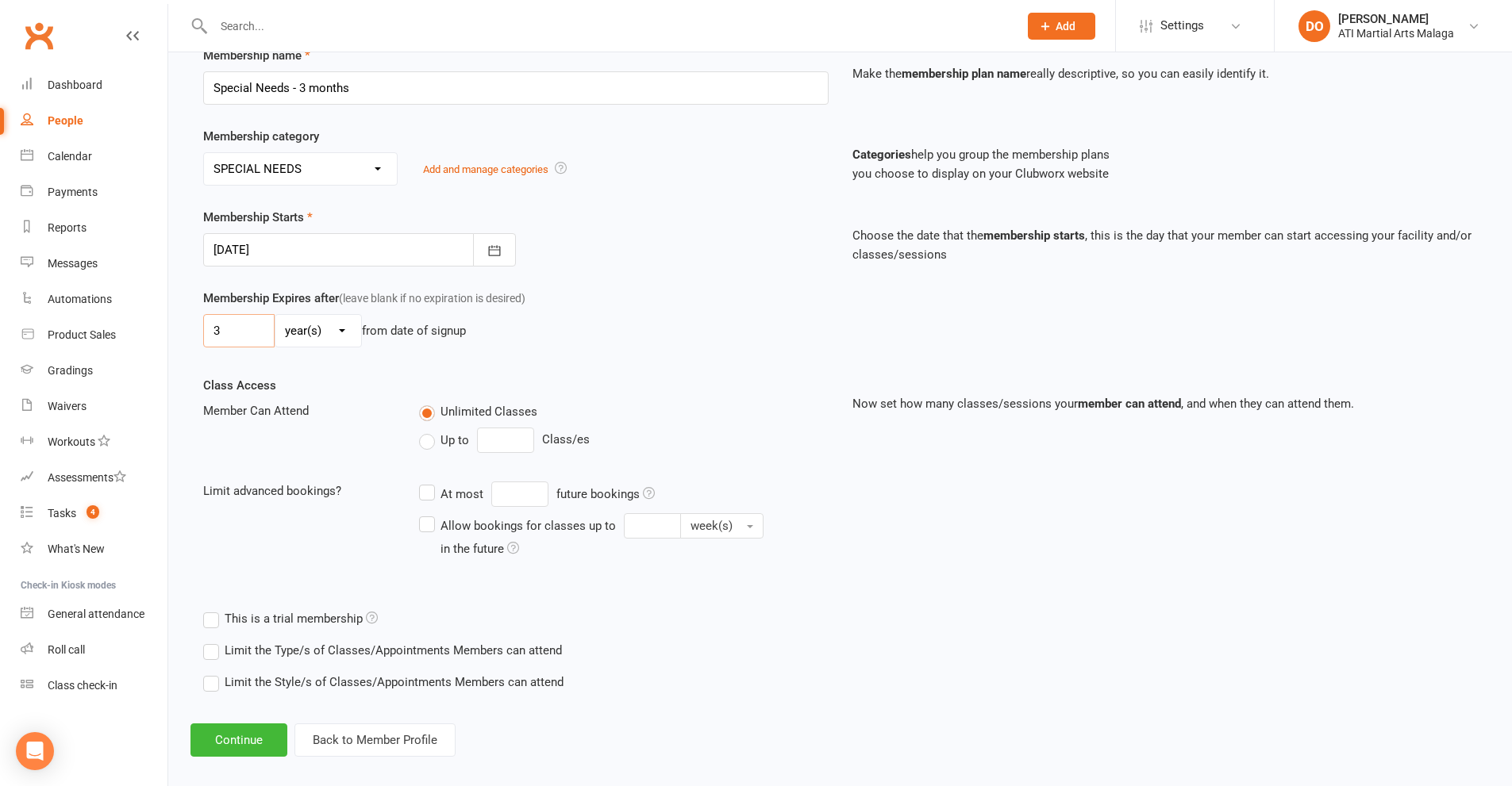
scroll to position [253, 0]
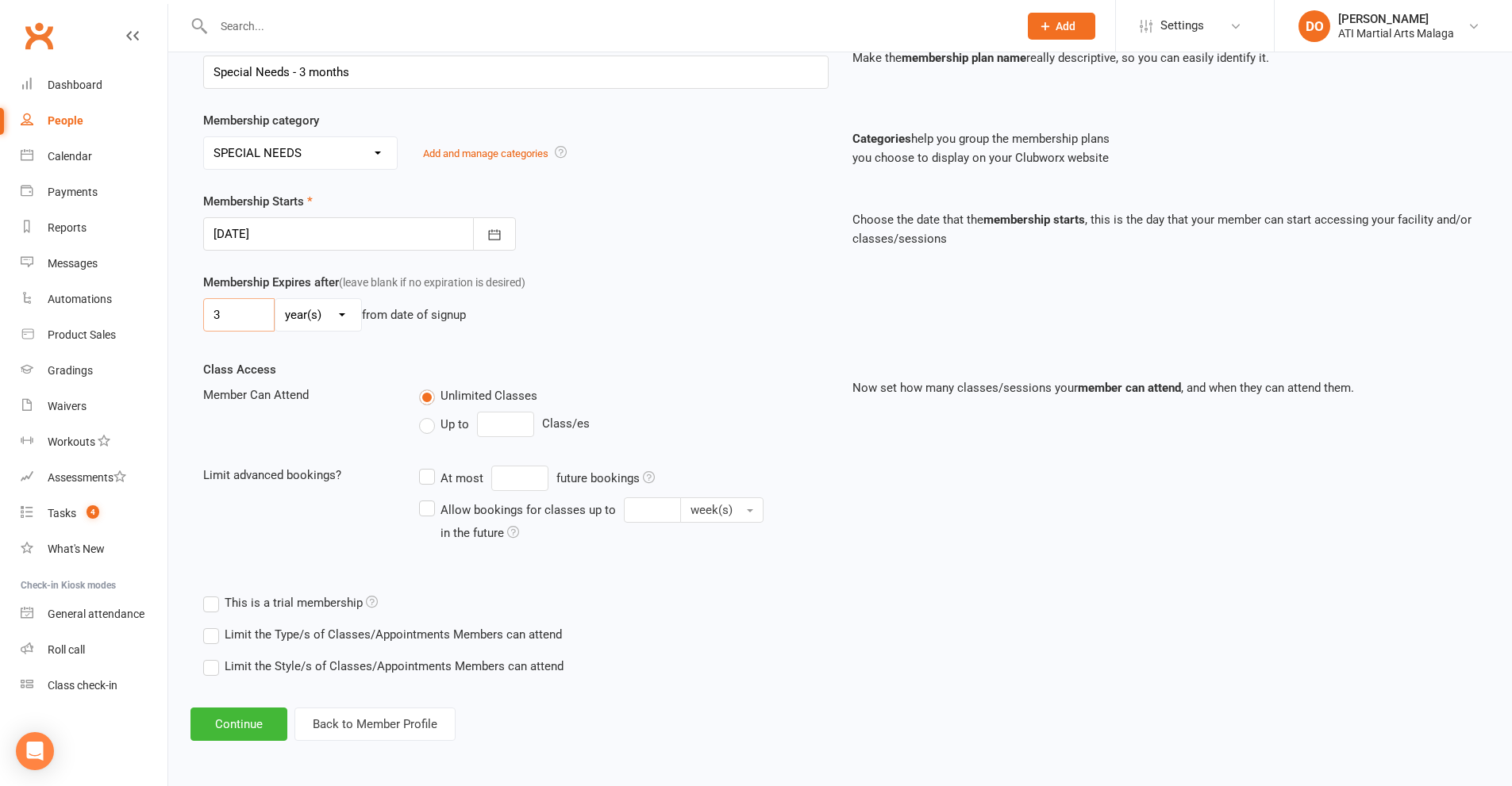
type input "3"
click at [318, 319] on select "day(s) week(s) month(s) year(s)" at bounding box center [318, 315] width 86 height 32
select select "2"
click at [275, 299] on select "day(s) week(s) month(s) year(s)" at bounding box center [318, 315] width 86 height 32
click at [240, 725] on button "Continue" at bounding box center [238, 725] width 97 height 34
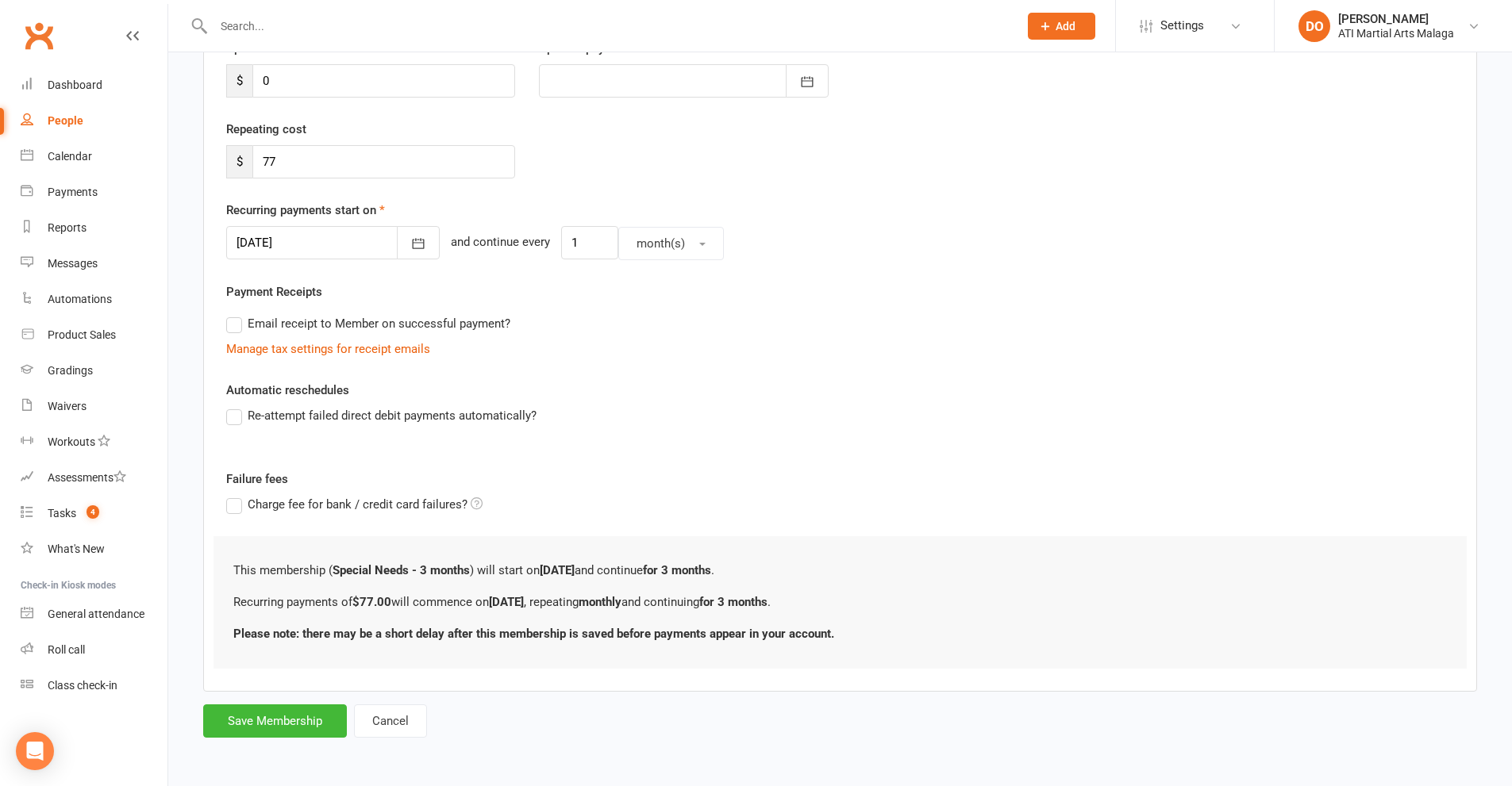
scroll to position [0, 0]
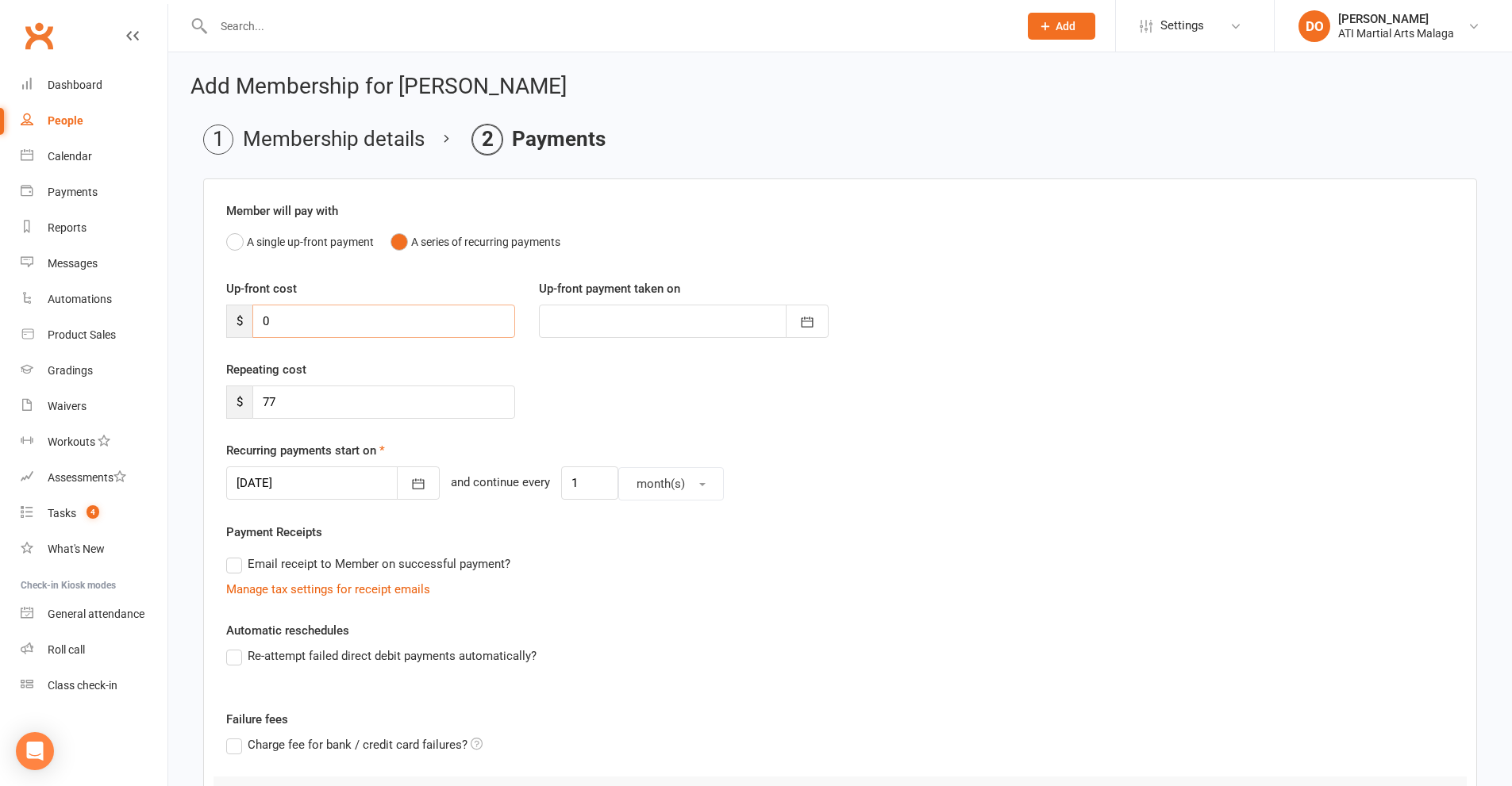
click at [192, 326] on main "Membership details Payments Member will pay with A single up-front payment A se…" at bounding box center [839, 551] width 1299 height 853
type input "3"
type input "[DATE]"
type input "300"
click at [235, 240] on button "A single up-front payment" at bounding box center [300, 242] width 148 height 30
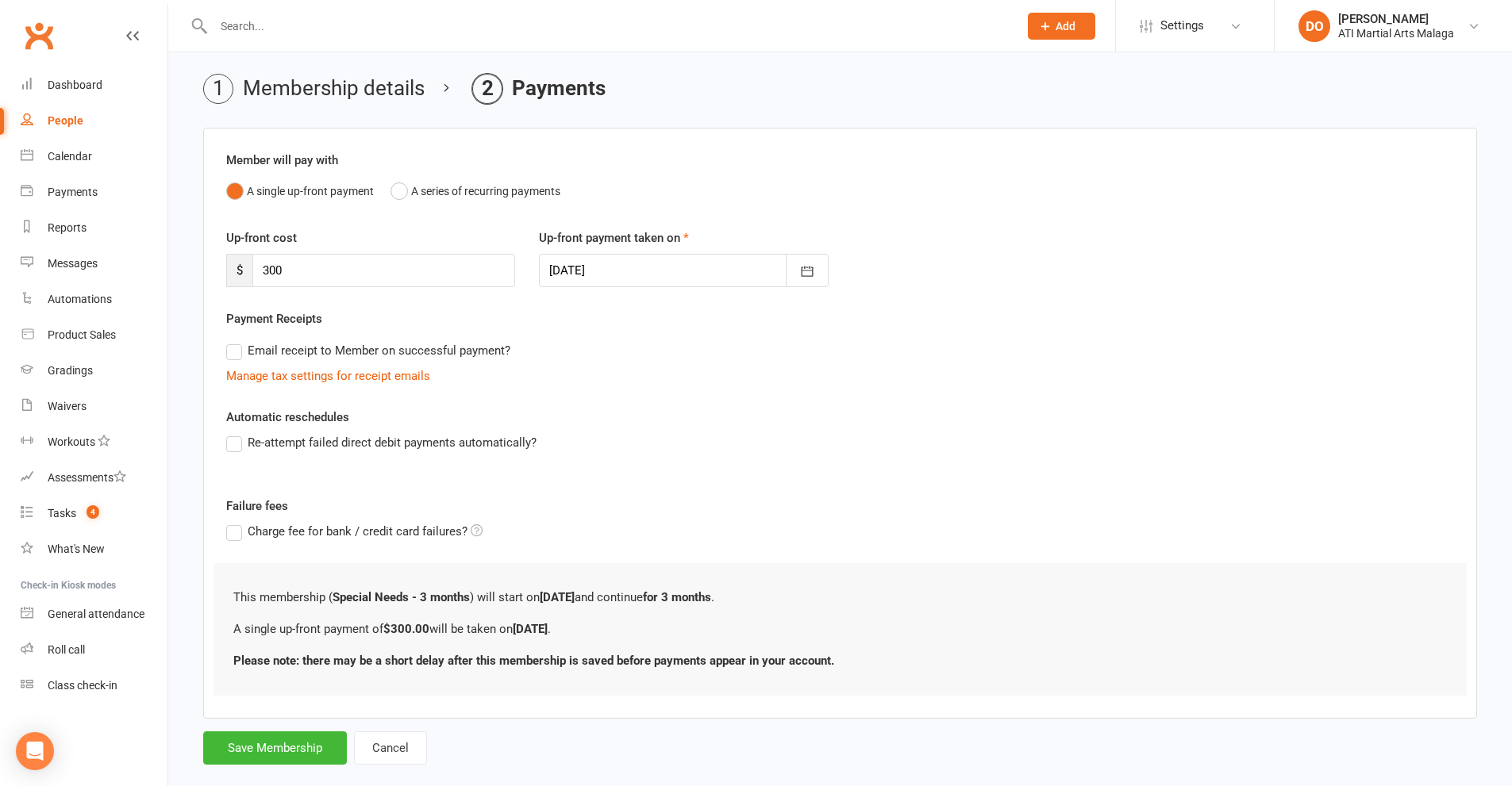
scroll to position [77, 0]
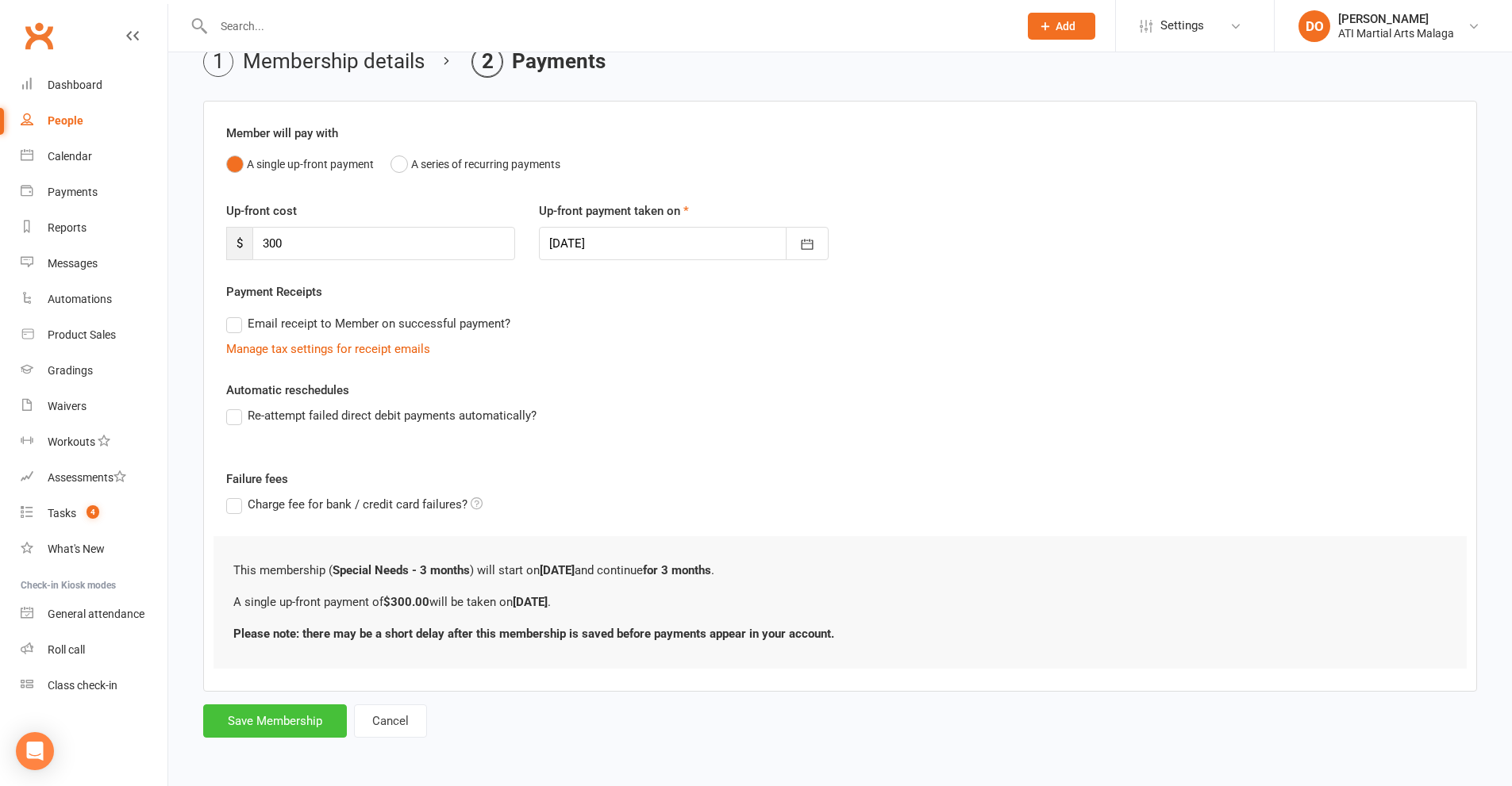
click at [317, 720] on button "Save Membership" at bounding box center [275, 721] width 144 height 34
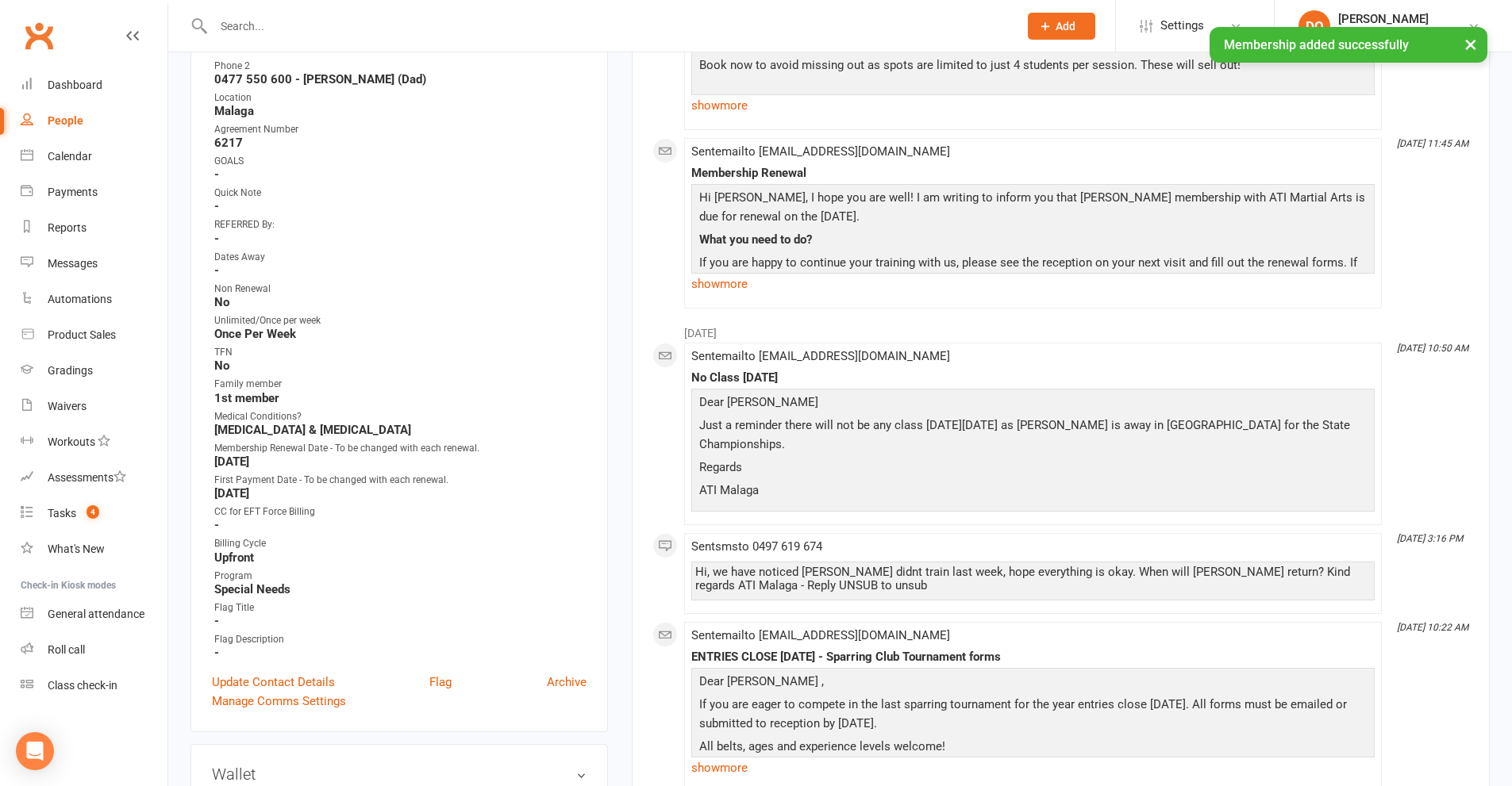
scroll to position [476, 0]
click at [289, 679] on link "Update Contact Details" at bounding box center [273, 679] width 123 height 19
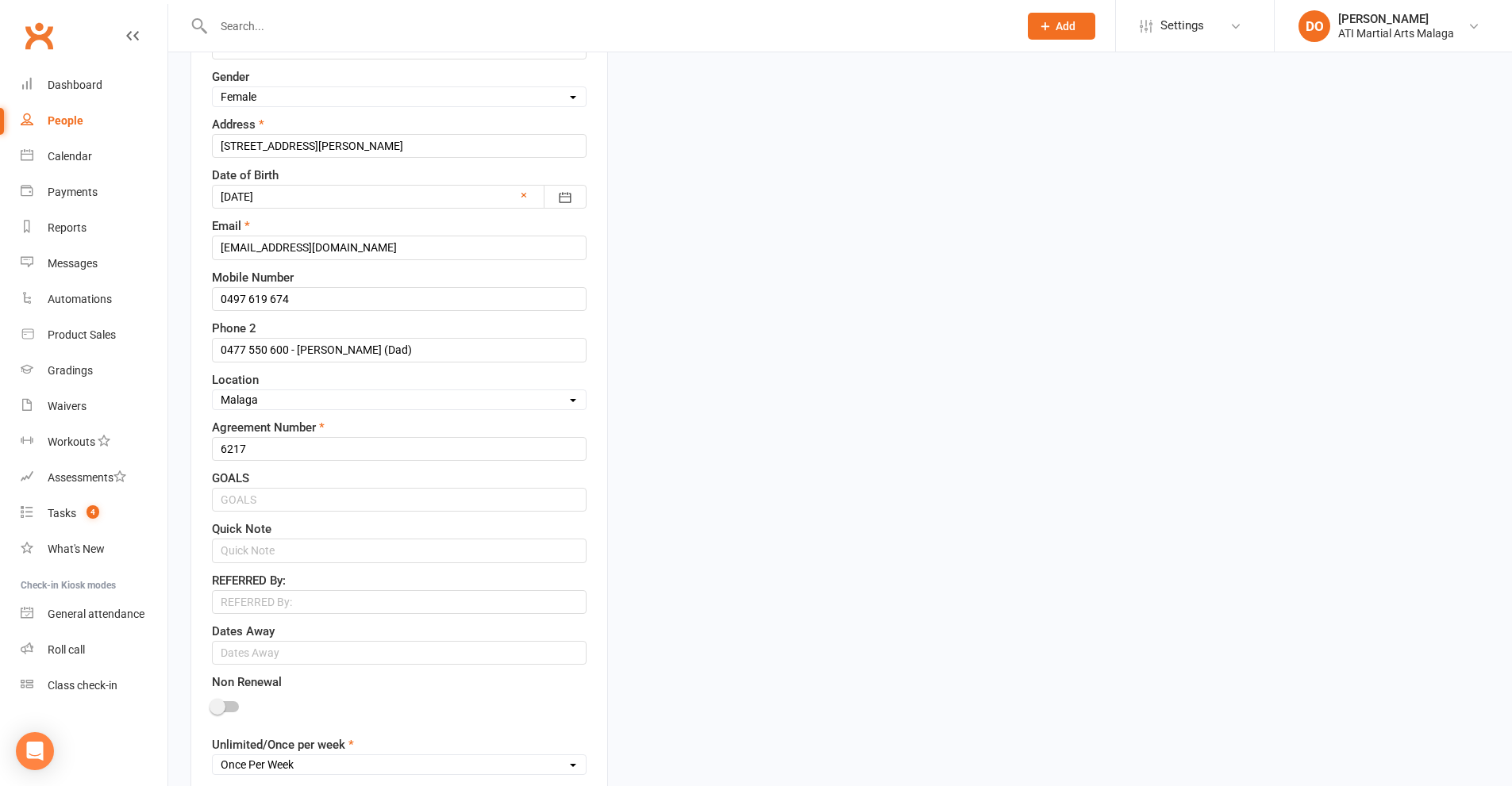
scroll to position [472, 0]
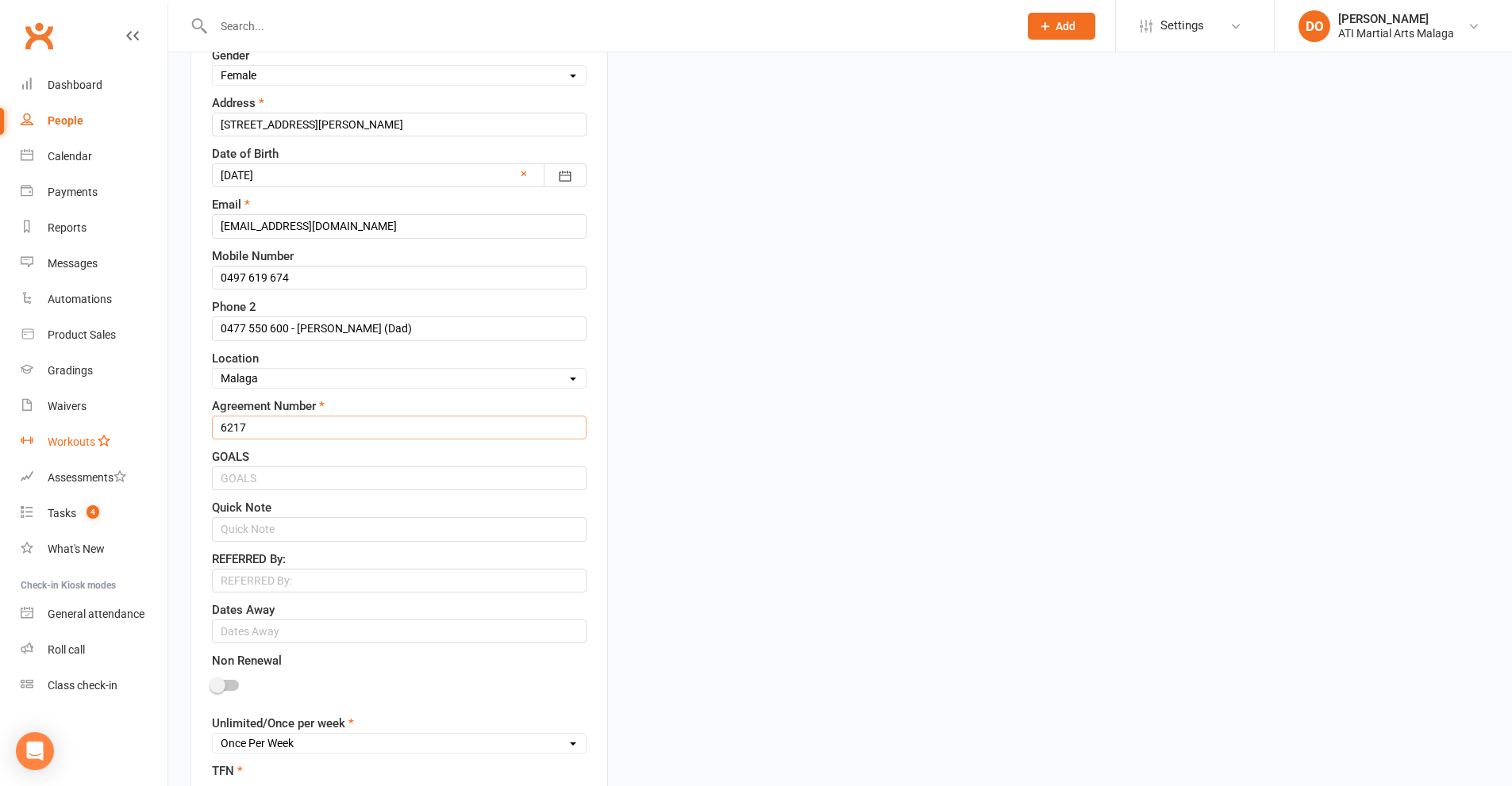
drag, startPoint x: 269, startPoint y: 427, endPoint x: 104, endPoint y: 427, distance: 165.0
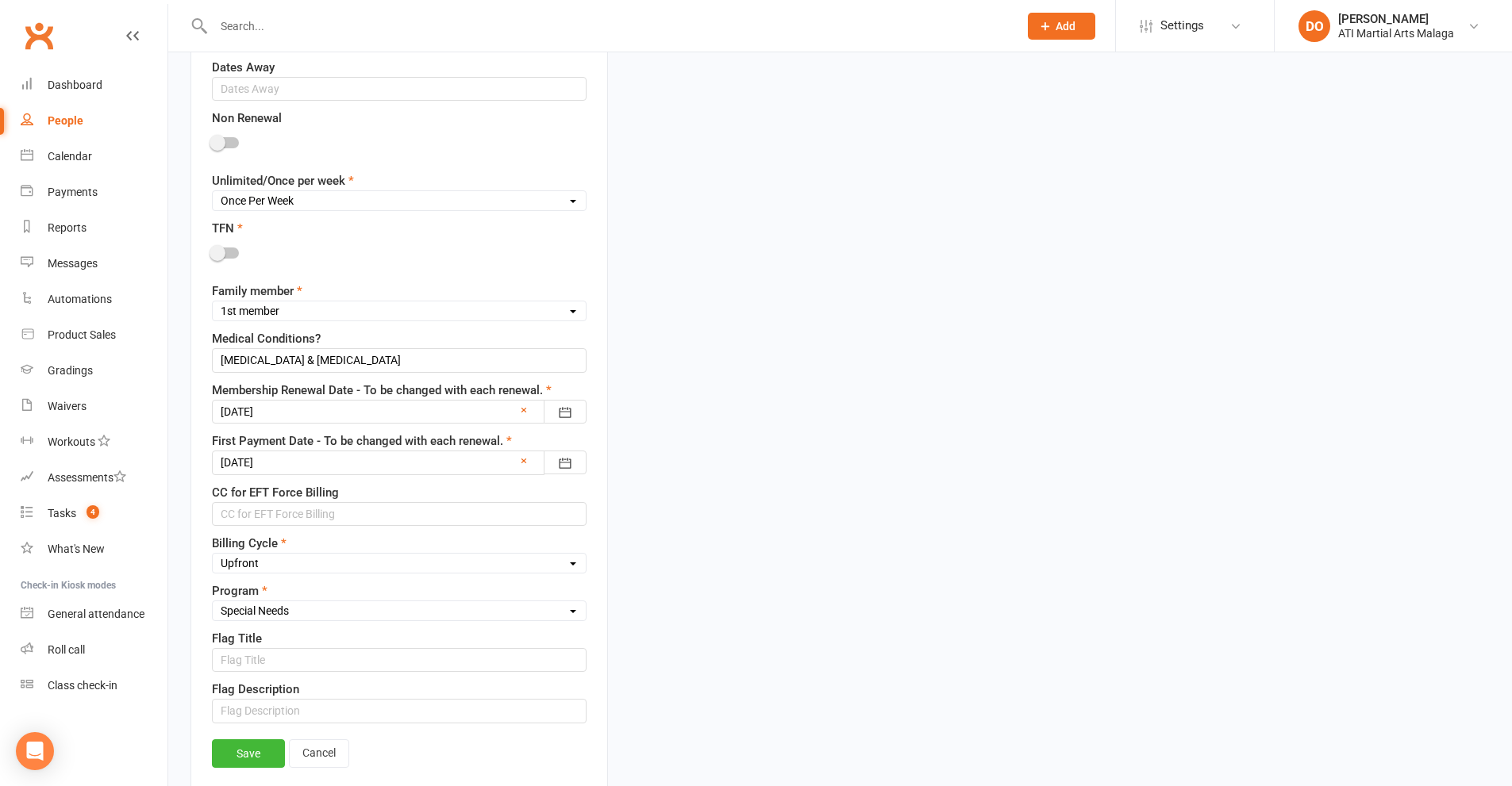
scroll to position [1026, 0]
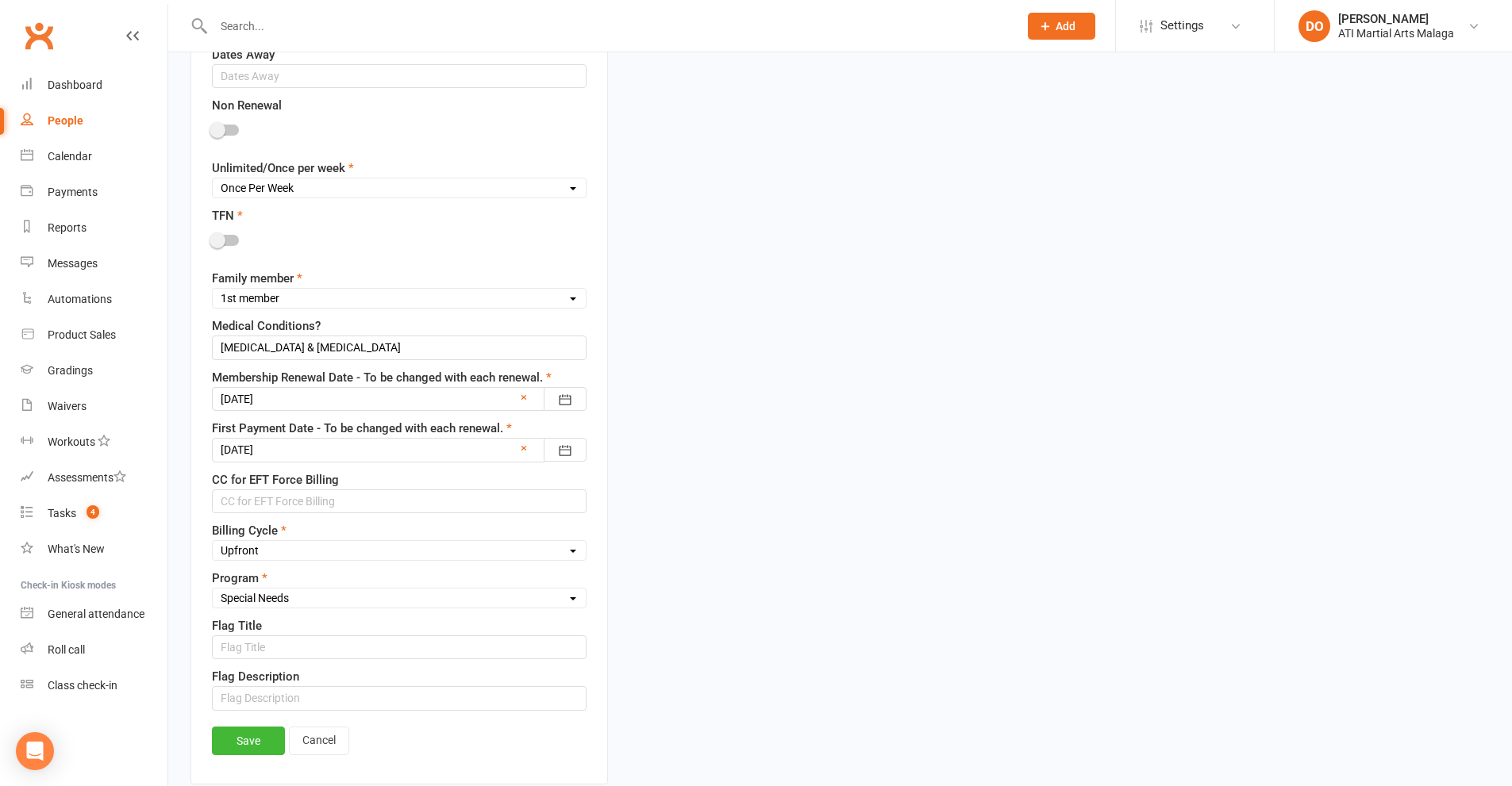
type input "6496"
click at [362, 401] on div at bounding box center [399, 399] width 374 height 24
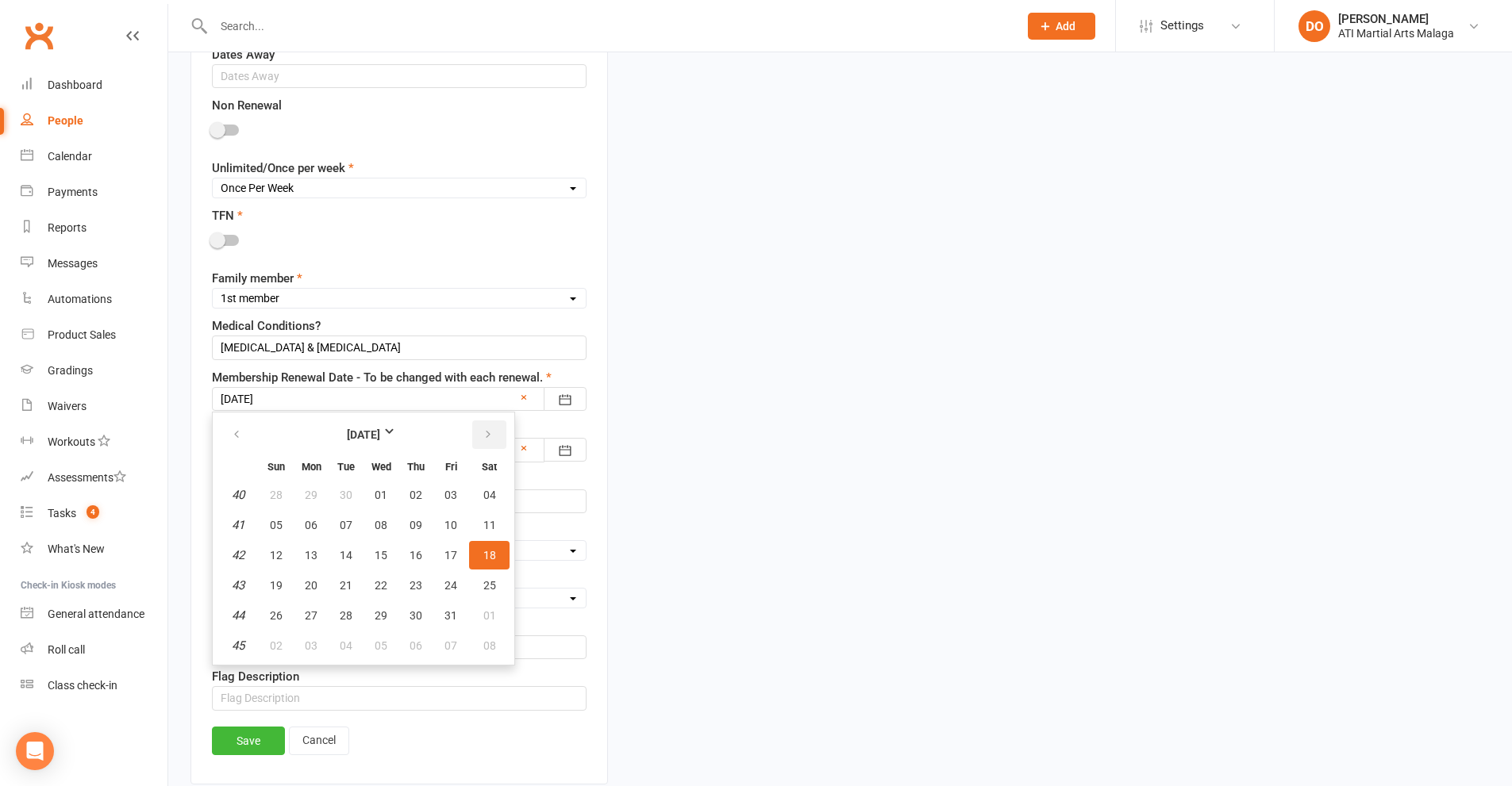
click at [496, 439] on button "button" at bounding box center [489, 435] width 34 height 29
click at [495, 439] on button "button" at bounding box center [489, 435] width 34 height 29
click at [494, 439] on button "button" at bounding box center [489, 435] width 34 height 29
click at [230, 447] on button "button" at bounding box center [237, 435] width 34 height 29
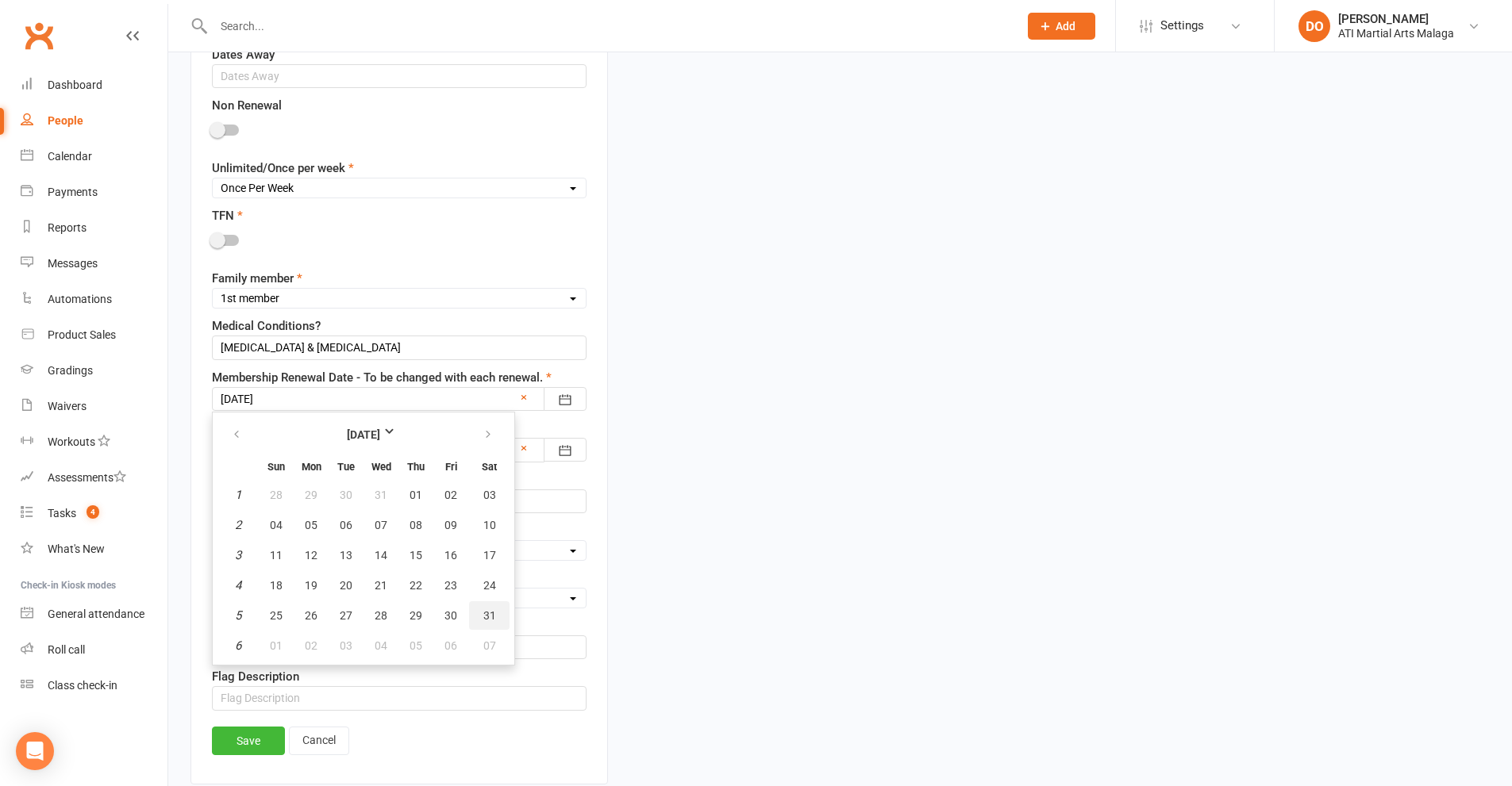
click at [484, 622] on span "31" at bounding box center [489, 615] width 13 height 13
type input "[DATE]"
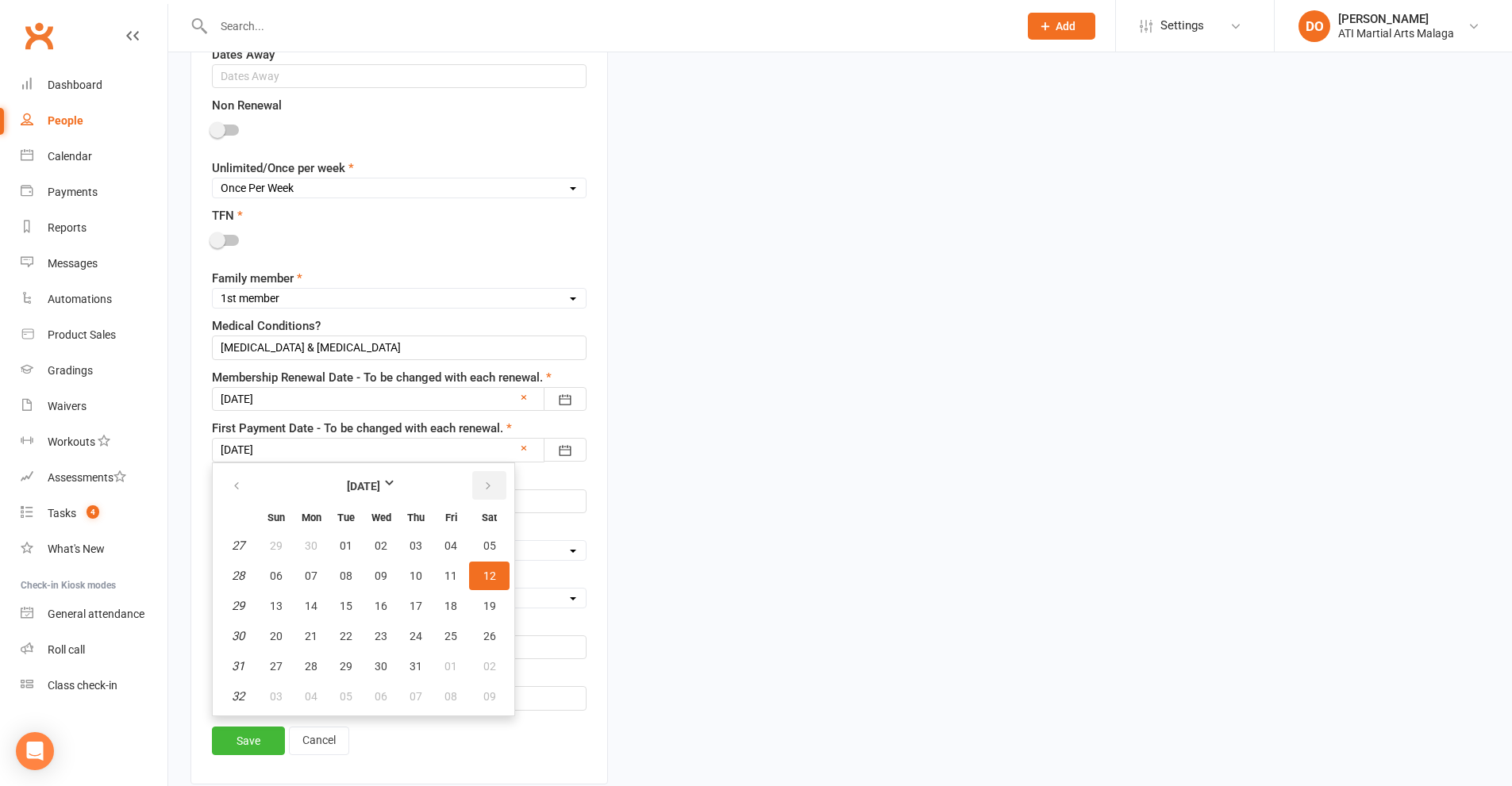
click at [487, 498] on button "button" at bounding box center [489, 486] width 34 height 29
click at [275, 642] on span "19" at bounding box center [276, 636] width 13 height 13
type input "[DATE]"
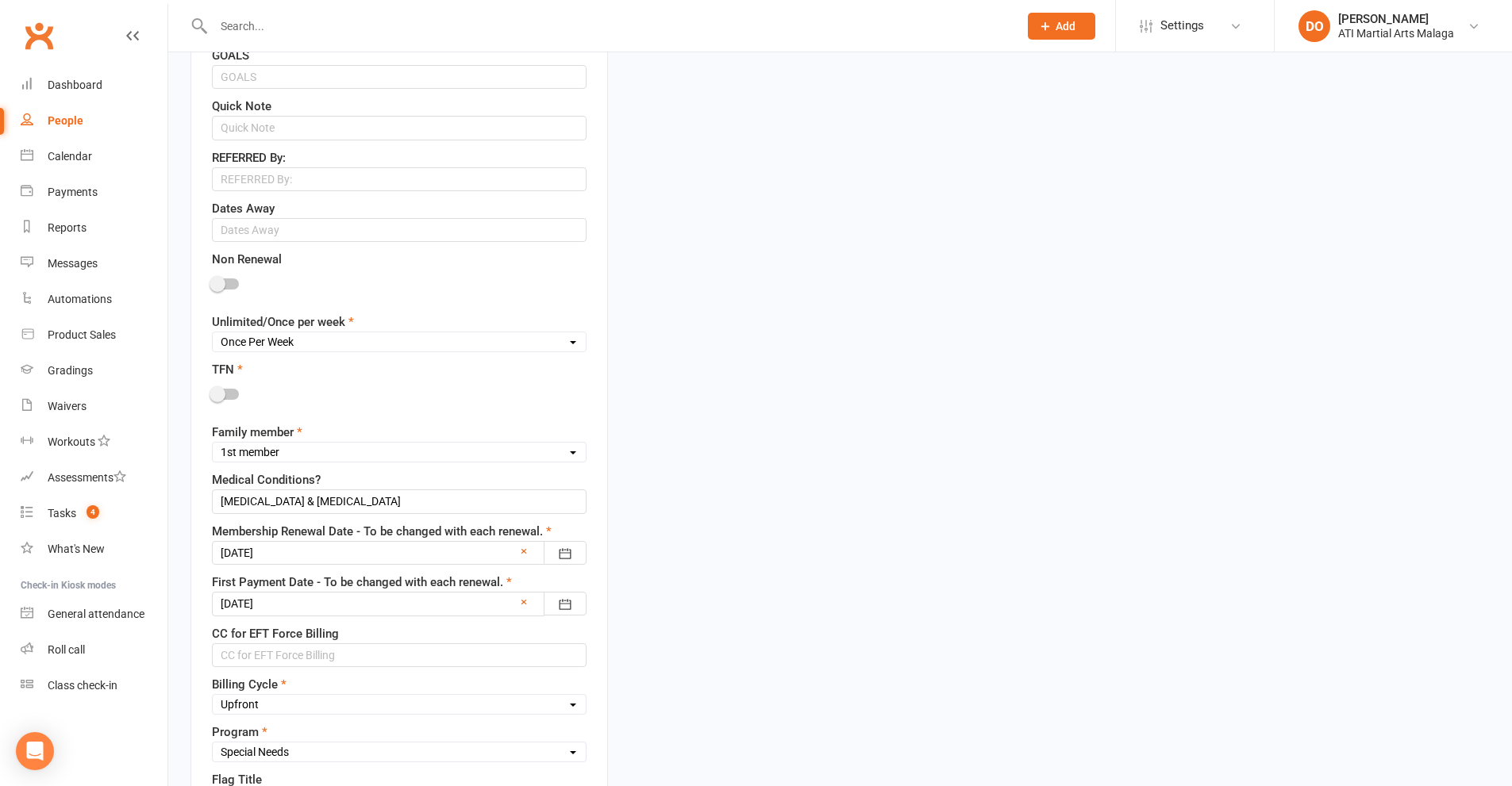
scroll to position [1269, 0]
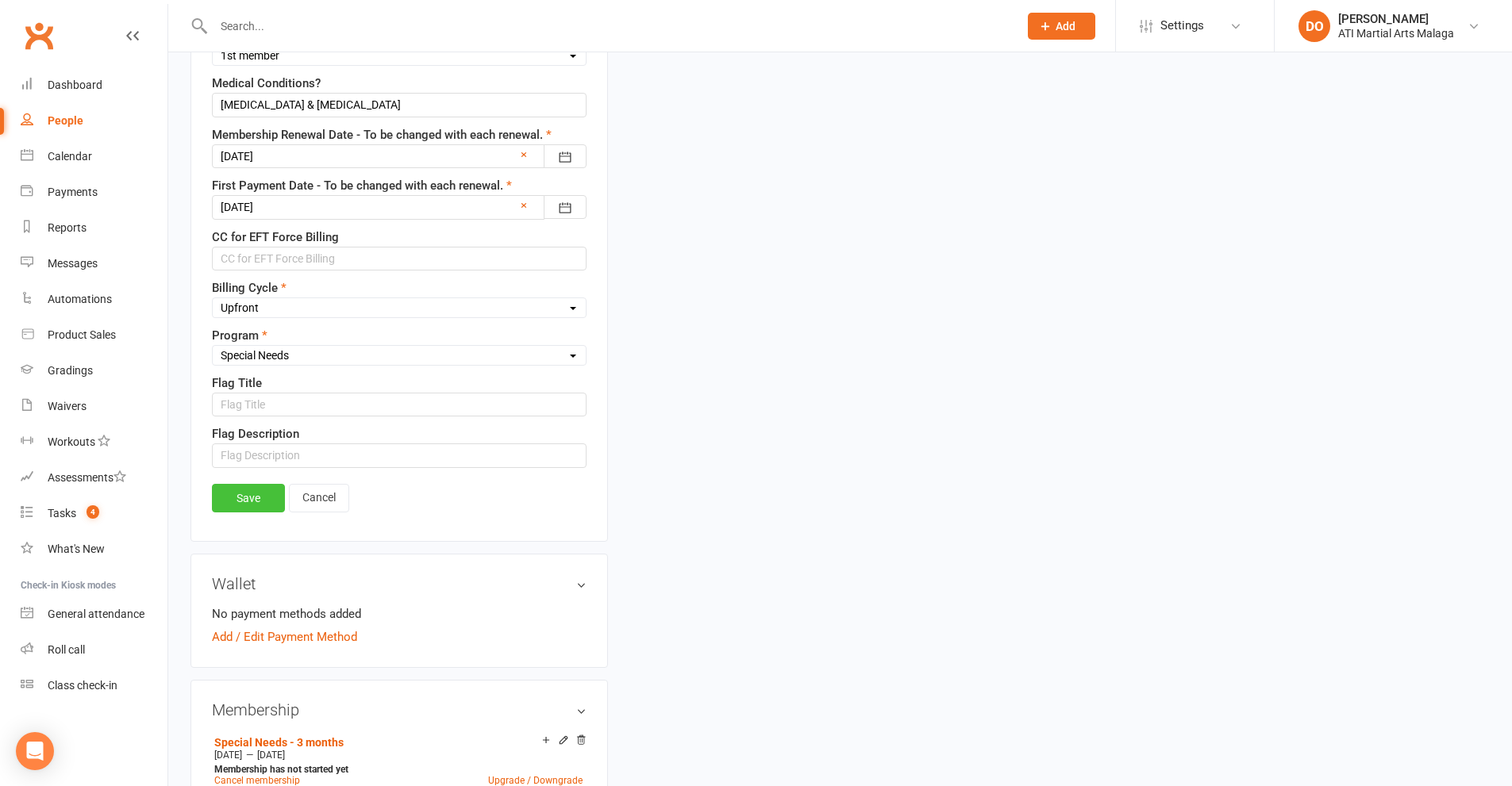
click at [249, 489] on link "Save" at bounding box center [248, 499] width 73 height 29
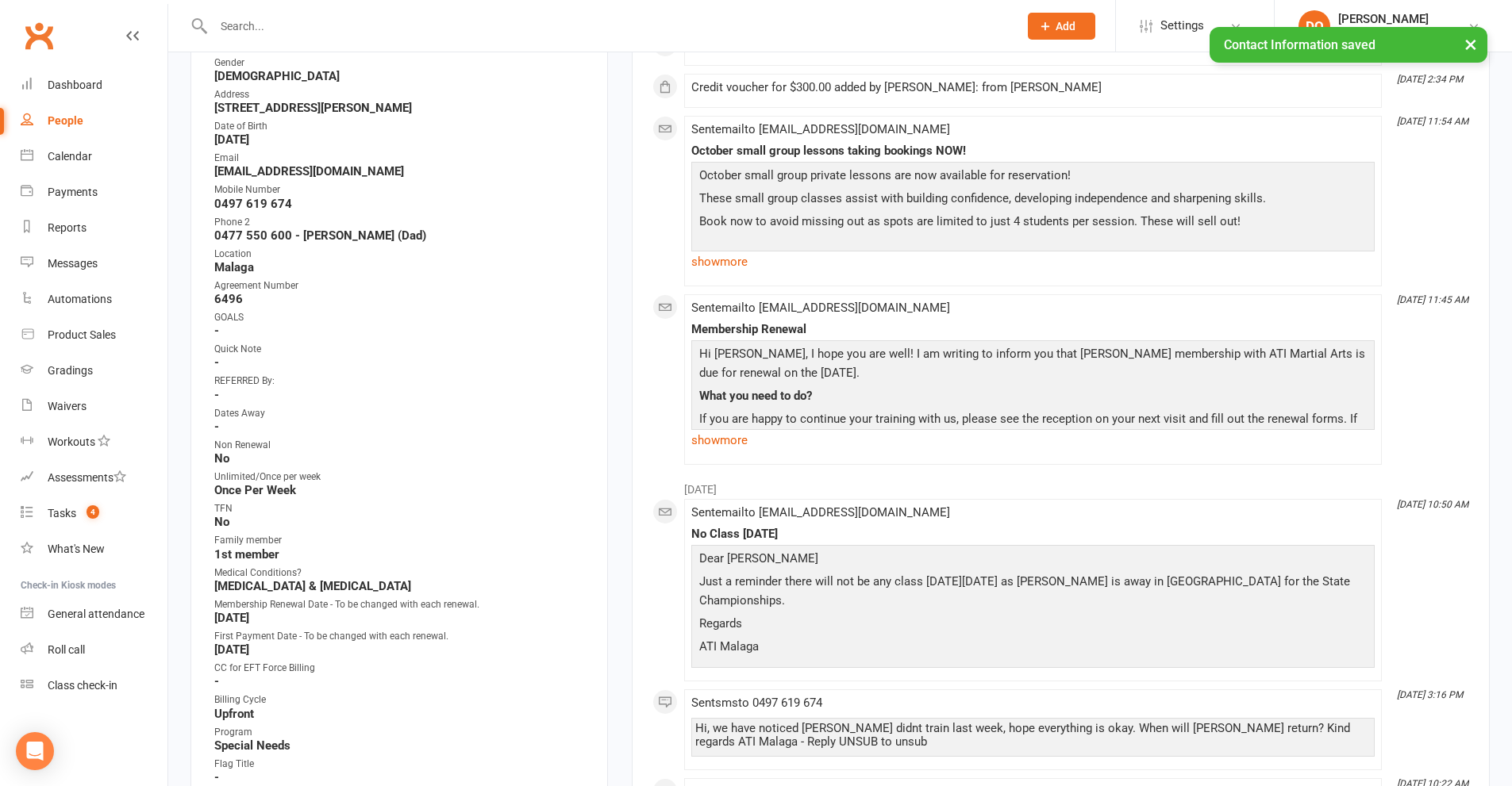
scroll to position [0, 0]
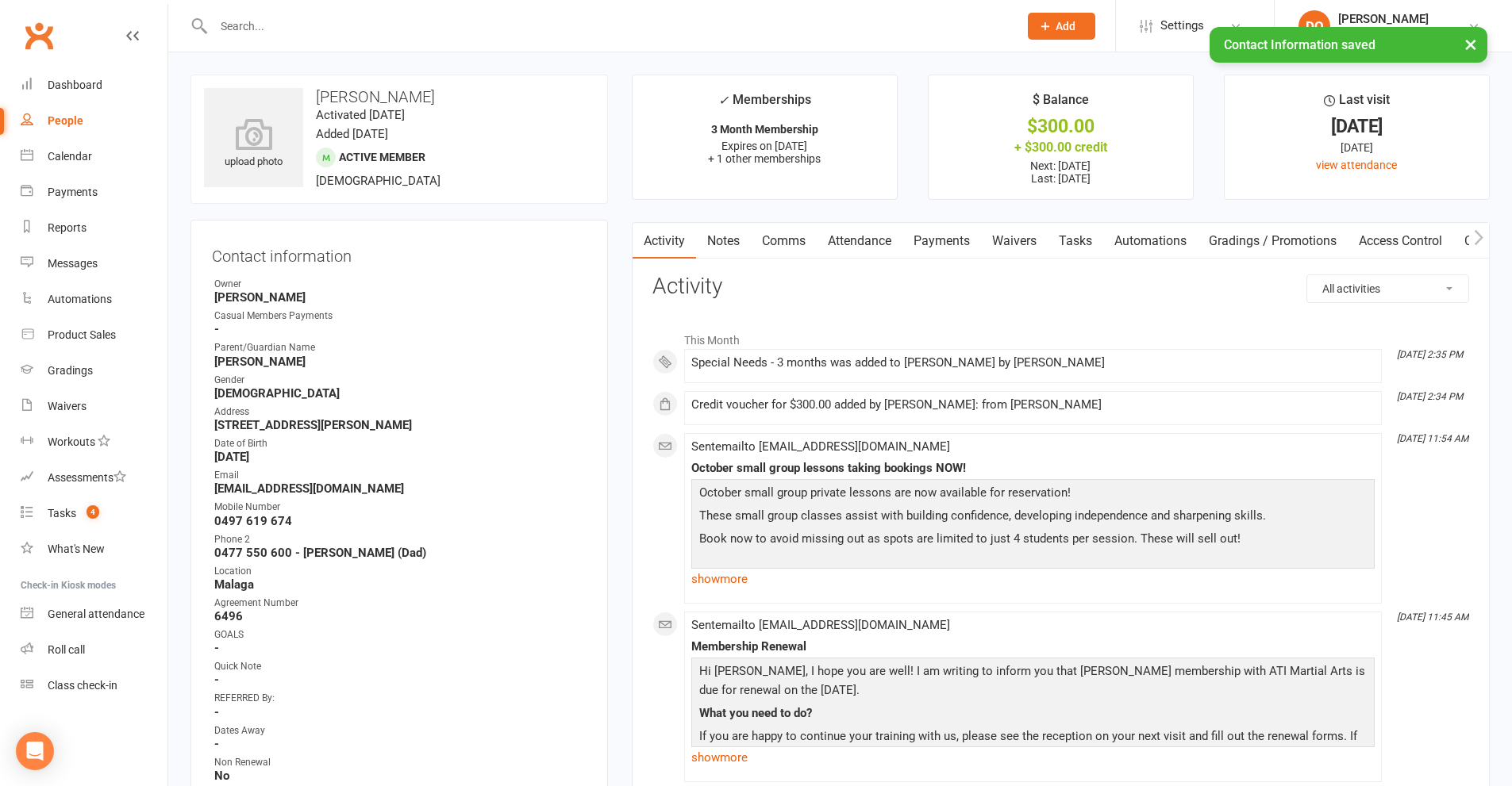
click at [958, 239] on link "Payments" at bounding box center [941, 240] width 78 height 36
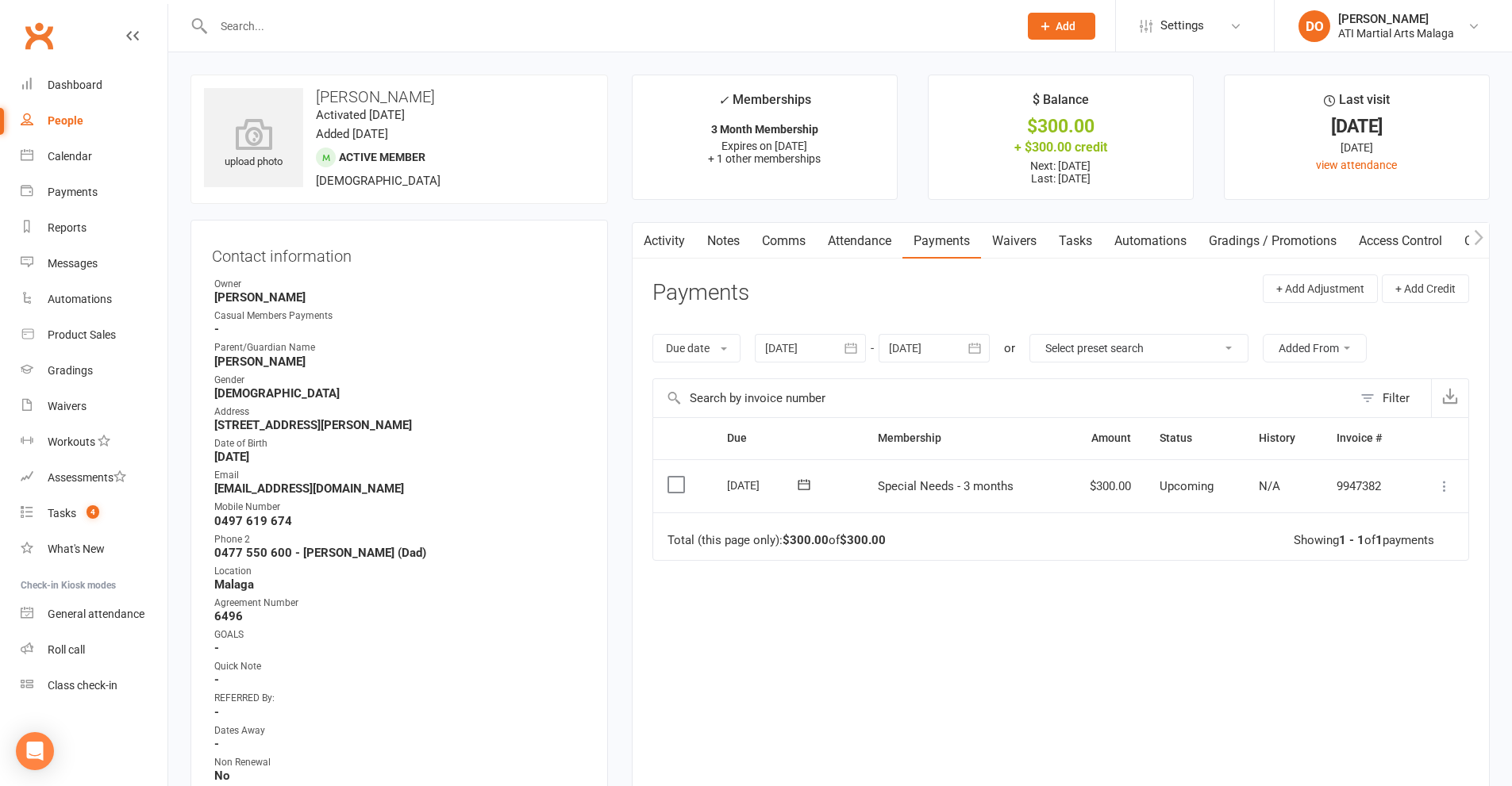
click at [1440, 484] on icon at bounding box center [1444, 486] width 16 height 16
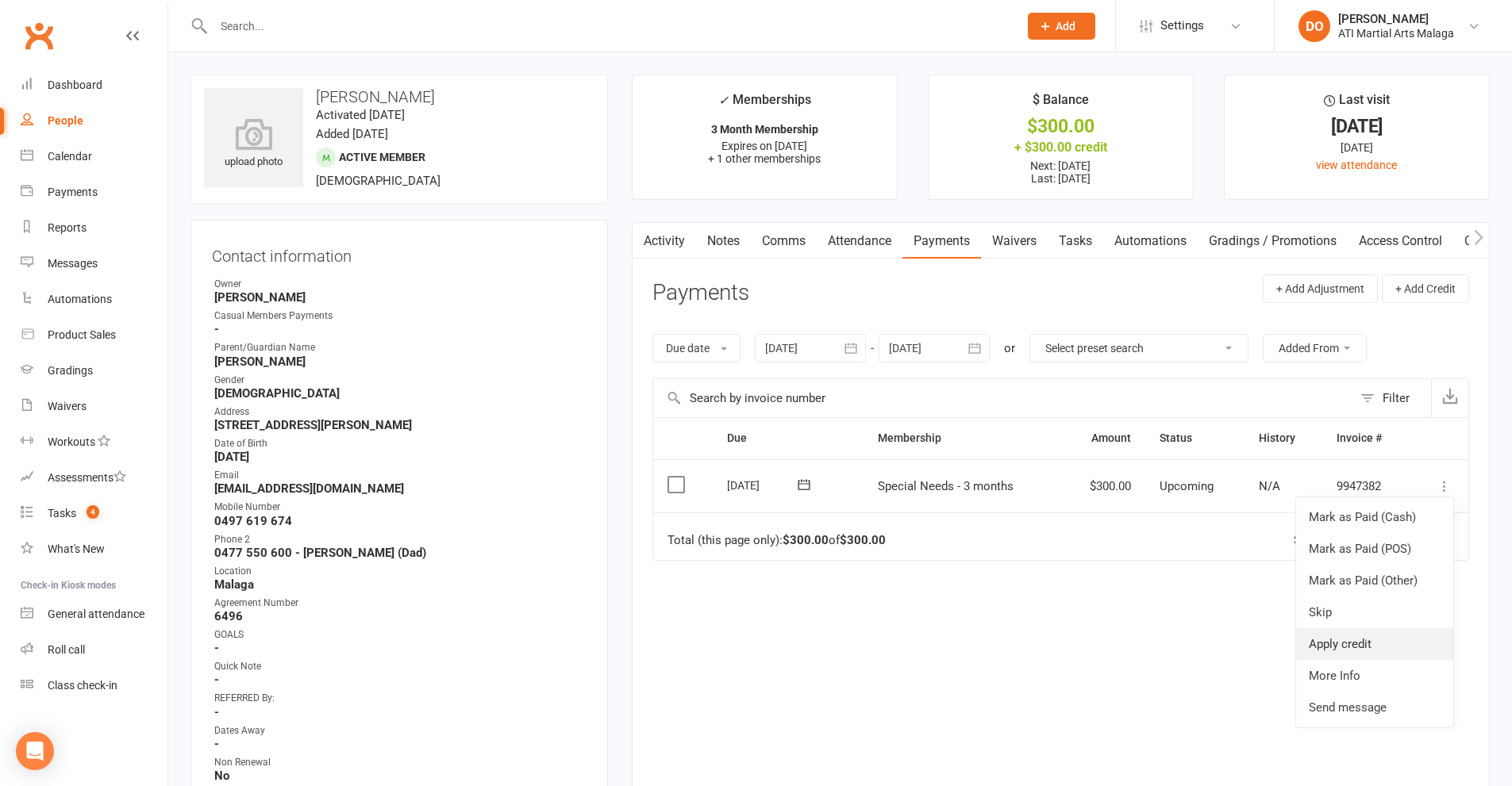
click at [1366, 655] on link "Apply credit" at bounding box center [1374, 644] width 157 height 32
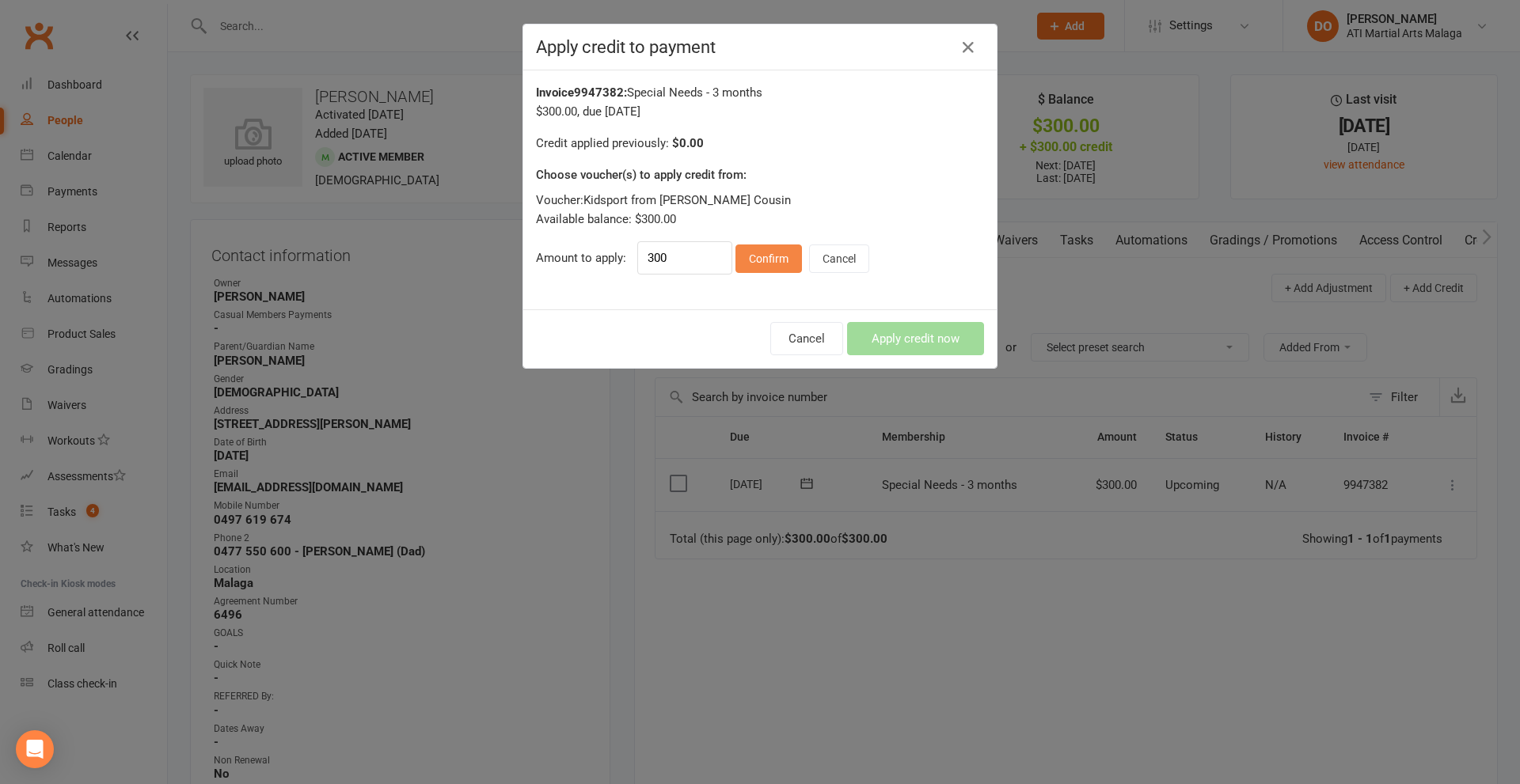
click at [760, 261] on button "Confirm" at bounding box center [768, 259] width 66 height 29
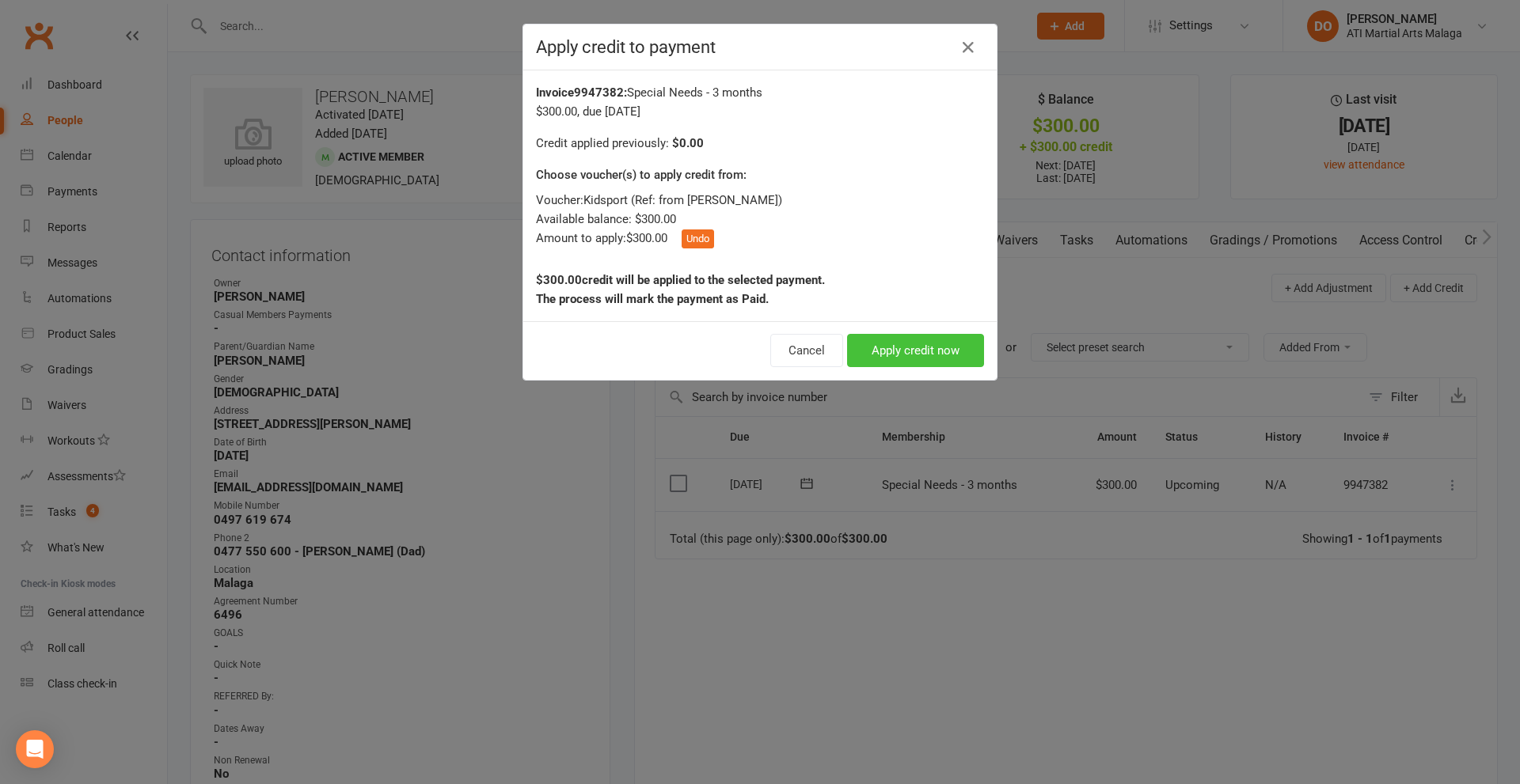
click at [949, 340] on button "Apply credit now" at bounding box center [915, 350] width 137 height 34
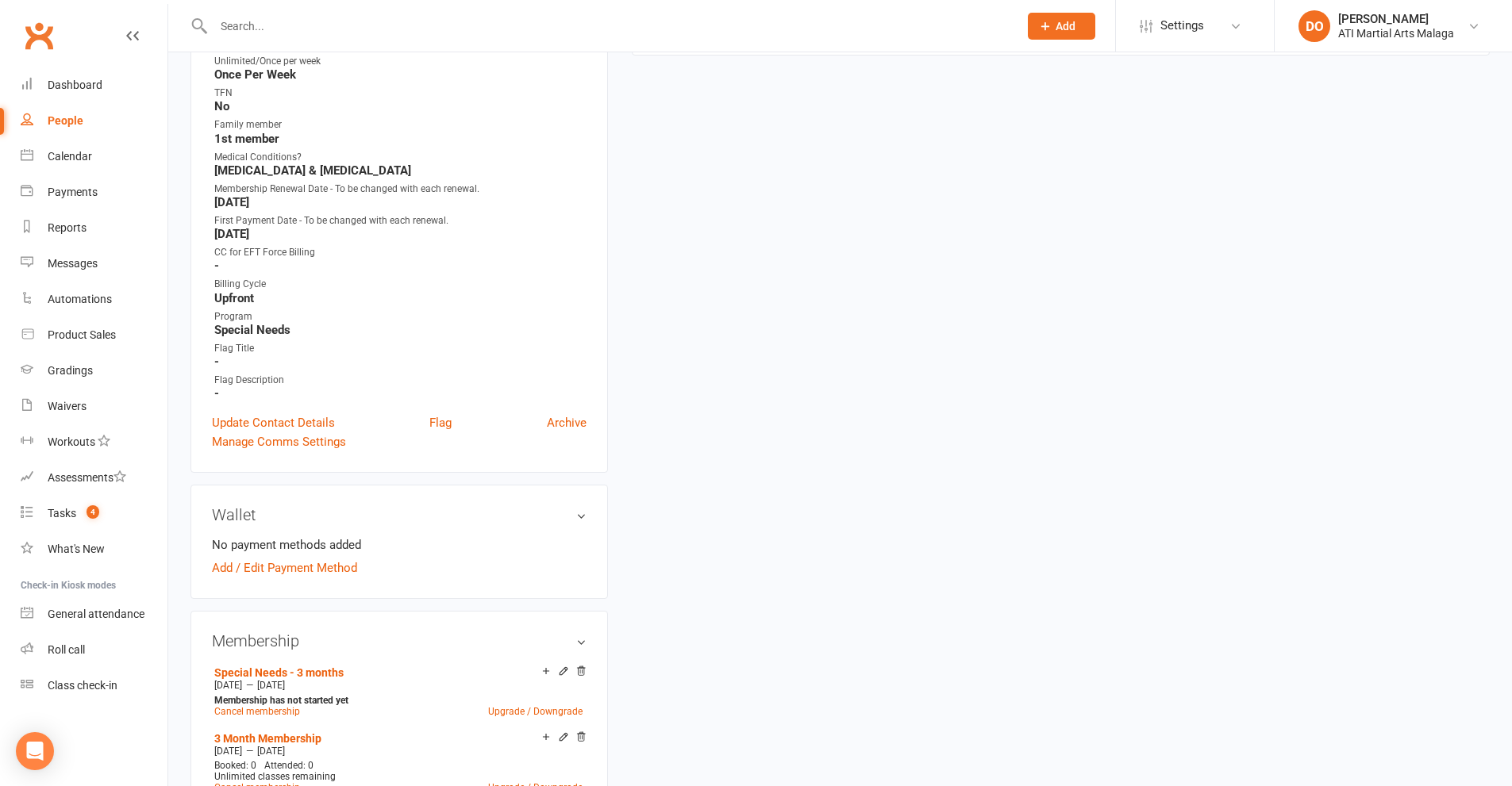
scroll to position [794, 0]
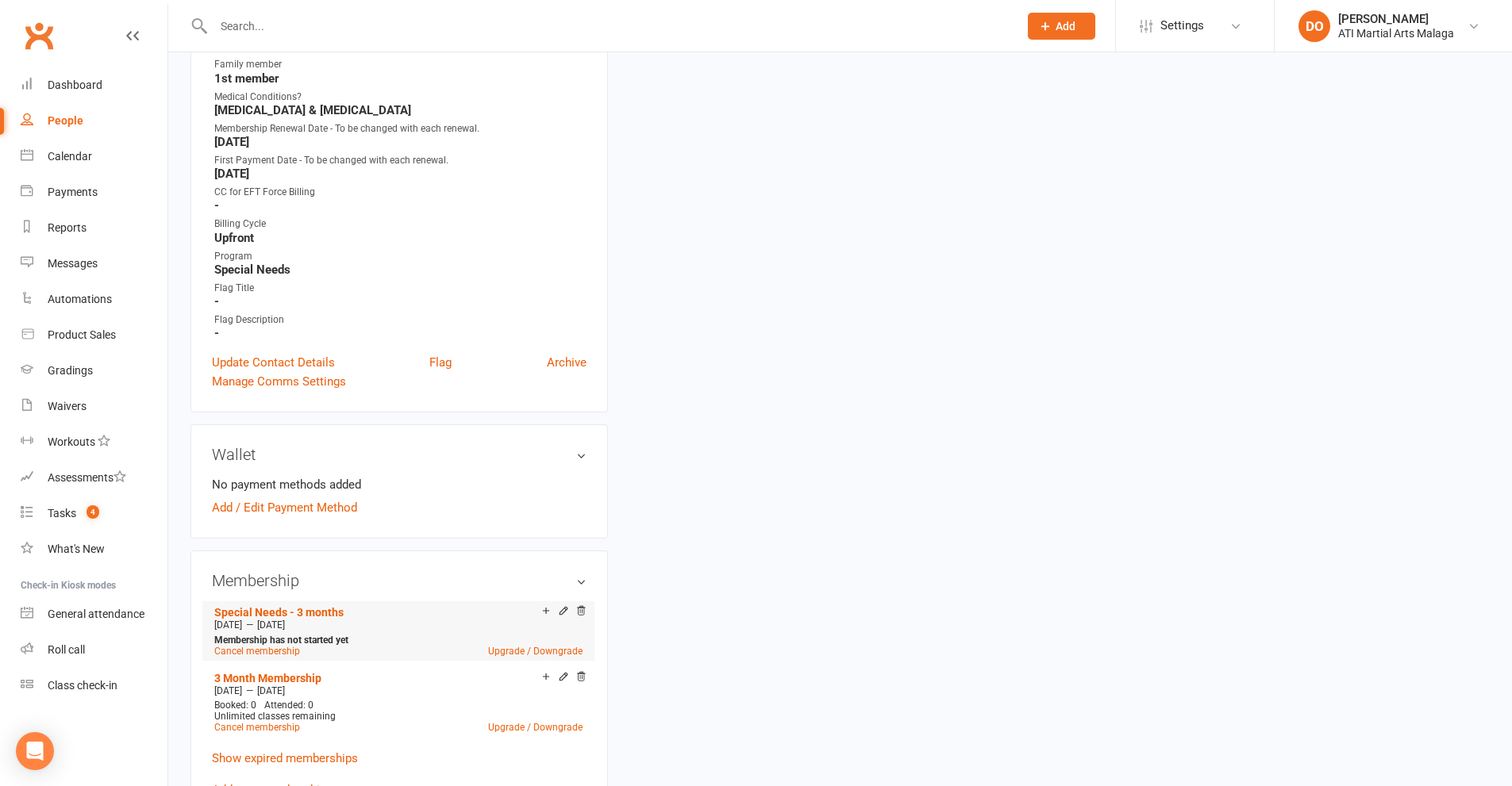
click at [564, 612] on div "Add make-up class" at bounding box center [602, 613] width 89 height 17
click at [559, 612] on icon at bounding box center [563, 610] width 11 height 11
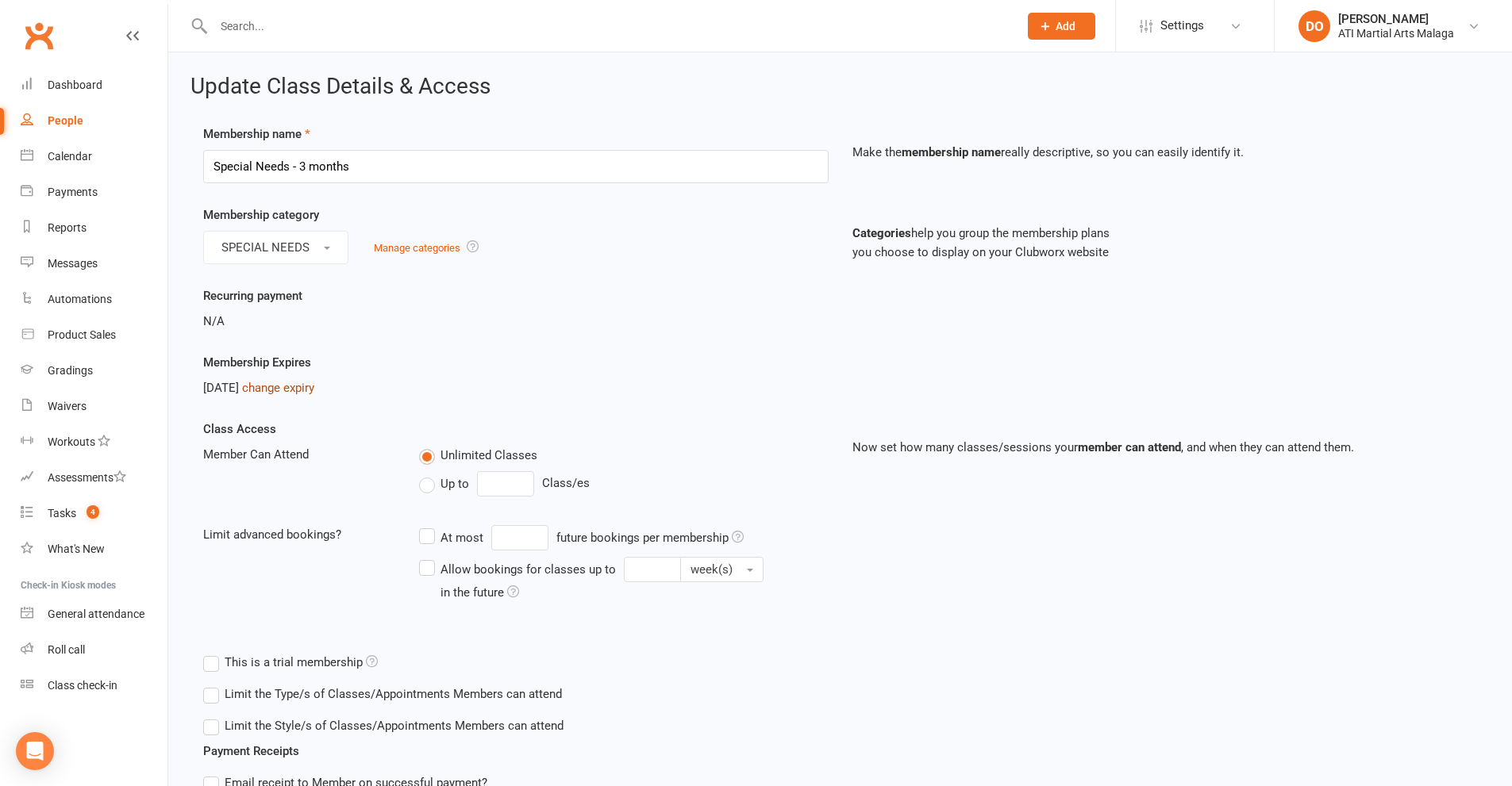
click at [315, 386] on link "change expiry" at bounding box center [278, 388] width 72 height 14
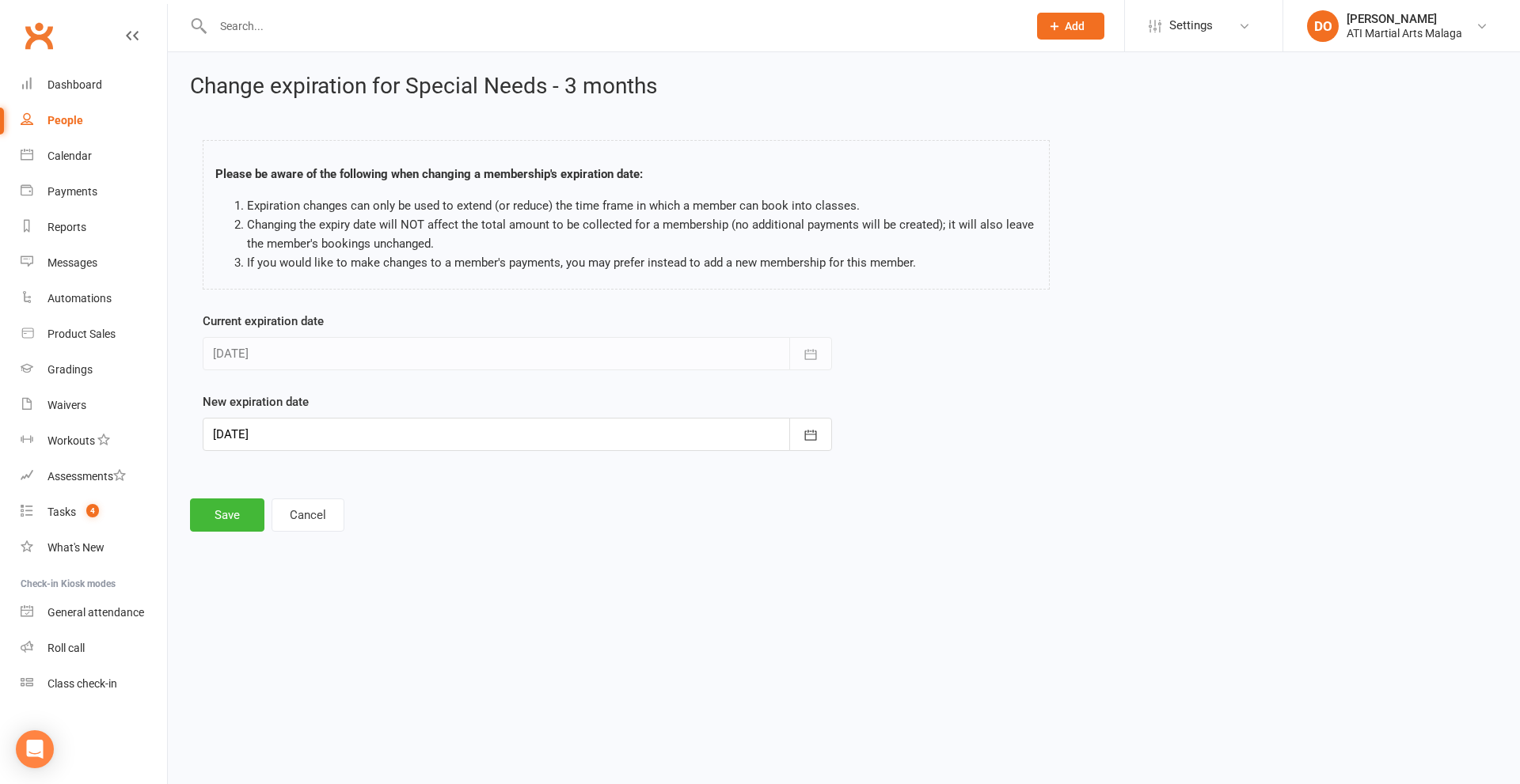
click at [513, 431] on div at bounding box center [518, 434] width 629 height 34
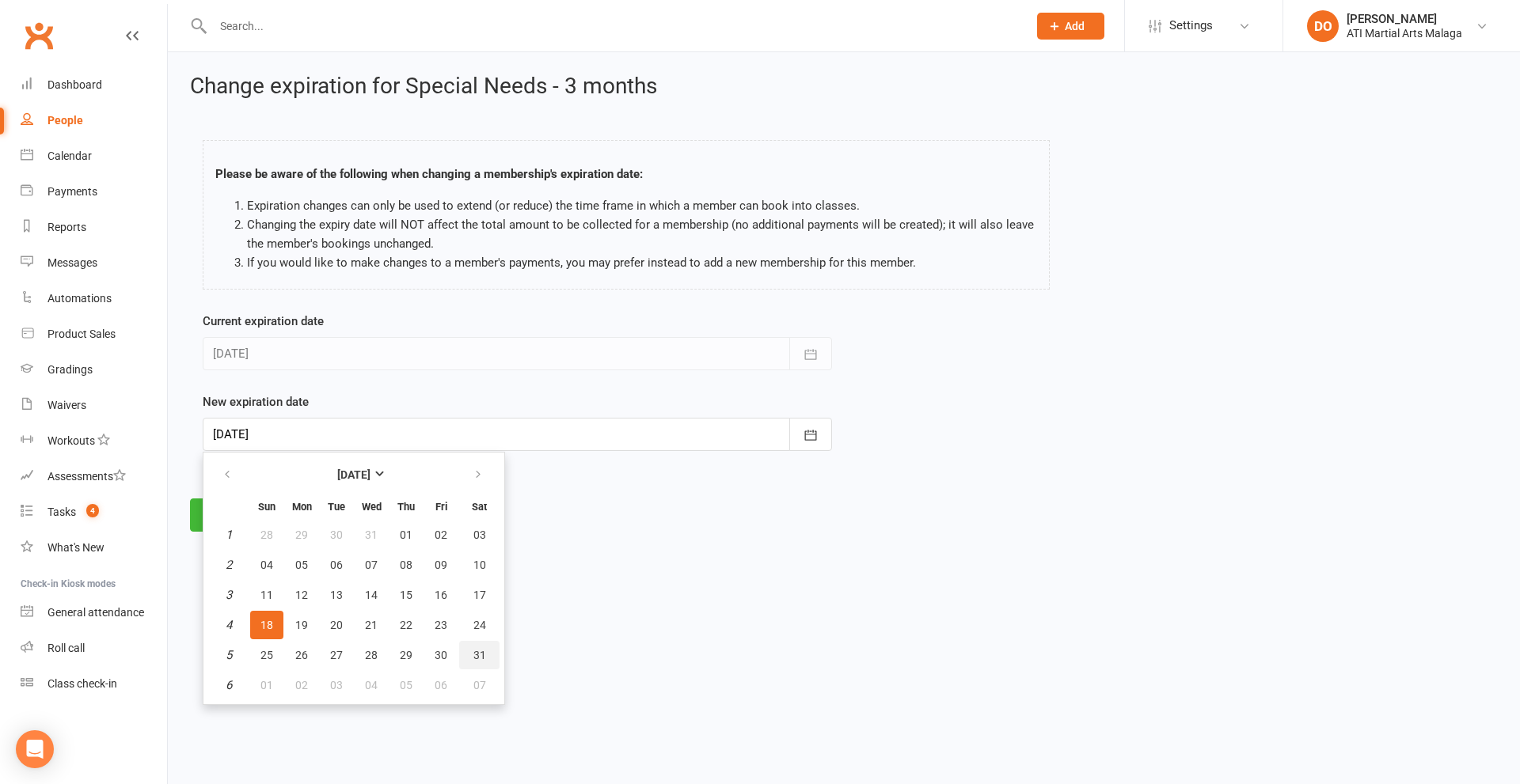
click at [478, 658] on span "31" at bounding box center [479, 655] width 13 height 13
type input "[DATE]"
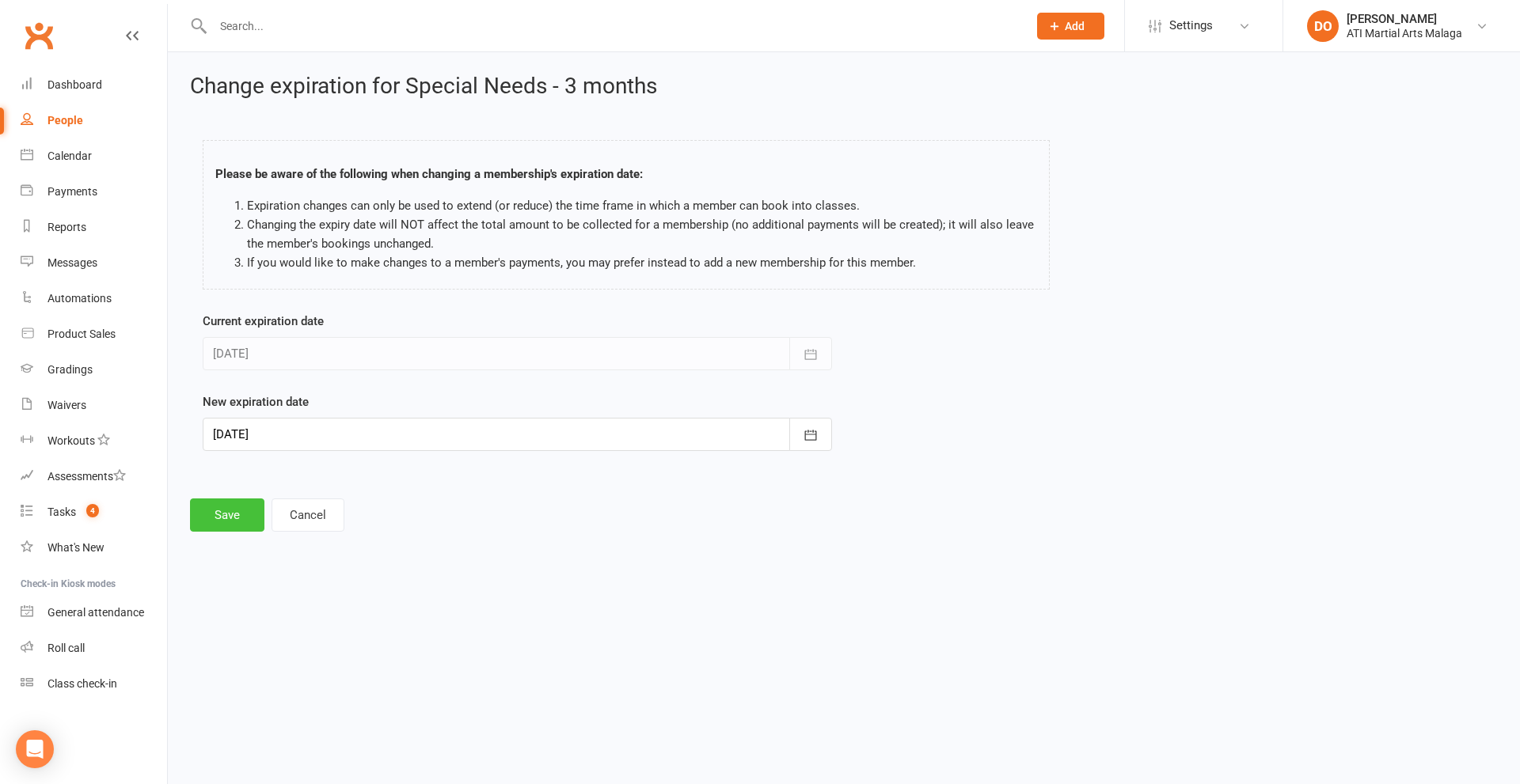
click at [236, 512] on button "Save" at bounding box center [226, 516] width 75 height 34
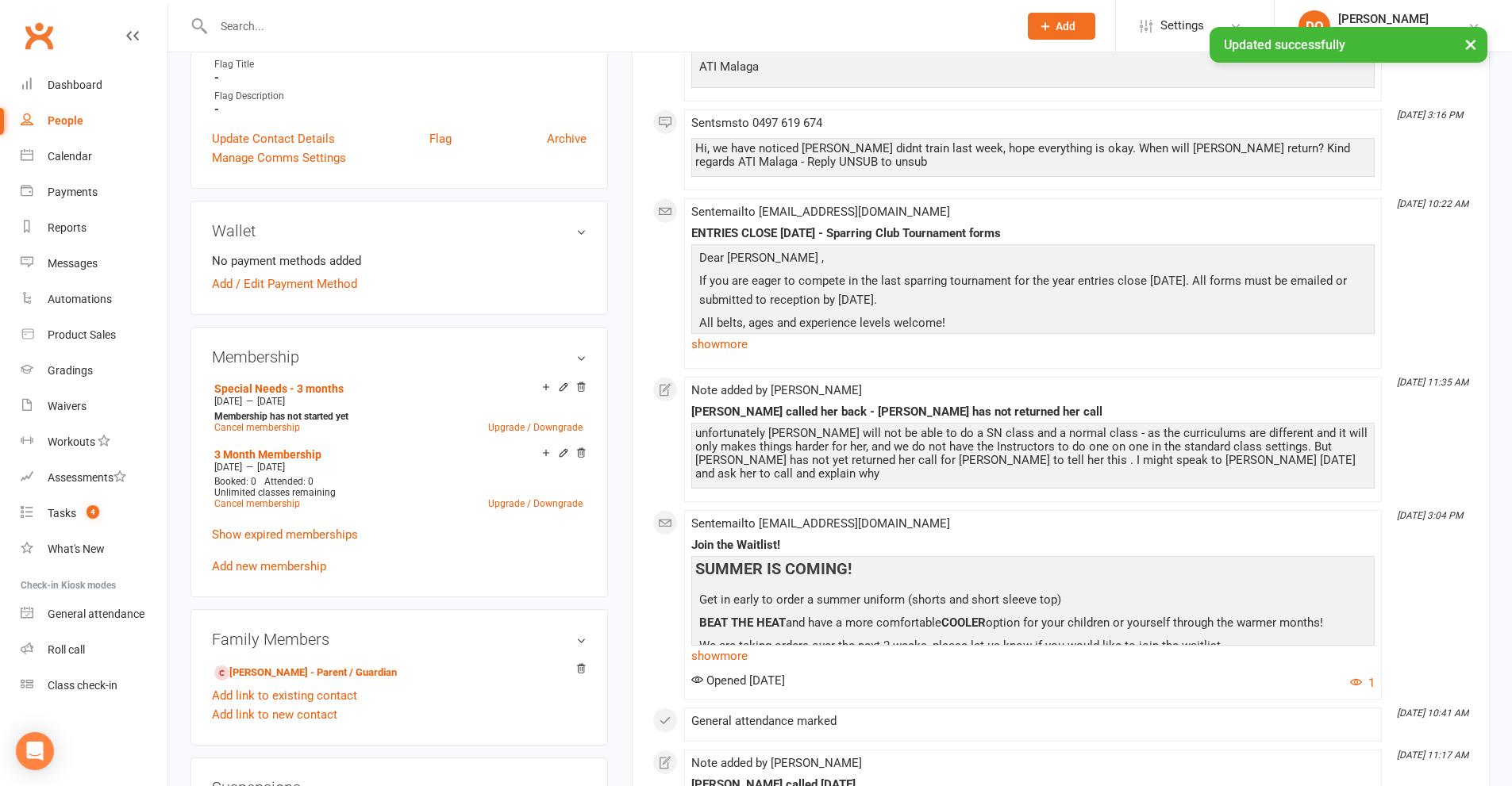
scroll to position [1269, 0]
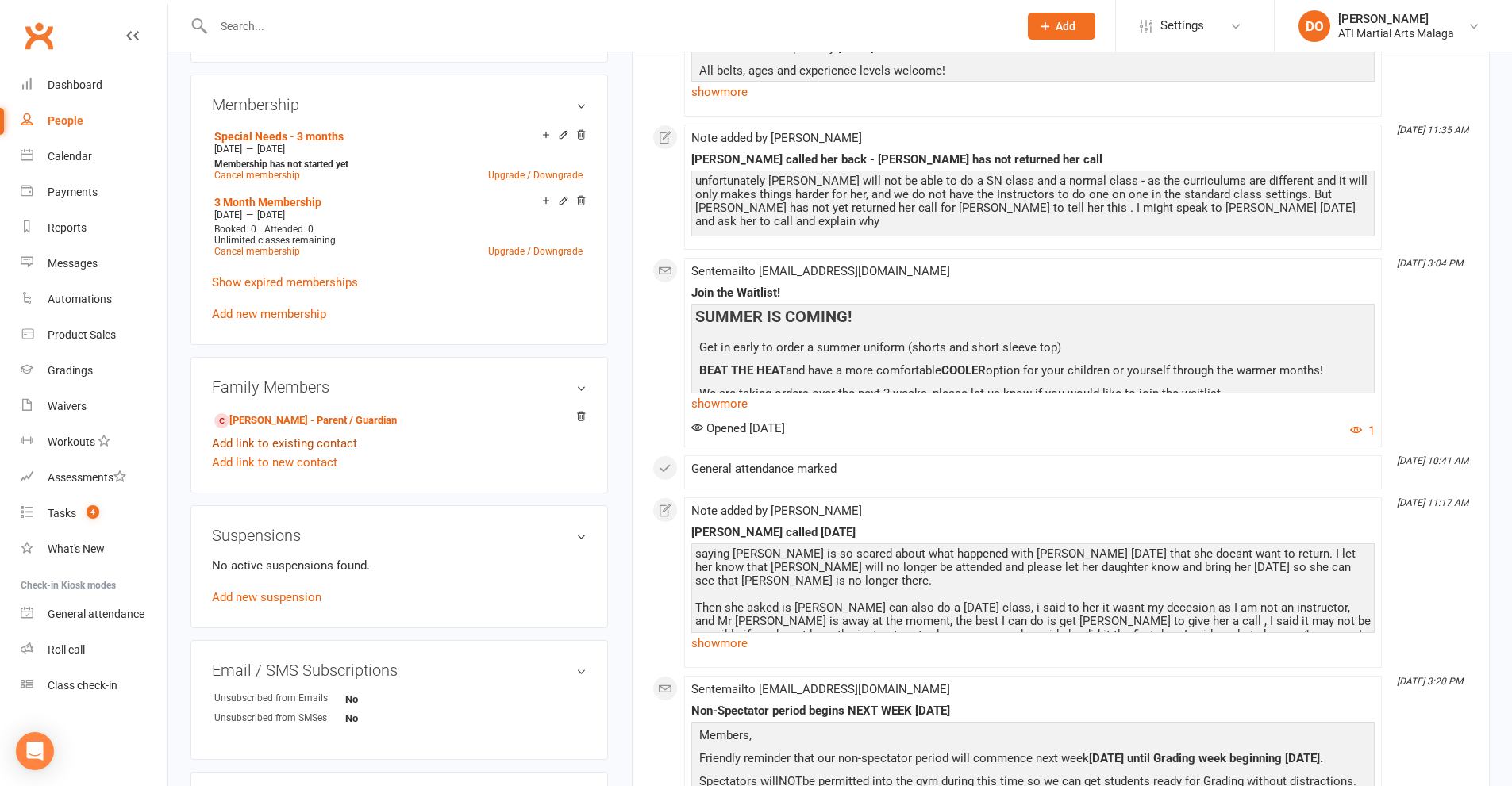
click at [325, 438] on link "Add link to existing contact" at bounding box center [284, 443] width 145 height 19
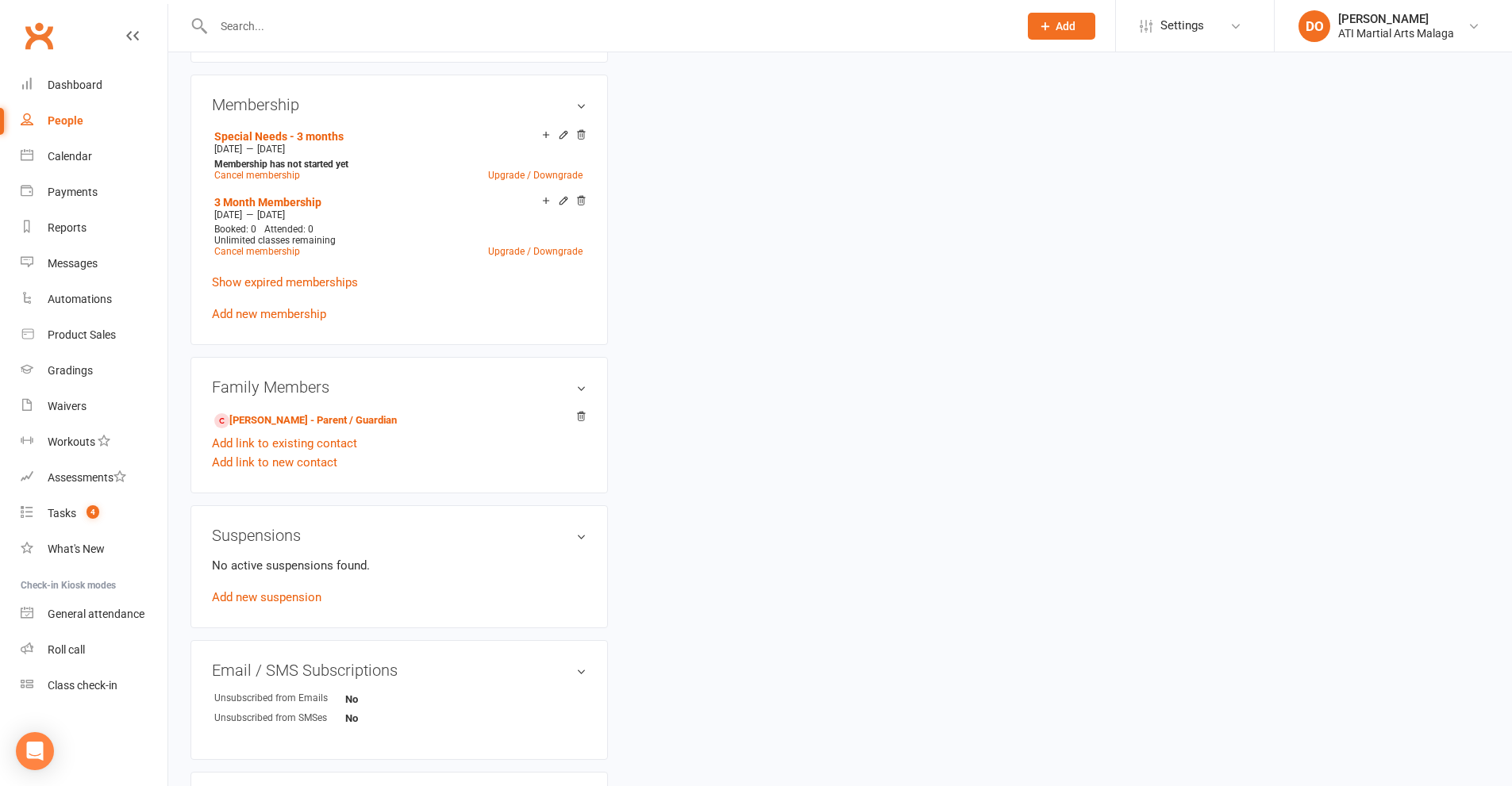
scroll to position [0, 0]
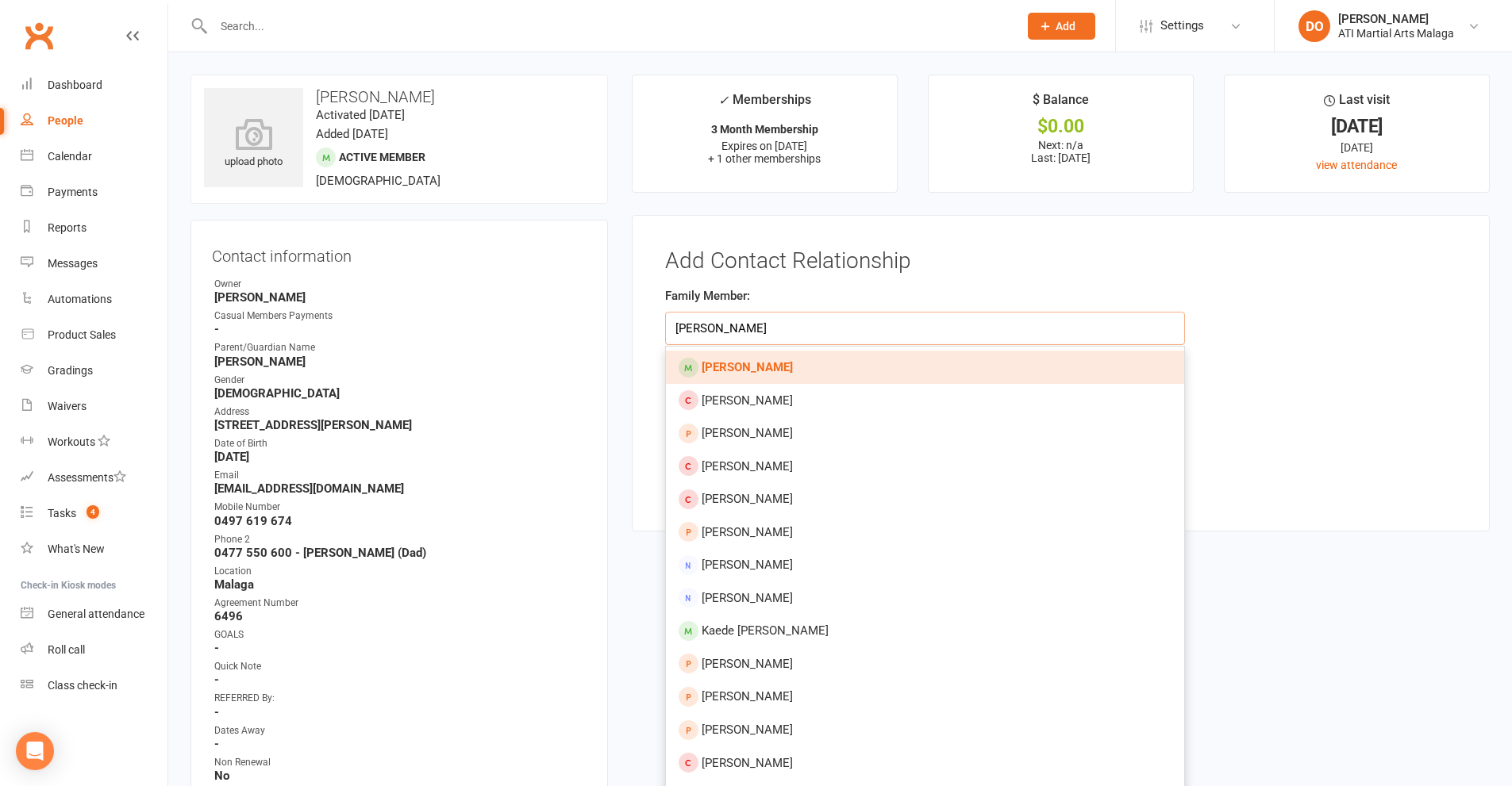
type input "[PERSON_NAME]"
click at [785, 365] on strong "[PERSON_NAME]" at bounding box center [747, 367] width 92 height 14
type input "[PERSON_NAME]"
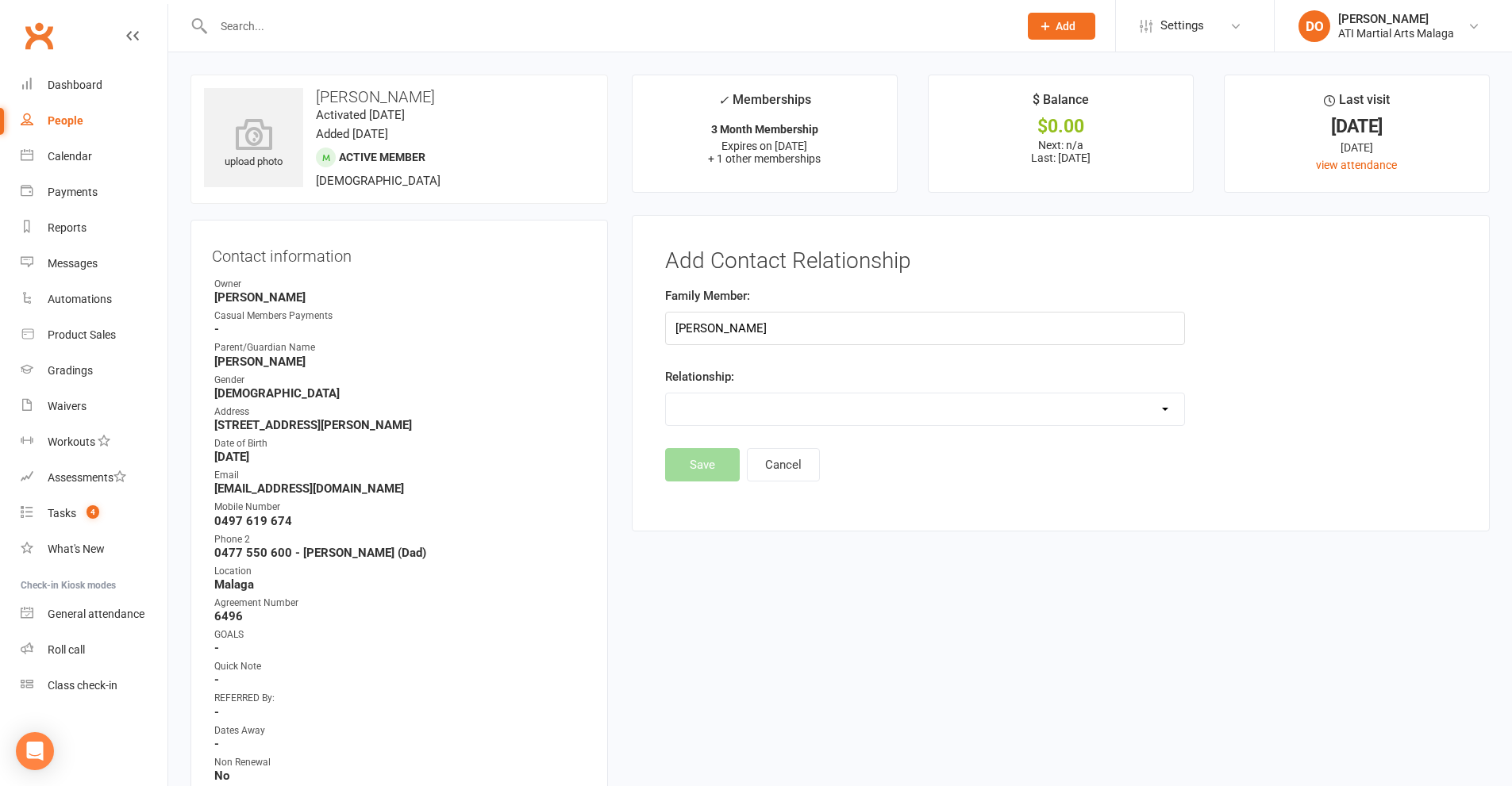
click at [783, 409] on select "Parent / Guardian Child Sibling (parent not in system) Spouse / Partner Cousin …" at bounding box center [925, 409] width 518 height 32
select select "4"
click at [666, 393] on select "Parent / Guardian Child Sibling (parent not in system) Spouse / Partner Cousin …" at bounding box center [925, 409] width 518 height 32
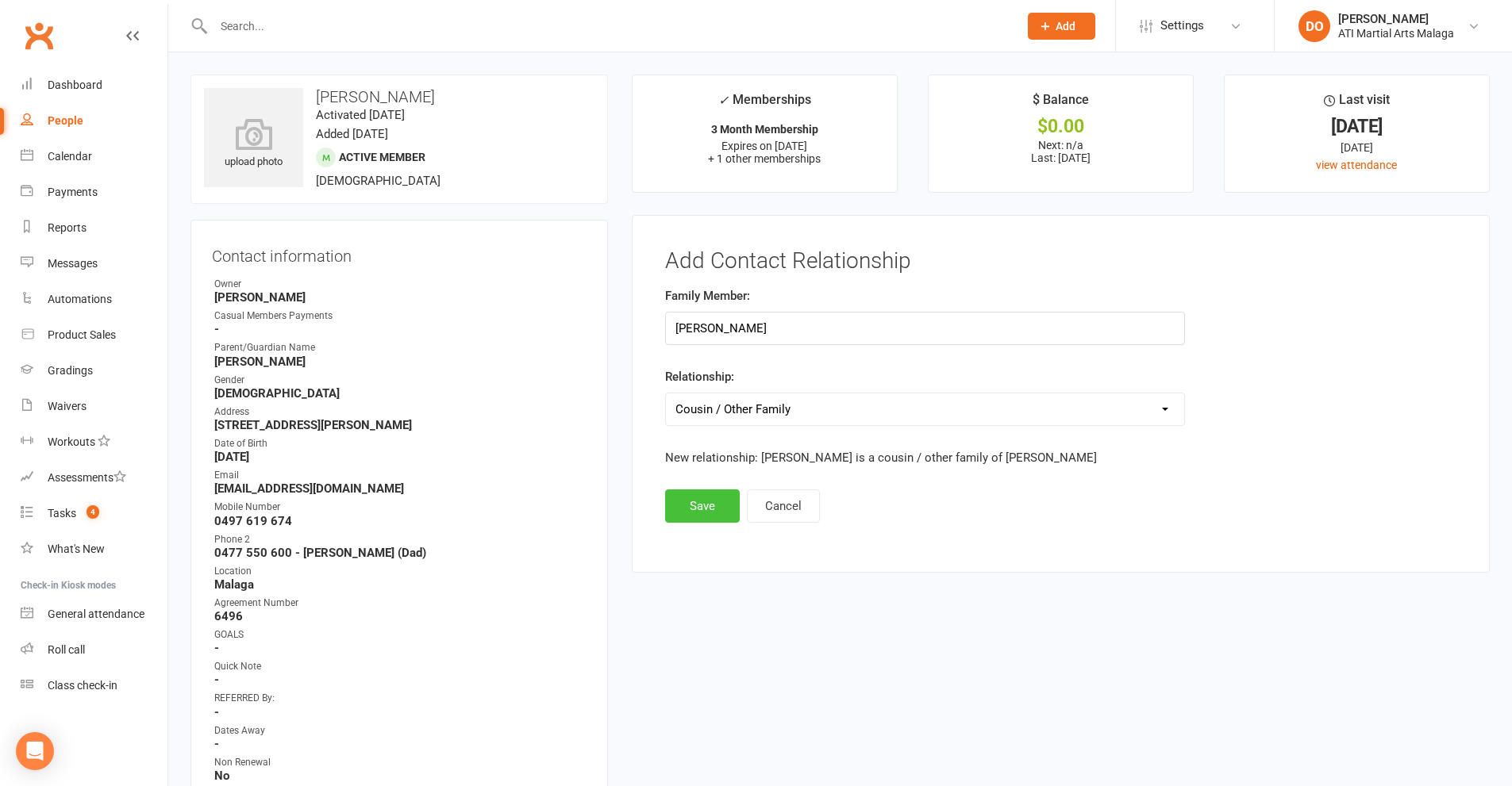
click at [699, 509] on button "Save" at bounding box center [702, 506] width 75 height 34
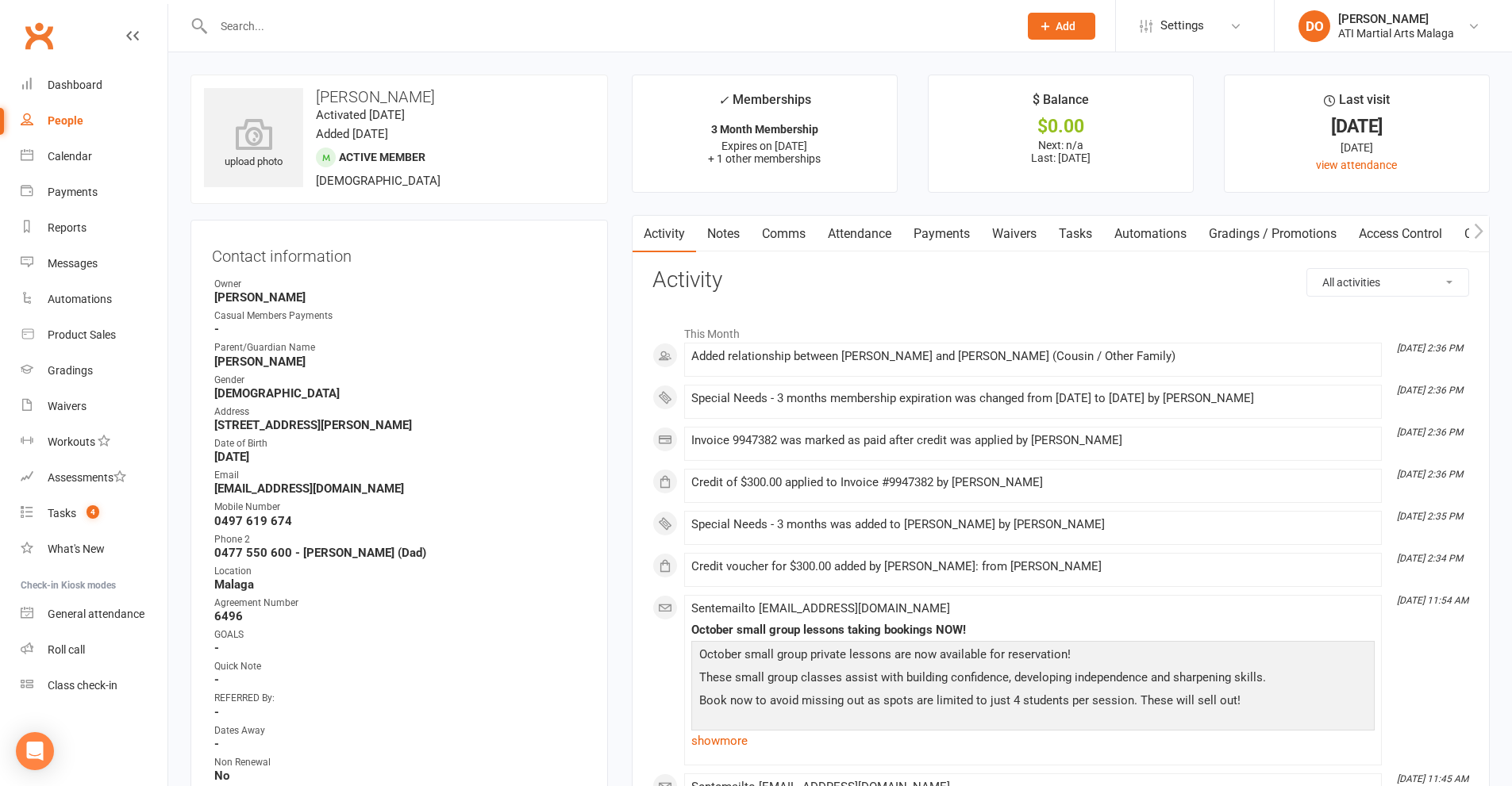
click at [568, 34] on input "text" at bounding box center [607, 26] width 798 height 22
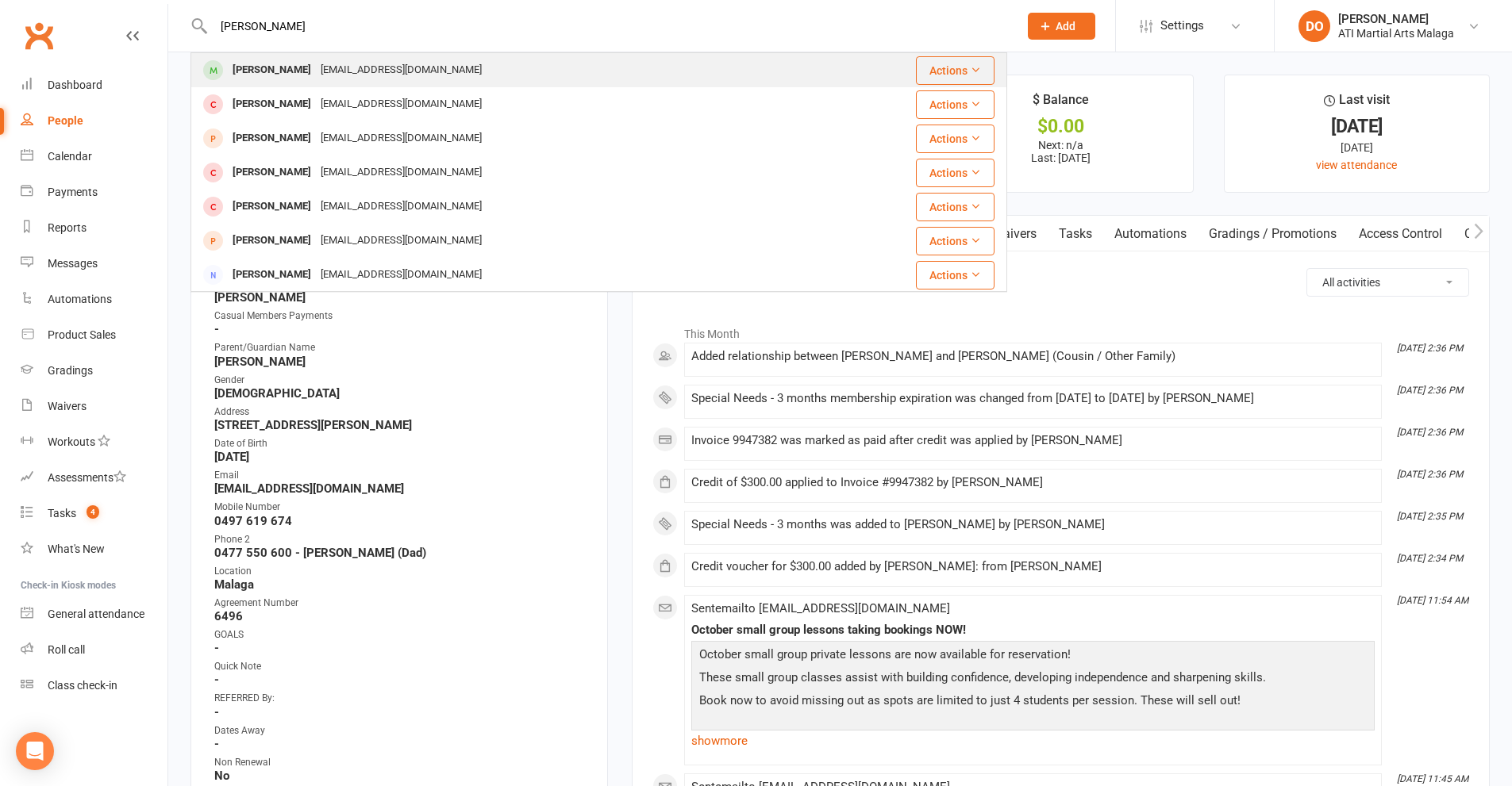
type input "jesse cunningham"
click at [371, 77] on div "[EMAIL_ADDRESS][DOMAIN_NAME]" at bounding box center [401, 70] width 171 height 23
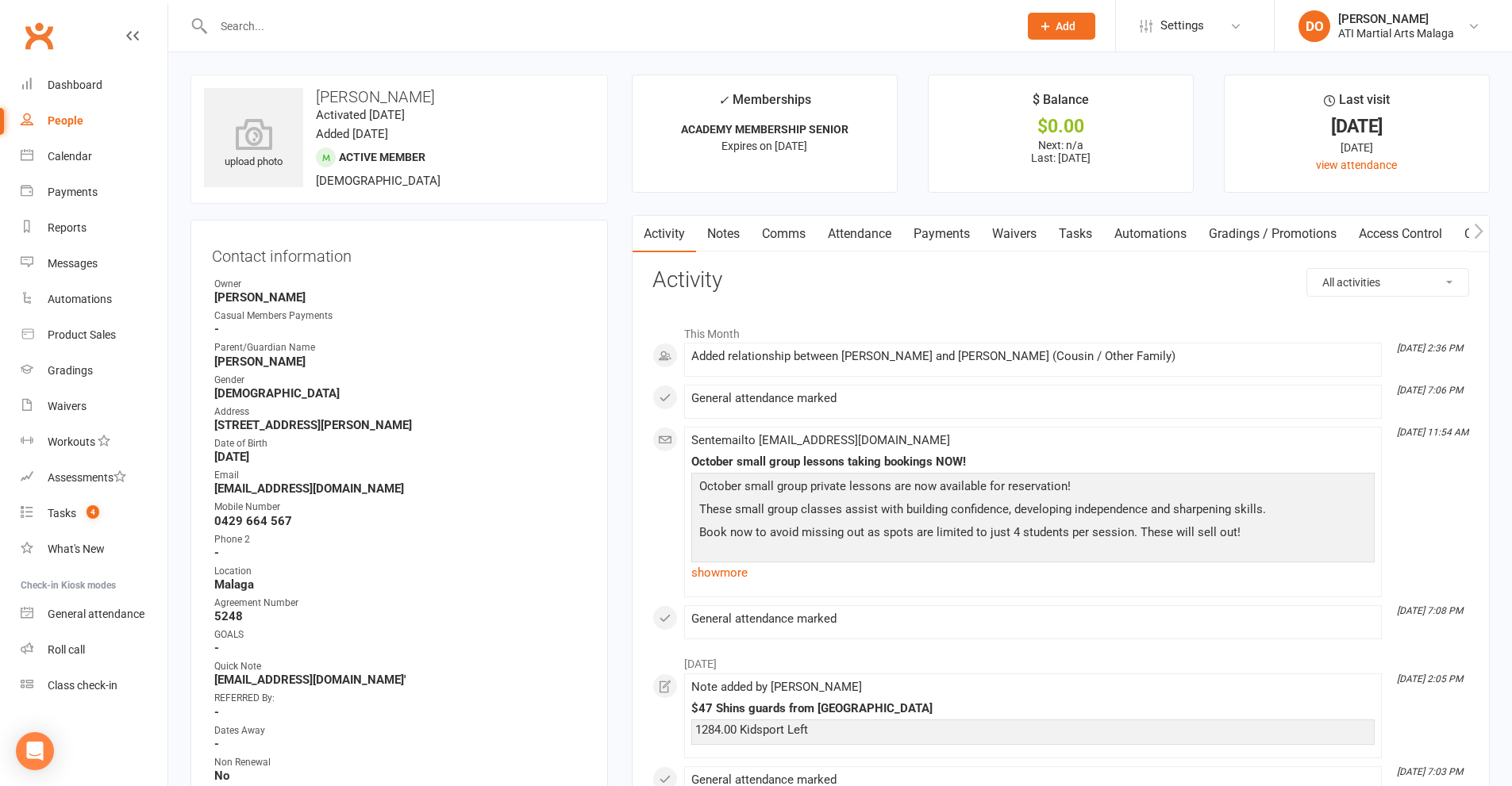
click at [779, 233] on link "Comms" at bounding box center [784, 234] width 66 height 36
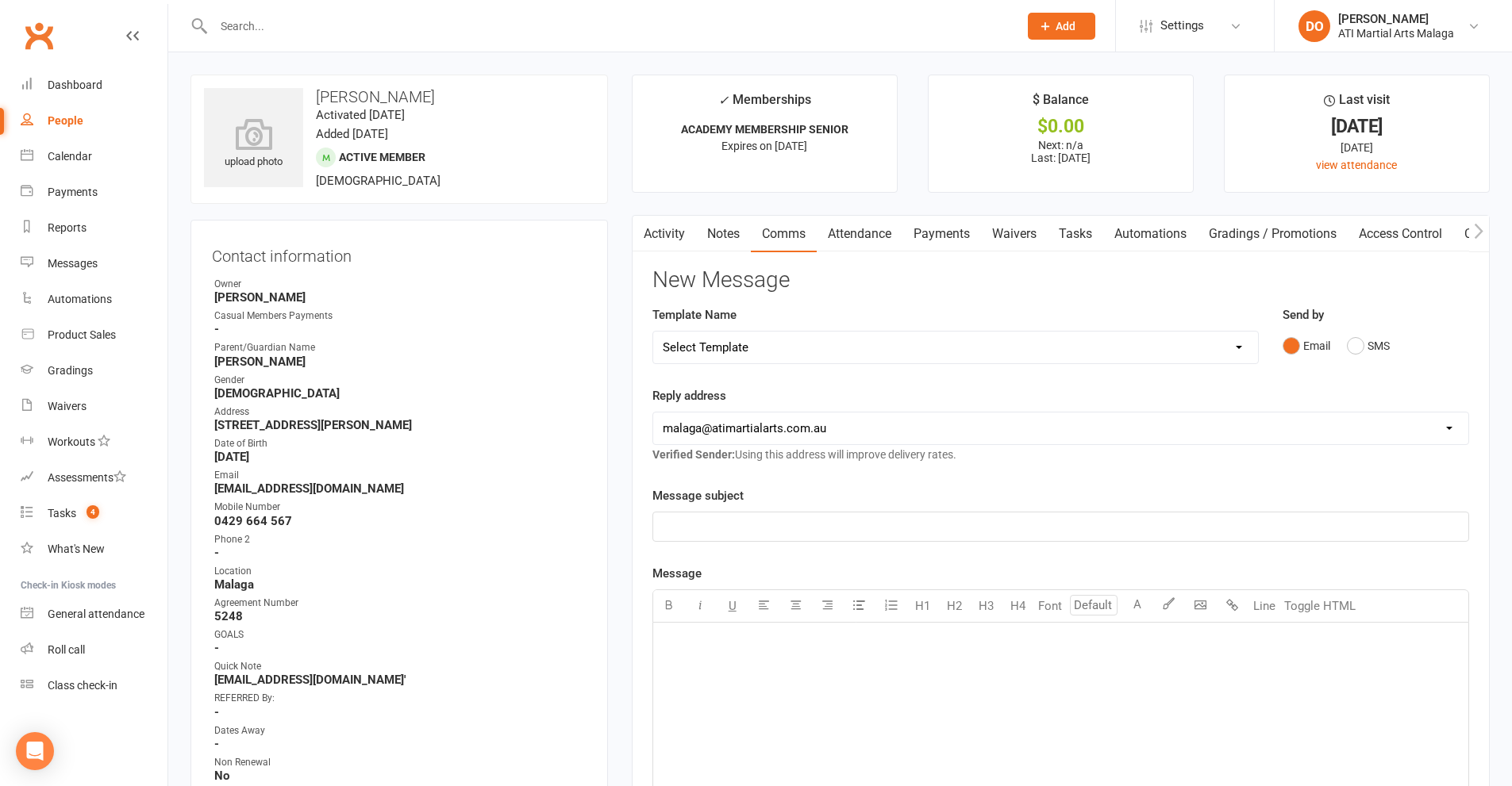
click at [727, 232] on link "Notes" at bounding box center [723, 234] width 55 height 36
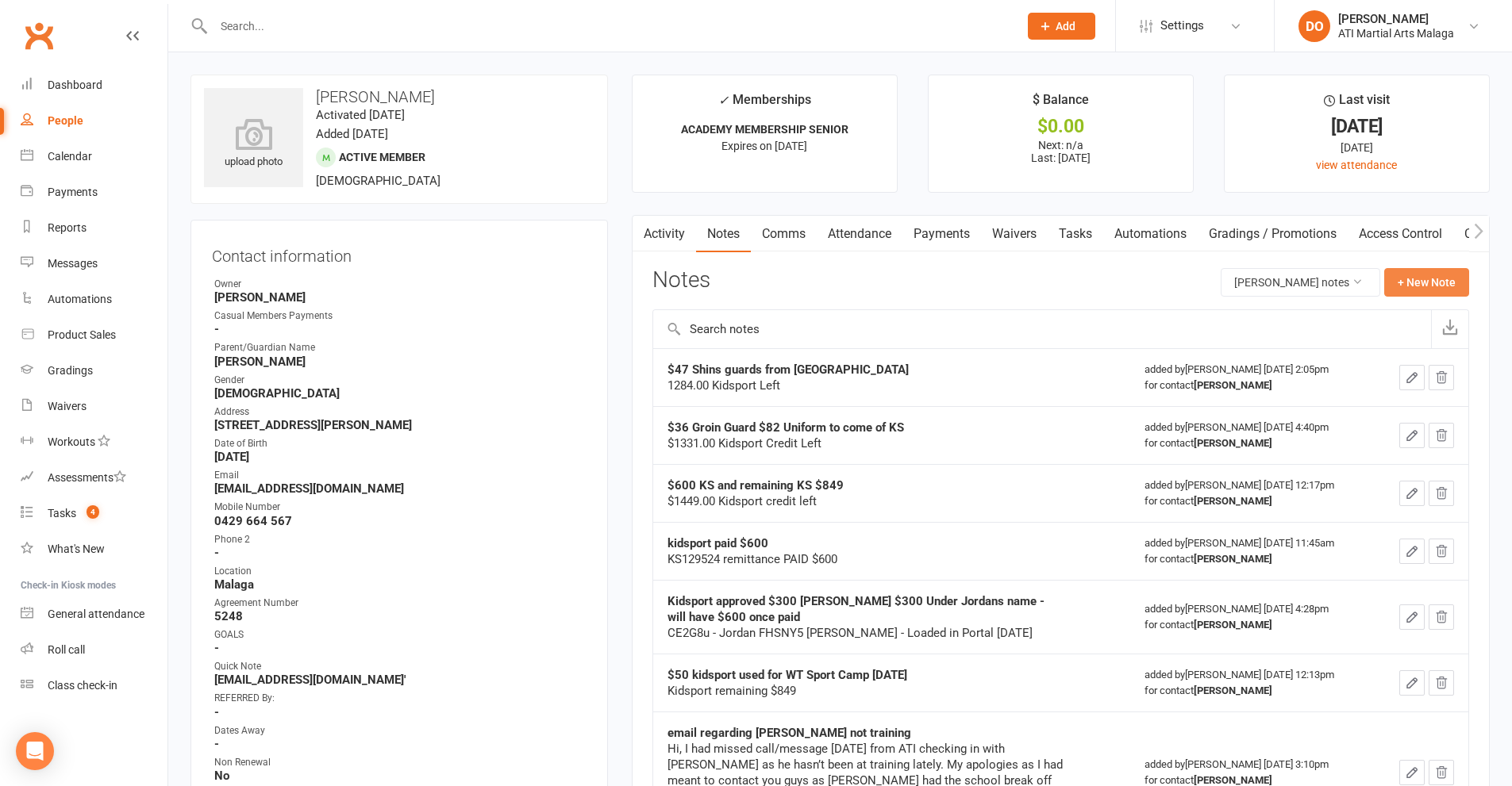
click at [1443, 273] on button "+ New Note" at bounding box center [1426, 282] width 85 height 29
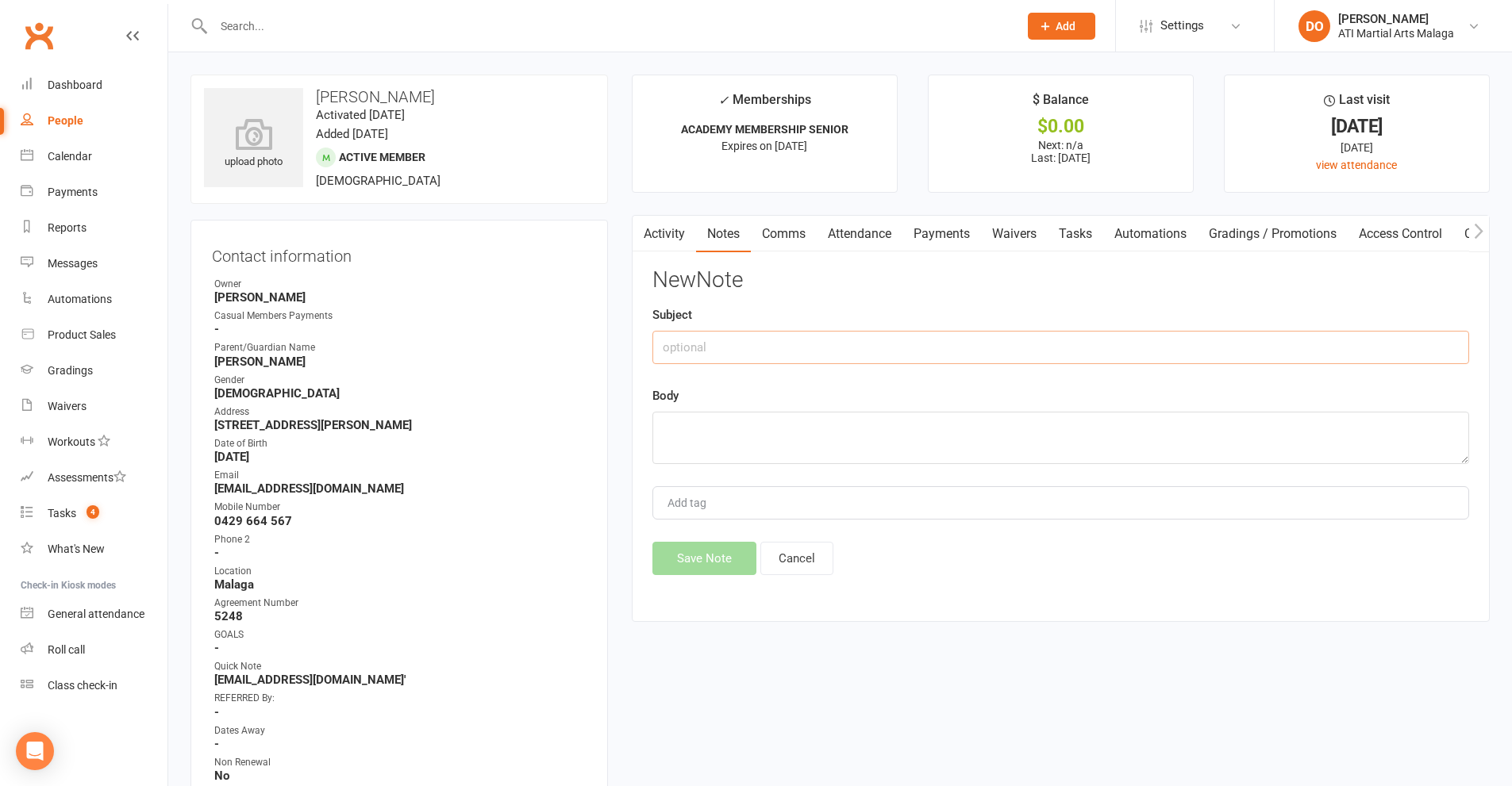
click at [863, 349] on input "text" at bounding box center [1060, 348] width 817 height 34
type input "$984.00 kidsport left"
click at [827, 442] on textarea at bounding box center [1060, 438] width 817 height 52
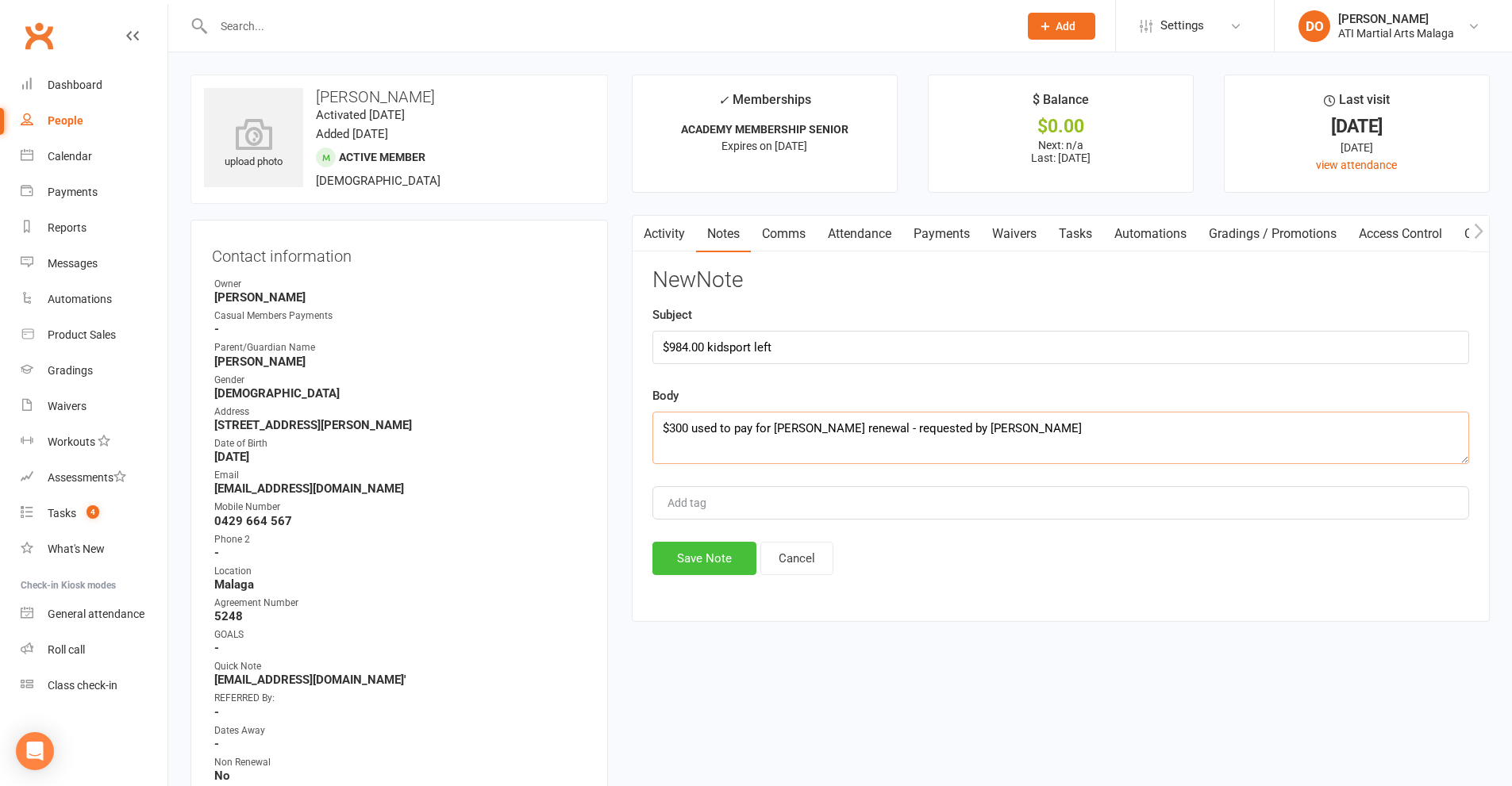
type textarea "$300 used to pay for Aalyah Byrnes renewal - requested by Belinda"
click at [741, 567] on button "Save Note" at bounding box center [705, 559] width 104 height 34
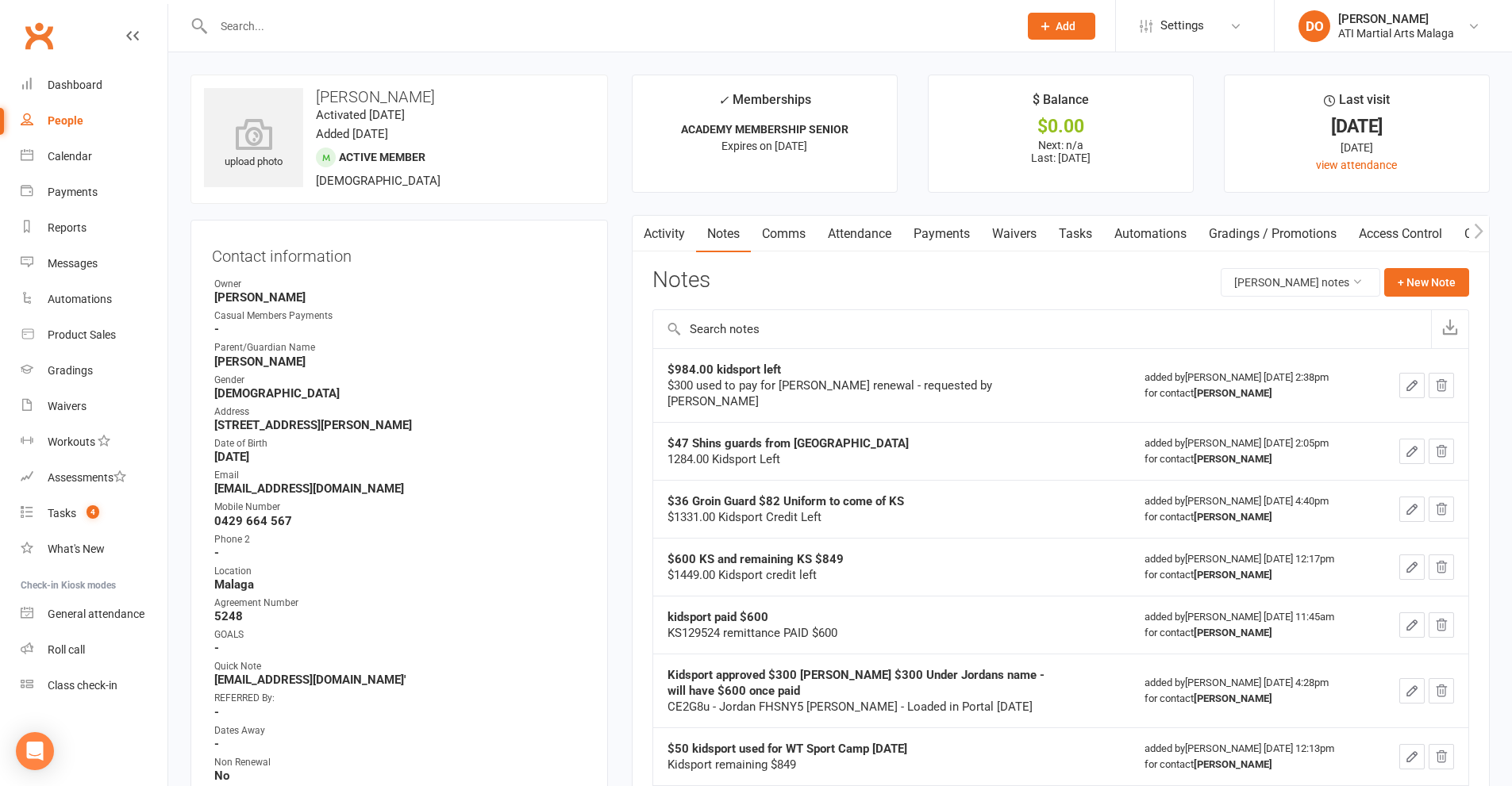
click at [252, 29] on input "text" at bounding box center [607, 26] width 798 height 22
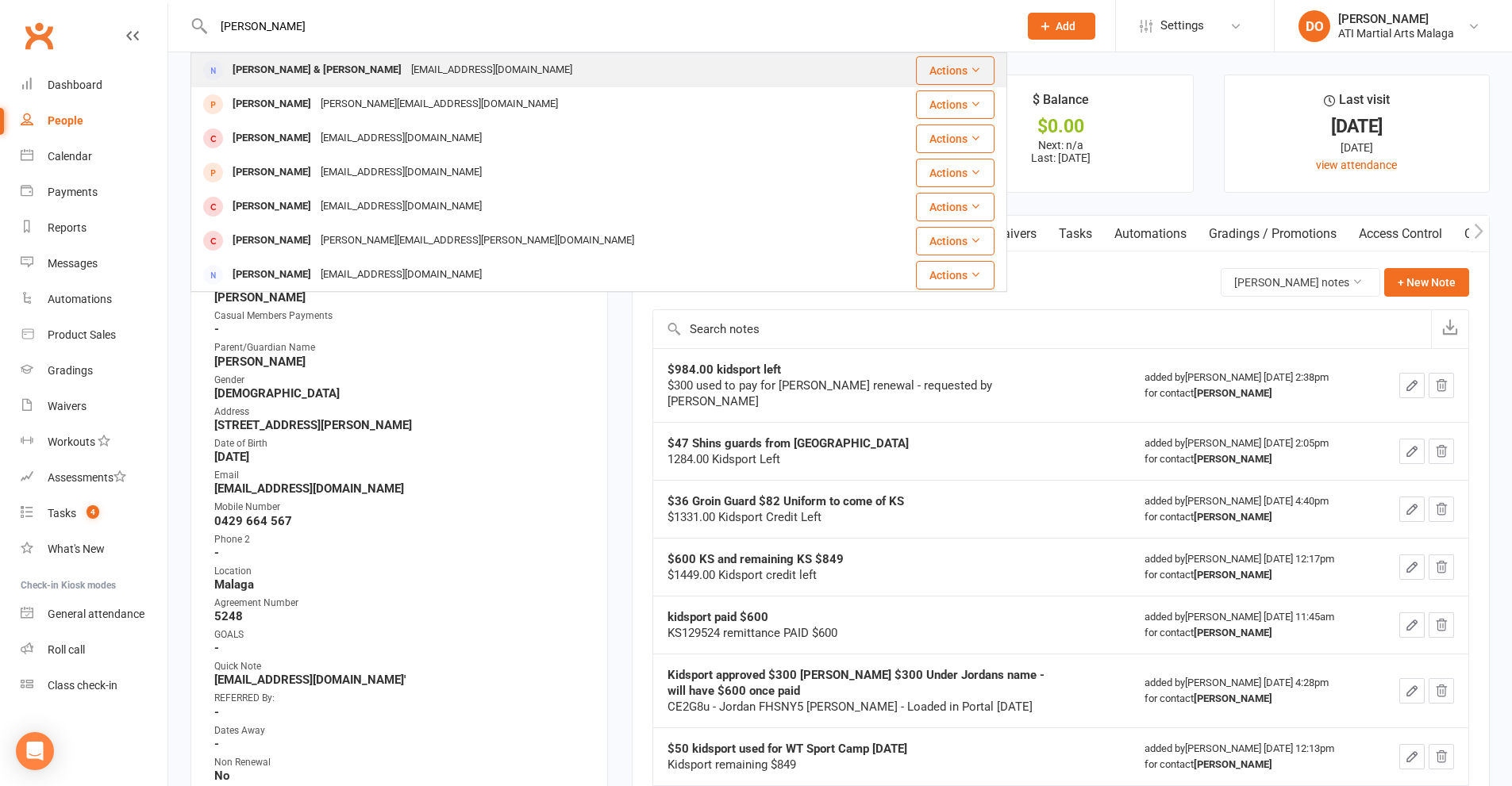
type input "sebastian nightingall"
click at [307, 59] on div "Jackson & Sebastian Nightingall" at bounding box center [317, 70] width 178 height 23
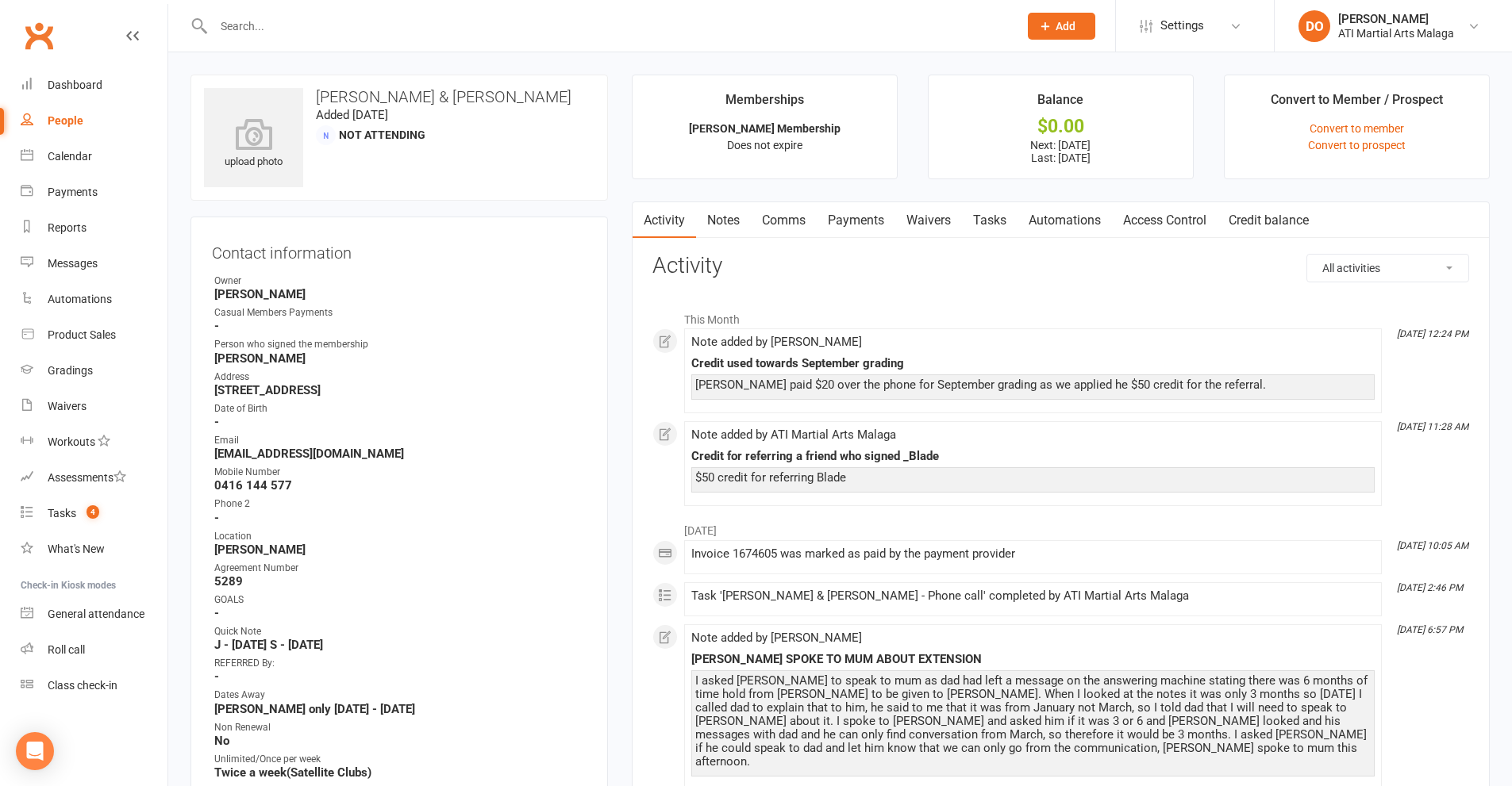
click at [45, 42] on link "Clubworx" at bounding box center [39, 35] width 40 height 40
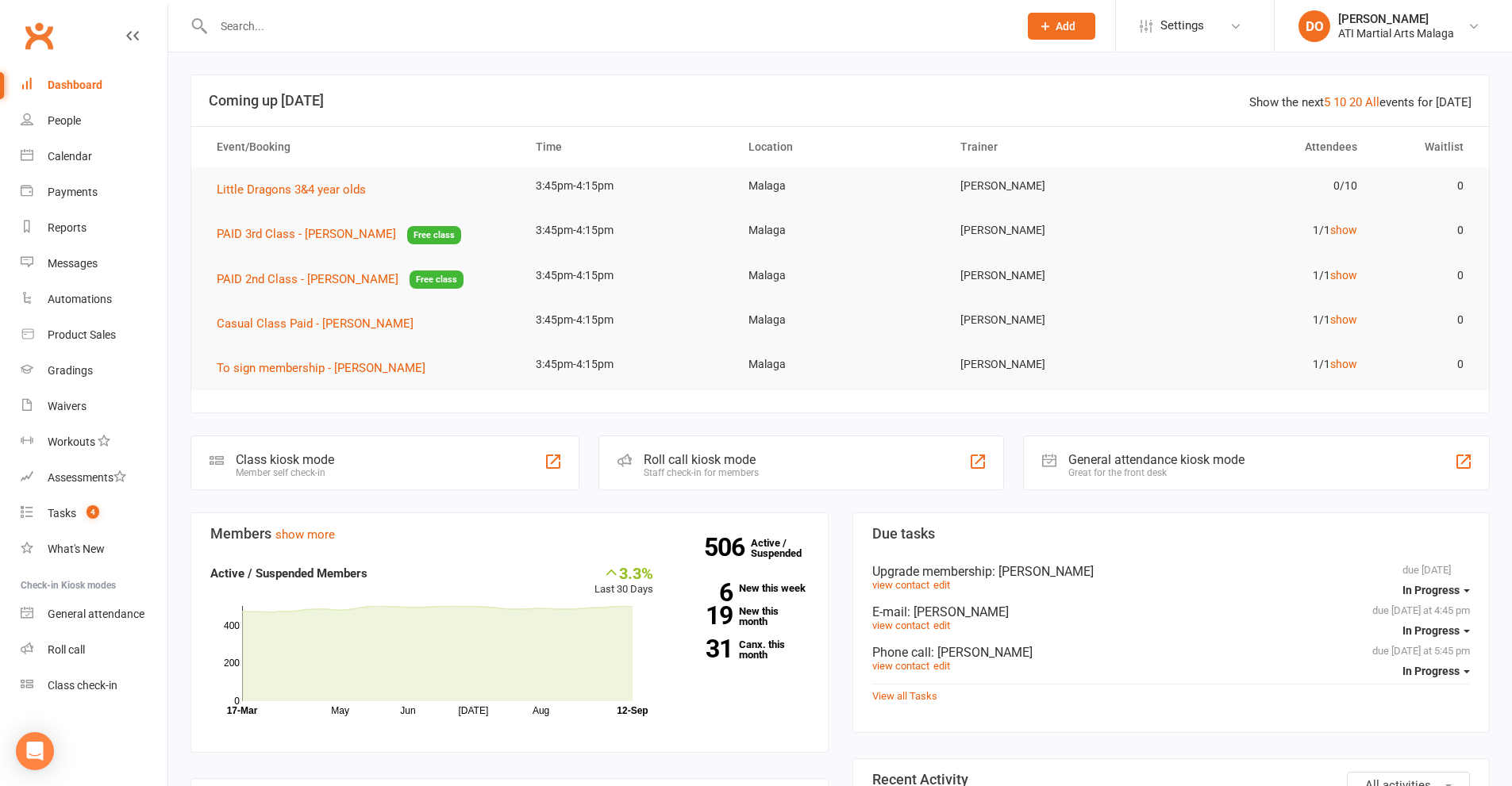
click at [722, 30] on input "text" at bounding box center [607, 26] width 798 height 22
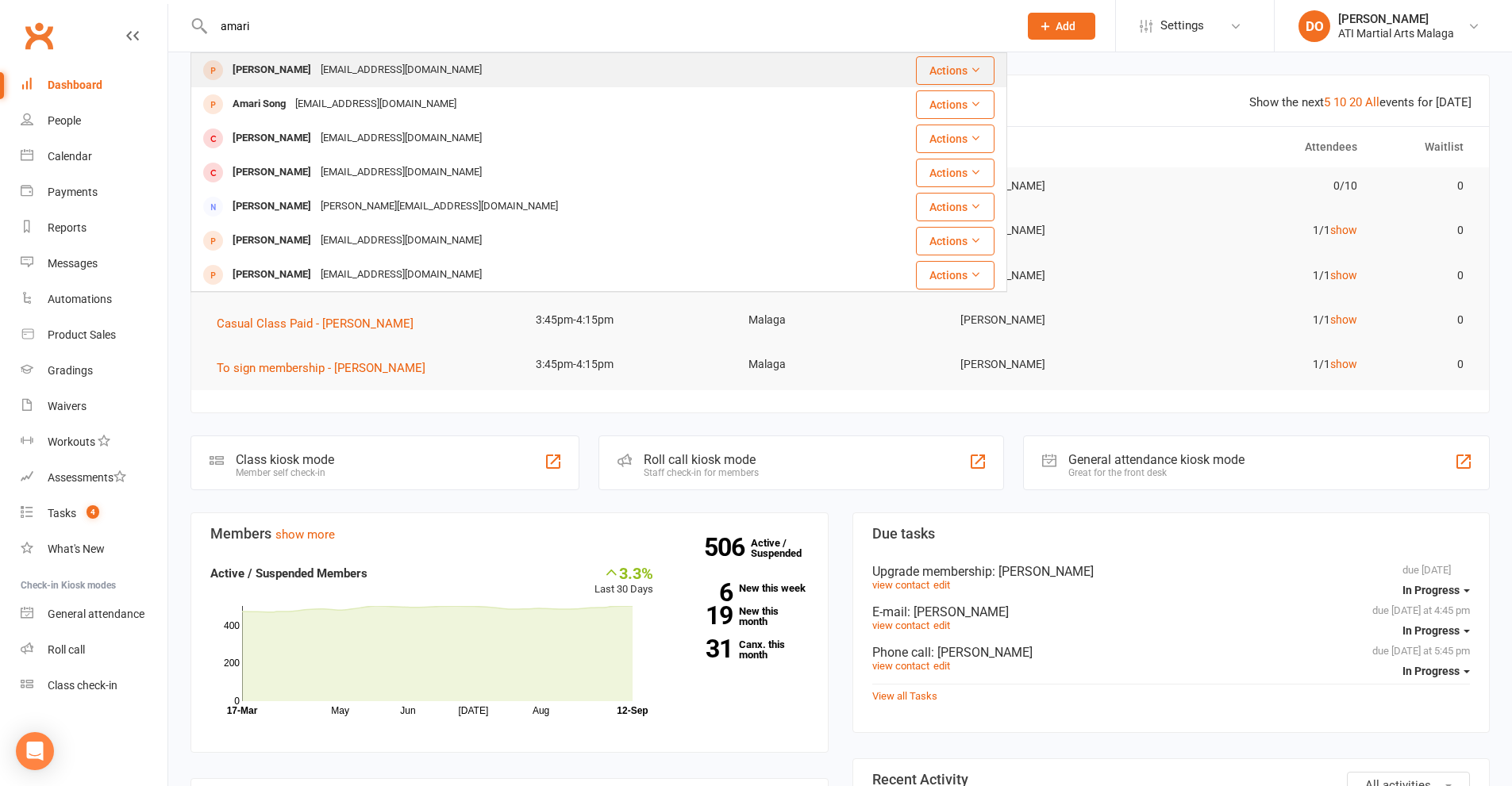
type input "amari"
click at [387, 75] on div "fiona7@hotmail.com" at bounding box center [401, 70] width 171 height 23
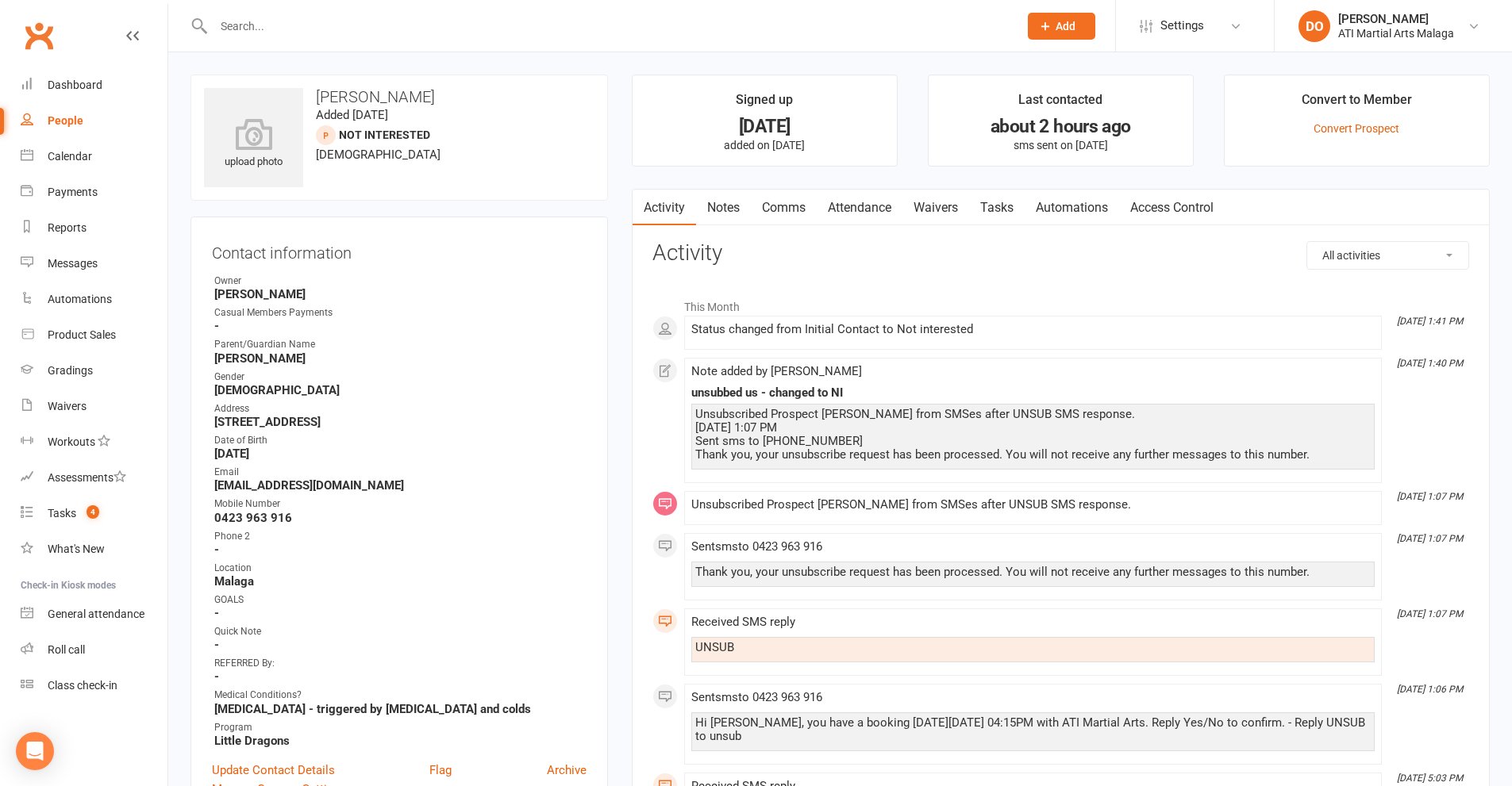
click at [727, 208] on link "Notes" at bounding box center [723, 208] width 55 height 36
